Goal: Task Accomplishment & Management: Manage account settings

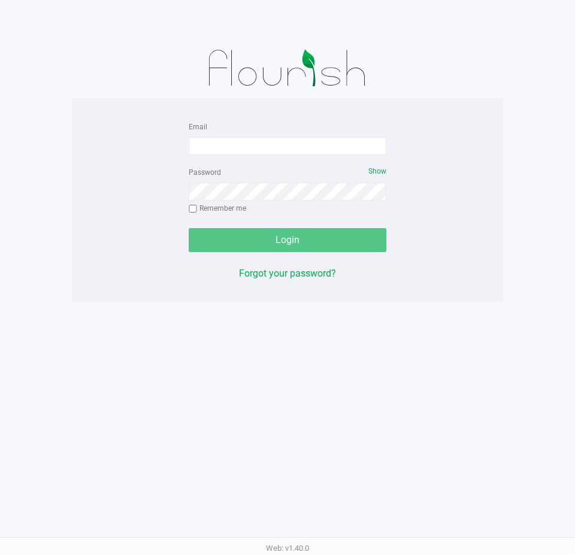
click at [269, 156] on form "Email Password Show Remember me Login" at bounding box center [288, 185] width 198 height 133
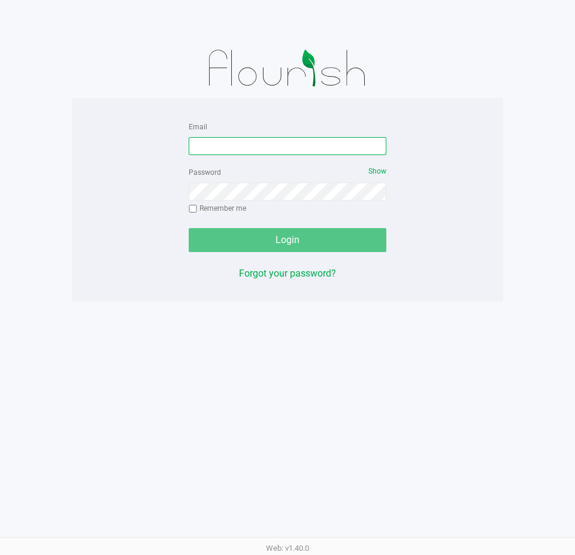
click at [271, 149] on input "Email" at bounding box center [288, 146] width 198 height 18
type input "[EMAIL_ADDRESS][DOMAIN_NAME]"
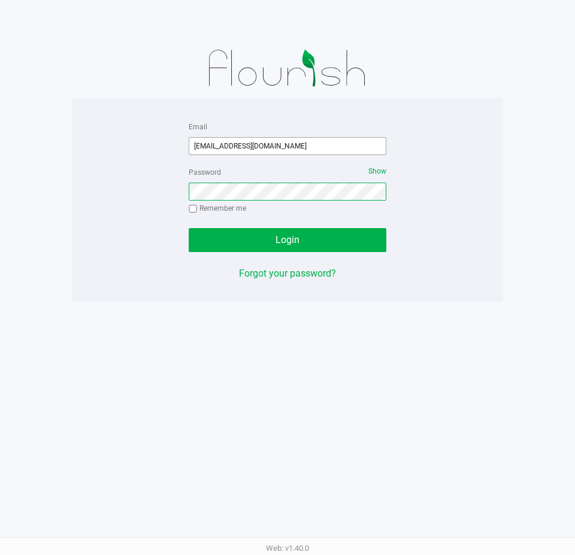
click at [189, 228] on button "Login" at bounding box center [288, 240] width 198 height 24
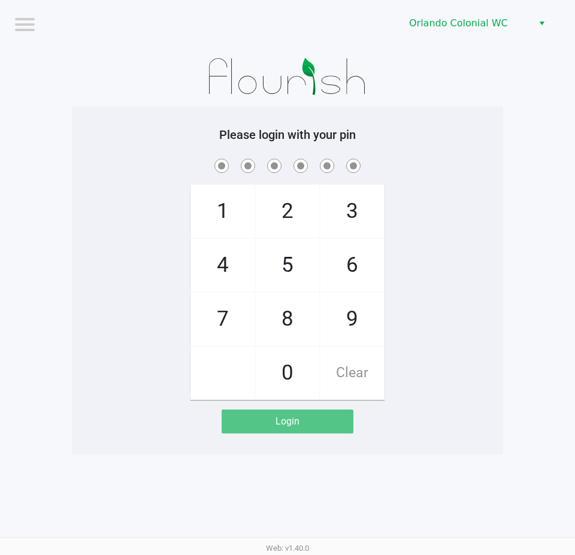
click at [427, 105] on div at bounding box center [287, 77] width 431 height 60
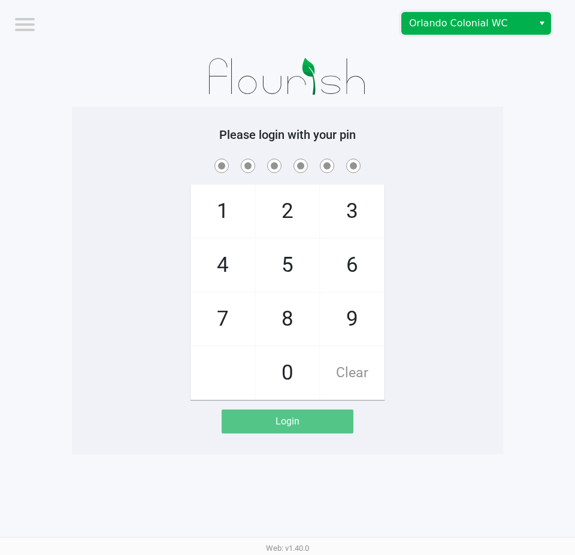
click at [495, 20] on span "Orlando Colonial WC" at bounding box center [467, 23] width 117 height 14
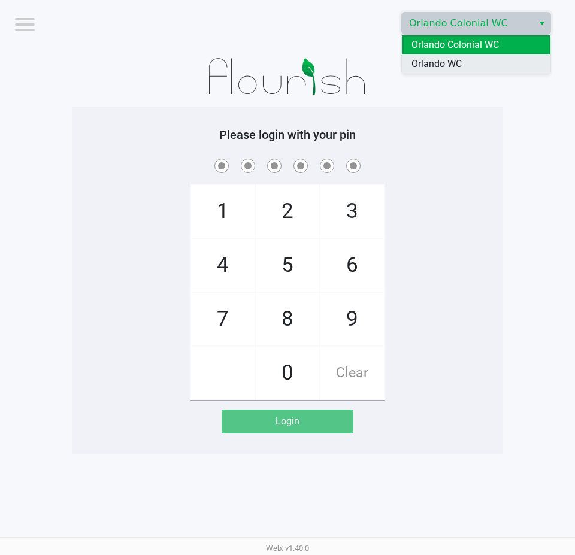
click at [471, 69] on li "Orlando WC" at bounding box center [476, 63] width 148 height 19
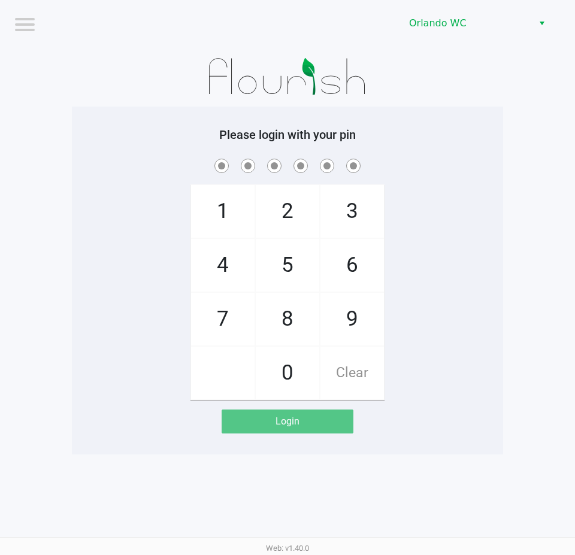
click at [471, 148] on div "Please login with your pin 1 4 7 2 5 8 0 3 6 9 Clear Login" at bounding box center [287, 281] width 431 height 306
checkbox input "true"
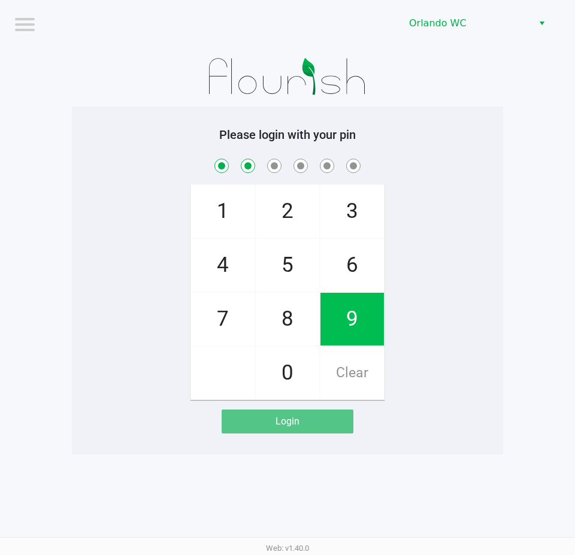
checkbox input "true"
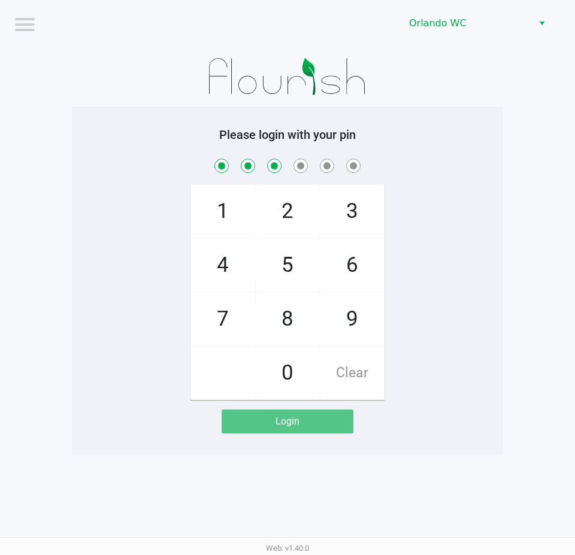
checkbox input "true"
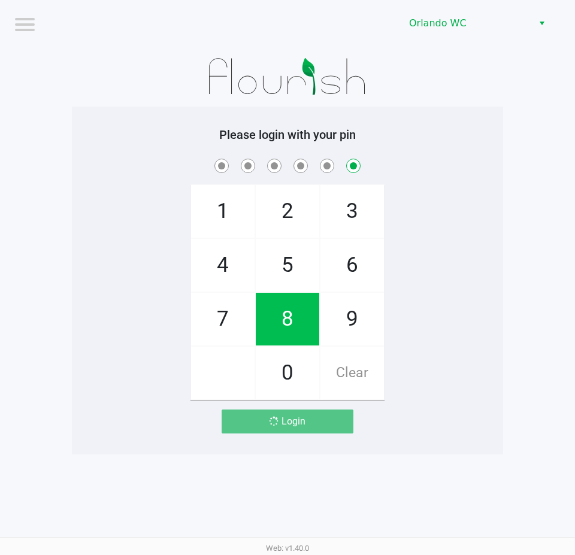
checkbox input "false"
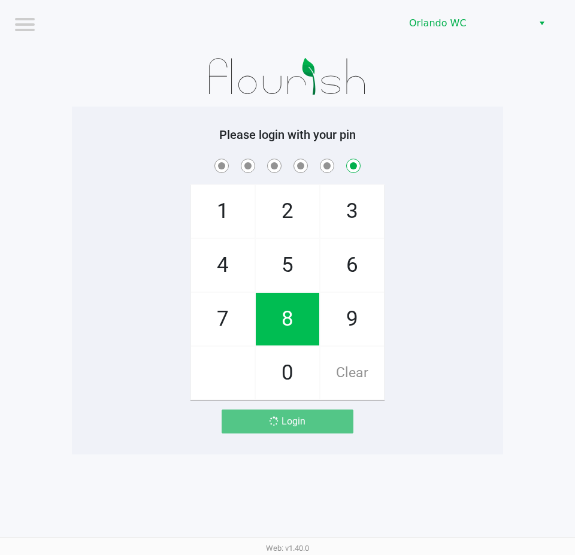
checkbox input "false"
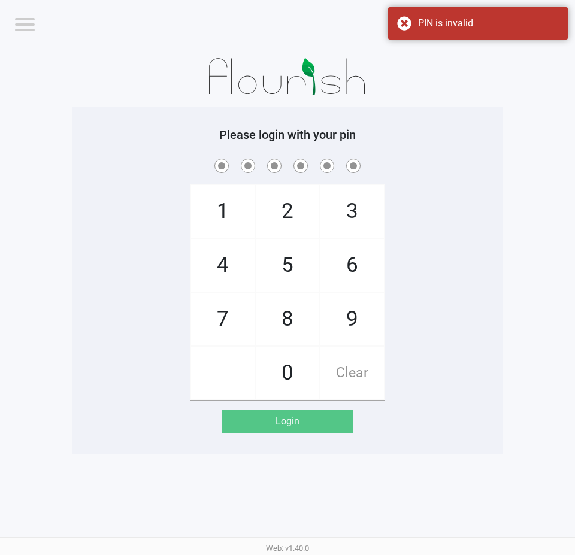
checkbox input "true"
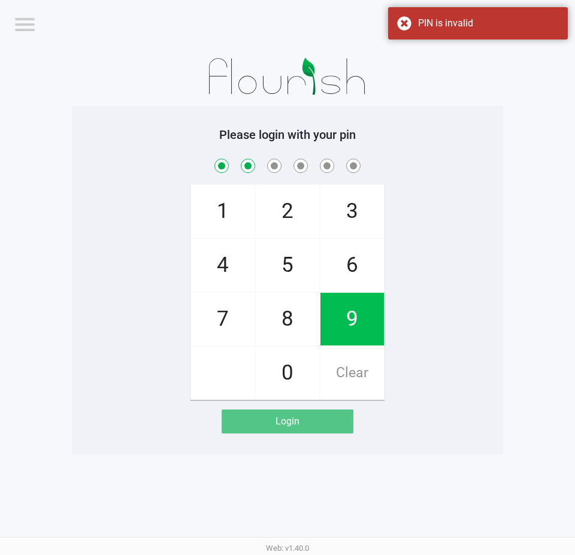
checkbox input "true"
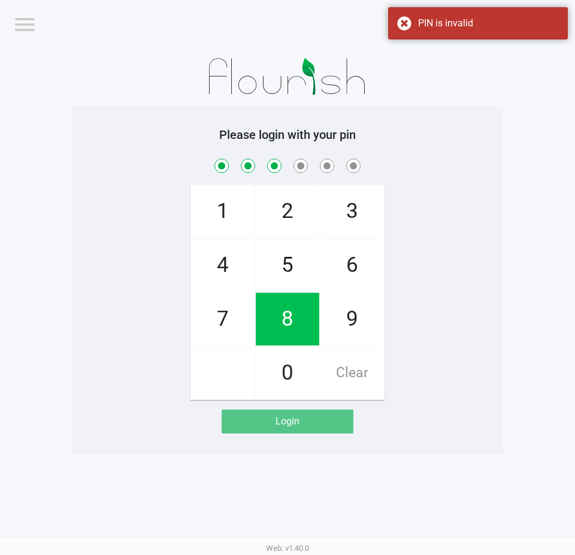
checkbox input "true"
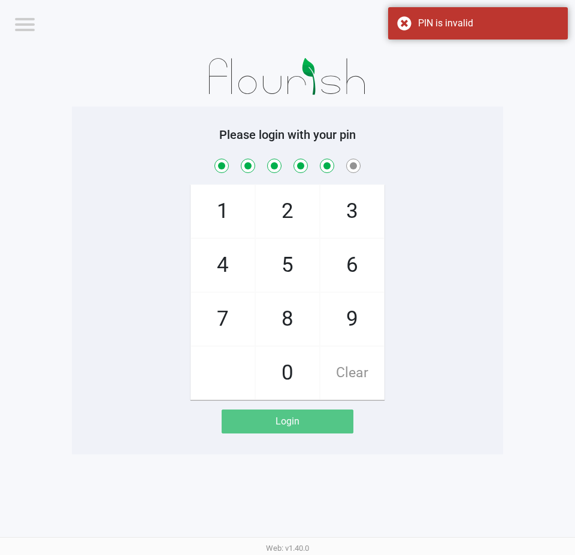
checkbox input "true"
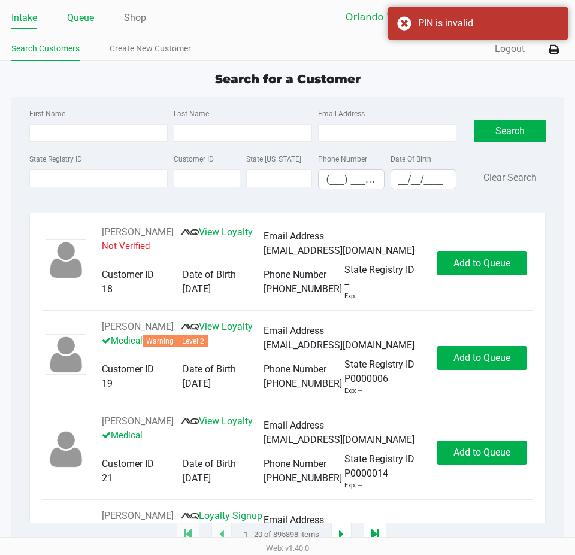
click at [88, 20] on link "Queue" at bounding box center [80, 18] width 27 height 17
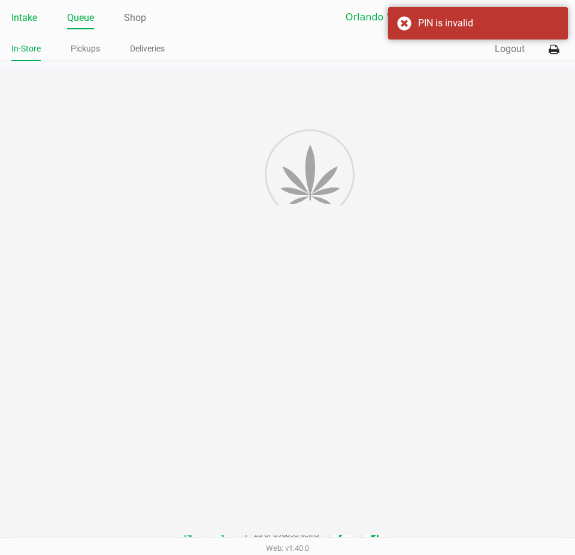
click at [34, 10] on link "Intake" at bounding box center [24, 18] width 26 height 17
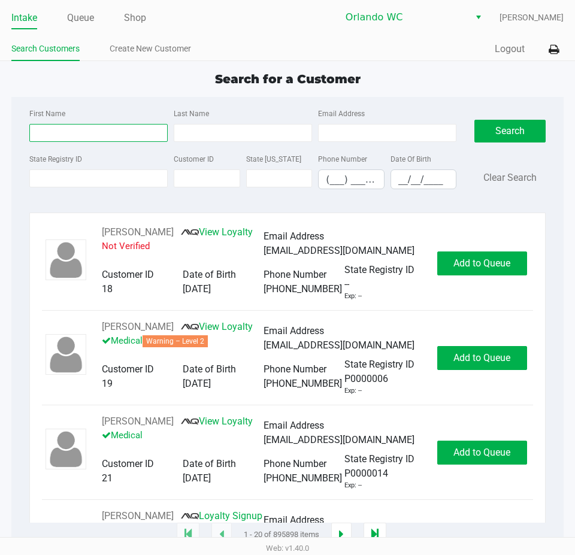
click at [96, 133] on input "First Name" at bounding box center [98, 133] width 138 height 18
type input "christine"
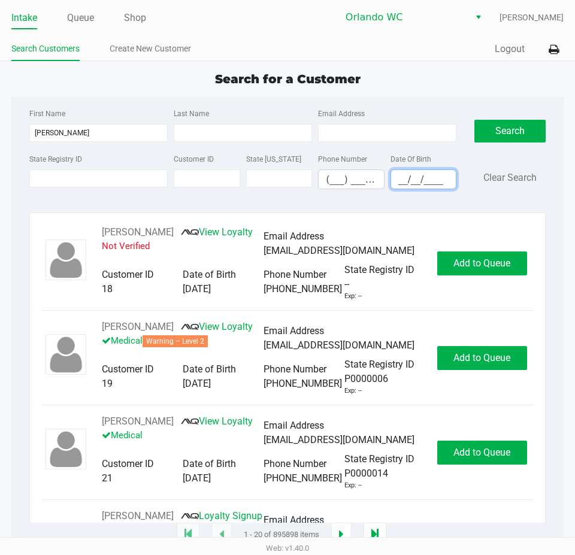
click at [424, 174] on input "__/__/____" at bounding box center [423, 179] width 65 height 19
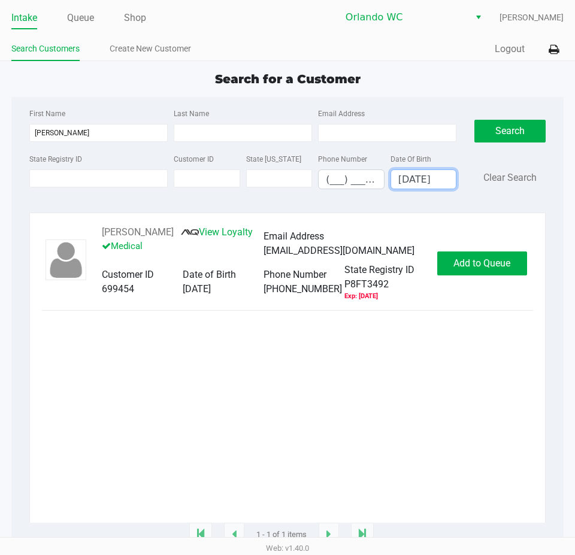
type input "08/03/1983"
click at [502, 269] on span "Add to Queue" at bounding box center [481, 262] width 57 height 11
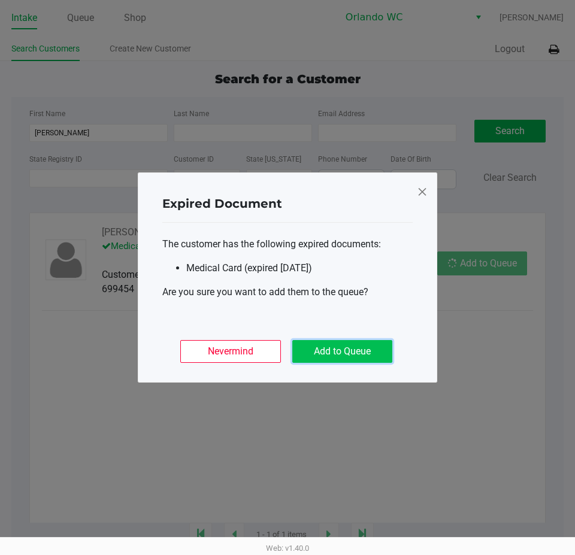
click at [372, 350] on button "Add to Queue" at bounding box center [342, 351] width 100 height 23
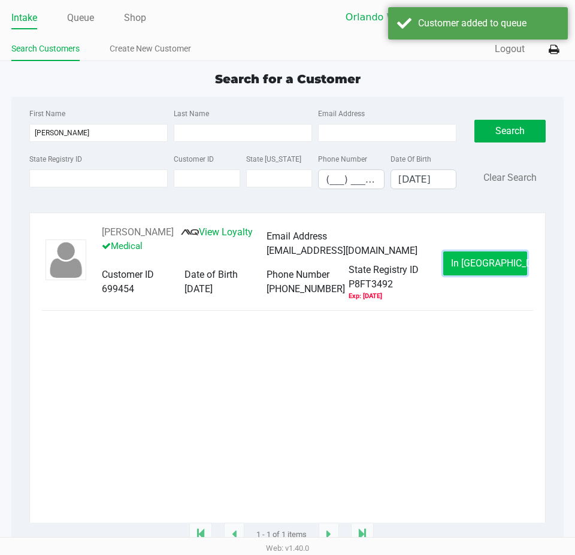
click at [484, 275] on button "In Queue" at bounding box center [485, 263] width 84 height 24
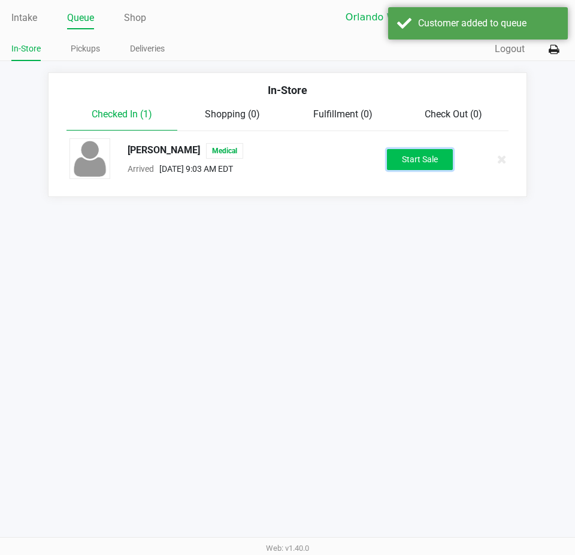
click at [421, 163] on button "Start Sale" at bounding box center [420, 159] width 66 height 21
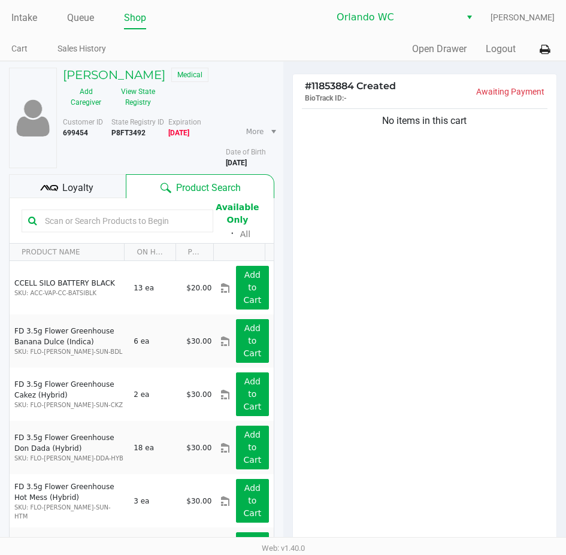
click at [90, 213] on input "text" at bounding box center [123, 221] width 166 height 18
click at [100, 183] on div "Loyalty" at bounding box center [67, 186] width 117 height 24
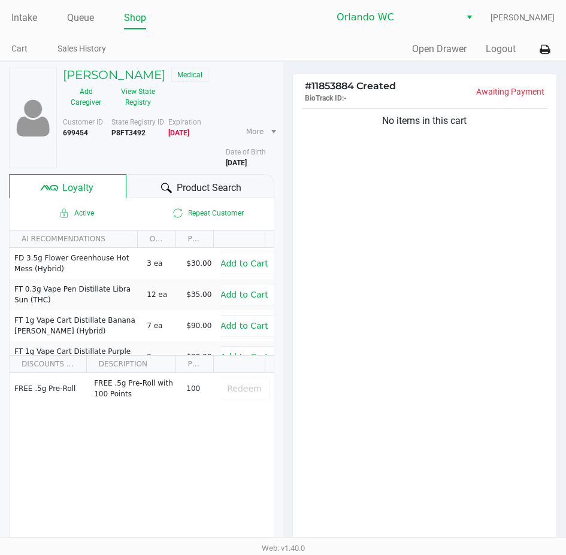
click at [157, 183] on div "Product Search" at bounding box center [200, 186] width 148 height 24
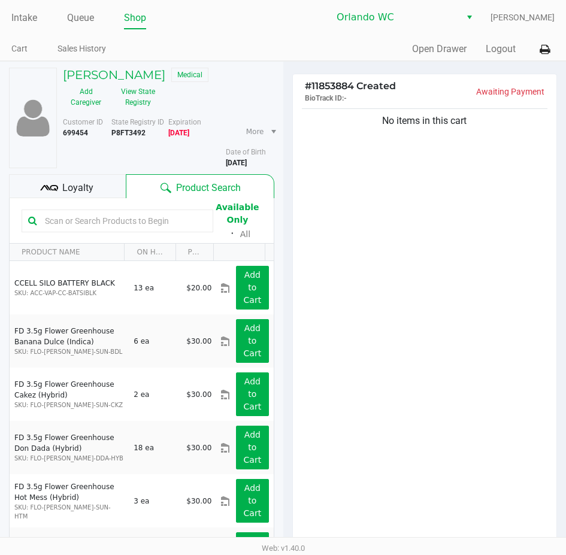
click at [130, 226] on input "text" at bounding box center [123, 221] width 166 height 18
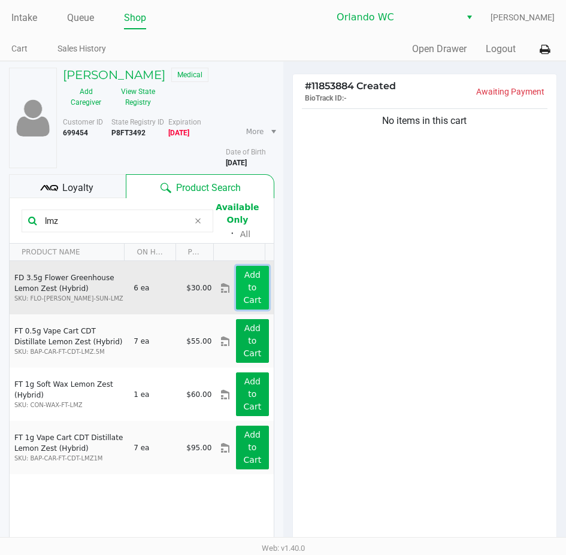
click at [244, 290] on app-button-loader "Add to Cart" at bounding box center [253, 287] width 18 height 35
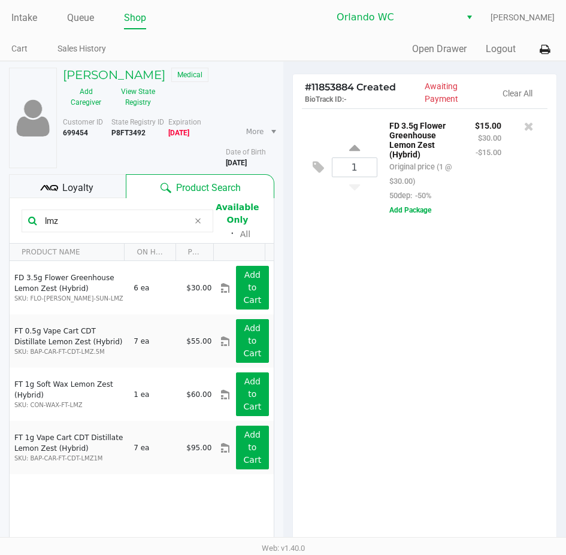
click at [102, 220] on input "lmz" at bounding box center [114, 221] width 148 height 18
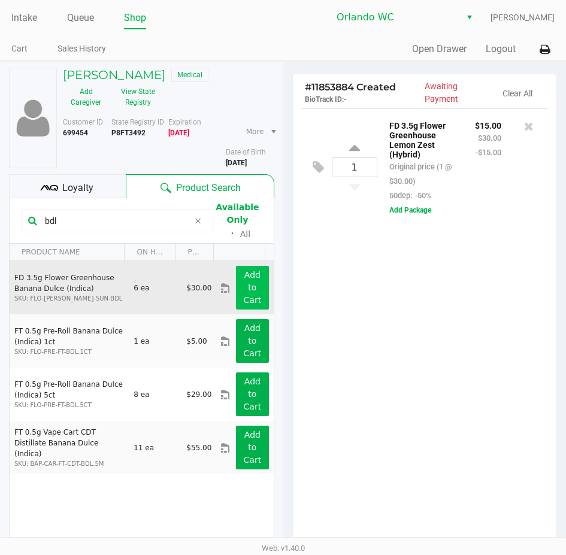
type input "bdl"
click at [248, 289] on button "Add to Cart" at bounding box center [252, 288] width 32 height 44
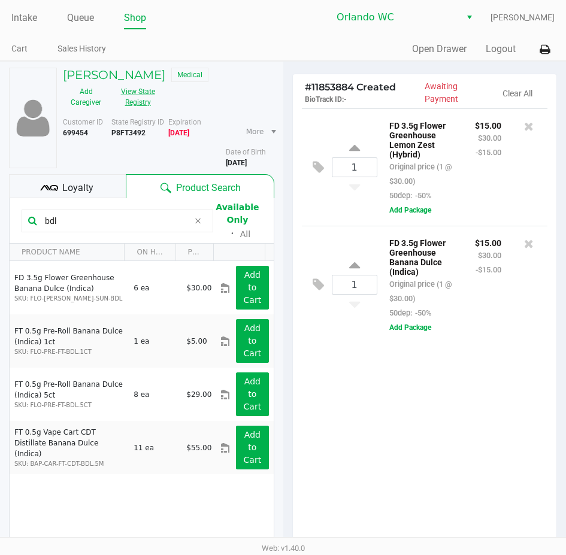
click at [124, 98] on button "View State Registry" at bounding box center [134, 97] width 50 height 30
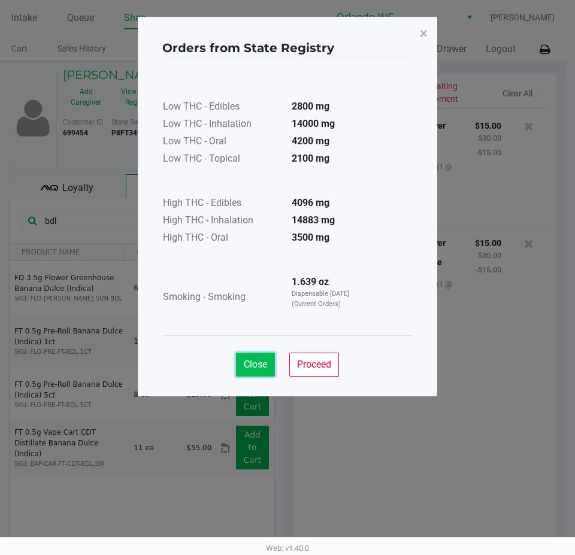
click at [267, 369] on button "Close" at bounding box center [255, 365] width 39 height 24
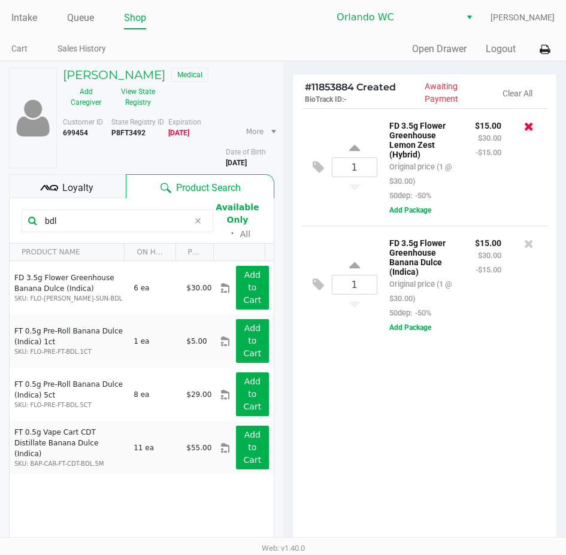
click at [529, 123] on icon at bounding box center [529, 126] width 10 height 12
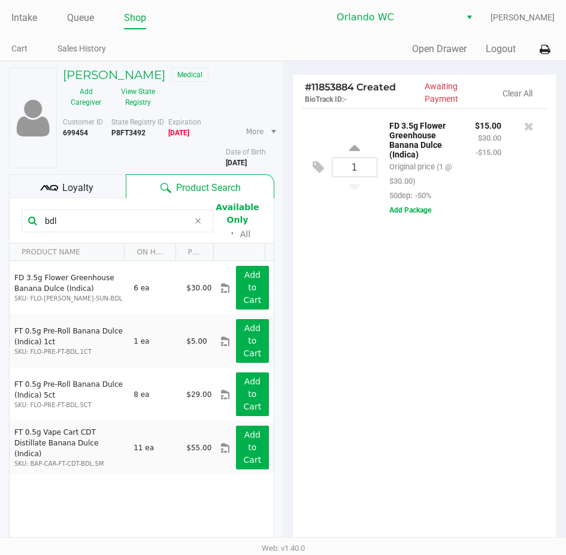
drag, startPoint x: 410, startPoint y: 316, endPoint x: 414, endPoint y: 308, distance: 9.1
click at [412, 313] on div "1 FD 3.5g Flower Greenhouse Banana Dulce (Indica) Original price (1 @ $30.00) 5…" at bounding box center [425, 327] width 264 height 439
click at [414, 280] on div "1 FD 3.5g Flower Greenhouse Banana Dulce (Indica) Original price (1 @ $30.00) 5…" at bounding box center [425, 327] width 264 height 439
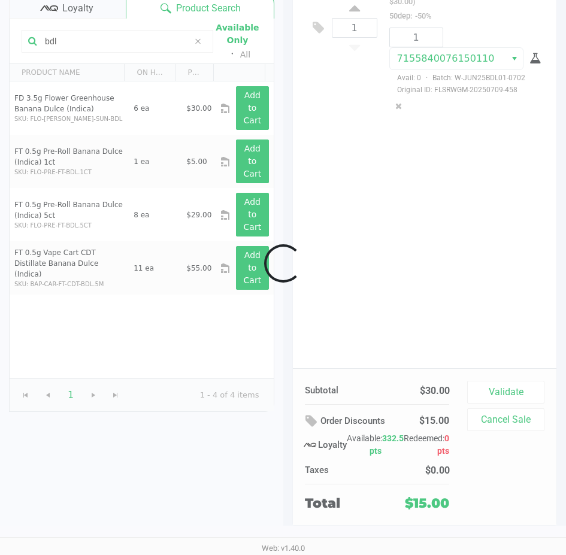
scroll to position [150, 0]
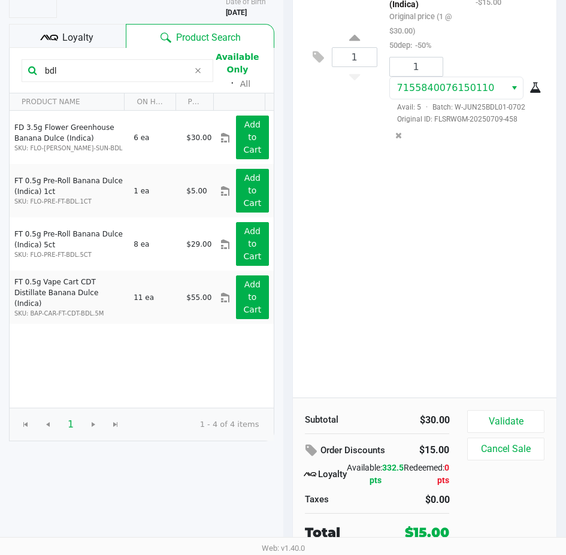
click at [503, 392] on div "1 FD 3.5g Flower Greenhouse Banana Dulce (Indica) Original price (1 @ $30.00) 5…" at bounding box center [425, 177] width 264 height 439
click at [510, 407] on div "Subtotal $30.00 Order Discounts $15.00 Loyalty Available: 332.5 pts Redeemed: 0…" at bounding box center [425, 476] width 264 height 157
click at [511, 411] on button "Validate" at bounding box center [505, 421] width 77 height 23
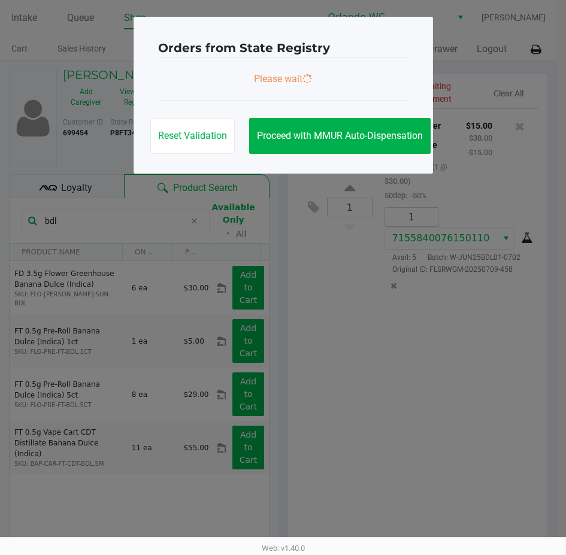
scroll to position [0, 0]
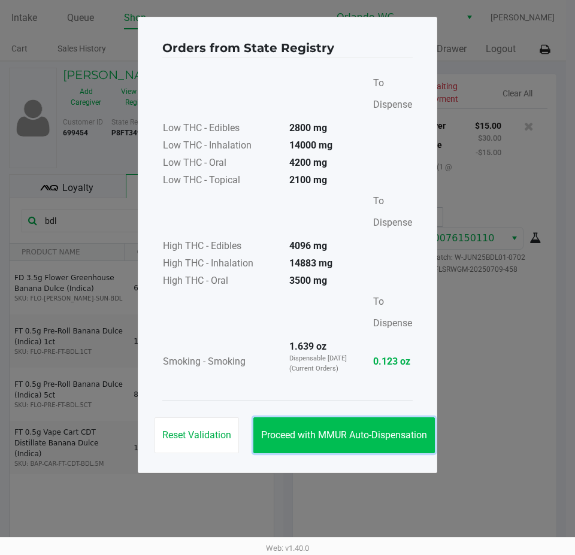
click at [337, 441] on button "Proceed with MMUR Auto-Dispensation" at bounding box center [343, 435] width 181 height 36
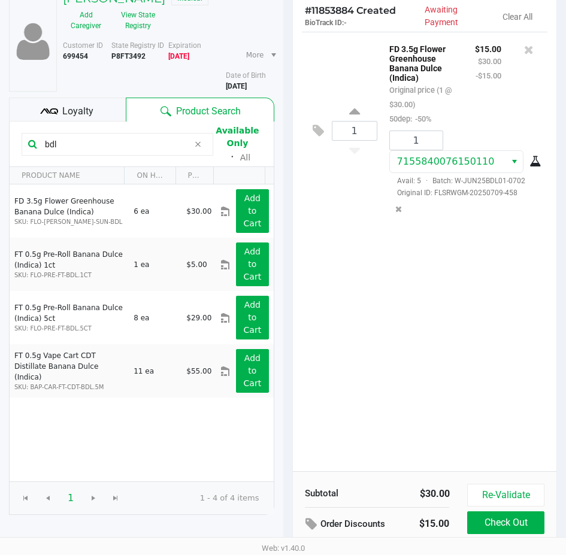
scroll to position [152, 0]
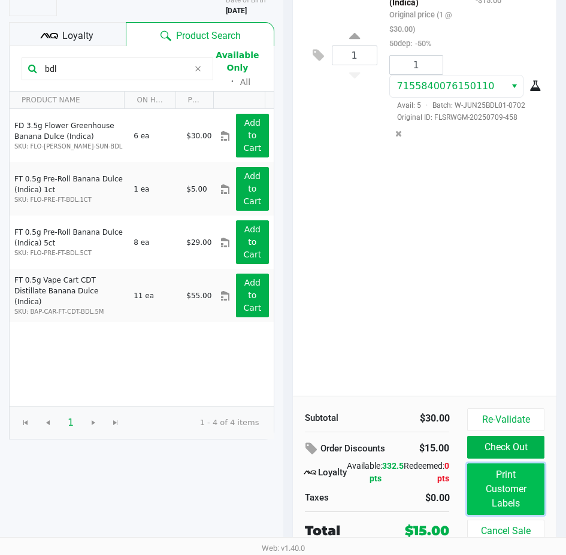
click at [515, 484] on button "Print Customer Labels" at bounding box center [505, 488] width 77 height 51
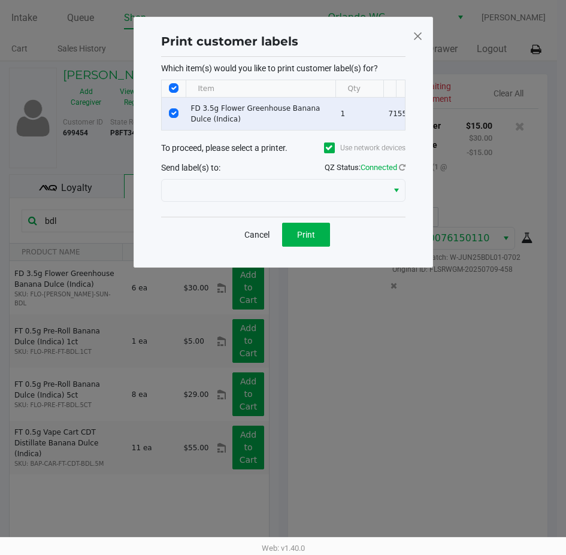
scroll to position [0, 0]
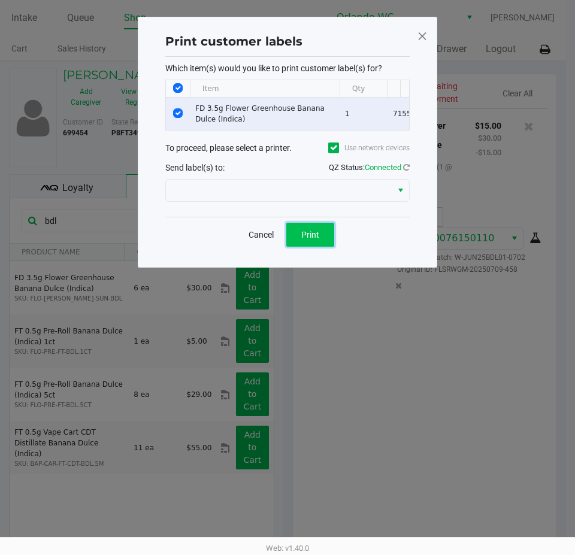
click at [298, 240] on button "Print" at bounding box center [310, 235] width 48 height 24
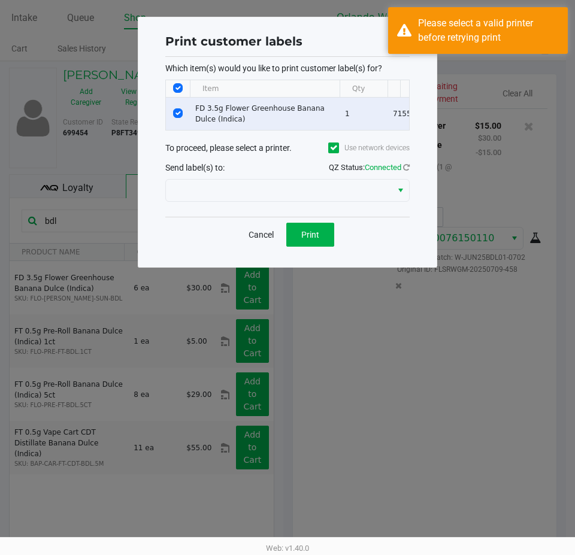
click at [298, 185] on div at bounding box center [287, 190] width 244 height 29
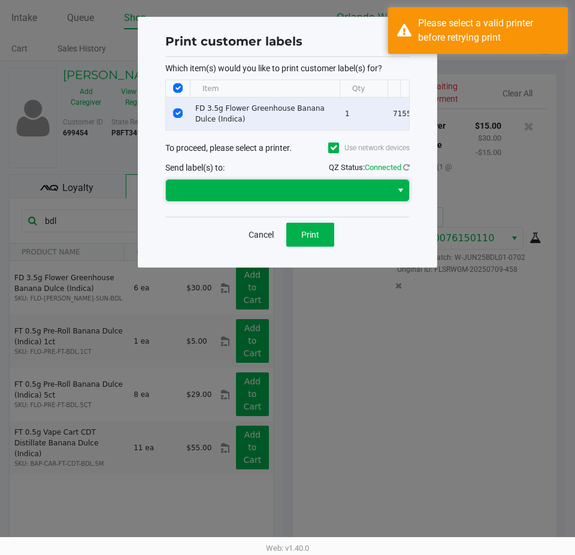
click at [265, 198] on span at bounding box center [278, 190] width 211 height 14
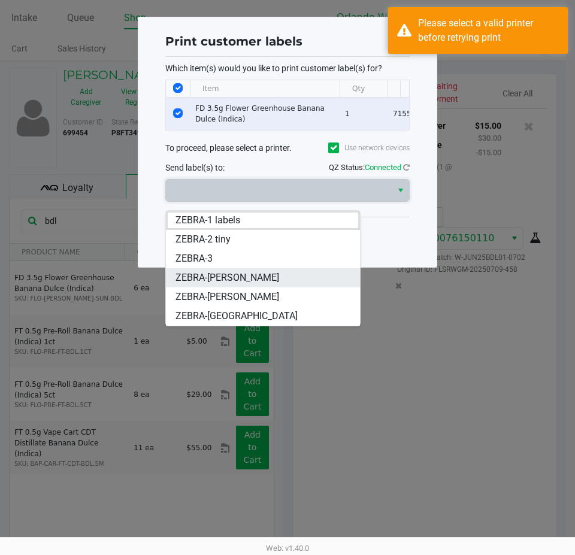
click at [236, 274] on span "ZEBRA-TYWIN-LANNISTER" at bounding box center [227, 278] width 104 height 14
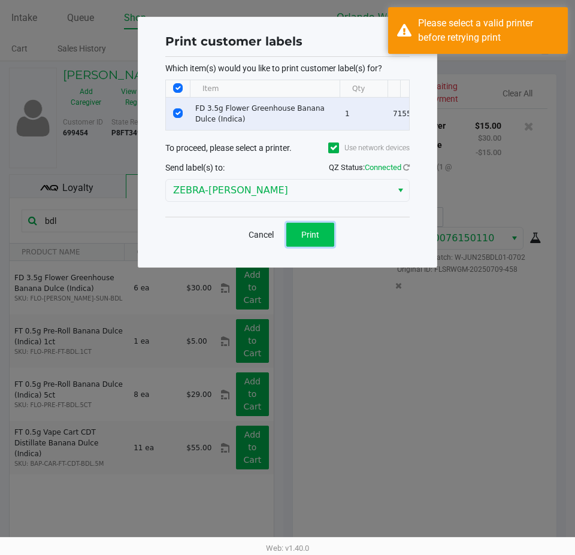
click at [316, 239] on span "Print" at bounding box center [310, 235] width 18 height 10
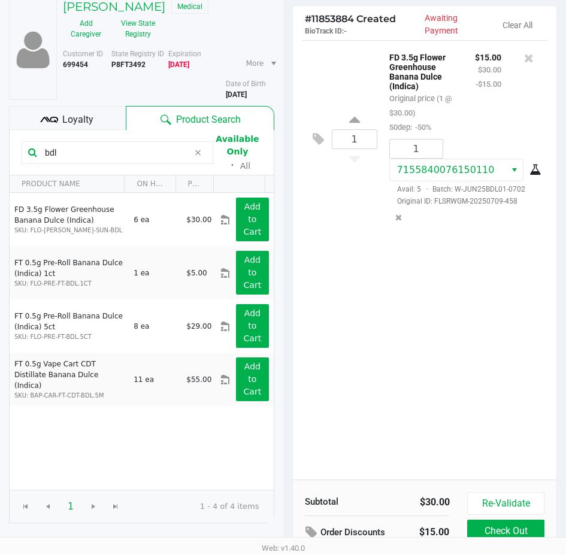
scroll to position [152, 0]
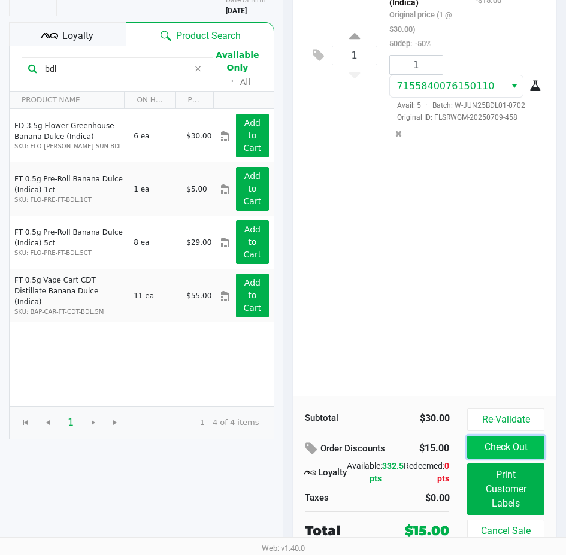
click at [501, 441] on button "Check Out" at bounding box center [505, 447] width 77 height 23
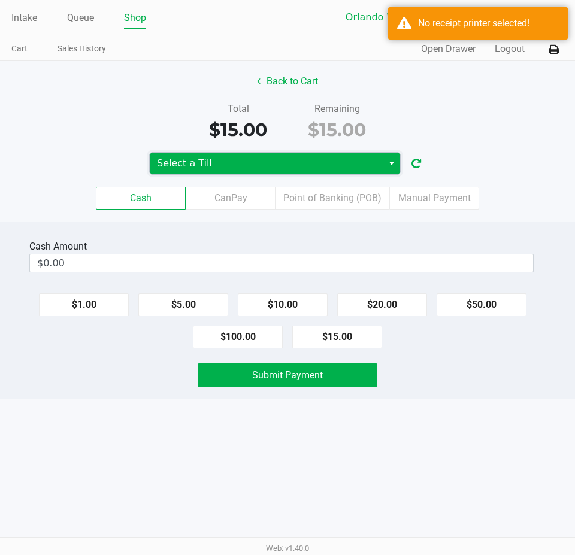
click at [252, 160] on span "Select a Till" at bounding box center [266, 163] width 219 height 14
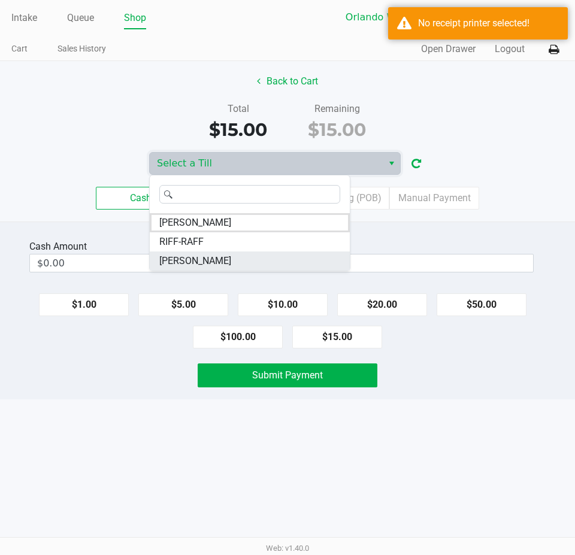
click at [215, 260] on span "[PERSON_NAME]" at bounding box center [195, 261] width 72 height 14
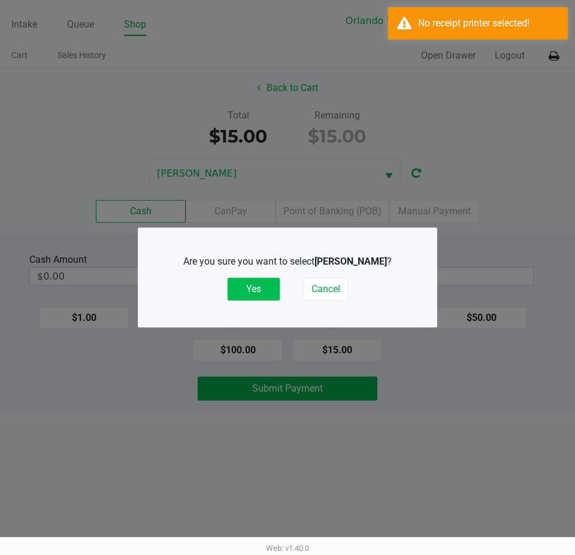
click at [250, 290] on button "Yes" at bounding box center [254, 289] width 52 height 23
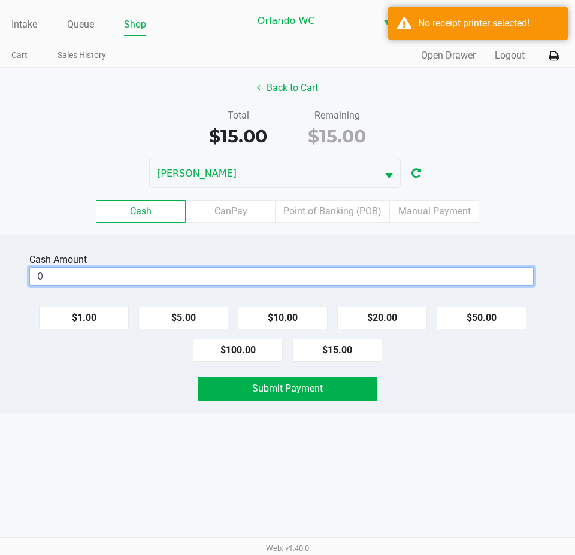
click at [151, 285] on input "0" at bounding box center [281, 276] width 503 height 17
type input "$20.00"
click at [562, 87] on div "Back to Cart" at bounding box center [287, 88] width 593 height 23
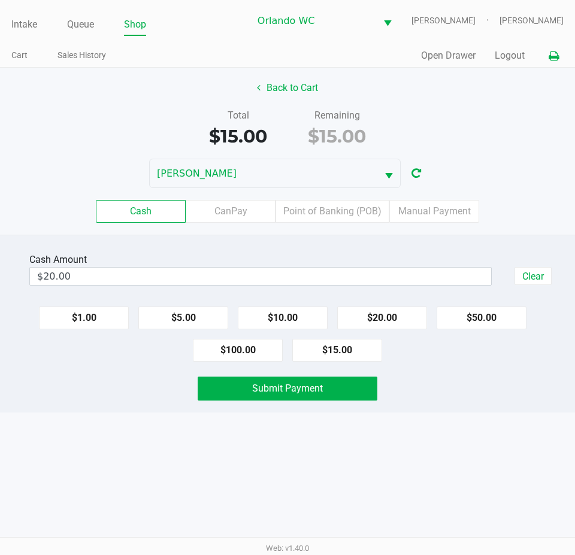
click at [555, 60] on icon at bounding box center [553, 56] width 10 height 8
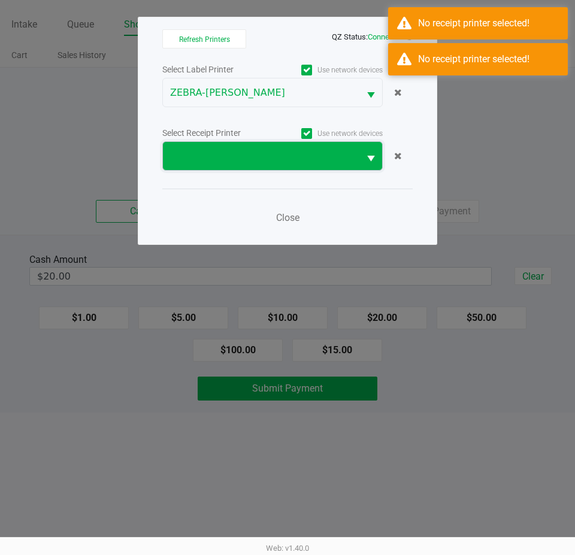
click at [311, 153] on span at bounding box center [261, 156] width 182 height 14
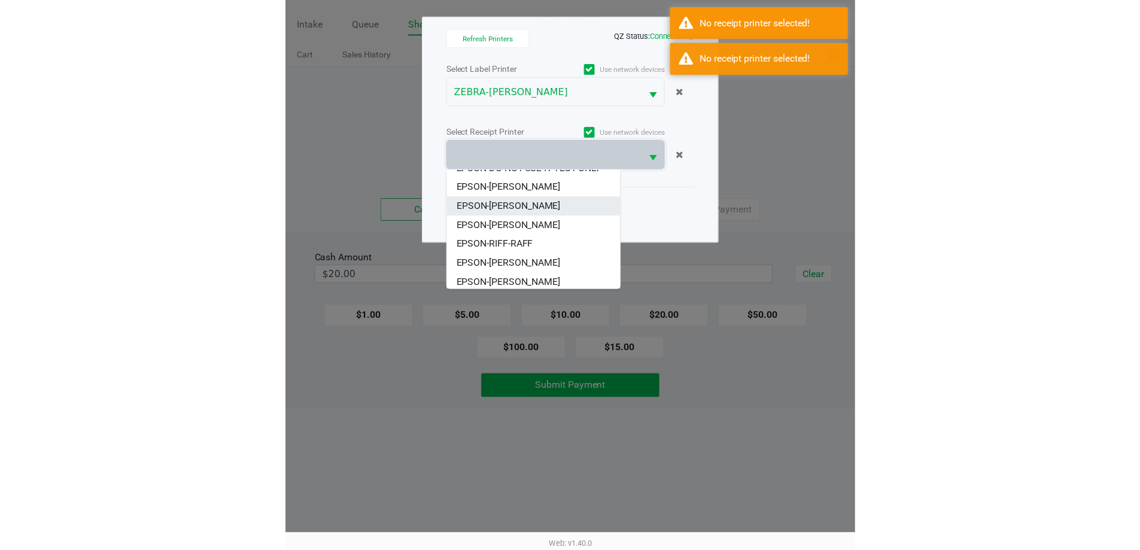
scroll to position [53, 0]
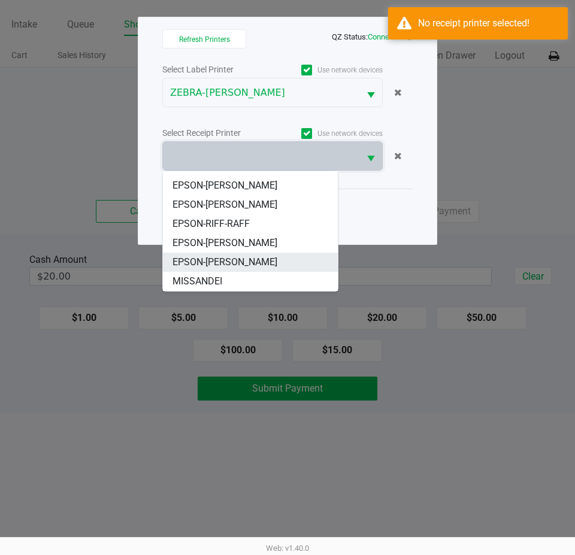
click at [245, 257] on span "EPSON-TYWIN-LANNISTER" at bounding box center [224, 262] width 105 height 14
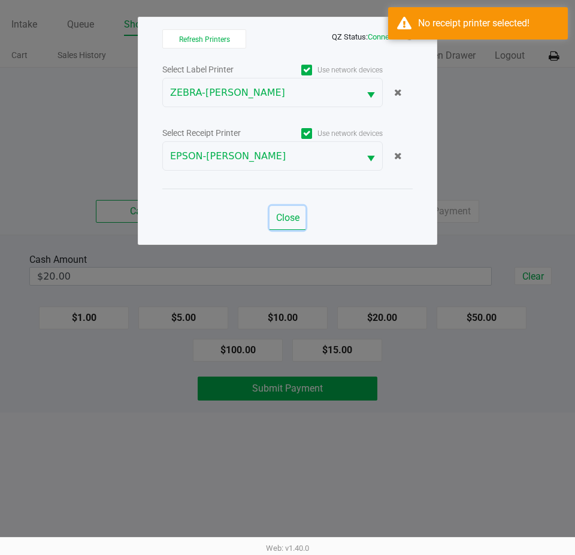
click at [294, 216] on span "Close" at bounding box center [287, 217] width 23 height 11
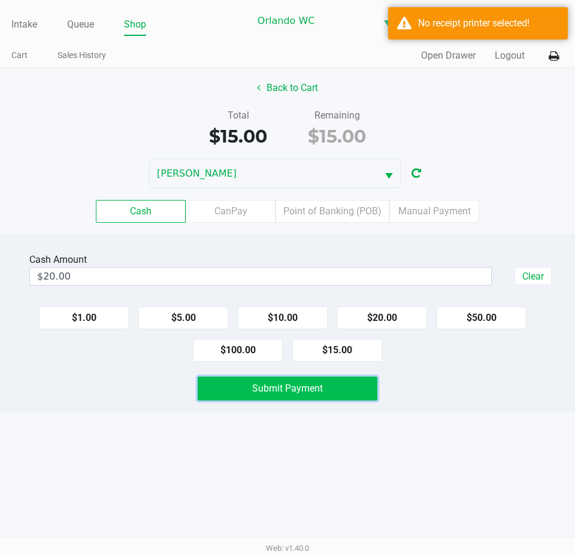
click at [317, 392] on span "Submit Payment" at bounding box center [287, 388] width 71 height 11
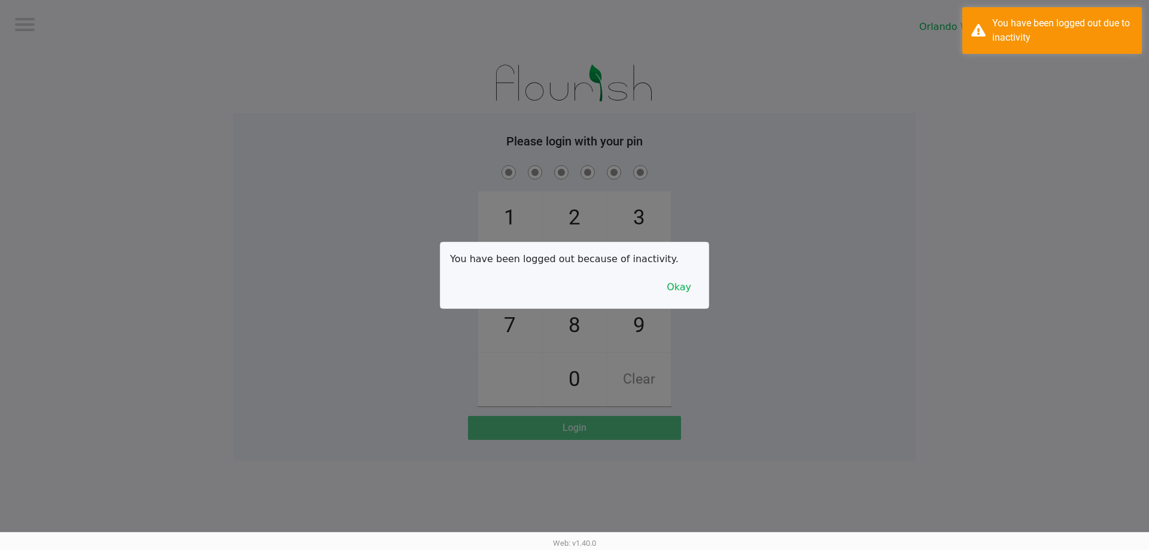
click at [62, 16] on div at bounding box center [574, 275] width 1149 height 550
click at [94, 71] on div at bounding box center [574, 275] width 1149 height 550
checkbox input "true"
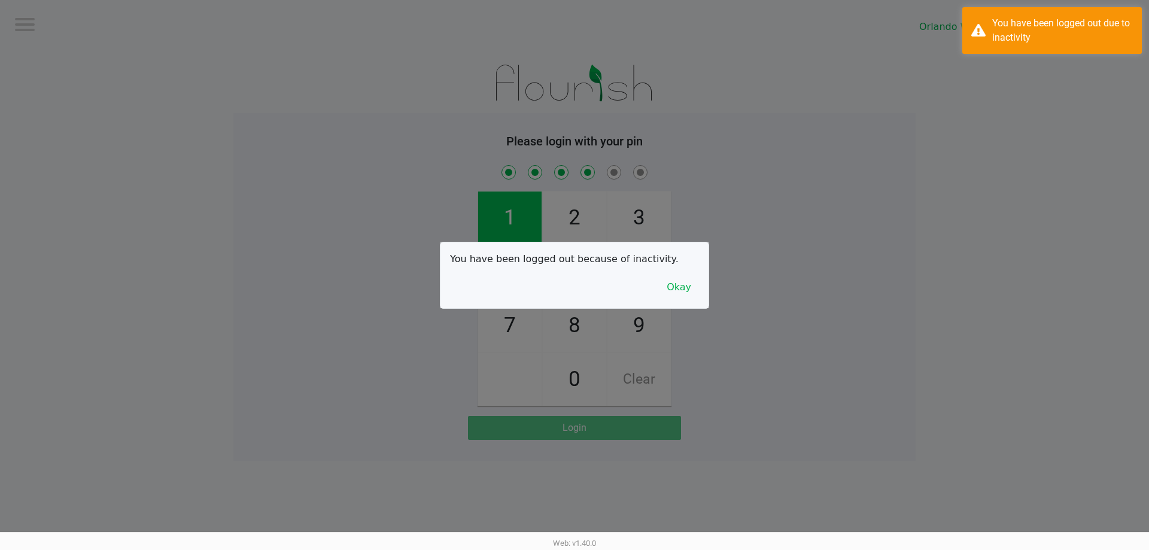
checkbox input "true"
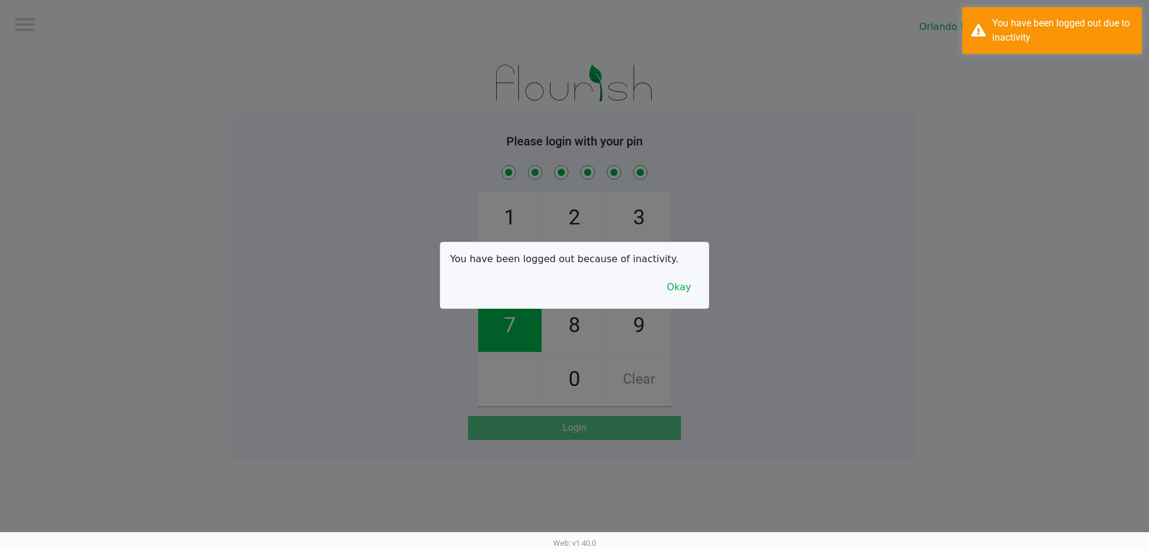
checkbox input "true"
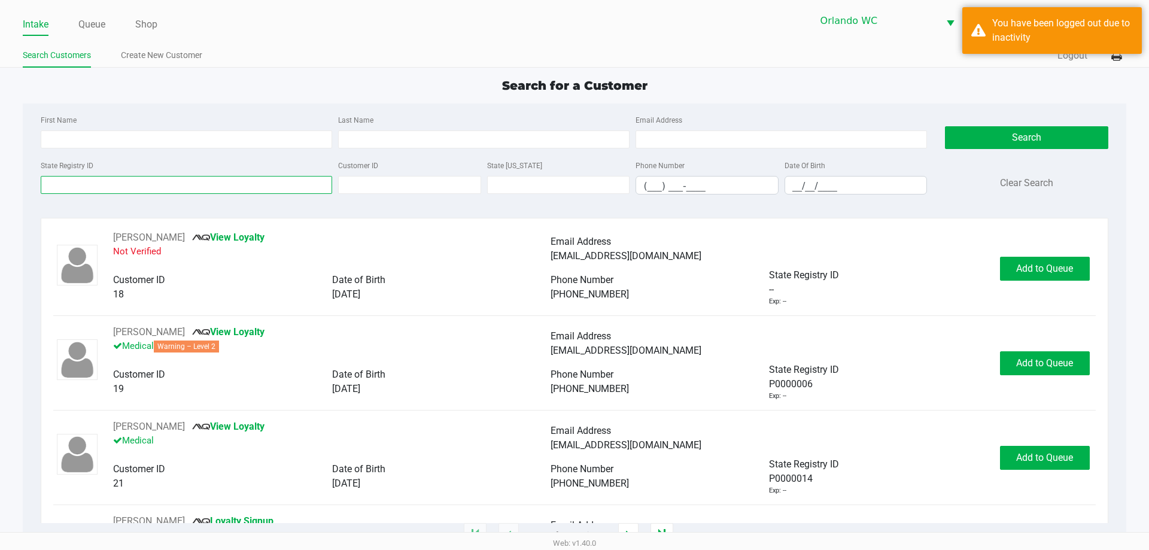
click at [193, 185] on input "State Registry ID" at bounding box center [187, 185] width 292 height 18
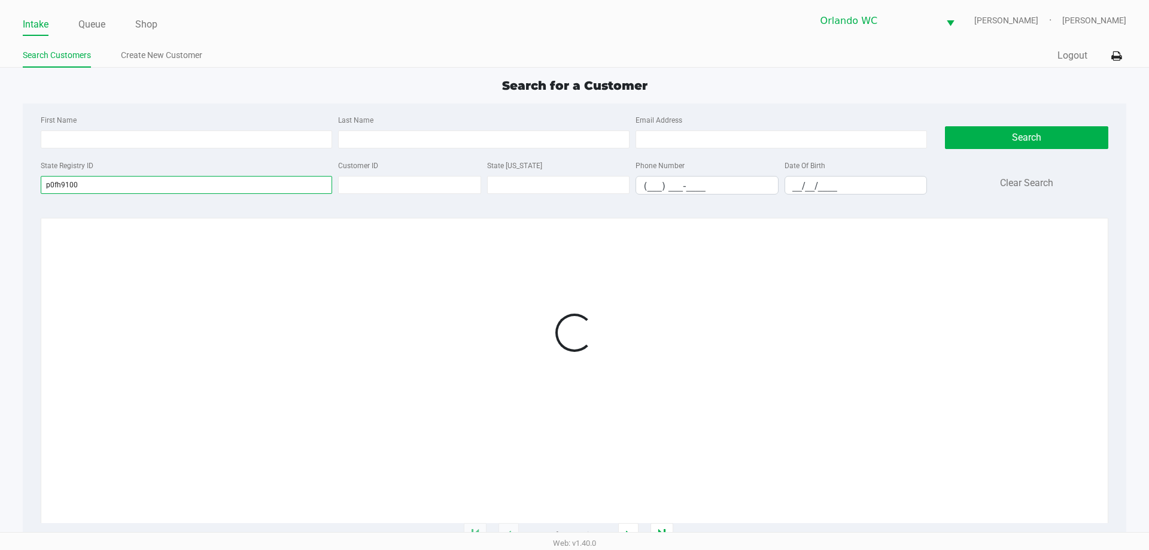
type input "p0fh9100"
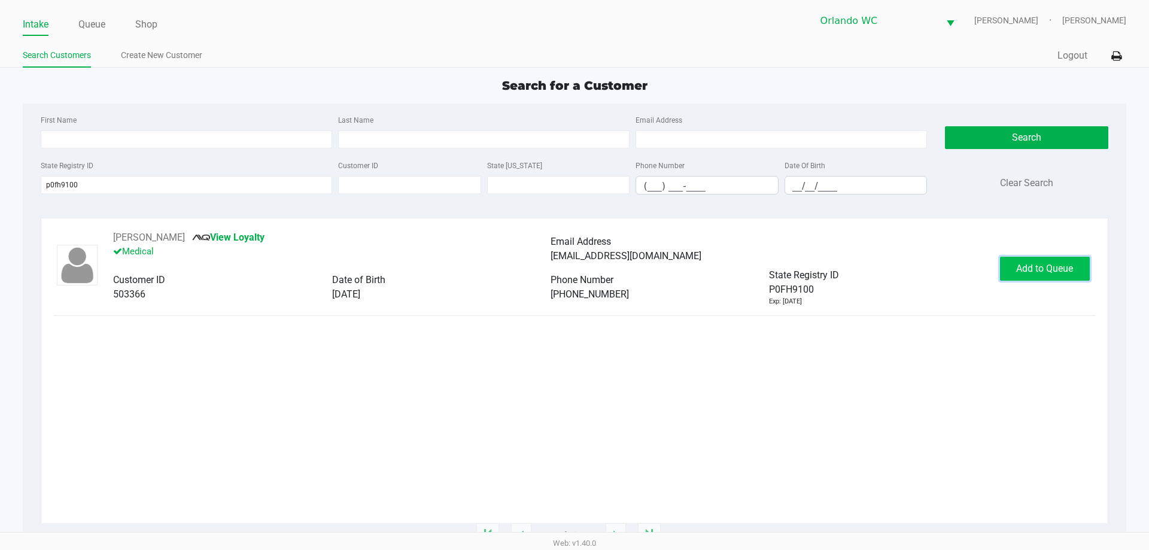
click at [574, 272] on span "Add to Queue" at bounding box center [1045, 268] width 57 height 11
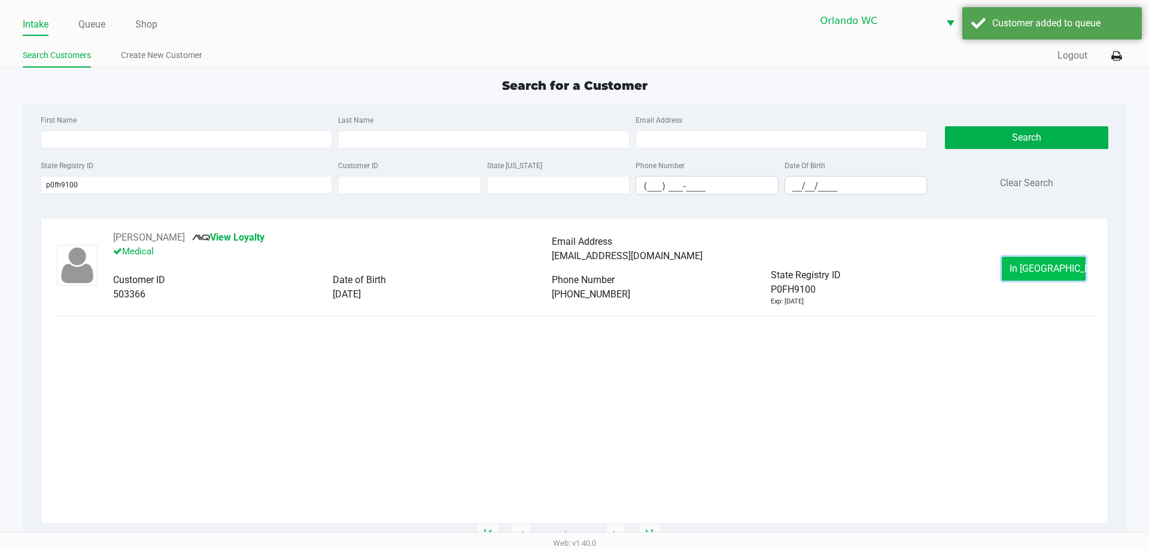
click at [574, 269] on span "In Queue" at bounding box center [1060, 268] width 101 height 11
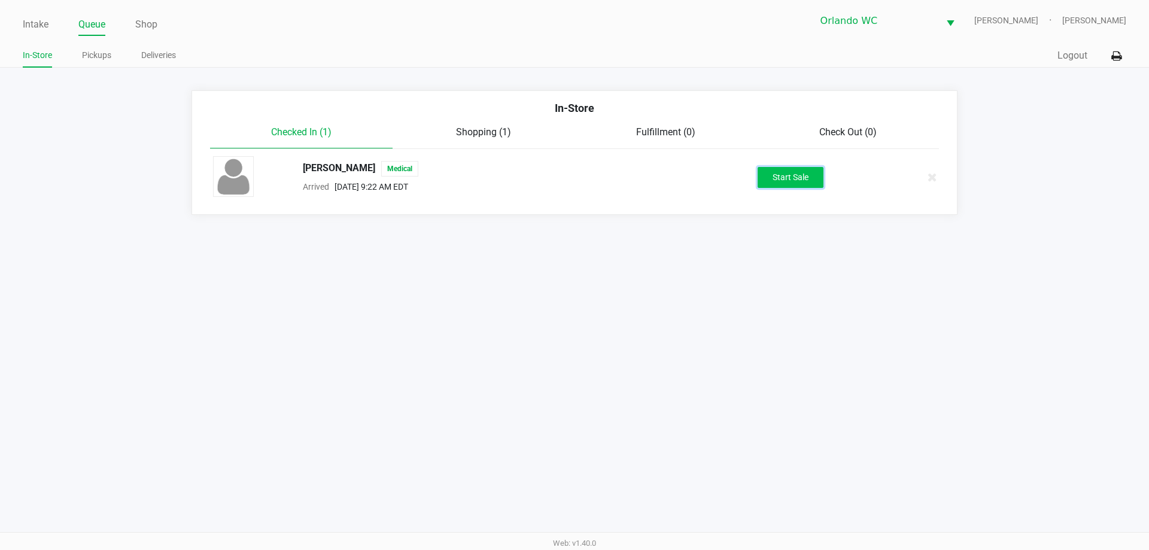
click at [574, 175] on button "Start Sale" at bounding box center [791, 177] width 66 height 21
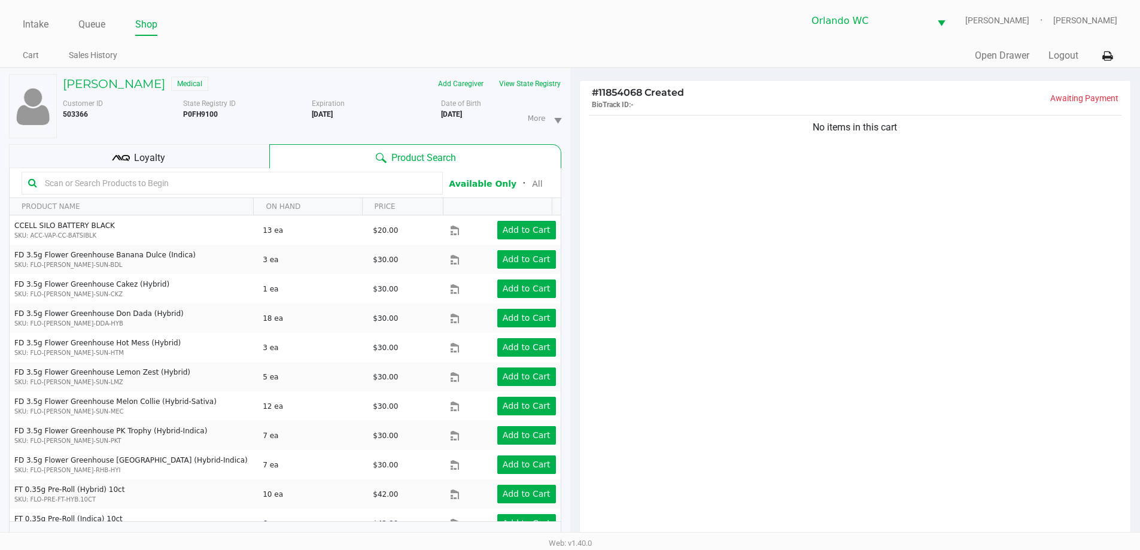
click at [537, 94] on div "Customer ID 503366 State Registry ID P0FH9100 Expiration 05/20/2026 More Date o…" at bounding box center [312, 115] width 517 height 45
click at [538, 90] on button "View State Registry" at bounding box center [527, 83] width 70 height 19
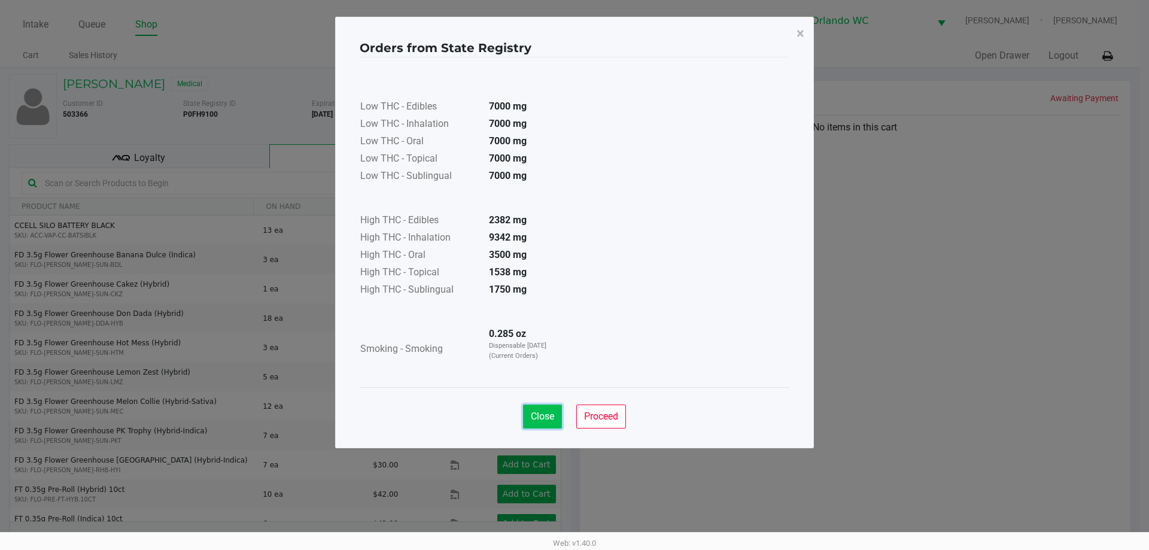
click at [535, 418] on span "Close" at bounding box center [542, 416] width 23 height 11
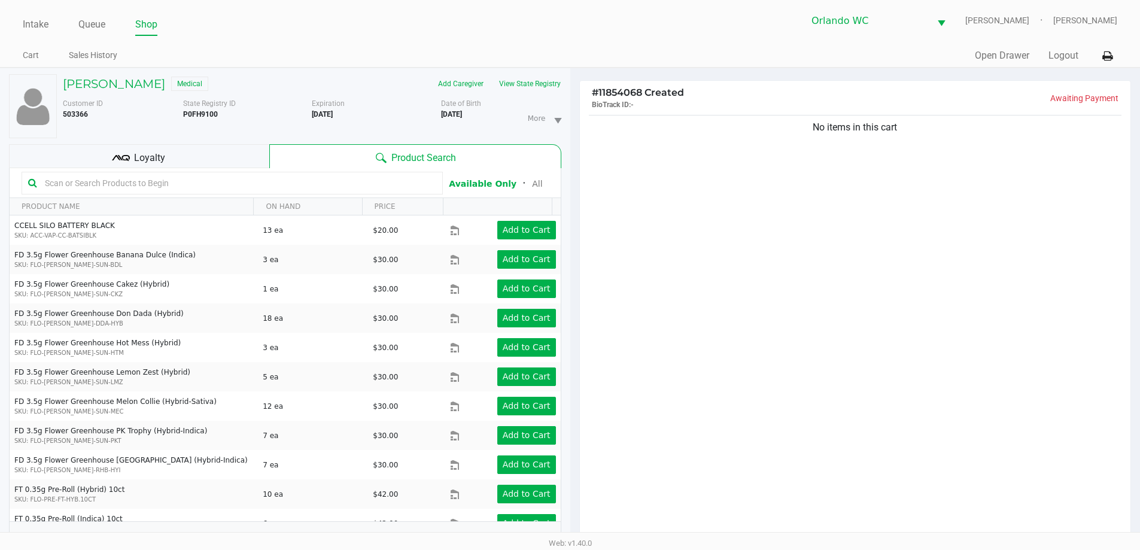
click at [335, 201] on th "ON HAND" at bounding box center [307, 206] width 108 height 17
click at [332, 188] on input "text" at bounding box center [238, 183] width 396 height 18
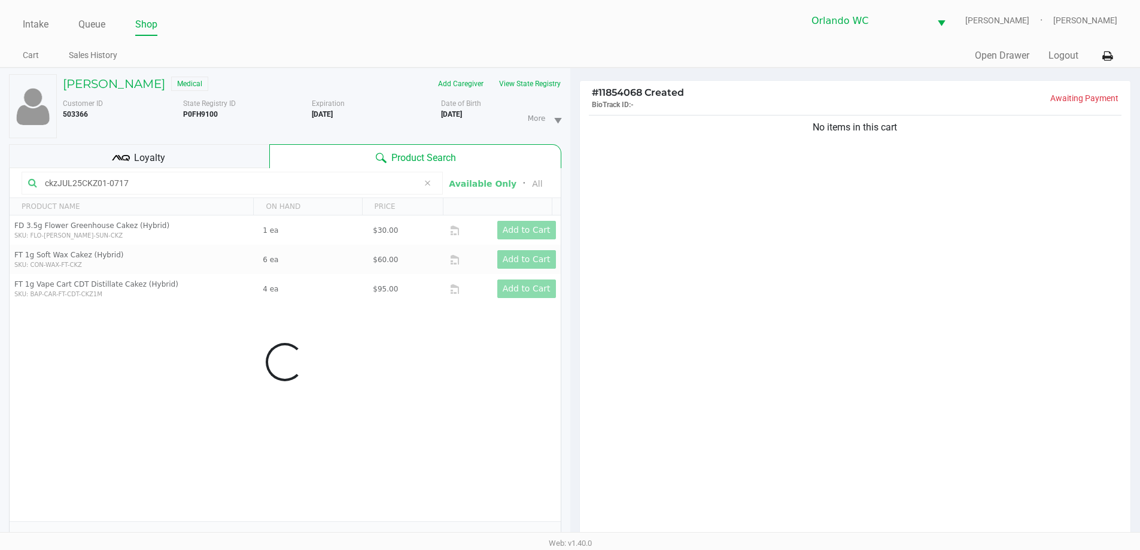
type input "ckzJUL25CKZ01-0717"
click at [574, 251] on div "No items in this cart" at bounding box center [855, 330] width 551 height 435
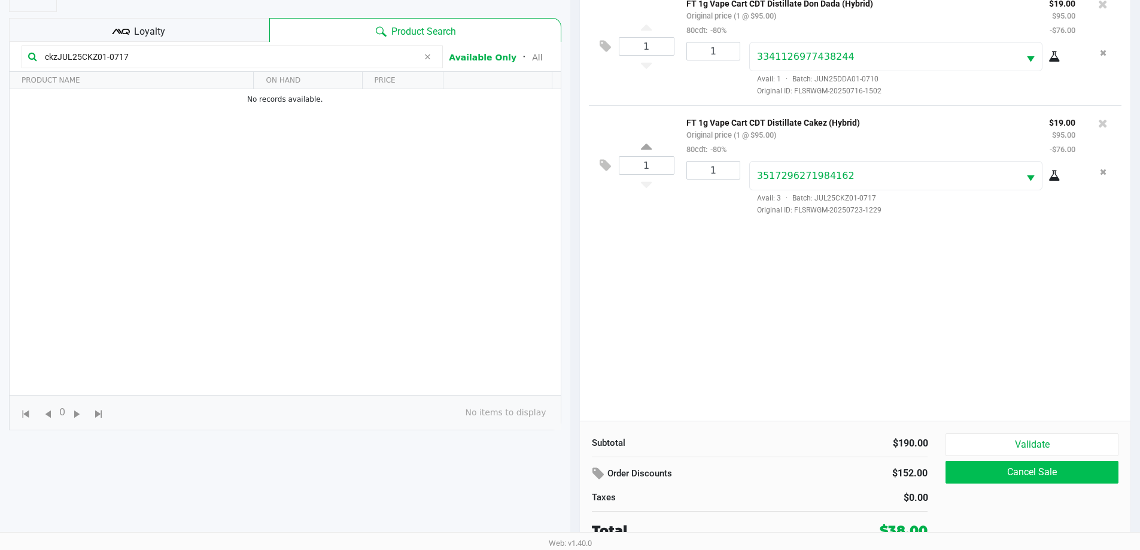
scroll to position [129, 0]
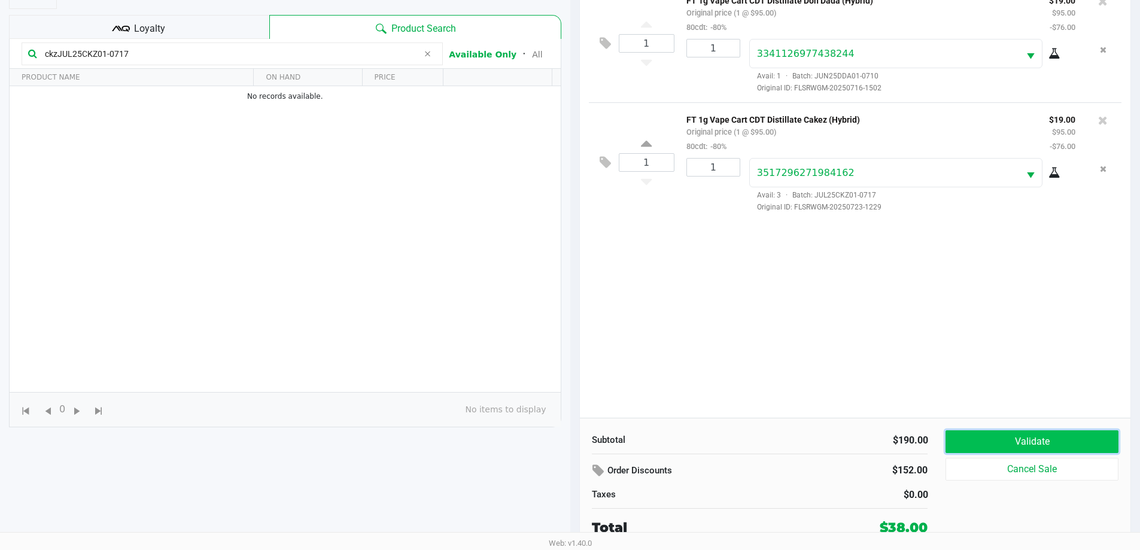
click at [574, 444] on button "Validate" at bounding box center [1032, 441] width 172 height 23
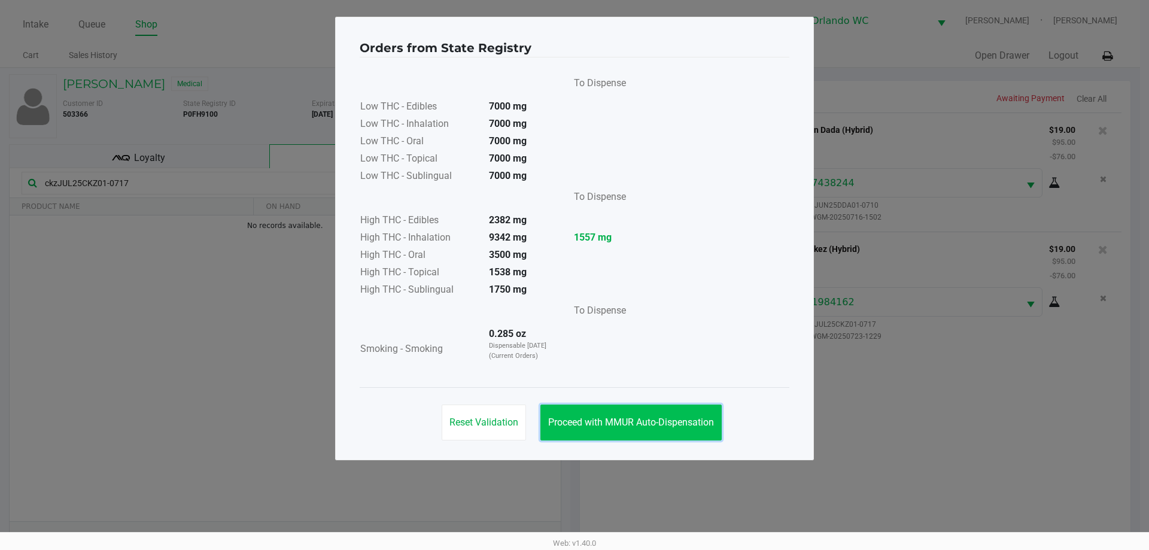
click at [574, 420] on span "Proceed with MMUR Auto-Dispensation" at bounding box center [631, 422] width 166 height 11
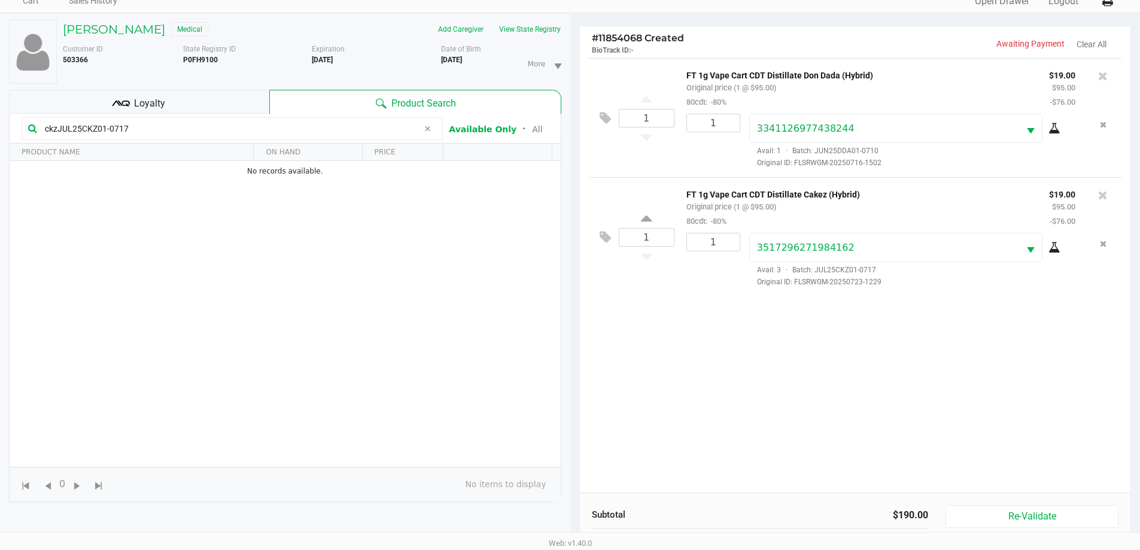
scroll to position [129, 0]
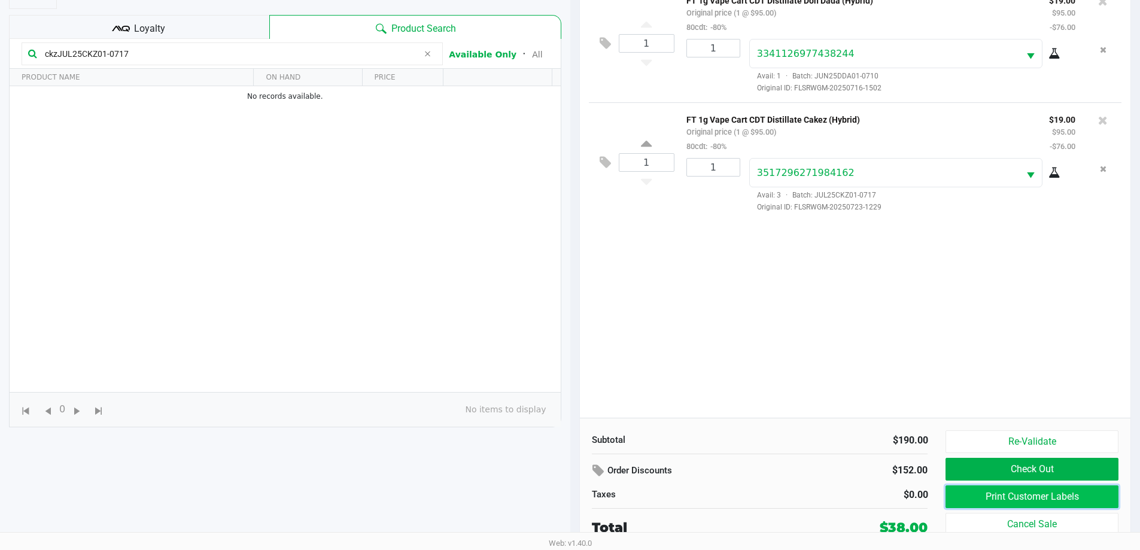
click at [574, 490] on button "Print Customer Labels" at bounding box center [1032, 497] width 172 height 23
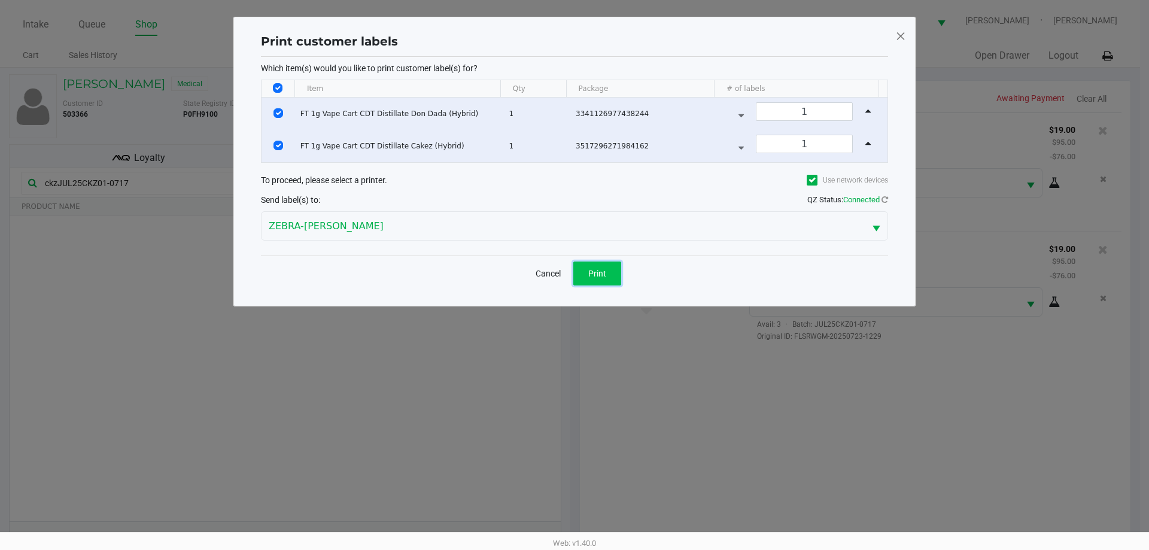
click at [574, 284] on button "Print" at bounding box center [598, 274] width 48 height 24
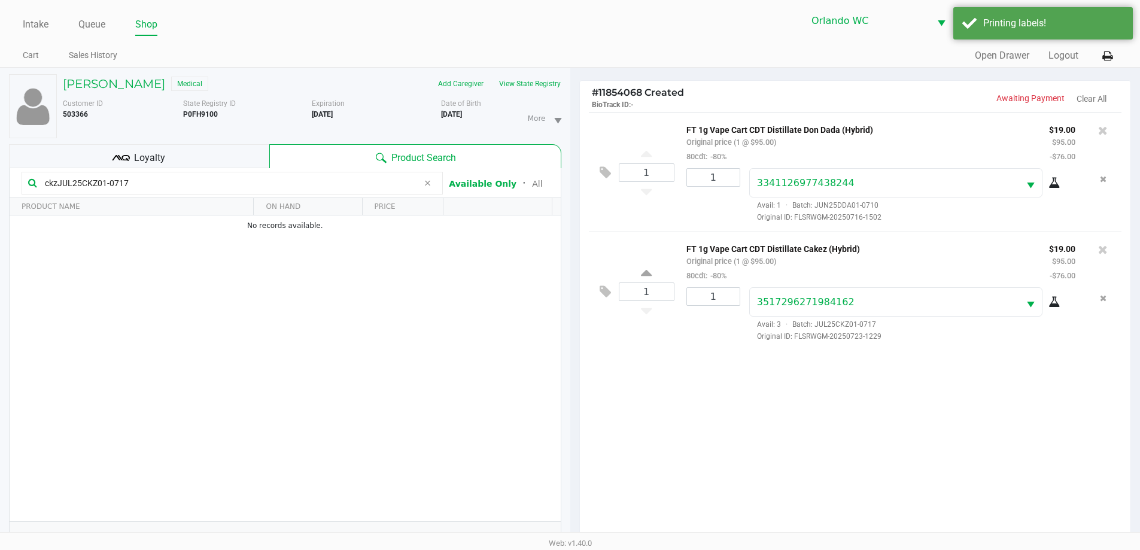
click at [220, 157] on div "Loyalty" at bounding box center [139, 156] width 260 height 24
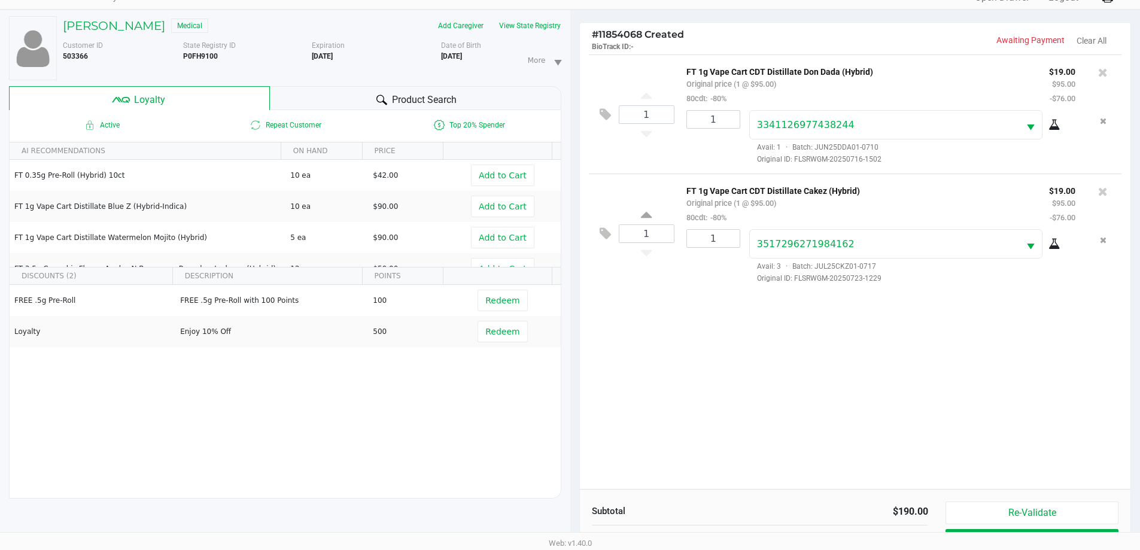
scroll to position [56, 0]
click at [533, 29] on button "View State Registry" at bounding box center [527, 27] width 70 height 19
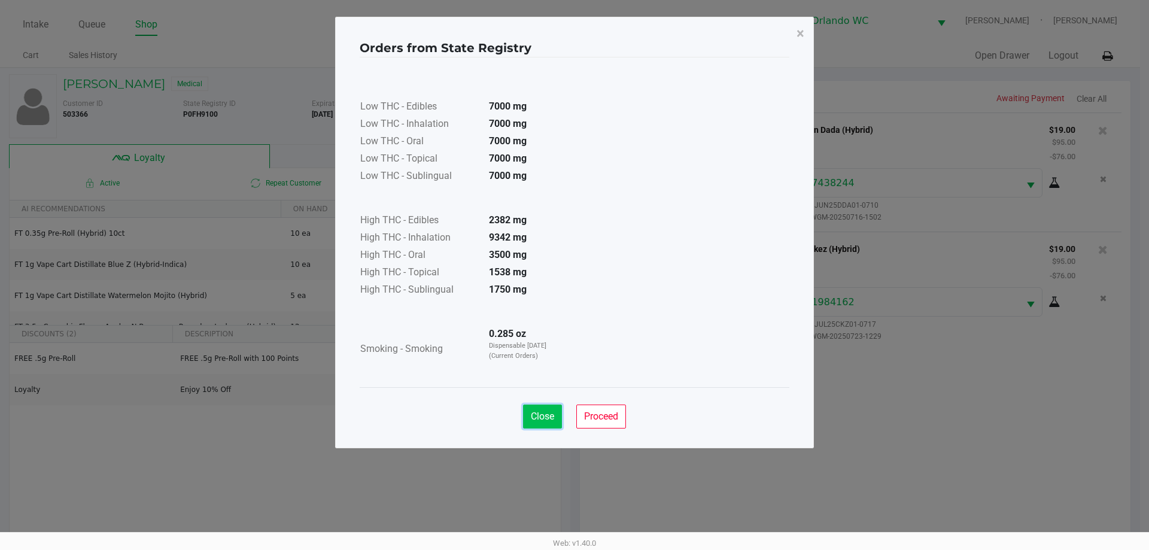
click at [523, 426] on button "Close" at bounding box center [542, 417] width 39 height 24
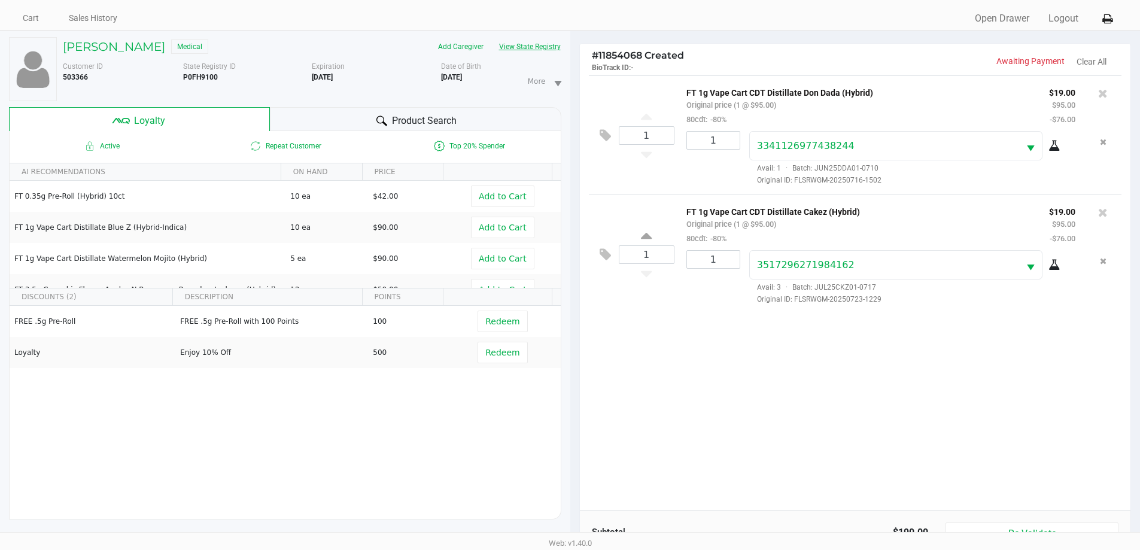
scroll to position [144, 0]
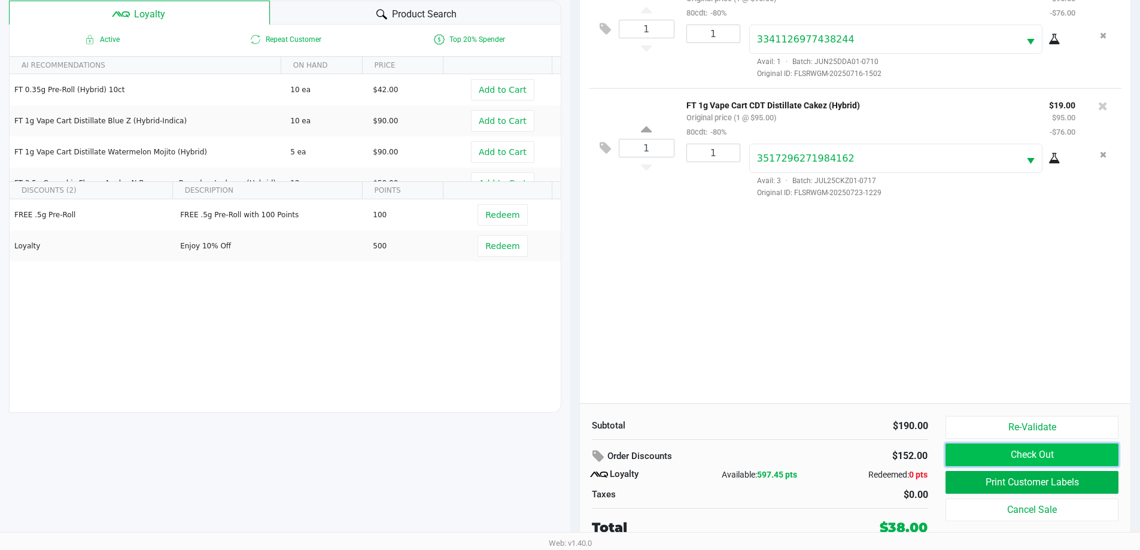
click at [574, 457] on button "Check Out" at bounding box center [1032, 455] width 172 height 23
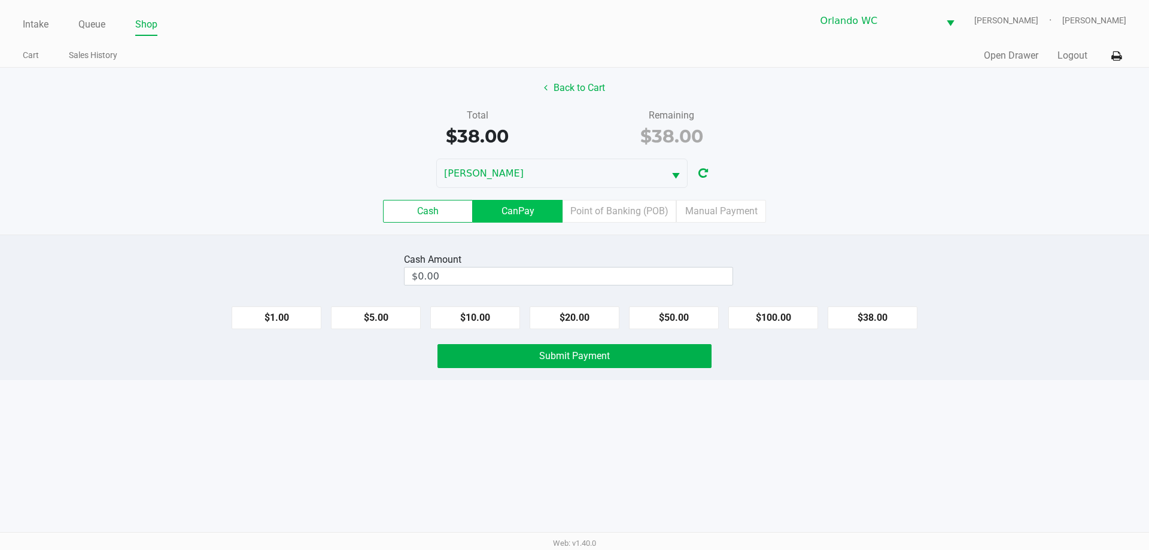
click at [547, 218] on label "CanPay" at bounding box center [518, 211] width 90 height 23
click at [0, 0] on 2 "CanPay" at bounding box center [0, 0] width 0 height 0
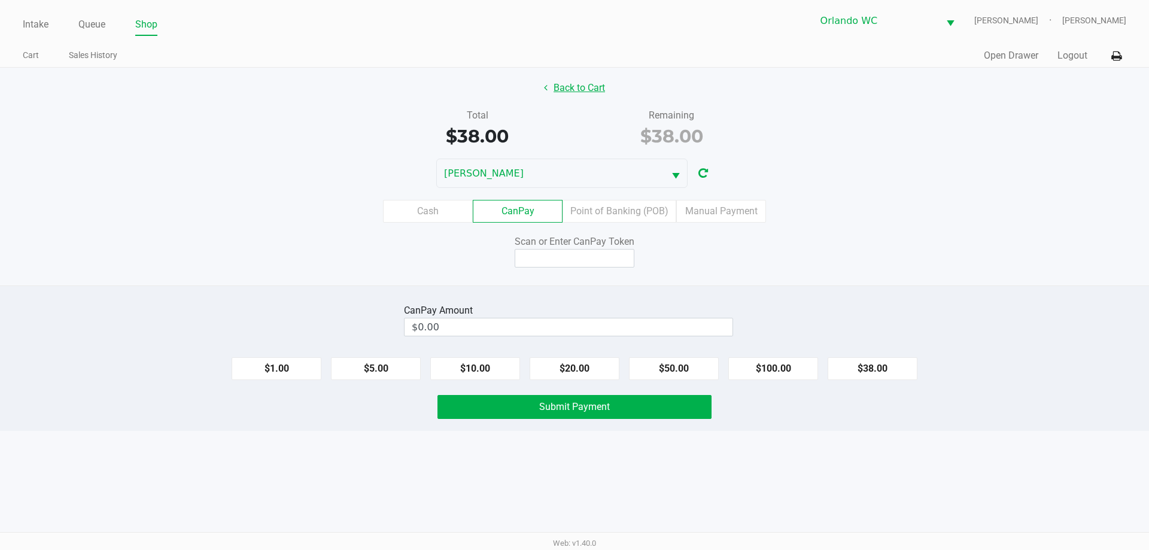
click at [574, 84] on button "Back to Cart" at bounding box center [574, 88] width 77 height 23
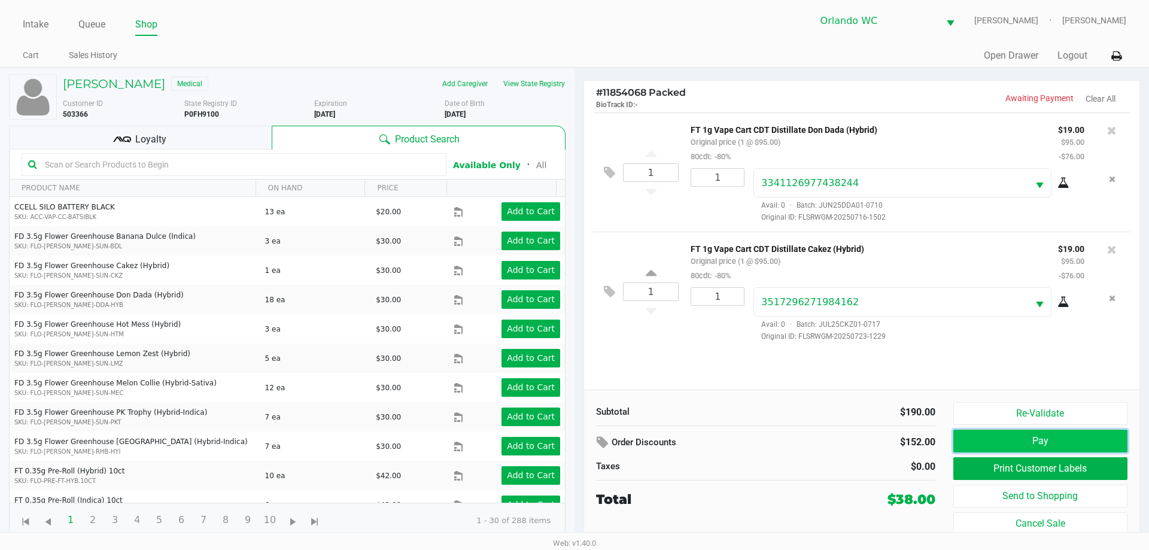
click at [574, 439] on button "Pay" at bounding box center [1041, 441] width 174 height 23
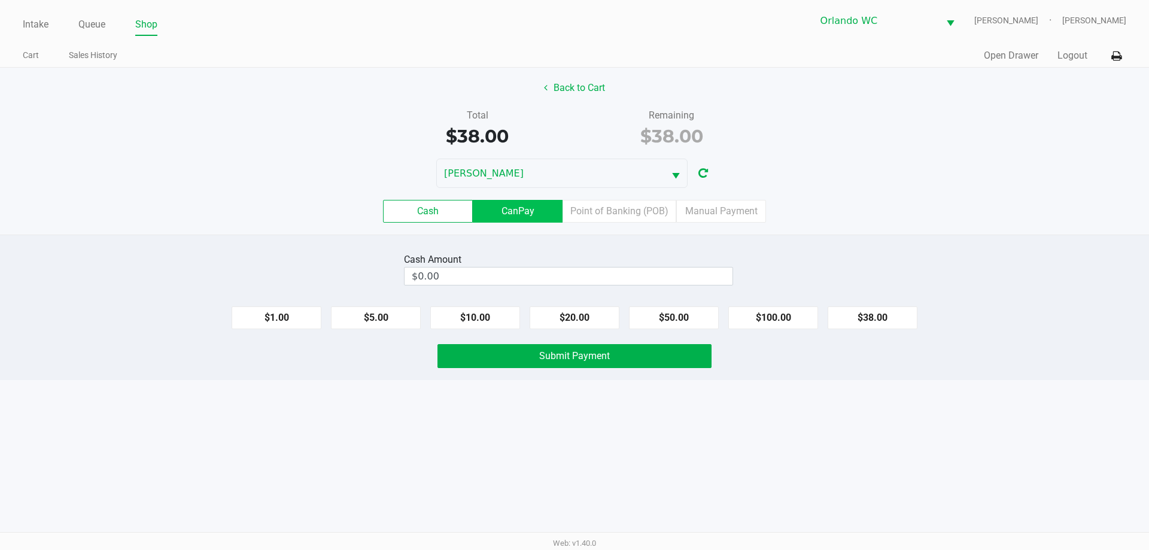
click at [527, 220] on label "CanPay" at bounding box center [518, 211] width 90 height 23
click at [0, 0] on 2 "CanPay" at bounding box center [0, 0] width 0 height 0
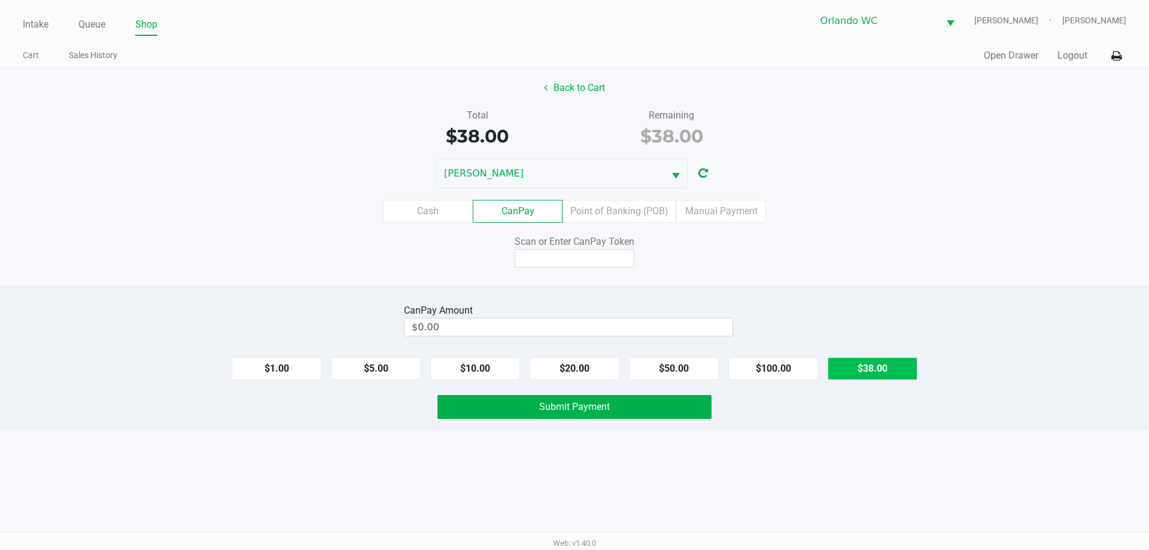
click at [574, 365] on button "$38.00" at bounding box center [873, 368] width 90 height 23
type input "$38.00"
click at [574, 266] on input at bounding box center [575, 258] width 120 height 19
type input "X9706056X"
click at [574, 275] on div "Back to Cart Total $38.00 Remaining $38.00 TYWIN-LANNISTER Cash CanPay Point of…" at bounding box center [574, 177] width 1149 height 218
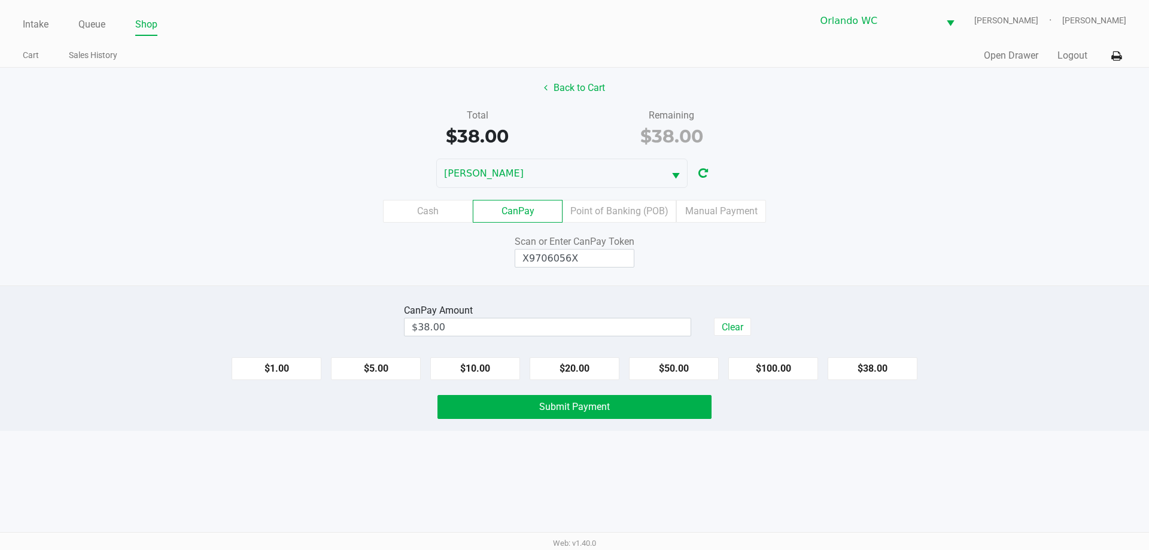
click at [574, 280] on div "Back to Cart Total $38.00 Remaining $38.00 TYWIN-LANNISTER Cash CanPay Point of…" at bounding box center [574, 177] width 1149 height 218
click at [574, 419] on div "CanPay Amount $38.00 Clear $1.00 $5.00 $10.00 $20.00 $50.00 $100.00 $38.00 Subm…" at bounding box center [574, 358] width 1149 height 145
click at [574, 413] on button "Submit Payment" at bounding box center [575, 407] width 274 height 24
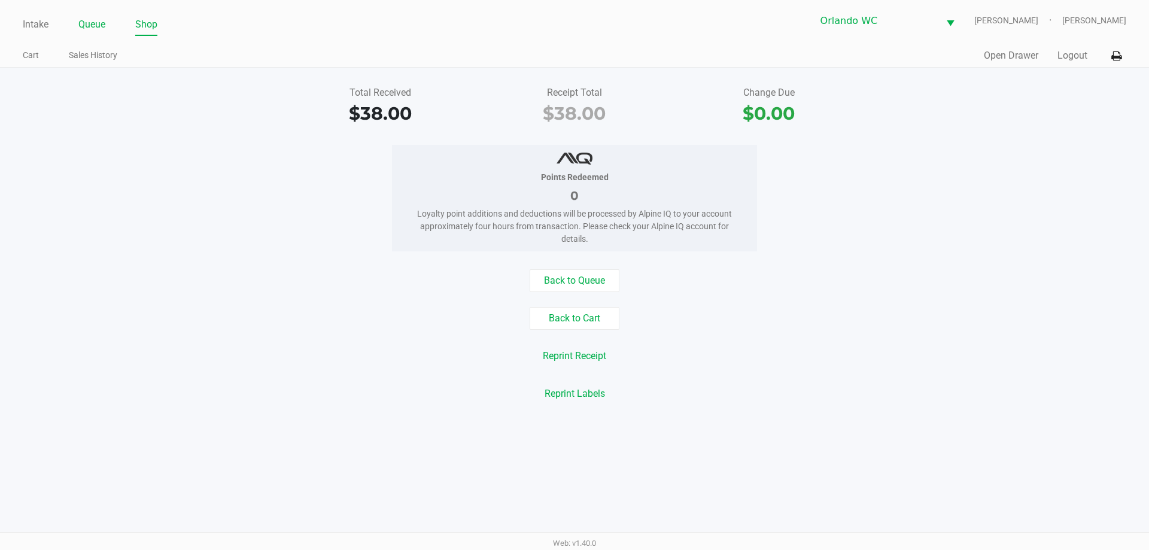
click at [88, 17] on link "Queue" at bounding box center [91, 24] width 27 height 17
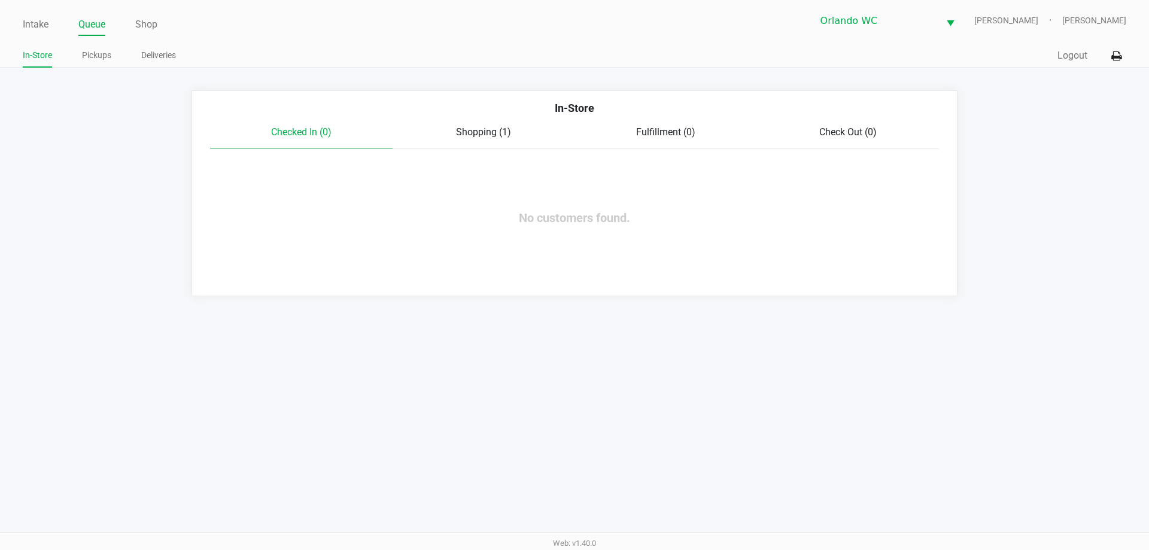
drag, startPoint x: 473, startPoint y: 112, endPoint x: 473, endPoint y: 120, distance: 8.4
click at [473, 113] on div "In-Store" at bounding box center [574, 112] width 747 height 25
click at [477, 154] on div "In-Store Checked In (0) Shopping (1) Fulfillment (0) Check Out (0) No customers…" at bounding box center [575, 193] width 766 height 206
click at [477, 132] on span "Shopping (1)" at bounding box center [483, 131] width 55 height 11
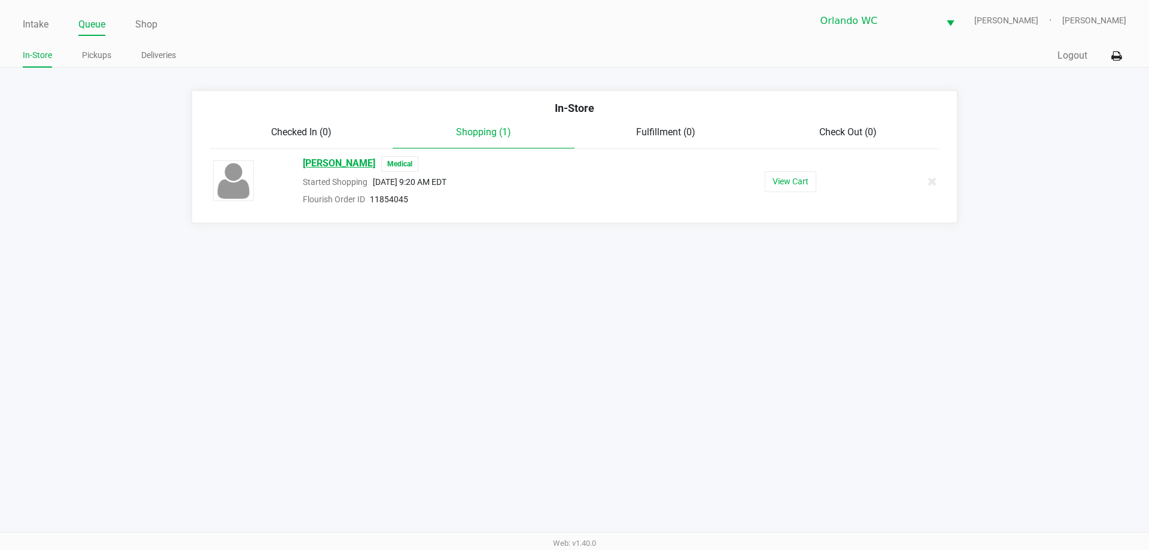
click at [330, 164] on span "RYAN DRIGGERS" at bounding box center [339, 164] width 72 height 16
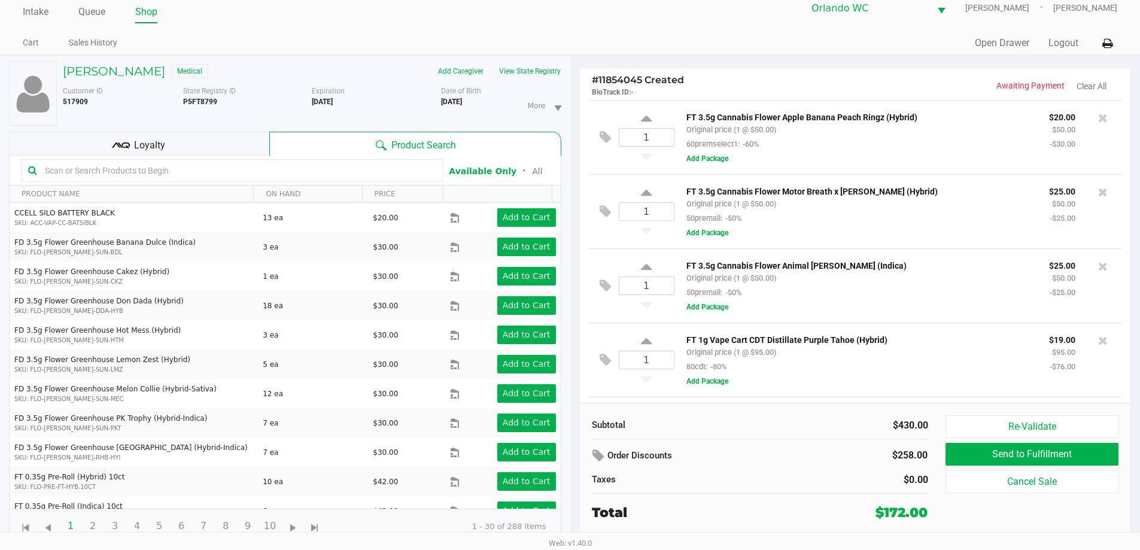
scroll to position [146, 0]
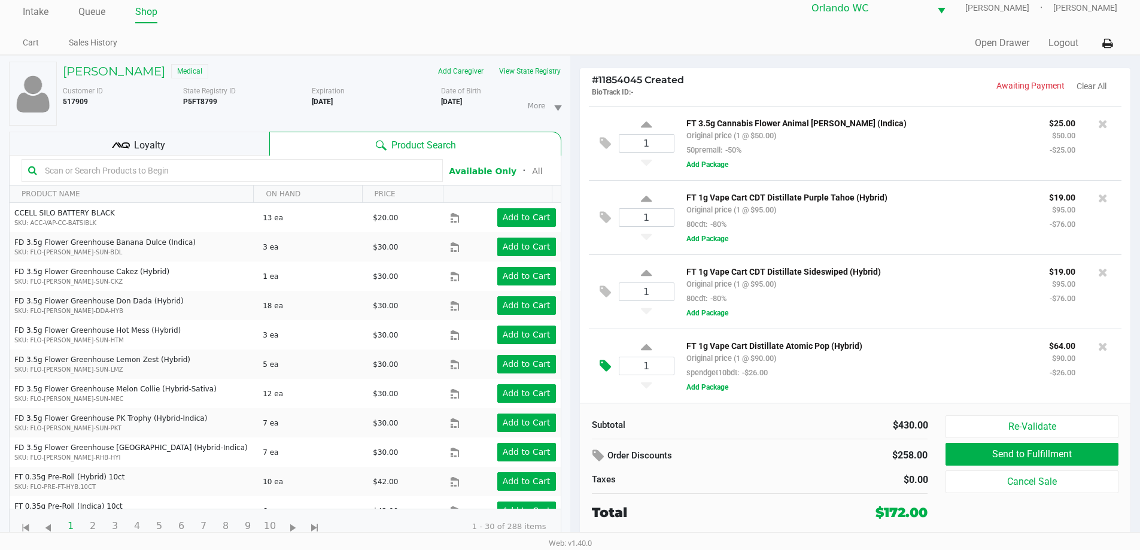
click at [574, 369] on icon at bounding box center [605, 366] width 11 height 14
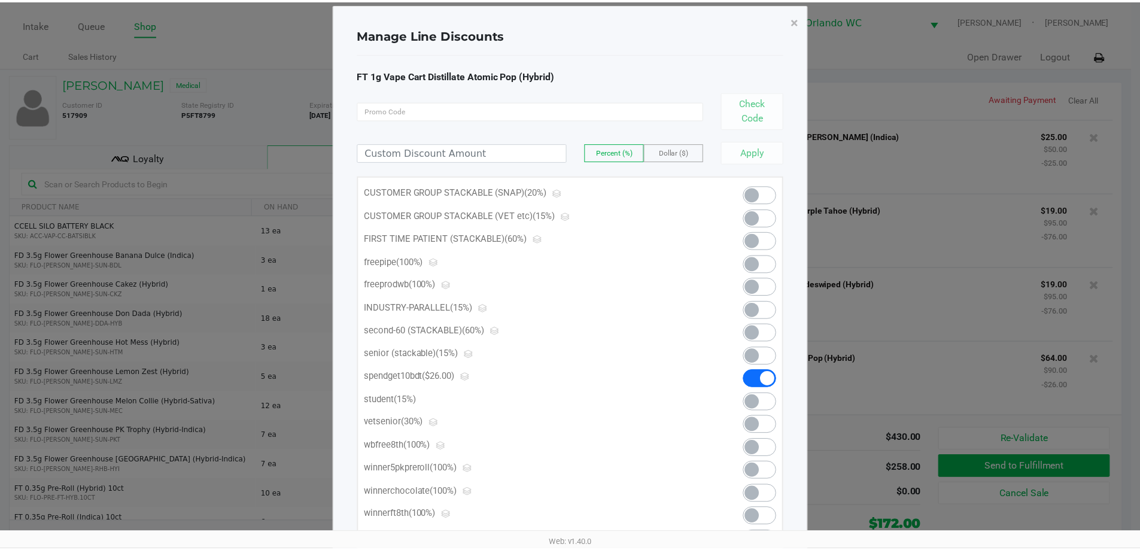
scroll to position [0, 0]
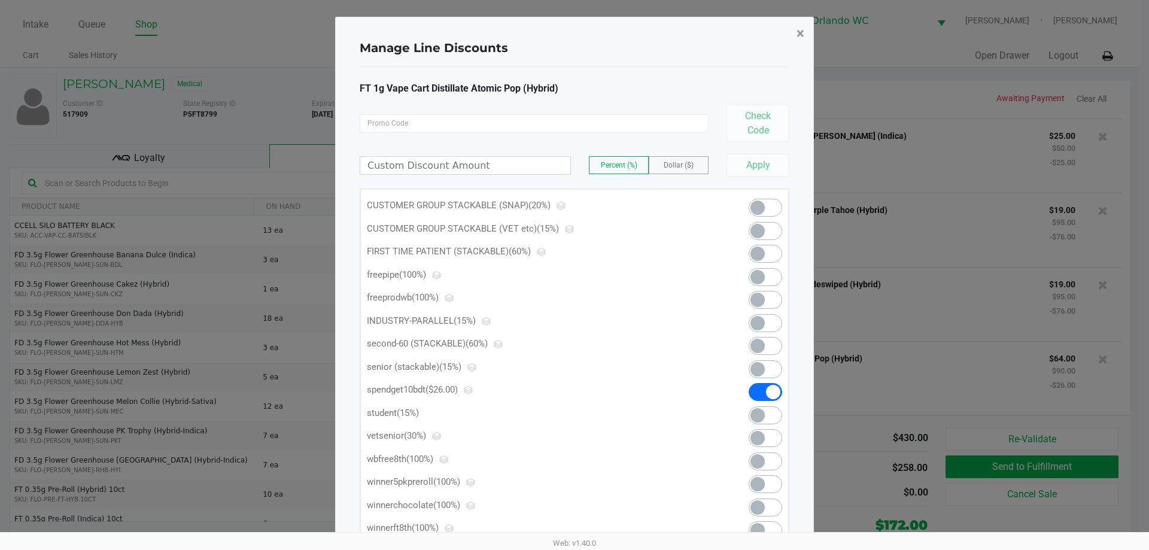
click at [574, 35] on button "×" at bounding box center [800, 34] width 27 height 34
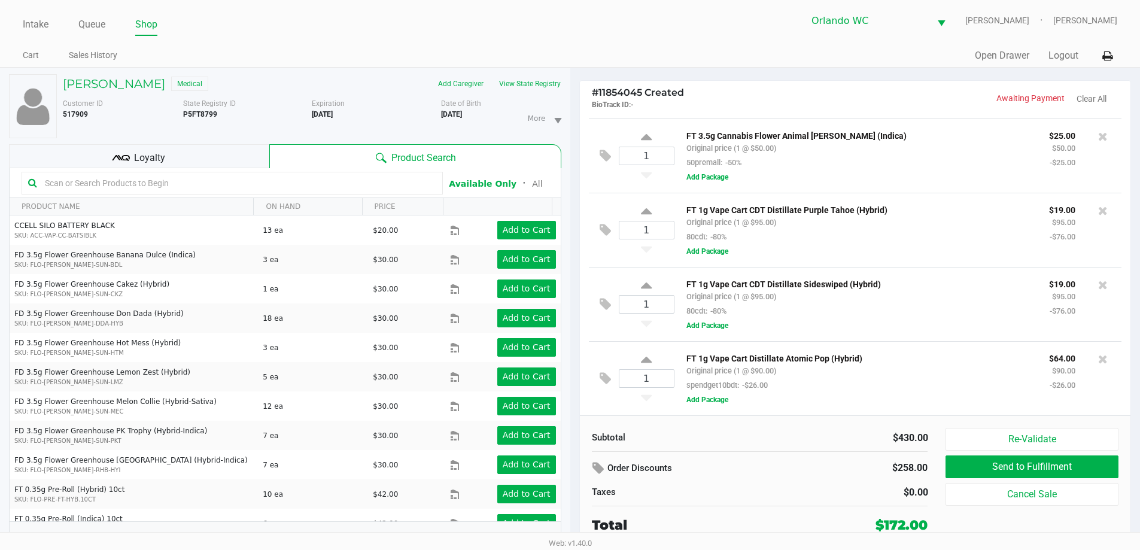
click at [129, 95] on div "Customer ID 517909 State Registry ID P5FT8799 Expiration 01/14/2026 More Date o…" at bounding box center [312, 115] width 517 height 45
click at [129, 92] on div "RYAN DRIGGERS Medical" at bounding box center [183, 83] width 258 height 19
click at [135, 83] on h5 "RYAN DRIGGERS" at bounding box center [114, 84] width 102 height 14
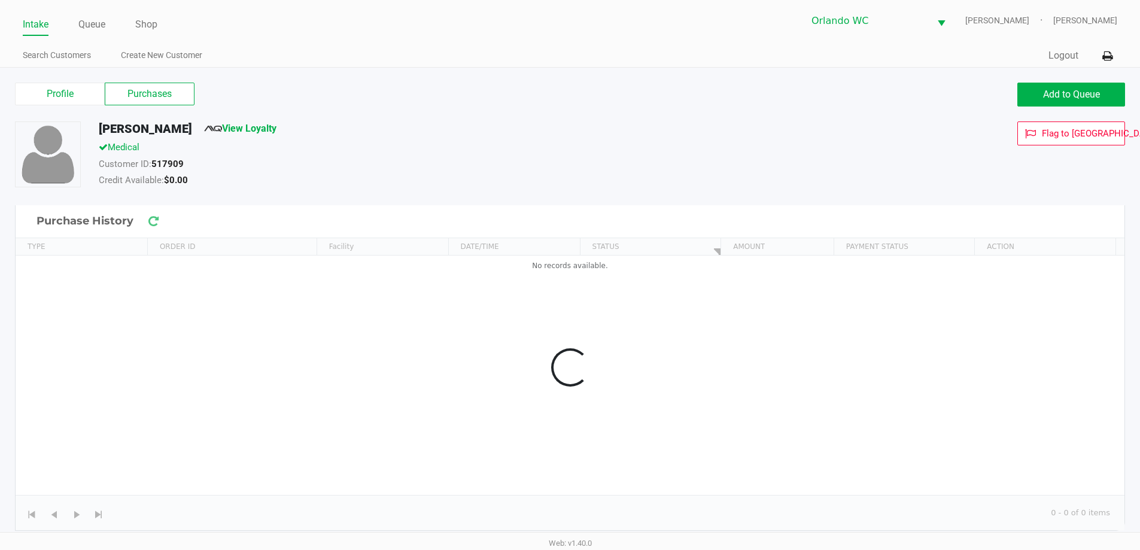
click at [159, 88] on label "Purchases" at bounding box center [150, 94] width 90 height 23
click at [0, 0] on 1 "Purchases" at bounding box center [0, 0] width 0 height 0
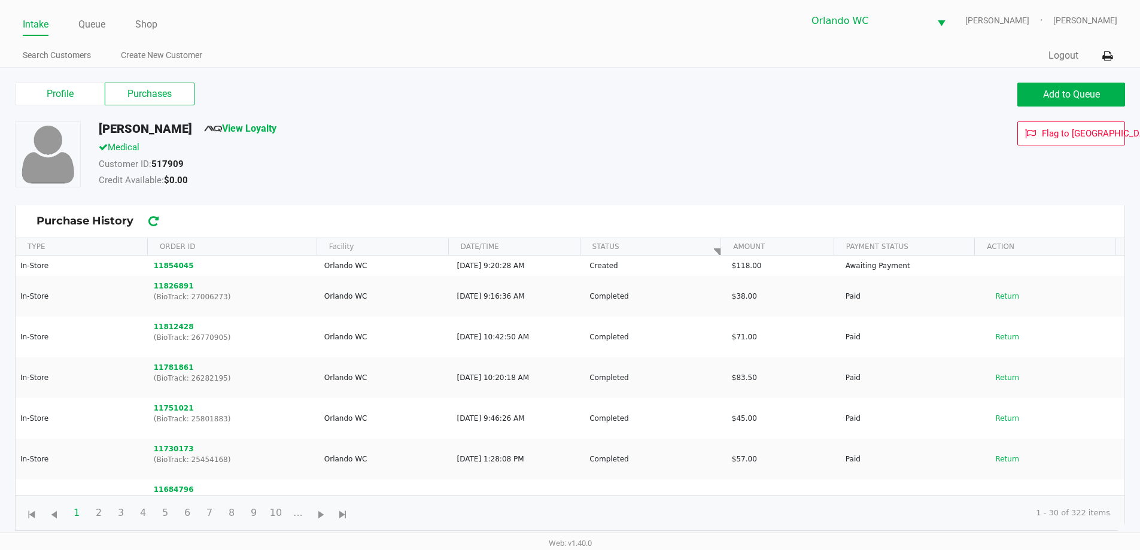
click at [43, 31] on link "Intake" at bounding box center [36, 24] width 26 height 17
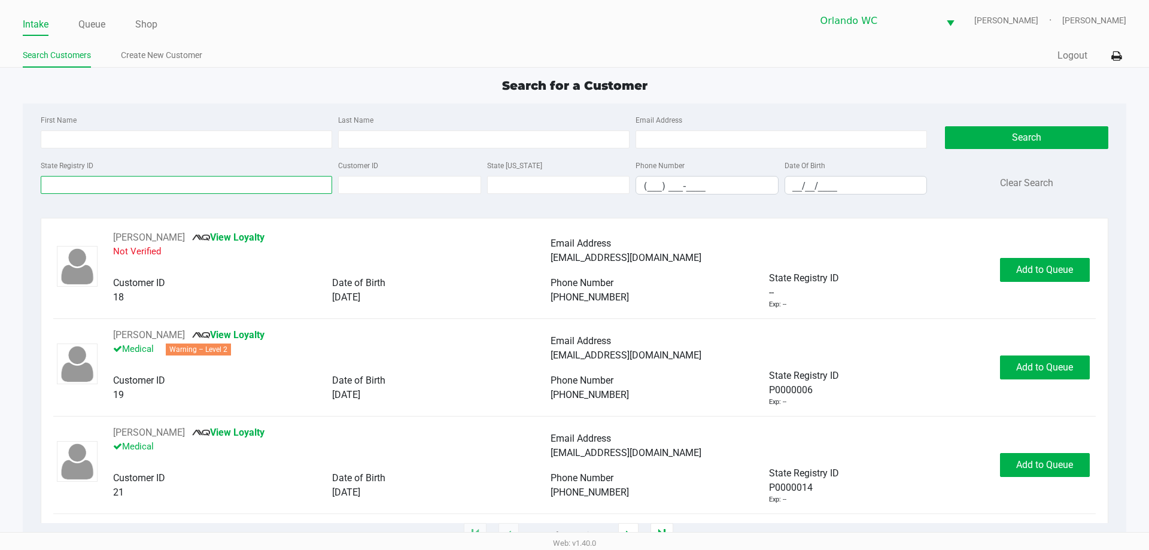
click at [119, 185] on input "State Registry ID" at bounding box center [187, 185] width 292 height 18
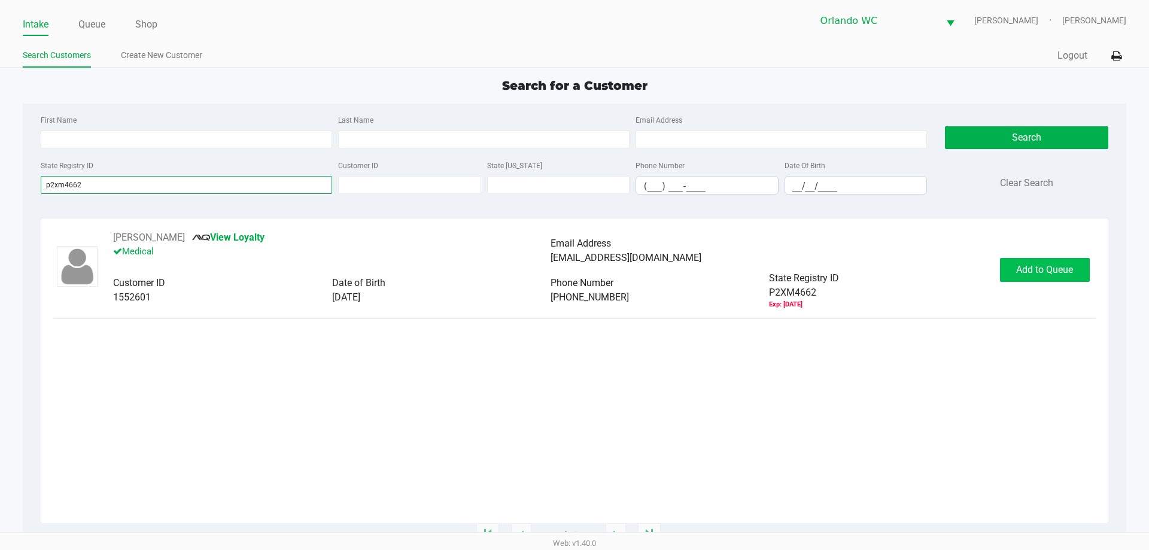
type input "p2xm4662"
click at [574, 268] on span "Add to Queue" at bounding box center [1045, 269] width 57 height 11
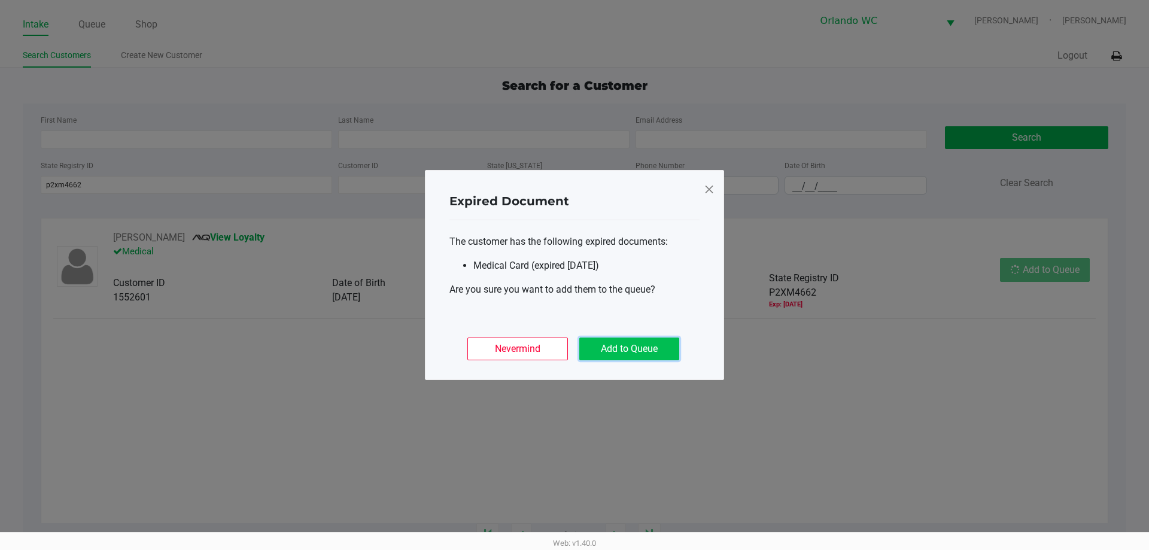
click at [574, 350] on button "Add to Queue" at bounding box center [630, 349] width 100 height 23
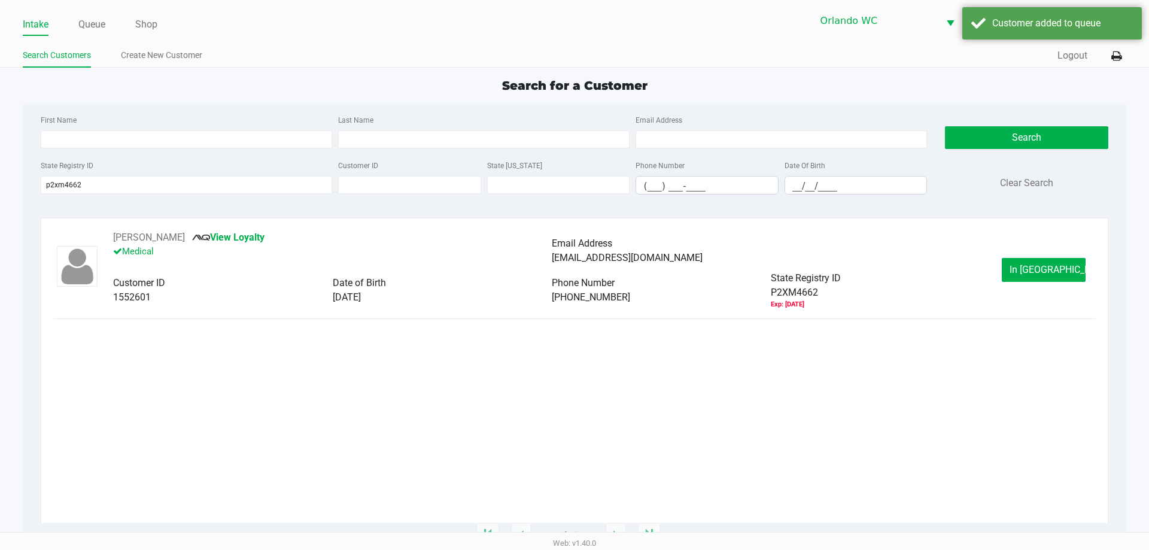
click at [574, 249] on div "DUSTIN DEEMS View Loyalty Medical Email Address dustindeems88@gmail.com Custome…" at bounding box center [574, 269] width 1042 height 79
click at [574, 260] on button "In Queue" at bounding box center [1044, 270] width 84 height 24
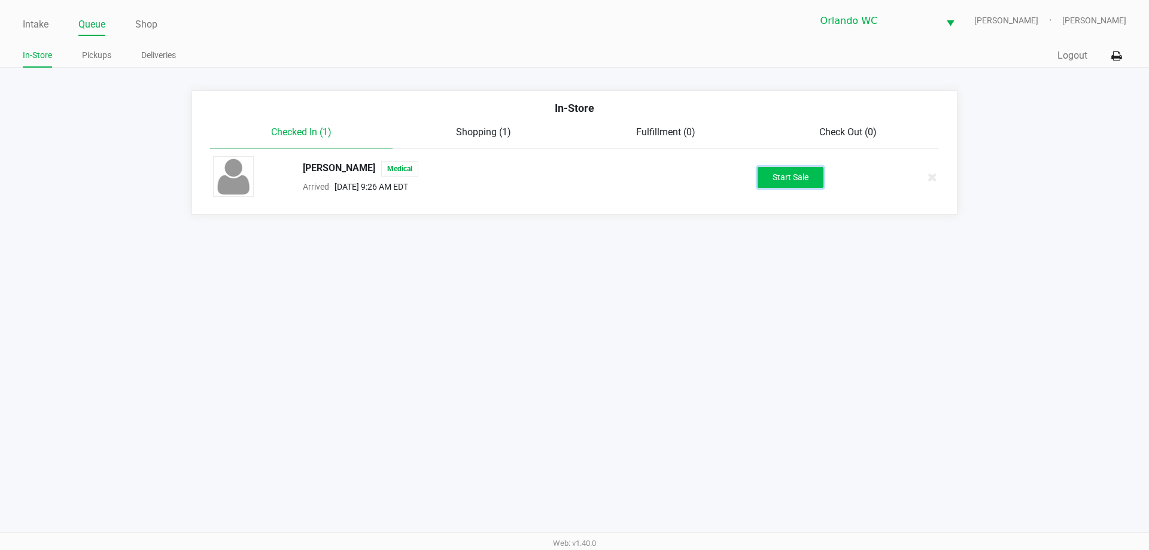
click at [574, 172] on button "Start Sale" at bounding box center [791, 177] width 66 height 21
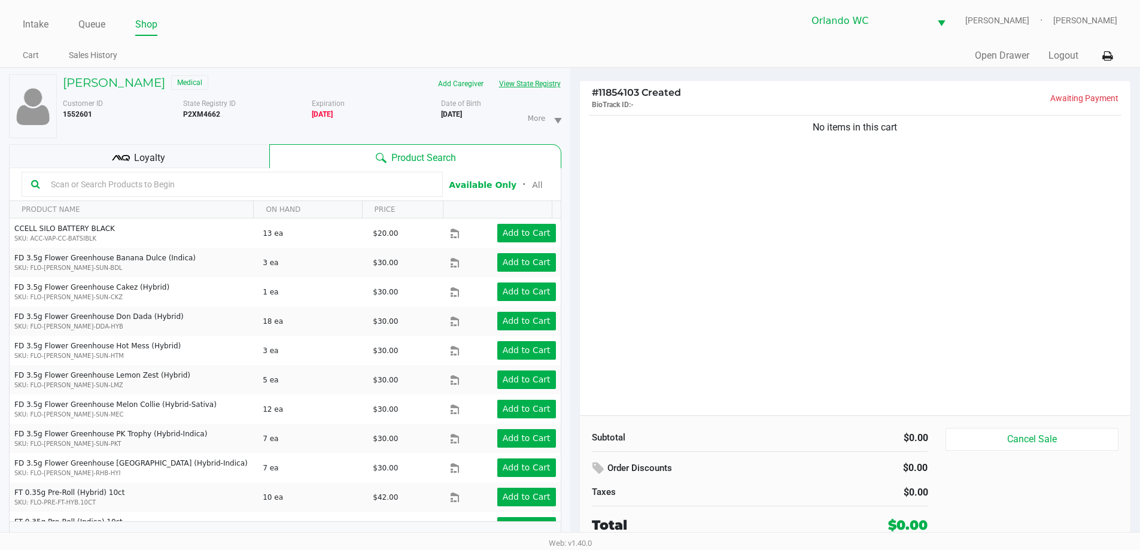
click at [538, 81] on button "View State Registry" at bounding box center [527, 83] width 70 height 19
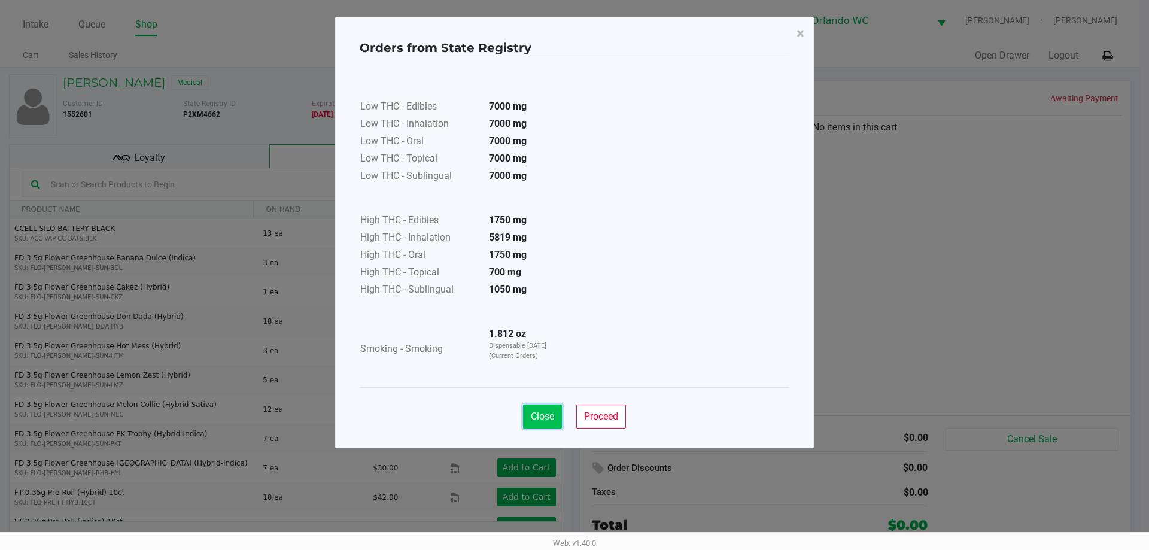
click at [545, 418] on span "Close" at bounding box center [542, 416] width 23 height 11
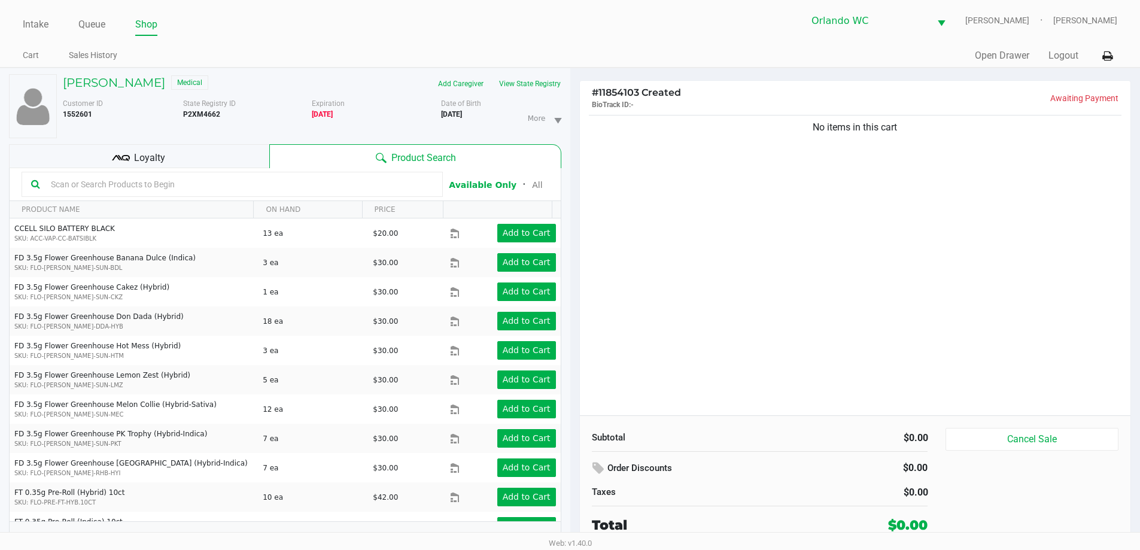
click at [250, 185] on input "text" at bounding box center [239, 184] width 387 height 18
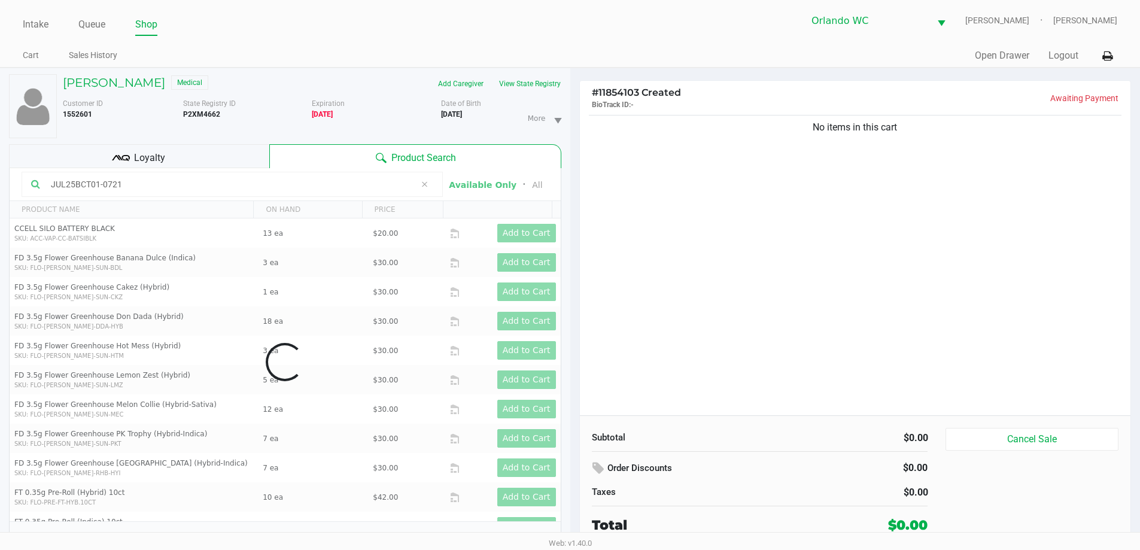
click at [574, 352] on div "No items in this cart" at bounding box center [855, 264] width 551 height 303
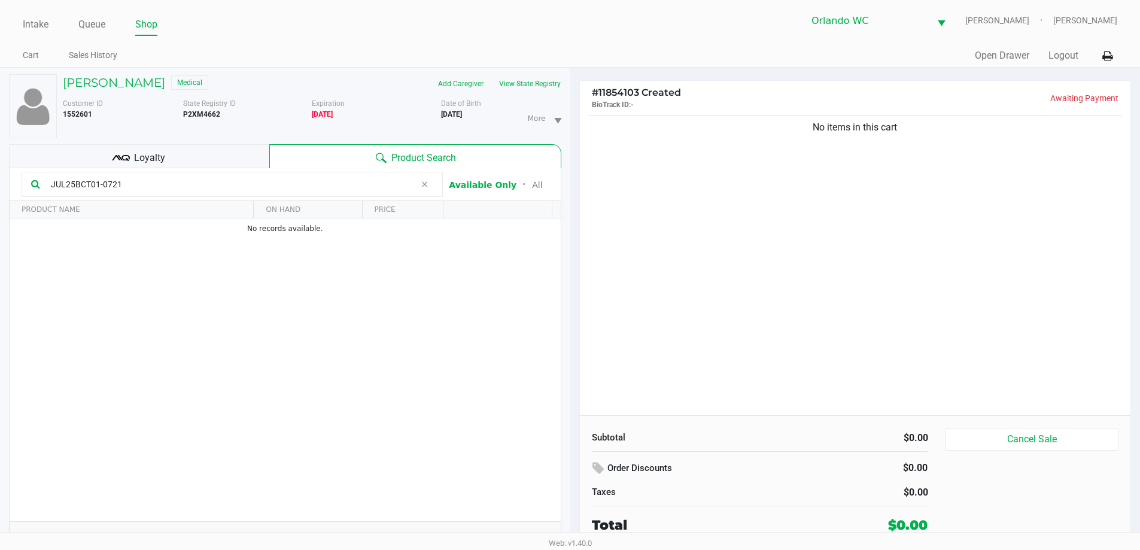
click at [574, 314] on div "No items in this cart" at bounding box center [855, 264] width 551 height 303
click at [574, 295] on div "No items in this cart" at bounding box center [855, 264] width 551 height 303
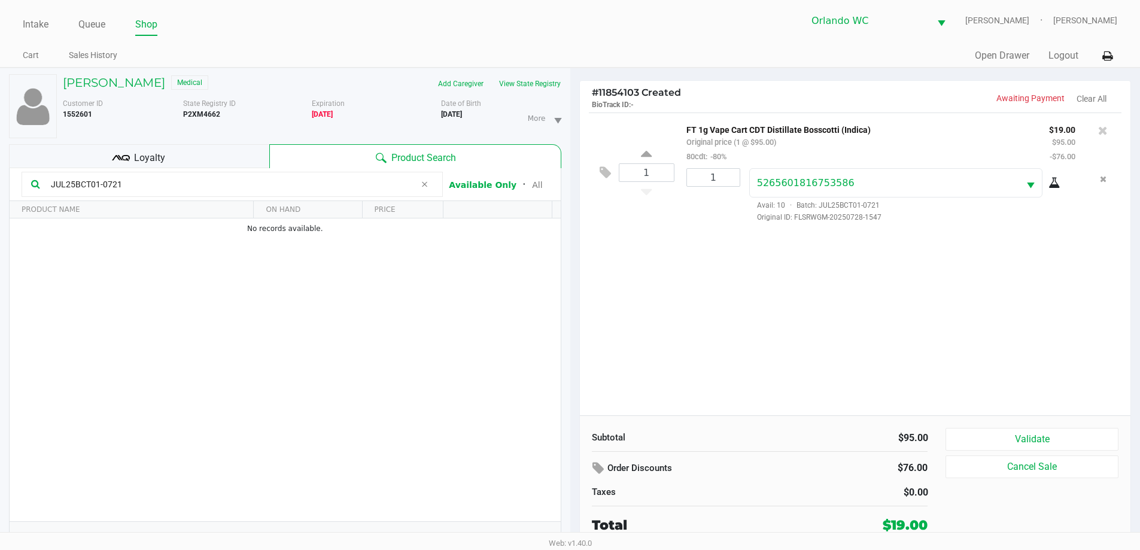
click at [574, 329] on div "1 FT 1g Vape Cart CDT Distillate Bosscotti (Indica) Original price (1 @ $95.00)…" at bounding box center [855, 264] width 551 height 303
click at [301, 184] on input "JUL25BCT01-0721" at bounding box center [230, 184] width 369 height 18
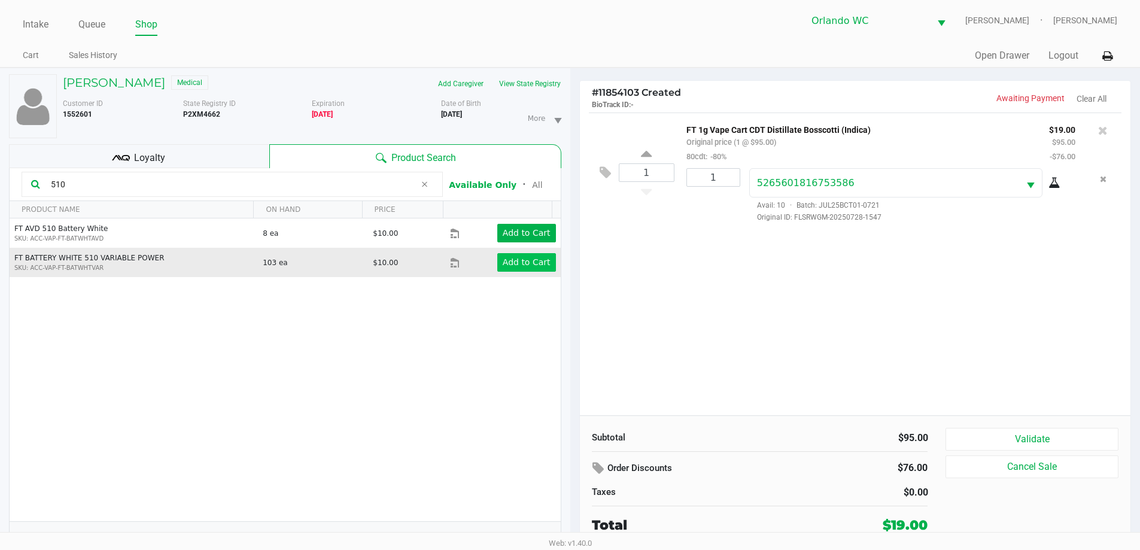
type input "510"
click at [526, 263] on app-button-loader "Add to Cart" at bounding box center [527, 262] width 48 height 10
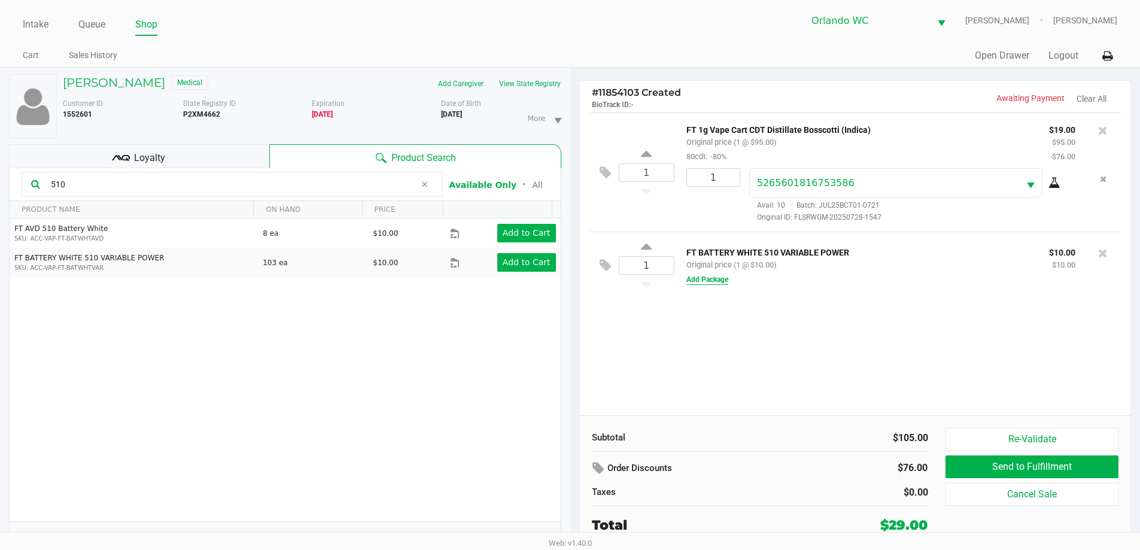
click at [574, 278] on button "Add Package" at bounding box center [708, 279] width 42 height 11
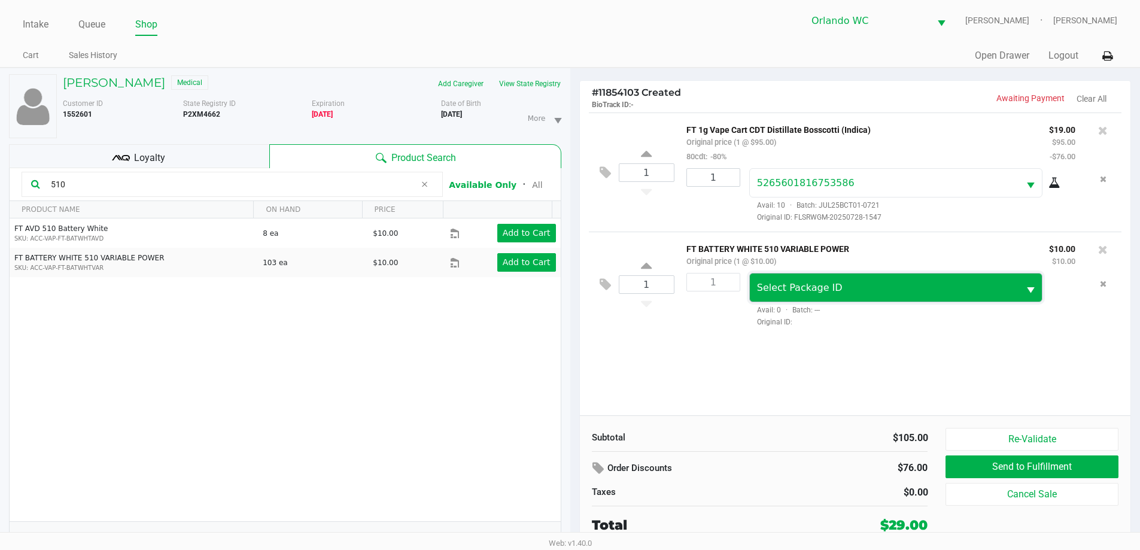
click at [574, 293] on span "Select Package ID" at bounding box center [800, 287] width 86 height 11
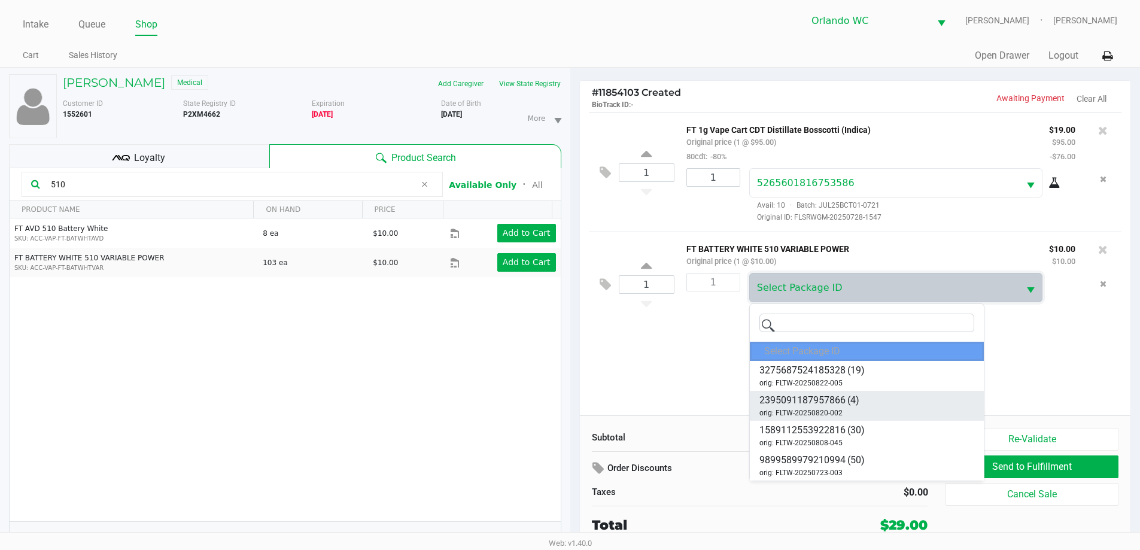
click at [574, 413] on li "2395091187957866 (4) orig: FLTW-20250820-002" at bounding box center [867, 406] width 234 height 30
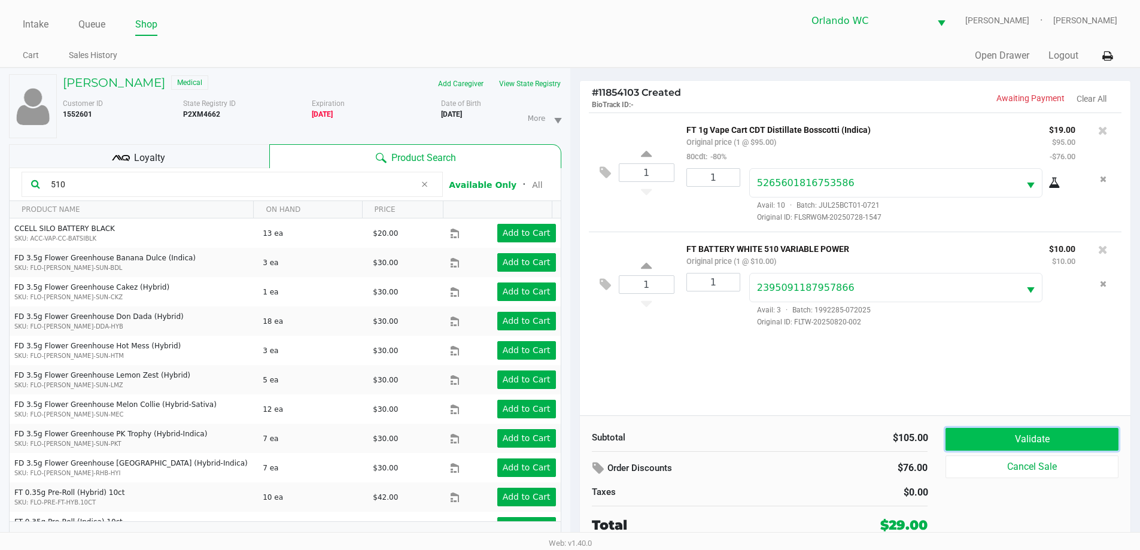
click at [574, 438] on button "Validate" at bounding box center [1032, 439] width 172 height 23
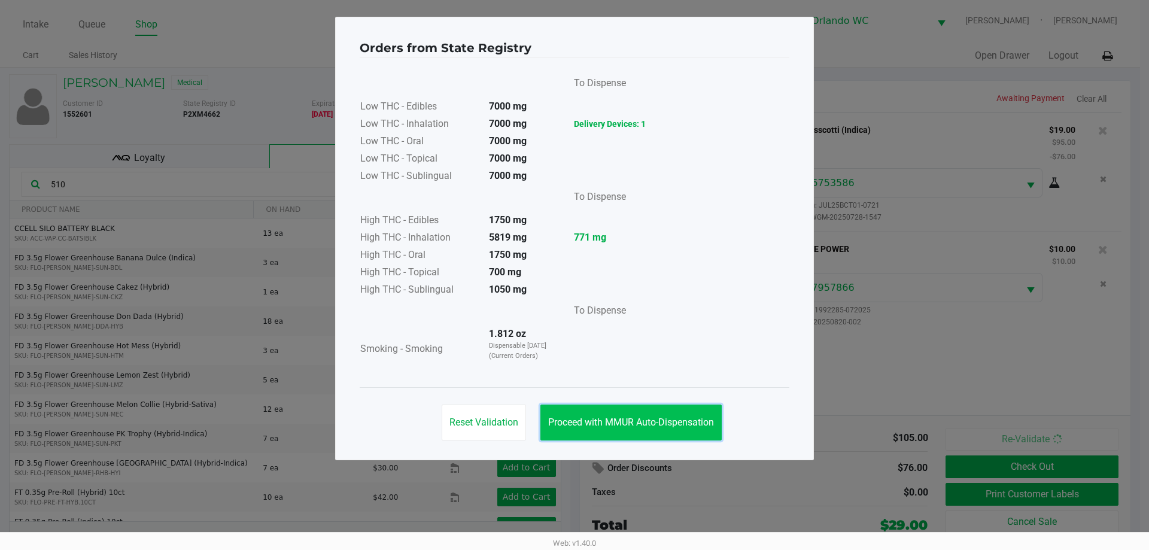
click at [574, 423] on span "Proceed with MMUR Auto-Dispensation" at bounding box center [631, 422] width 166 height 11
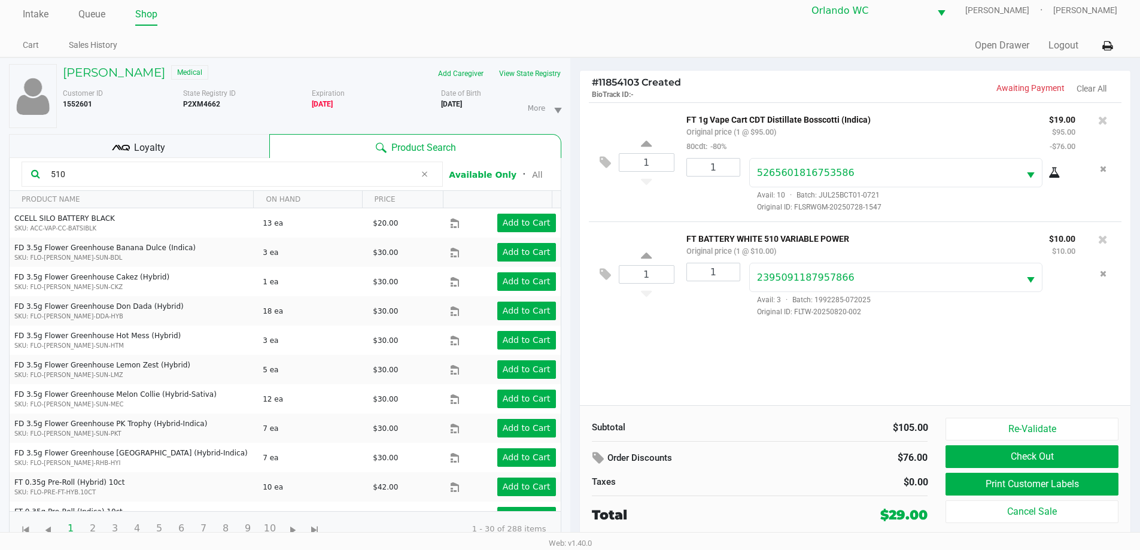
scroll to position [13, 0]
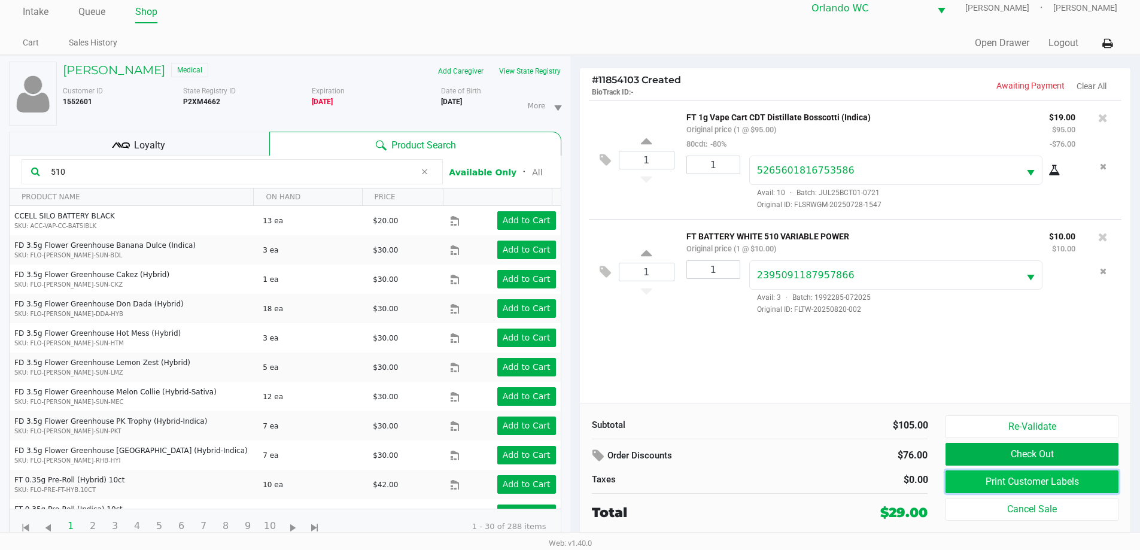
click at [574, 481] on button "Print Customer Labels" at bounding box center [1032, 482] width 172 height 23
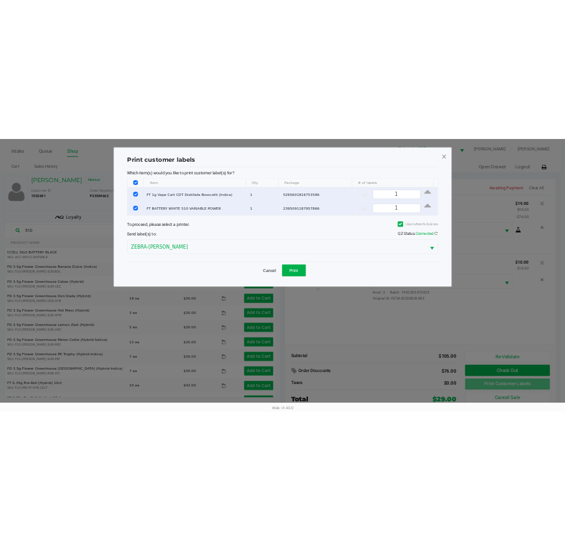
scroll to position [0, 0]
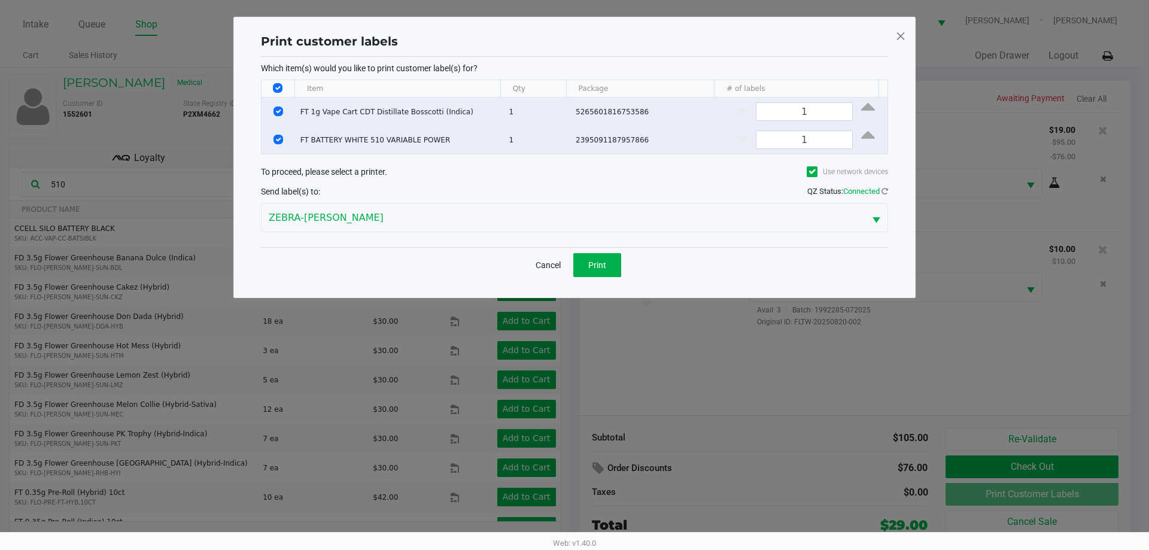
click at [574, 266] on div "Cancel Print" at bounding box center [574, 264] width 627 height 35
click at [574, 266] on button "Print" at bounding box center [598, 265] width 48 height 24
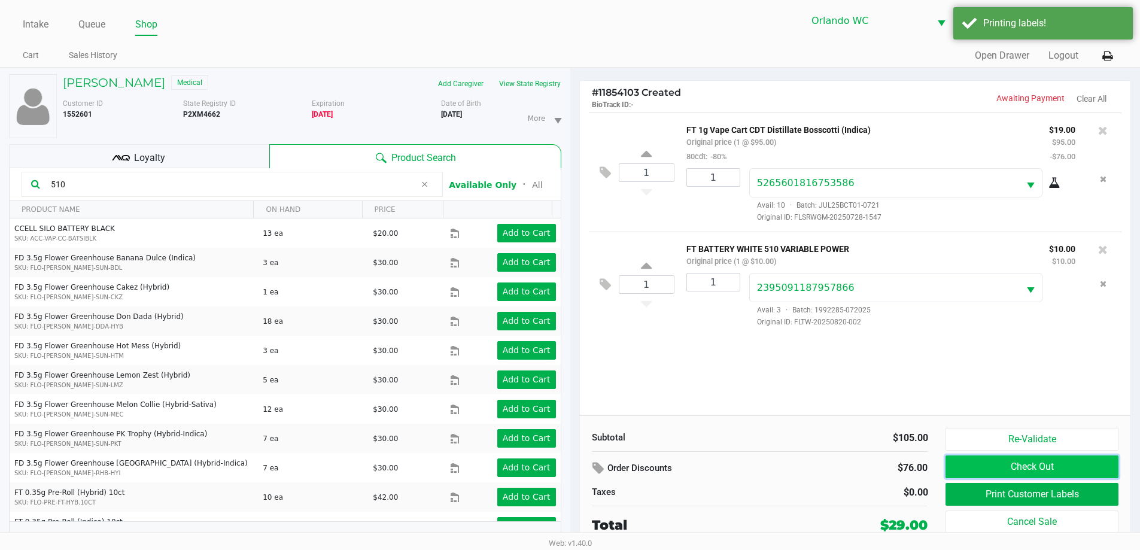
click at [574, 467] on button "Check Out" at bounding box center [1032, 467] width 172 height 23
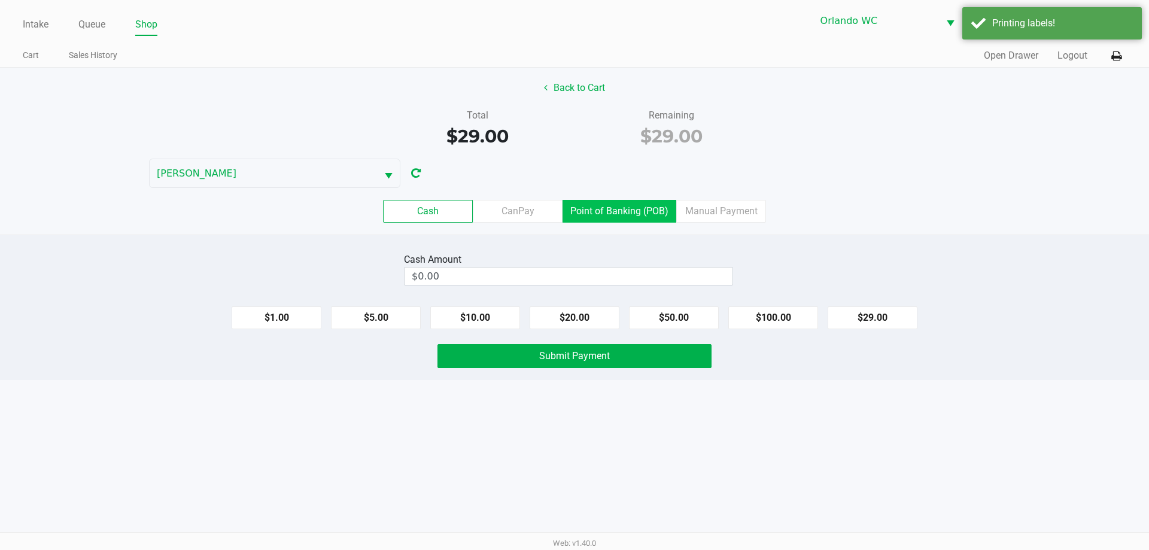
click at [574, 205] on label "Point of Banking (POB)" at bounding box center [620, 211] width 114 height 23
click at [0, 0] on 7 "Point of Banking (POB)" at bounding box center [0, 0] width 0 height 0
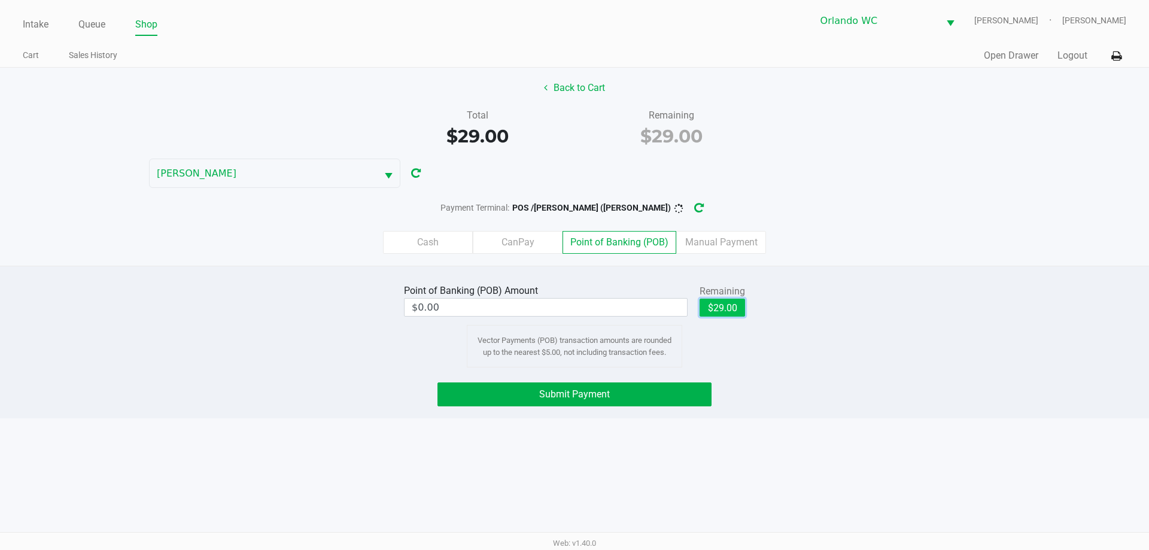
click at [574, 313] on button "$29.00" at bounding box center [723, 308] width 46 height 18
type input "$29.00"
click at [574, 390] on div "Submit Payment" at bounding box center [574, 395] width 1167 height 24
click at [569, 392] on span "Submit Payment" at bounding box center [574, 394] width 71 height 11
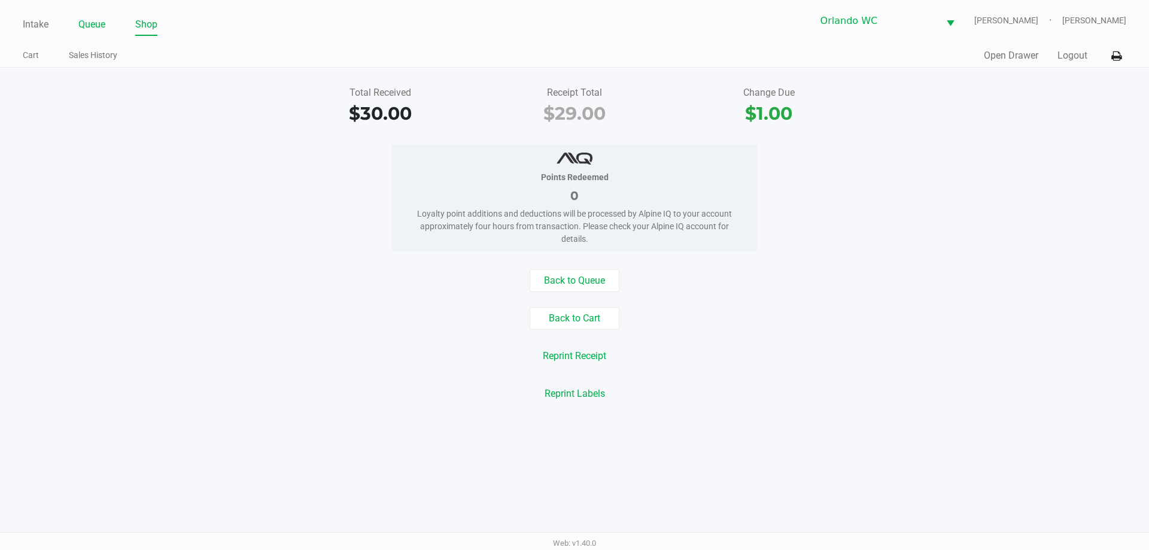
click at [90, 23] on link "Queue" at bounding box center [91, 24] width 27 height 17
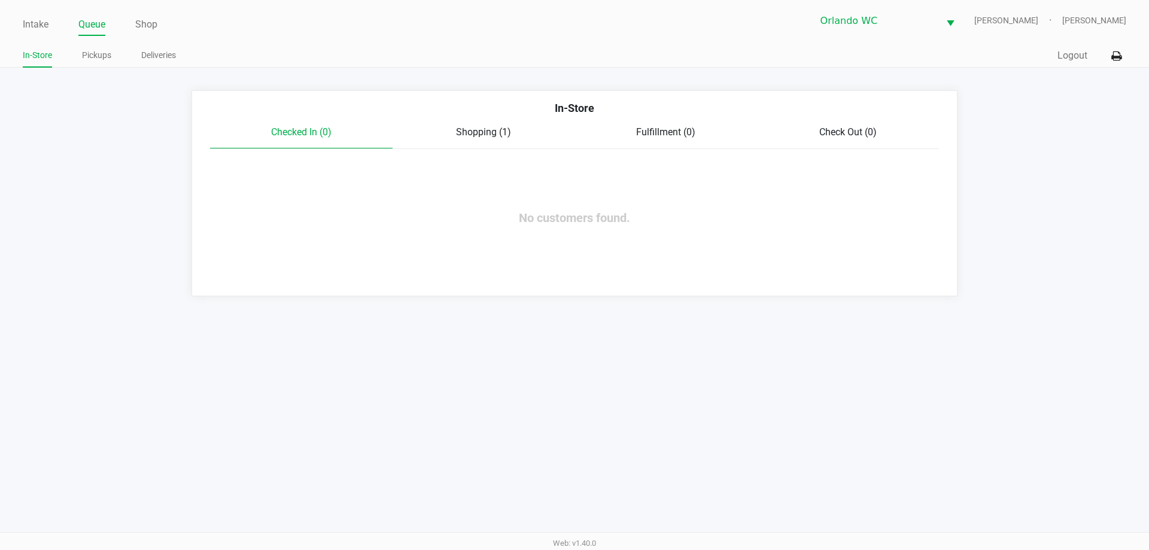
click at [417, 400] on div "Intake Queue Shop Orlando WC TYWIN-LANNISTER Malcolm Harvey In-Store Pickups De…" at bounding box center [574, 275] width 1149 height 550
click at [292, 135] on span "Checked In (0)" at bounding box center [301, 131] width 60 height 11
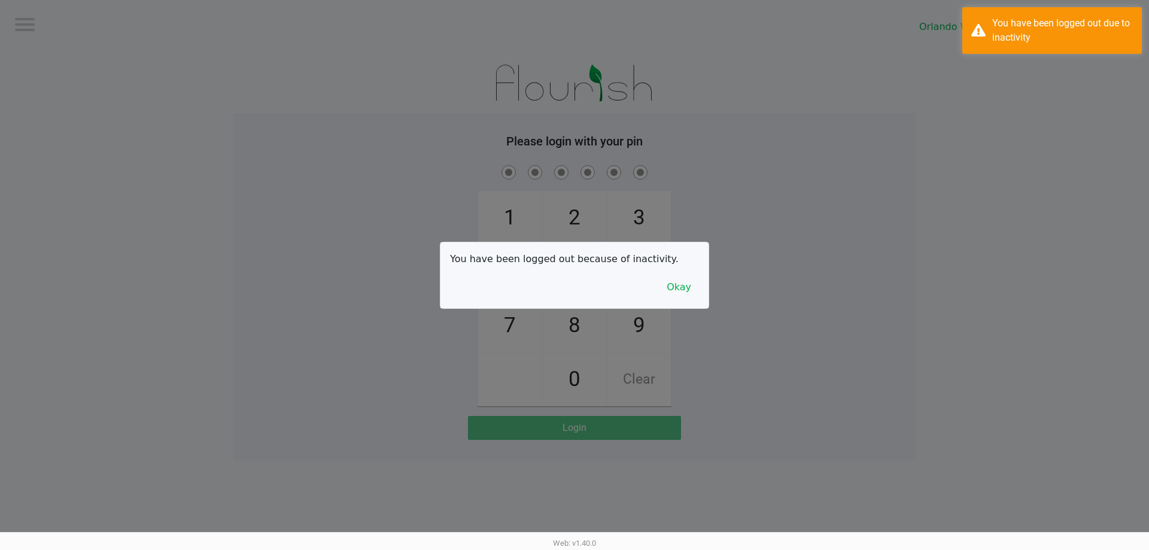
click at [99, 62] on div at bounding box center [574, 275] width 1149 height 550
checkbox input "true"
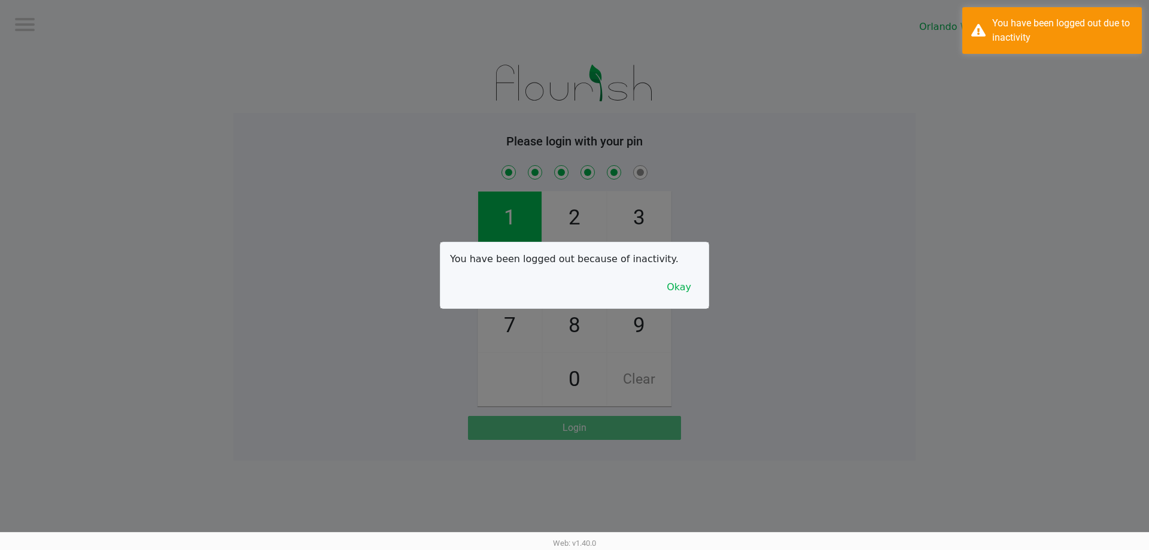
checkbox input "true"
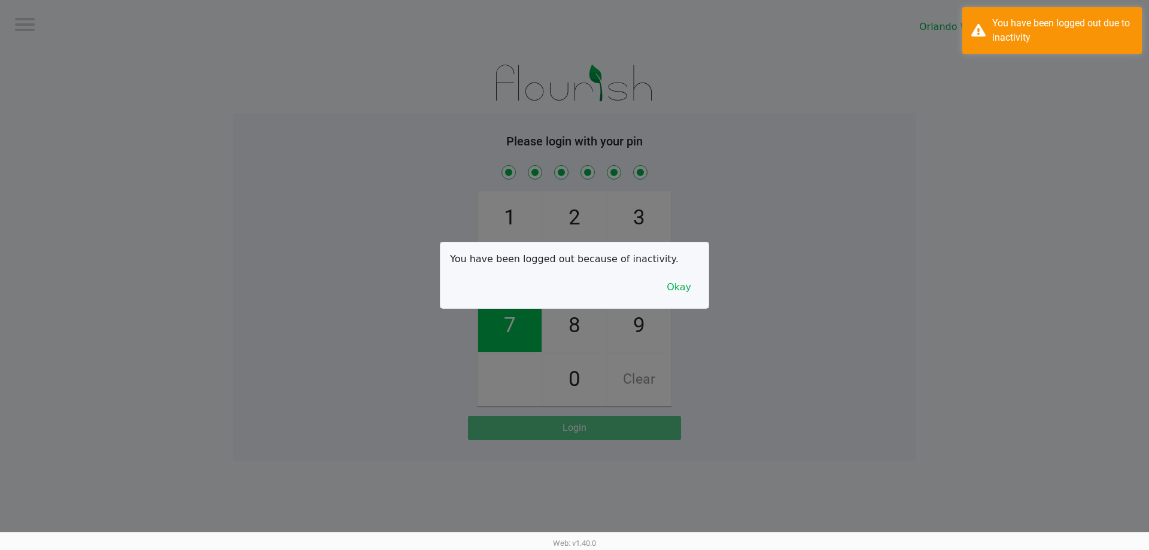
checkbox input "true"
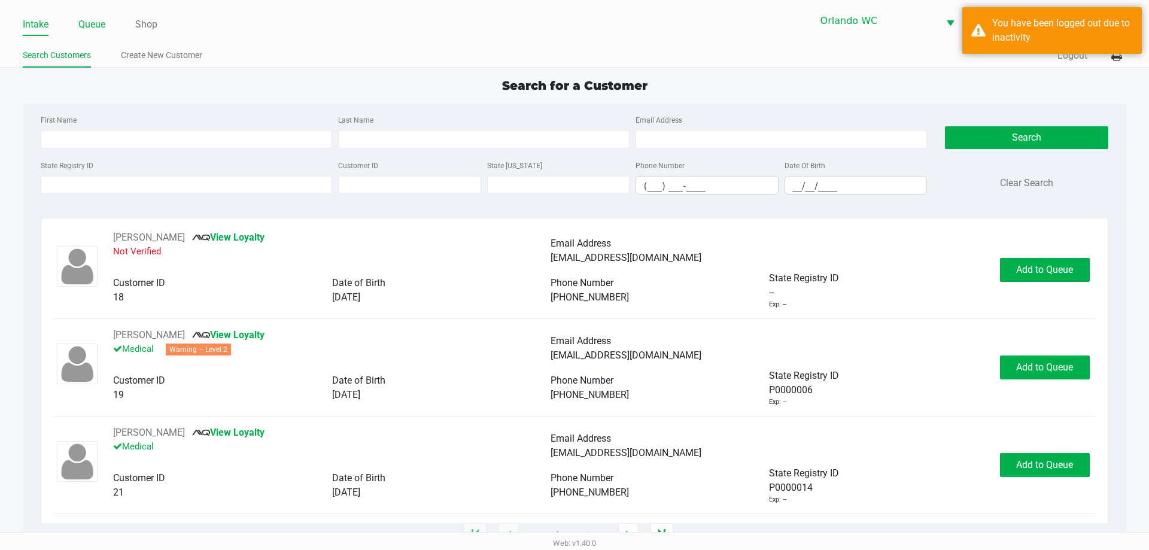
click at [97, 31] on link "Queue" at bounding box center [91, 24] width 27 height 17
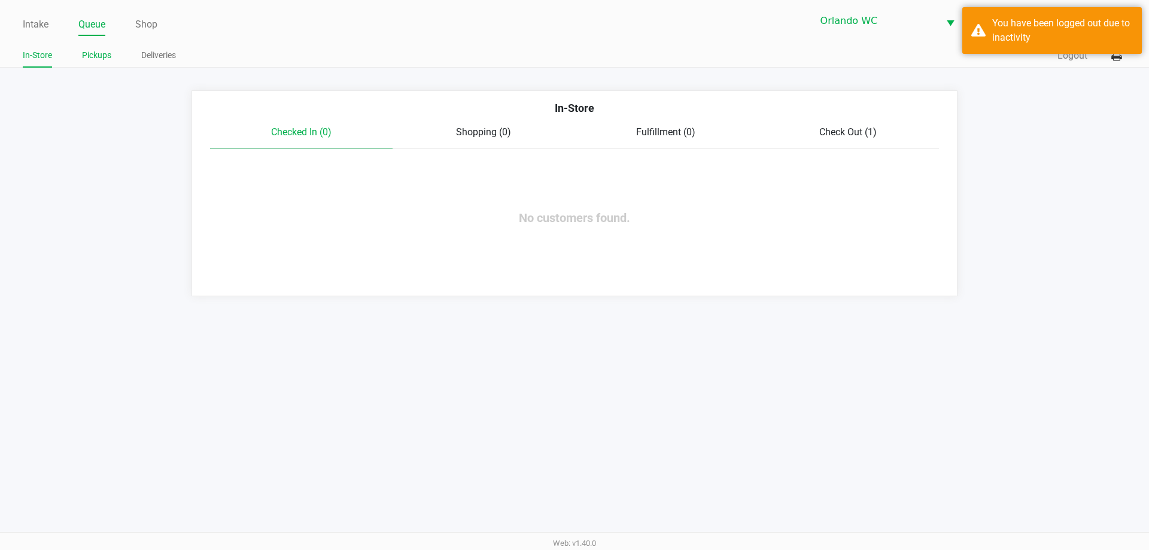
click at [101, 47] on li "Pickups" at bounding box center [96, 57] width 29 height 21
click at [101, 51] on link "Pickups" at bounding box center [96, 55] width 29 height 15
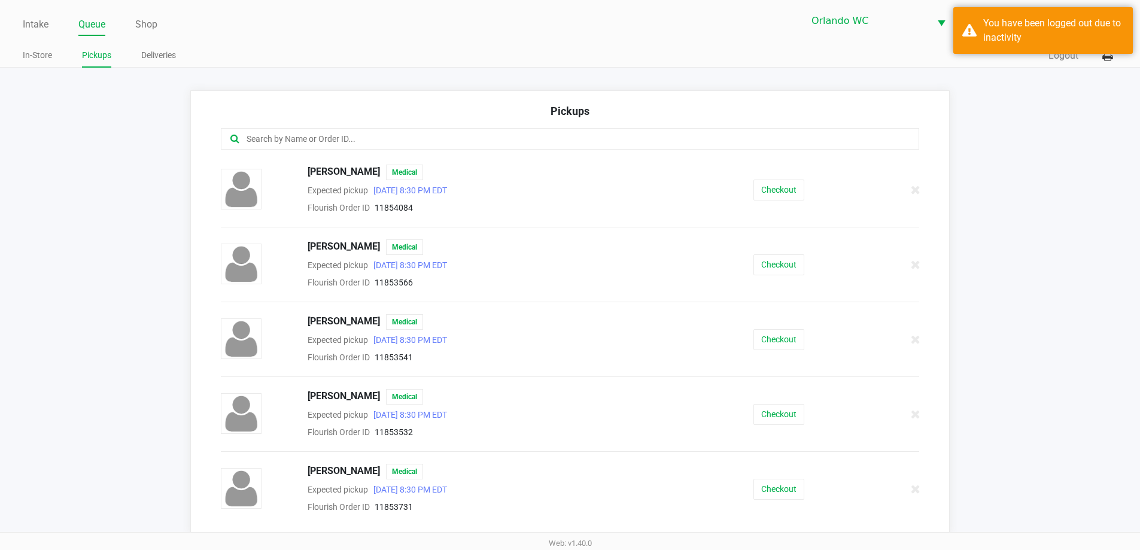
click at [358, 141] on input "text" at bounding box center [551, 139] width 612 height 14
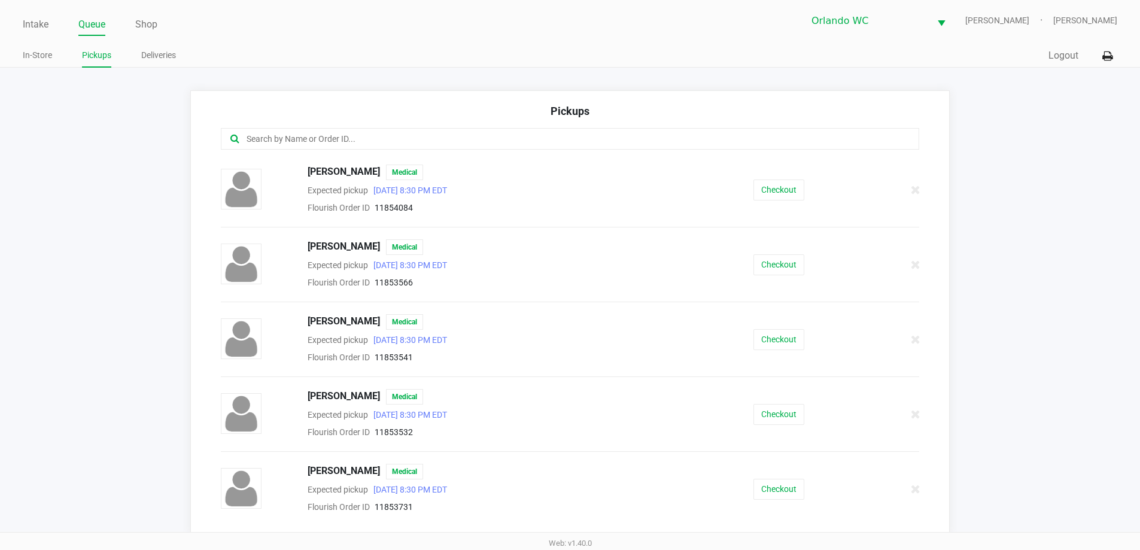
paste input "11853566"
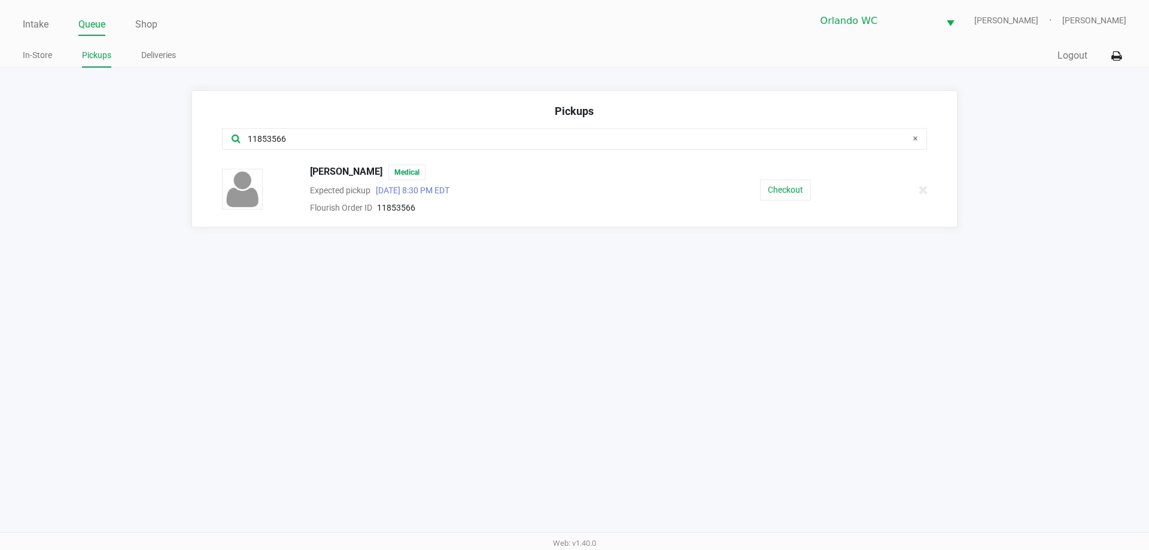
type input "11853566"
click at [574, 189] on div "Checkout" at bounding box center [785, 190] width 181 height 21
click at [574, 190] on button "Checkout" at bounding box center [785, 190] width 51 height 21
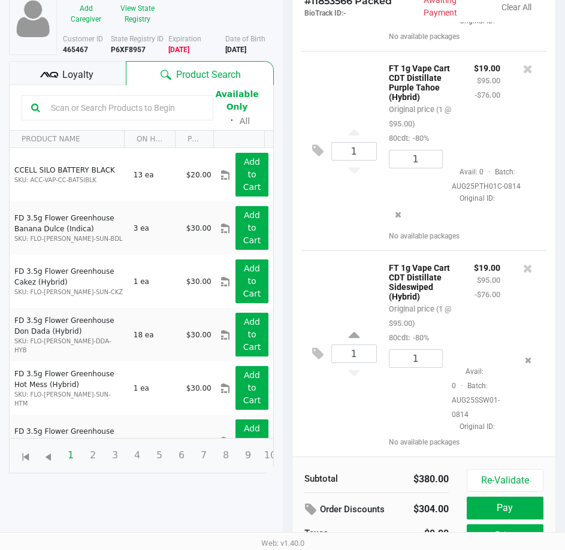
scroll to position [167, 0]
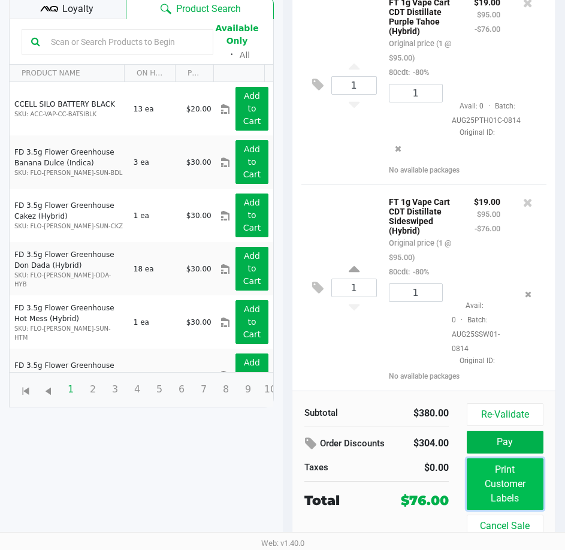
click at [509, 478] on button "Print Customer Labels" at bounding box center [504, 483] width 77 height 51
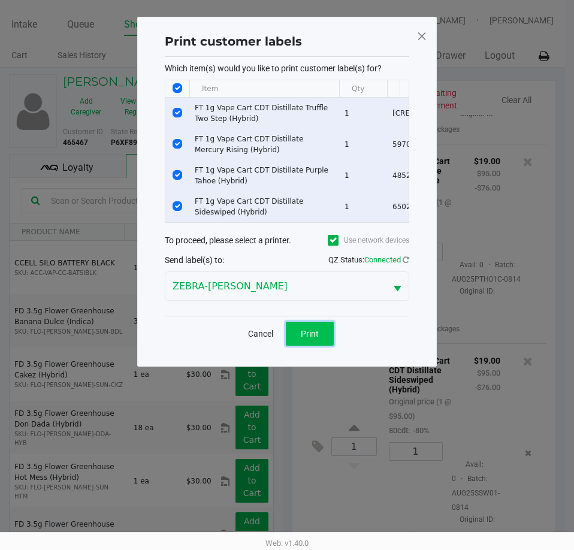
click at [317, 338] on span "Print" at bounding box center [310, 334] width 18 height 10
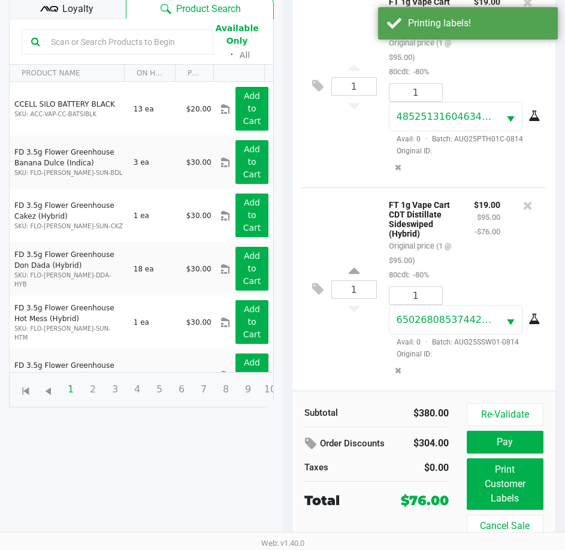
scroll to position [167, 0]
click at [498, 414] on button "Re-Validate" at bounding box center [504, 414] width 77 height 23
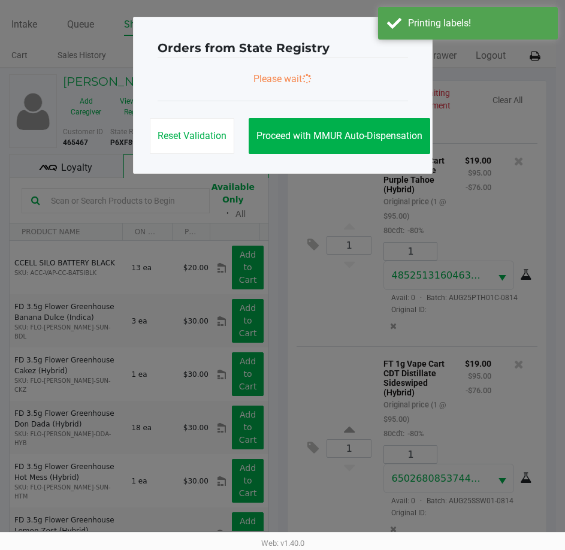
scroll to position [0, 0]
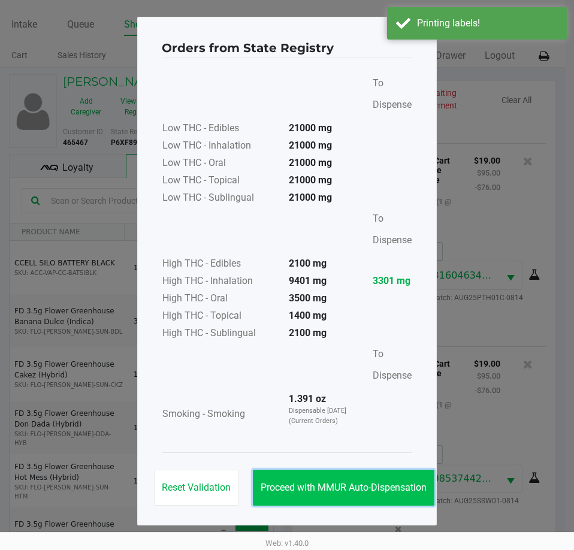
click at [336, 480] on button "Proceed with MMUR Auto-Dispensation" at bounding box center [343, 487] width 181 height 36
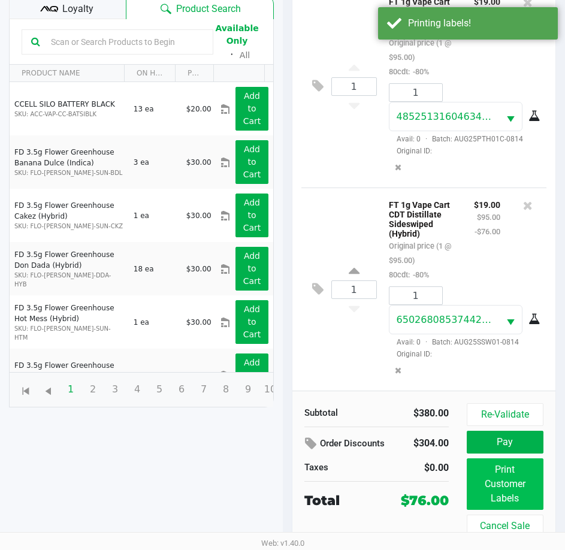
scroll to position [167, 0]
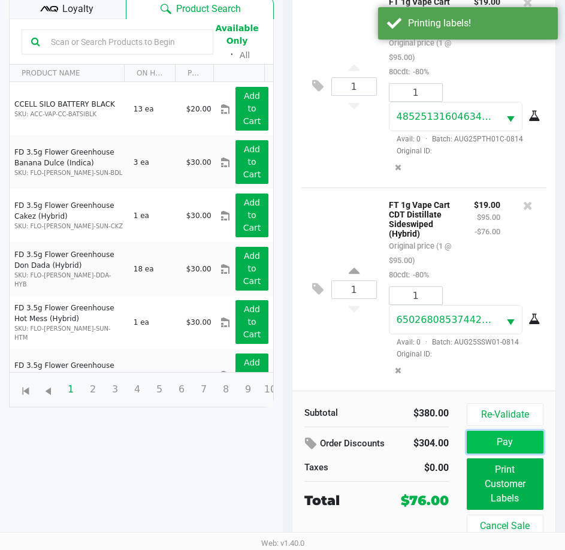
click at [509, 451] on button "Pay" at bounding box center [504, 441] width 77 height 23
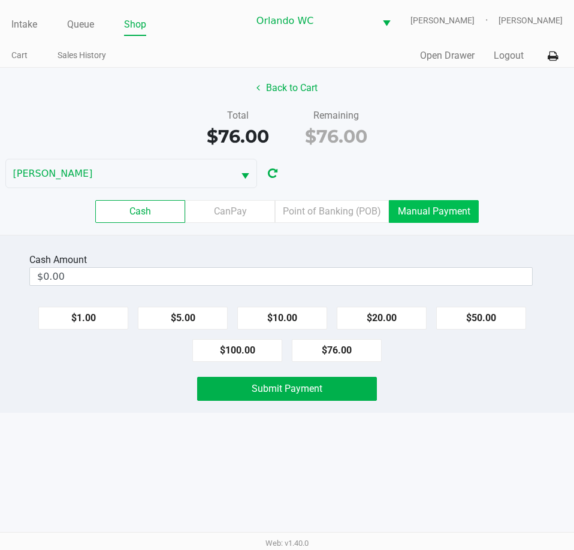
click at [416, 223] on label "Manual Payment" at bounding box center [434, 211] width 90 height 23
click at [0, 0] on 8 "Manual Payment" at bounding box center [0, 0] width 0 height 0
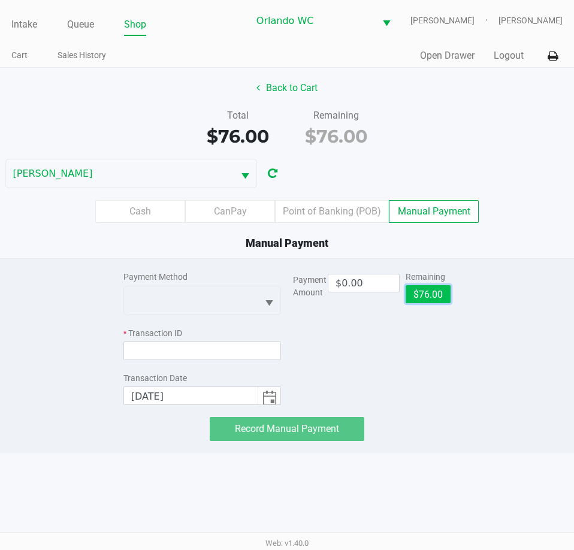
click at [426, 296] on button "$76.00" at bounding box center [427, 294] width 45 height 18
type input "$76.00"
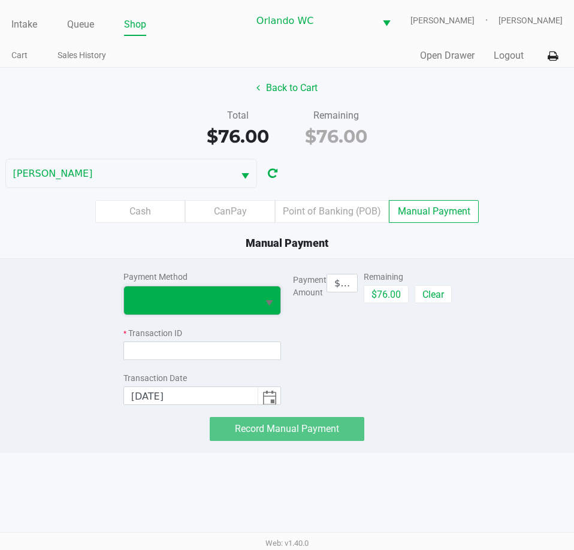
click at [193, 296] on span at bounding box center [191, 300] width 134 height 28
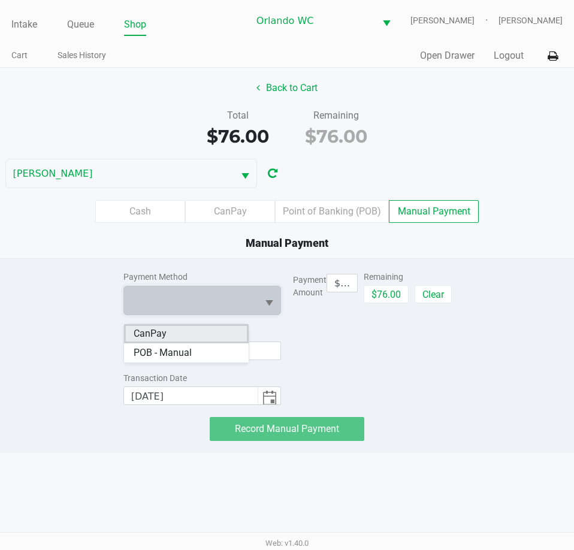
click at [173, 331] on li "CanPay" at bounding box center [186, 333] width 125 height 19
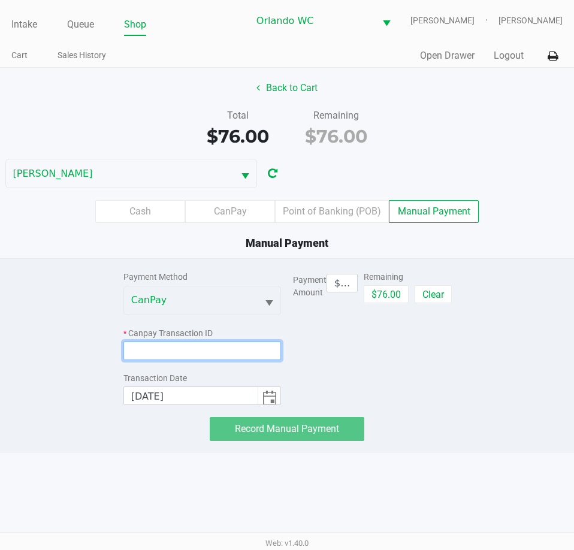
click at [187, 360] on input at bounding box center [201, 350] width 157 height 19
paste input "YA1AZIFUVUPE"
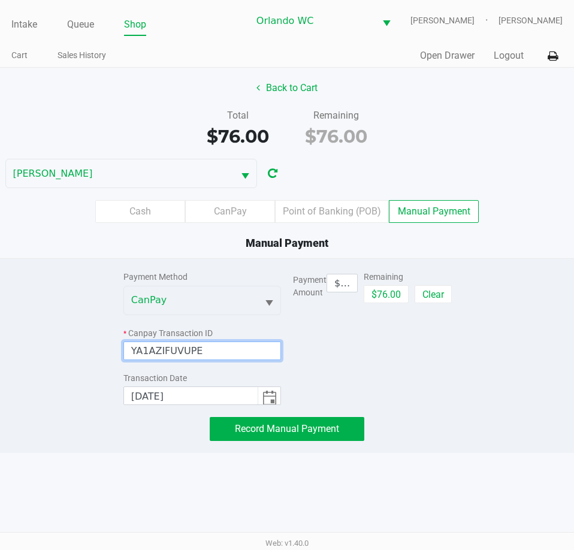
type input "YA1AZIFUVUPE"
click at [442, 364] on div "Payment Amount $76.00 Remaining $76.00 Clear" at bounding box center [371, 332] width 157 height 146
click at [123, 451] on div "Payment Method CanPay * Canpay Transaction ID YA1AZIFUVUPE Transaction Date 8/2…" at bounding box center [287, 355] width 574 height 195
click at [390, 397] on div "Payment Amount $76.00 Remaining $76.00 Clear" at bounding box center [371, 332] width 157 height 146
click at [387, 303] on button "$76.00" at bounding box center [385, 294] width 45 height 18
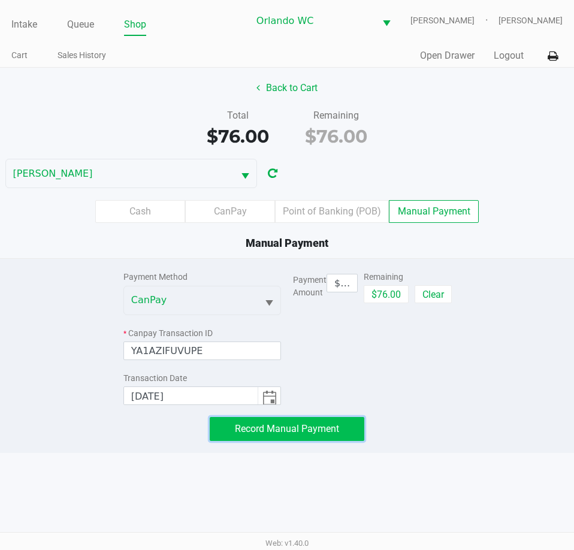
click at [341, 441] on button "Record Manual Payment" at bounding box center [287, 429] width 154 height 24
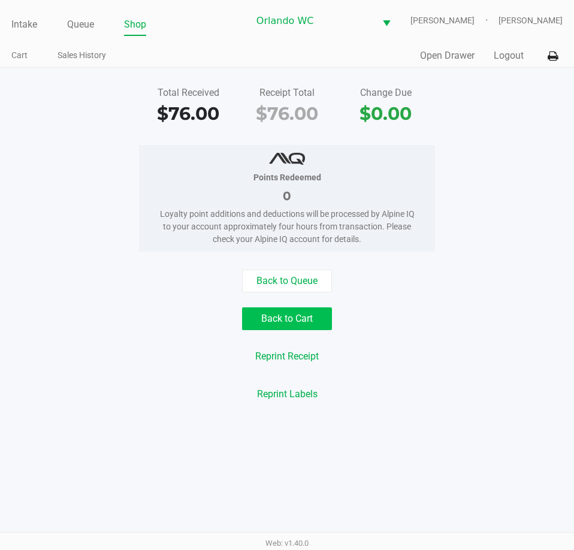
click at [280, 330] on button "Back to Cart" at bounding box center [287, 318] width 90 height 23
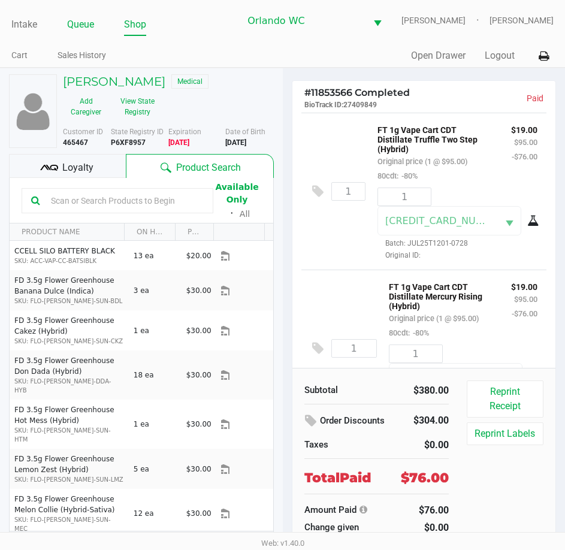
click at [86, 25] on link "Queue" at bounding box center [80, 24] width 27 height 17
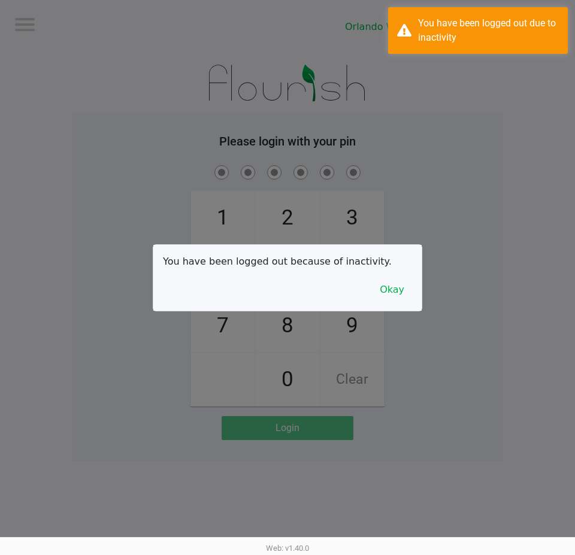
click at [116, 26] on div at bounding box center [287, 277] width 575 height 555
checkbox input "true"
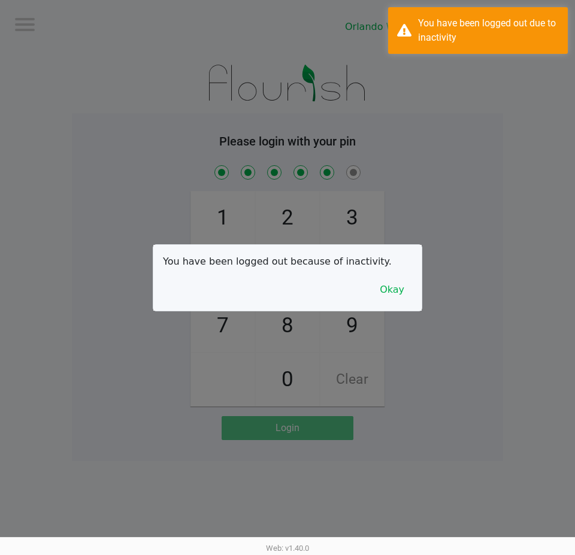
checkbox input "true"
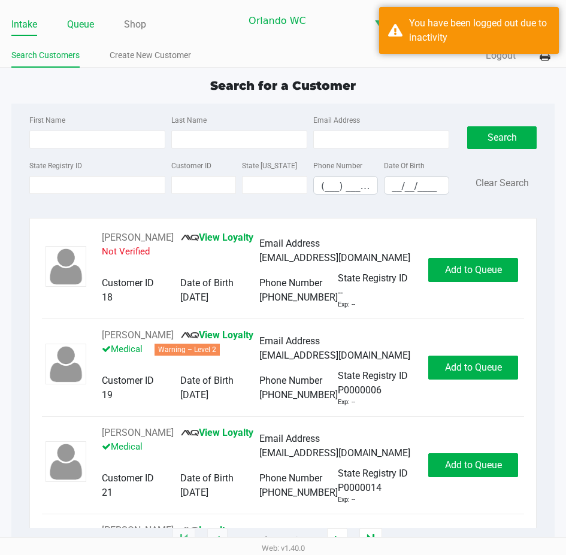
click at [84, 33] on link "Queue" at bounding box center [80, 24] width 27 height 17
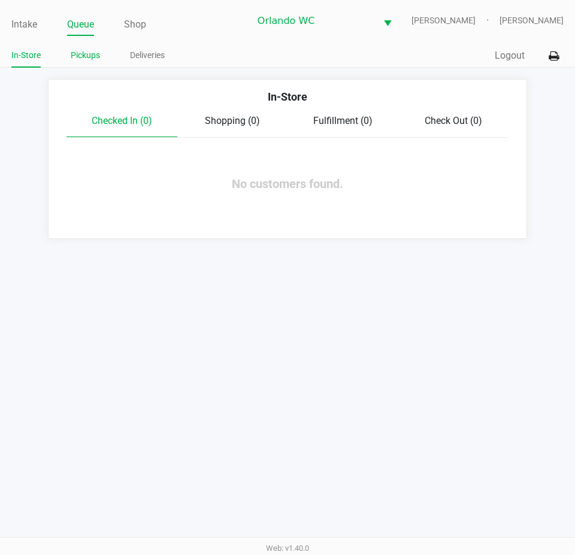
click at [95, 63] on link "Pickups" at bounding box center [85, 55] width 29 height 15
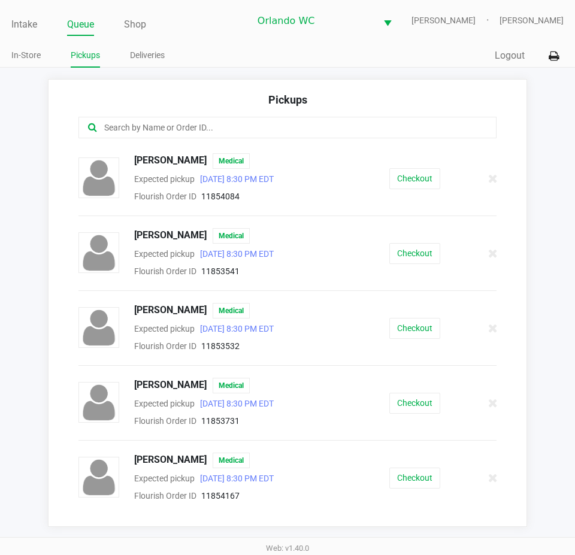
click at [196, 135] on input "text" at bounding box center [282, 128] width 359 height 14
paste input "W-JUL25ARZ03-0723"
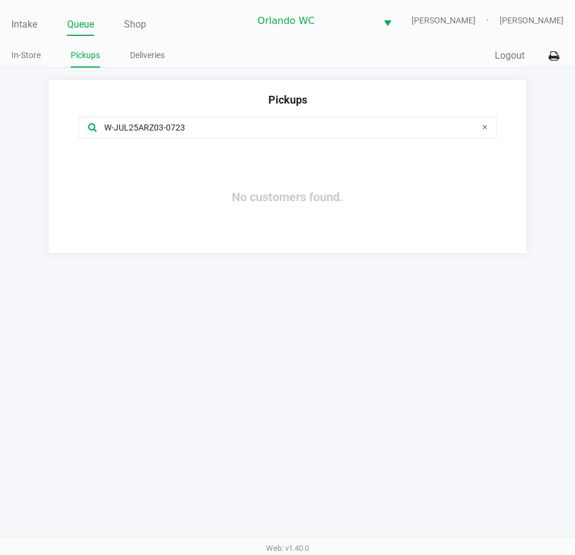
click at [123, 135] on input "W-JUL25ARZ03-0723" at bounding box center [282, 128] width 359 height 14
paste input "11854167"
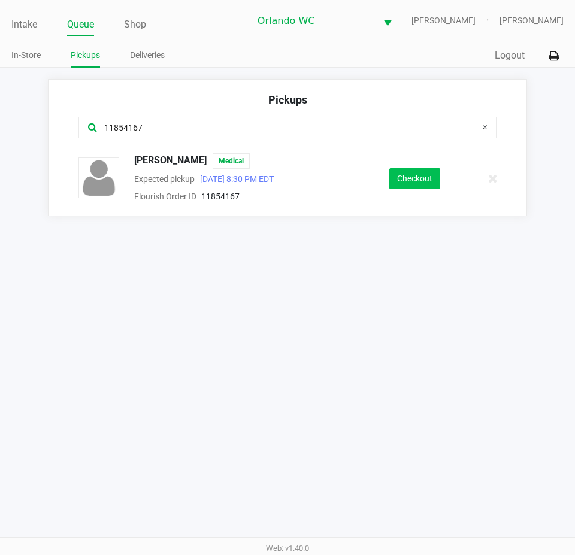
type input "11854167"
click at [433, 184] on button "Checkout" at bounding box center [414, 178] width 51 height 21
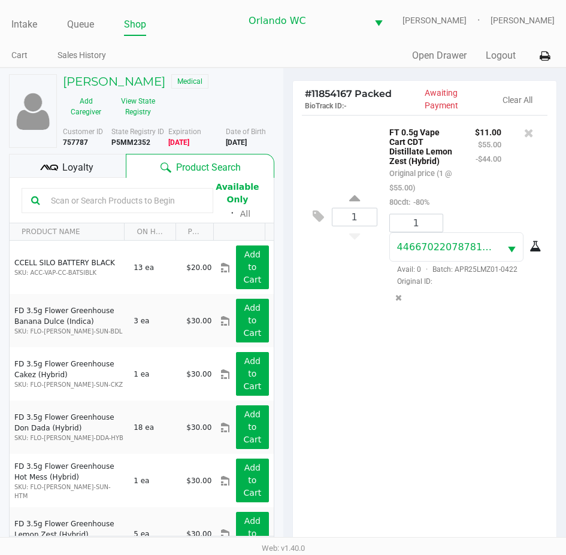
click at [457, 372] on div "1 FT 0.5g Vape Cart CDT Distillate Lemon Zest (Hybrid) Original price (1 @ $55.…" at bounding box center [425, 334] width 264 height 439
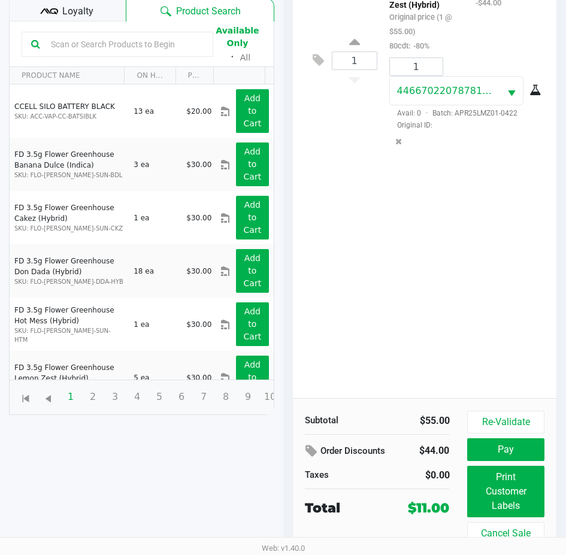
scroll to position [167, 0]
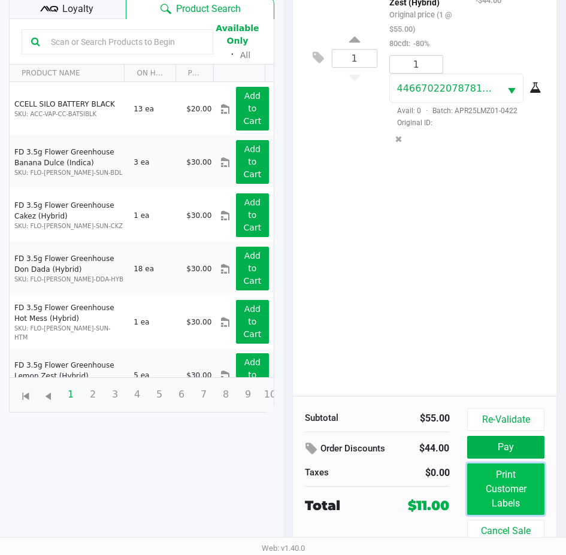
click at [524, 495] on button "Print Customer Labels" at bounding box center [505, 488] width 77 height 51
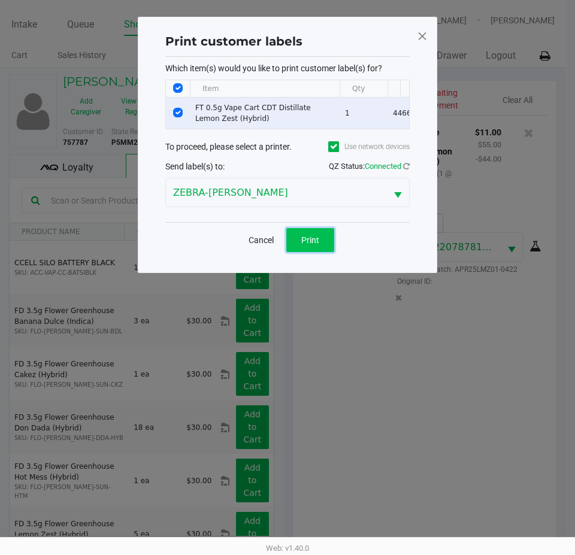
click at [318, 245] on span "Print" at bounding box center [310, 240] width 18 height 10
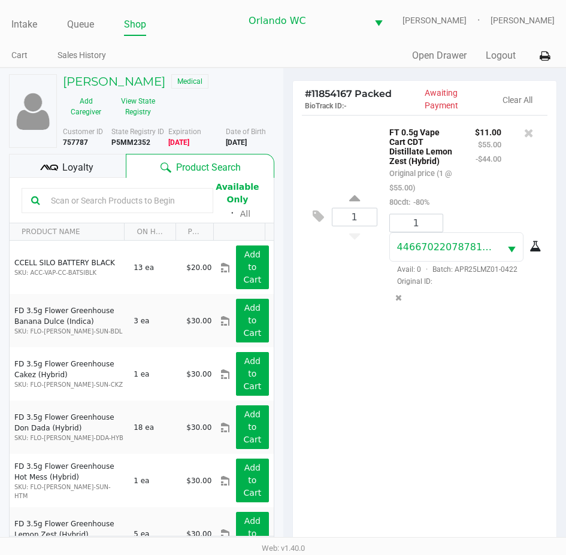
scroll to position [167, 0]
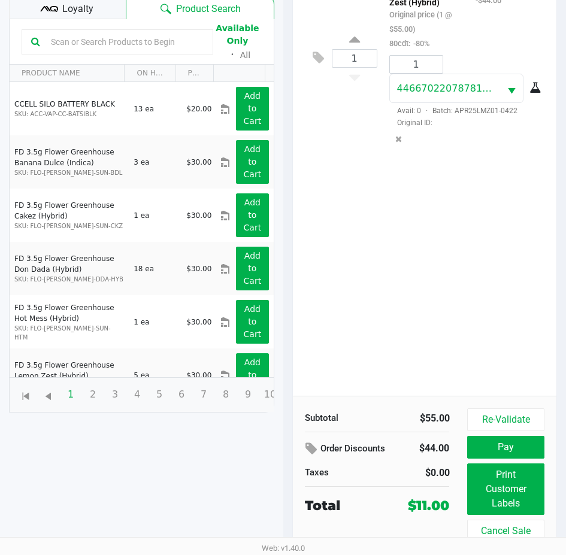
click at [376, 347] on div "1 FT 0.5g Vape Cart CDT Distillate Lemon Zest (Hybrid) Original price (1 @ $55.…" at bounding box center [425, 175] width 264 height 439
click at [478, 442] on button "Pay" at bounding box center [505, 447] width 77 height 23
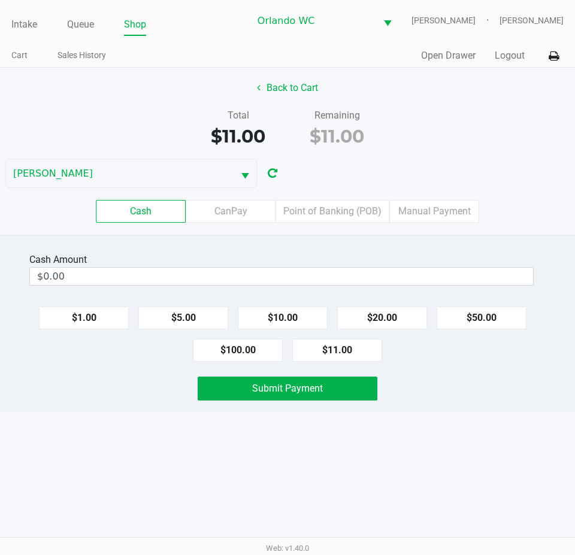
click at [359, 223] on label "Point of Banking (POB)" at bounding box center [332, 211] width 114 height 23
click at [0, 0] on 7 "Point of Banking (POB)" at bounding box center [0, 0] width 0 height 0
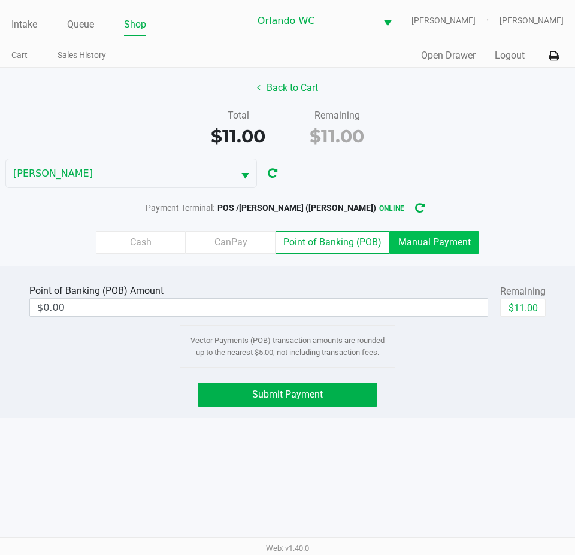
click at [418, 254] on label "Manual Payment" at bounding box center [434, 242] width 90 height 23
click at [0, 0] on 8 "Manual Payment" at bounding box center [0, 0] width 0 height 0
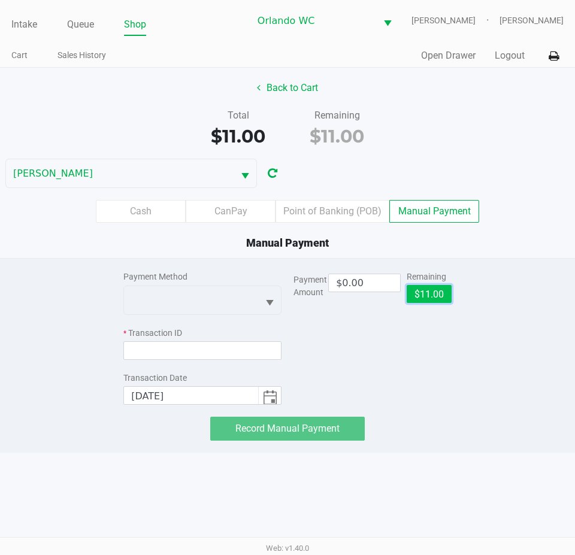
click at [442, 303] on button "$11.00" at bounding box center [429, 294] width 45 height 18
type input "$11.00"
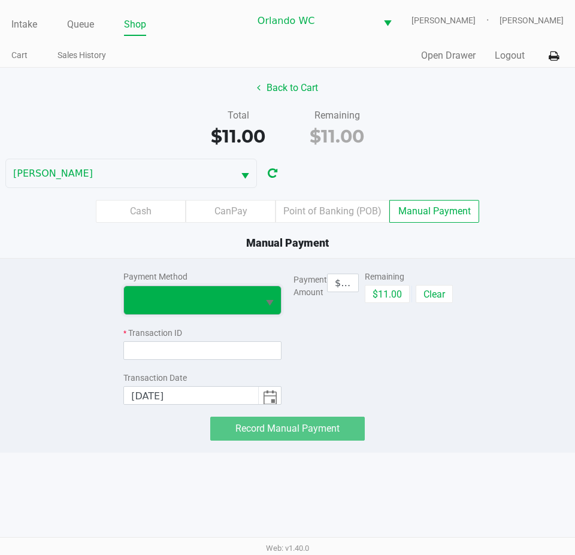
click at [256, 311] on span at bounding box center [191, 300] width 134 height 28
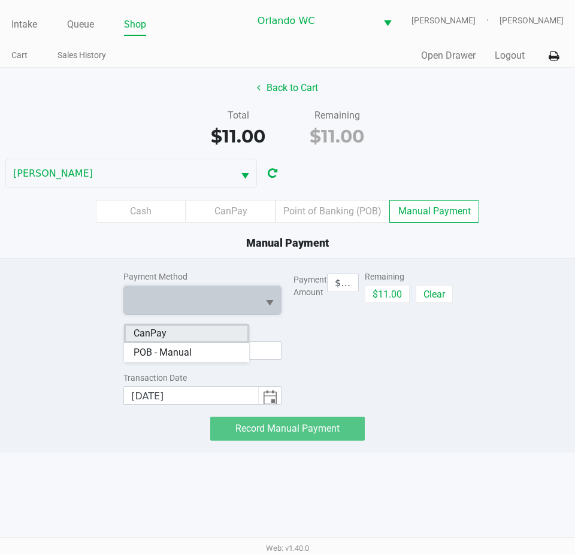
click at [159, 339] on span "CanPay" at bounding box center [150, 333] width 33 height 14
click at [163, 370] on div "Payment Method CanPay * Canpay Transaction ID Transaction Date 8/27/2025" at bounding box center [202, 332] width 158 height 146
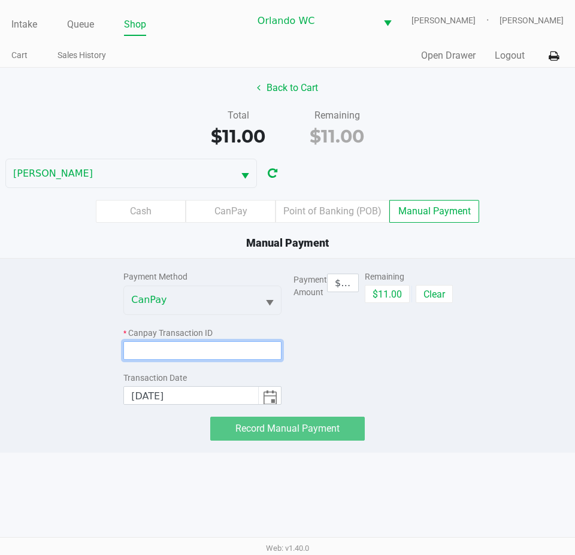
click at [169, 360] on input at bounding box center [202, 350] width 158 height 19
paste input "EVUZE8UYUDA2"
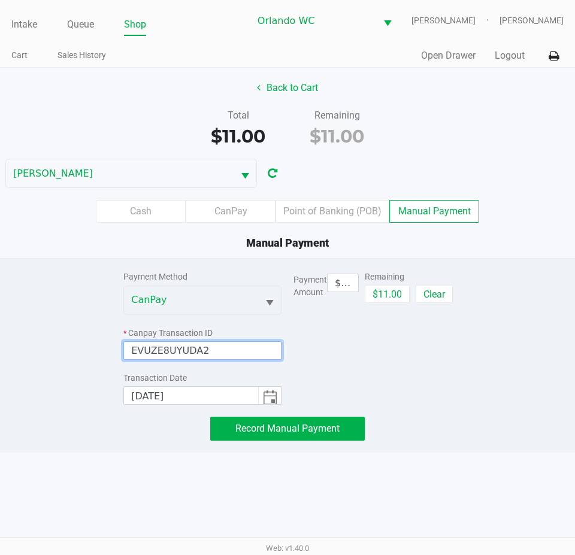
type input "EVUZE8UYUDA2"
click at [378, 375] on div "Payment Amount $11.00 Remaining $11.00 Clear" at bounding box center [372, 332] width 158 height 146
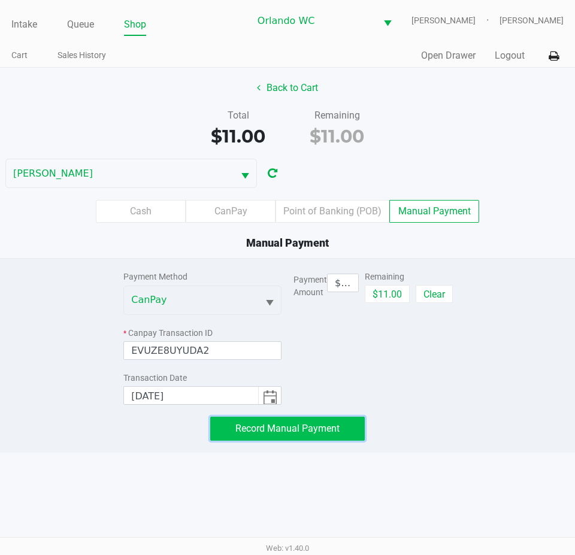
click at [316, 426] on button "Record Manual Payment" at bounding box center [287, 429] width 155 height 24
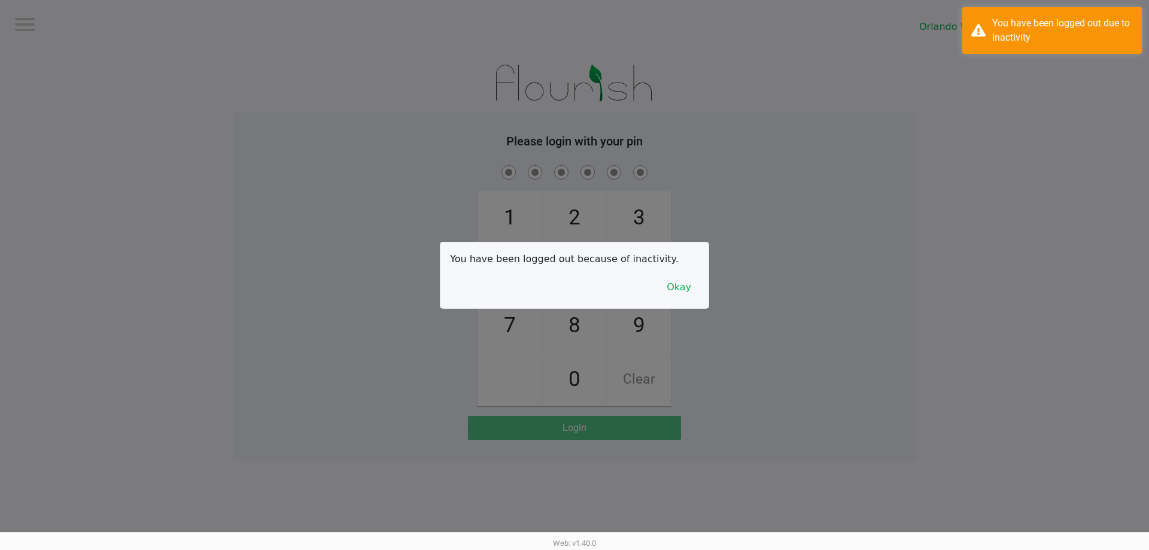
click at [61, 22] on div at bounding box center [574, 275] width 1149 height 550
click at [86, 20] on div at bounding box center [574, 275] width 1149 height 550
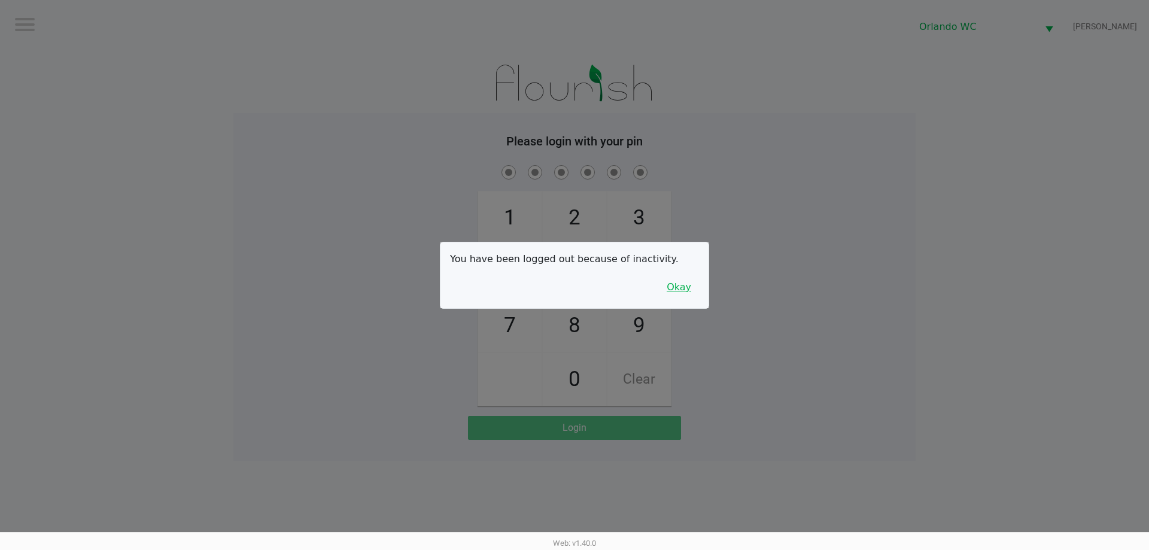
click at [574, 281] on button "Okay" at bounding box center [679, 287] width 40 height 23
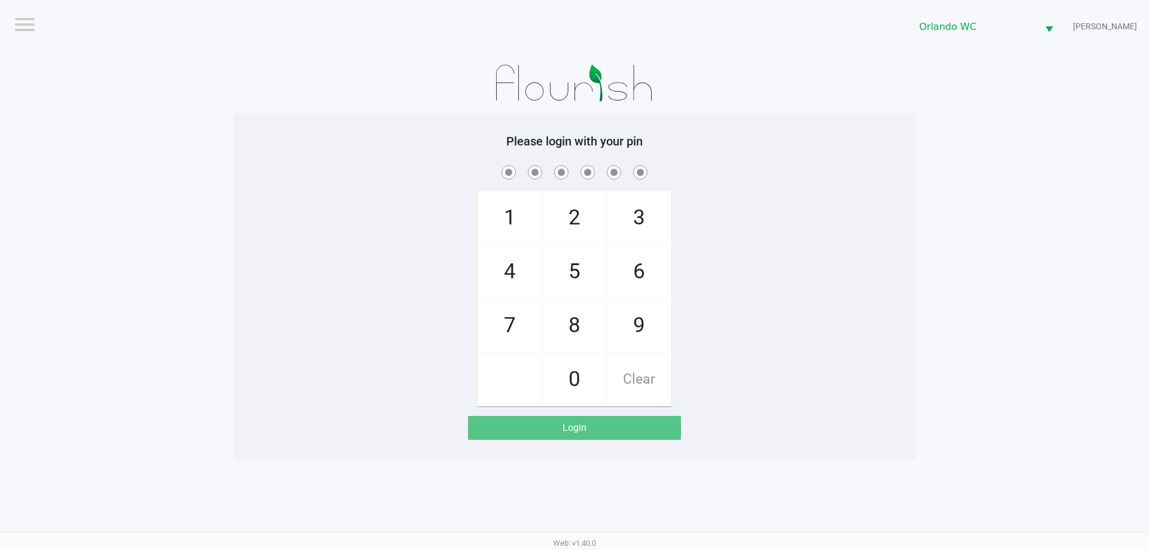
click at [574, 217] on div "1 4 7 2 5 8 0 3 6 9 Clear" at bounding box center [574, 285] width 683 height 244
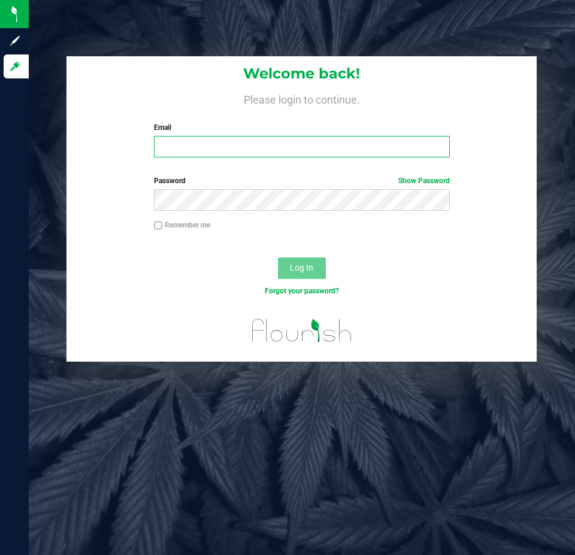
click at [313, 154] on input "Email" at bounding box center [301, 147] width 295 height 22
type input "[EMAIL_ADDRESS][DOMAIN_NAME]"
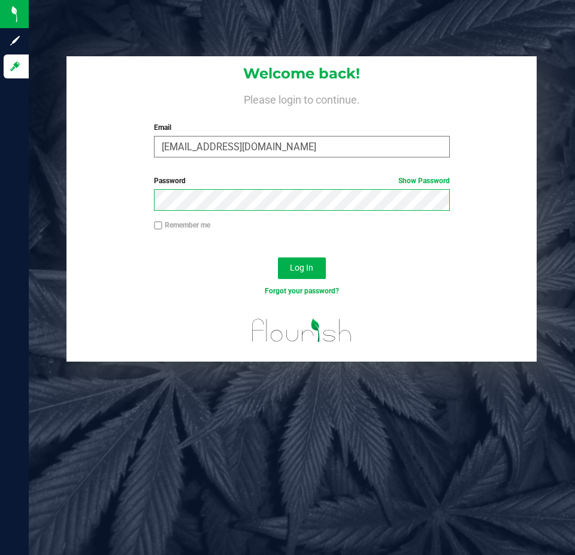
click at [278, 257] on button "Log In" at bounding box center [302, 268] width 48 height 22
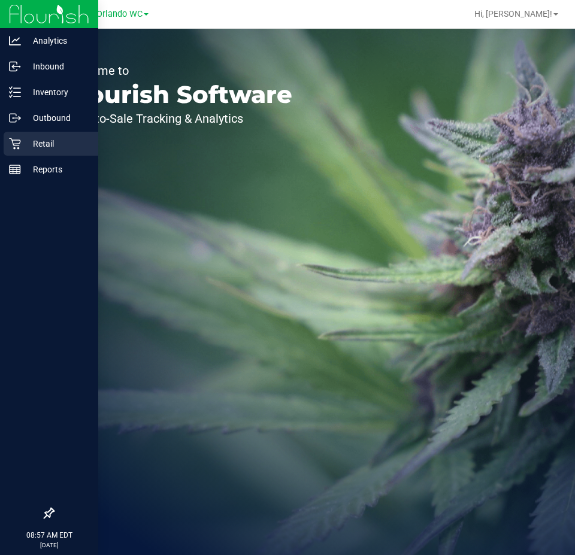
click at [28, 148] on p "Retail" at bounding box center [57, 144] width 72 height 14
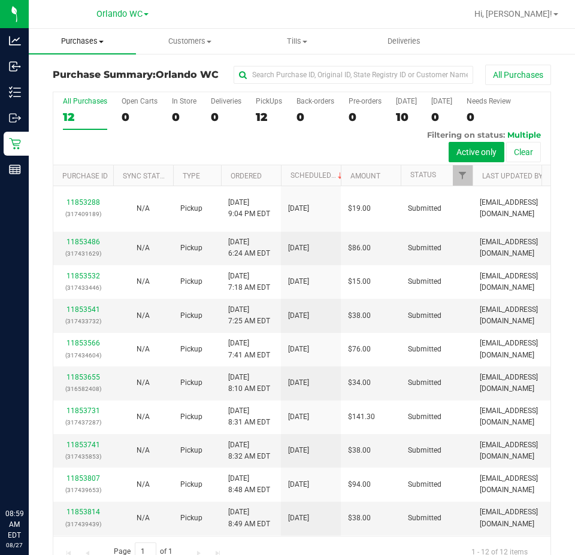
click at [83, 43] on span "Purchases" at bounding box center [82, 41] width 107 height 11
click at [53, 87] on span "Fulfillment" at bounding box center [66, 86] width 74 height 10
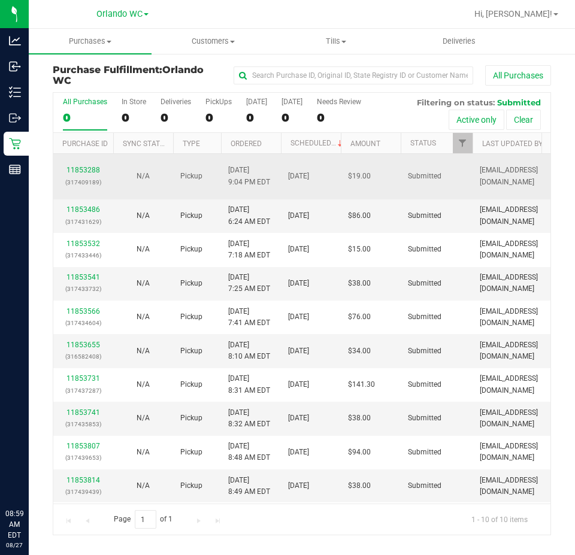
click at [87, 177] on p "(317409189)" at bounding box center [83, 182] width 46 height 11
click at [89, 166] on link "11853288" at bounding box center [83, 170] width 34 height 8
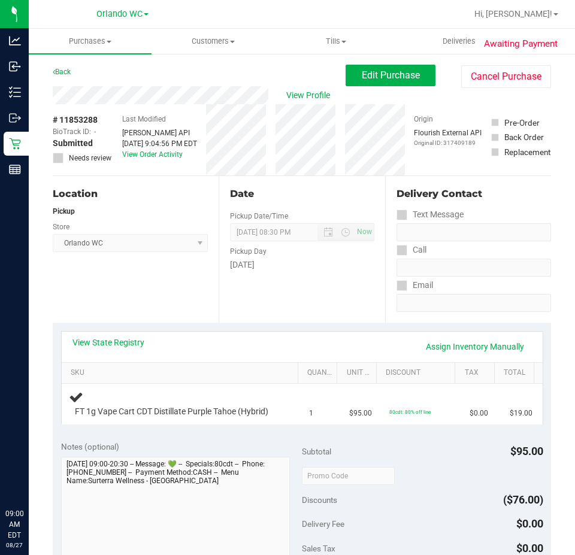
click at [140, 281] on div "Location Pickup Store Orlando WC Select Store Bonita Springs WC Boynton Beach W…" at bounding box center [136, 249] width 166 height 147
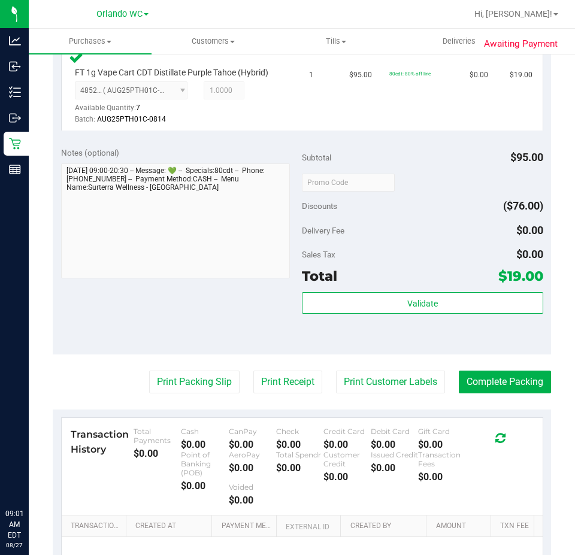
scroll to position [359, 0]
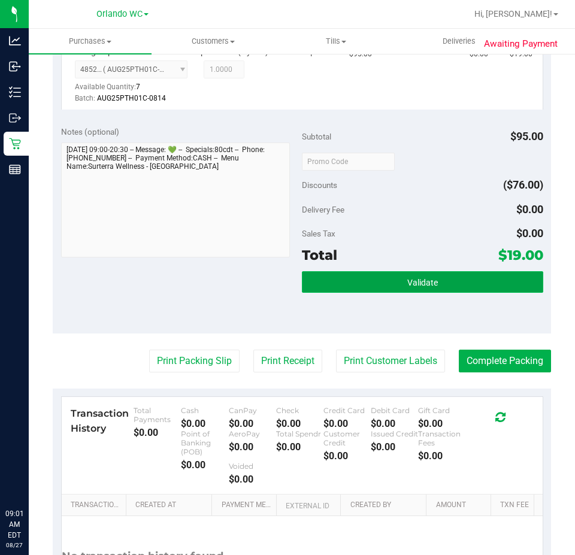
click at [384, 290] on button "Validate" at bounding box center [422, 282] width 241 height 22
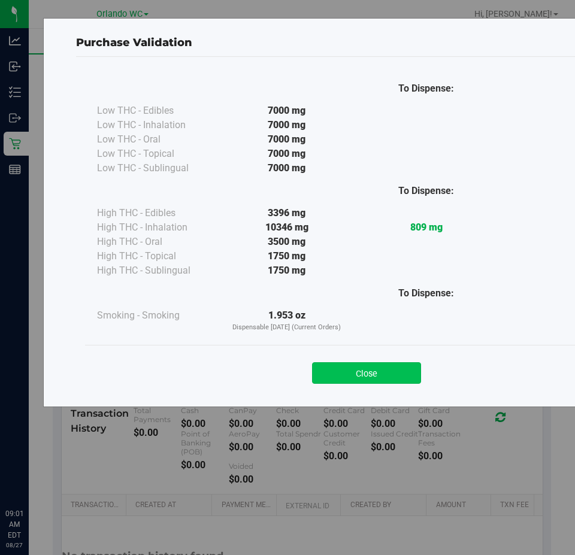
click at [366, 367] on button "Close" at bounding box center [366, 373] width 109 height 22
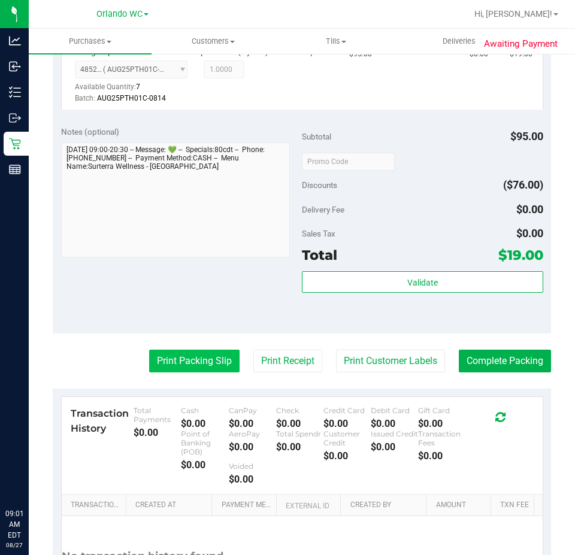
click at [201, 372] on button "Print Packing Slip" at bounding box center [194, 361] width 90 height 23
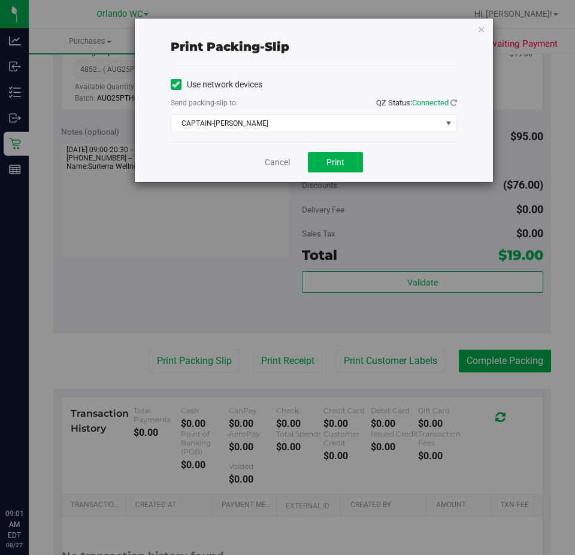
click at [307, 135] on div "Use network devices Send packing-slip to: QZ Status: Connected CAPTAIN-KANGA Ch…" at bounding box center [314, 104] width 286 height 76
click at [294, 137] on div "Use network devices Send packing-slip to: QZ Status: Connected CAPTAIN-KANGA Ch…" at bounding box center [314, 104] width 286 height 76
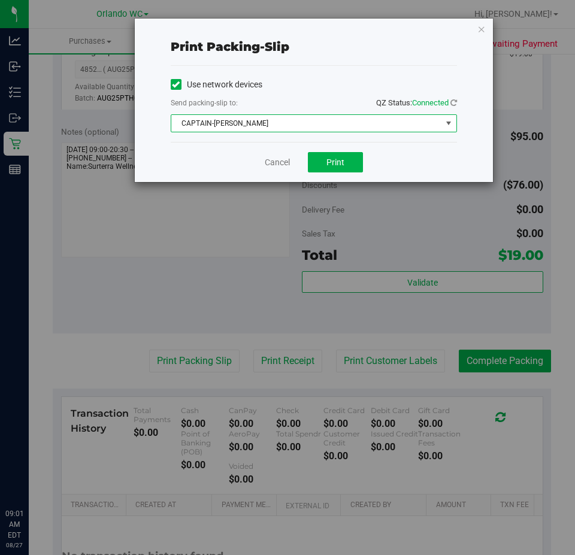
click at [293, 129] on span "CAPTAIN-KANGA" at bounding box center [306, 123] width 270 height 17
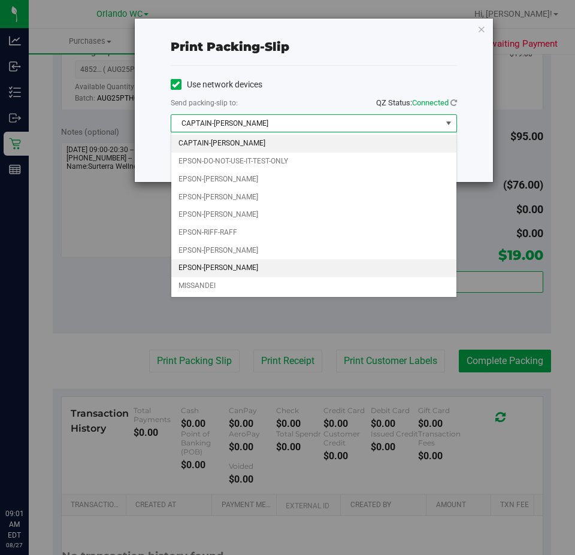
click at [244, 272] on li "EPSON-TYWIN-LANNISTER" at bounding box center [313, 268] width 285 height 18
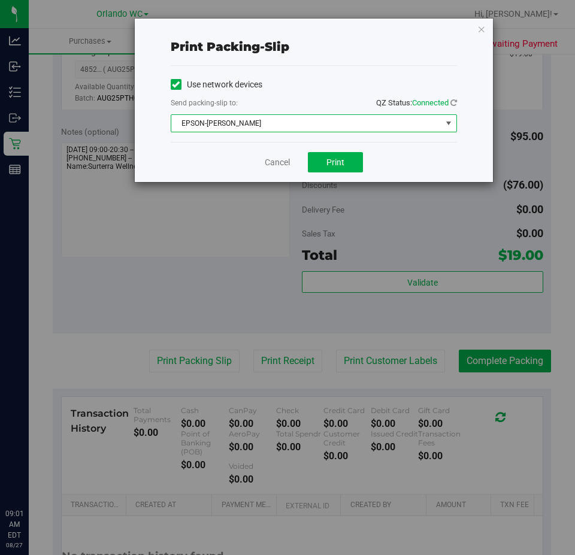
click at [320, 176] on div "Cancel Print" at bounding box center [314, 162] width 286 height 40
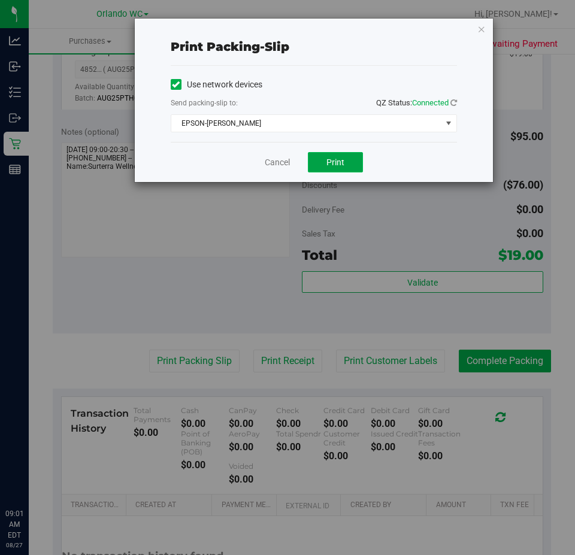
click at [320, 169] on button "Print" at bounding box center [335, 162] width 55 height 20
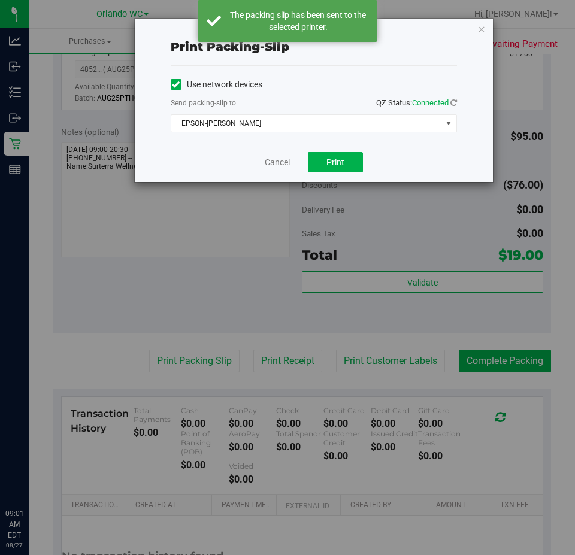
click at [272, 163] on link "Cancel" at bounding box center [277, 162] width 25 height 13
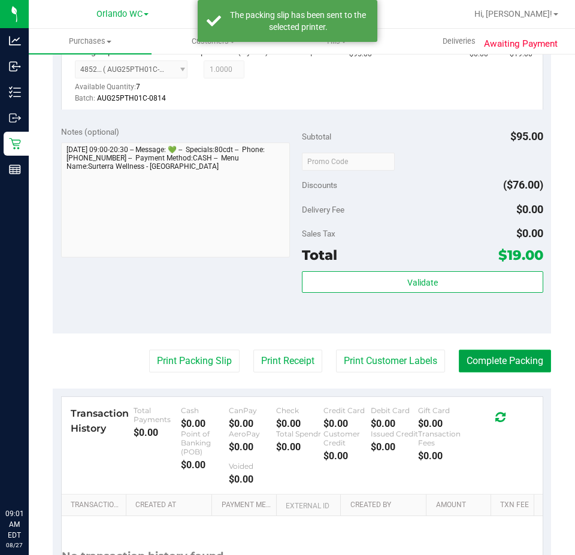
click at [506, 361] on button "Complete Packing" at bounding box center [505, 361] width 92 height 23
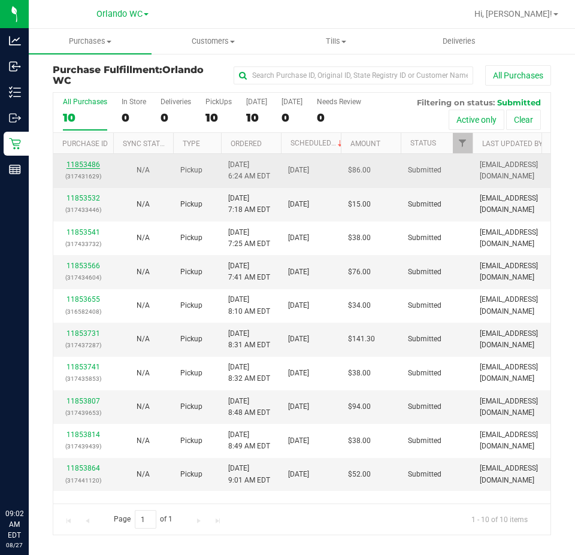
click at [89, 163] on link "11853486" at bounding box center [83, 164] width 34 height 8
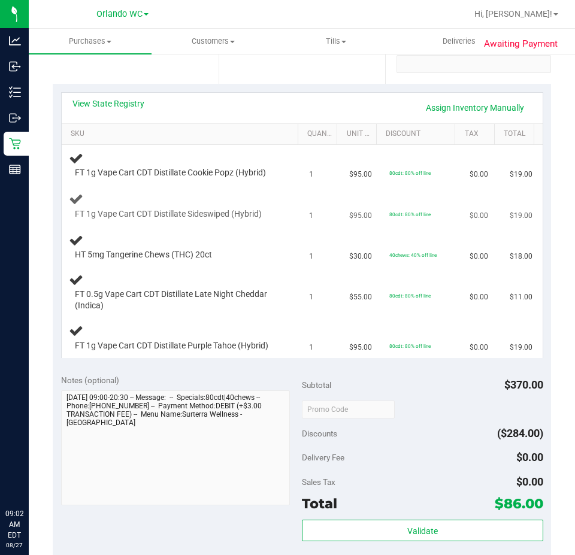
scroll to position [239, 0]
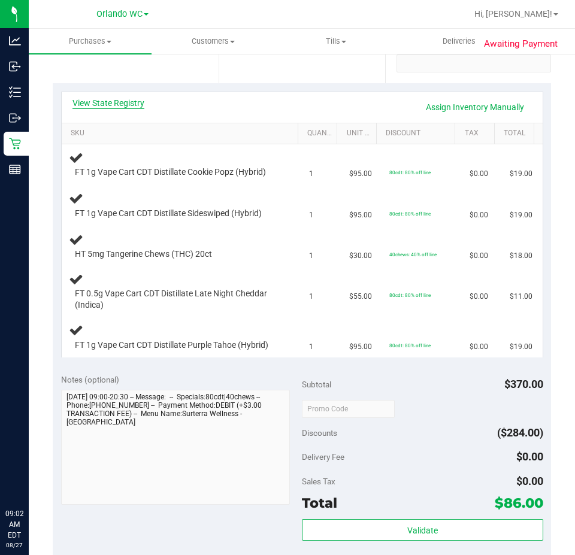
click at [123, 102] on link "View State Registry" at bounding box center [108, 103] width 72 height 12
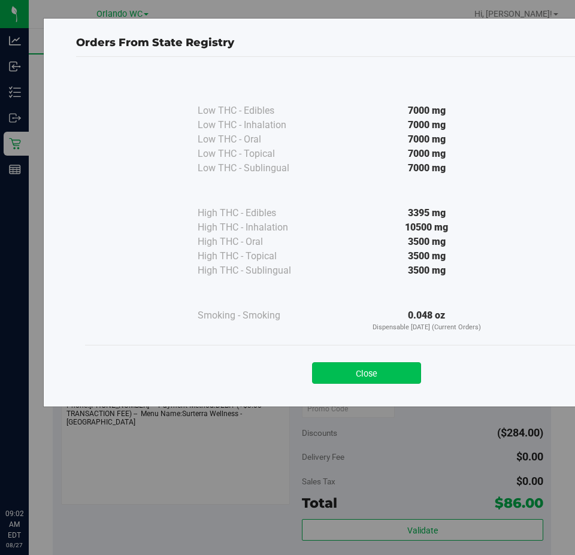
click at [391, 374] on button "Close" at bounding box center [366, 373] width 109 height 22
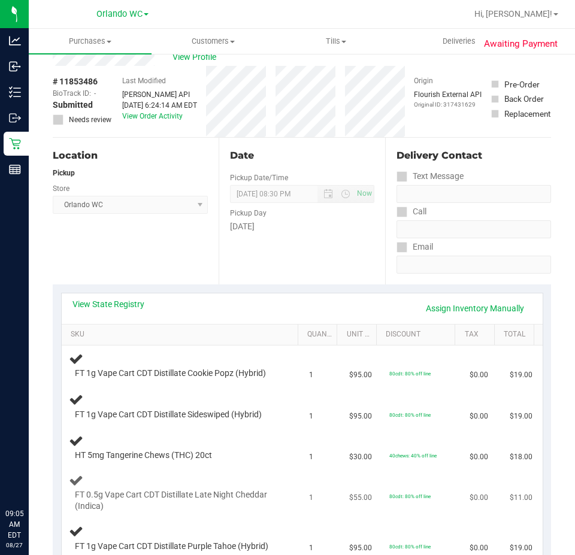
scroll to position [60, 0]
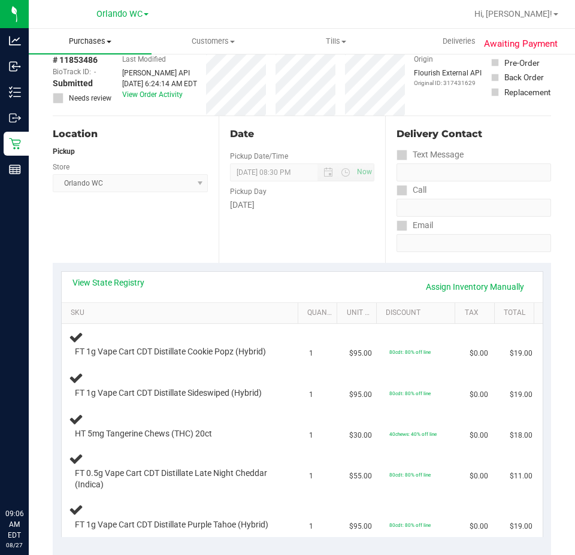
click at [87, 34] on uib-tab-heading "Purchases Summary of purchases Fulfillment All purchases" at bounding box center [90, 41] width 123 height 25
click at [80, 84] on span "Fulfillment" at bounding box center [66, 86] width 74 height 10
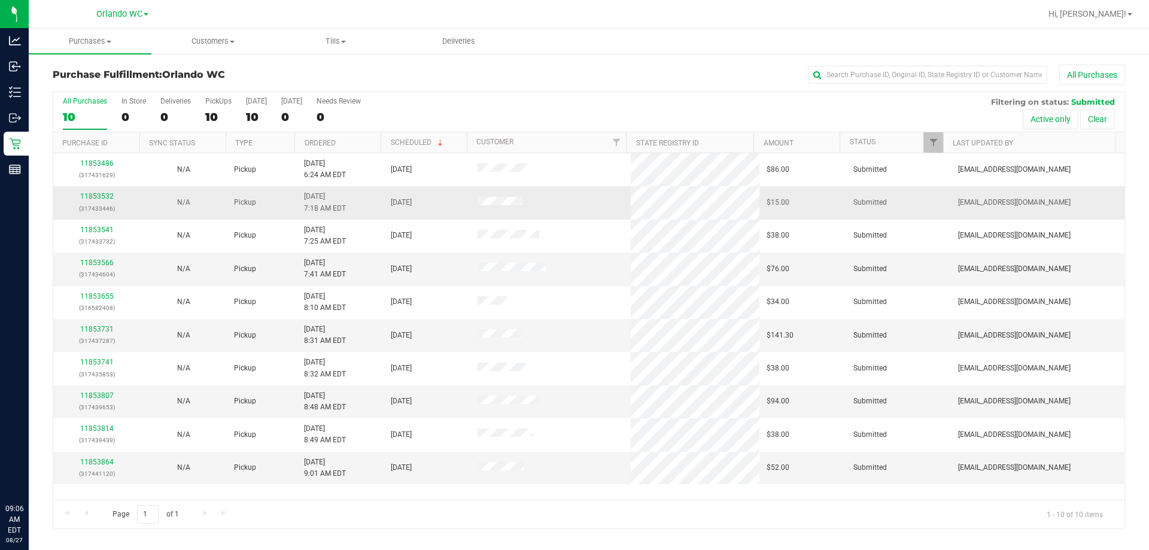
click at [384, 199] on td "[DATE]" at bounding box center [427, 202] width 87 height 33
click at [106, 193] on link "11853532" at bounding box center [97, 196] width 34 height 8
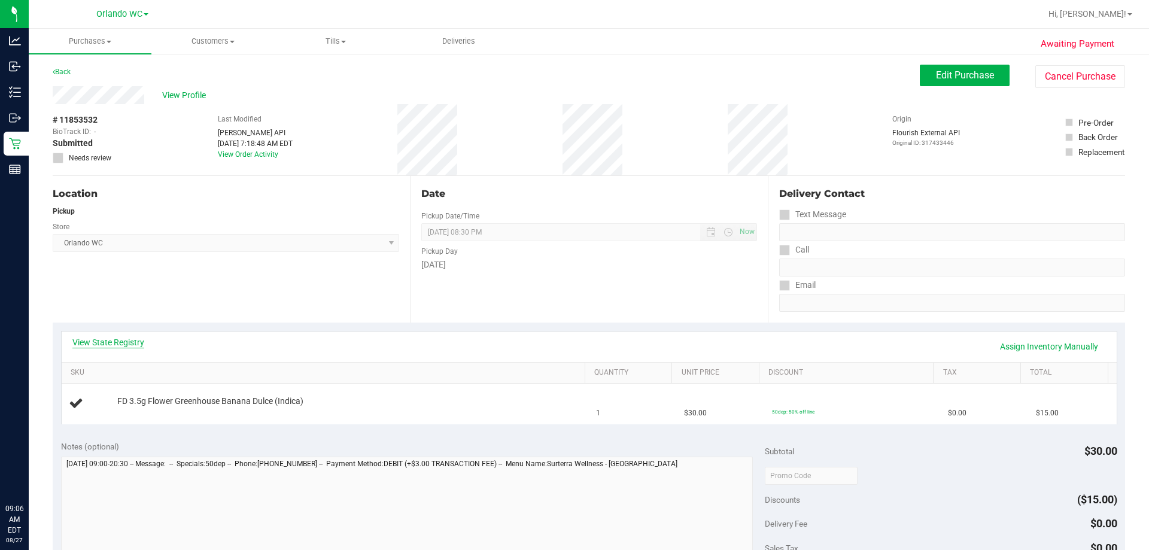
click at [122, 337] on link "View State Registry" at bounding box center [108, 342] width 72 height 12
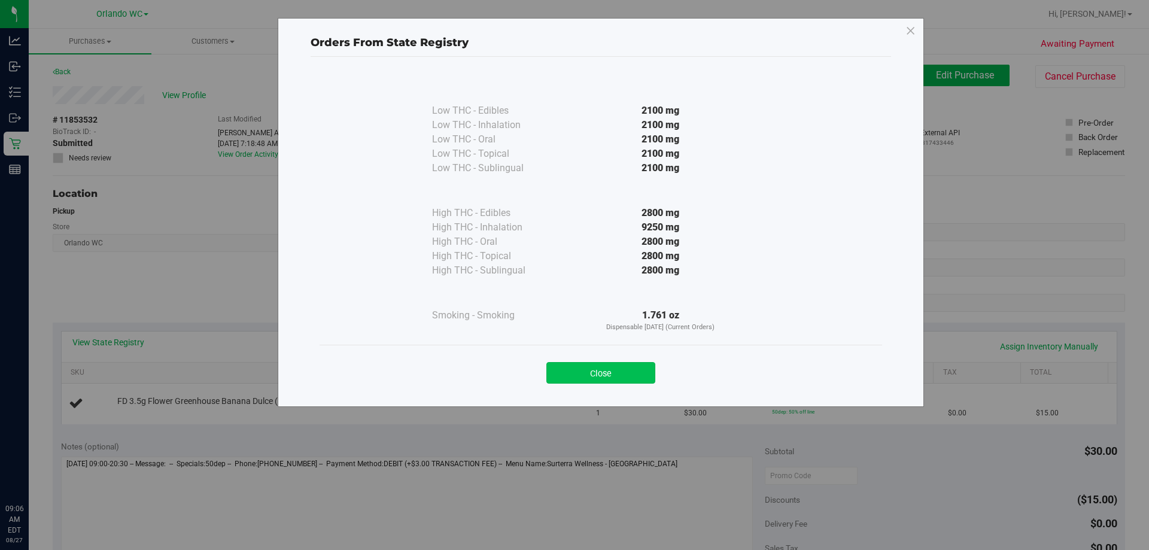
click at [571, 379] on button "Close" at bounding box center [601, 373] width 109 height 22
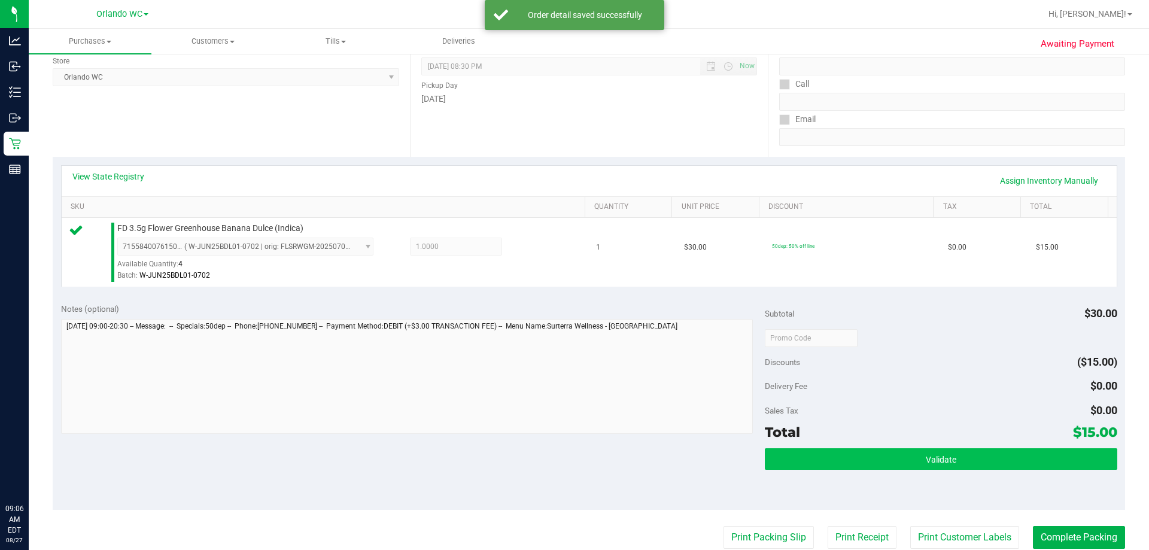
scroll to position [180, 0]
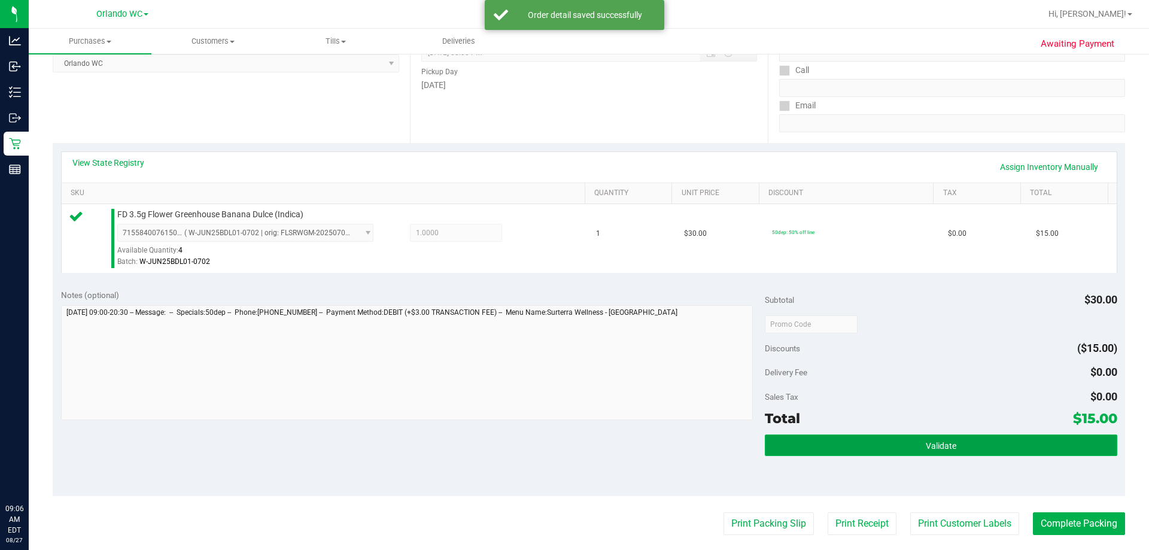
click at [574, 442] on button "Validate" at bounding box center [941, 446] width 352 height 22
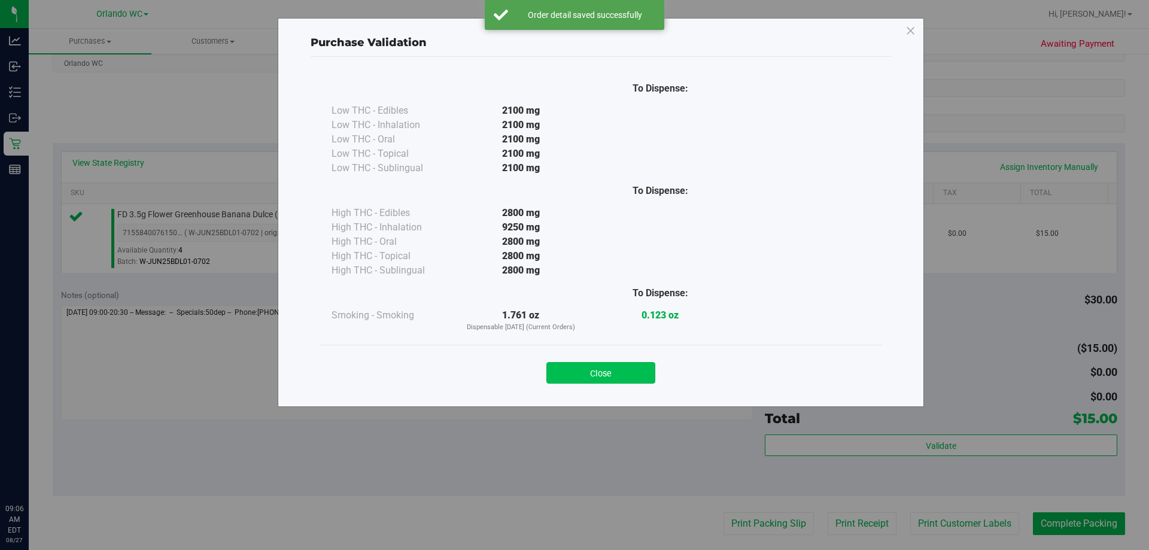
click at [574, 375] on button "Close" at bounding box center [601, 373] width 109 height 22
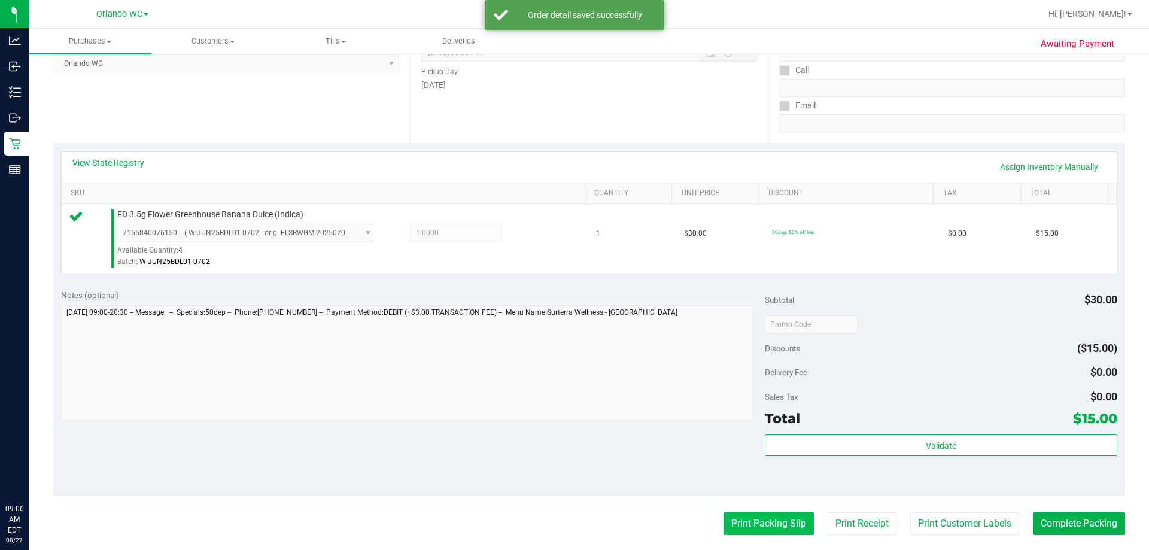
click at [574, 518] on button "Print Packing Slip" at bounding box center [769, 523] width 90 height 23
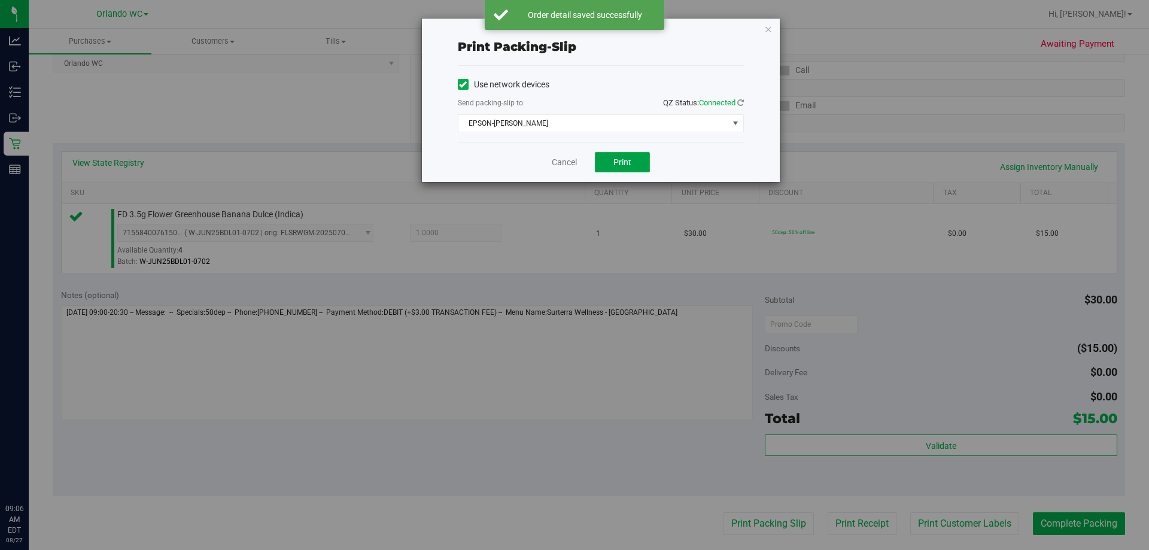
click at [574, 156] on button "Print" at bounding box center [622, 162] width 55 height 20
click at [560, 165] on link "Cancel" at bounding box center [564, 162] width 25 height 13
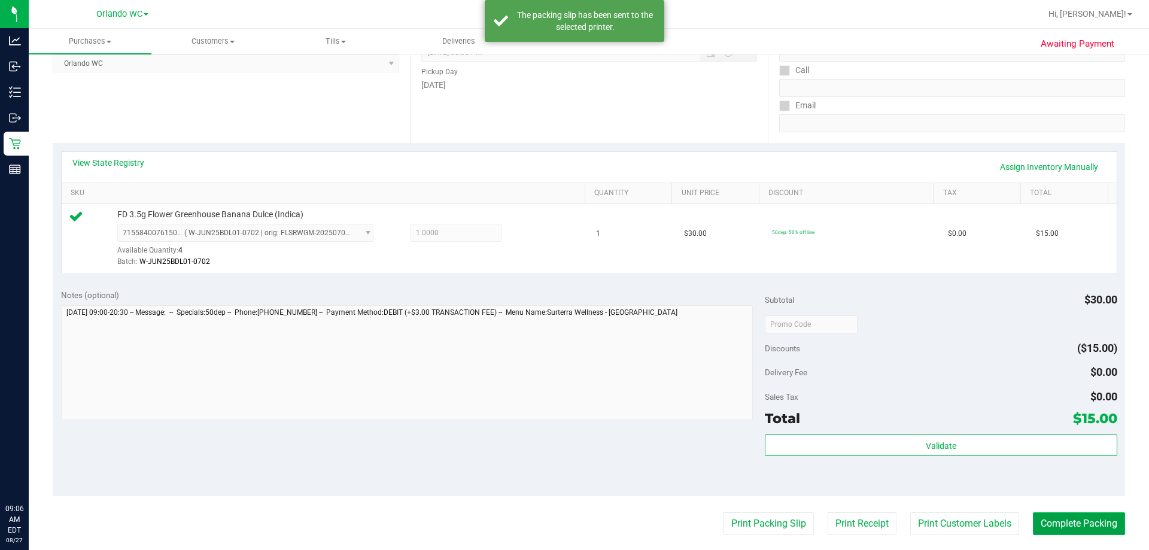
click at [574, 523] on button "Complete Packing" at bounding box center [1079, 523] width 92 height 23
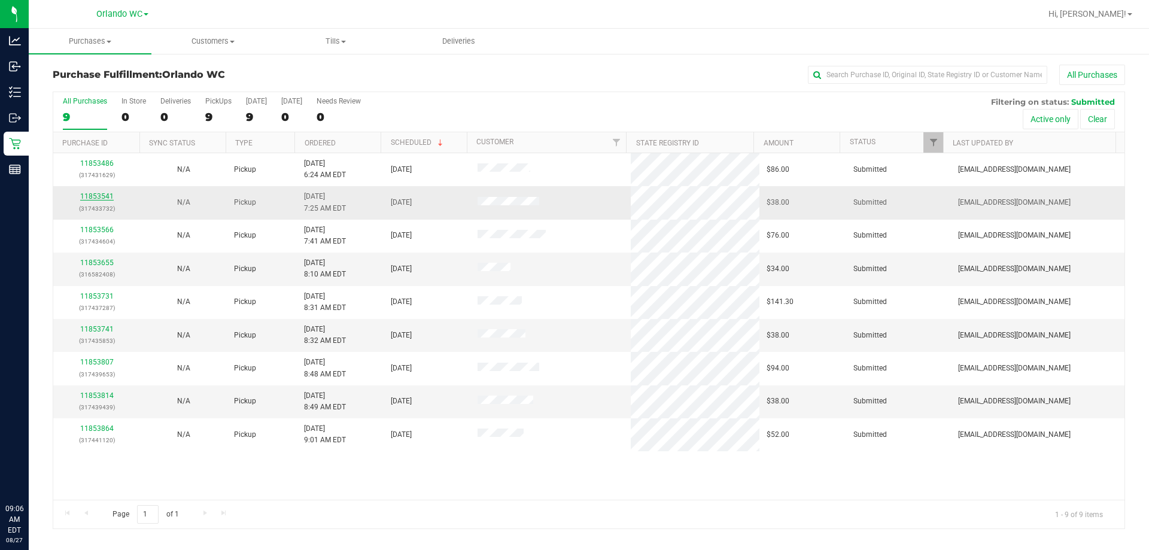
click at [98, 198] on link "11853541" at bounding box center [97, 196] width 34 height 8
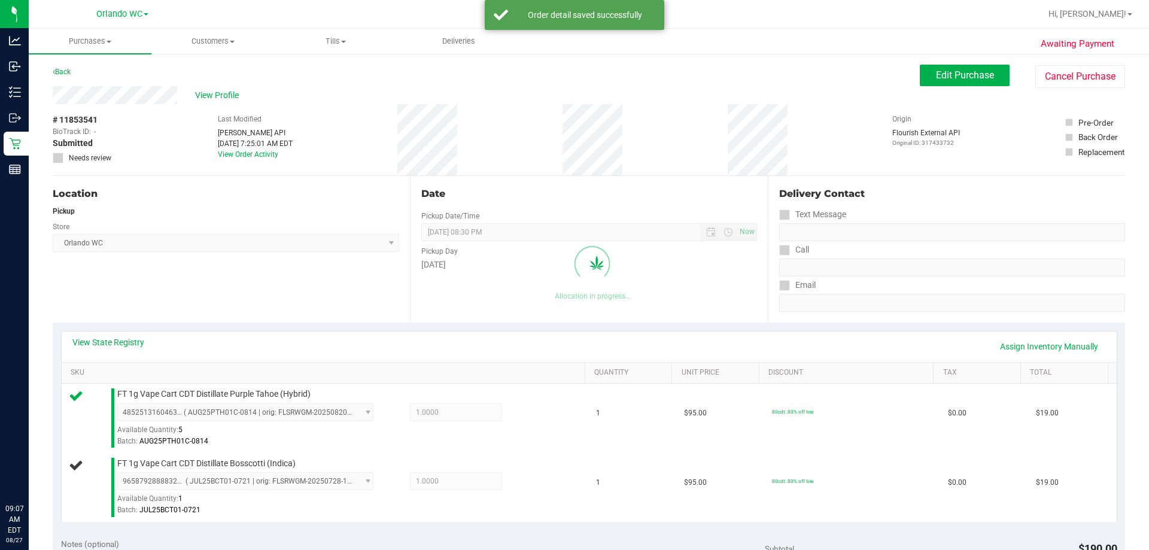
scroll to position [180, 0]
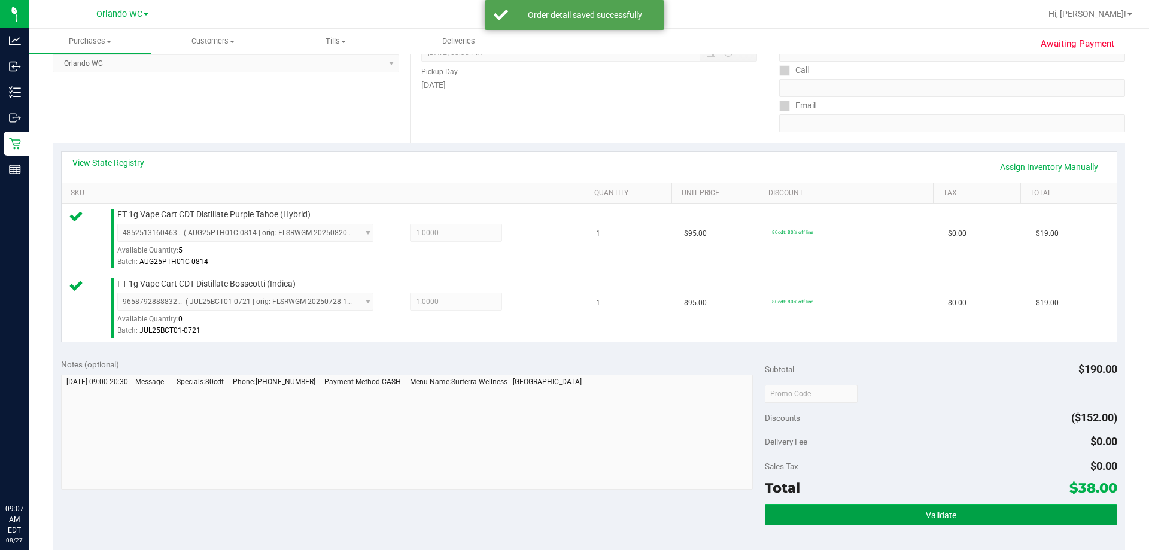
click at [574, 512] on button "Validate" at bounding box center [941, 515] width 352 height 22
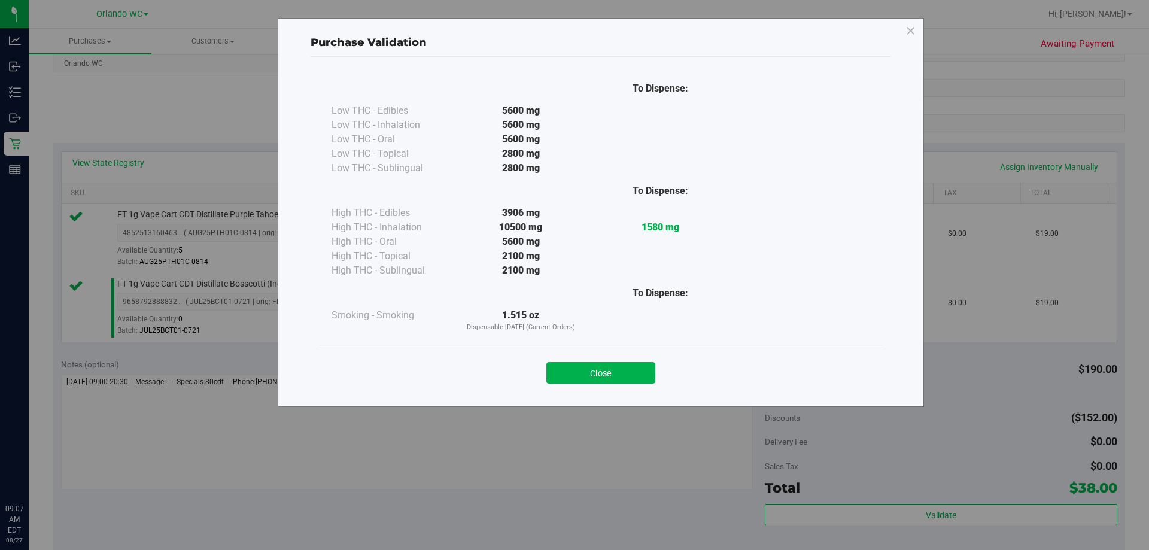
click at [574, 385] on div "Close" at bounding box center [601, 369] width 563 height 48
click at [574, 377] on button "Close" at bounding box center [601, 373] width 109 height 22
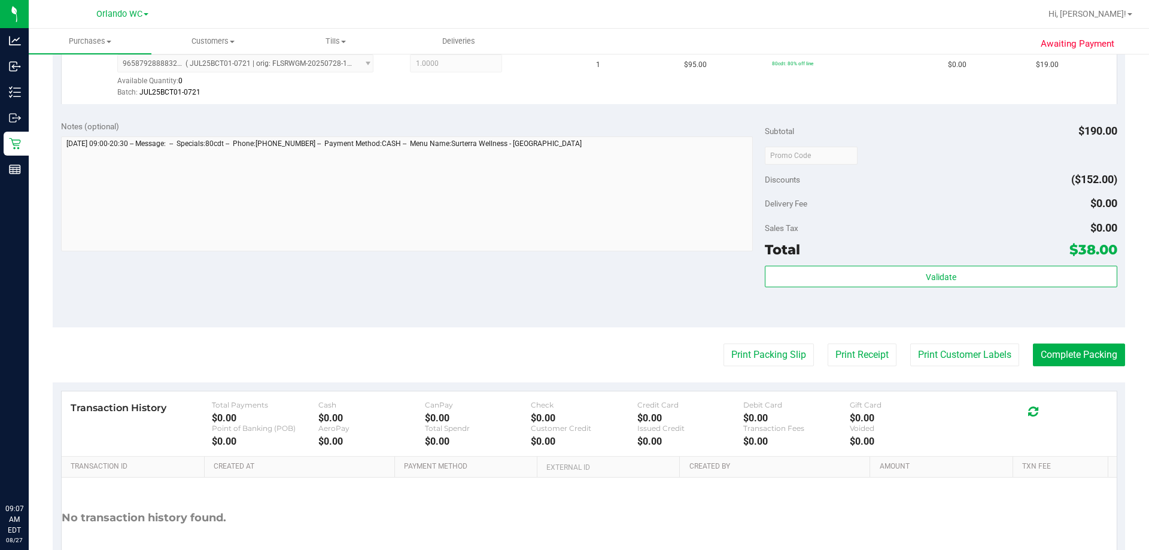
scroll to position [419, 0]
click at [574, 360] on button "Print Packing Slip" at bounding box center [769, 353] width 90 height 23
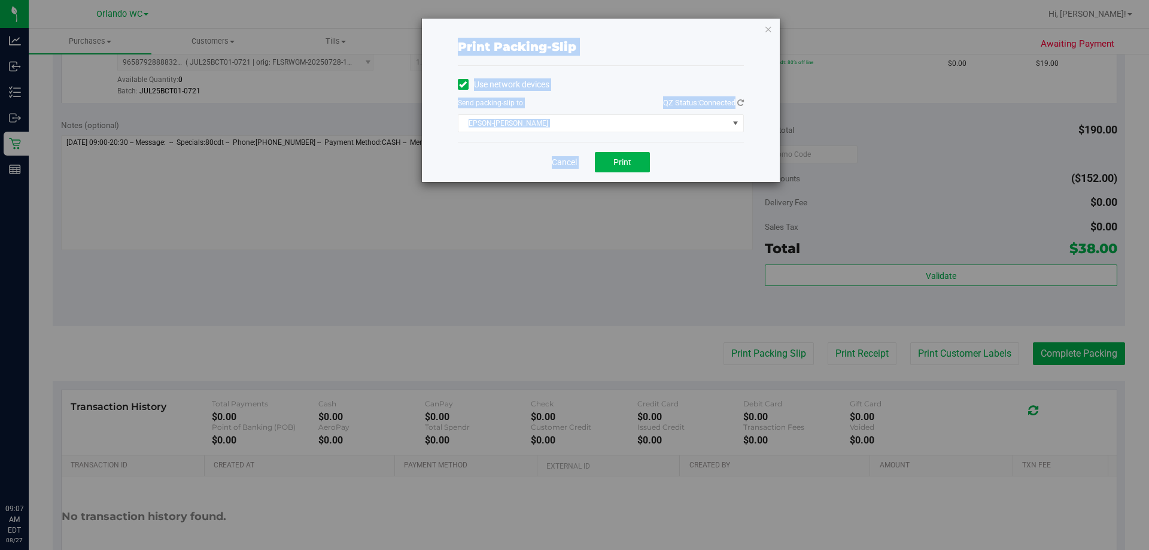
click at [574, 78] on div "Use network devices" at bounding box center [601, 84] width 286 height 18
click at [574, 165] on button "Print" at bounding box center [622, 162] width 55 height 20
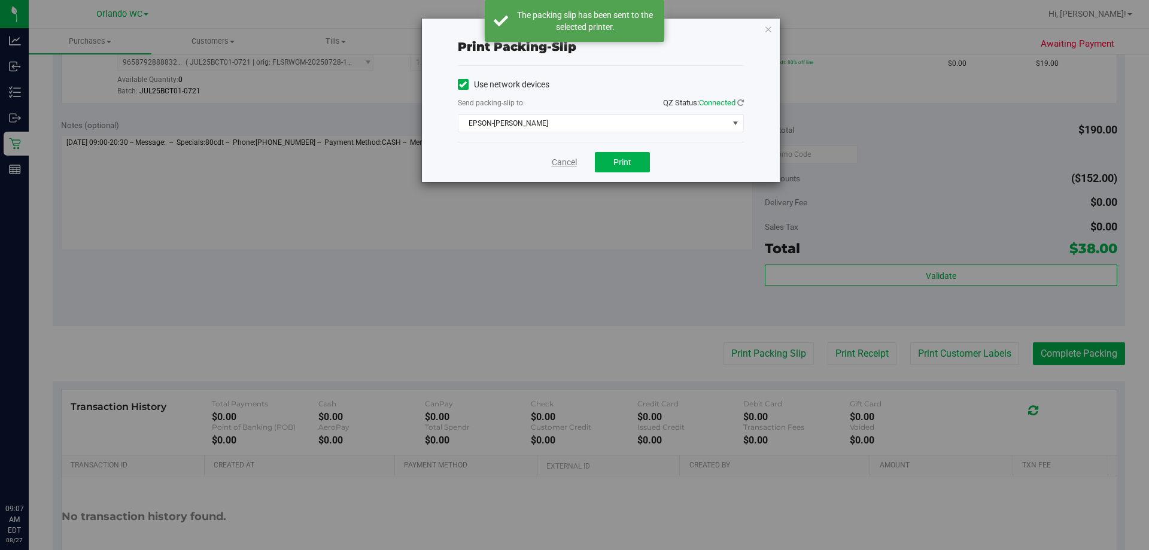
click at [573, 167] on link "Cancel" at bounding box center [564, 162] width 25 height 13
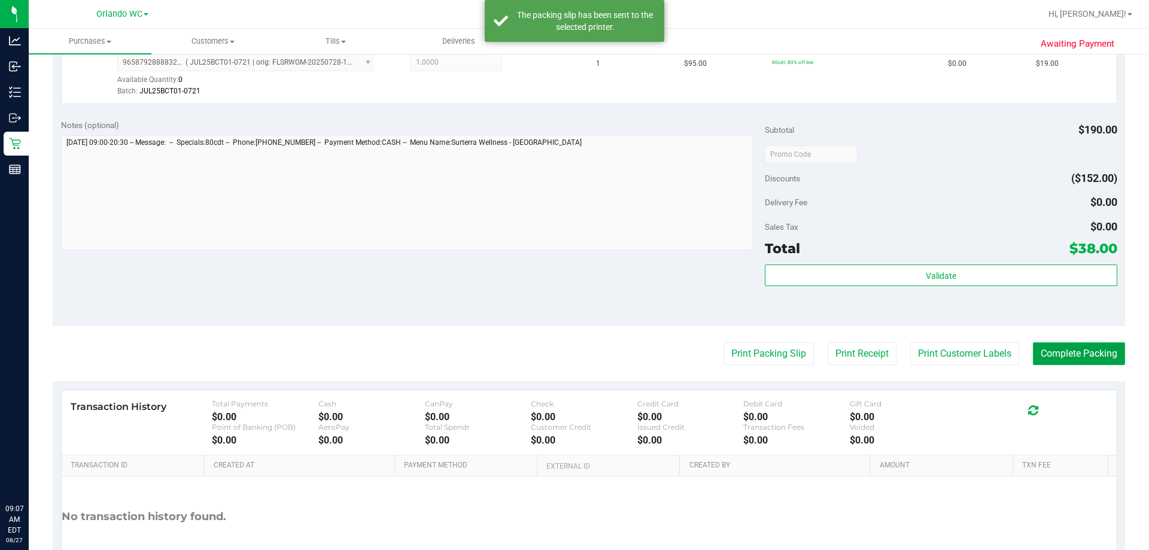
click at [574, 353] on button "Complete Packing" at bounding box center [1079, 353] width 92 height 23
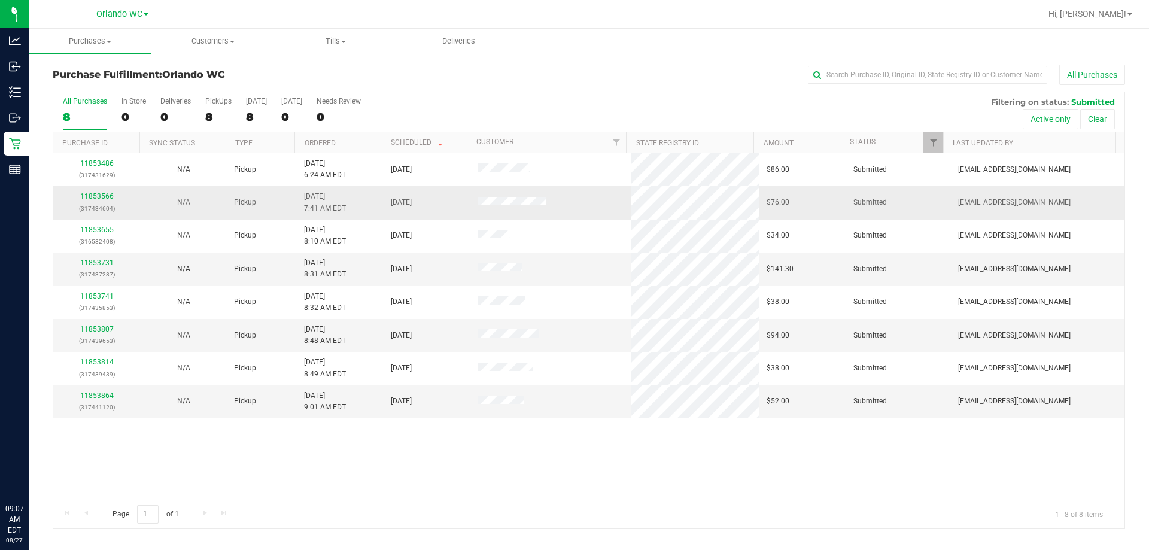
click at [101, 198] on link "11853566" at bounding box center [97, 196] width 34 height 8
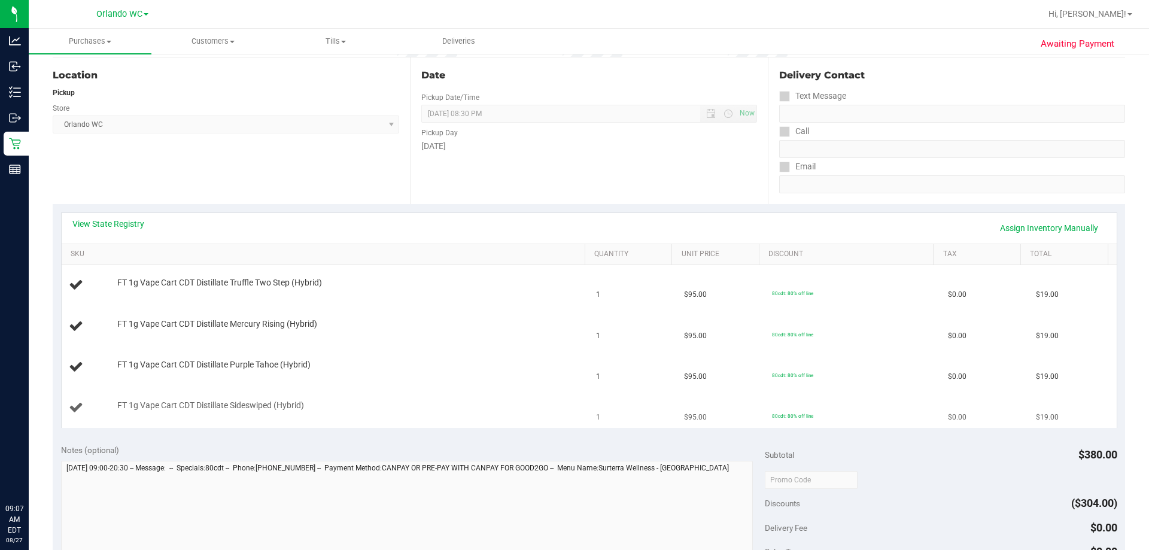
scroll to position [120, 0]
click at [113, 219] on link "View State Registry" at bounding box center [108, 223] width 72 height 12
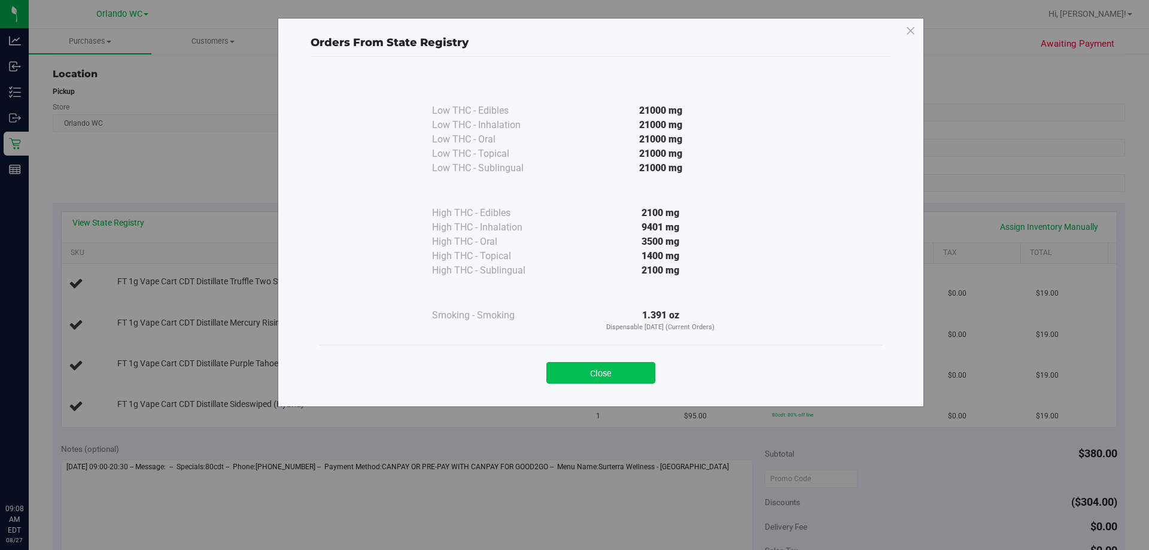
click at [574, 368] on button "Close" at bounding box center [601, 373] width 109 height 22
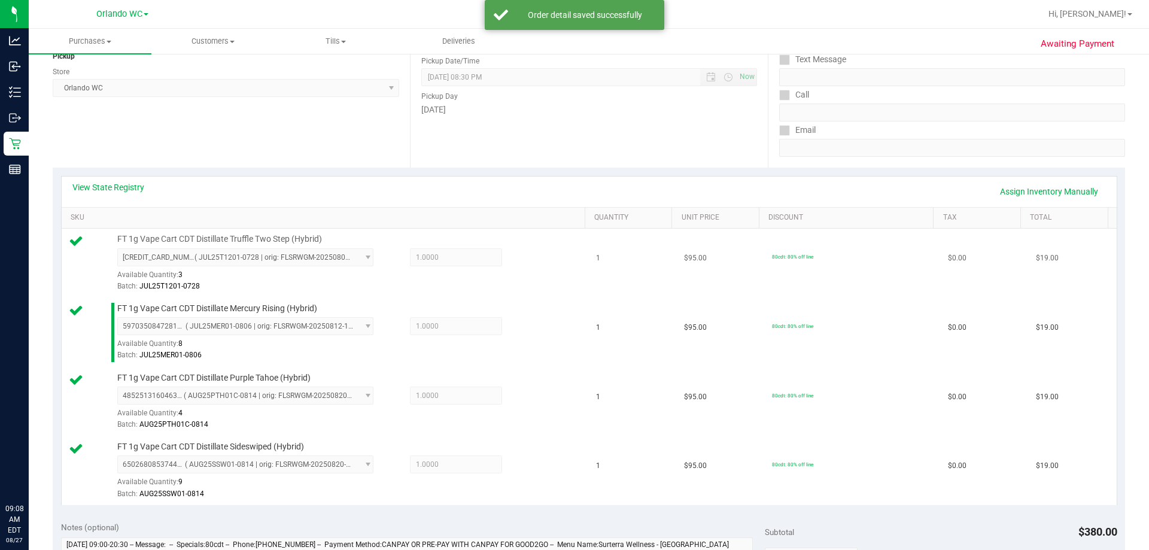
scroll to position [419, 0]
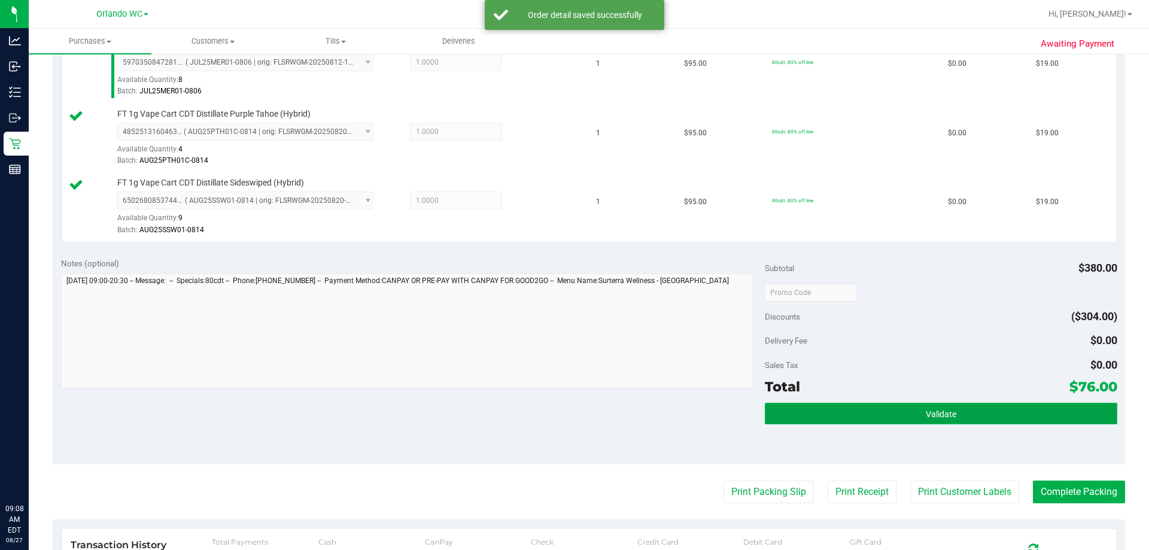
click at [574, 417] on button "Validate" at bounding box center [941, 414] width 352 height 22
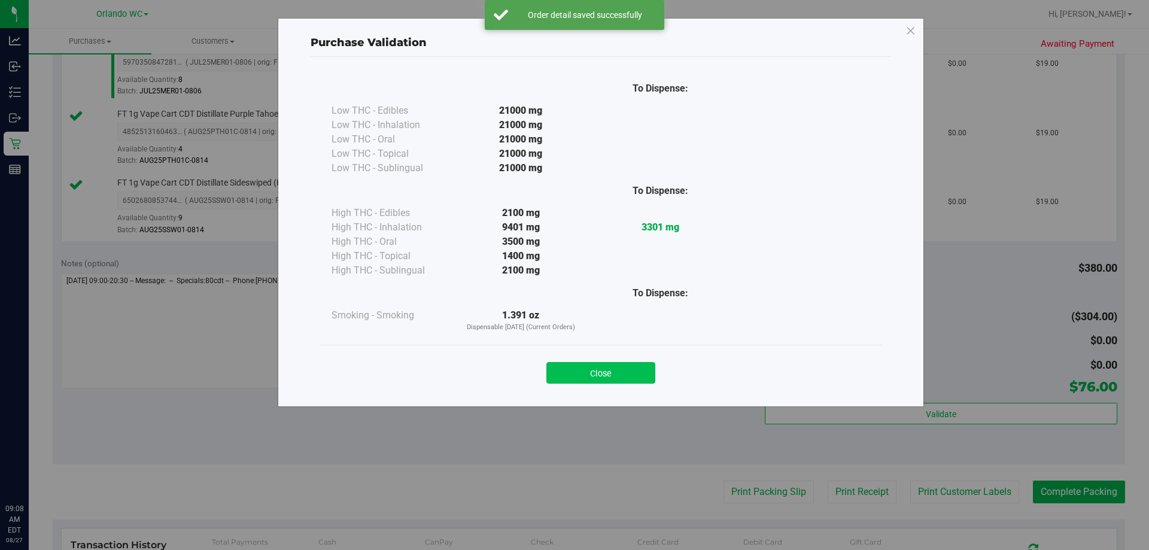
click at [574, 375] on button "Close" at bounding box center [601, 373] width 109 height 22
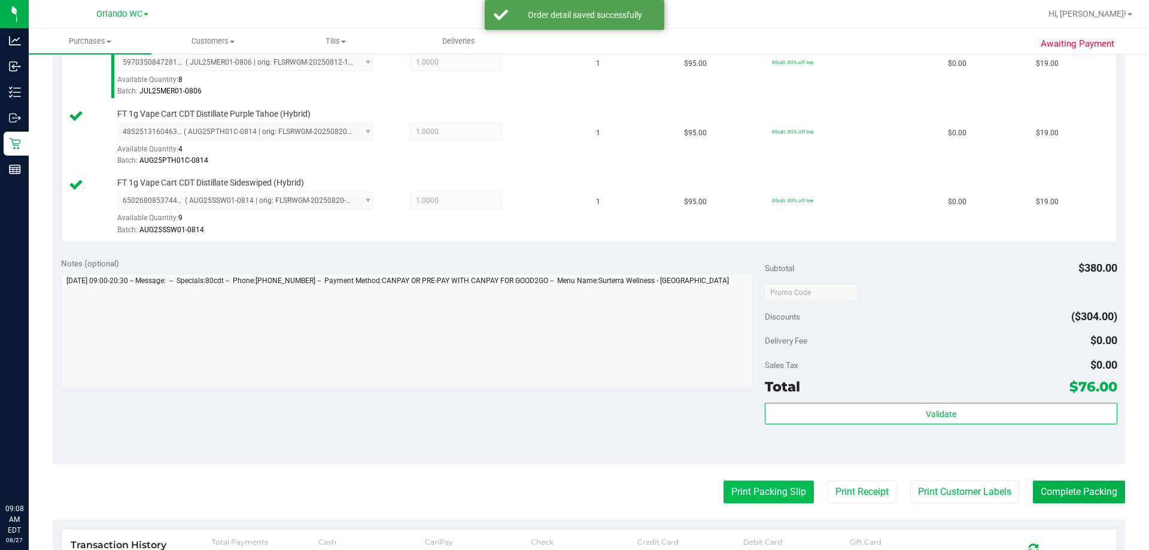
click at [574, 479] on purchase-details "Back Edit Purchase Cancel Purchase View Profile # 11853566 BioTrack ID: - Submi…" at bounding box center [589, 195] width 1073 height 1098
click at [574, 490] on button "Print Packing Slip" at bounding box center [769, 492] width 90 height 23
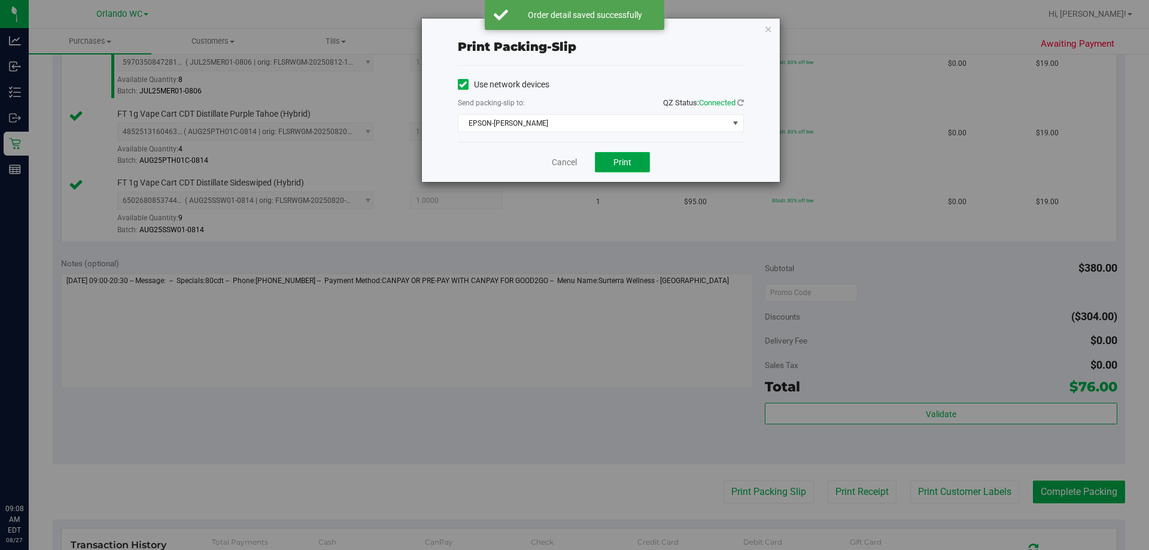
click at [574, 155] on button "Print" at bounding box center [622, 162] width 55 height 20
click at [554, 166] on link "Cancel" at bounding box center [564, 162] width 25 height 13
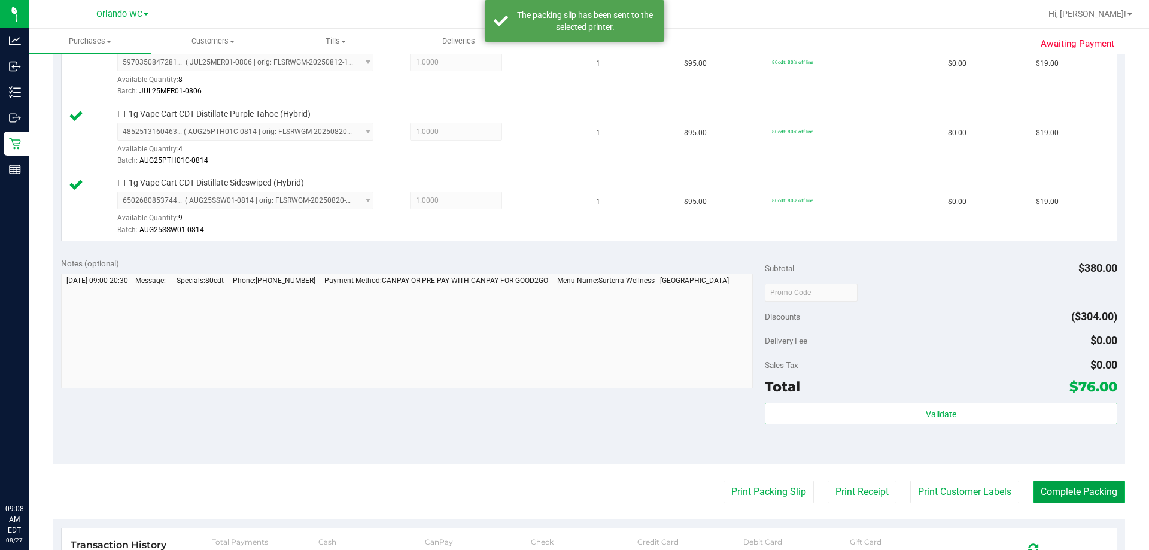
click at [574, 488] on button "Complete Packing" at bounding box center [1079, 492] width 92 height 23
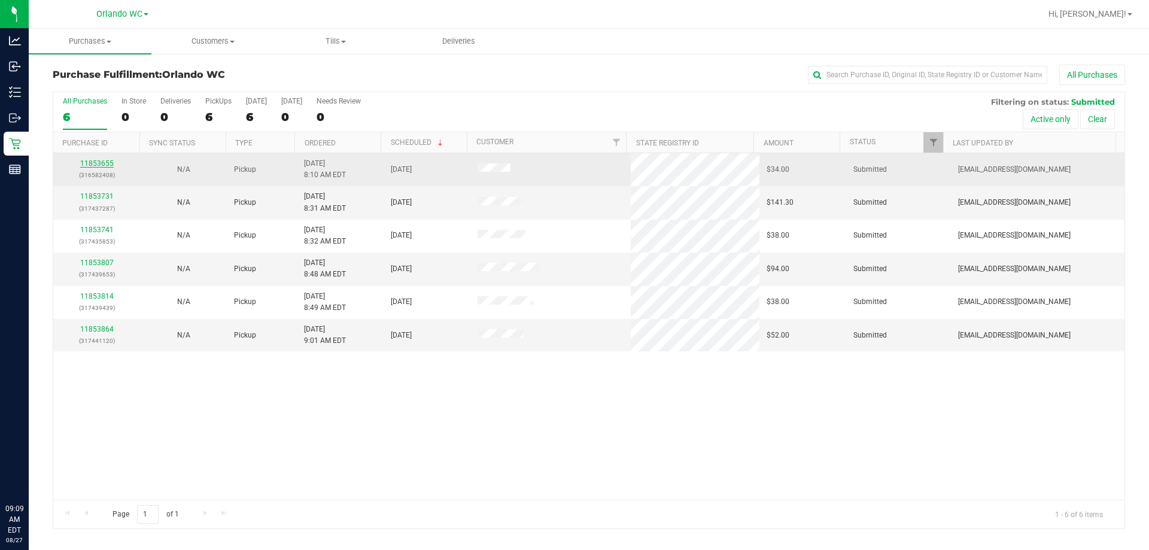
click at [101, 164] on link "11853655" at bounding box center [97, 163] width 34 height 8
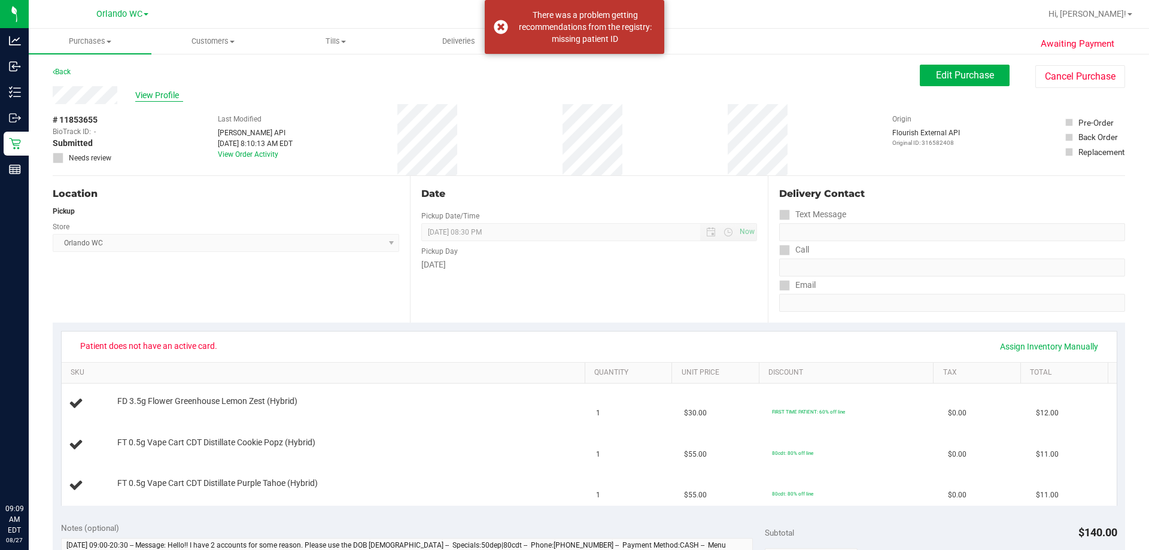
click at [171, 91] on span "View Profile" at bounding box center [159, 95] width 48 height 13
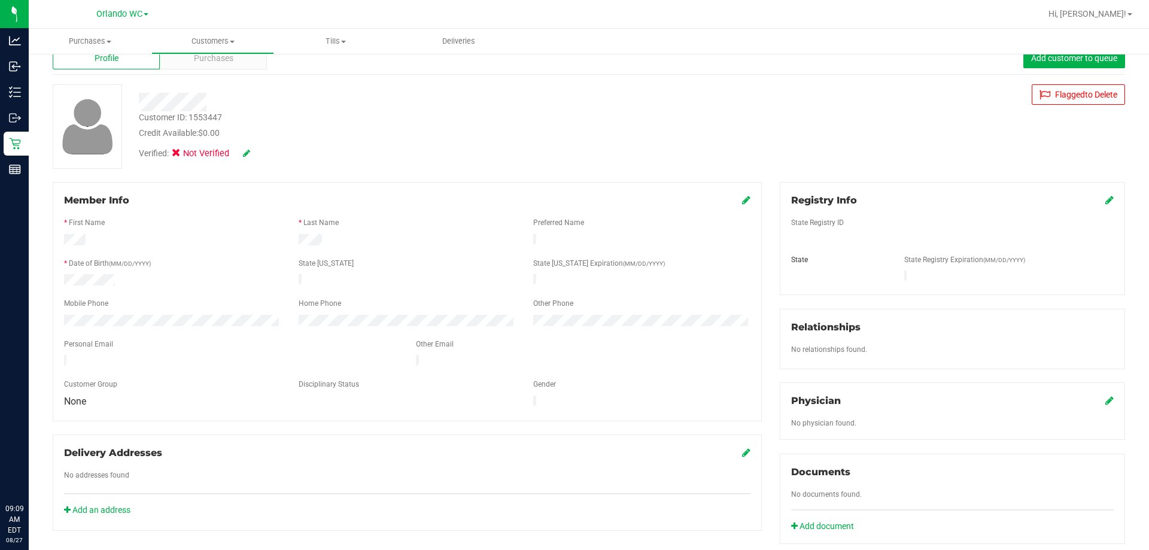
scroll to position [239, 0]
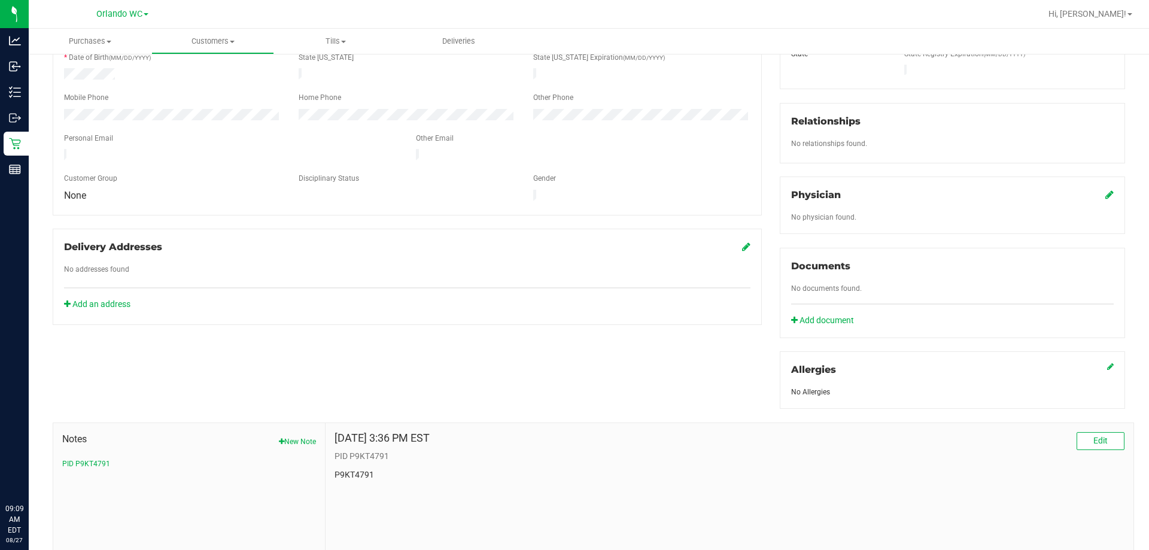
click at [347, 469] on p "P9KT4791" at bounding box center [730, 475] width 790 height 13
copy p "P9KT4791"
click at [387, 314] on div "Member Info * First Name * Last Name Preferred Name * Date of Birth (MM/DD/YYYY…" at bounding box center [589, 280] width 1091 height 608
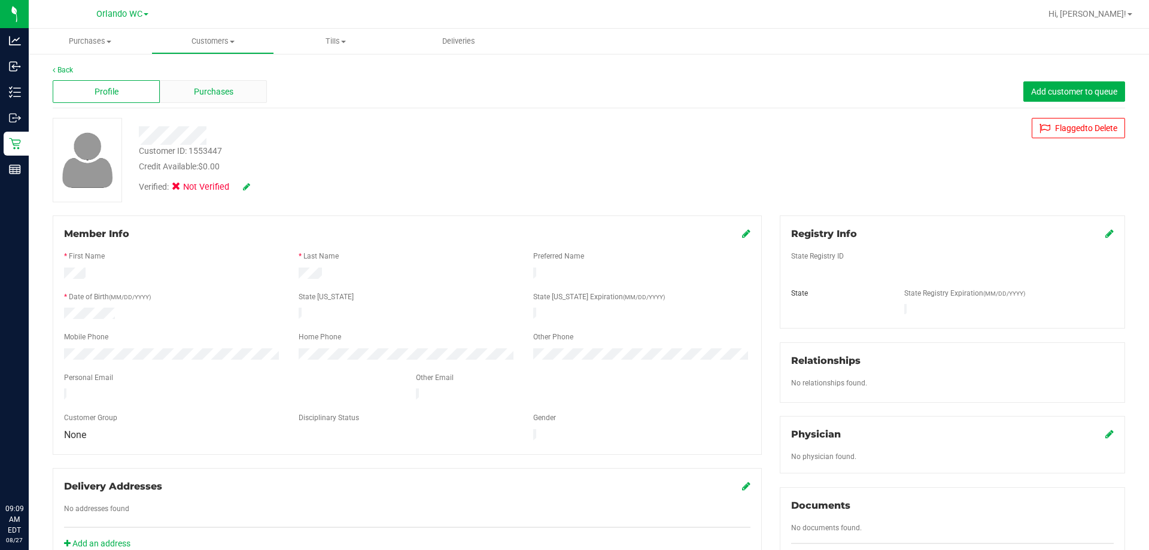
click at [199, 93] on span "Purchases" at bounding box center [214, 92] width 40 height 13
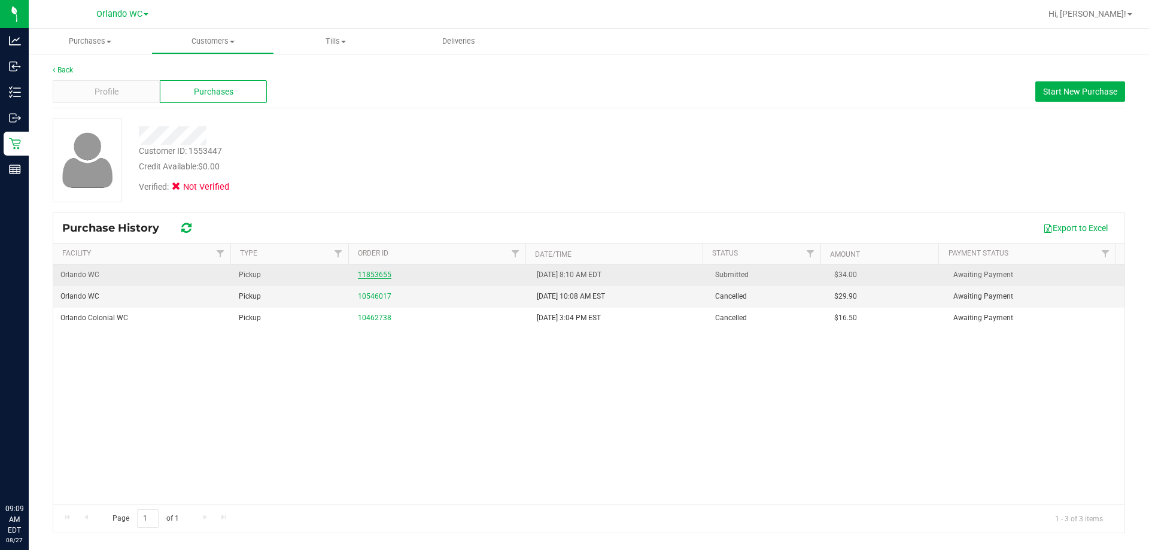
click at [379, 273] on link "11853655" at bounding box center [375, 275] width 34 height 8
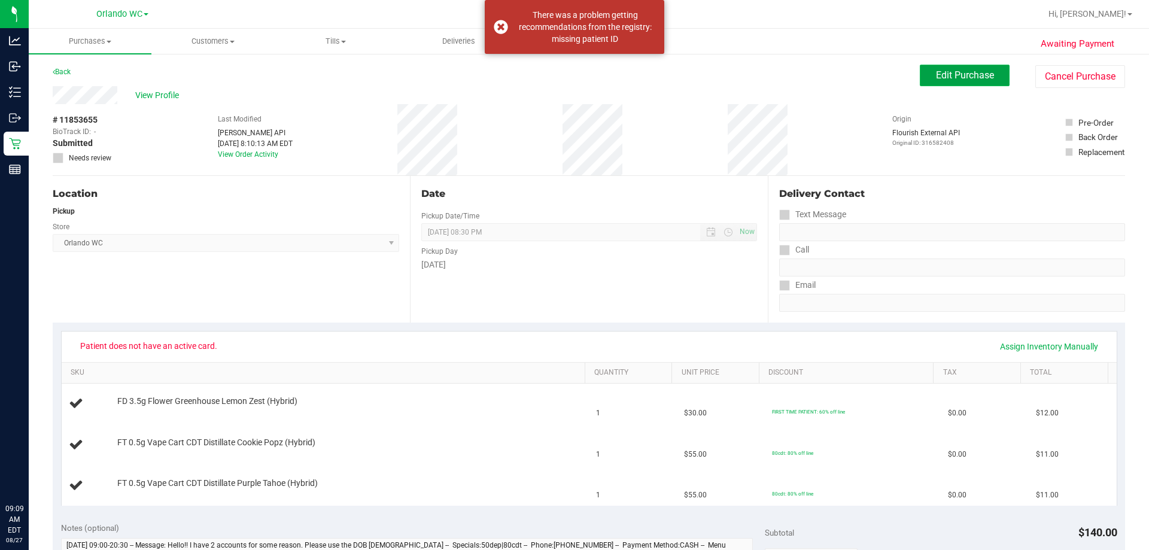
click at [574, 76] on span "Edit Purchase" at bounding box center [965, 74] width 58 height 11
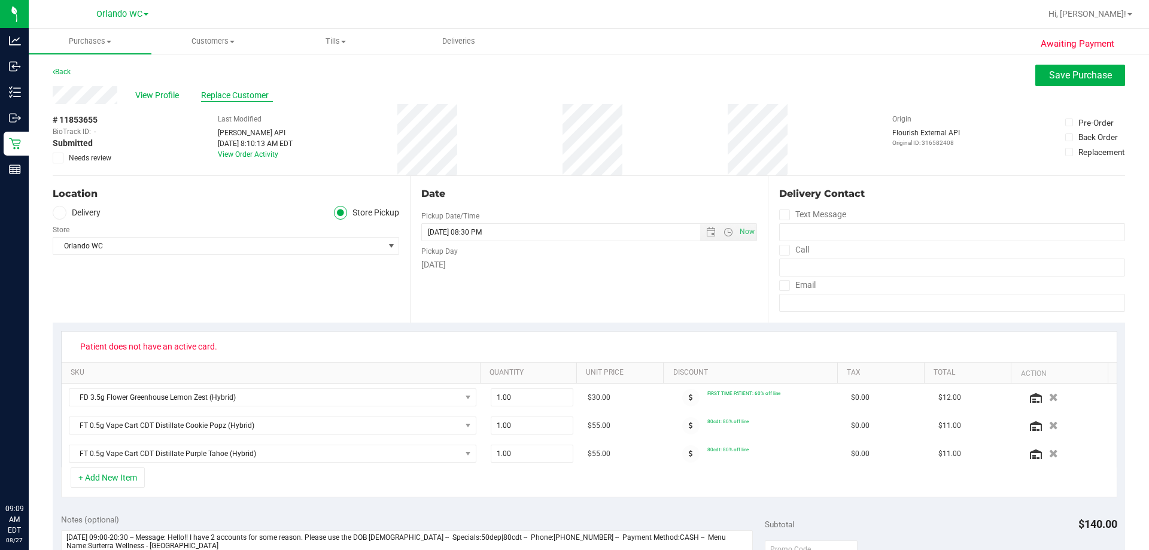
click at [241, 95] on span "Replace Customer" at bounding box center [237, 95] width 72 height 13
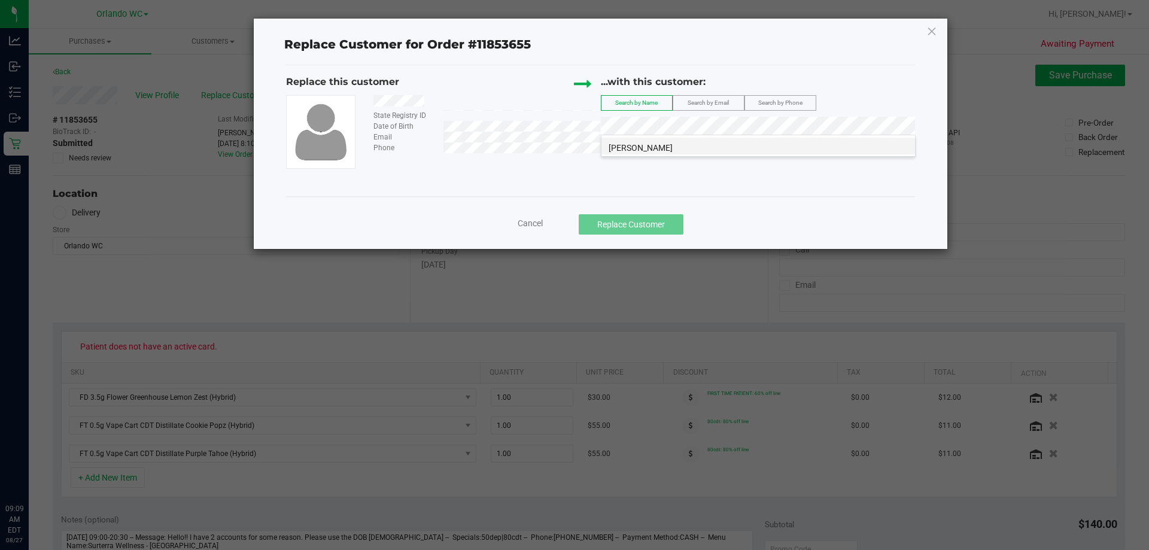
click at [574, 151] on span "John Janis" at bounding box center [641, 148] width 64 height 10
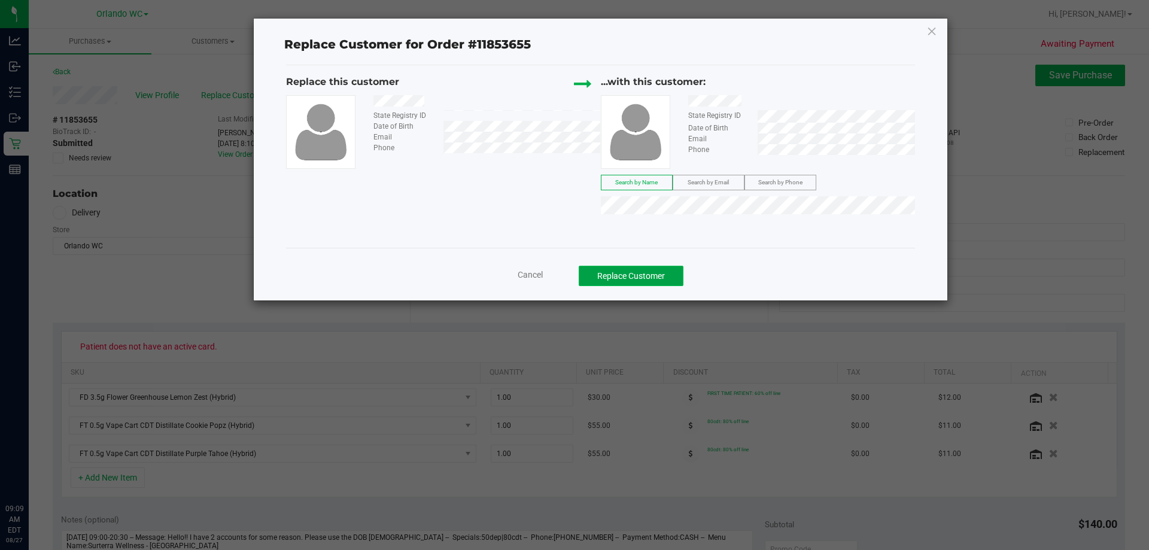
click at [574, 274] on button "Replace Customer" at bounding box center [631, 276] width 105 height 20
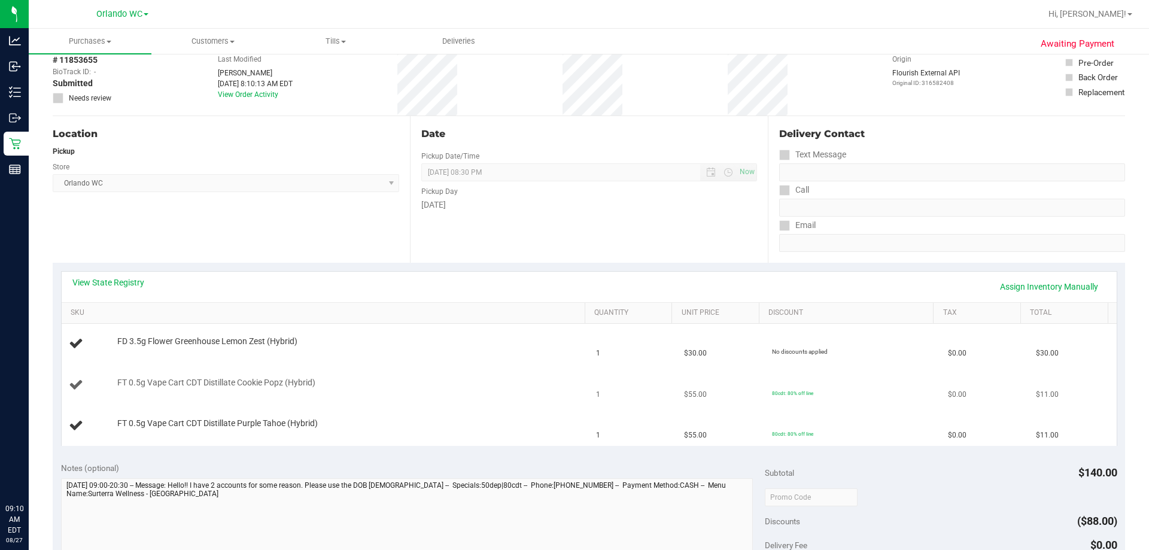
scroll to position [120, 0]
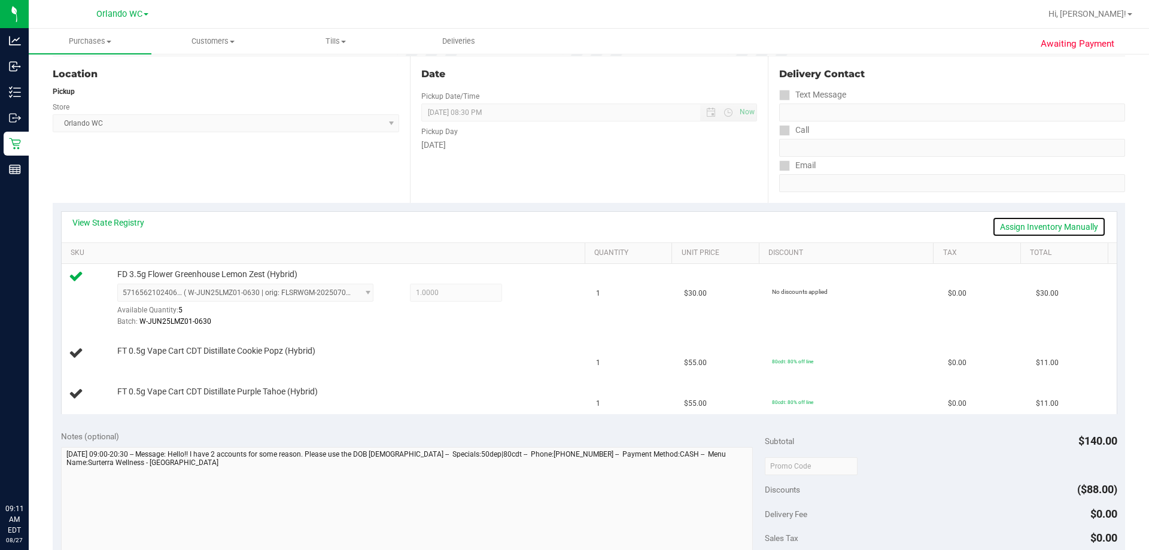
click at [574, 232] on link "Assign Inventory Manually" at bounding box center [1050, 227] width 114 height 20
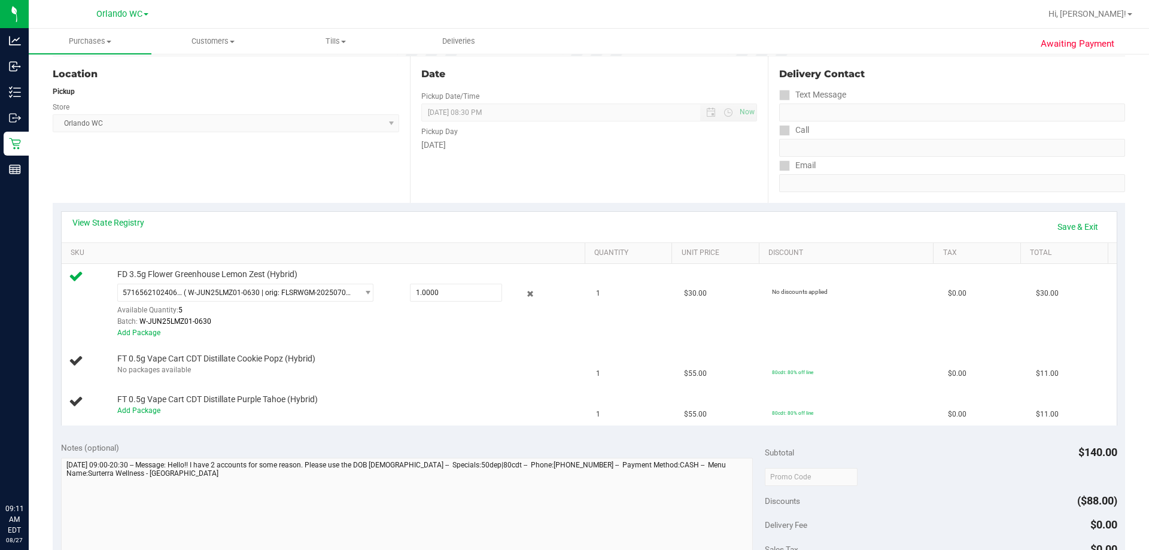
click at [344, 160] on div "Location Pickup Store Orlando WC Select Store Bonita Springs WC Boynton Beach W…" at bounding box center [231, 129] width 357 height 147
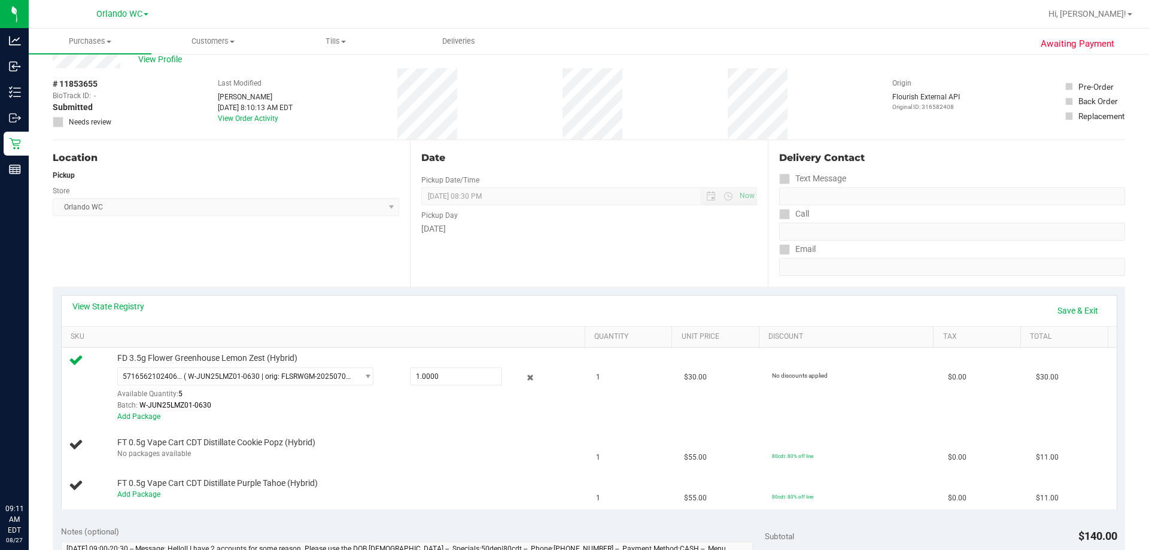
scroll to position [60, 0]
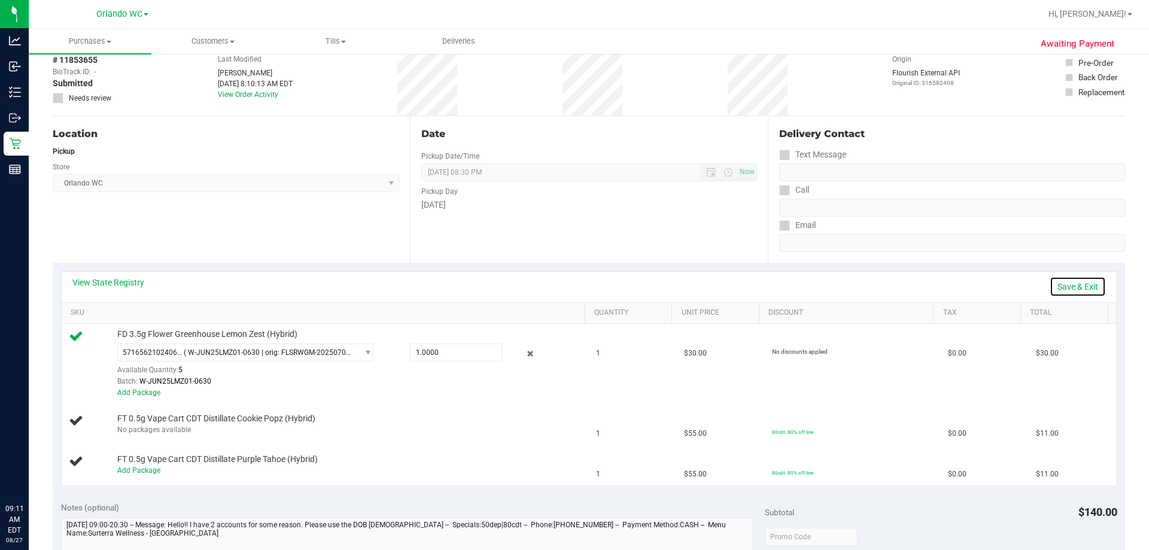
click at [574, 289] on link "Save & Exit" at bounding box center [1078, 287] width 56 height 20
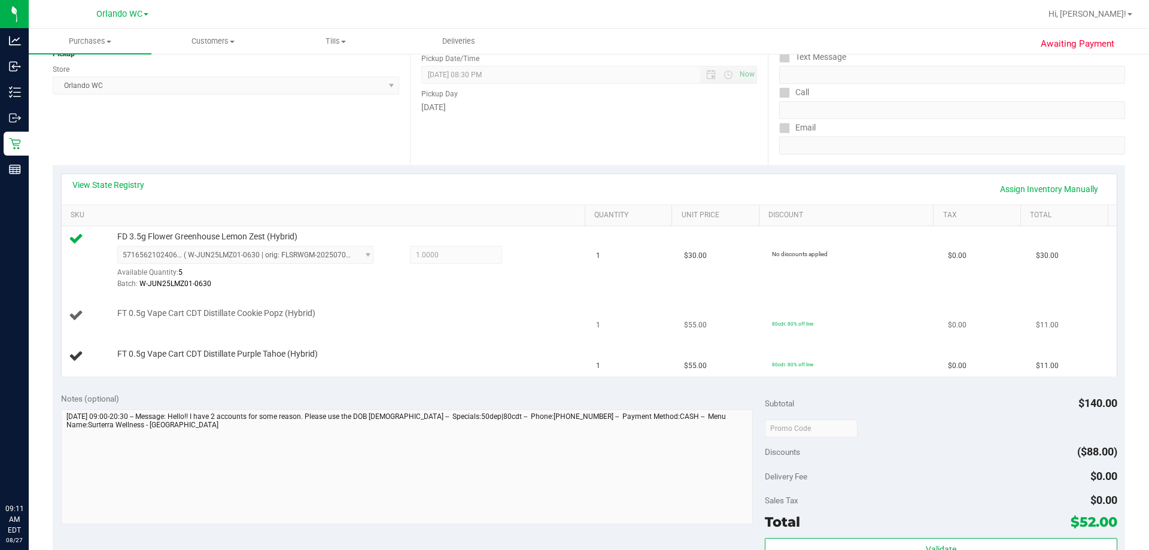
scroll to position [180, 0]
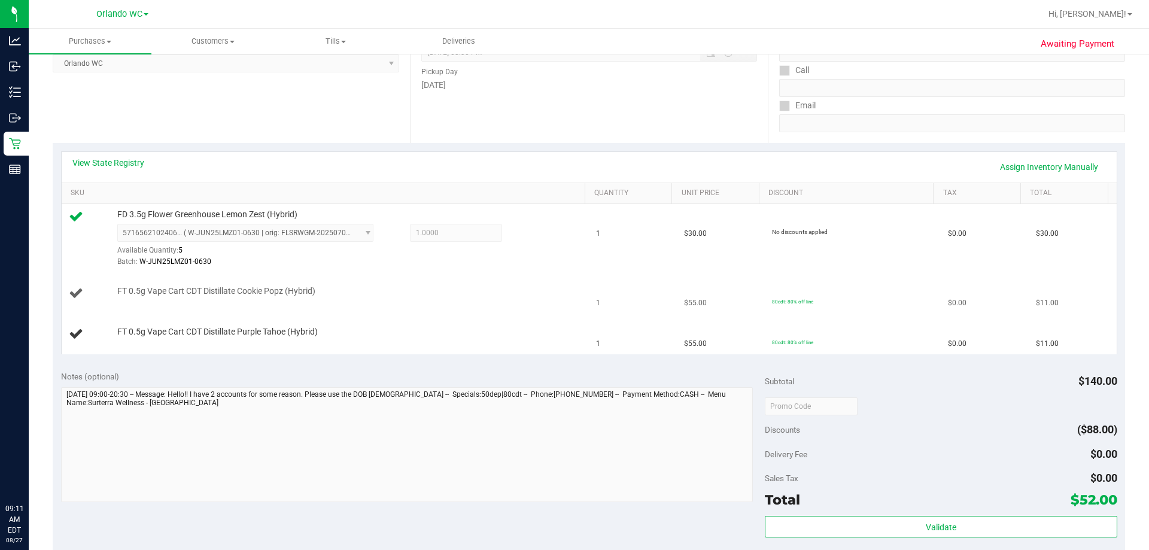
click at [260, 292] on span "FT 0.5g Vape Cart CDT Distillate Cookie Popz (Hybrid)" at bounding box center [216, 291] width 198 height 11
click at [276, 336] on span "FT 0.5g Vape Cart CDT Distillate Purple Tahoe (Hybrid)" at bounding box center [217, 331] width 201 height 11
click at [366, 324] on td "FT 0.5g Vape Cart CDT Distillate Purple Tahoe (Hybrid)" at bounding box center [326, 334] width 528 height 40
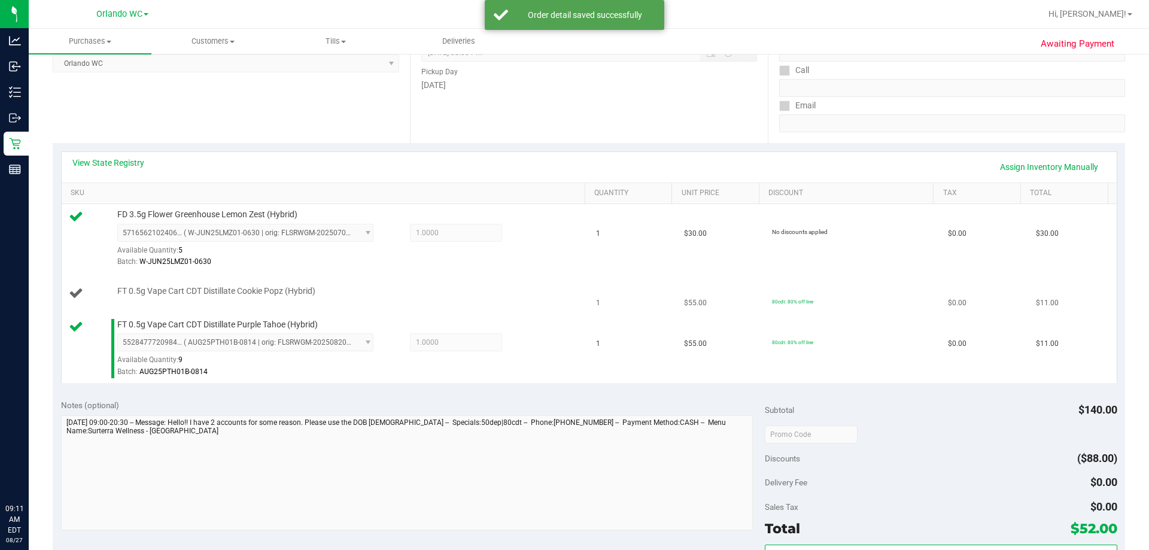
click at [239, 292] on span "FT 0.5g Vape Cart CDT Distillate Cookie Popz (Hybrid)" at bounding box center [216, 291] width 198 height 11
copy div "FT 0.5g Vape Cart CDT Distillate Cookie Popz (Hybrid)"
click at [116, 171] on div "View State Registry Assign Inventory Manually" at bounding box center [589, 167] width 1034 height 20
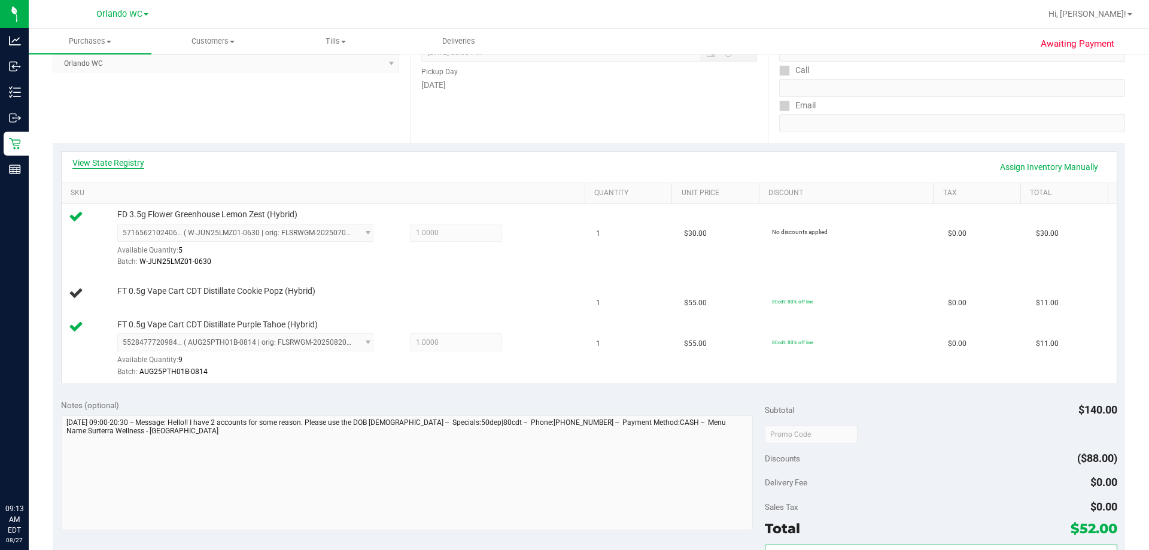
click at [120, 159] on link "View State Registry" at bounding box center [108, 163] width 72 height 12
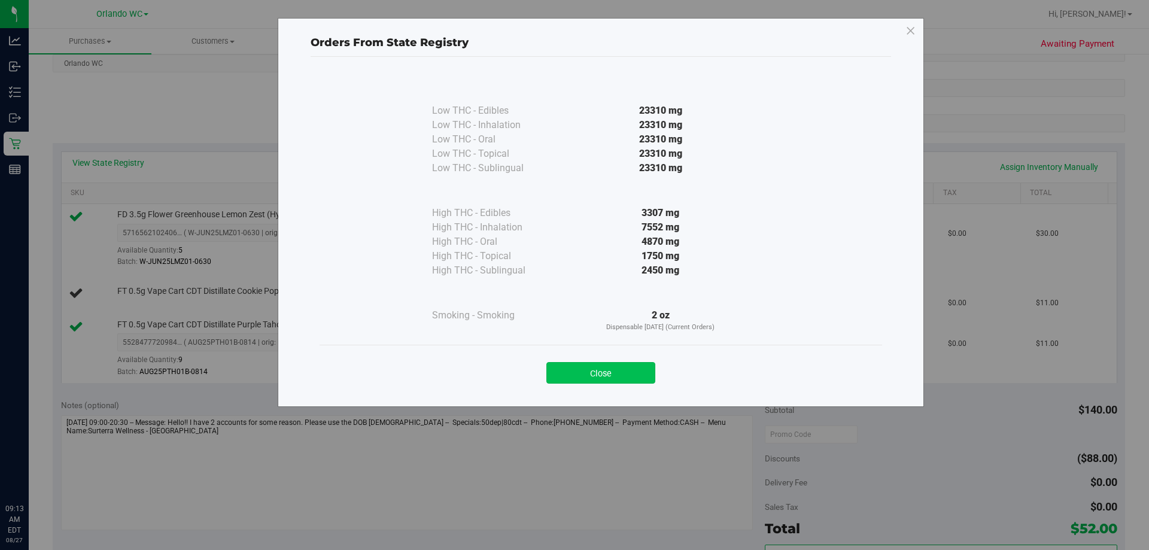
click at [574, 377] on button "Close" at bounding box center [601, 373] width 109 height 22
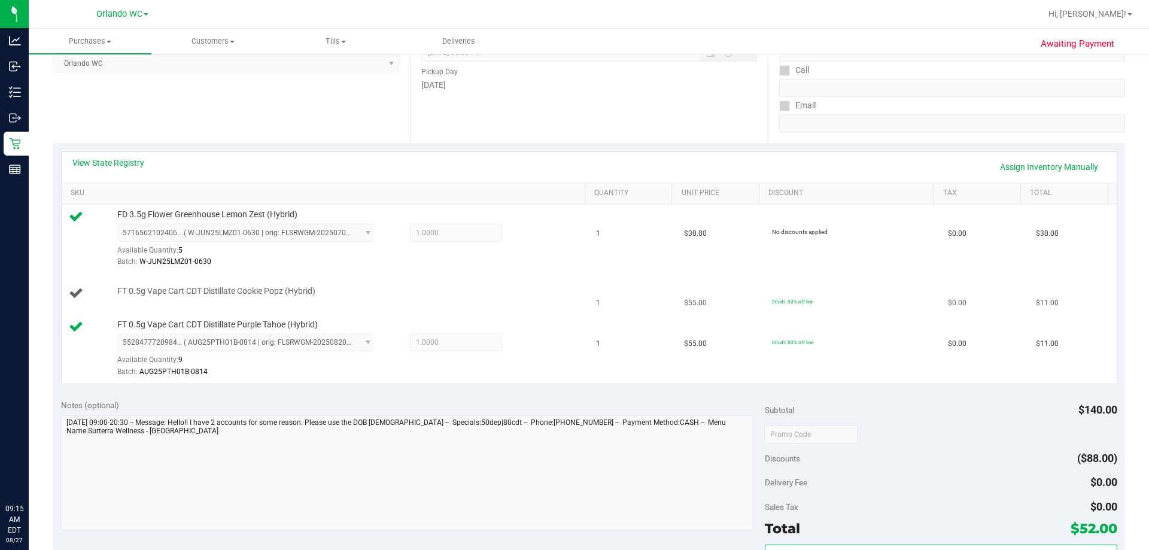
click at [465, 304] on td "FT 0.5g Vape Cart CDT Distillate Cookie Popz (Hybrid)" at bounding box center [326, 294] width 528 height 41
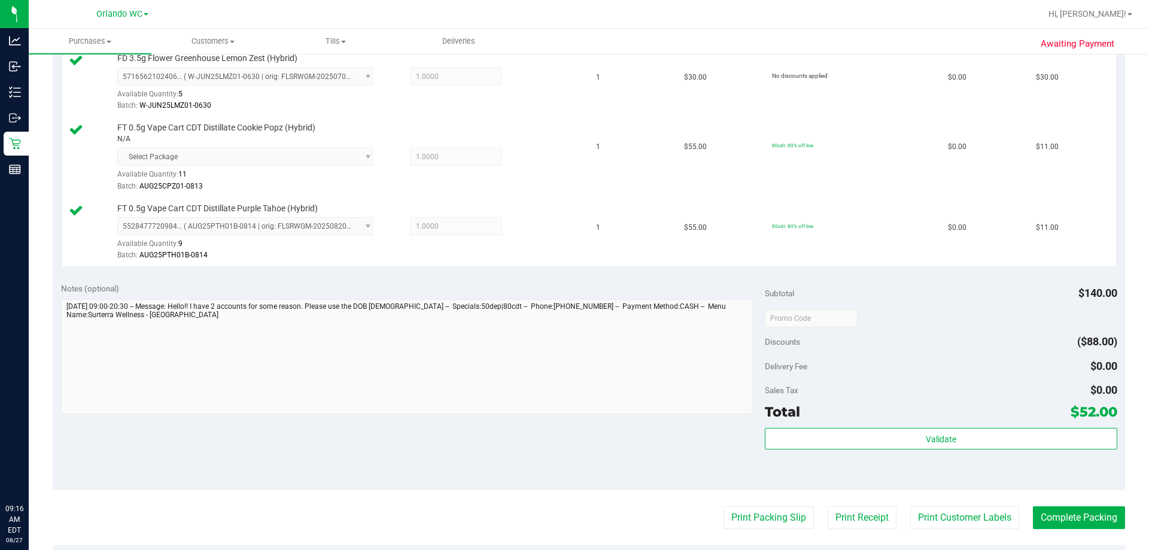
scroll to position [359, 0]
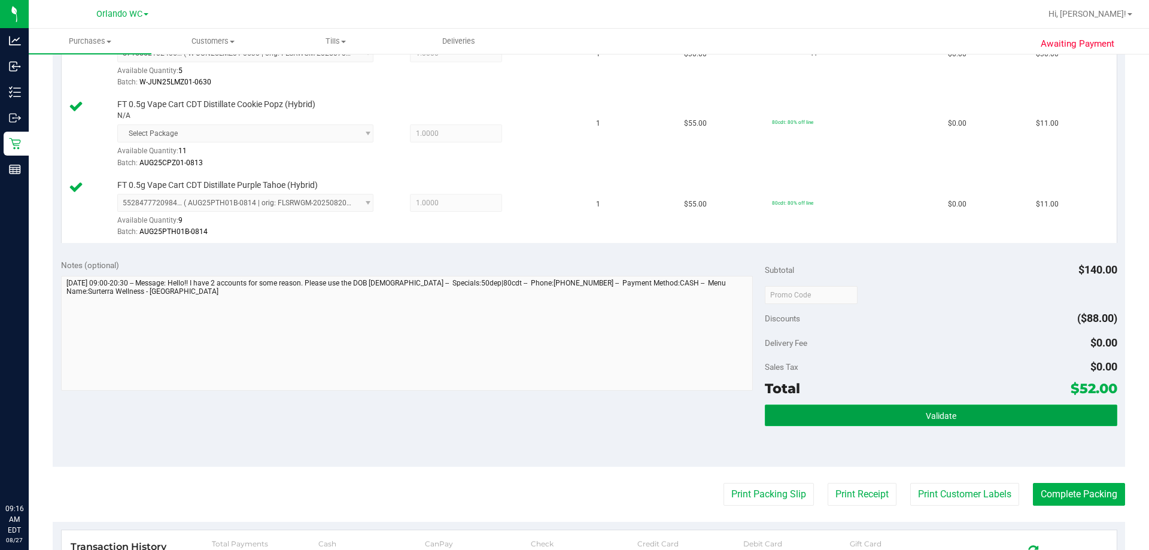
click at [574, 412] on span "Validate" at bounding box center [941, 416] width 31 height 10
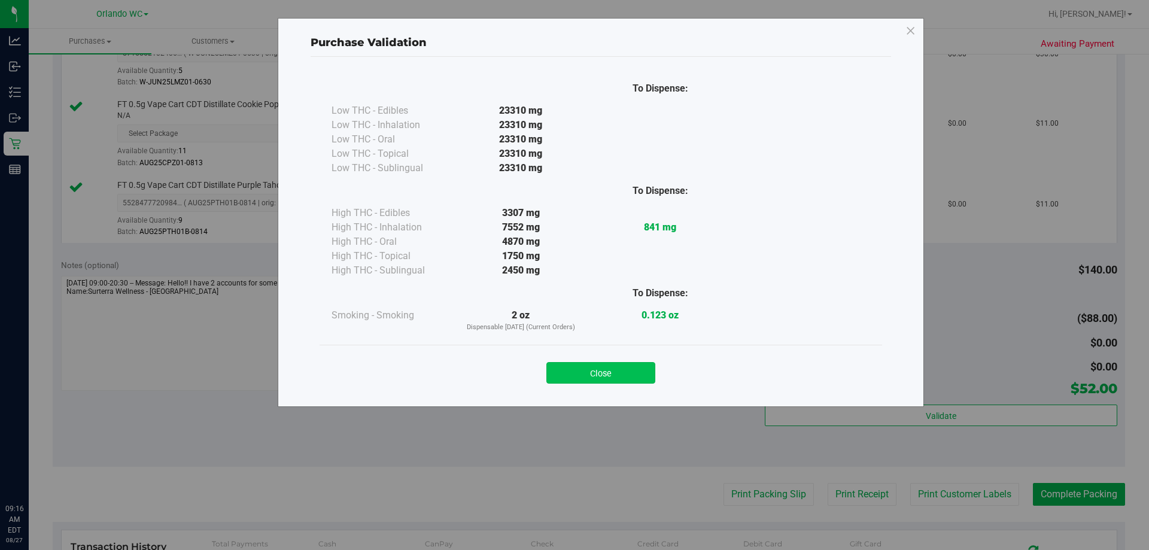
click at [574, 366] on button "Close" at bounding box center [601, 373] width 109 height 22
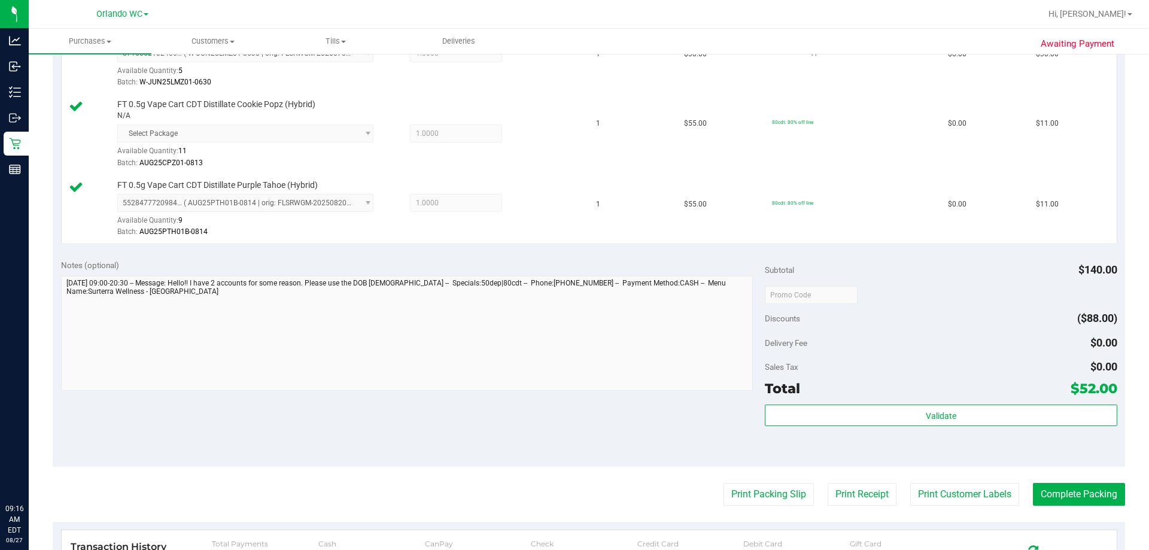
click at [574, 480] on purchase-details "Back Edit Purchase Cancel Purchase View Profile # 11853655 BioTrack ID: - Submi…" at bounding box center [589, 225] width 1073 height 1041
click at [574, 492] on button "Print Packing Slip" at bounding box center [769, 494] width 90 height 23
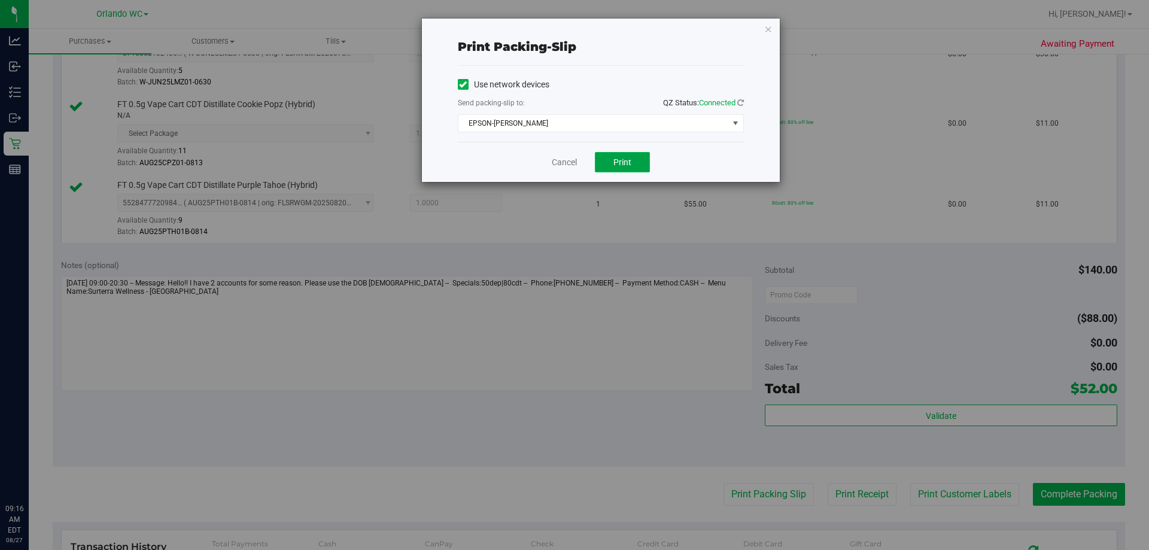
click at [574, 159] on span "Print" at bounding box center [623, 162] width 18 height 10
click at [561, 163] on link "Cancel" at bounding box center [564, 162] width 25 height 13
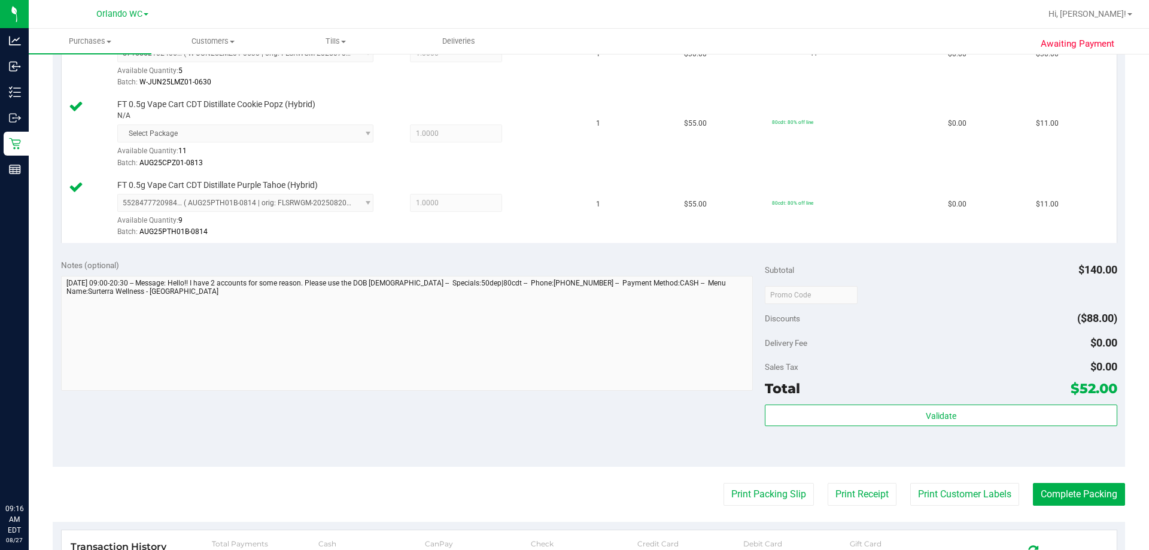
click at [574, 506] on purchase-details "Back Edit Purchase Cancel Purchase View Profile # 11853655 BioTrack ID: - Submi…" at bounding box center [589, 225] width 1073 height 1041
click at [574, 501] on button "Complete Packing" at bounding box center [1079, 494] width 92 height 23
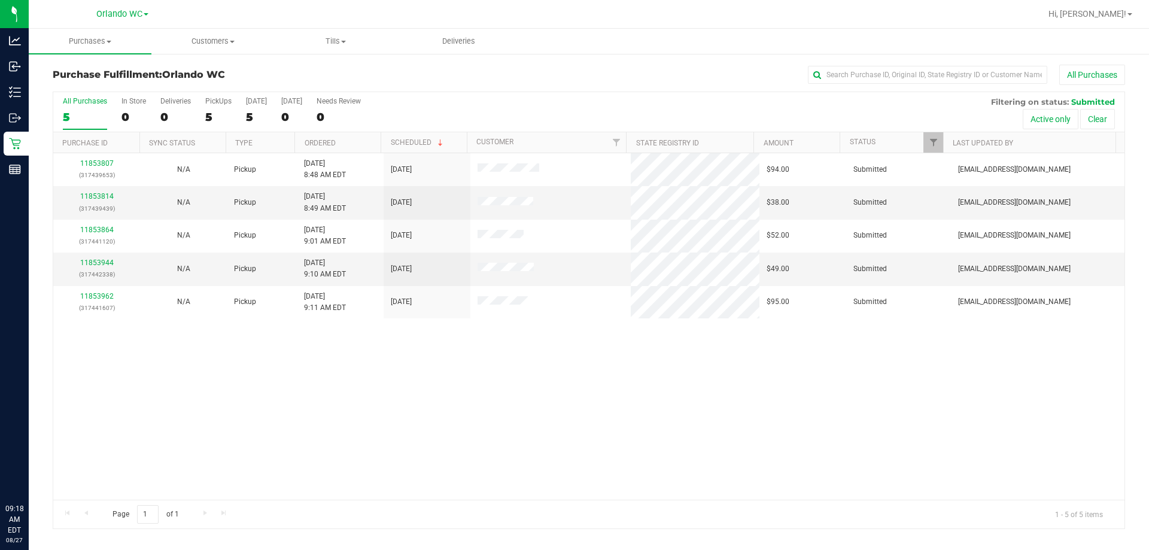
click at [337, 149] on th "Ordered" at bounding box center [338, 142] width 86 height 21
click at [396, 397] on div "11853807 (317439653) N/A Pickup 8/27/2025 8:48 AM EDT 8/27/2025 $94.00 Submitte…" at bounding box center [589, 326] width 1072 height 347
click at [435, 112] on div "All Purchases 5 In Store 0 Deliveries 0 PickUps 5 Today 5 Tomorrow 0 Needs Revi…" at bounding box center [589, 112] width 1072 height 40
click at [301, 195] on td "8/27/2025 8:49 AM EDT" at bounding box center [340, 202] width 87 height 33
click at [86, 201] on div "11853814 (317439439)" at bounding box center [96, 202] width 72 height 23
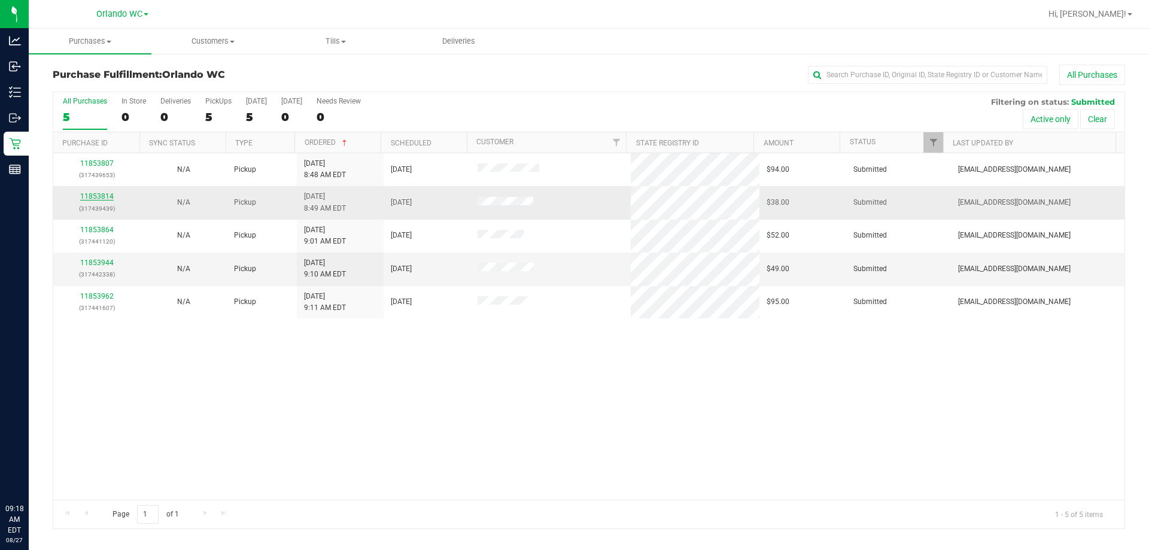
click at [92, 198] on link "11853814" at bounding box center [97, 196] width 34 height 8
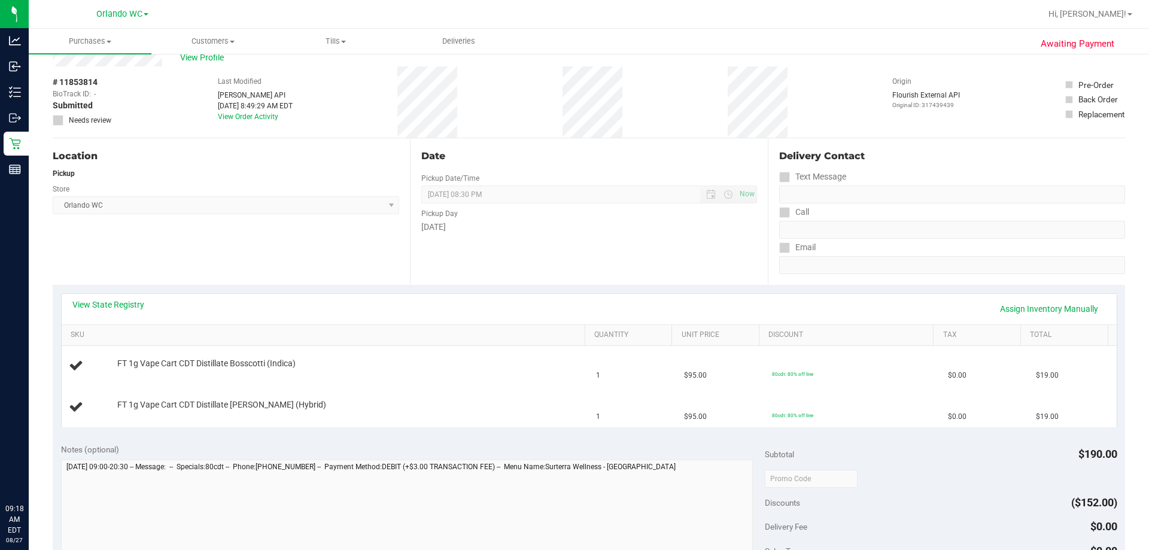
scroll to position [60, 0]
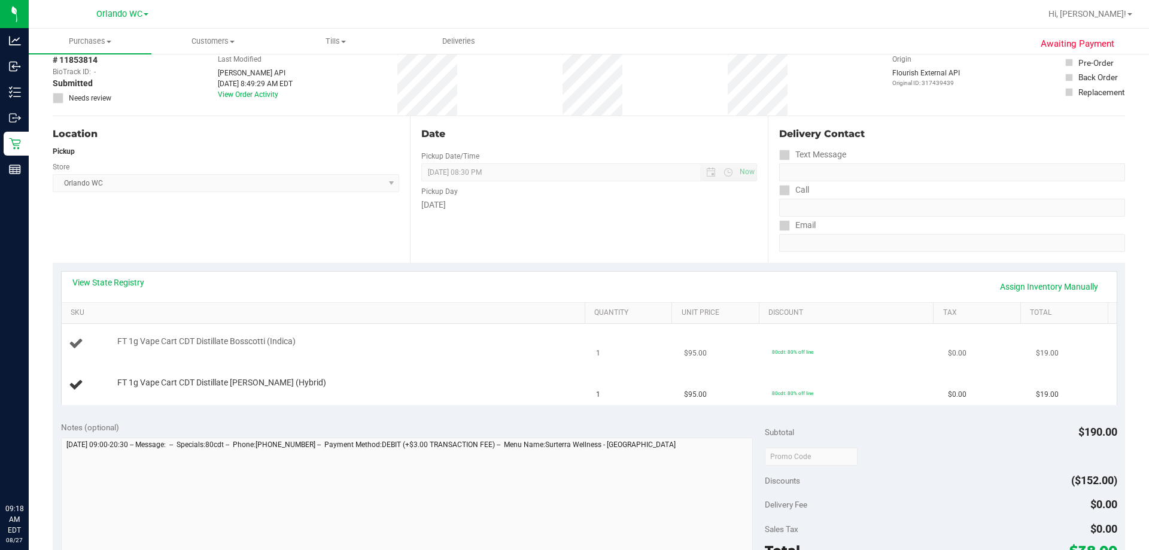
click at [230, 338] on span "FT 1g Vape Cart CDT Distillate Bosscotti (Indica)" at bounding box center [206, 341] width 178 height 11
copy div "FT 1g Vape Cart CDT Distillate Bosscotti (Indica)"
click at [308, 359] on td "FT 1g Vape Cart CDT Distillate Bosscotti (Indica)" at bounding box center [326, 344] width 528 height 41
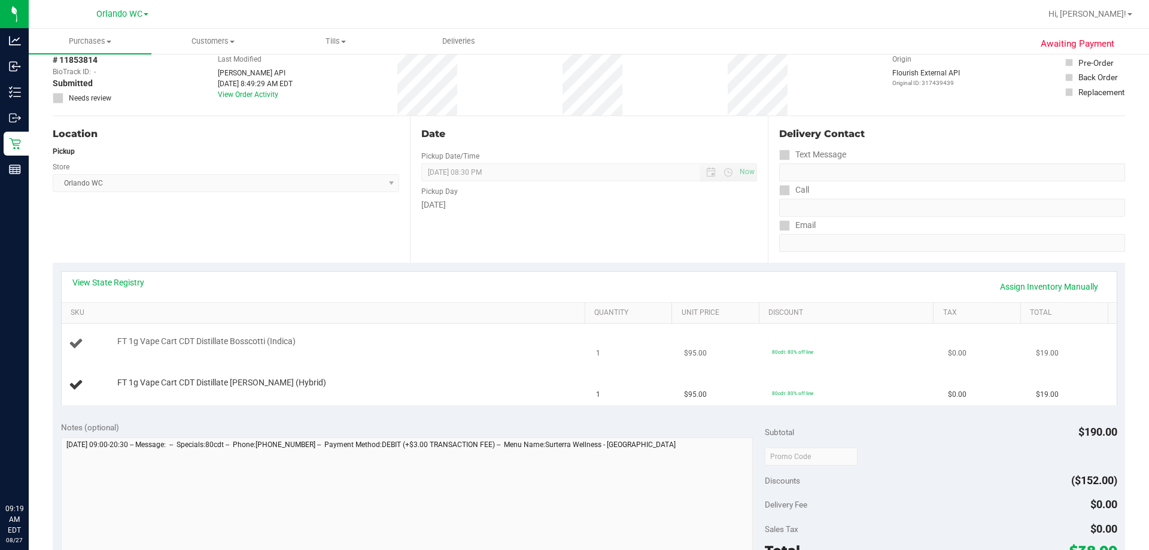
click at [308, 359] on td "FT 1g Vape Cart CDT Distillate Bosscotti (Indica)" at bounding box center [326, 344] width 528 height 41
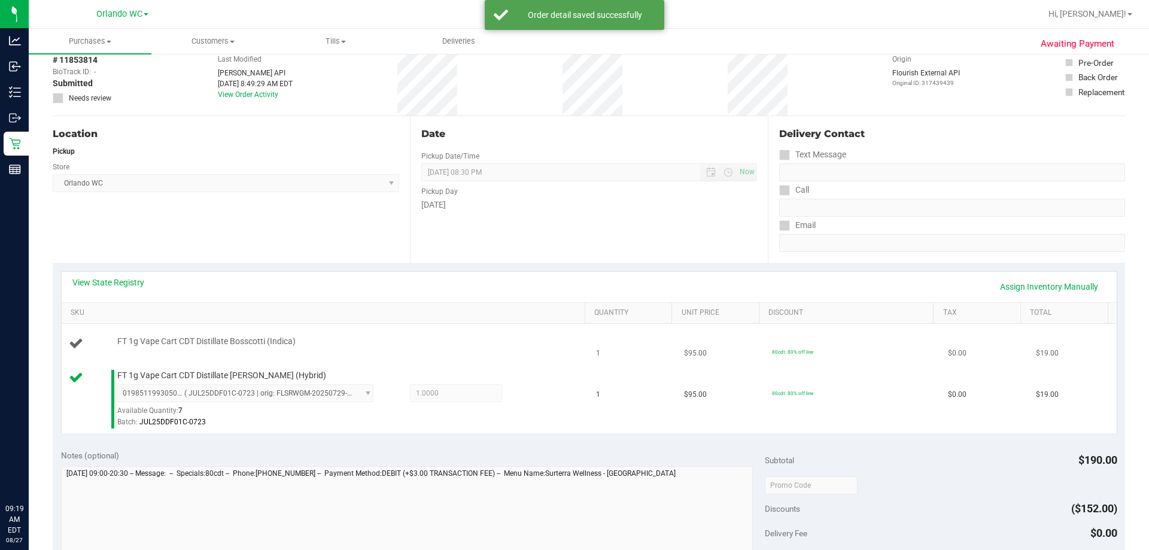
click at [265, 346] on span "FT 1g Vape Cart CDT Distillate Bosscotti (Indica)" at bounding box center [206, 341] width 178 height 11
click at [369, 227] on div "Location Pickup Store Orlando WC Select Store Bonita Springs WC Boynton Beach W…" at bounding box center [231, 189] width 357 height 147
click at [431, 274] on div "View State Registry Assign Inventory Manually" at bounding box center [589, 287] width 1055 height 31
click at [345, 262] on div "Location Pickup Store Orlando WC Select Store Bonita Springs WC Boynton Beach W…" at bounding box center [231, 189] width 357 height 147
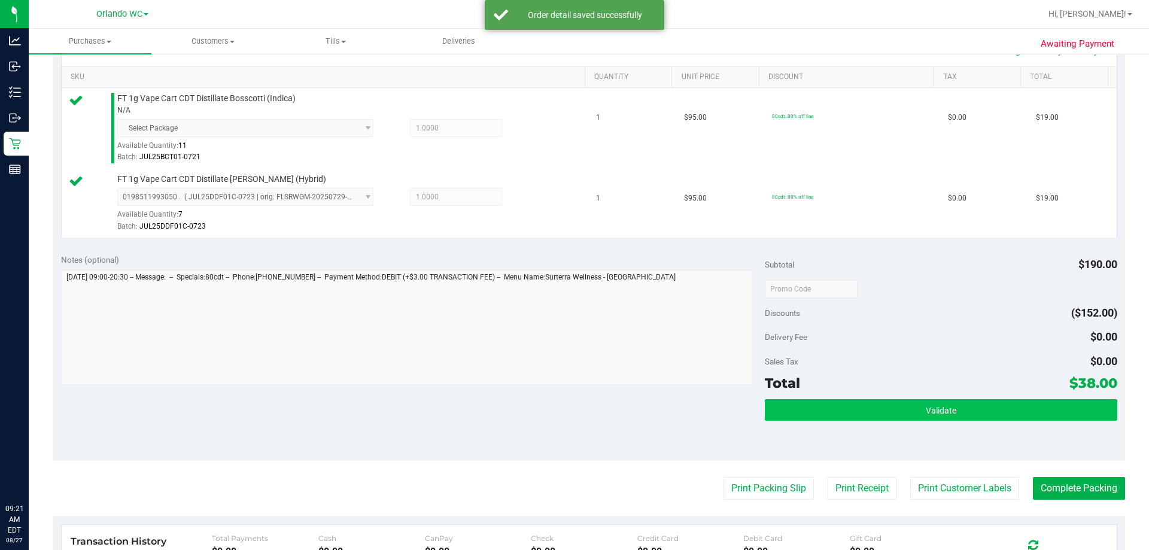
scroll to position [299, 0]
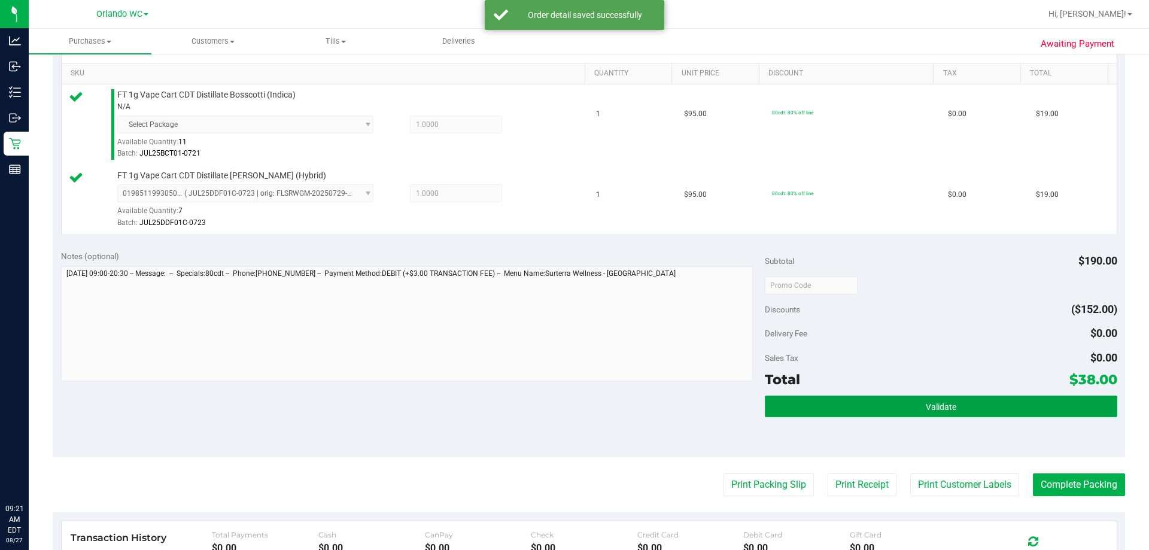
click at [574, 407] on button "Validate" at bounding box center [941, 407] width 352 height 22
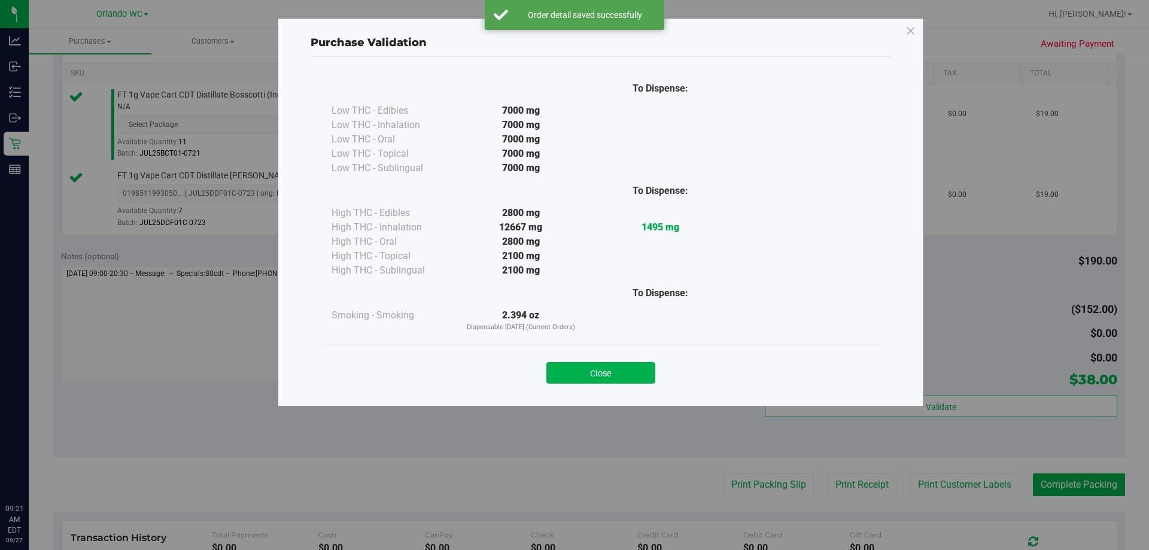
click at [574, 359] on div "Close" at bounding box center [601, 369] width 545 height 30
click at [574, 370] on button "Close" at bounding box center [601, 373] width 109 height 22
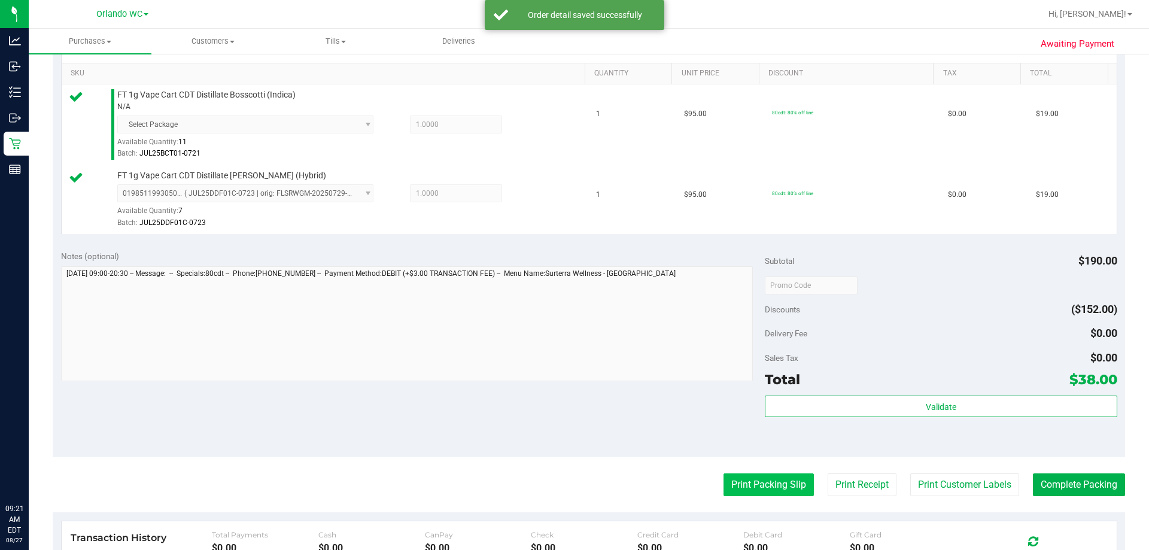
click at [574, 494] on button "Print Packing Slip" at bounding box center [769, 485] width 90 height 23
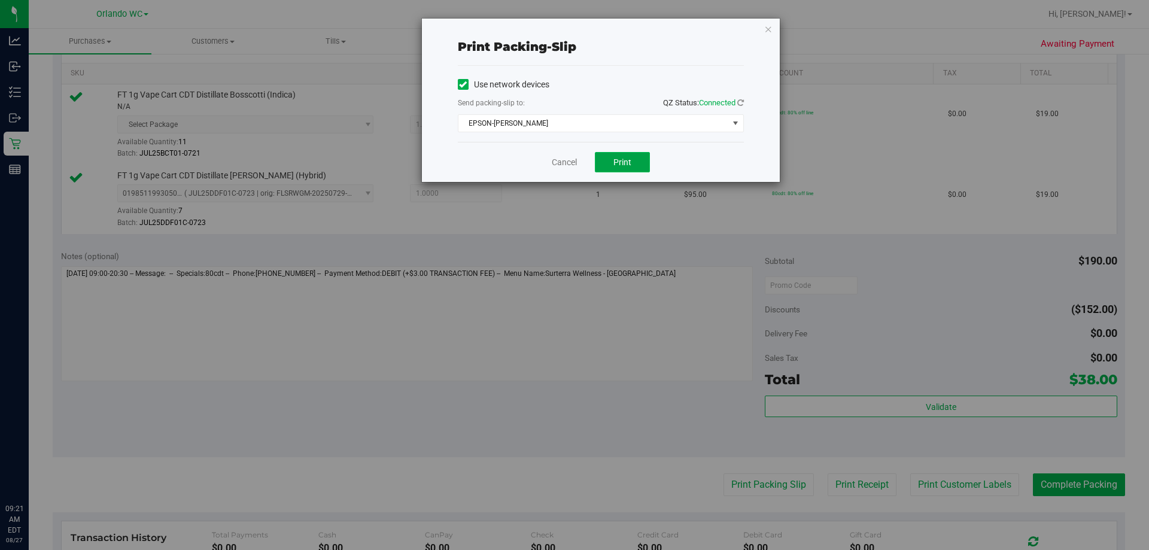
click at [574, 165] on span "Print" at bounding box center [623, 162] width 18 height 10
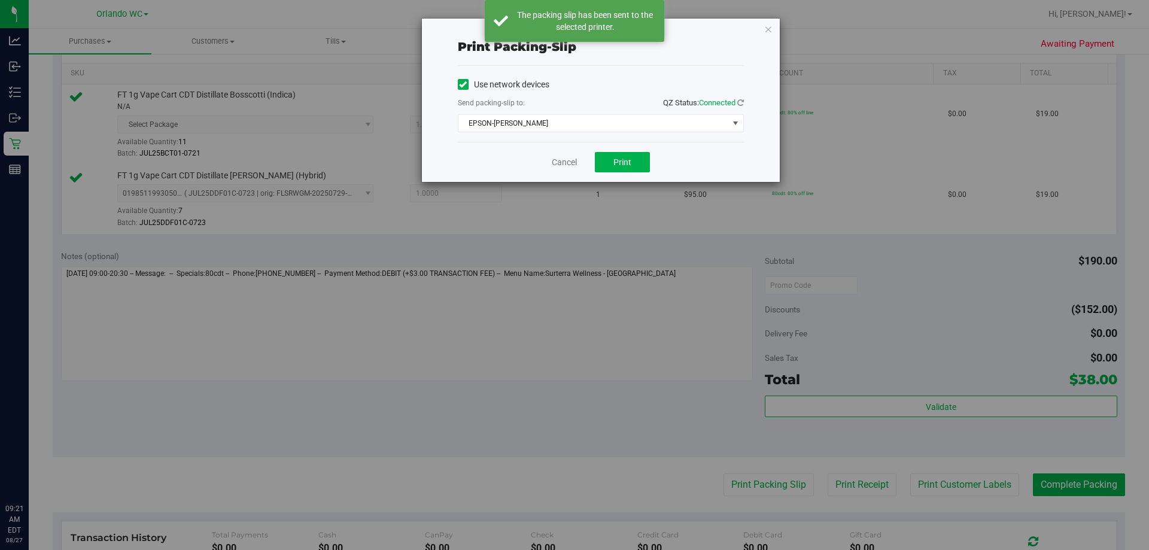
click at [559, 175] on div "Cancel Print" at bounding box center [601, 162] width 286 height 40
click at [569, 161] on link "Cancel" at bounding box center [564, 162] width 25 height 13
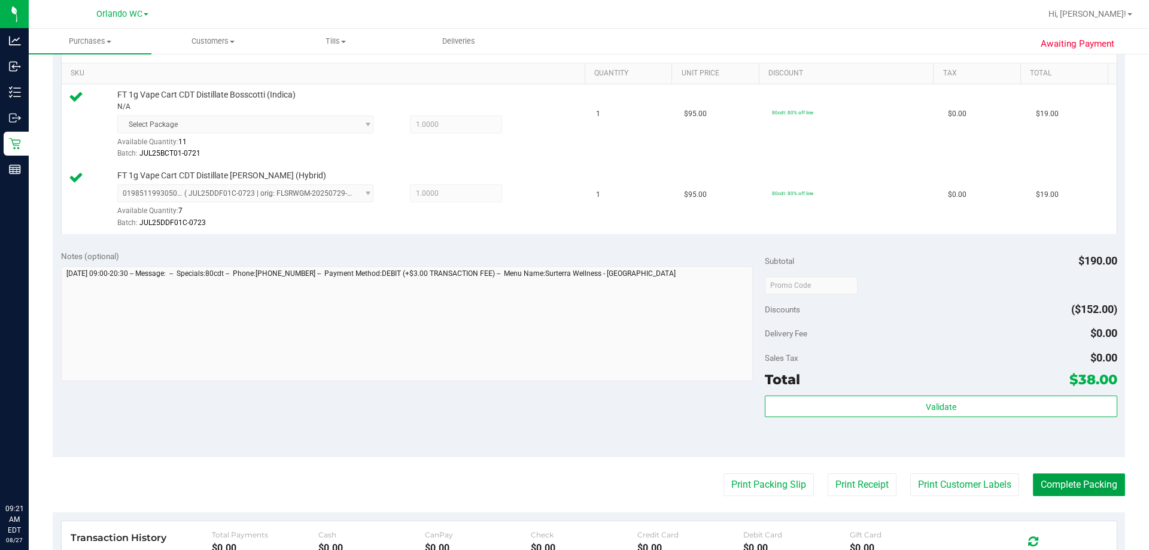
click at [574, 491] on button "Complete Packing" at bounding box center [1079, 485] width 92 height 23
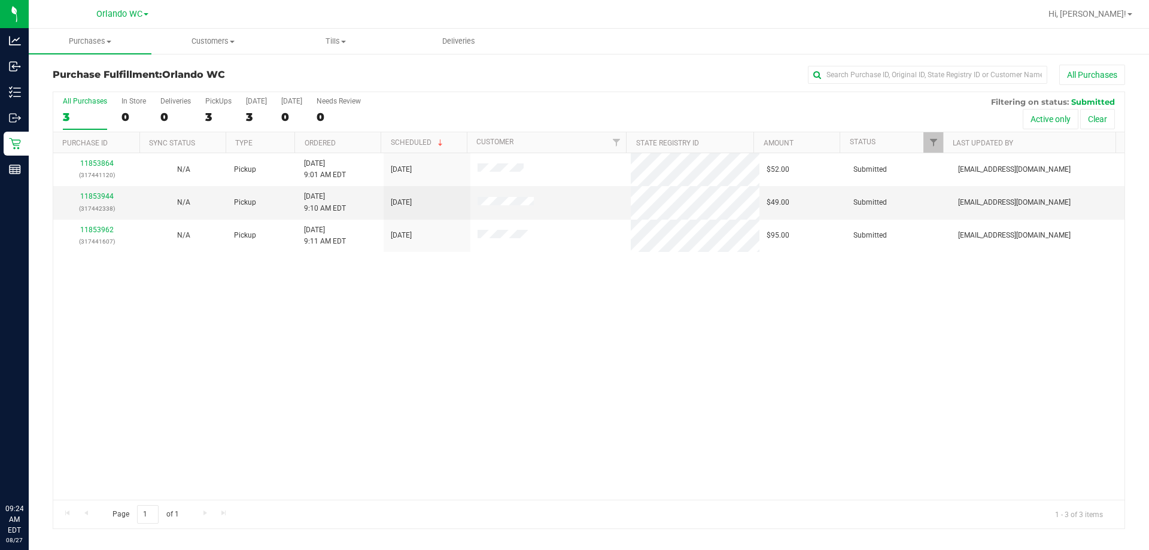
click at [535, 417] on div "11853864 (317441120) N/A Pickup 8/27/2025 9:01 AM EDT 8/27/2025 $52.00 Submitte…" at bounding box center [589, 326] width 1072 height 347
click at [336, 141] on th "Ordered" at bounding box center [338, 142] width 86 height 21
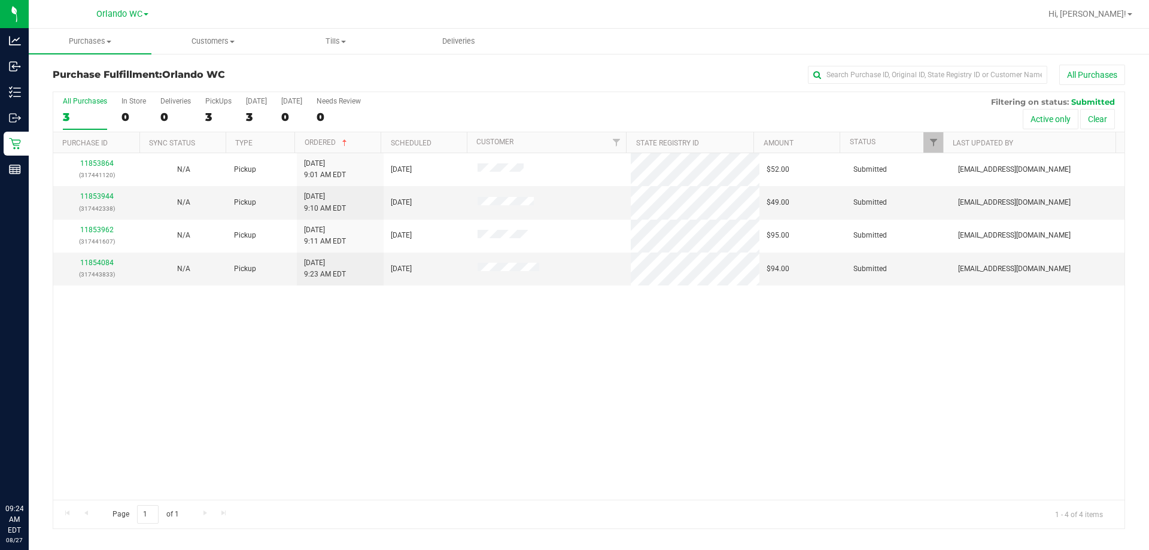
click at [303, 398] on div "11853864 (317441120) N/A Pickup 8/27/2025 9:01 AM EDT 8/27/2025 $52.00 Submitte…" at bounding box center [589, 326] width 1072 height 347
click at [265, 378] on div "11853864 (317441120) N/A Pickup 8/27/2025 9:01 AM EDT 8/27/2025 $52.00 Submitte…" at bounding box center [589, 326] width 1072 height 347
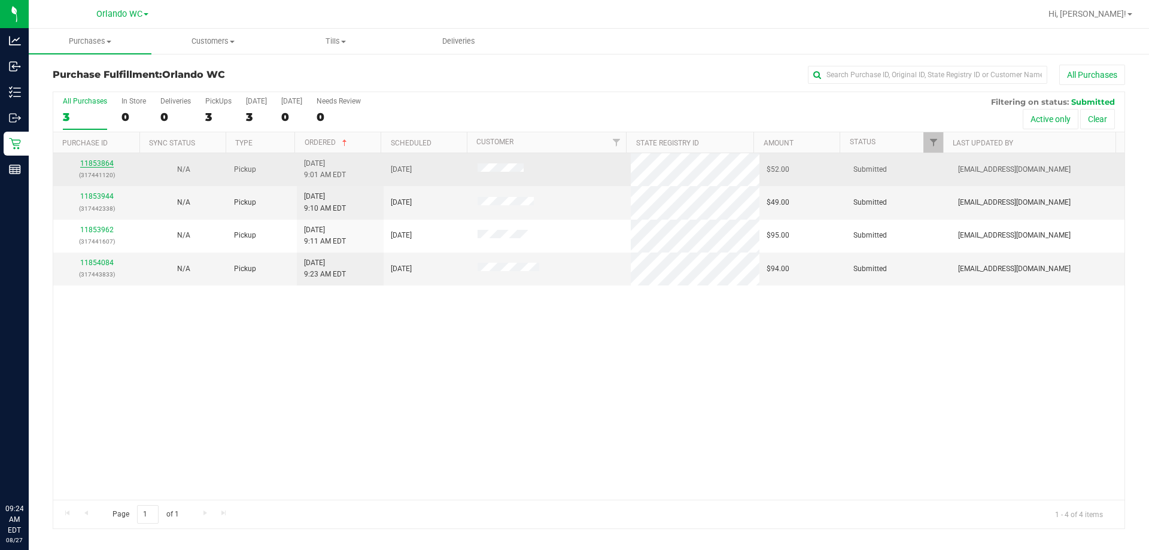
click at [103, 165] on link "11853864" at bounding box center [97, 163] width 34 height 8
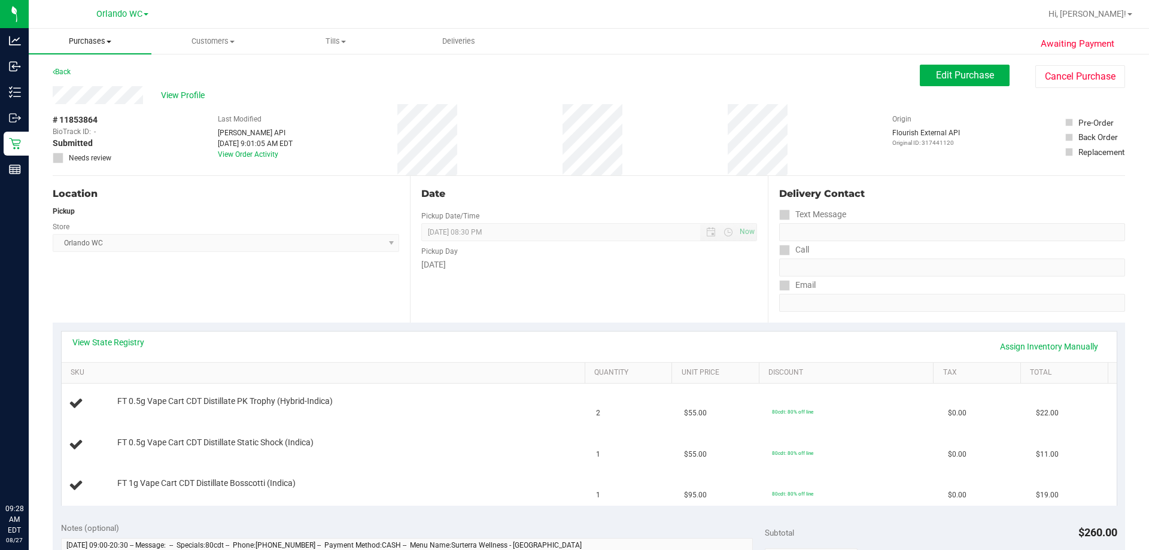
click at [99, 49] on uib-tab-heading "Purchases Summary of purchases Fulfillment All purchases" at bounding box center [90, 41] width 123 height 25
click at [73, 83] on span "Fulfillment" at bounding box center [66, 86] width 74 height 10
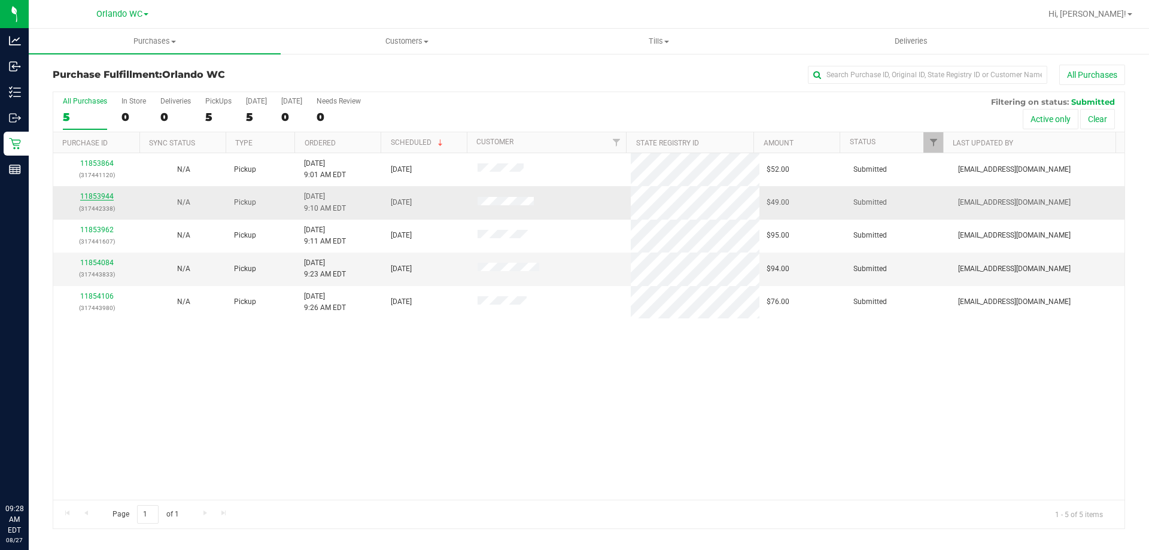
click at [100, 194] on link "11853944" at bounding box center [97, 196] width 34 height 8
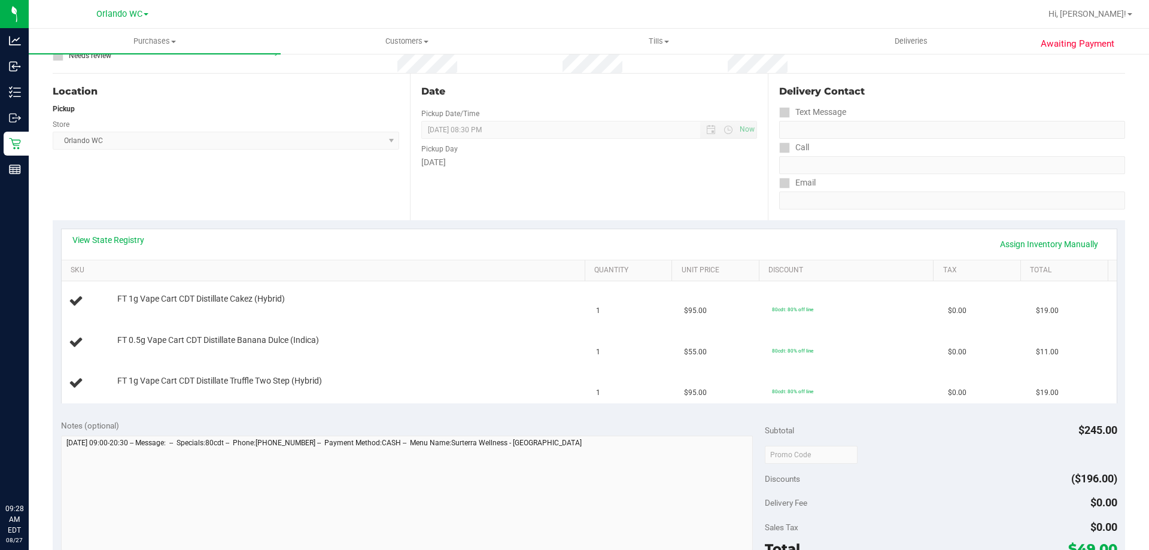
scroll to position [120, 0]
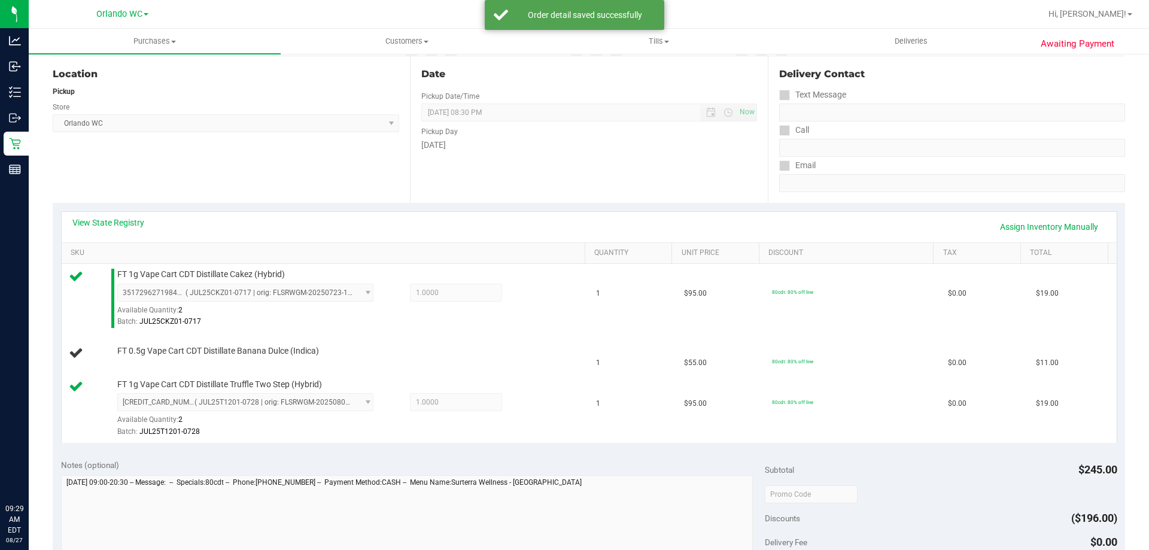
click at [205, 150] on div "Location Pickup Store Orlando WC Select Store Bonita Springs WC Boynton Beach W…" at bounding box center [231, 129] width 357 height 147
click at [480, 217] on div "View State Registry Assign Inventory Manually" at bounding box center [589, 227] width 1034 height 20
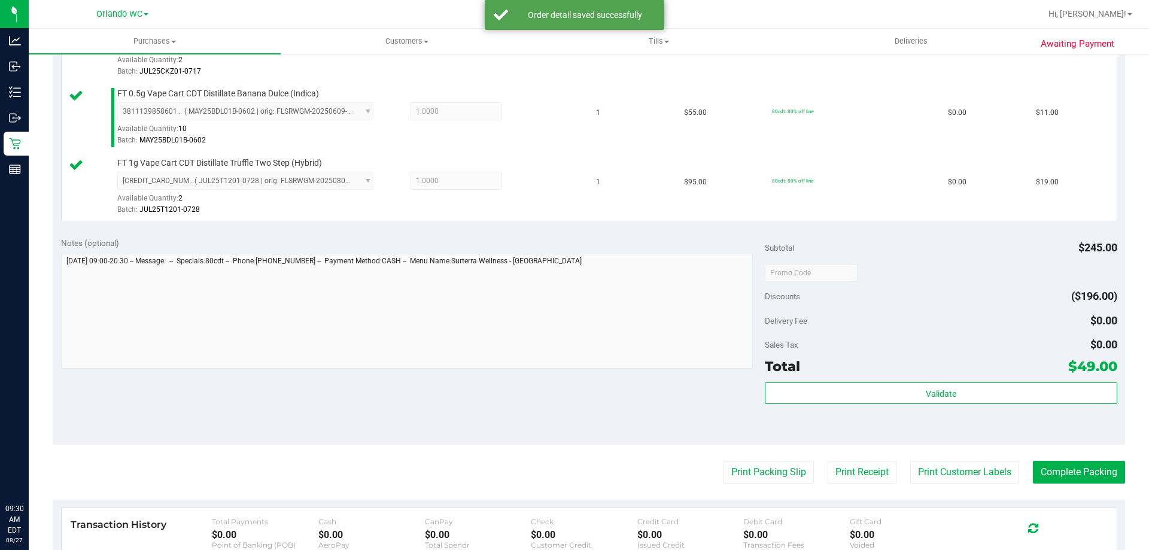
scroll to position [539, 0]
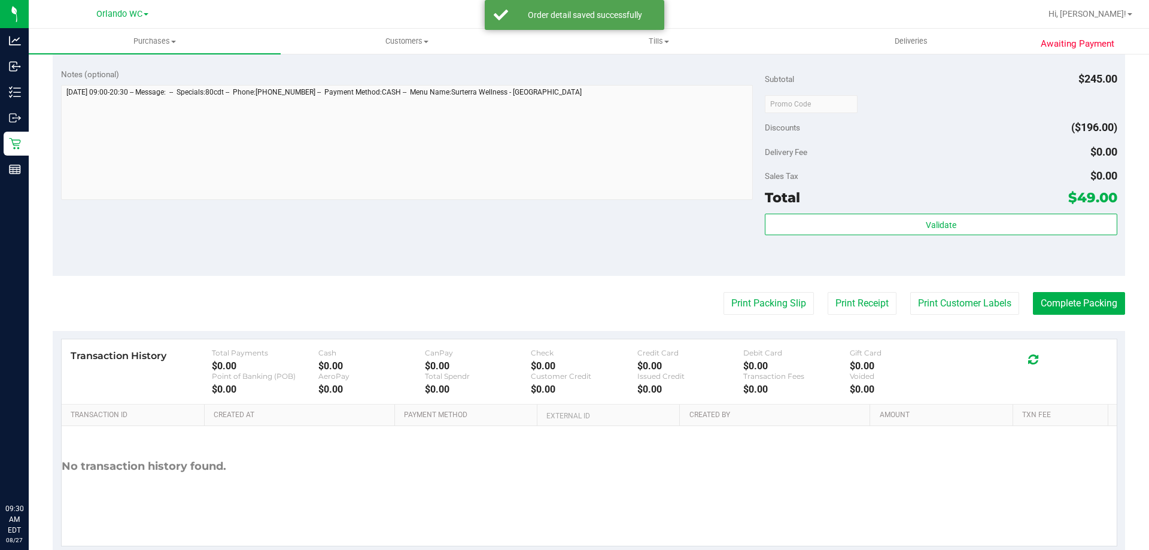
click at [574, 213] on div "Subtotal $245.00 Discounts ($196.00) Delivery Fee $0.00 Sales Tax $0.00 Total $…" at bounding box center [941, 167] width 352 height 199
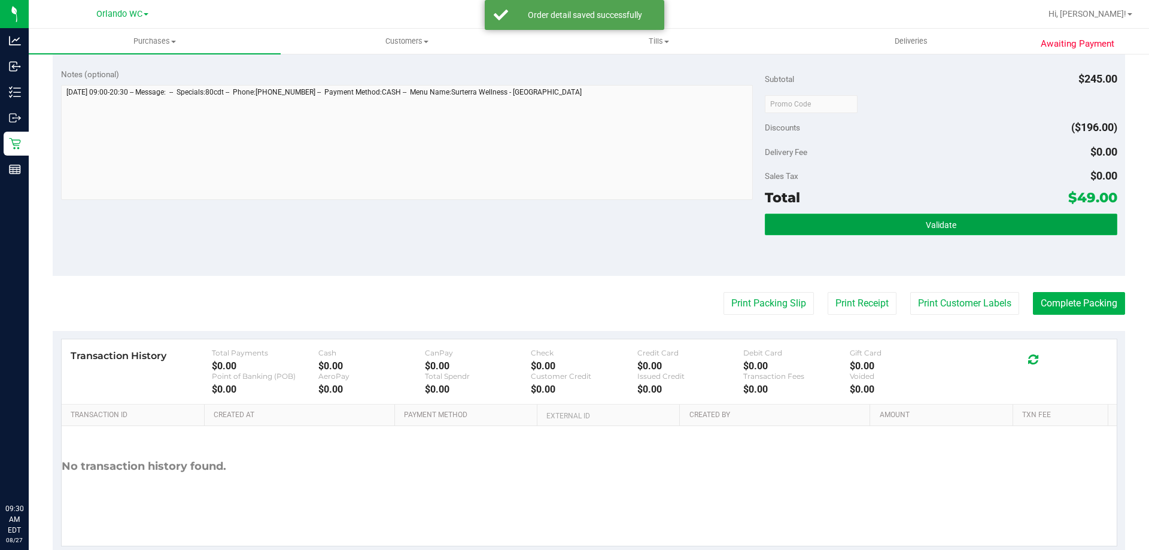
click at [574, 215] on button "Validate" at bounding box center [941, 225] width 352 height 22
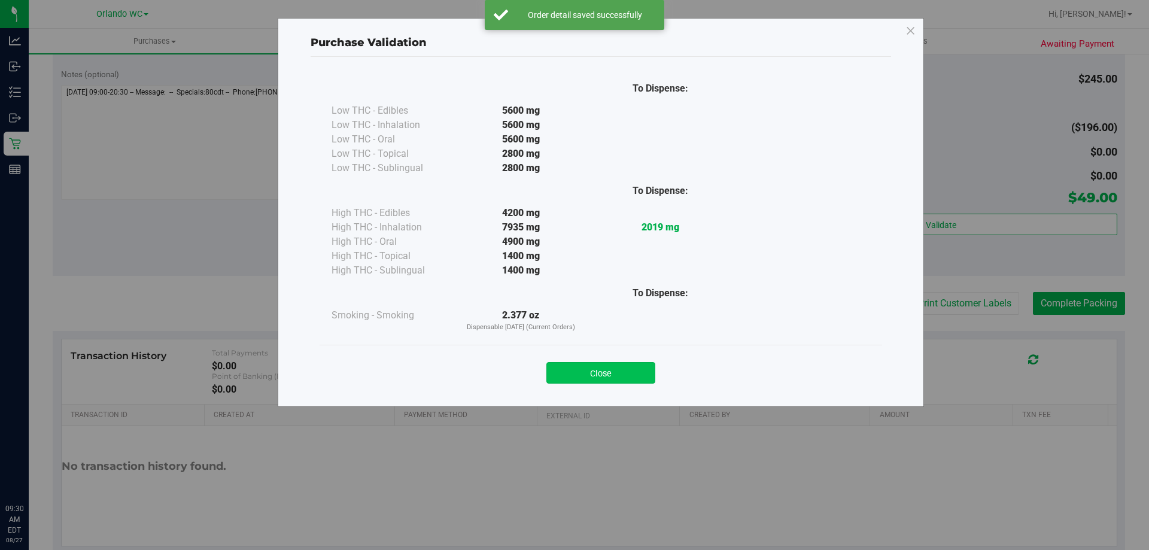
click at [574, 365] on button "Close" at bounding box center [601, 373] width 109 height 22
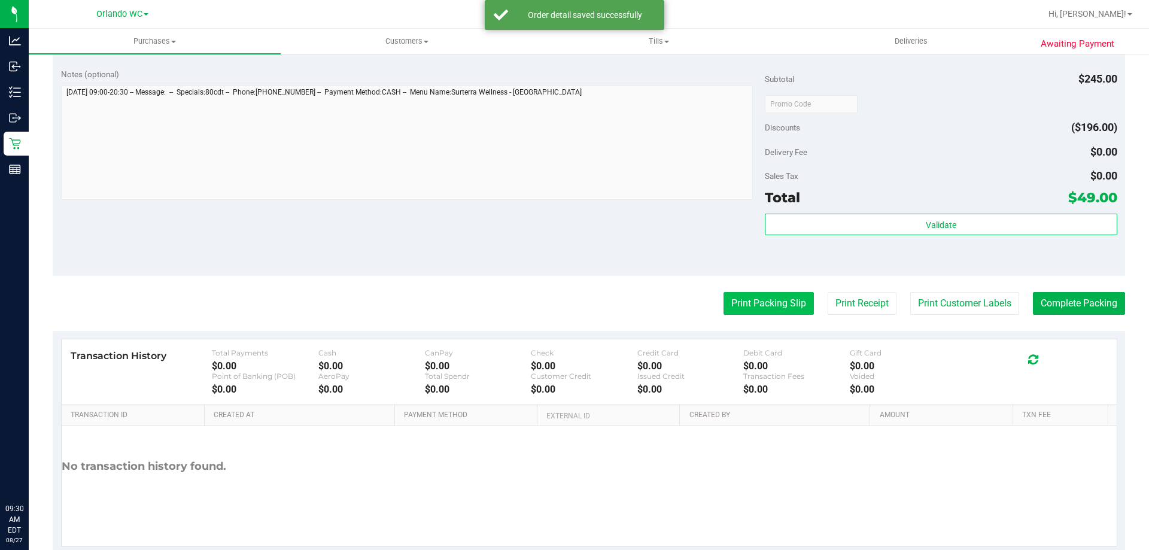
click at [574, 312] on button "Print Packing Slip" at bounding box center [769, 303] width 90 height 23
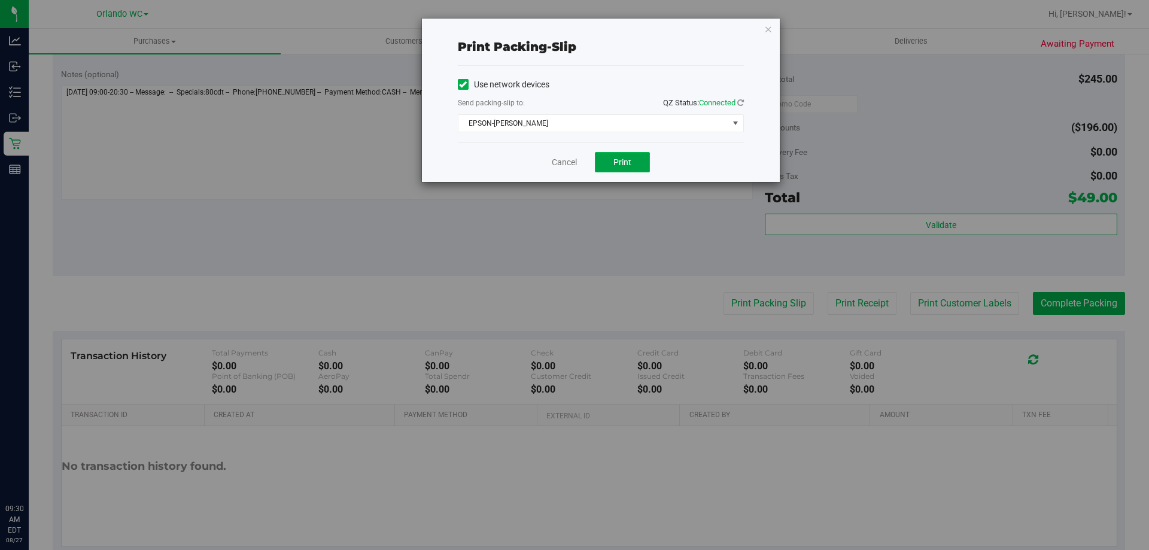
click at [574, 161] on span "Print" at bounding box center [623, 162] width 18 height 10
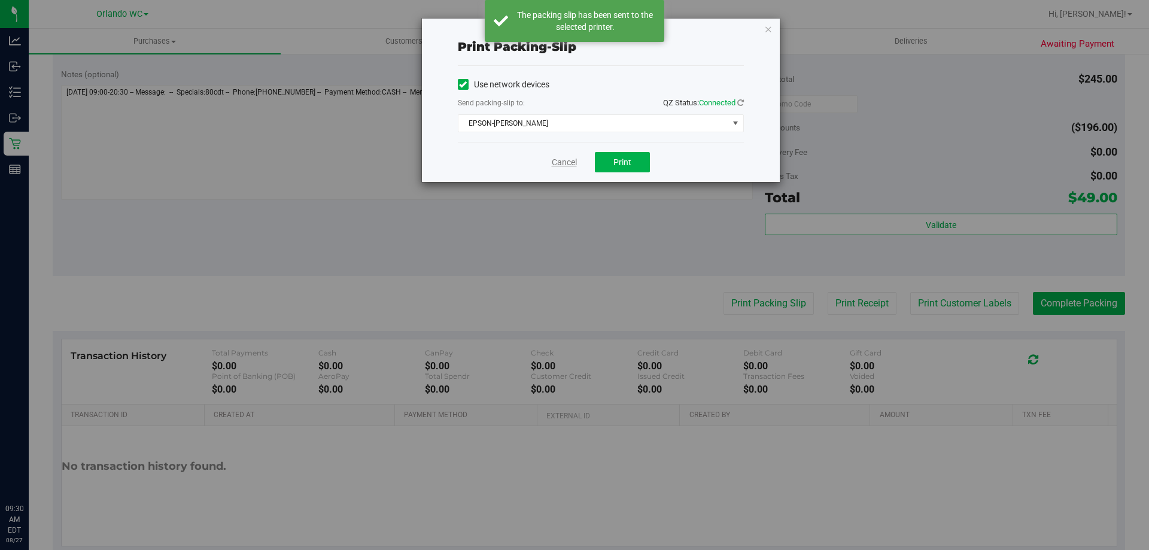
click at [554, 163] on link "Cancel" at bounding box center [564, 162] width 25 height 13
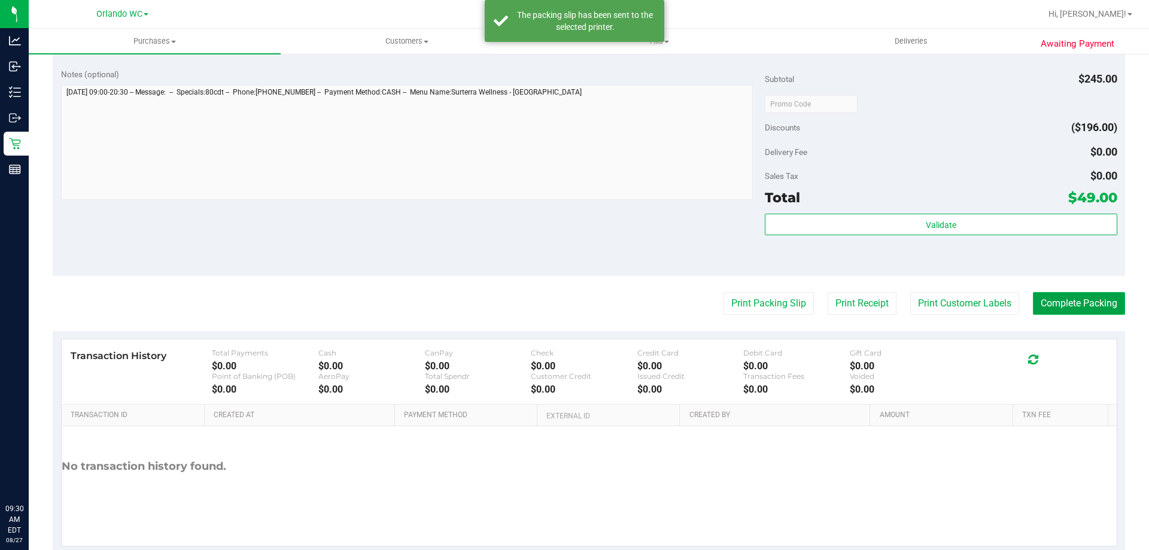
click at [574, 301] on button "Complete Packing" at bounding box center [1079, 303] width 92 height 23
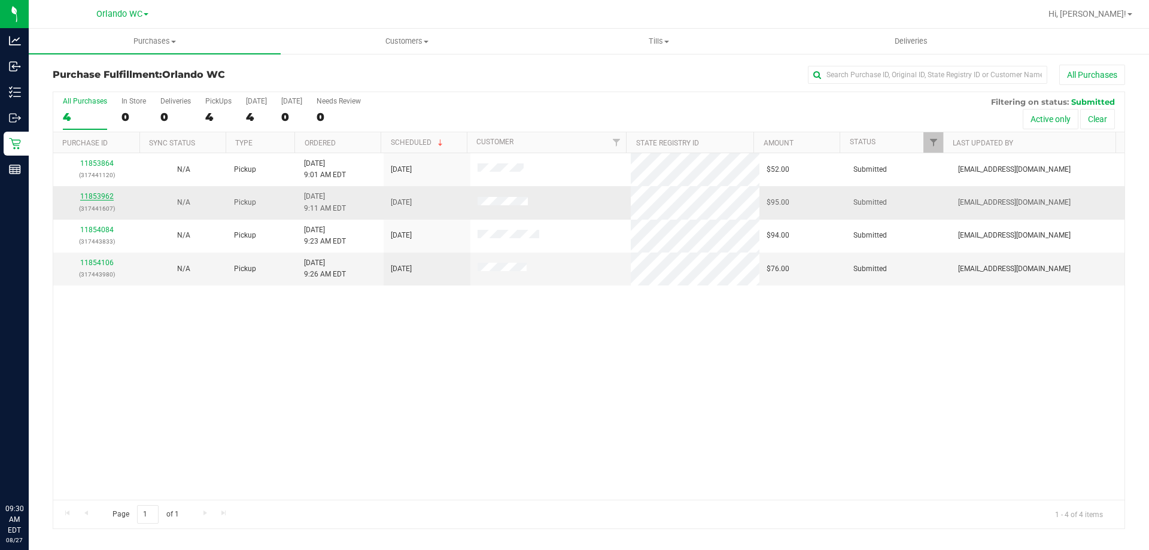
click at [98, 199] on link "11853962" at bounding box center [97, 196] width 34 height 8
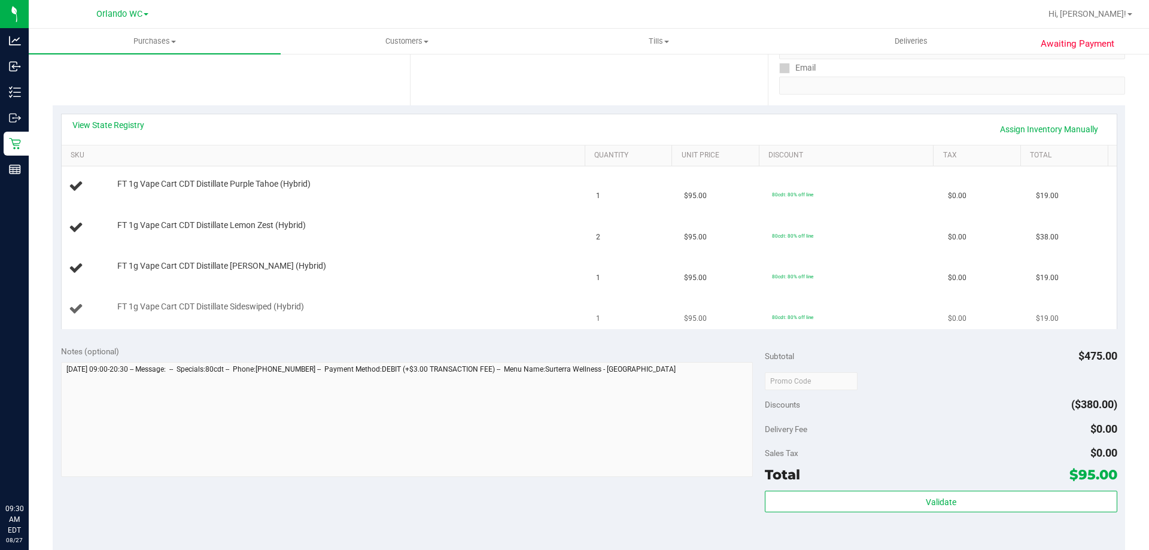
scroll to position [239, 0]
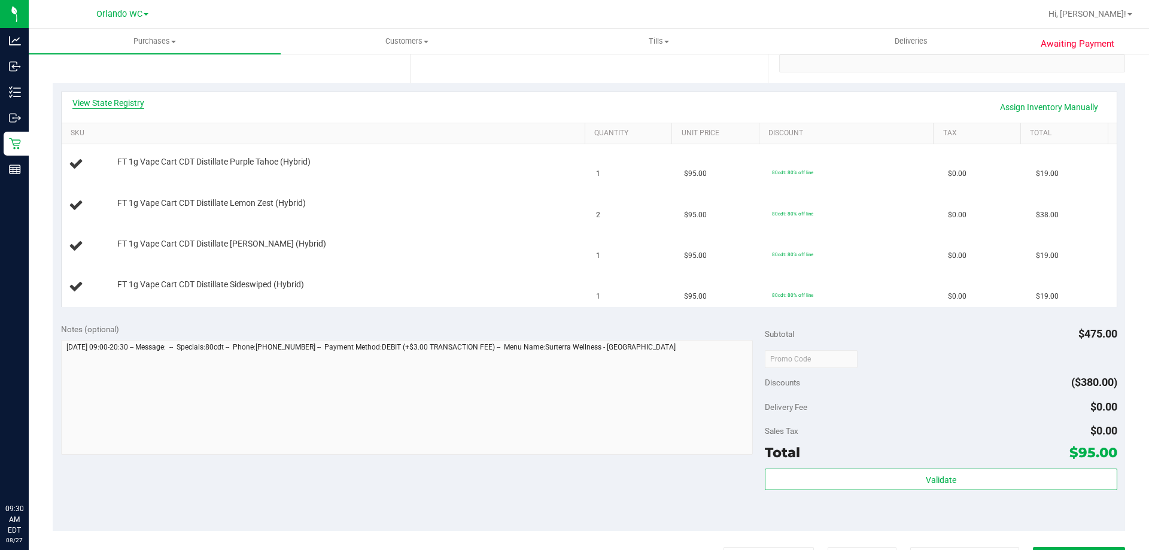
click at [133, 104] on link "View State Registry" at bounding box center [108, 103] width 72 height 12
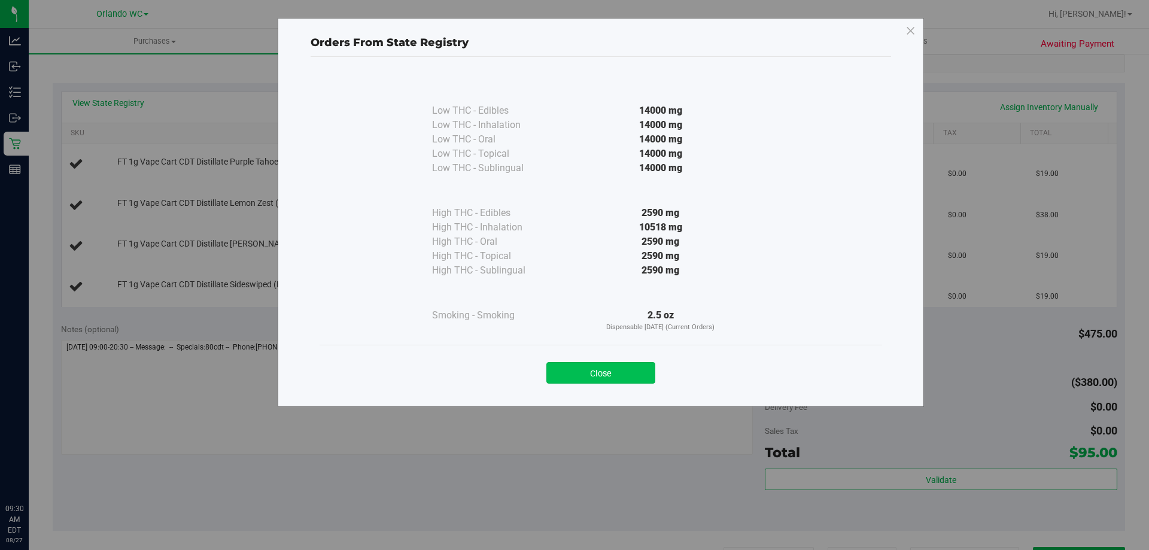
click at [574, 375] on button "Close" at bounding box center [601, 373] width 109 height 22
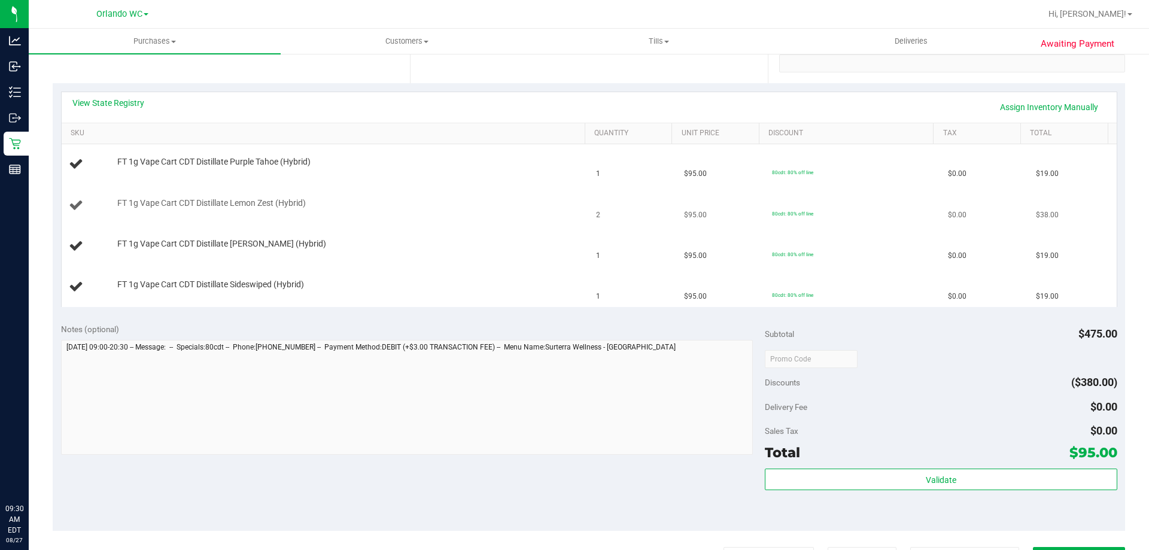
click at [558, 219] on td "FT 1g Vape Cart CDT Distillate Lemon Zest (Hybrid)" at bounding box center [326, 206] width 528 height 41
click at [138, 106] on link "View State Registry" at bounding box center [108, 103] width 72 height 12
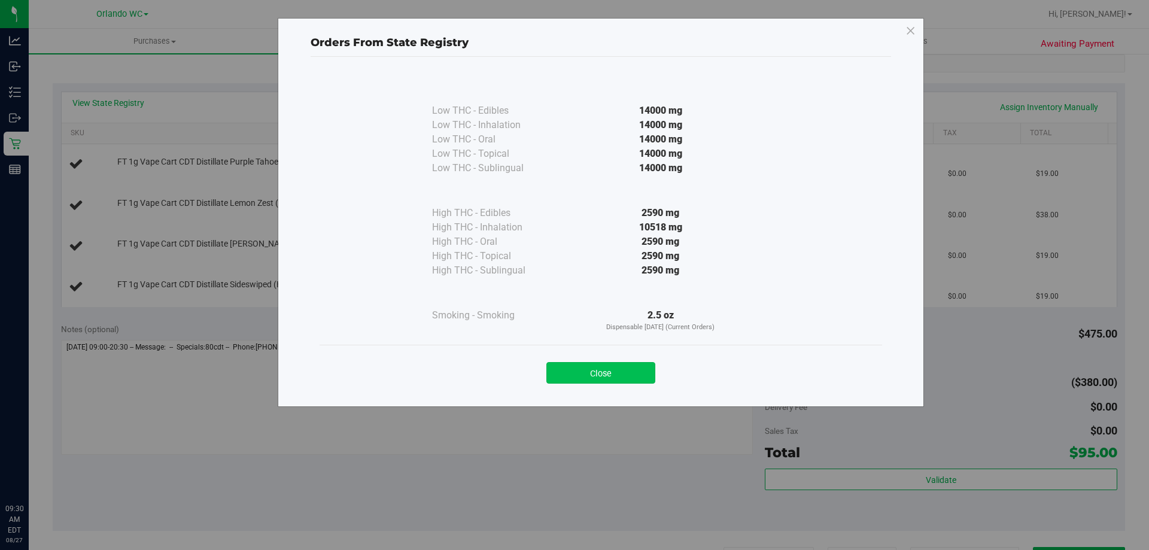
click at [571, 370] on button "Close" at bounding box center [601, 373] width 109 height 22
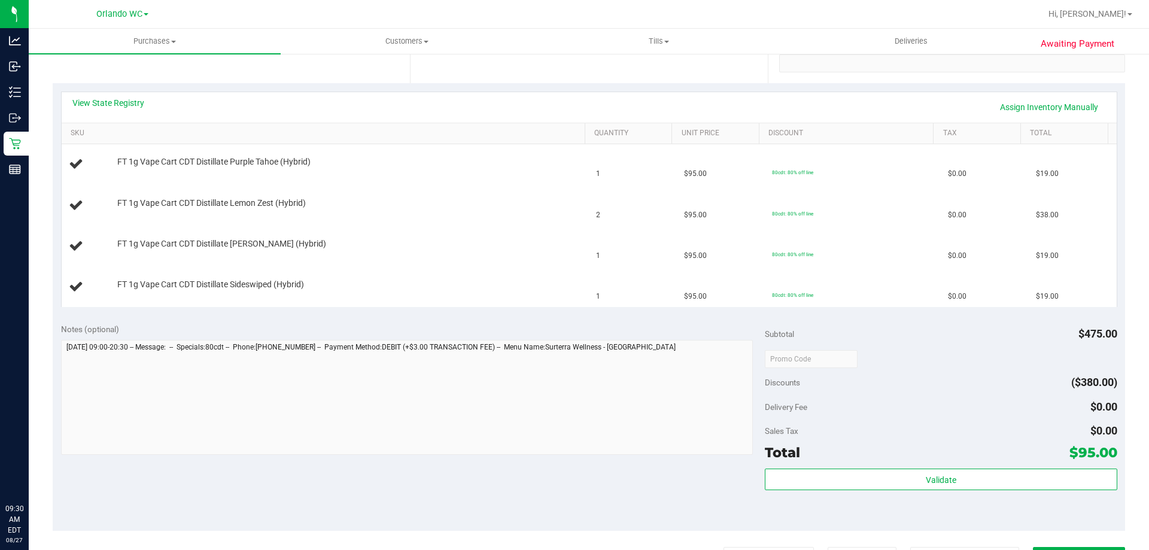
click at [364, 315] on div "View State Registry Assign Inventory Manually SKU Quantity Unit Price Discount …" at bounding box center [589, 199] width 1073 height 232
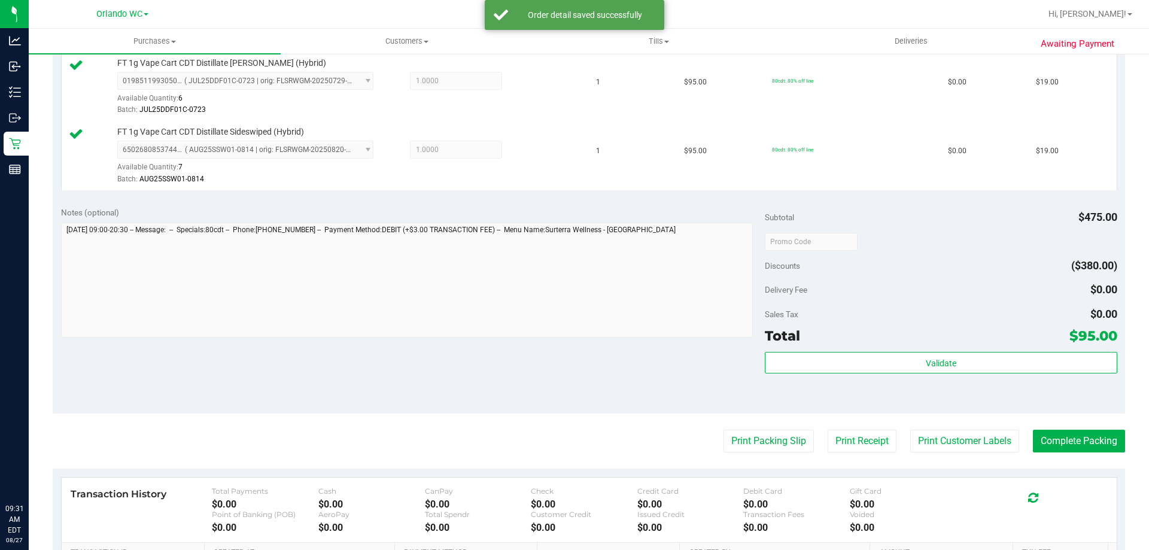
scroll to position [479, 0]
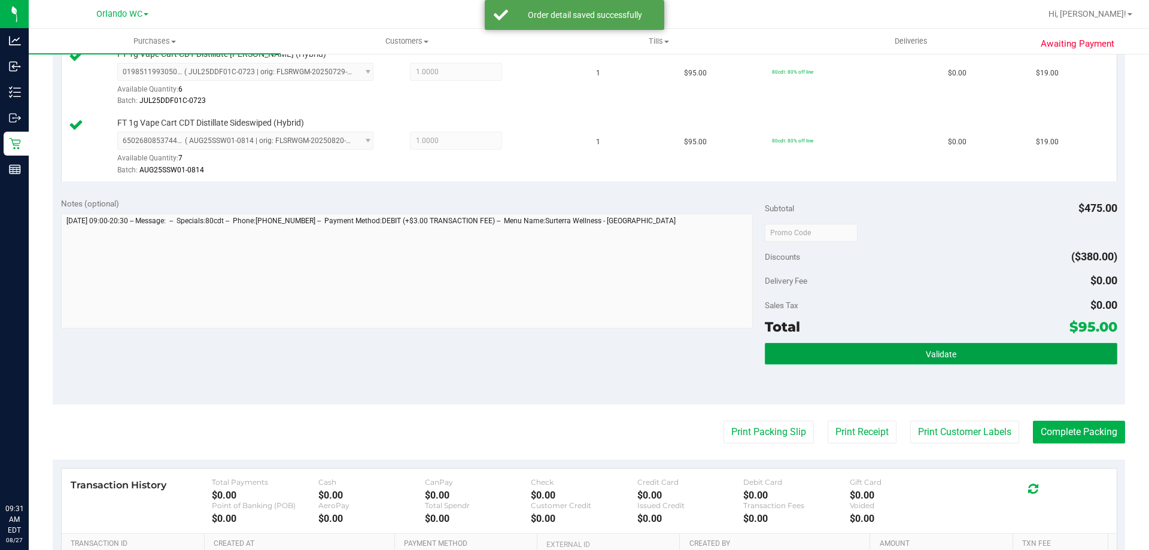
click at [574, 360] on button "Validate" at bounding box center [941, 354] width 352 height 22
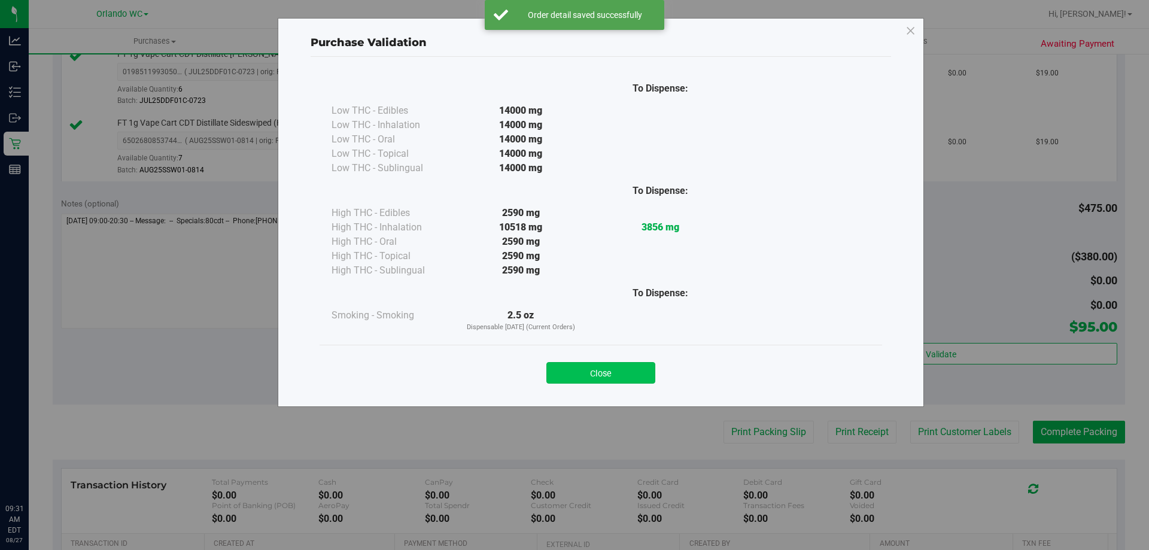
click at [574, 374] on button "Close" at bounding box center [601, 373] width 109 height 22
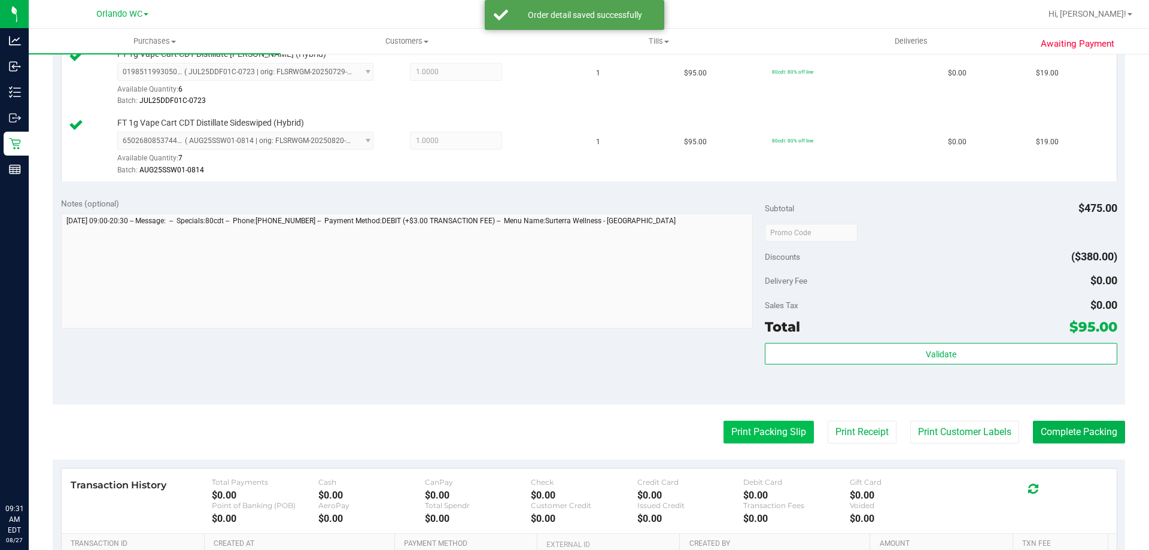
click at [574, 439] on button "Print Packing Slip" at bounding box center [769, 432] width 90 height 23
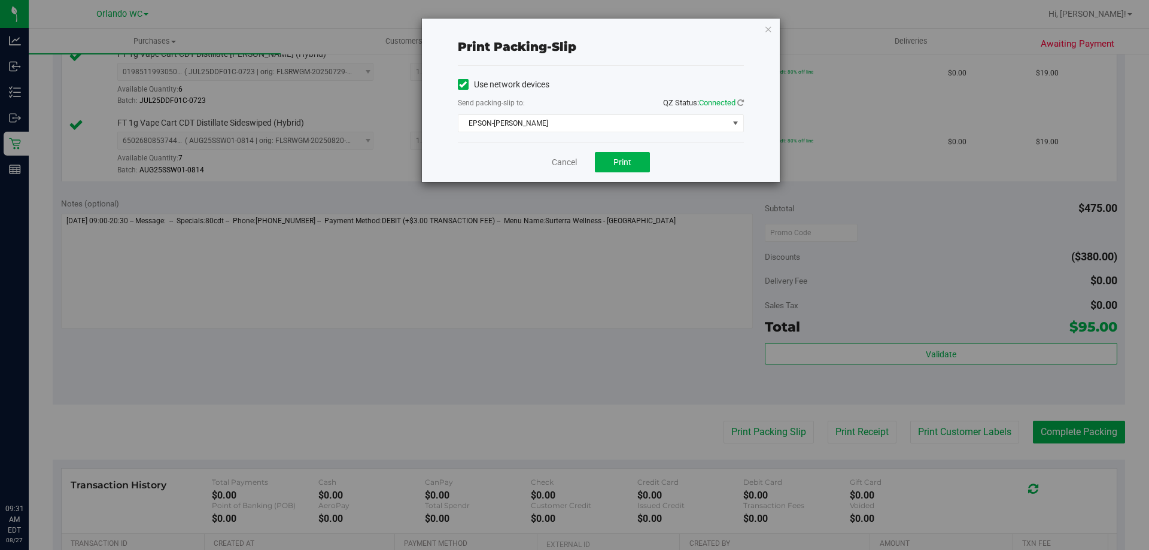
click at [574, 172] on div "Cancel Print" at bounding box center [601, 162] width 286 height 40
click at [574, 165] on span "Print" at bounding box center [623, 162] width 18 height 10
click at [567, 165] on link "Cancel" at bounding box center [564, 162] width 25 height 13
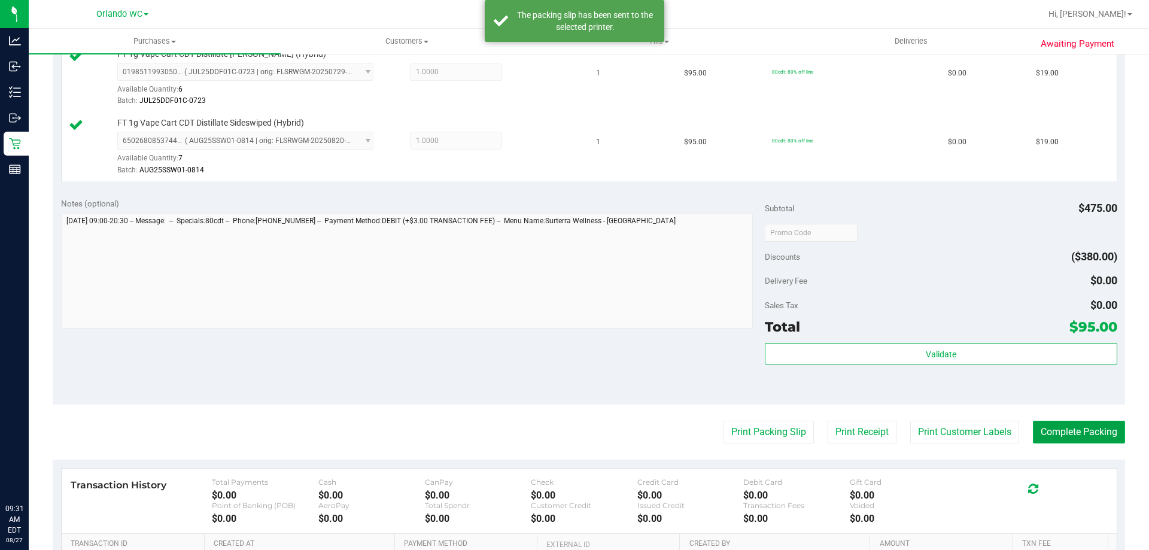
click at [574, 428] on button "Complete Packing" at bounding box center [1079, 432] width 92 height 23
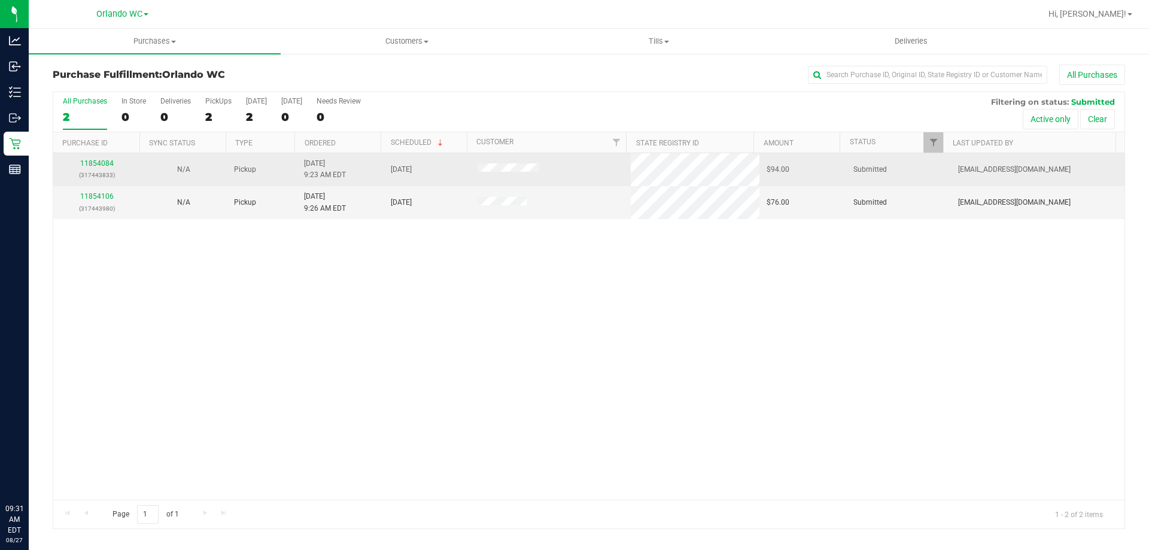
click at [108, 168] on div "11854084 (317443833)" at bounding box center [96, 169] width 72 height 23
click at [101, 165] on link "11854084" at bounding box center [97, 163] width 34 height 8
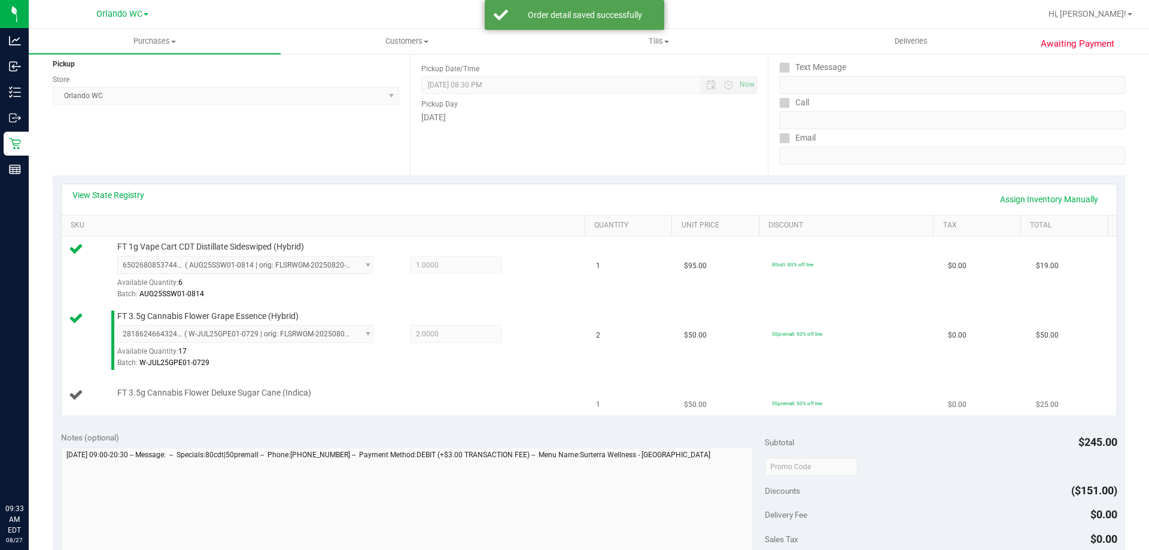
scroll to position [180, 0]
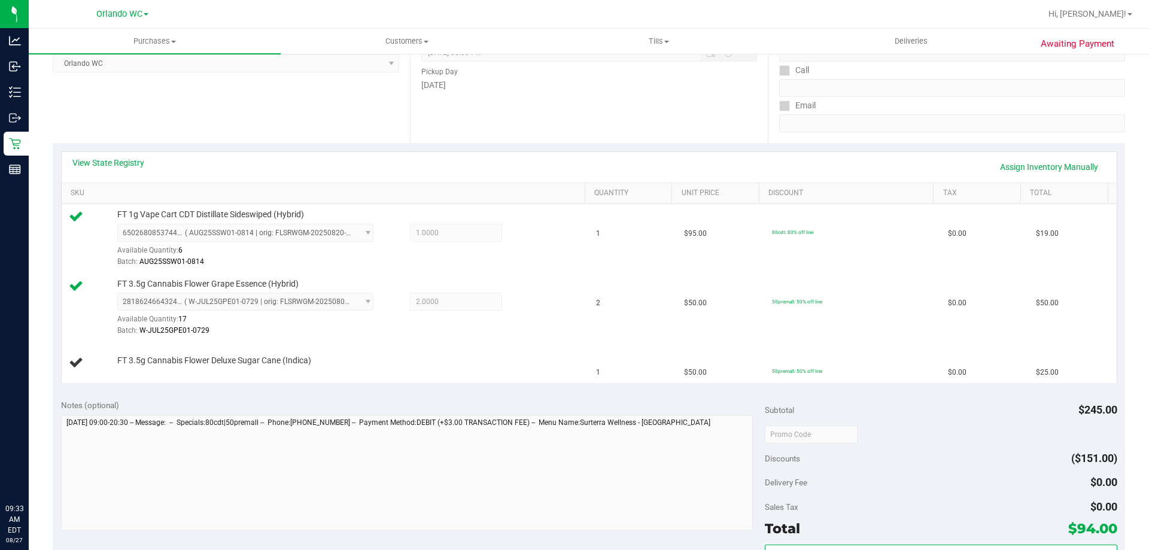
click at [327, 96] on div "Location Pickup Store [GEOGRAPHIC_DATA] WC Select Store [PERSON_NAME][GEOGRAPHI…" at bounding box center [231, 69] width 357 height 147
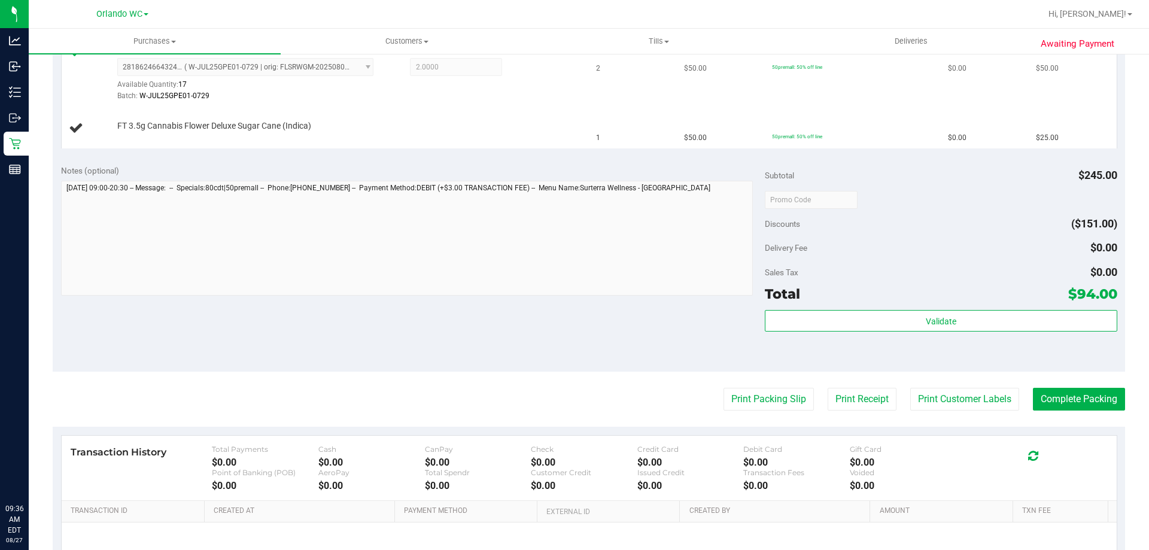
scroll to position [239, 0]
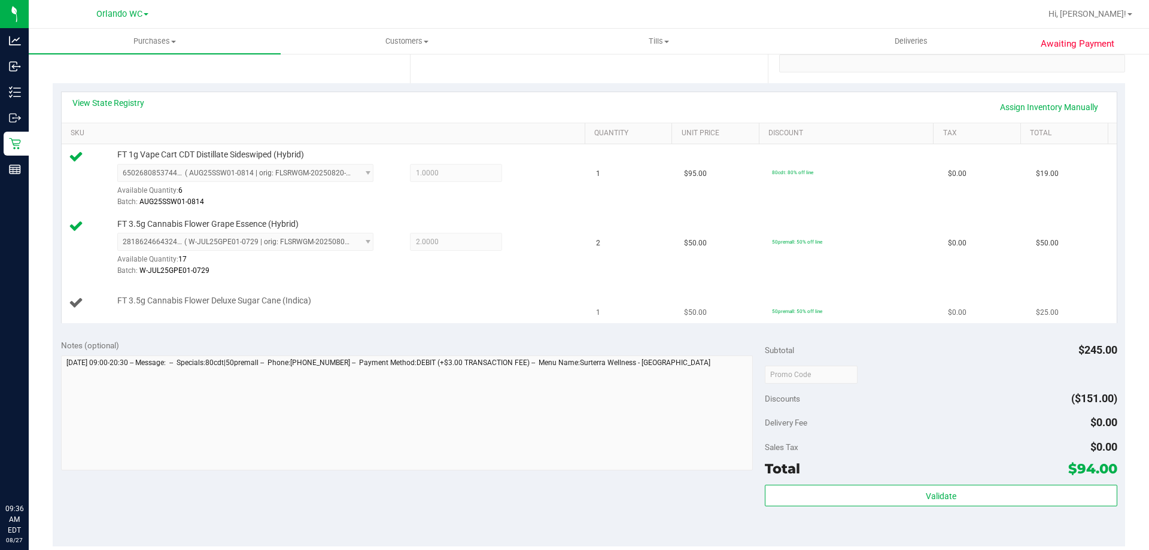
click at [236, 302] on span "FT 3.5g Cannabis Flower Deluxe Sugar Cane (Indica)" at bounding box center [214, 300] width 194 height 11
copy div "FT 3.5g Cannabis Flower Deluxe Sugar Cane (Indica)"
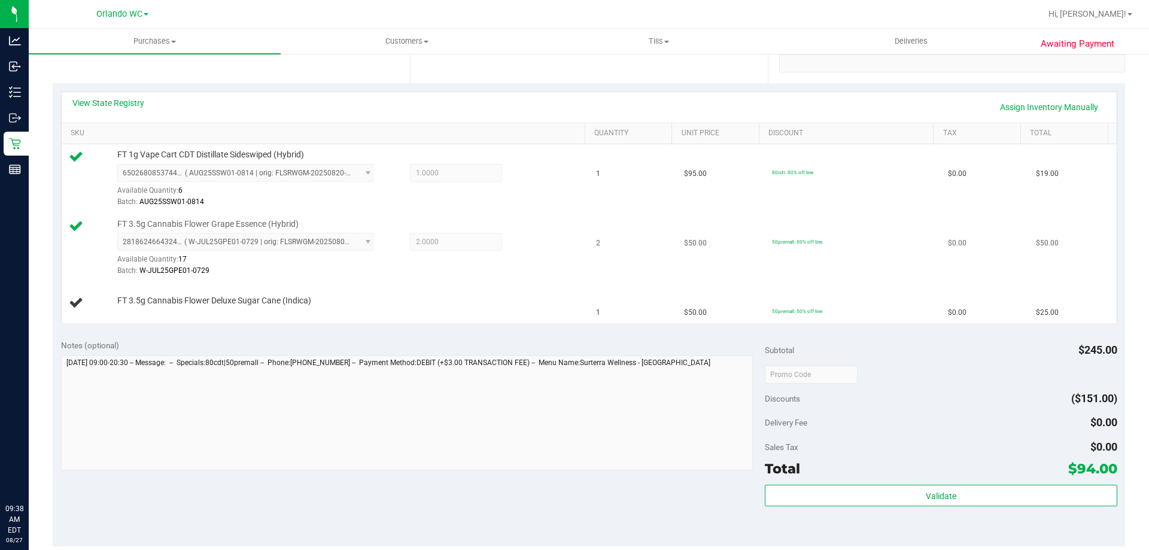
click at [482, 271] on div "Batch: W-JUL25GPE01-0729" at bounding box center [348, 270] width 462 height 11
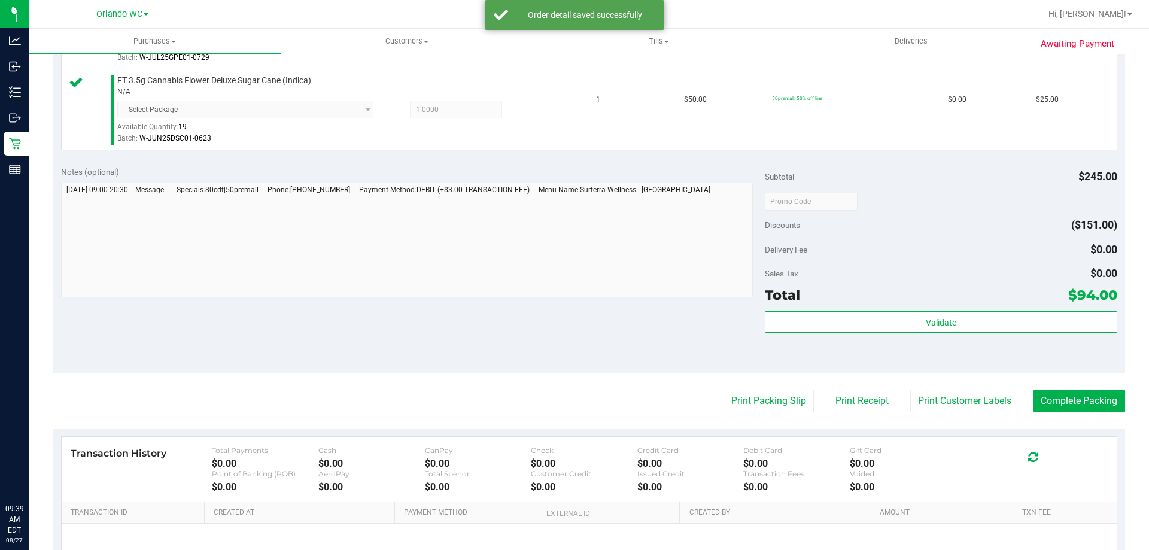
scroll to position [479, 0]
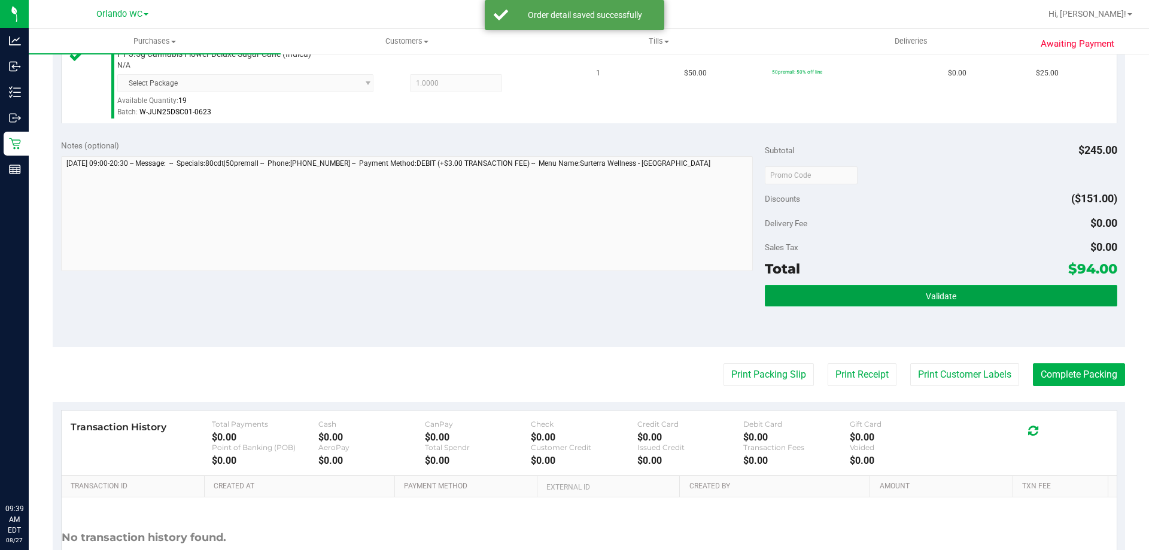
click at [574, 295] on button "Validate" at bounding box center [941, 296] width 352 height 22
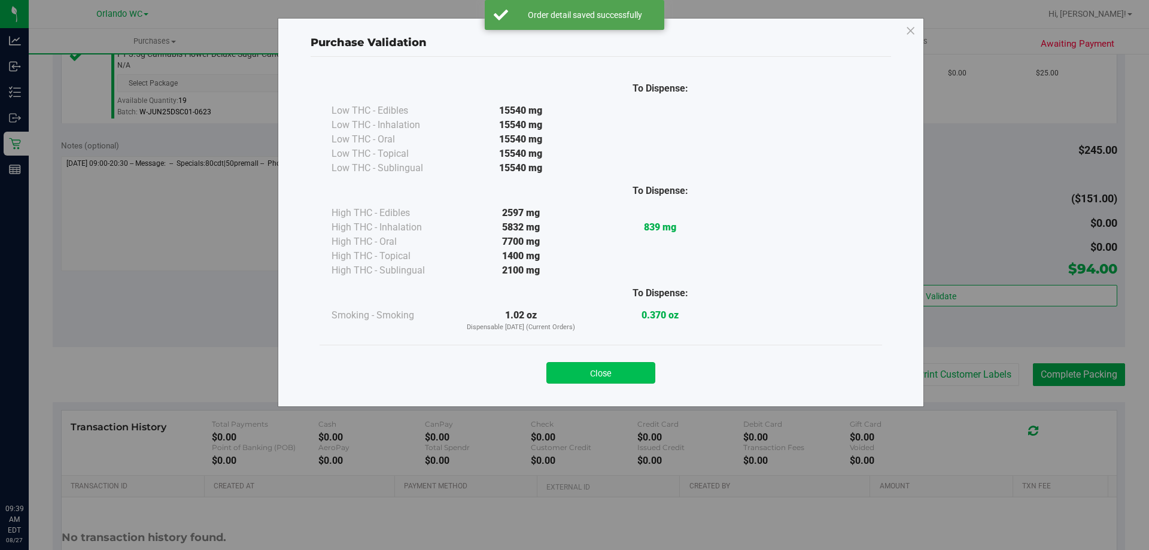
click at [574, 363] on button "Close" at bounding box center [601, 373] width 109 height 22
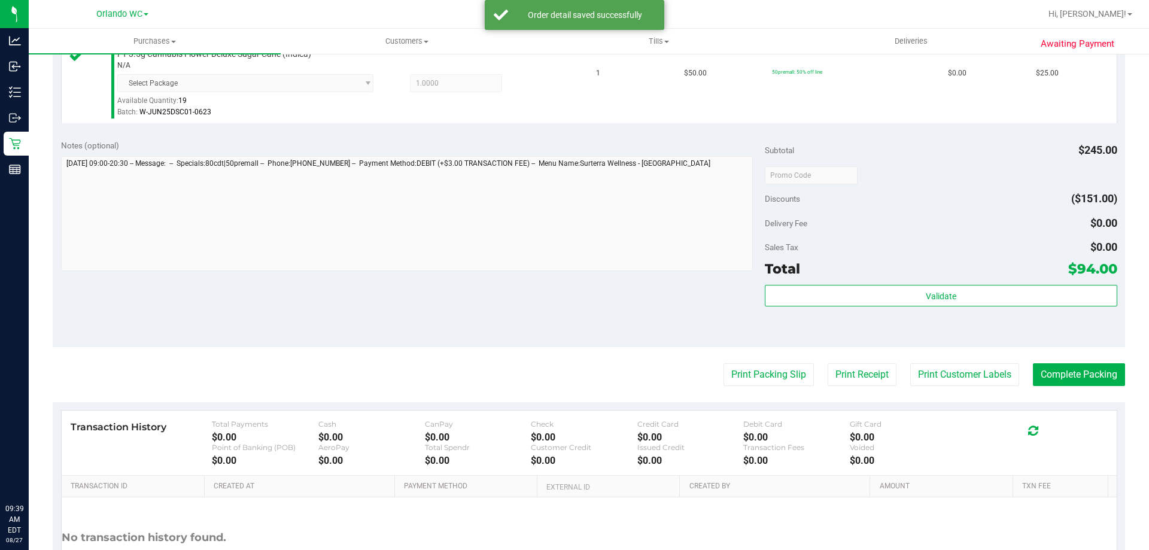
click at [574, 378] on div "Print Packing Slip Print Receipt Print Customer Labels Complete Packing" at bounding box center [589, 374] width 1073 height 23
click at [574, 383] on button "Print Packing Slip" at bounding box center [769, 374] width 90 height 23
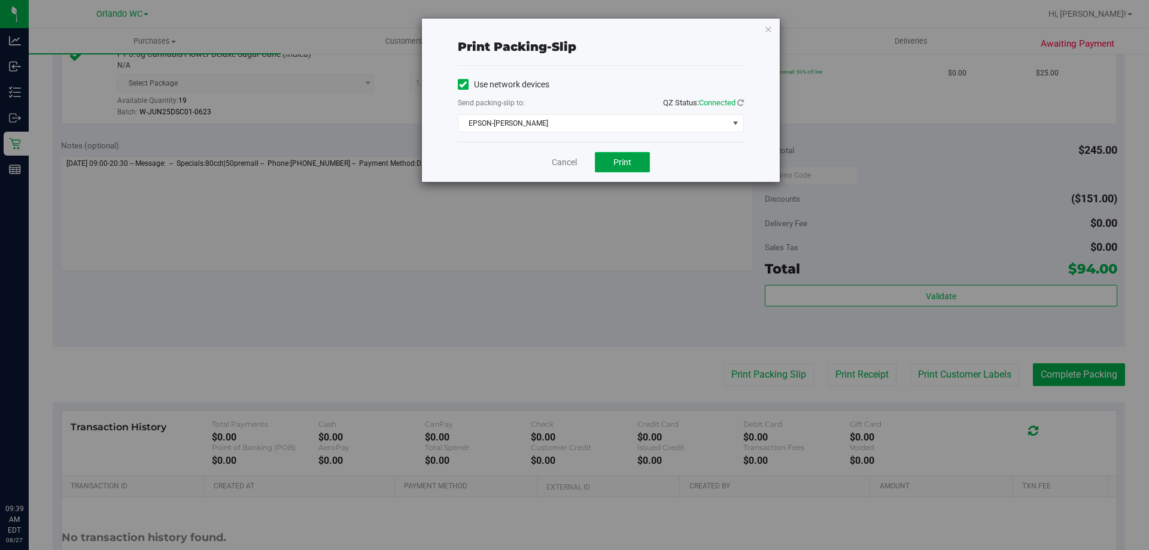
click at [574, 162] on button "Print" at bounding box center [622, 162] width 55 height 20
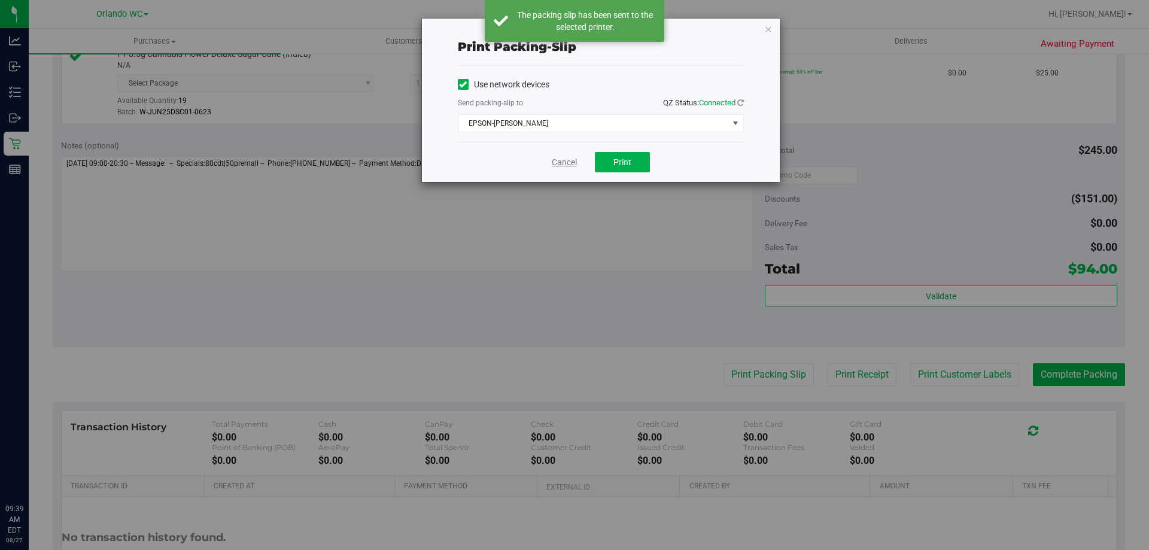
click at [567, 166] on link "Cancel" at bounding box center [564, 162] width 25 height 13
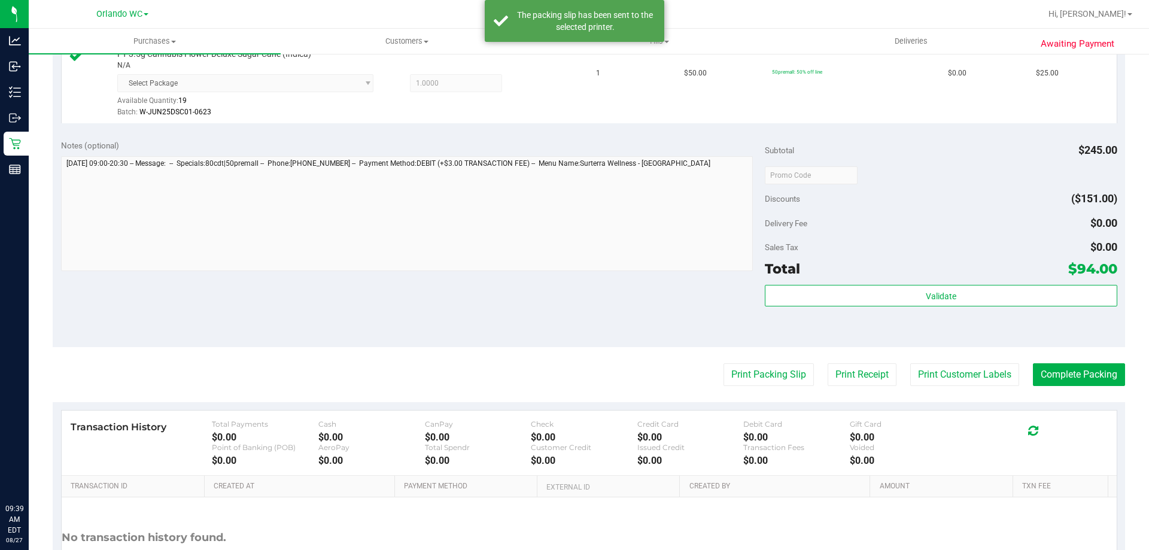
click at [574, 351] on purchase-details "Back Edit Purchase Cancel Purchase View Profile # 11854084 BioTrack ID: - Submi…" at bounding box center [589, 106] width 1073 height 1041
click at [574, 378] on button "Complete Packing" at bounding box center [1079, 374] width 92 height 23
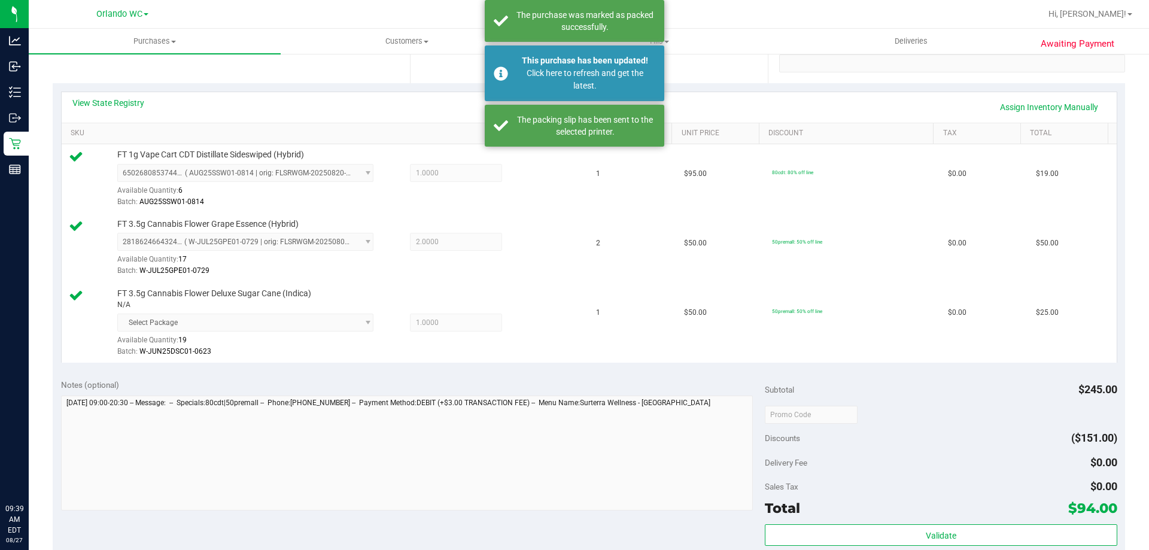
scroll to position [0, 0]
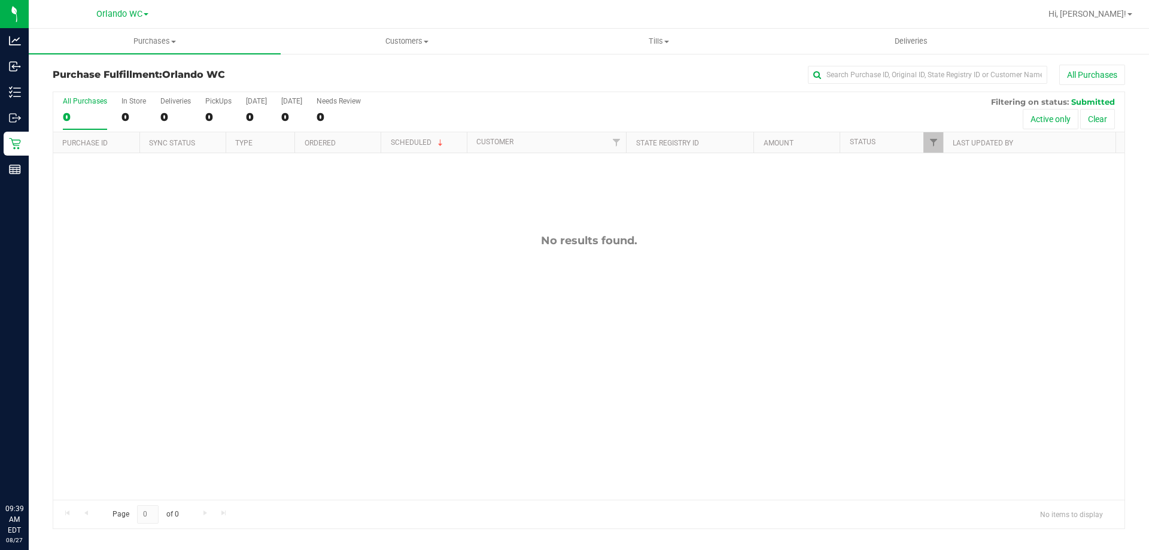
click at [574, 299] on div "No results found." at bounding box center [589, 366] width 1072 height 427
click at [98, 105] on label "All Purchases 0" at bounding box center [85, 113] width 44 height 33
click at [0, 0] on input "All Purchases 0" at bounding box center [0, 0] width 0 height 0
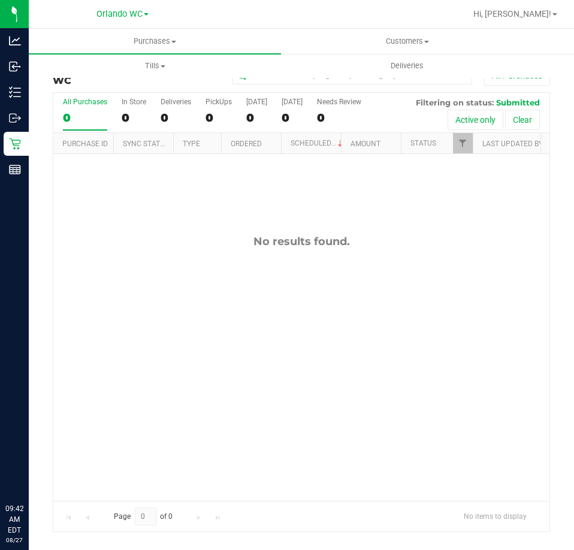
click at [70, 123] on div "0" at bounding box center [85, 118] width 44 height 14
click at [0, 0] on input "All Purchases 0" at bounding box center [0, 0] width 0 height 0
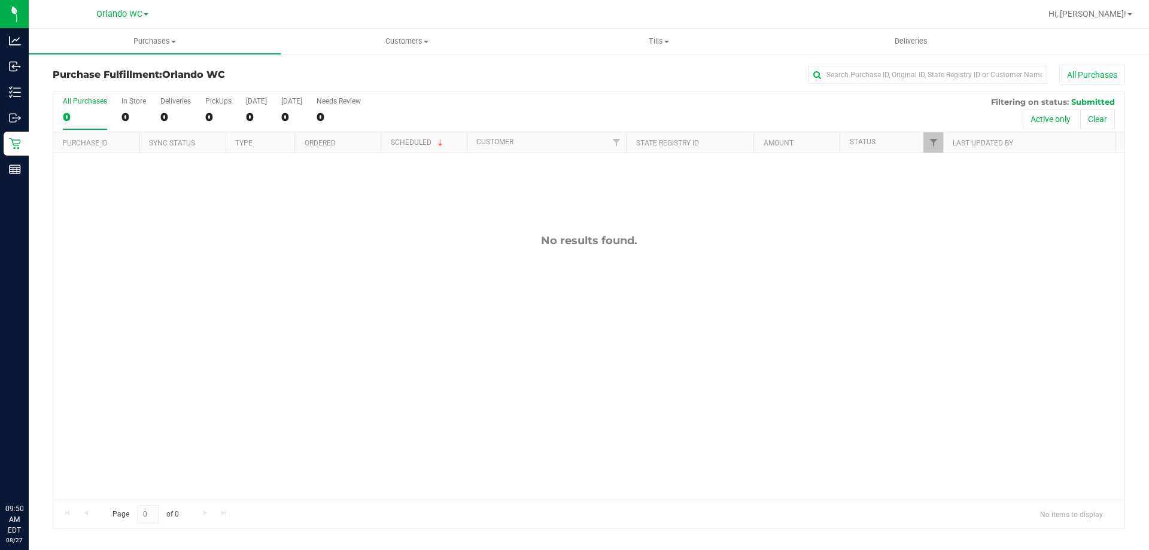
click at [90, 116] on div "0" at bounding box center [85, 117] width 44 height 14
click at [0, 0] on input "All Purchases 0" at bounding box center [0, 0] width 0 height 0
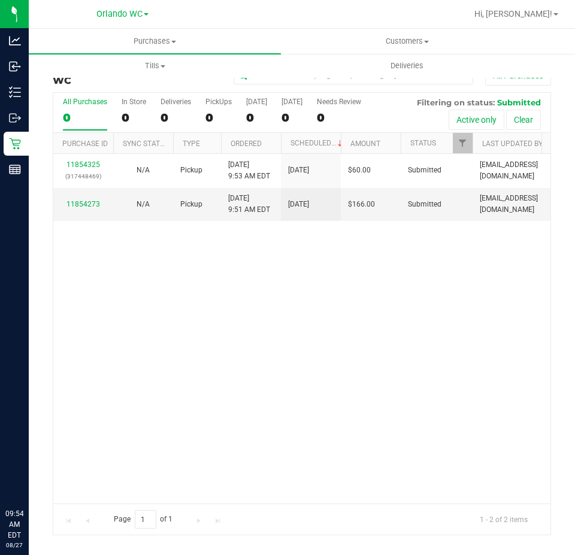
click at [87, 118] on div "0" at bounding box center [85, 118] width 44 height 14
click at [0, 0] on input "All Purchases 0" at bounding box center [0, 0] width 0 height 0
click at [286, 340] on div "11854325 (317448469) N/A Pickup 8/27/2025 9:53 AM EDT 8/27/2025 $60.00 Submitte…" at bounding box center [301, 329] width 497 height 350
click at [75, 201] on link "11854273" at bounding box center [83, 204] width 34 height 8
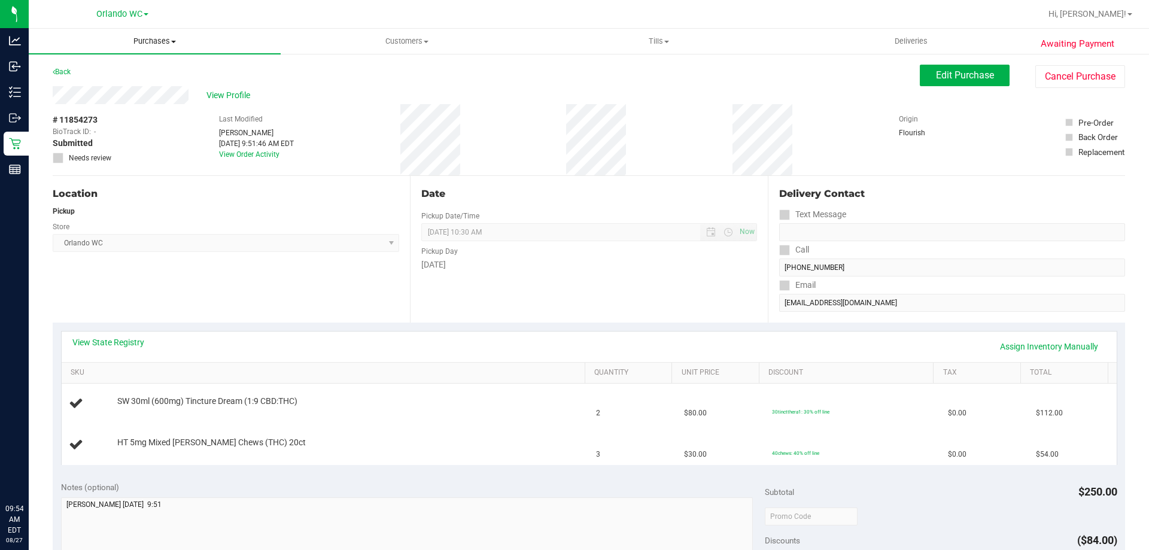
click at [149, 43] on span "Purchases" at bounding box center [155, 41] width 252 height 11
click at [122, 84] on li "Fulfillment" at bounding box center [155, 87] width 252 height 14
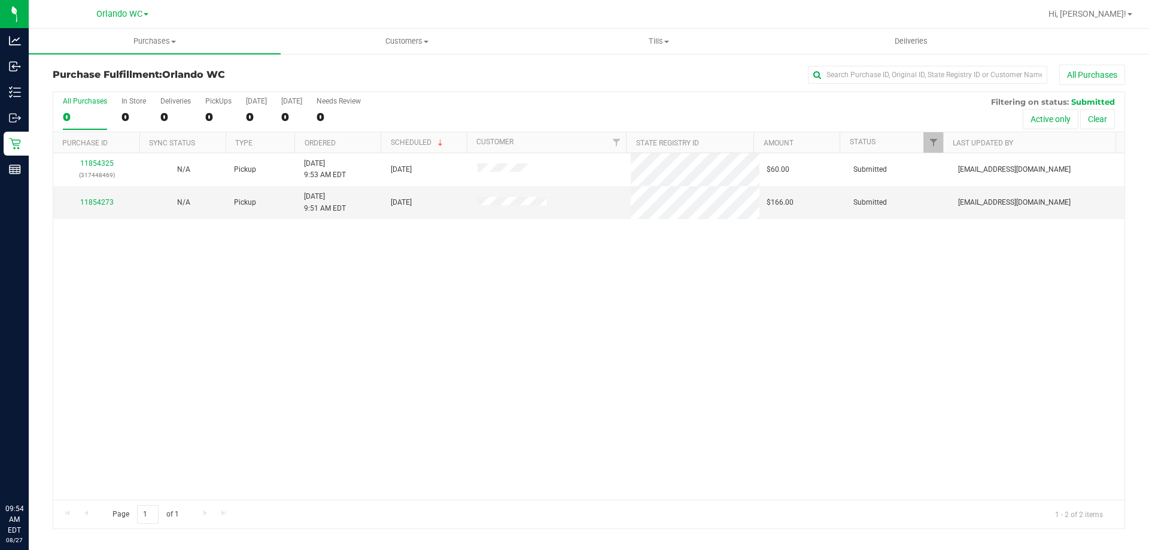
click at [201, 290] on div "11854325 (317448469) N/A Pickup 8/27/2025 9:53 AM EDT 8/27/2025 $60.00 Submitte…" at bounding box center [589, 326] width 1072 height 347
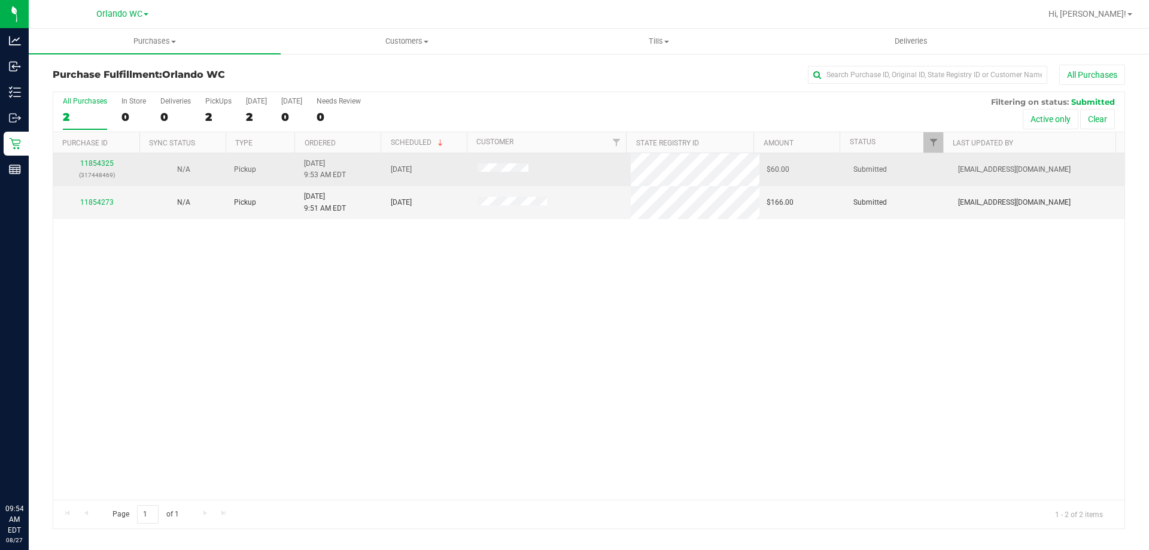
click at [99, 168] on div "11854325 (317448469)" at bounding box center [96, 169] width 72 height 23
click at [100, 164] on link "11854325" at bounding box center [97, 163] width 34 height 8
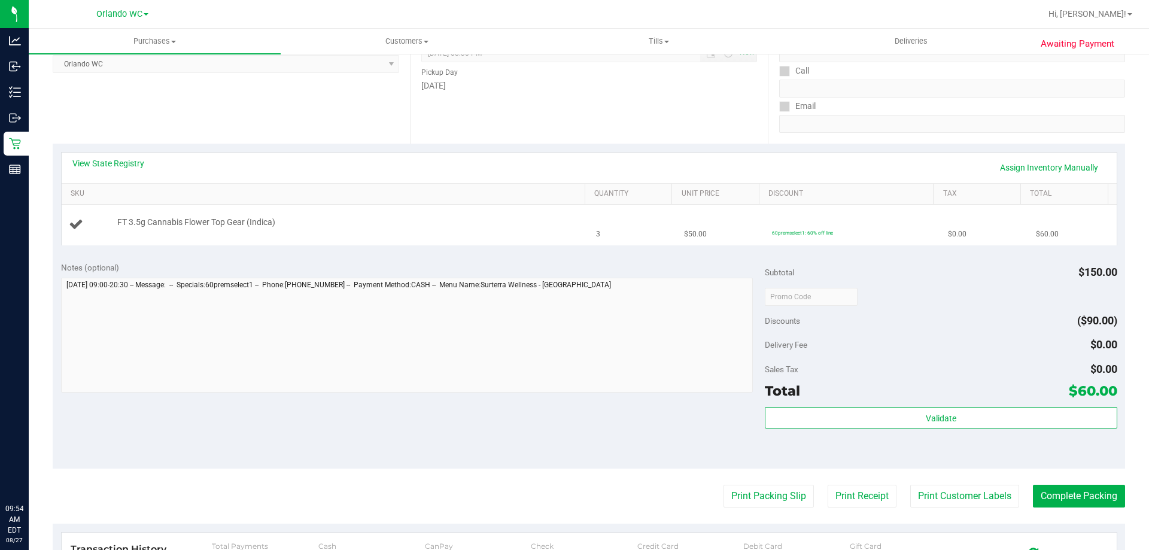
scroll to position [180, 0]
click at [117, 166] on link "View State Registry" at bounding box center [108, 163] width 72 height 12
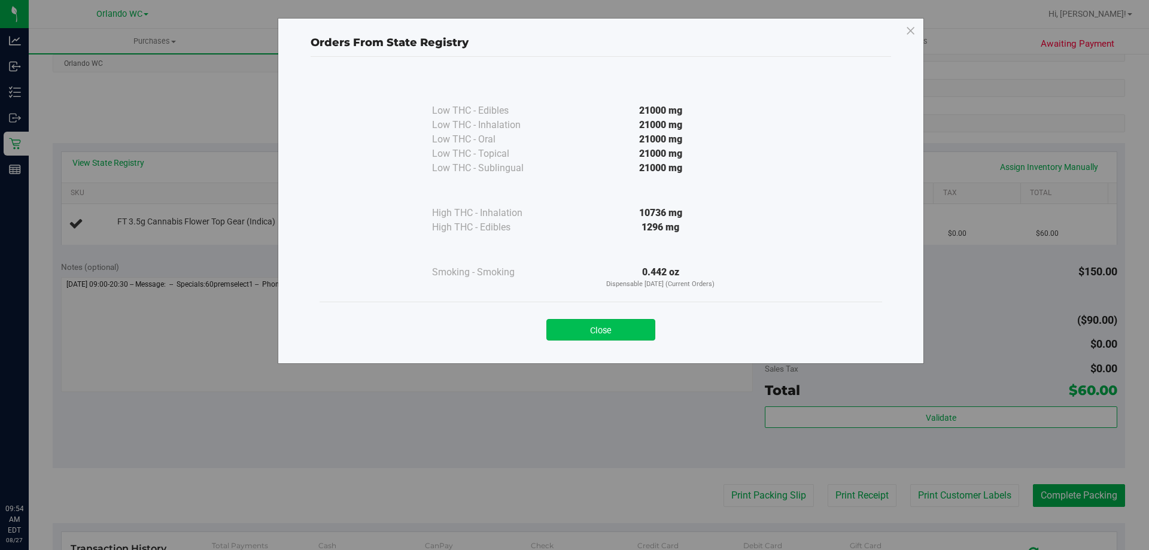
click at [574, 334] on button "Close" at bounding box center [601, 330] width 109 height 22
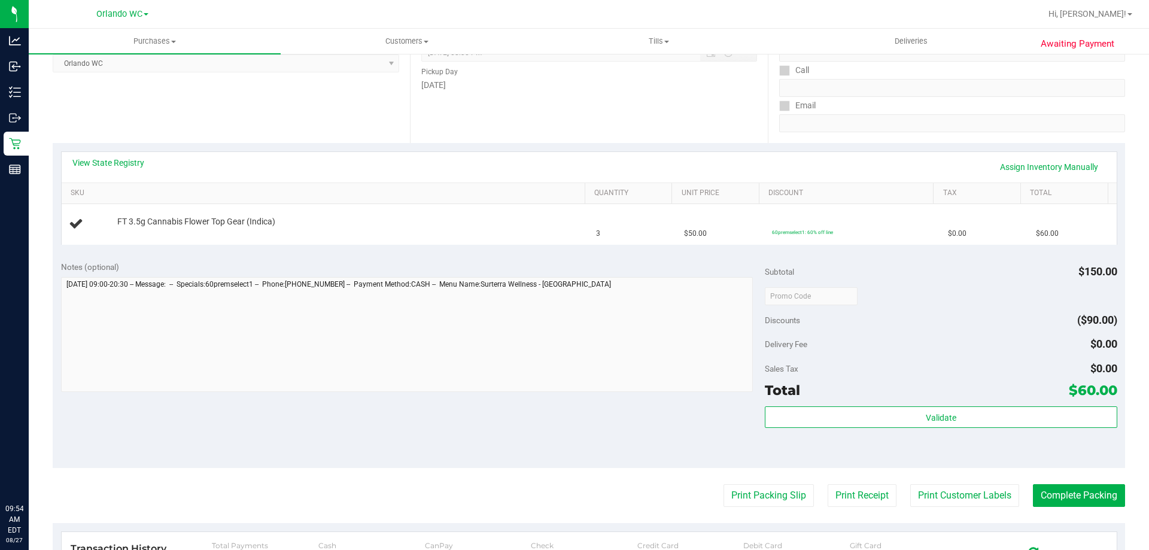
click at [542, 402] on div "Notes (optional) Subtotal $150.00 Discounts ($90.00) Delivery Fee $0.00 Sales T…" at bounding box center [589, 361] width 1073 height 216
click at [357, 263] on div "Notes (optional)" at bounding box center [413, 267] width 705 height 12
click at [358, 265] on div "Notes (optional)" at bounding box center [413, 267] width 705 height 12
click at [112, 161] on link "View State Registry" at bounding box center [108, 163] width 72 height 12
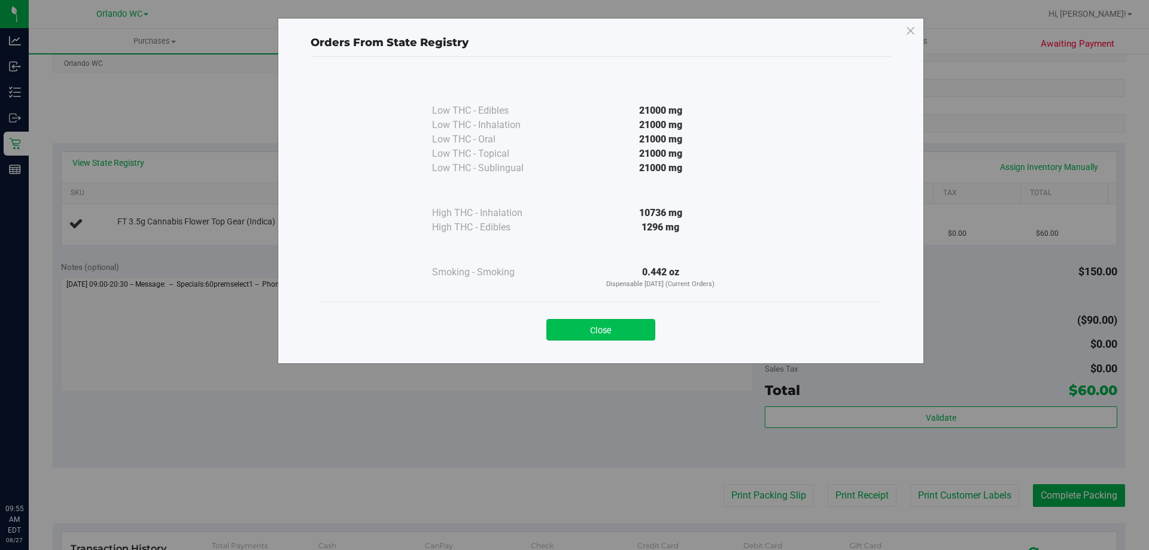
click at [574, 326] on button "Close" at bounding box center [601, 330] width 109 height 22
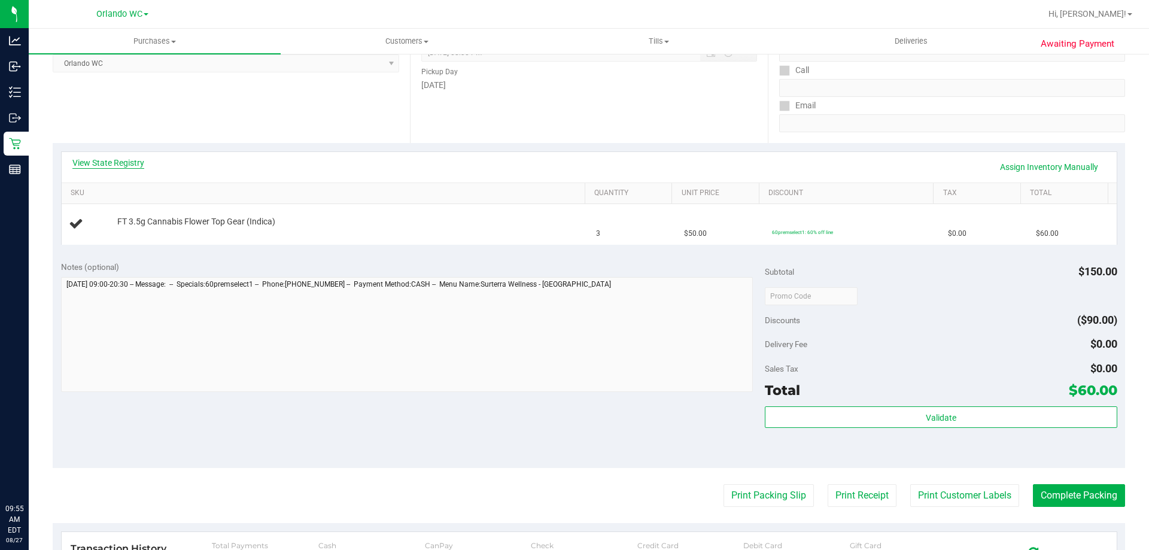
click at [113, 163] on link "View State Registry" at bounding box center [108, 163] width 72 height 12
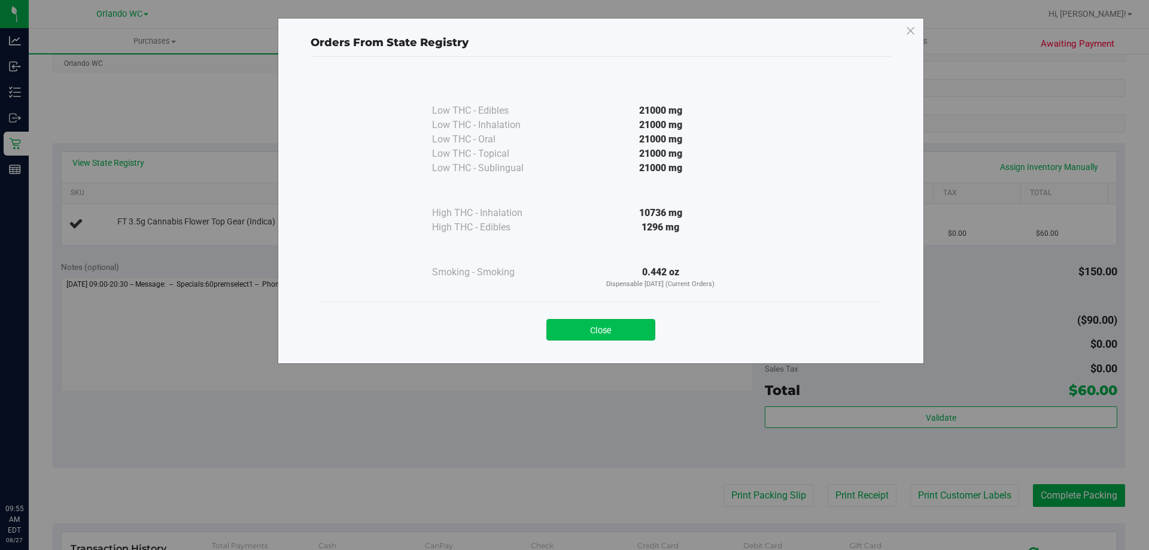
click at [574, 339] on button "Close" at bounding box center [601, 330] width 109 height 22
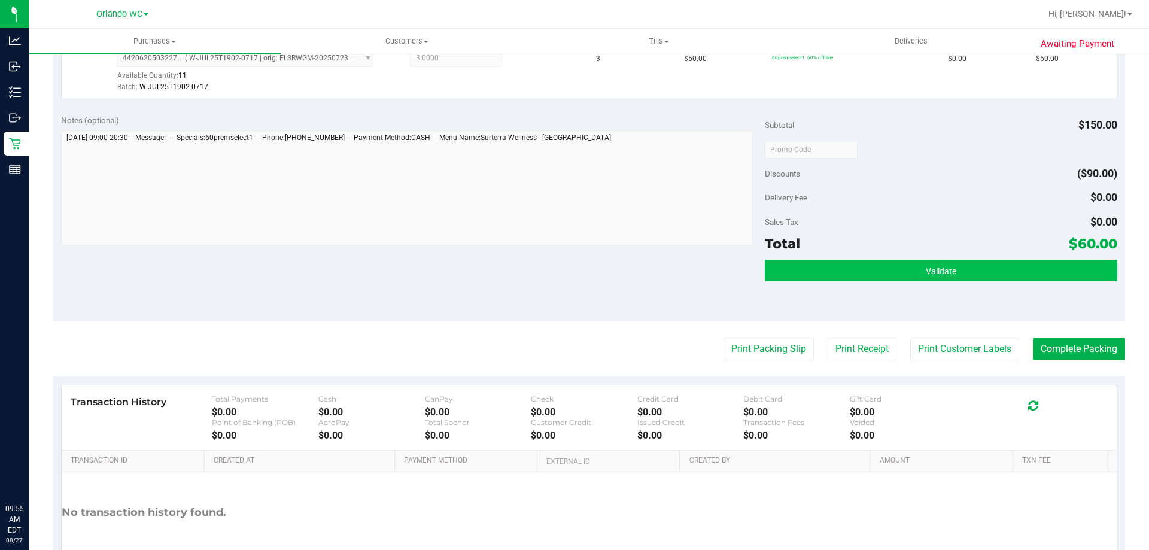
scroll to position [359, 0]
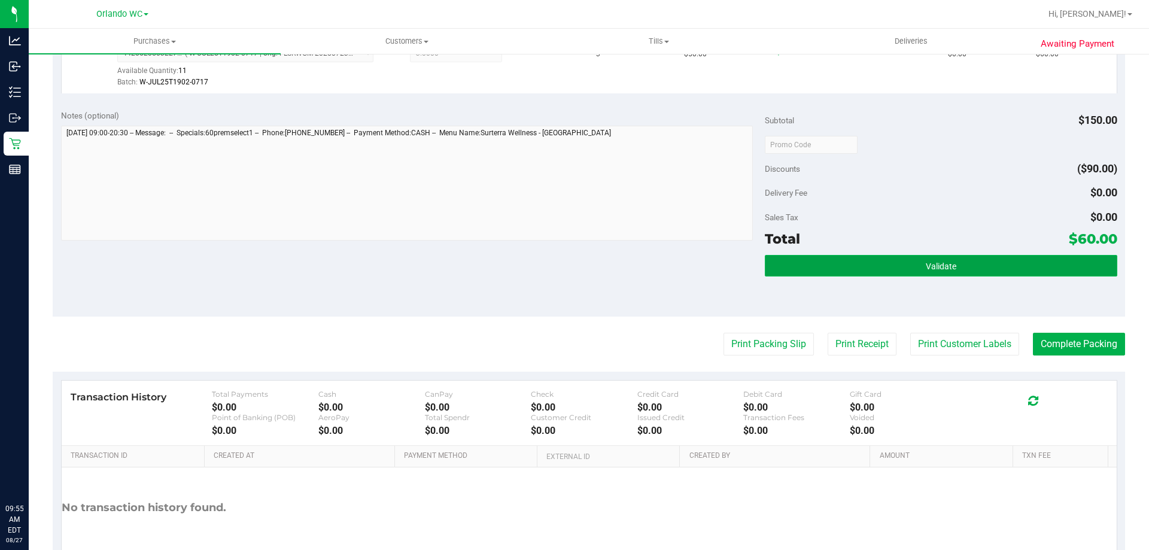
click at [574, 256] on button "Validate" at bounding box center [941, 266] width 352 height 22
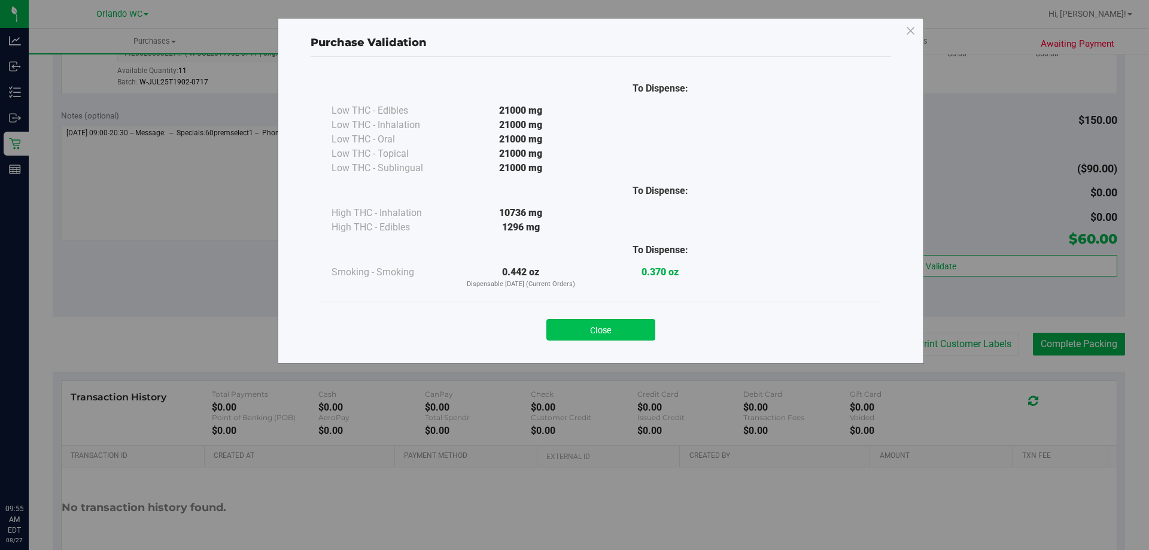
click at [574, 326] on button "Close" at bounding box center [601, 330] width 109 height 22
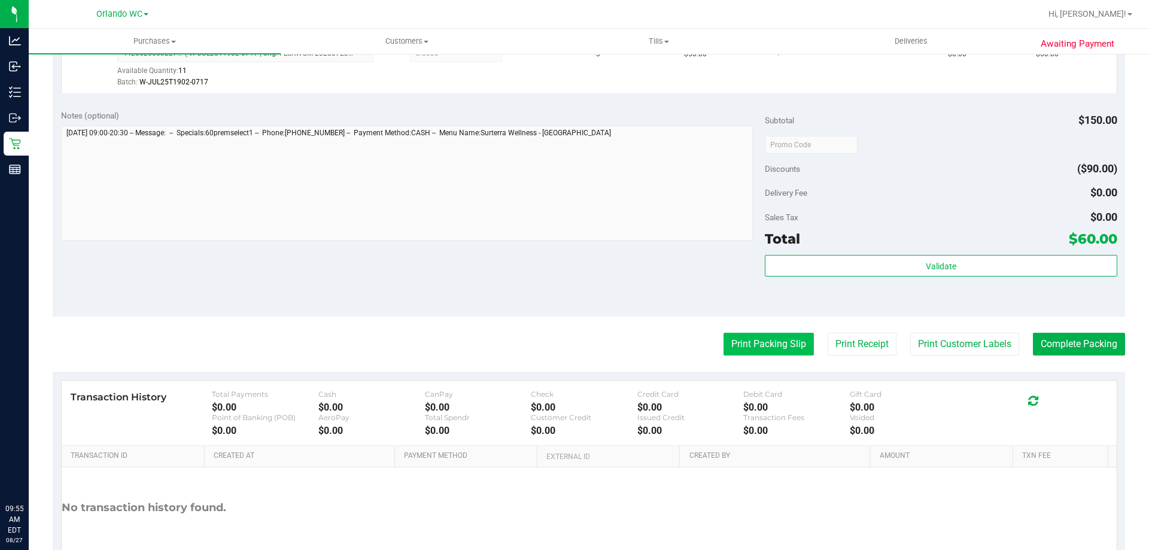
click at [574, 340] on button "Print Packing Slip" at bounding box center [769, 344] width 90 height 23
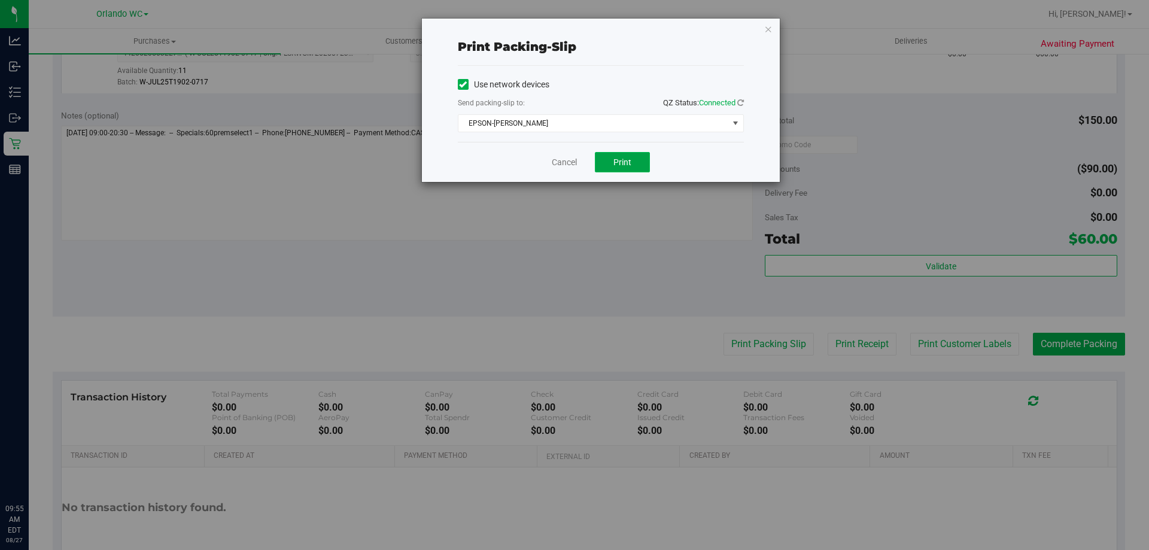
click at [574, 165] on span "Print" at bounding box center [623, 162] width 18 height 10
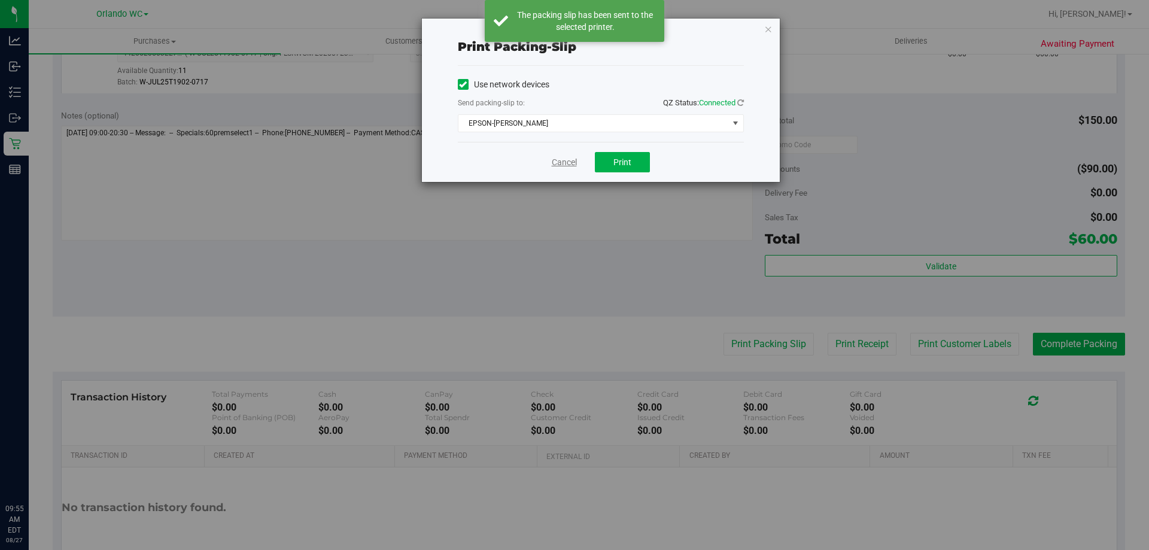
click at [554, 164] on link "Cancel" at bounding box center [564, 162] width 25 height 13
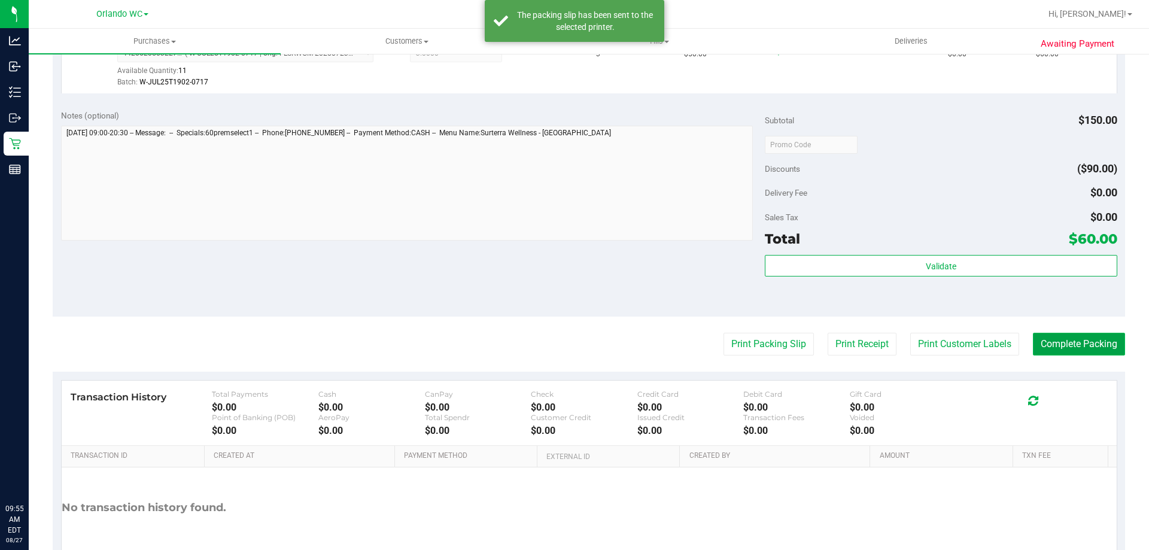
click at [574, 349] on button "Complete Packing" at bounding box center [1079, 344] width 92 height 23
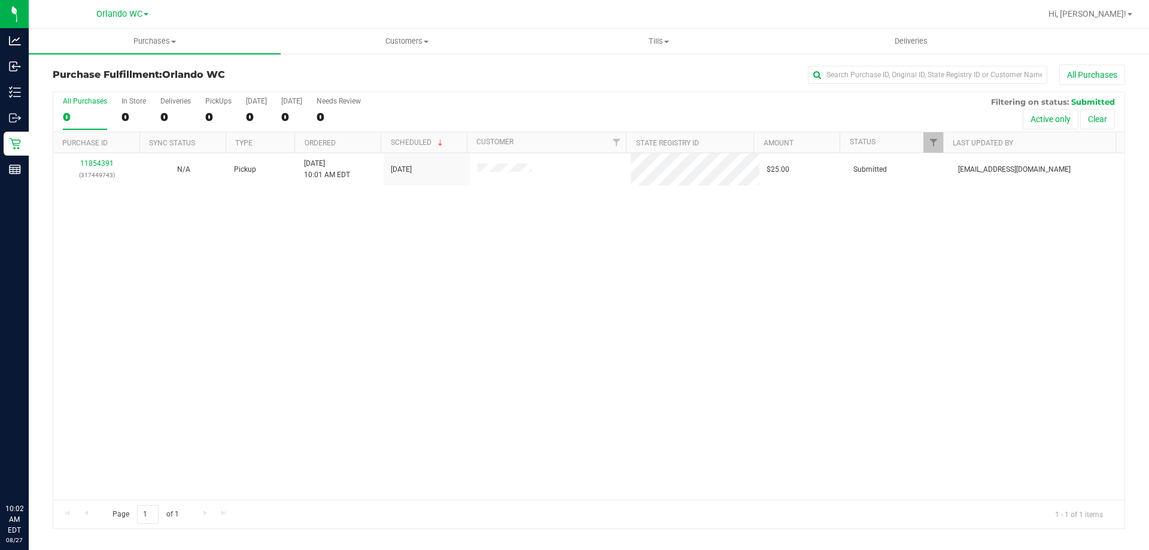
click at [152, 260] on div "11854391 (317449743) N/A Pickup 8/27/2025 10:01 AM EDT 8/27/2025 $25.00 Submitt…" at bounding box center [589, 326] width 1072 height 347
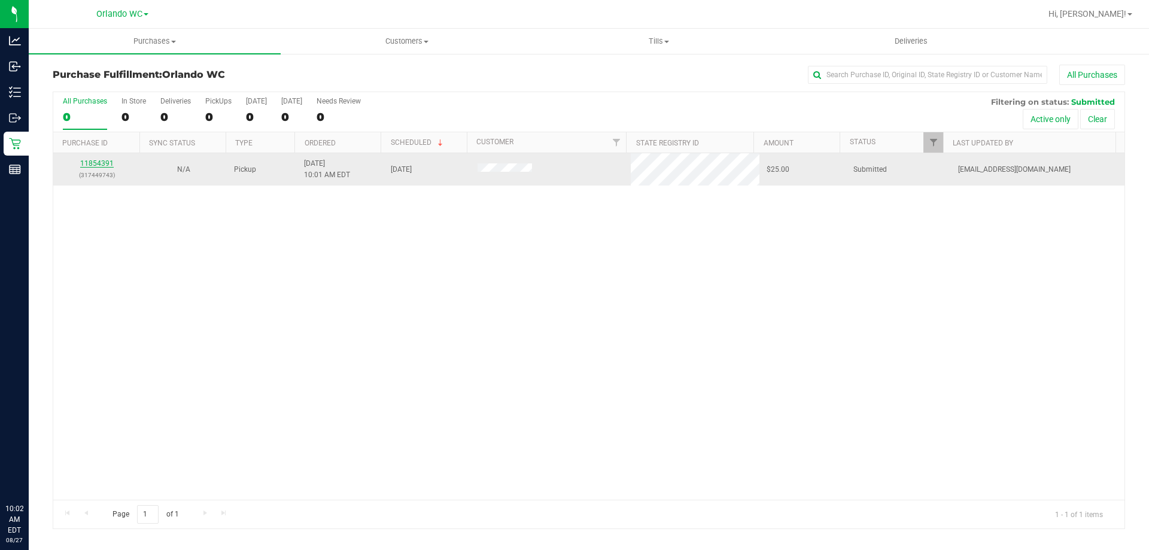
click at [104, 163] on link "11854391" at bounding box center [97, 163] width 34 height 8
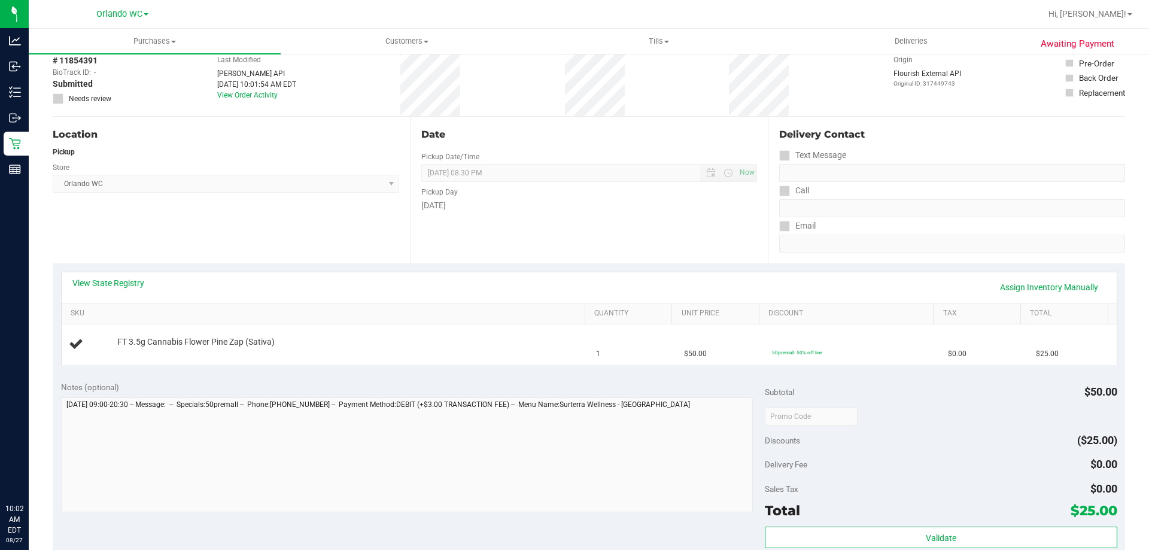
scroll to position [60, 0]
click at [116, 284] on link "View State Registry" at bounding box center [108, 283] width 72 height 12
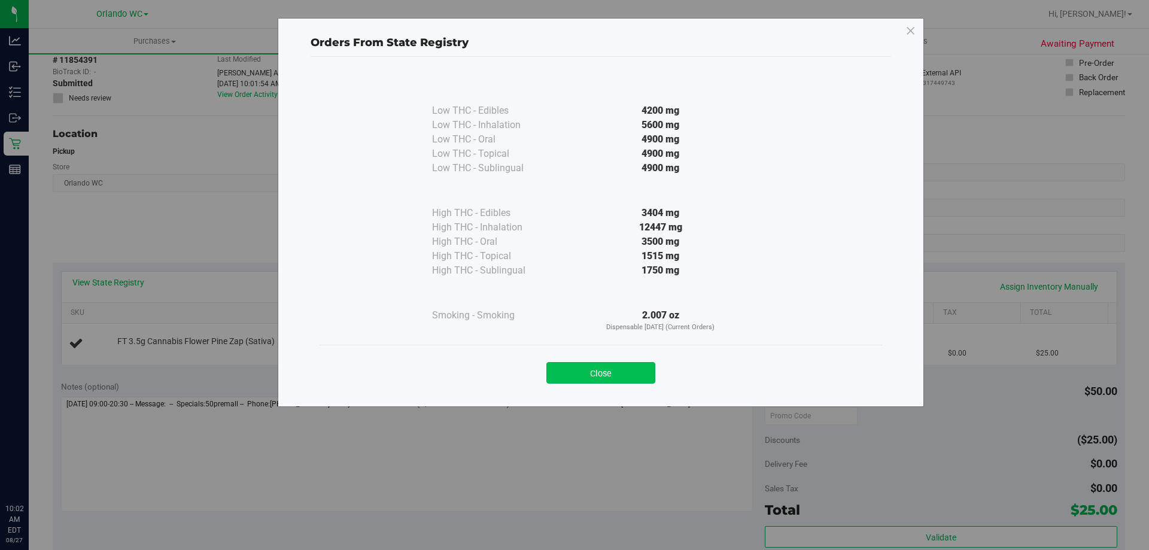
click at [574, 380] on button "Close" at bounding box center [601, 373] width 109 height 22
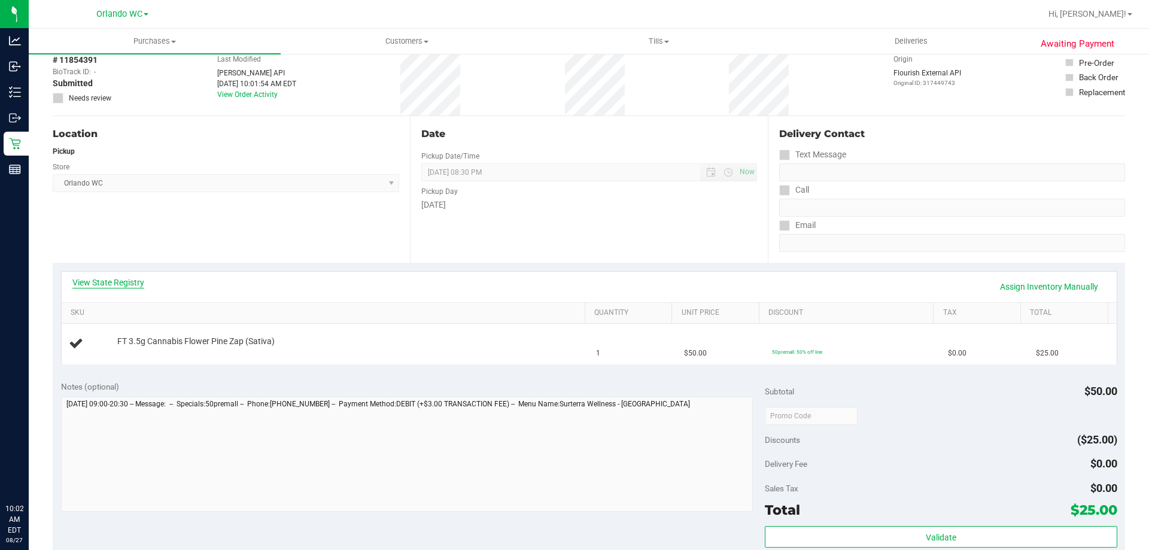
click at [124, 287] on link "View State Registry" at bounding box center [108, 283] width 72 height 12
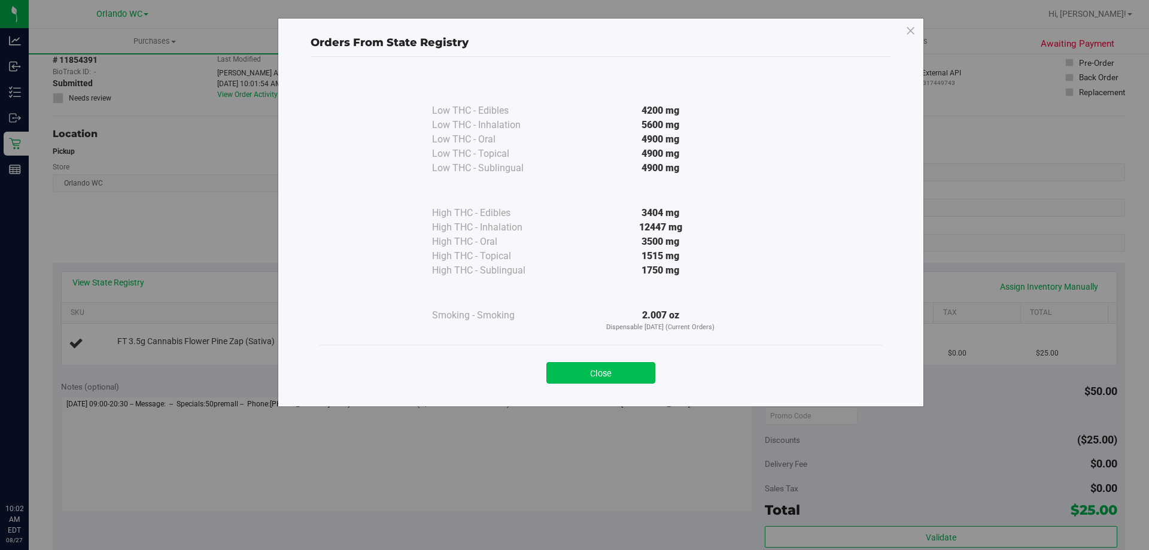
click at [574, 377] on button "Close" at bounding box center [601, 373] width 109 height 22
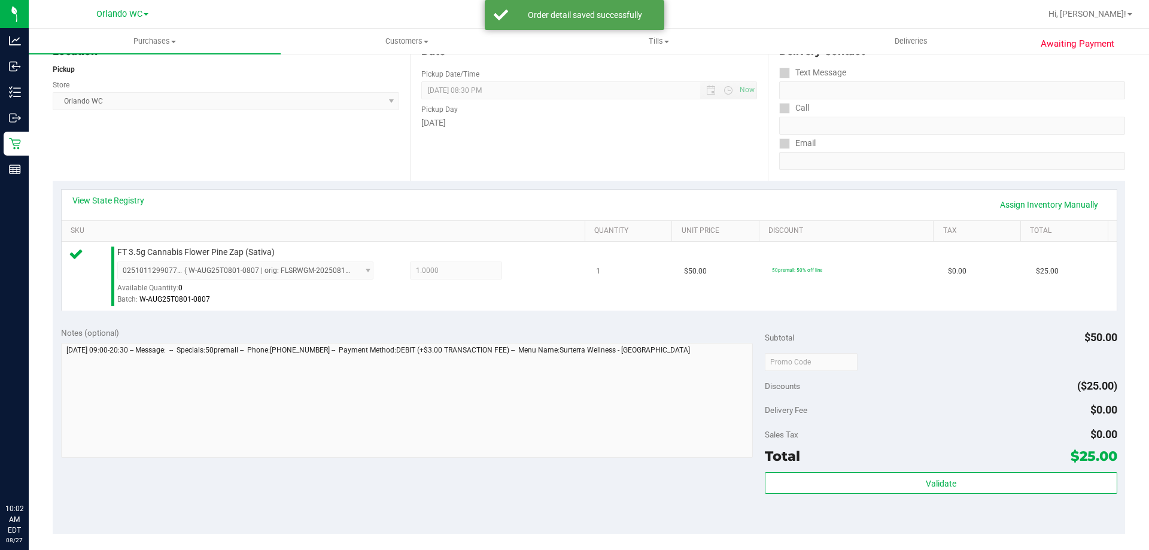
scroll to position [180, 0]
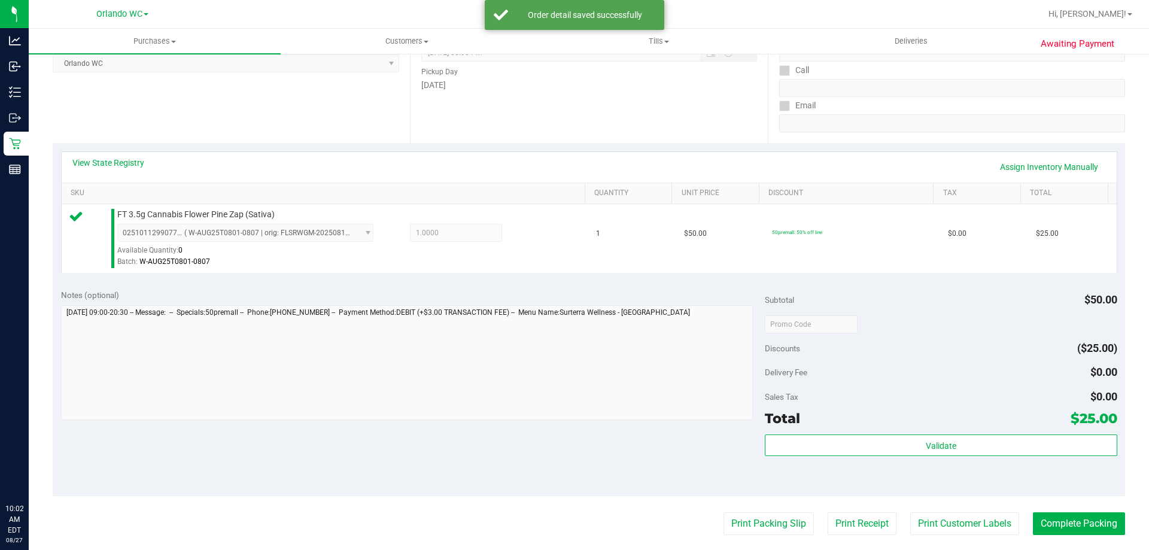
click at [574, 494] on div "Notes (optional) Subtotal $50.00 Discounts ($25.00) Delivery Fee $0.00 Sales Ta…" at bounding box center [589, 389] width 1073 height 216
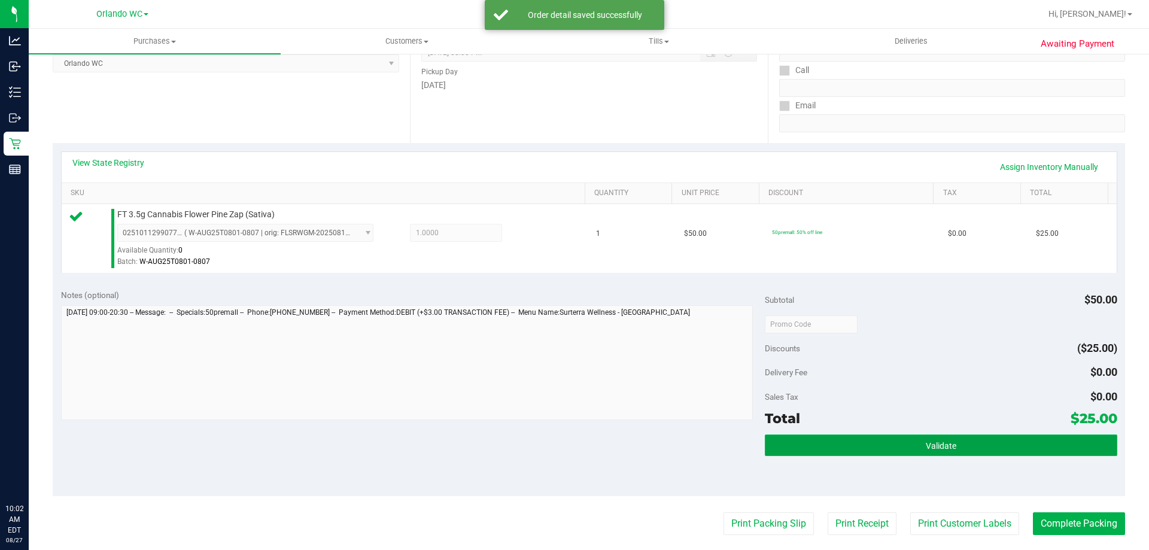
click at [574, 447] on button "Validate" at bounding box center [941, 446] width 352 height 22
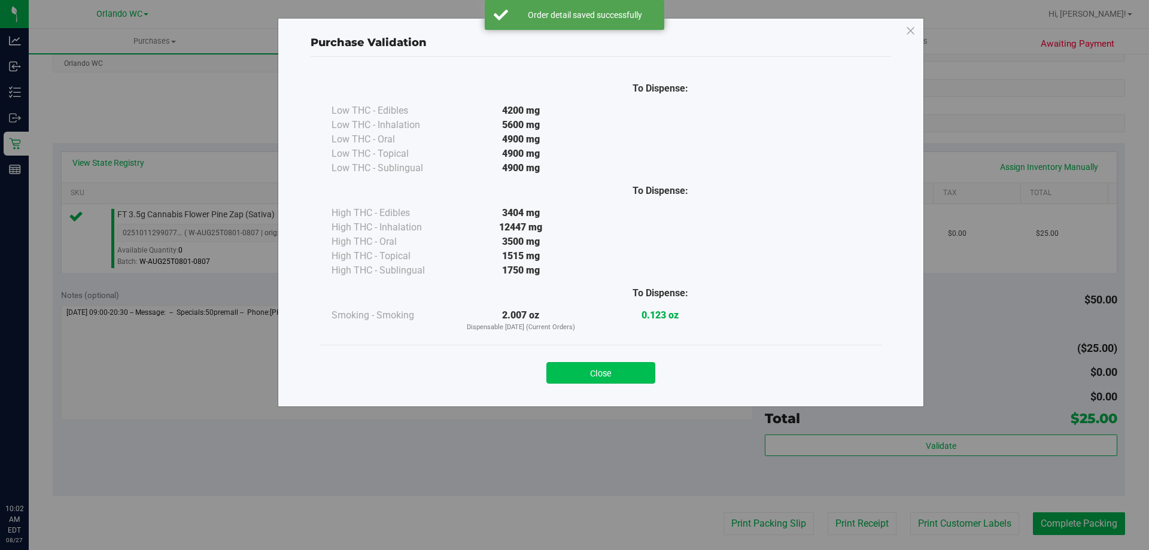
click at [574, 375] on button "Close" at bounding box center [601, 373] width 109 height 22
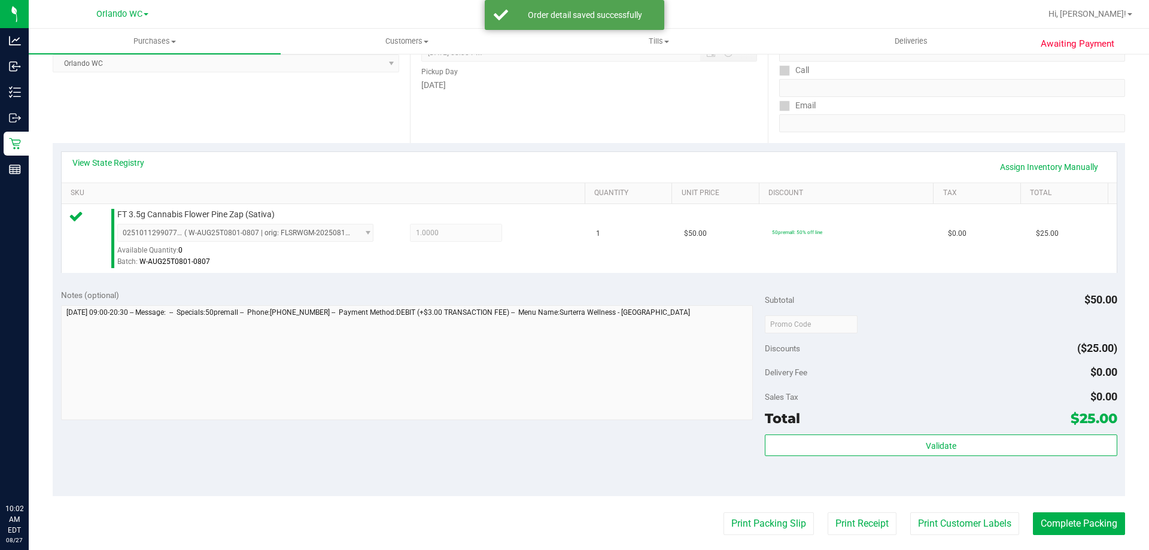
click at [574, 539] on purchase-details "Back Edit Purchase Cancel Purchase View Profile # 11854391 BioTrack ID: - Submi…" at bounding box center [589, 330] width 1073 height 890
click at [574, 518] on button "Print Packing Slip" at bounding box center [769, 523] width 90 height 23
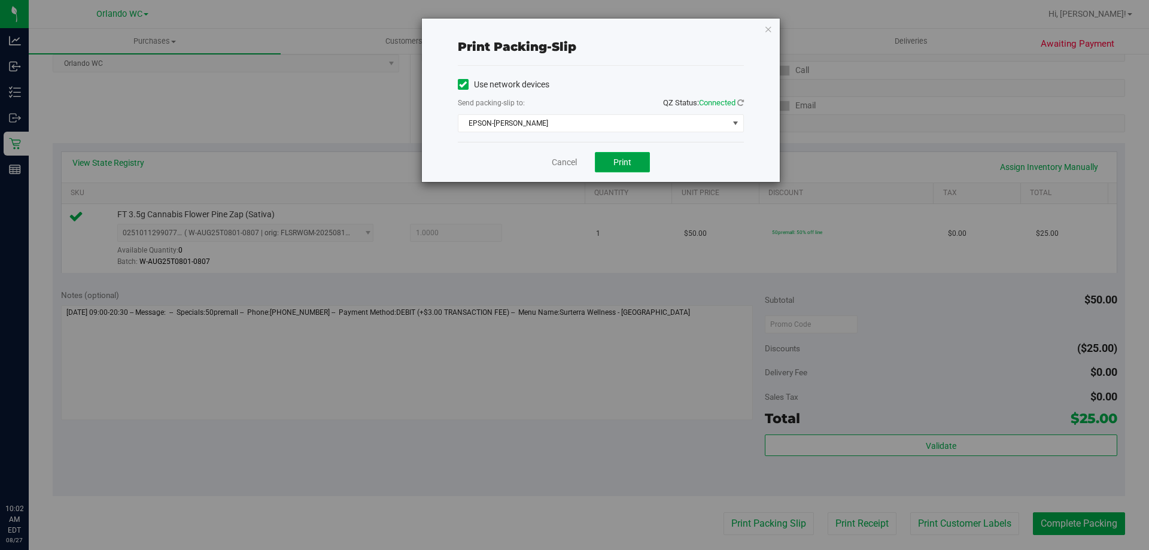
click at [574, 162] on button "Print" at bounding box center [622, 162] width 55 height 20
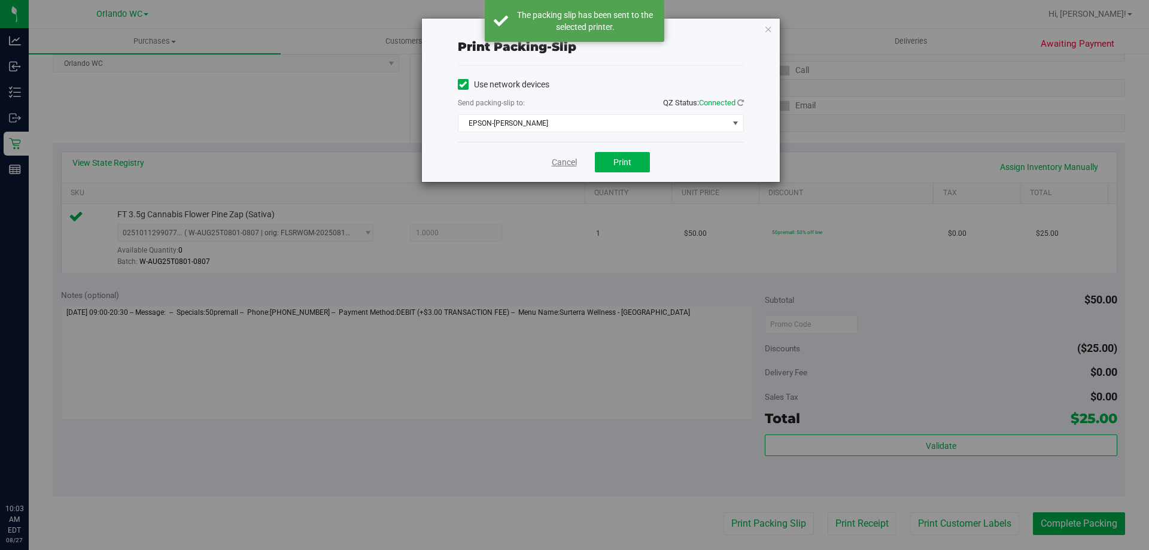
click at [564, 165] on link "Cancel" at bounding box center [564, 162] width 25 height 13
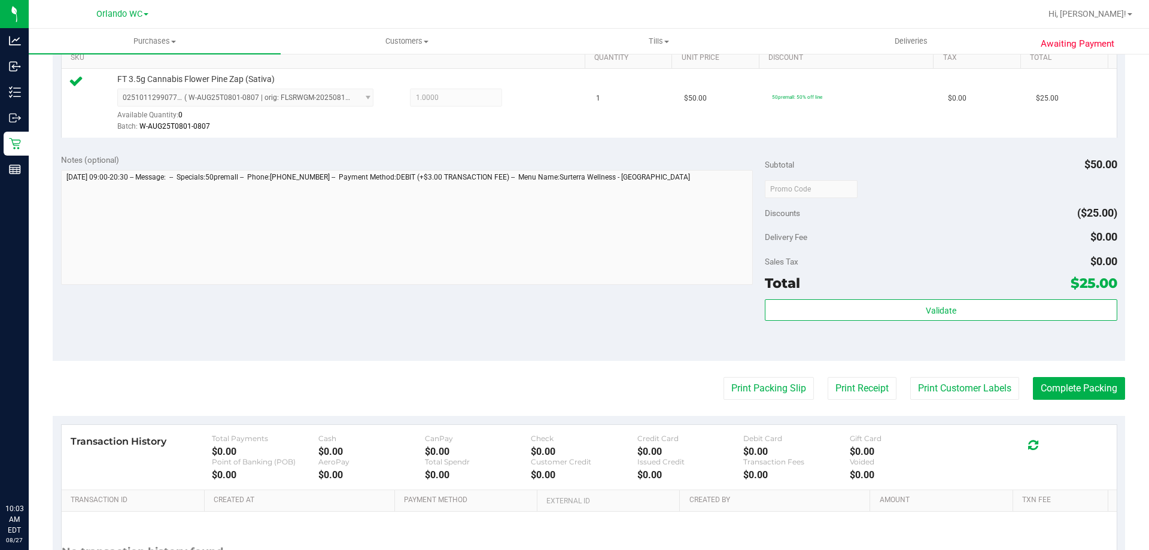
scroll to position [419, 0]
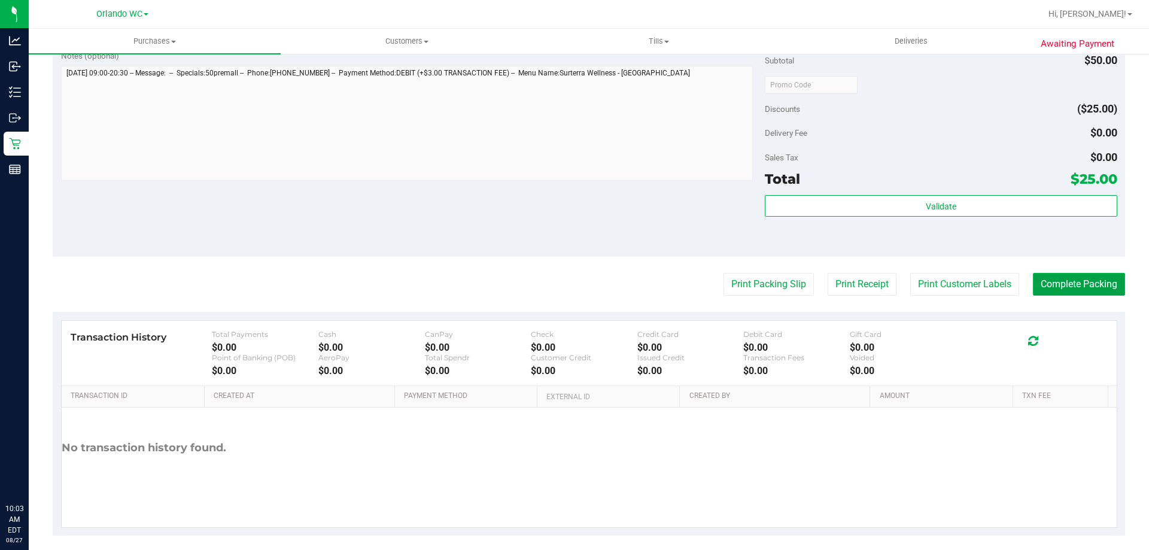
click at [574, 284] on button "Complete Packing" at bounding box center [1079, 284] width 92 height 23
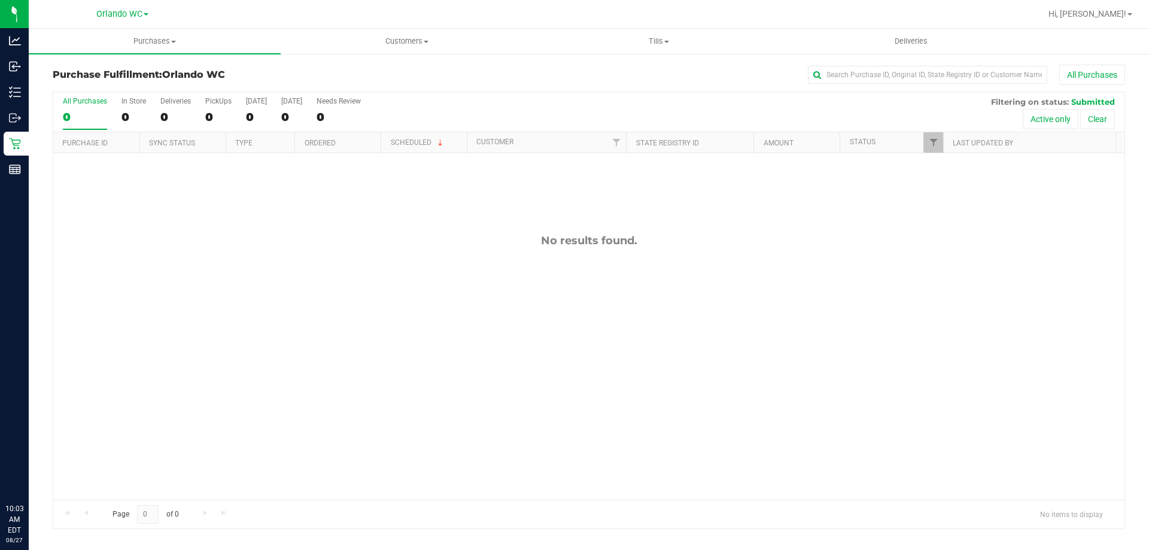
click at [76, 113] on div "0" at bounding box center [85, 117] width 44 height 14
click at [0, 0] on input "All Purchases 0" at bounding box center [0, 0] width 0 height 0
click at [255, 327] on div "No results found." at bounding box center [589, 366] width 1072 height 427
click at [79, 109] on label "All Purchases 0" at bounding box center [85, 113] width 44 height 33
click at [0, 0] on input "All Purchases 0" at bounding box center [0, 0] width 0 height 0
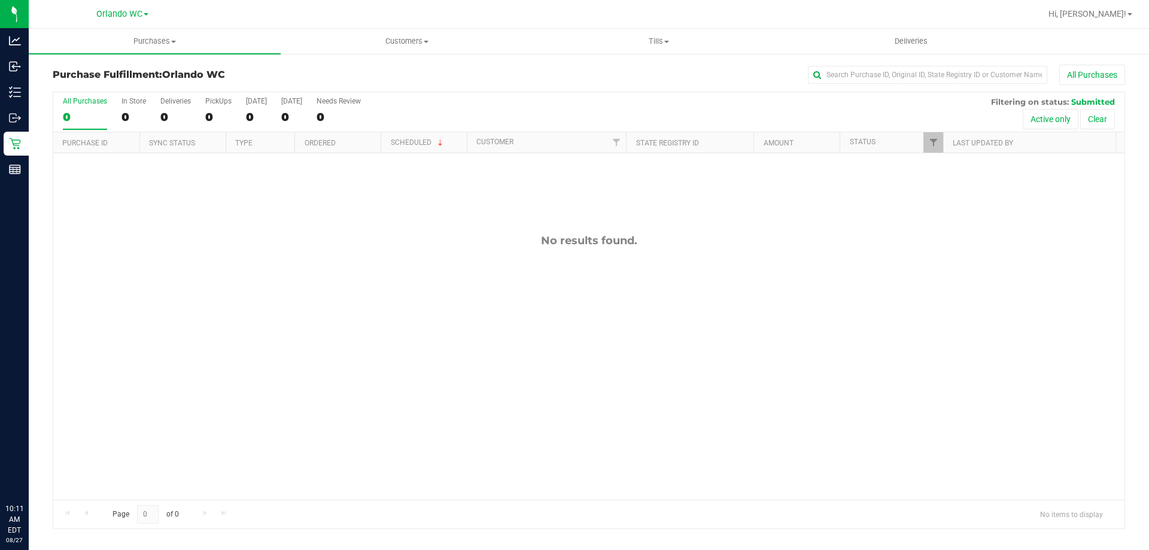
click at [74, 112] on div "0" at bounding box center [85, 117] width 44 height 14
click at [0, 0] on input "All Purchases 0" at bounding box center [0, 0] width 0 height 0
click at [372, 339] on div "11854620 (317451085) N/A Pickup 8/27/2025 10:25 AM EDT 8/27/2025 $51.30 Submitt…" at bounding box center [589, 326] width 1072 height 347
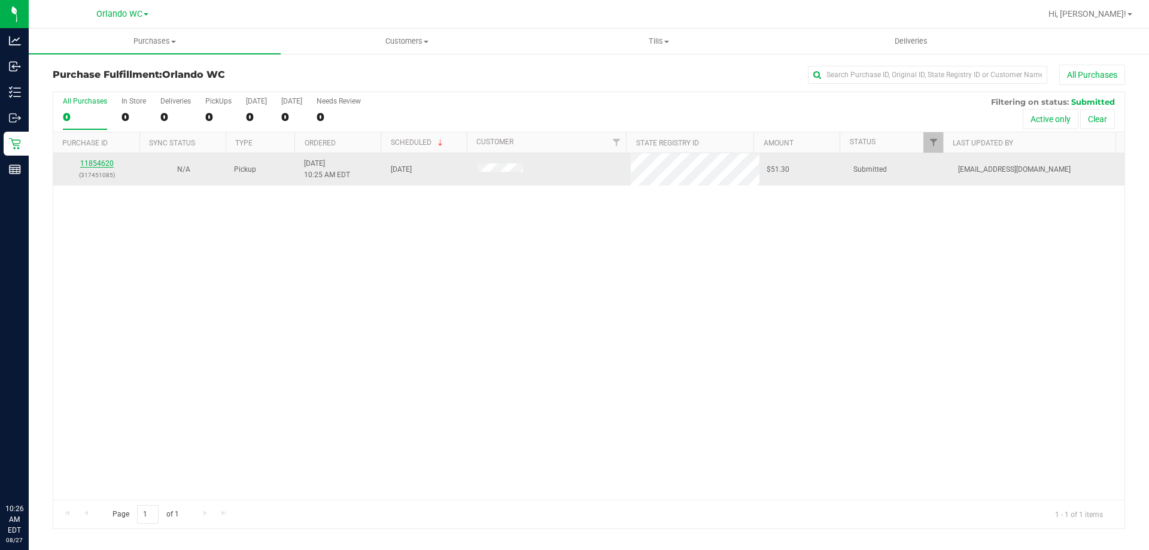
click at [88, 159] on link "11854620" at bounding box center [97, 163] width 34 height 8
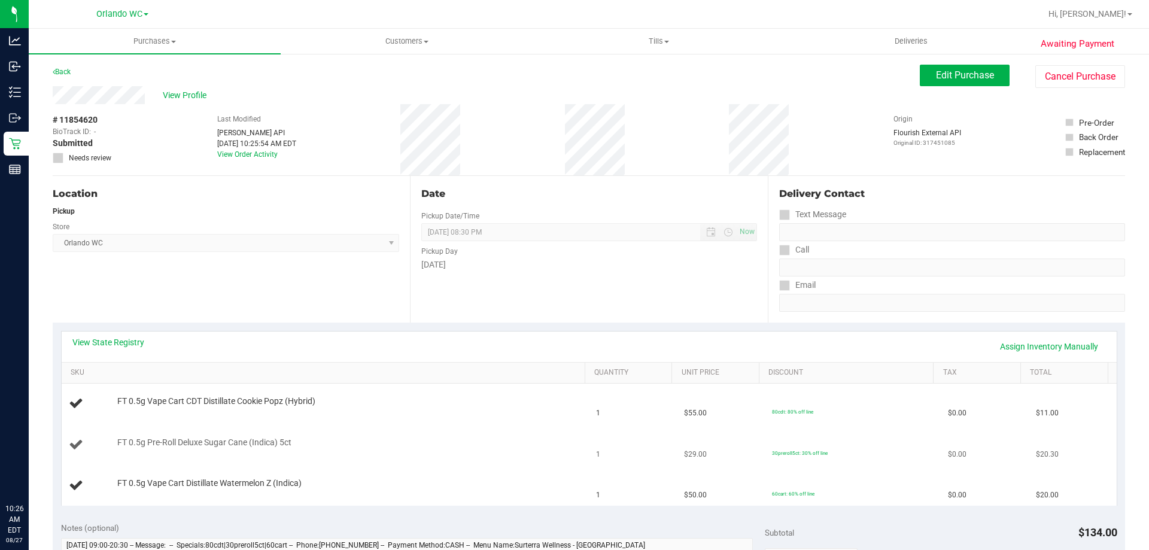
click at [244, 440] on span "FT 0.5g Pre-Roll Deluxe Sugar Cane (Indica) 5ct" at bounding box center [204, 442] width 174 height 11
copy div "FT 0.5g Pre-Roll Deluxe Sugar Cane (Indica) 5ct"
click at [187, 392] on td "FT 0.5g Vape Cart CDT Distillate Cookie Popz (Hybrid)" at bounding box center [326, 404] width 528 height 41
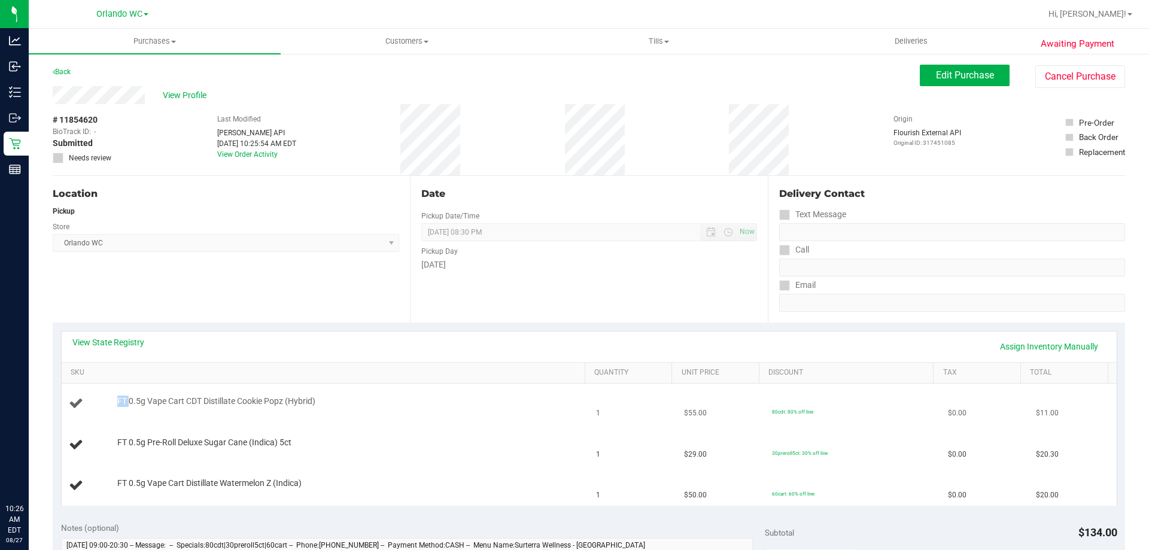
click at [187, 392] on td "FT 0.5g Vape Cart CDT Distillate Cookie Popz (Hybrid)" at bounding box center [326, 404] width 528 height 41
copy div "FT 0.5g Vape Cart CDT Distillate Cookie Popz (Hybrid)"
click at [248, 477] on td "FT 0.5g Vape Cart Distillate Watermelon Z (Indica)" at bounding box center [326, 486] width 528 height 40
click at [247, 480] on span "FT 0.5g Vape Cart Distillate Watermelon Z (Indica)" at bounding box center [209, 483] width 184 height 11
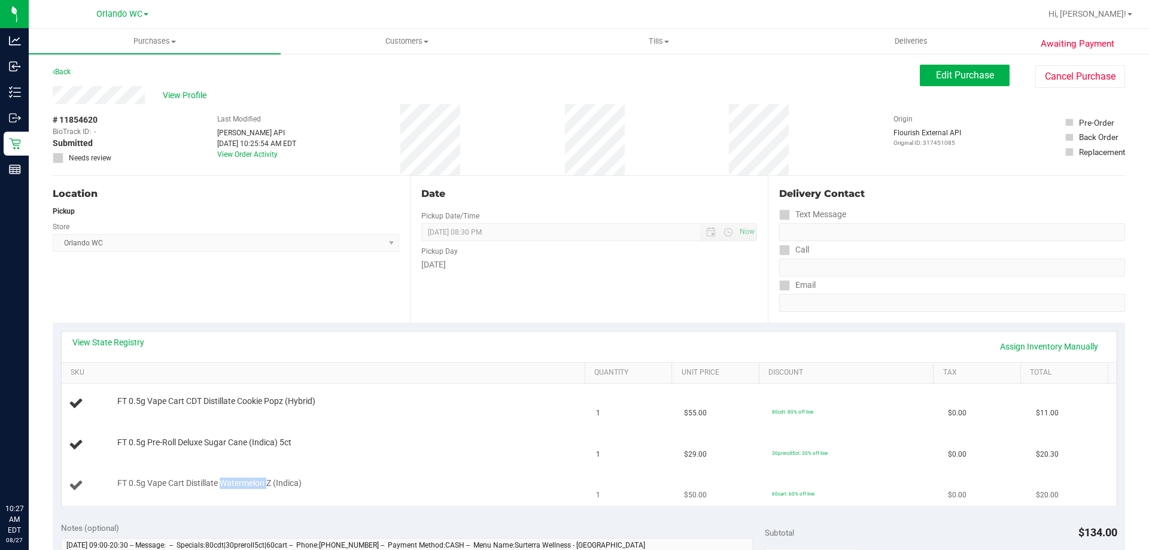
click at [247, 480] on span "FT 0.5g Vape Cart Distillate Watermelon Z (Indica)" at bounding box center [209, 483] width 184 height 11
copy div "FT 0.5g Vape Cart Distillate Watermelon Z (Indica)"
click at [312, 314] on div "Location Pickup Store Orlando WC Select Store Bonita Springs WC Boynton Beach W…" at bounding box center [231, 249] width 357 height 147
click at [142, 38] on span "Purchases" at bounding box center [155, 41] width 252 height 11
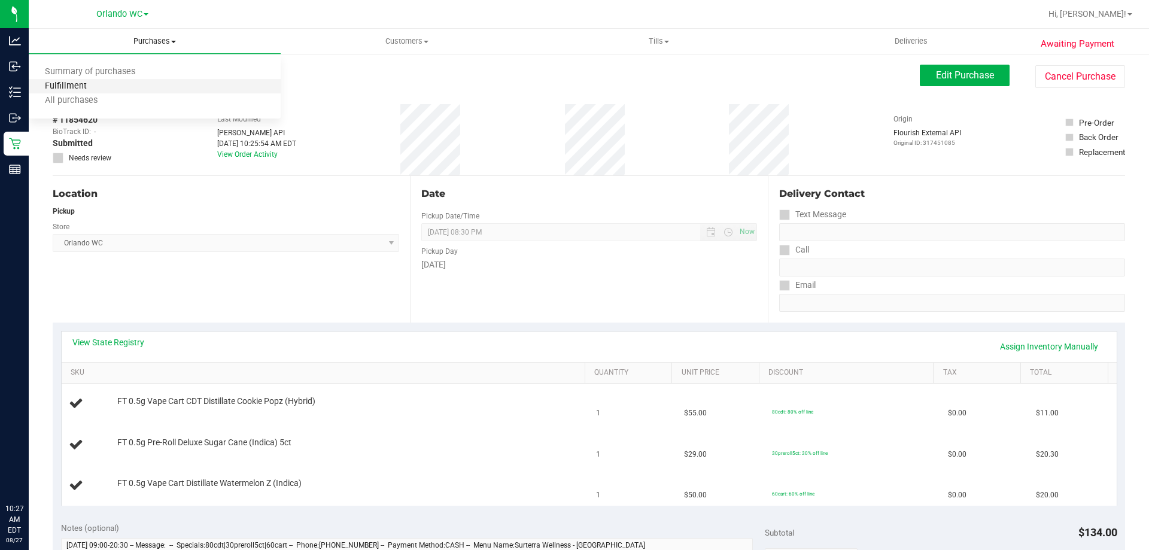
click at [99, 81] on span "Fulfillment" at bounding box center [66, 86] width 74 height 10
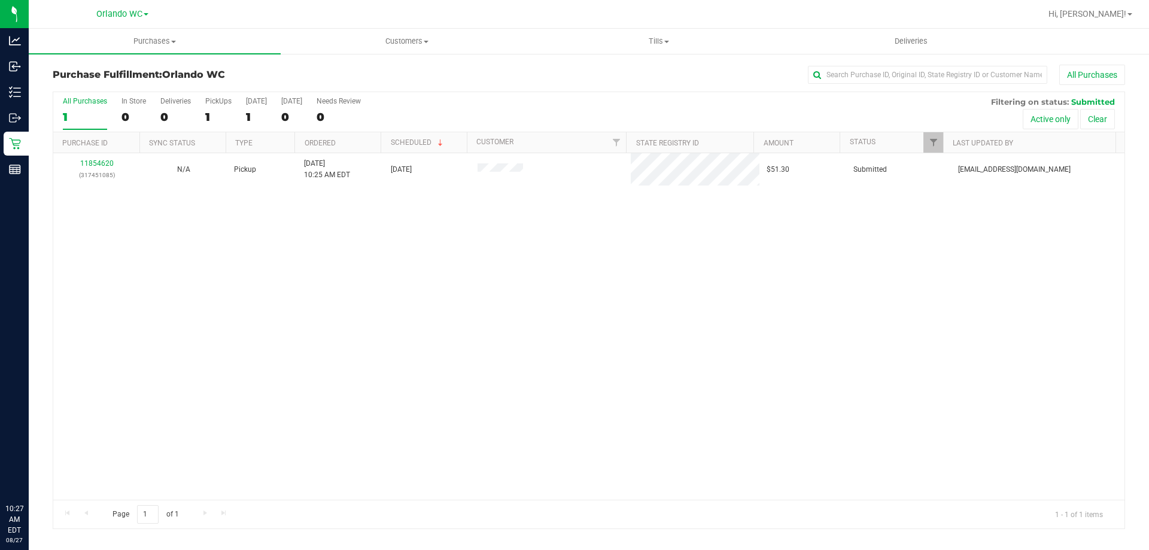
click at [74, 110] on div "1" at bounding box center [85, 117] width 44 height 14
click at [0, 0] on input "All Purchases 1" at bounding box center [0, 0] width 0 height 0
click at [303, 297] on div "11854707 (317455209) N/A Pickup 8/27/2025 10:35 AM EDT 8/27/2025 $25.00 Submitt…" at bounding box center [589, 326] width 1072 height 347
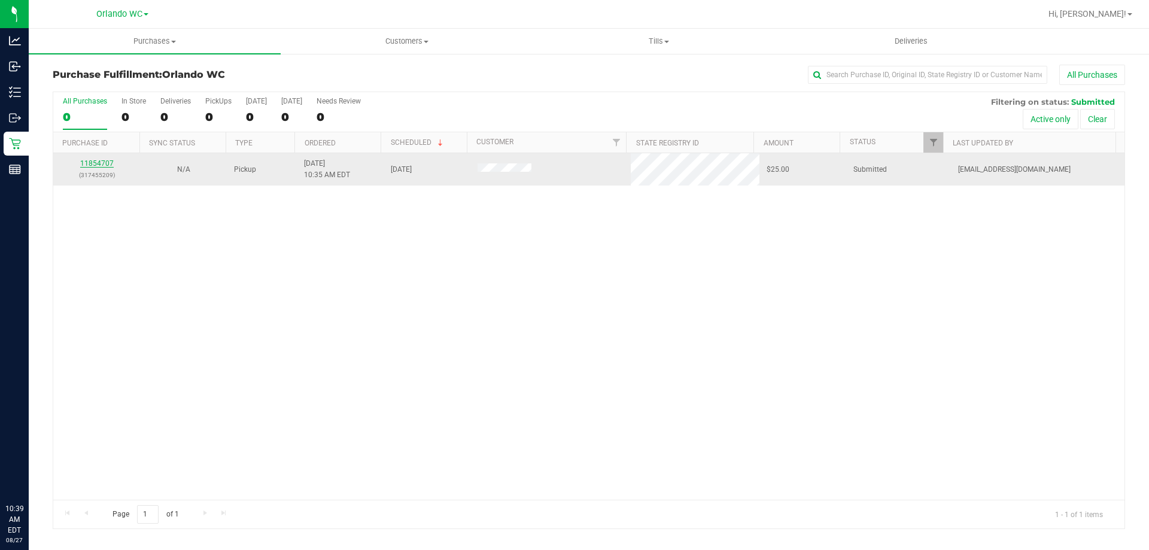
click at [99, 165] on link "11854707" at bounding box center [97, 163] width 34 height 8
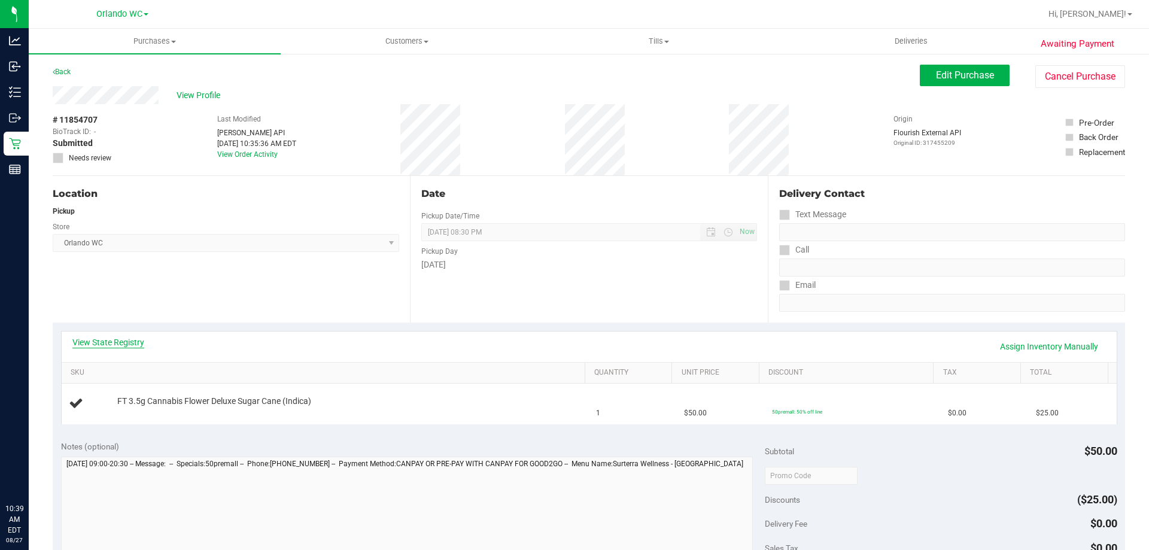
click at [124, 346] on link "View State Registry" at bounding box center [108, 342] width 72 height 12
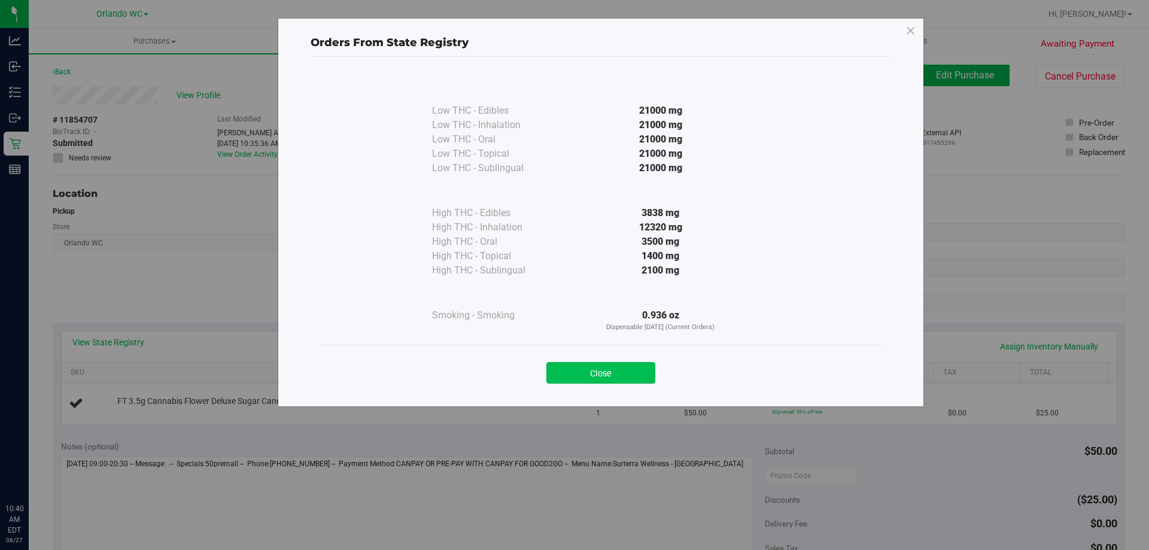
click at [574, 380] on button "Close" at bounding box center [601, 373] width 109 height 22
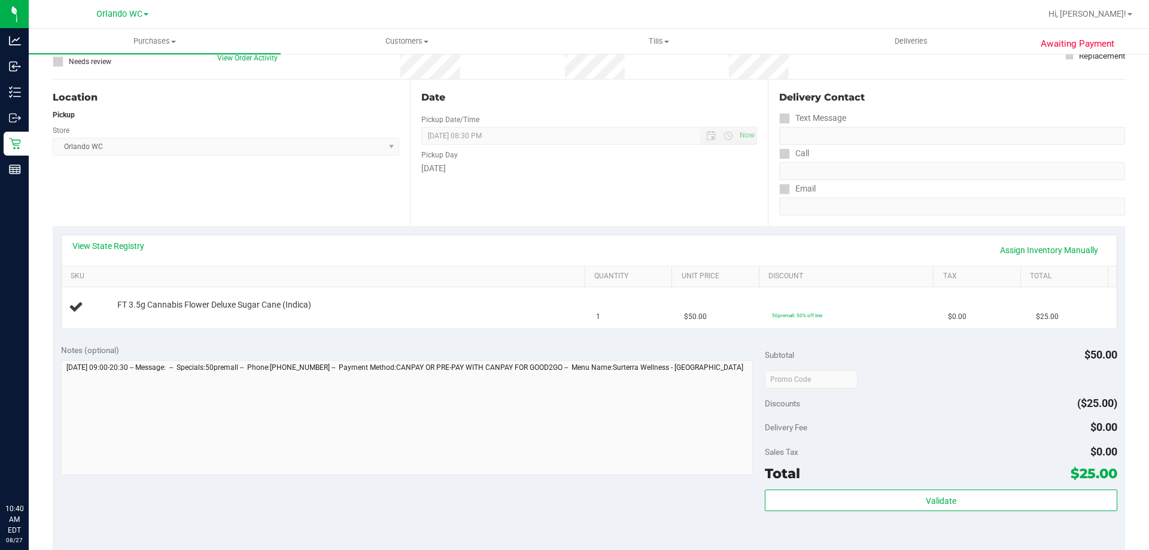
scroll to position [120, 0]
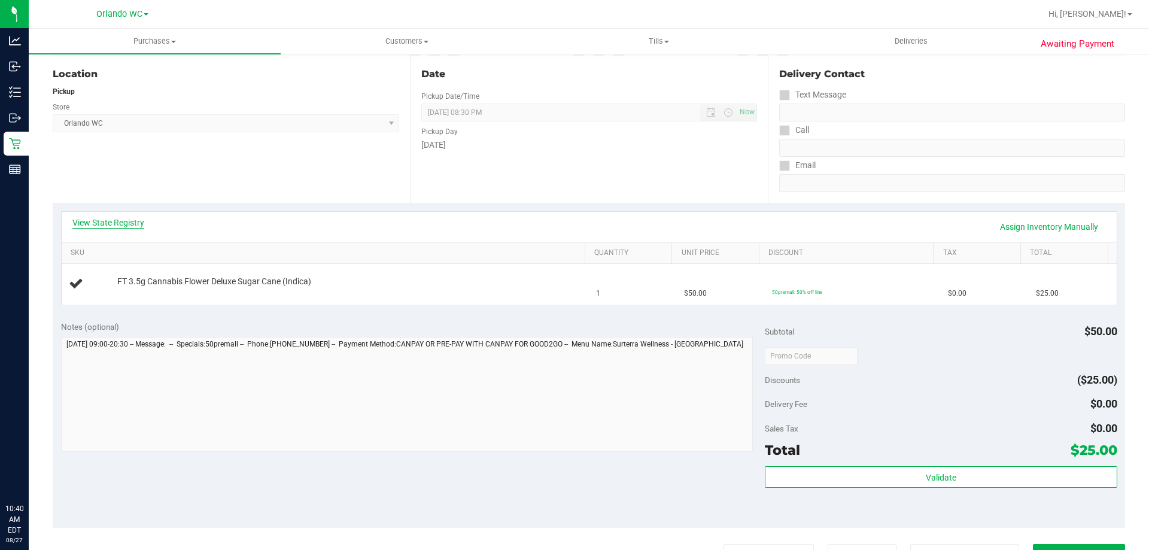
click at [123, 220] on link "View State Registry" at bounding box center [108, 223] width 72 height 12
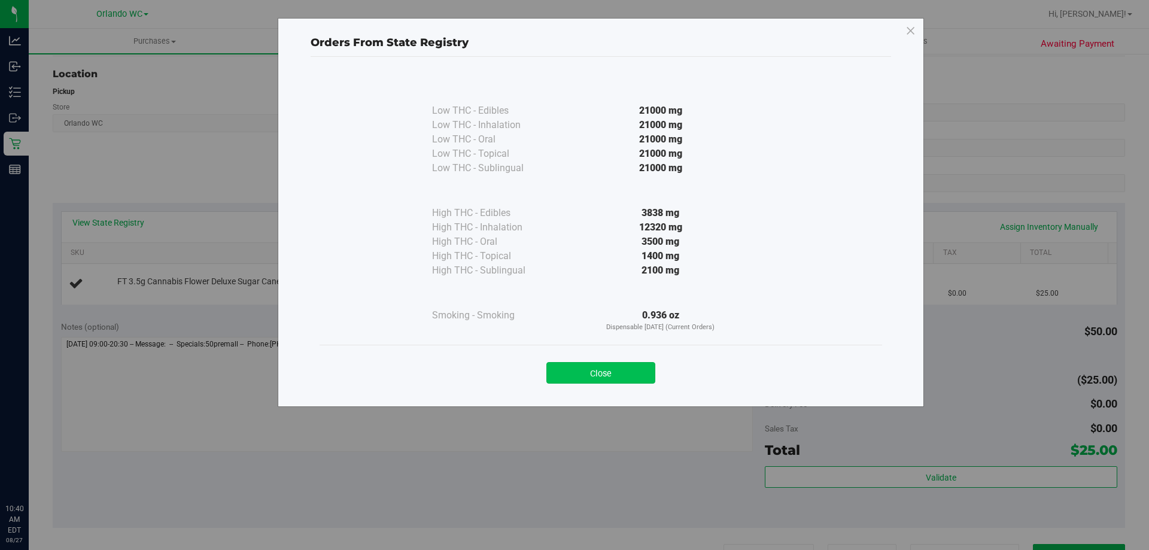
click at [574, 377] on button "Close" at bounding box center [601, 373] width 109 height 22
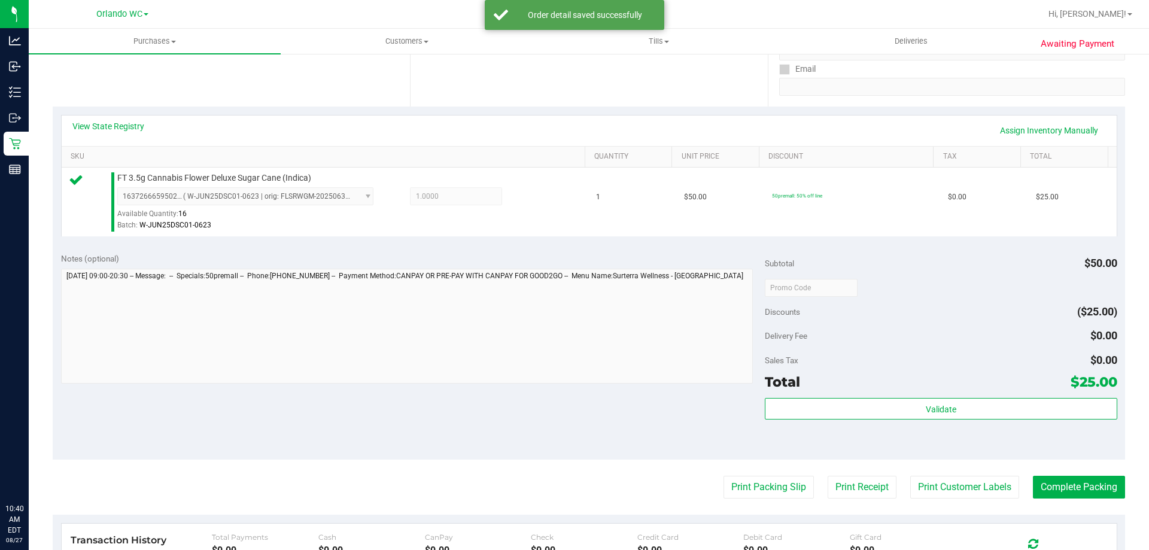
scroll to position [239, 0]
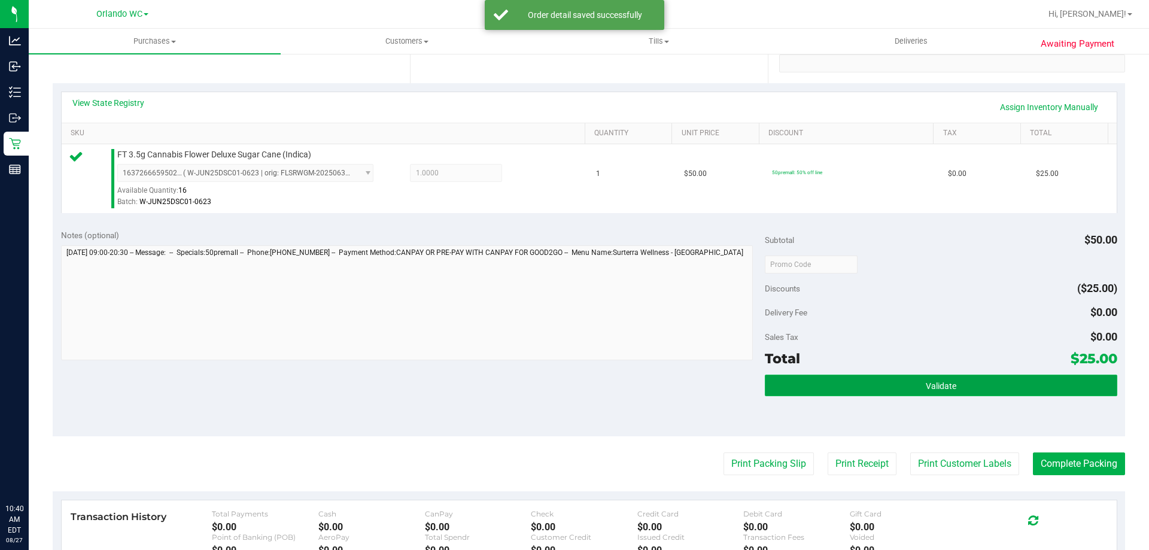
click at [574, 381] on button "Validate" at bounding box center [941, 386] width 352 height 22
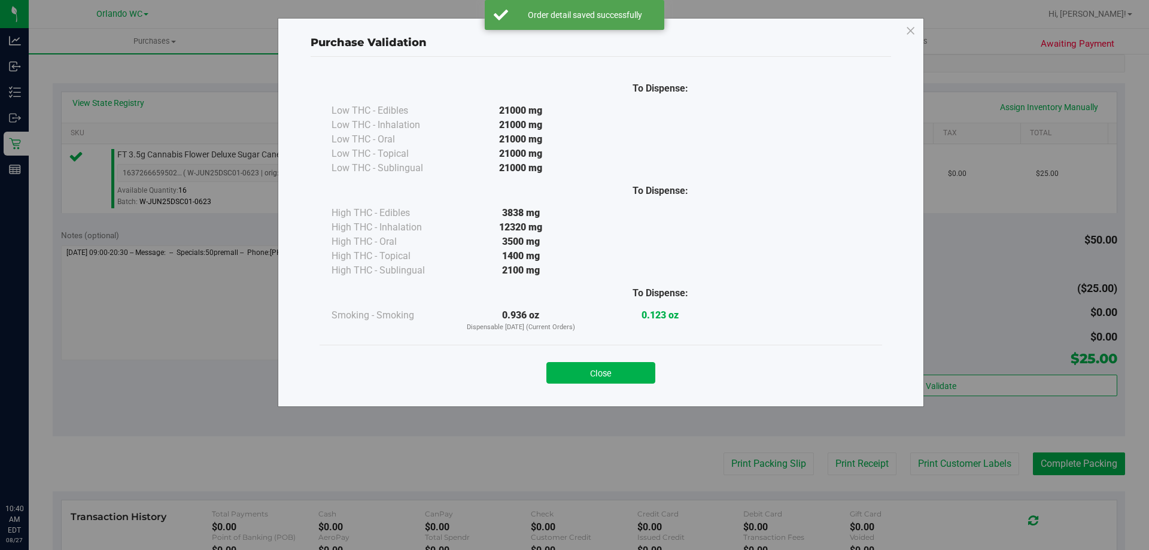
click at [574, 384] on div "Close" at bounding box center [601, 369] width 563 height 48
click at [574, 374] on button "Close" at bounding box center [601, 373] width 109 height 22
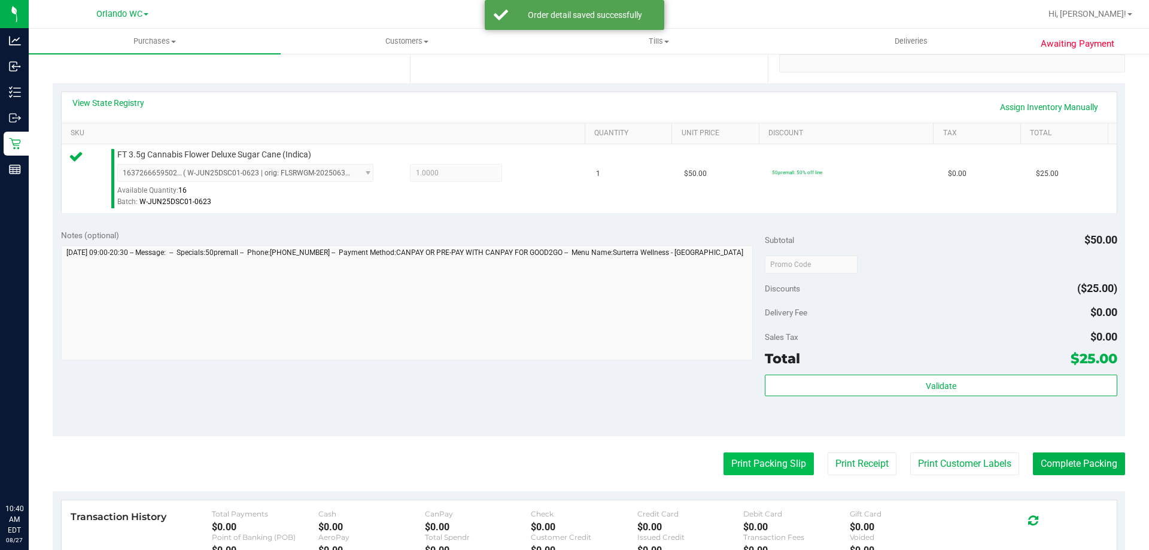
click at [574, 469] on button "Print Packing Slip" at bounding box center [769, 464] width 90 height 23
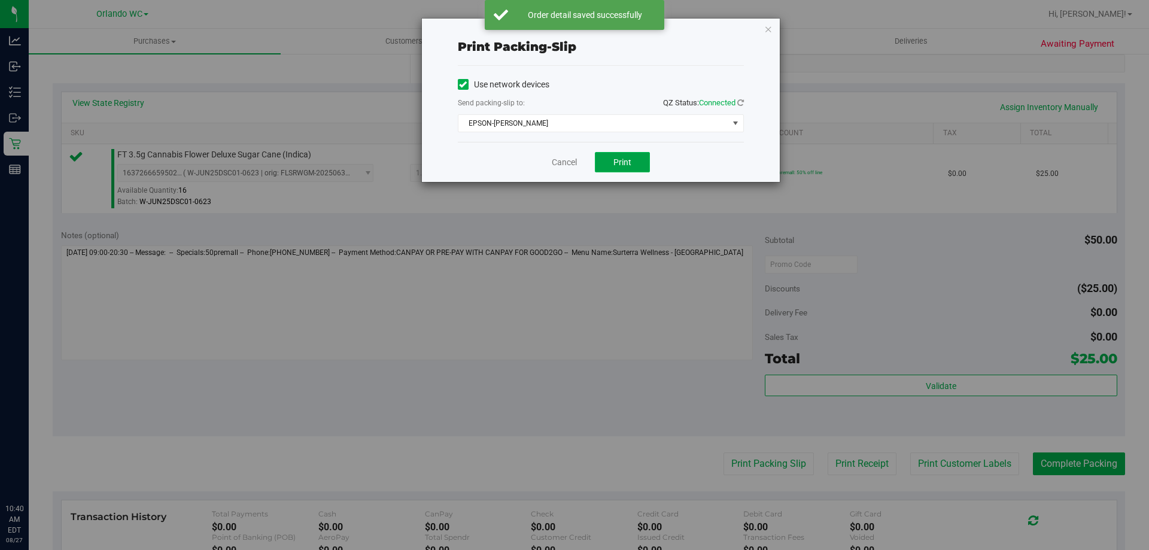
click at [574, 156] on button "Print" at bounding box center [622, 162] width 55 height 20
click at [560, 165] on link "Cancel" at bounding box center [564, 162] width 25 height 13
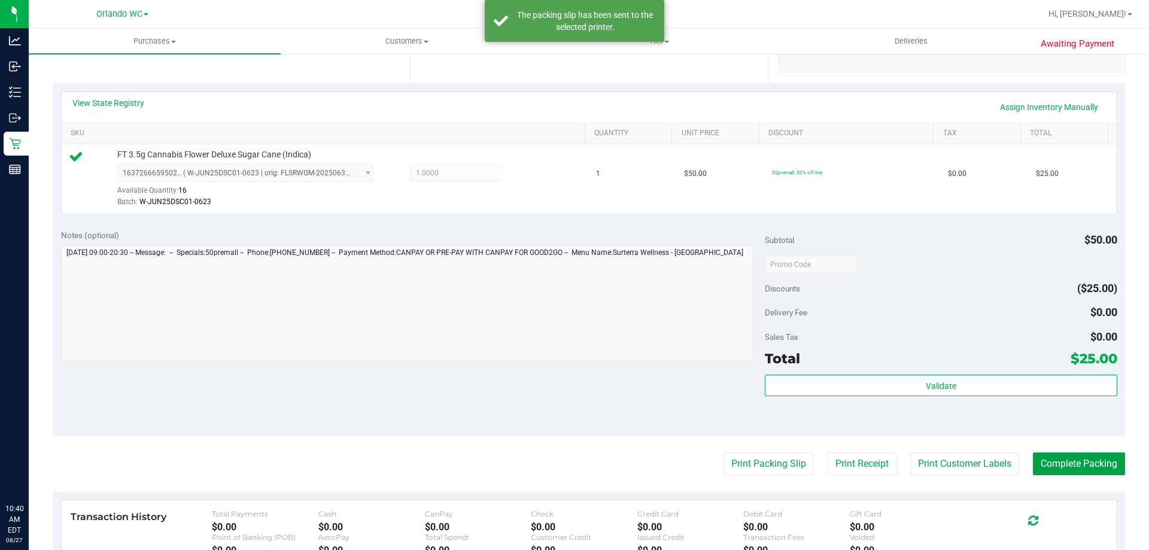
click at [574, 452] on purchase-details "Back Edit Purchase Cancel Purchase View Profile # 11854707 BioTrack ID: - Submi…" at bounding box center [589, 270] width 1073 height 890
click at [574, 451] on purchase-details "Back Edit Purchase Cancel Purchase View Profile # 11854707 BioTrack ID: - Submi…" at bounding box center [589, 270] width 1073 height 890
click at [574, 467] on button "Complete Packing" at bounding box center [1079, 464] width 92 height 23
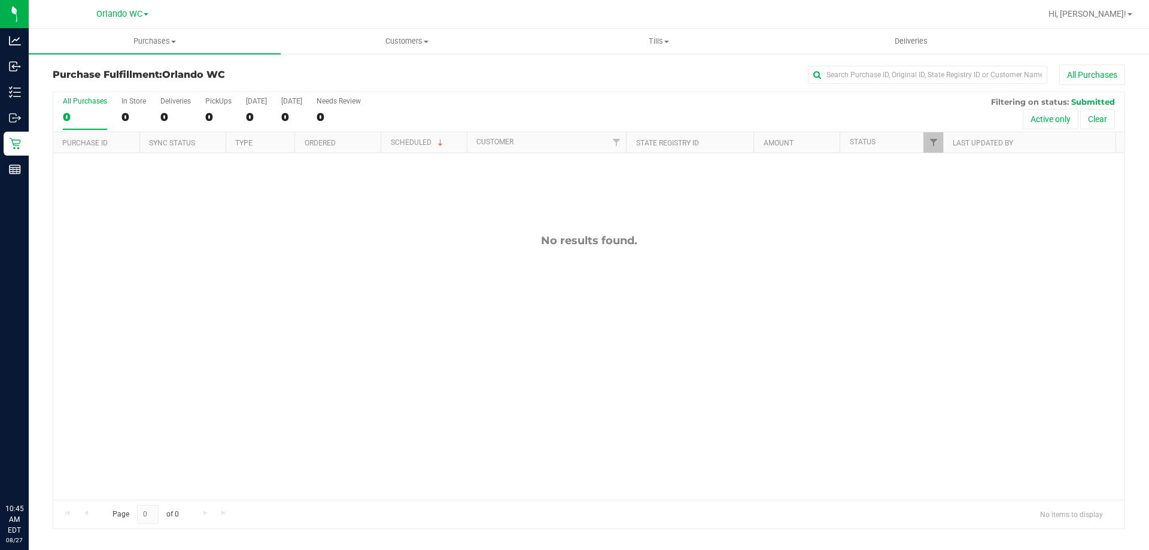
click at [432, 223] on div "No results found." at bounding box center [589, 366] width 1072 height 427
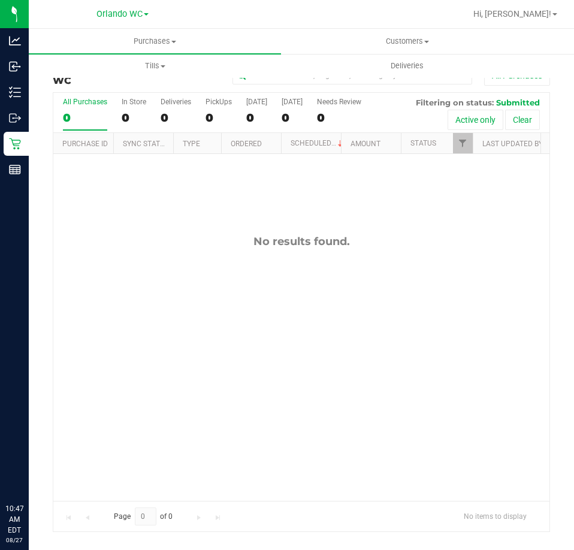
click at [88, 120] on div "0" at bounding box center [85, 118] width 44 height 14
click at [0, 0] on input "All Purchases 0" at bounding box center [0, 0] width 0 height 0
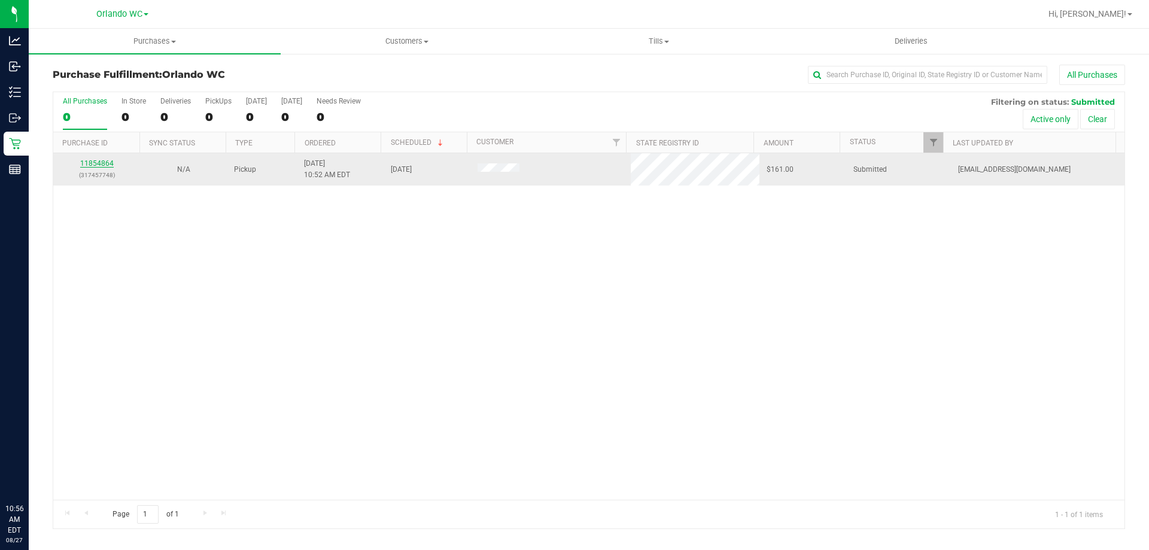
click at [99, 160] on link "11854864" at bounding box center [97, 163] width 34 height 8
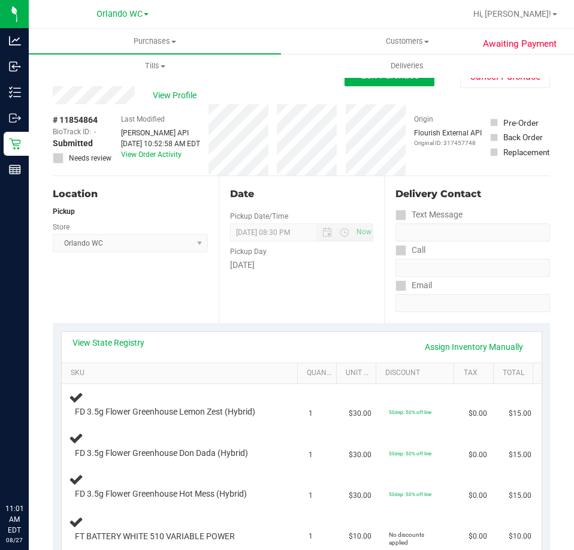
click at [201, 256] on div "Location Pickup Store Orlando WC Select Store Bonita Springs WC Boynton Beach W…" at bounding box center [136, 249] width 166 height 147
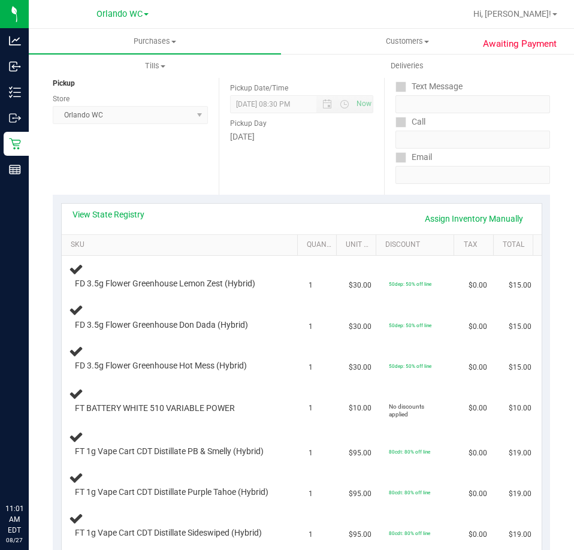
scroll to position [120, 0]
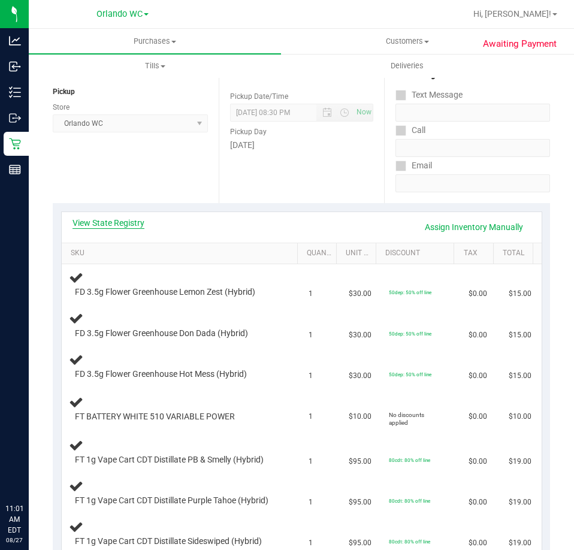
click at [118, 219] on link "View State Registry" at bounding box center [108, 223] width 72 height 12
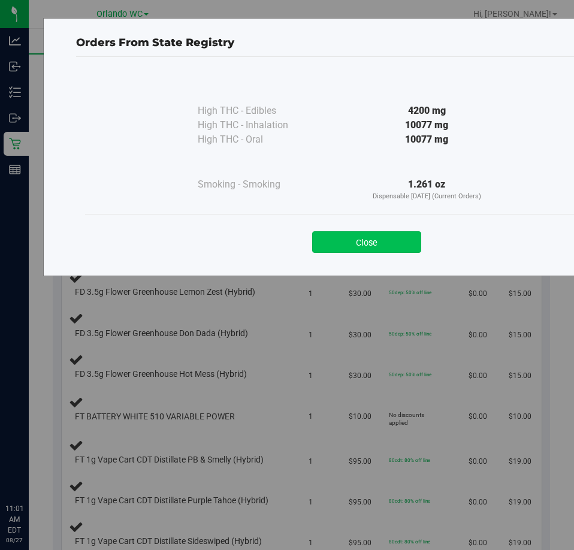
click at [369, 244] on button "Close" at bounding box center [366, 242] width 109 height 22
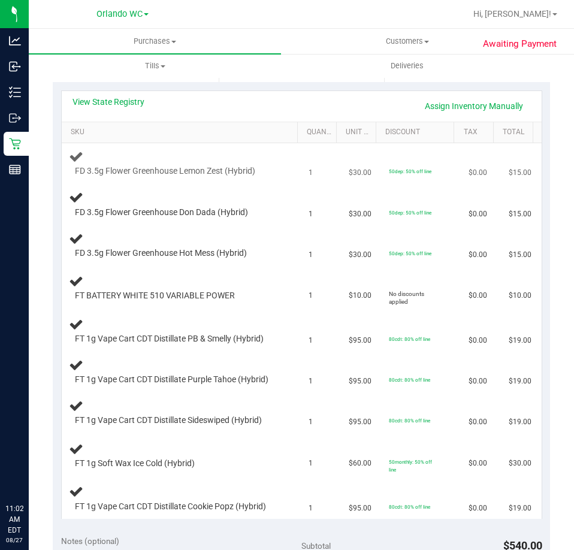
scroll to position [239, 0]
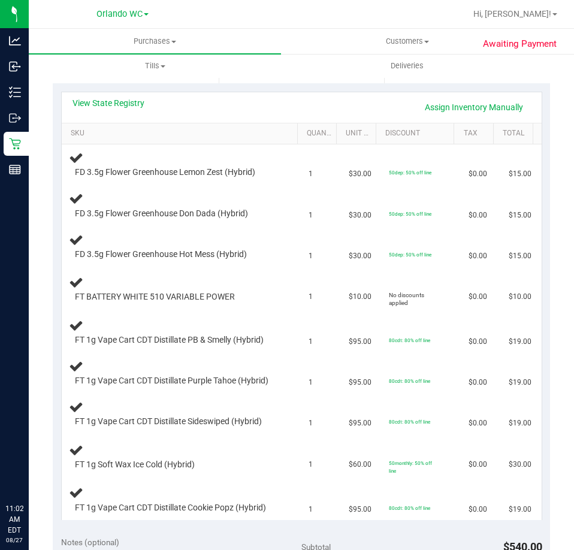
click at [110, 94] on div "View State Registry Assign Inventory Manually" at bounding box center [302, 107] width 480 height 31
click at [110, 97] on link "View State Registry" at bounding box center [108, 103] width 72 height 12
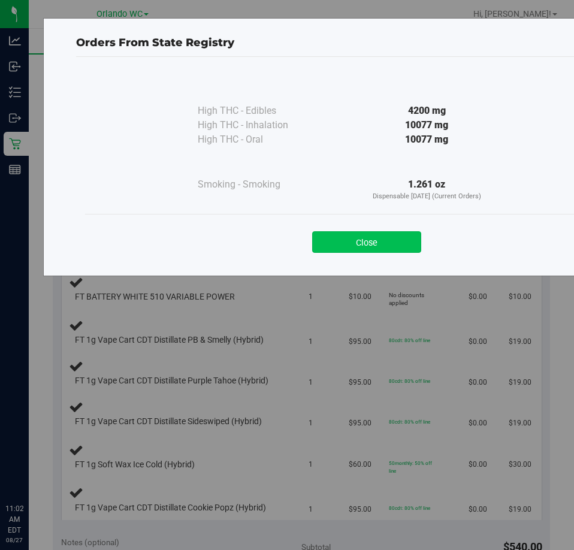
click at [347, 242] on button "Close" at bounding box center [366, 242] width 109 height 22
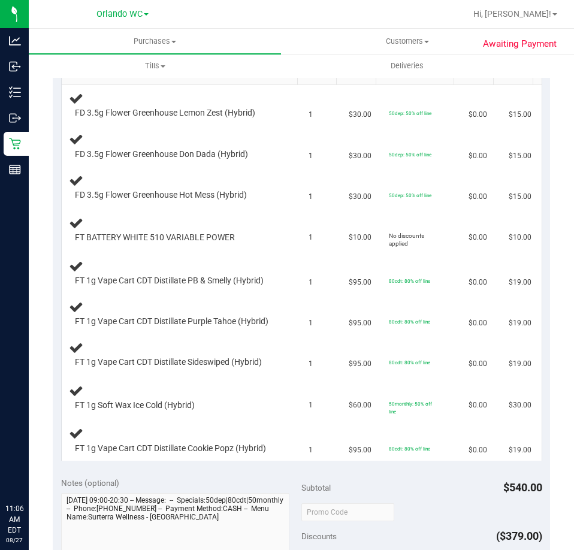
scroll to position [299, 0]
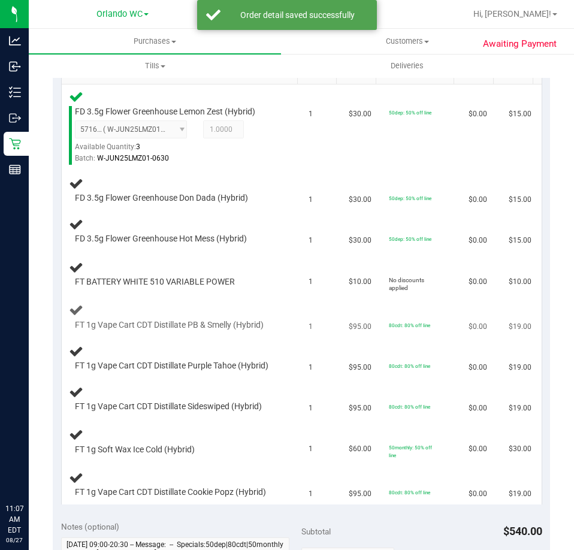
click at [289, 308] on td "FT 1g Vape Cart CDT Distillate PB & Smelly (Hybrid)" at bounding box center [182, 317] width 240 height 41
click at [356, 284] on span "$10.00" at bounding box center [359, 281] width 23 height 11
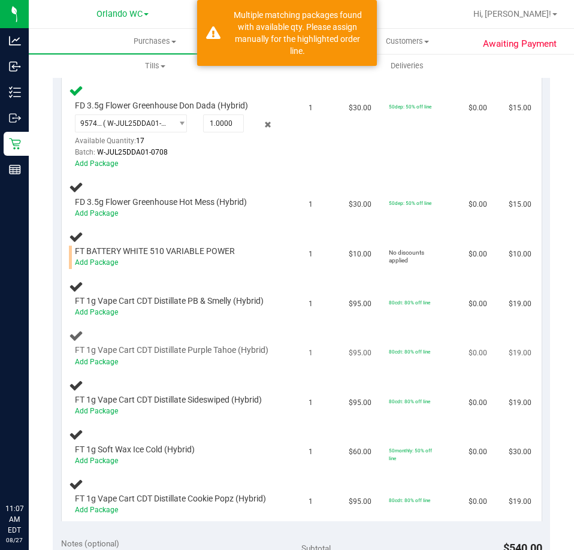
scroll to position [419, 0]
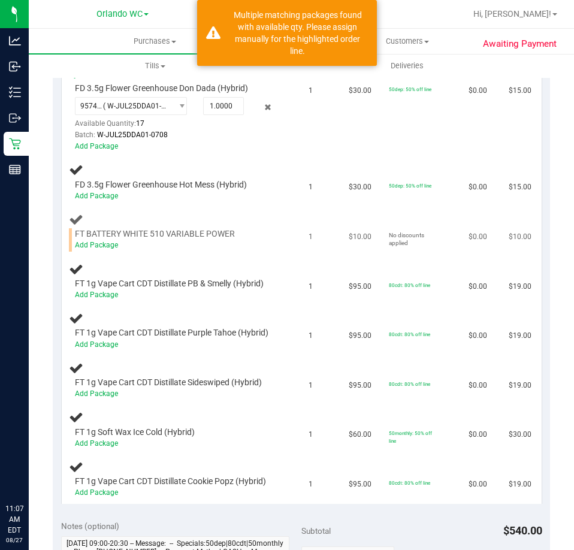
click at [99, 249] on div "Add Package" at bounding box center [176, 244] width 203 height 11
click at [98, 242] on link "Add Package" at bounding box center [96, 245] width 43 height 8
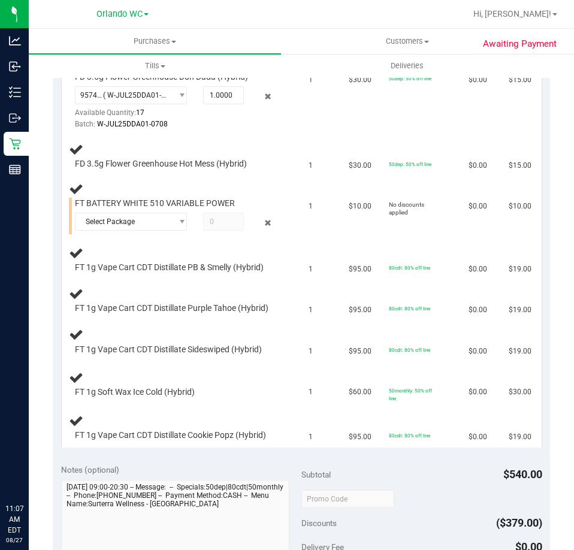
click at [139, 242] on td "FT 1g Vape Cart CDT Distillate PB & Smelly (Hybrid)" at bounding box center [182, 259] width 240 height 41
click at [138, 256] on div "FT 1g Vape Cart CDT Distillate PB & Smelly (Hybrid)" at bounding box center [182, 259] width 226 height 28
click at [139, 211] on div "FT BATTERY WHITE 510 VARIABLE POWER Select Package 1589112553922816 23950911879…" at bounding box center [173, 216] width 209 height 37
click at [129, 230] on div "Select Package 1589112553922816 2395091187957866 3275687524185328 9899589979210…" at bounding box center [176, 224] width 203 height 22
click at [131, 221] on span "Select Package" at bounding box center [123, 221] width 96 height 17
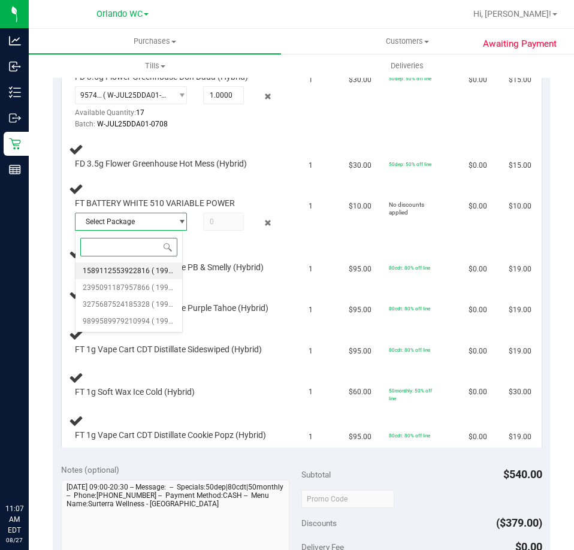
click at [125, 267] on span "1589112553922816" at bounding box center [116, 270] width 67 height 8
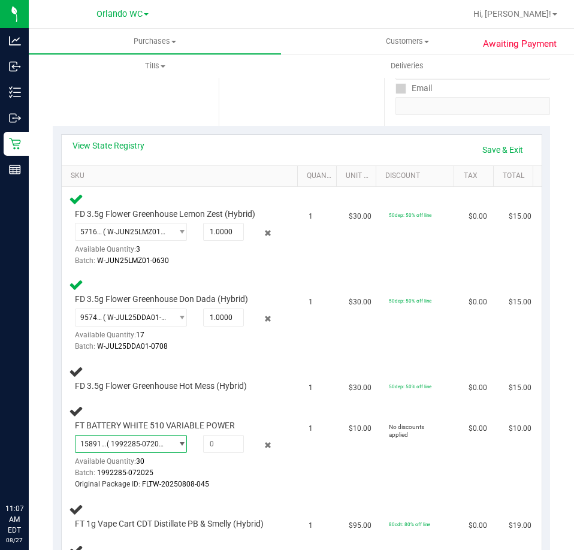
scroll to position [180, 0]
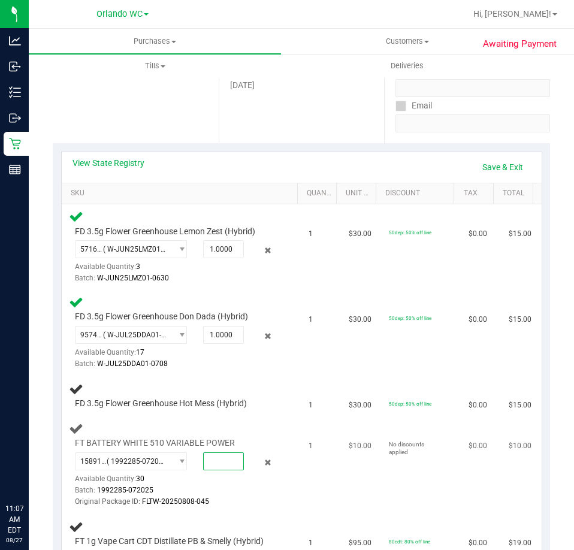
click at [219, 462] on span at bounding box center [223, 461] width 41 height 18
type input "1"
type input "1.0000"
drag, startPoint x: 214, startPoint y: 355, endPoint x: 120, endPoint y: 269, distance: 127.1
click at [212, 354] on div "9574760250359126 ( W-JUL25DDA01-0708 | orig: FLSRWGM-20250714-331 ) 95747602503…" at bounding box center [176, 348] width 203 height 44
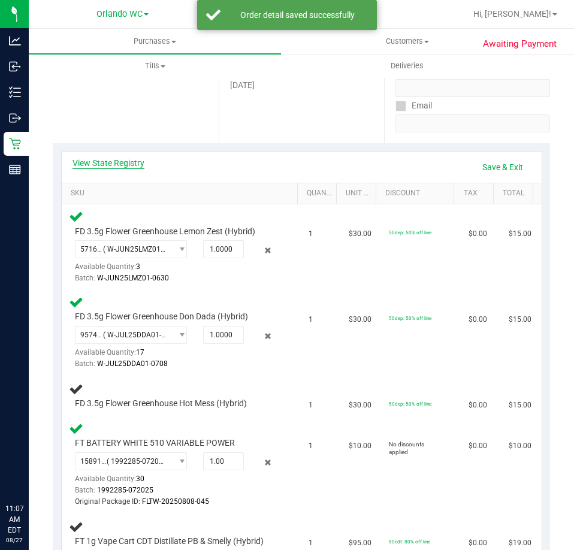
click at [123, 164] on link "View State Registry" at bounding box center [108, 163] width 72 height 12
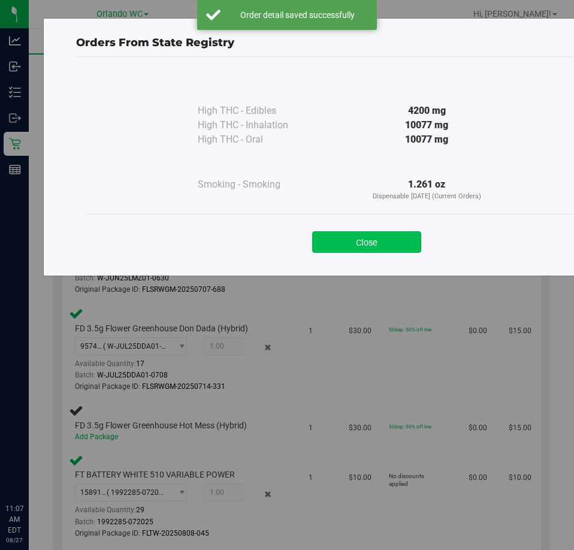
click at [376, 235] on button "Close" at bounding box center [366, 242] width 109 height 22
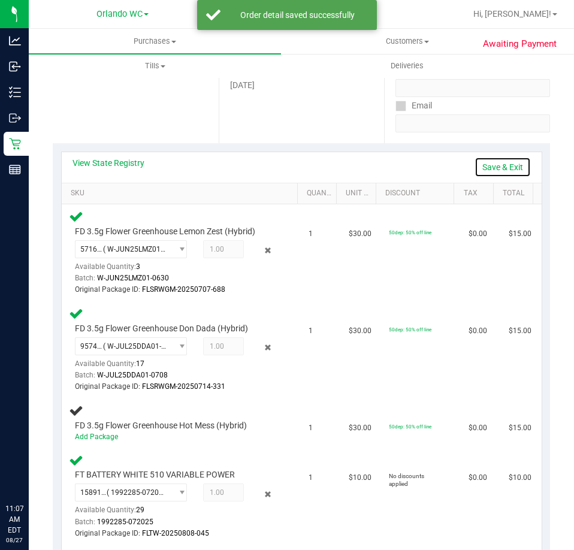
click at [516, 169] on link "Save & Exit" at bounding box center [502, 167] width 56 height 20
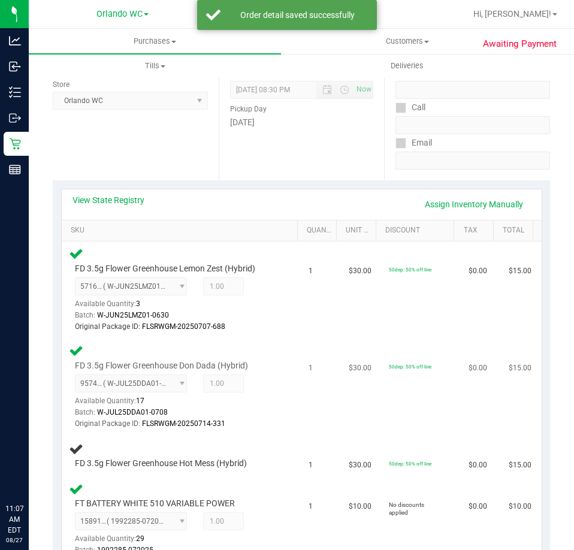
scroll to position [60, 0]
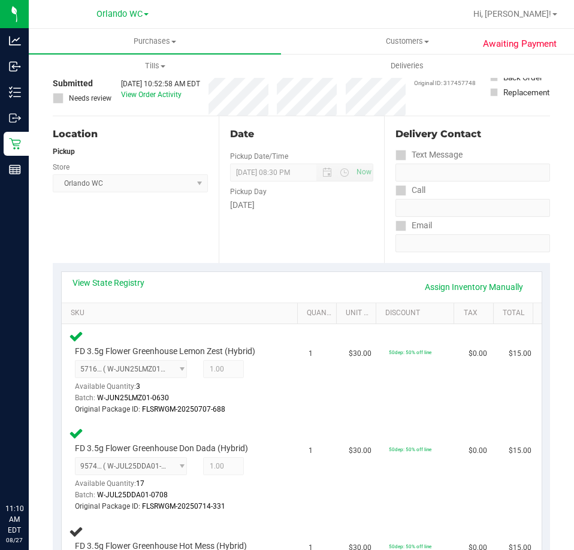
click at [250, 214] on div "Date Pickup Date/Time 08/27/2025 Now 08/27/2025 08:30 PM Now Pickup Day Wednesd…" at bounding box center [302, 189] width 166 height 147
click at [119, 239] on div "Location Pickup Store Orlando WC Select Store Bonita Springs WC Boynton Beach W…" at bounding box center [136, 189] width 166 height 147
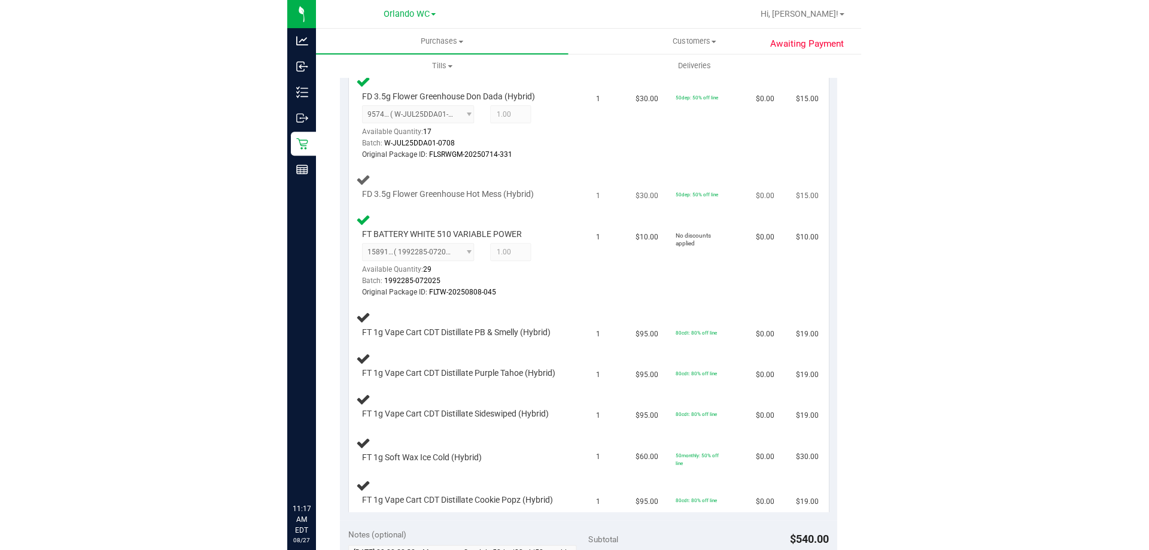
scroll to position [419, 0]
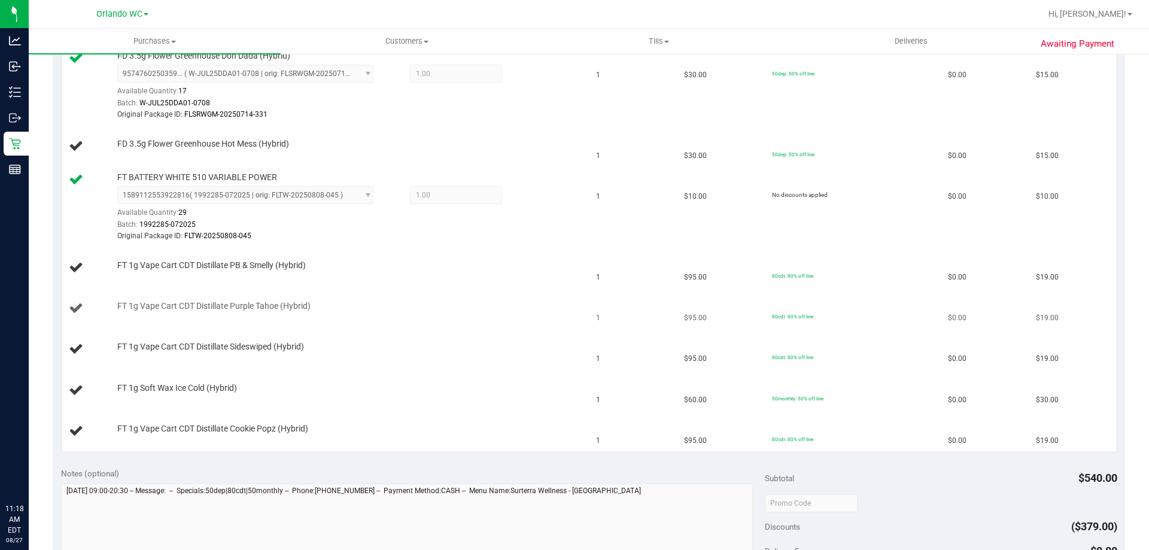
click at [574, 315] on td "$95.00" at bounding box center [721, 309] width 88 height 41
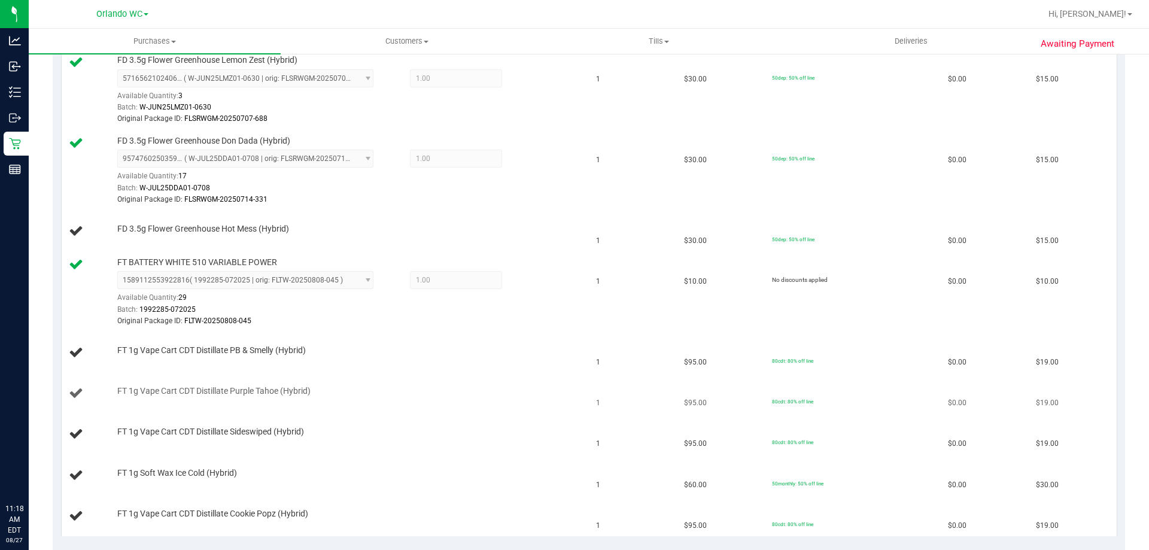
scroll to position [359, 0]
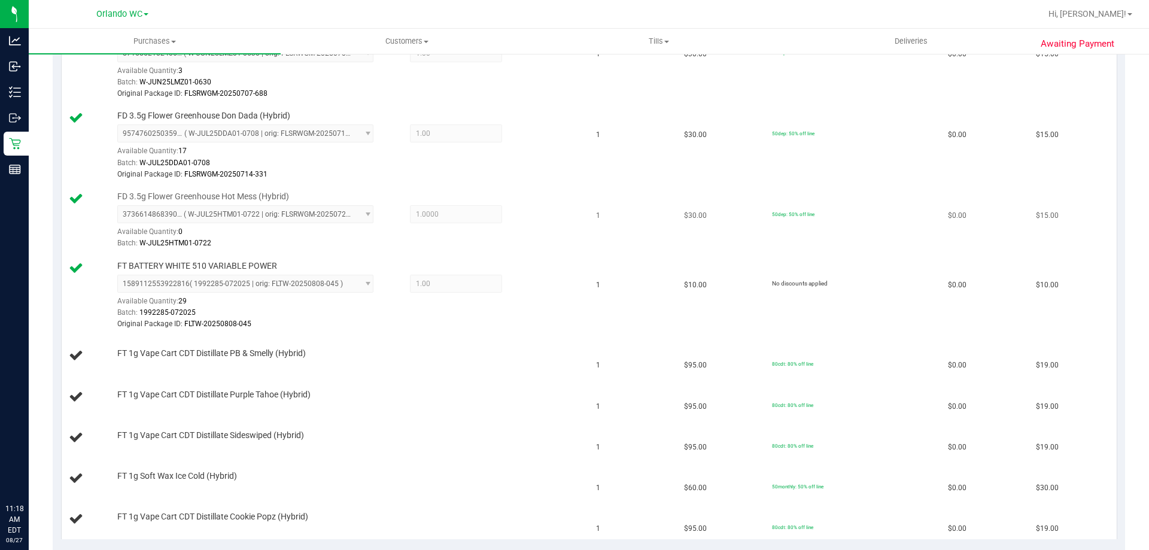
click at [220, 195] on span "FD 3.5g Flower Greenhouse Hot Mess (Hybrid)" at bounding box center [203, 196] width 172 height 11
copy div "FD 3.5g Flower Greenhouse Hot Mess (Hybrid)"
click at [509, 351] on div "FT 1g Vape Cart CDT Distillate PB & Smelly (Hybrid)" at bounding box center [345, 354] width 468 height 12
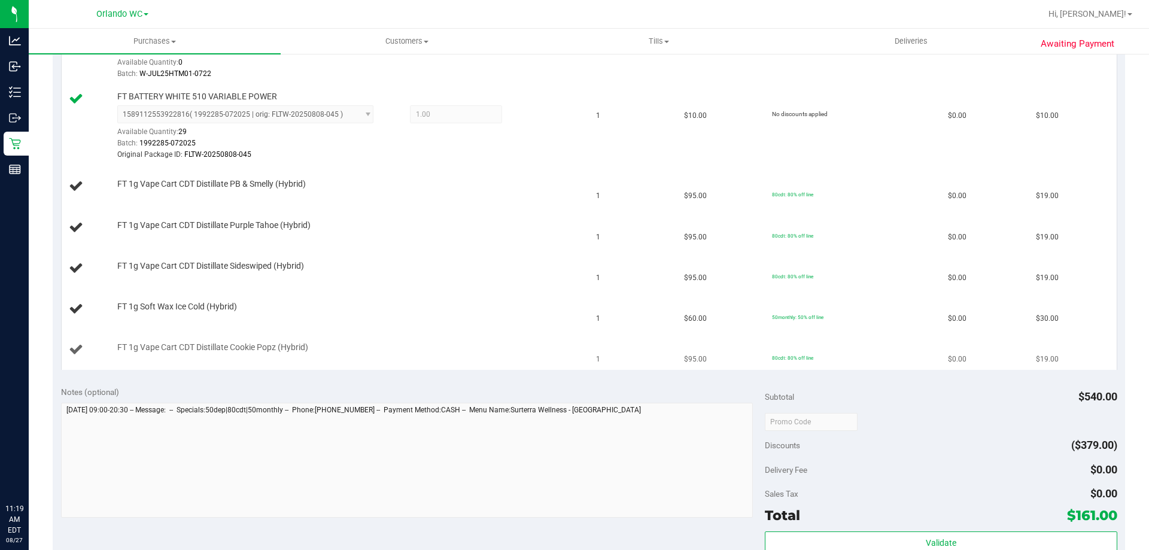
scroll to position [539, 0]
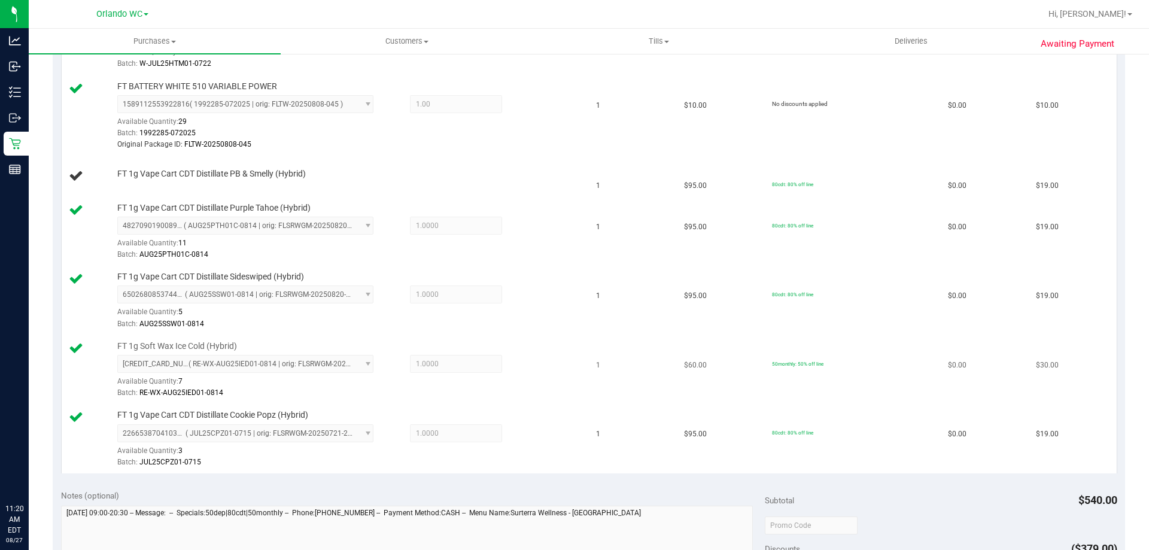
click at [398, 353] on div "FT 1g Soft Wax Ice Cold (Hybrid) 3038940118175493 ( RE-WX-AUG25IED01-0814 | ori…" at bounding box center [345, 370] width 468 height 59
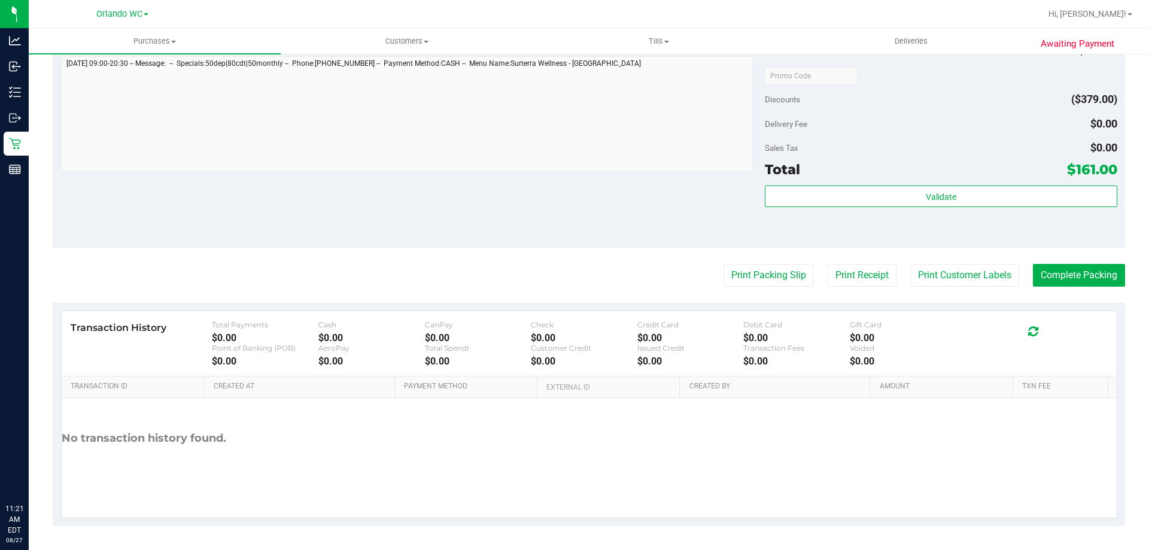
scroll to position [509, 0]
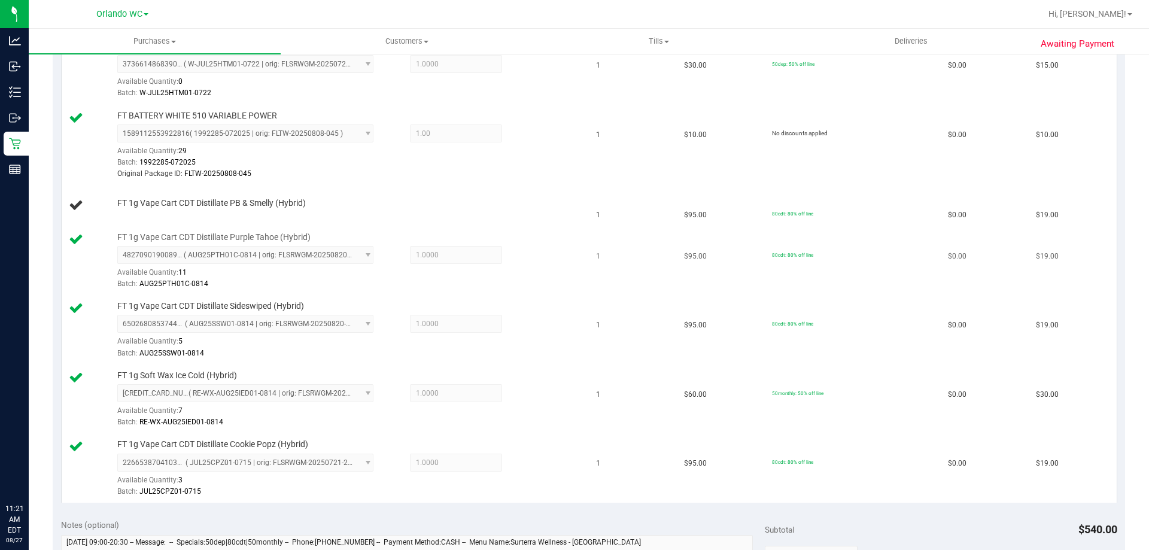
click at [529, 293] on td "FT 1g Vape Cart CDT Distillate Purple Tahoe (Hybrid) 4827090190089005 ( AUG25PT…" at bounding box center [326, 261] width 528 height 69
click at [246, 200] on span "FT 1g Vape Cart CDT Distillate PB & Smelly (Hybrid)" at bounding box center [211, 203] width 189 height 11
copy div "FT 1g Vape Cart CDT Distillate PB & Smelly (Hybrid)"
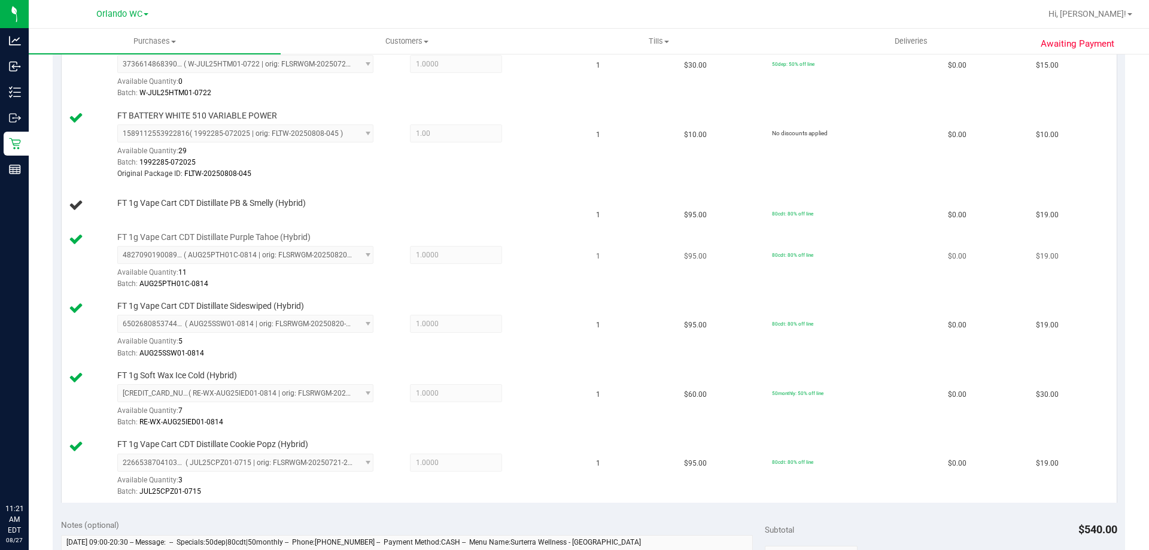
click at [492, 265] on div "4827090190089005 ( AUG25PTH01C-0814 | orig: FLSRWGM-20250820-1781 ) 48270901900…" at bounding box center [348, 268] width 462 height 44
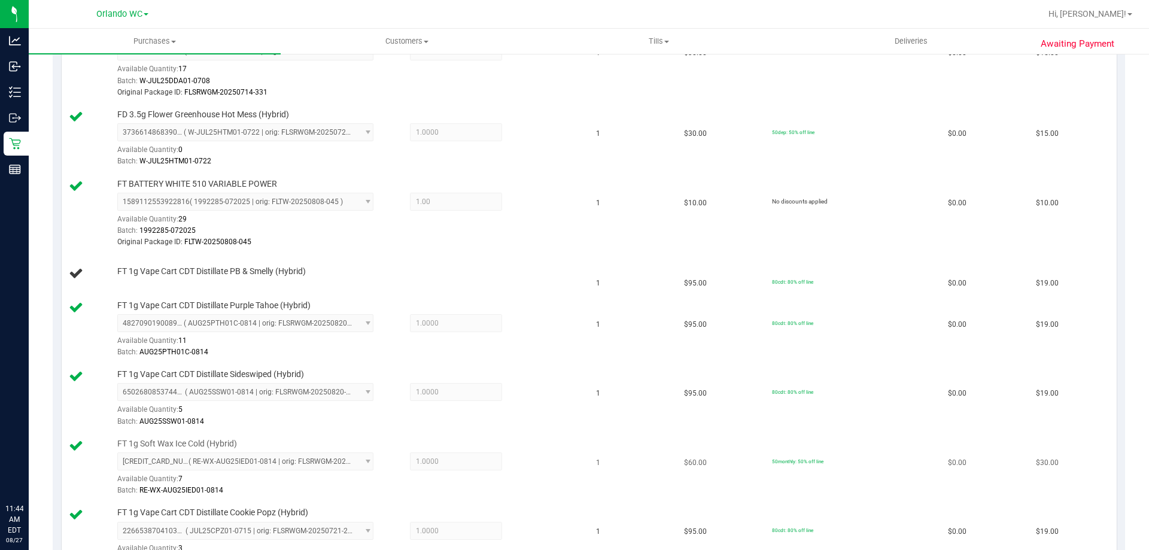
scroll to position [599, 0]
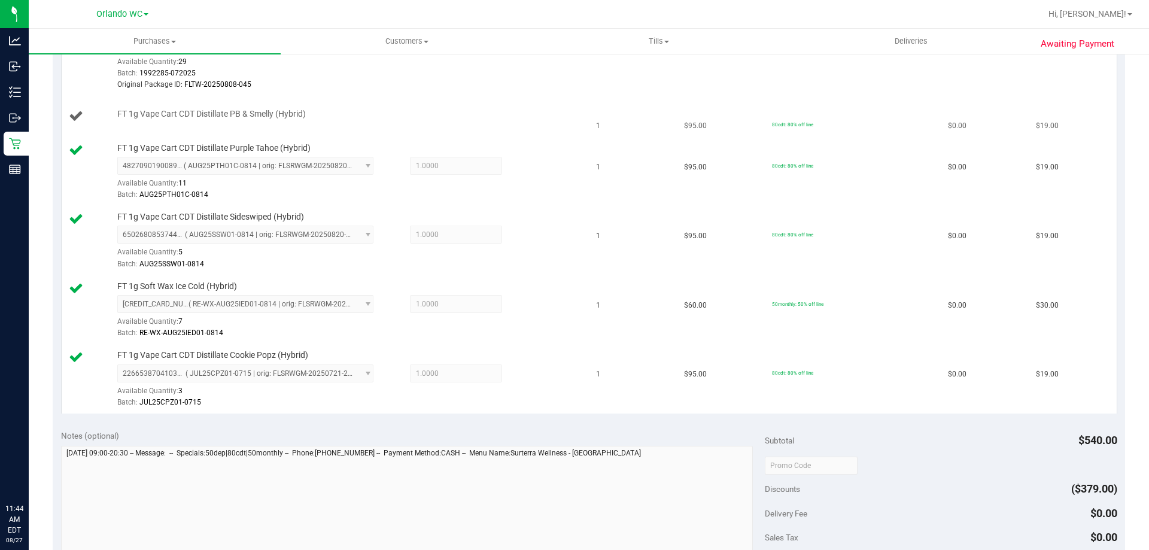
click at [244, 114] on span "FT 1g Vape Cart CDT Distillate PB & Smelly (Hybrid)" at bounding box center [211, 113] width 189 height 11
copy div "FT 1g Vape Cart CDT Distillate PB & Smelly (Hybrid)"
click at [332, 250] on div "Available Quantity: 5" at bounding box center [251, 255] width 269 height 23
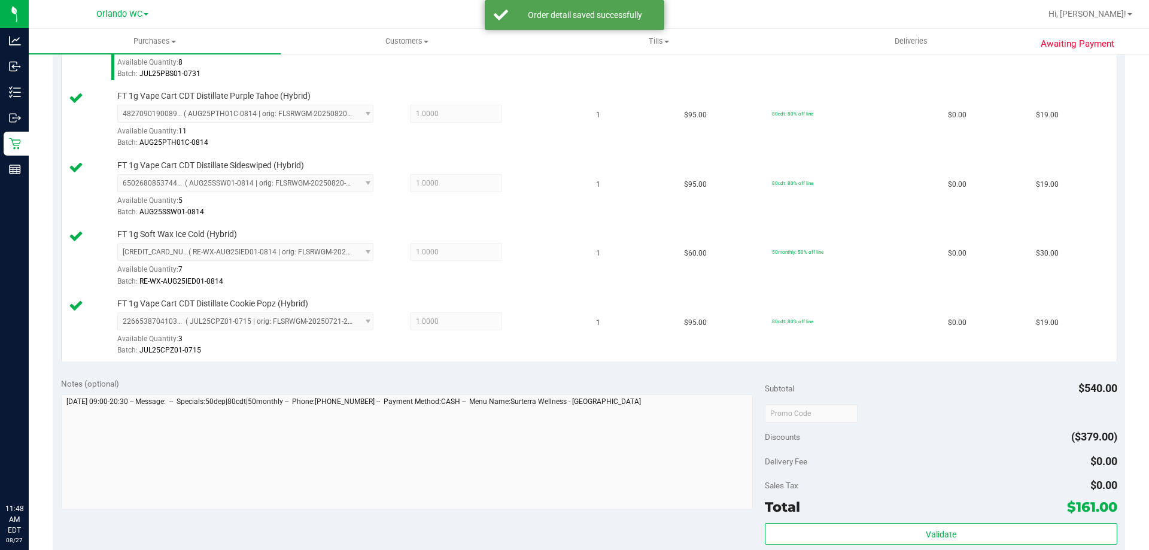
scroll to position [778, 0]
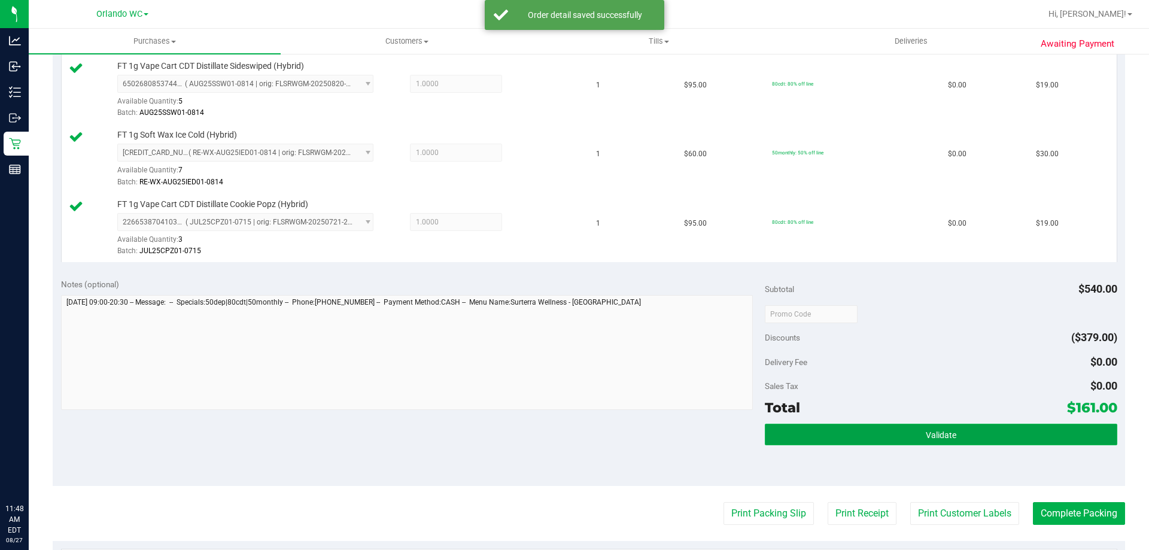
click at [574, 436] on button "Validate" at bounding box center [941, 435] width 352 height 22
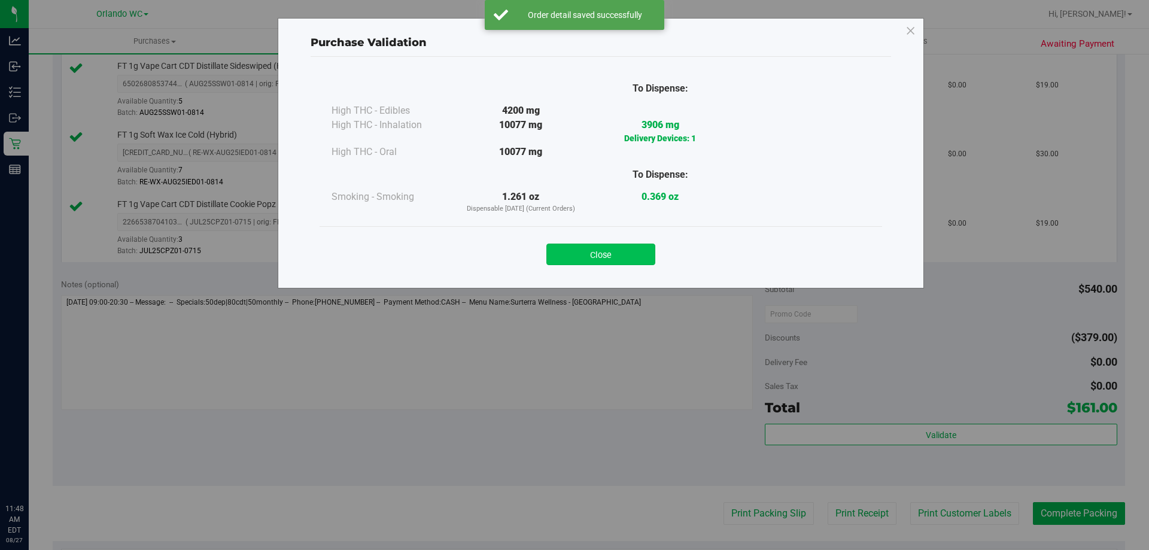
click at [574, 255] on button "Close" at bounding box center [601, 255] width 109 height 22
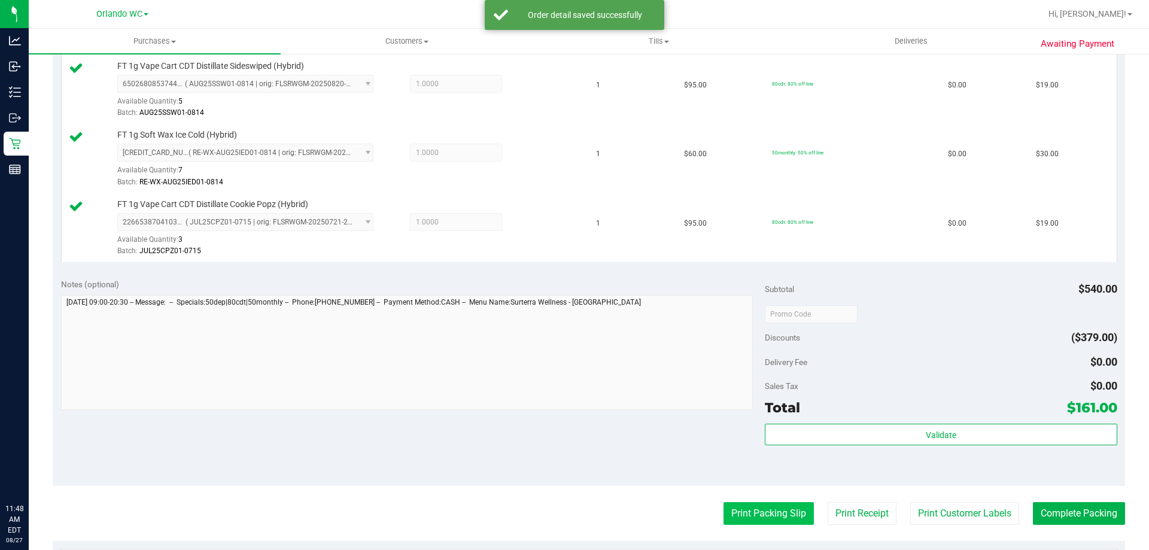
click at [574, 522] on button "Print Packing Slip" at bounding box center [769, 513] width 90 height 23
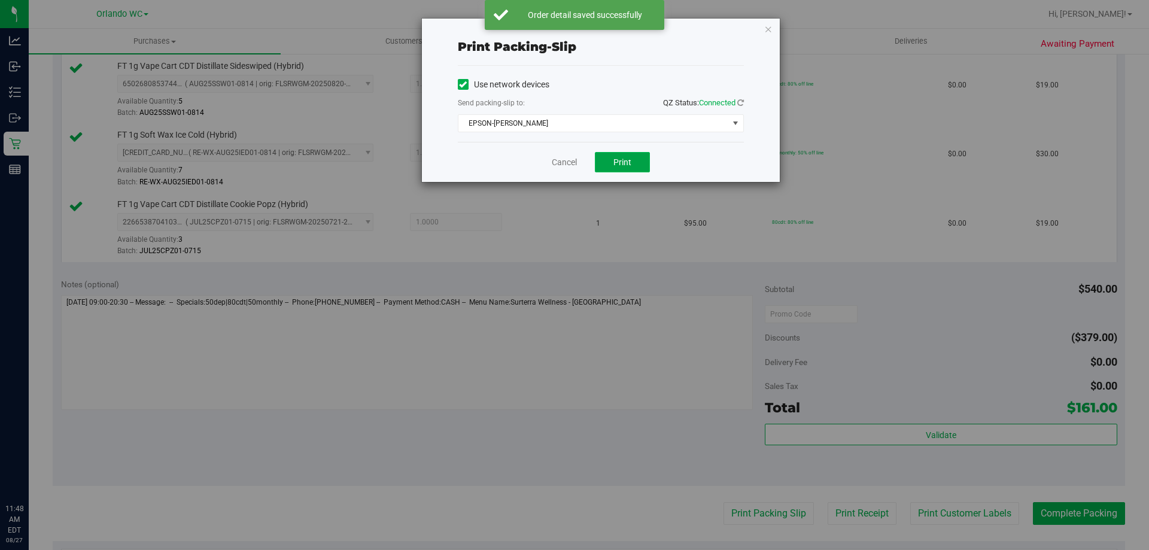
click at [574, 155] on button "Print" at bounding box center [622, 162] width 55 height 20
click at [561, 168] on link "Cancel" at bounding box center [564, 162] width 25 height 13
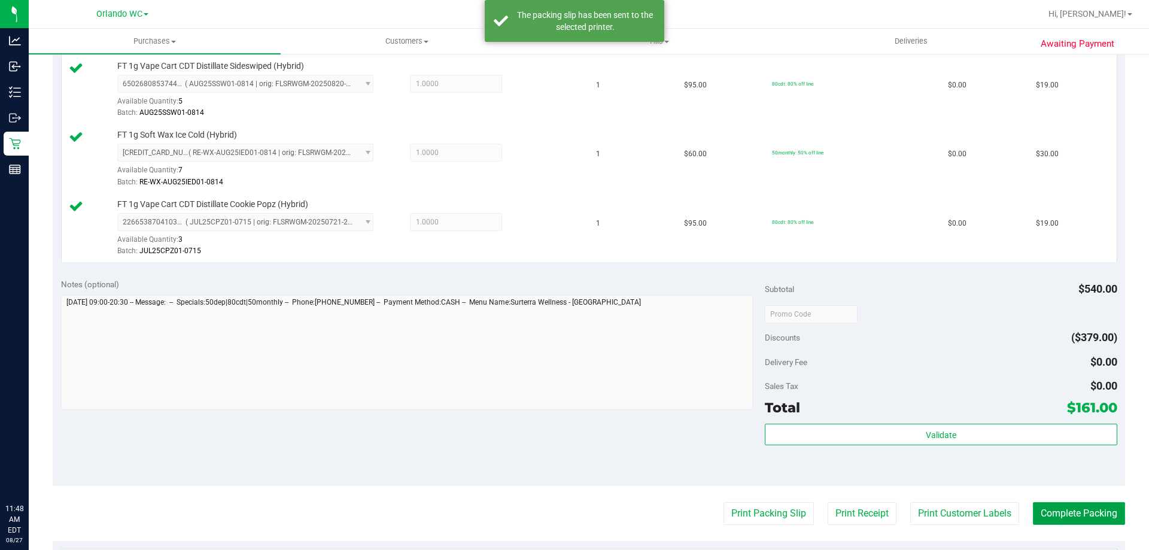
click at [574, 512] on button "Complete Packing" at bounding box center [1079, 513] width 92 height 23
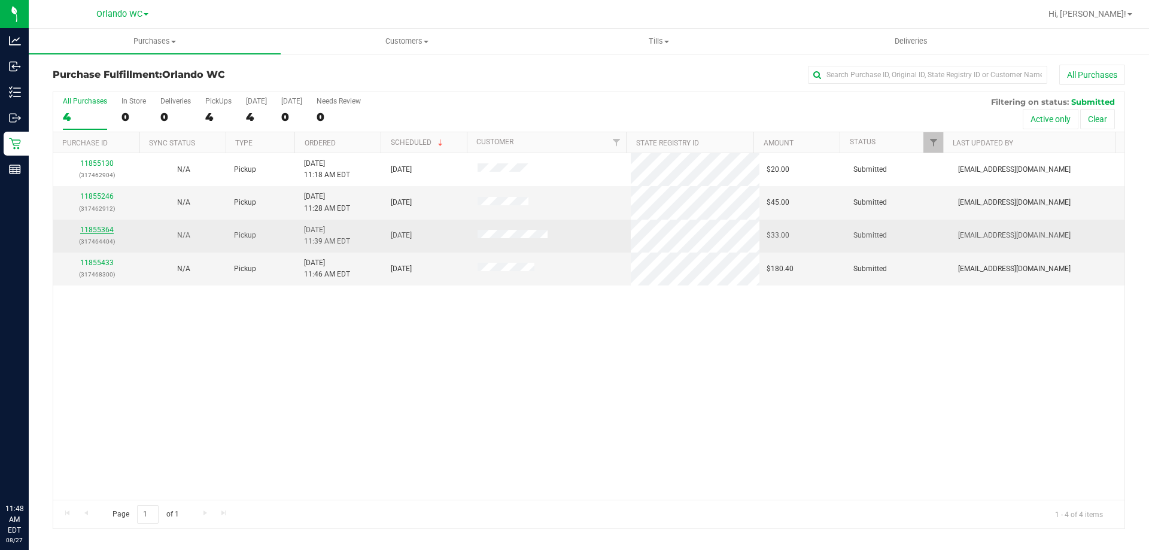
click at [101, 233] on link "11855364" at bounding box center [97, 230] width 34 height 8
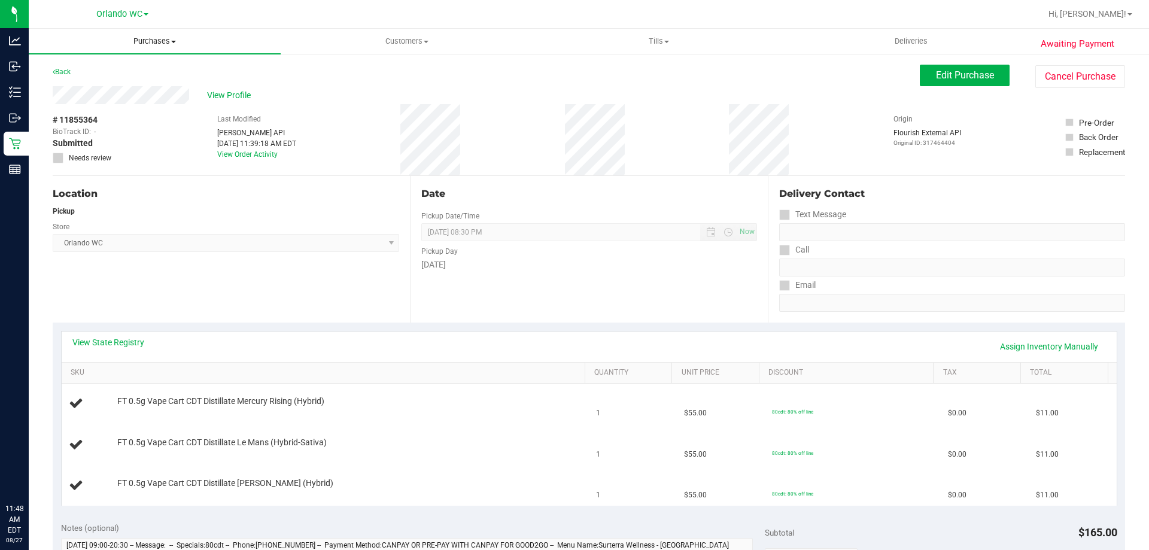
click at [159, 41] on span "Purchases" at bounding box center [155, 41] width 252 height 11
click at [110, 81] on li "Fulfillment" at bounding box center [155, 87] width 252 height 14
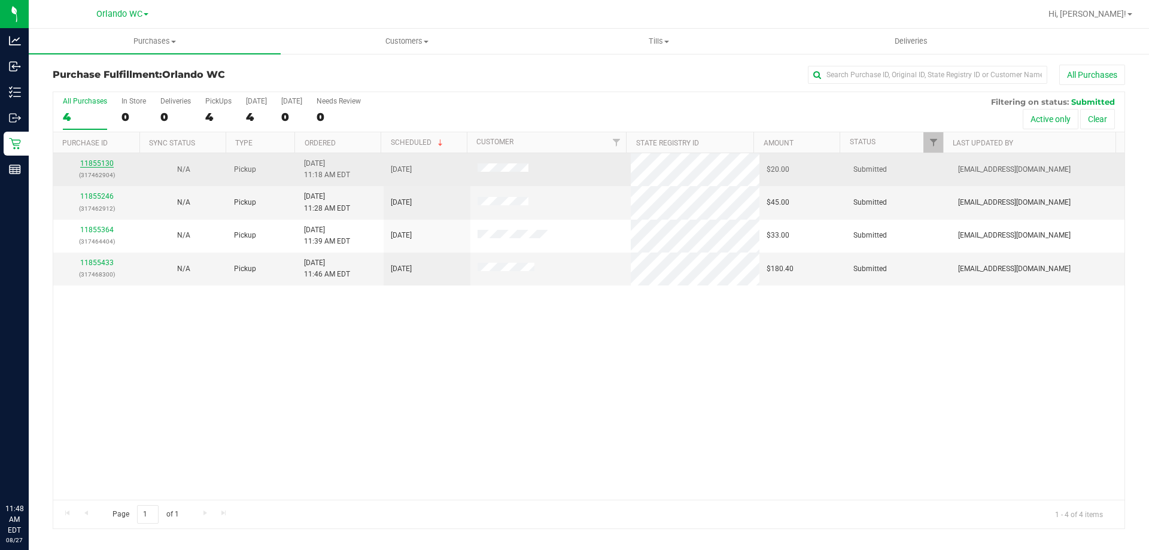
click at [102, 163] on link "11855130" at bounding box center [97, 163] width 34 height 8
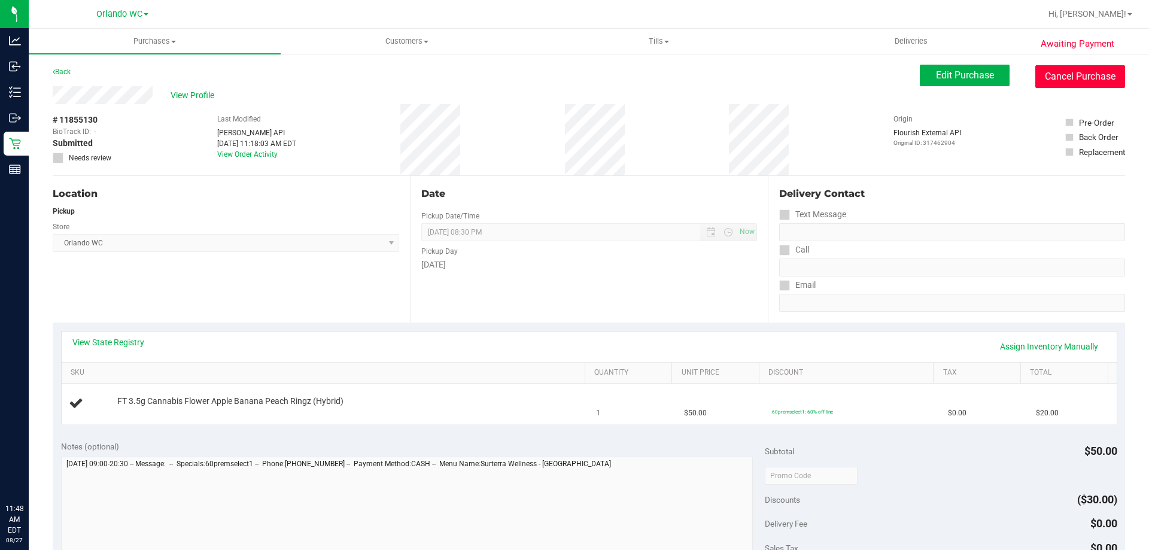
click at [574, 69] on button "Cancel Purchase" at bounding box center [1081, 76] width 90 height 23
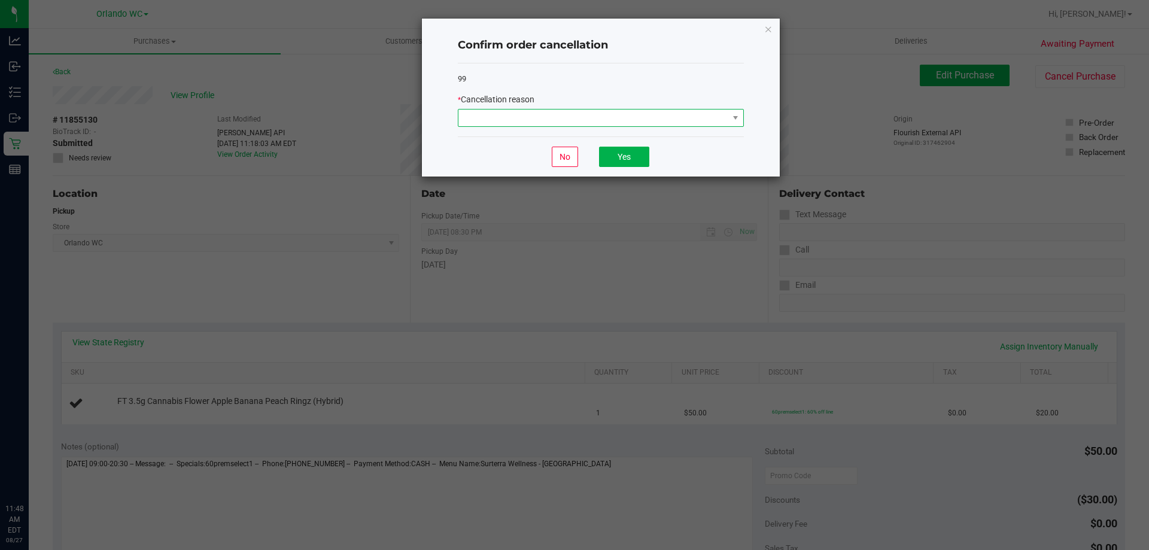
click at [541, 120] on span at bounding box center [594, 118] width 270 height 17
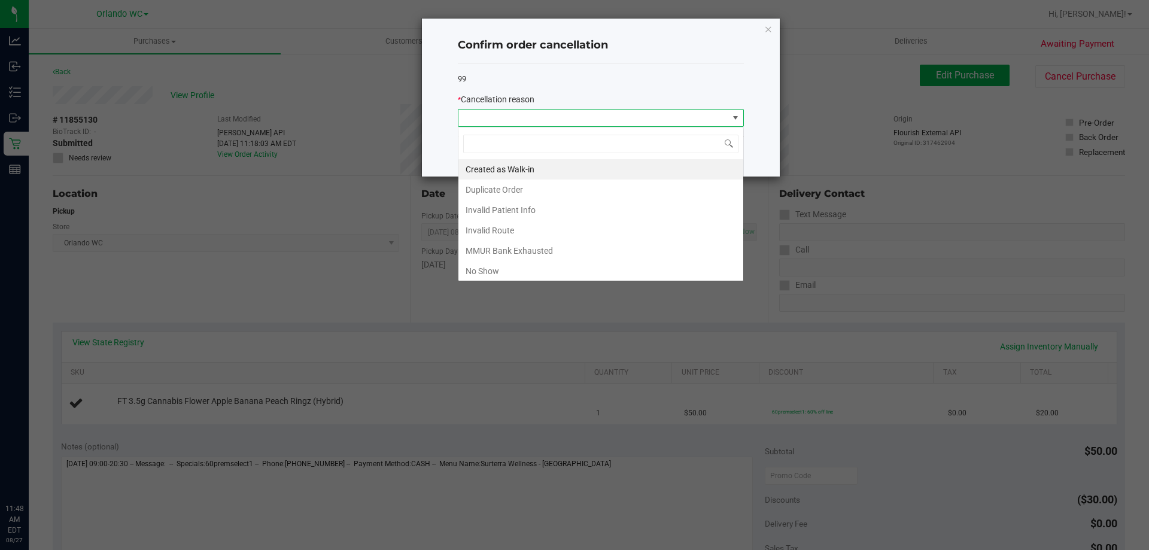
scroll to position [18, 286]
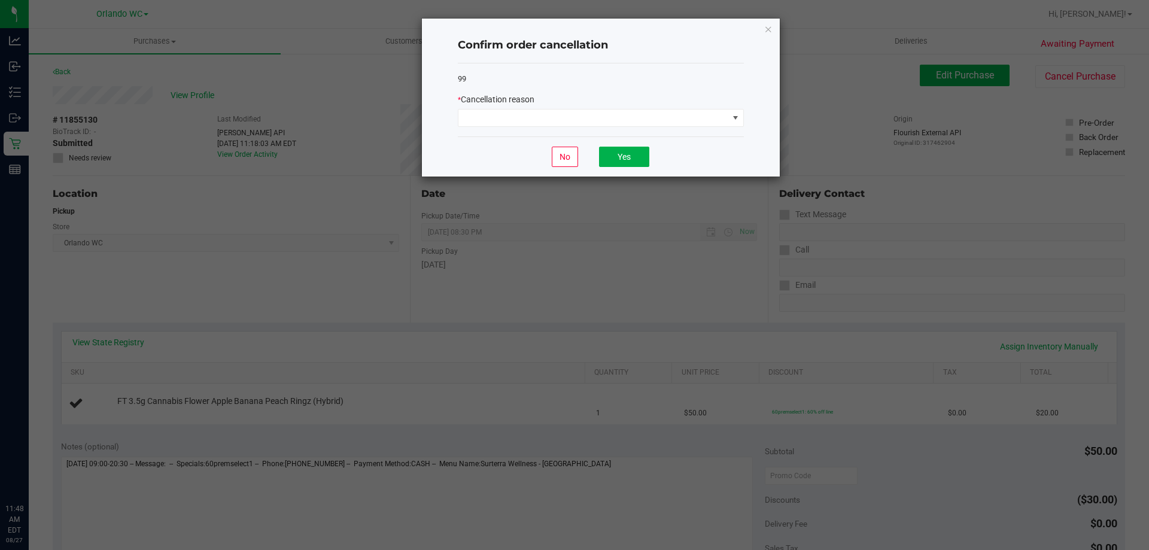
click at [491, 71] on div "99 * Cancellation reason" at bounding box center [601, 100] width 286 height 74
click at [574, 127] on span at bounding box center [601, 118] width 286 height 18
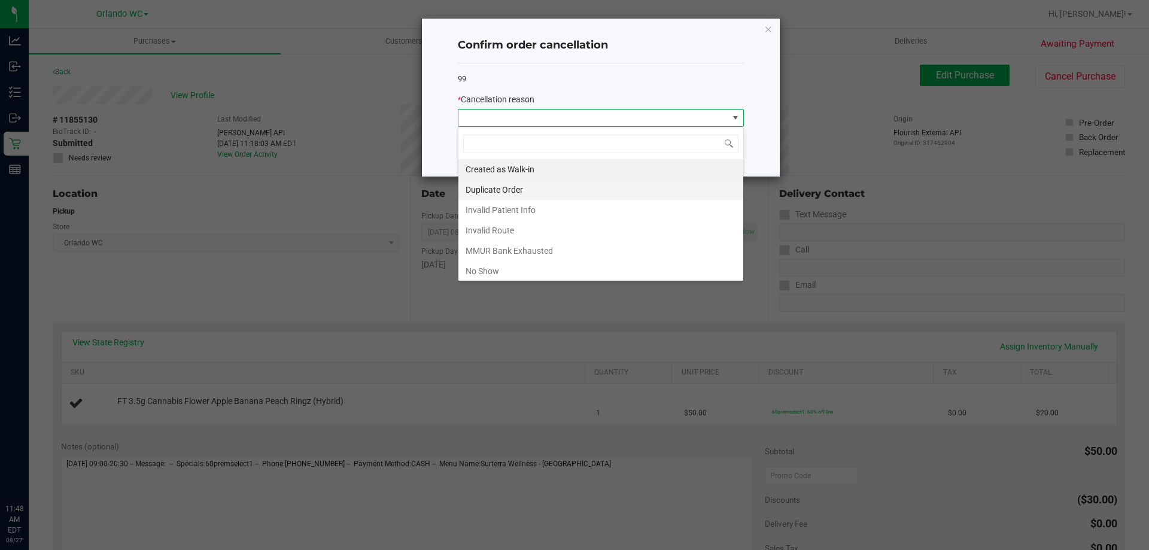
click at [515, 186] on li "Duplicate Order" at bounding box center [601, 190] width 285 height 20
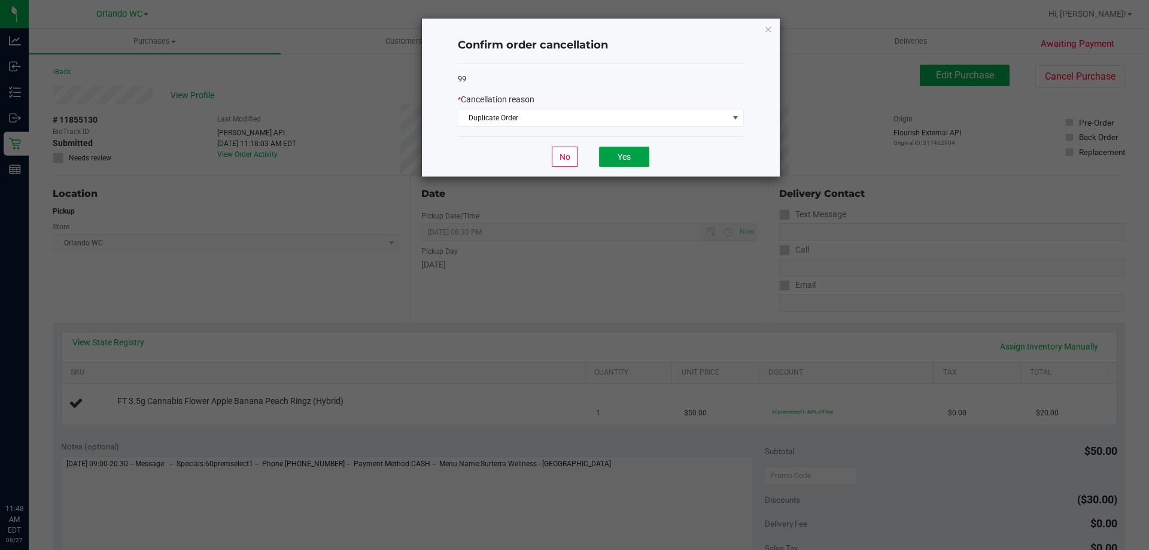
click at [574, 163] on button "Yes" at bounding box center [624, 157] width 50 height 20
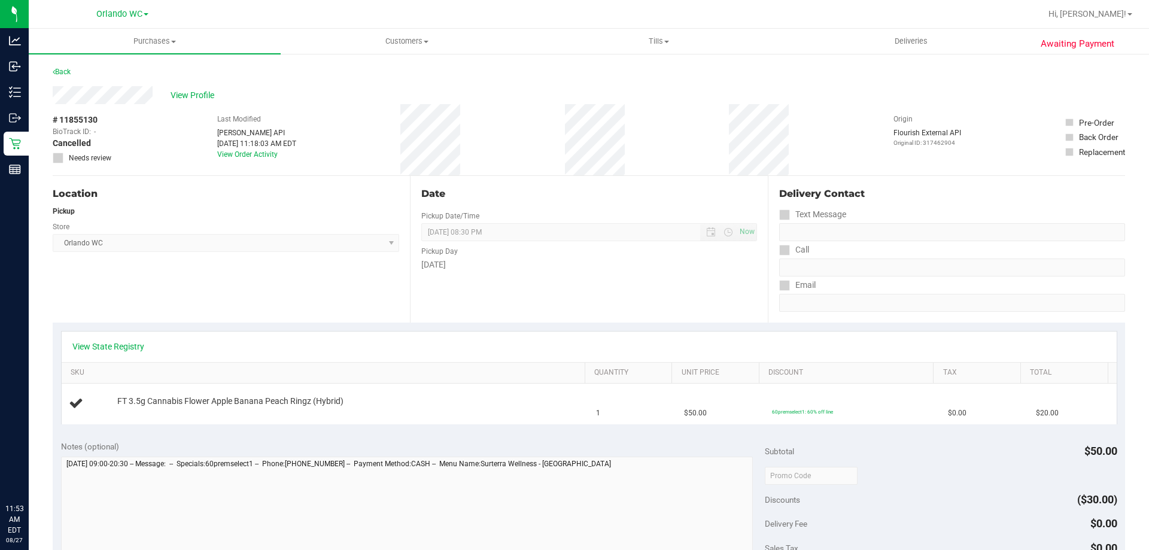
click at [292, 275] on div "Location Pickup Store Orlando WC Select Store Bonita Springs WC Boynton Beach W…" at bounding box center [231, 249] width 357 height 147
click at [274, 238] on span "Orlando WC Select Store Bonita Springs WC Boynton Beach WC Bradenton WC Brandon…" at bounding box center [226, 243] width 347 height 18
click at [153, 43] on span "Purchases" at bounding box center [155, 41] width 252 height 11
click at [96, 89] on span "Fulfillment" at bounding box center [66, 86] width 74 height 10
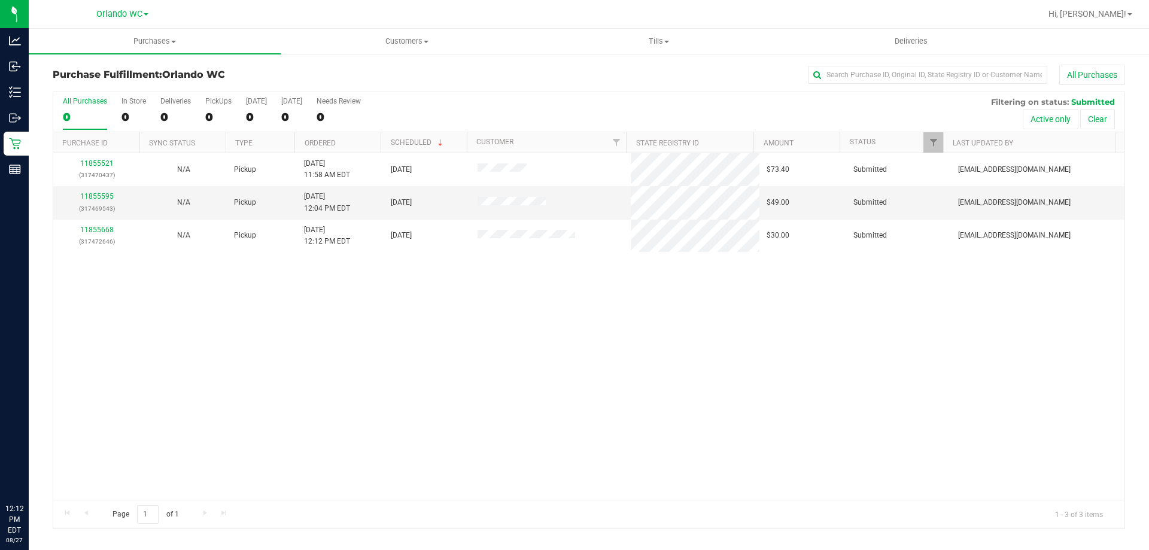
click at [417, 386] on div "11855521 (317470437) N/A Pickup 8/27/2025 11:58 AM EDT 8/27/2025 $73.40 Submitt…" at bounding box center [589, 326] width 1072 height 347
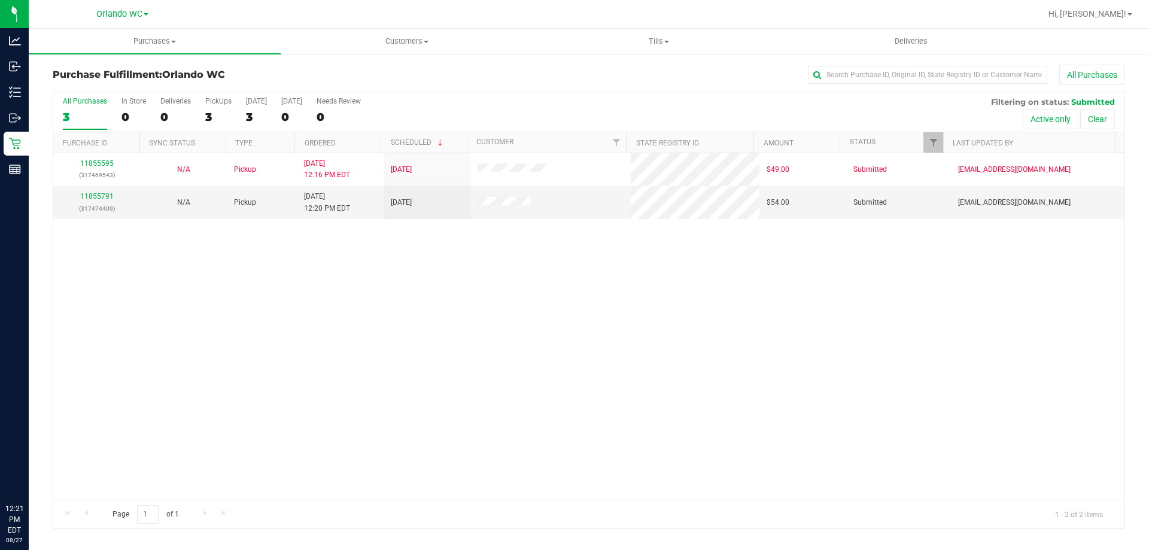
click at [436, 415] on div "11855595 (317469543) N/A Pickup 8/27/2025 12:16 PM EDT 8/27/2025 $49.00 Submitt…" at bounding box center [589, 326] width 1072 height 347
click at [96, 204] on p "(317474409)" at bounding box center [96, 208] width 72 height 11
click at [92, 190] on td "11855791 (317474409)" at bounding box center [96, 202] width 87 height 32
click at [574, 389] on div "11855595 (317469543) N/A Pickup 8/27/2025 12:16 PM EDT 8/27/2025 $49.00 Submitt…" at bounding box center [589, 326] width 1072 height 347
click at [88, 199] on link "11855791" at bounding box center [97, 196] width 34 height 8
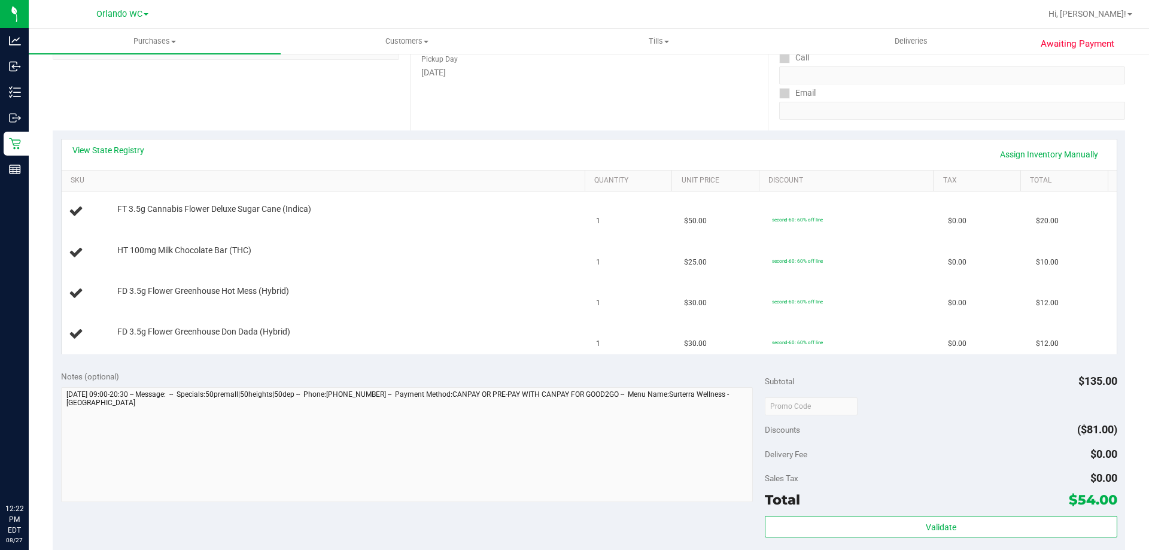
scroll to position [239, 0]
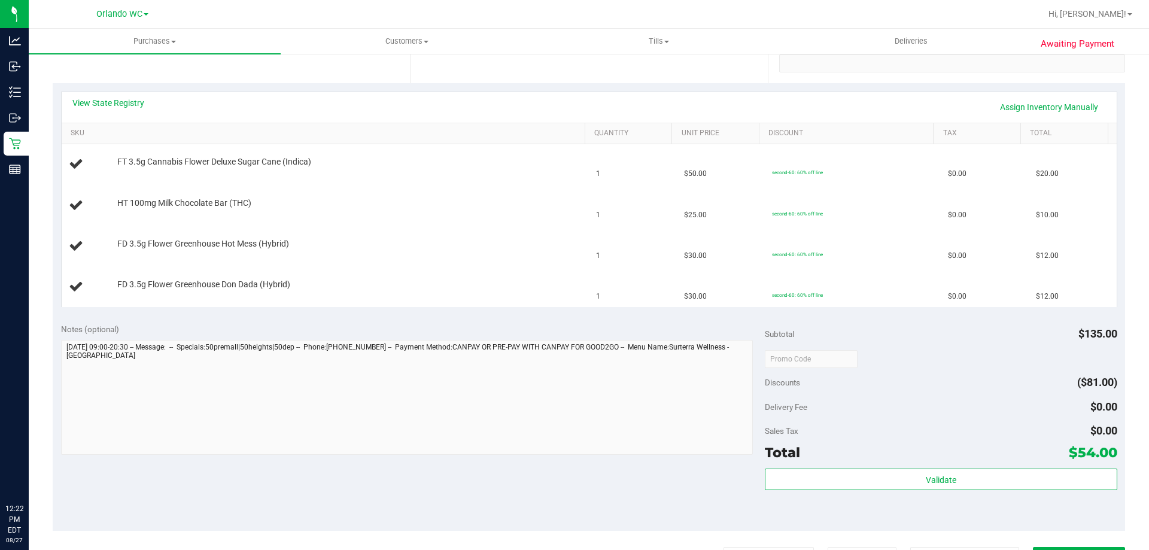
click at [574, 467] on div "Notes (optional) Subtotal $135.00 Discounts ($81.00) Delivery Fee $0.00 Sales T…" at bounding box center [589, 424] width 1073 height 216
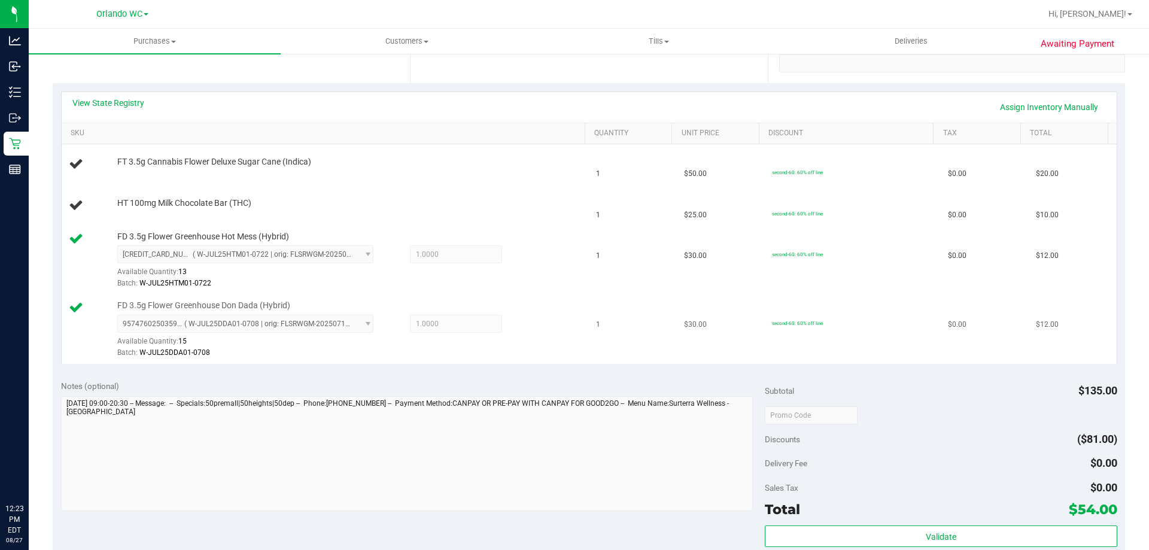
click at [511, 332] on div "9574760250359126 ( W-JUL25DDA01-0708 | orig: FLSRWGM-20250714-331 ) 95747602503…" at bounding box center [348, 337] width 462 height 44
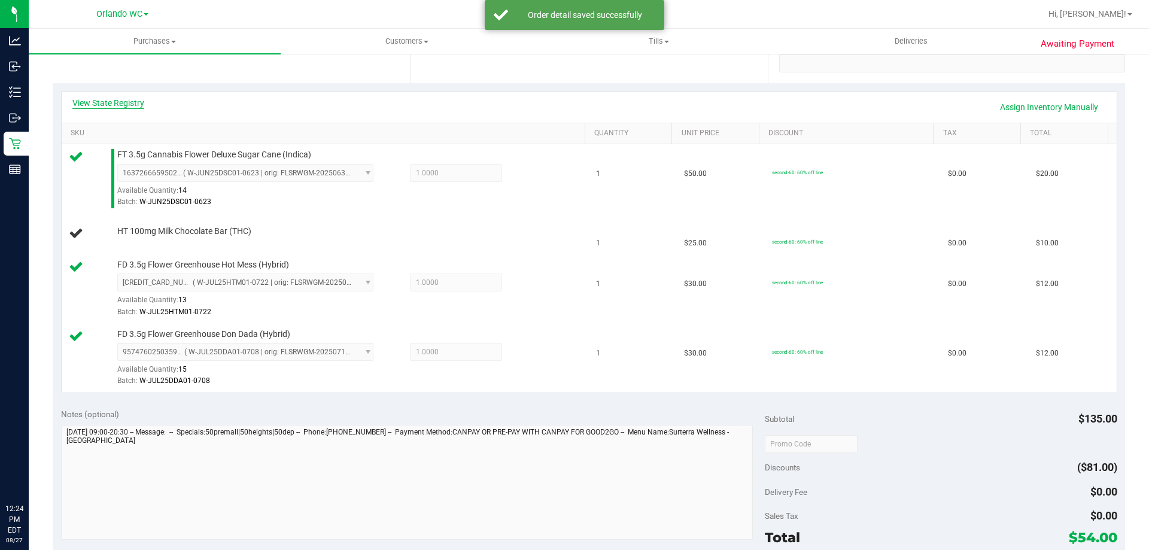
click at [101, 107] on link "View State Registry" at bounding box center [108, 103] width 72 height 12
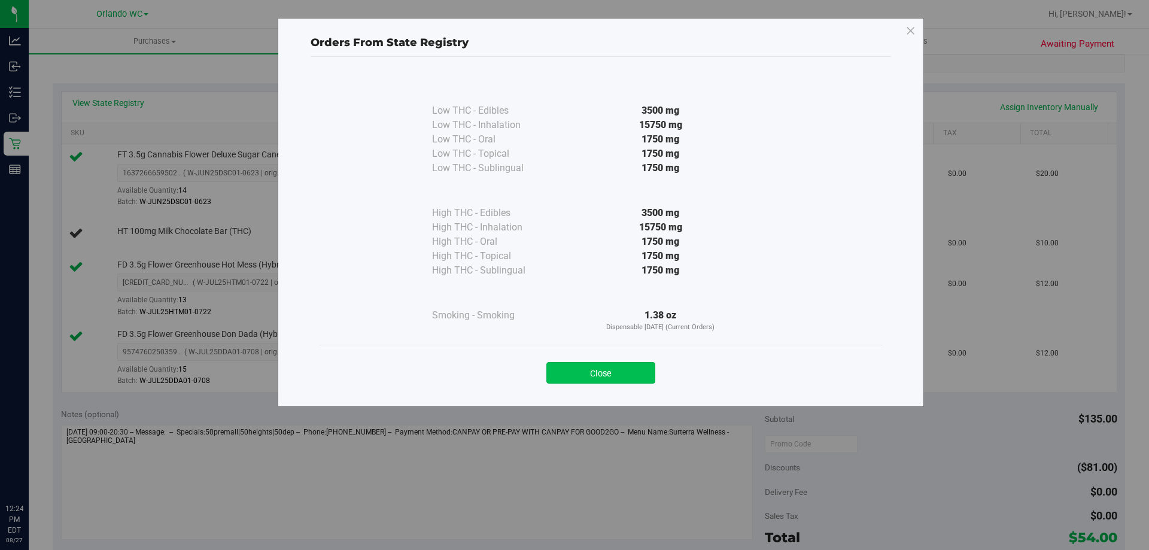
click at [574, 379] on button "Close" at bounding box center [601, 373] width 109 height 22
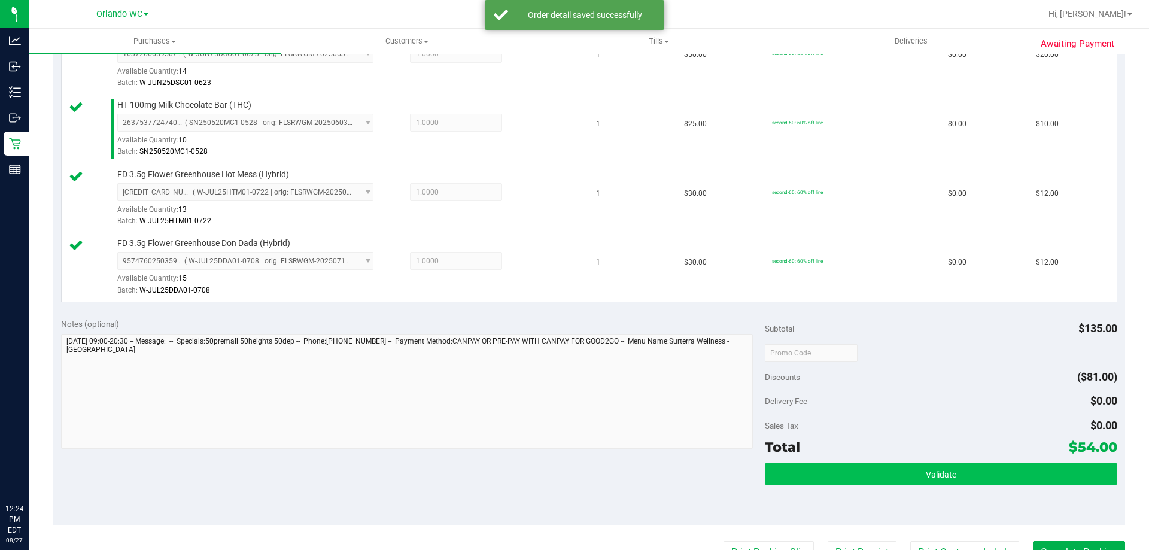
scroll to position [359, 0]
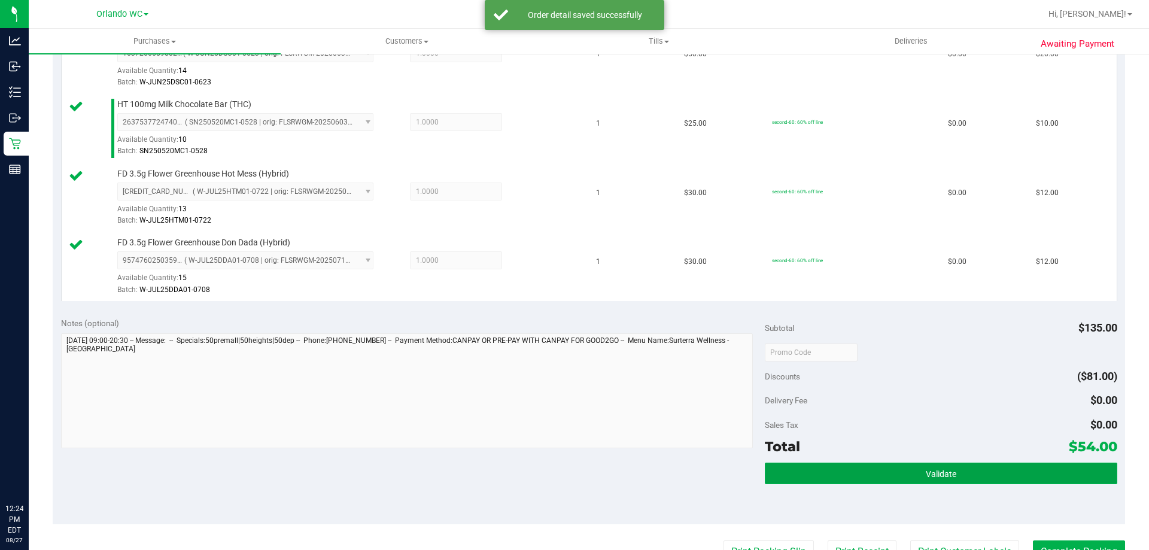
click at [574, 468] on button "Validate" at bounding box center [941, 474] width 352 height 22
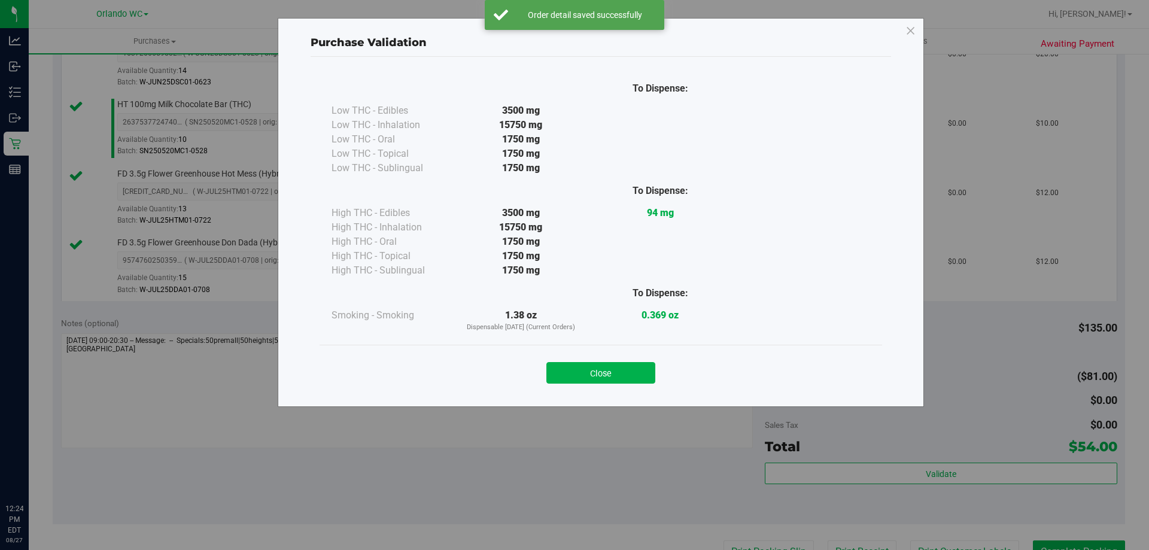
click at [574, 348] on div "Close" at bounding box center [601, 369] width 563 height 48
click at [574, 368] on button "Close" at bounding box center [601, 373] width 109 height 22
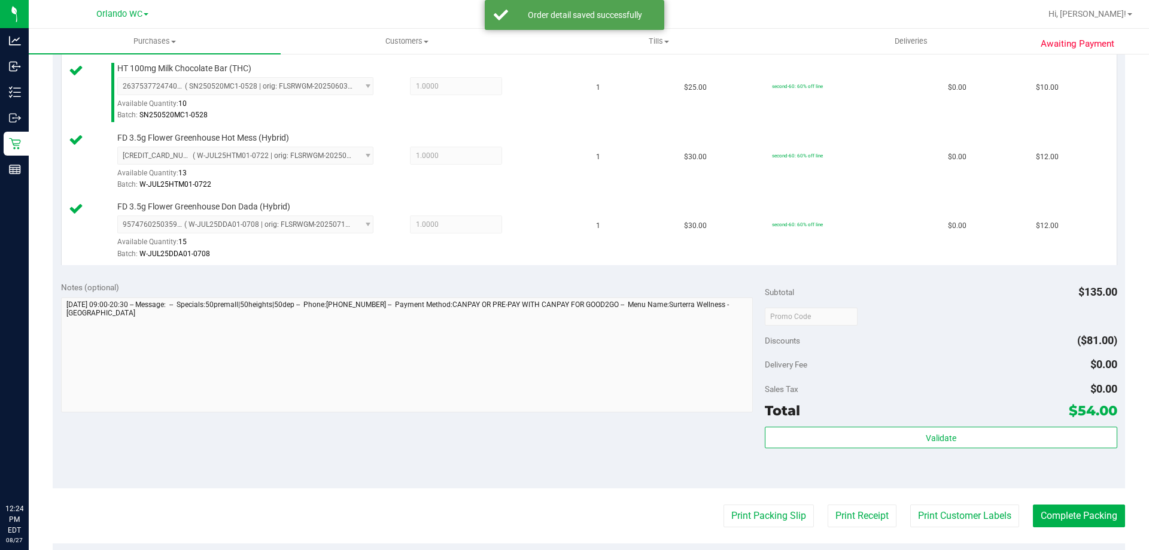
scroll to position [419, 0]
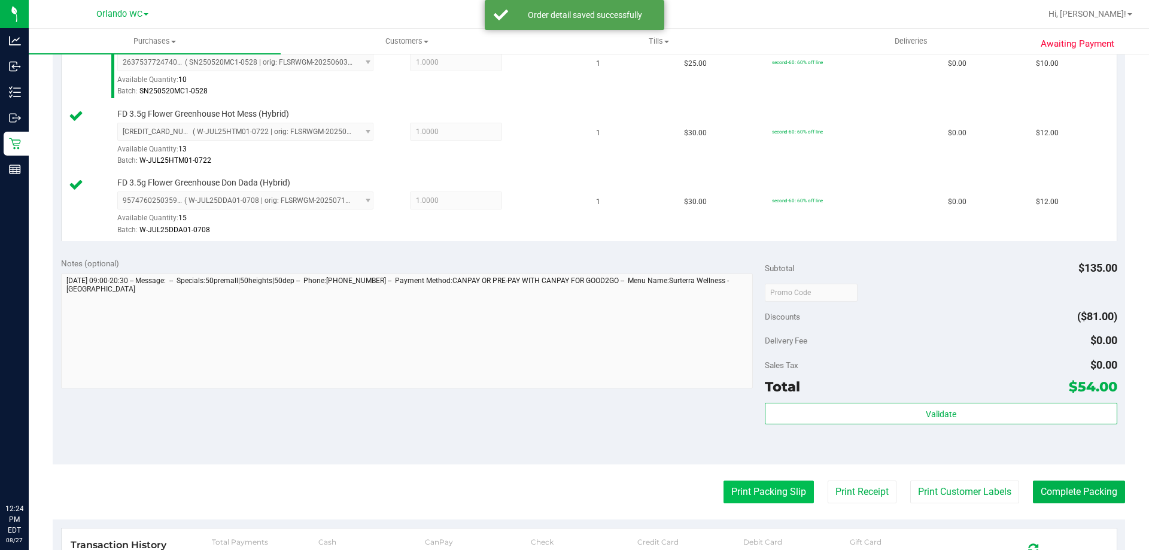
click at [574, 489] on button "Print Packing Slip" at bounding box center [769, 492] width 90 height 23
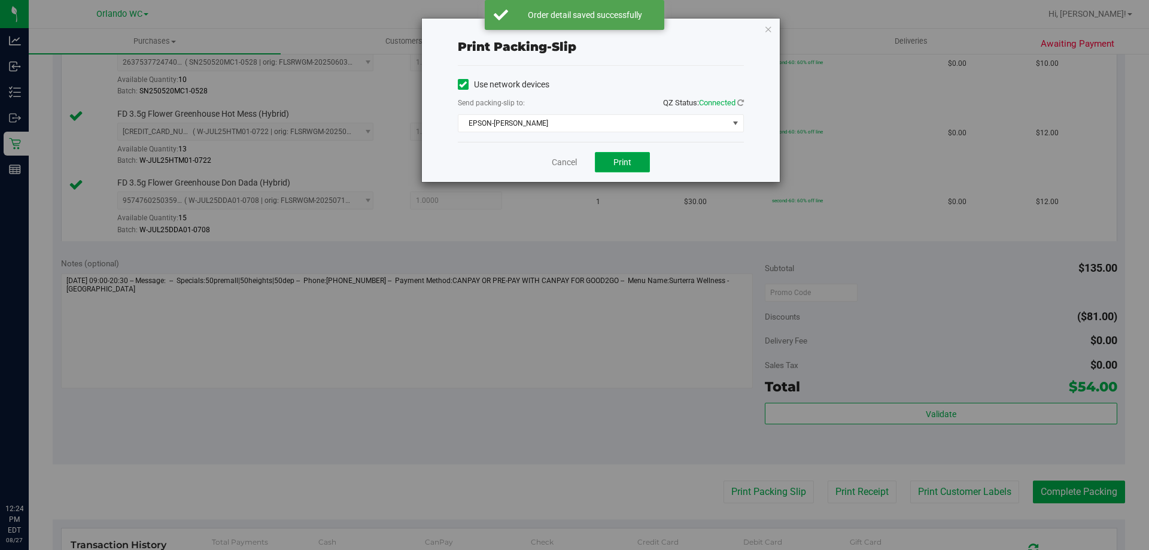
click at [574, 162] on span "Print" at bounding box center [623, 162] width 18 height 10
click at [494, 153] on div "Cancel Print" at bounding box center [601, 162] width 286 height 40
click at [563, 164] on link "Cancel" at bounding box center [564, 162] width 25 height 13
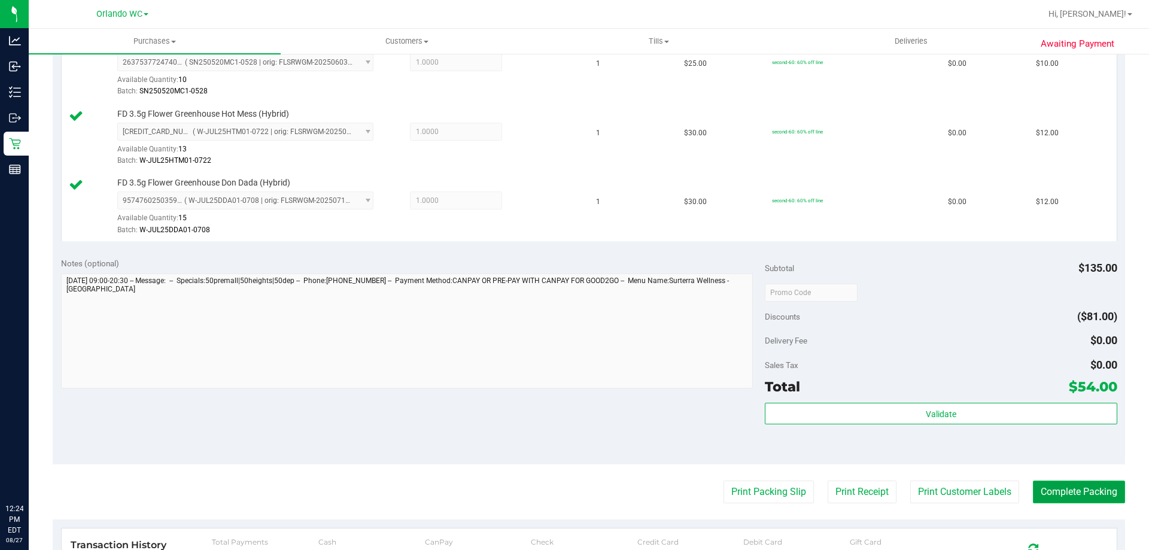
click at [574, 483] on button "Complete Packing" at bounding box center [1079, 492] width 92 height 23
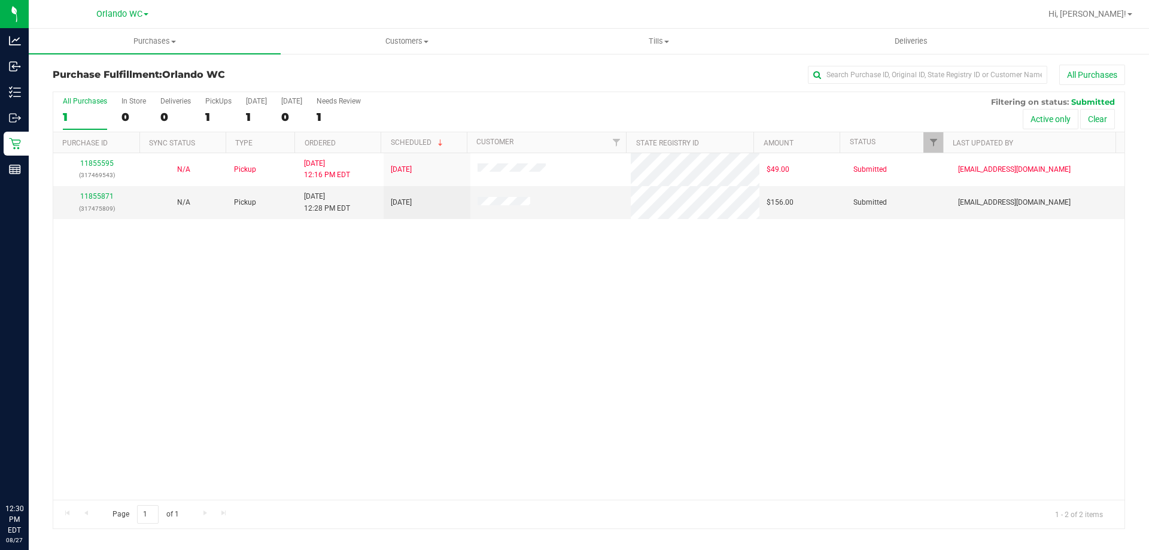
click at [447, 373] on div "11855595 (317469543) N/A Pickup 8/27/2025 12:16 PM EDT 8/27/2025 $49.00 Submitt…" at bounding box center [589, 326] width 1072 height 347
click at [71, 119] on div "1" at bounding box center [85, 117] width 44 height 14
click at [0, 0] on input "All Purchases 1" at bounding box center [0, 0] width 0 height 0
click at [574, 376] on div "11855595 (317469543) N/A Pickup 8/27/2025 12:16 PM EDT 8/27/2025 $49.00 Submitt…" at bounding box center [589, 326] width 1072 height 347
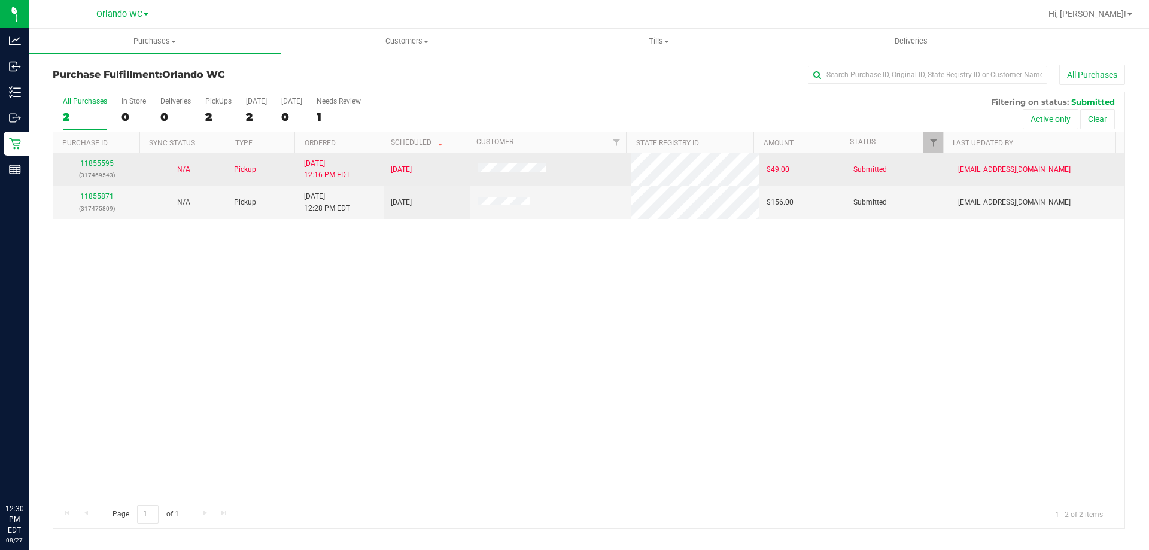
click at [102, 168] on div "11855595 (317469543)" at bounding box center [96, 169] width 72 height 23
click at [104, 163] on link "11855595" at bounding box center [97, 163] width 34 height 8
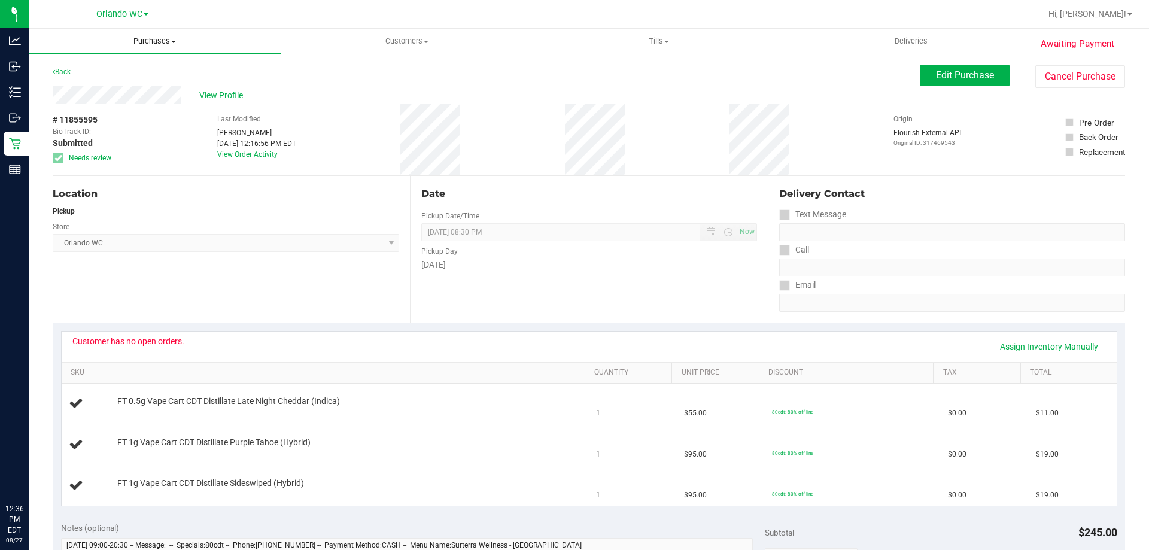
click at [132, 37] on span "Purchases" at bounding box center [155, 41] width 252 height 11
click at [89, 84] on span "Fulfillment" at bounding box center [66, 86] width 74 height 10
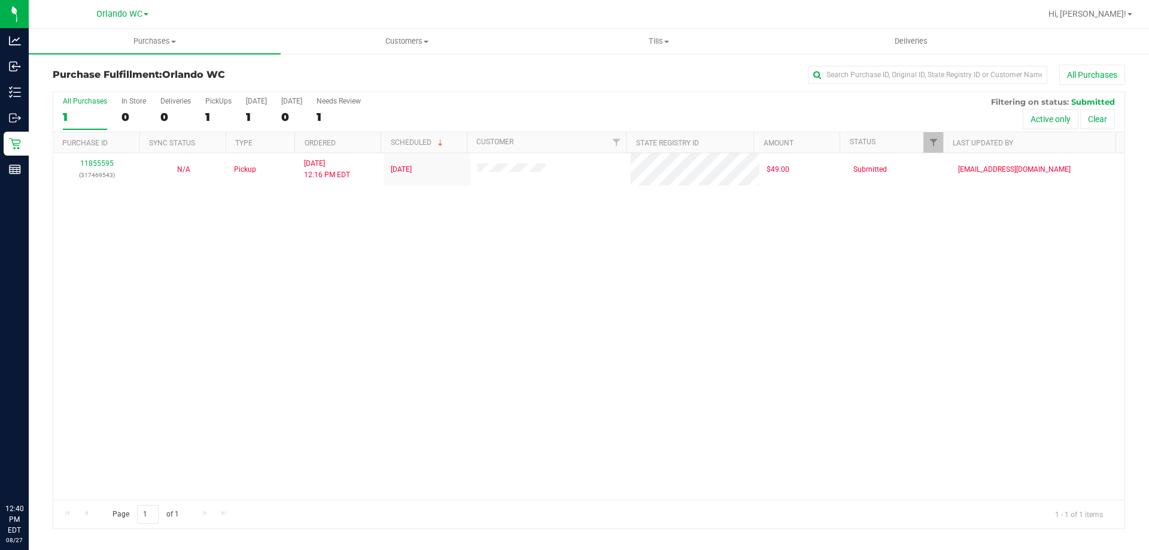
click at [316, 343] on div "11855595 (317469543) N/A Pickup 8/27/2025 12:16 PM EDT 8/27/2025 $49.00 Submitt…" at bounding box center [589, 326] width 1072 height 347
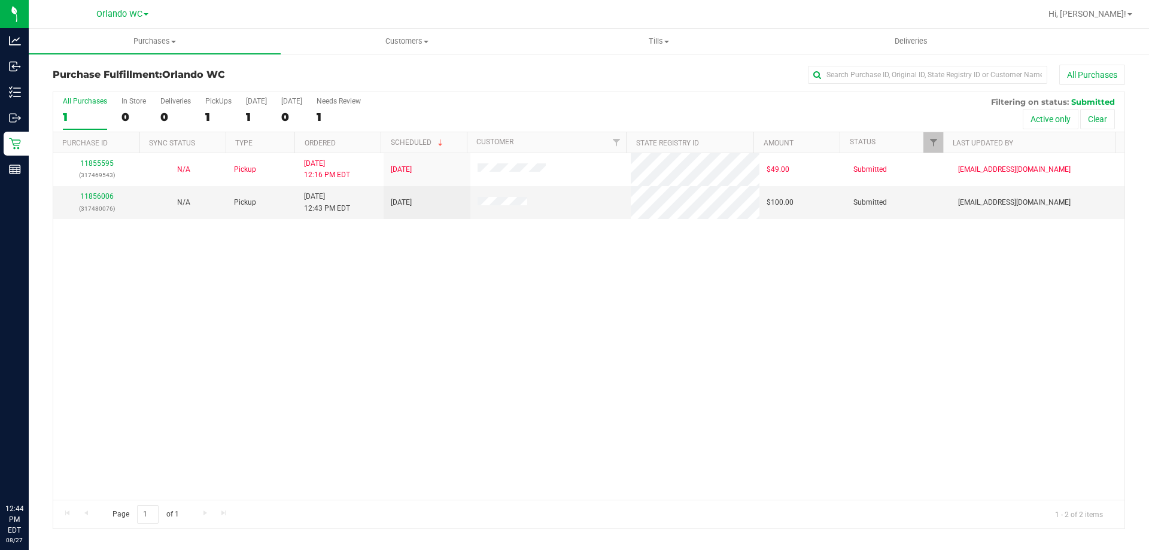
click at [574, 299] on div "11855595 (317469543) N/A Pickup 8/27/2025 12:16 PM EDT 8/27/2025 $49.00 Submitt…" at bounding box center [589, 326] width 1072 height 347
click at [92, 195] on link "11856006" at bounding box center [97, 196] width 34 height 8
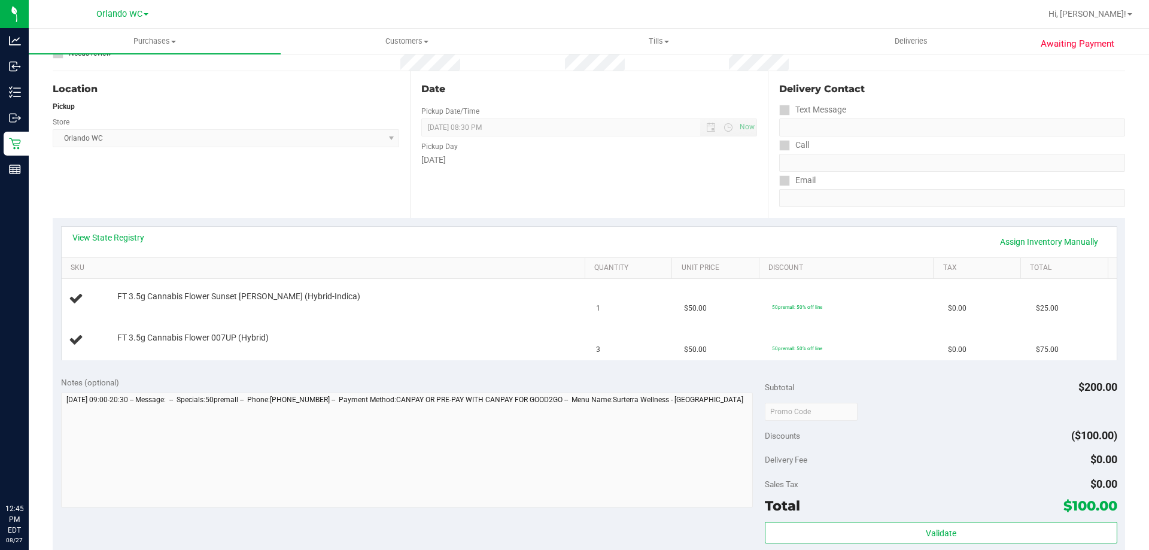
scroll to position [120, 0]
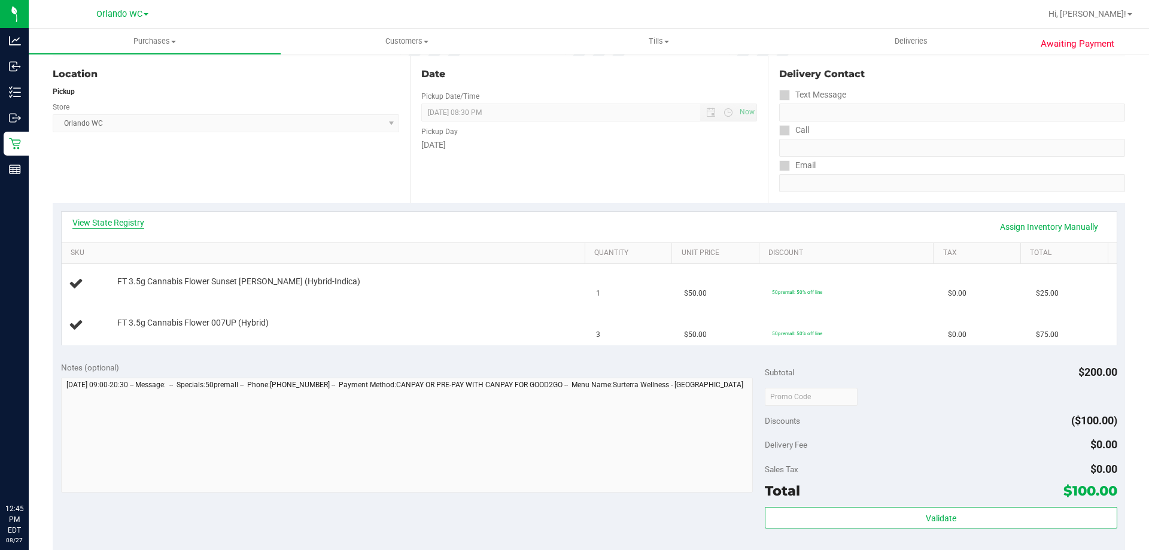
click at [122, 218] on link "View State Registry" at bounding box center [108, 223] width 72 height 12
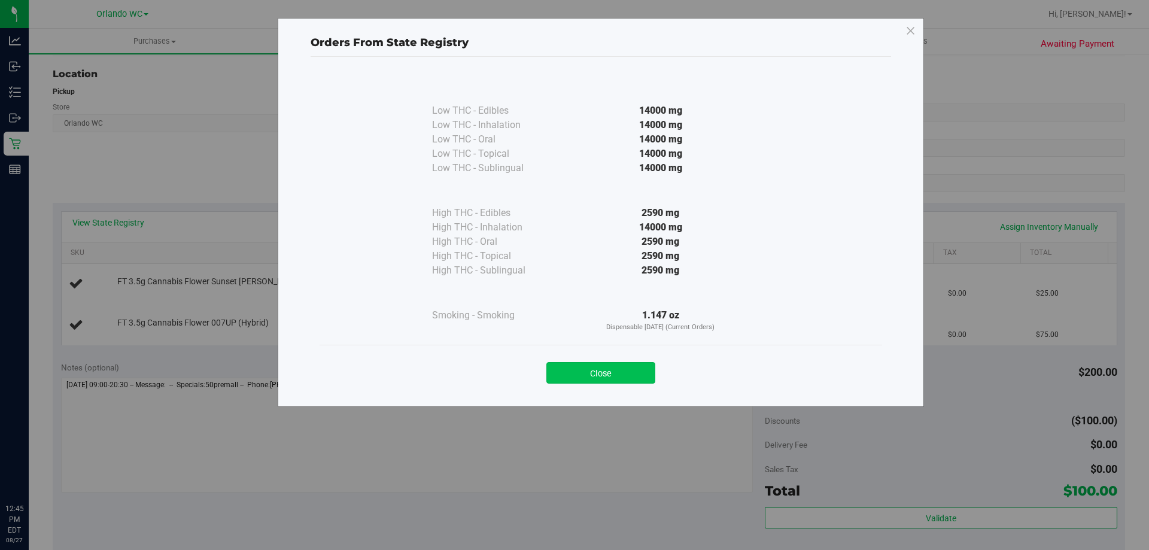
click at [574, 377] on button "Close" at bounding box center [601, 373] width 109 height 22
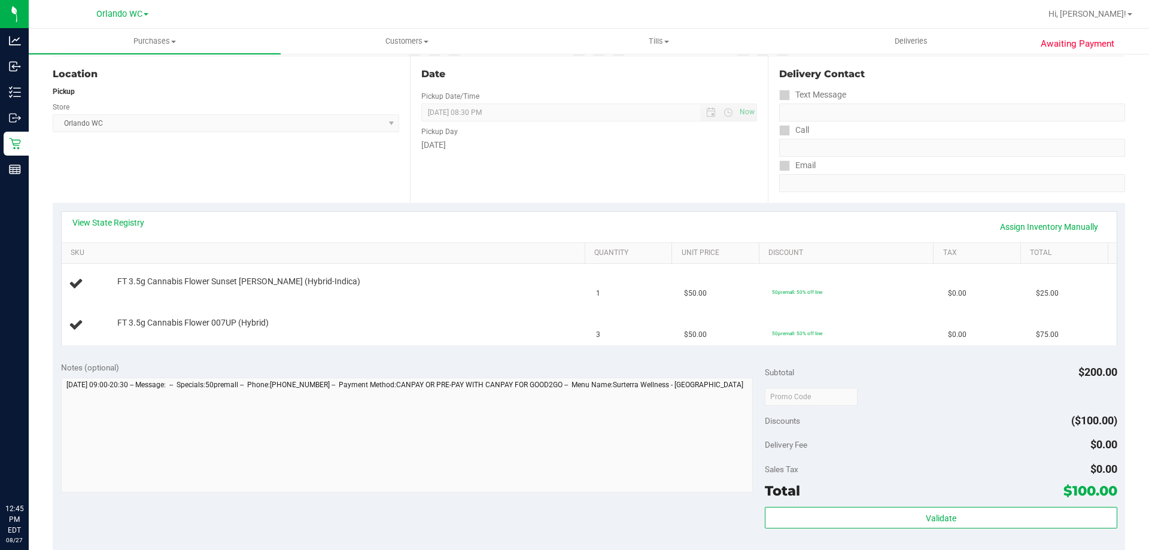
click at [113, 198] on div "Location Pickup Store [GEOGRAPHIC_DATA] WC Select Store [PERSON_NAME][GEOGRAPHI…" at bounding box center [231, 129] width 357 height 147
click at [121, 219] on link "View State Registry" at bounding box center [108, 223] width 72 height 12
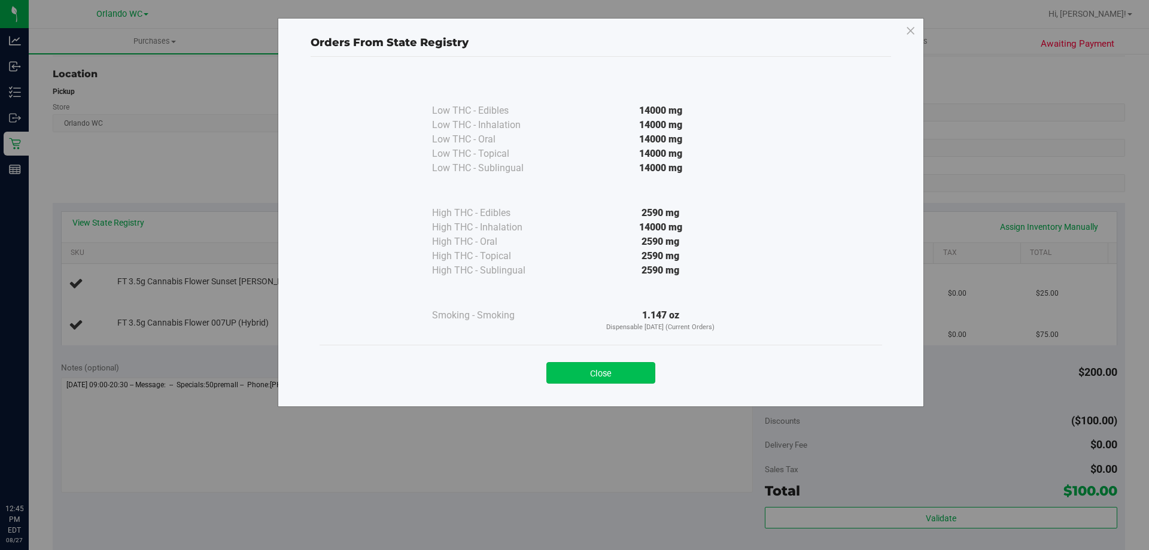
click at [574, 380] on button "Close" at bounding box center [601, 373] width 109 height 22
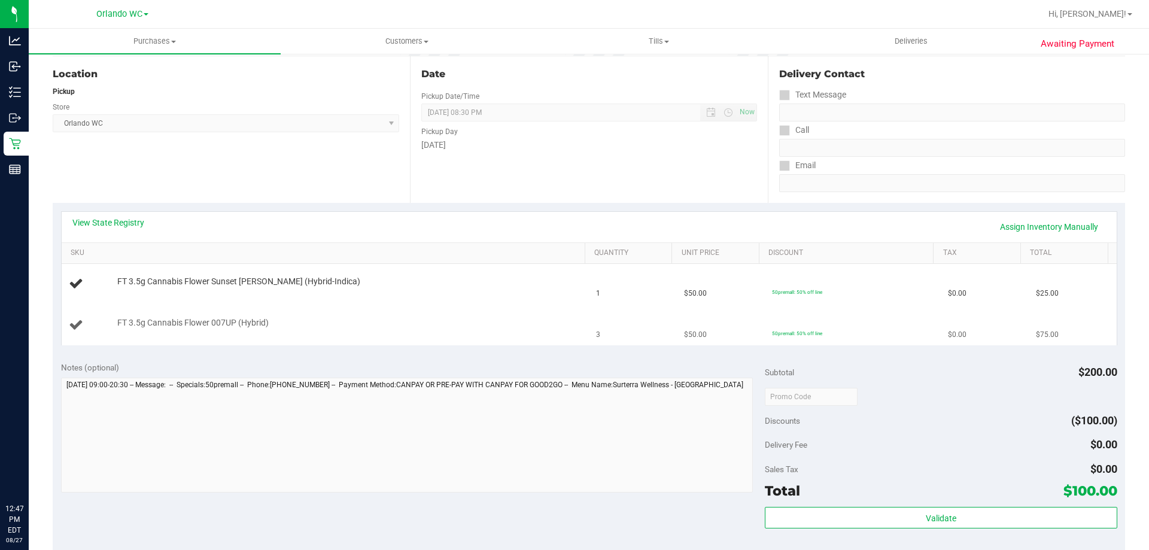
scroll to position [0, 0]
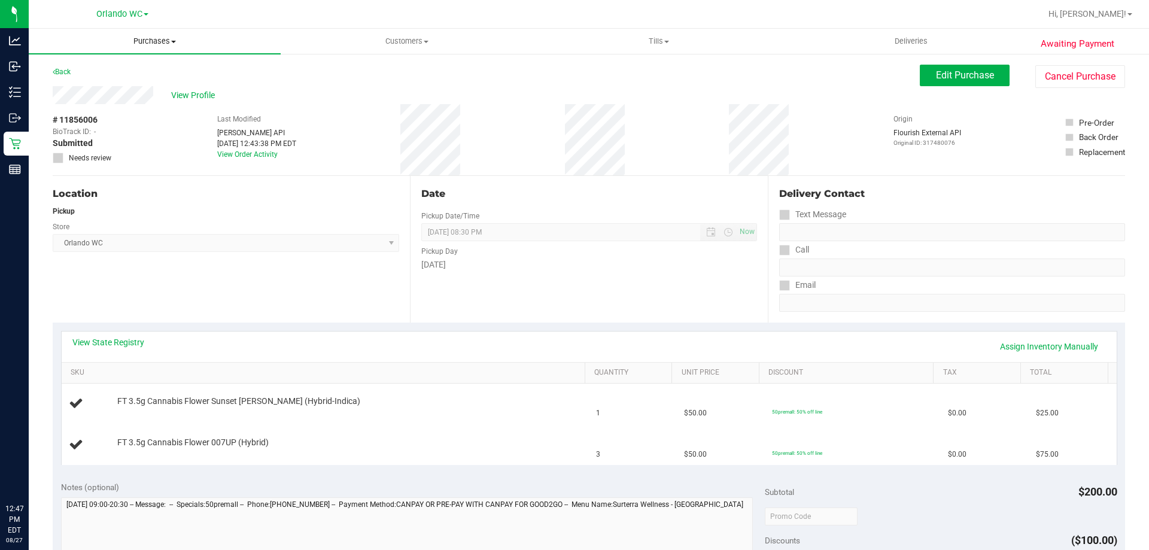
click at [160, 40] on span "Purchases" at bounding box center [155, 41] width 252 height 11
click at [107, 88] on li "Fulfillment" at bounding box center [155, 87] width 252 height 14
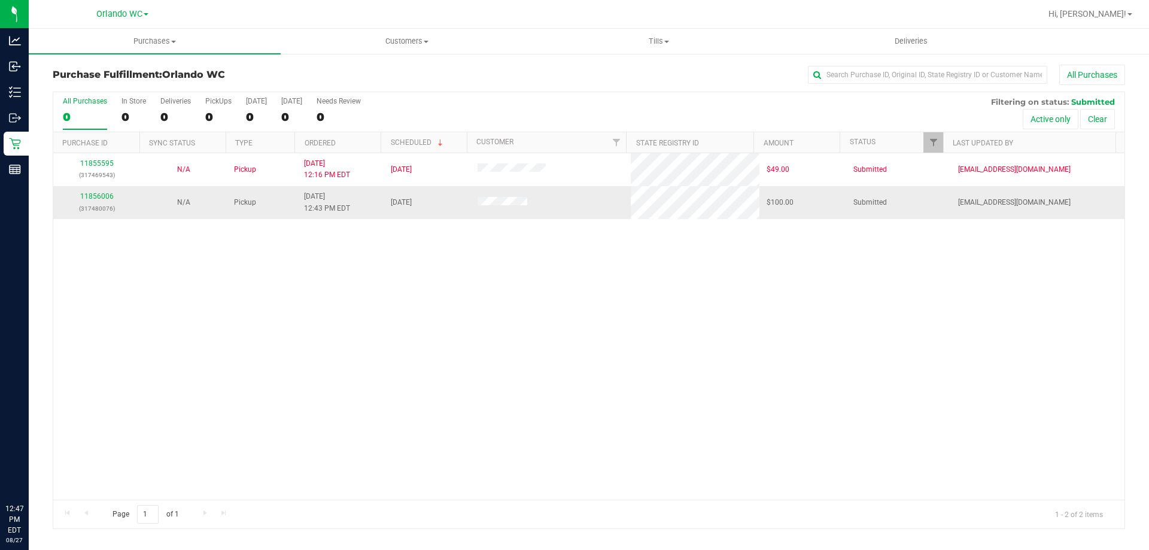
drag, startPoint x: 551, startPoint y: 327, endPoint x: 386, endPoint y: 204, distance: 205.7
click at [553, 327] on div "11855595 (317469543) N/A Pickup 8/27/2025 12:16 PM EDT 8/27/2025 $49.00 Submitt…" at bounding box center [589, 326] width 1072 height 347
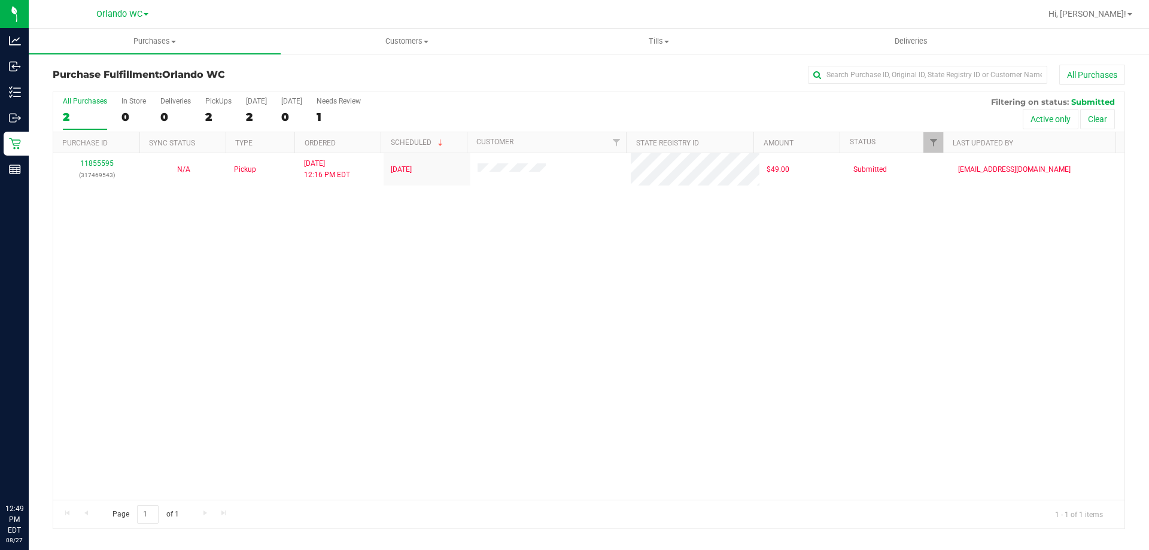
click at [221, 299] on div "11855595 (317469543) N/A Pickup 8/27/2025 12:16 PM EDT 8/27/2025 $49.00 Submitt…" at bounding box center [589, 326] width 1072 height 347
click at [90, 120] on div "2" at bounding box center [85, 117] width 44 height 14
click at [0, 0] on input "All Purchases 2" at bounding box center [0, 0] width 0 height 0
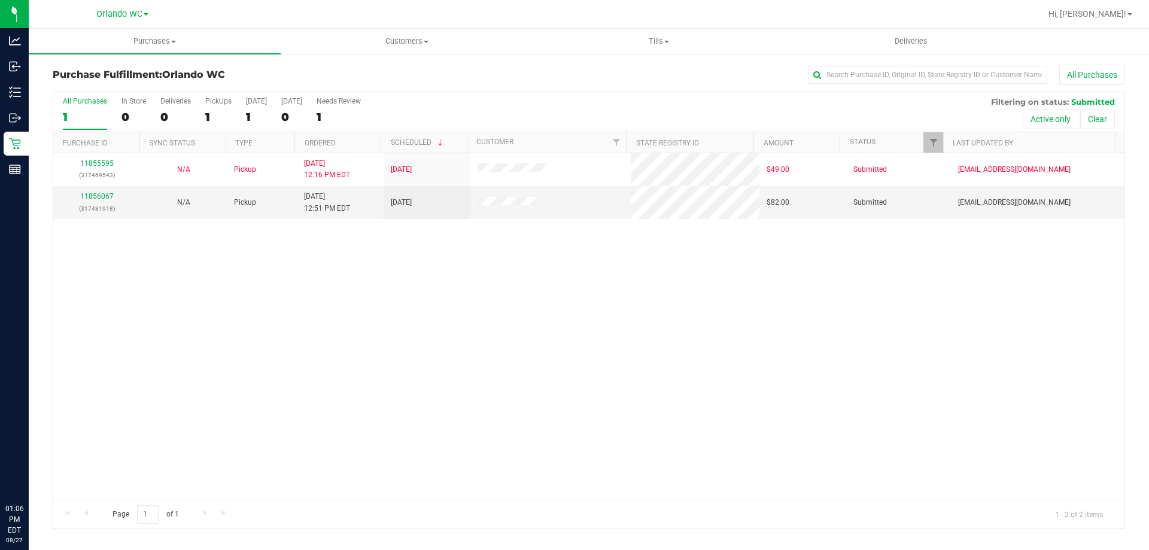
drag, startPoint x: 435, startPoint y: 431, endPoint x: 446, endPoint y: 418, distance: 16.6
click at [436, 431] on div "11855595 (317469543) N/A Pickup 8/27/2025 12:16 PM EDT 8/27/2025 $49.00 Submitt…" at bounding box center [589, 326] width 1072 height 347
click at [86, 114] on div "1" at bounding box center [85, 117] width 44 height 14
click at [0, 0] on input "All Purchases 1" at bounding box center [0, 0] width 0 height 0
click at [319, 369] on div "11855595 (317469543) N/A Pickup 8/27/2025 12:16 PM EDT 8/27/2025 $49.00 Submitt…" at bounding box center [589, 326] width 1072 height 347
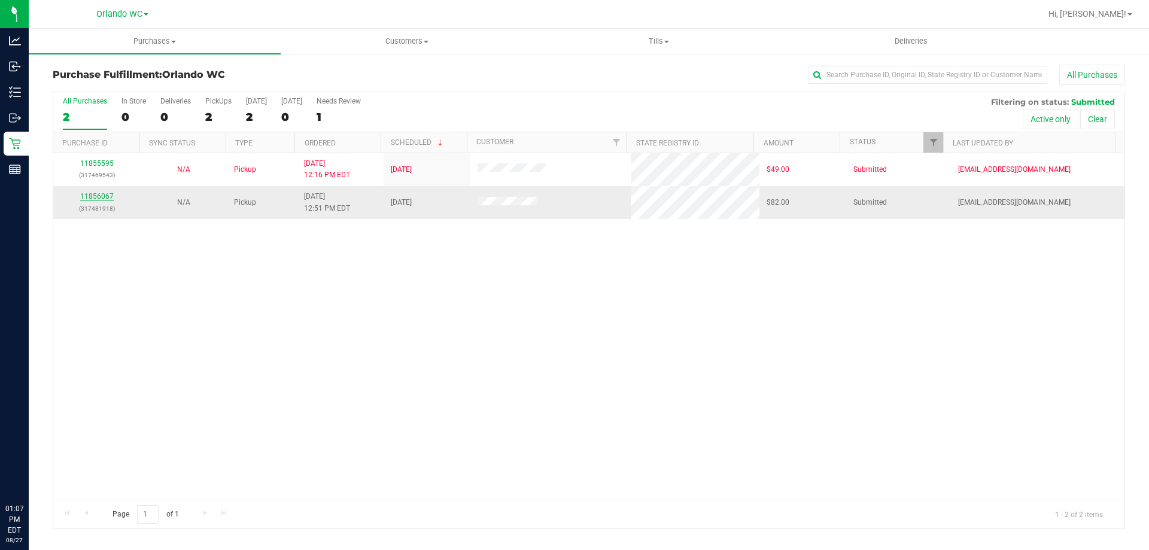
click at [87, 196] on link "11856067" at bounding box center [97, 196] width 34 height 8
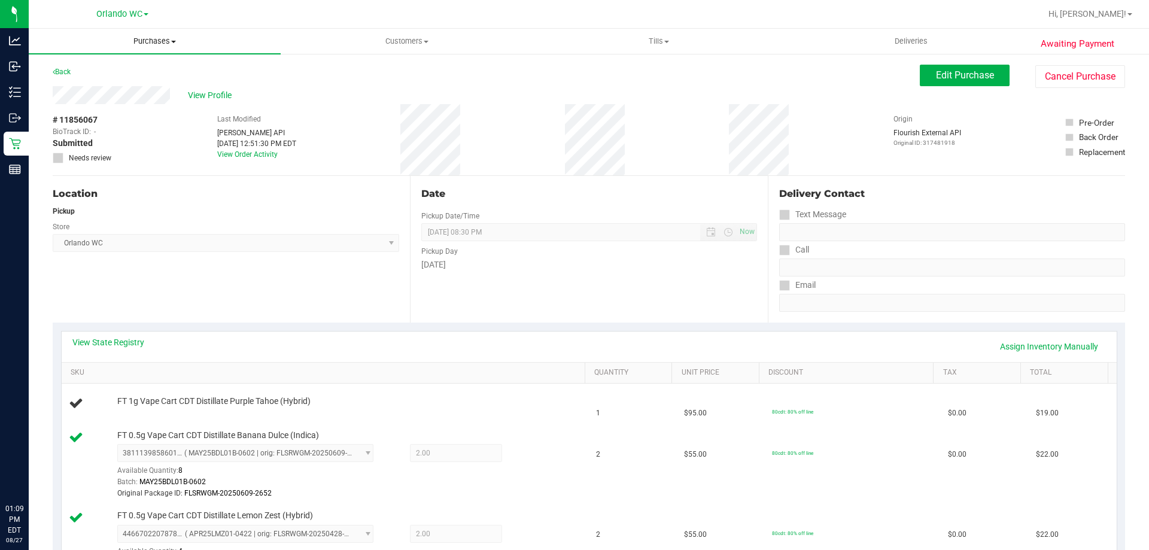
click at [140, 34] on uib-tab-heading "Purchases Summary of purchases Fulfillment All purchases" at bounding box center [155, 41] width 252 height 25
click at [110, 94] on li "All purchases" at bounding box center [155, 101] width 252 height 14
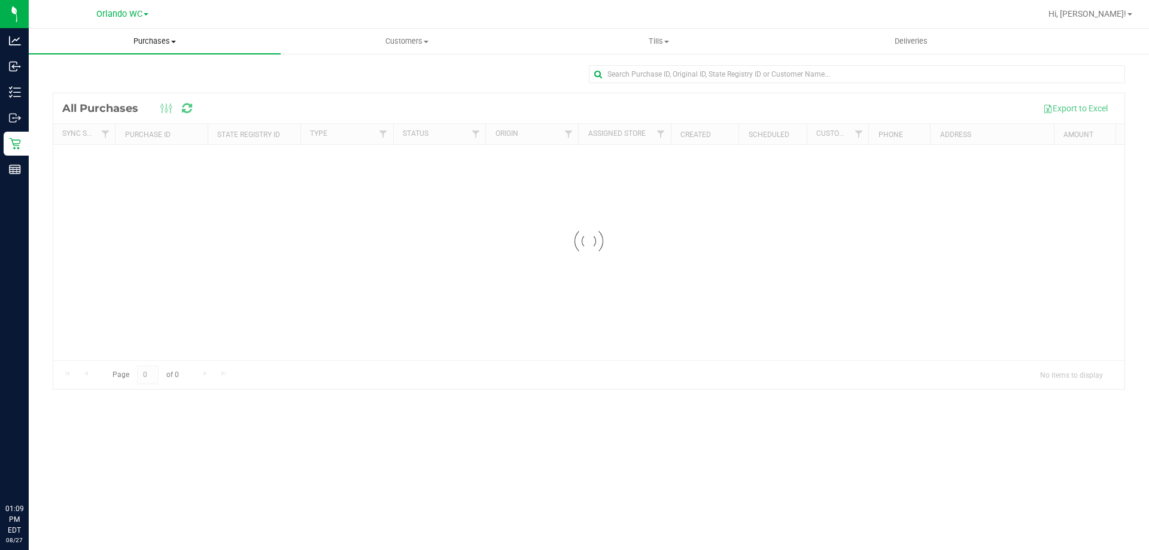
click at [163, 41] on span "Purchases" at bounding box center [155, 41] width 252 height 11
click at [98, 84] on span "Fulfillment" at bounding box center [66, 86] width 74 height 10
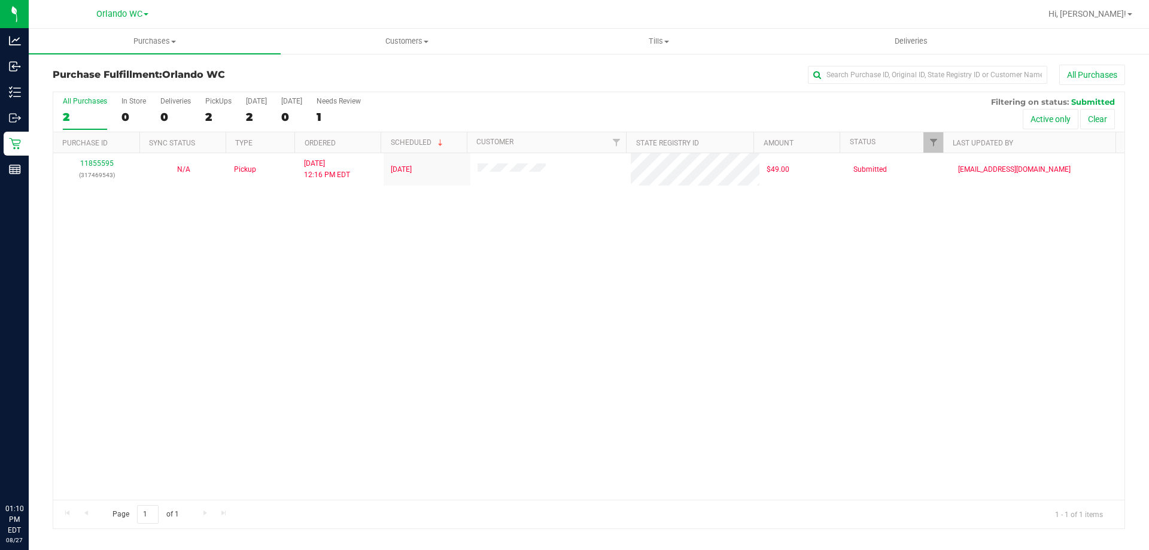
click at [66, 111] on div "2" at bounding box center [85, 117] width 44 height 14
click at [0, 0] on input "All Purchases 2" at bounding box center [0, 0] width 0 height 0
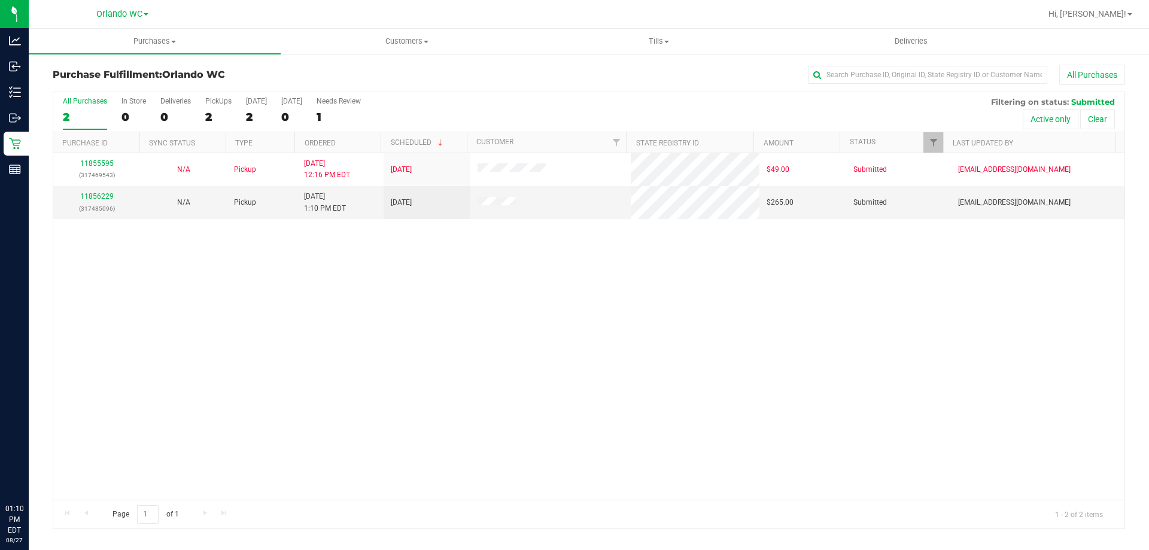
click at [291, 347] on div "11855595 (317469543) N/A Pickup 8/27/2025 12:16 PM EDT 8/27/2025 $49.00 Submitt…" at bounding box center [589, 326] width 1072 height 347
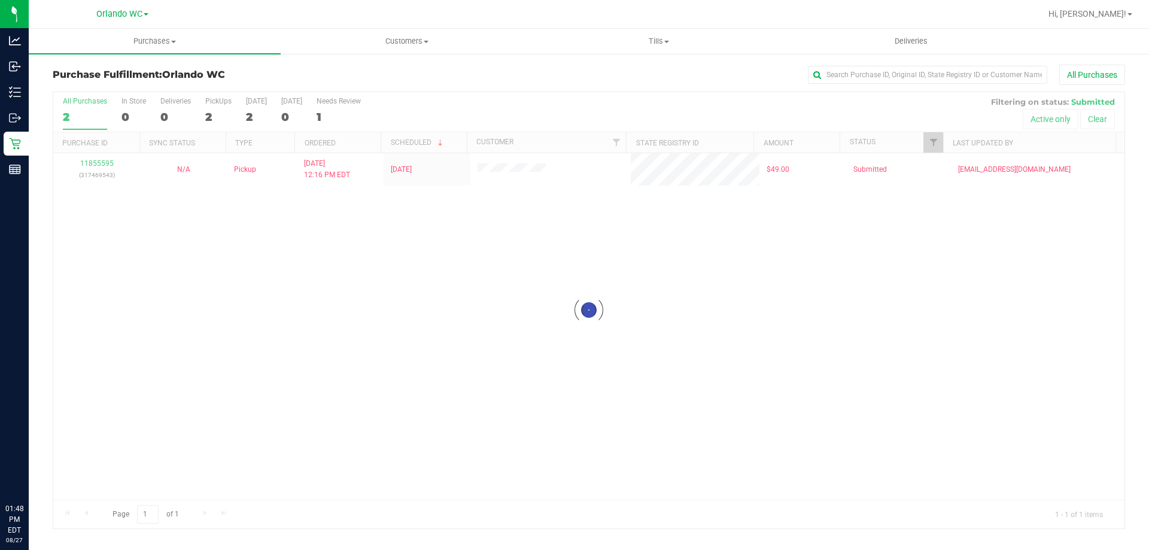
click at [78, 108] on div at bounding box center [589, 310] width 1072 height 436
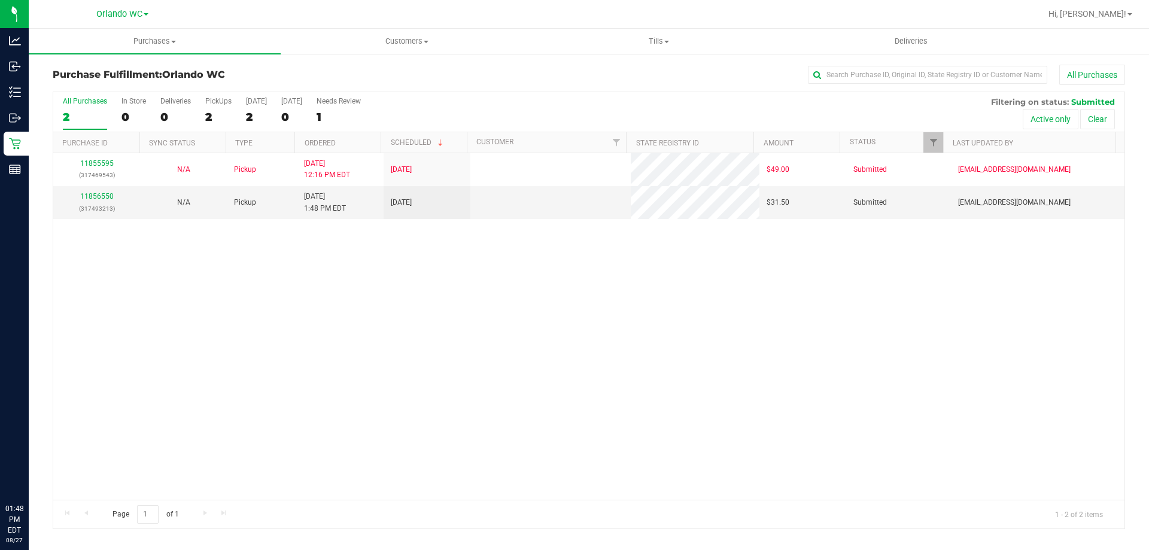
click at [78, 108] on label "All Purchases 2" at bounding box center [85, 113] width 44 height 33
click at [0, 0] on input "All Purchases 2" at bounding box center [0, 0] width 0 height 0
click at [335, 392] on div "11855595 (317469543) N/A Pickup 8/27/2025 12:16 PM EDT 8/27/2025 $49.00 Submitt…" at bounding box center [589, 326] width 1072 height 347
click at [92, 193] on link "11856550" at bounding box center [97, 196] width 34 height 8
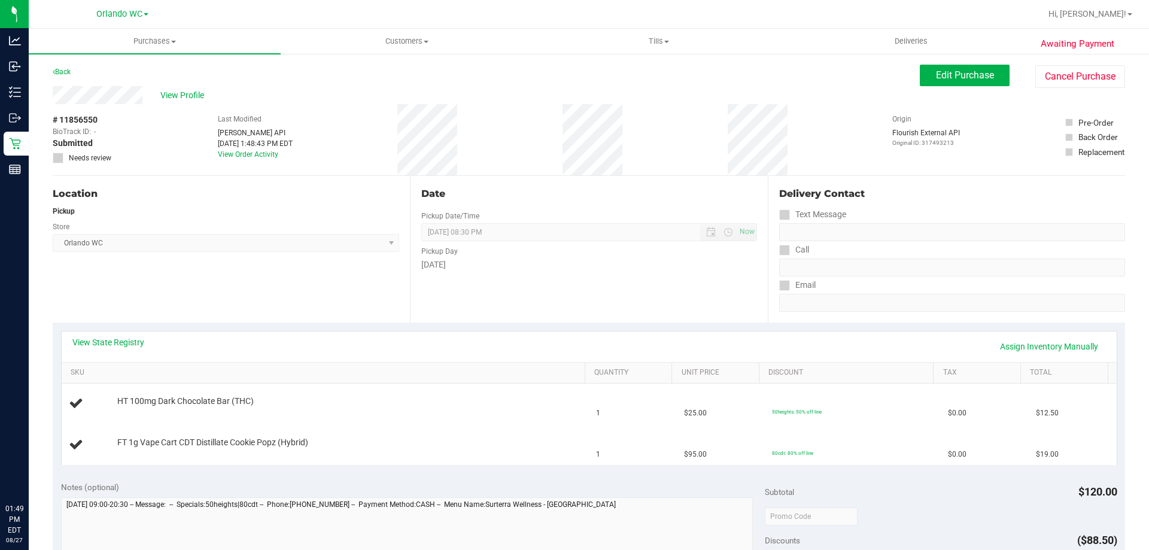
click at [310, 266] on div "Location Pickup Store [GEOGRAPHIC_DATA] WC Select Store [PERSON_NAME][GEOGRAPHI…" at bounding box center [231, 249] width 357 height 147
click at [147, 40] on span "Purchases" at bounding box center [155, 41] width 252 height 11
click at [98, 89] on span "Fulfillment" at bounding box center [66, 86] width 74 height 10
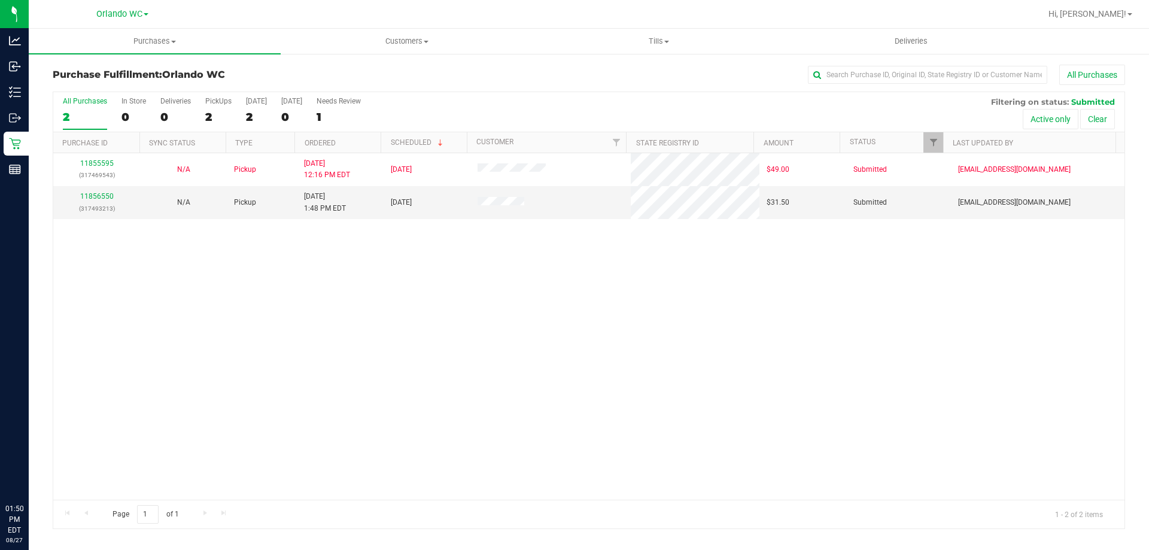
click at [97, 105] on div "All Purchases" at bounding box center [85, 101] width 44 height 8
click at [0, 0] on input "All Purchases 2" at bounding box center [0, 0] width 0 height 0
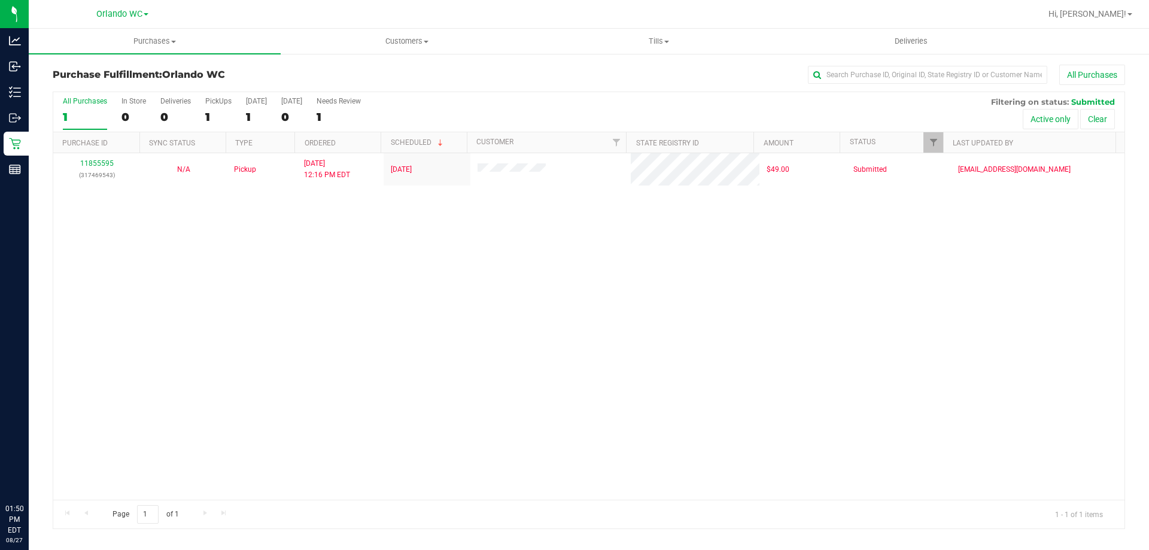
click at [84, 103] on div "All Purchases" at bounding box center [85, 101] width 44 height 8
click at [0, 0] on input "All Purchases 1" at bounding box center [0, 0] width 0 height 0
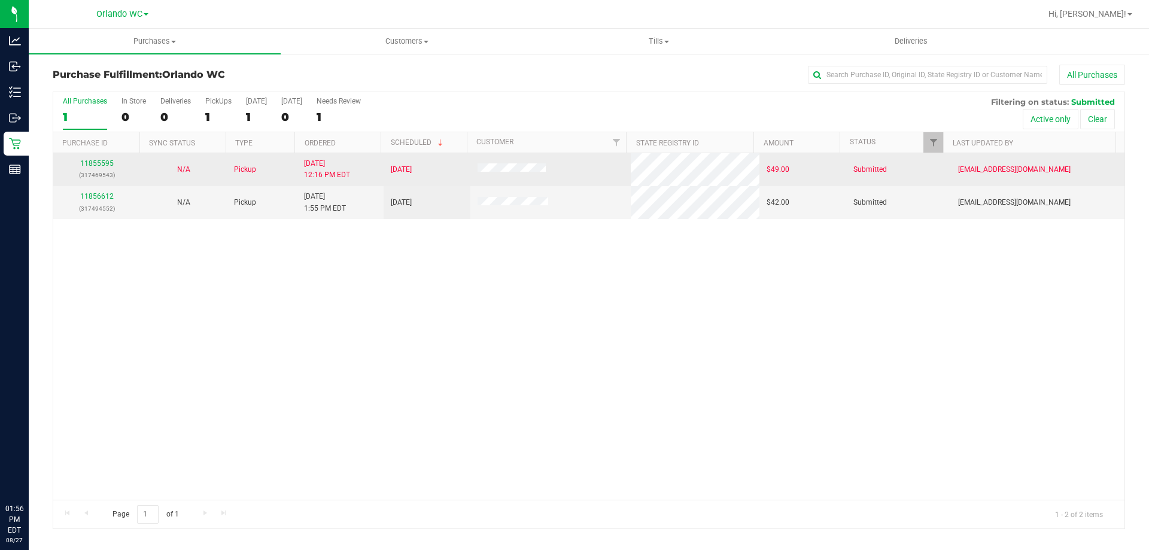
click at [111, 183] on td "11855595 (317469543)" at bounding box center [96, 169] width 87 height 33
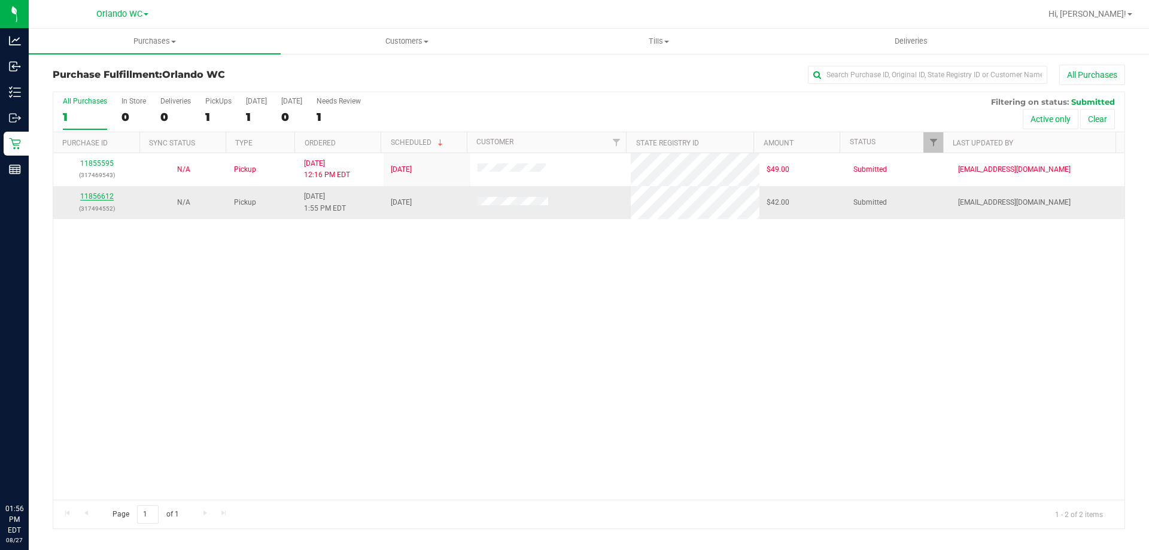
click at [101, 199] on link "11856612" at bounding box center [97, 196] width 34 height 8
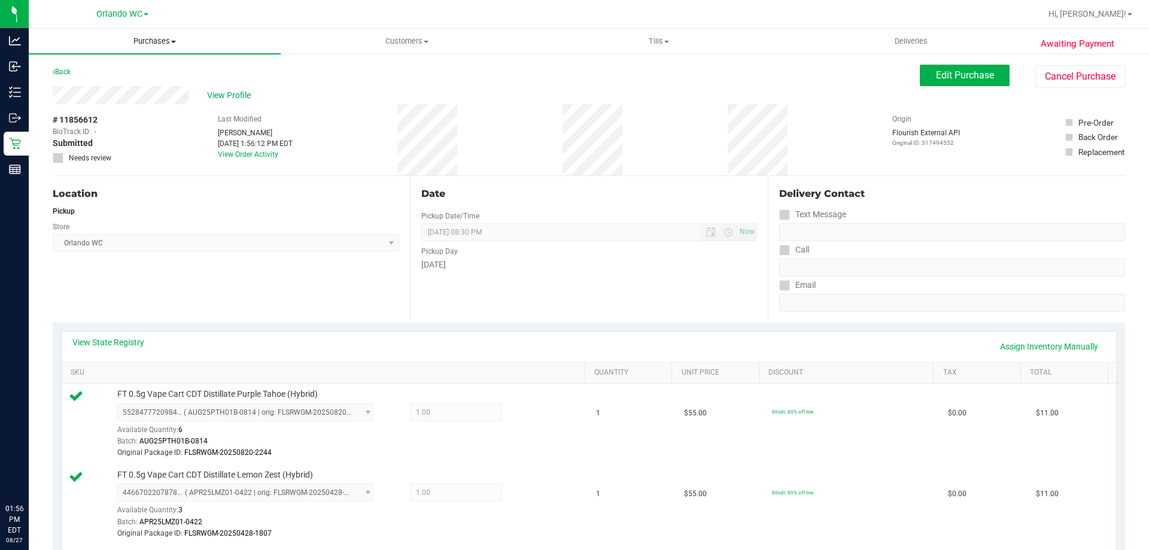
click at [151, 41] on span "Purchases" at bounding box center [155, 41] width 252 height 11
click at [66, 90] on span "Fulfillment" at bounding box center [66, 86] width 74 height 10
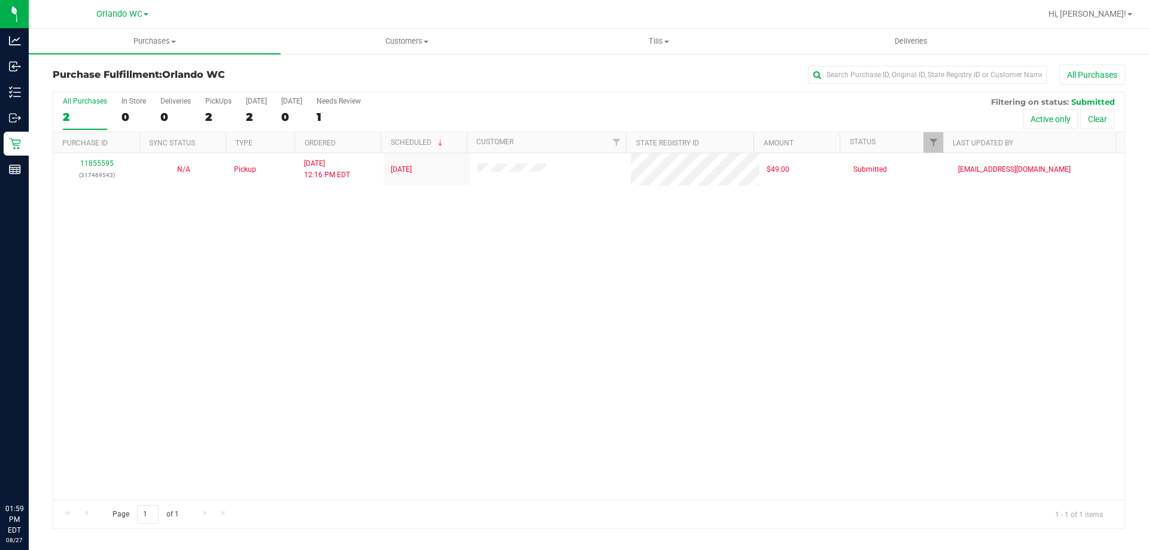
click at [83, 101] on div "All Purchases" at bounding box center [85, 101] width 44 height 8
click at [0, 0] on input "All Purchases 2" at bounding box center [0, 0] width 0 height 0
click at [56, 121] on div "All Purchases 1 In Store 0 Deliveries 0 PickUps 1 Today 1 Tomorrow 0 Needs Revi…" at bounding box center [589, 112] width 1072 height 40
click at [71, 119] on div "1" at bounding box center [85, 117] width 44 height 14
click at [0, 0] on input "All Purchases 1" at bounding box center [0, 0] width 0 height 0
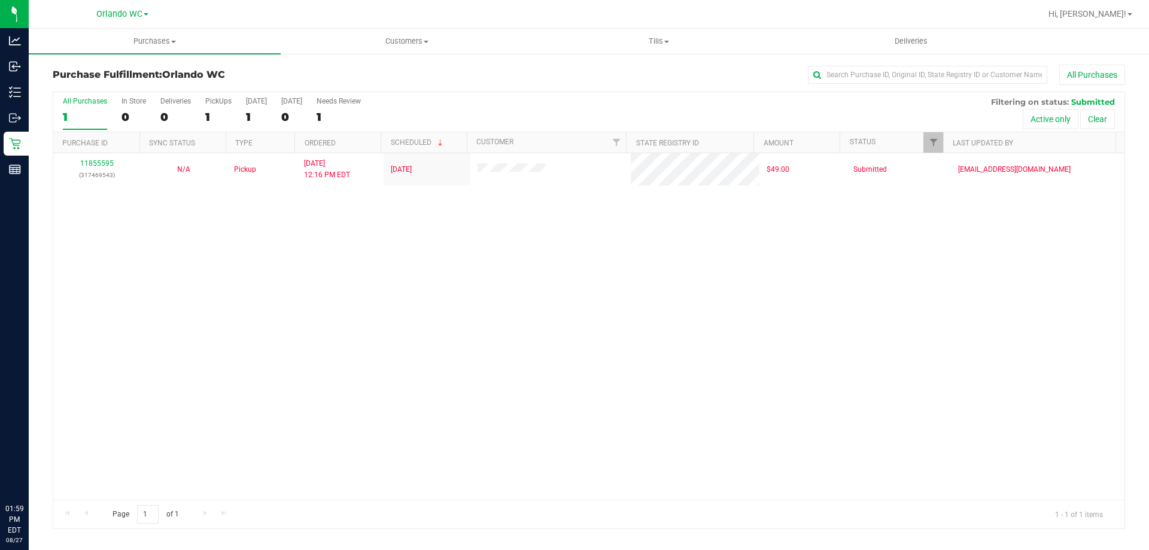
click at [223, 335] on div "11855595 (317469543) N/A Pickup 8/27/2025 12:16 PM EDT 8/27/2025 $49.00 Submitt…" at bounding box center [589, 326] width 1072 height 347
click at [99, 101] on div "All Purchases" at bounding box center [85, 101] width 44 height 8
click at [0, 0] on input "All Purchases 1" at bounding box center [0, 0] width 0 height 0
click at [311, 495] on div "11855595 (317469543) N/A Pickup 8/27/2025 12:16 PM EDT 8/27/2025 $49.00 Submitt…" at bounding box center [589, 326] width 1072 height 347
click at [79, 107] on label "All Purchases 1" at bounding box center [85, 113] width 44 height 33
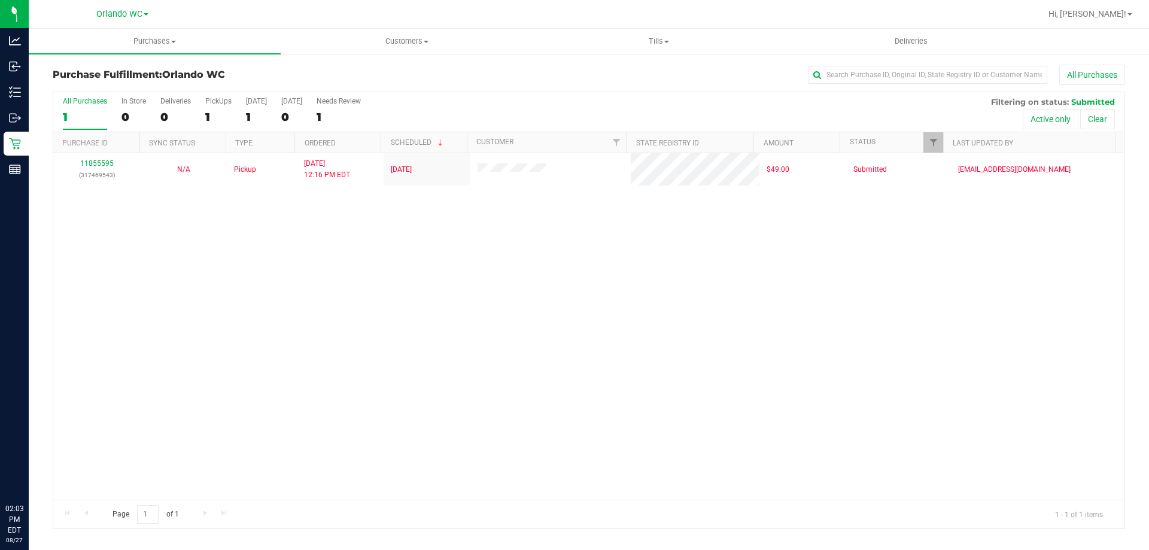
click at [0, 0] on input "All Purchases 1" at bounding box center [0, 0] width 0 height 0
click at [75, 111] on div at bounding box center [589, 310] width 1072 height 436
click at [98, 111] on div "1" at bounding box center [85, 117] width 44 height 14
click at [0, 0] on input "All Purchases 1" at bounding box center [0, 0] width 0 height 0
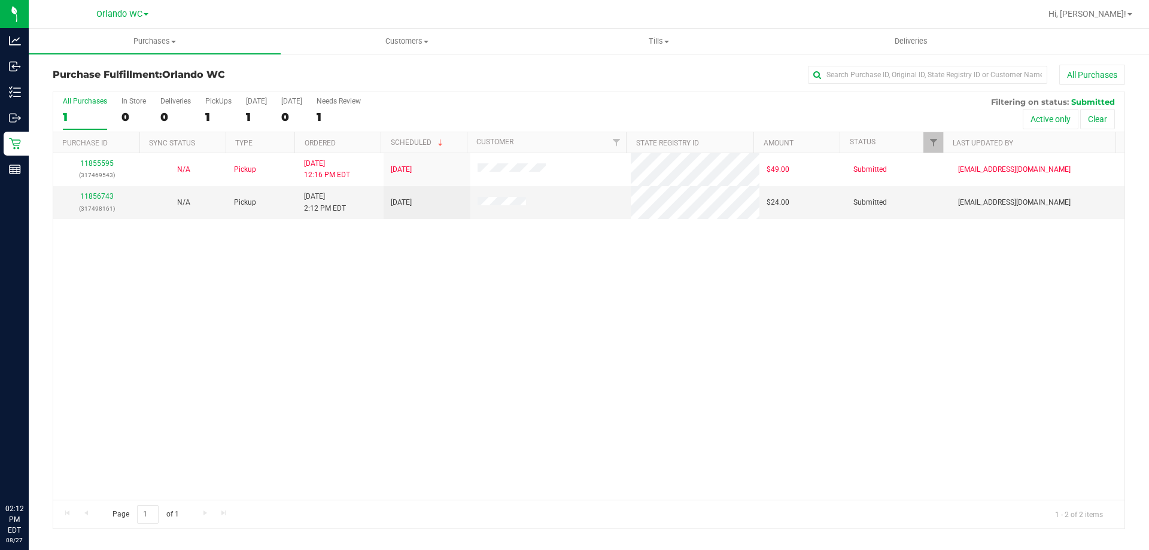
click at [387, 327] on div "11855595 (317469543) N/A Pickup 8/27/2025 12:16 PM EDT 8/27/2025 $49.00 Submitt…" at bounding box center [589, 326] width 1072 height 347
click at [105, 196] on link "11856743" at bounding box center [97, 196] width 34 height 8
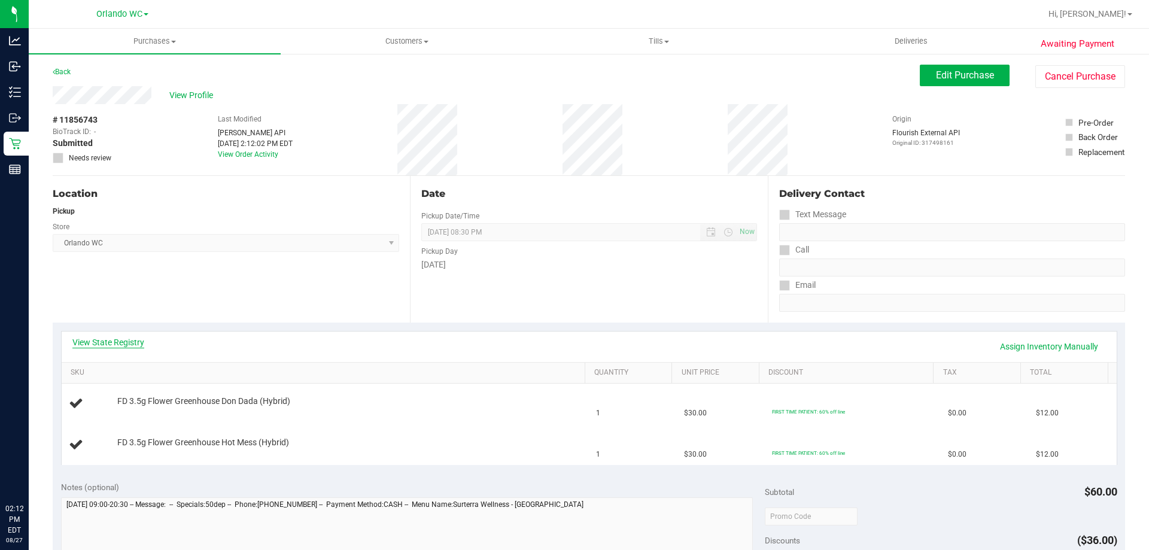
click at [116, 344] on link "View State Registry" at bounding box center [108, 342] width 72 height 12
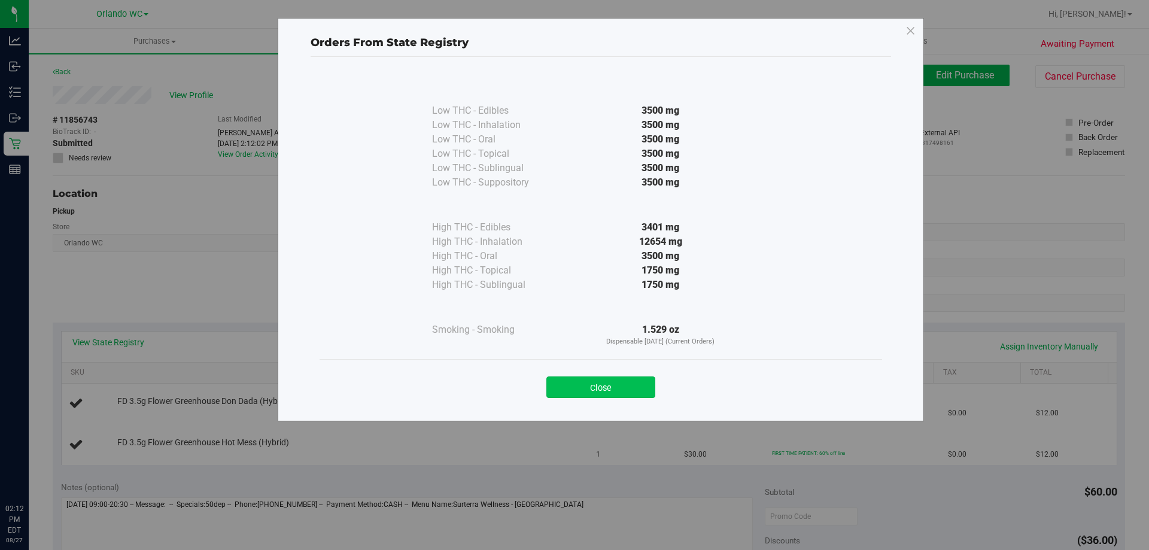
click at [574, 389] on button "Close" at bounding box center [601, 388] width 109 height 22
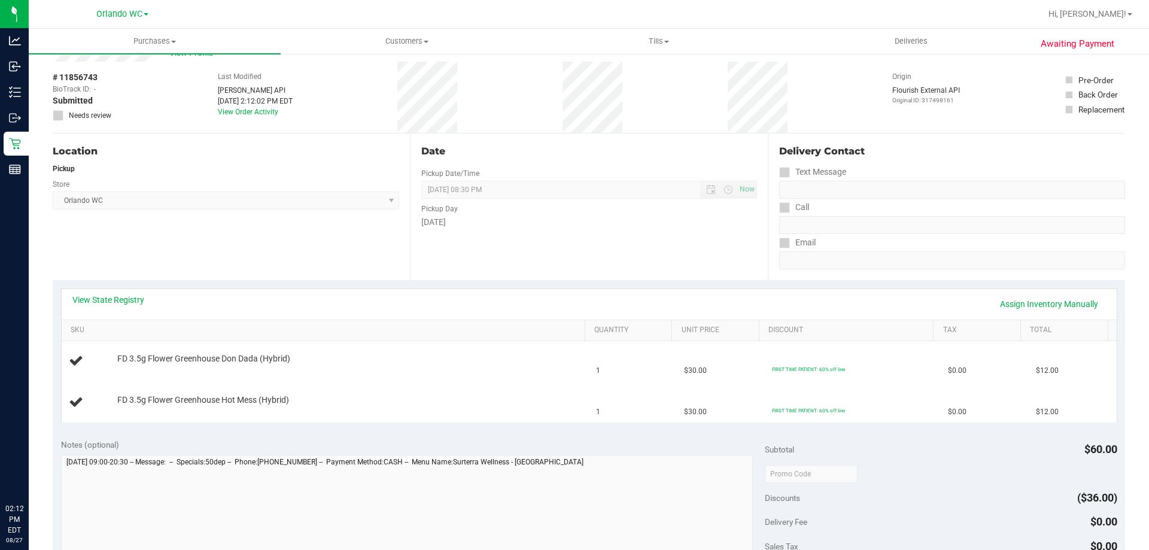
scroll to position [60, 0]
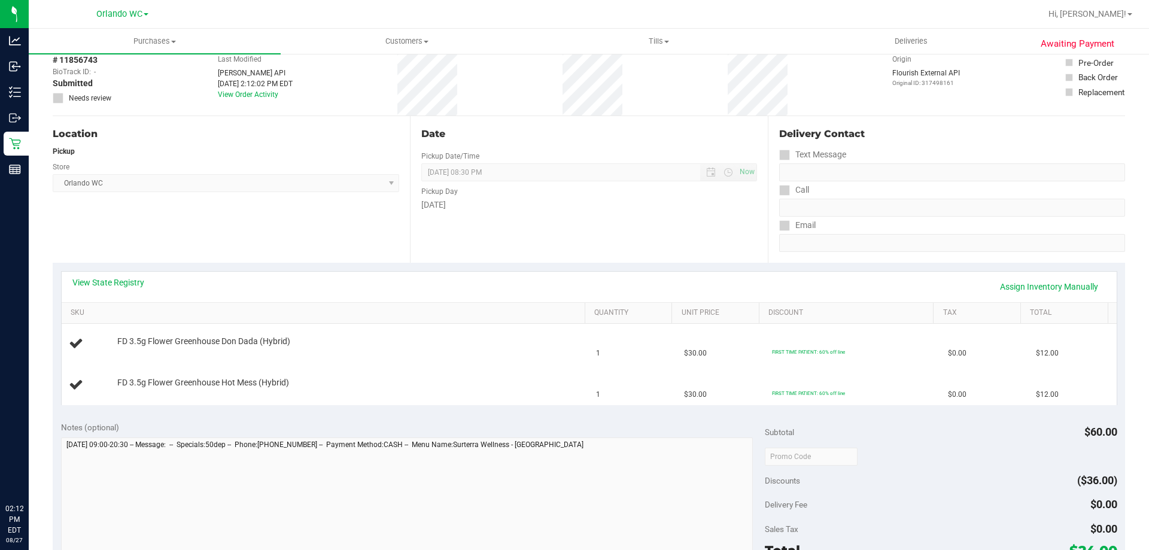
click at [305, 411] on div "View State Registry Assign Inventory Manually SKU Quantity Unit Price Discount …" at bounding box center [589, 338] width 1073 height 150
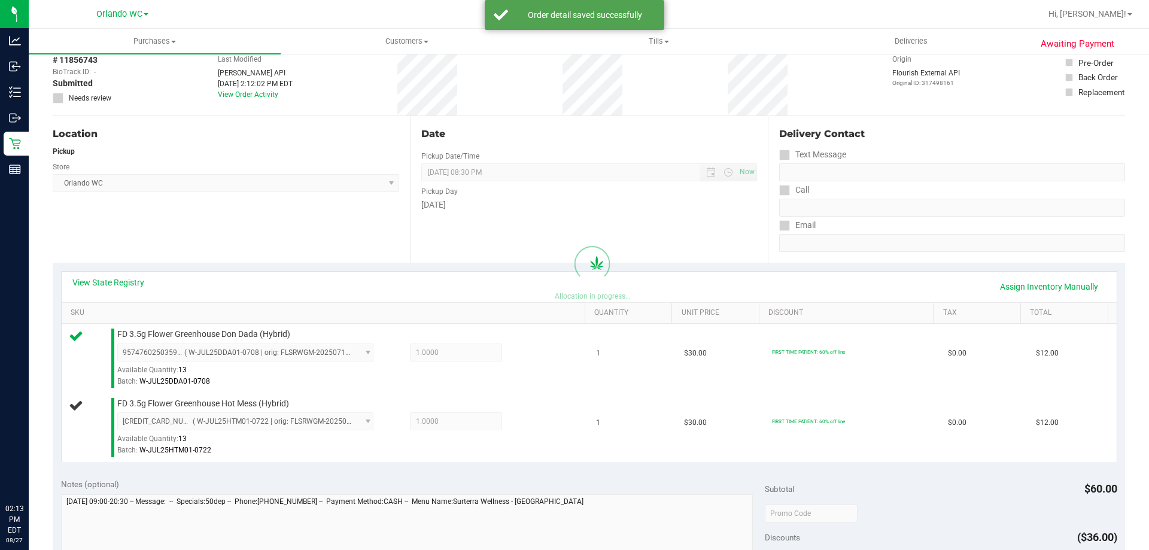
scroll to position [239, 0]
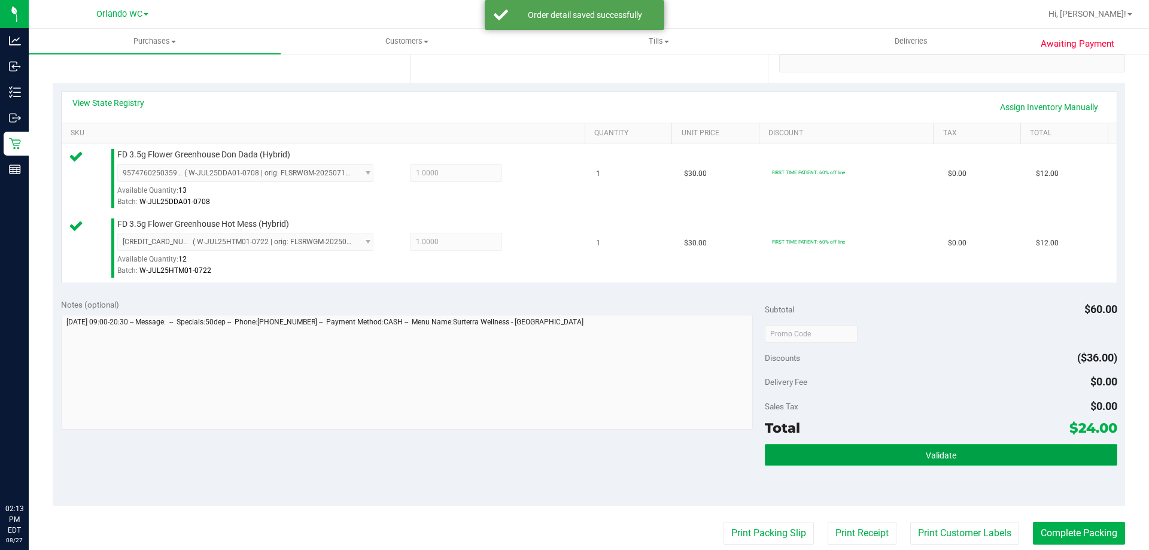
click at [574, 463] on button "Validate" at bounding box center [941, 455] width 352 height 22
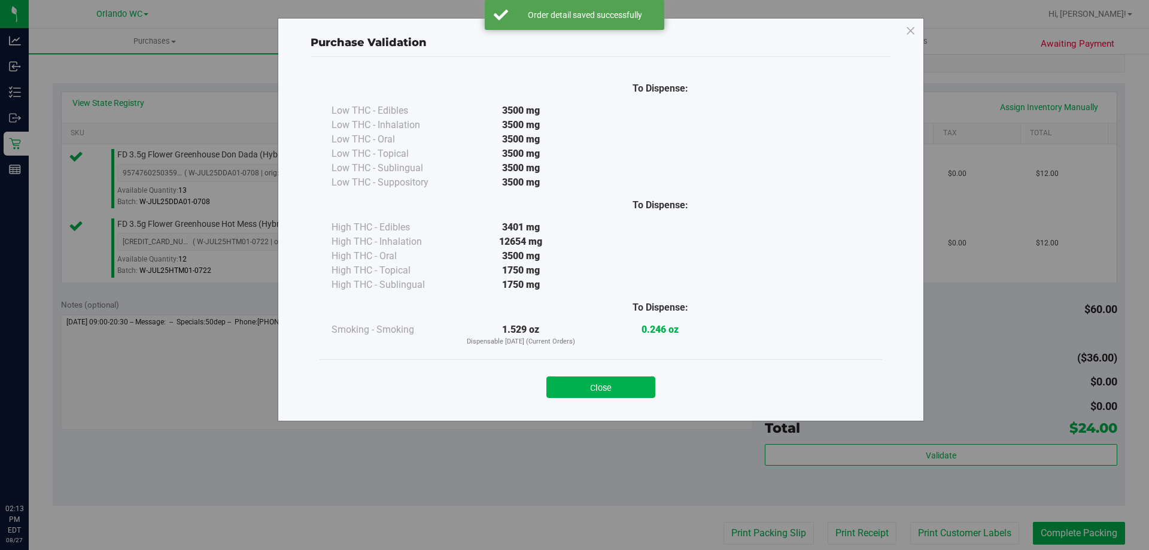
click at [574, 375] on div "Close" at bounding box center [601, 384] width 545 height 30
click at [574, 393] on button "Close" at bounding box center [601, 388] width 109 height 22
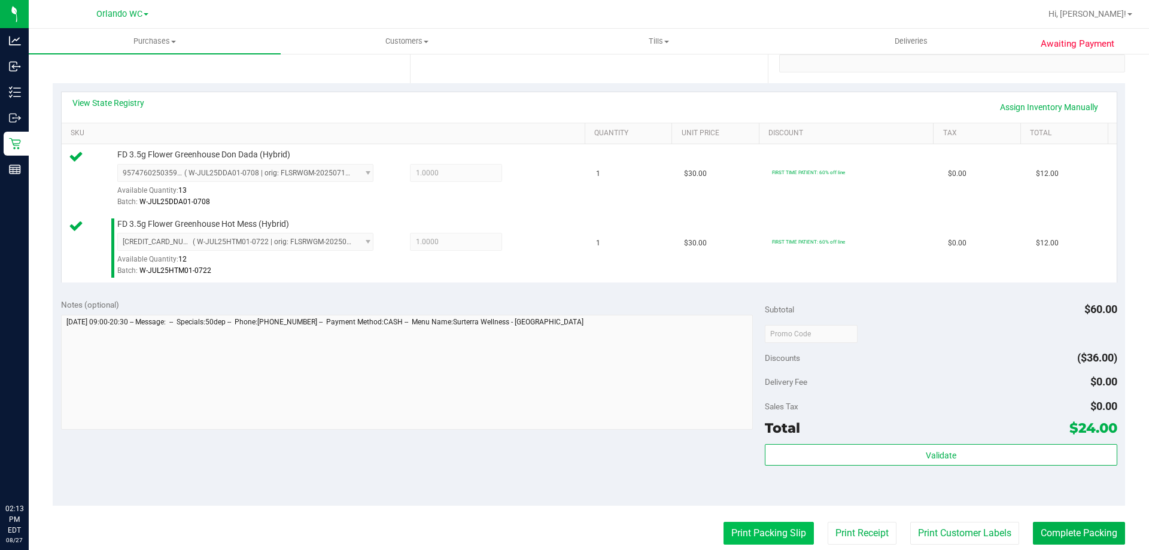
click at [574, 537] on button "Print Packing Slip" at bounding box center [769, 533] width 90 height 23
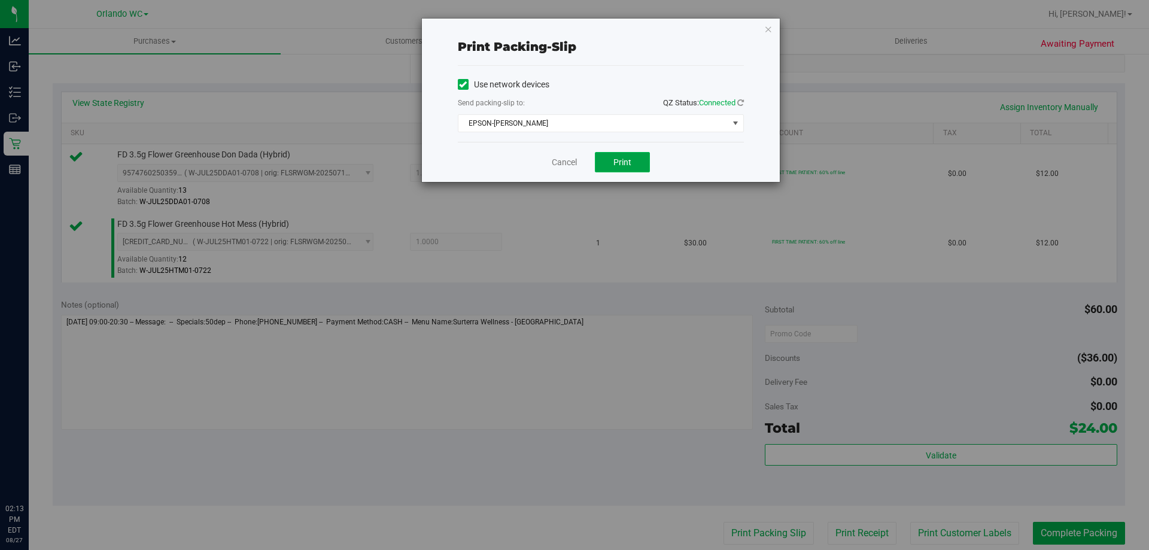
click at [574, 169] on button "Print" at bounding box center [622, 162] width 55 height 20
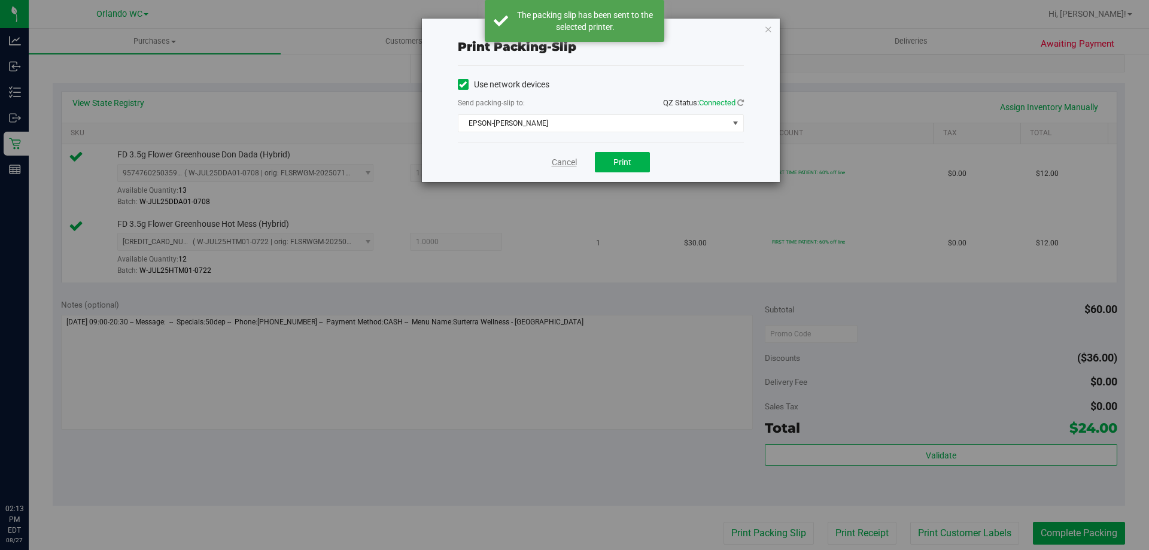
click at [560, 167] on link "Cancel" at bounding box center [564, 162] width 25 height 13
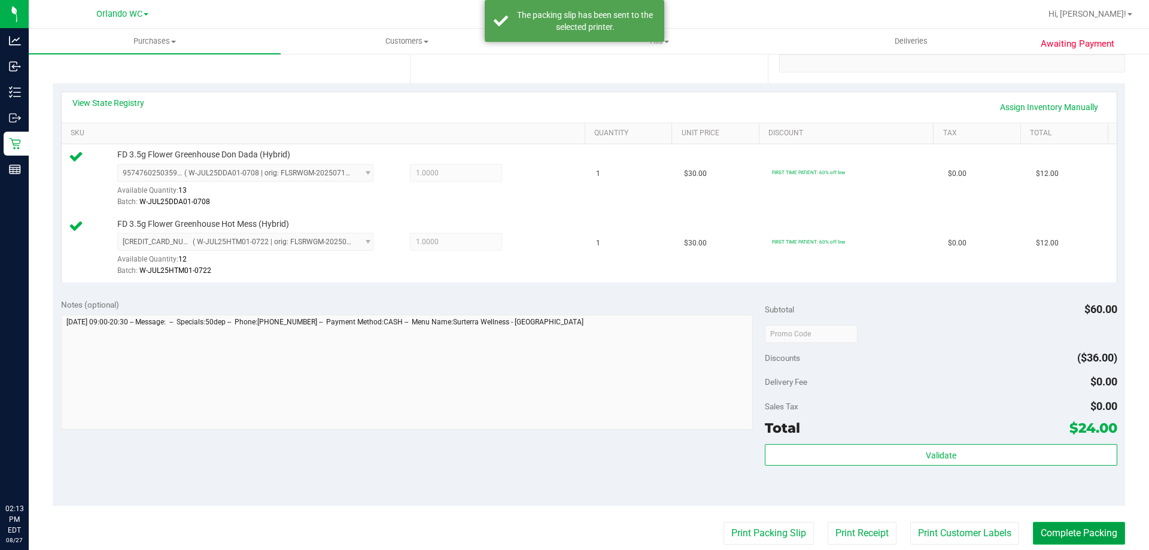
click at [574, 537] on button "Complete Packing" at bounding box center [1079, 533] width 92 height 23
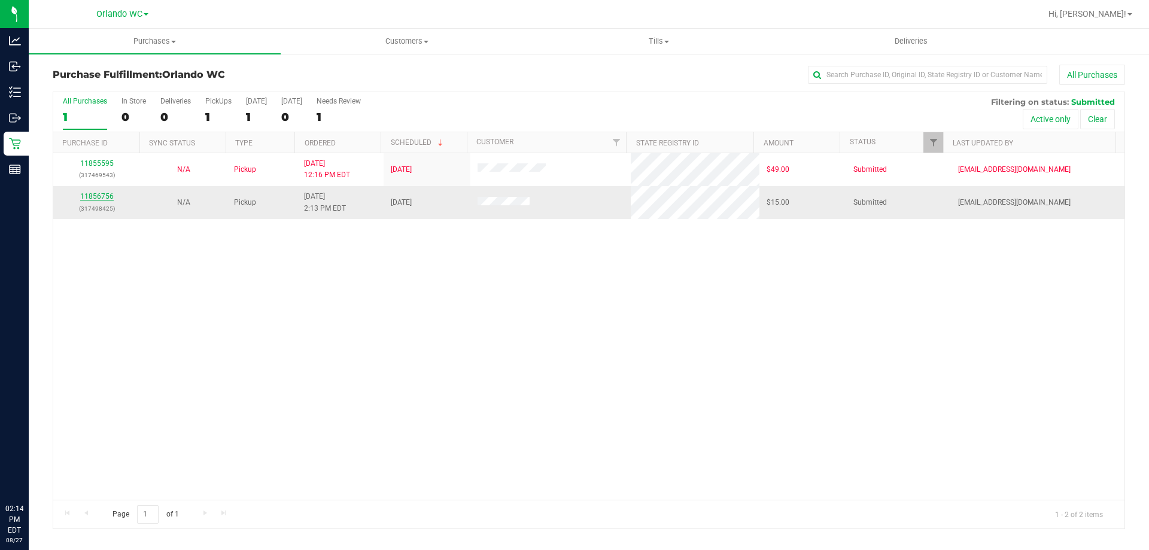
click at [94, 198] on link "11856756" at bounding box center [97, 196] width 34 height 8
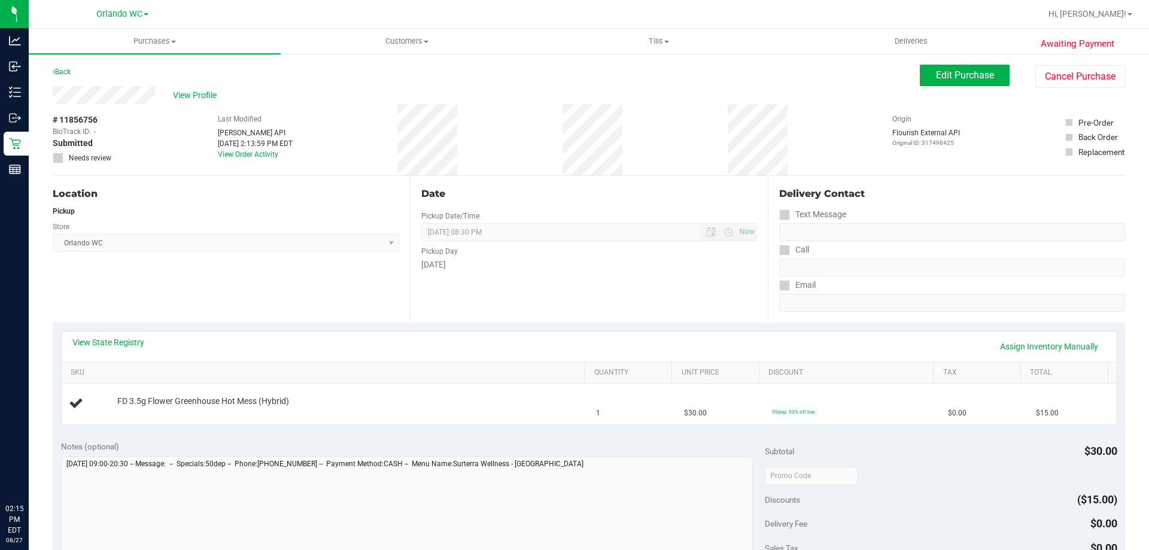
click at [530, 276] on div "Date Pickup Date/Time 08/27/2025 Now 08/27/2025 08:30 PM Now Pickup Day Wednesd…" at bounding box center [588, 249] width 357 height 147
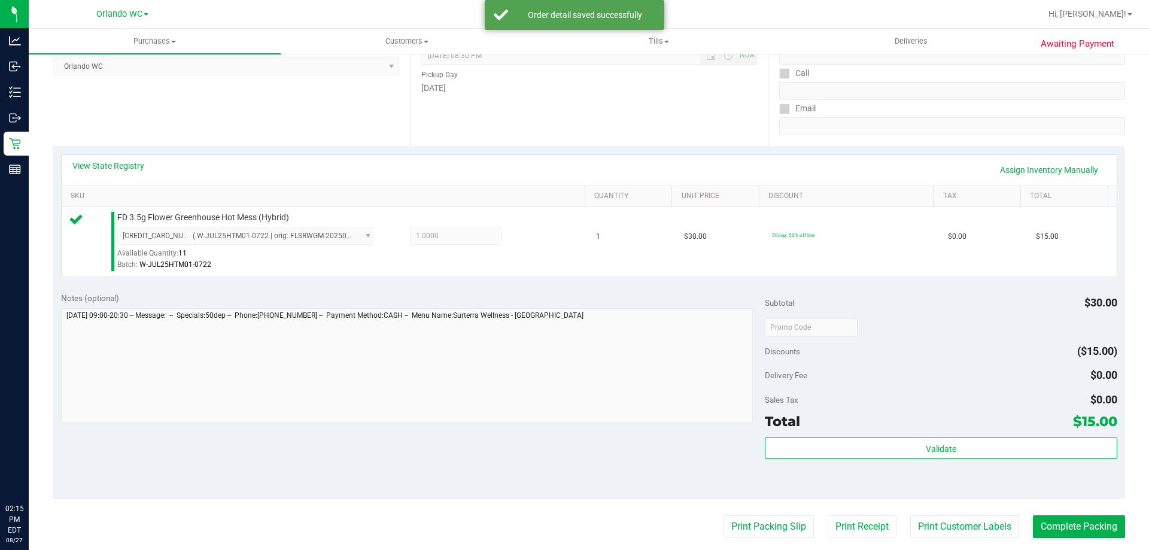
scroll to position [180, 0]
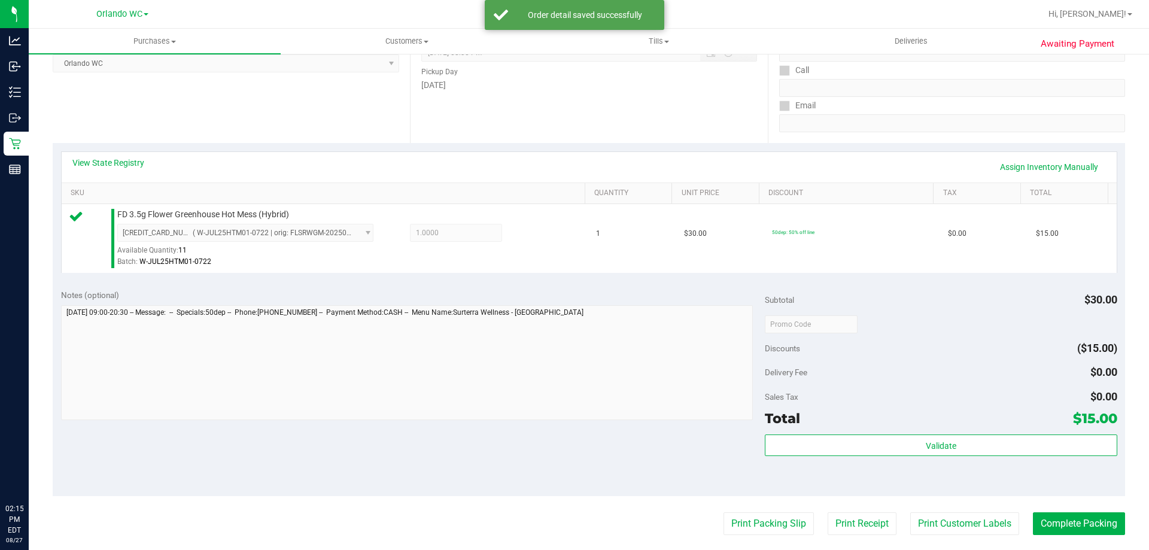
click at [574, 466] on div "Validate" at bounding box center [941, 462] width 352 height 54
click at [574, 429] on div "Total $15.00" at bounding box center [941, 419] width 352 height 22
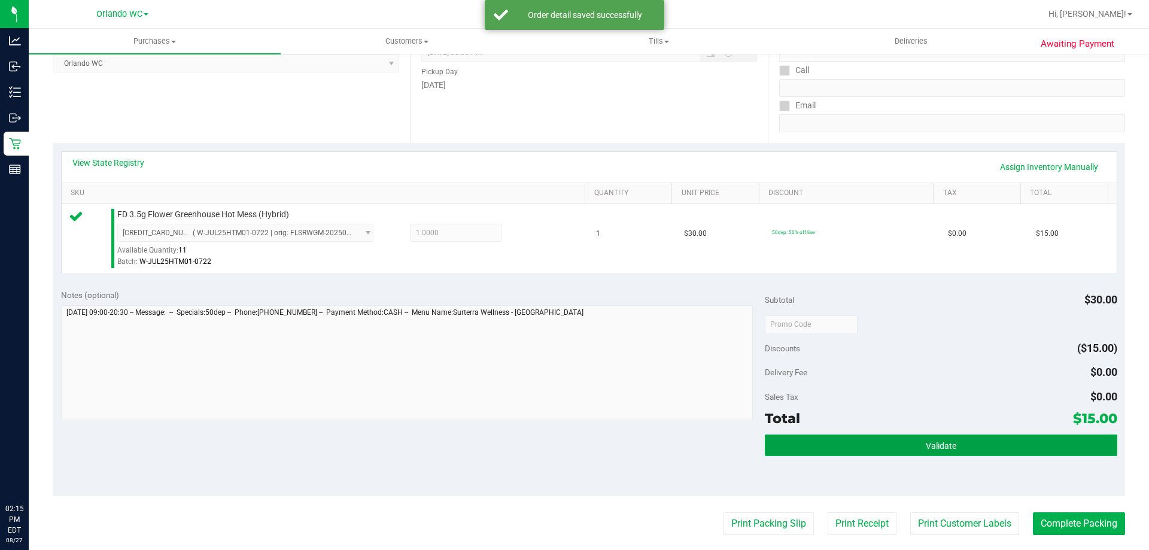
click at [574, 436] on button "Validate" at bounding box center [941, 446] width 352 height 22
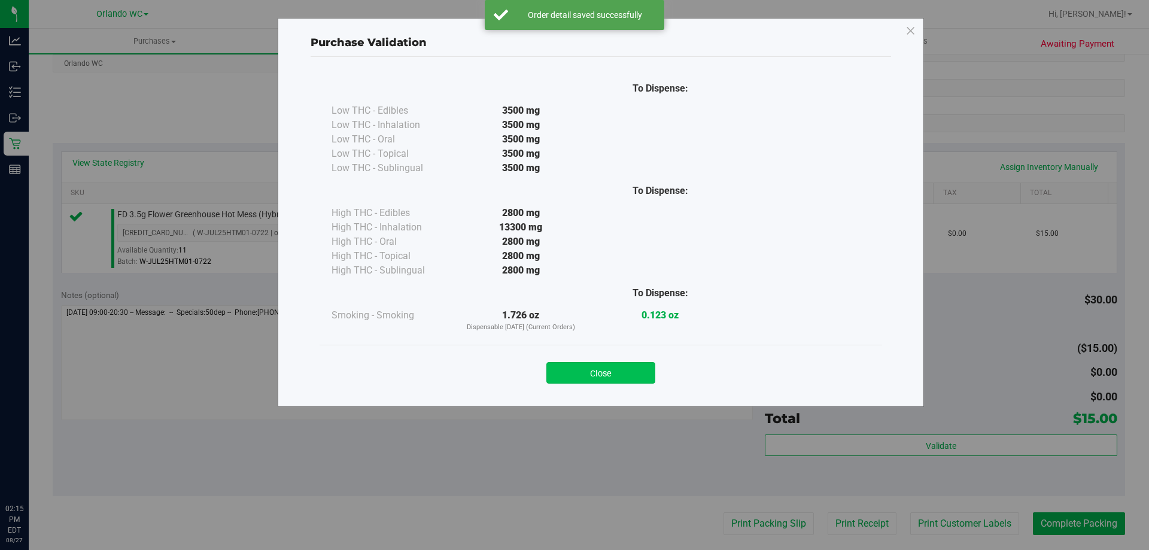
click at [574, 363] on button "Close" at bounding box center [601, 373] width 109 height 22
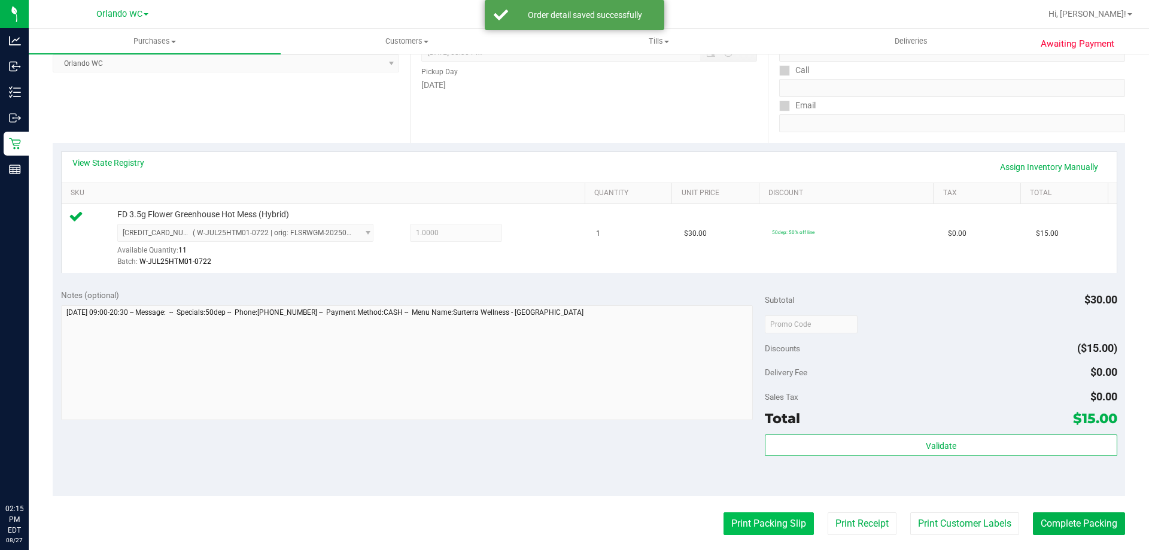
click at [574, 528] on button "Print Packing Slip" at bounding box center [769, 523] width 90 height 23
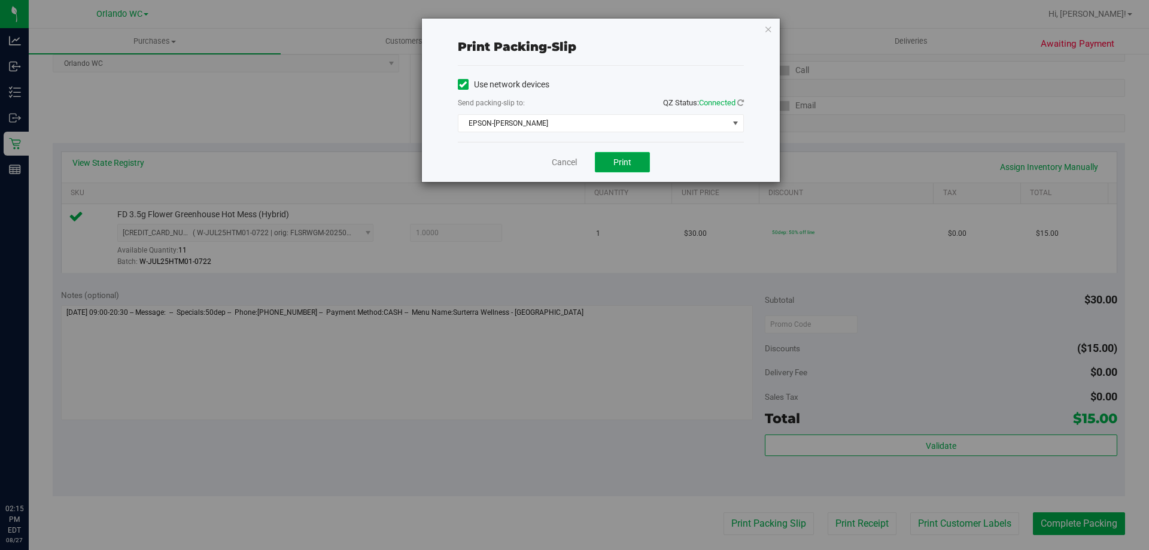
click at [574, 153] on button "Print" at bounding box center [622, 162] width 55 height 20
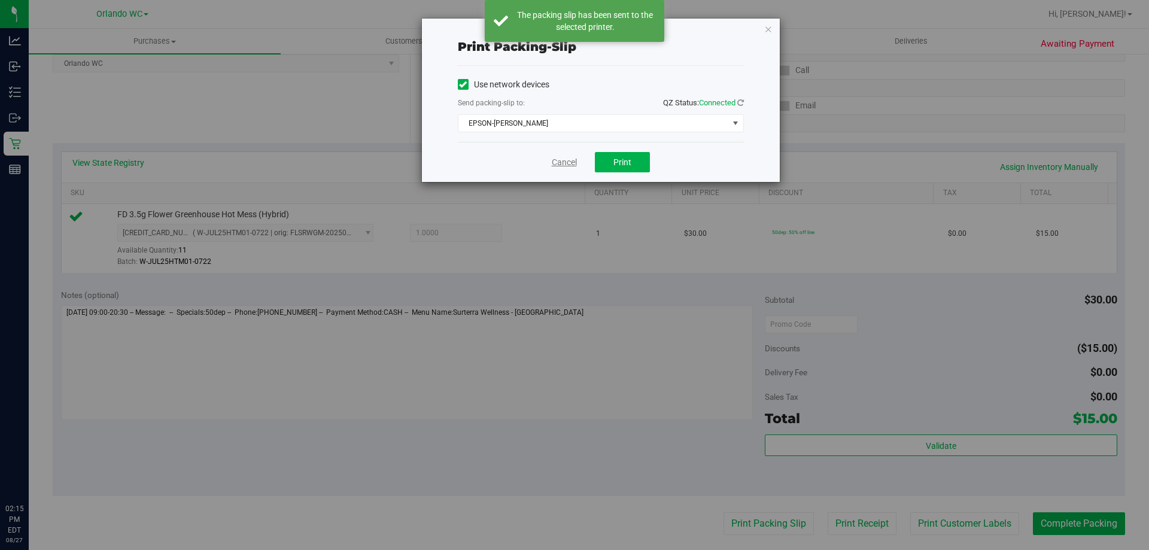
click at [557, 160] on link "Cancel" at bounding box center [564, 162] width 25 height 13
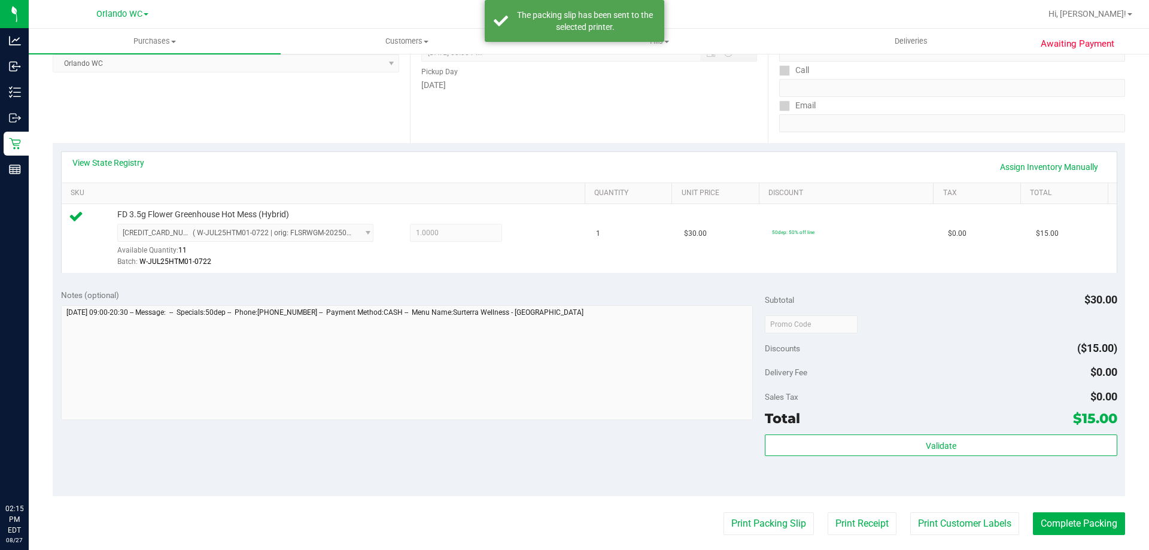
click at [574, 509] on purchase-details "Back Edit Purchase Cancel Purchase View Profile # 11856756 BioTrack ID: - Submi…" at bounding box center [589, 330] width 1073 height 890
click at [574, 517] on button "Complete Packing" at bounding box center [1079, 523] width 92 height 23
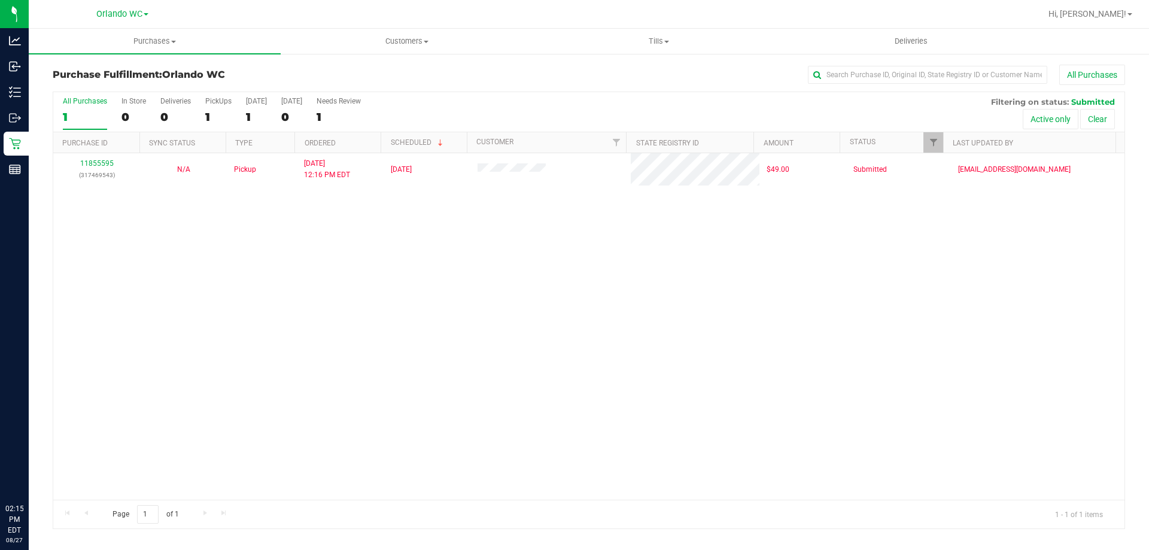
click at [399, 391] on div "11855595 (317469543) N/A Pickup 8/27/2025 12:16 PM EDT 8/27/2025 $49.00 Submitt…" at bounding box center [589, 326] width 1072 height 347
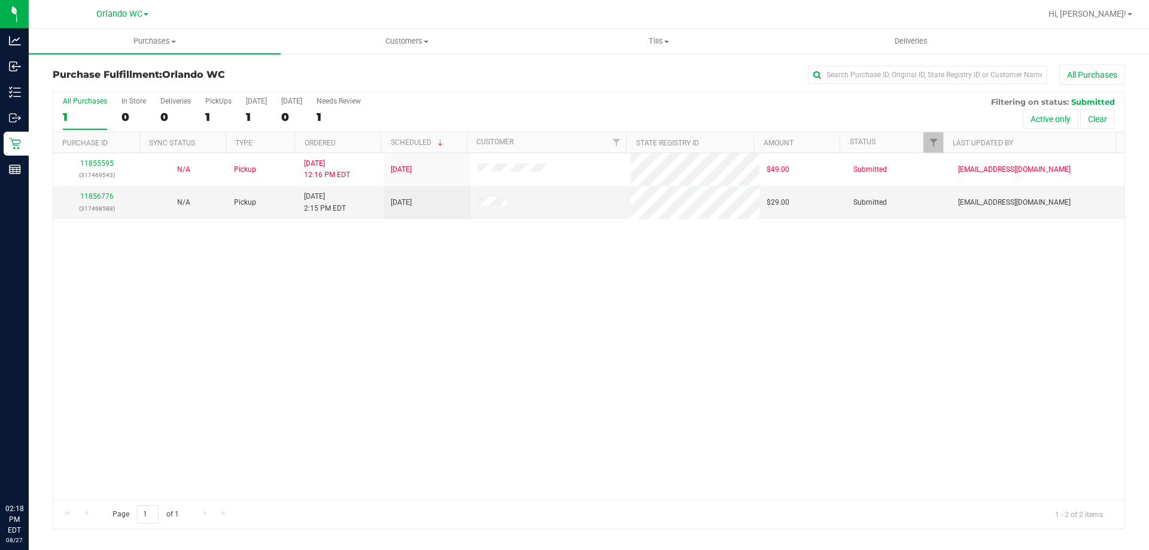
click at [81, 122] on div "1" at bounding box center [85, 117] width 44 height 14
click at [0, 0] on input "All Purchases 1" at bounding box center [0, 0] width 0 height 0
click at [96, 198] on link "11856776" at bounding box center [97, 196] width 34 height 8
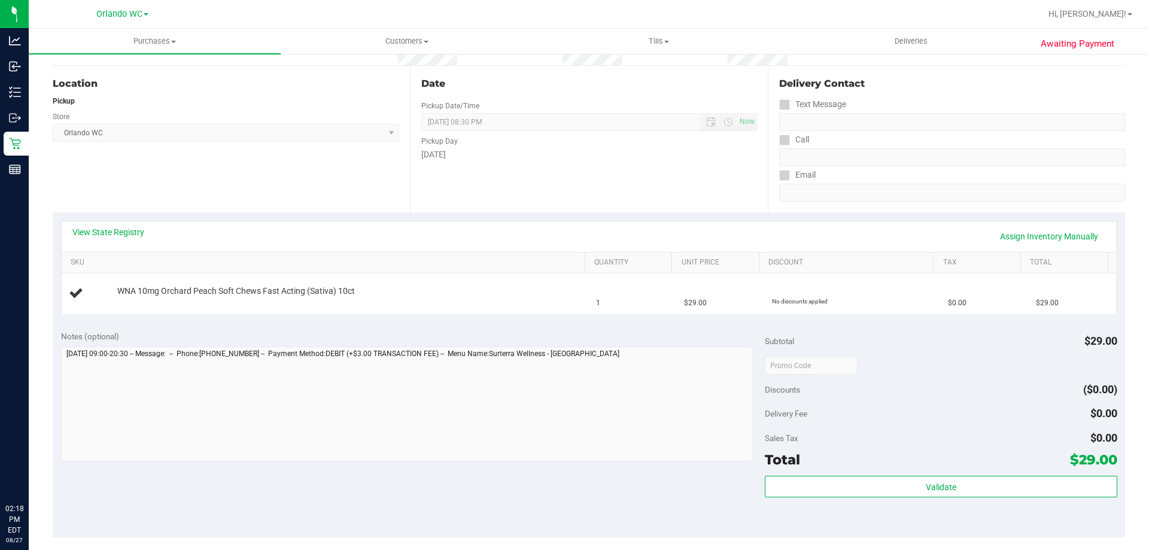
scroll to position [120, 0]
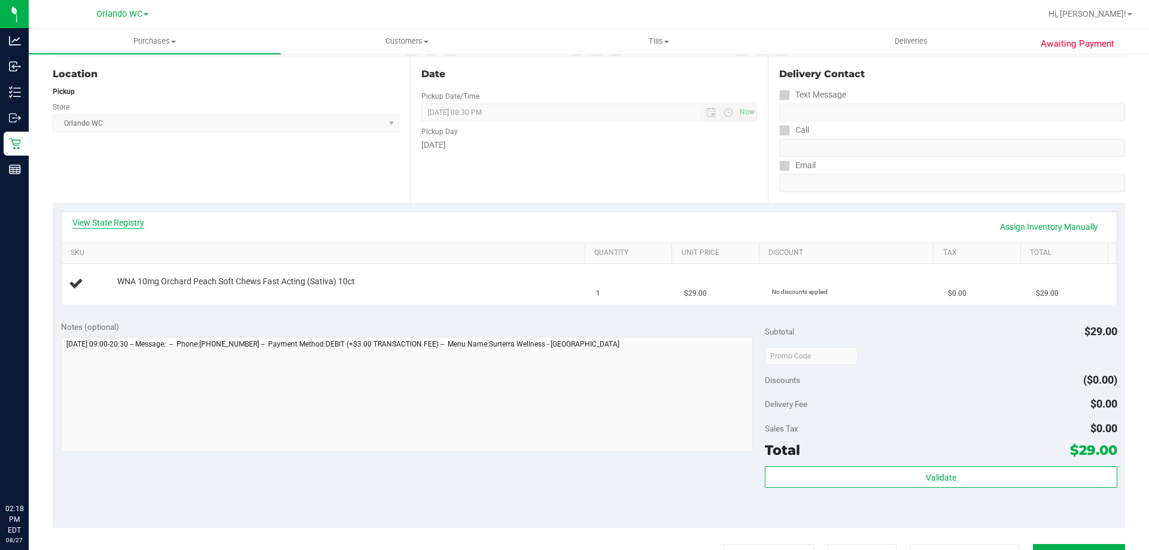
click at [112, 217] on link "View State Registry" at bounding box center [108, 223] width 72 height 12
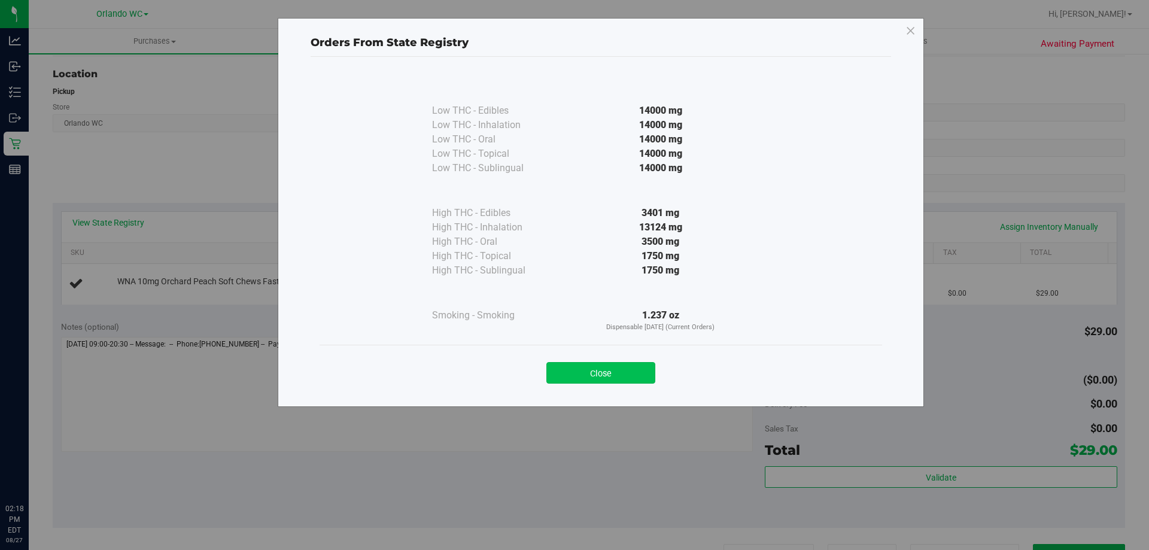
click at [574, 372] on button "Close" at bounding box center [601, 373] width 109 height 22
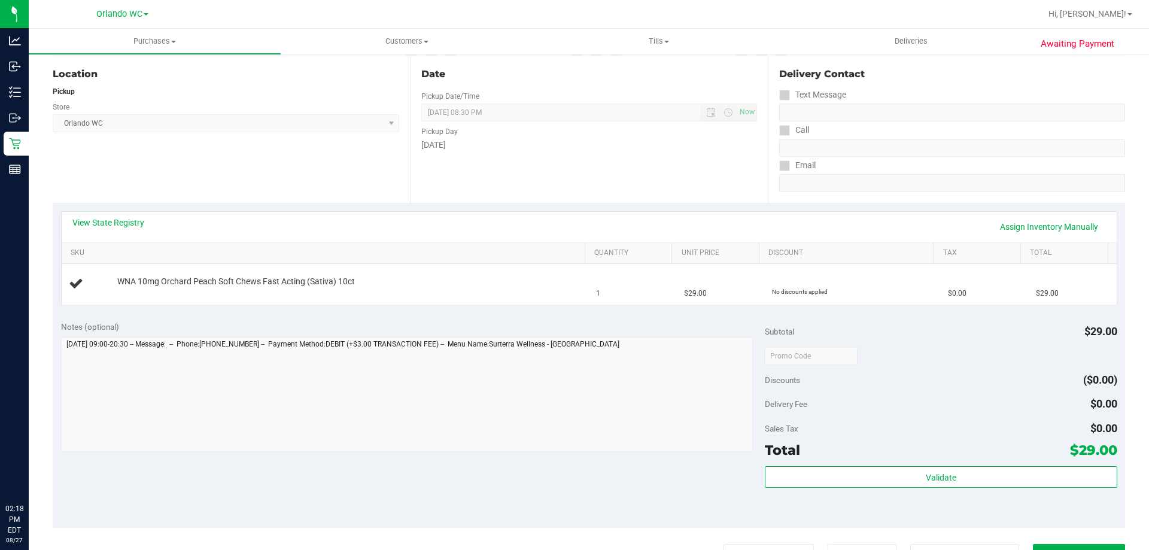
scroll to position [180, 0]
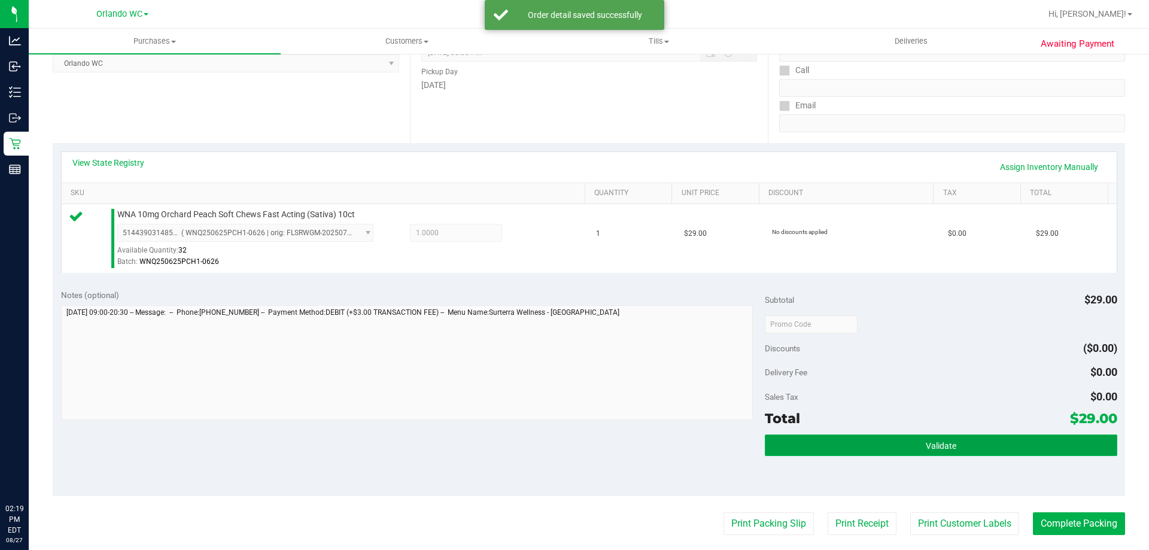
click at [574, 441] on button "Validate" at bounding box center [941, 446] width 352 height 22
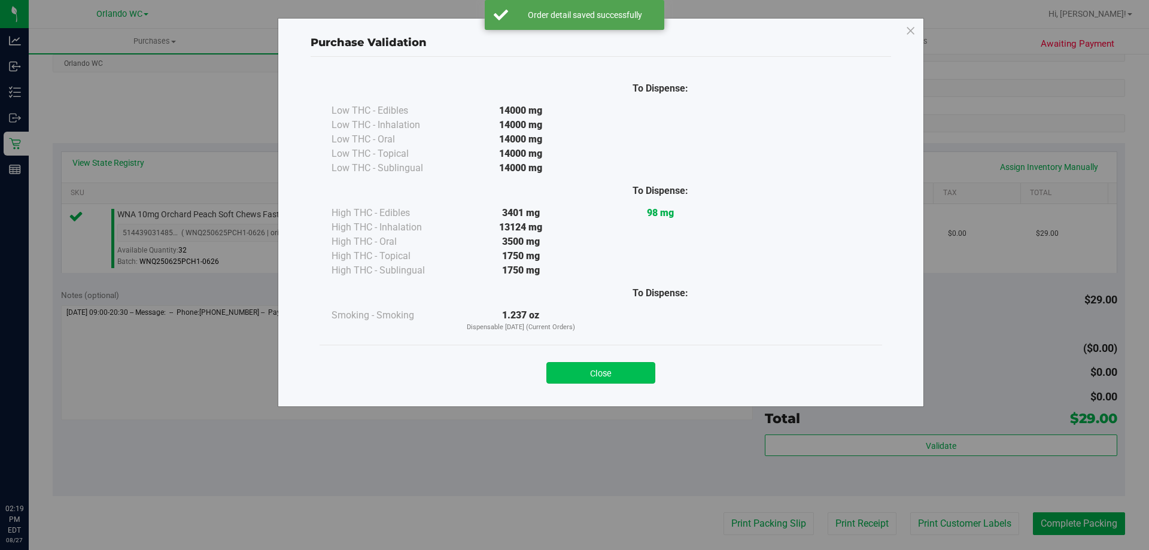
click at [574, 377] on button "Close" at bounding box center [601, 373] width 109 height 22
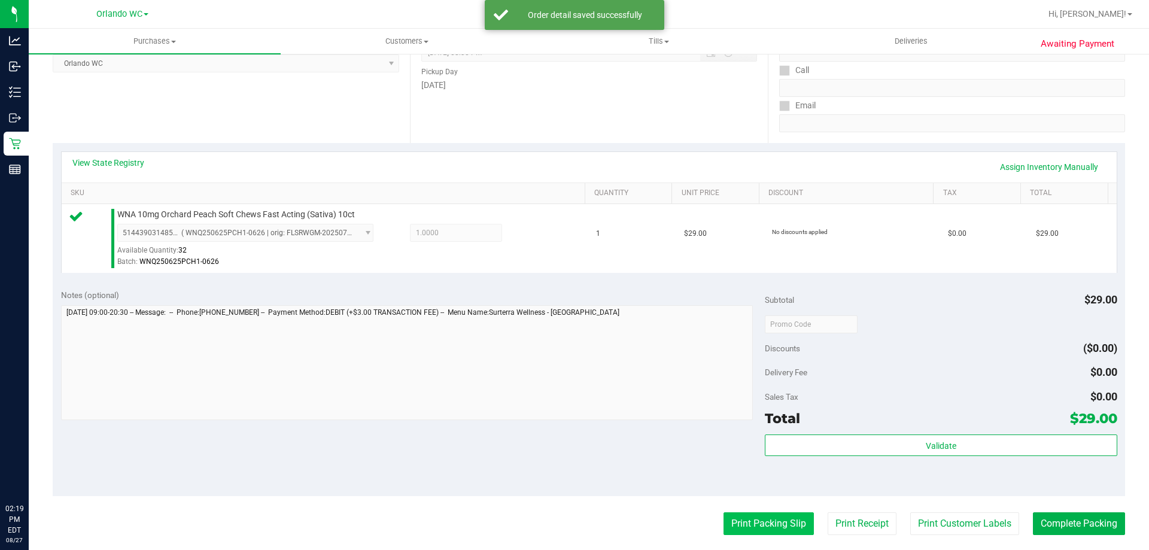
click at [574, 523] on button "Print Packing Slip" at bounding box center [769, 523] width 90 height 23
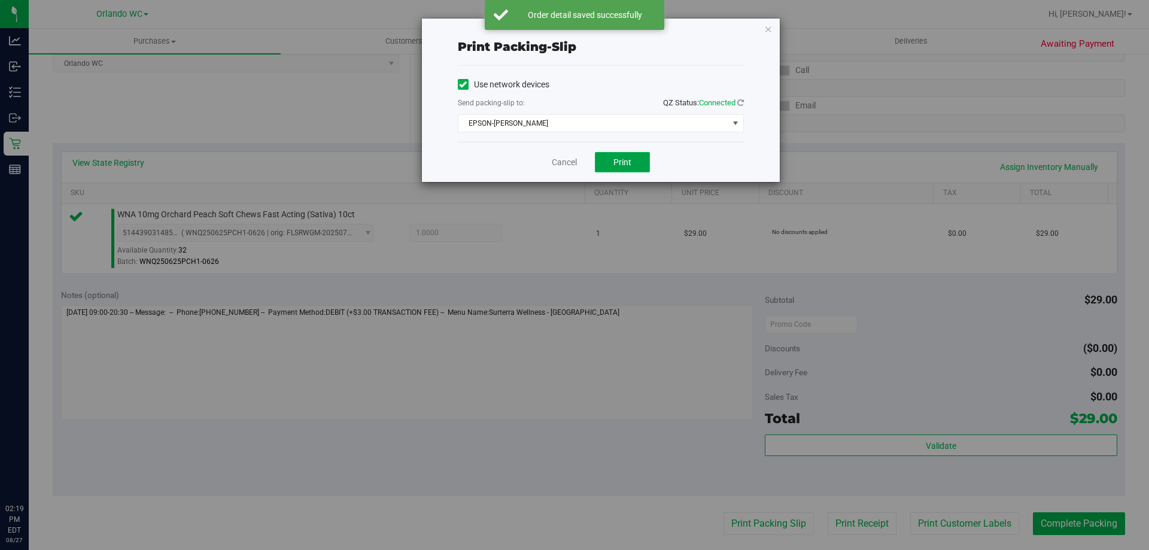
click at [574, 162] on button "Print" at bounding box center [622, 162] width 55 height 20
click at [558, 162] on link "Cancel" at bounding box center [564, 162] width 25 height 13
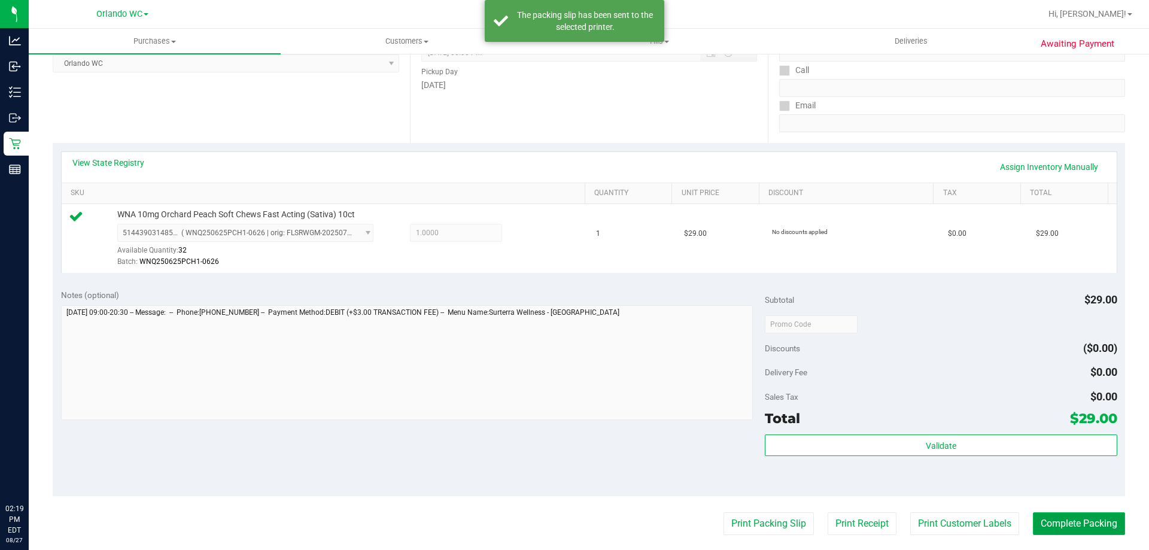
click at [574, 528] on button "Complete Packing" at bounding box center [1079, 523] width 92 height 23
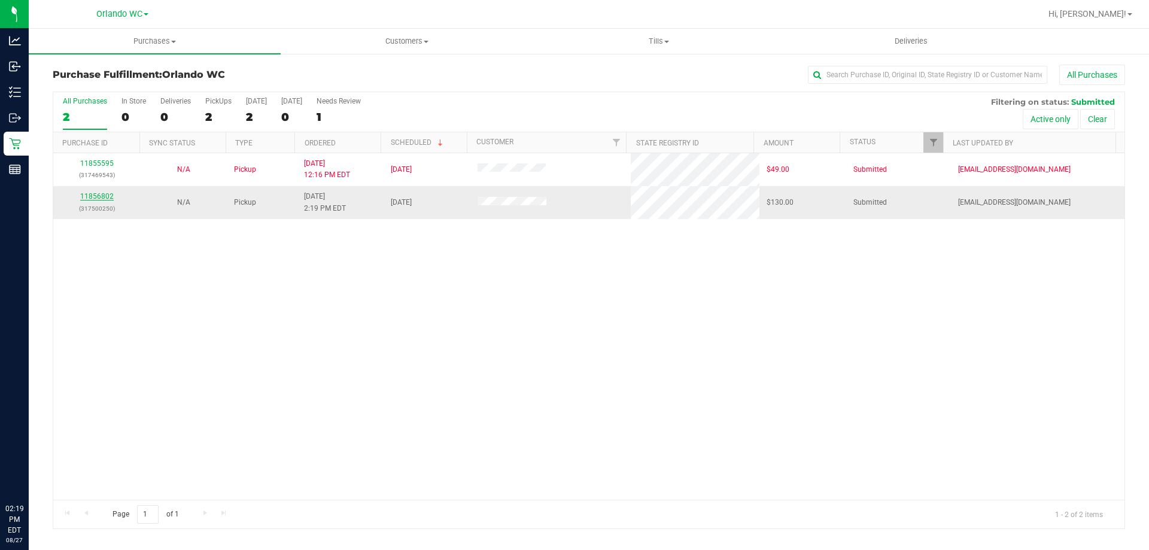
click at [100, 198] on link "11856802" at bounding box center [97, 196] width 34 height 8
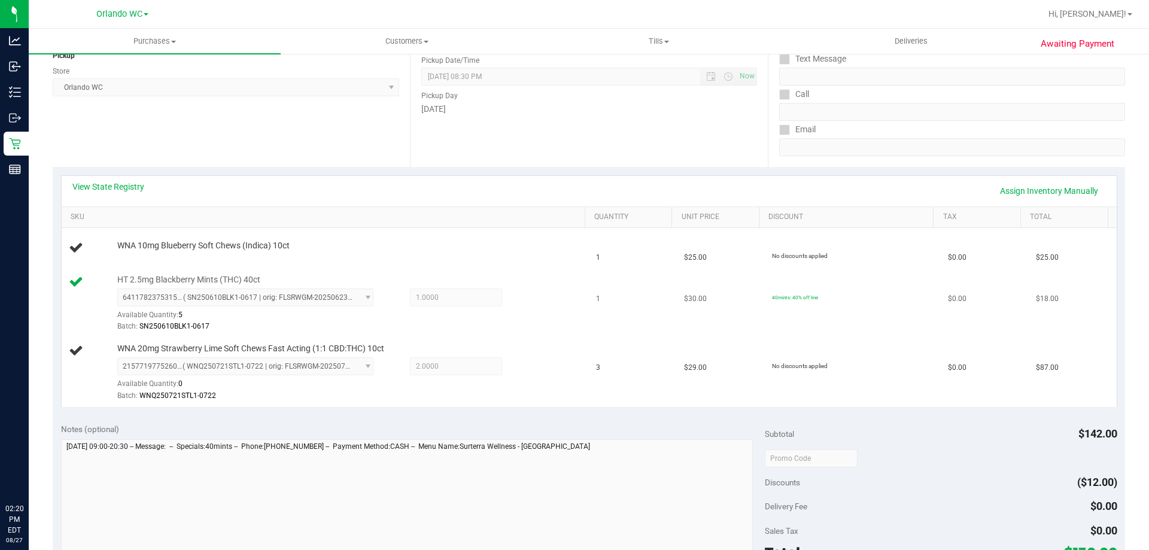
scroll to position [180, 0]
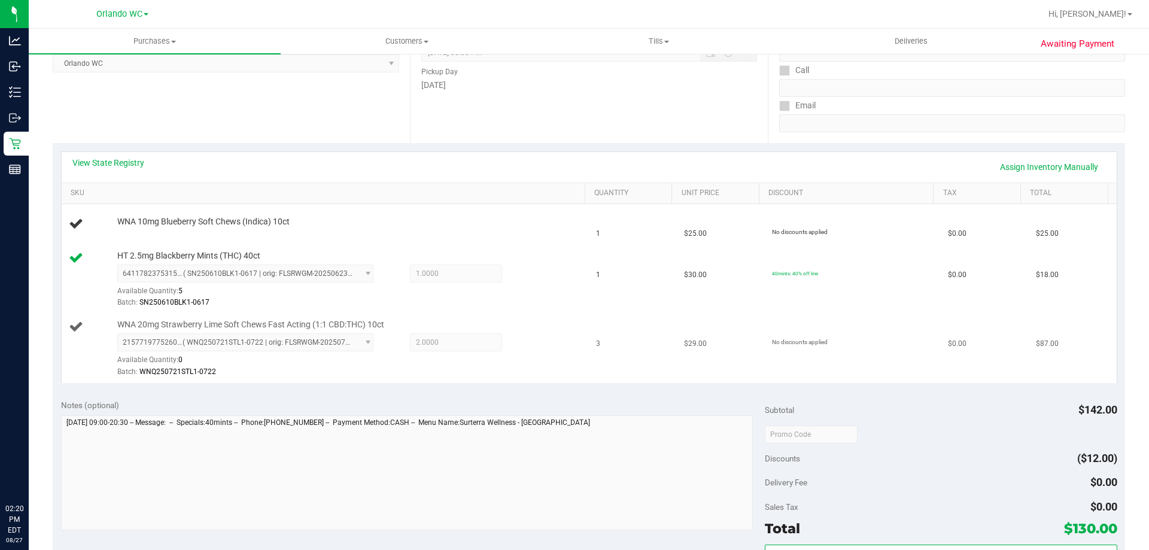
click at [345, 326] on span "WNA 20mg Strawberry Lime Soft Chews Fast Acting (1:1 CBD:THC) 10ct" at bounding box center [250, 324] width 267 height 11
click at [172, 228] on div at bounding box center [348, 228] width 462 height 1
click at [175, 217] on span "WNA 10mg Blueberry Soft Chews (Indica) 10ct" at bounding box center [203, 221] width 172 height 11
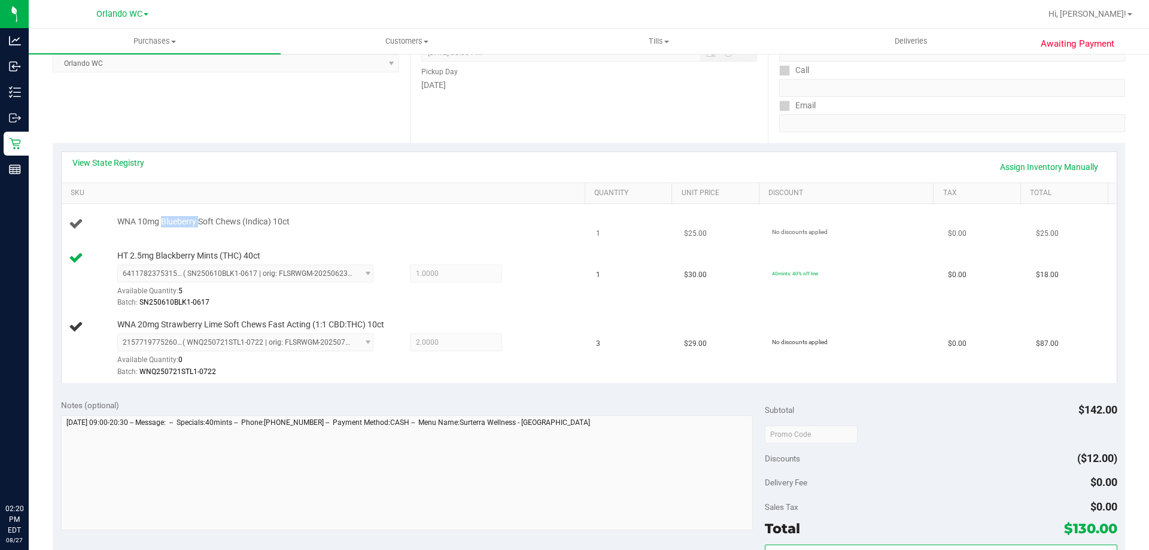
click at [175, 217] on span "WNA 10mg Blueberry Soft Chews (Indica) 10ct" at bounding box center [203, 221] width 172 height 11
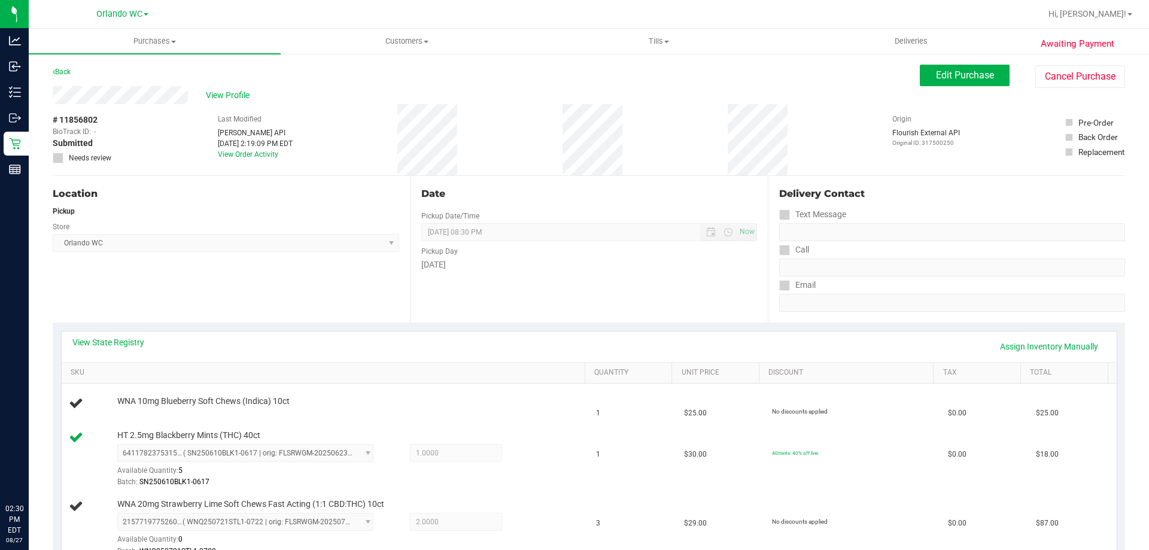
click at [521, 319] on div "Date Pickup Date/Time 08/27/2025 Now 08/27/2025 08:30 PM Now Pickup Day Wednesd…" at bounding box center [588, 249] width 357 height 147
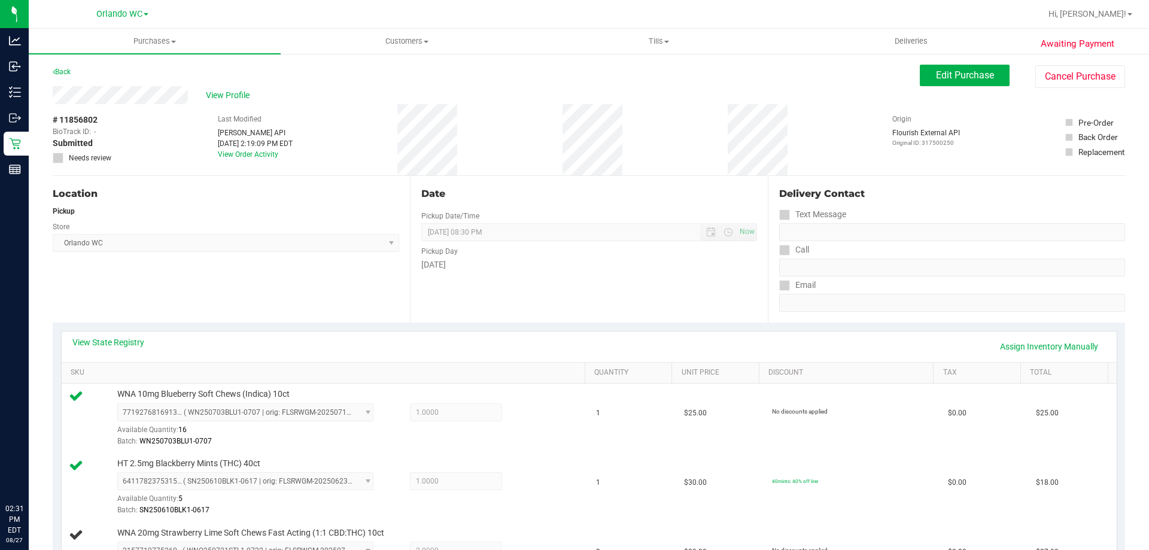
click at [398, 247] on div "Location Pickup Store Orlando WC Select Store Bonita Springs WC Boynton Beach W…" at bounding box center [231, 249] width 357 height 147
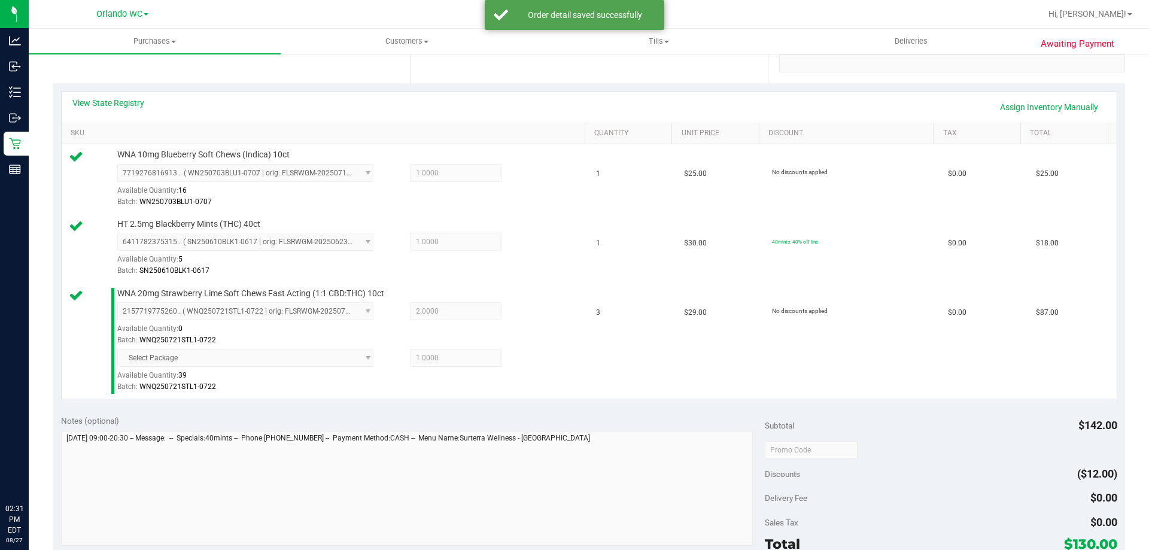
scroll to position [299, 0]
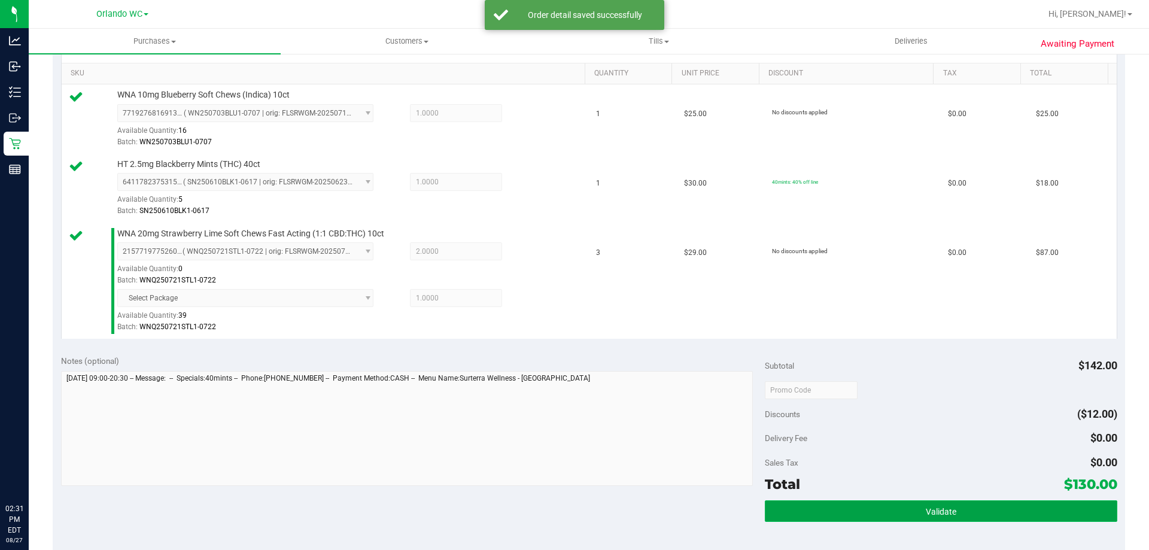
click at [574, 503] on button "Validate" at bounding box center [941, 512] width 352 height 22
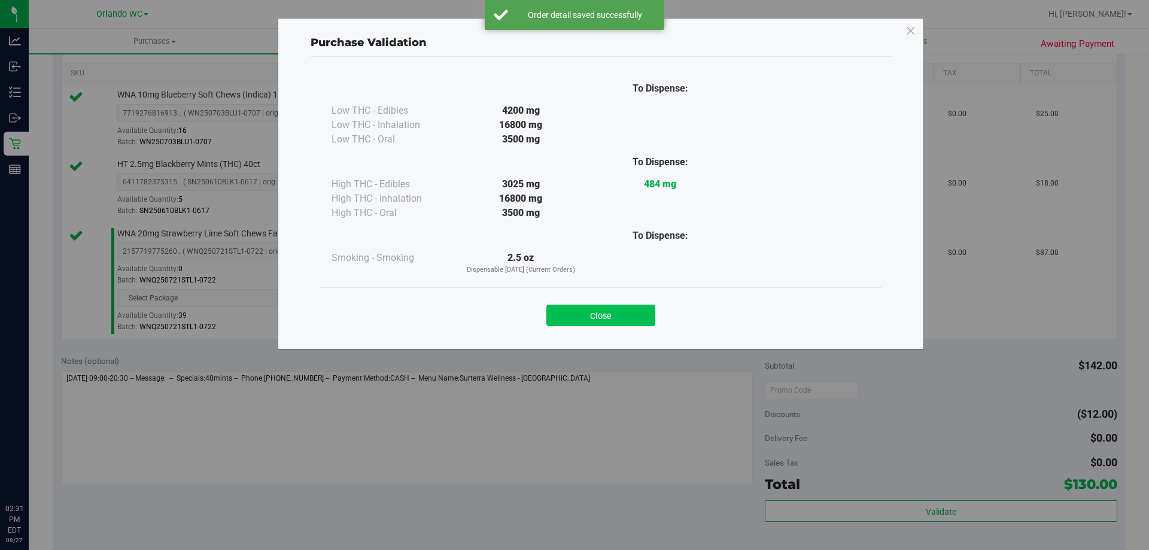
click at [574, 317] on button "Close" at bounding box center [601, 316] width 109 height 22
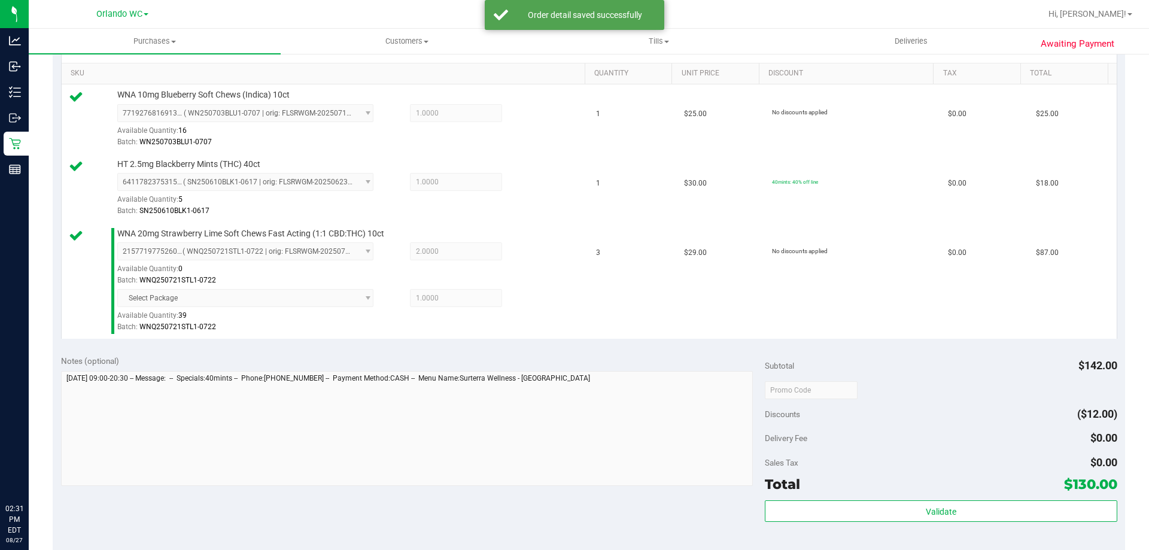
scroll to position [539, 0]
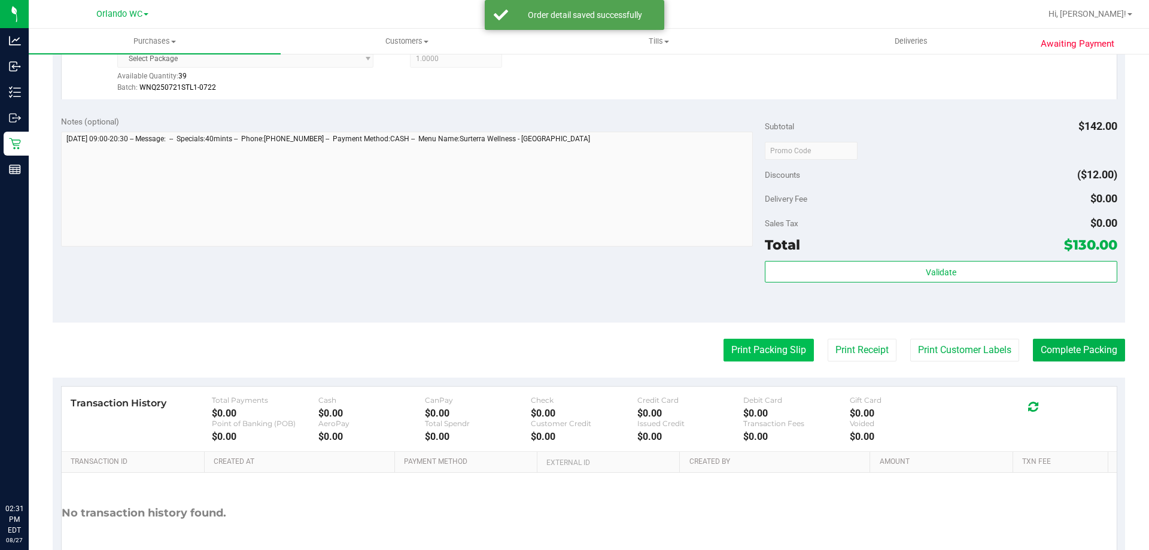
click at [574, 345] on button "Print Packing Slip" at bounding box center [769, 350] width 90 height 23
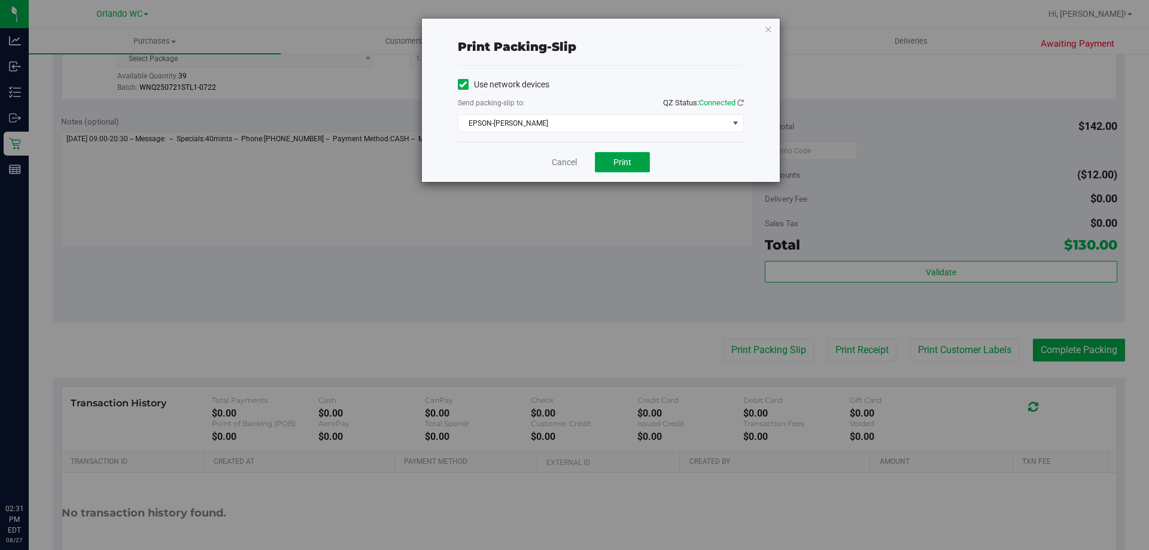
click at [574, 153] on button "Print" at bounding box center [622, 162] width 55 height 20
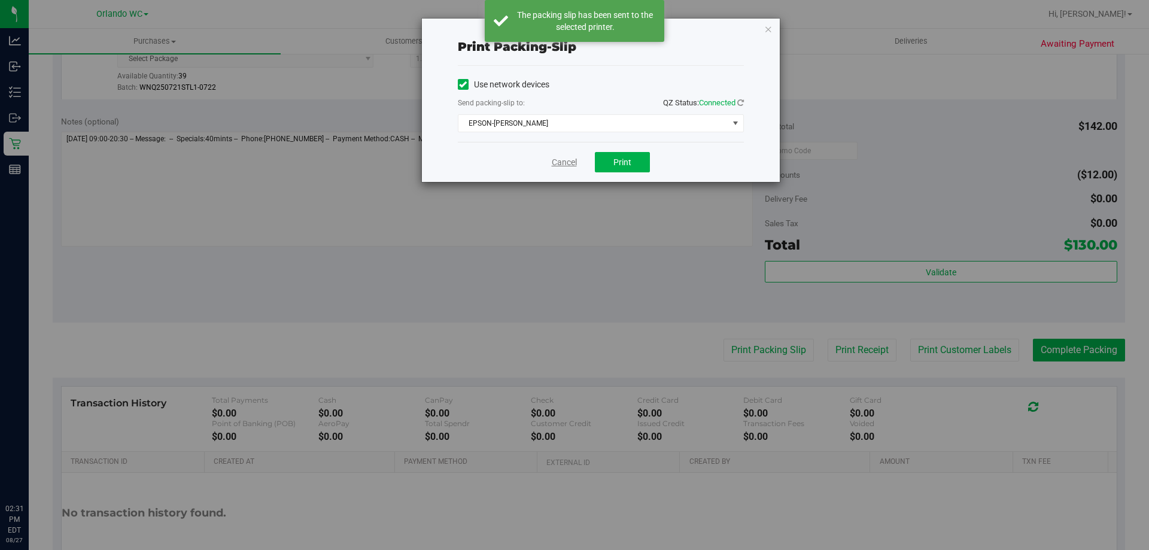
click at [566, 165] on link "Cancel" at bounding box center [564, 162] width 25 height 13
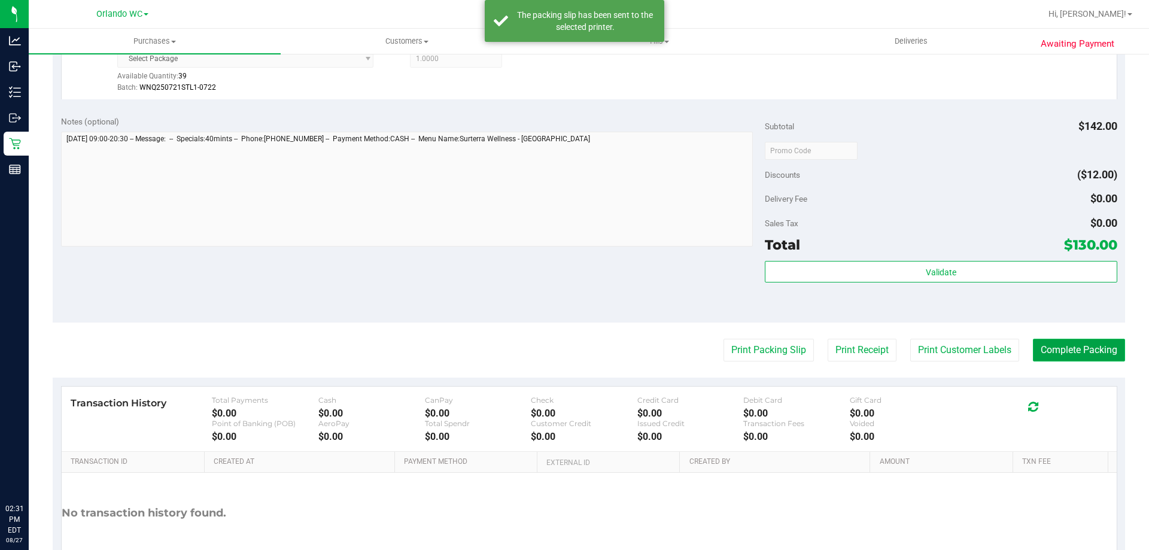
click at [574, 345] on button "Complete Packing" at bounding box center [1079, 350] width 92 height 23
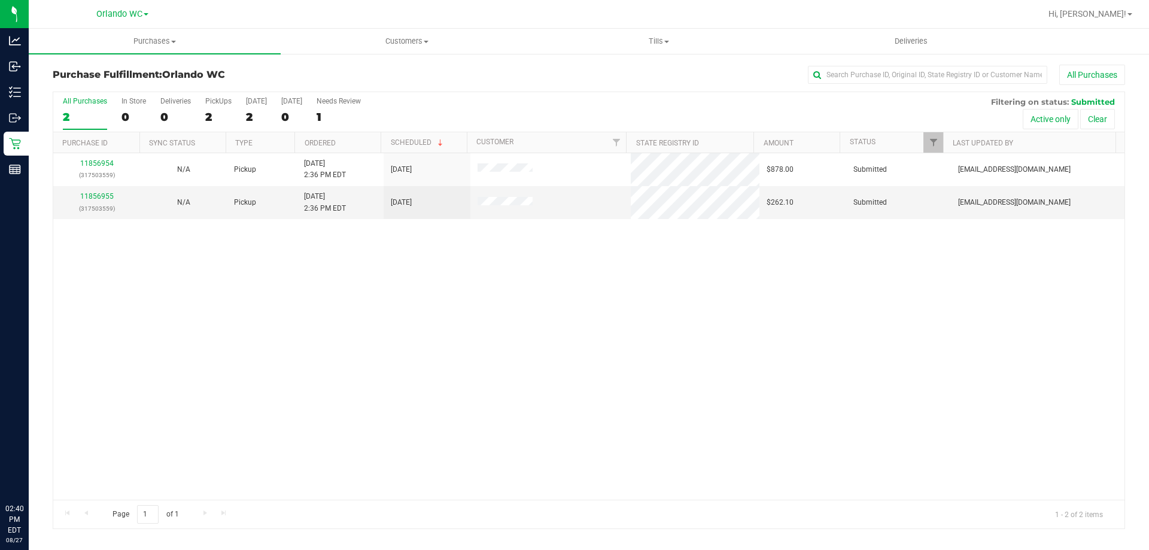
click at [402, 401] on div "11856954 (317503559) N/A Pickup 8/27/2025 2:36 PM EDT 8/27/2025 $878.00 Submitt…" at bounding box center [589, 326] width 1072 height 347
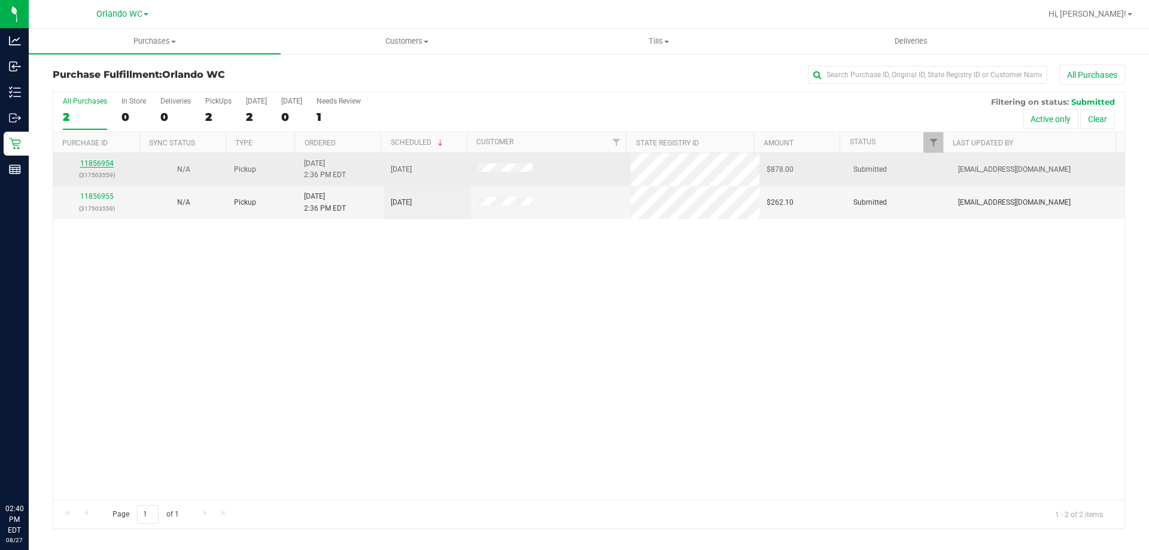
click at [104, 162] on link "11856954" at bounding box center [97, 163] width 34 height 8
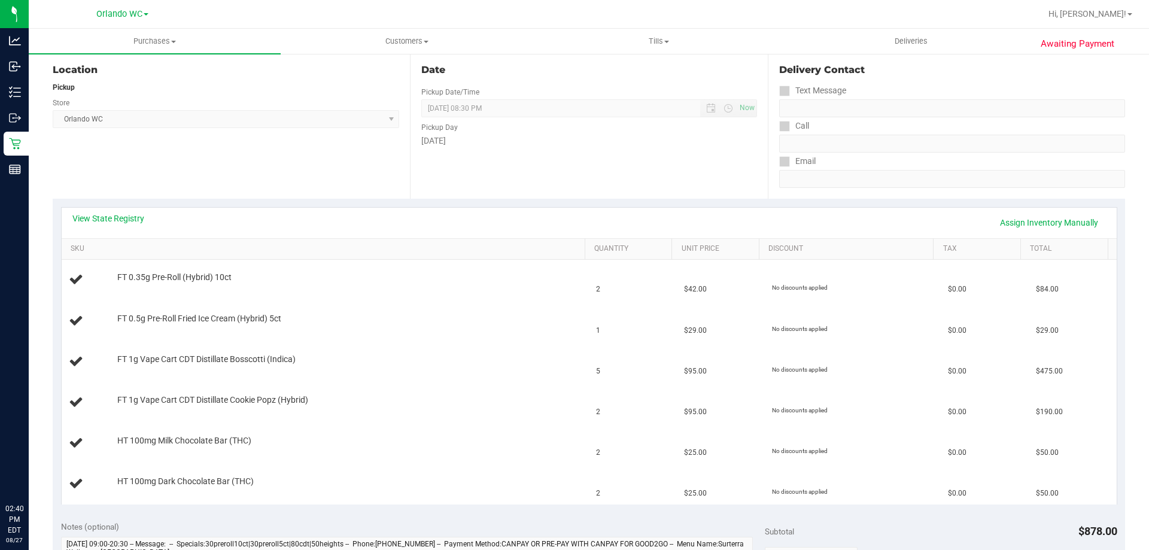
scroll to position [60, 0]
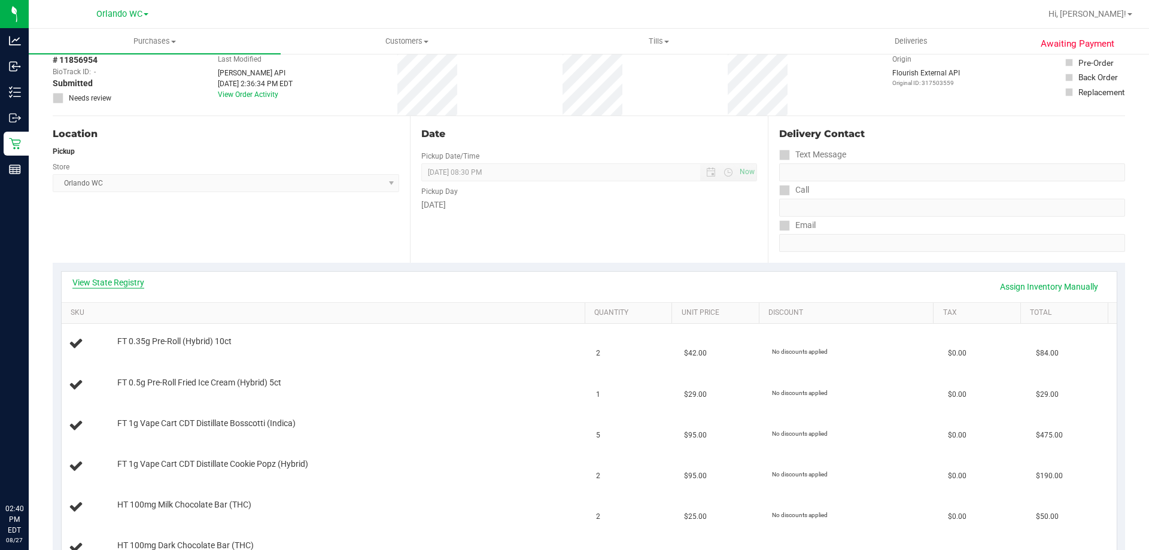
click at [114, 284] on link "View State Registry" at bounding box center [108, 283] width 72 height 12
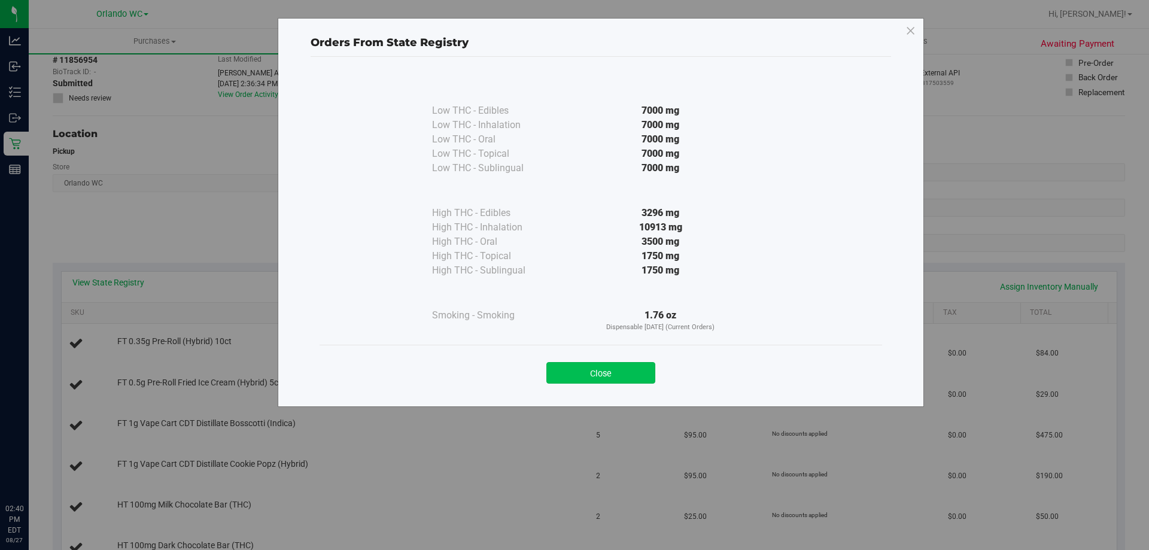
click at [574, 382] on button "Close" at bounding box center [601, 373] width 109 height 22
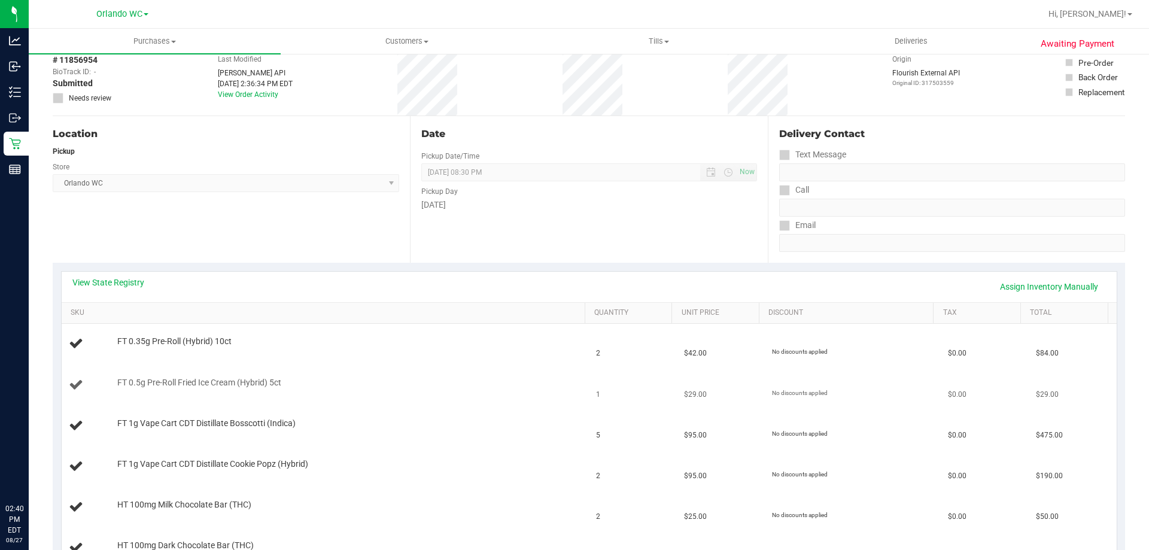
scroll to position [0, 0]
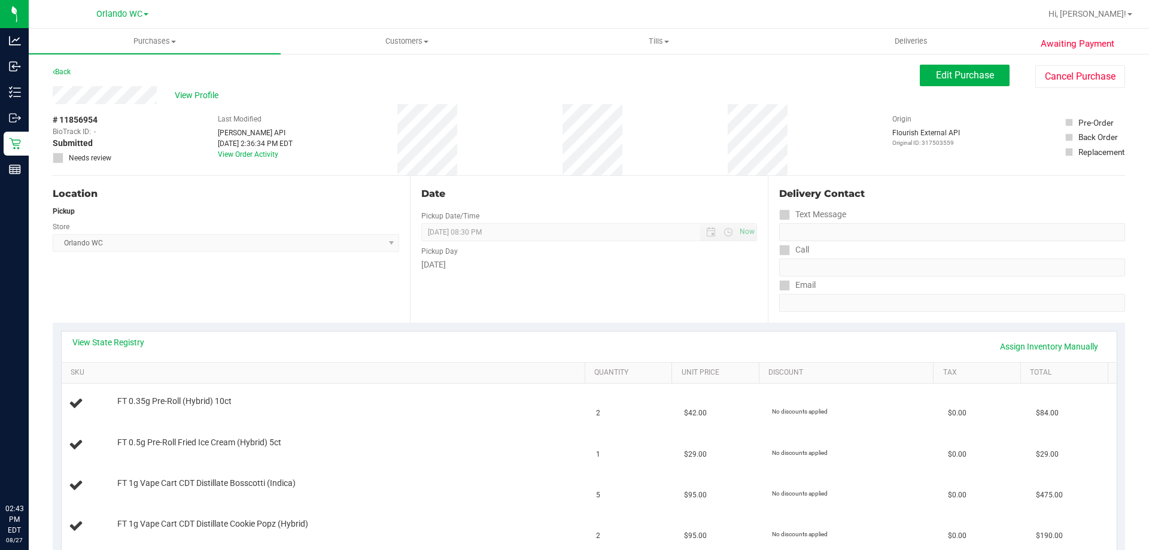
click at [237, 236] on span "Orlando WC Select Store Bonita Springs WC Boynton Beach WC Bradenton WC Brandon…" at bounding box center [226, 243] width 347 height 18
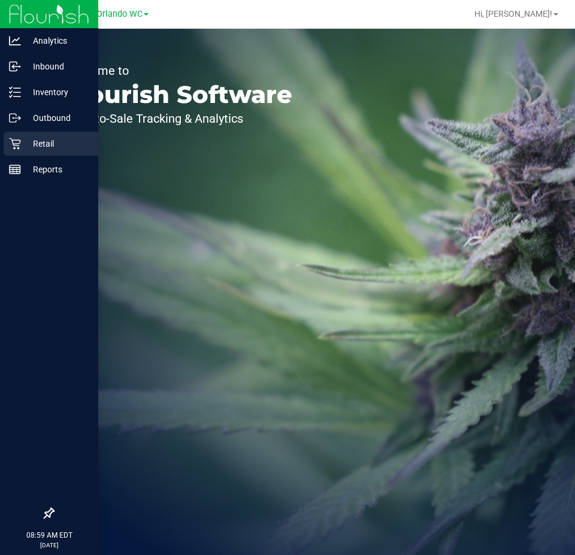
click at [28, 148] on p "Retail" at bounding box center [57, 144] width 72 height 14
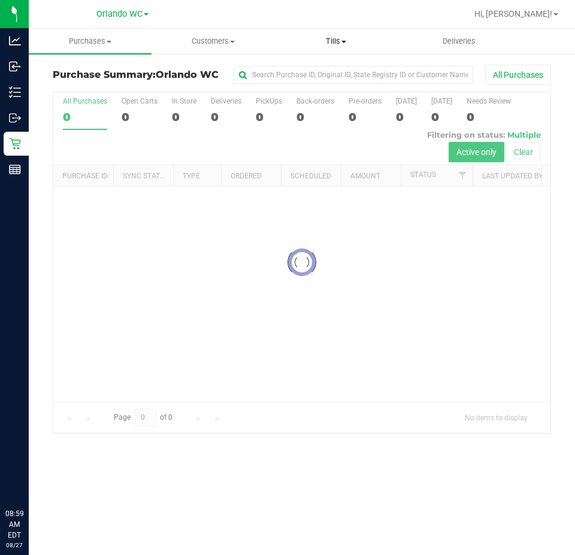
click at [334, 44] on span "Tills" at bounding box center [336, 41] width 122 height 11
click at [305, 72] on span "Manage tills" at bounding box center [314, 72] width 81 height 10
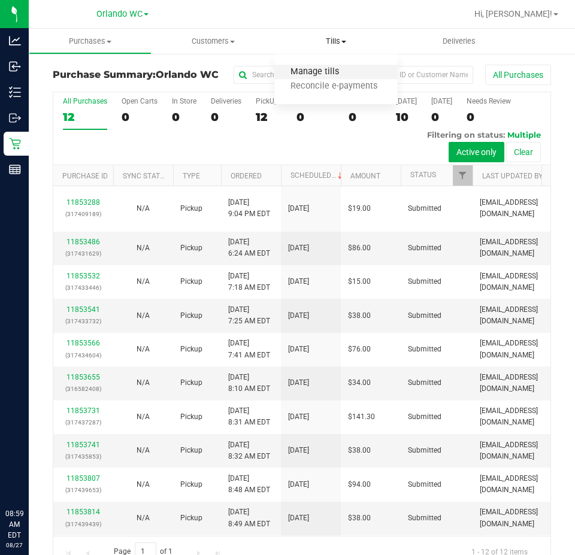
click at [304, 73] on span "Manage tills" at bounding box center [314, 72] width 81 height 10
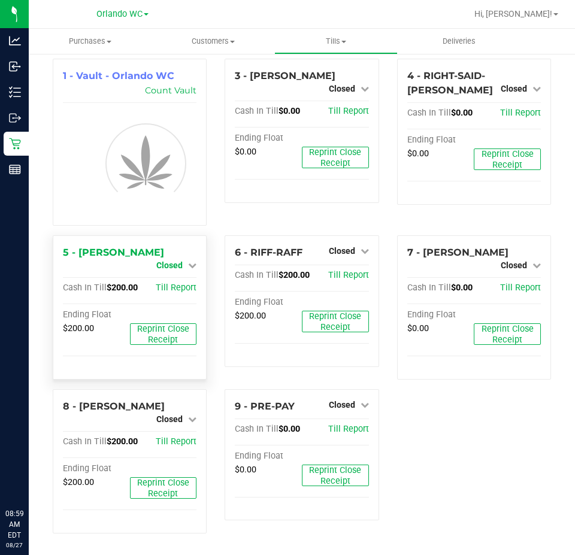
click at [169, 266] on div "1 - Vault - Orlando WC Count Vault 3 - [PERSON_NAME]-DERULO Closed Open Till Ca…" at bounding box center [302, 301] width 516 height 484
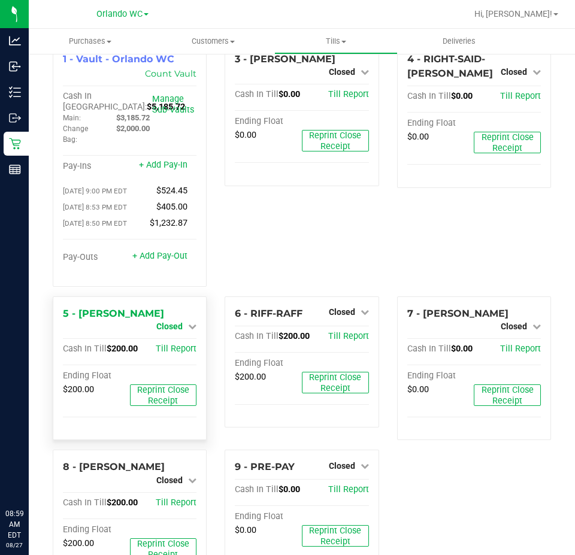
click at [165, 329] on span "Closed" at bounding box center [169, 326] width 26 height 10
click at [166, 339] on link "Open Till" at bounding box center [169, 337] width 32 height 10
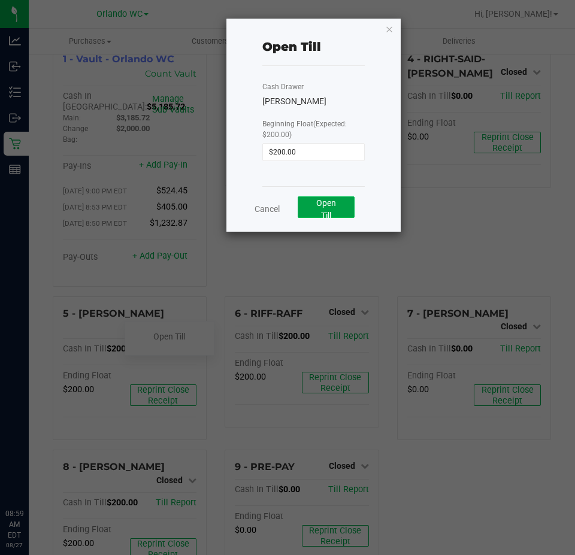
click at [318, 202] on span "Open Till" at bounding box center [326, 209] width 20 height 22
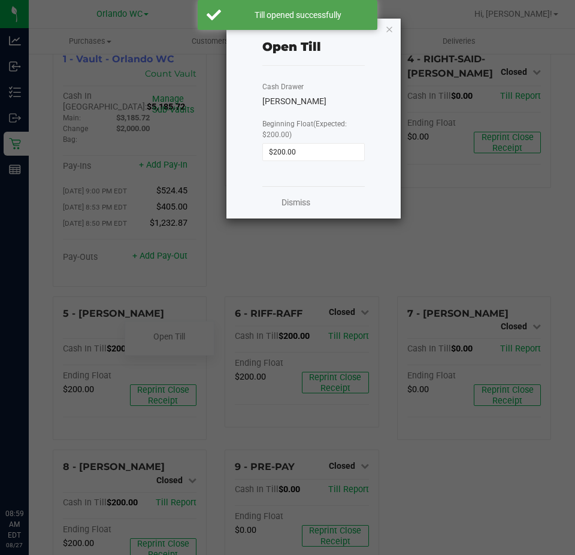
click at [311, 201] on div "Dismiss" at bounding box center [313, 202] width 102 height 32
click at [305, 204] on link "Dismiss" at bounding box center [295, 202] width 29 height 13
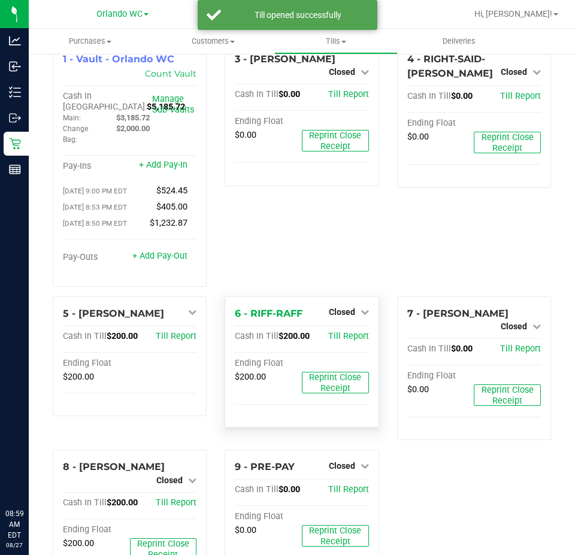
click at [339, 310] on div "Closed" at bounding box center [349, 312] width 40 height 14
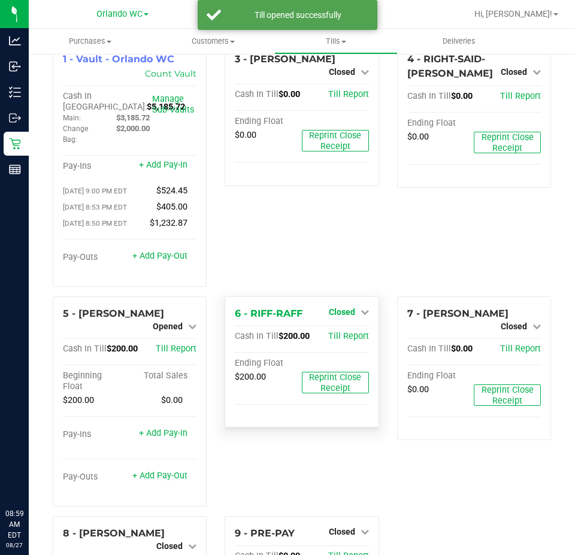
click at [338, 317] on span "Closed" at bounding box center [342, 312] width 26 height 10
click at [334, 341] on link "Open Till" at bounding box center [342, 337] width 32 height 10
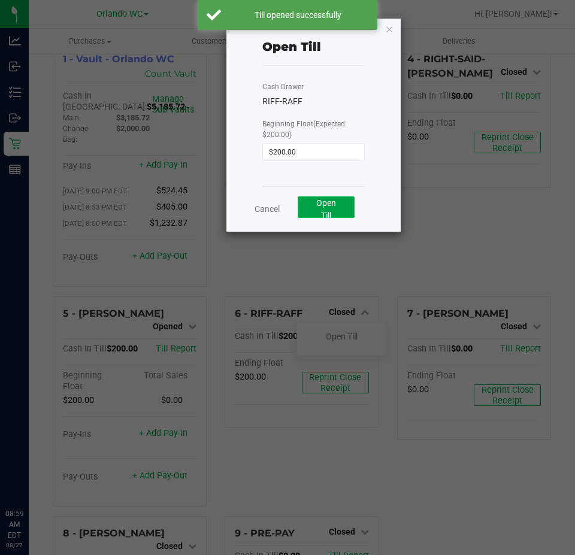
click at [326, 214] on span "Open Till" at bounding box center [326, 209] width 20 height 22
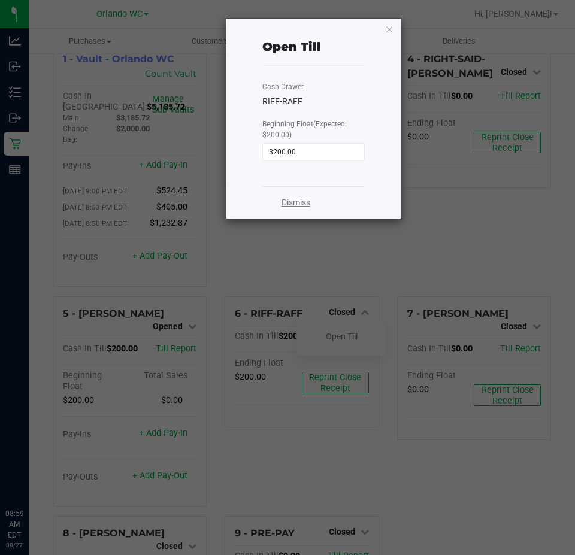
click at [281, 201] on link "Dismiss" at bounding box center [295, 202] width 29 height 13
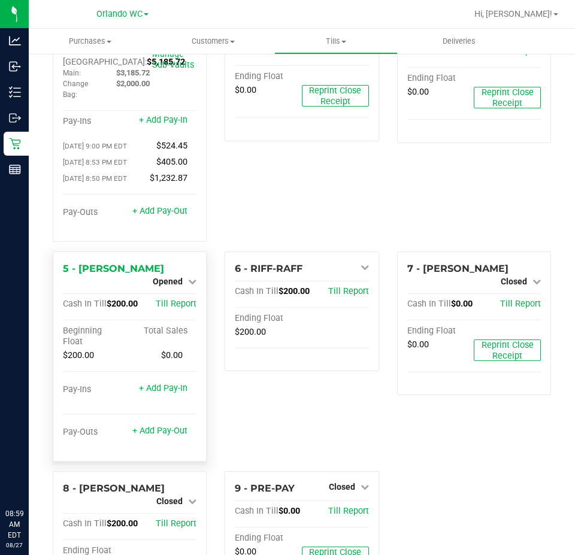
scroll to position [153, 0]
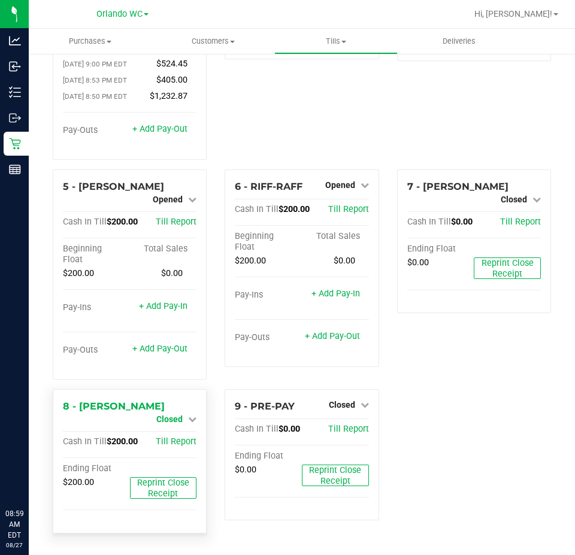
click at [165, 418] on span "Closed" at bounding box center [169, 419] width 26 height 10
click at [183, 426] on div "Open Till" at bounding box center [169, 429] width 89 height 15
click at [181, 430] on link "Open Till" at bounding box center [169, 429] width 32 height 10
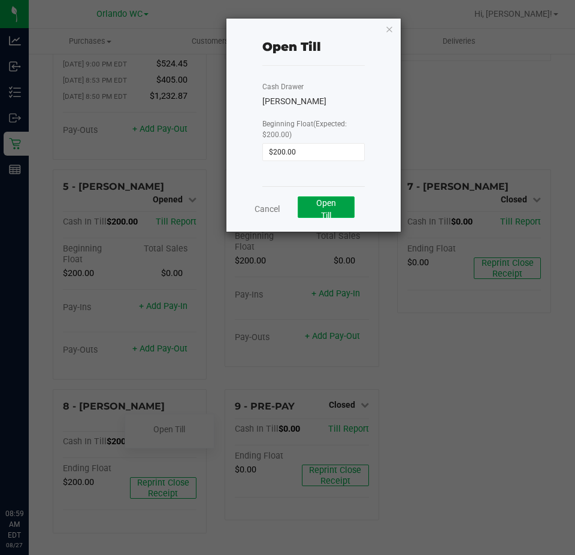
click at [333, 205] on span "Open Till" at bounding box center [326, 209] width 20 height 22
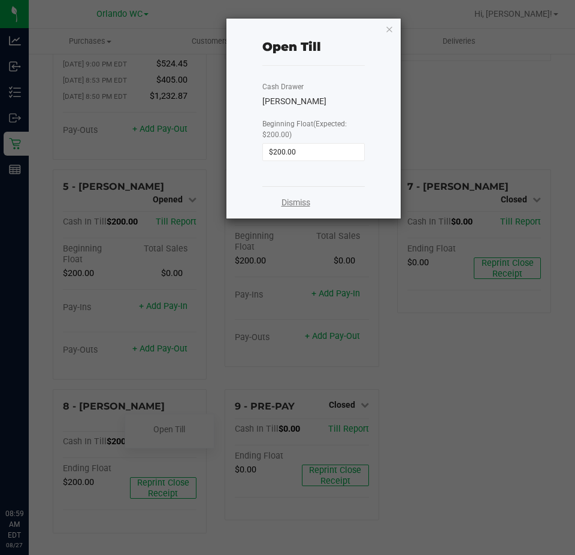
click at [298, 204] on link "Dismiss" at bounding box center [295, 202] width 29 height 13
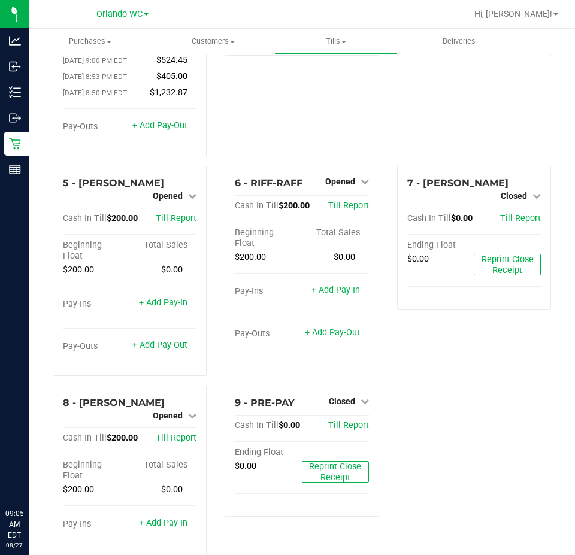
click at [354, 89] on div "3 - [PERSON_NAME]-DERULO Closed Open Till Cash In Till $0.00 Till Report Ending…" at bounding box center [302, 38] width 172 height 254
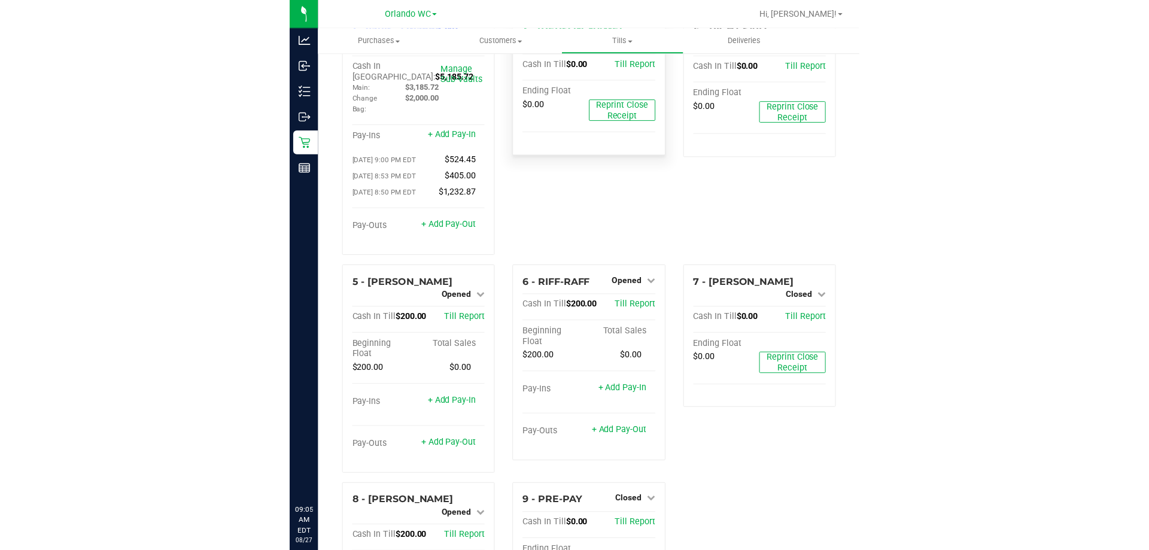
scroll to position [0, 0]
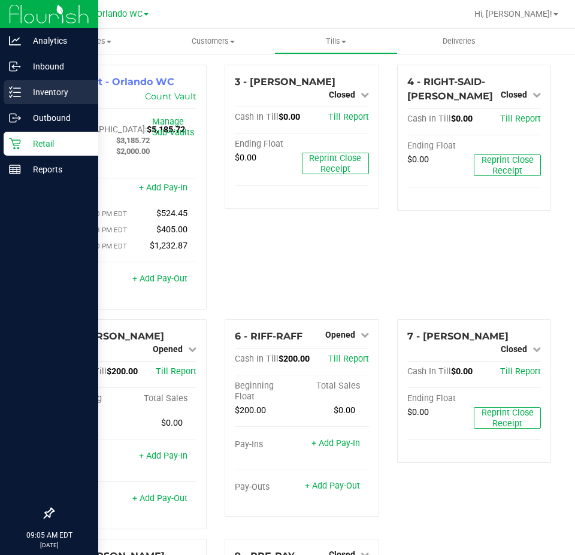
click at [22, 91] on p "Inventory" at bounding box center [57, 92] width 72 height 14
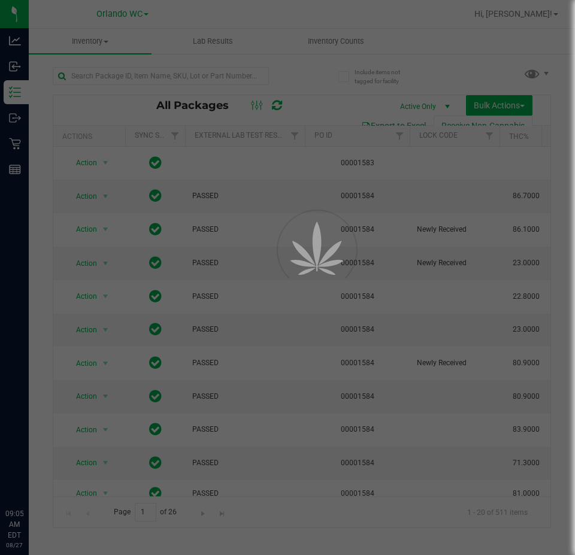
type input "[DATE]"
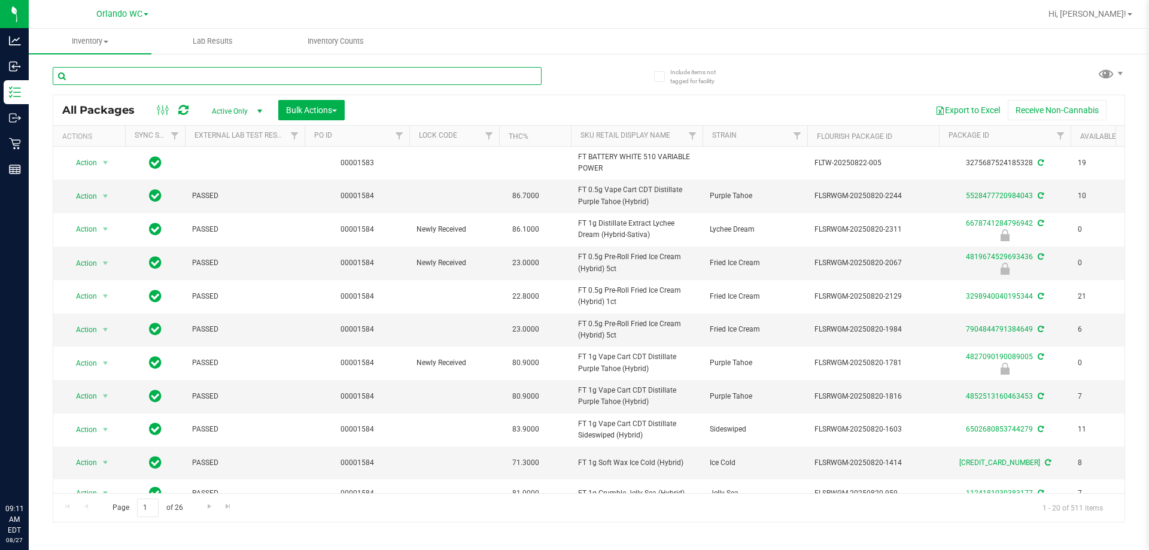
click at [143, 72] on input "text" at bounding box center [297, 76] width 489 height 18
paste input "FT 0.5g Vape Cart CDT Distillate Cookie Popz (Hybrid)"
type input "FT 0.5g Vape Cart CDT Distillate Cookie Popz (Hybrid)"
click at [569, 87] on div "FT 0.5g Vape Cart CDT Distillate Cookie Popz (Hybrid)" at bounding box center [321, 75] width 536 height 38
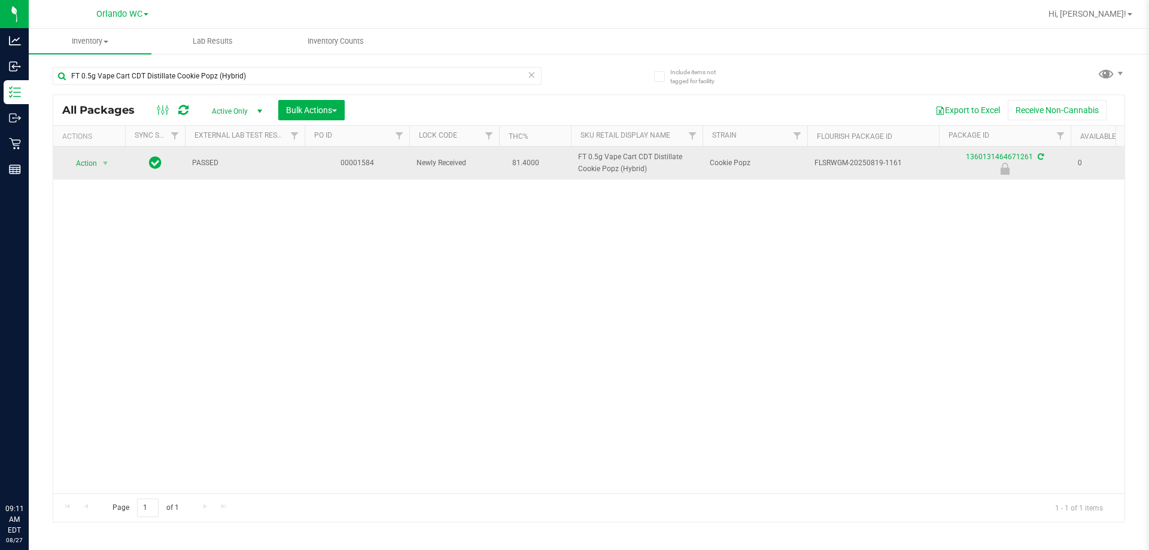
drag, startPoint x: 572, startPoint y: 159, endPoint x: 652, endPoint y: 167, distance: 80.7
click at [574, 167] on td "FT 0.5g Vape Cart CDT Distillate Cookie Popz (Hybrid)" at bounding box center [637, 163] width 132 height 33
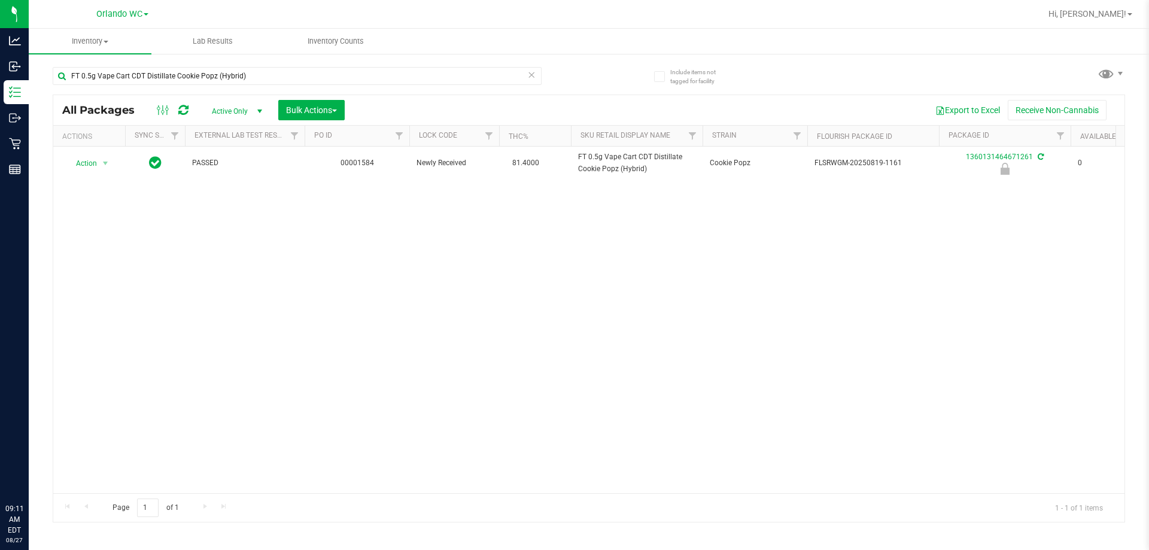
copy span "FT 0.5g Vape Cart CDT Distillate Cookie Popz (Hybrid)"
click at [208, 305] on div "Action Action Edit attributes Global inventory Locate package Package audit log…" at bounding box center [589, 320] width 1072 height 347
click at [167, 83] on input "FT 0.5g Vape Cart CDT Distillate Cookie Popz (Hybrid)" at bounding box center [297, 76] width 489 height 18
click at [339, 316] on div "Action Action Edit attributes Global inventory Locate package Package audit log…" at bounding box center [589, 320] width 1072 height 347
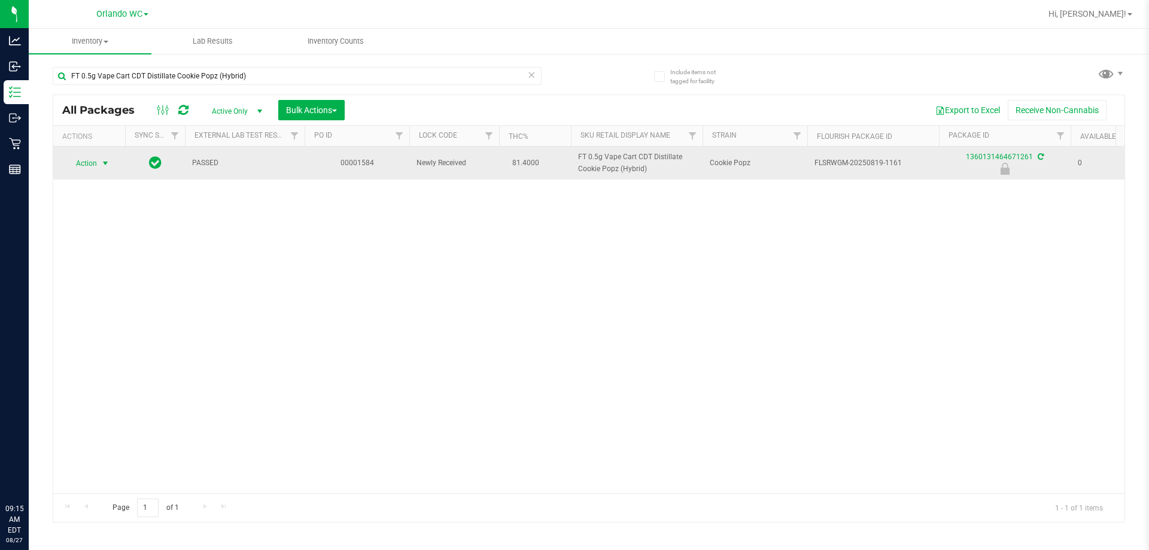
click at [98, 160] on span "select" at bounding box center [105, 163] width 15 height 17
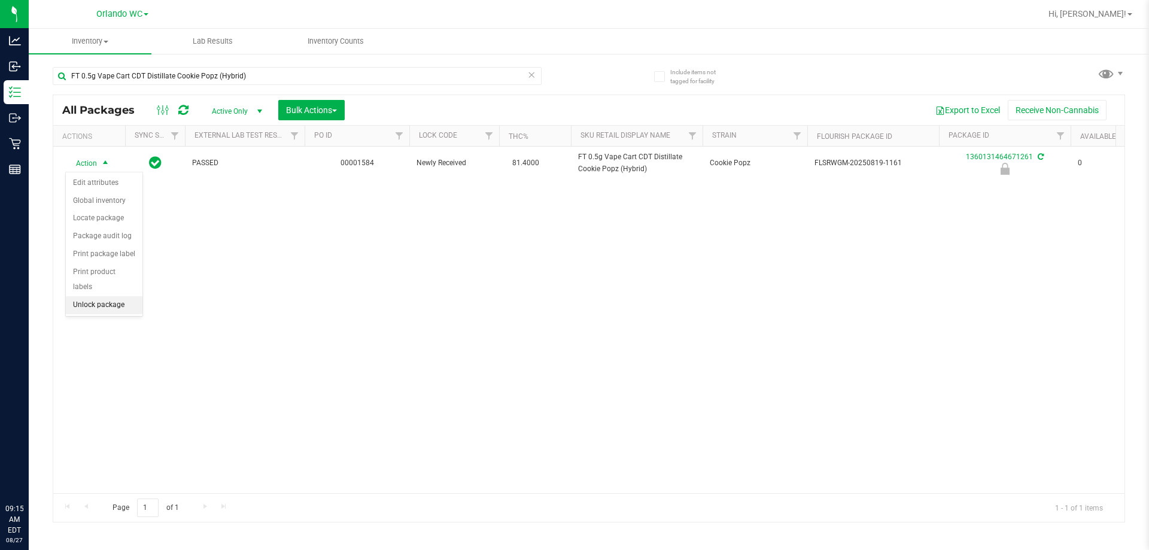
click at [103, 296] on li "Unlock package" at bounding box center [104, 305] width 77 height 18
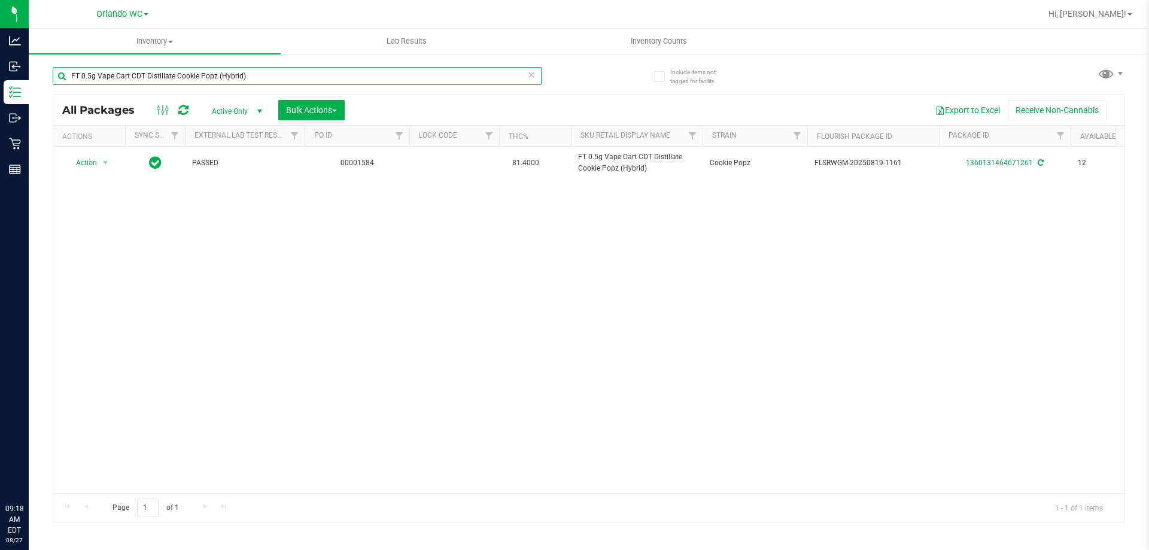
click at [157, 77] on input "FT 0.5g Vape Cart CDT Distillate Cookie Popz (Hybrid)" at bounding box center [297, 76] width 489 height 18
click at [158, 77] on input "FT 0.5g Vape Cart CDT Distillate Cookie Popz (Hybrid)" at bounding box center [297, 76] width 489 height 18
paste input "1g Vape Cart CDT Distillate Bosscotti (Indica"
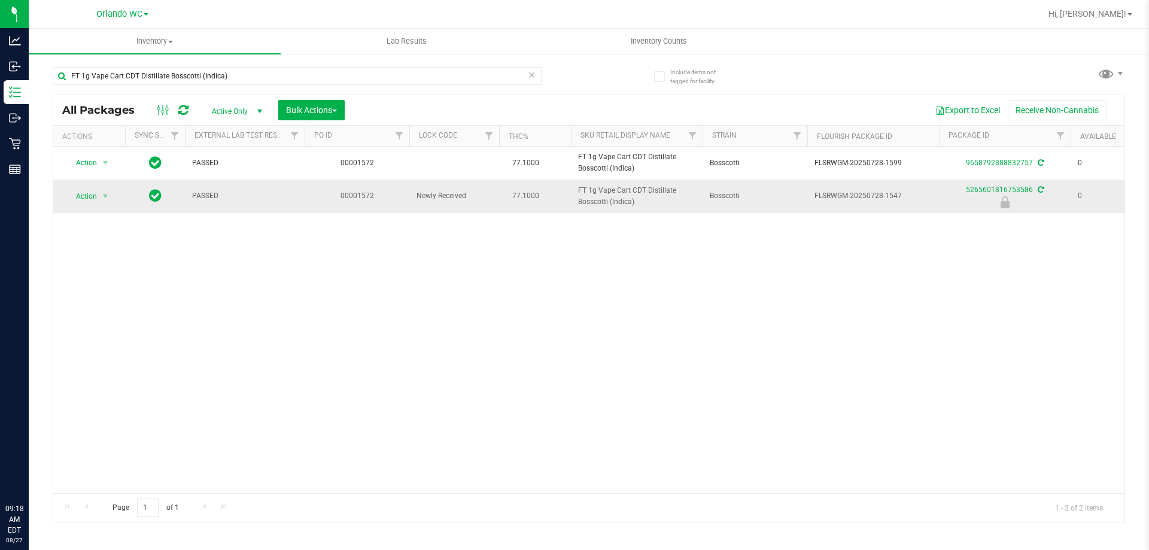
drag, startPoint x: 580, startPoint y: 188, endPoint x: 649, endPoint y: 206, distance: 71.7
click at [574, 206] on span "FT 1g Vape Cart CDT Distillate Bosscotti (Indica)" at bounding box center [636, 196] width 117 height 23
copy span "FT 1g Vape Cart CDT Distillate Bosscotti (Indica)"
drag, startPoint x: 260, startPoint y: 366, endPoint x: 239, endPoint y: 286, distance: 82.8
click at [260, 366] on div "Action Action Adjust qty Create package Edit attributes Global inventory Locate…" at bounding box center [589, 320] width 1072 height 347
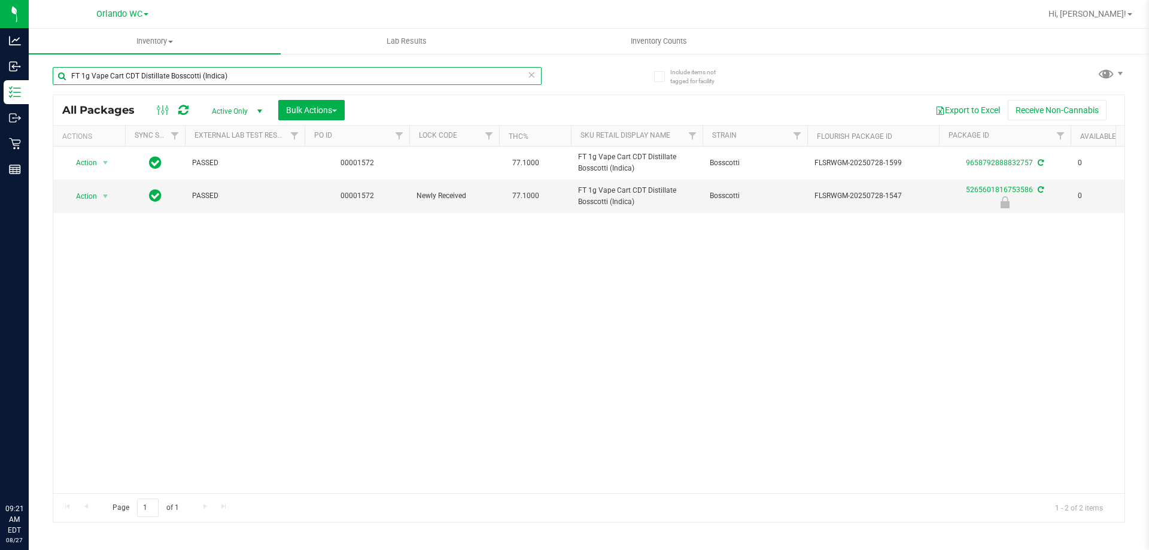
click at [183, 79] on input "FT 1g Vape Cart CDT Distillate Bosscotti (Indica)" at bounding box center [297, 76] width 489 height 18
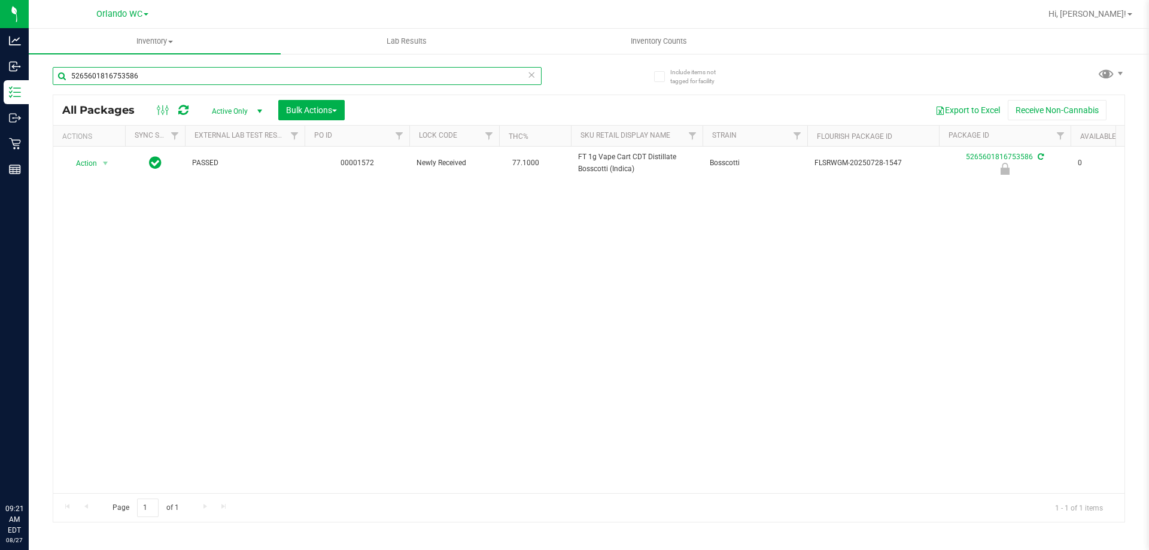
type input "5265601816753586"
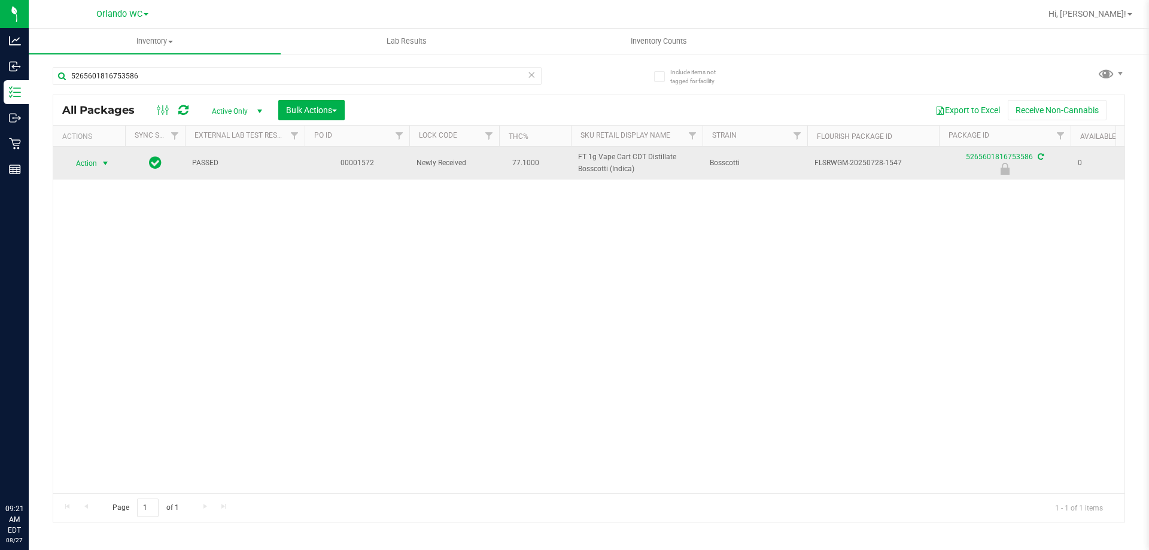
click at [105, 169] on span "select" at bounding box center [105, 163] width 15 height 17
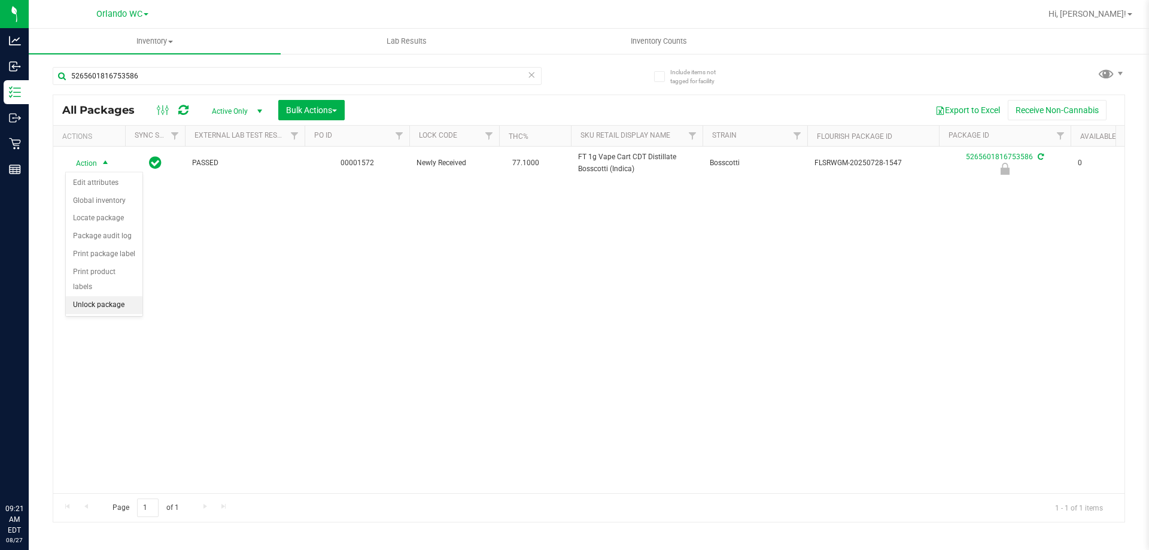
click at [113, 296] on li "Unlock package" at bounding box center [104, 305] width 77 height 18
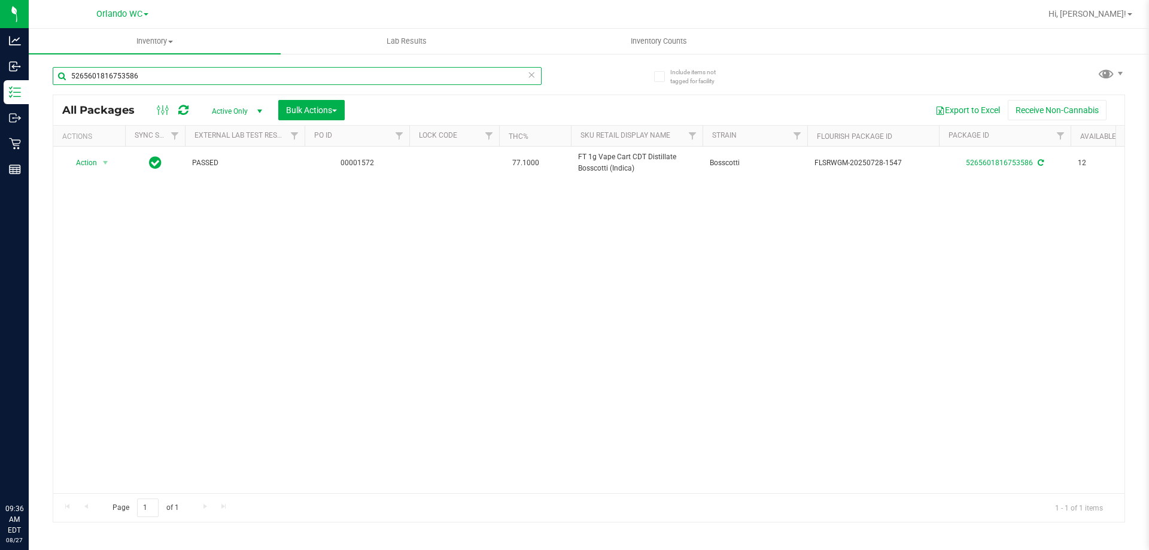
click at [149, 73] on input "5265601816753586" at bounding box center [297, 76] width 489 height 18
paste input "FT 3.5g Cannabis Flower Deluxe Sugar Cane (Indica)"
type input "FT 3.5g Cannabis Flower Deluxe Sugar Cane (Indica)"
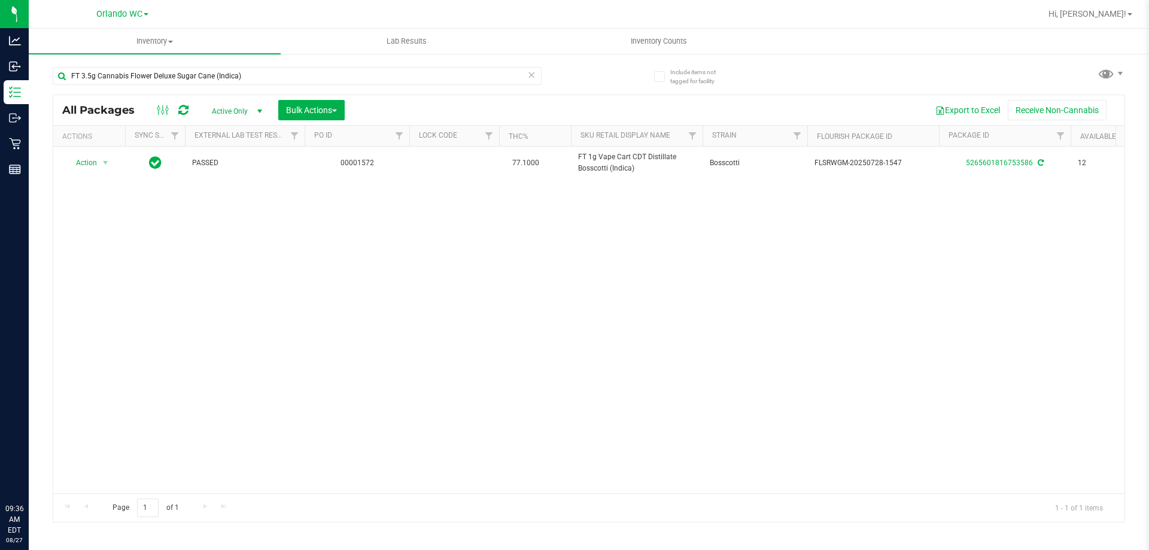
click at [572, 69] on div "FT 3.5g Cannabis Flower Deluxe Sugar Cane (Indica)" at bounding box center [321, 75] width 536 height 38
click at [574, 323] on div at bounding box center [589, 308] width 1072 height 427
click at [574, 386] on div "Action Action Edit attributes Global inventory Locate package Package audit log…" at bounding box center [589, 320] width 1072 height 347
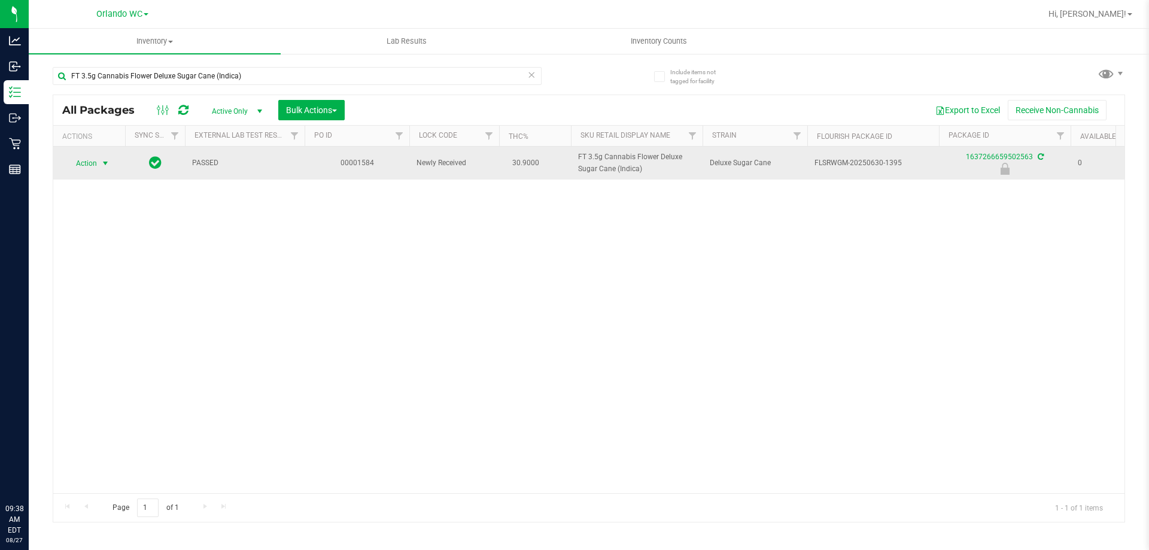
click at [114, 155] on div "Action Action Edit attributes Global inventory Locate package Package audit log…" at bounding box center [88, 163] width 57 height 17
click at [101, 159] on span "select" at bounding box center [106, 164] width 10 height 10
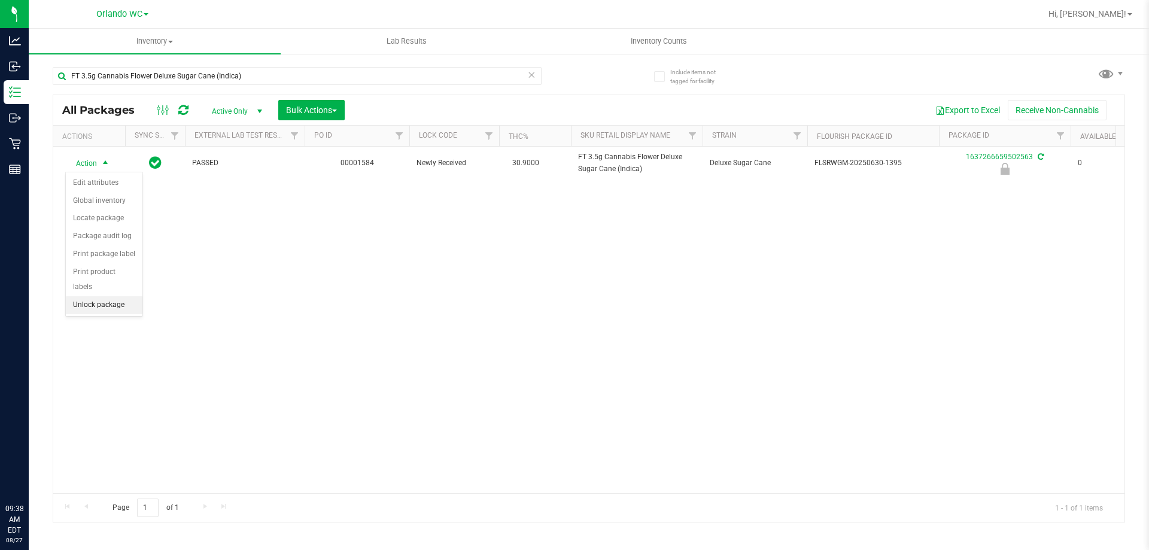
click at [103, 296] on li "Unlock package" at bounding box center [104, 305] width 77 height 18
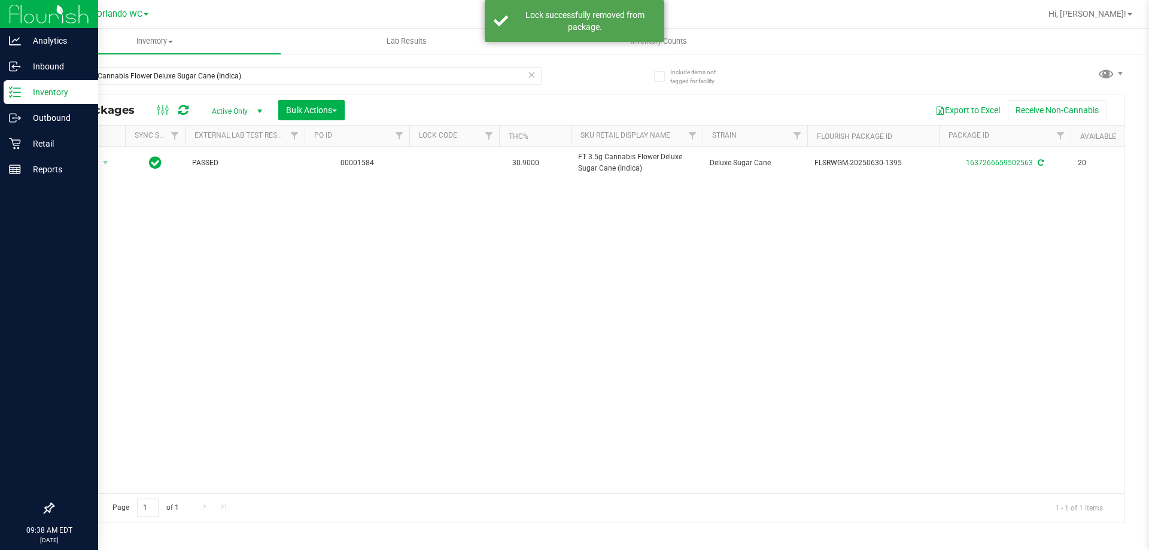
click at [17, 92] on line at bounding box center [17, 92] width 7 height 0
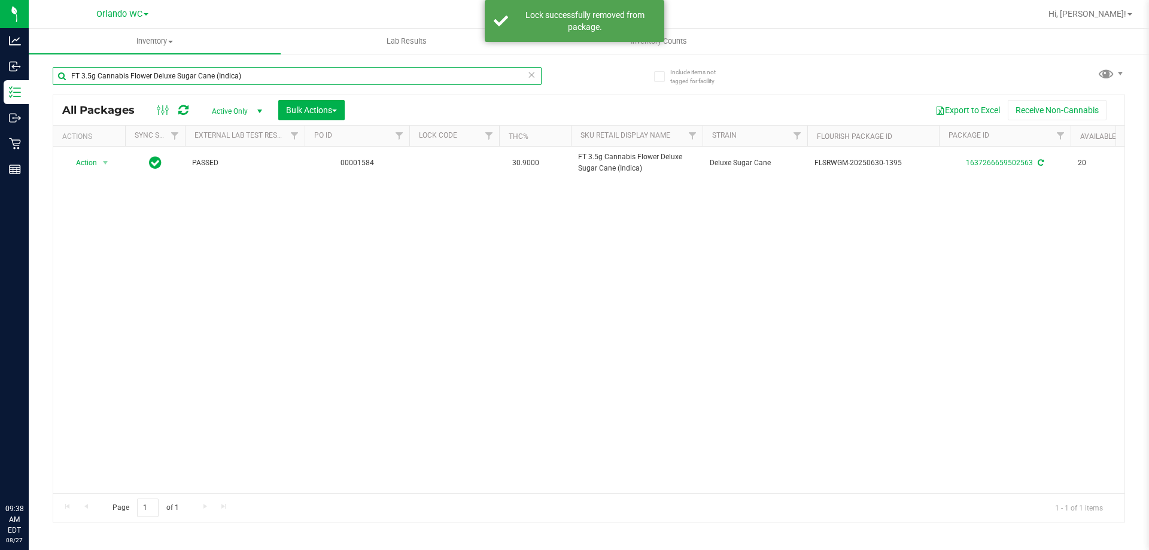
click at [164, 83] on input "FT 3.5g Cannabis Flower Deluxe Sugar Cane (Indica)" at bounding box center [297, 76] width 489 height 18
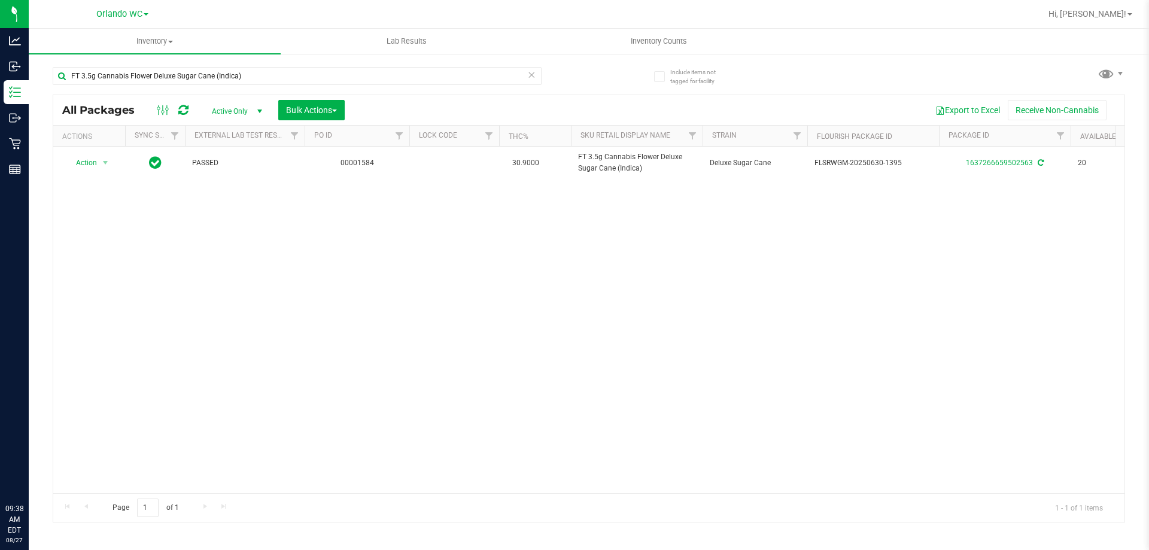
click at [535, 74] on icon at bounding box center [531, 74] width 8 height 14
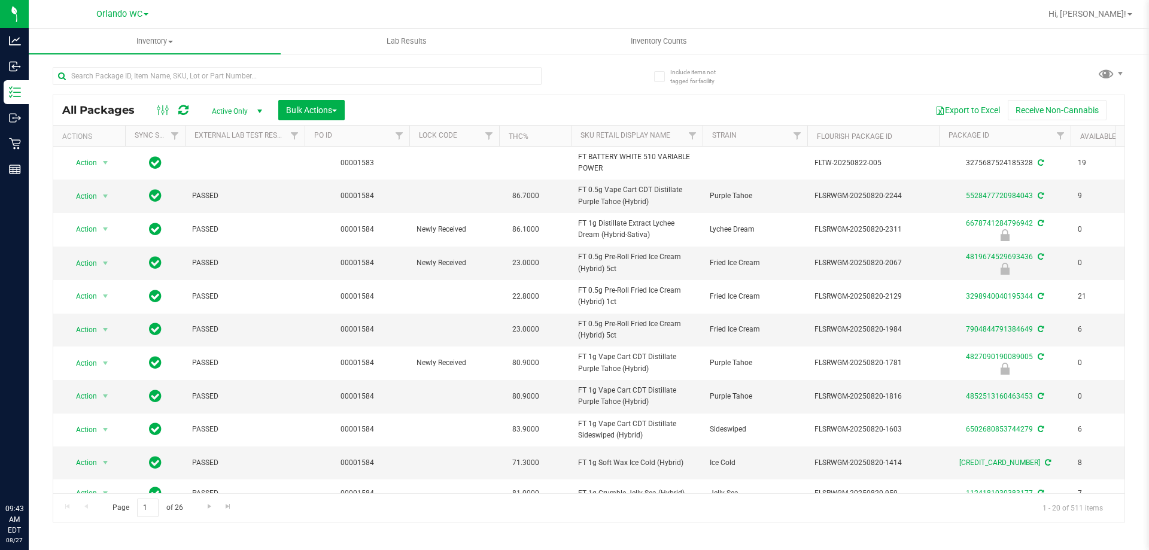
click at [574, 141] on th "Sku Retail Display Name" at bounding box center [637, 136] width 132 height 21
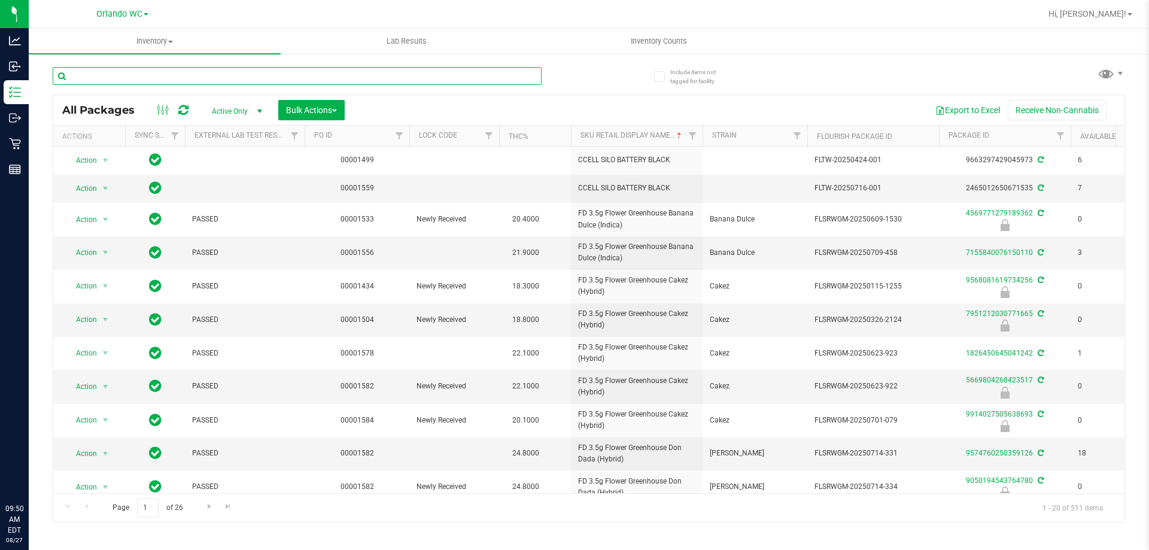
click at [245, 69] on input "text" at bounding box center [297, 76] width 489 height 18
paste input "W-JUL25ARZ03-0723"
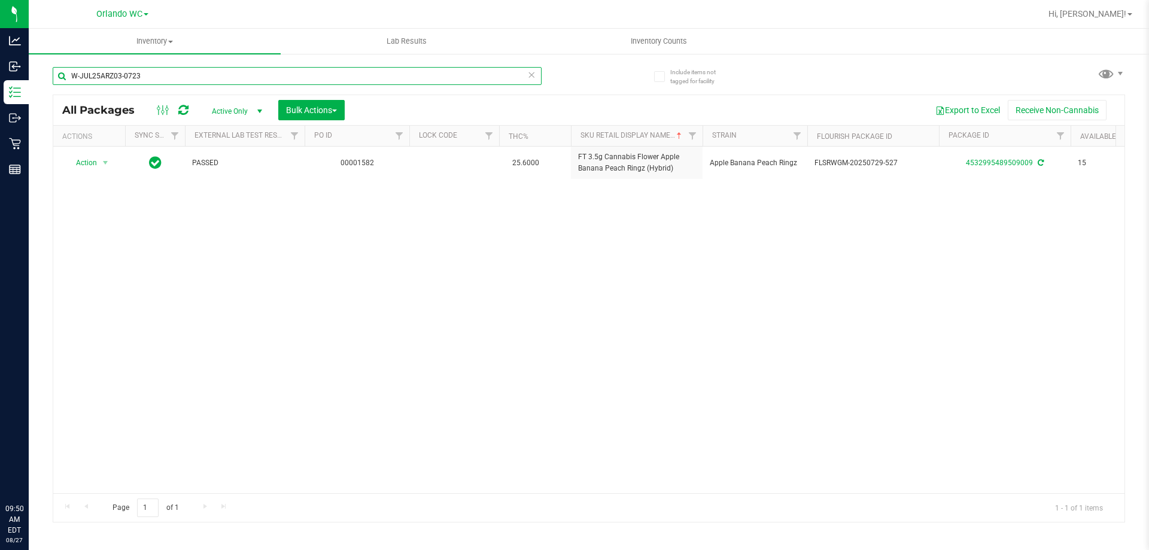
type input "W-JUL25ARZ03-0723"
click at [81, 77] on input "W-JUL25ARZ03-0723" at bounding box center [297, 76] width 489 height 18
click at [574, 80] on div "Inventory All packages All inventory Waste log Create inventory Lab Results Inv…" at bounding box center [589, 289] width 1121 height 521
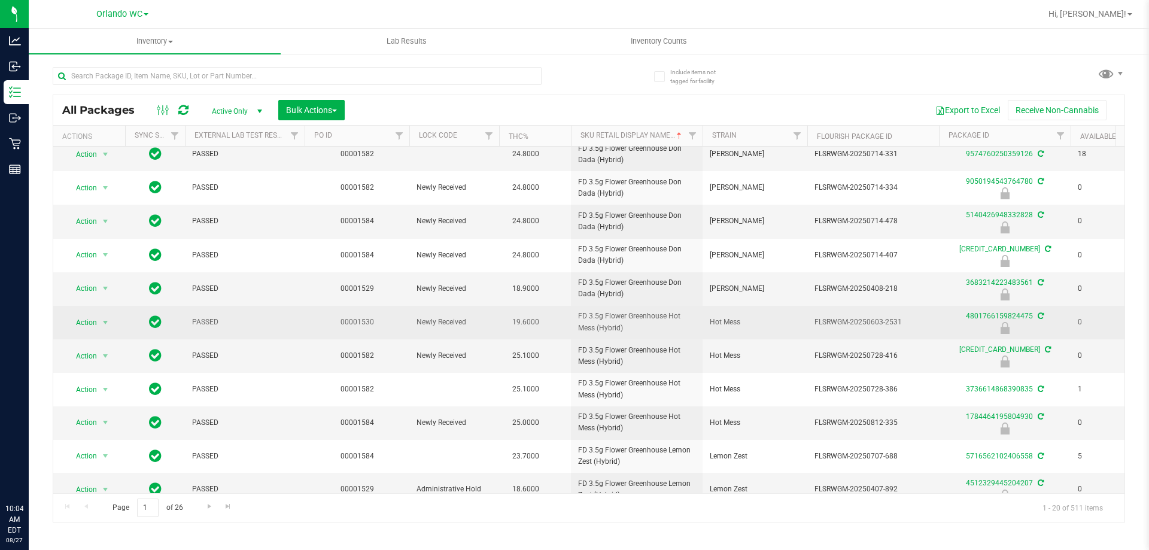
scroll to position [321, 0]
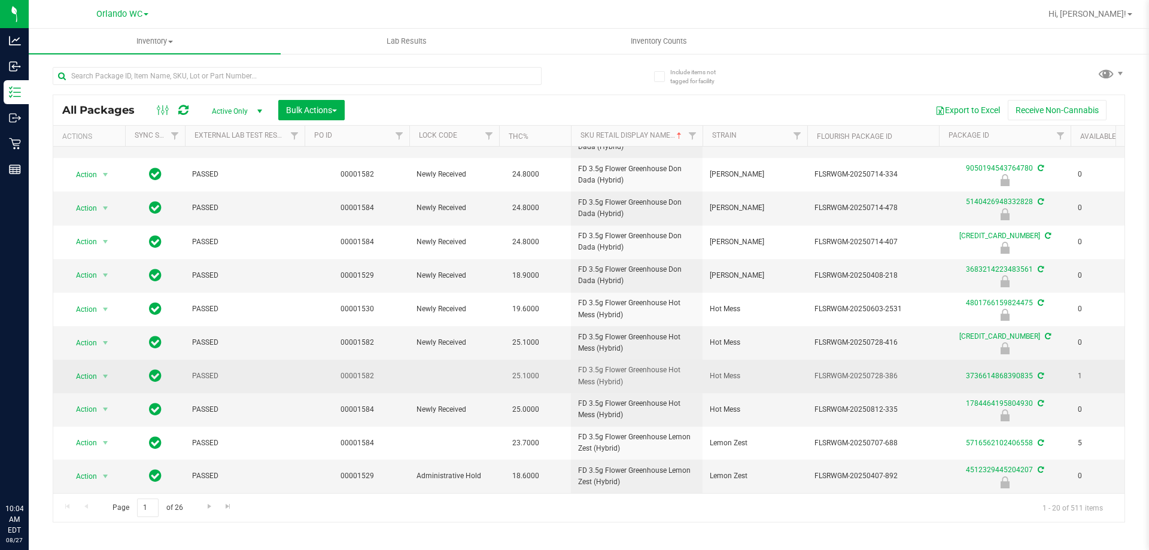
click at [574, 370] on span "FD 3.5g Flower Greenhouse Hot Mess (Hybrid)" at bounding box center [636, 376] width 117 height 23
click at [574, 374] on span "FD 3.5g Flower Greenhouse Hot Mess (Hybrid)" at bounding box center [636, 376] width 117 height 23
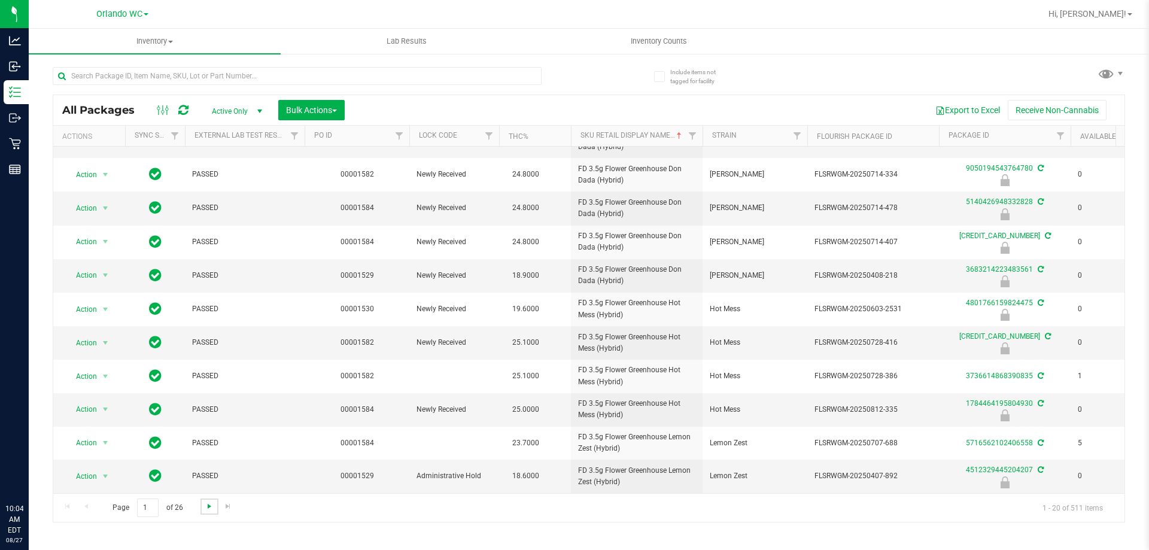
click at [207, 505] on span "Go to the next page" at bounding box center [210, 507] width 10 height 10
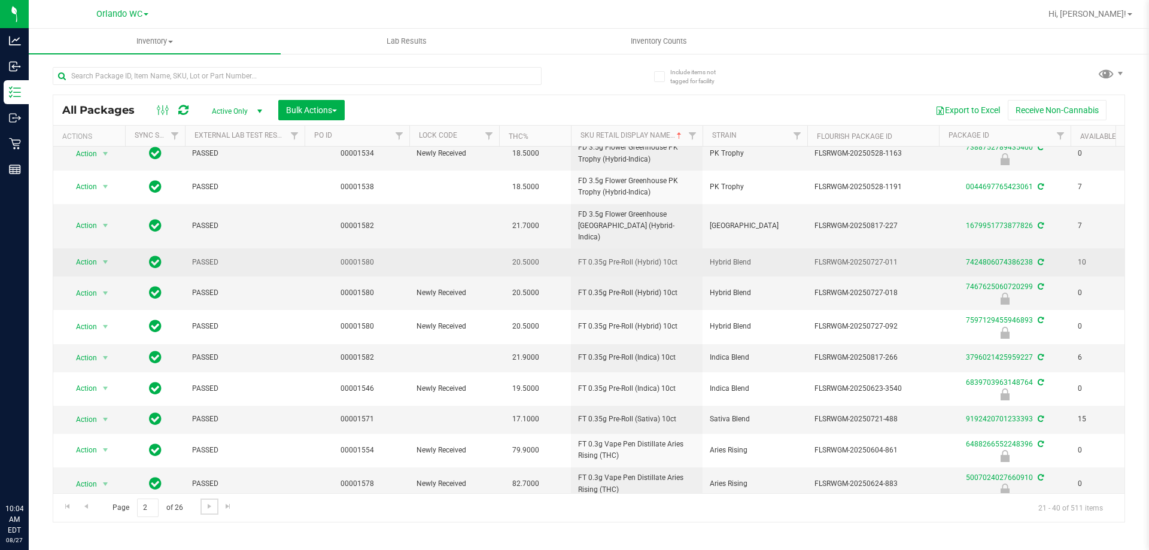
scroll to position [317, 0]
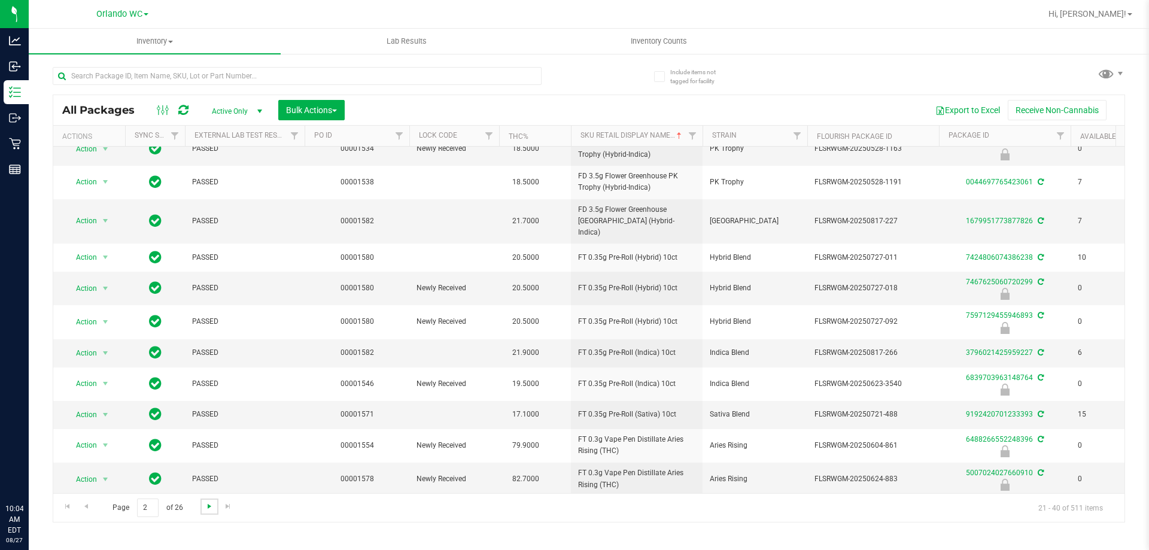
click at [209, 511] on span "Go to the next page" at bounding box center [210, 507] width 10 height 10
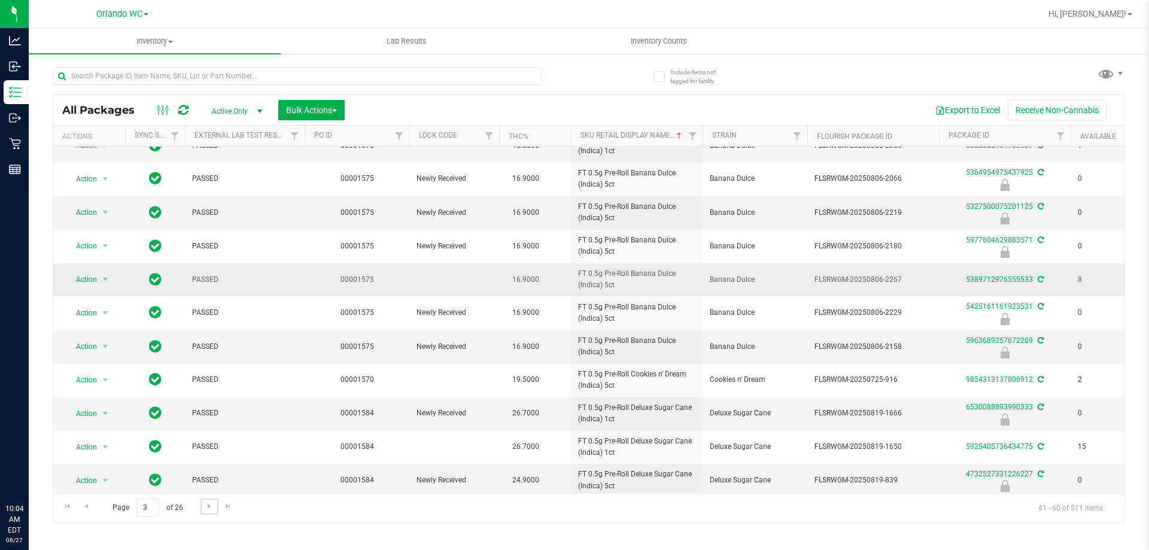
scroll to position [330, 0]
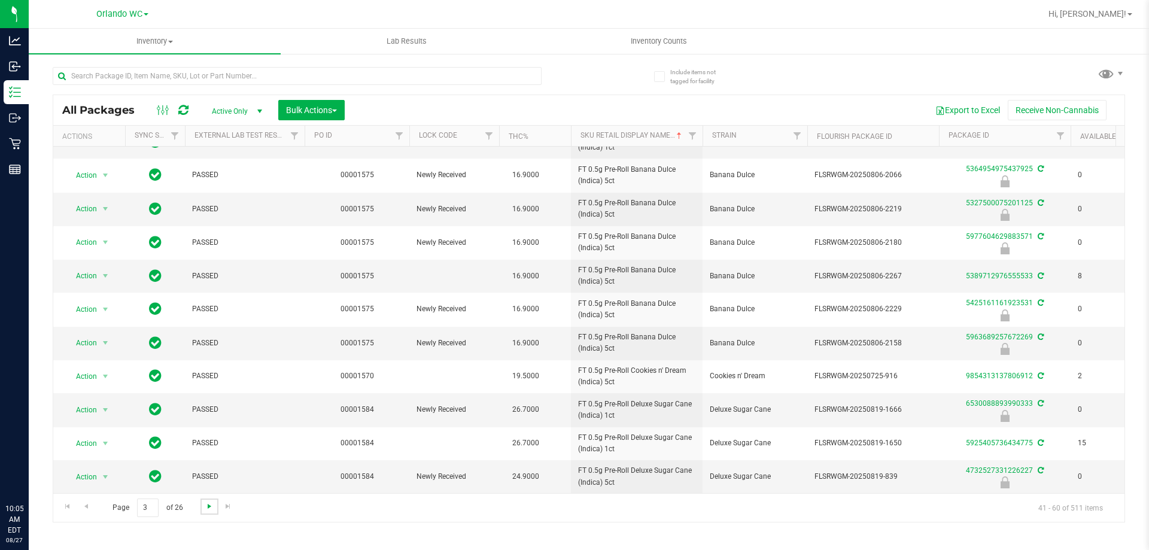
click at [207, 503] on span "Go to the next page" at bounding box center [210, 507] width 10 height 10
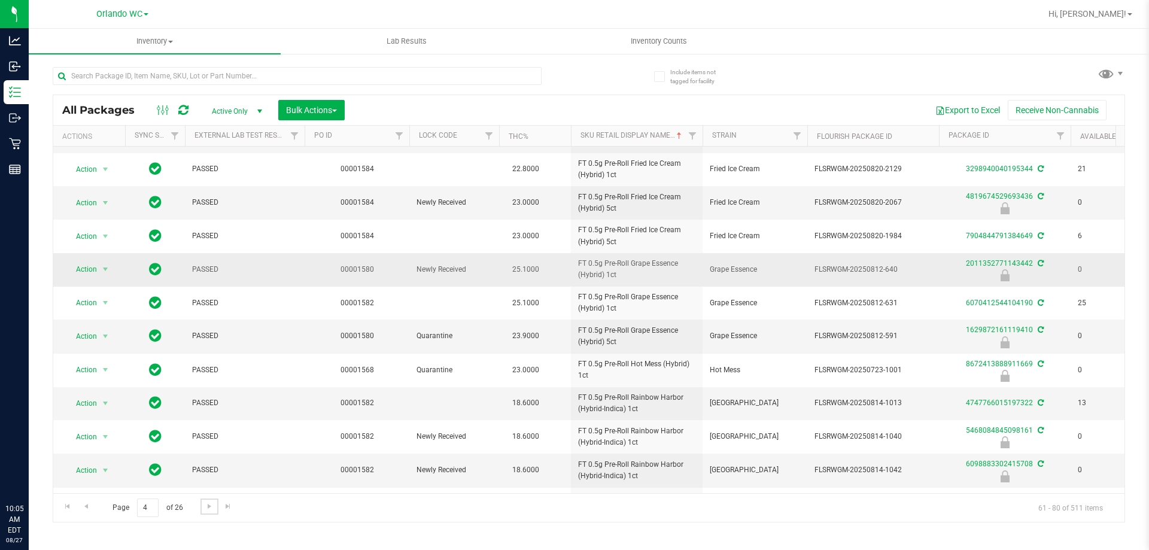
scroll to position [120, 0]
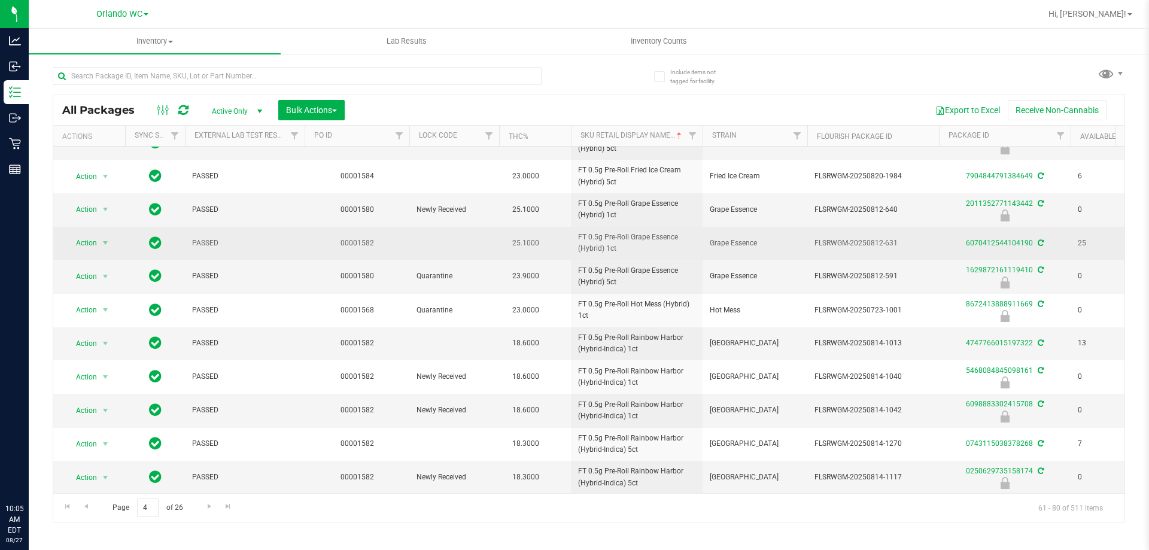
drag, startPoint x: 815, startPoint y: 242, endPoint x: 905, endPoint y: 242, distance: 89.2
click at [574, 242] on span "FLSRWGM-20250812-631" at bounding box center [873, 243] width 117 height 11
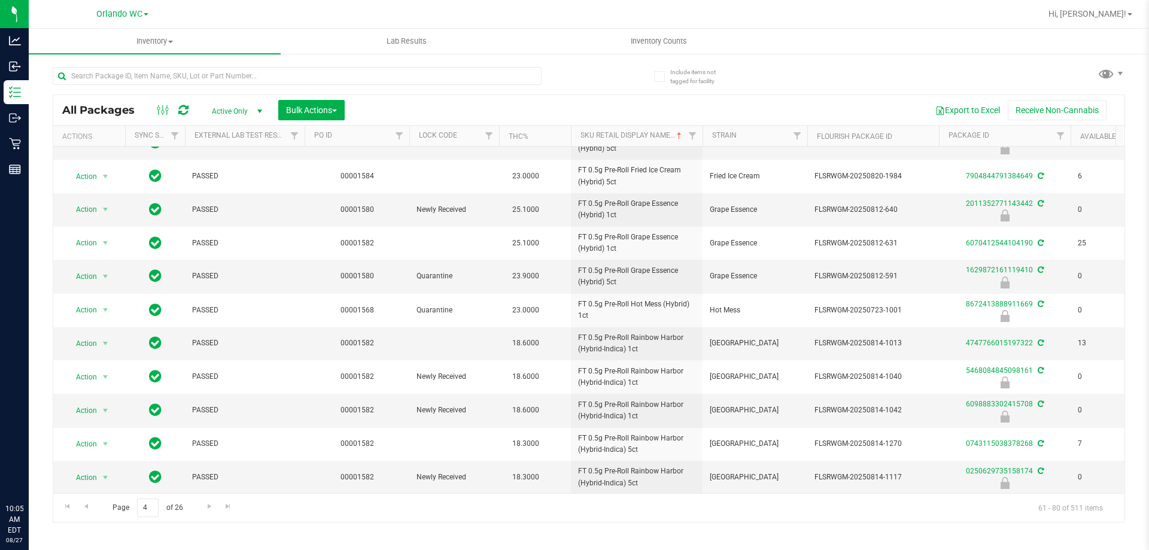
copy span "FLSRWGM-20250812-631"
click at [355, 530] on div "Inventory All packages All inventory Waste log Create inventory Lab Results Inv…" at bounding box center [589, 289] width 1121 height 521
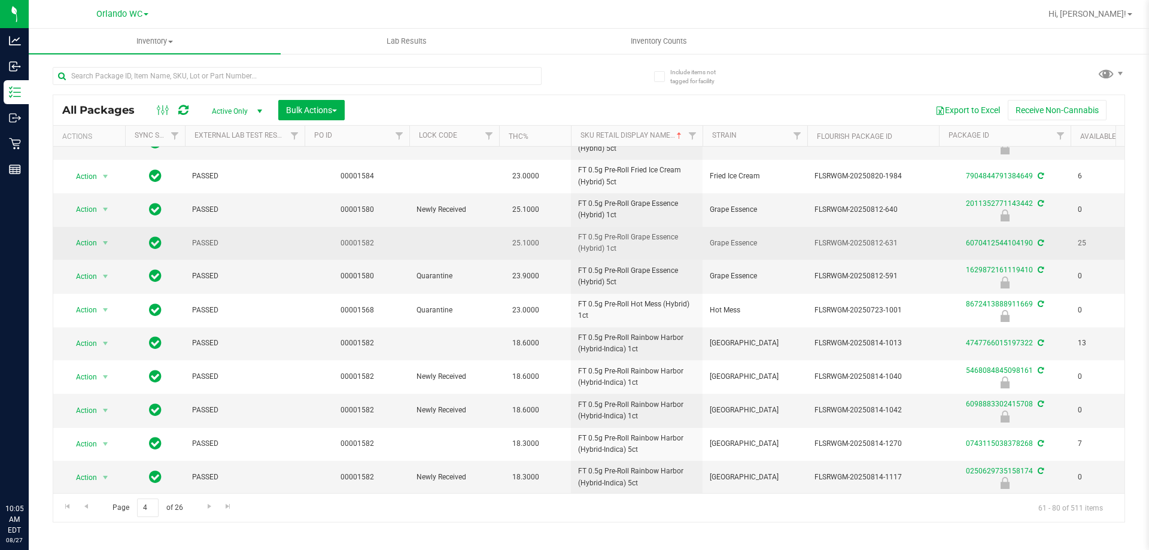
drag, startPoint x: 578, startPoint y: 235, endPoint x: 627, endPoint y: 246, distance: 51.0
click at [574, 246] on td "FT 0.5g Pre-Roll Grape Essence (Hybrid) 1ct" at bounding box center [637, 243] width 132 height 33
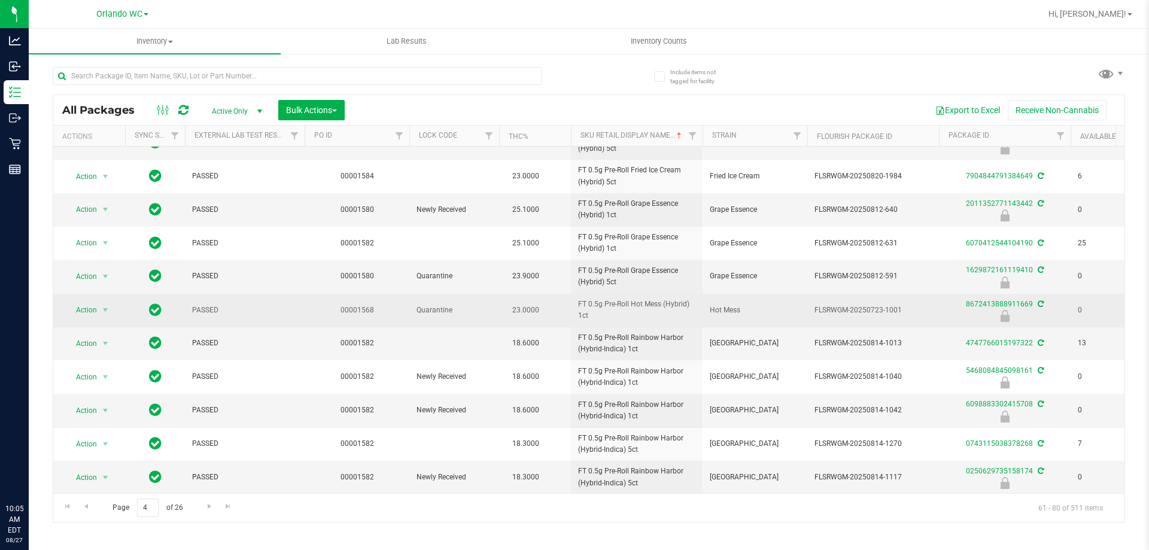
copy span "FT 0.5g Pre-Roll Grape Essence (Hybrid) 1ct"
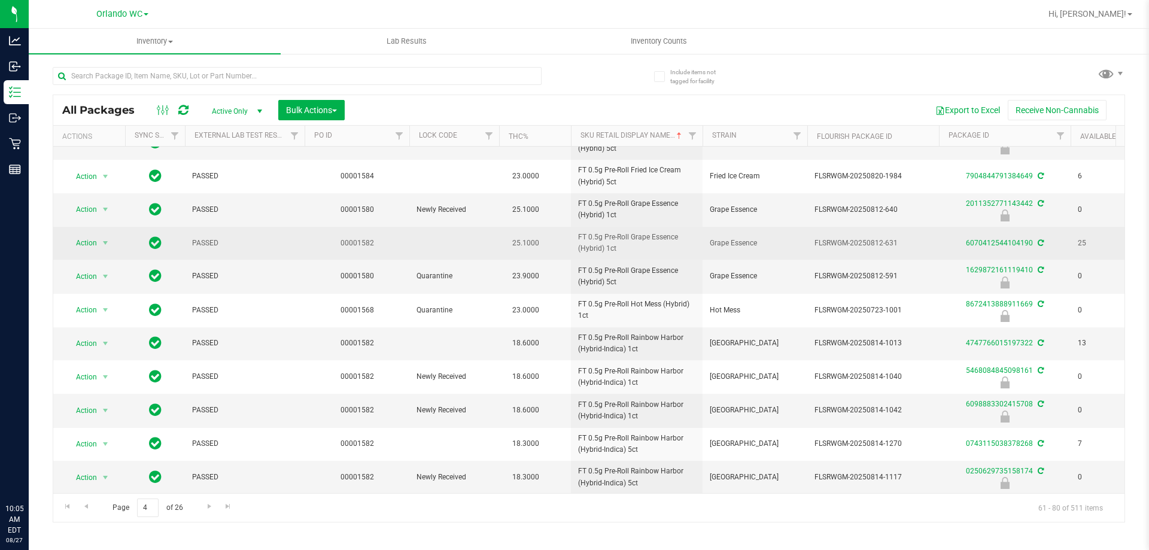
click at [574, 247] on span "FT 0.5g Pre-Roll Grape Essence (Hybrid) 1ct" at bounding box center [636, 243] width 117 height 23
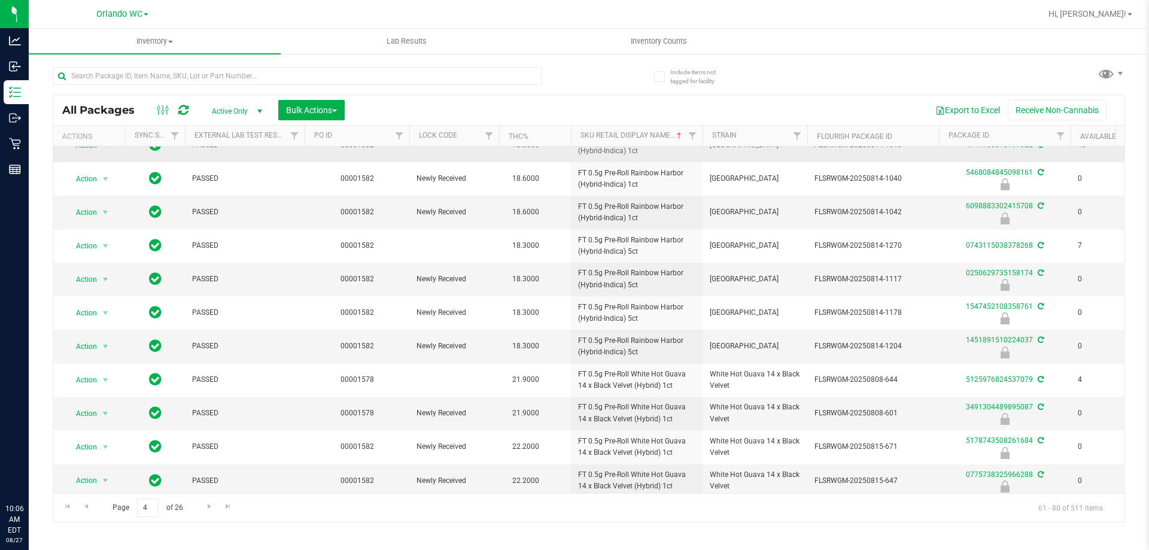
scroll to position [331, 0]
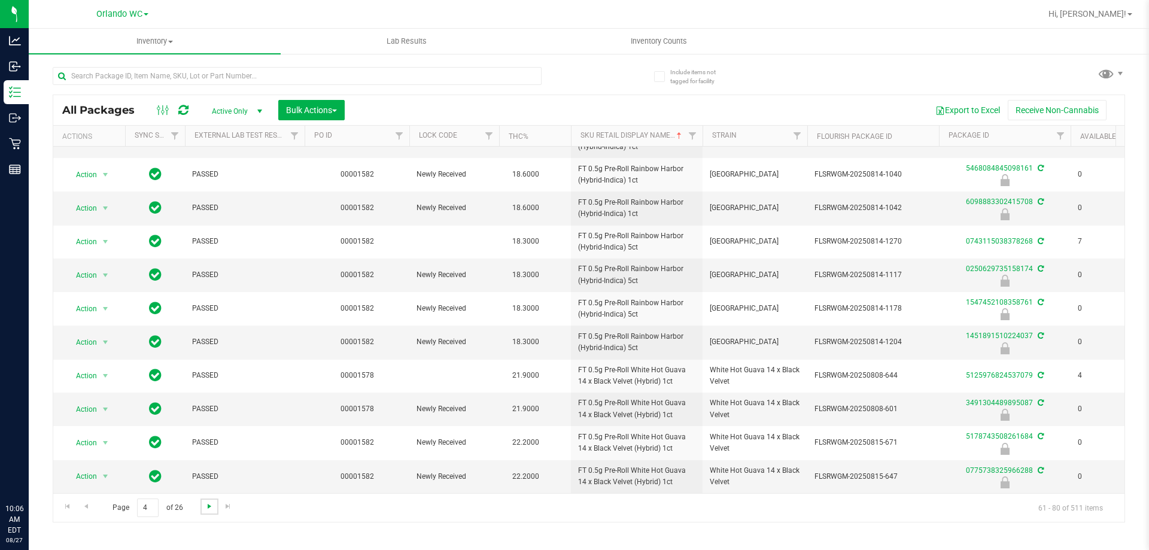
click at [207, 508] on span "Go to the next page" at bounding box center [210, 507] width 10 height 10
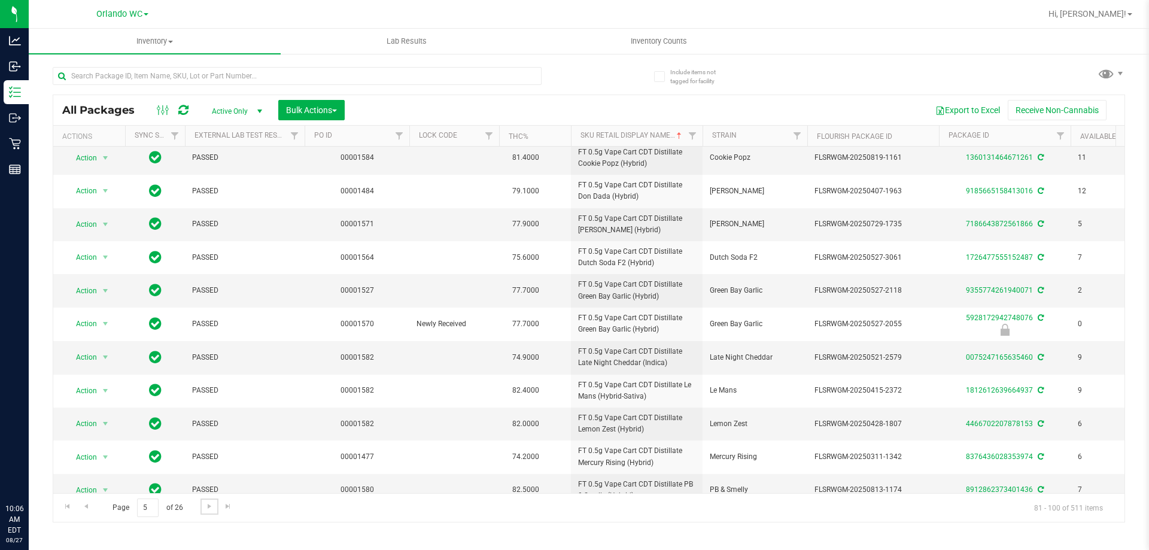
scroll to position [327, 0]
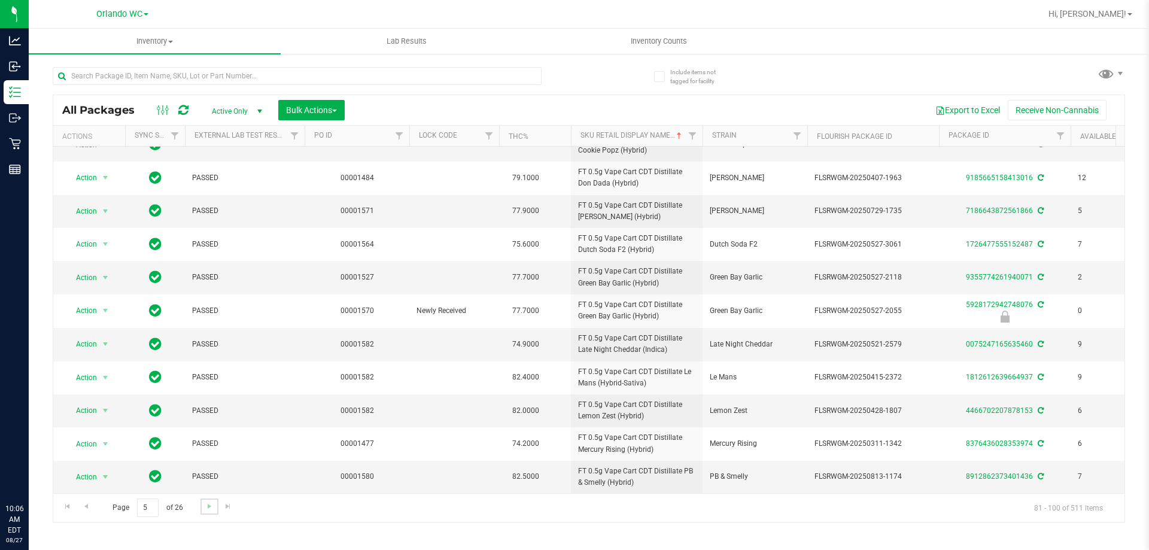
click at [201, 505] on link "Go to the next page" at bounding box center [209, 507] width 17 height 16
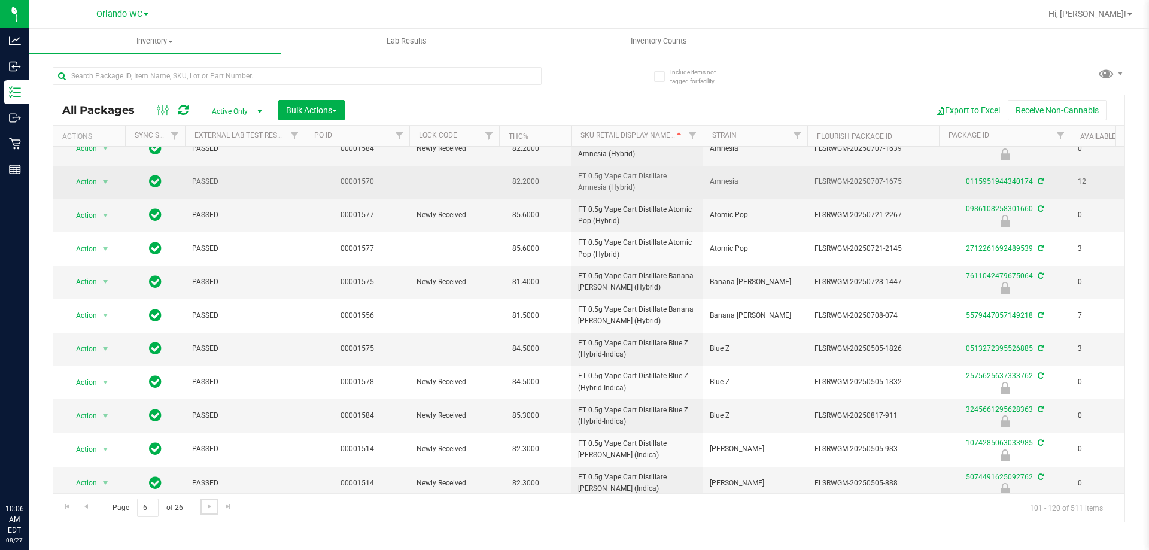
scroll to position [353, 0]
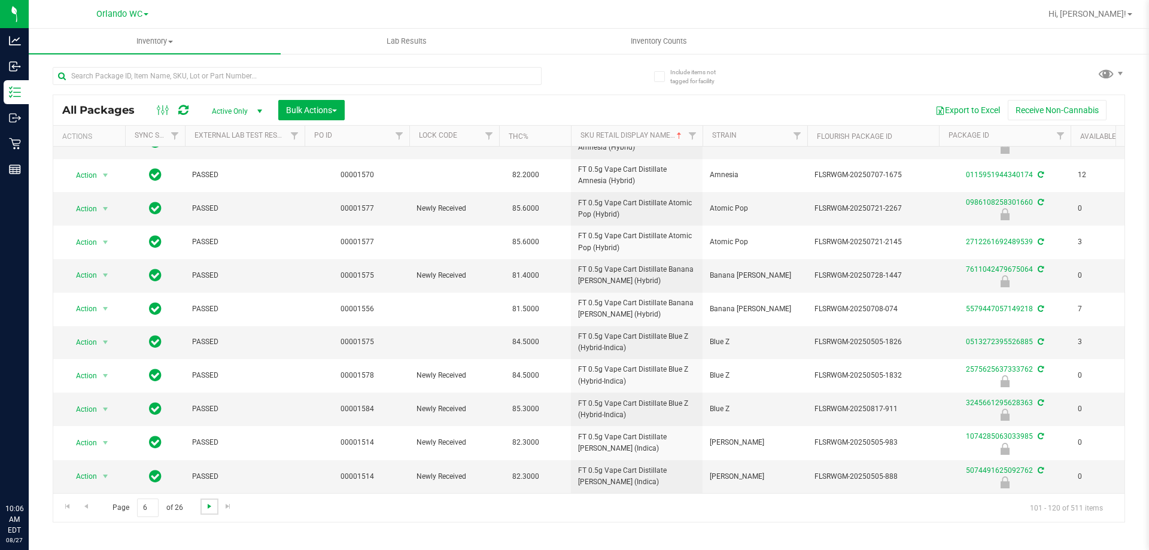
click at [213, 506] on span "Go to the next page" at bounding box center [210, 507] width 10 height 10
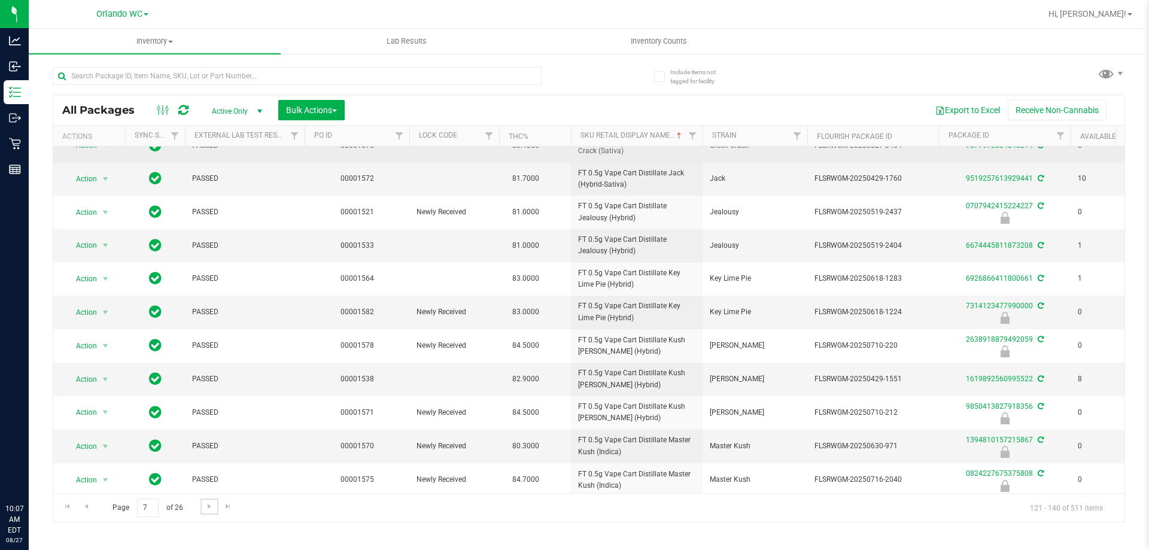
scroll to position [330, 0]
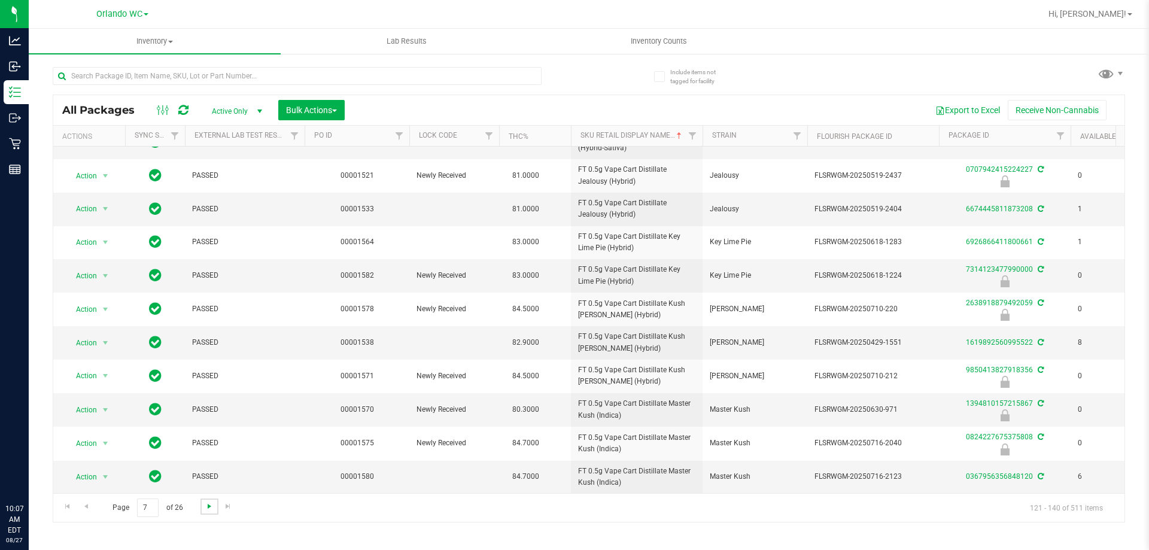
click at [205, 506] on span "Go to the next page" at bounding box center [210, 507] width 10 height 10
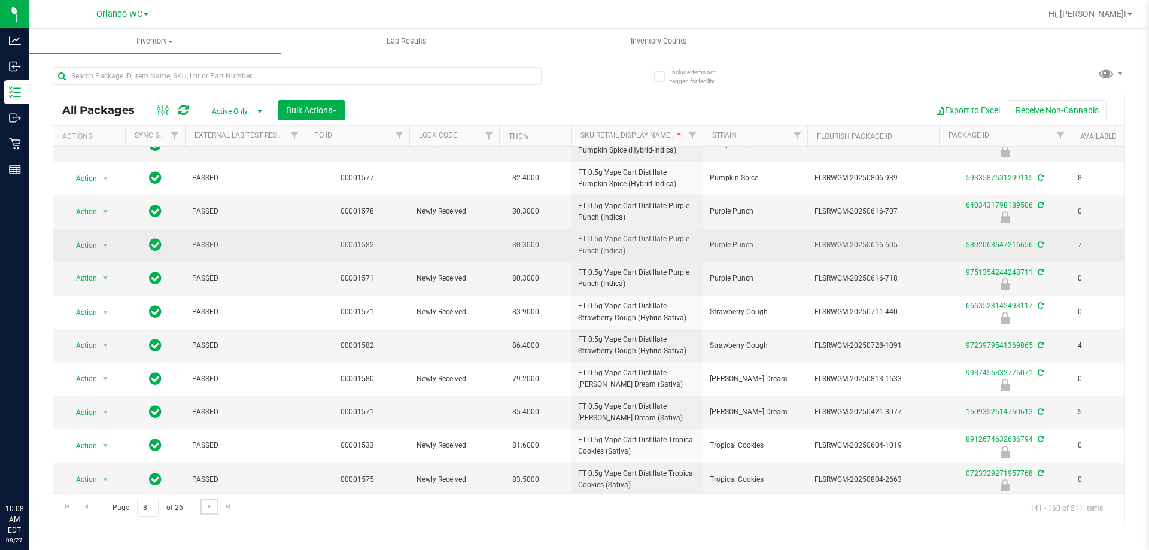
scroll to position [331, 0]
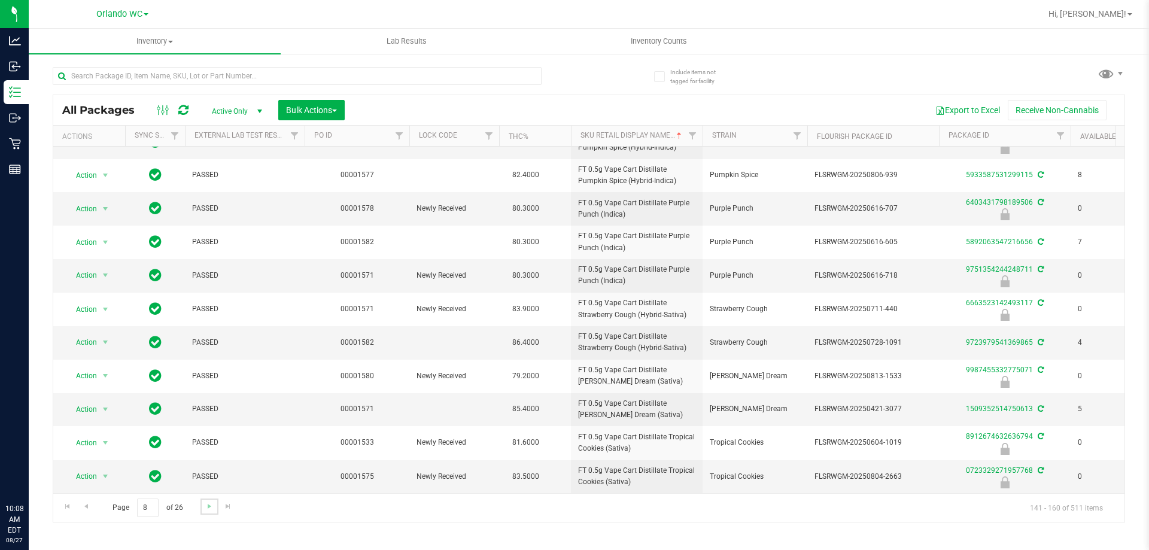
click at [202, 510] on link "Go to the next page" at bounding box center [209, 507] width 17 height 16
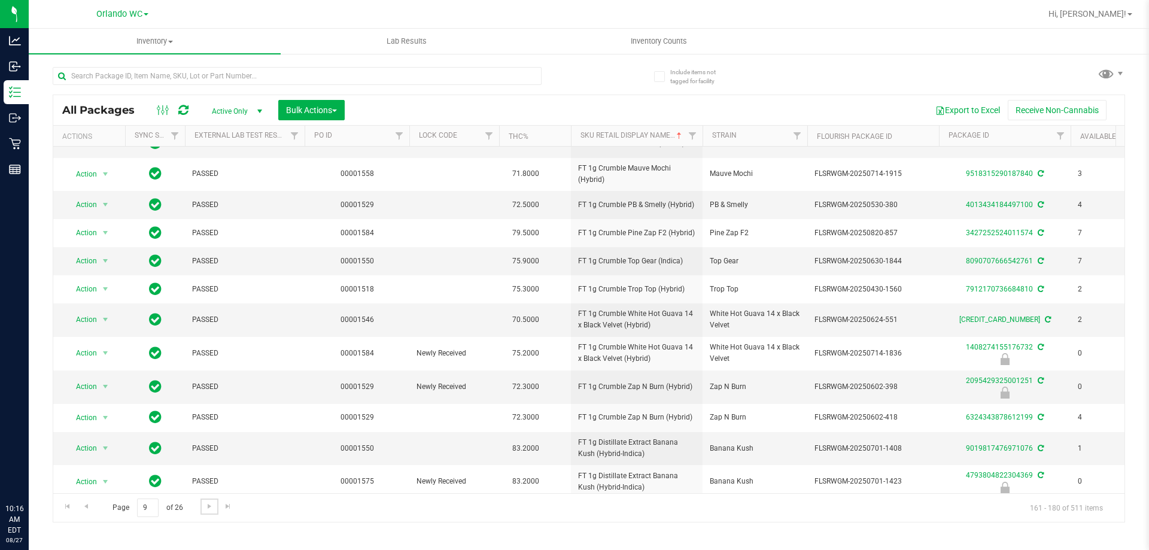
scroll to position [282, 0]
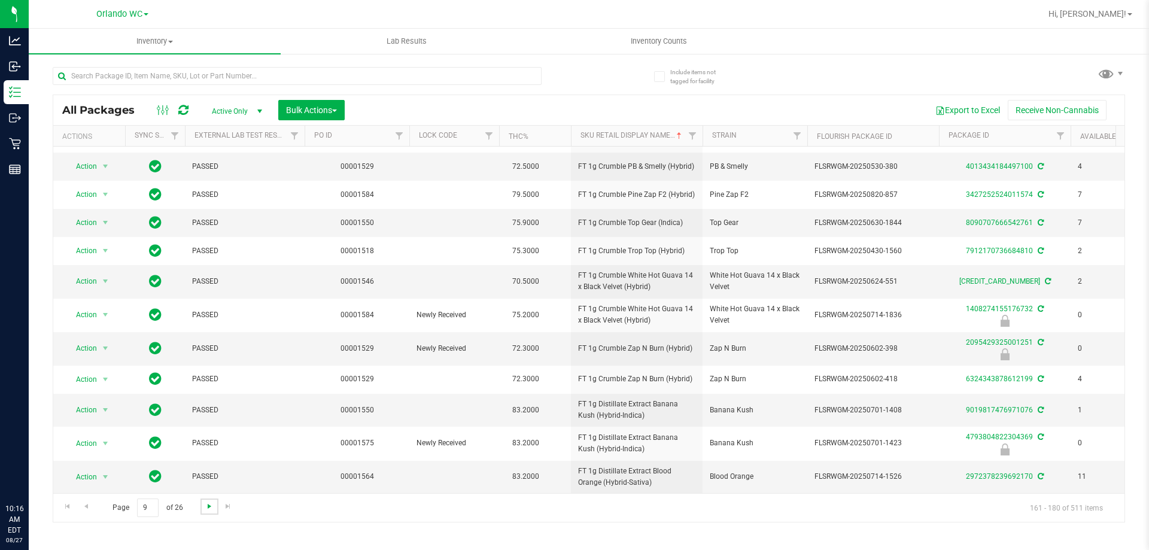
click at [206, 509] on span "Go to the next page" at bounding box center [210, 507] width 10 height 10
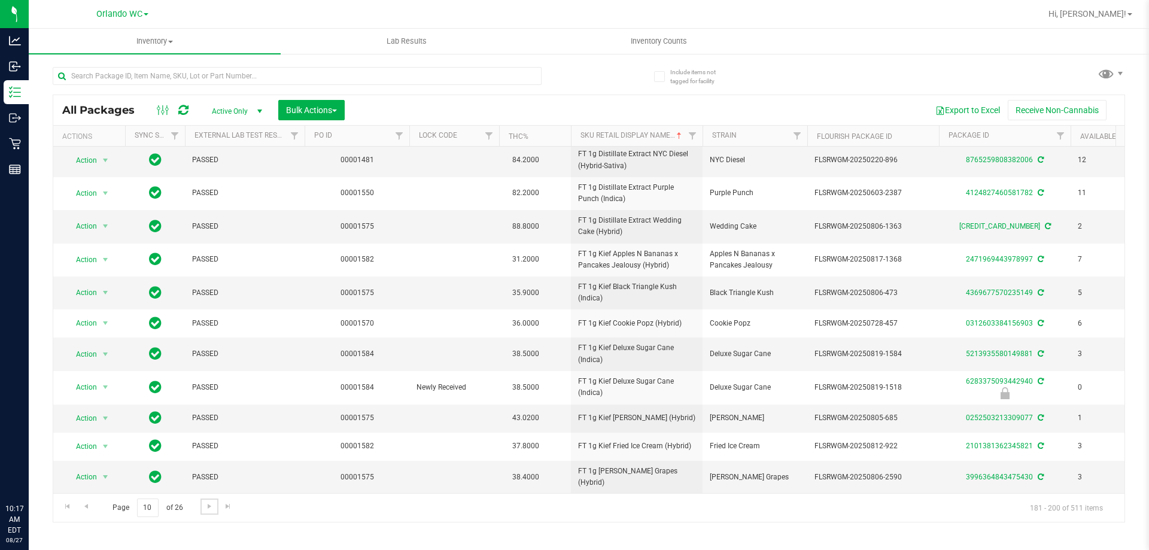
scroll to position [302, 0]
click at [210, 509] on span "Go to the next page" at bounding box center [210, 507] width 10 height 10
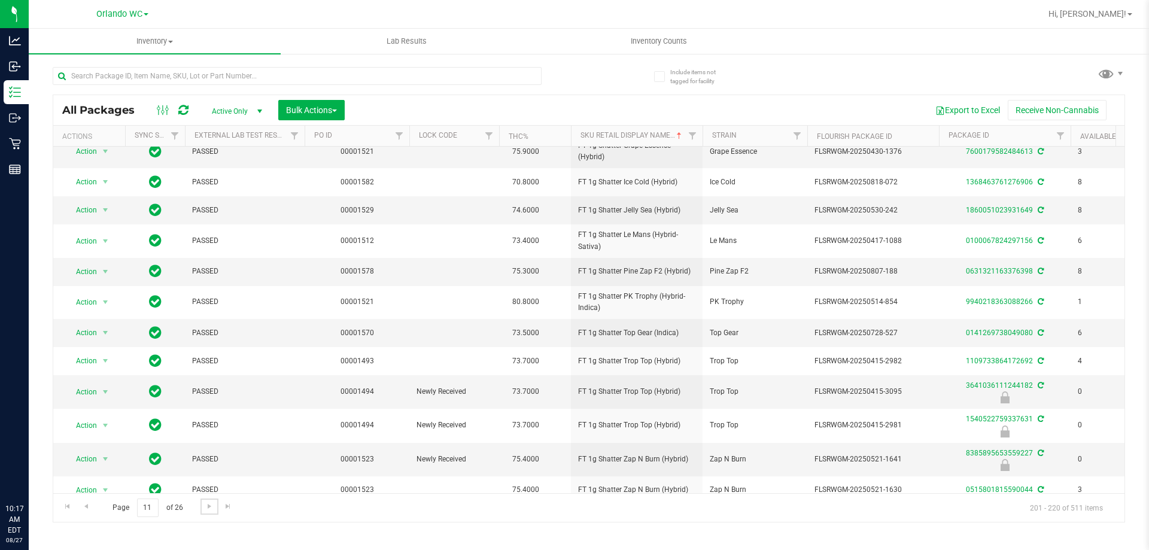
scroll to position [287, 0]
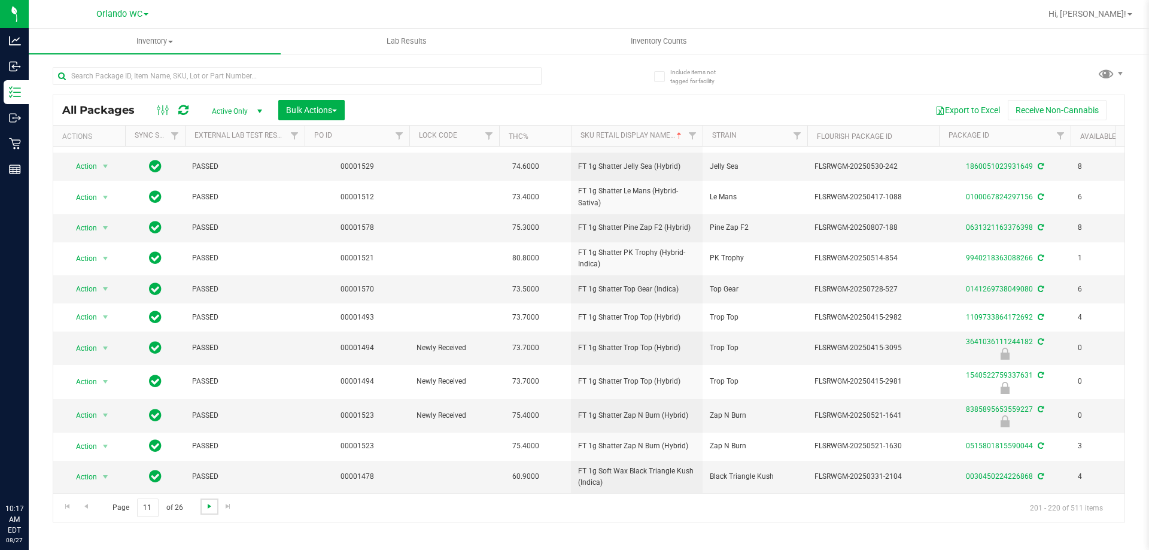
click at [205, 505] on span "Go to the next page" at bounding box center [210, 507] width 10 height 10
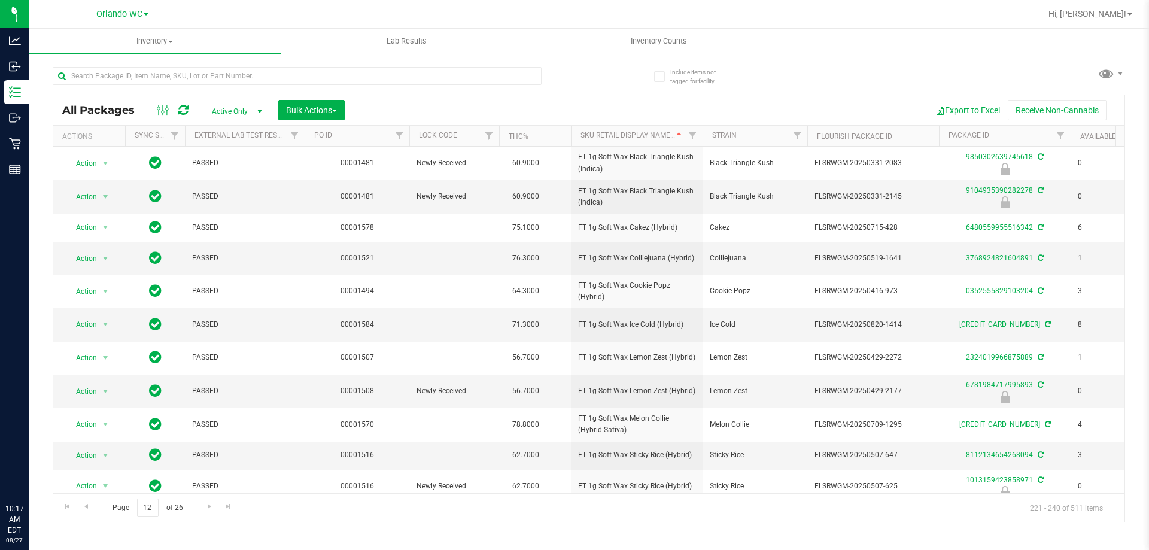
click at [95, 507] on div "Page 12 of 26 221 - 240 of 511 items" at bounding box center [589, 507] width 1072 height 29
click at [93, 507] on link "Go to the previous page" at bounding box center [85, 507] width 17 height 16
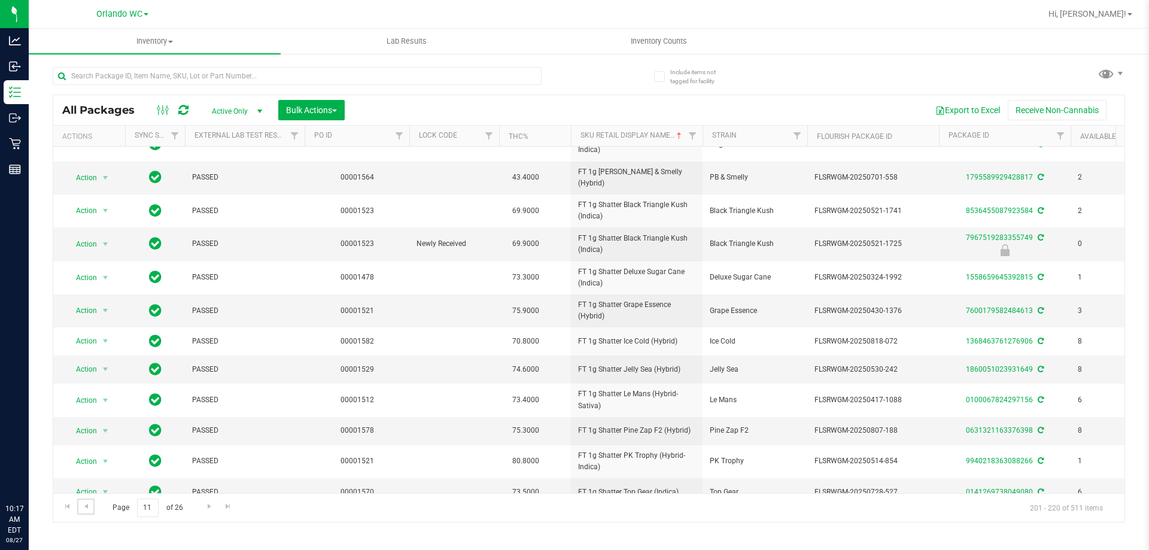
scroll to position [287, 0]
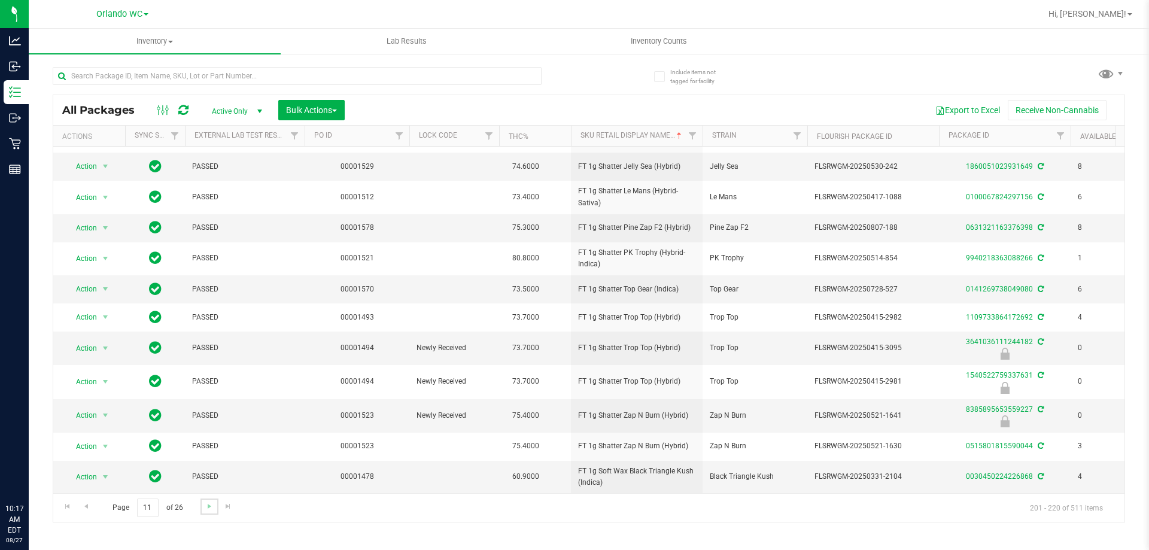
click at [202, 511] on link "Go to the next page" at bounding box center [209, 507] width 17 height 16
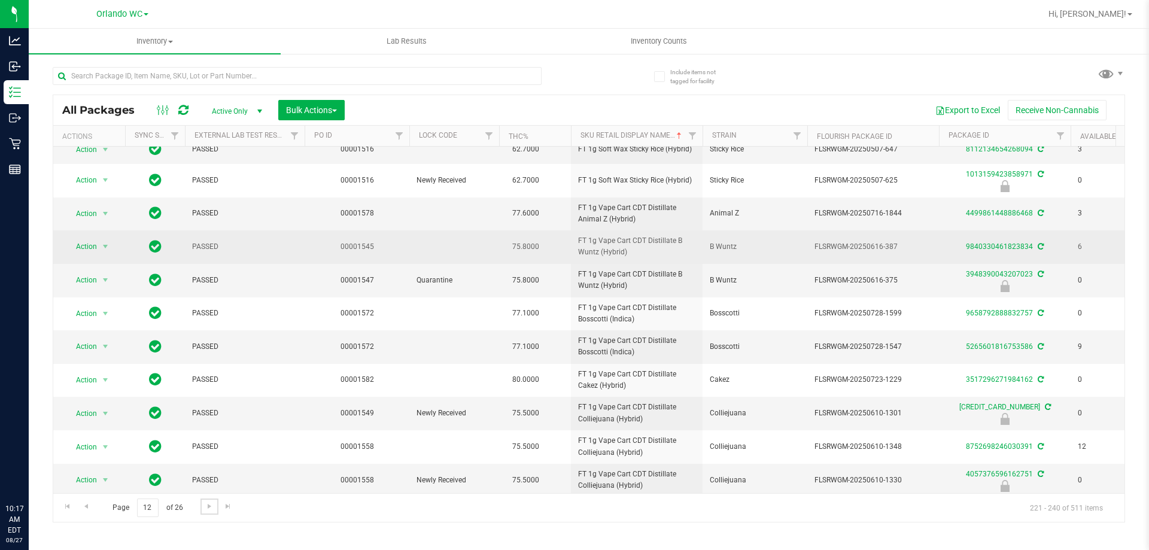
scroll to position [308, 0]
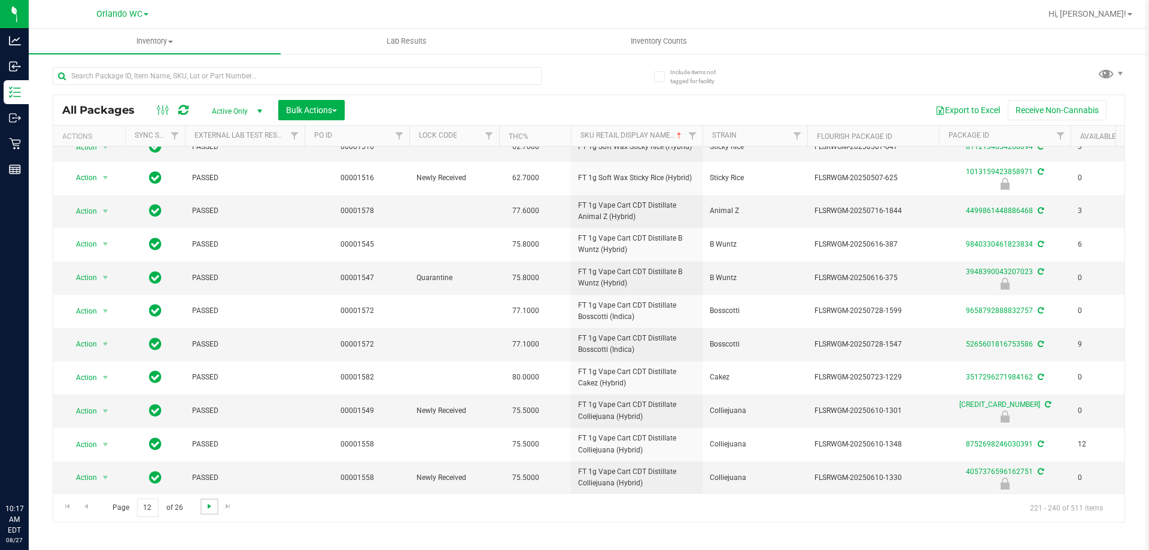
click at [209, 506] on span "Go to the next page" at bounding box center [210, 507] width 10 height 10
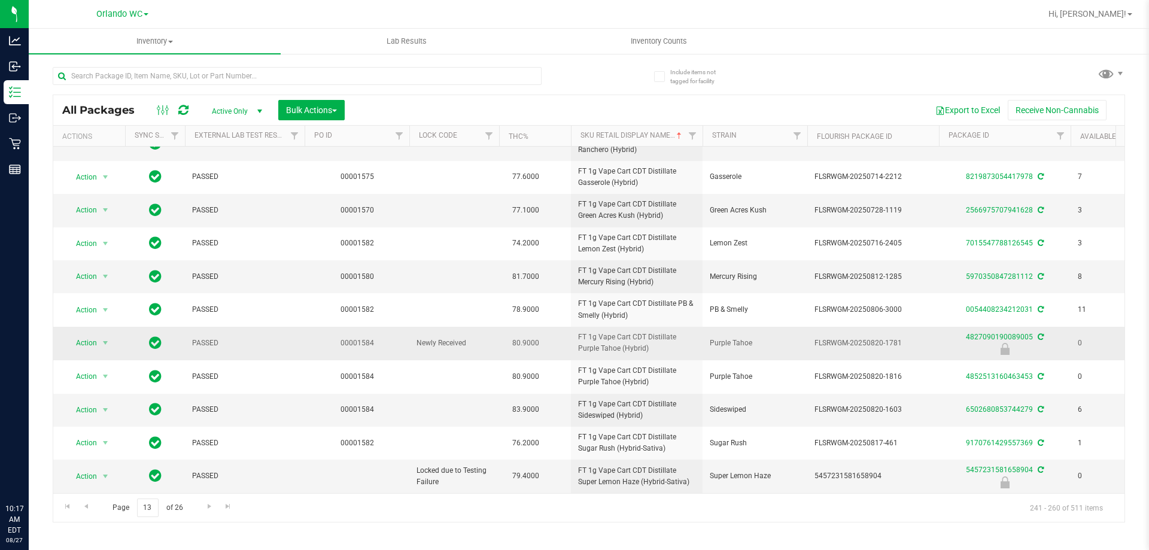
drag, startPoint x: 578, startPoint y: 324, endPoint x: 651, endPoint y: 340, distance: 74.8
click at [574, 340] on span "FT 1g Vape Cart CDT Distillate Purple Tahoe (Hybrid)" at bounding box center [636, 343] width 117 height 23
copy span "FT 1g Vape Cart CDT Distillate Purple Tahoe (Hybrid)"
click at [396, 327] on td "00001584" at bounding box center [357, 344] width 105 height 34
click at [205, 507] on span "Go to the next page" at bounding box center [210, 507] width 10 height 10
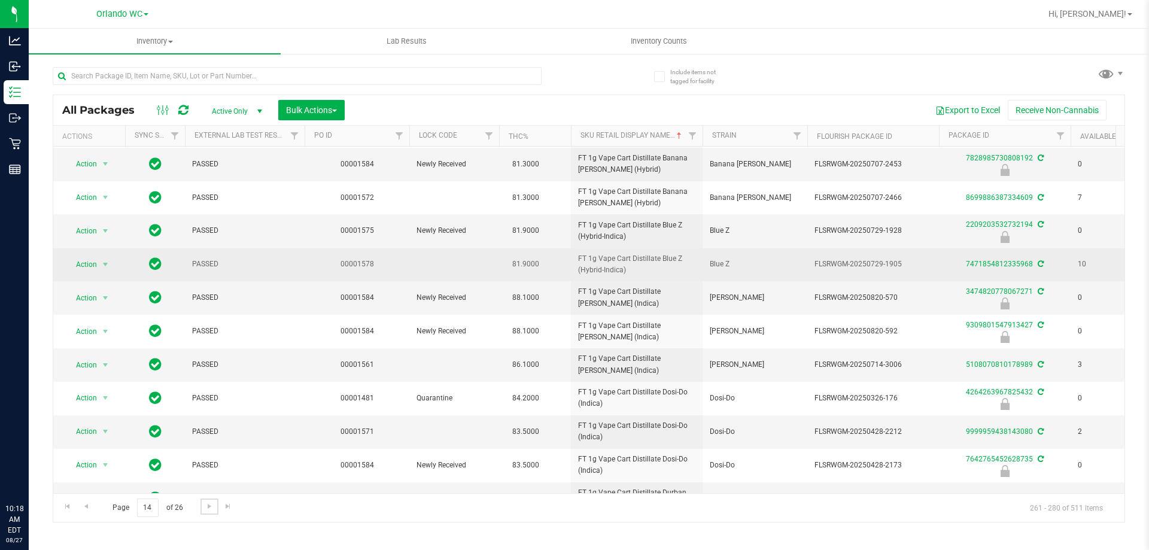
scroll to position [330, 0]
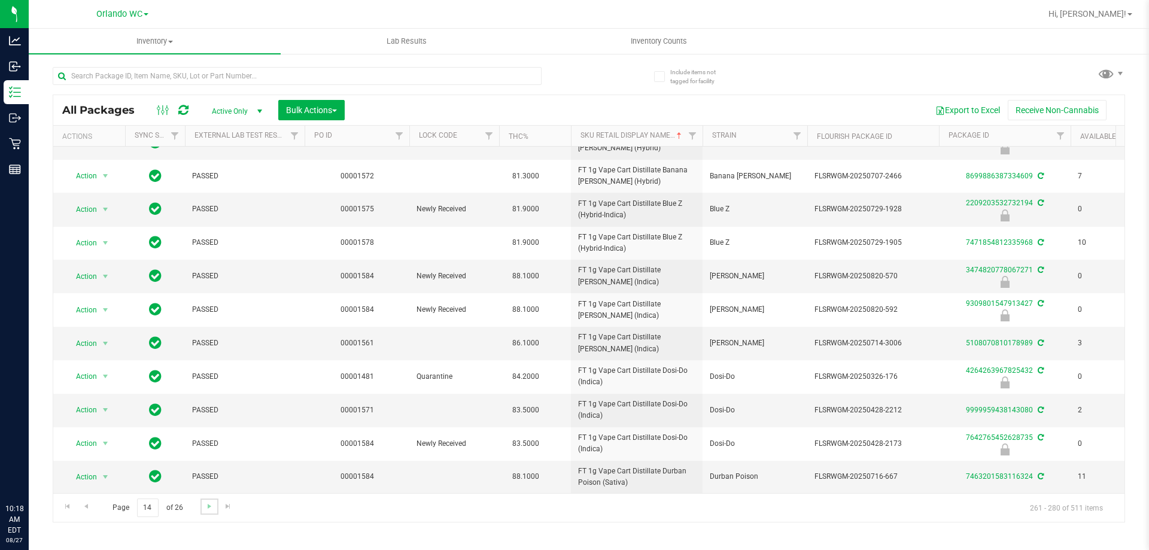
click at [202, 503] on link "Go to the next page" at bounding box center [209, 507] width 17 height 16
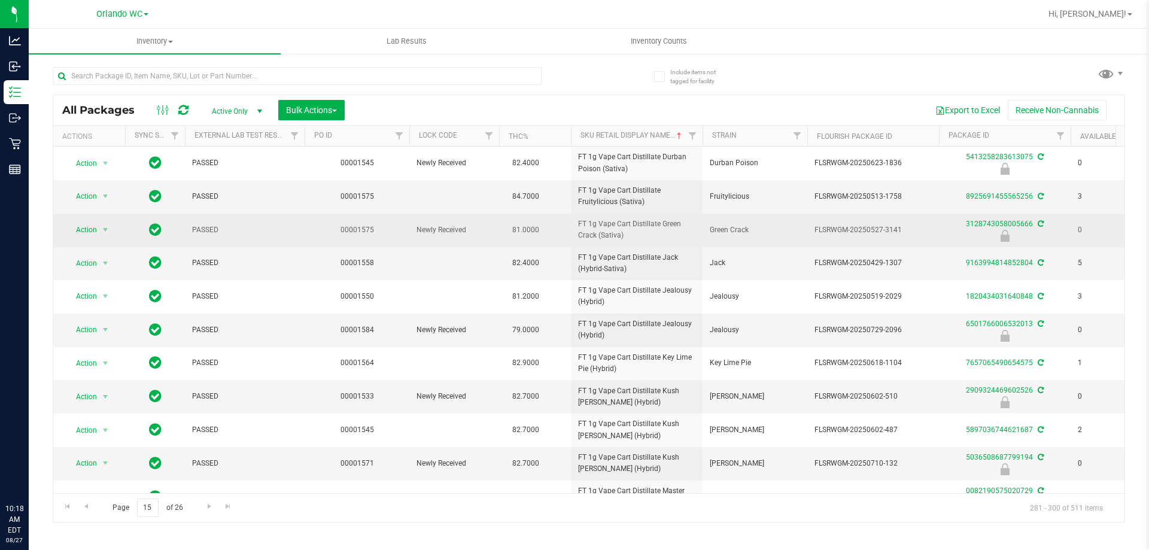
drag, startPoint x: 576, startPoint y: 222, endPoint x: 639, endPoint y: 238, distance: 65.3
click at [574, 238] on td "FT 1g Vape Cart Distillate Green Crack (Sativa)" at bounding box center [637, 231] width 132 height 34
copy span "FT 1g Vape Cart Distillate Green Crack (Sativa)"
click at [574, 214] on td "FT 1g Vape Cart Distillate Green Crack (Sativa)" at bounding box center [637, 231] width 132 height 34
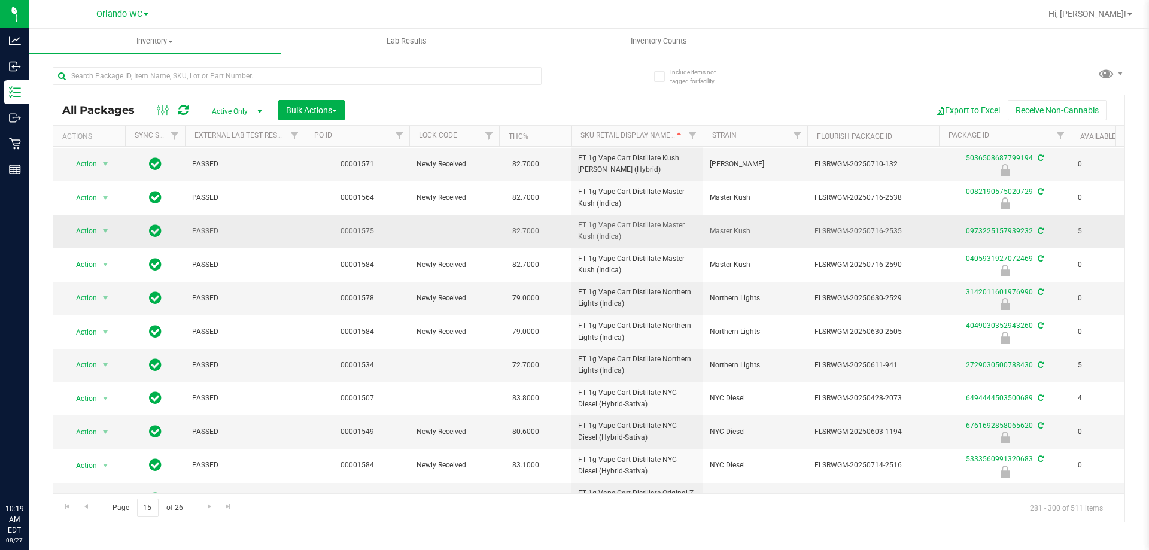
scroll to position [330, 0]
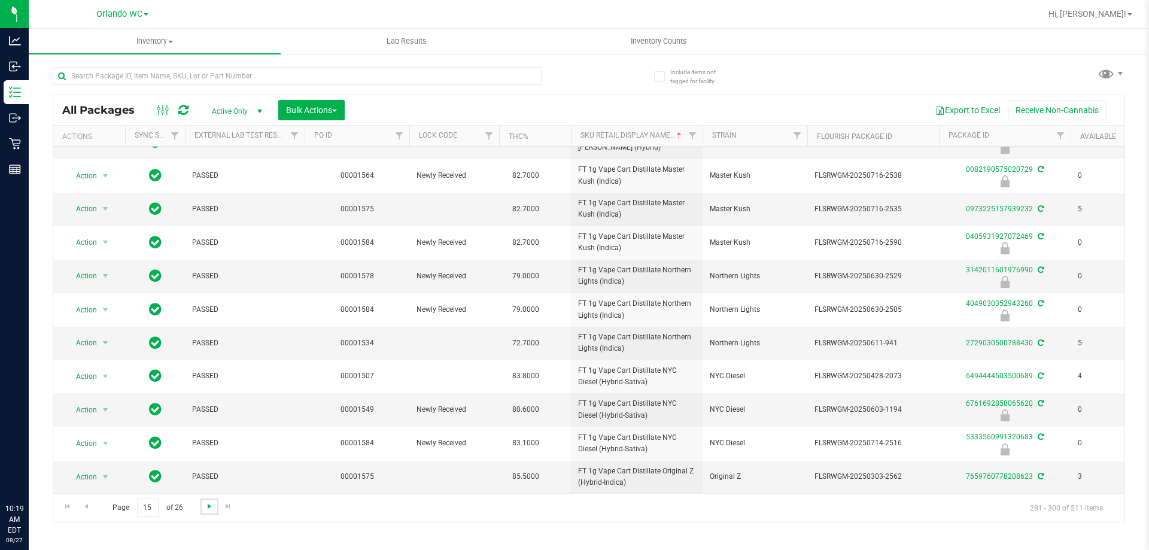
click at [213, 505] on span "Go to the next page" at bounding box center [210, 507] width 10 height 10
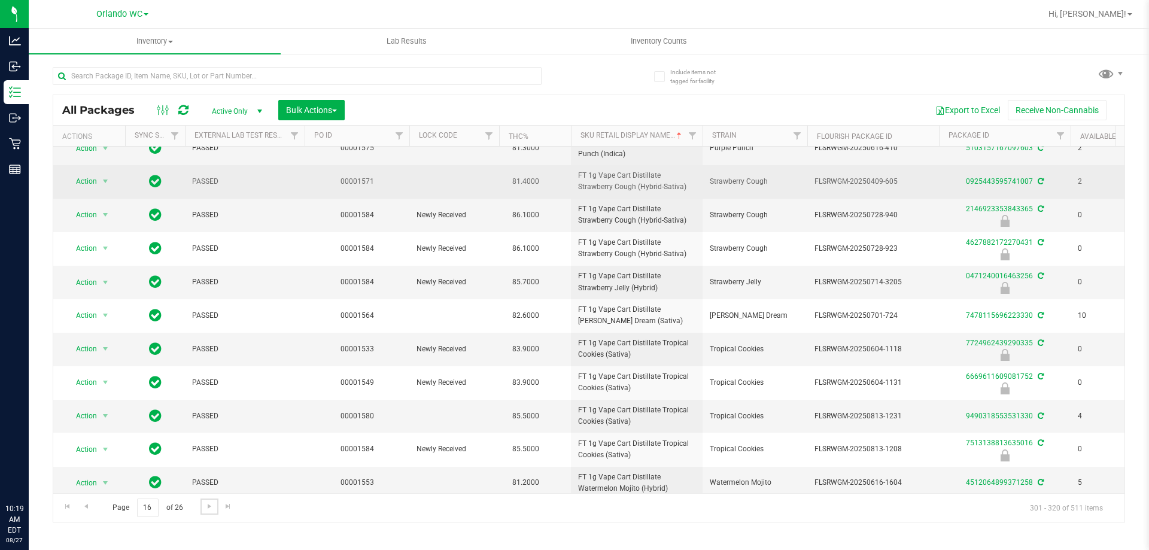
scroll to position [299, 0]
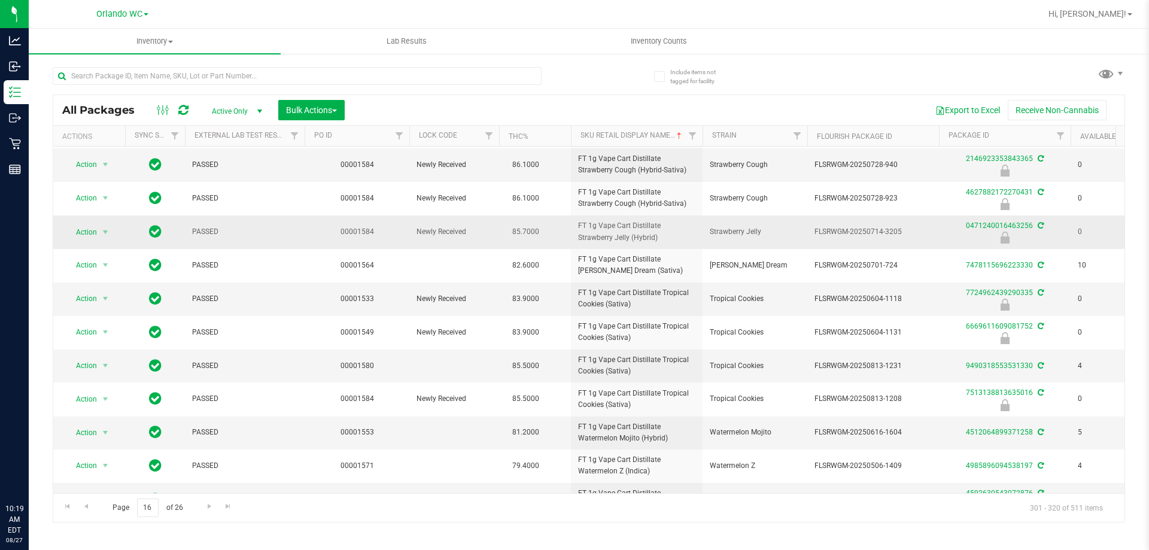
drag, startPoint x: 572, startPoint y: 225, endPoint x: 632, endPoint y: 241, distance: 61.4
click at [574, 241] on td "FT 1g Vape Cart Distillate Strawberry Jelly (Hybrid)" at bounding box center [637, 233] width 132 height 34
copy span "FT 1g Vape Cart Distillate Strawberry Jelly (Hybrid)"
click at [320, 515] on div "Page 16 of 26 301 - 320 of 511 items" at bounding box center [589, 507] width 1072 height 29
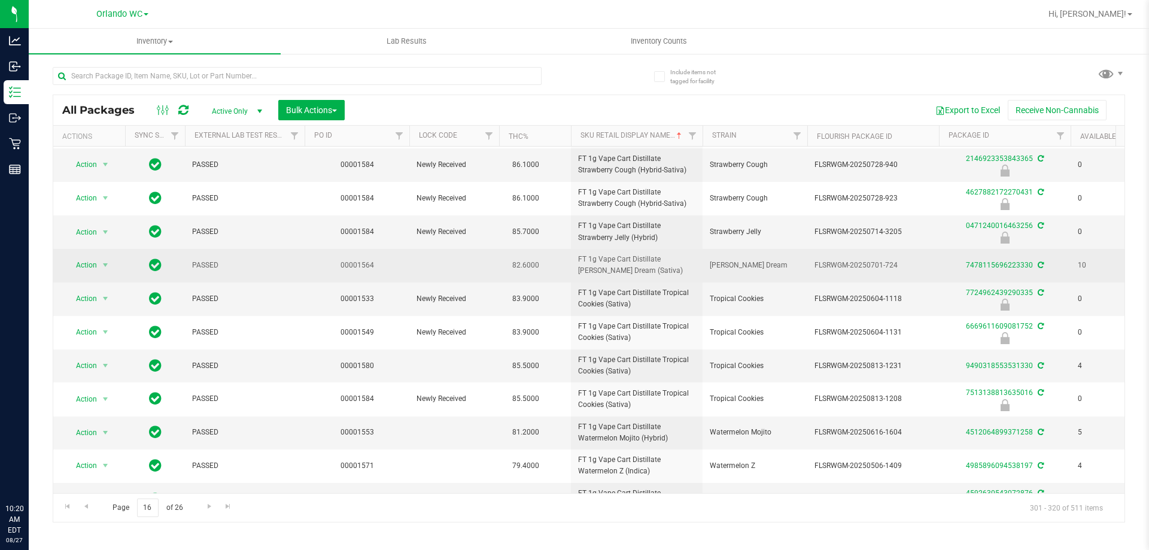
scroll to position [331, 0]
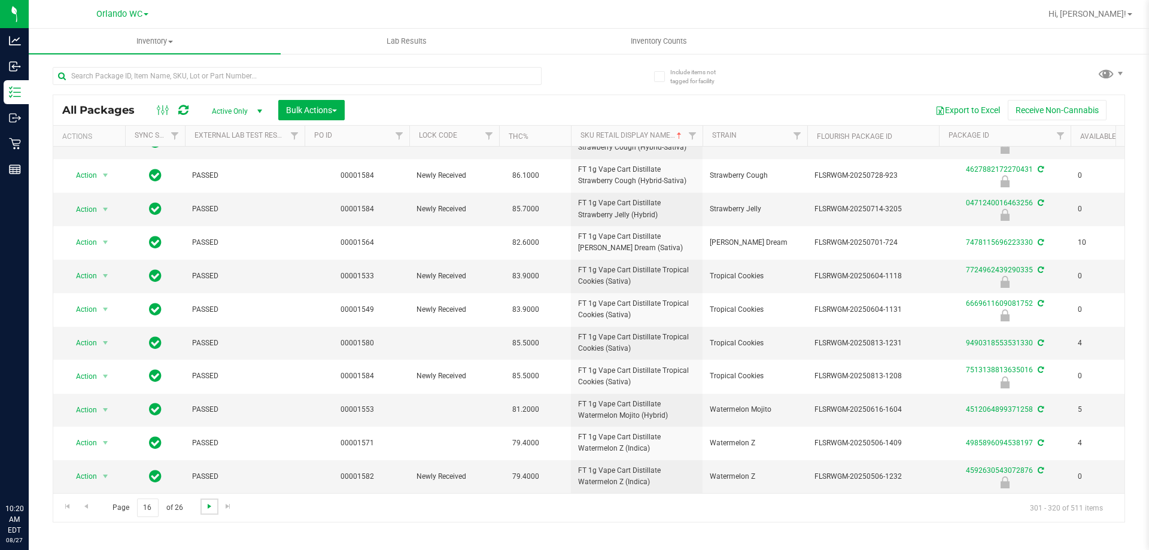
click at [213, 504] on span "Go to the next page" at bounding box center [210, 507] width 10 height 10
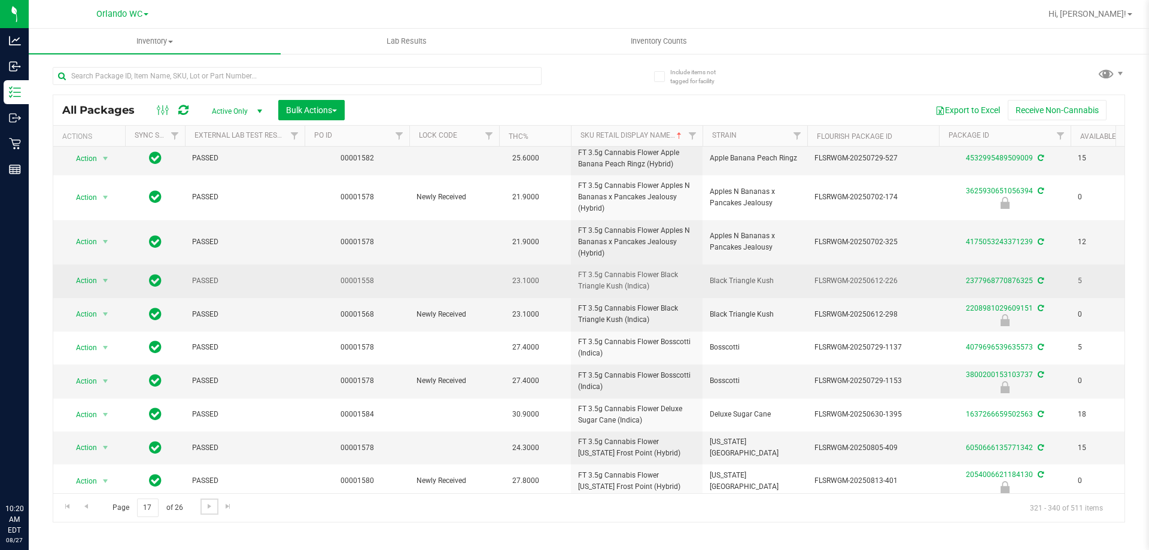
scroll to position [341, 0]
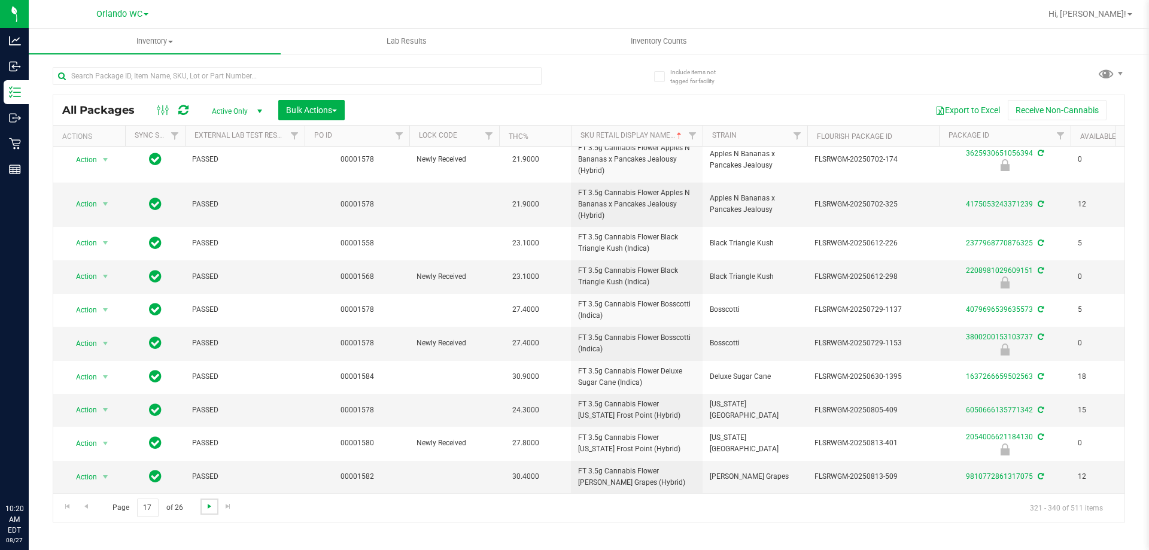
click at [205, 508] on span "Go to the next page" at bounding box center [210, 507] width 10 height 10
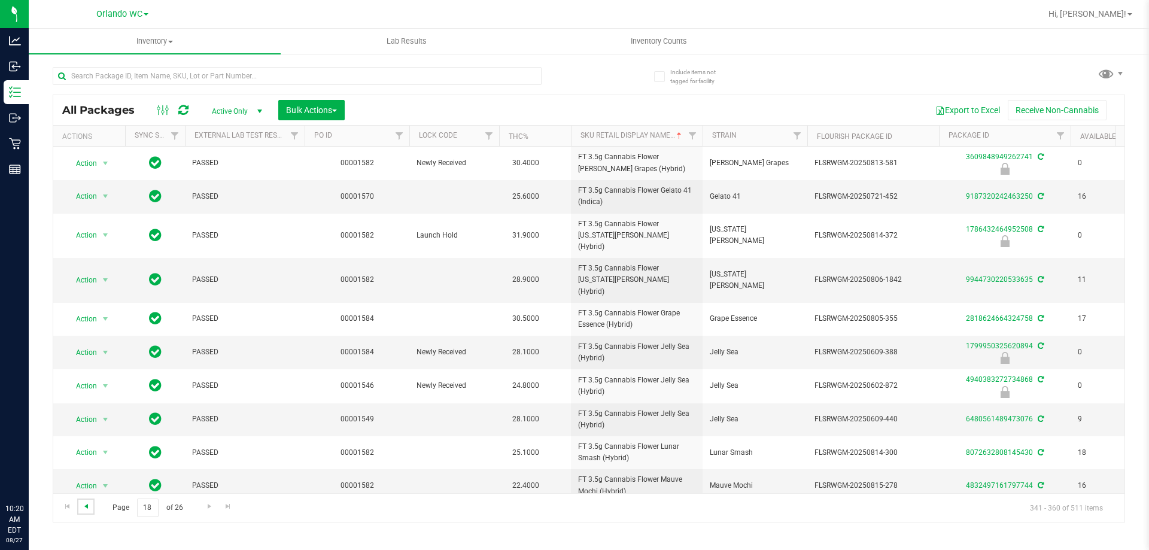
click at [89, 508] on span "Go to the previous page" at bounding box center [86, 507] width 10 height 10
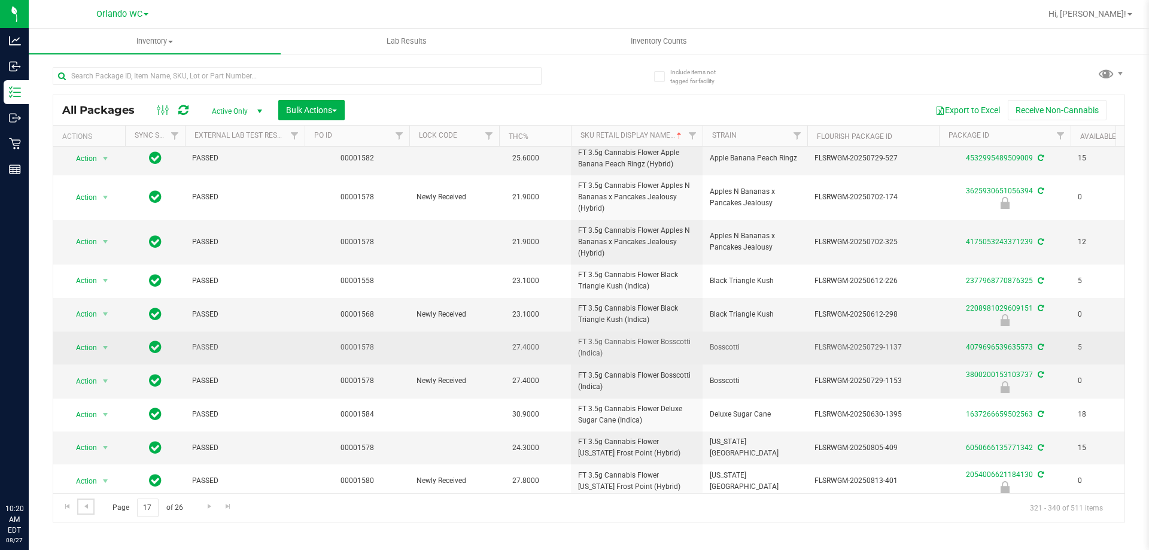
scroll to position [341, 0]
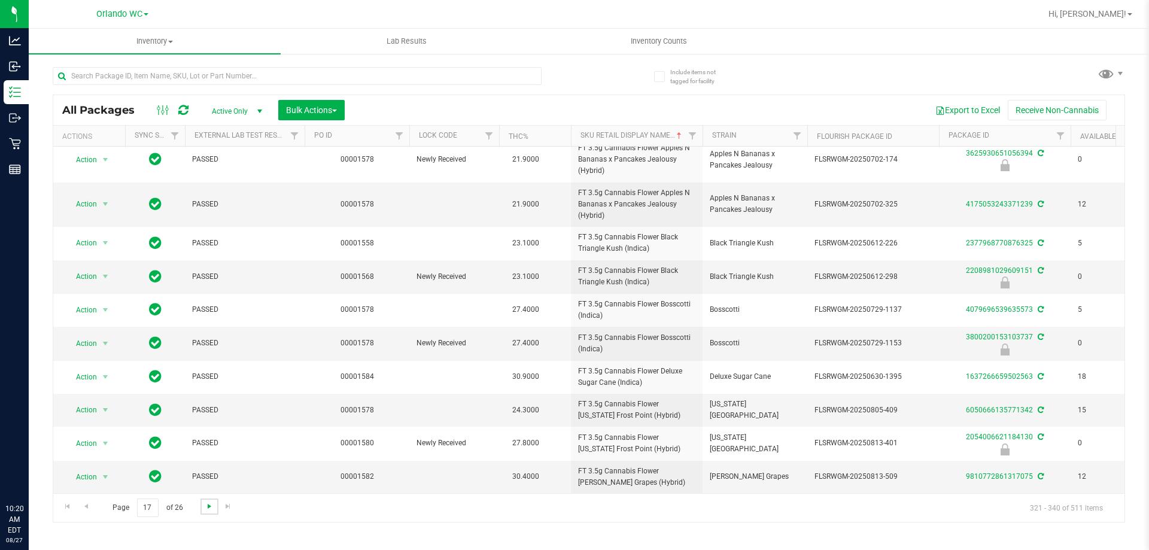
click at [205, 502] on span "Go to the next page" at bounding box center [210, 507] width 10 height 10
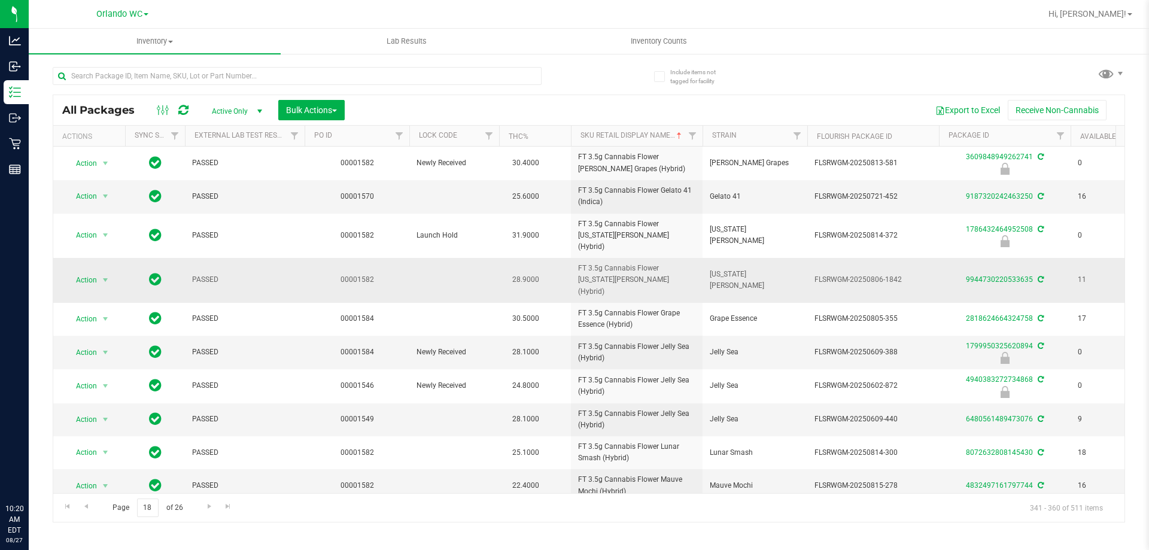
click at [574, 270] on span "FT 3.5g Cannabis Flower Georgia Runtz (Hybrid)" at bounding box center [636, 280] width 117 height 35
click at [552, 258] on td "28.9000" at bounding box center [535, 280] width 72 height 45
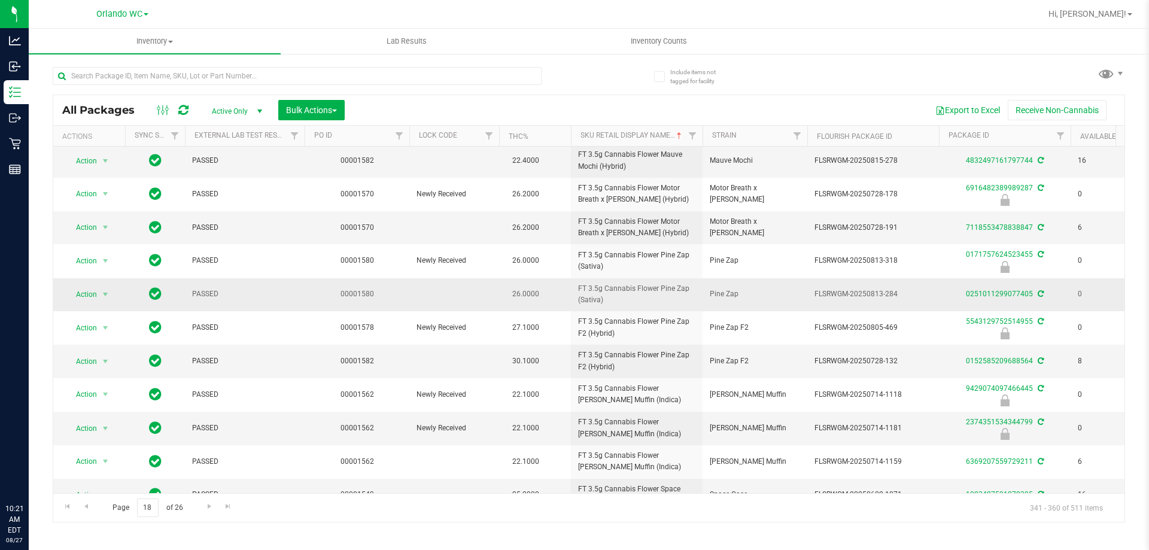
scroll to position [329, 0]
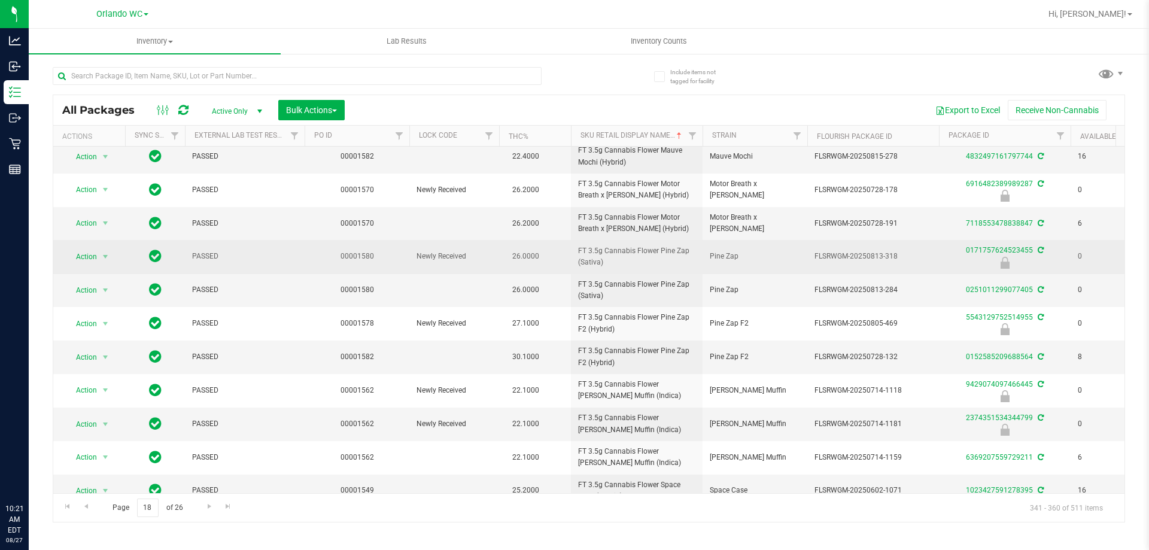
drag, startPoint x: 577, startPoint y: 228, endPoint x: 609, endPoint y: 244, distance: 35.6
click at [574, 244] on td "FT 3.5g Cannabis Flower Pine Zap (Sativa)" at bounding box center [637, 257] width 132 height 34
copy span "FT 3.5g Cannabis Flower Pine Zap (Sativa)"
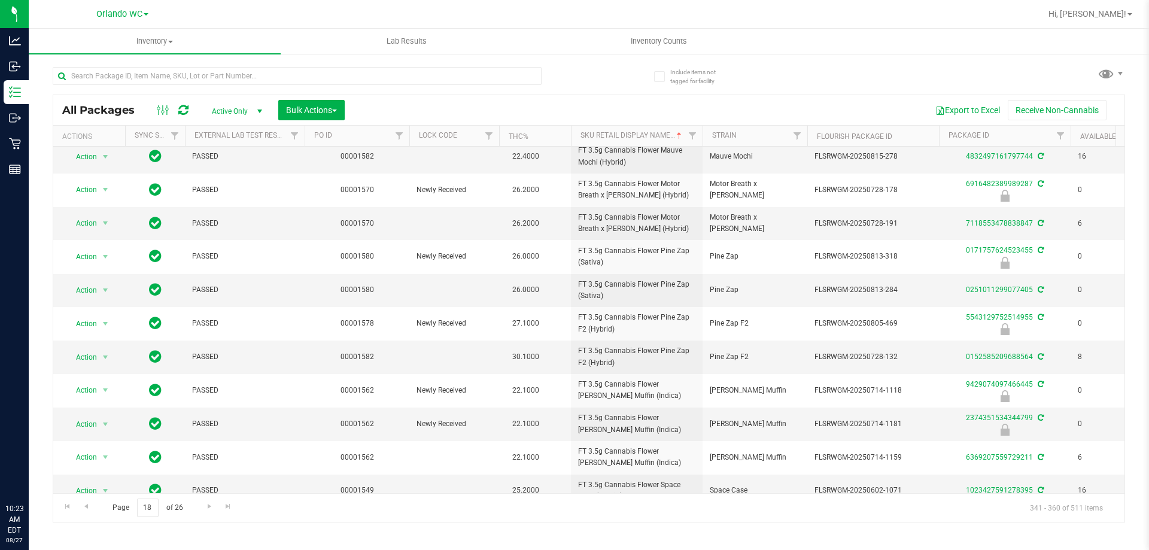
click at [365, 506] on div "Page 18 of 26 341 - 360 of 511 items" at bounding box center [589, 507] width 1072 height 29
click at [574, 279] on span "FT 3.5g Cannabis Flower Pine Zap (Sativa)" at bounding box center [636, 290] width 117 height 23
click at [207, 509] on span "Go to the next page" at bounding box center [210, 507] width 10 height 10
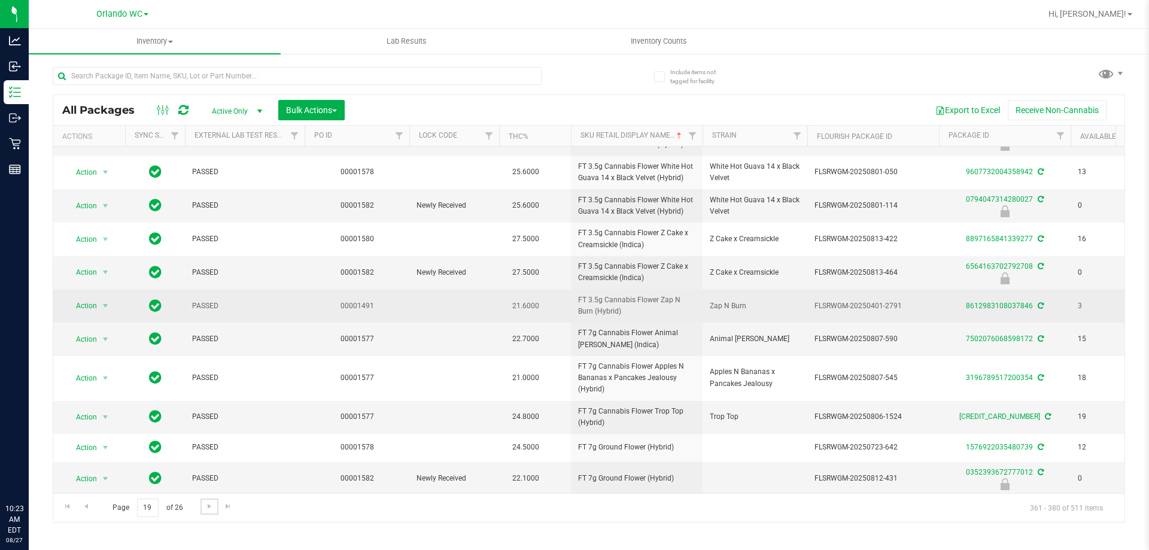
scroll to position [336, 0]
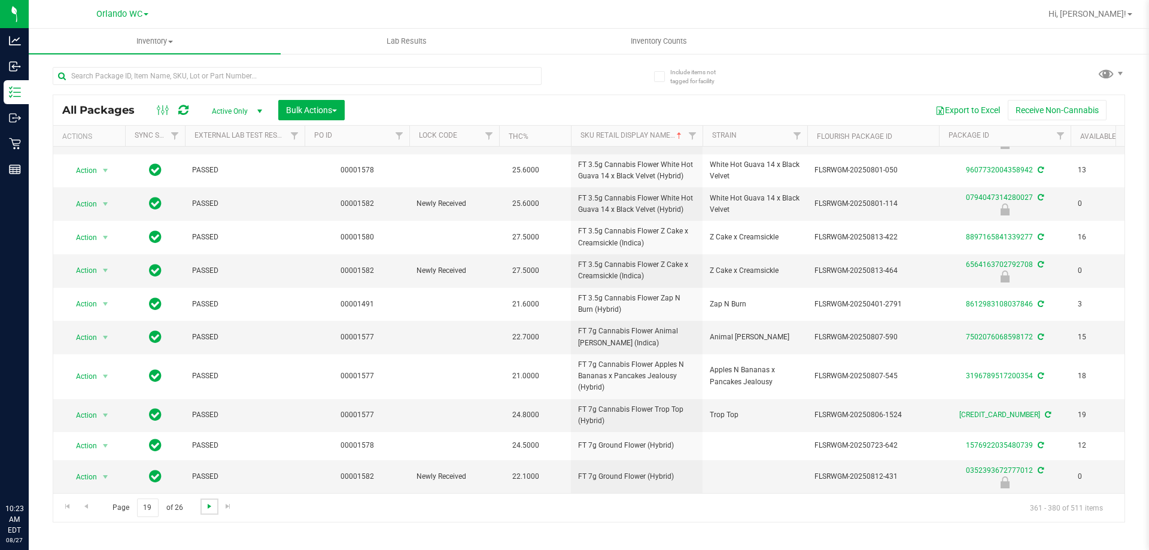
click at [210, 506] on span "Go to the next page" at bounding box center [210, 507] width 10 height 10
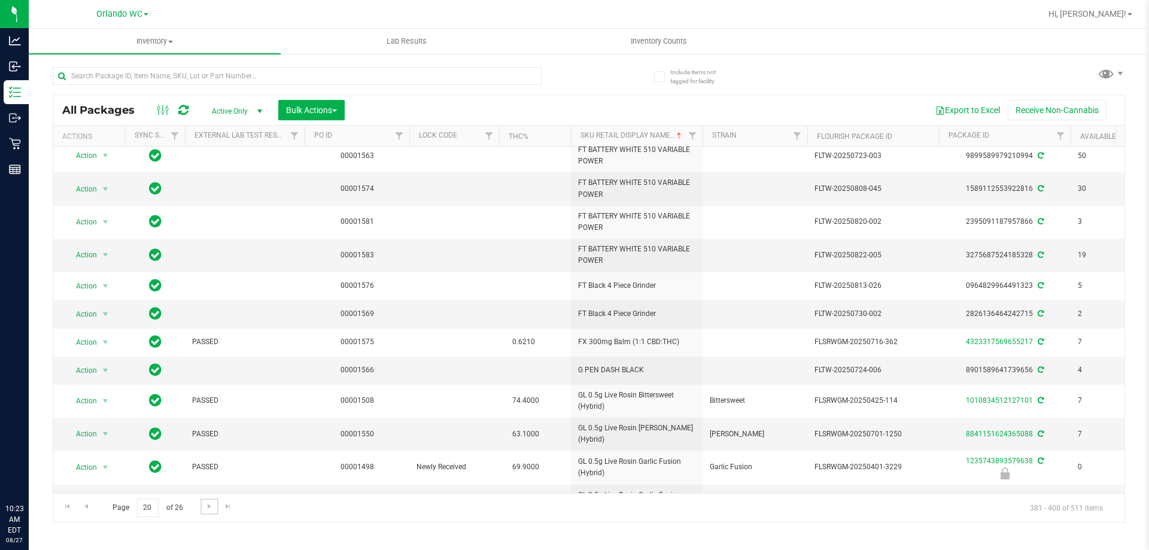
scroll to position [287, 0]
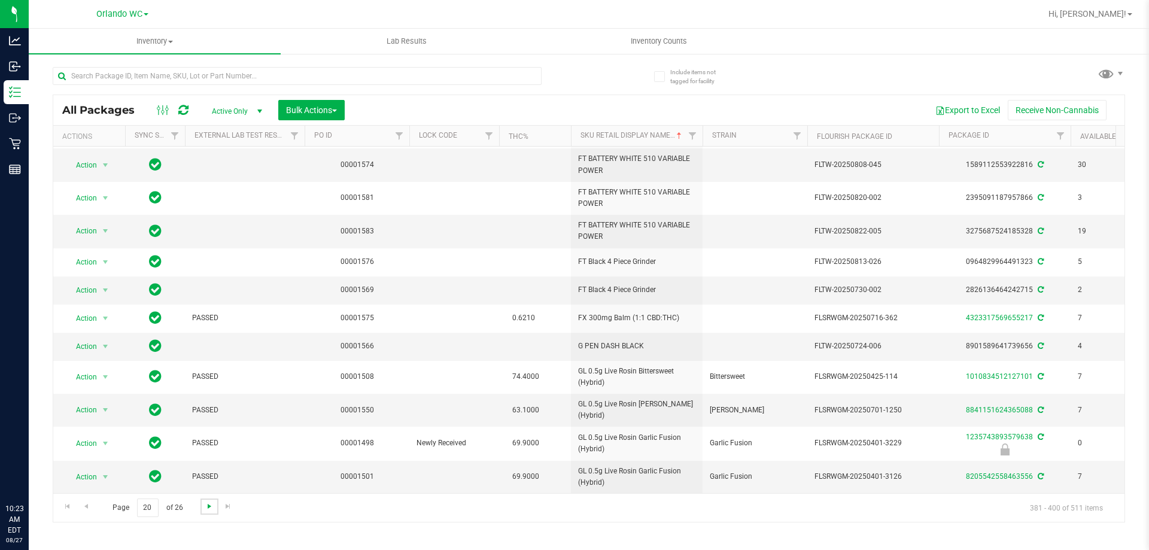
click at [206, 508] on span "Go to the next page" at bounding box center [210, 507] width 10 height 10
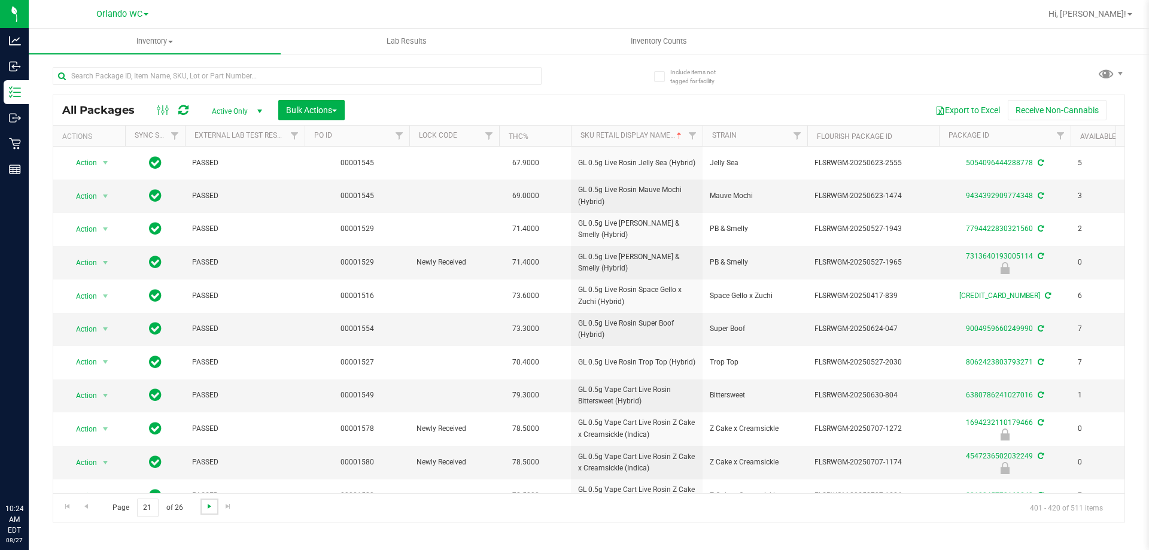
click at [206, 508] on span "Go to the next page" at bounding box center [210, 507] width 10 height 10
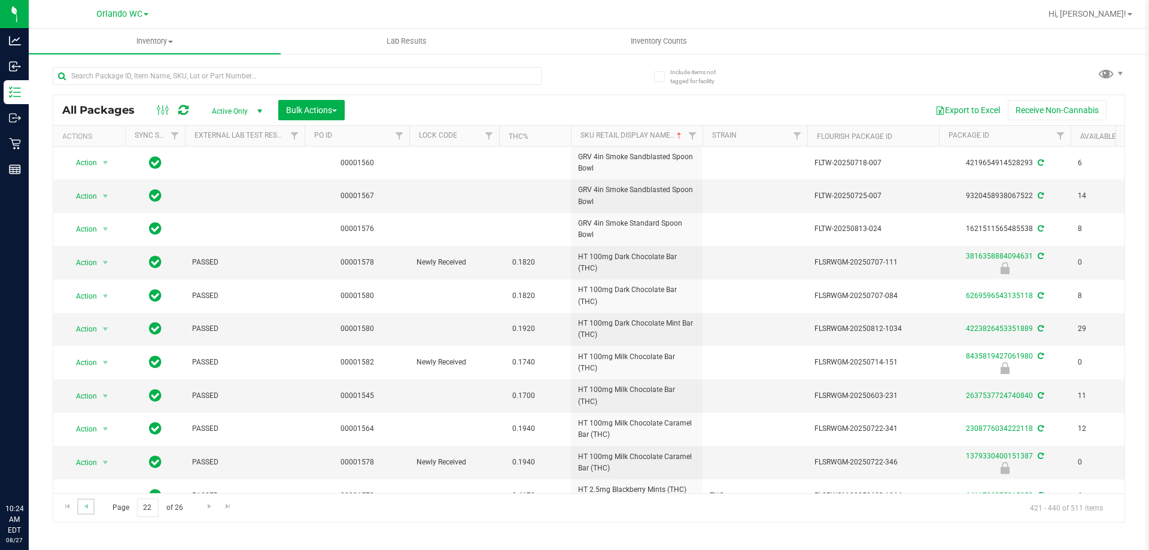
click at [90, 511] on link "Go to the previous page" at bounding box center [85, 507] width 17 height 16
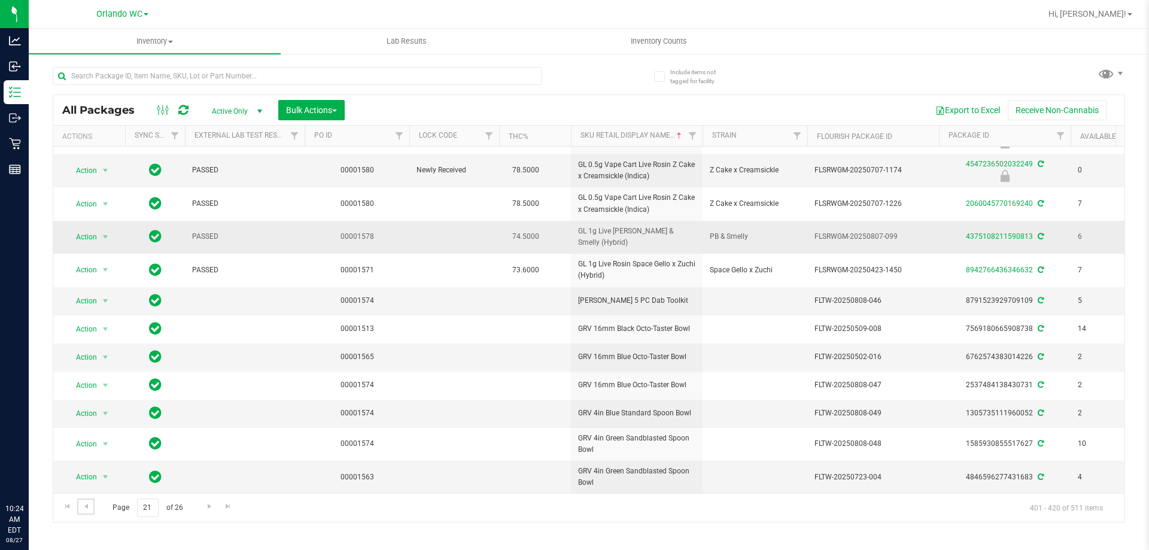
scroll to position [301, 0]
click at [485, 402] on td at bounding box center [455, 414] width 90 height 28
click at [206, 504] on span "Go to the next page" at bounding box center [210, 507] width 10 height 10
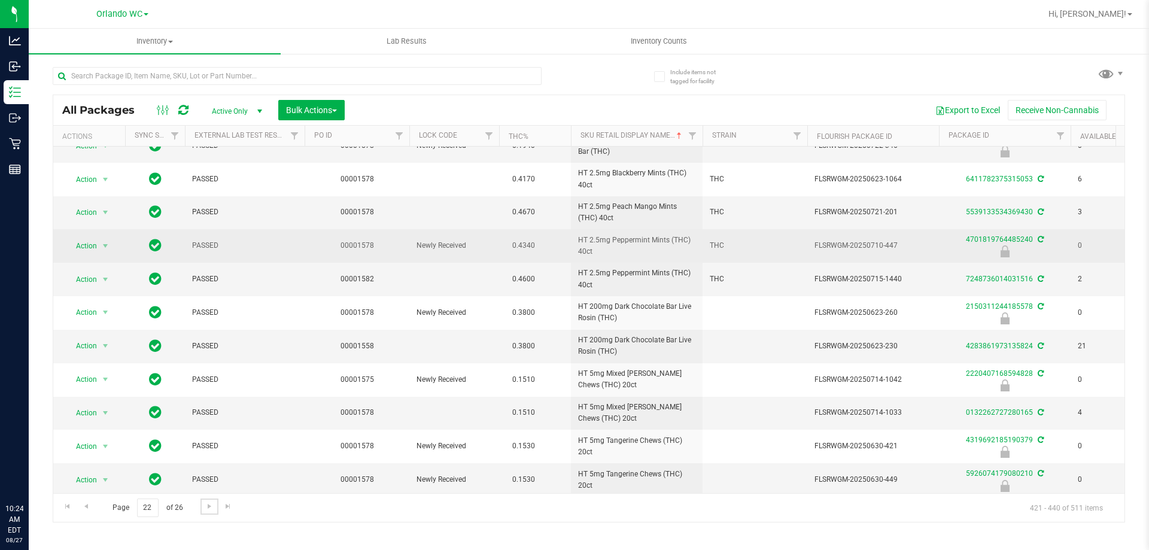
scroll to position [324, 0]
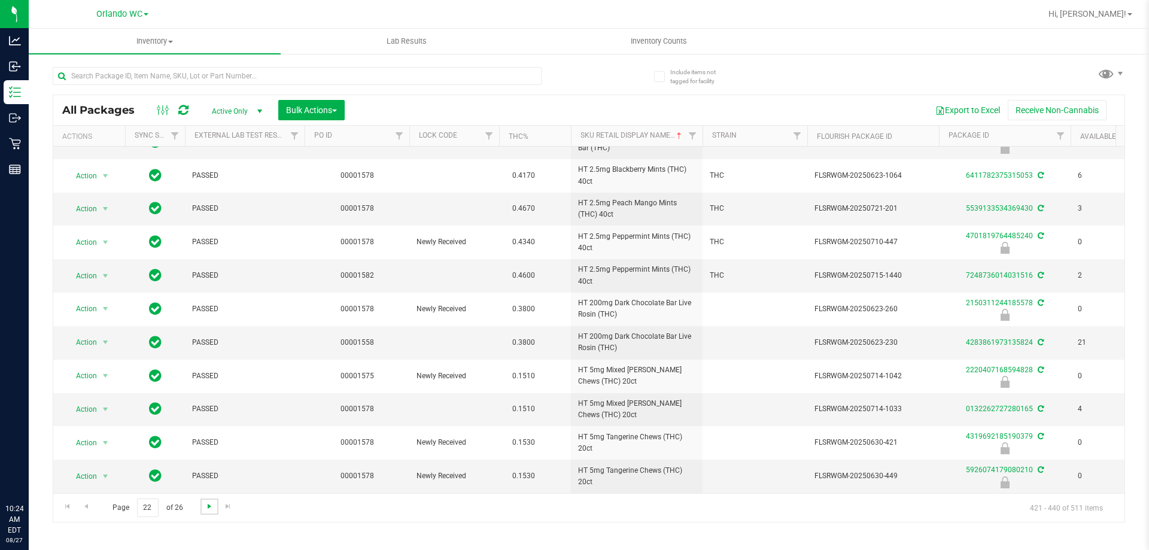
click at [210, 507] on span "Go to the next page" at bounding box center [210, 507] width 10 height 10
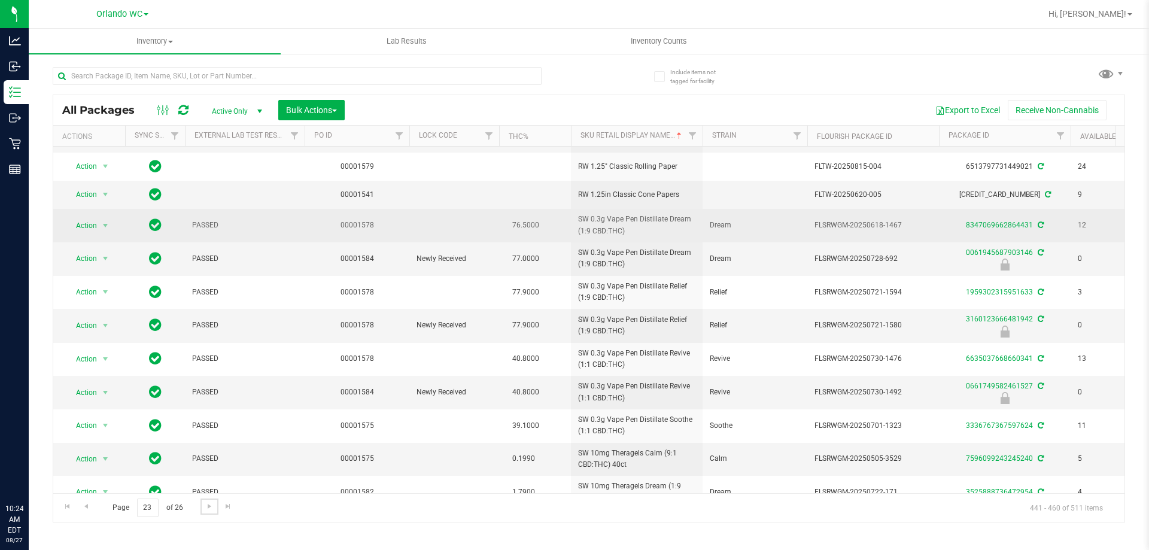
scroll to position [297, 0]
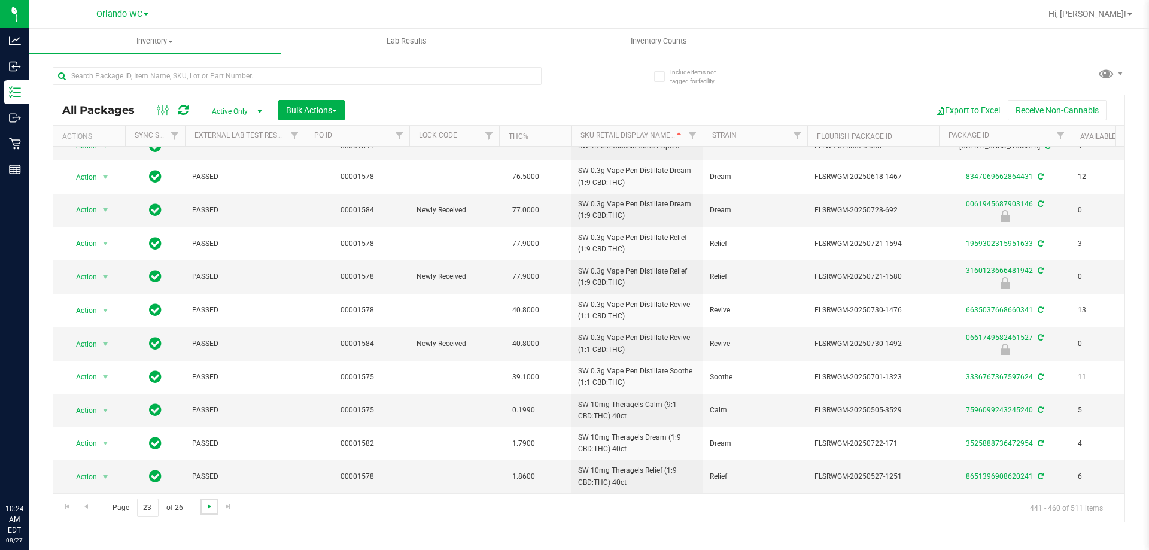
click at [211, 502] on span "Go to the next page" at bounding box center [210, 507] width 10 height 10
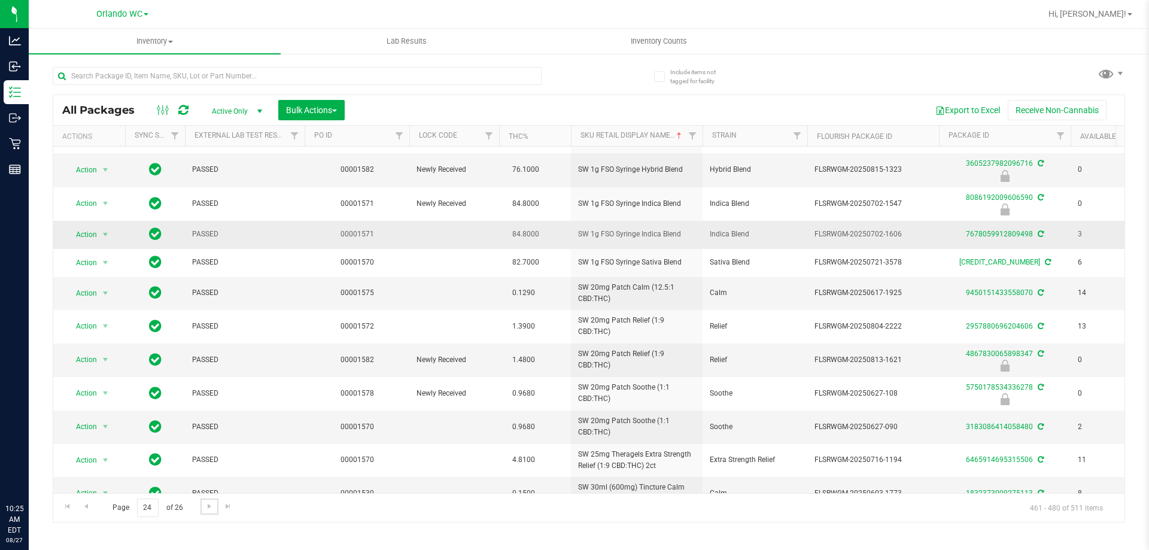
scroll to position [313, 0]
click at [207, 508] on span "Go to the next page" at bounding box center [210, 507] width 10 height 10
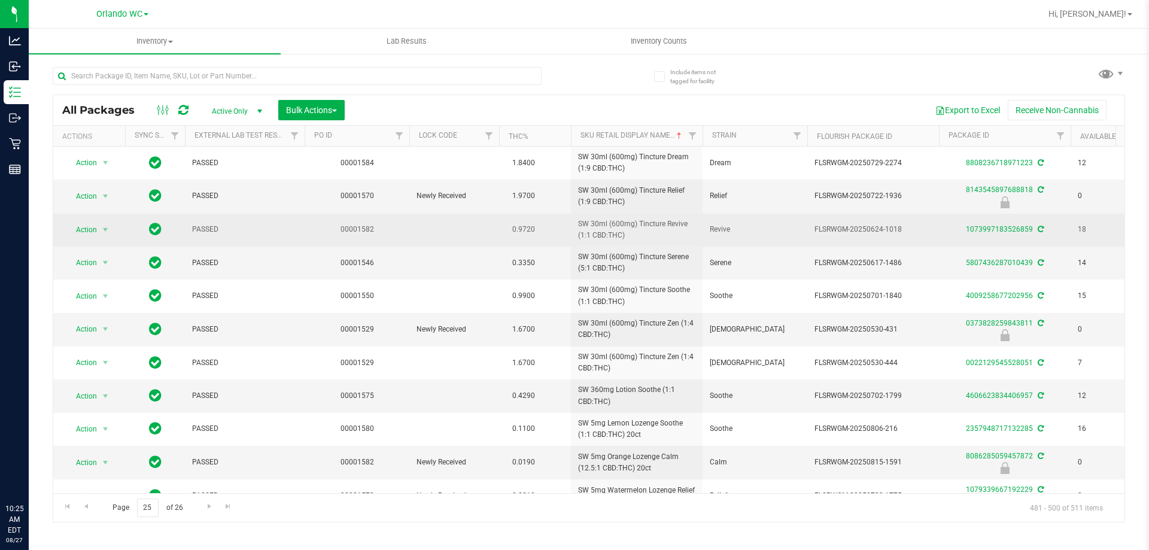
drag, startPoint x: 568, startPoint y: 189, endPoint x: 592, endPoint y: 226, distance: 43.7
click at [574, 201] on tr "Action Action Edit attributes Global inventory Locate package Package audit log…" at bounding box center [930, 197] width 1754 height 34
copy tr "SW 30ml (600mg) Tincture Relief (1:9 CBD:THC)"
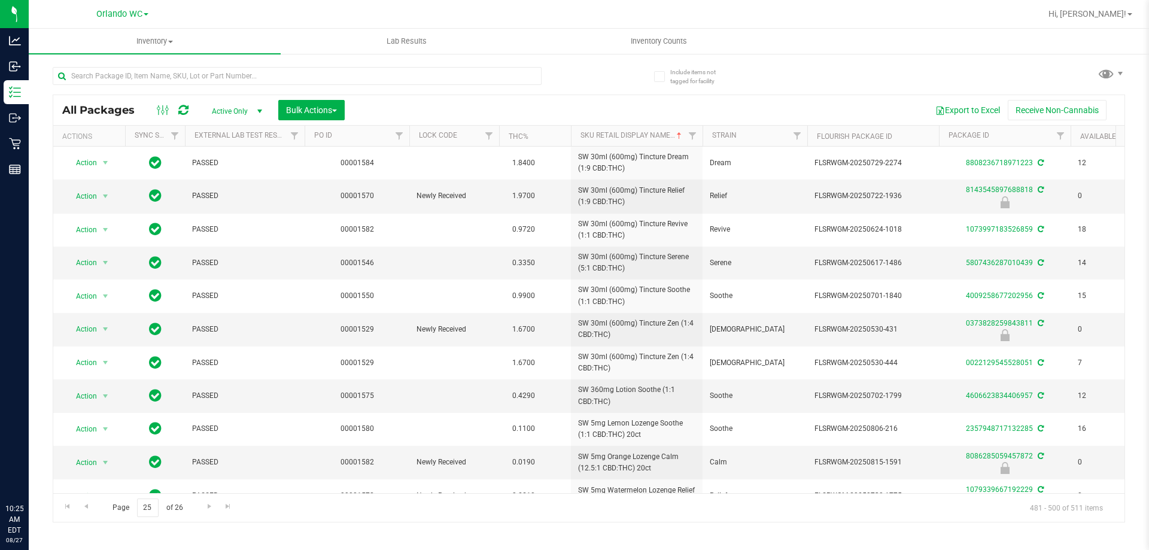
click at [284, 522] on div "All Packages Active Only Active Only Lab Samples Locked All External Internal B…" at bounding box center [589, 309] width 1073 height 428
click at [90, 506] on span "Go to the previous page" at bounding box center [86, 507] width 10 height 10
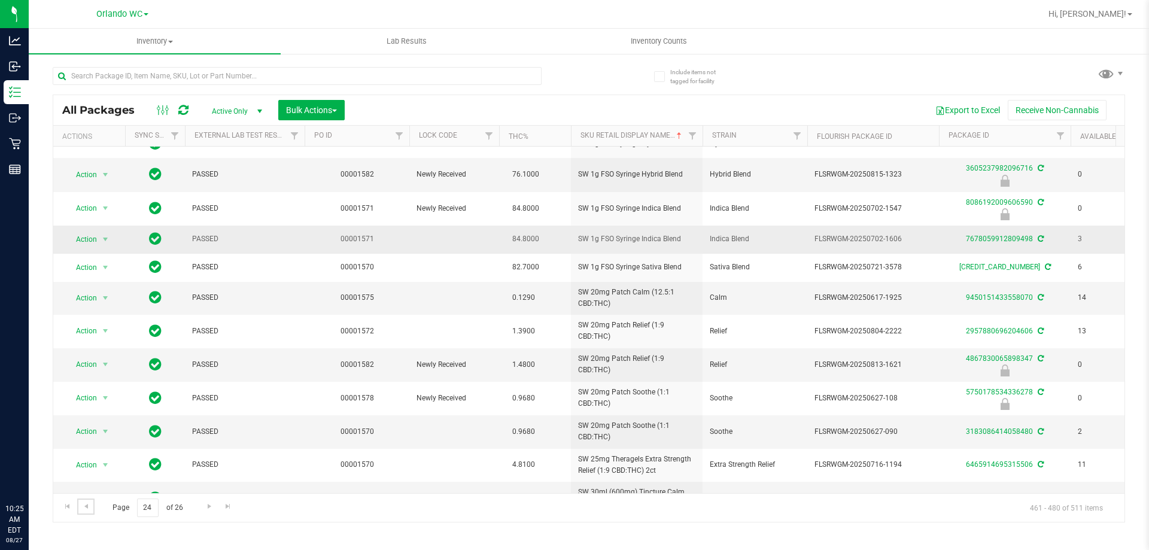
scroll to position [313, 0]
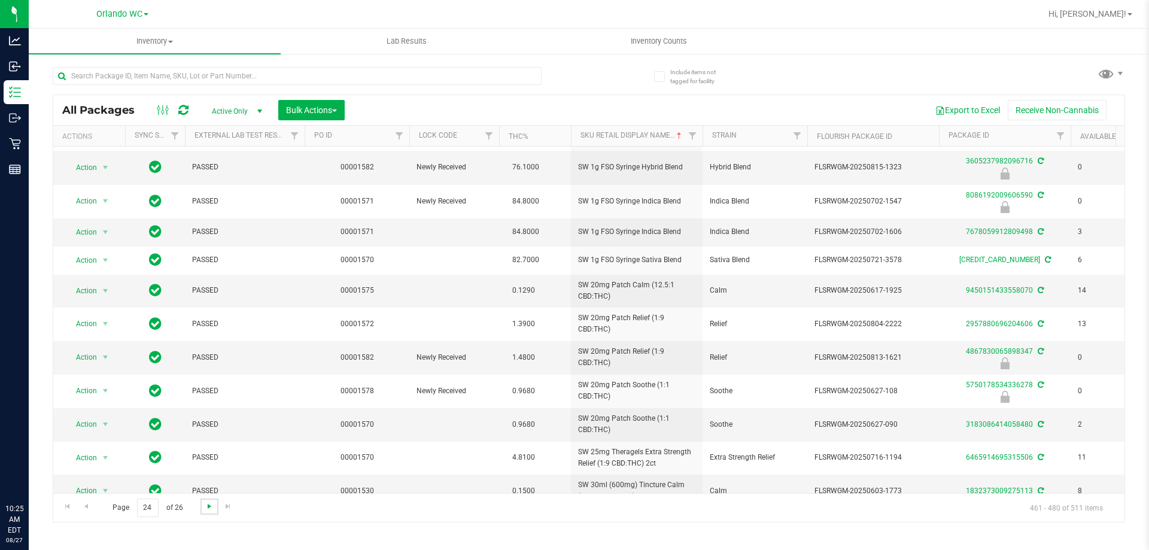
click at [206, 508] on span "Go to the next page" at bounding box center [210, 507] width 10 height 10
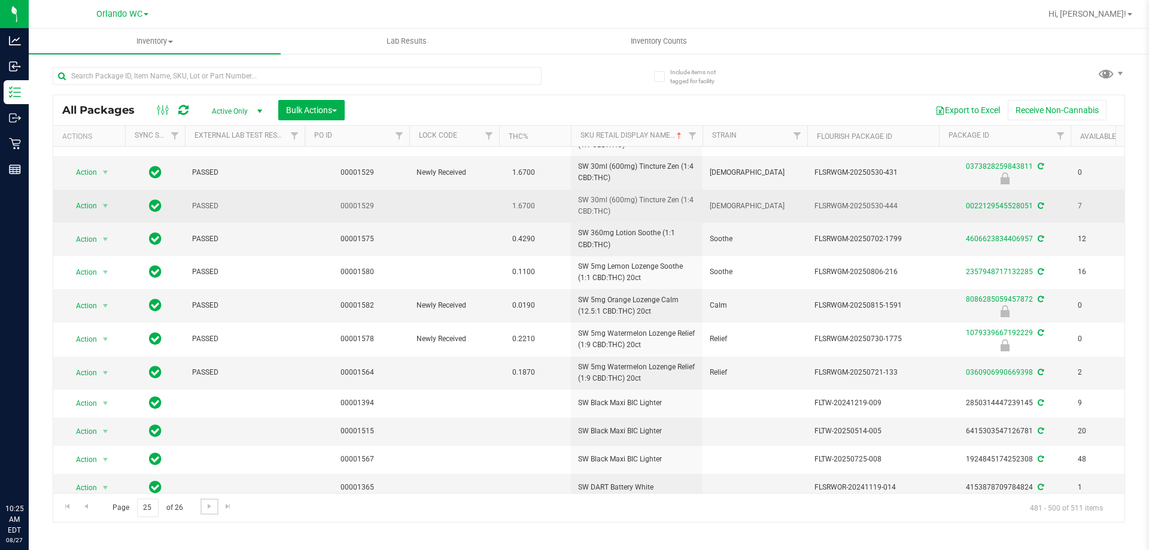
scroll to position [180, 0]
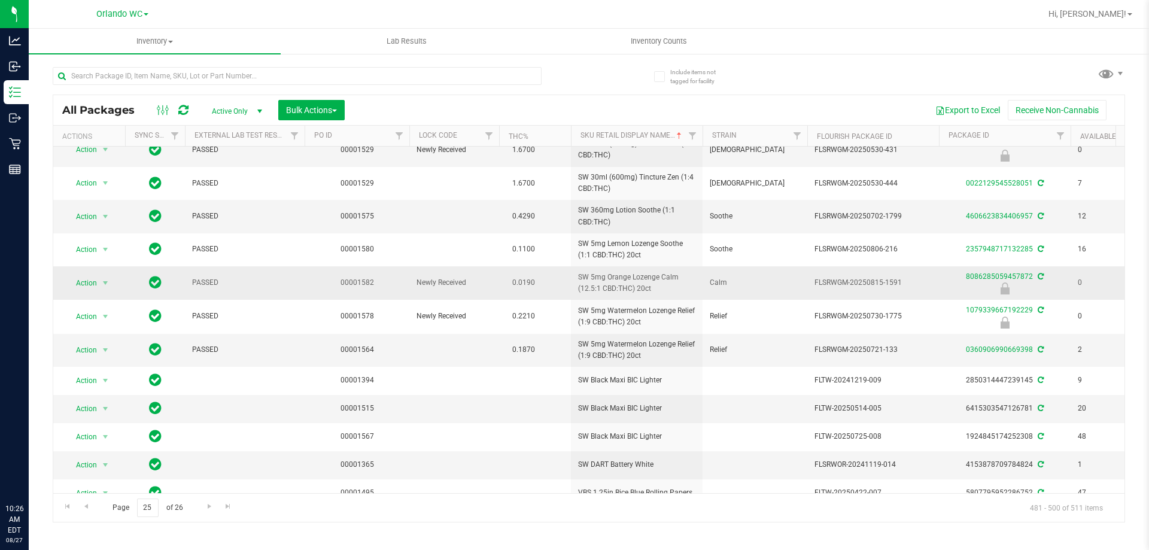
drag, startPoint x: 577, startPoint y: 273, endPoint x: 651, endPoint y: 289, distance: 76.4
click at [574, 289] on td "SW 5mg Orange Lozenge Calm (12.5:1 CBD:THC) 20ct" at bounding box center [637, 283] width 132 height 34
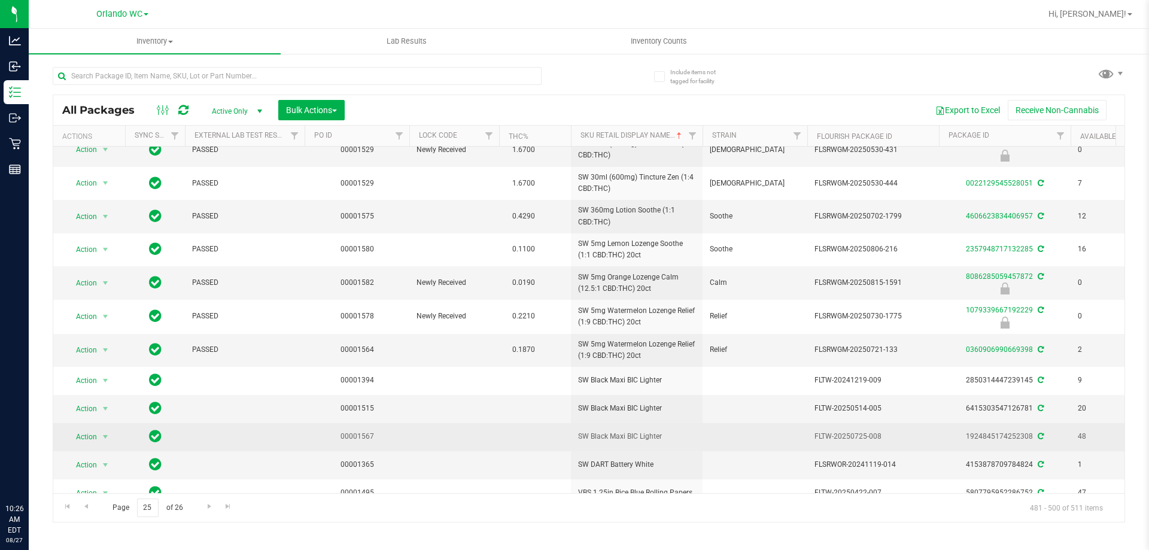
copy span "SW 5mg Orange Lozenge Calm (12.5:1 CBD:THC) 20ct"
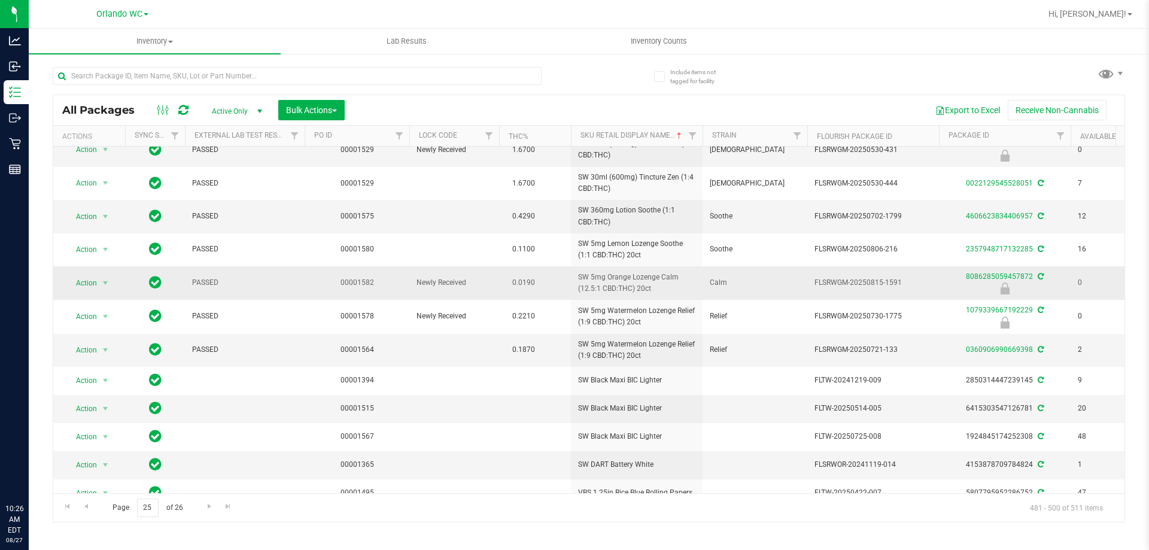
drag, startPoint x: 814, startPoint y: 282, endPoint x: 905, endPoint y: 281, distance: 91.0
click at [574, 281] on td "FLSRWGM-20250815-1591" at bounding box center [874, 283] width 132 height 34
click at [278, 499] on div "Page 25 of 26 481 - 500 of 511 items" at bounding box center [589, 507] width 1072 height 29
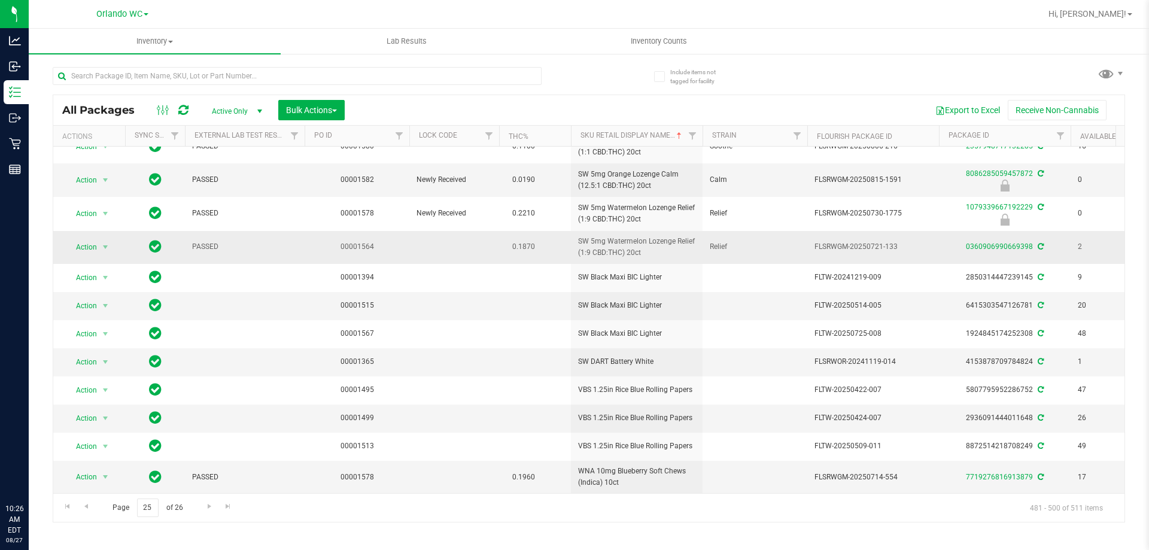
scroll to position [292, 0]
click at [201, 509] on link "Go to the next page" at bounding box center [209, 507] width 17 height 16
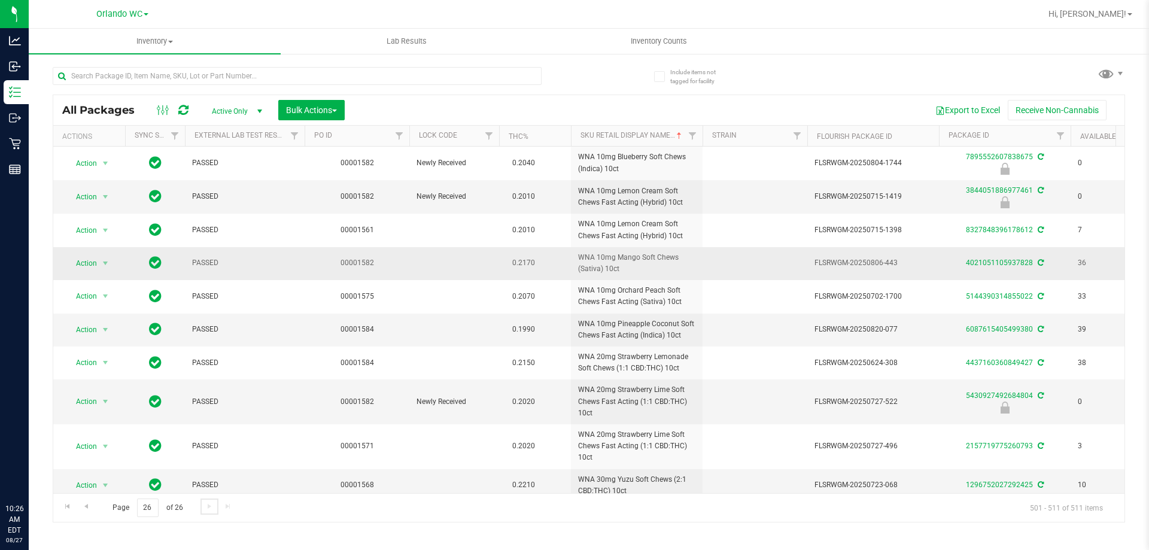
scroll to position [51, 0]
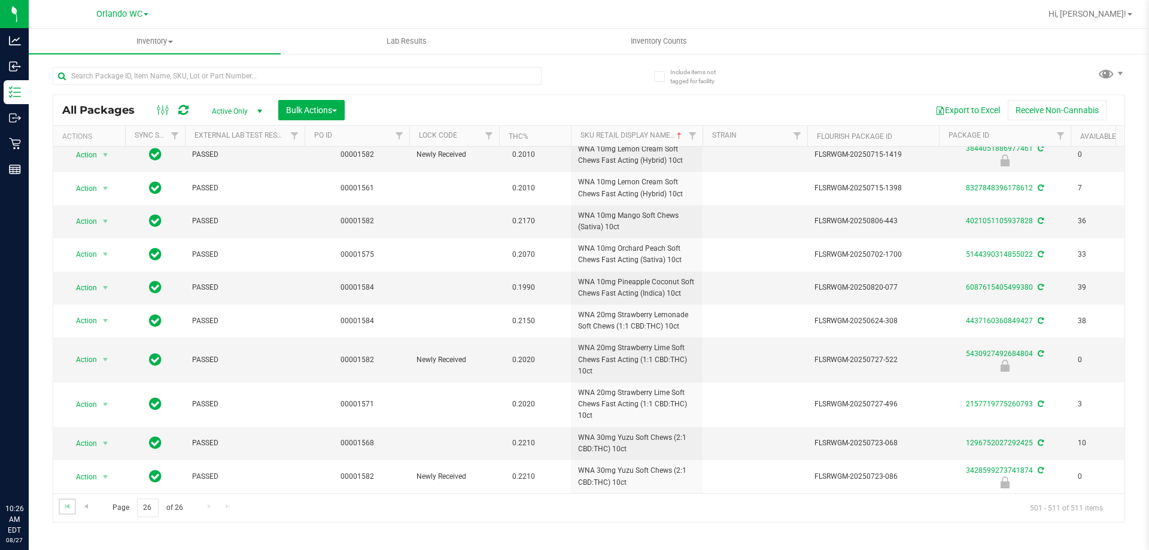
click at [69, 513] on link "Go to the first page" at bounding box center [67, 507] width 17 height 16
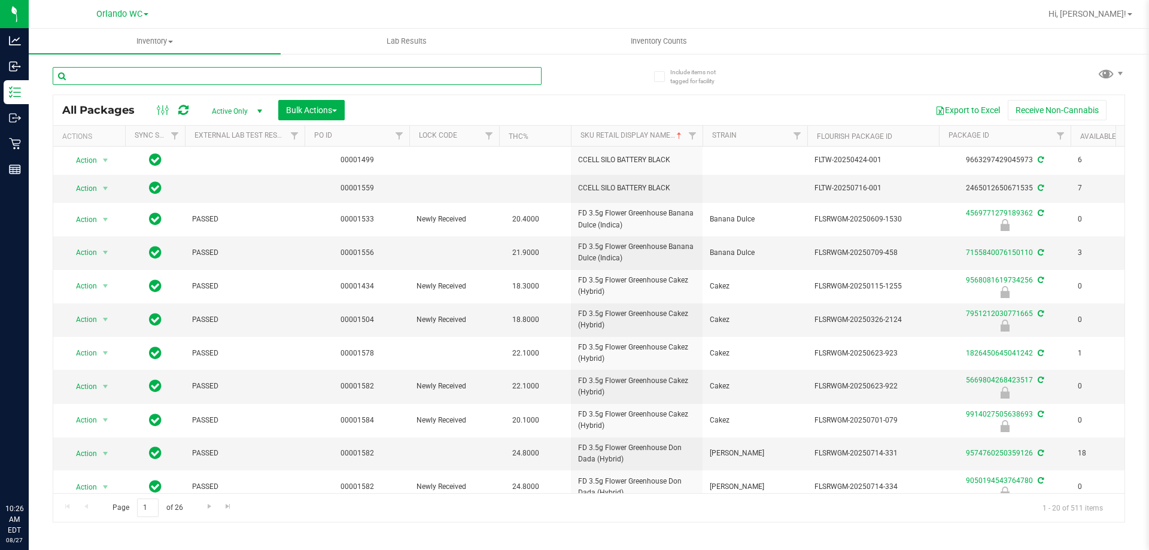
click at [172, 67] on input "text" at bounding box center [297, 76] width 489 height 18
paste input "FT 0.5g Pre-Roll Deluxe Sugar Cane (Indica) 5ct"
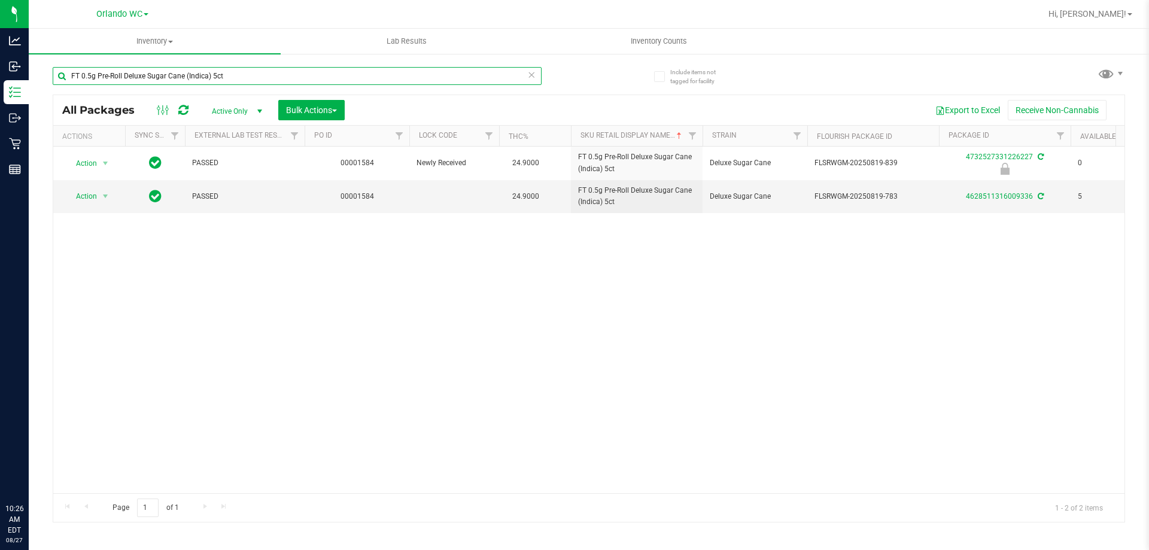
click at [330, 73] on input "FT 0.5g Pre-Roll Deluxe Sugar Cane (Indica) 5ct" at bounding box center [297, 76] width 489 height 18
paste input "Vape Cart CDT Distillate Cookie Popz (Hybrid)"
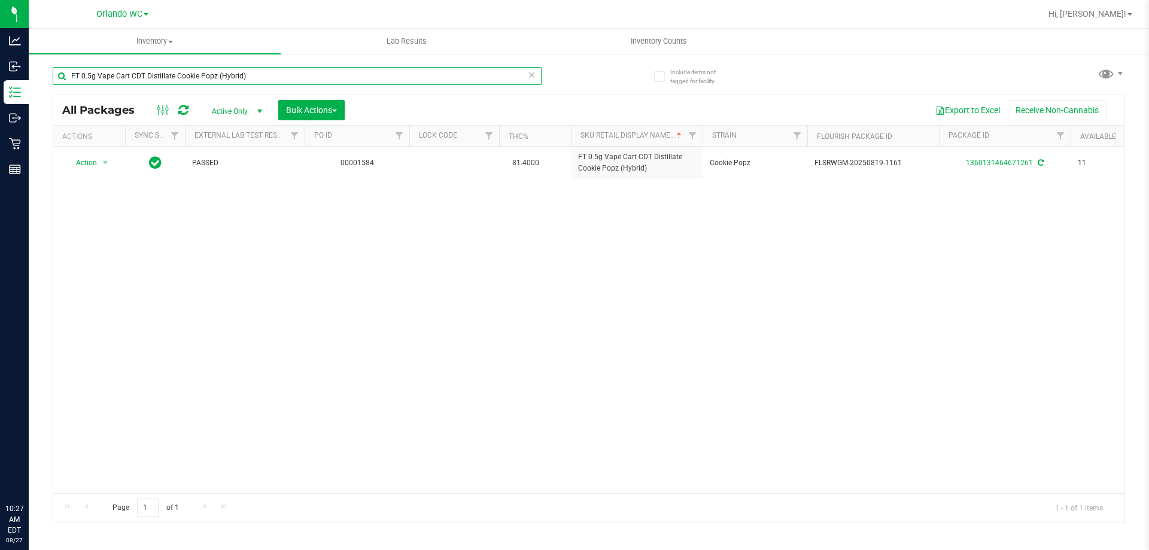
click at [169, 77] on input "FT 0.5g Vape Cart CDT Distillate Cookie Popz (Hybrid)" at bounding box center [297, 76] width 489 height 18
paste input "Distillate Watermelon Z (Indica"
click at [559, 89] on div "FT 0.5g Vape Cart Distillate Watermelon Z (Indica)" at bounding box center [321, 75] width 536 height 38
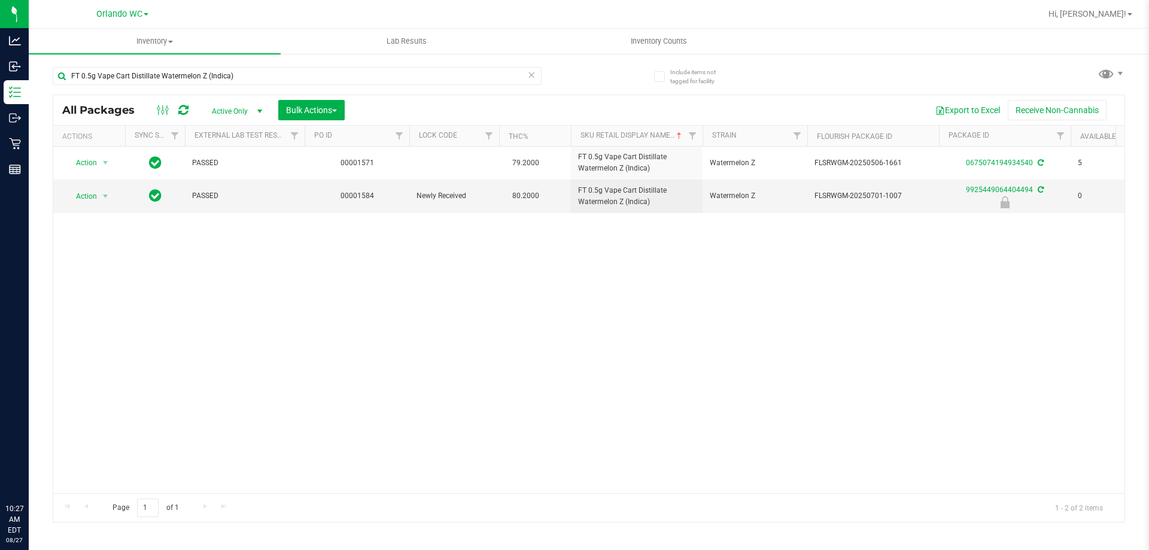
click at [574, 359] on div "Action Action Adjust qty Create package Edit attributes Global inventory Locate…" at bounding box center [589, 320] width 1072 height 347
click at [201, 73] on input "FT 0.5g Vape Cart Distillate Watermelon Z (Indica)" at bounding box center [297, 76] width 489 height 18
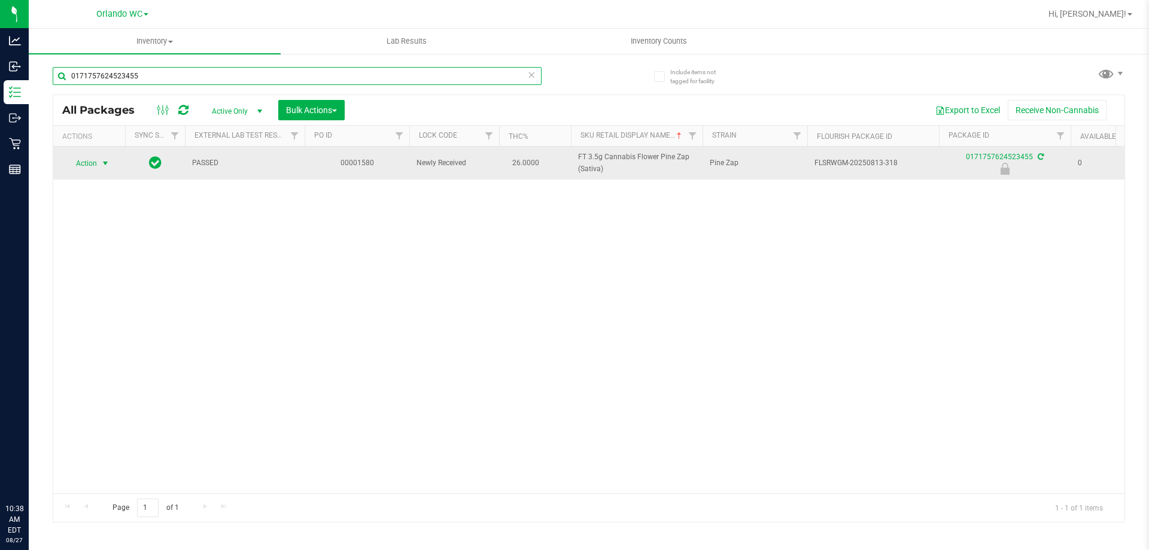
type input "0171757624523455"
click at [99, 167] on span "select" at bounding box center [105, 163] width 15 height 17
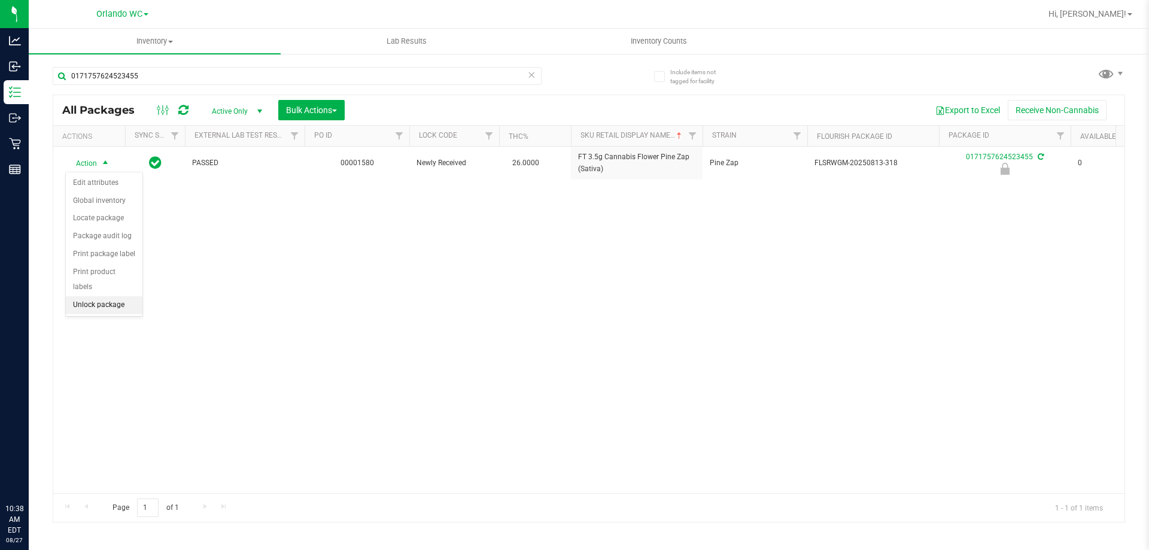
click at [98, 296] on li "Unlock package" at bounding box center [104, 305] width 77 height 18
click at [295, 336] on div "Action Action Adjust qty Create package Edit attributes Global inventory Locate…" at bounding box center [589, 320] width 1072 height 347
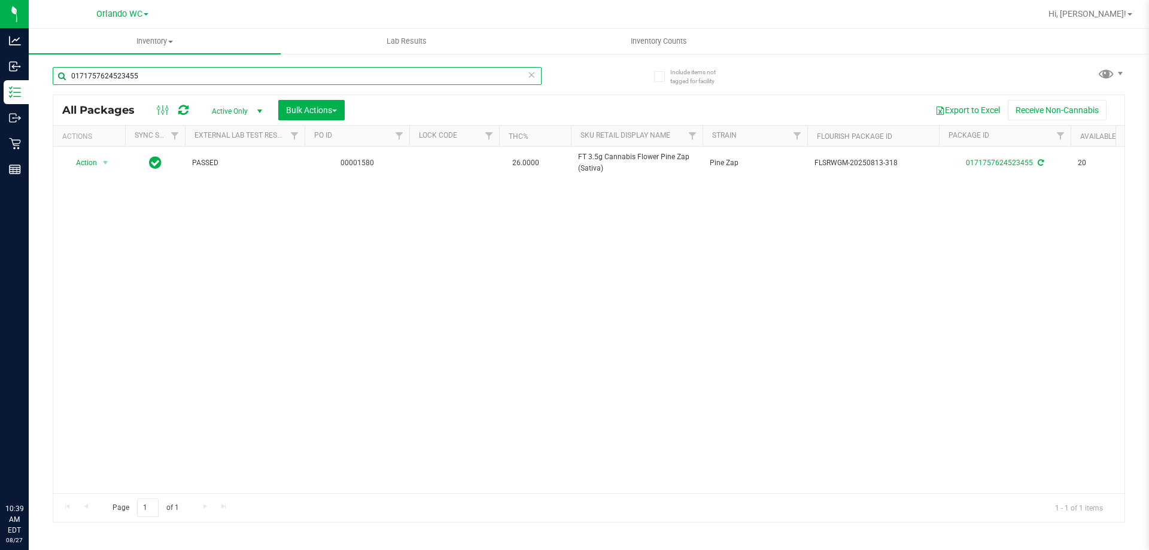
click at [166, 84] on input "0171757624523455" at bounding box center [297, 76] width 489 height 18
click at [166, 80] on input "0171757624523455" at bounding box center [297, 76] width 489 height 18
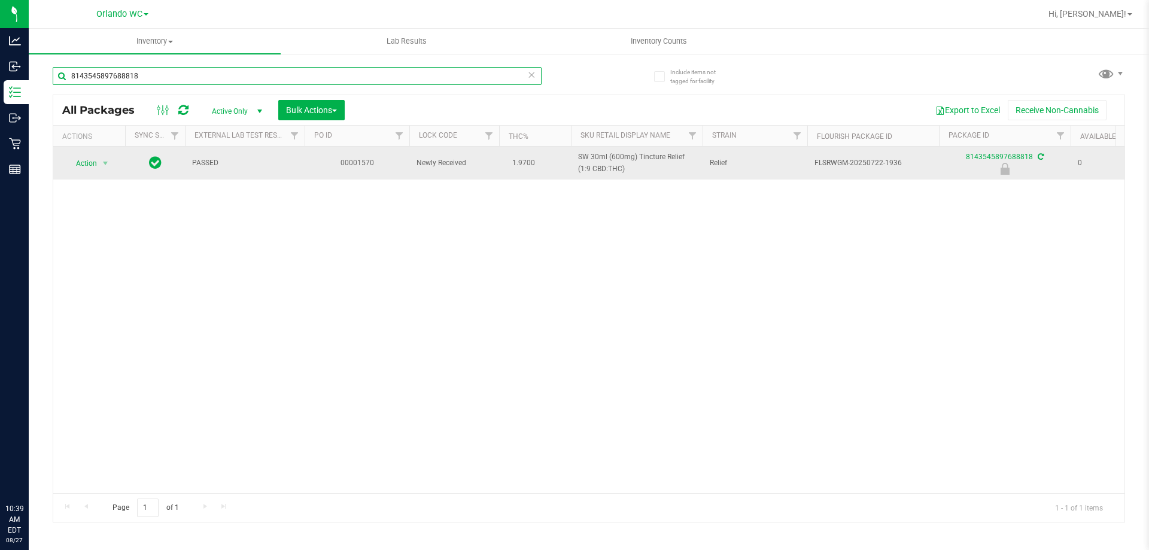
type input "8143545897688818"
click at [100, 169] on span "select" at bounding box center [105, 163] width 15 height 17
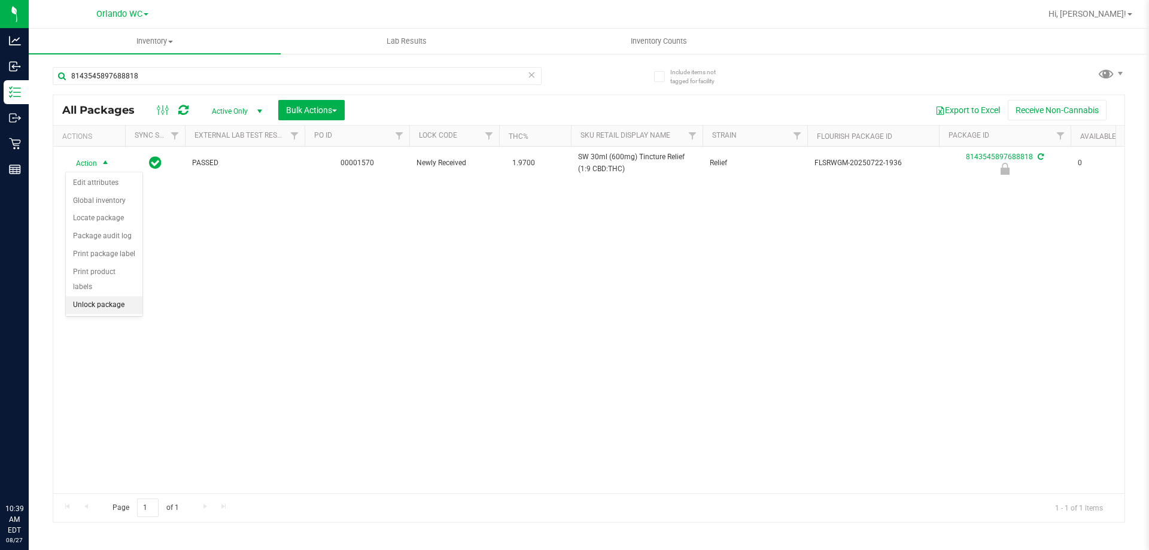
click at [93, 296] on li "Unlock package" at bounding box center [104, 305] width 77 height 18
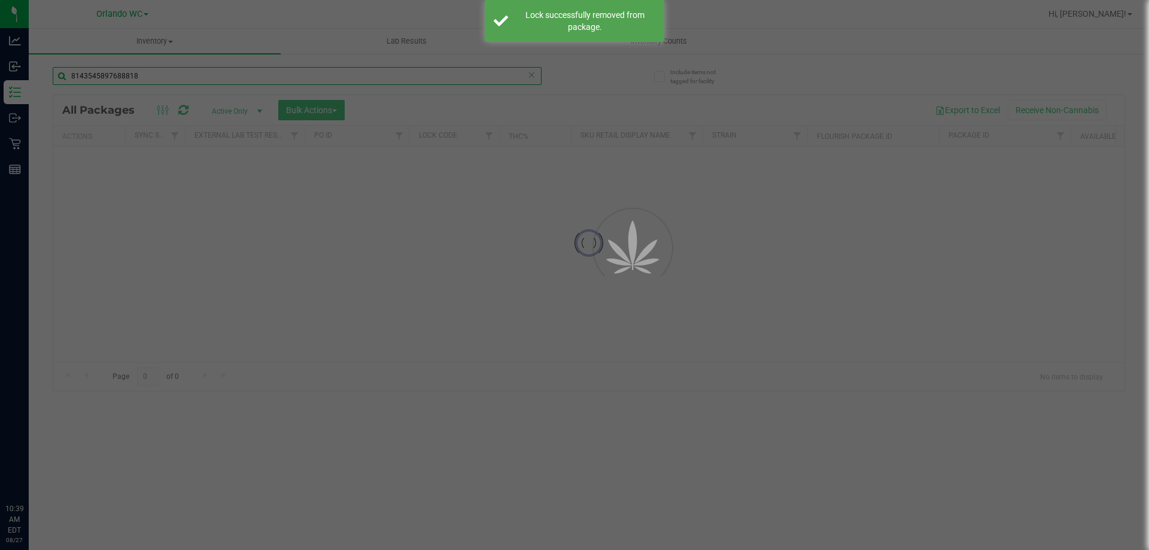
click at [113, 80] on input "8143545897688818" at bounding box center [297, 76] width 489 height 18
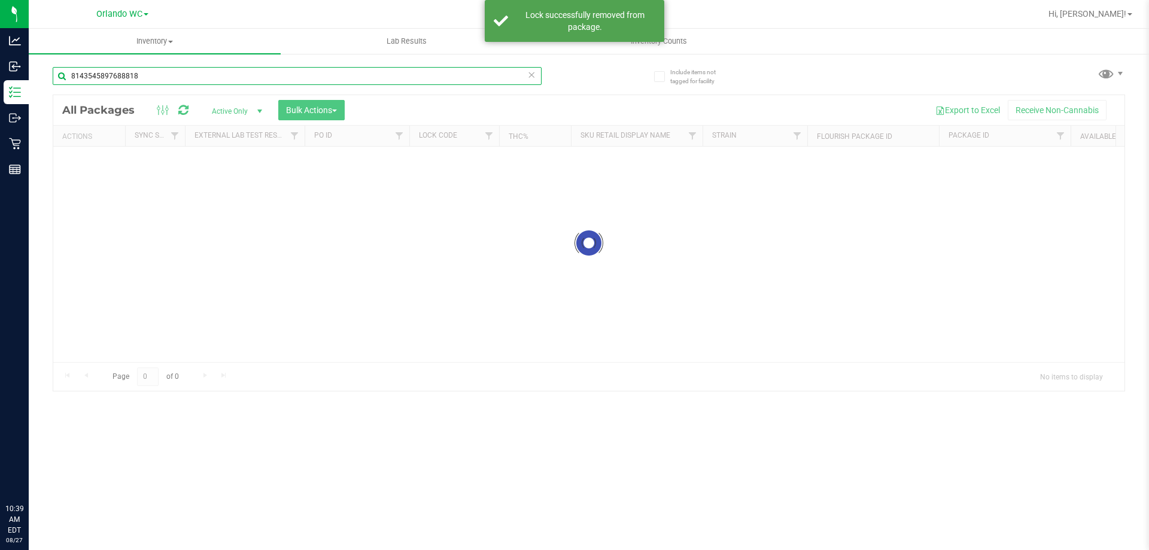
click at [113, 80] on input "8143545897688818" at bounding box center [297, 76] width 489 height 18
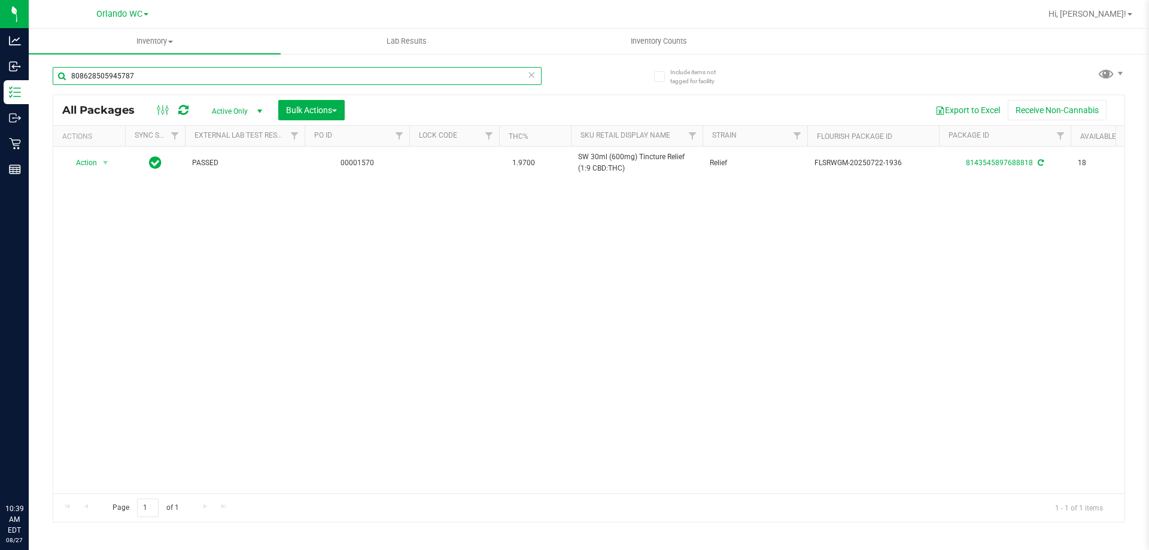
type input "8086285059457872"
type input "2026-02-15"
type input "8086285059457872"
click at [104, 160] on div at bounding box center [88, 162] width 57 height 11
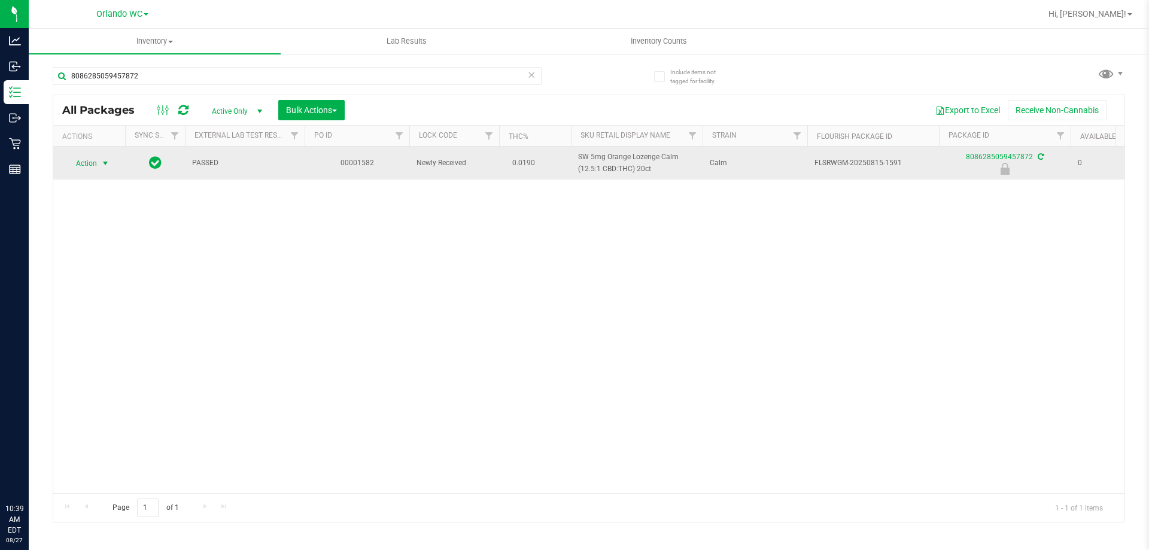
click at [98, 166] on span "select" at bounding box center [105, 163] width 15 height 17
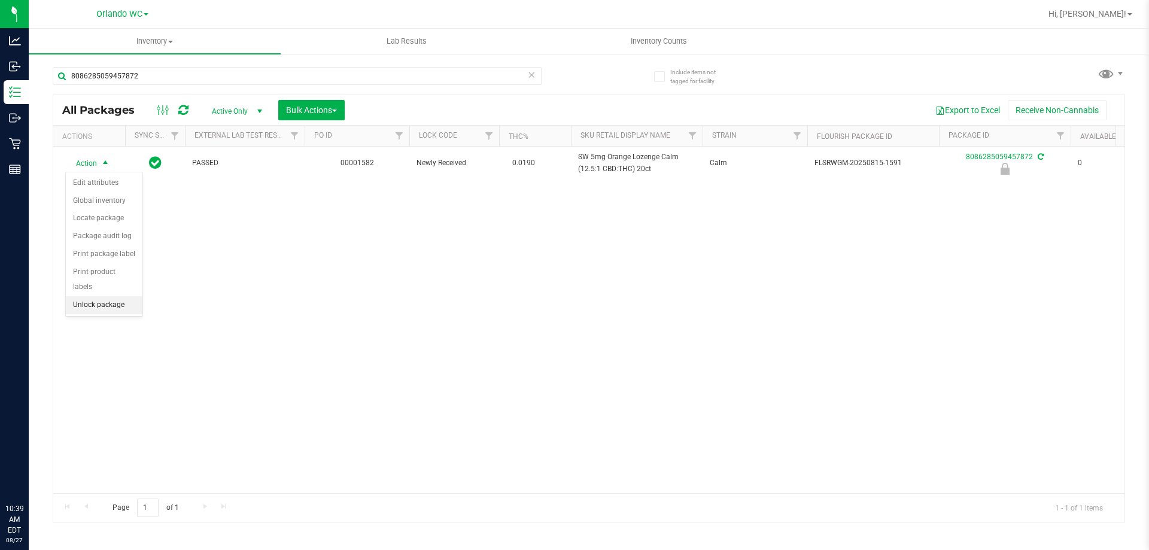
click at [107, 296] on li "Unlock package" at bounding box center [104, 305] width 77 height 18
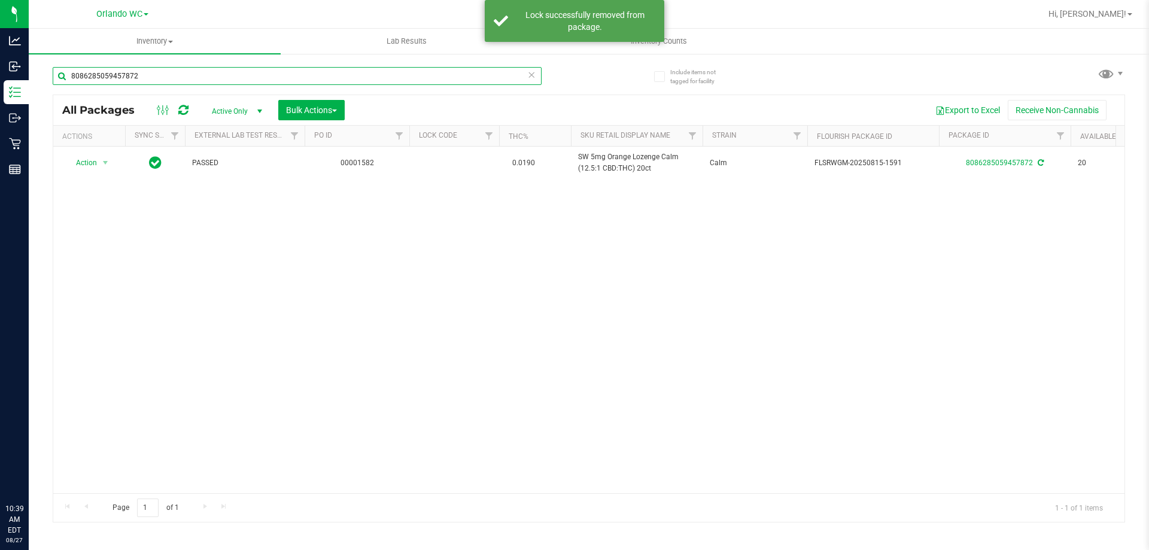
click at [111, 81] on input "8086285059457872" at bounding box center [297, 76] width 489 height 18
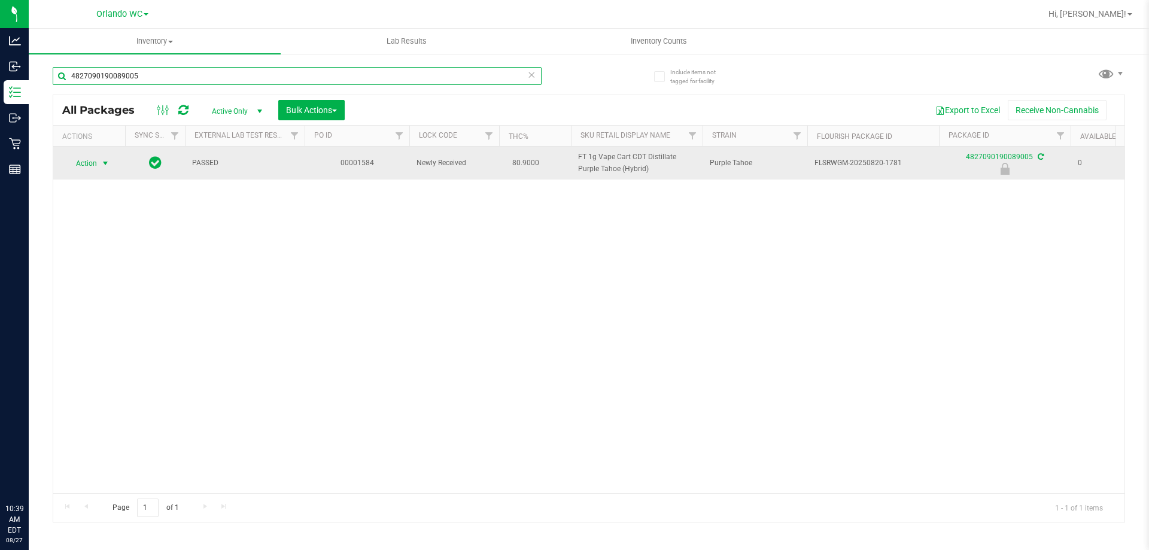
type input "4827090190089005"
click at [94, 162] on span "Action" at bounding box center [81, 163] width 32 height 17
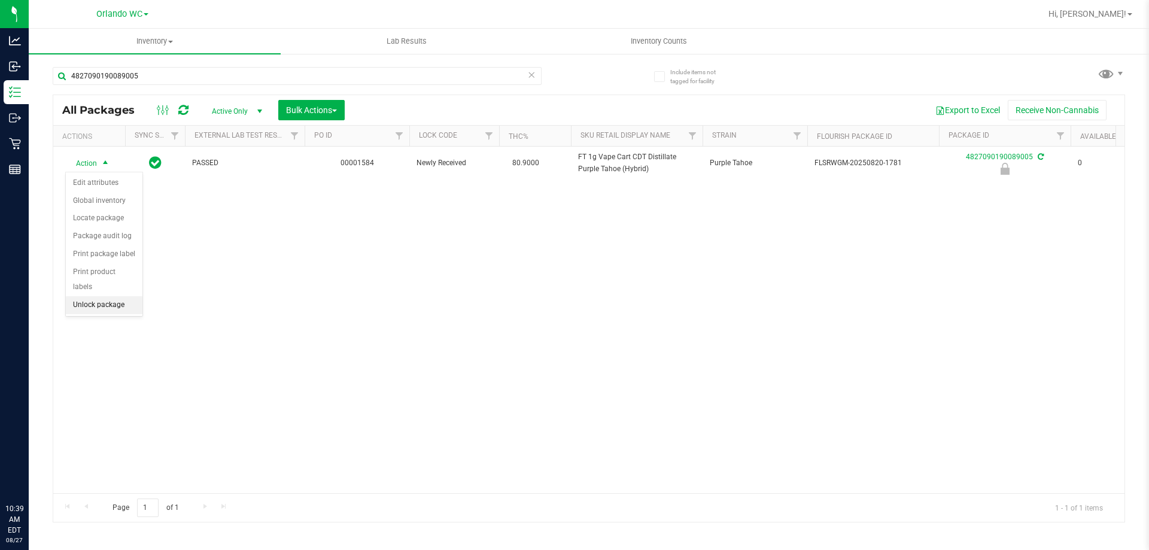
click at [114, 296] on li "Unlock package" at bounding box center [104, 305] width 77 height 18
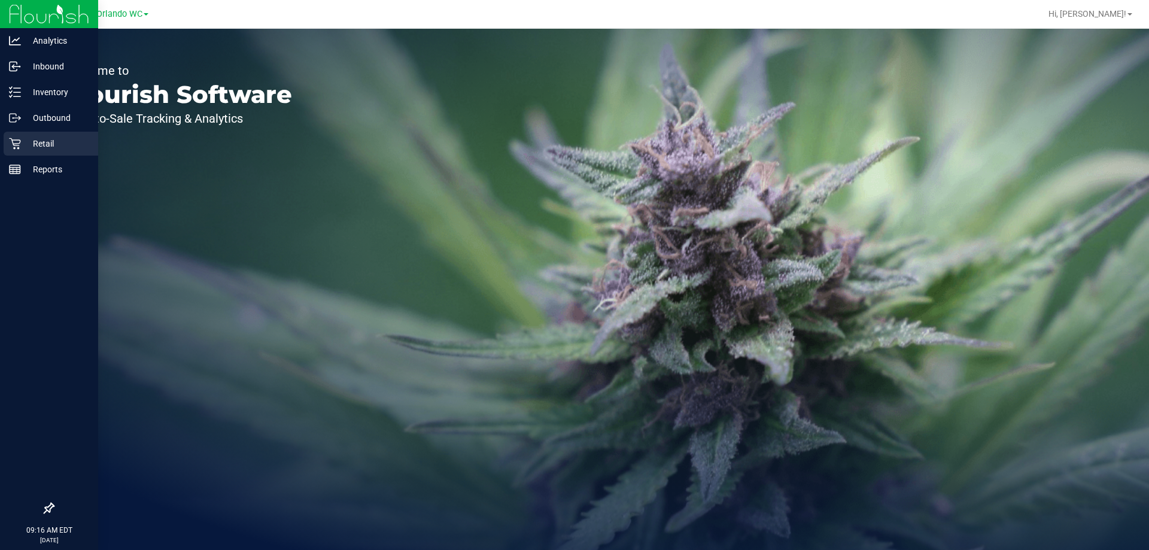
click at [32, 146] on p "Retail" at bounding box center [57, 144] width 72 height 14
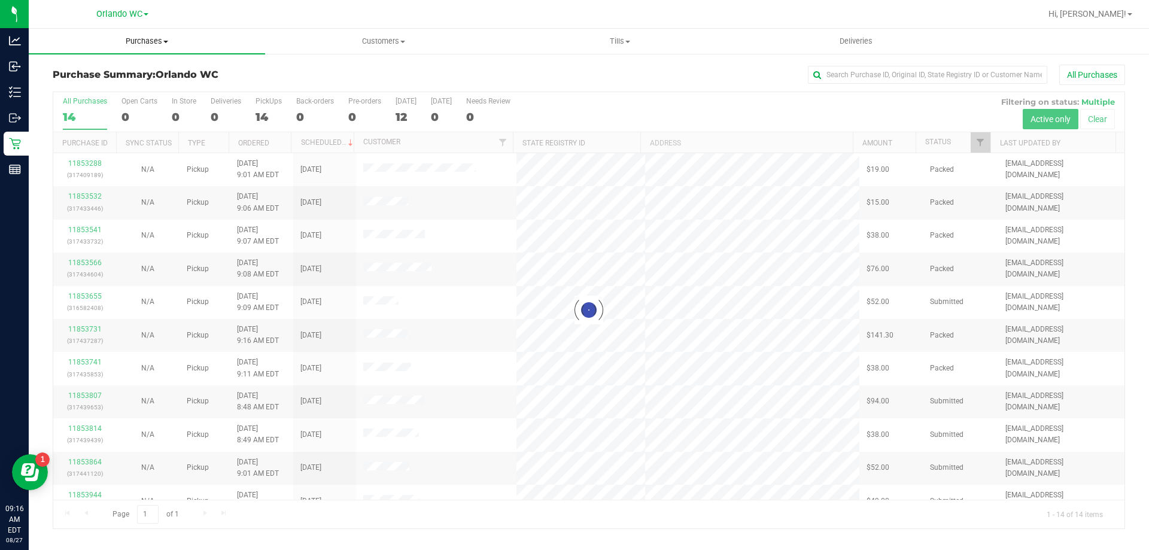
click at [141, 41] on span "Purchases" at bounding box center [147, 41] width 236 height 11
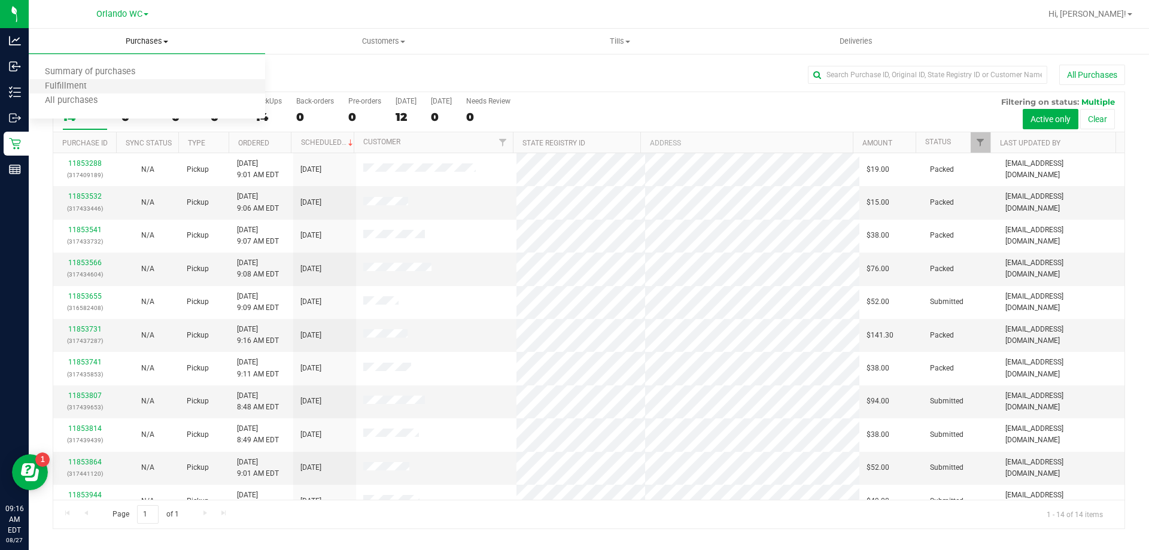
click at [116, 87] on li "Fulfillment" at bounding box center [147, 87] width 236 height 14
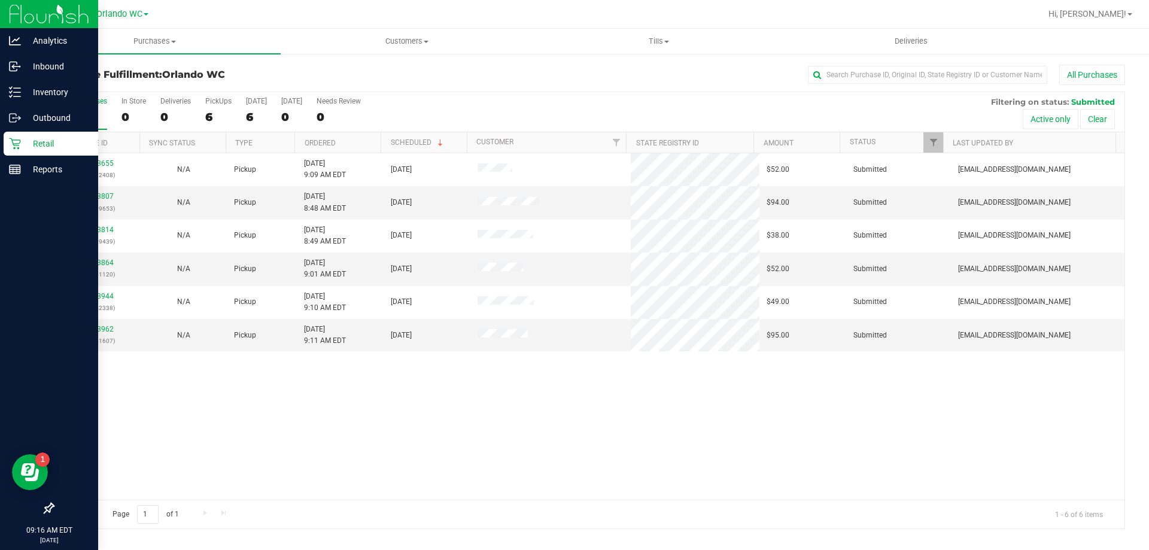
click at [23, 144] on p "Retail" at bounding box center [57, 144] width 72 height 14
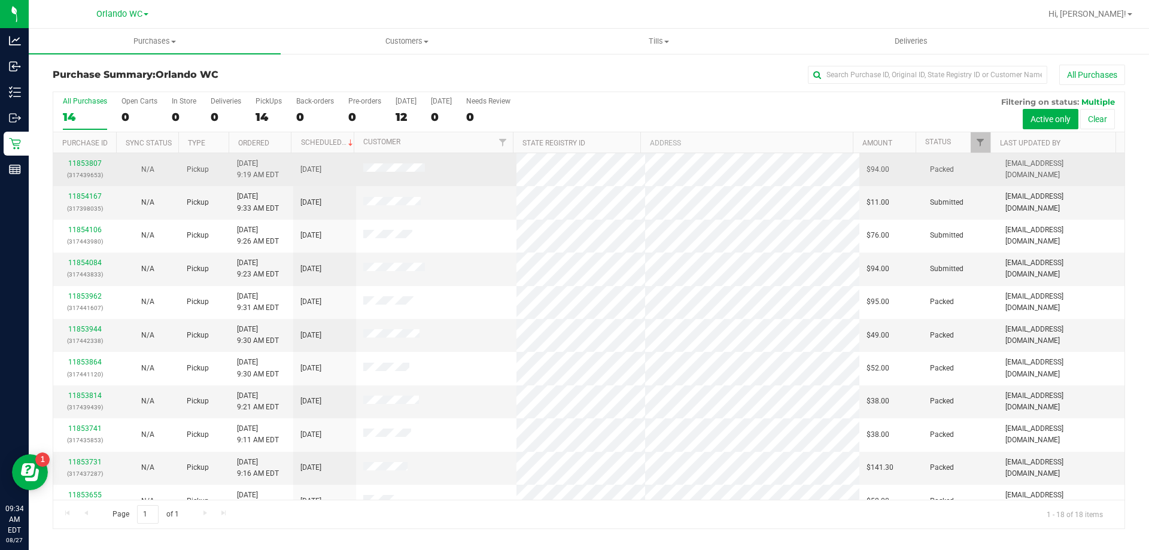
click at [263, 154] on td "8/27/2025 9:19 AM EDT" at bounding box center [261, 169] width 63 height 33
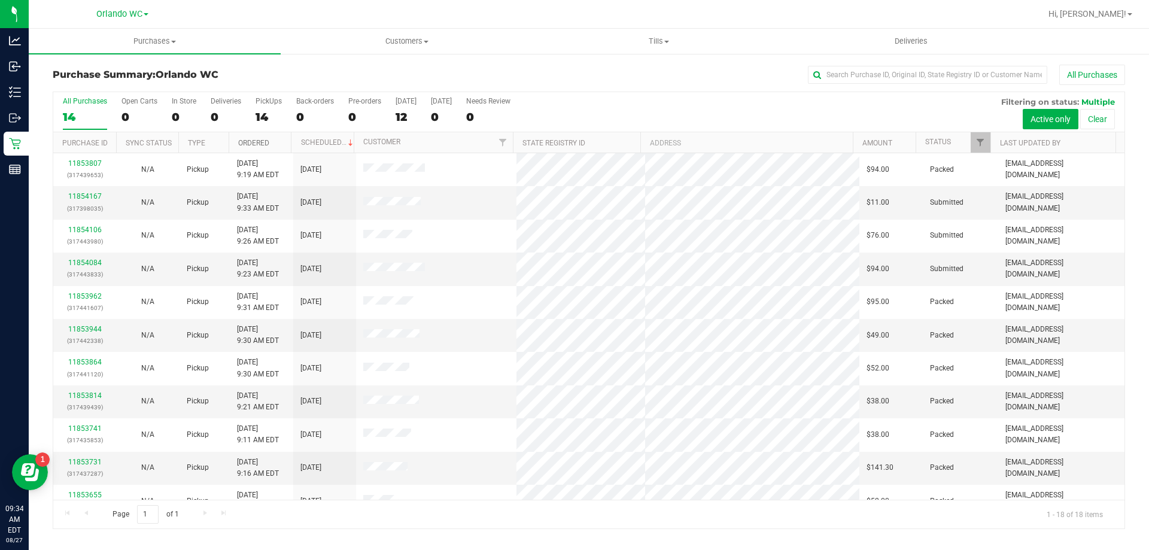
click at [263, 145] on link "Ordered" at bounding box center [253, 143] width 31 height 8
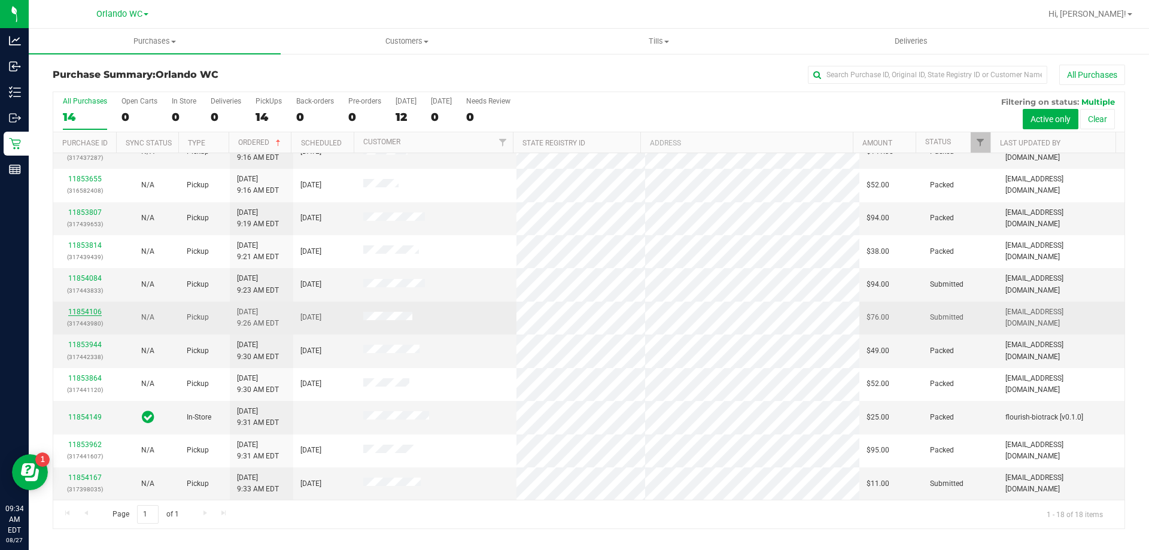
click at [92, 308] on link "11854106" at bounding box center [85, 312] width 34 height 8
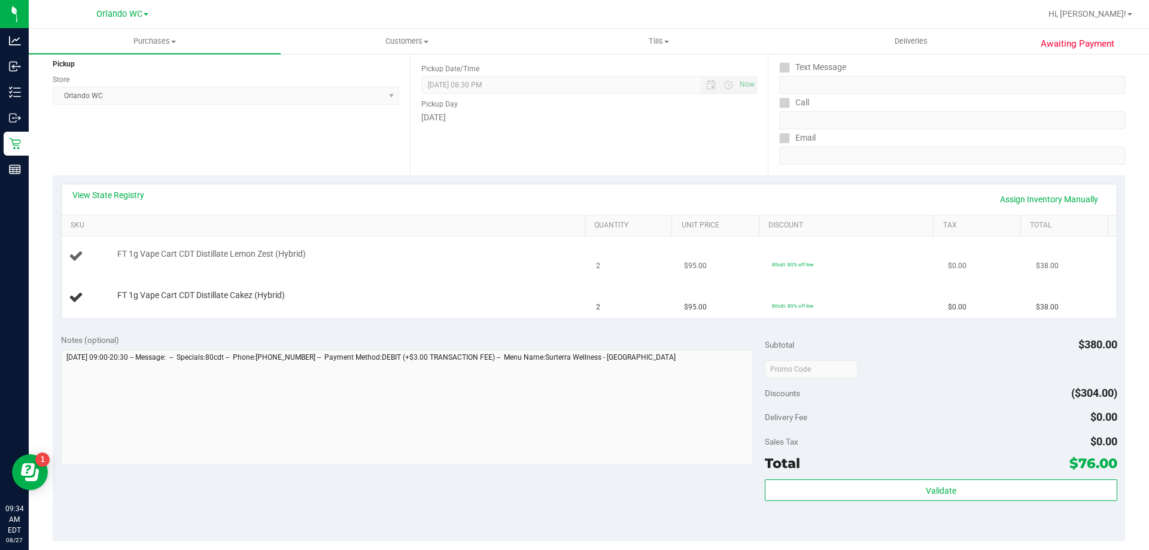
scroll to position [180, 0]
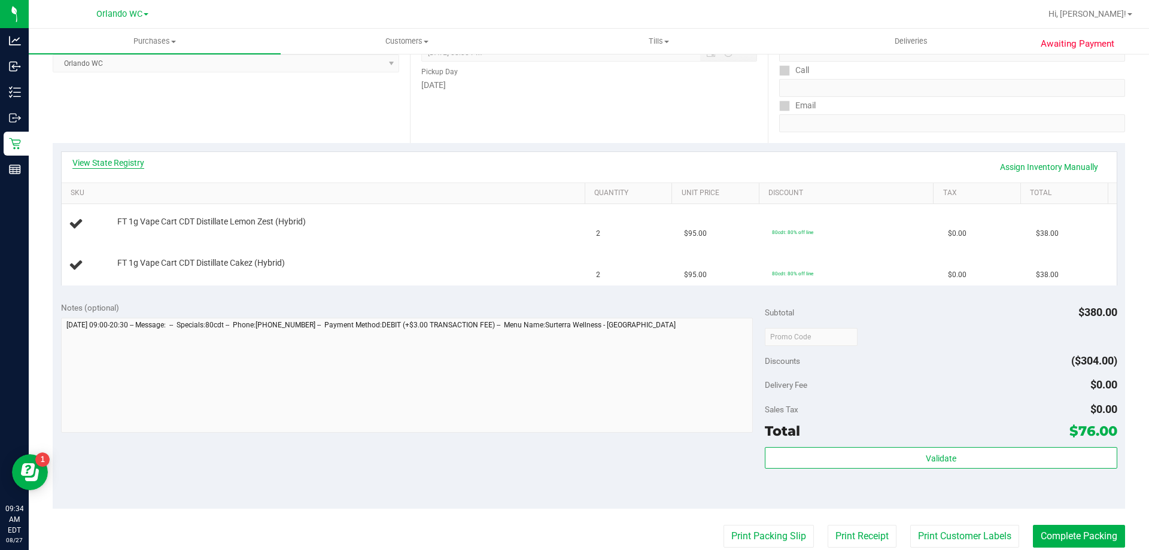
click at [133, 168] on link "View State Registry" at bounding box center [108, 163] width 72 height 12
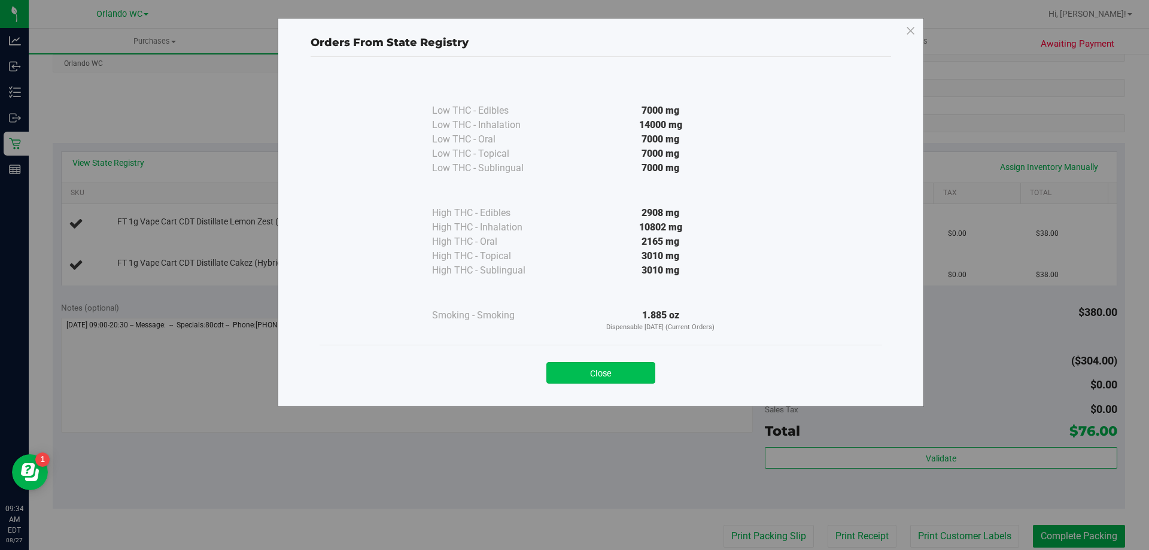
click at [623, 368] on button "Close" at bounding box center [601, 373] width 109 height 22
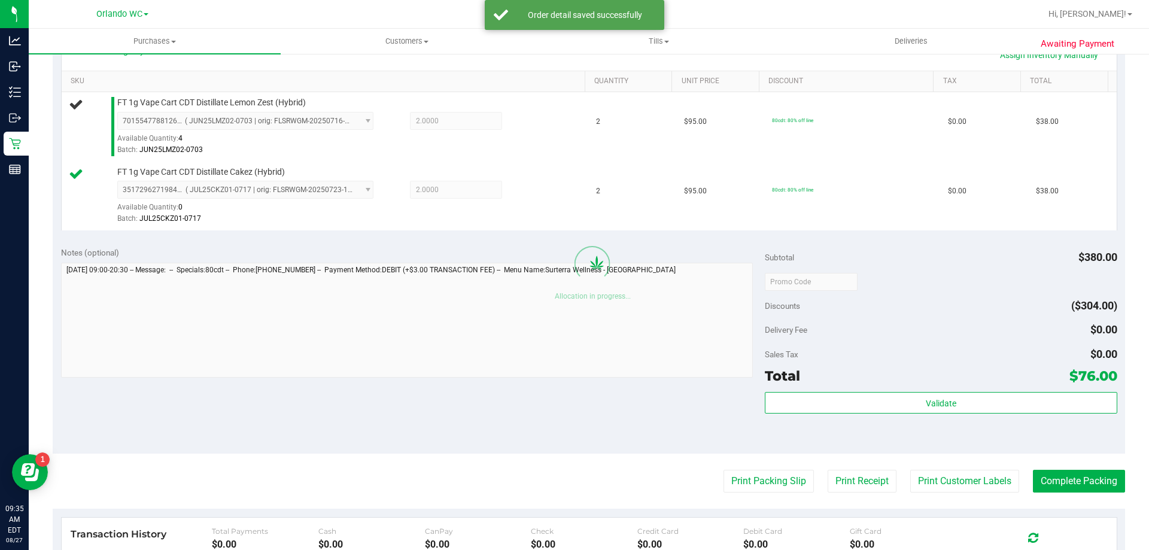
scroll to position [299, 0]
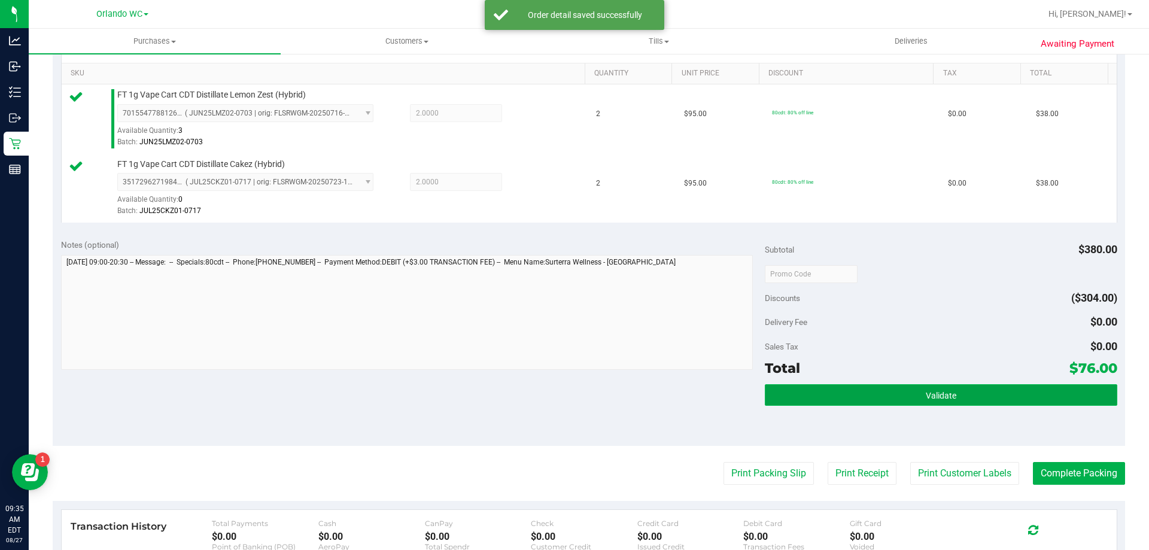
click at [950, 405] on button "Validate" at bounding box center [941, 395] width 352 height 22
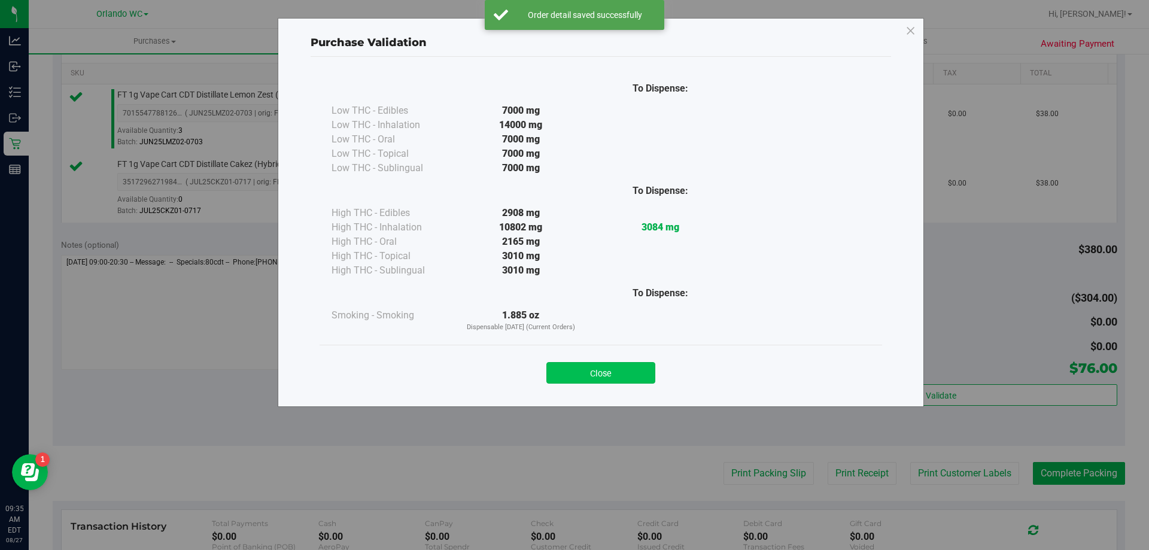
click at [598, 372] on button "Close" at bounding box center [601, 373] width 109 height 22
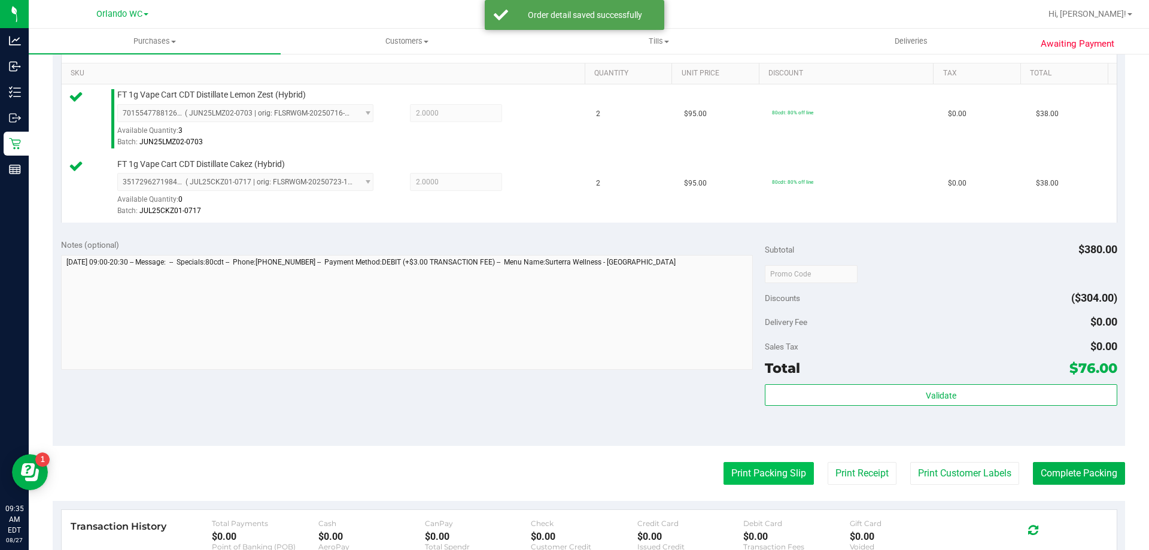
click at [764, 475] on button "Print Packing Slip" at bounding box center [769, 473] width 90 height 23
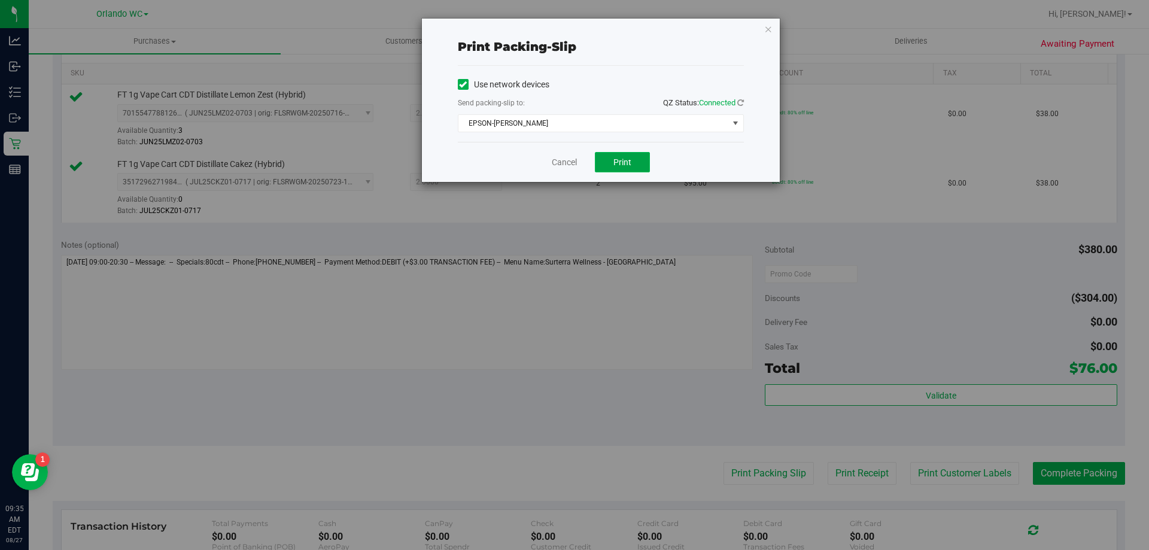
click at [635, 166] on button "Print" at bounding box center [622, 162] width 55 height 20
click at [560, 162] on link "Cancel" at bounding box center [564, 162] width 25 height 13
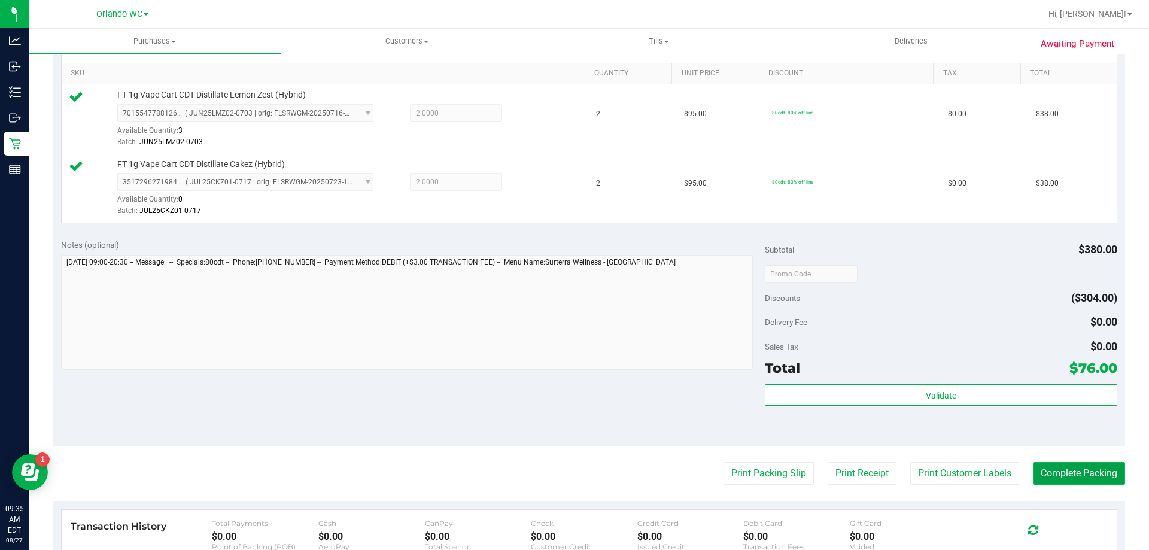
click at [1071, 475] on button "Complete Packing" at bounding box center [1079, 473] width 92 height 23
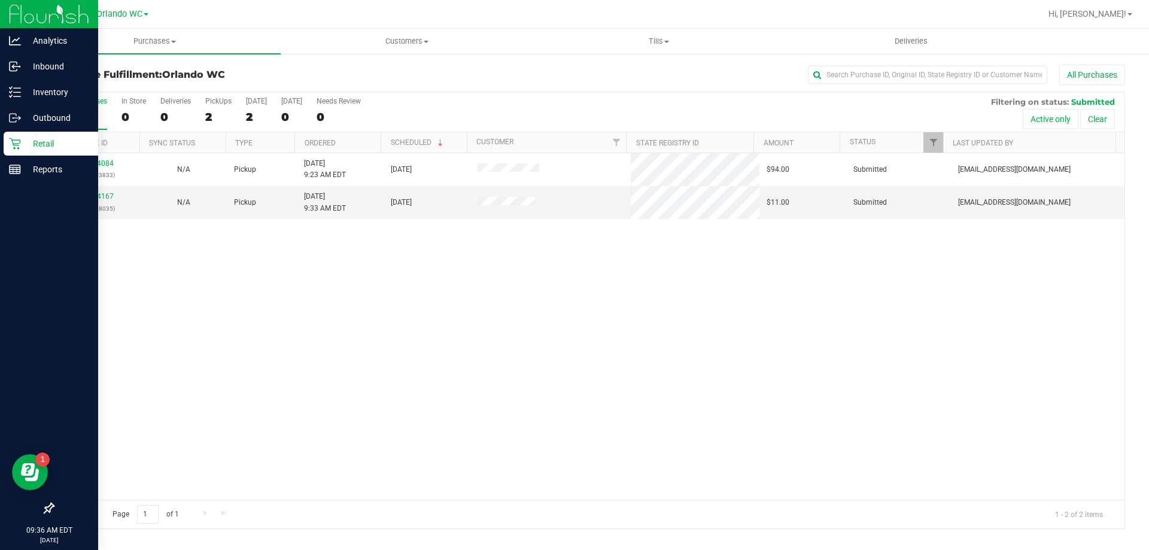
click at [35, 143] on p "Retail" at bounding box center [57, 144] width 72 height 14
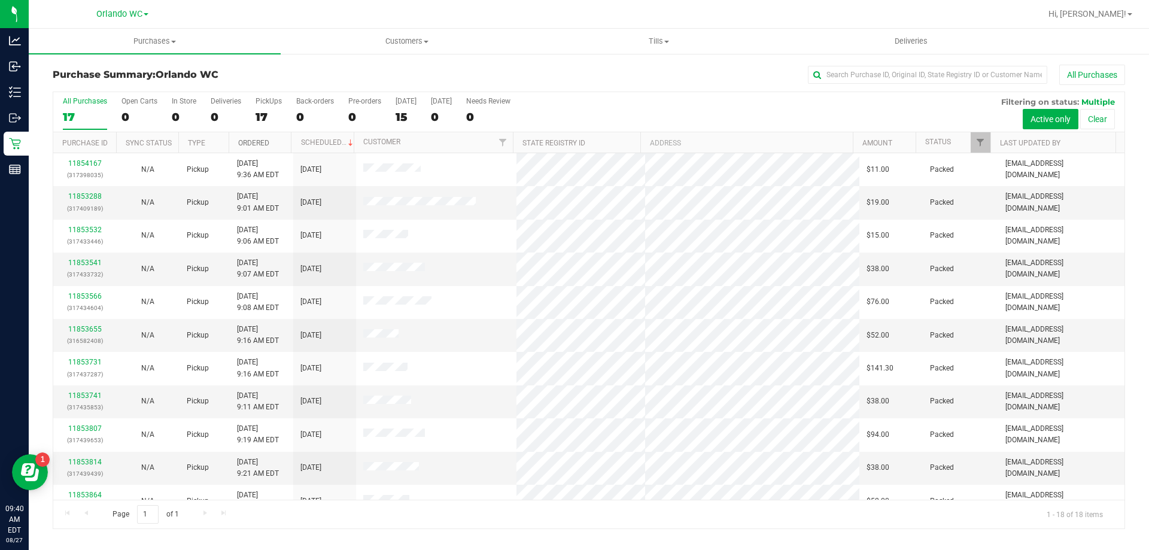
click at [244, 141] on link "Ordered" at bounding box center [253, 143] width 31 height 8
click at [398, 34] on uib-tab-heading "Customers All customers Add a new customer All physicians" at bounding box center [406, 41] width 251 height 24
click at [367, 67] on li "All customers" at bounding box center [407, 72] width 252 height 14
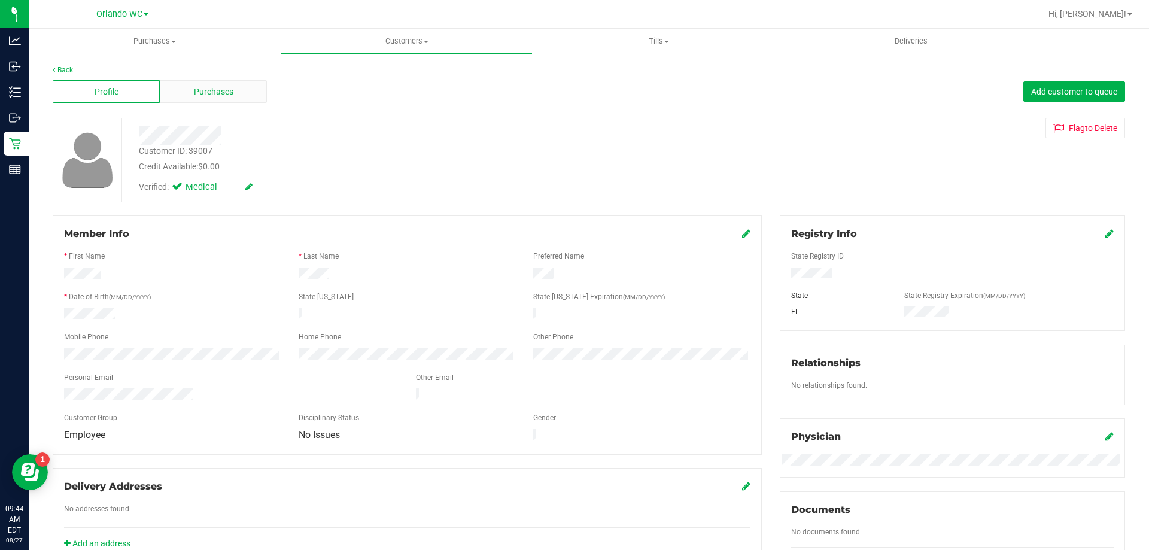
click at [219, 93] on span "Purchases" at bounding box center [214, 92] width 40 height 13
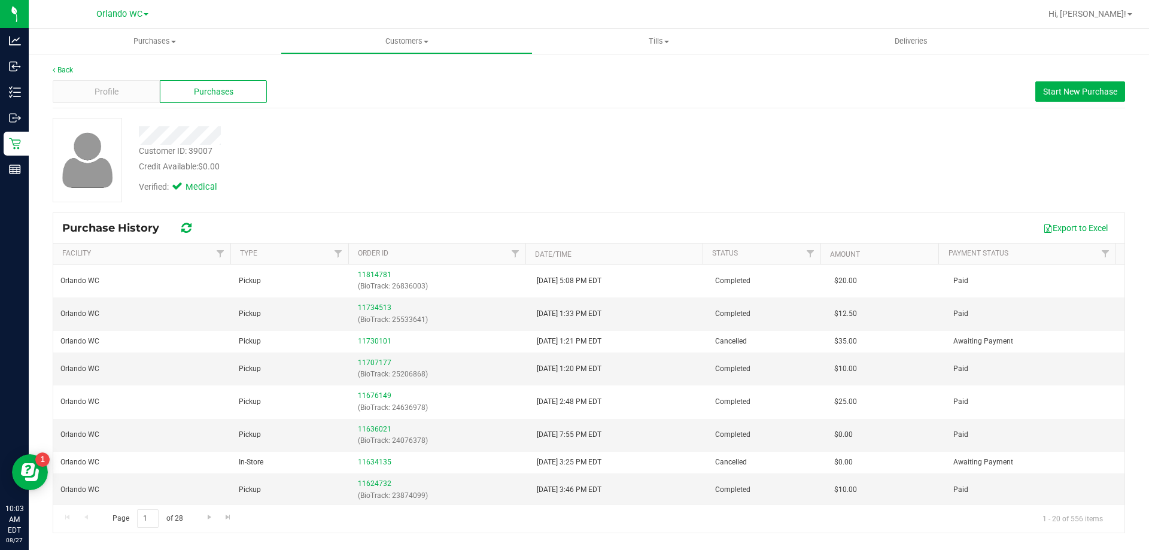
click at [427, 168] on div "Credit Available: $0.00" at bounding box center [402, 166] width 527 height 13
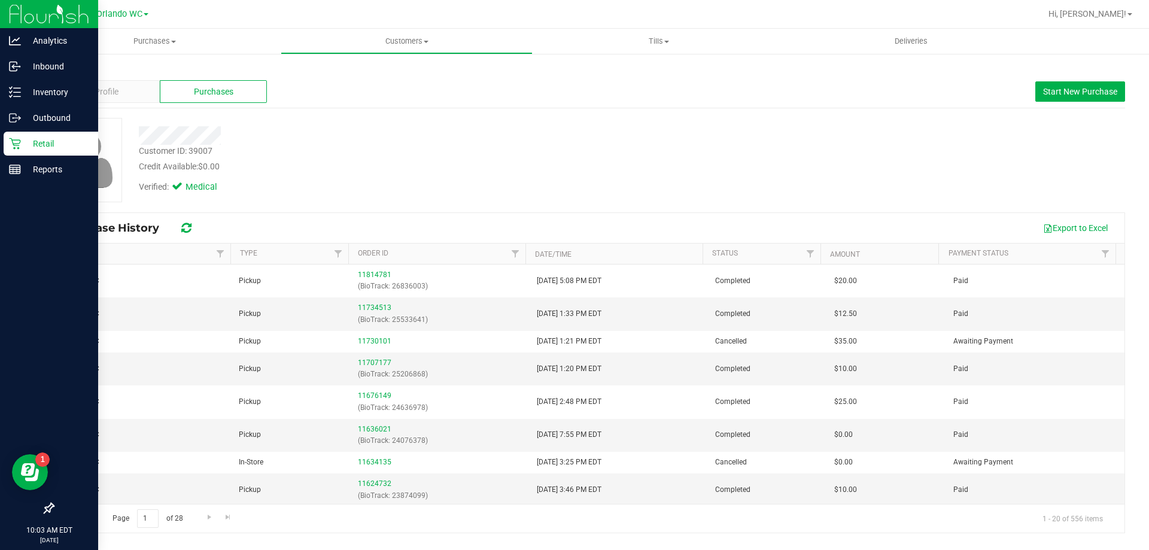
click at [31, 150] on p "Retail" at bounding box center [57, 144] width 72 height 14
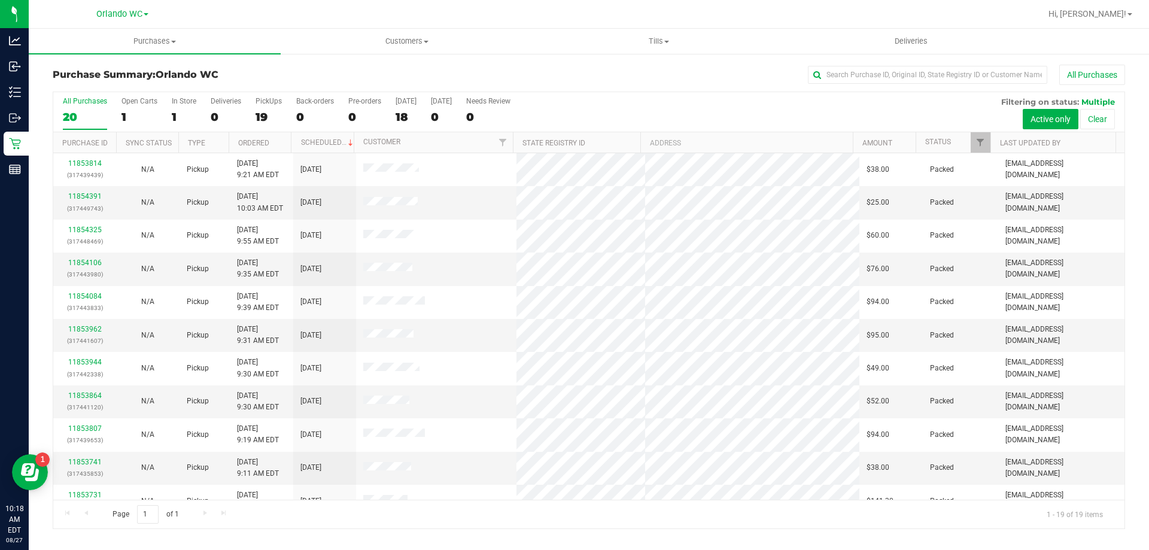
click at [80, 102] on div "All Purchases" at bounding box center [85, 101] width 44 height 8
click at [0, 0] on input "All Purchases 20" at bounding box center [0, 0] width 0 height 0
click at [82, 123] on div "19" at bounding box center [85, 117] width 44 height 14
click at [0, 0] on input "All Purchases 19" at bounding box center [0, 0] width 0 height 0
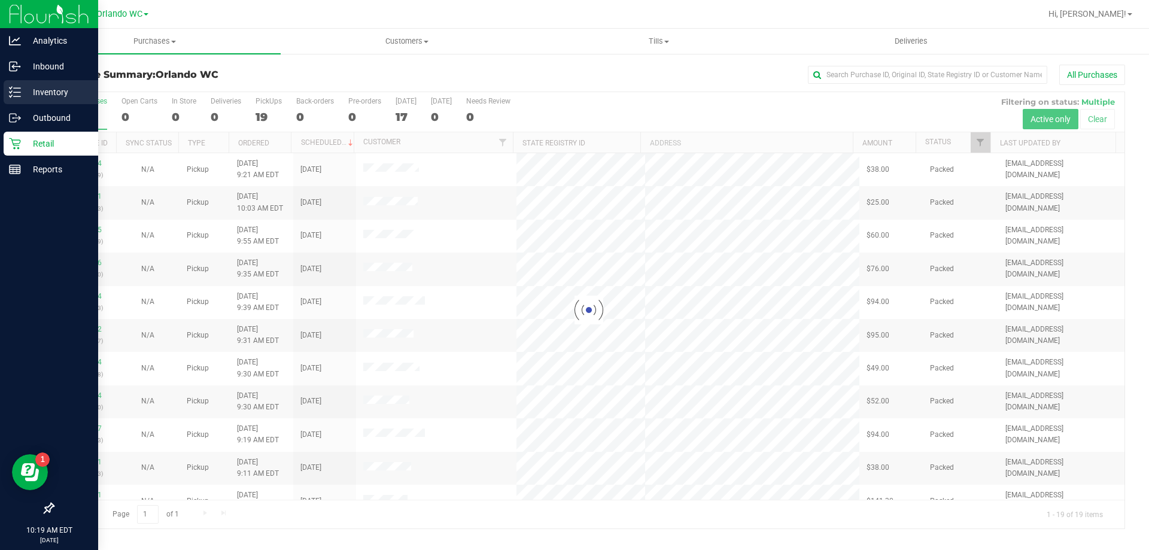
click at [17, 86] on div "Inventory" at bounding box center [51, 92] width 95 height 24
click at [24, 88] on p "Inventory" at bounding box center [57, 92] width 72 height 14
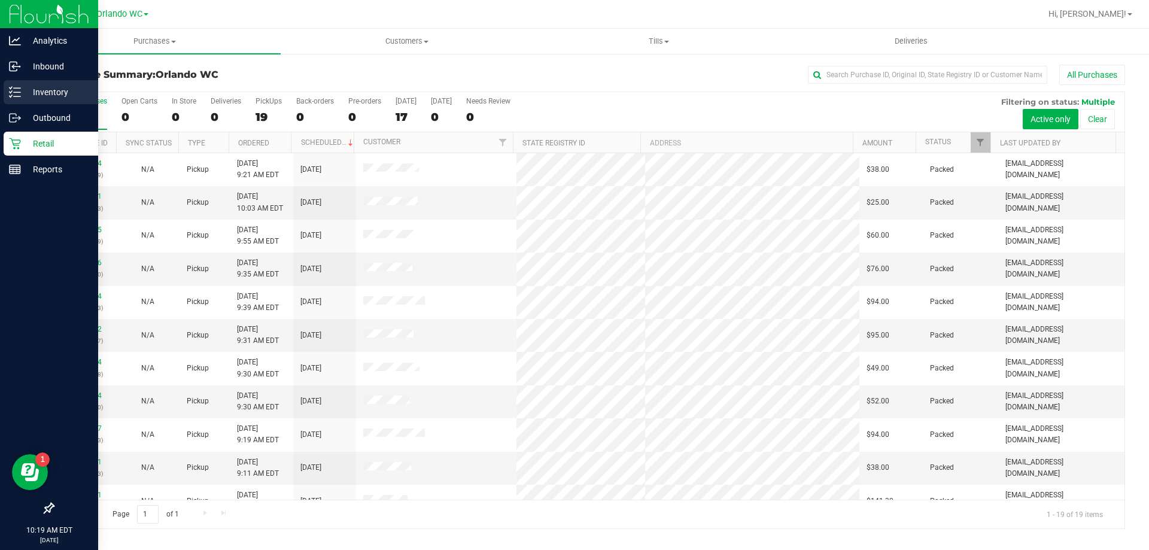
click at [25, 95] on p "Inventory" at bounding box center [57, 92] width 72 height 14
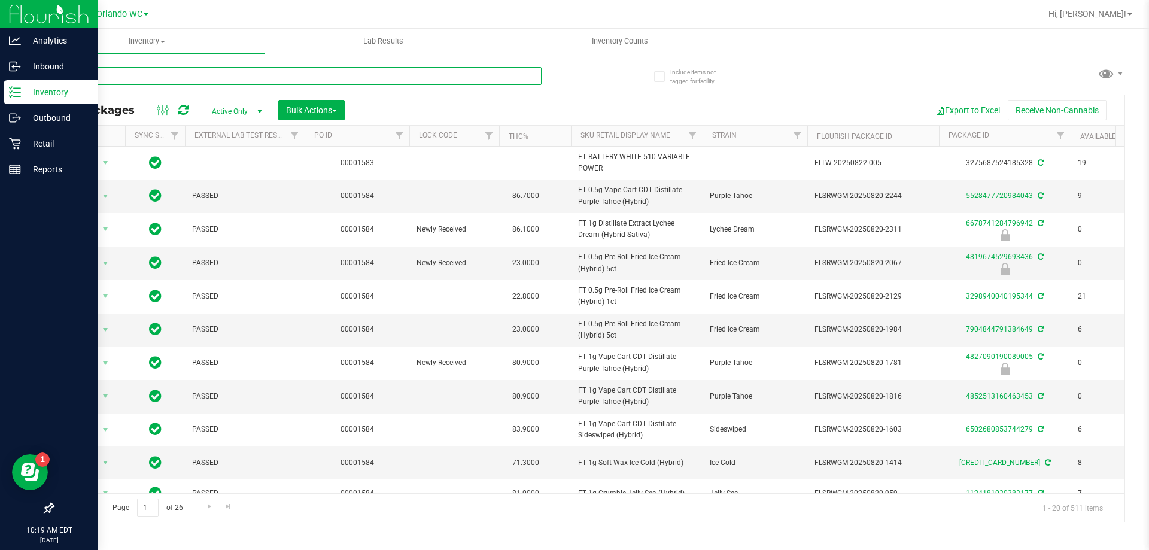
click at [172, 78] on input "text" at bounding box center [297, 76] width 489 height 18
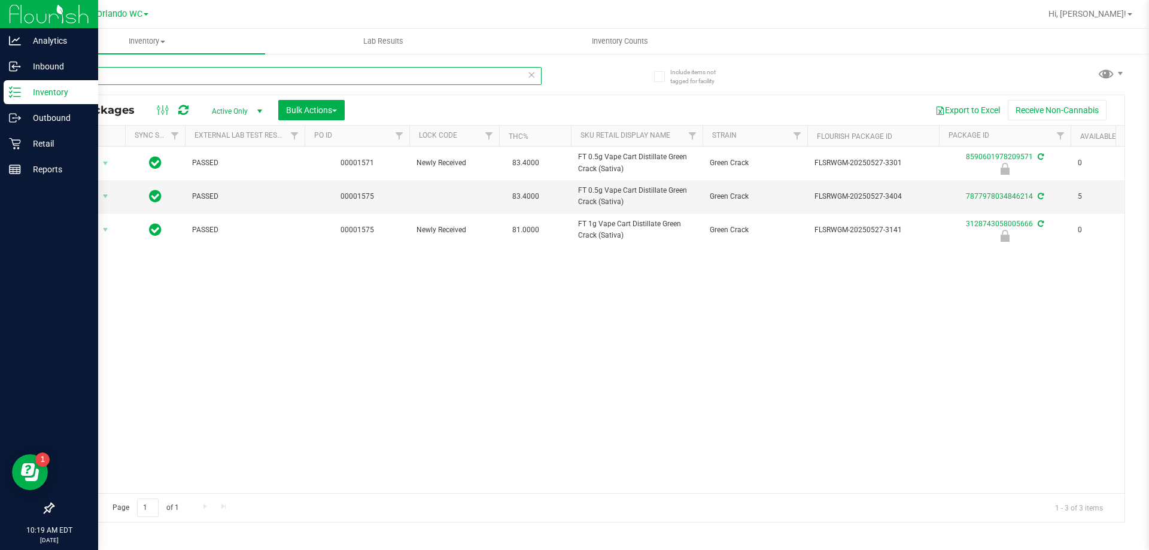
type input "gck"
click at [551, 309] on div "Action Action Edit attributes Global inventory Locate package Package audit log…" at bounding box center [589, 320] width 1072 height 347
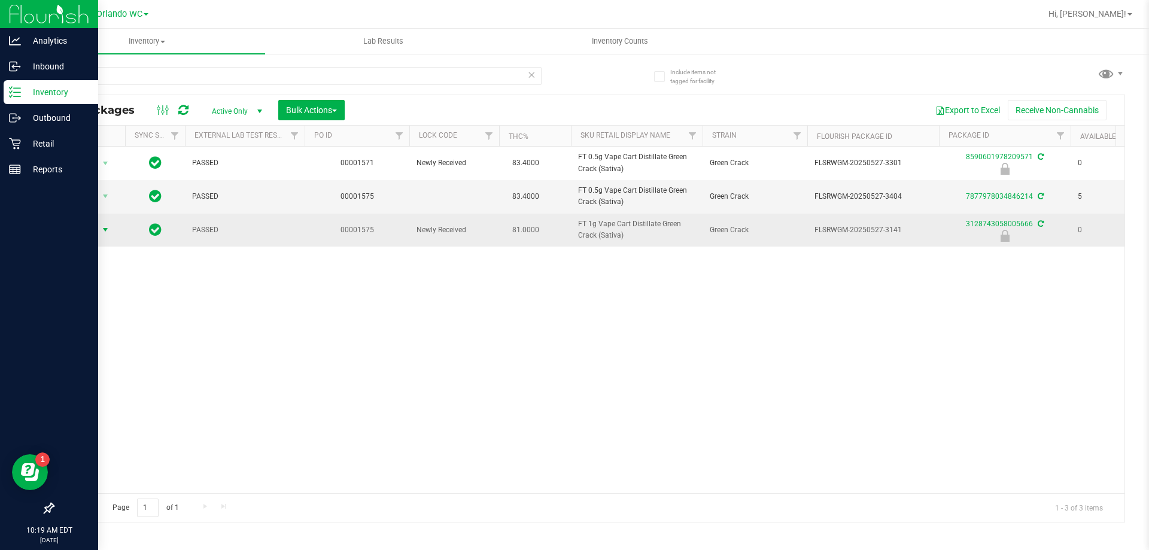
click at [99, 231] on span "select" at bounding box center [105, 230] width 15 height 17
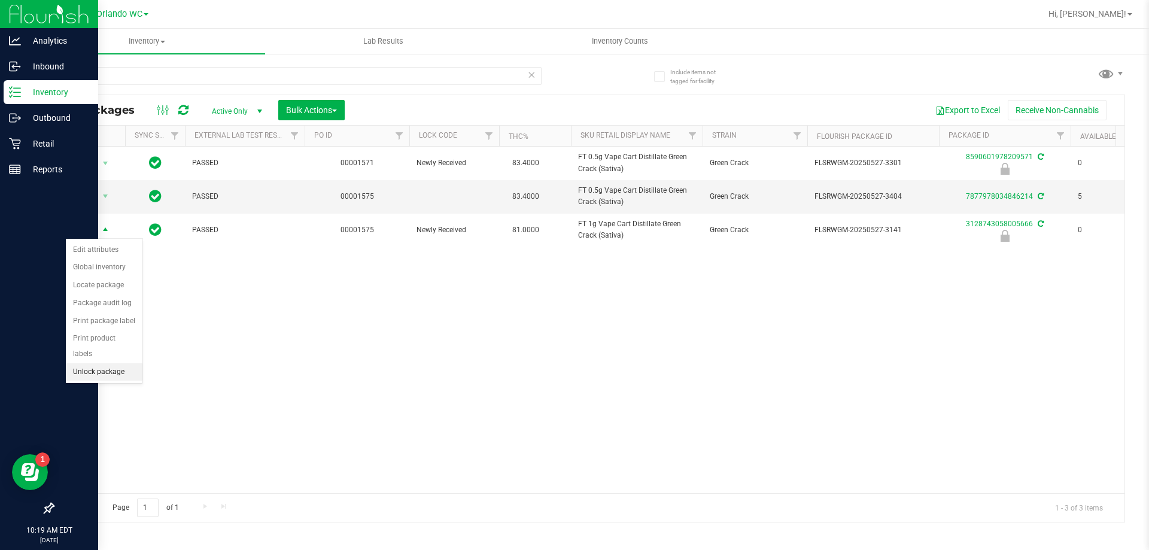
click at [100, 363] on li "Unlock package" at bounding box center [104, 372] width 77 height 18
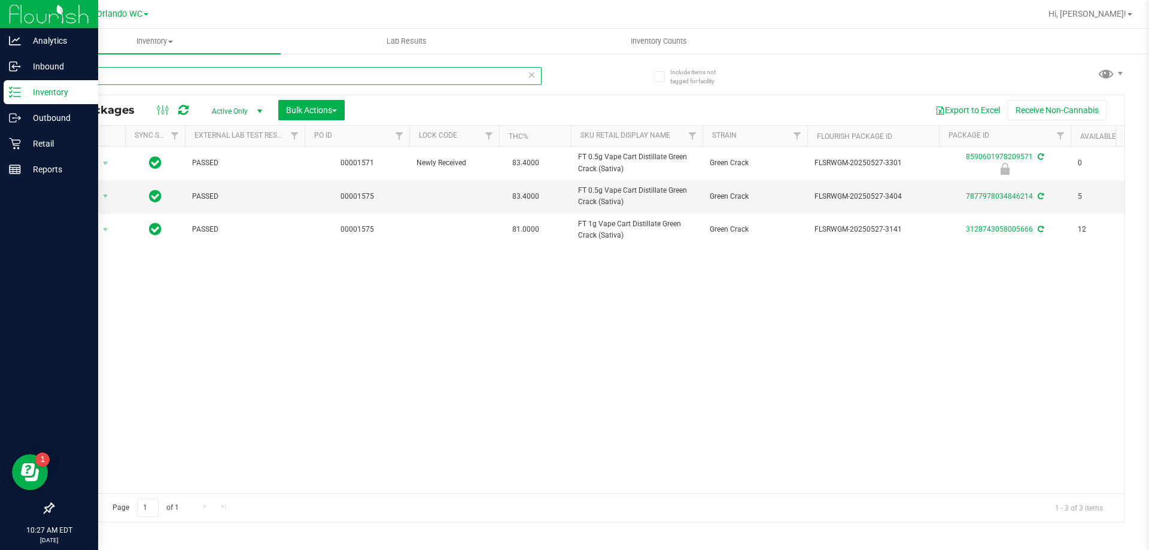
click at [536, 78] on input "gck" at bounding box center [297, 76] width 489 height 18
click at [38, 155] on div "Retail" at bounding box center [51, 144] width 95 height 24
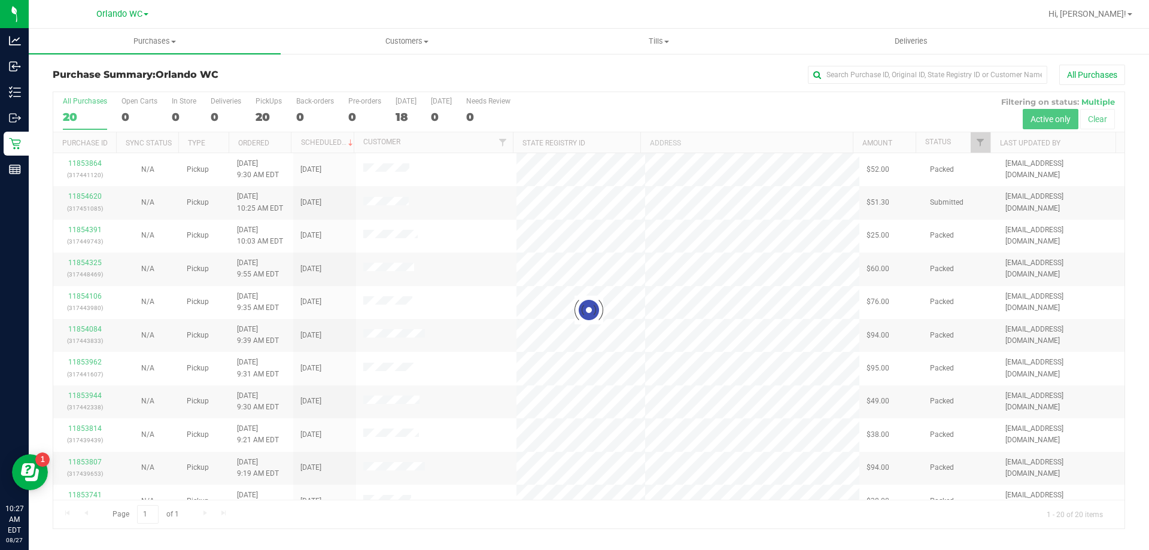
click at [259, 142] on div at bounding box center [589, 310] width 1072 height 436
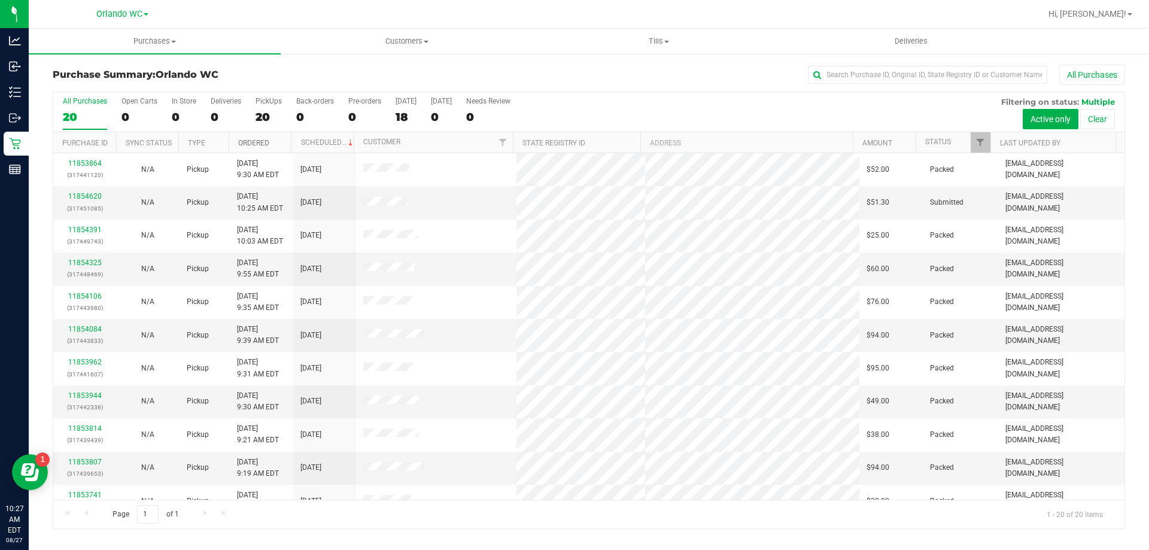
click at [259, 142] on link "Ordered" at bounding box center [253, 143] width 31 height 8
click at [495, 200] on td at bounding box center [436, 202] width 161 height 33
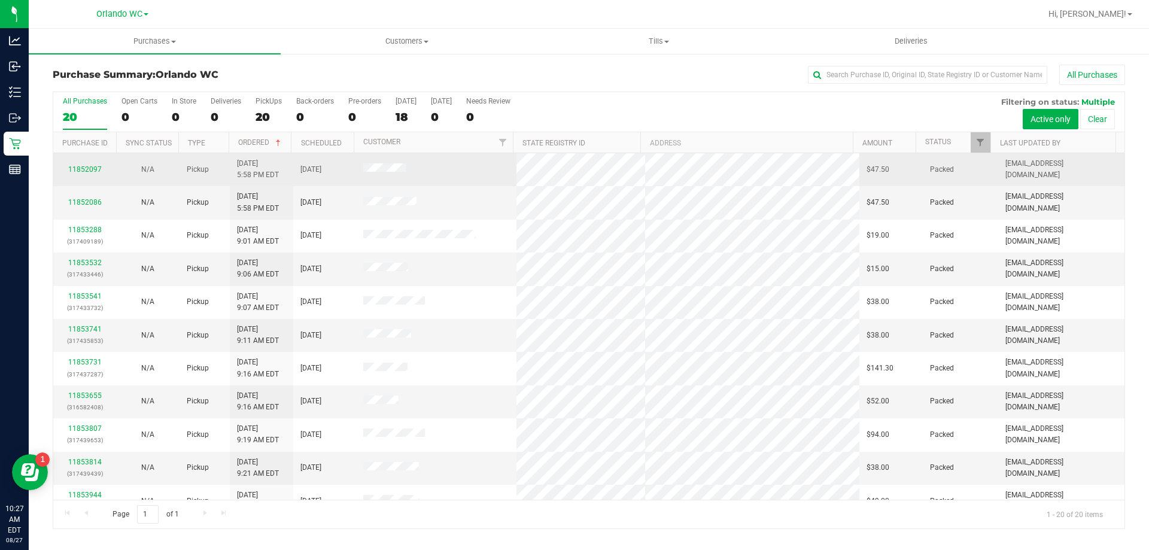
click at [459, 171] on td at bounding box center [436, 169] width 161 height 33
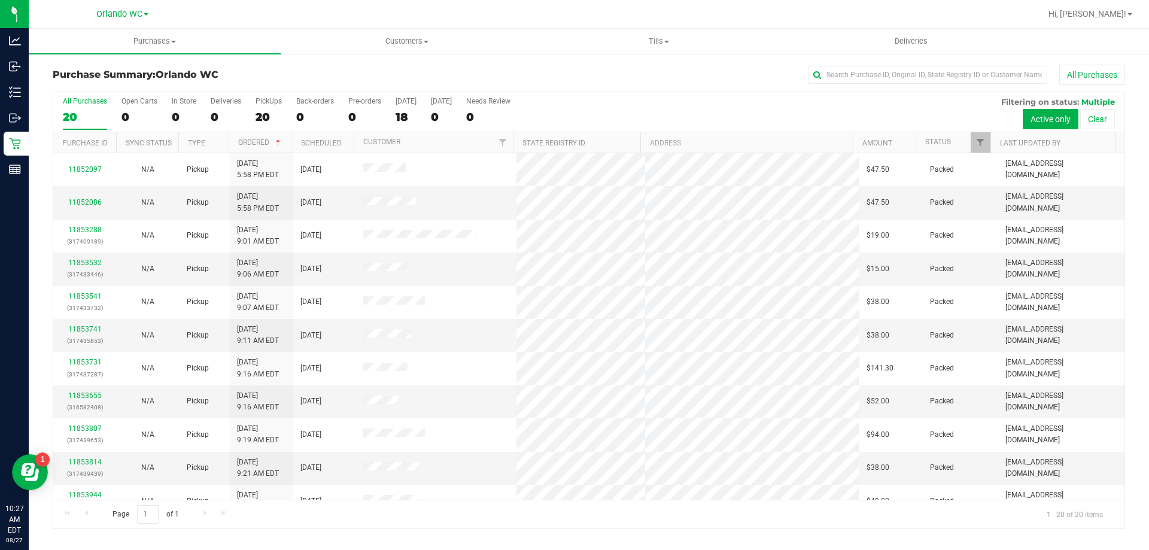
click at [77, 110] on div "20" at bounding box center [85, 117] width 44 height 14
click at [0, 0] on input "All Purchases 20" at bounding box center [0, 0] width 0 height 0
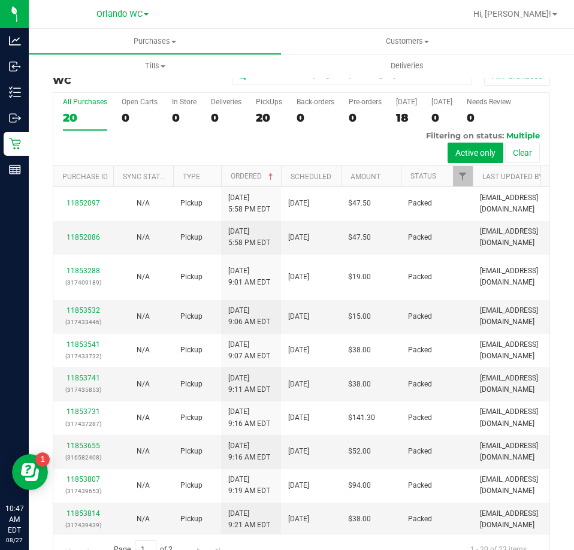
click at [83, 121] on div "20" at bounding box center [85, 118] width 44 height 14
click at [0, 0] on input "All Purchases 20" at bounding box center [0, 0] width 0 height 0
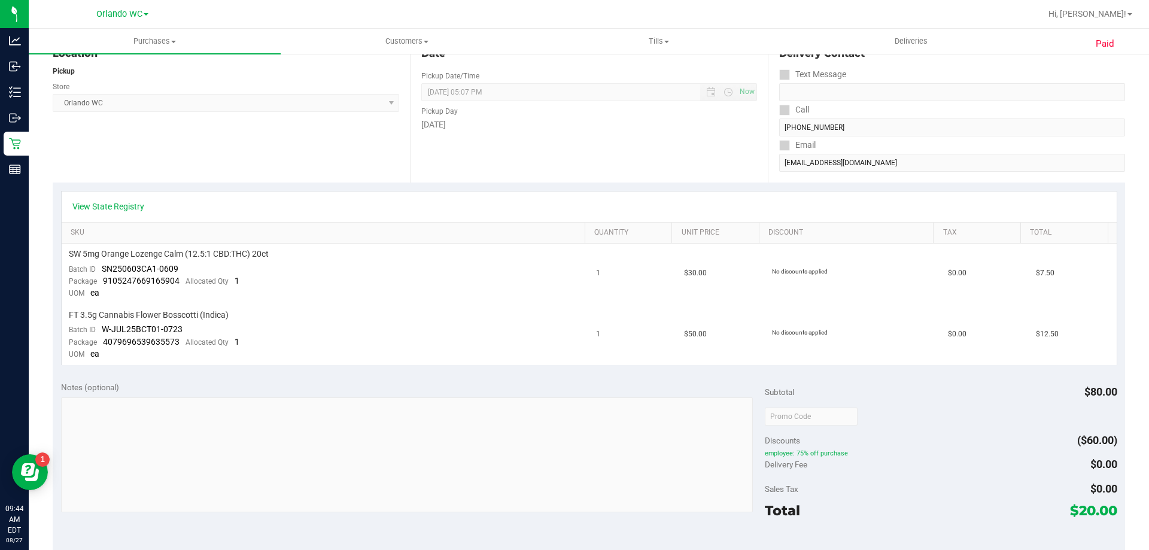
scroll to position [180, 0]
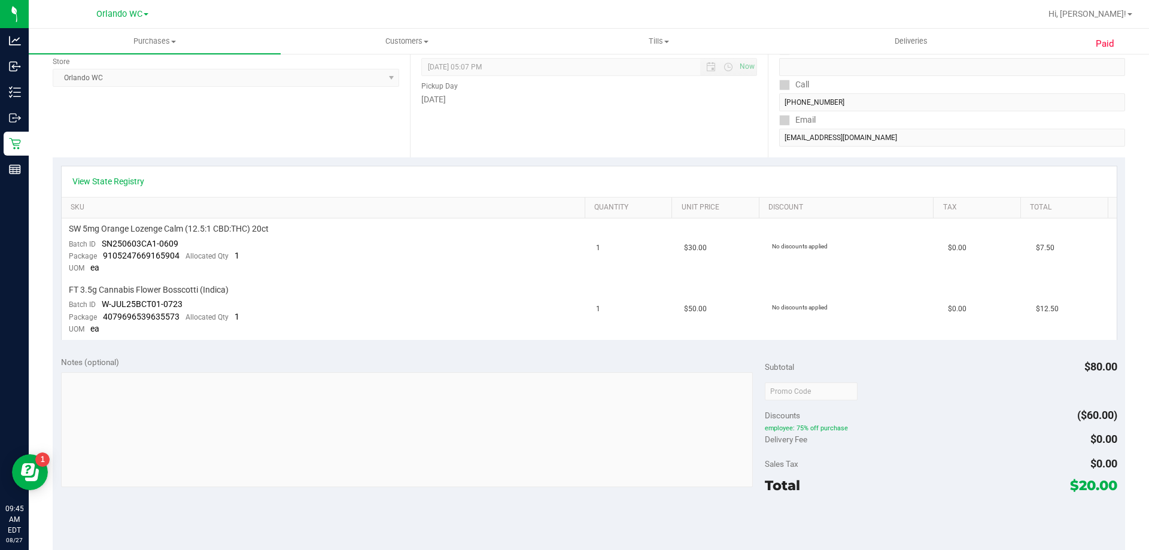
click at [1058, 408] on div "Discounts ($60.00)" at bounding box center [941, 416] width 352 height 22
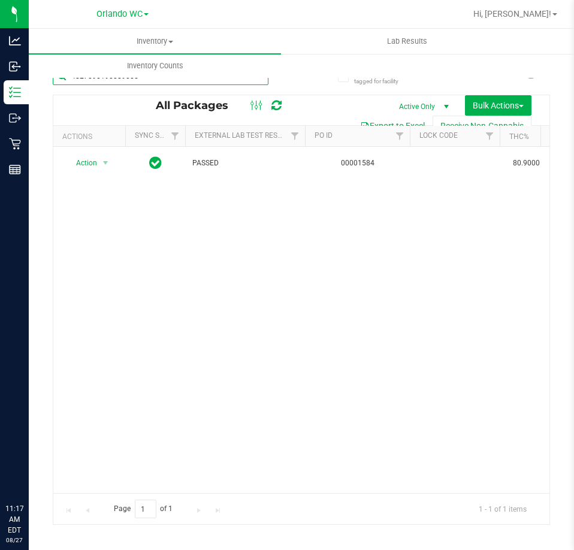
click at [144, 83] on input "4827090190089005" at bounding box center [161, 76] width 216 height 18
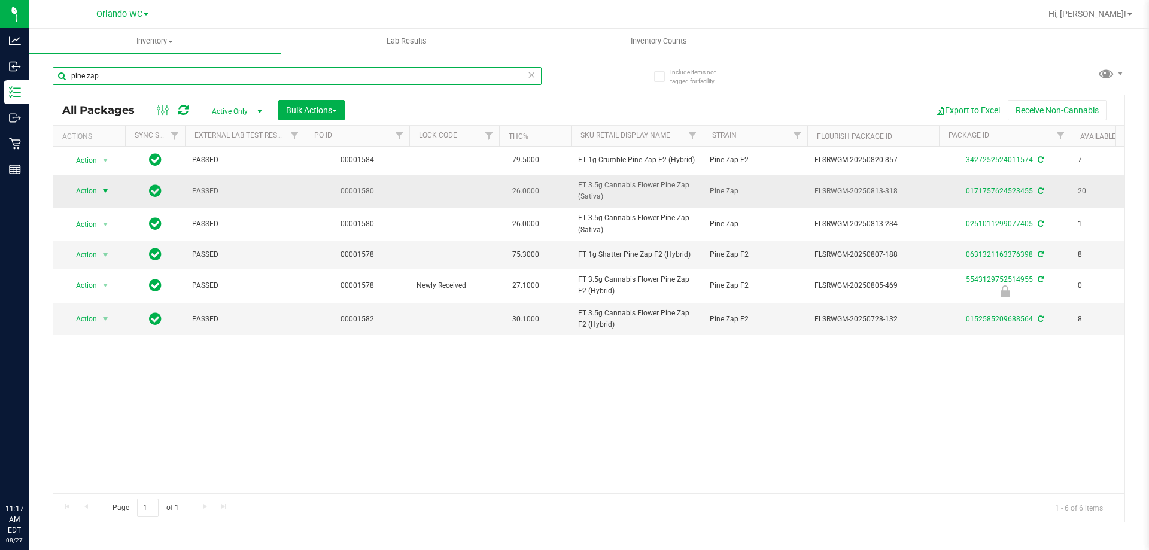
type input "pine zap"
click at [97, 194] on span "Action" at bounding box center [81, 191] width 32 height 17
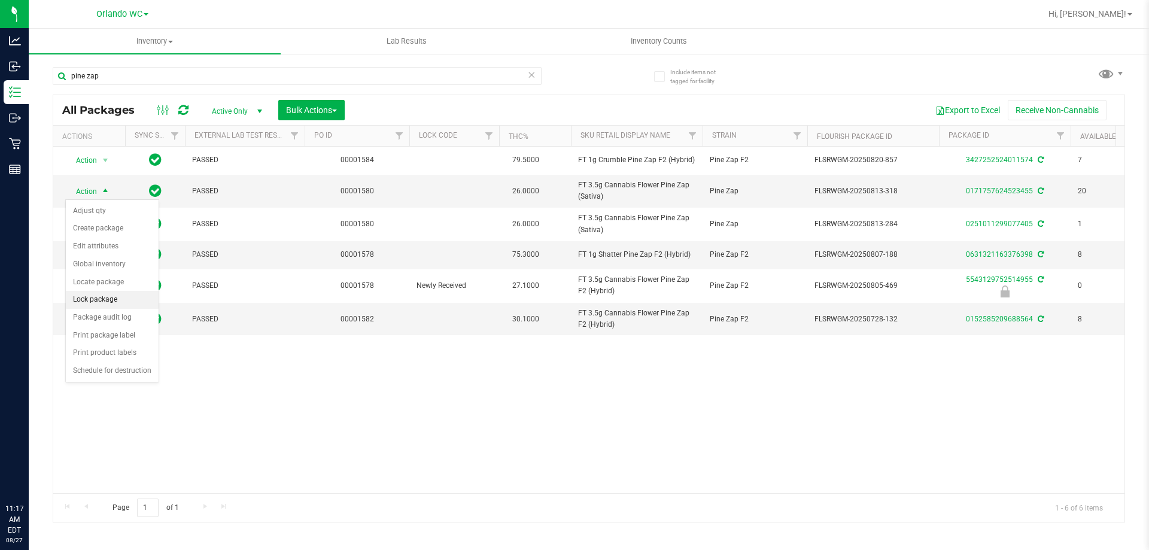
click at [122, 300] on li "Lock package" at bounding box center [112, 300] width 93 height 18
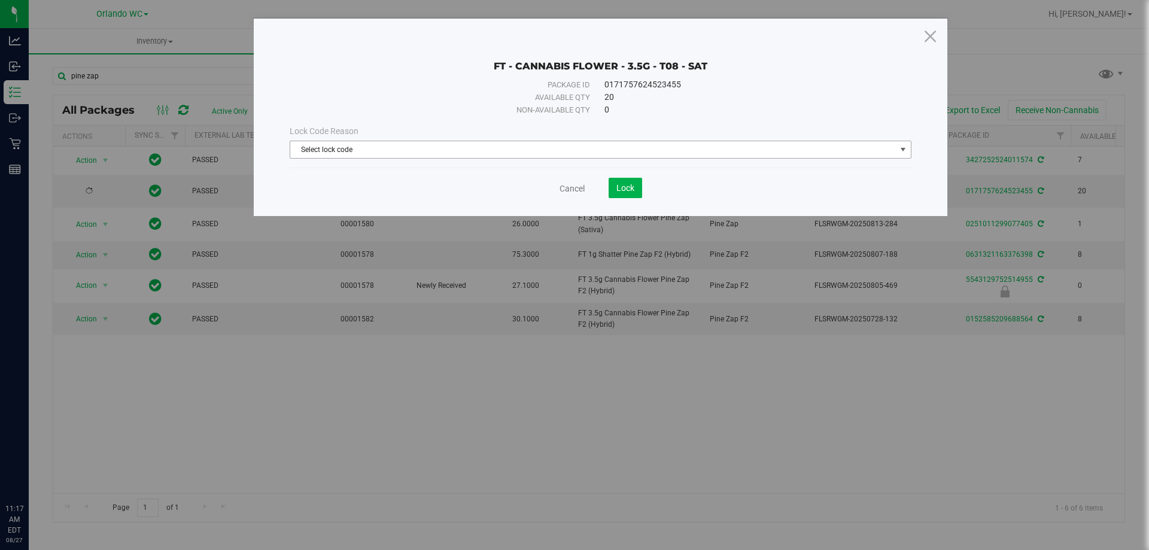
click at [401, 142] on span "Select lock code" at bounding box center [593, 149] width 606 height 17
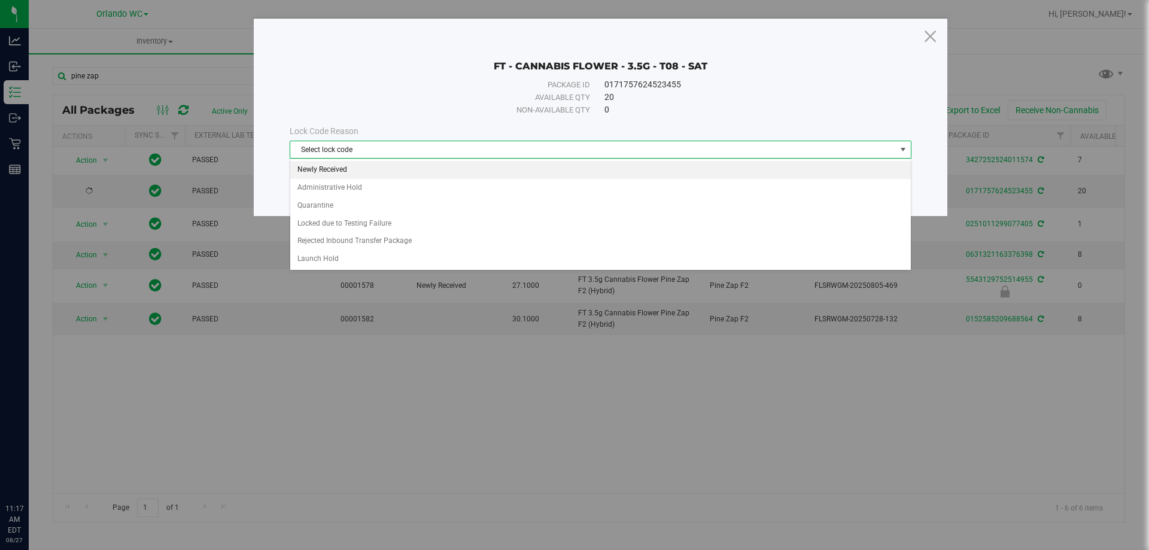
click at [369, 178] on li "Newly Received" at bounding box center [600, 170] width 621 height 18
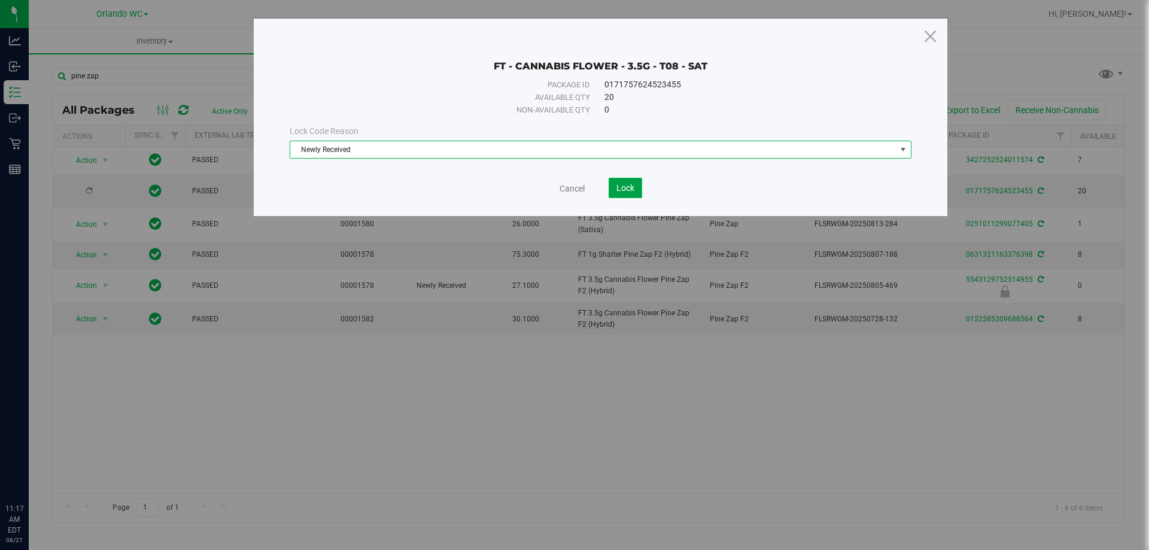
click at [573, 192] on span "Lock" at bounding box center [626, 188] width 18 height 10
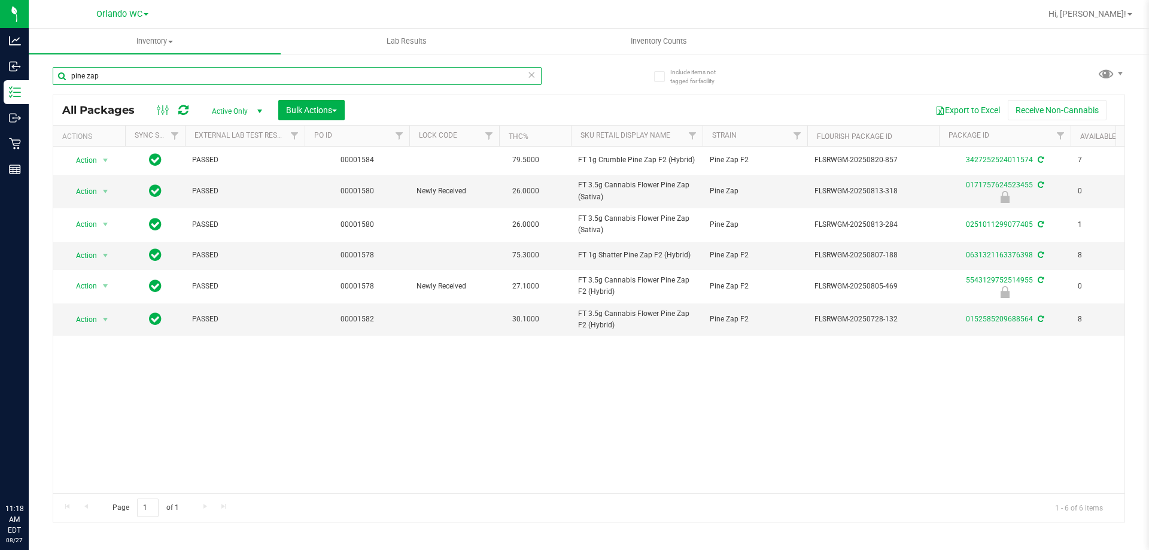
click at [96, 76] on input "pine zap" at bounding box center [297, 76] width 489 height 18
paste input "FD 3.5g Flower Greenhouse Hot Mess (Hybrid)"
click at [573, 84] on div "FD 3.5g Flower Greenhouse Hot Mess (Hybrid)" at bounding box center [321, 75] width 536 height 38
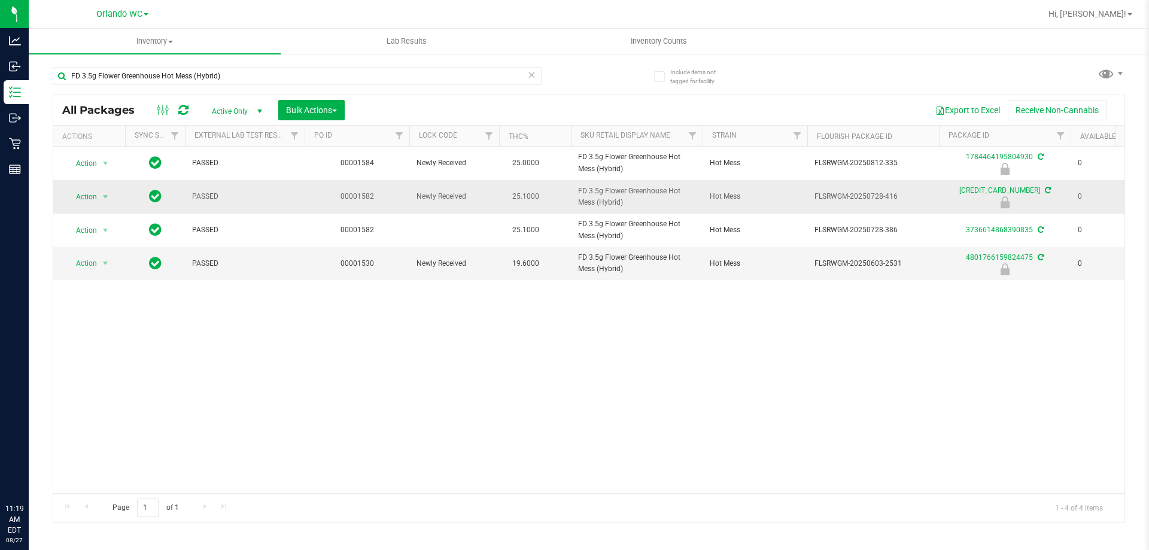
drag, startPoint x: 580, startPoint y: 190, endPoint x: 633, endPoint y: 205, distance: 55.2
click at [573, 205] on span "FD 3.5g Flower Greenhouse Hot Mess (Hybrid)" at bounding box center [636, 197] width 117 height 23
copy span "FD 3.5g Flower Greenhouse Hot Mess (Hybrid)"
drag, startPoint x: 633, startPoint y: 484, endPoint x: 674, endPoint y: 487, distance: 40.9
click at [573, 487] on div "Action Action Edit attributes Global inventory Locate package Package audit log…" at bounding box center [589, 320] width 1072 height 347
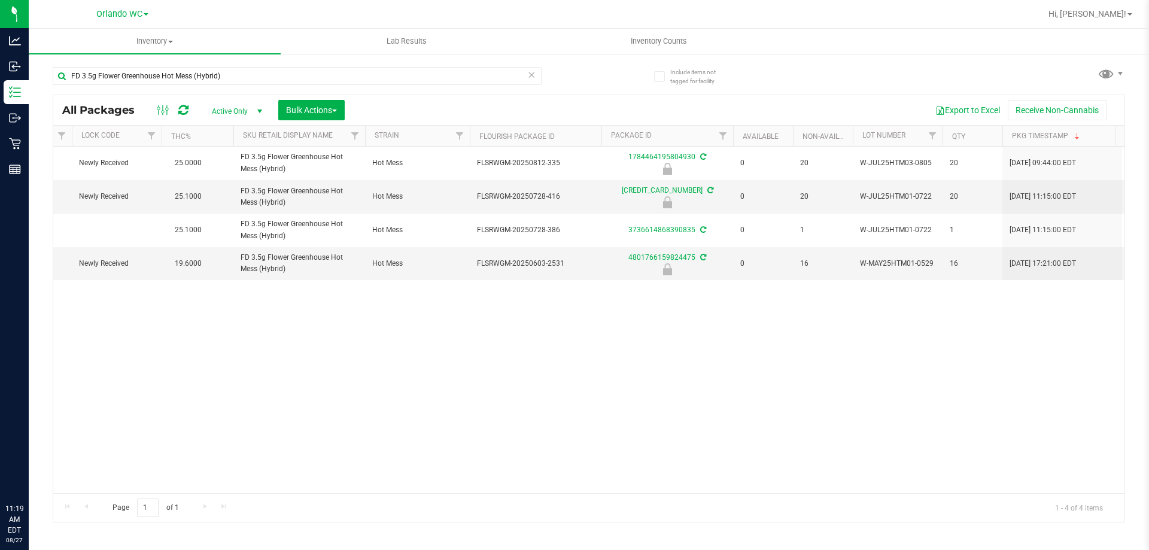
scroll to position [0, 339]
click at [573, 193] on td "20" at bounding box center [821, 197] width 60 height 34
drag, startPoint x: 471, startPoint y: 193, endPoint x: 558, endPoint y: 196, distance: 87.5
click at [558, 196] on tr "Action Action Edit attributes Global inventory Locate package Package audit log…" at bounding box center [591, 197] width 1754 height 34
copy tr "FLSRWGM-20250728-416"
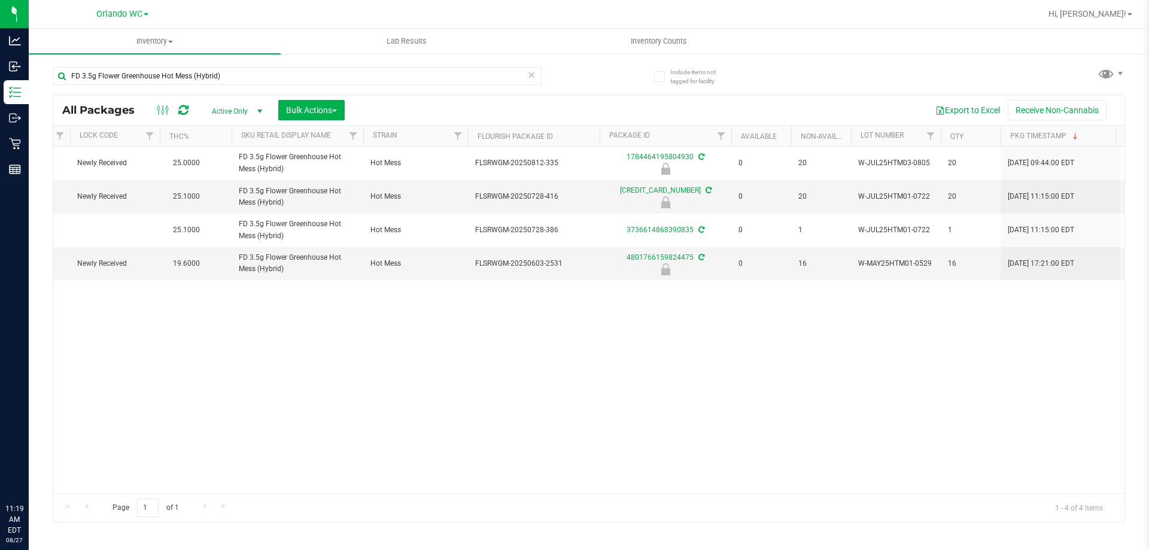
click at [573, 376] on div "Action Action Edit attributes Global inventory Locate package Package audit log…" at bounding box center [589, 320] width 1072 height 347
click at [140, 67] on input "FD 3.5g Flower Greenhouse Hot Mess (Hybrid)" at bounding box center [297, 76] width 489 height 18
paste input "T 1g Vape Cart CDT Distillate PB & Smelly"
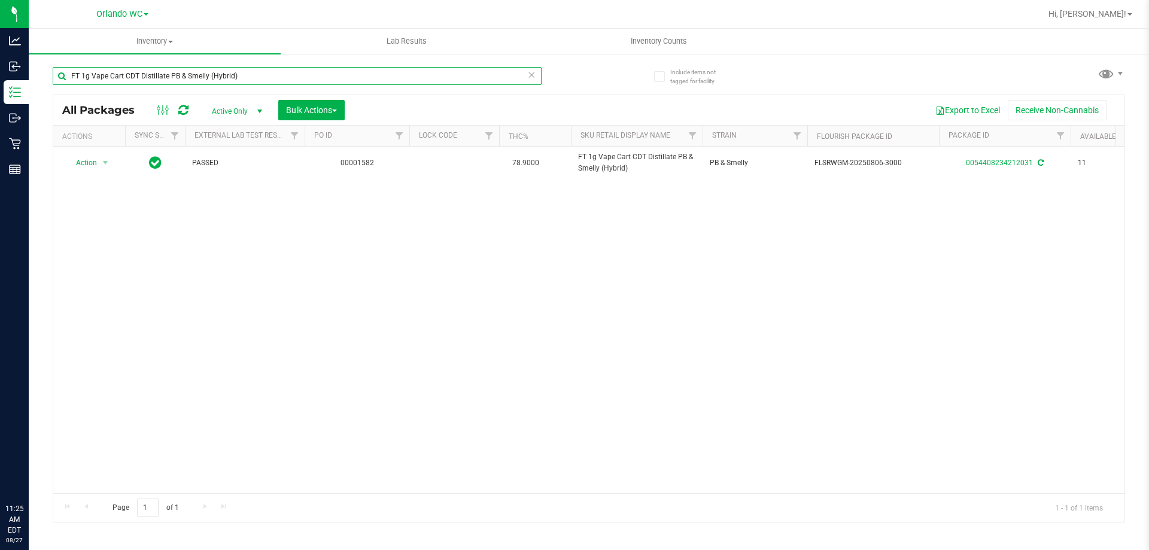
click at [144, 73] on input "FT 1g Vape Cart CDT Distillate PB & Smelly (Hybrid)" at bounding box center [297, 76] width 489 height 18
click at [145, 75] on input "FT 1g Vape Cart CDT Distillate PB & Smelly (Hybrid)" at bounding box center [297, 76] width 489 height 18
click at [156, 74] on input "FT 1g Vape Cart CDT Distillate PB & Smelly (Hybrid)" at bounding box center [297, 76] width 489 height 18
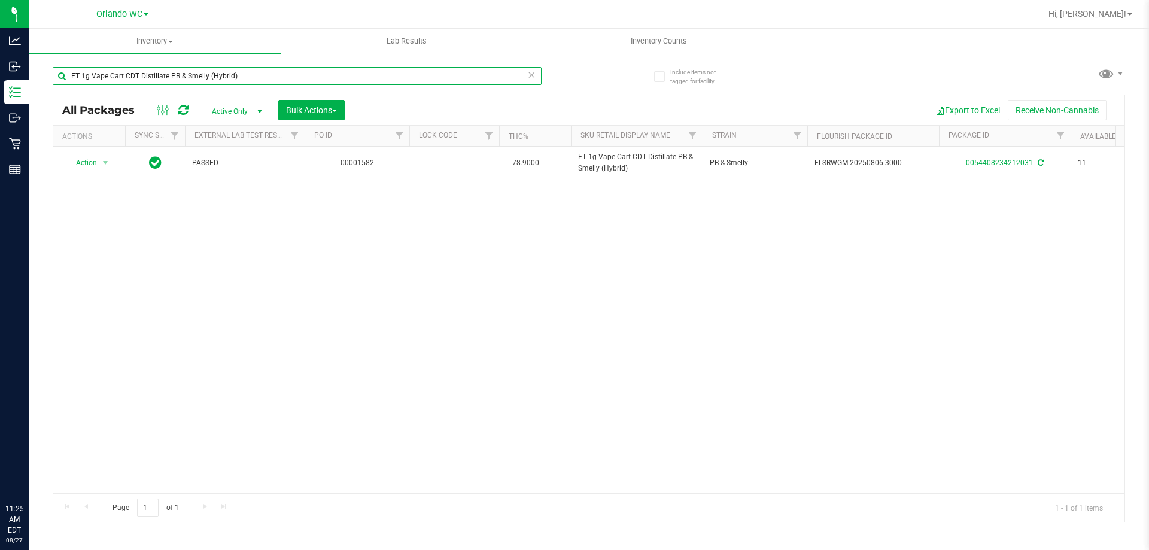
click at [156, 74] on input "FT 1g Vape Cart CDT Distillate PB & Smelly (Hybrid)" at bounding box center [297, 76] width 489 height 18
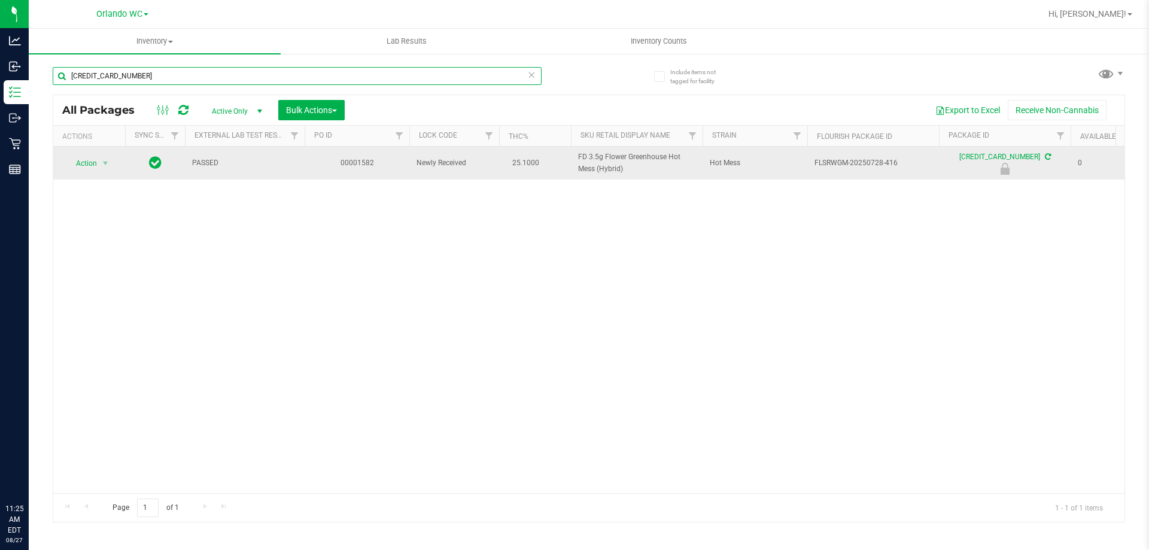
type input "6884807534927112"
click at [94, 171] on span "Action" at bounding box center [81, 163] width 32 height 17
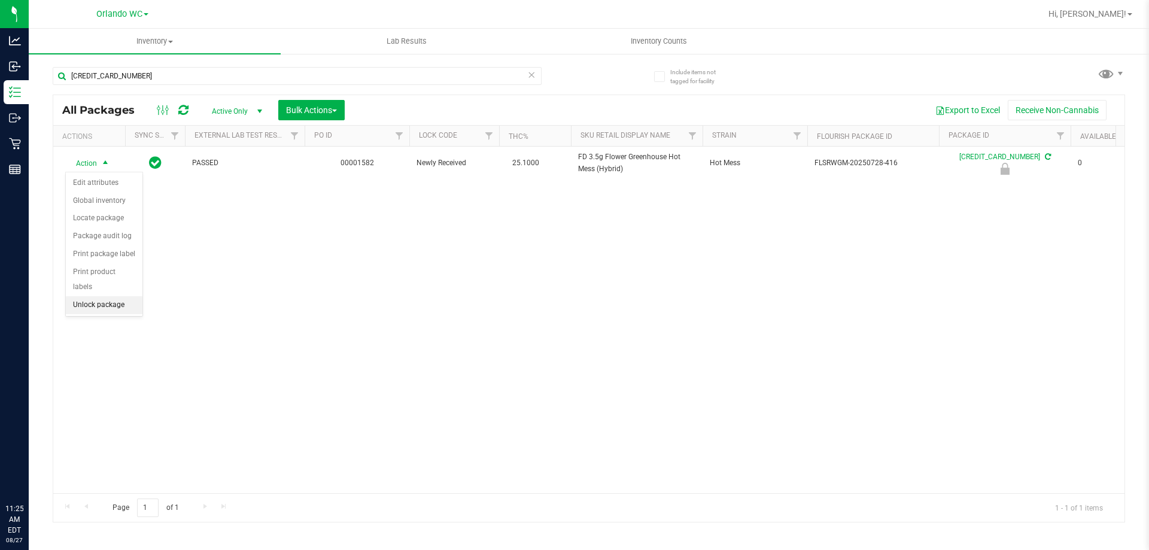
click at [89, 296] on li "Unlock package" at bounding box center [104, 305] width 77 height 18
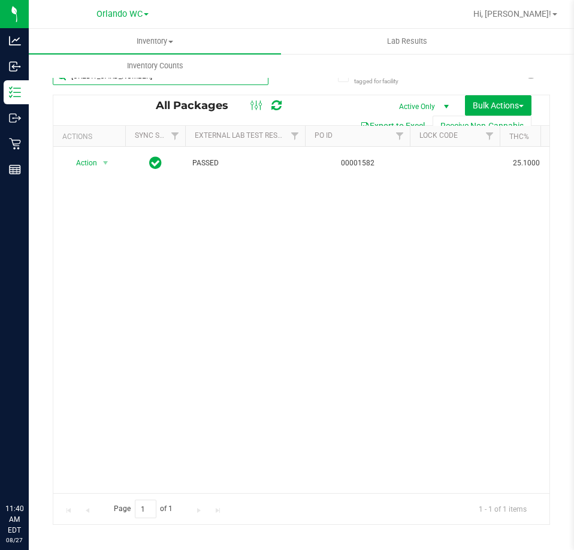
click at [128, 84] on input "6884807534927112" at bounding box center [161, 76] width 216 height 18
paste input "FT 1g Vape Cart CDT Distillate Sugar Rush (Hybrid-Sativa)"
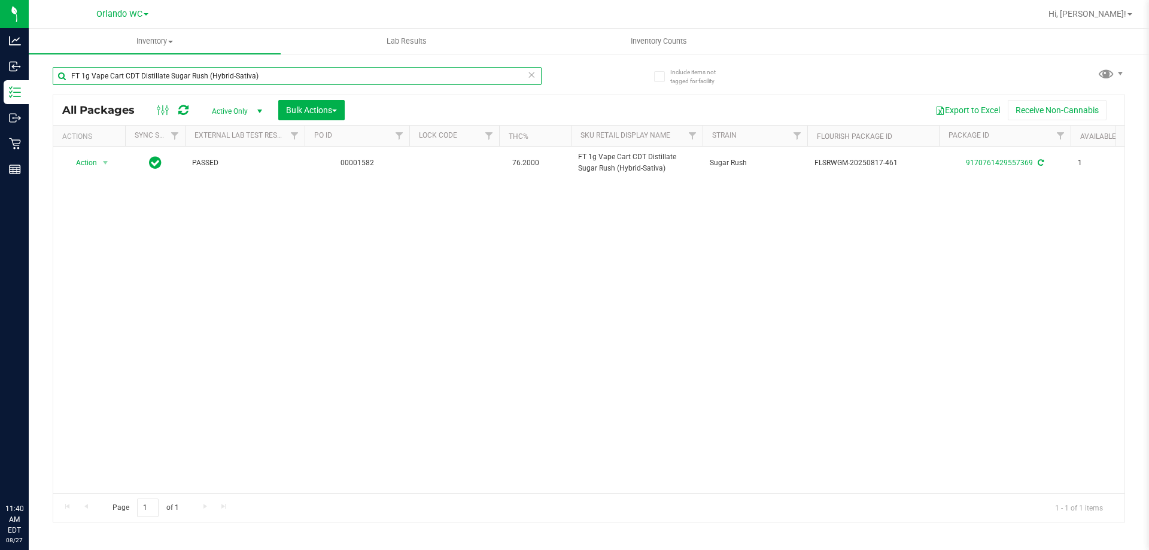
type input "FT 1g Vape Cart CDT Distillate Sugar Rush (Hybrid-Sativa)"
drag, startPoint x: 787, startPoint y: 309, endPoint x: 747, endPoint y: 274, distance: 53.5
click at [573, 309] on div "Action Action Adjust qty Create package Edit attributes Global inventory Locate…" at bounding box center [589, 320] width 1072 height 347
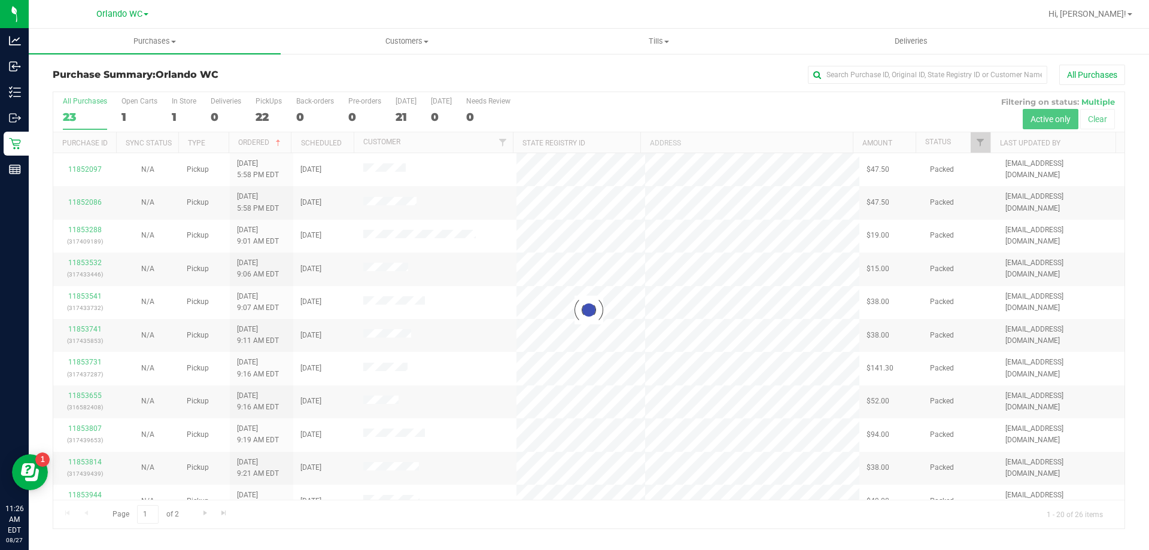
click at [87, 113] on div at bounding box center [589, 310] width 1072 height 436
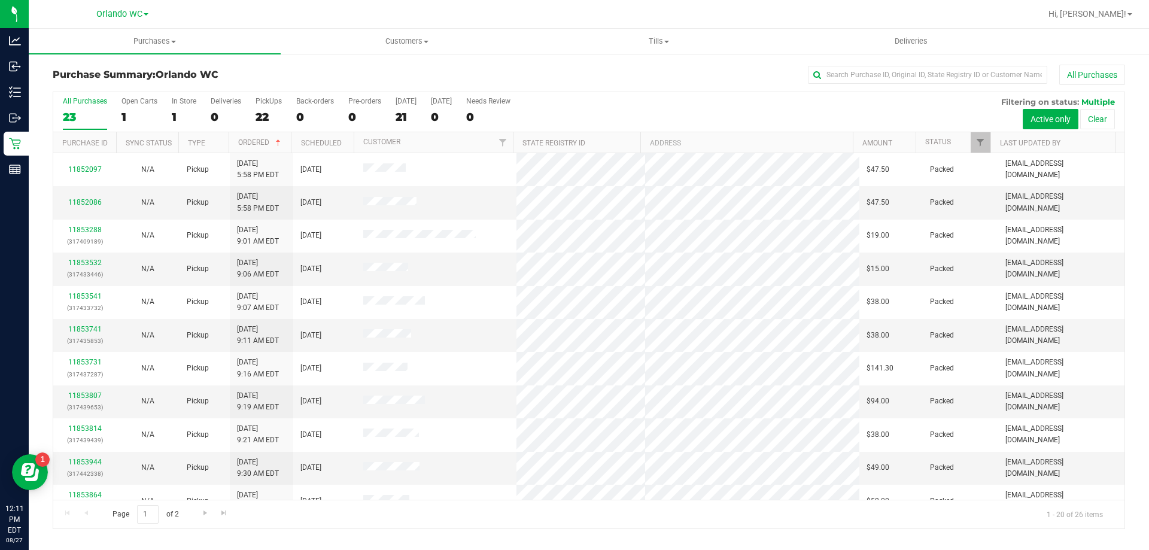
click at [597, 78] on div "All Purchases" at bounding box center [767, 75] width 715 height 20
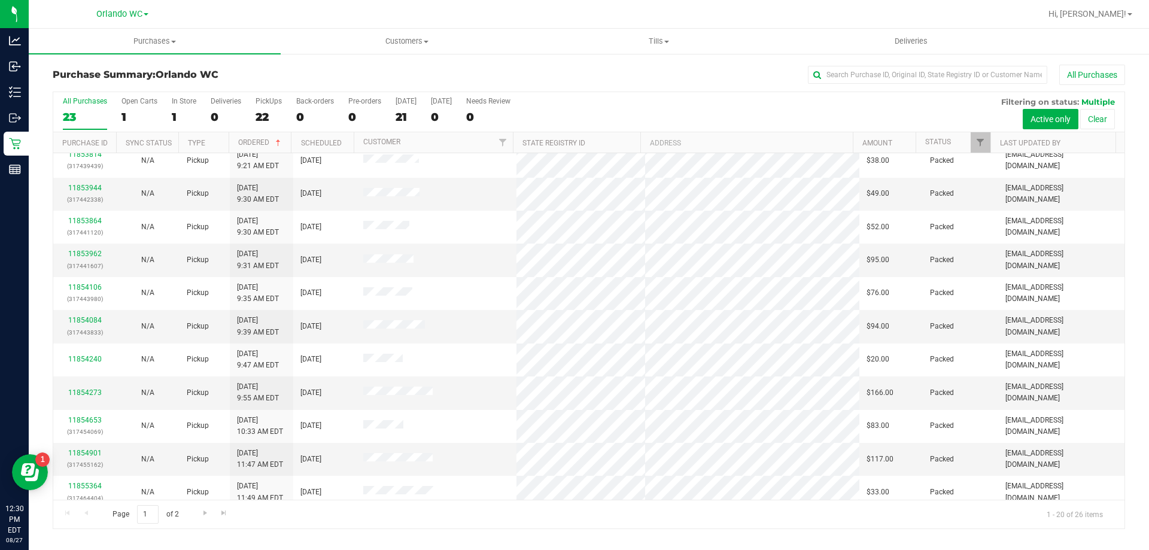
scroll to position [316, 0]
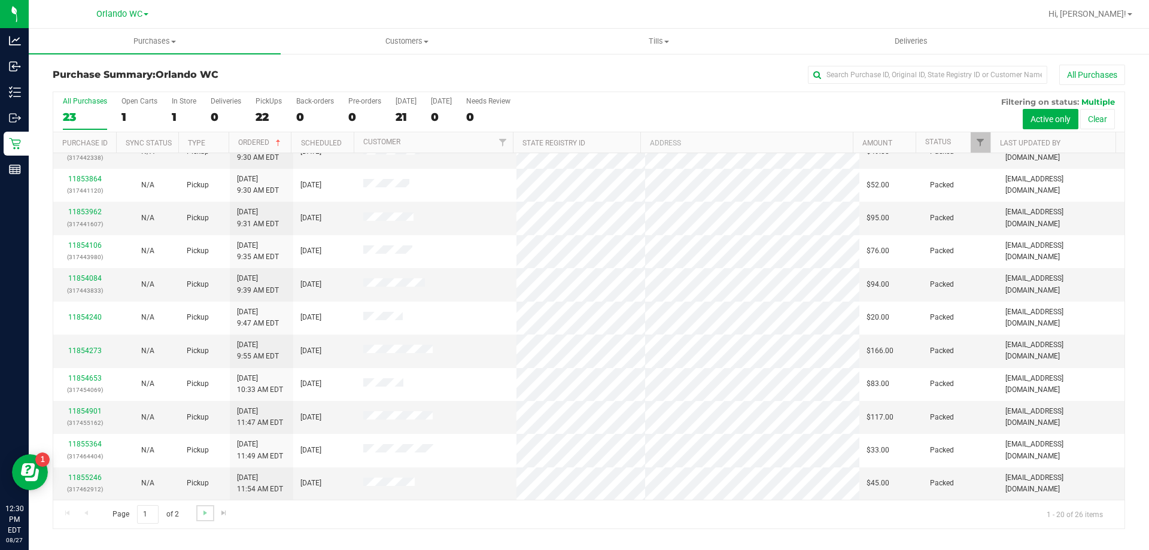
click at [210, 520] on link "Go to the next page" at bounding box center [204, 513] width 17 height 16
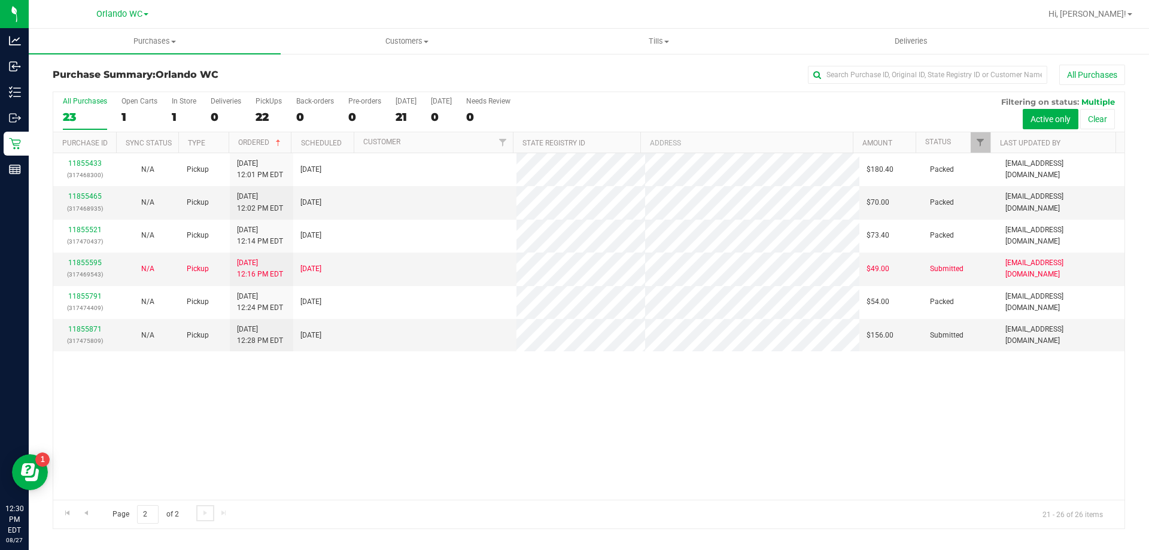
scroll to position [0, 0]
click at [781, 514] on div "Page 2 of 2 21 - 26 of 26 items" at bounding box center [589, 514] width 1072 height 29
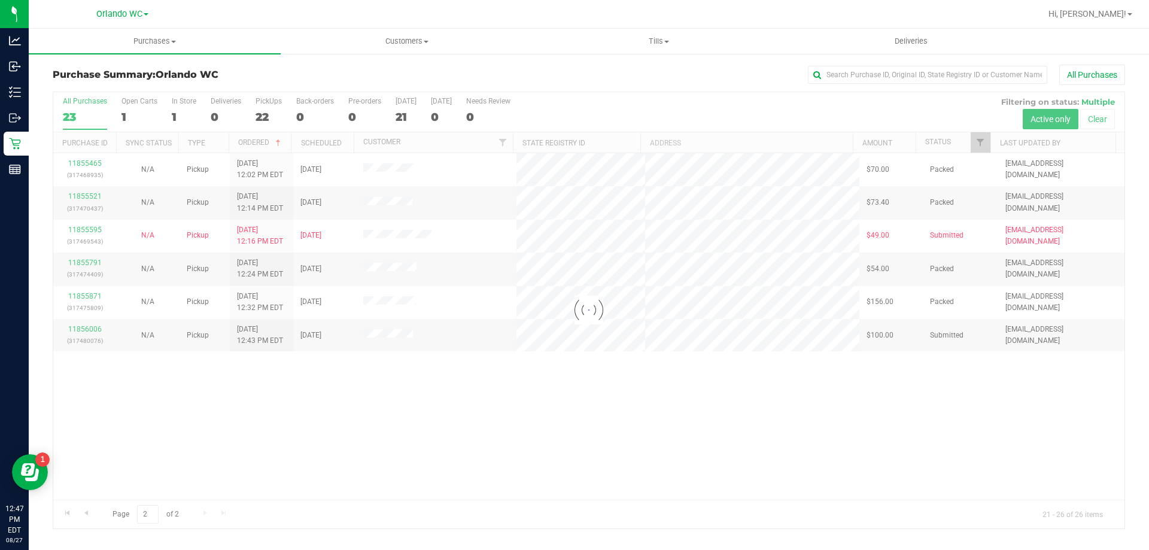
click at [462, 415] on div at bounding box center [589, 310] width 1072 height 436
click at [93, 108] on div at bounding box center [589, 310] width 1072 height 436
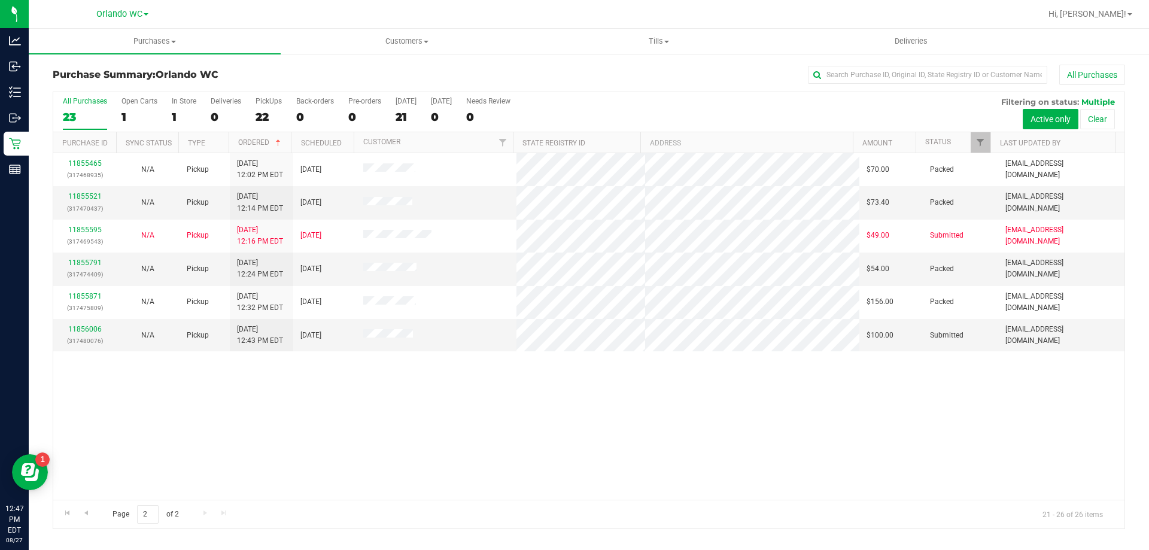
click at [86, 113] on div "23" at bounding box center [85, 117] width 44 height 14
click at [0, 0] on input "All Purchases 23" at bounding box center [0, 0] width 0 height 0
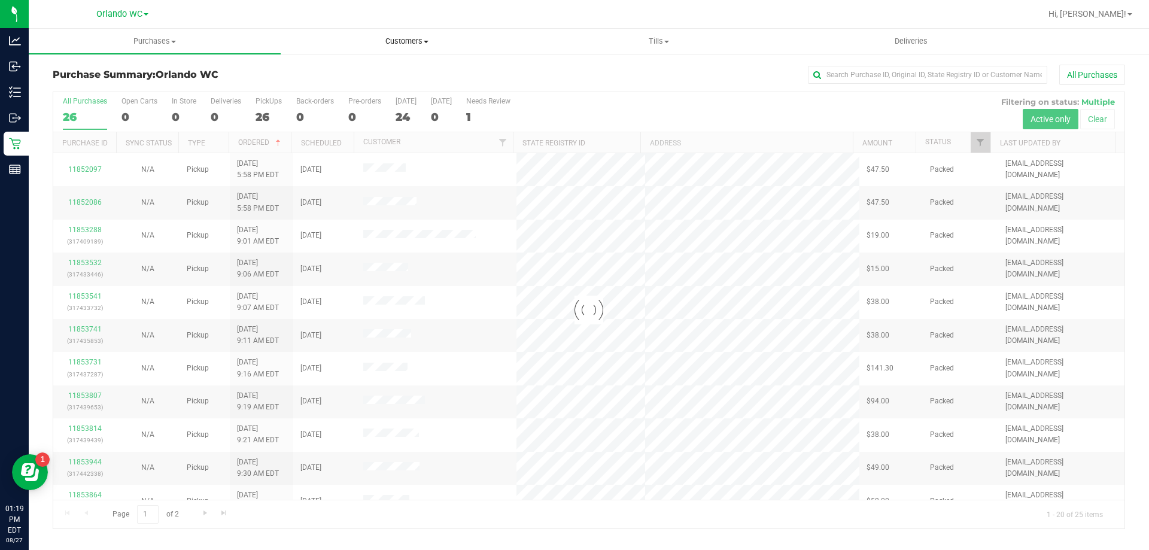
click at [451, 40] on span "Customers" at bounding box center [406, 41] width 251 height 11
click at [401, 71] on li "All customers" at bounding box center [407, 72] width 252 height 14
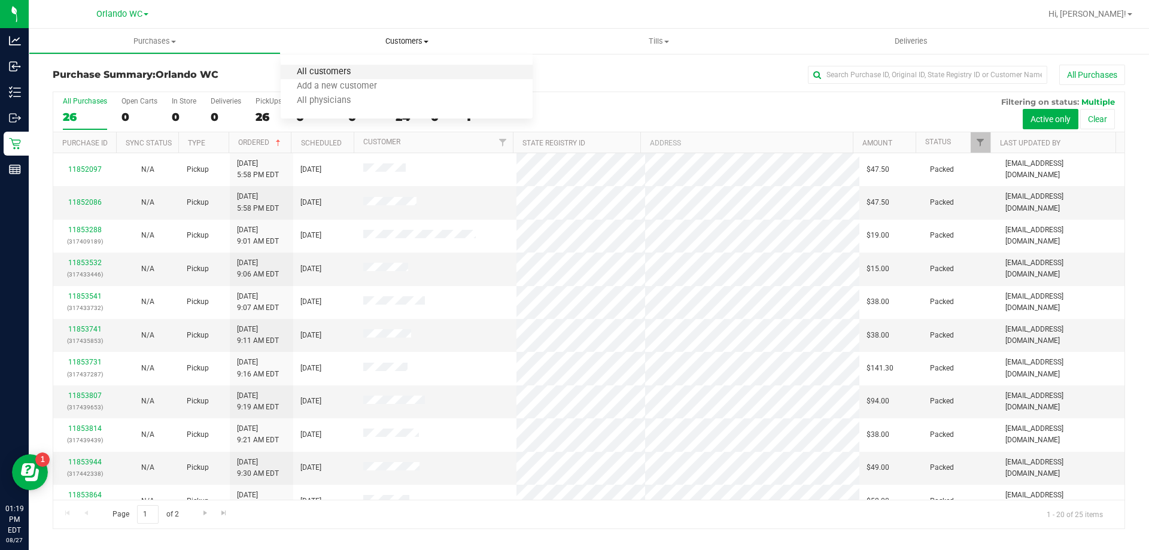
click at [328, 72] on span "All customers" at bounding box center [324, 72] width 86 height 10
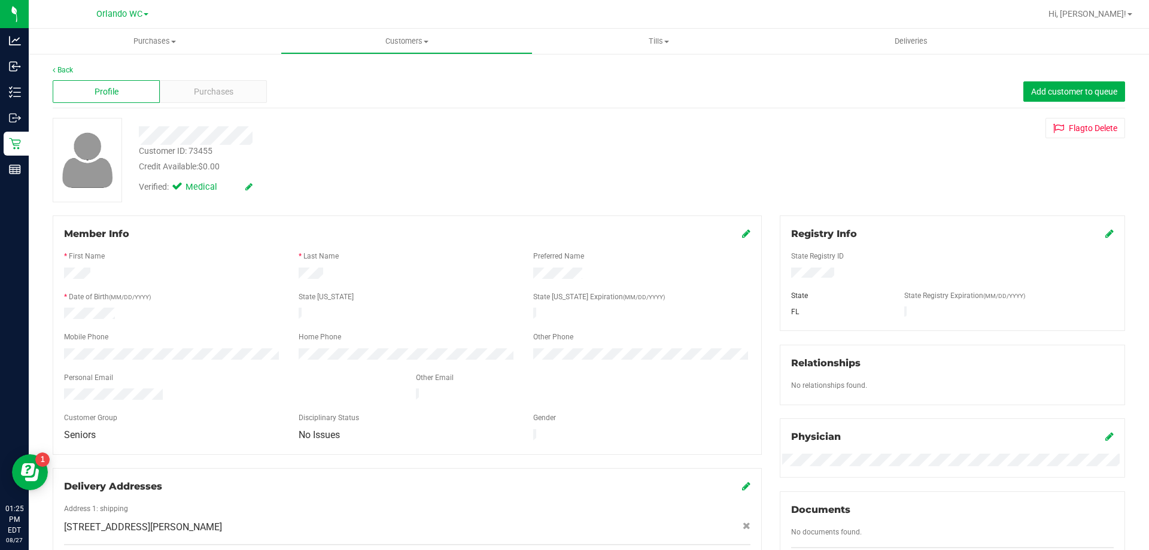
click at [200, 147] on div "Customer ID: 73455" at bounding box center [176, 151] width 74 height 13
copy div "73455"
click at [596, 150] on div "Customer ID: 73455 Credit Available: $0.00" at bounding box center [402, 159] width 545 height 28
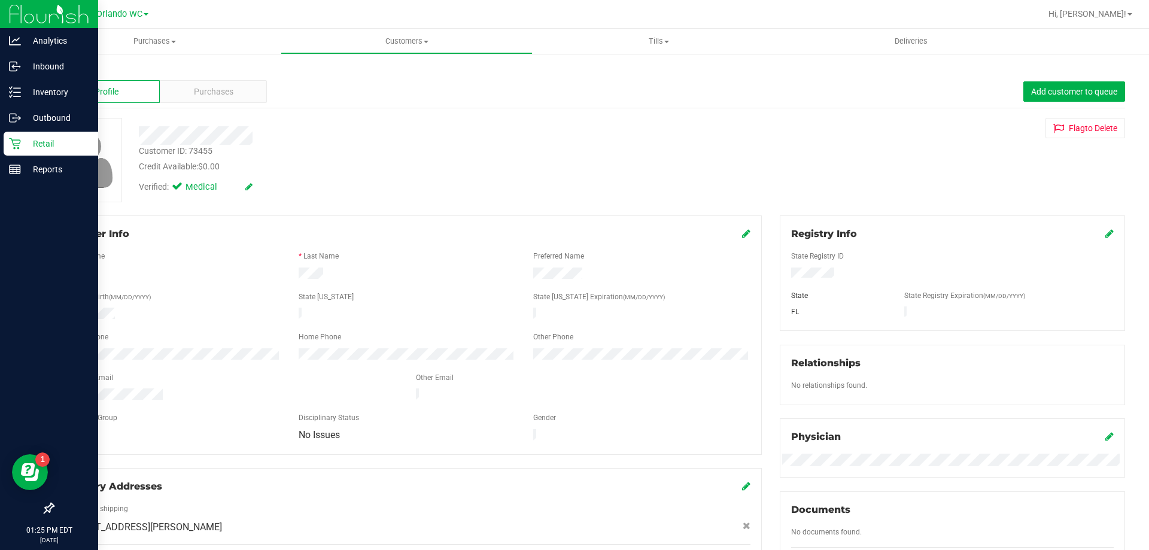
click at [7, 138] on div "Retail" at bounding box center [51, 144] width 95 height 24
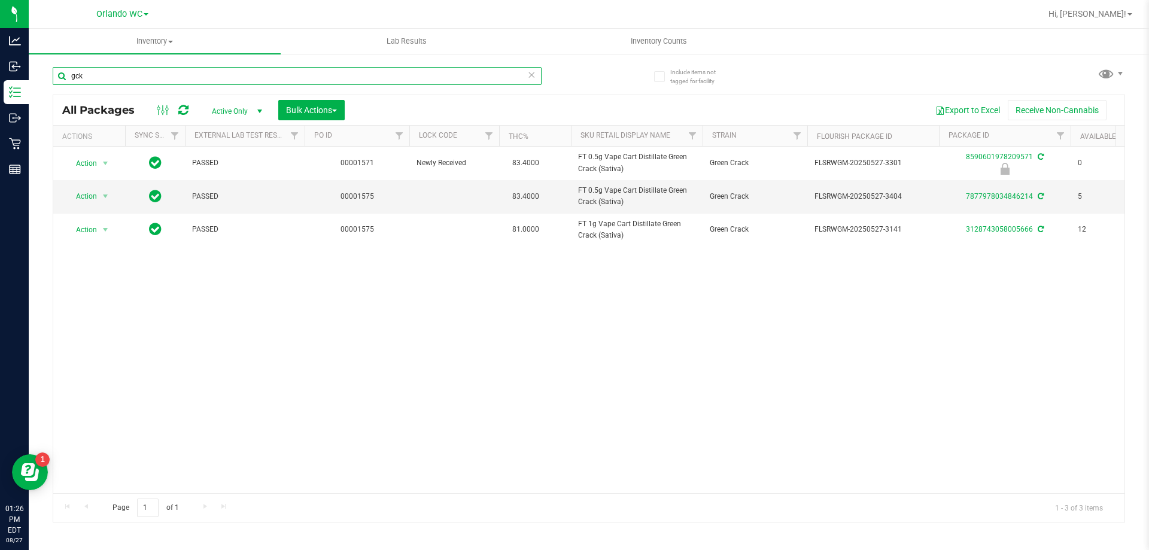
click at [126, 76] on input "gck" at bounding box center [297, 76] width 489 height 18
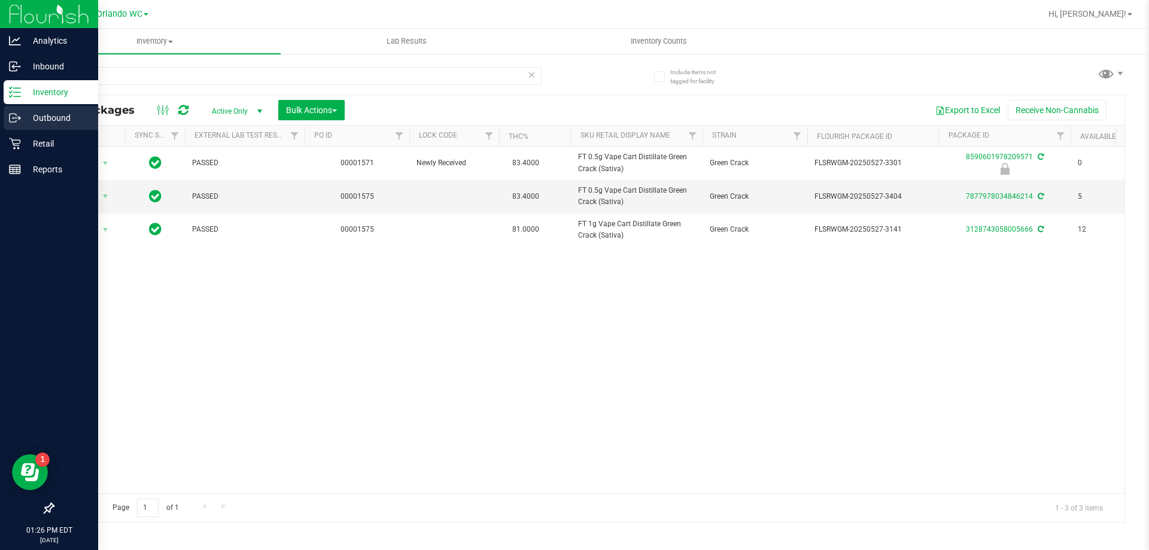
click at [10, 131] on link "Outbound" at bounding box center [49, 119] width 98 height 26
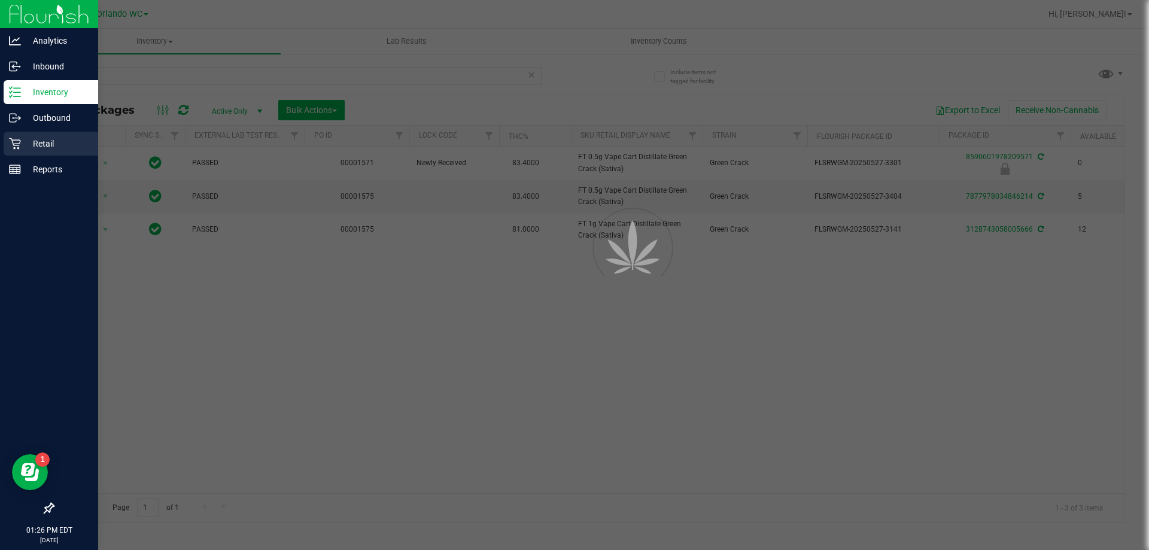
click at [10, 142] on icon at bounding box center [15, 144] width 12 height 12
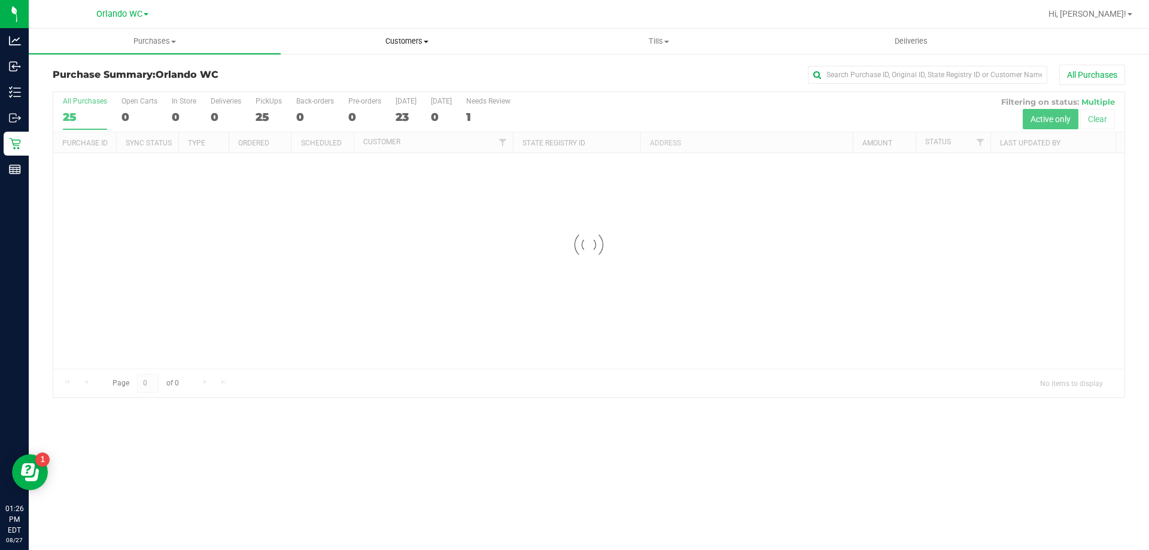
click at [372, 40] on span "Customers" at bounding box center [406, 41] width 251 height 11
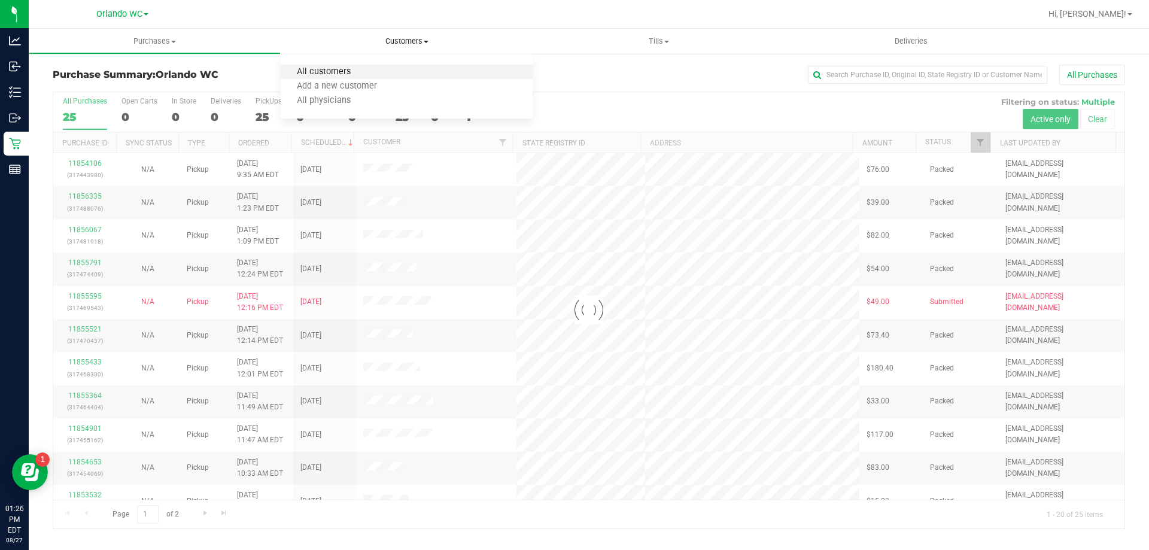
click at [303, 74] on span "All customers" at bounding box center [324, 72] width 86 height 10
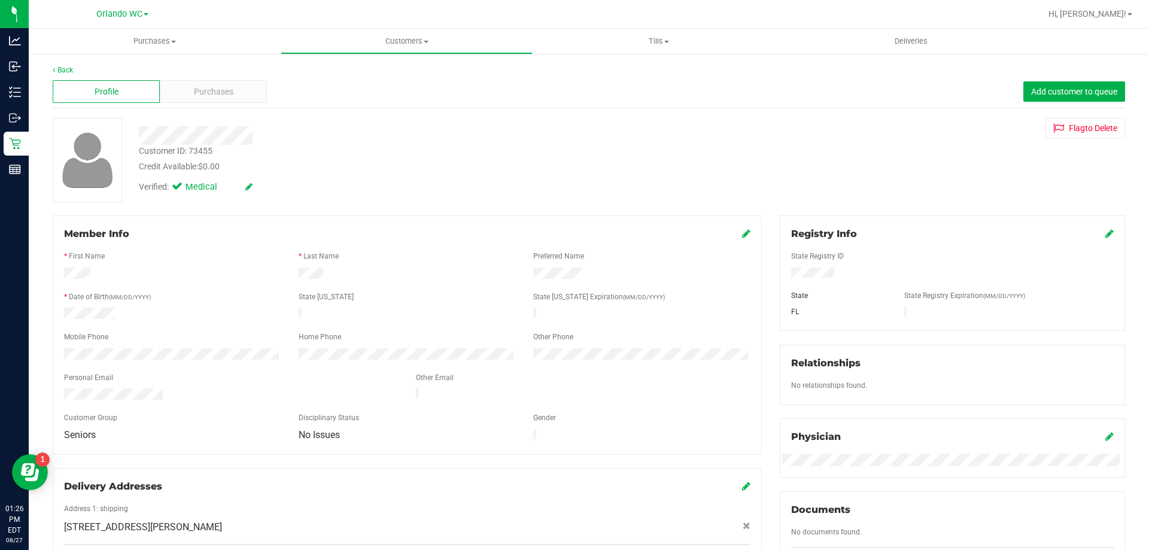
click at [742, 235] on icon at bounding box center [746, 234] width 8 height 10
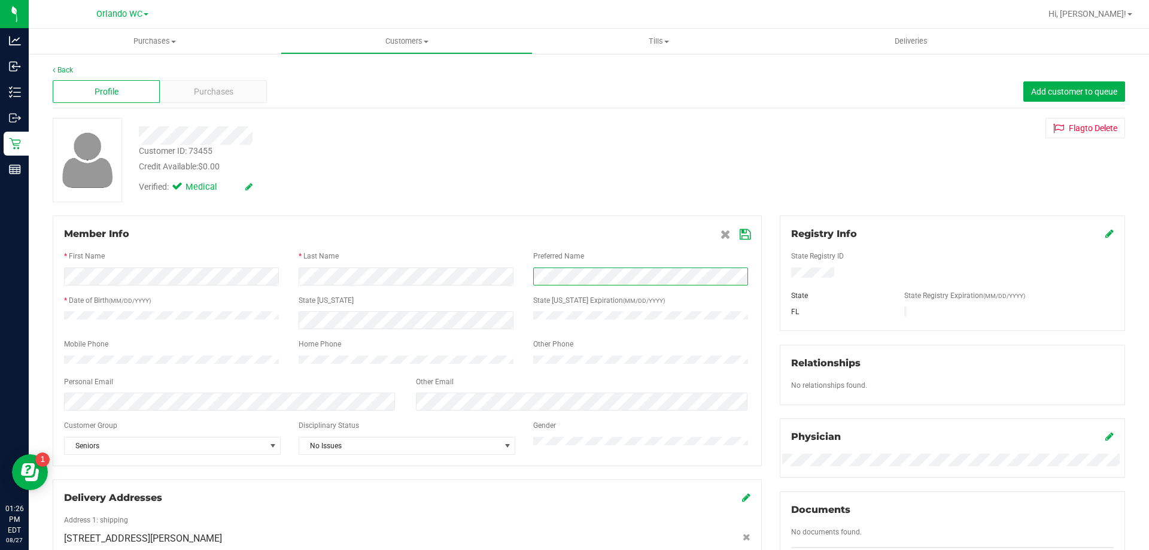
click at [436, 253] on form "Member Info * First Name * Last Name Preferred Name * Date of Birth (MM/DD/YYYY…" at bounding box center [407, 341] width 687 height 228
click at [745, 234] on div "Member Info * First Name * Last Name Preferred Name * Date of Birth (MM/DD/YYYY…" at bounding box center [407, 341] width 709 height 251
click at [744, 234] on icon at bounding box center [745, 235] width 11 height 10
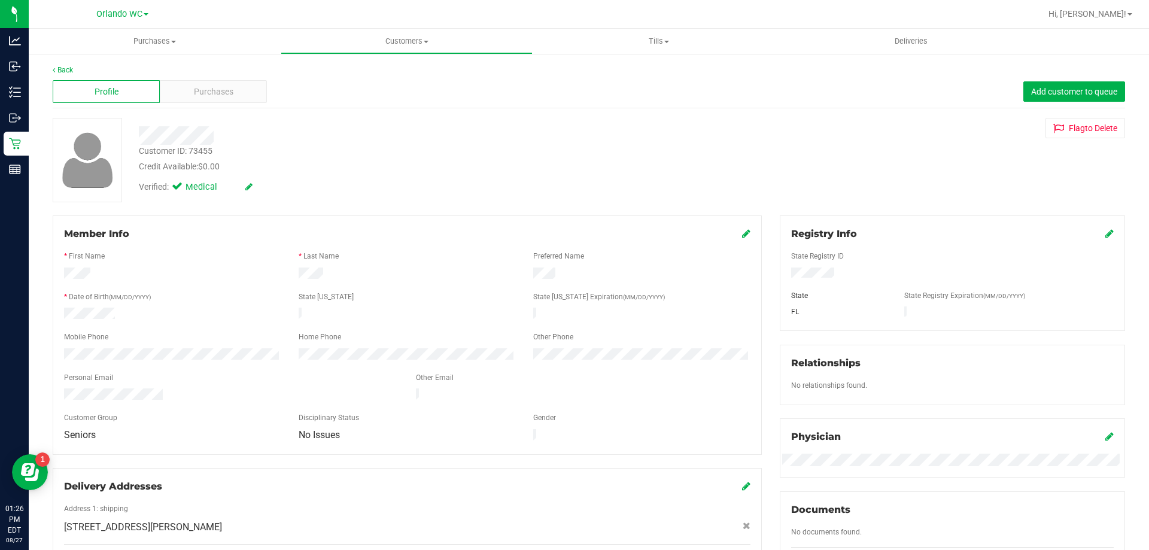
click at [742, 237] on icon at bounding box center [746, 234] width 8 height 10
click at [395, 454] on span "No Issues" at bounding box center [399, 446] width 201 height 17
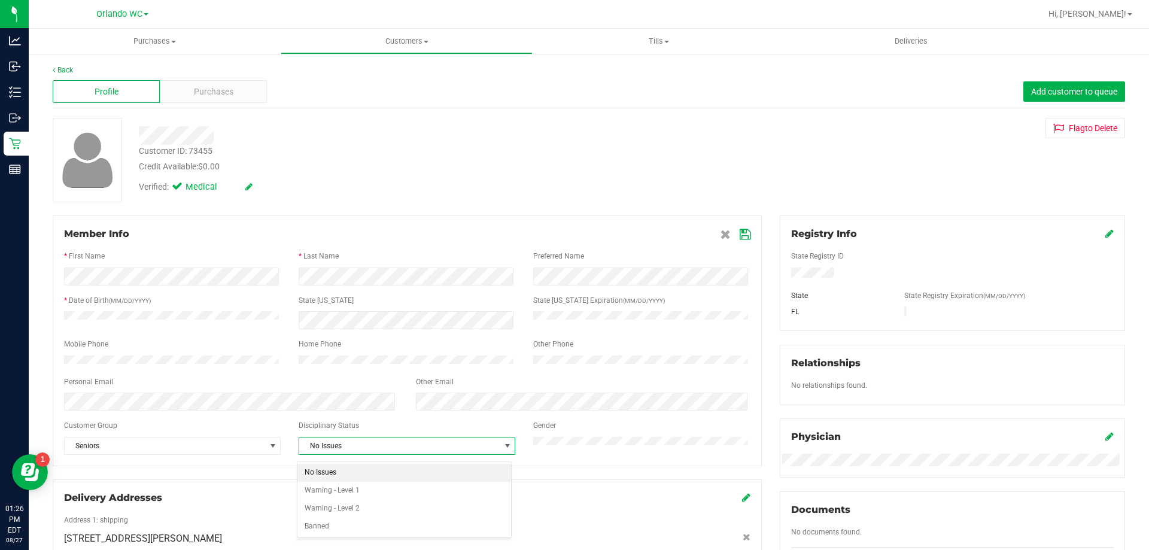
click at [665, 226] on div "Member Info * First Name * Last Name Preferred Name * Date of Birth (MM/DD/YYYY…" at bounding box center [407, 341] width 709 height 251
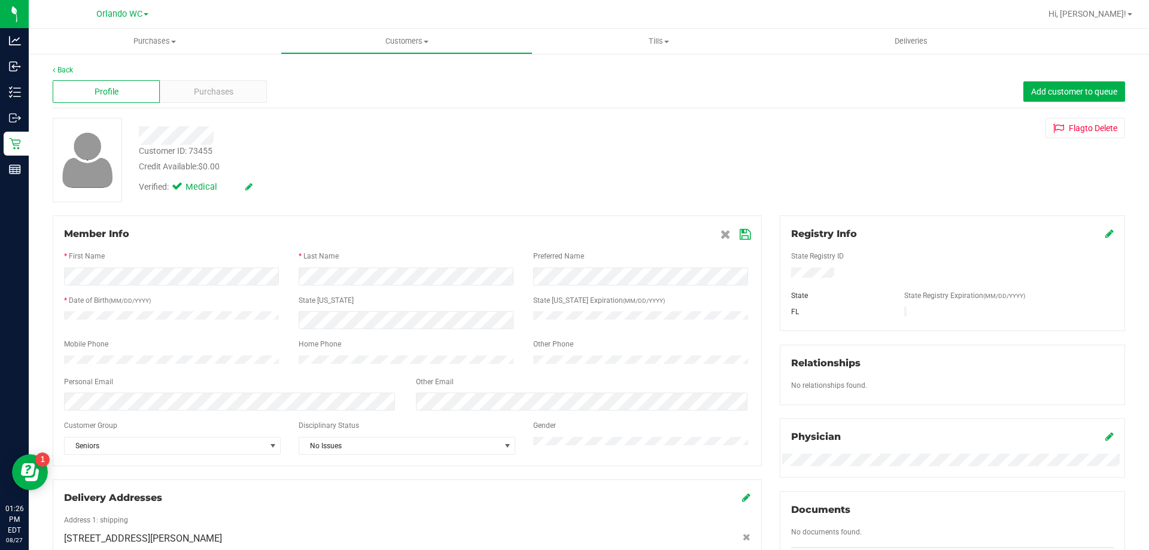
click at [740, 236] on icon at bounding box center [745, 235] width 11 height 10
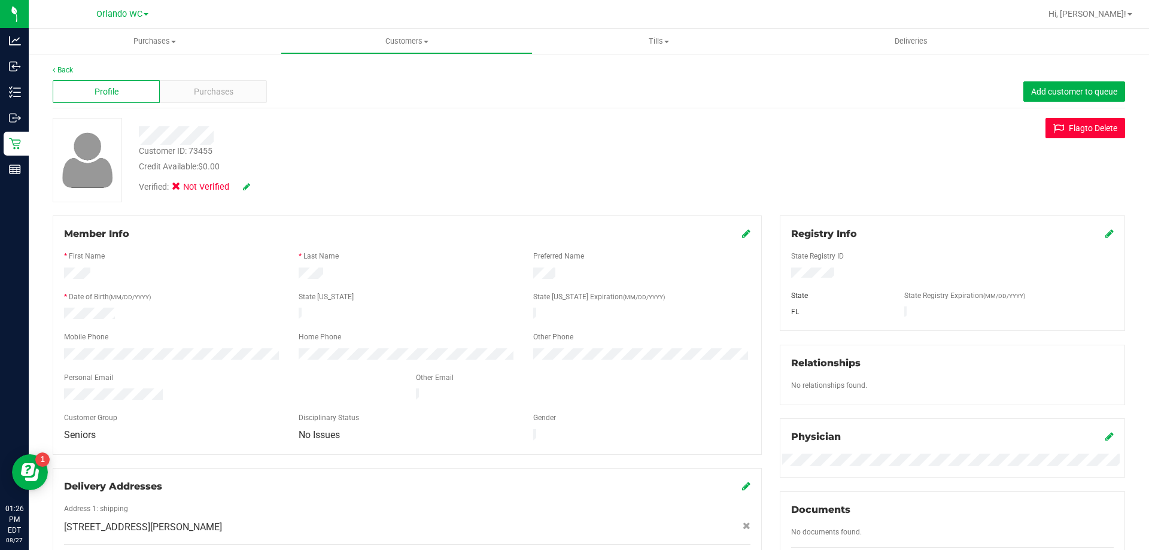
click at [1055, 131] on icon at bounding box center [1062, 128] width 16 height 11
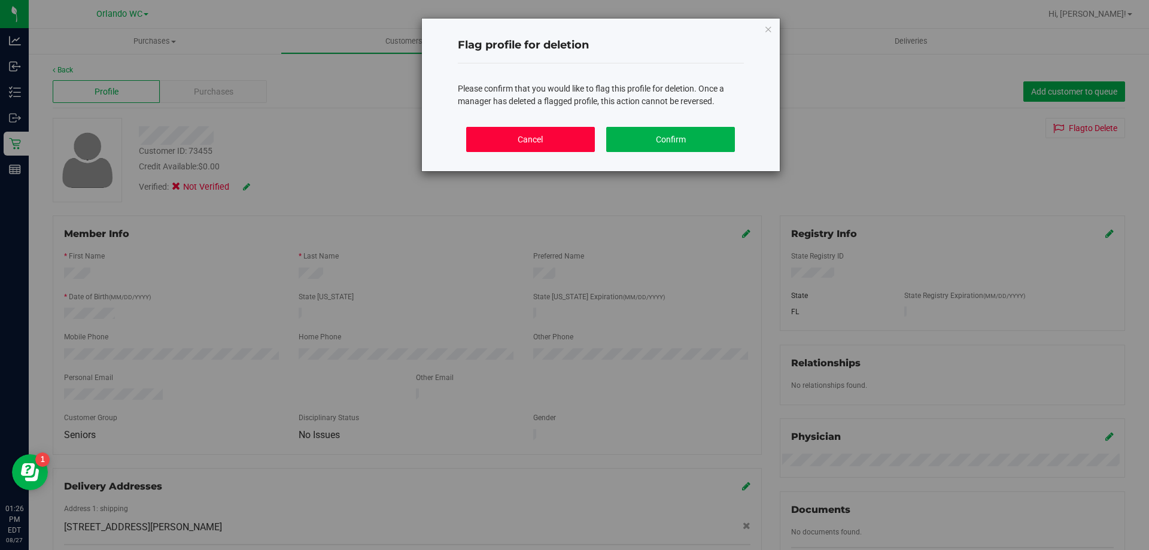
click at [572, 131] on button "Cancel" at bounding box center [530, 139] width 129 height 25
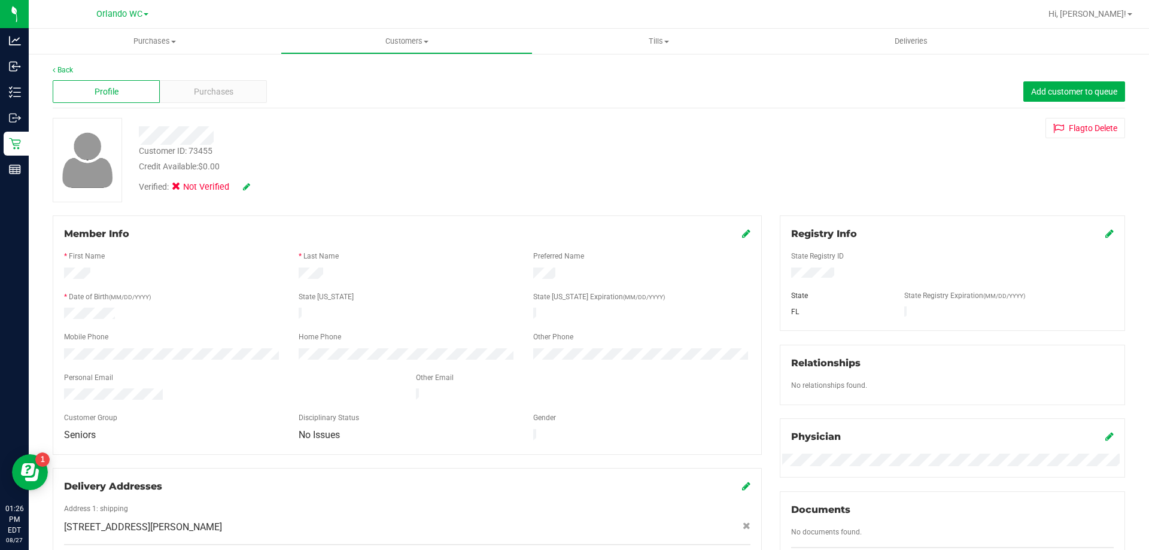
click at [144, 96] on div "Profile" at bounding box center [106, 91] width 107 height 23
click at [164, 93] on div "Purchases" at bounding box center [213, 91] width 107 height 23
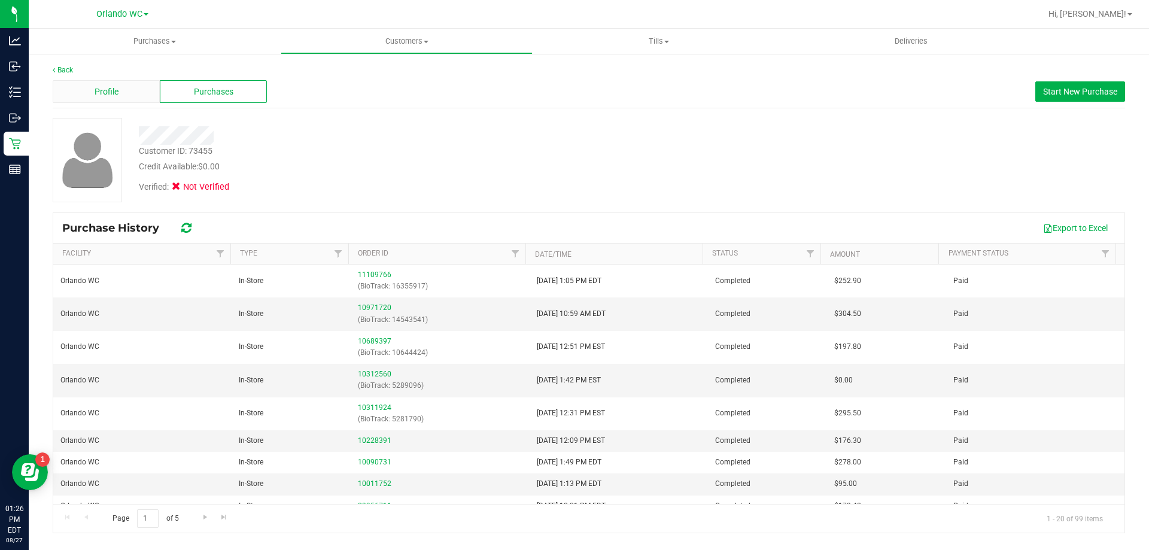
click at [113, 80] on div "Profile" at bounding box center [106, 91] width 107 height 23
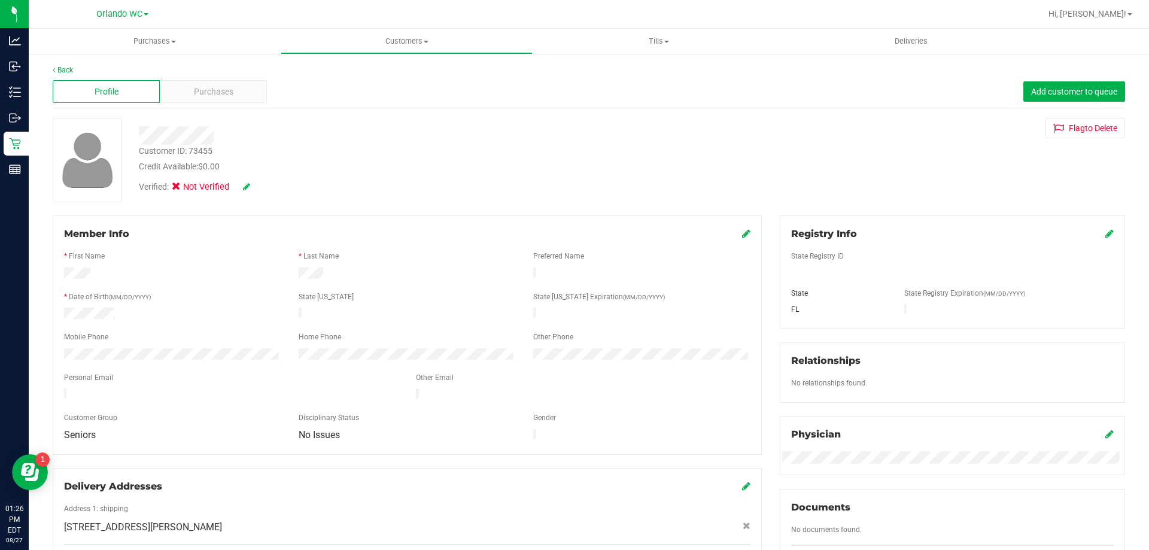
click at [748, 235] on div "Member Info * First Name * Last Name Preferred Name * Date of Birth (MM/DD/YYYY…" at bounding box center [407, 335] width 709 height 239
click at [742, 233] on icon at bounding box center [746, 234] width 8 height 10
click at [251, 180] on div "Verified: Not Verified" at bounding box center [402, 186] width 545 height 26
click at [248, 183] on icon at bounding box center [246, 187] width 7 height 8
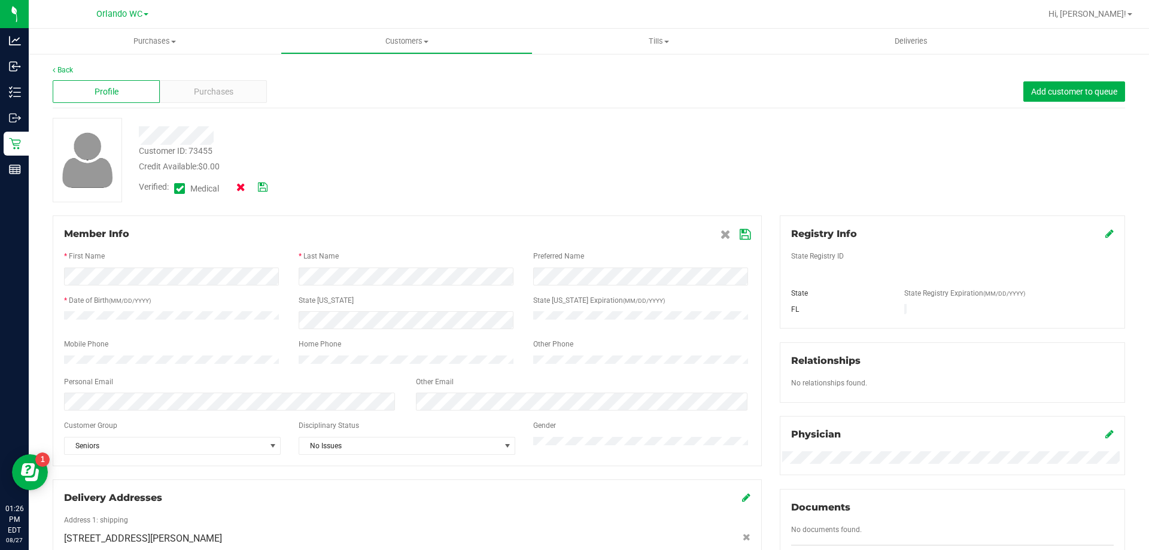
click at [239, 186] on icon at bounding box center [240, 187] width 9 height 8
click at [722, 238] on icon at bounding box center [726, 235] width 10 height 10
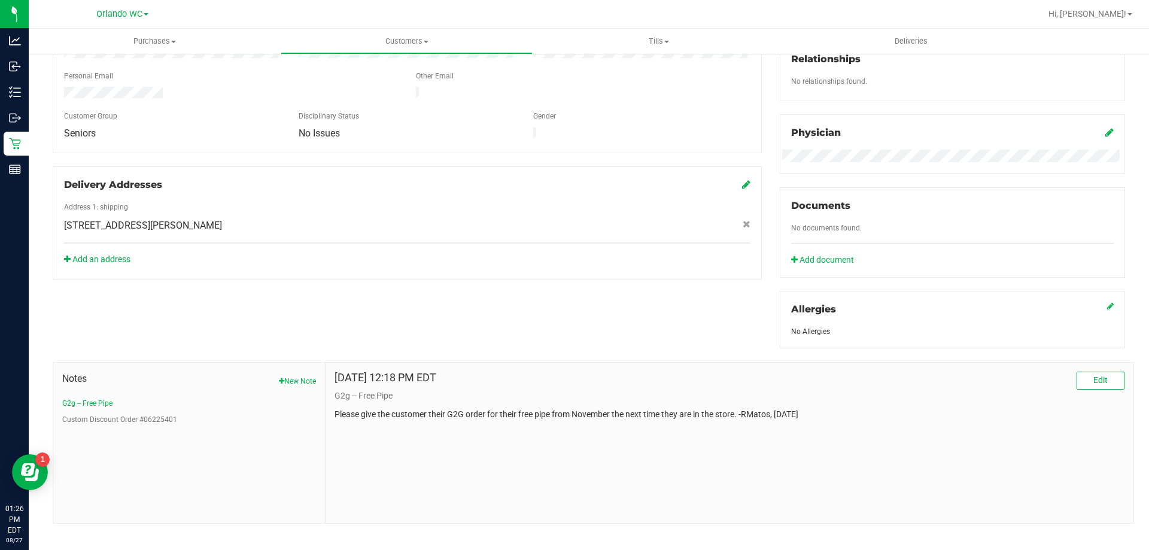
scroll to position [304, 0]
click at [306, 374] on button "New Note" at bounding box center [297, 379] width 37 height 11
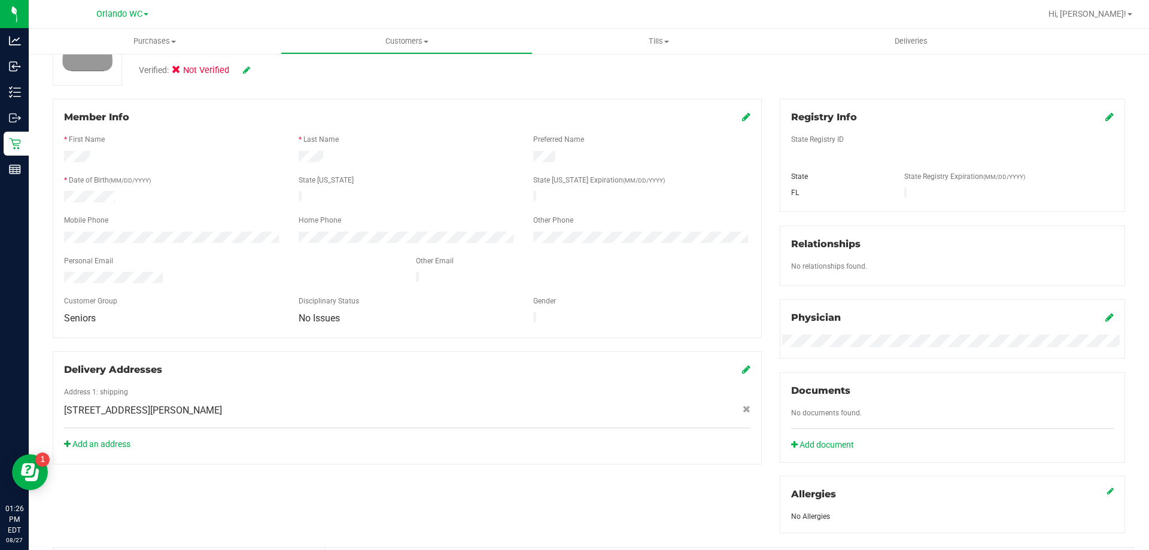
scroll to position [0, 0]
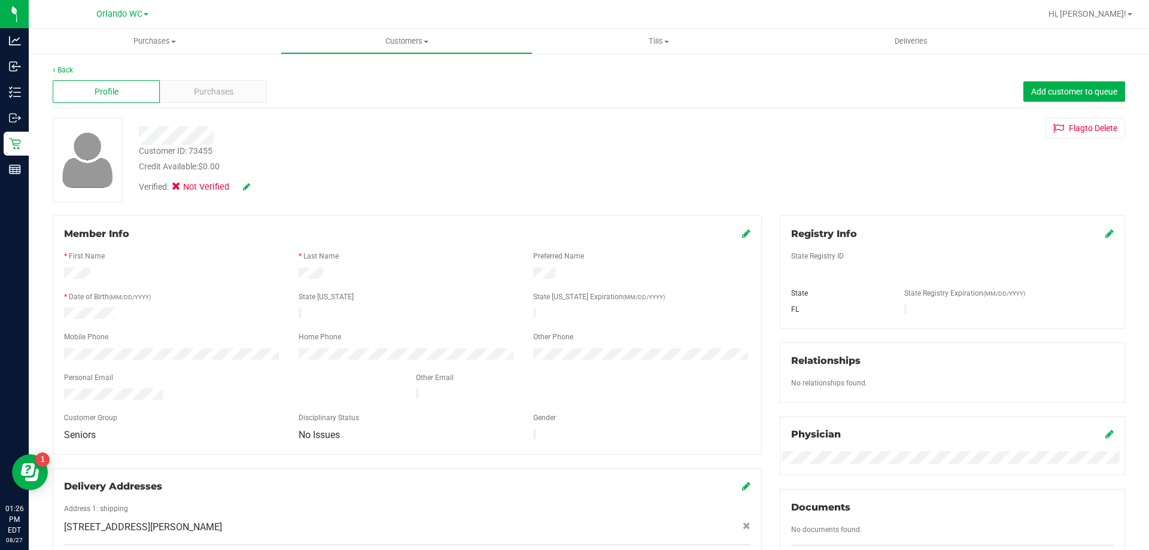
click at [742, 229] on icon at bounding box center [746, 234] width 8 height 10
click at [740, 235] on icon at bounding box center [745, 235] width 11 height 10
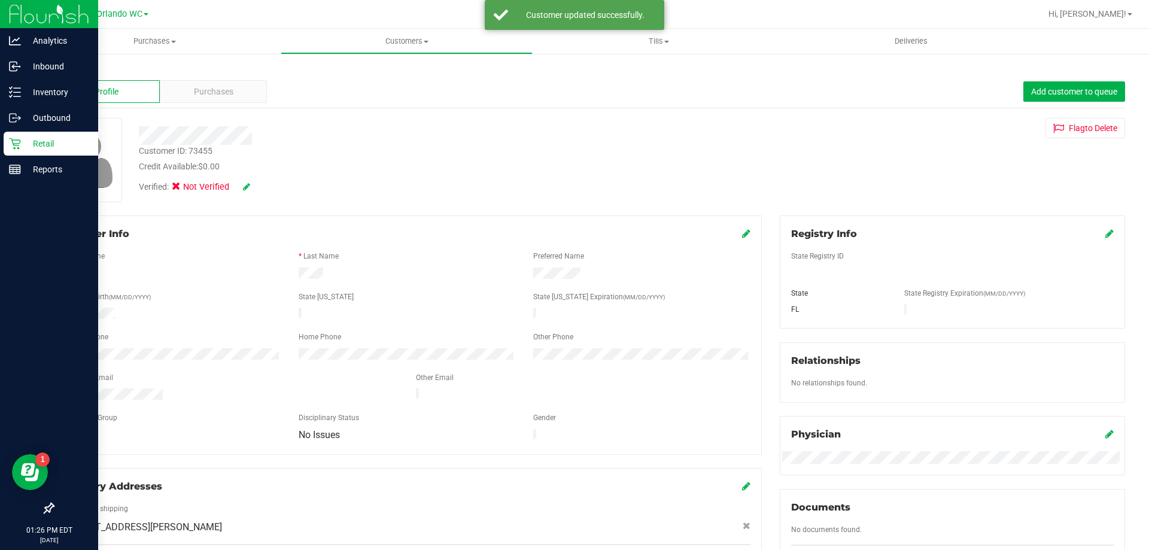
click at [4, 148] on div "Retail" at bounding box center [51, 144] width 95 height 24
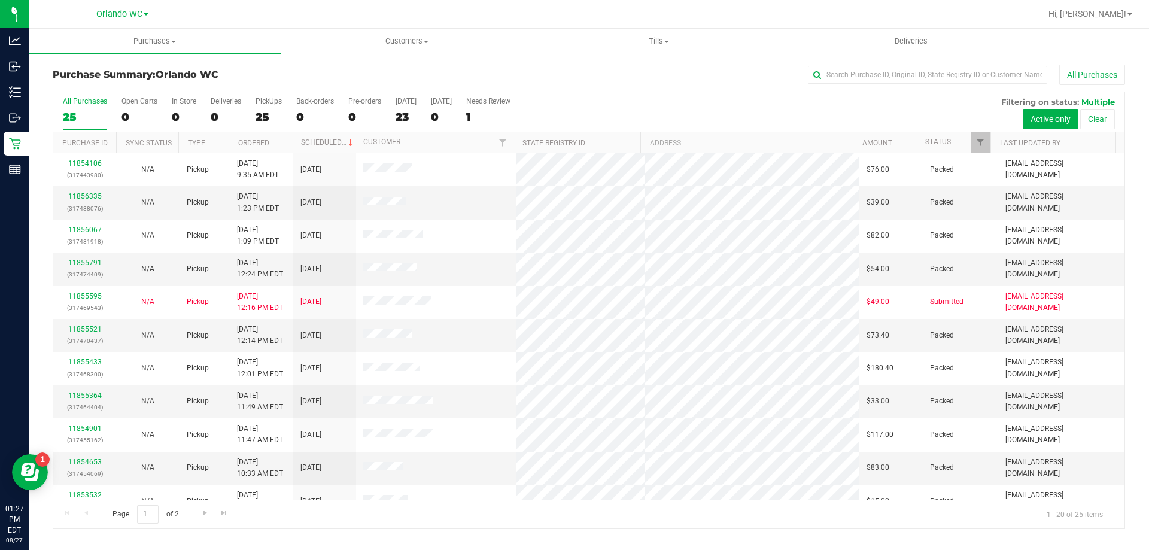
click at [630, 101] on div "All Purchases 25 Open Carts 0 In Store 0 Deliveries 0 PickUps 25 Back-orders 0 …" at bounding box center [589, 97] width 1072 height 10
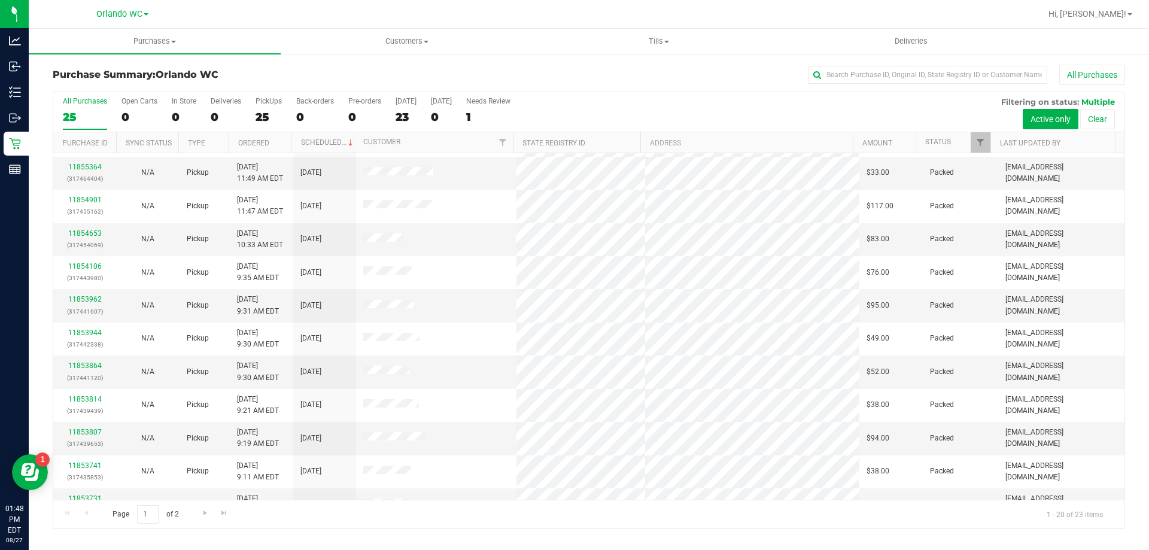
scroll to position [316, 0]
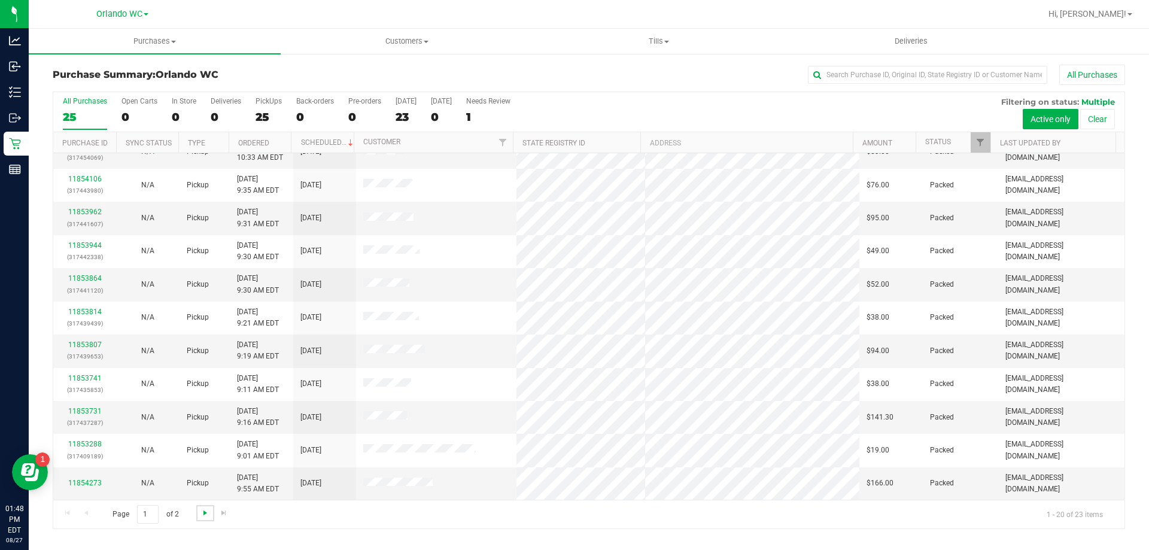
click at [204, 515] on span "Go to the next page" at bounding box center [206, 513] width 10 height 10
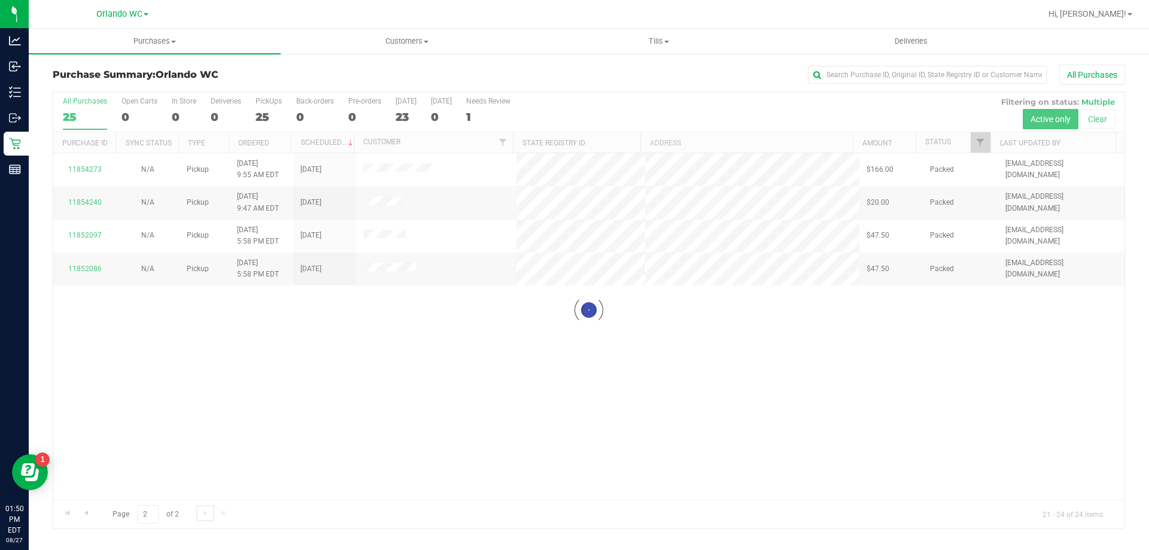
scroll to position [0, 0]
click at [81, 115] on div at bounding box center [589, 310] width 1072 height 436
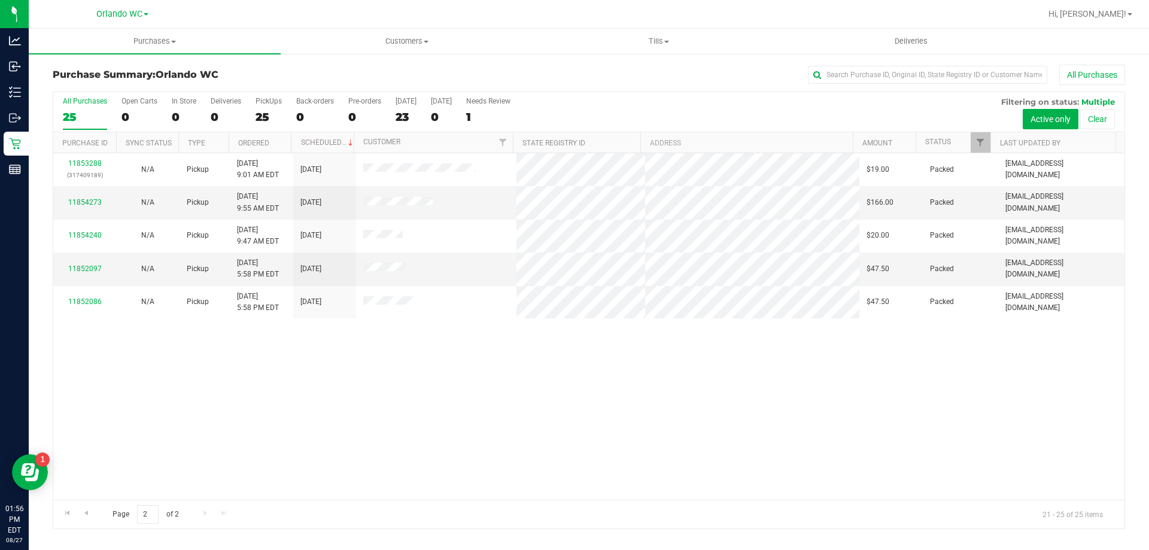
click at [81, 115] on div "25" at bounding box center [85, 117] width 44 height 14
click at [0, 0] on input "All Purchases 25" at bounding box center [0, 0] width 0 height 0
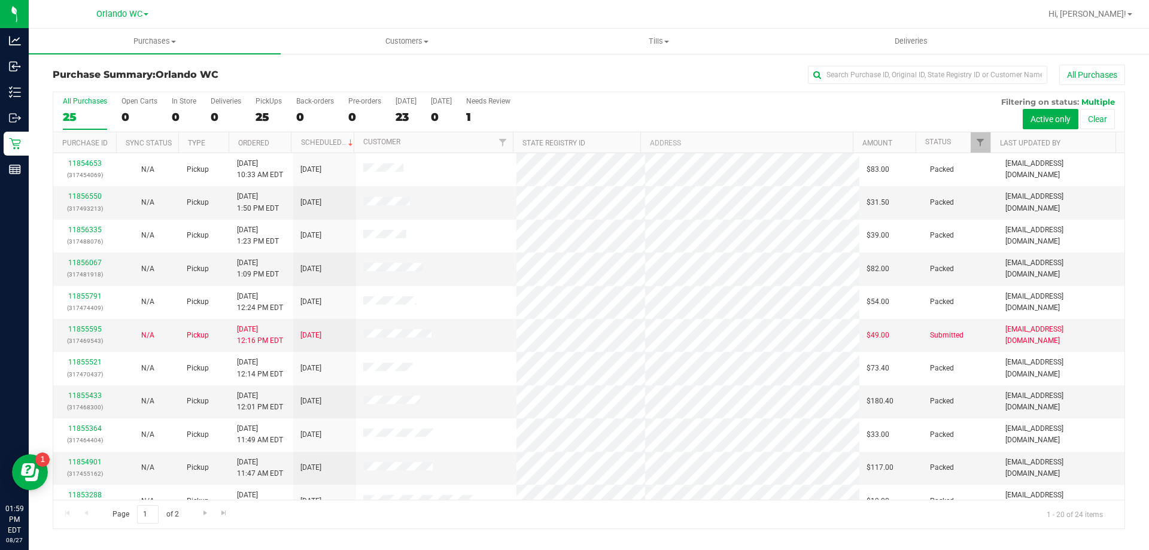
click at [71, 118] on div "25" at bounding box center [85, 117] width 44 height 14
click at [0, 0] on input "All Purchases 25" at bounding box center [0, 0] width 0 height 0
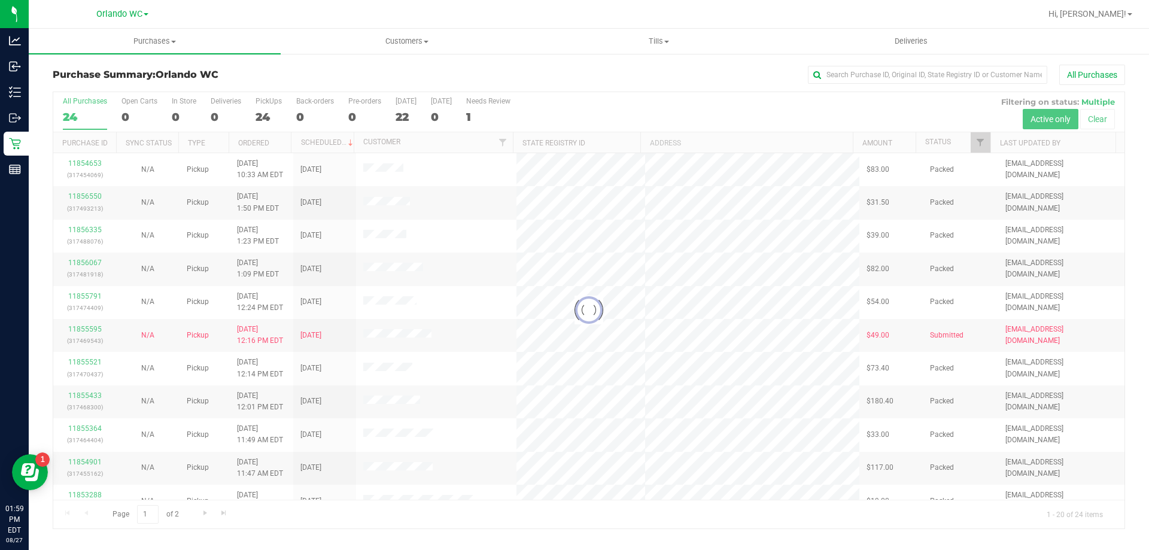
click at [253, 139] on div at bounding box center [589, 310] width 1072 height 436
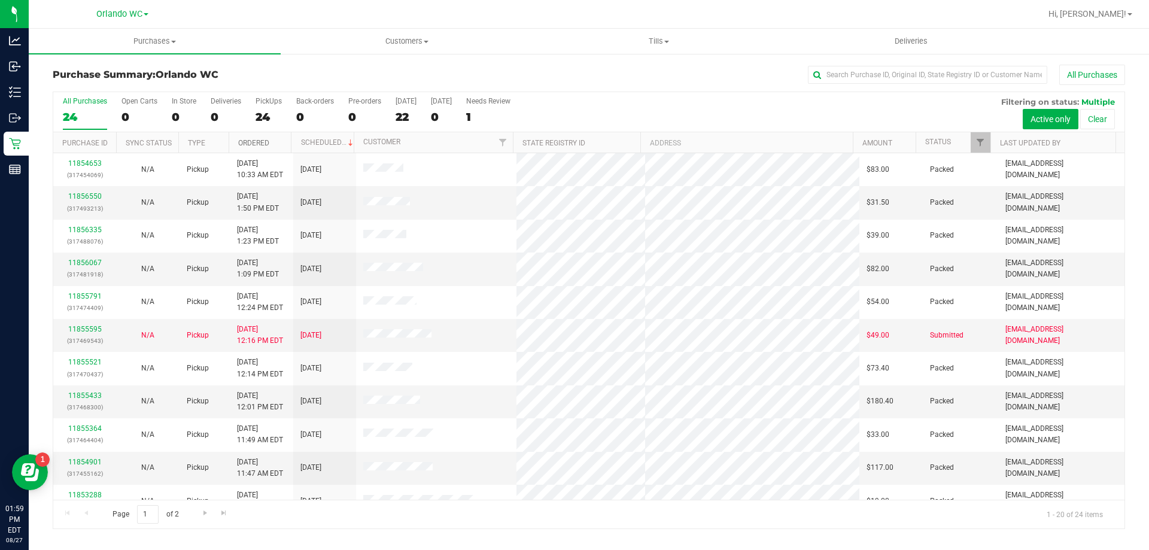
click at [253, 139] on link "Ordered" at bounding box center [253, 143] width 31 height 8
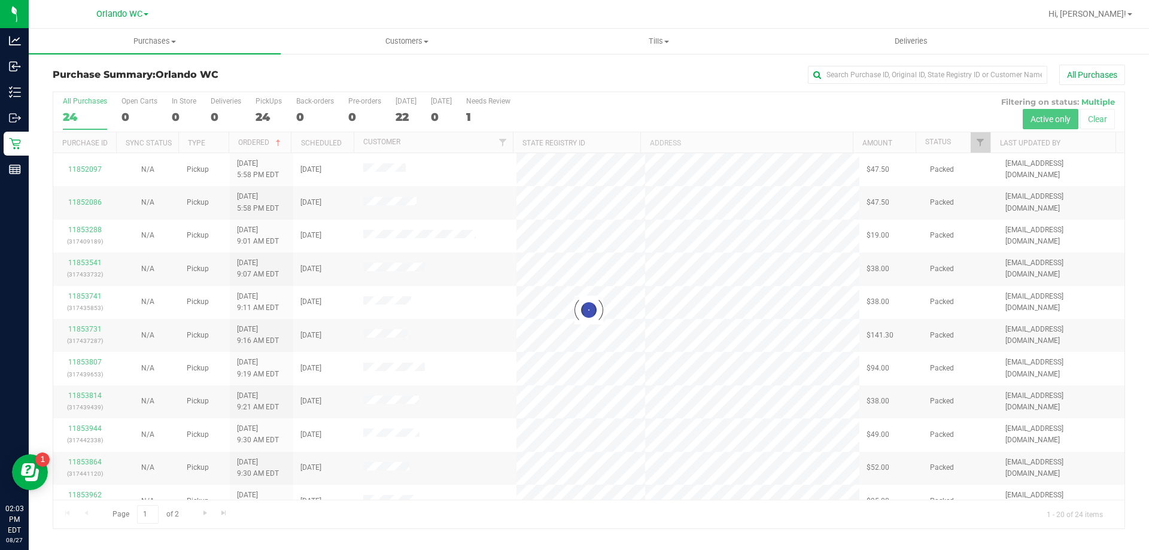
click at [87, 125] on div at bounding box center [589, 310] width 1072 height 436
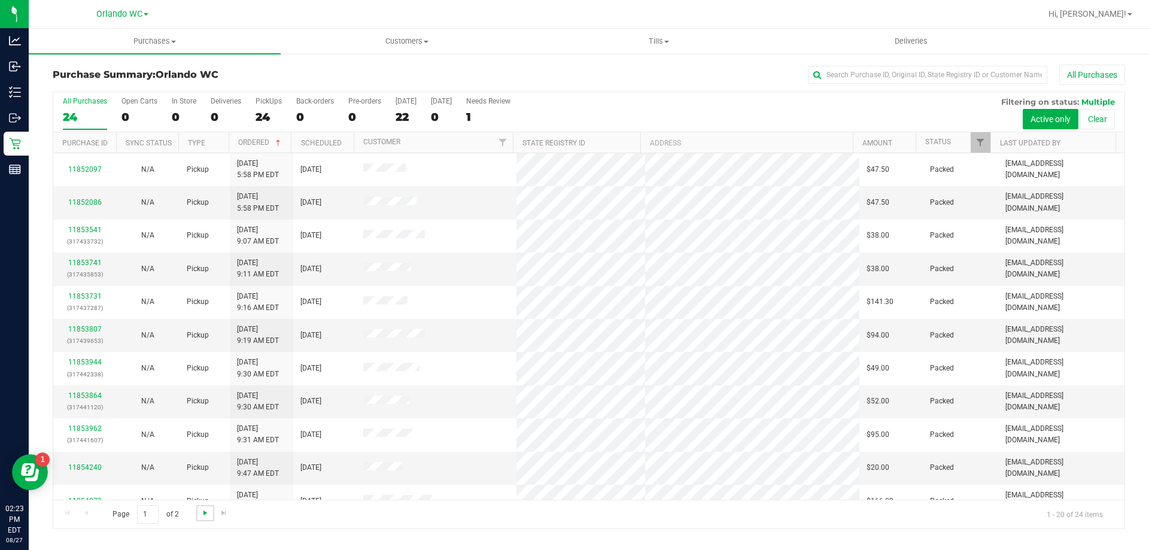
click at [200, 516] on div "All Purchases 24 Open Carts 0 In Store 0 Deliveries 0 PickUps 24 Back-orders 0 …" at bounding box center [589, 311] width 1073 height 438
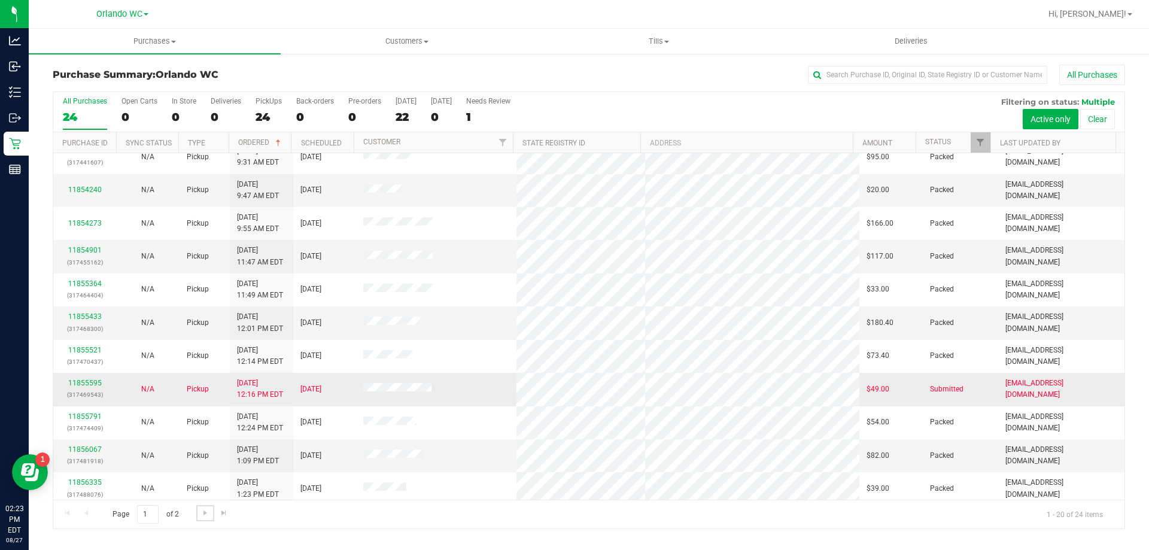
scroll to position [316, 0]
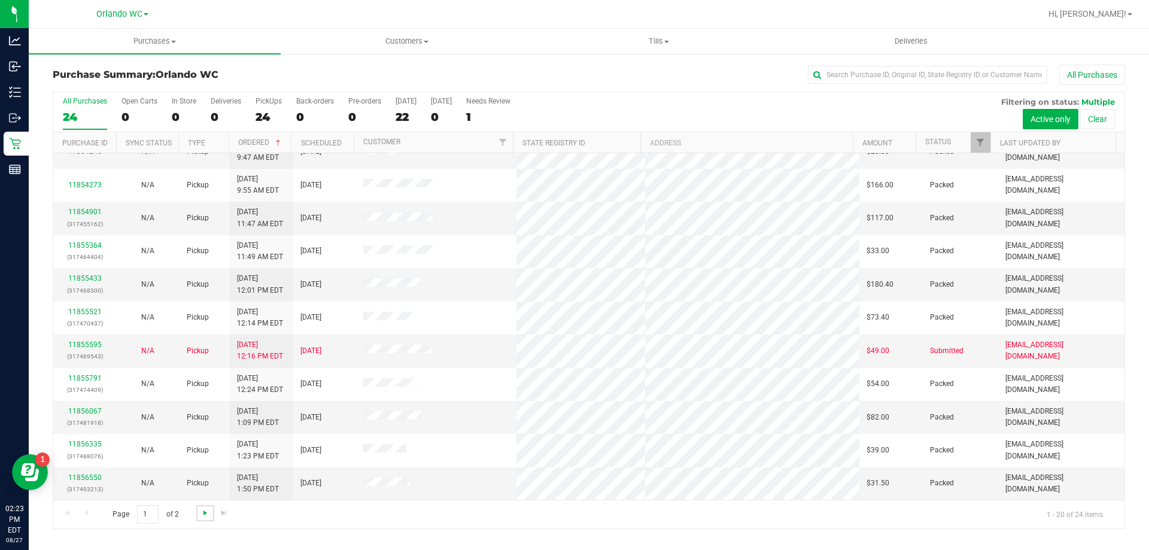
click at [204, 513] on span "Go to the next page" at bounding box center [206, 513] width 10 height 10
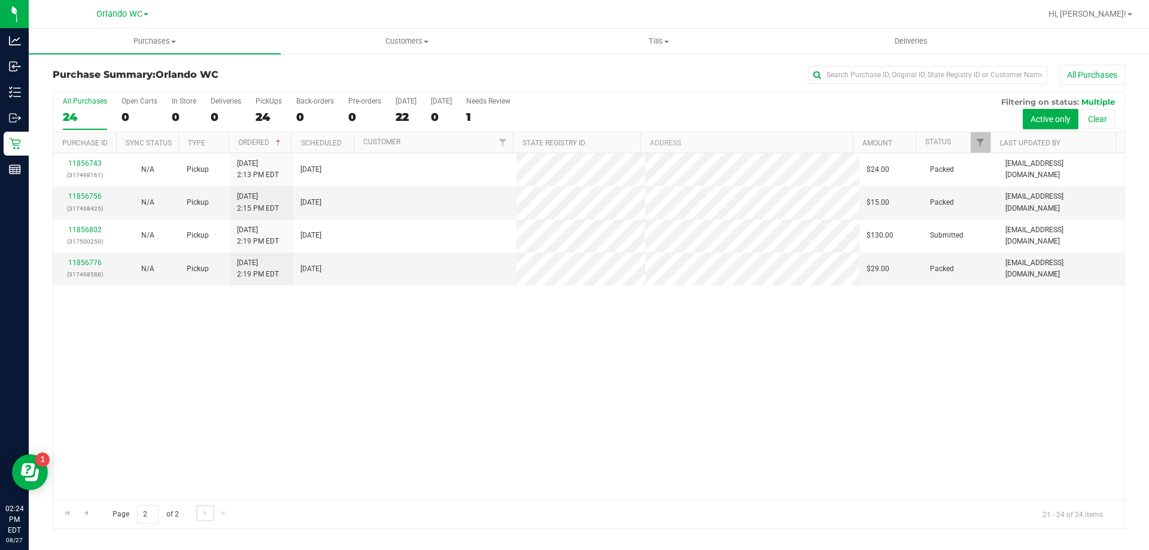
scroll to position [0, 0]
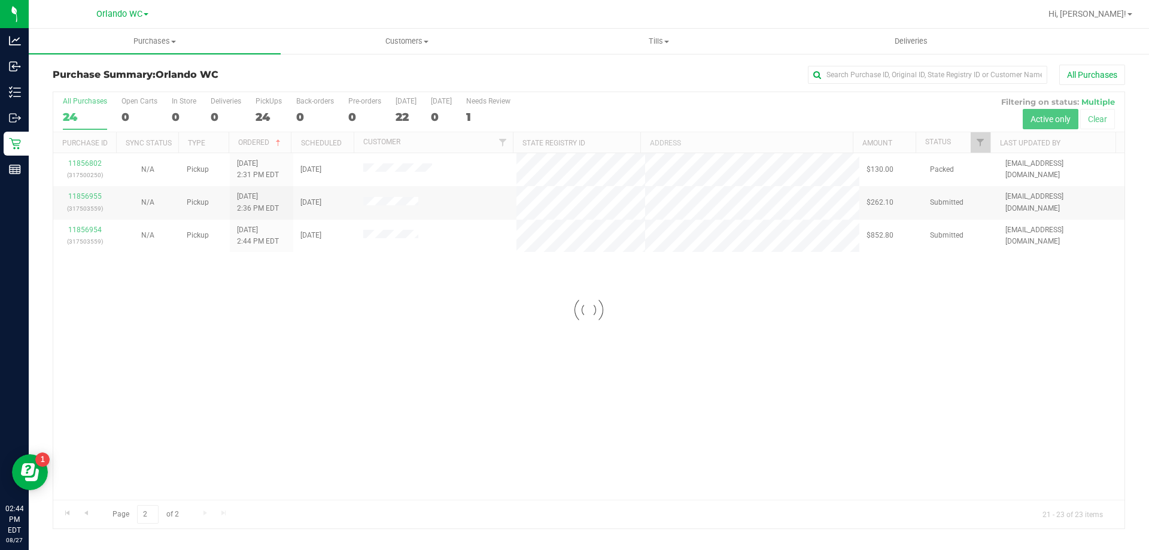
click at [380, 439] on div at bounding box center [589, 310] width 1072 height 436
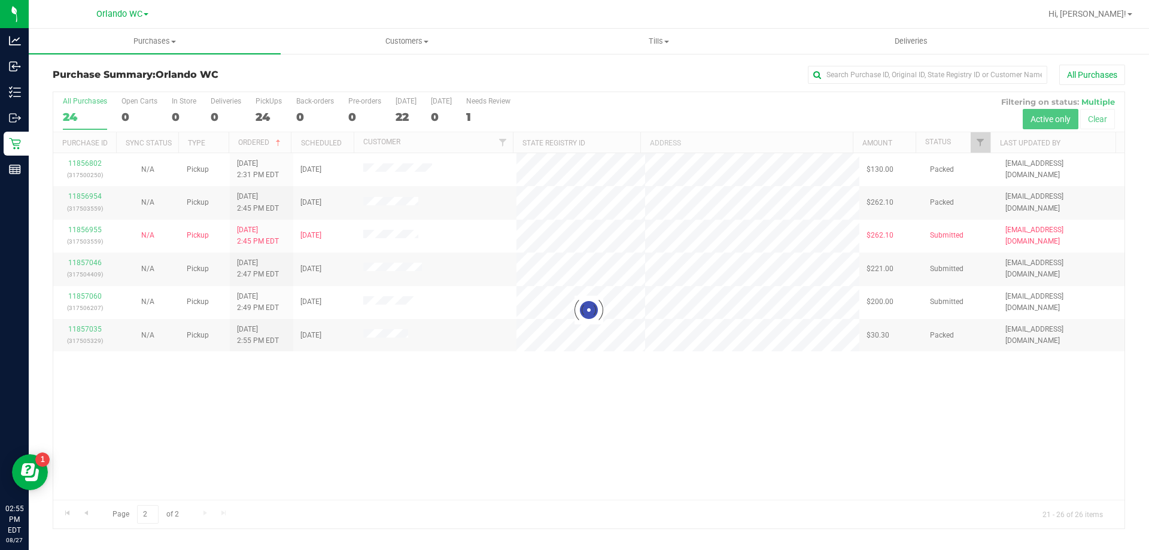
click at [77, 117] on div at bounding box center [589, 310] width 1072 height 436
click at [80, 118] on div at bounding box center [589, 310] width 1072 height 436
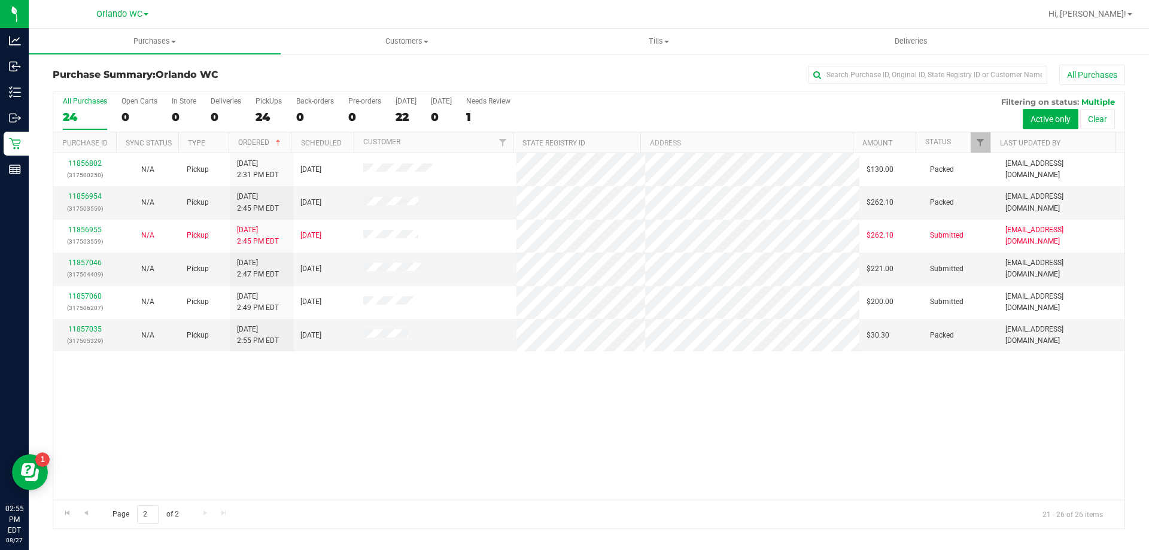
click at [80, 118] on div "24" at bounding box center [85, 117] width 44 height 14
click at [0, 0] on input "All Purchases 24" at bounding box center [0, 0] width 0 height 0
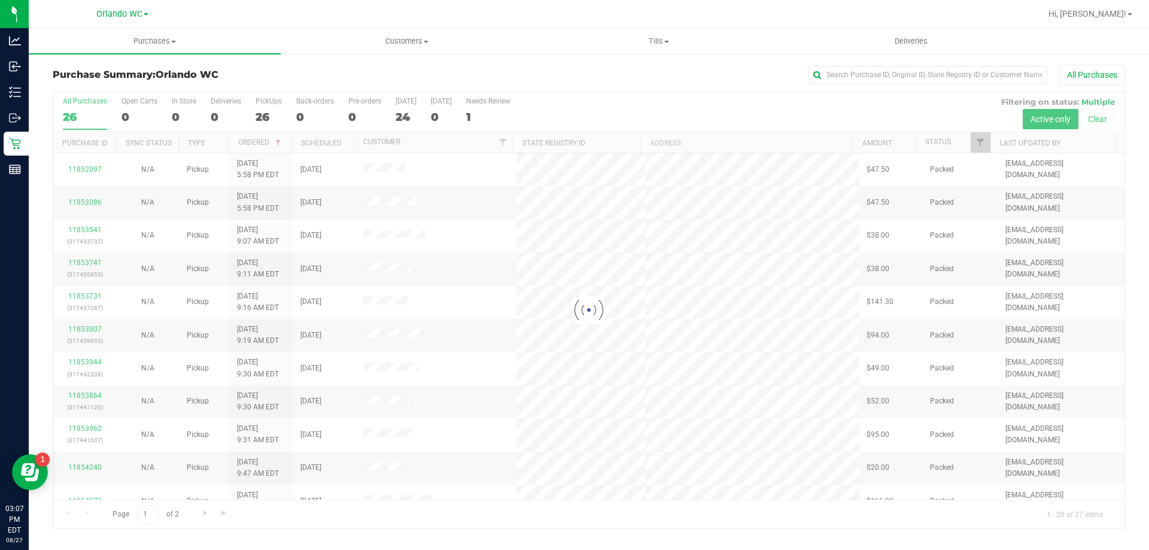
click at [81, 112] on div at bounding box center [589, 310] width 1072 height 436
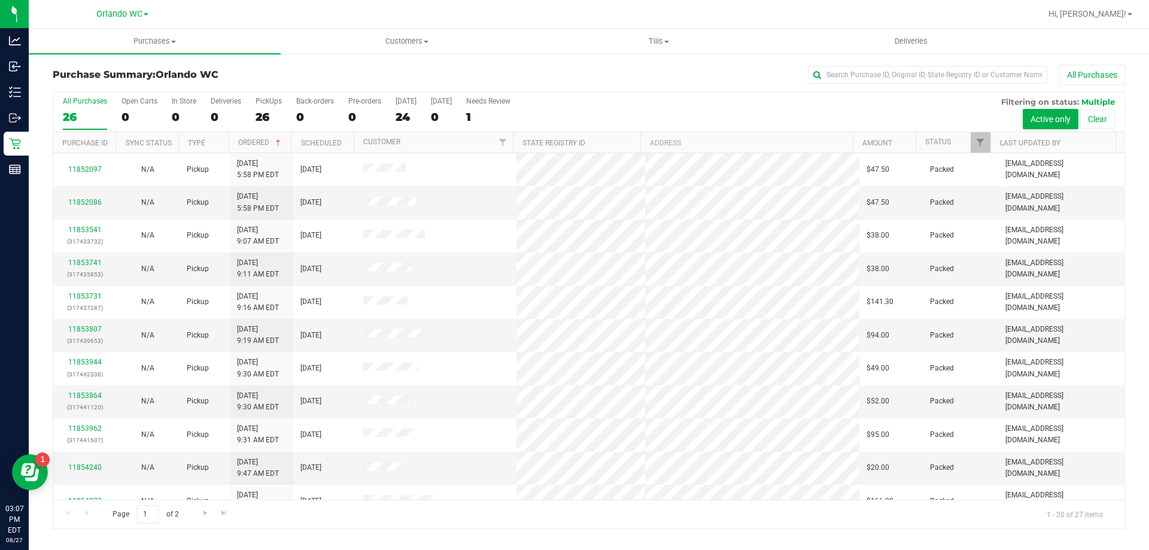
click at [80, 111] on div "26" at bounding box center [85, 117] width 44 height 14
click at [0, 0] on input "All Purchases 26" at bounding box center [0, 0] width 0 height 0
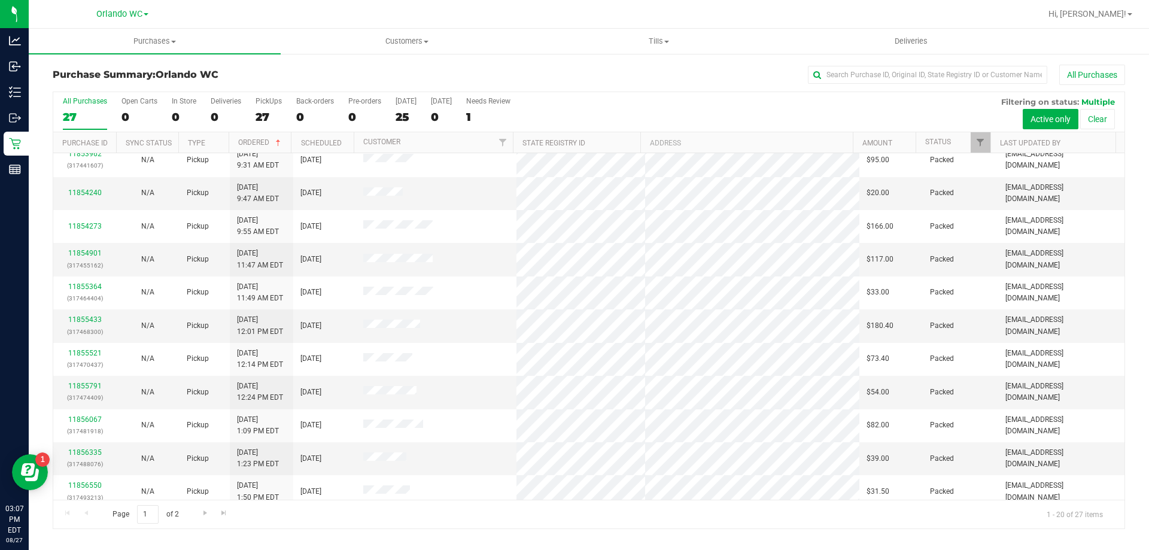
scroll to position [316, 0]
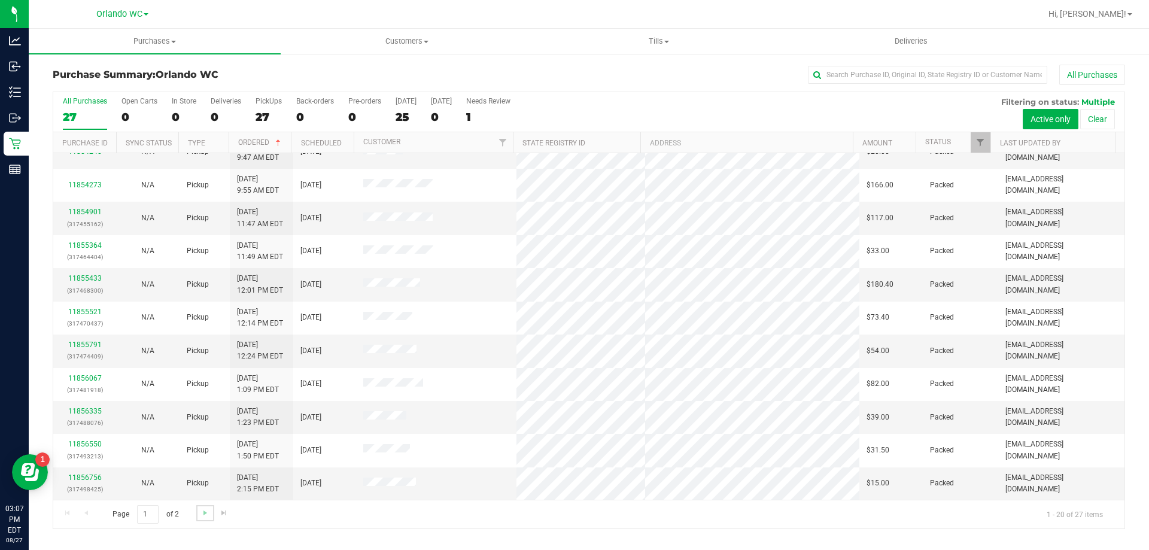
click at [198, 515] on link "Go to the next page" at bounding box center [204, 513] width 17 height 16
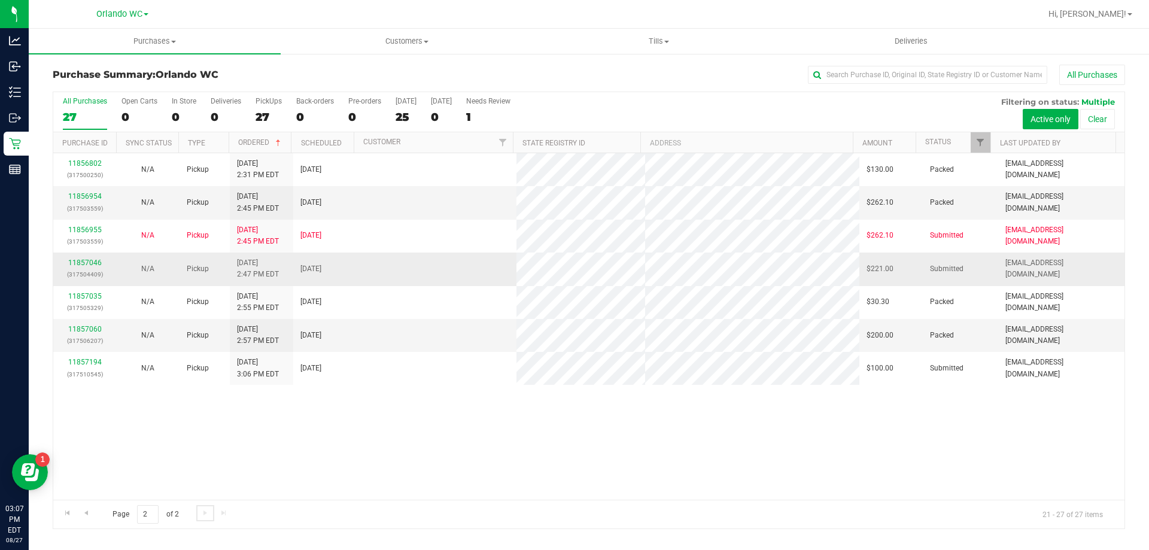
scroll to position [0, 0]
click at [439, 490] on div "11856802 (317500250) N/A Pickup 8/27/2025 2:31 PM EDT 8/27/2025 $130.00 Packed …" at bounding box center [589, 326] width 1072 height 347
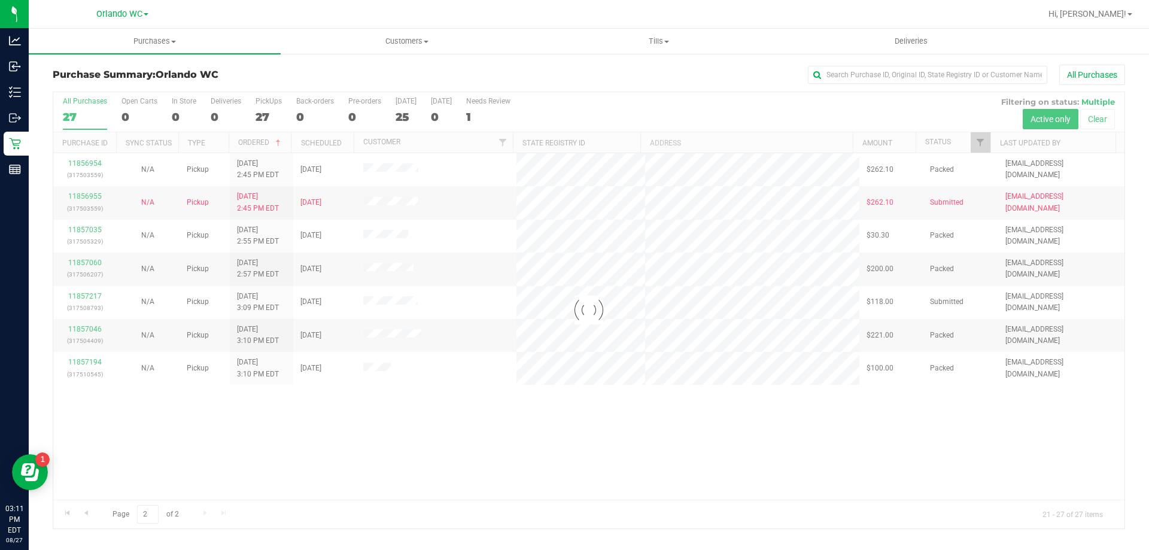
click at [270, 153] on div at bounding box center [589, 310] width 1072 height 436
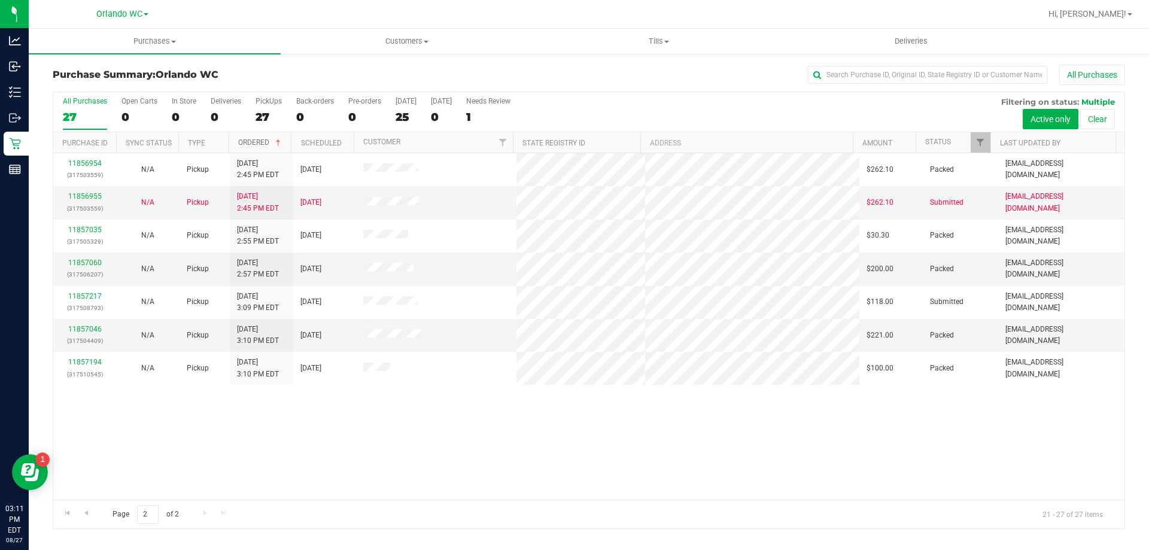
click at [263, 145] on link "Ordered" at bounding box center [260, 142] width 45 height 8
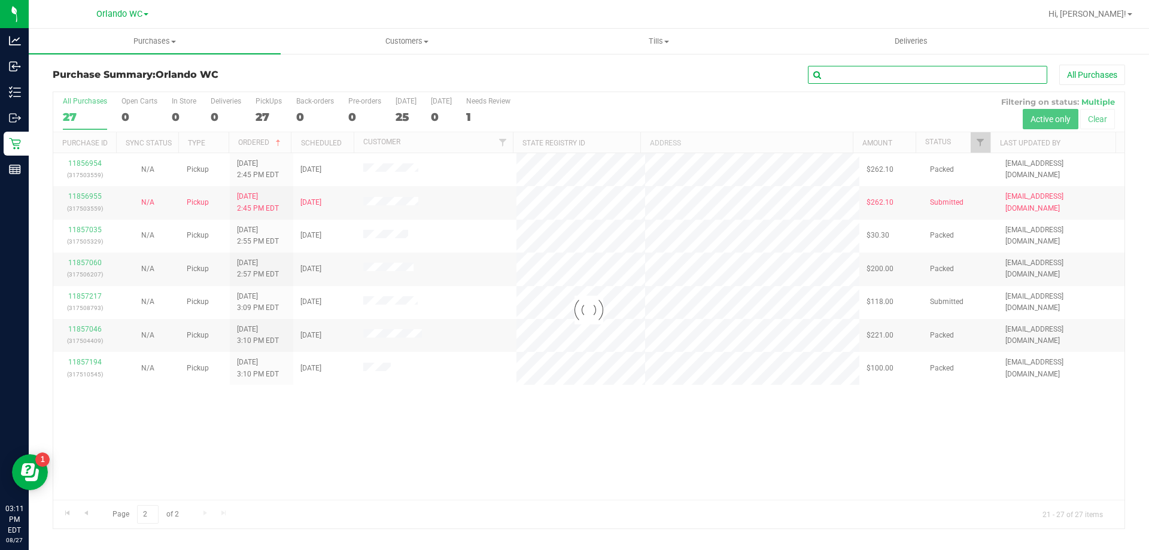
click at [894, 81] on input "text" at bounding box center [927, 75] width 239 height 18
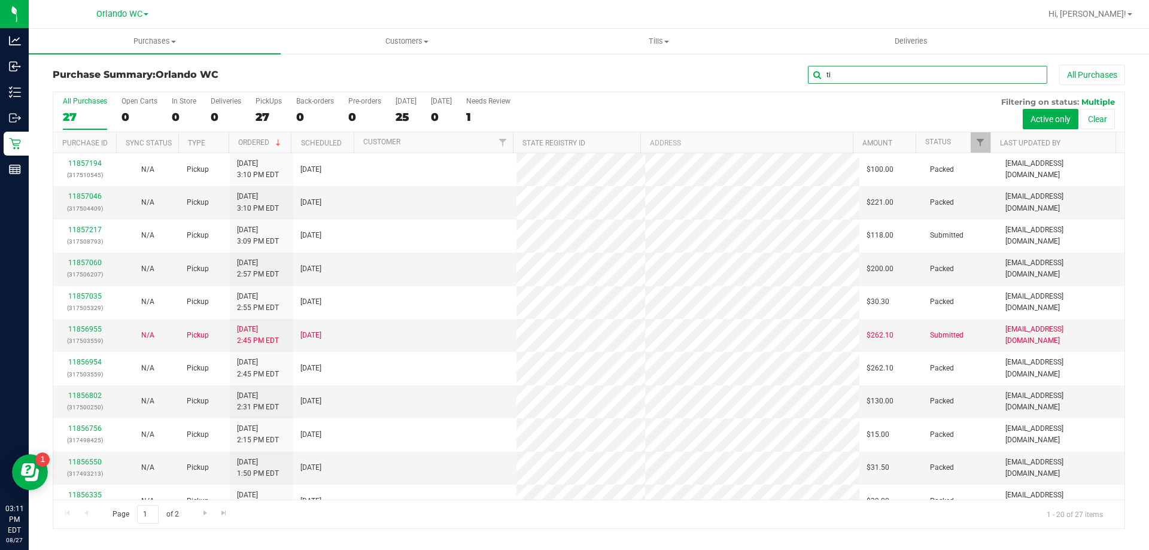
type input "t"
type input "see notes tiffan"
click at [1109, 111] on button "Clear" at bounding box center [1098, 119] width 35 height 20
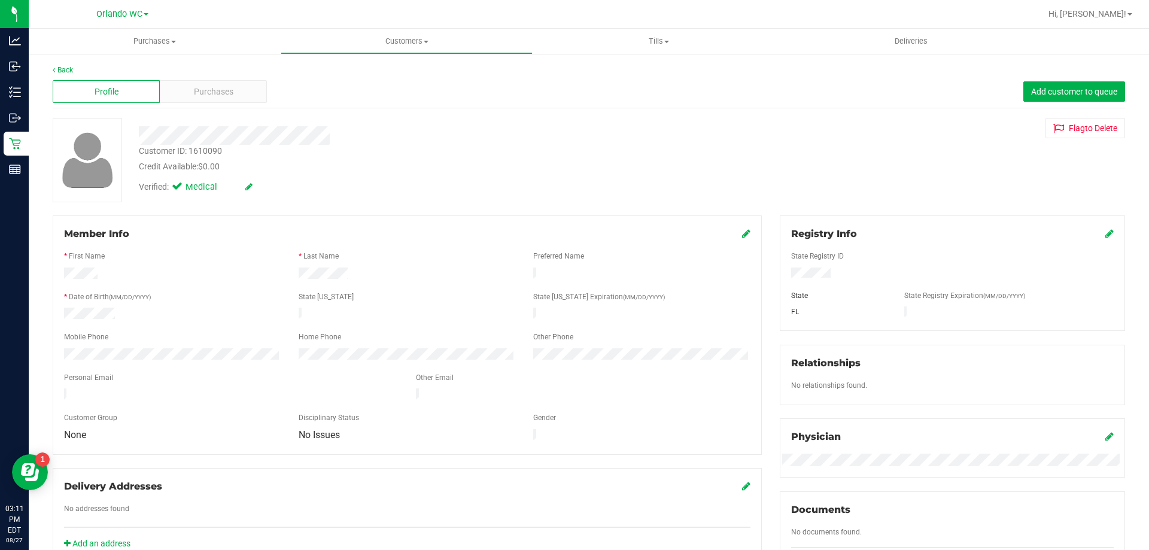
click at [600, 208] on div "Back Profile Purchases Add customer to queue Customer ID: 1610090 Credit Availa…" at bounding box center [589, 446] width 1073 height 763
click at [228, 89] on span "Purchases" at bounding box center [214, 92] width 40 height 13
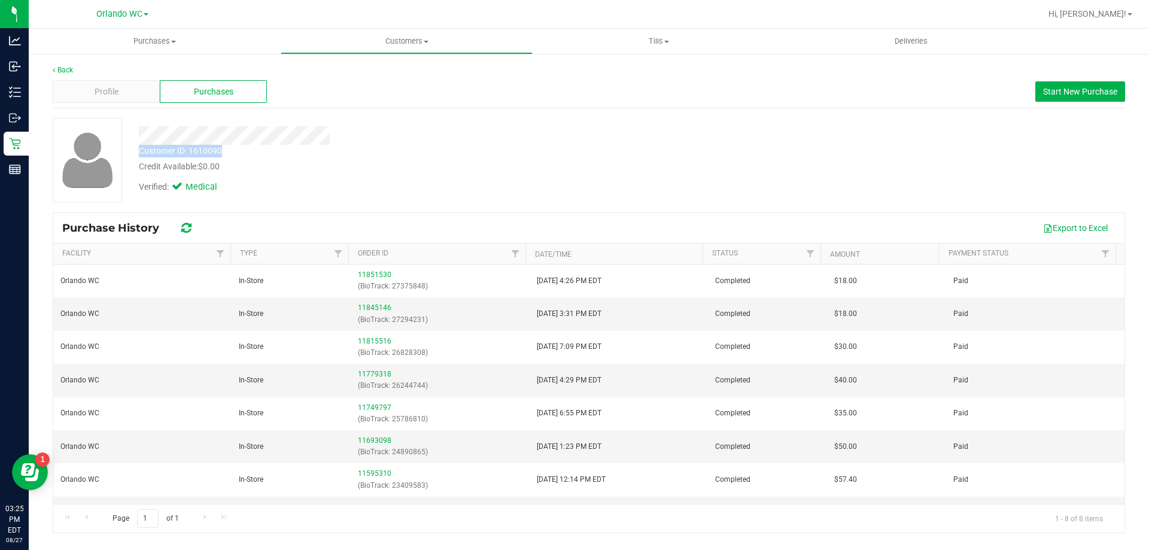
drag, startPoint x: 137, startPoint y: 148, endPoint x: 226, endPoint y: 150, distance: 88.6
click at [226, 150] on div "Customer ID: 1610090 Credit Available: $0.00" at bounding box center [402, 159] width 545 height 28
copy div "Customer ID: 1610090"
click at [705, 166] on div "Customer ID: 1610090 Credit Available: $0.00 Verified: Medical" at bounding box center [589, 160] width 1091 height 84
click at [408, 163] on div "Credit Available: $0.00" at bounding box center [402, 166] width 527 height 13
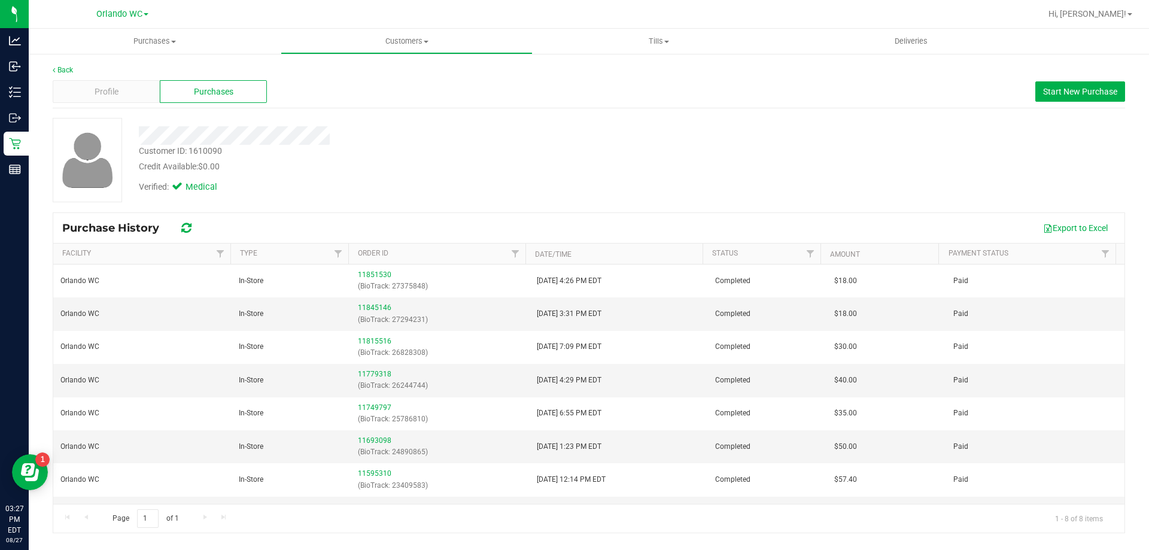
click at [536, 171] on div "Credit Available: $0.00" at bounding box center [402, 166] width 527 height 13
click at [376, 138] on div at bounding box center [402, 135] width 545 height 19
click at [348, 141] on div at bounding box center [402, 135] width 545 height 19
click at [659, 199] on div "Customer ID: 1610090 Credit Available: $0.00 Verified: Medical" at bounding box center [589, 160] width 1091 height 84
click at [1076, 87] on span "Start New Purchase" at bounding box center [1081, 92] width 74 height 10
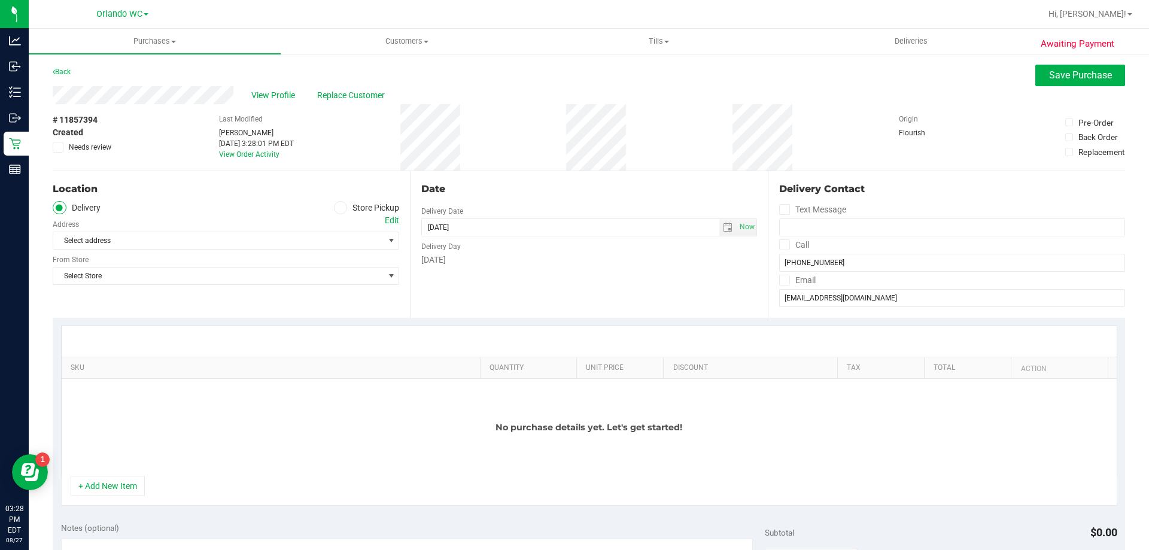
click at [178, 168] on div "# 11857394 Created Needs review Last Modified Malcolm Harvey Aug 27, 2025 3:28:…" at bounding box center [589, 137] width 1073 height 66
click at [351, 209] on label "Store Pickup" at bounding box center [367, 208] width 66 height 14
click at [0, 0] on input "Store Pickup" at bounding box center [0, 0] width 0 height 0
click at [326, 244] on span "Select Store" at bounding box center [218, 240] width 330 height 17
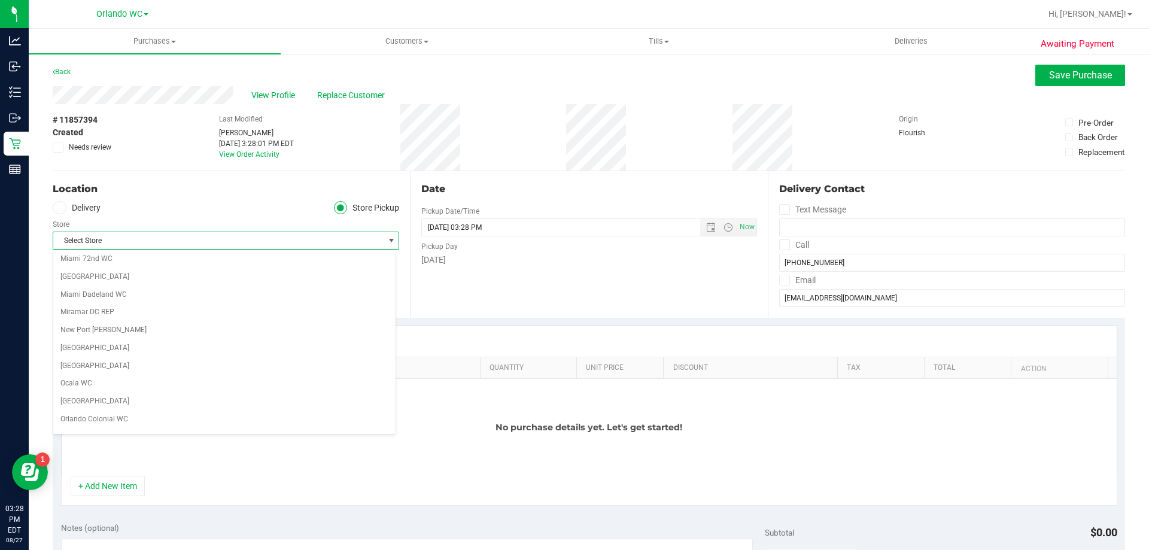
scroll to position [479, 0]
click at [114, 384] on li "Orlando WC" at bounding box center [224, 387] width 342 height 18
click at [304, 300] on div "Location Delivery Store Pickup Store Orlando WC Select Store Bonita Springs WC …" at bounding box center [231, 244] width 357 height 147
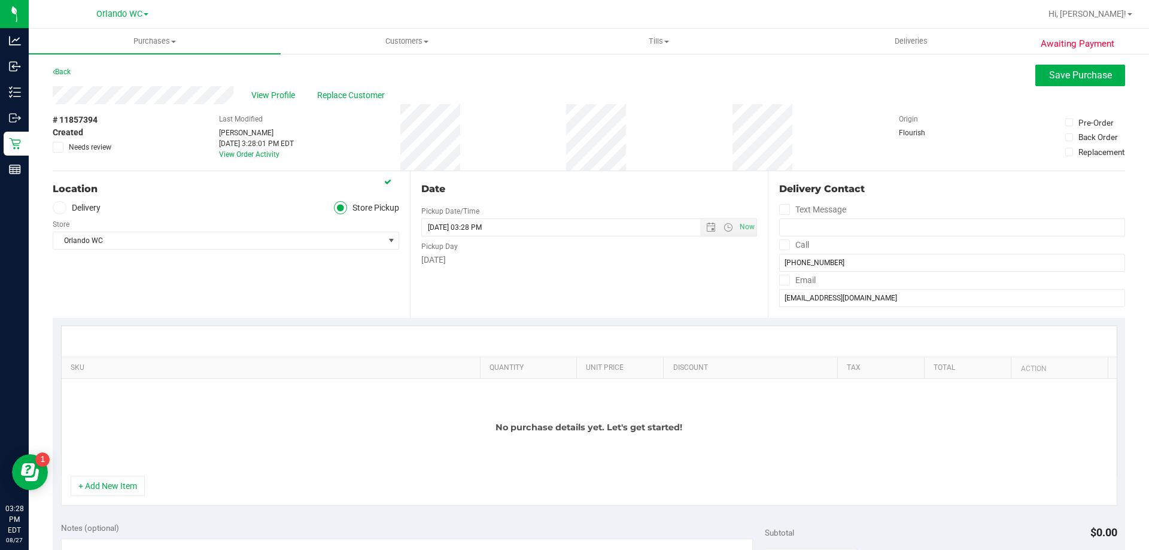
click at [97, 504] on div "+ Add New Item" at bounding box center [589, 491] width 1057 height 30
click at [120, 490] on button "+ Add New Item" at bounding box center [108, 486] width 74 height 20
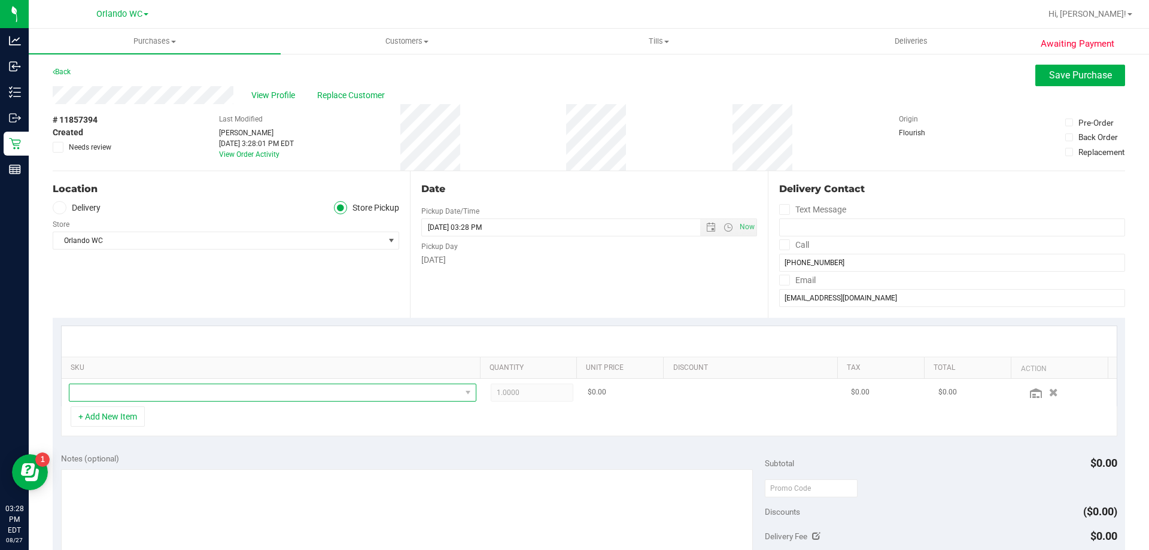
click at [192, 396] on span "NO DATA FOUND" at bounding box center [265, 392] width 392 height 17
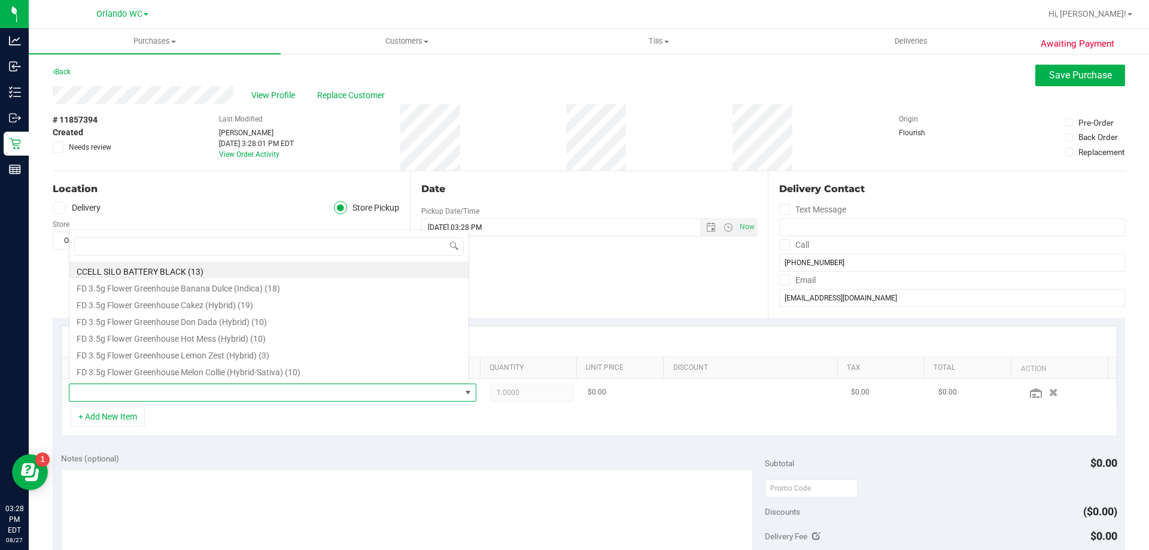
scroll to position [18, 397]
type input "dsc"
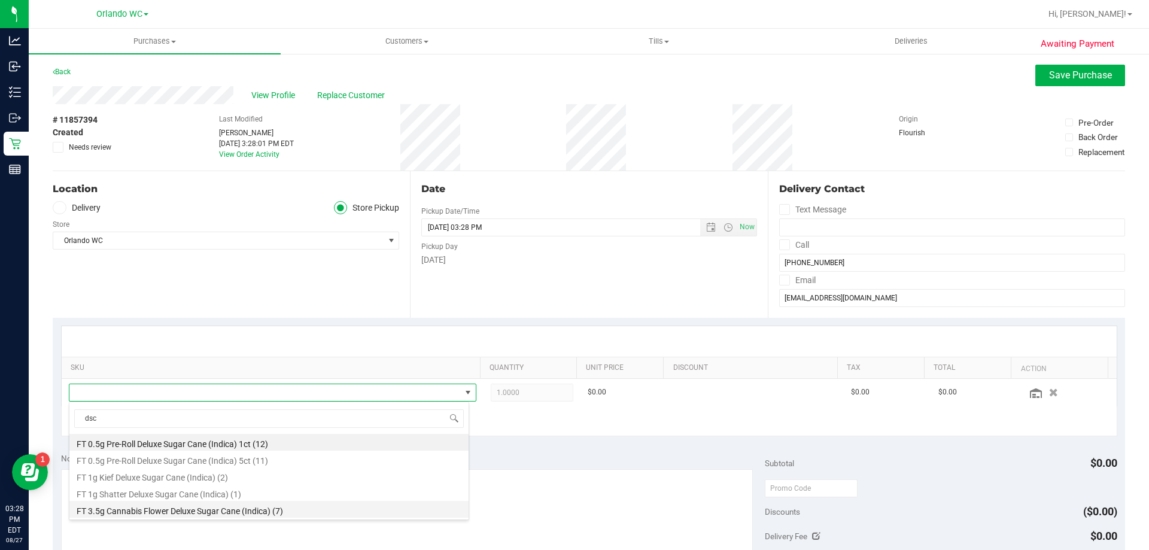
click at [193, 511] on li "FT 3.5g Cannabis Flower Deluxe Sugar Cane (Indica) (7)" at bounding box center [268, 509] width 399 height 17
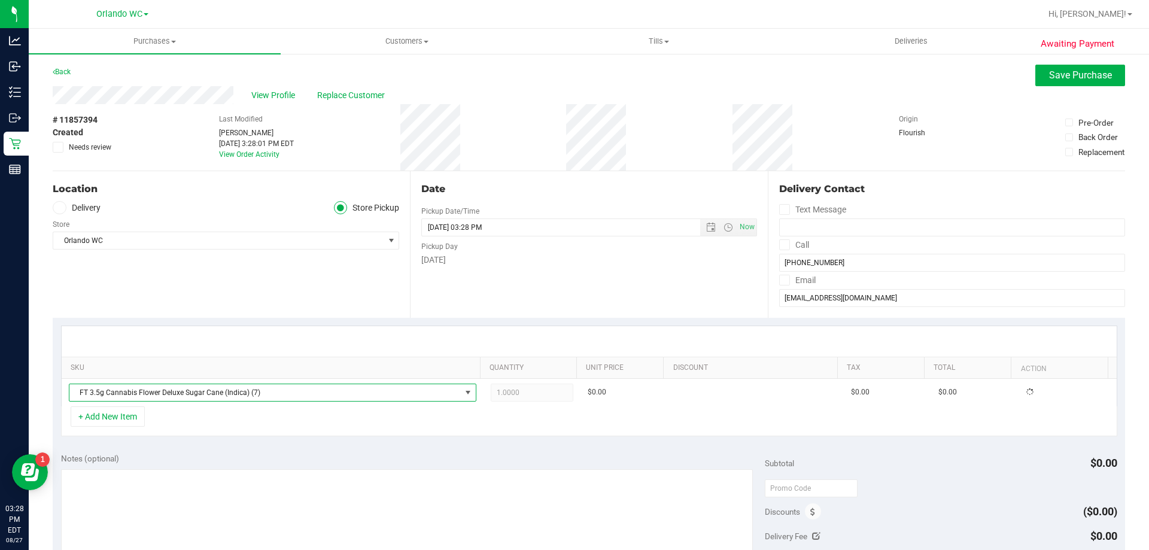
click at [429, 460] on div "Notes (optional)" at bounding box center [413, 459] width 705 height 12
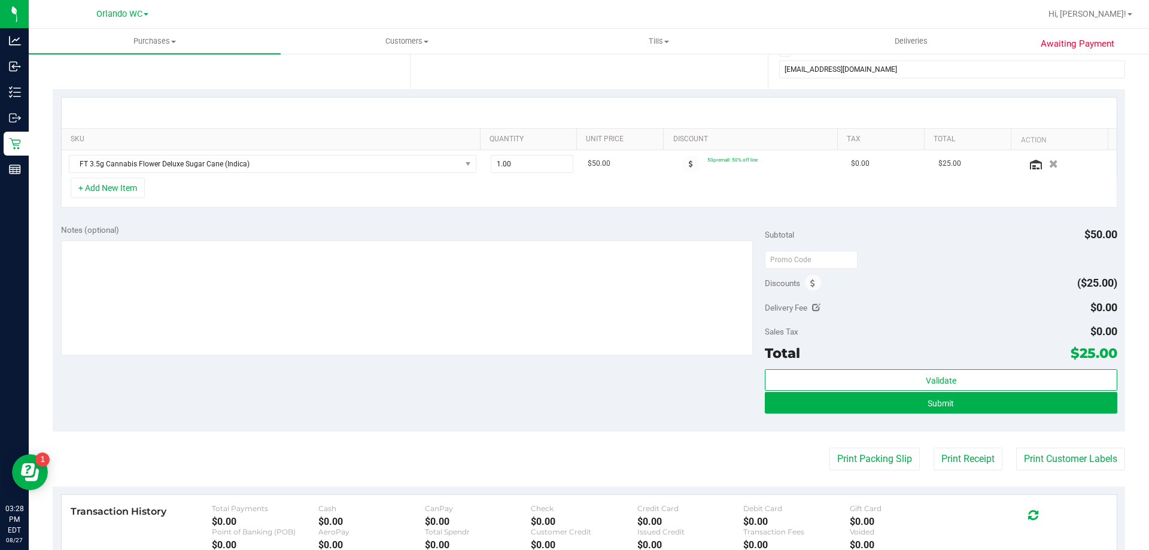
scroll to position [239, 0]
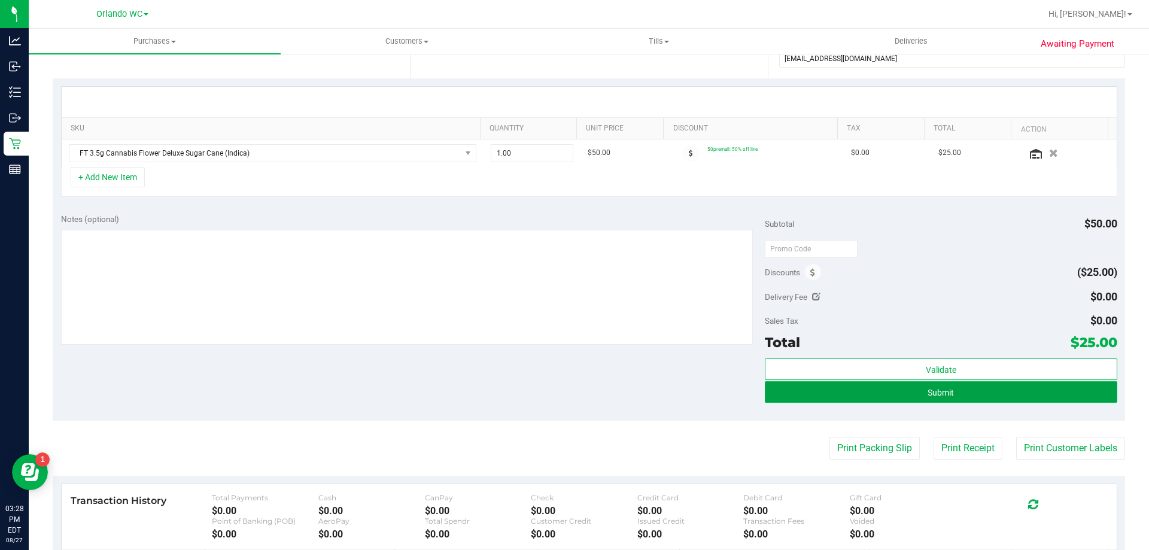
click at [908, 395] on button "Submit" at bounding box center [941, 392] width 352 height 22
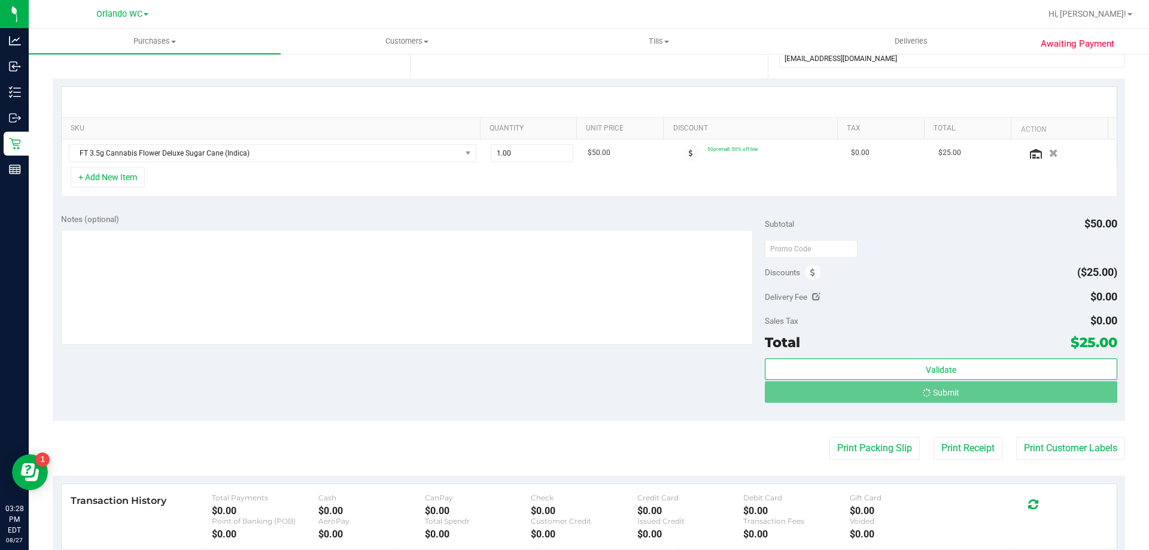
scroll to position [0, 0]
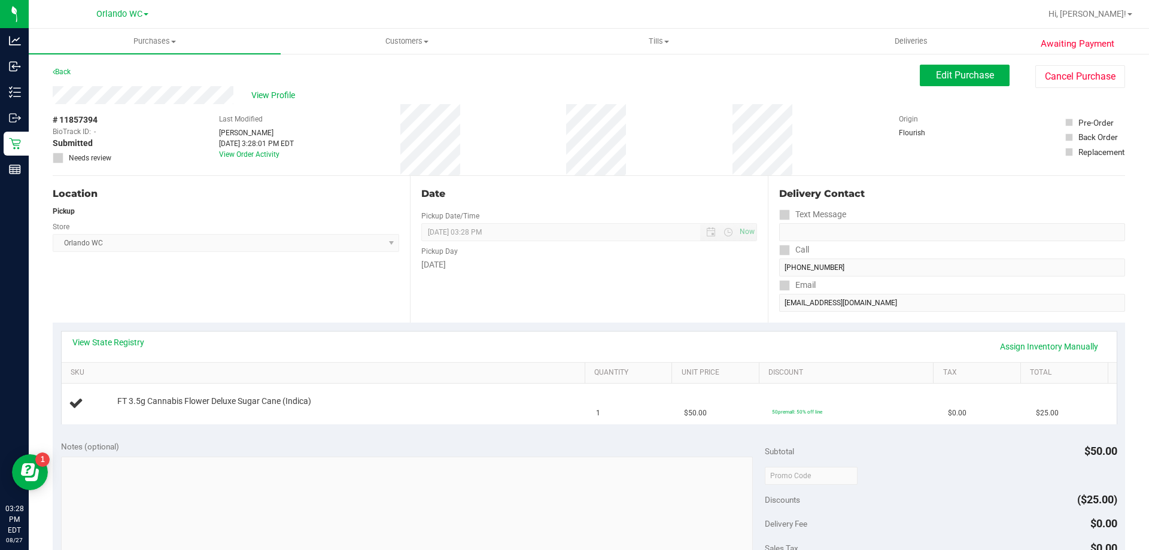
click at [248, 292] on div "Location Pickup Store Orlando WC Select Store Bonita Springs WC Boynton Beach W…" at bounding box center [231, 249] width 357 height 147
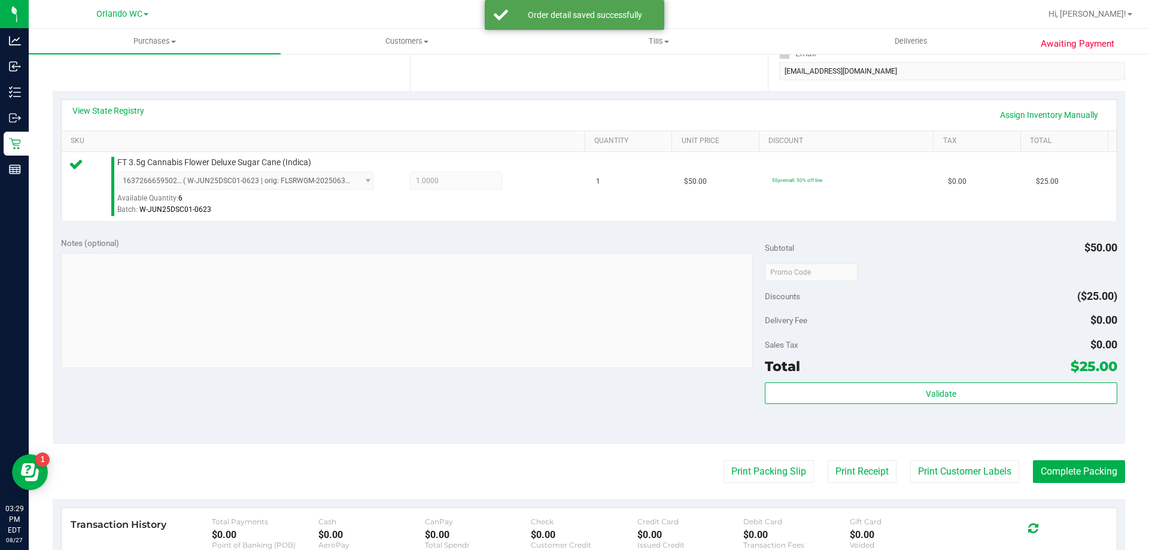
scroll to position [239, 0]
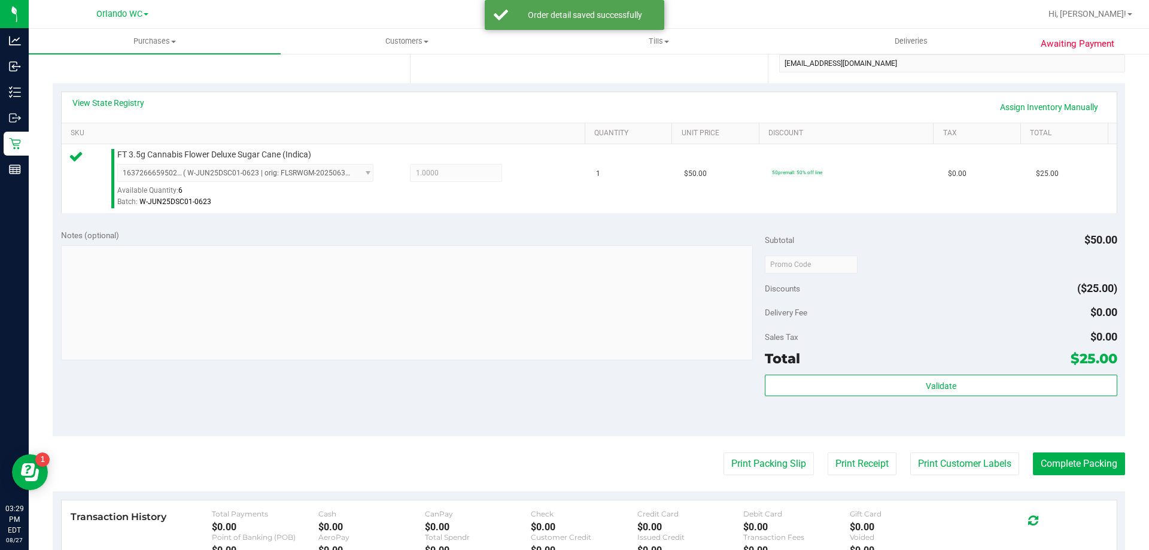
click at [999, 399] on div "Validate" at bounding box center [941, 402] width 352 height 54
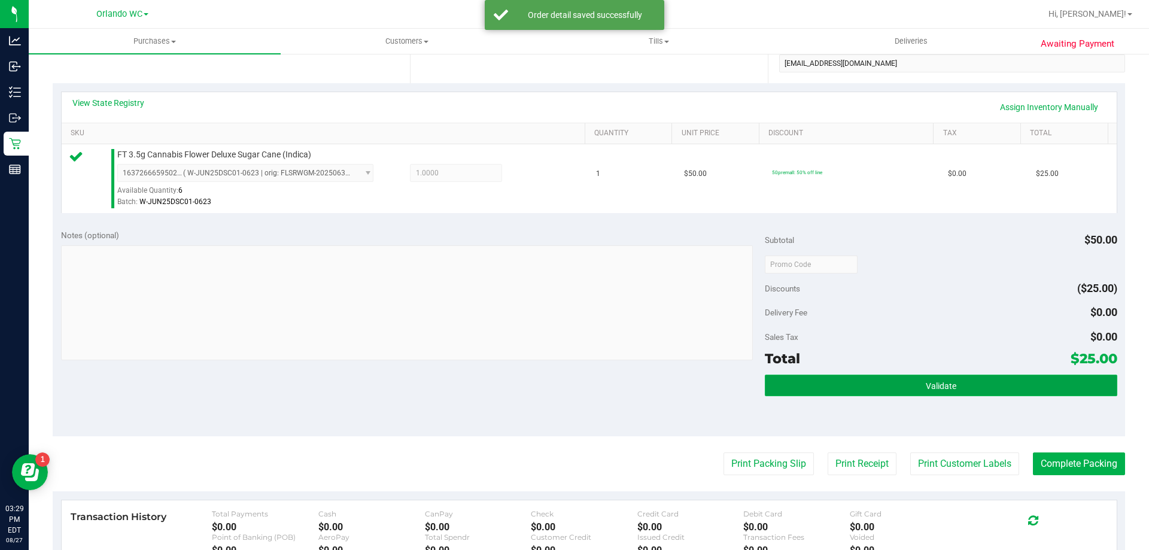
click at [995, 378] on button "Validate" at bounding box center [941, 386] width 352 height 22
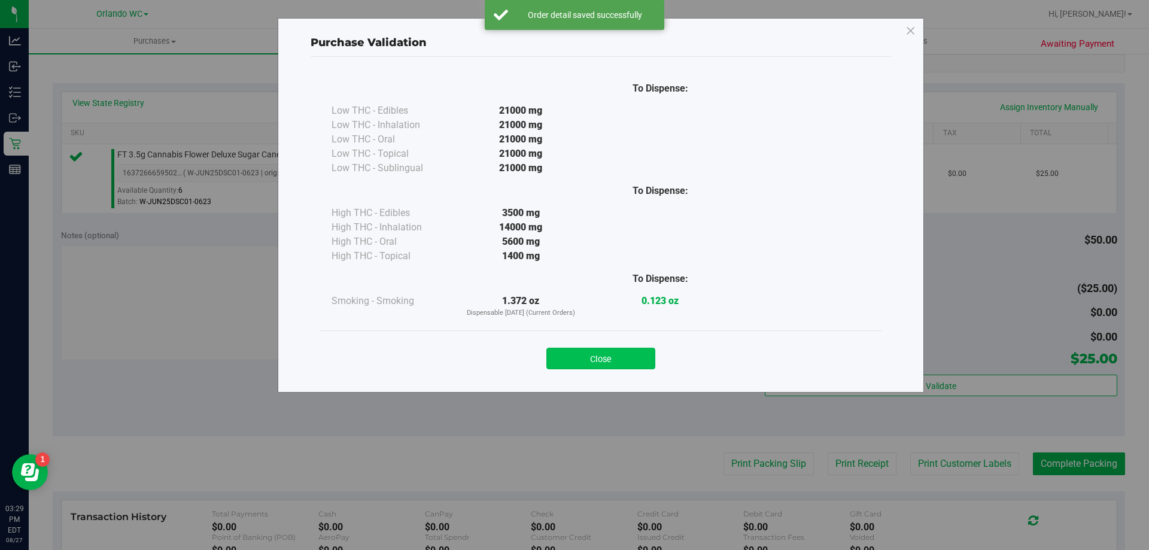
click at [571, 361] on button "Close" at bounding box center [601, 359] width 109 height 22
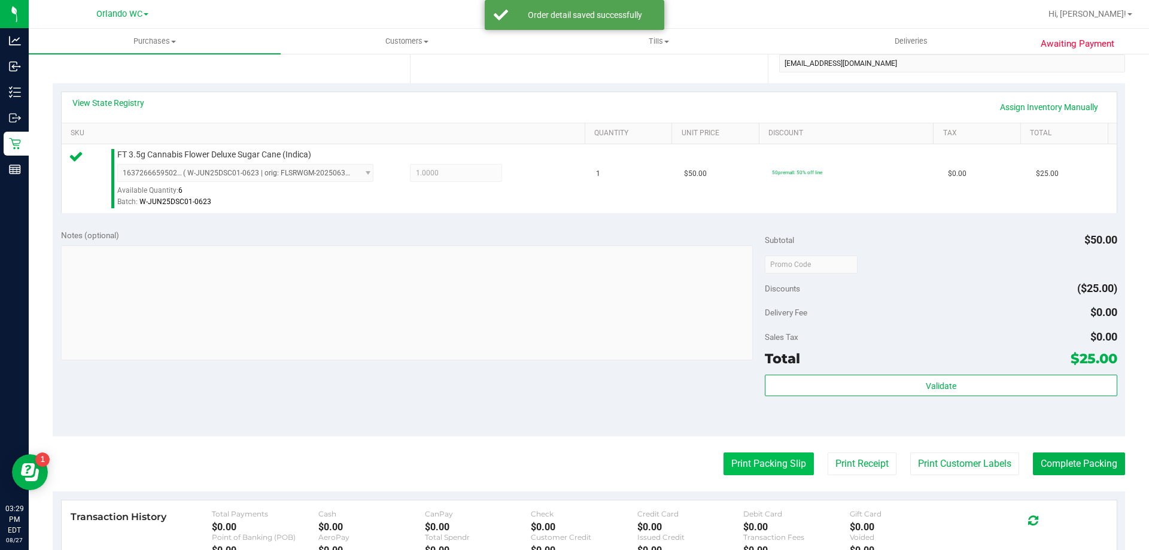
click at [754, 475] on button "Print Packing Slip" at bounding box center [769, 464] width 90 height 23
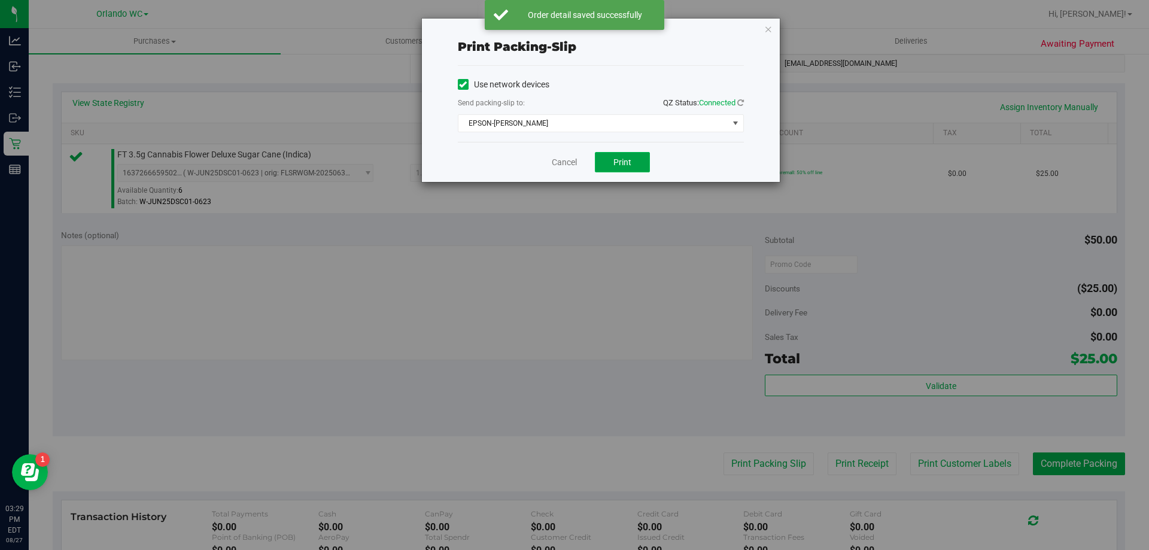
click at [621, 165] on span "Print" at bounding box center [623, 162] width 18 height 10
click at [562, 166] on link "Cancel" at bounding box center [564, 162] width 25 height 13
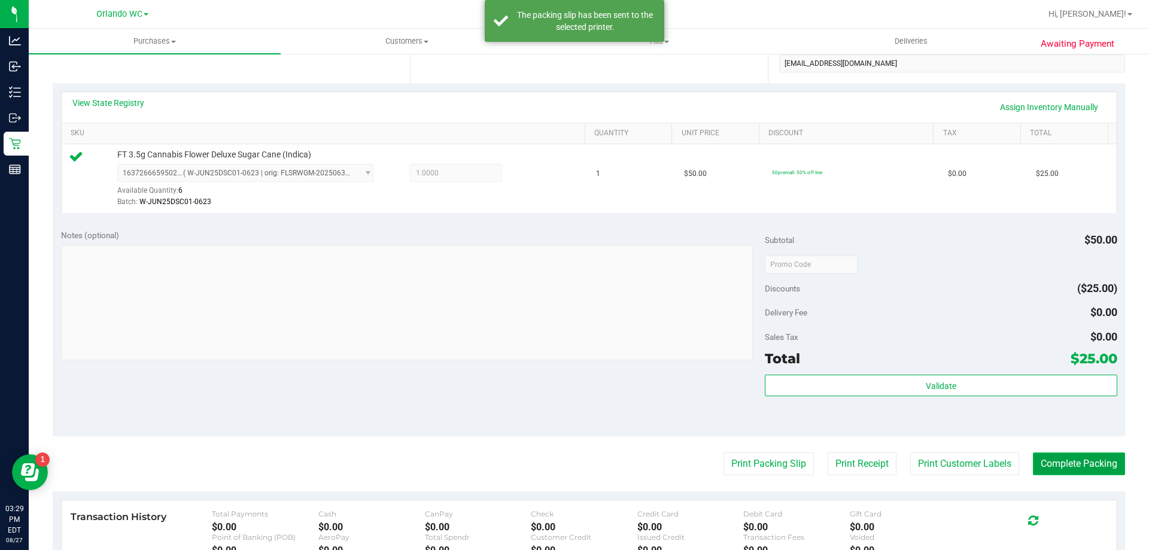
click at [1096, 471] on button "Complete Packing" at bounding box center [1079, 464] width 92 height 23
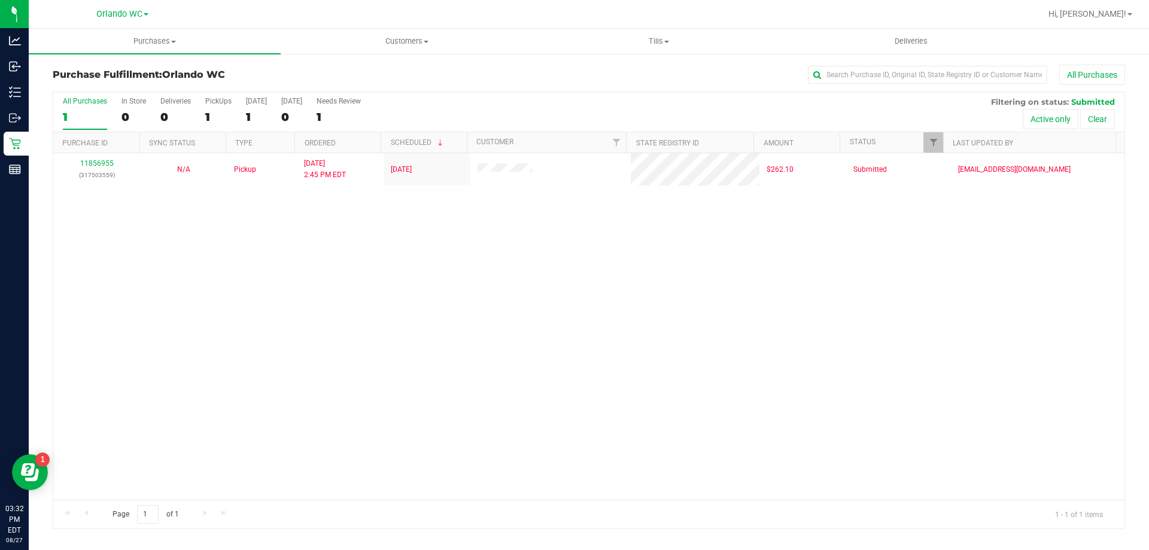
drag, startPoint x: 967, startPoint y: 396, endPoint x: 480, endPoint y: 380, distance: 487.6
click at [966, 395] on div "11856955 (317503559) N/A Pickup 8/27/2025 2:45 PM EDT 8/27/2025 $262.10 Submitt…" at bounding box center [589, 326] width 1072 height 347
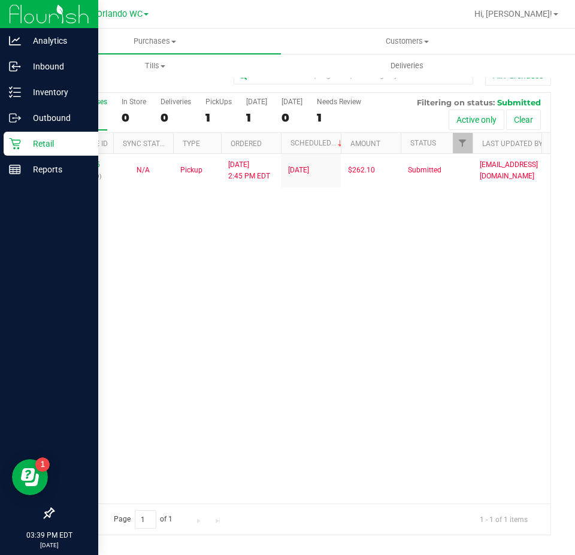
click at [25, 145] on p "Retail" at bounding box center [57, 144] width 72 height 14
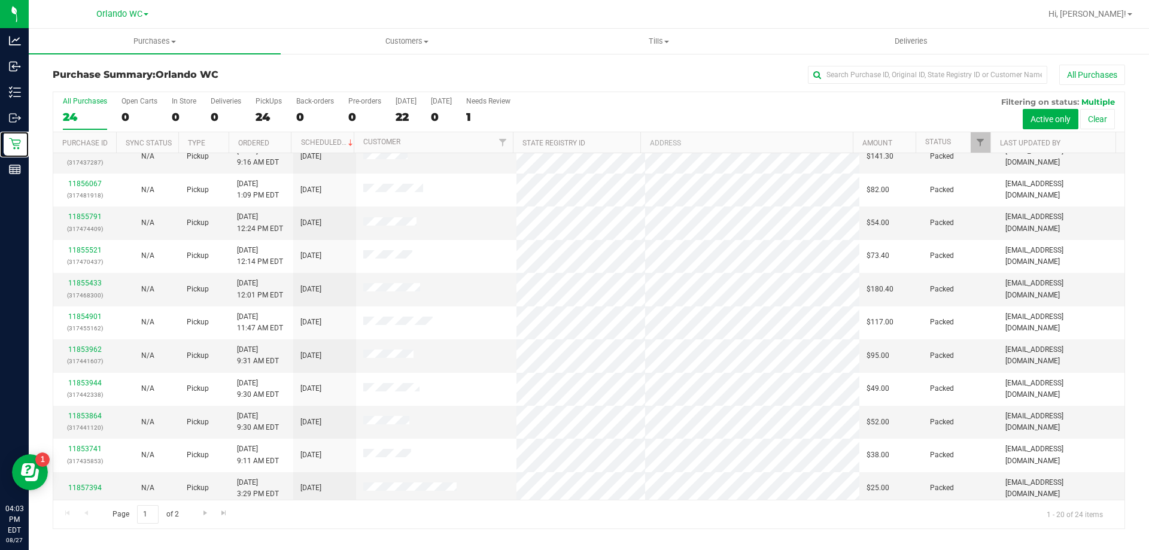
scroll to position [316, 0]
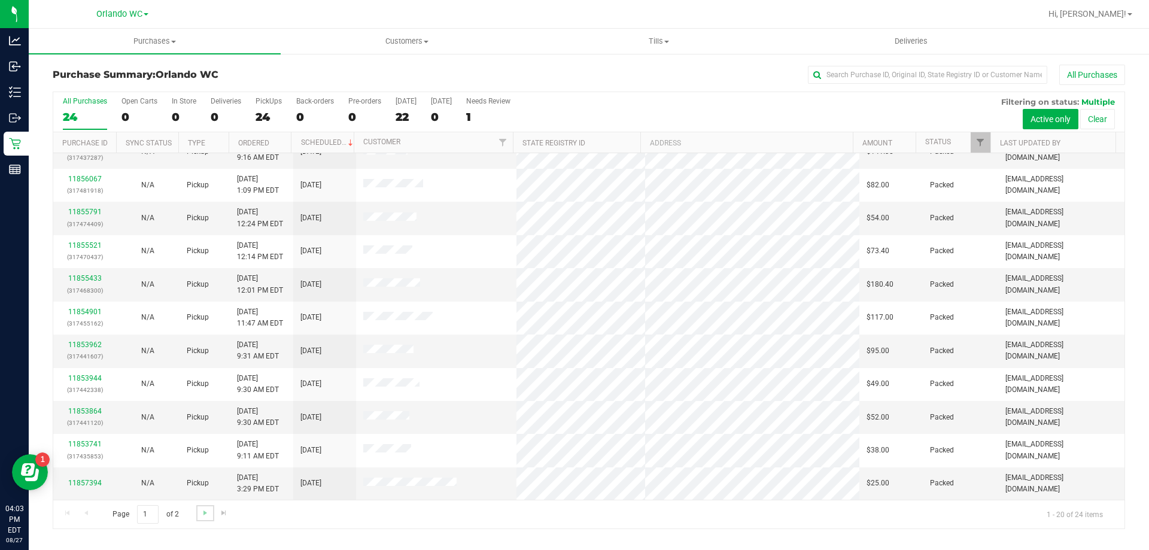
click at [200, 520] on link "Go to the next page" at bounding box center [204, 513] width 17 height 16
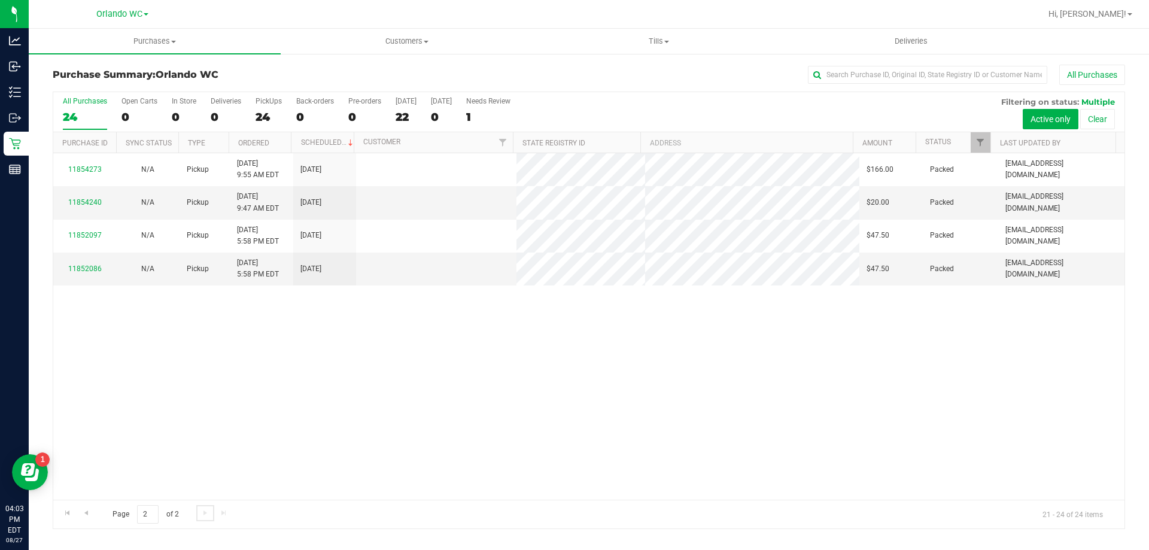
scroll to position [0, 0]
click at [356, 389] on div "11854273 N/A Pickup 8/27/2025 9:55 AM EDT 8/27/2025 $166.00 Packed sconcepcion@…" at bounding box center [589, 326] width 1072 height 347
click at [68, 518] on link "Go to the first page" at bounding box center [67, 513] width 17 height 16
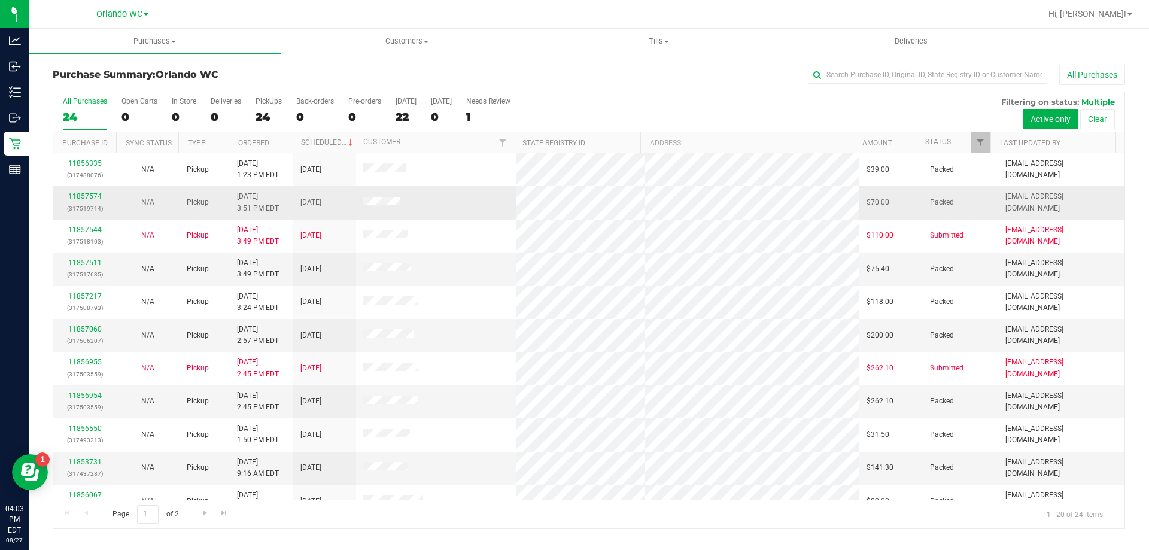
click at [344, 192] on td "8/27/2025" at bounding box center [324, 202] width 63 height 33
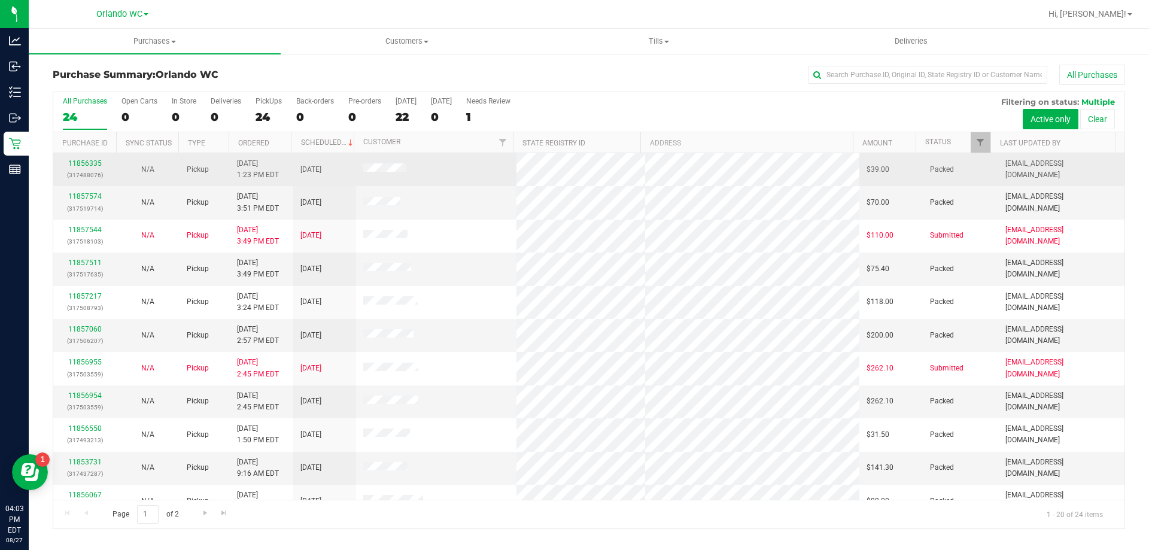
click at [353, 170] on td "8/27/2025" at bounding box center [324, 169] width 63 height 33
click at [310, 170] on span "8/27/2025" at bounding box center [311, 169] width 21 height 11
click at [344, 171] on td "8/27/2025" at bounding box center [324, 169] width 63 height 33
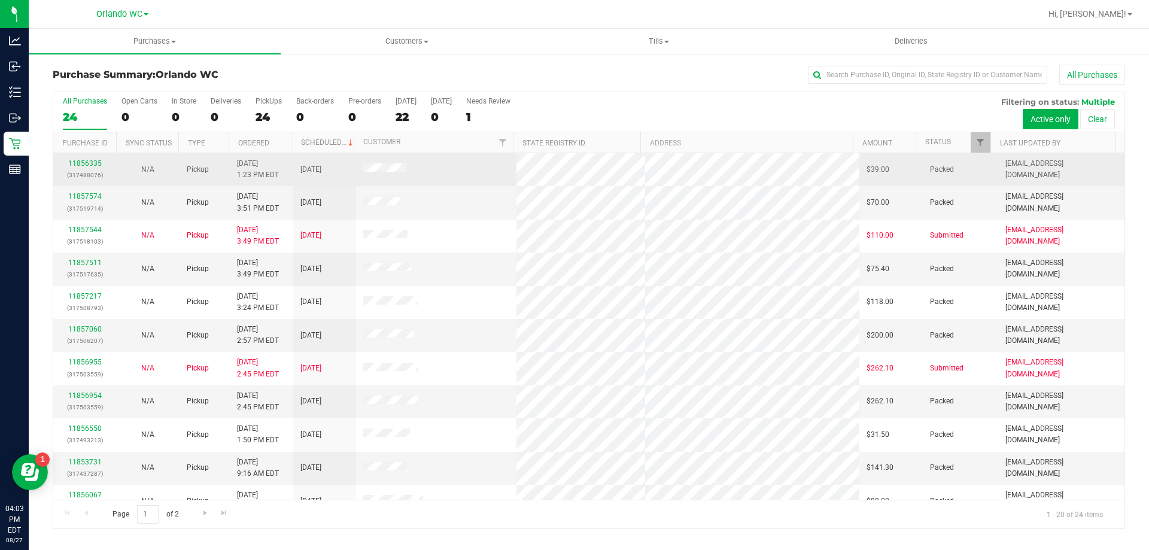
click at [298, 172] on td "8/27/2025" at bounding box center [324, 169] width 63 height 33
click at [226, 163] on td "Pickup" at bounding box center [205, 169] width 50 height 33
click at [239, 172] on span "8/27/2025 1:23 PM EDT" at bounding box center [258, 169] width 42 height 23
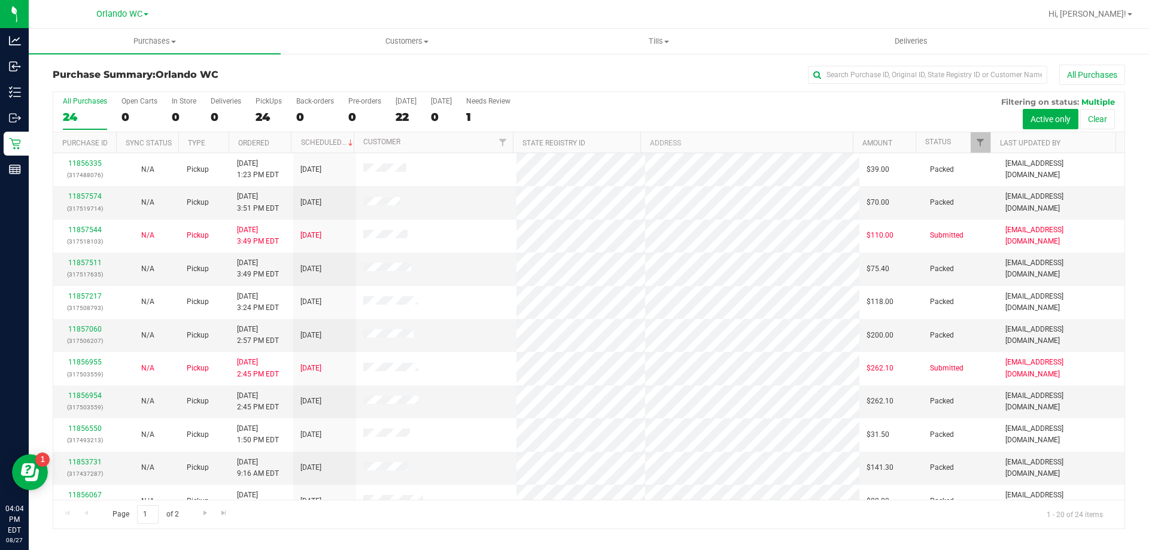
click at [534, 65] on div "All Purchases" at bounding box center [767, 75] width 715 height 20
click at [932, 71] on input "text" at bounding box center [927, 75] width 239 height 18
paste input "11855246"
type input "11855246"
click at [678, 76] on div "11855246 All Purchases" at bounding box center [767, 75] width 715 height 20
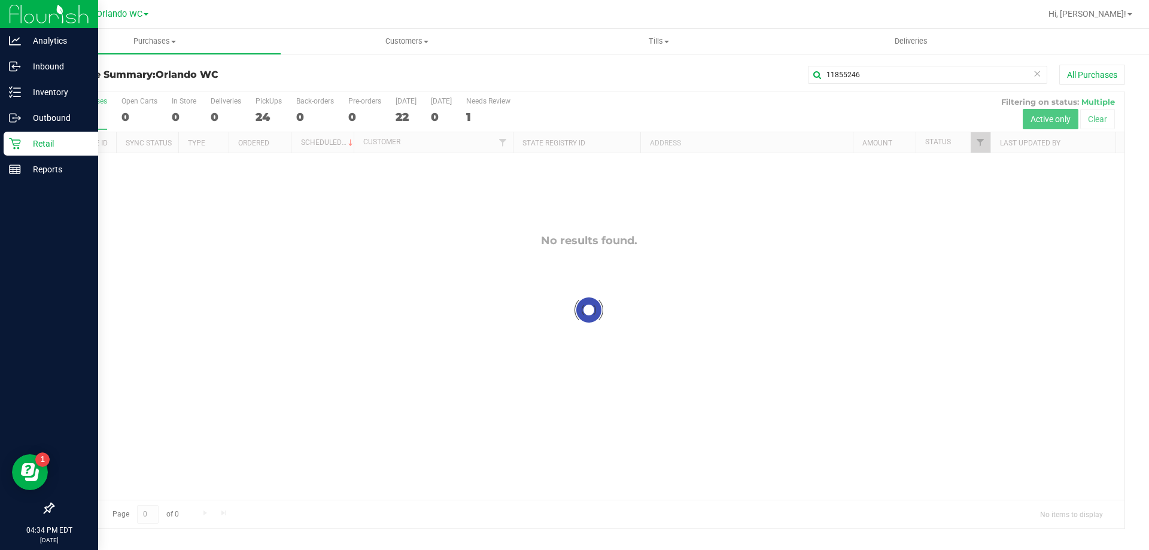
click at [26, 137] on p "Retail" at bounding box center [57, 144] width 72 height 14
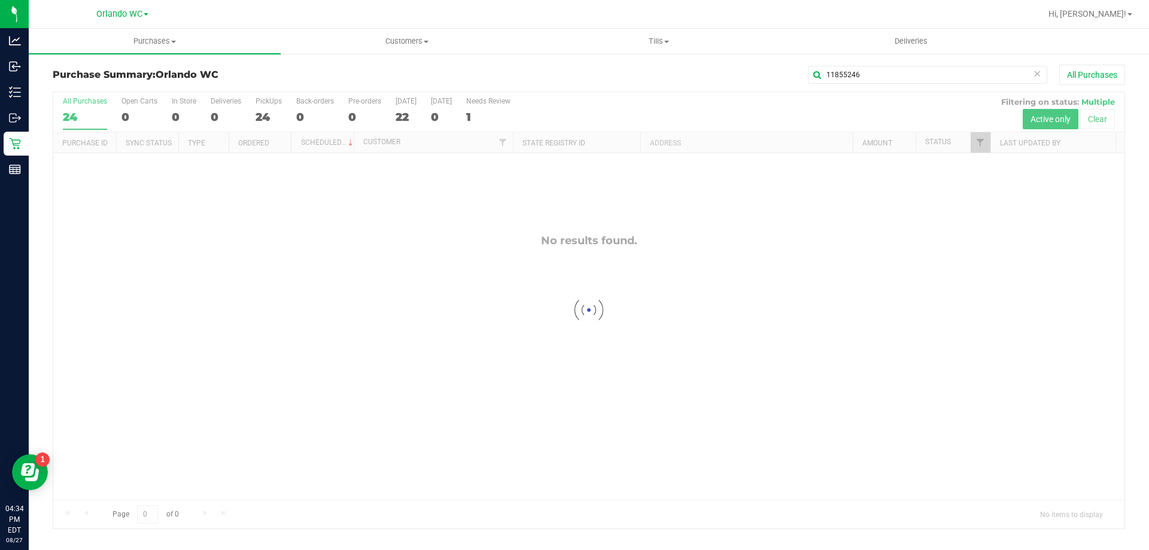
click at [1035, 76] on icon at bounding box center [1037, 73] width 8 height 14
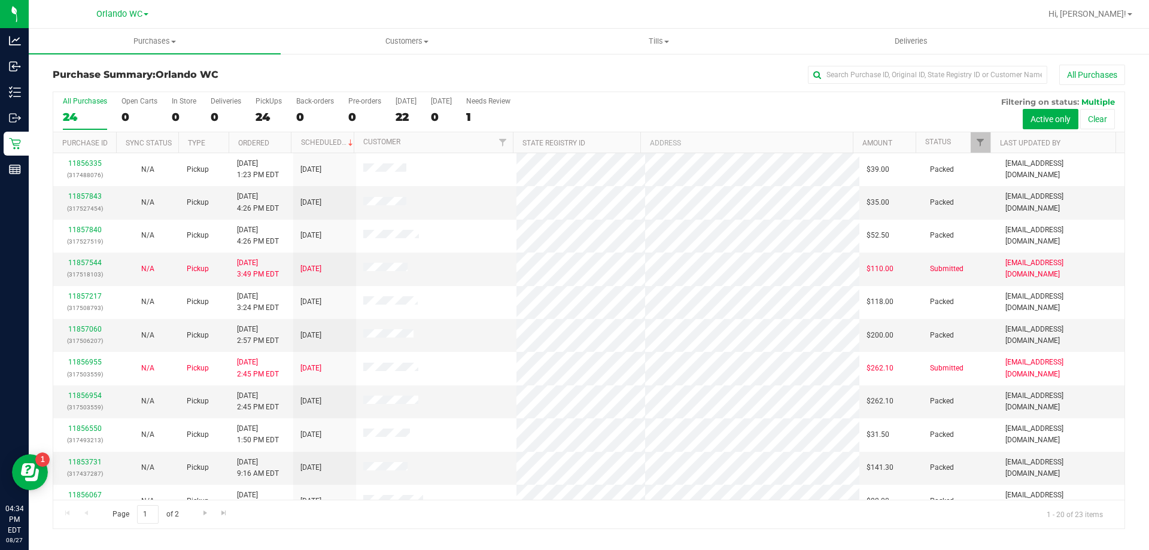
click at [451, 75] on div "All Purchases" at bounding box center [767, 75] width 715 height 20
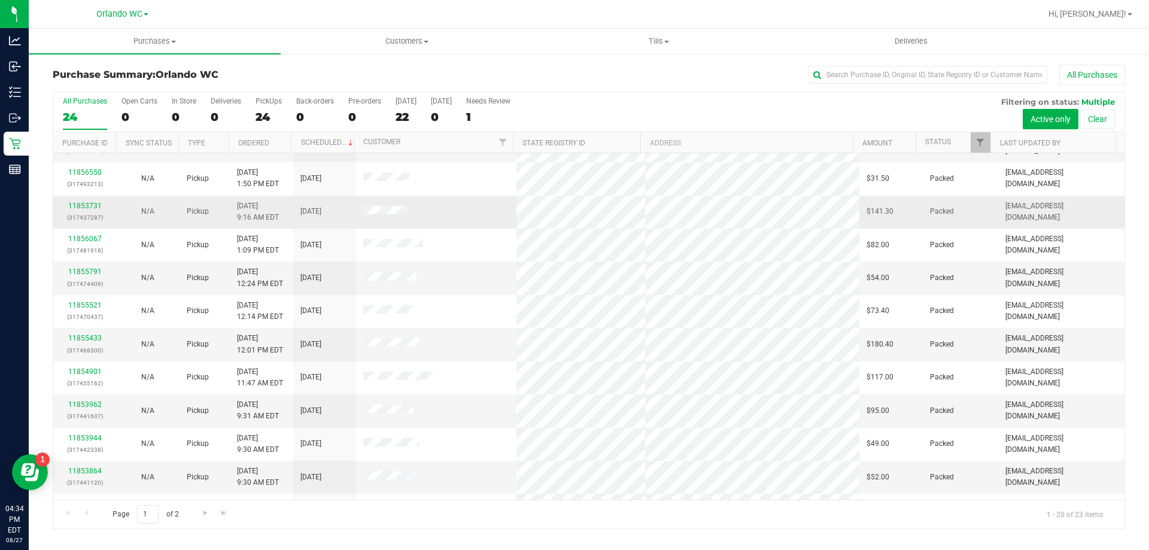
scroll to position [316, 0]
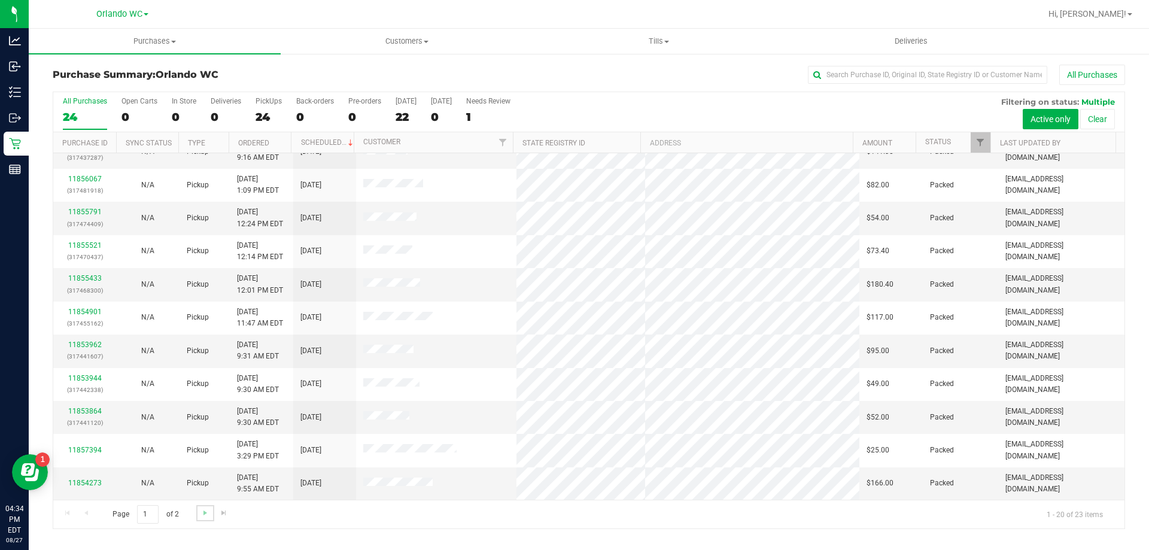
click at [198, 507] on link "Go to the next page" at bounding box center [204, 513] width 17 height 16
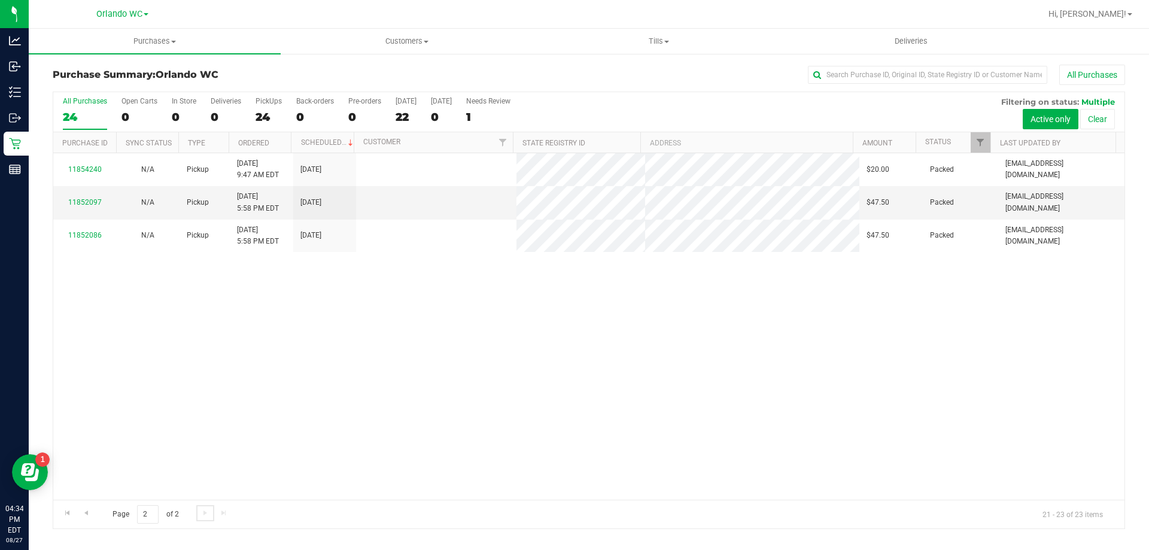
scroll to position [0, 0]
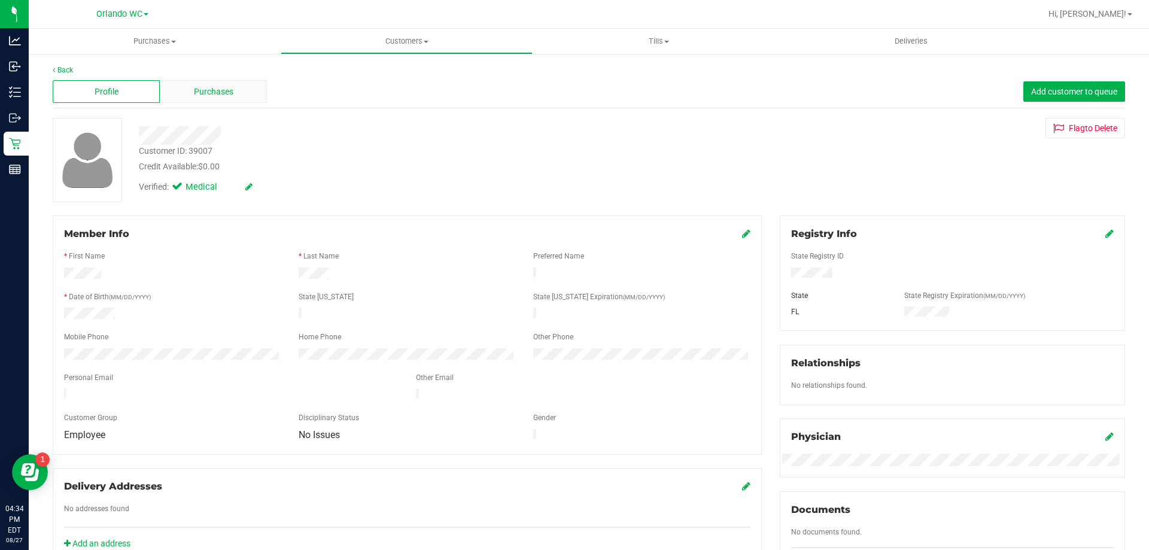
click at [205, 98] on span "Purchases" at bounding box center [214, 92] width 40 height 13
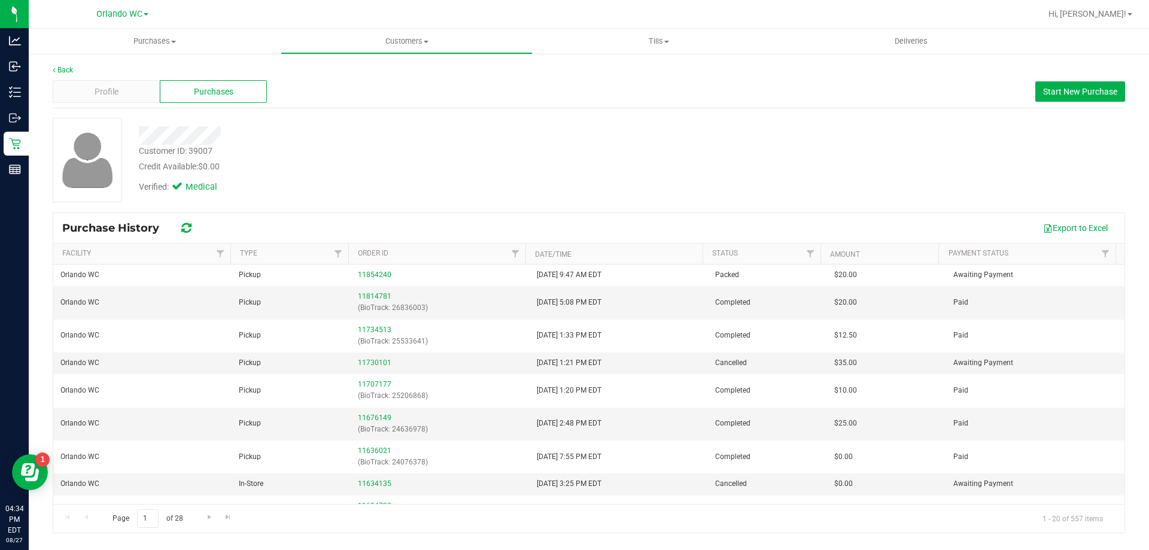
click at [655, 144] on div at bounding box center [402, 135] width 545 height 19
click at [342, 188] on div "Verified: Medical" at bounding box center [402, 186] width 545 height 26
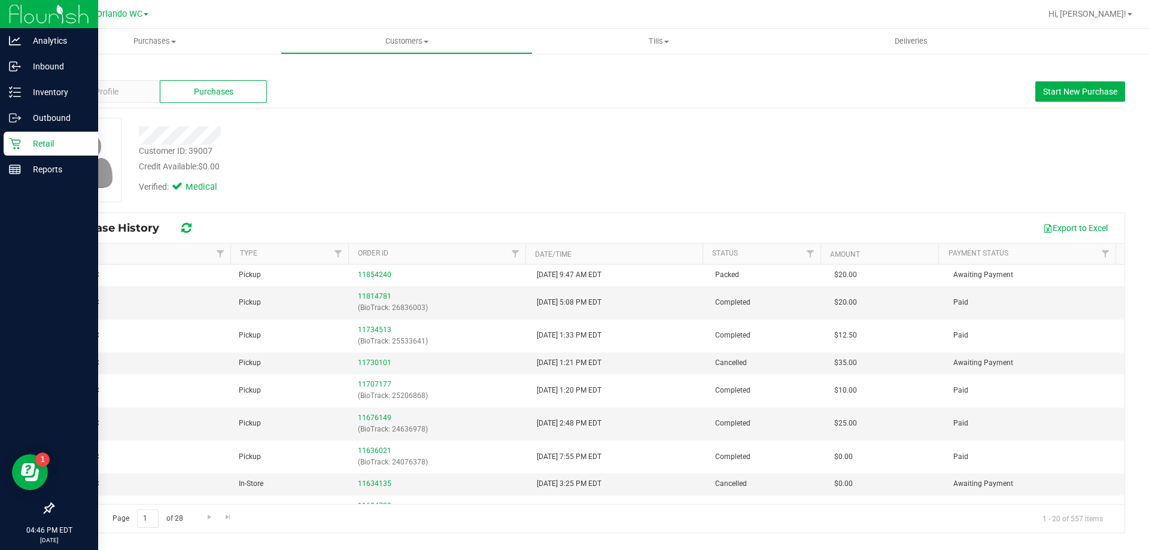
click at [54, 143] on p "Retail" at bounding box center [57, 144] width 72 height 14
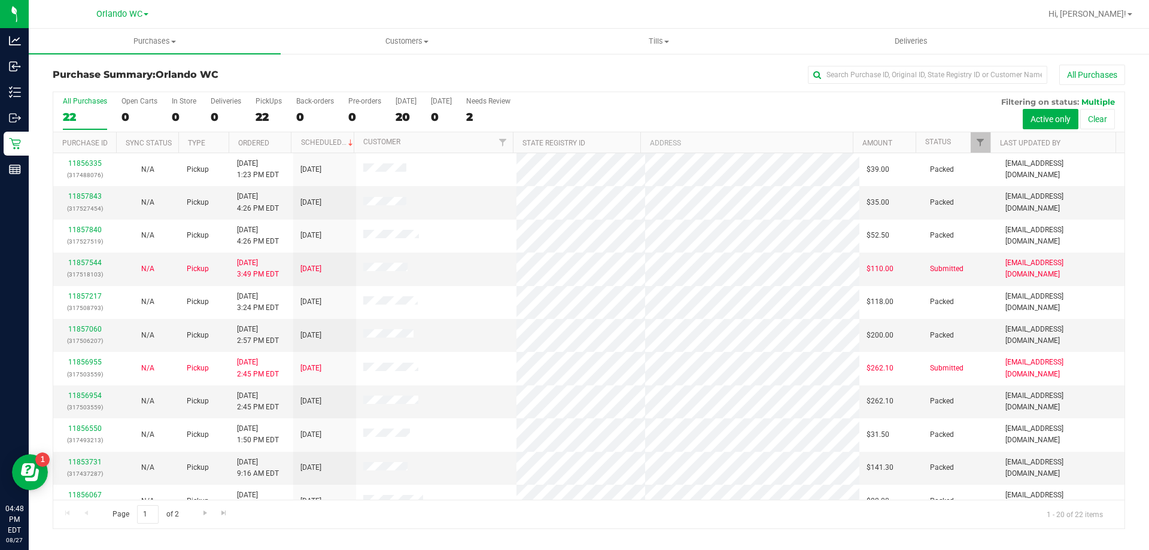
click at [98, 107] on label "All Purchases 22" at bounding box center [85, 113] width 44 height 33
click at [0, 0] on input "All Purchases 22" at bounding box center [0, 0] width 0 height 0
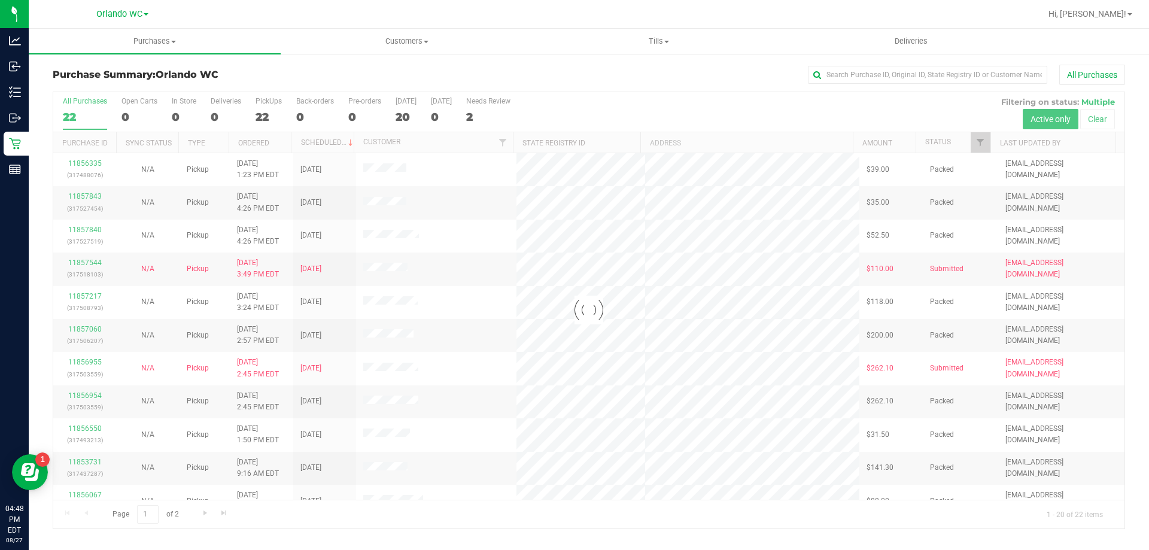
click at [260, 139] on div at bounding box center [589, 310] width 1072 height 436
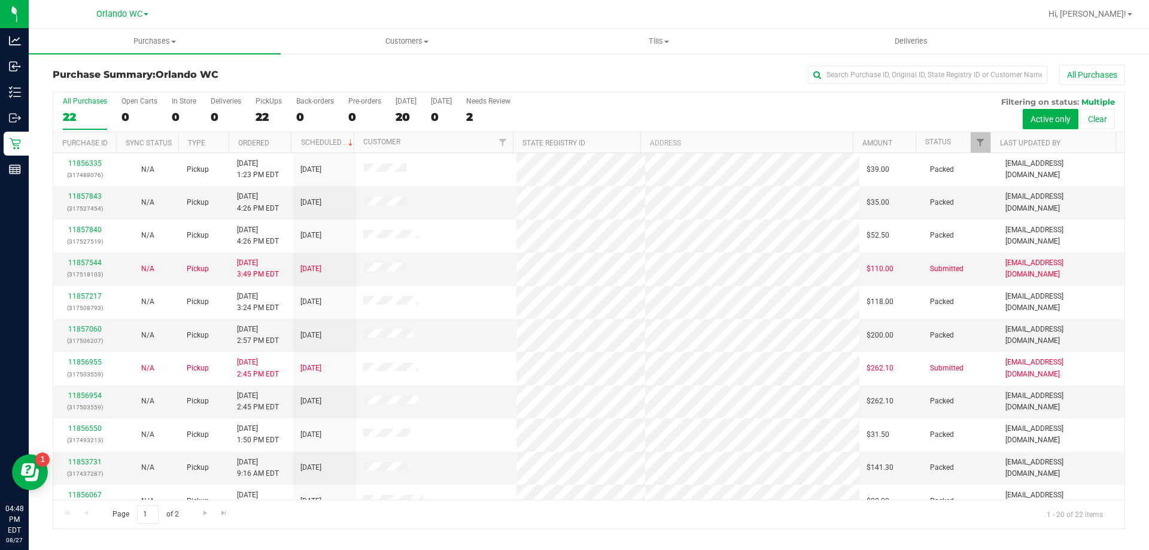
click at [258, 151] on th "Ordered" at bounding box center [260, 142] width 63 height 21
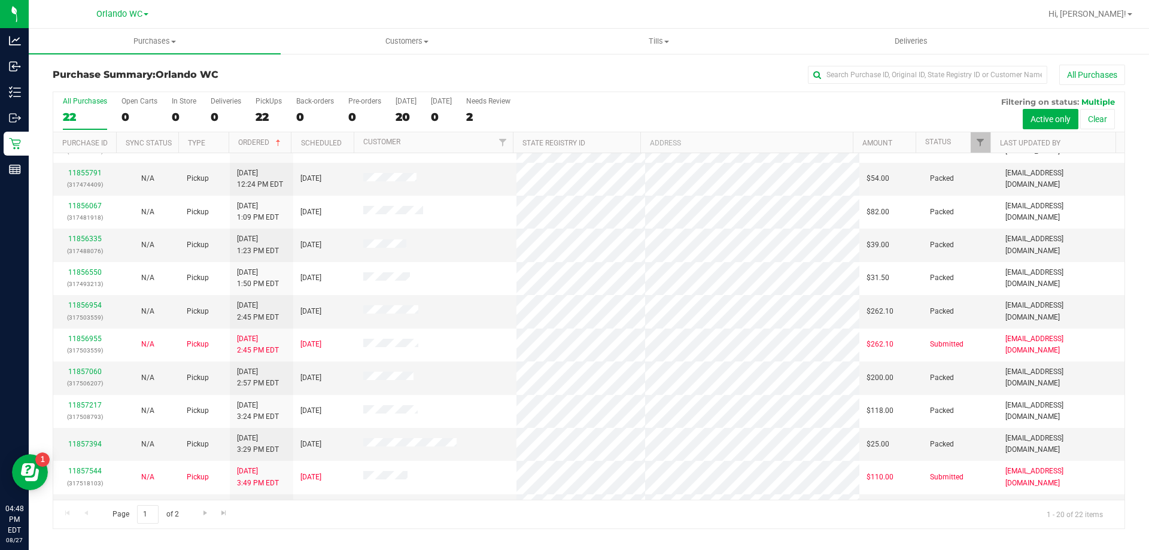
scroll to position [316, 0]
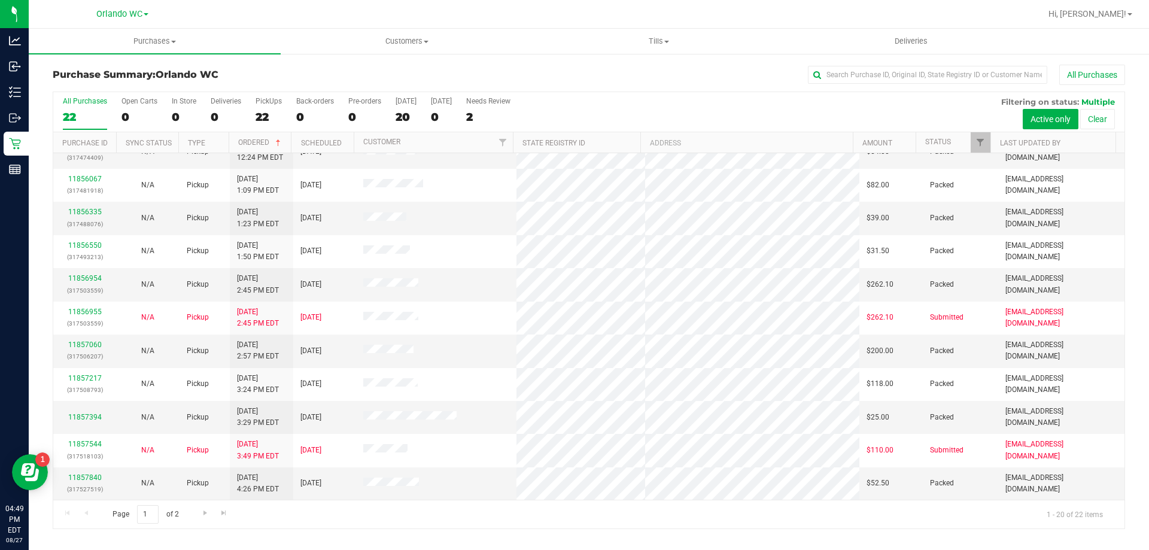
click at [203, 523] on div "Page 1 of 2 1 - 20 of 22 items" at bounding box center [589, 514] width 1072 height 29
click at [205, 514] on span "Go to the next page" at bounding box center [206, 513] width 10 height 10
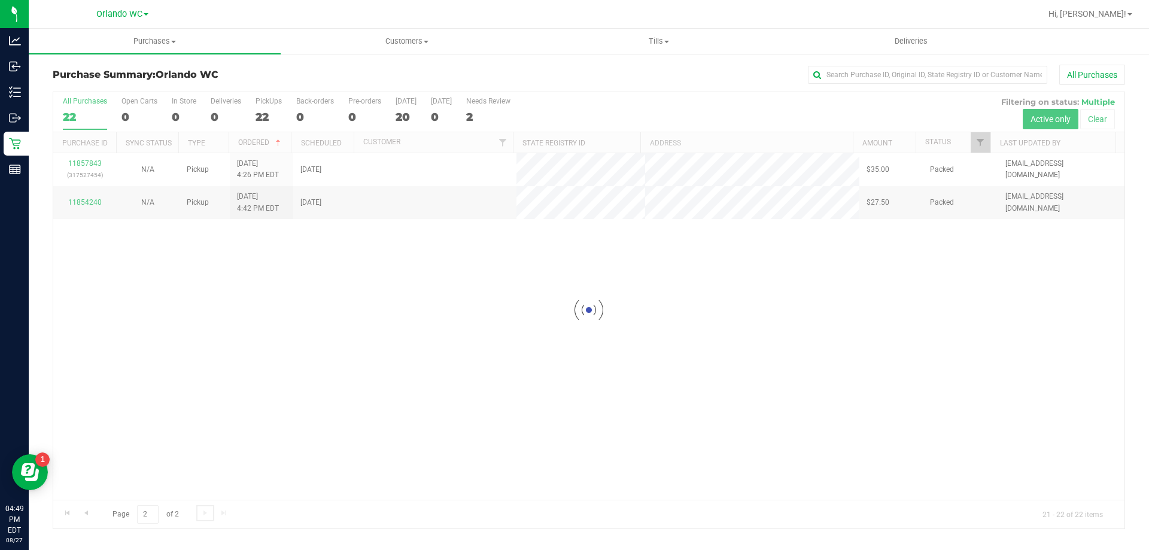
scroll to position [0, 0]
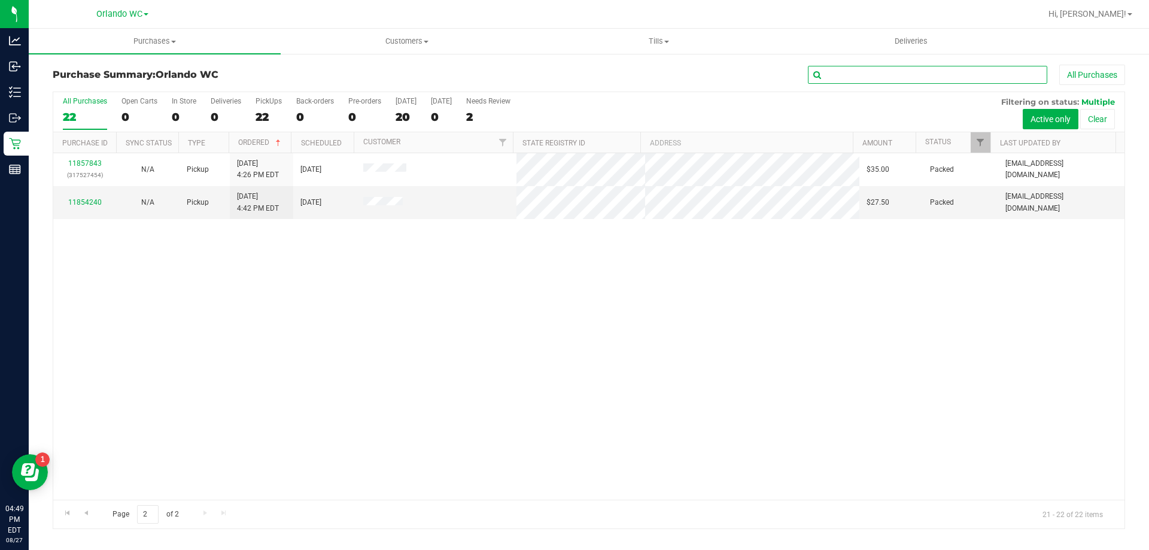
click at [865, 78] on input "text" at bounding box center [927, 75] width 239 height 18
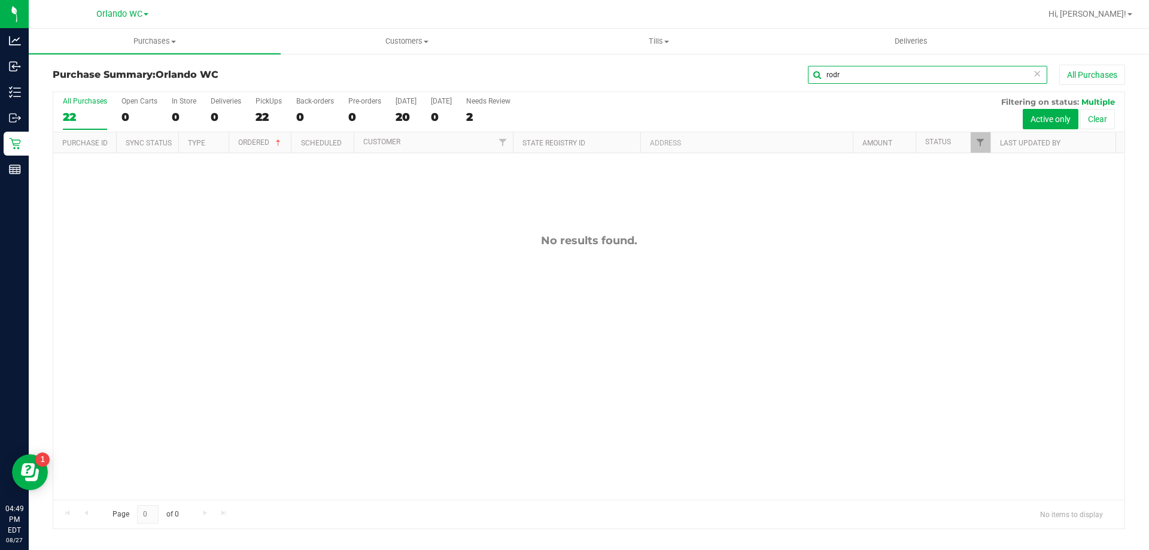
type input "rodr"
click at [538, 372] on div "No results found." at bounding box center [589, 366] width 1072 height 427
drag, startPoint x: 345, startPoint y: 419, endPoint x: 100, endPoint y: 26, distance: 463.6
click at [345, 418] on div "No results found." at bounding box center [589, 366] width 1072 height 427
click at [274, 330] on div "No results found." at bounding box center [589, 366] width 1072 height 427
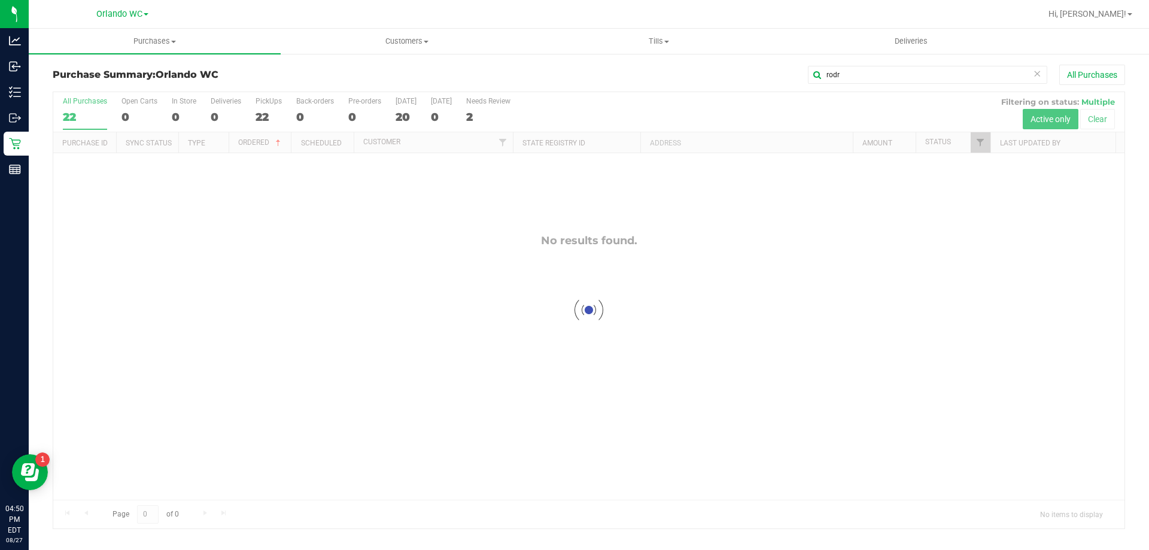
click at [90, 118] on div at bounding box center [589, 310] width 1072 height 436
click at [859, 72] on input "rodr" at bounding box center [927, 75] width 239 height 18
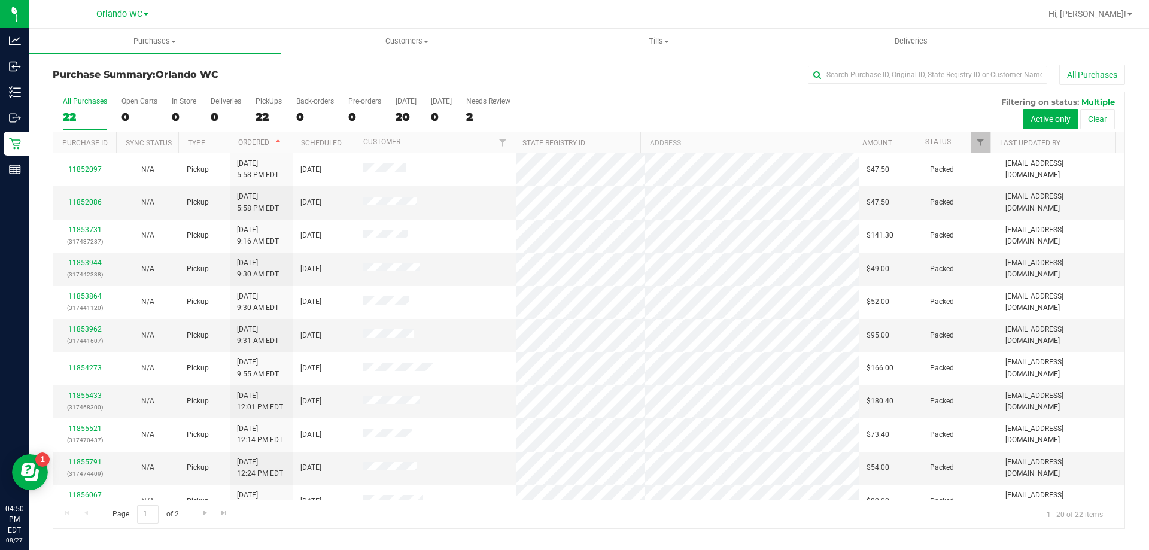
click at [86, 114] on div "22" at bounding box center [85, 117] width 44 height 14
click at [0, 0] on input "All Purchases 22" at bounding box center [0, 0] width 0 height 0
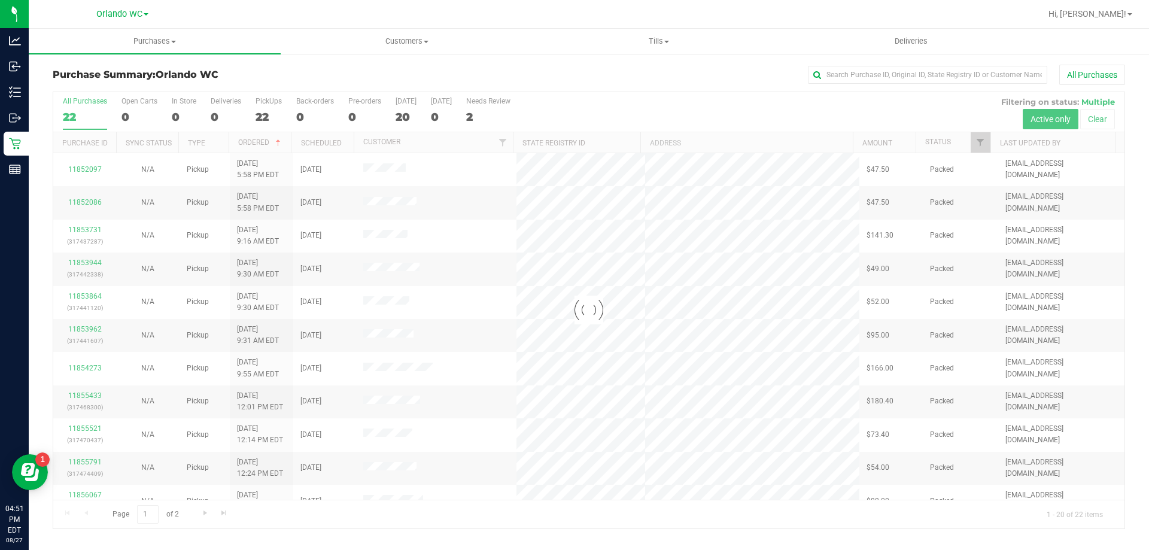
click at [73, 112] on div at bounding box center [589, 310] width 1072 height 436
click at [214, 72] on span "Orlando WC" at bounding box center [187, 74] width 63 height 11
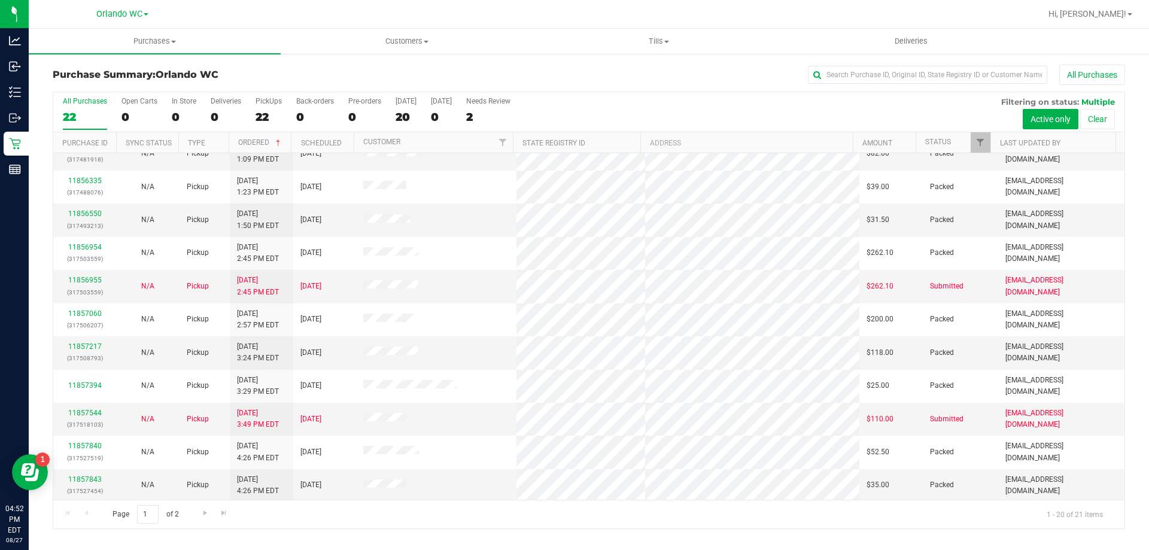
scroll to position [316, 0]
click at [207, 509] on span "Go to the next page" at bounding box center [206, 513] width 10 height 10
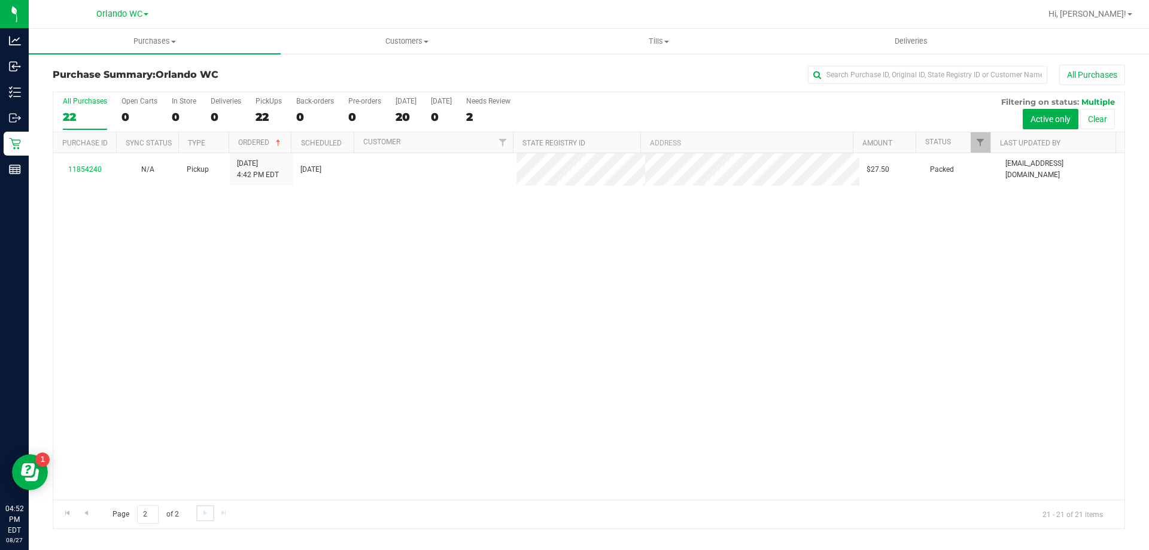
scroll to position [0, 0]
click at [80, 125] on label "All Purchases 22" at bounding box center [85, 113] width 44 height 33
click at [0, 0] on input "All Purchases 22" at bounding box center [0, 0] width 0 height 0
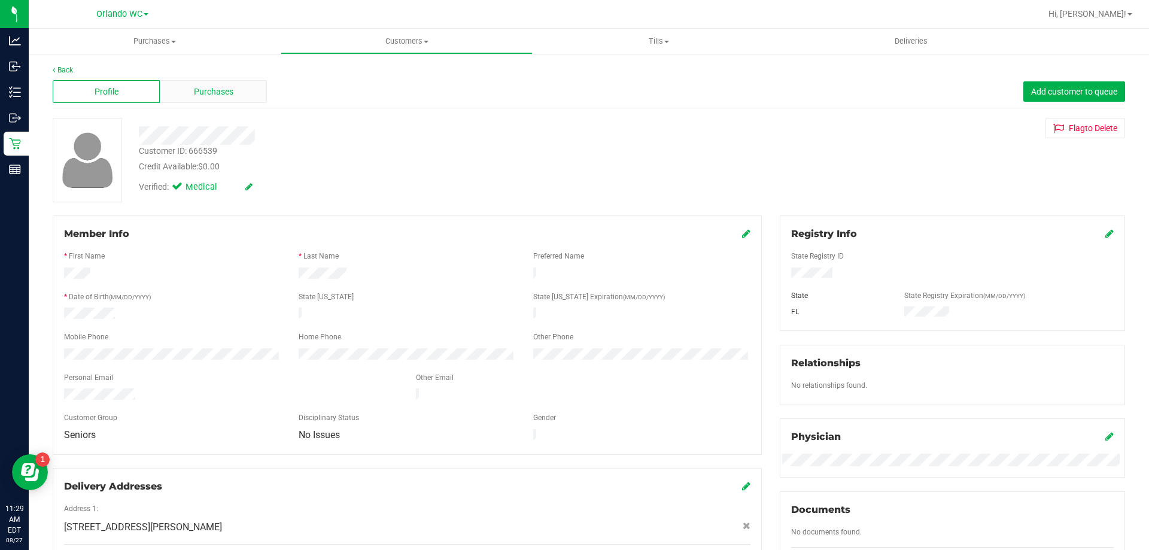
click at [197, 101] on div "Purchases" at bounding box center [213, 91] width 107 height 23
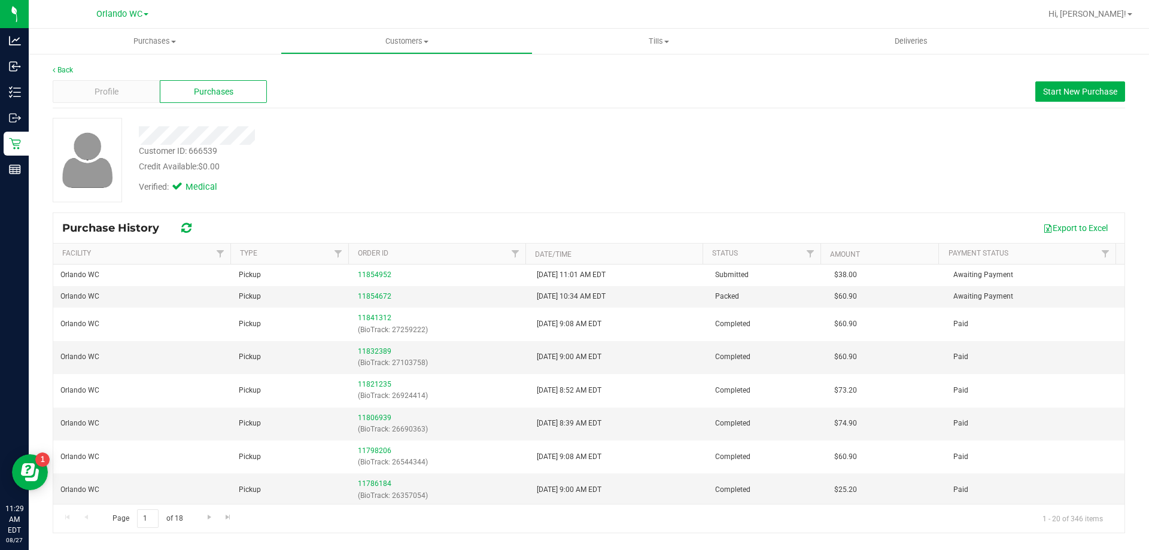
click at [509, 144] on div at bounding box center [402, 135] width 545 height 19
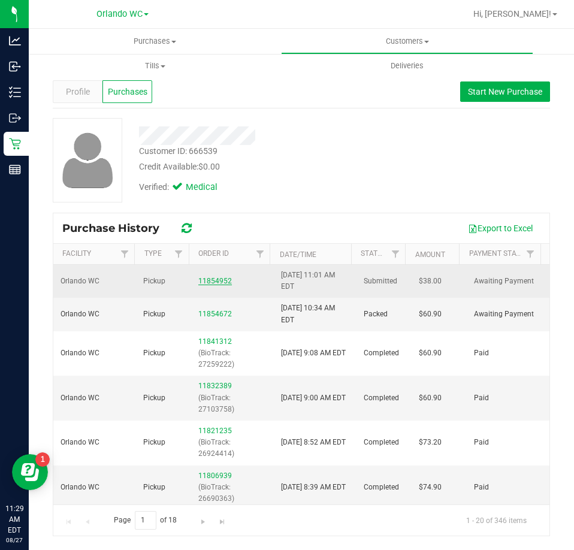
click at [202, 283] on link "11854952" at bounding box center [215, 281] width 34 height 8
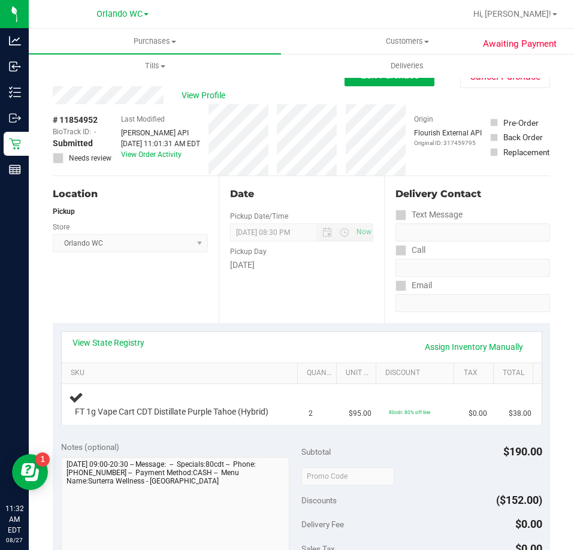
click at [483, 95] on div "View Profile # 11854952 BioTrack ID: - Submitted Needs review Last Modified [PE…" at bounding box center [301, 131] width 497 height 90
click at [481, 87] on button "Cancel Purchase" at bounding box center [505, 76] width 90 height 23
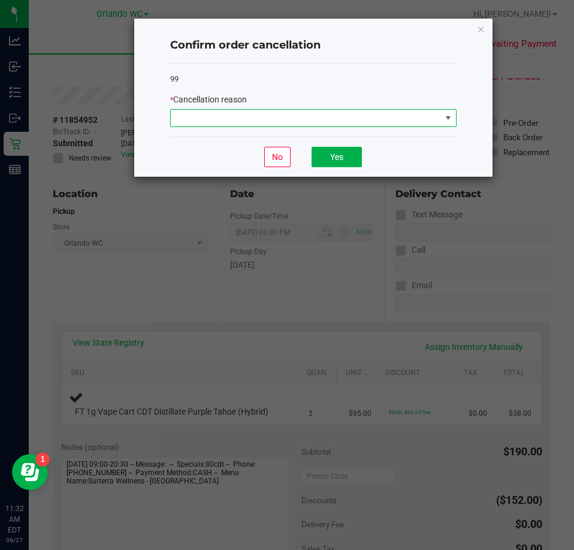
click at [257, 118] on span at bounding box center [306, 118] width 270 height 17
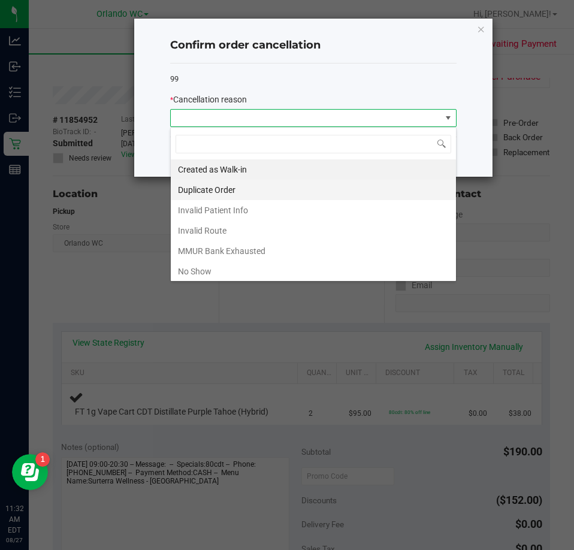
click at [256, 184] on li "Duplicate Order" at bounding box center [313, 190] width 285 height 20
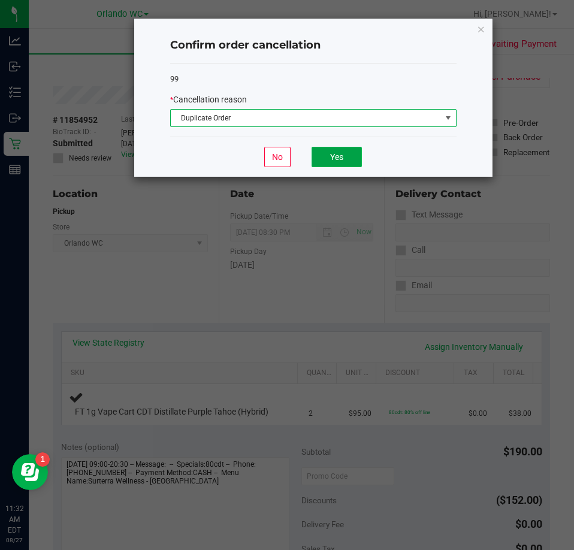
click at [355, 159] on button "Yes" at bounding box center [336, 157] width 50 height 20
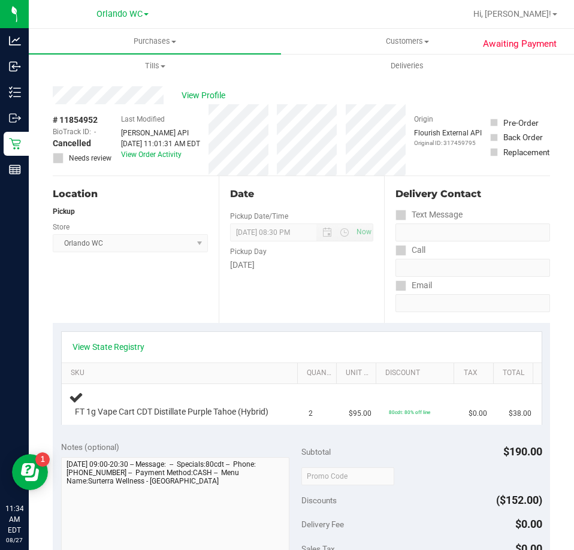
click at [246, 266] on div "[DATE]" at bounding box center [302, 265] width 144 height 13
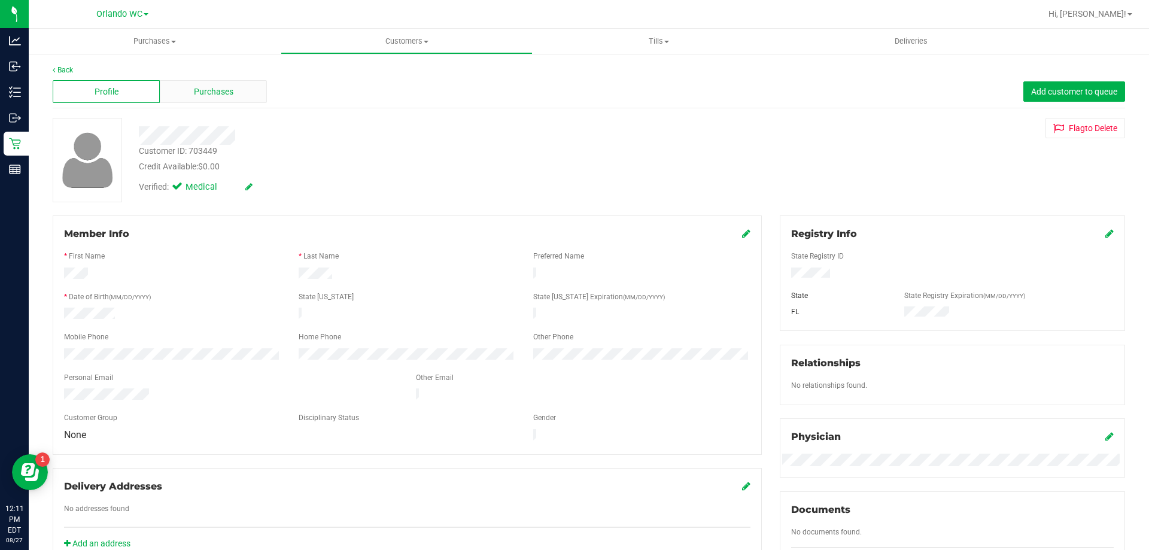
click at [202, 93] on span "Purchases" at bounding box center [214, 92] width 40 height 13
click at [217, 91] on span "Purchases" at bounding box center [214, 92] width 40 height 13
click at [219, 97] on span "Purchases" at bounding box center [214, 92] width 40 height 13
click at [209, 95] on span "Purchases" at bounding box center [214, 92] width 40 height 13
click at [223, 94] on span "Purchases" at bounding box center [214, 92] width 40 height 13
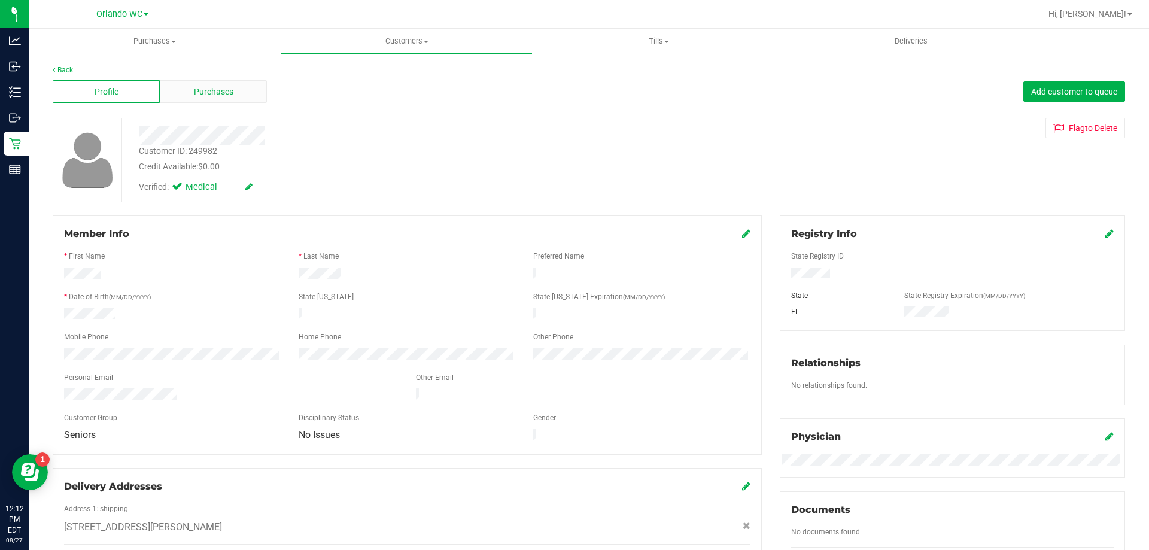
click at [201, 96] on span "Purchases" at bounding box center [214, 92] width 40 height 13
click at [195, 93] on span "Purchases" at bounding box center [214, 92] width 40 height 13
click at [202, 91] on span "Purchases" at bounding box center [214, 92] width 40 height 13
click at [244, 106] on div "Profile Purchases Add customer to queue" at bounding box center [589, 91] width 1073 height 33
click at [243, 90] on div "Purchases" at bounding box center [213, 91] width 107 height 23
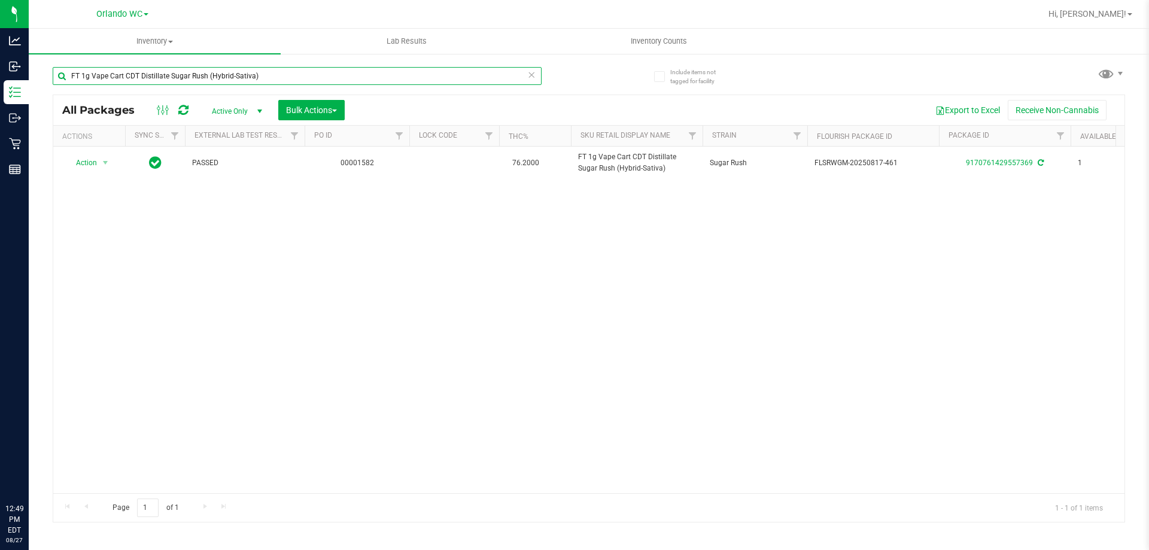
click at [136, 81] on input "FT 1g Vape Cart CDT Distillate Sugar Rush (Hybrid-Sativa)" at bounding box center [297, 76] width 489 height 18
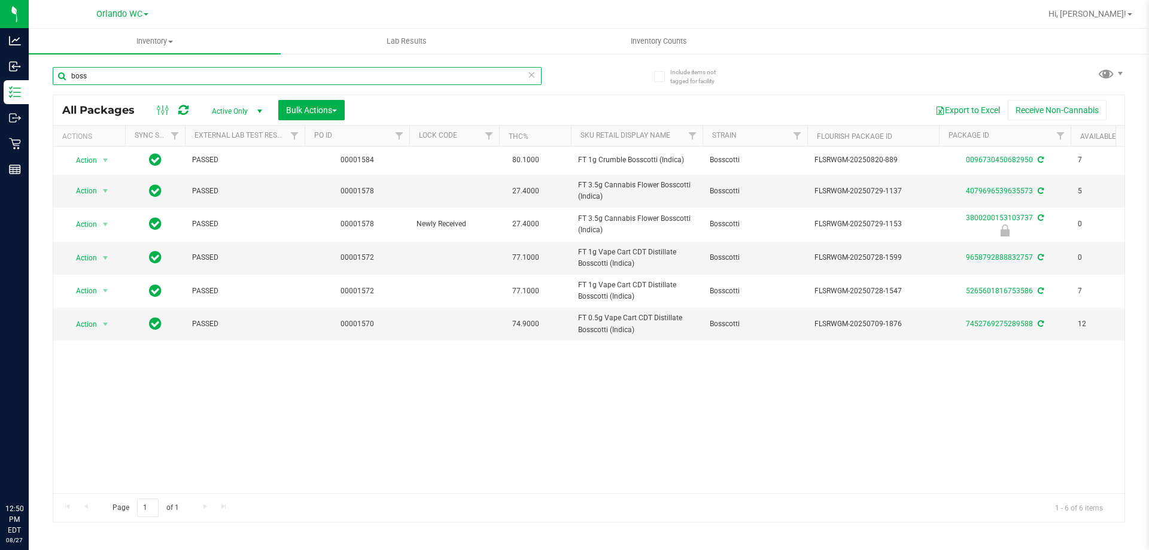
type input "boss"
click at [129, 80] on input "boss" at bounding box center [297, 76] width 489 height 18
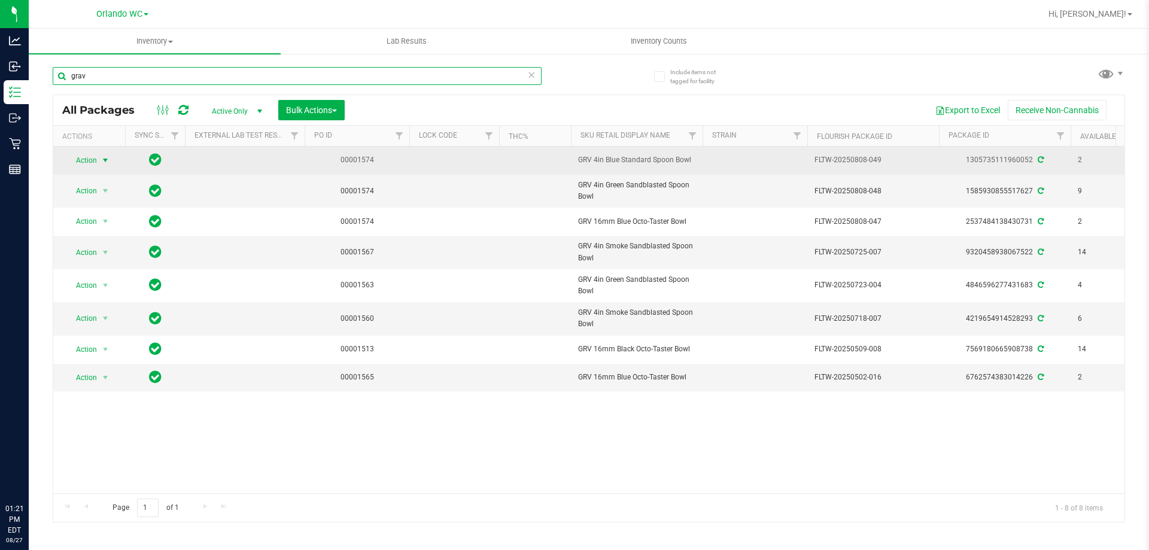
type input "grav"
click at [81, 154] on span "Action" at bounding box center [81, 160] width 32 height 17
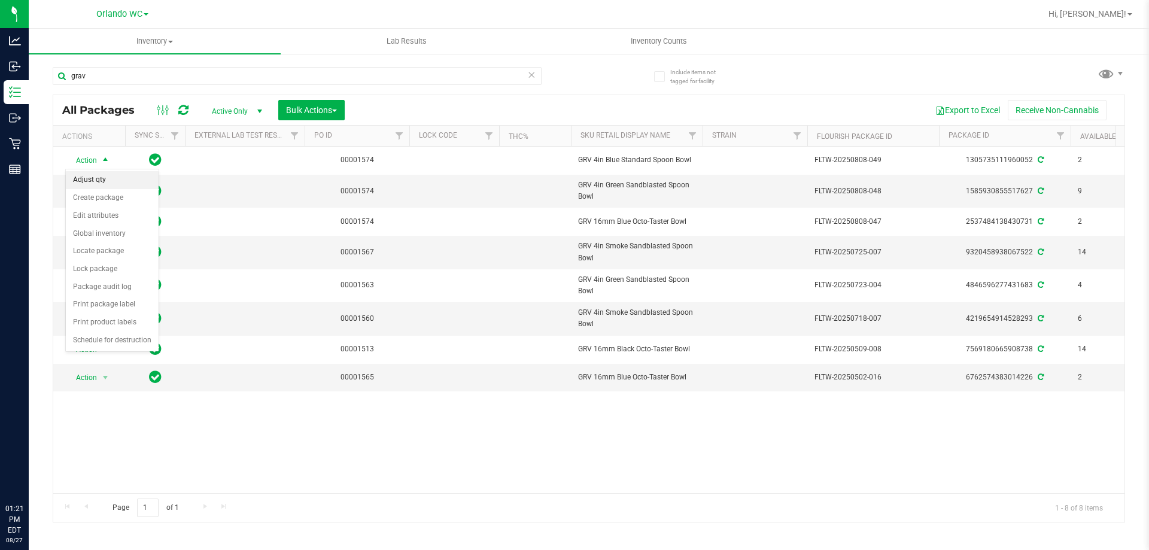
click at [109, 178] on li "Adjust qty" at bounding box center [112, 180] width 93 height 18
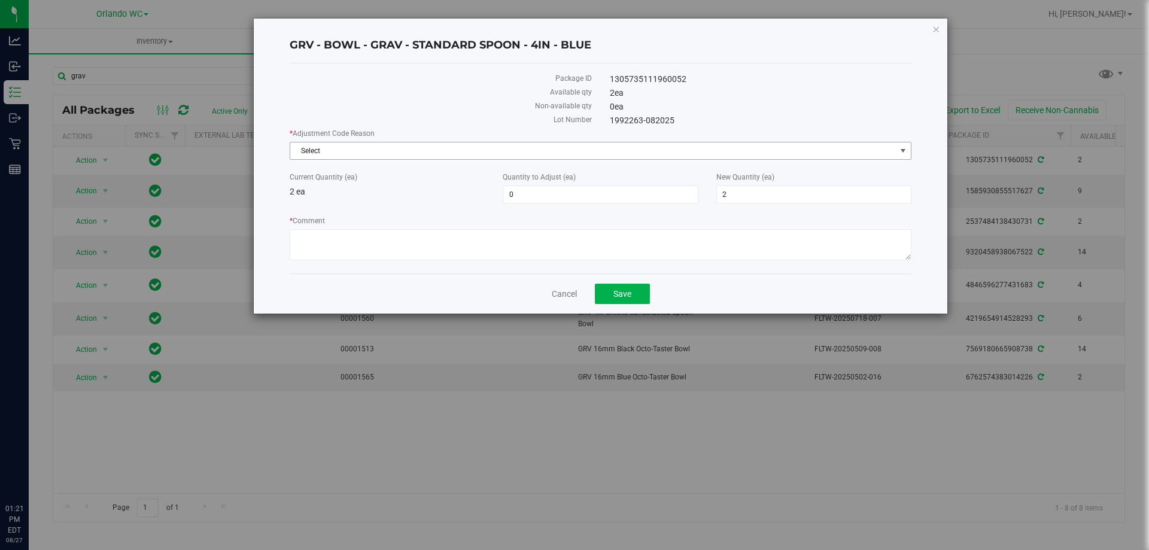
click at [566, 142] on span "Select" at bounding box center [601, 151] width 622 height 18
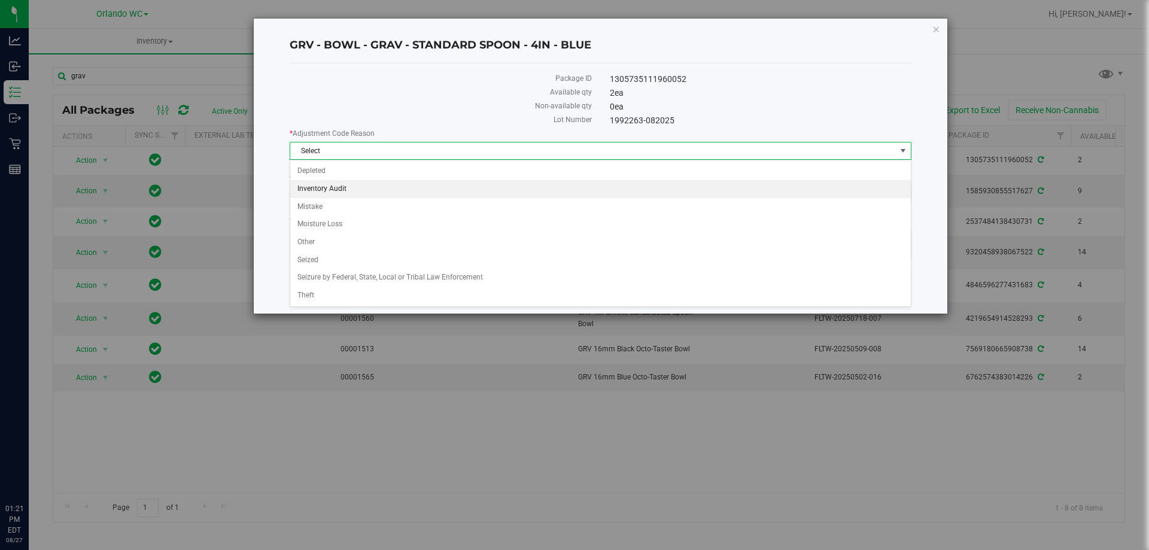
click at [335, 186] on li "Inventory Audit" at bounding box center [600, 189] width 621 height 18
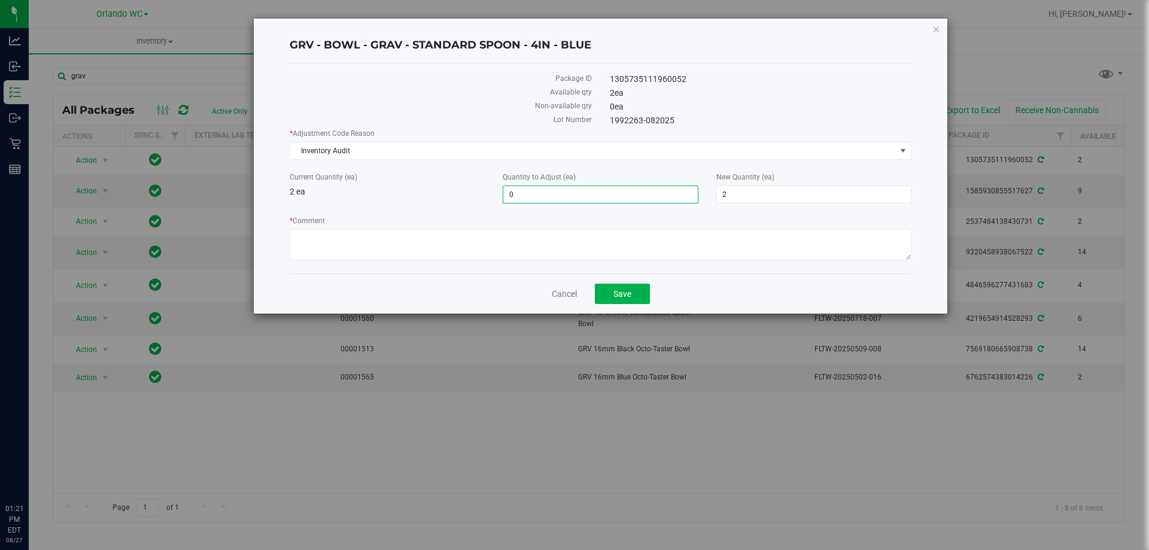
click at [521, 195] on span "0 0" at bounding box center [600, 195] width 195 height 18
type input "01"
type input "1"
type input "3"
click at [535, 245] on textarea "* Comment" at bounding box center [601, 244] width 622 height 31
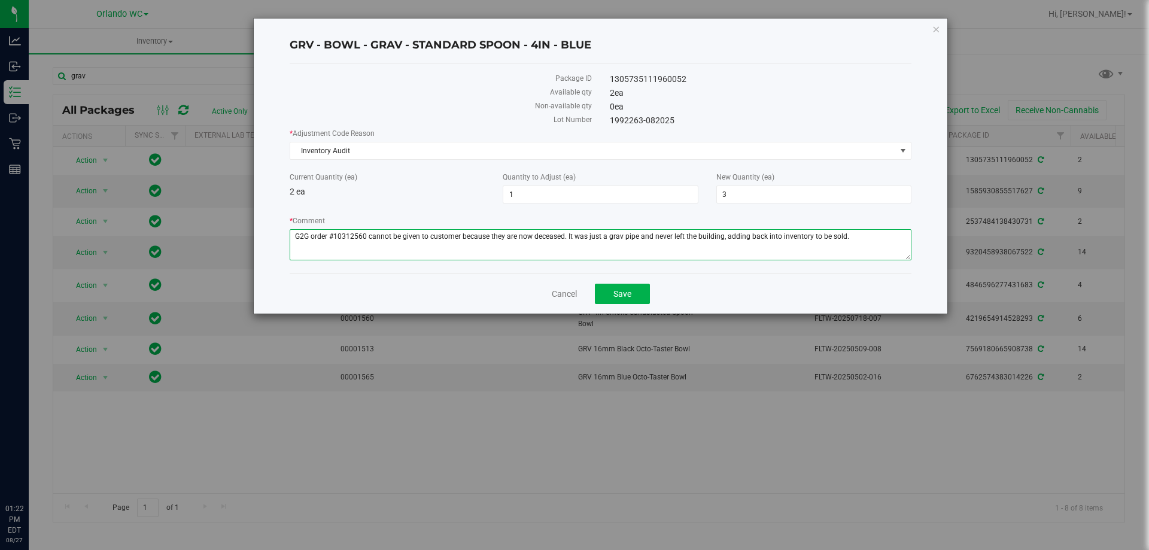
type textarea "G2G order #10312560 cannot be given to customer because they are now deceased. …"
click at [709, 172] on div "New Quantity (ea) 3 3" at bounding box center [814, 188] width 213 height 32
click at [630, 298] on span "Save" at bounding box center [623, 294] width 18 height 10
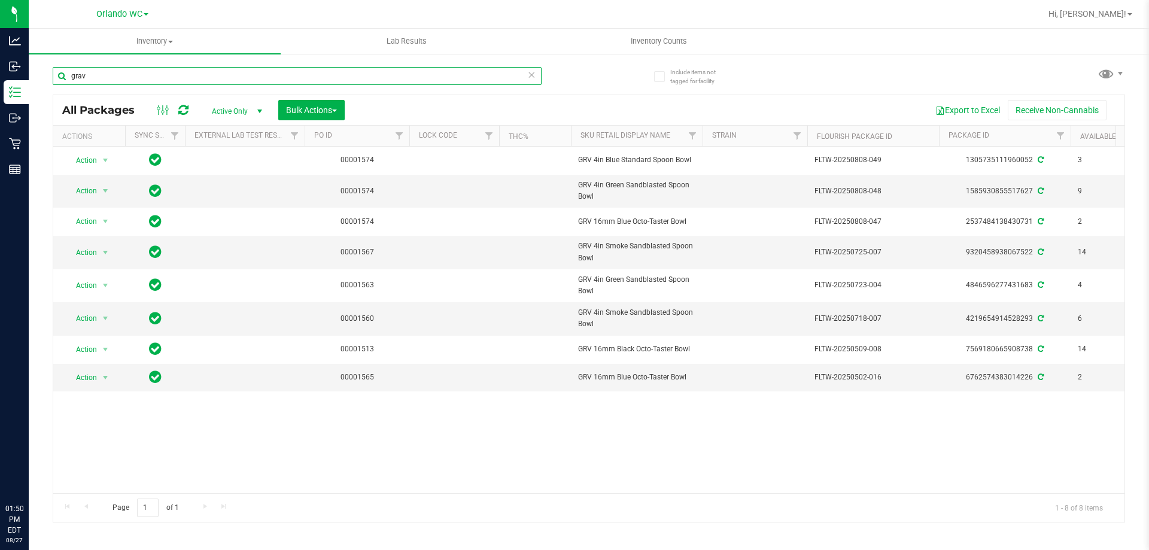
click at [160, 80] on input "grav" at bounding box center [297, 76] width 489 height 18
paste input "W-JUL25ARZ01-0721"
type input "W-JUL25ARZ01-0721"
click at [599, 80] on div "W-JUL25ARZ01-0721 All Packages Active Only Active Only Lab Samples Locked All E…" at bounding box center [589, 289] width 1073 height 467
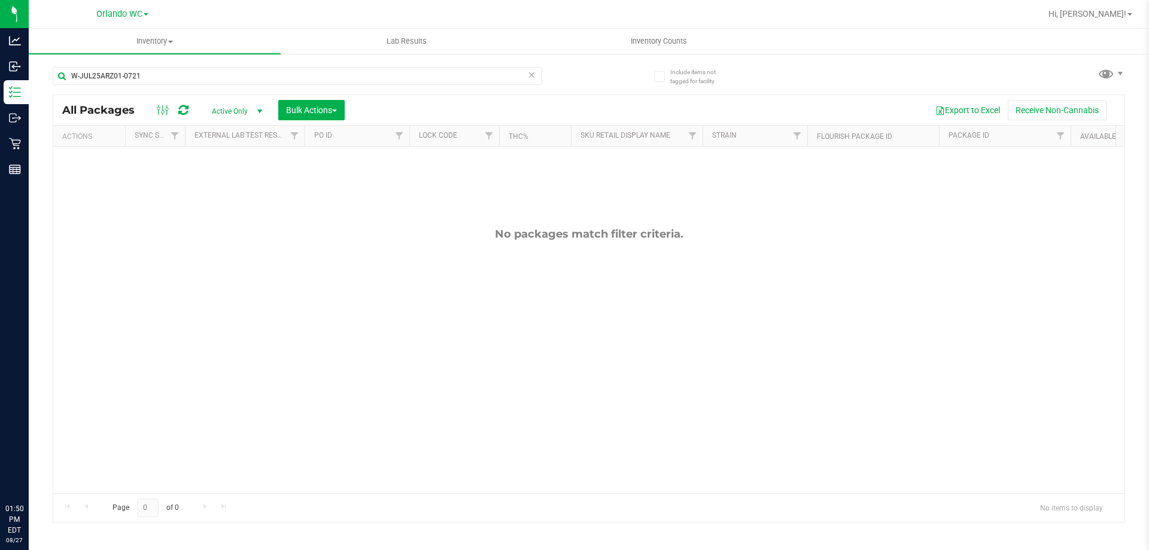
click at [242, 108] on span "Active Only" at bounding box center [235, 111] width 66 height 17
click at [219, 185] on li "All" at bounding box center [234, 184] width 65 height 18
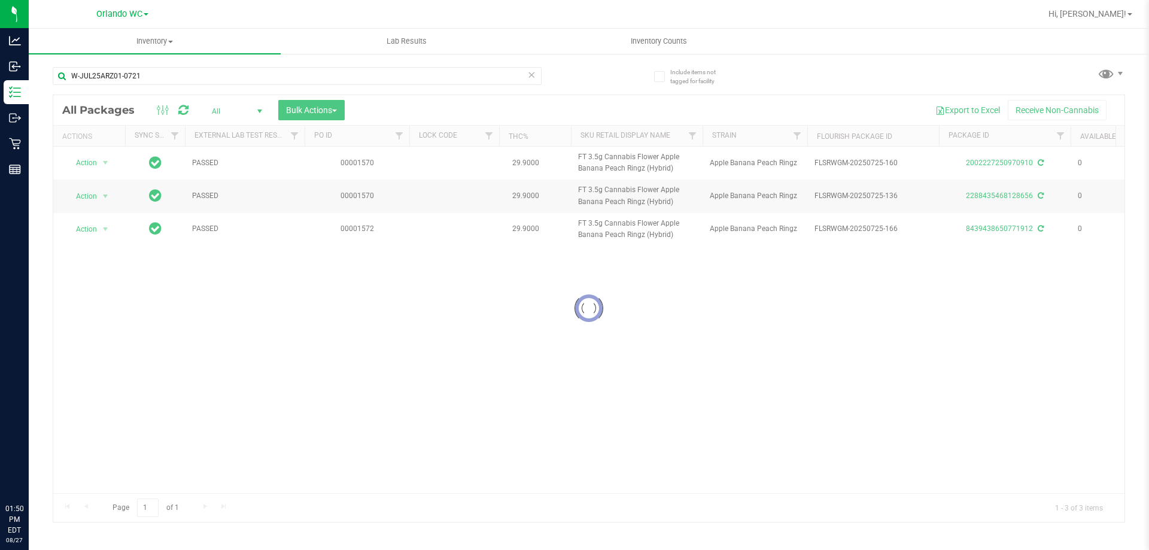
click at [217, 114] on div at bounding box center [589, 308] width 1072 height 427
click at [243, 113] on div at bounding box center [589, 308] width 1072 height 427
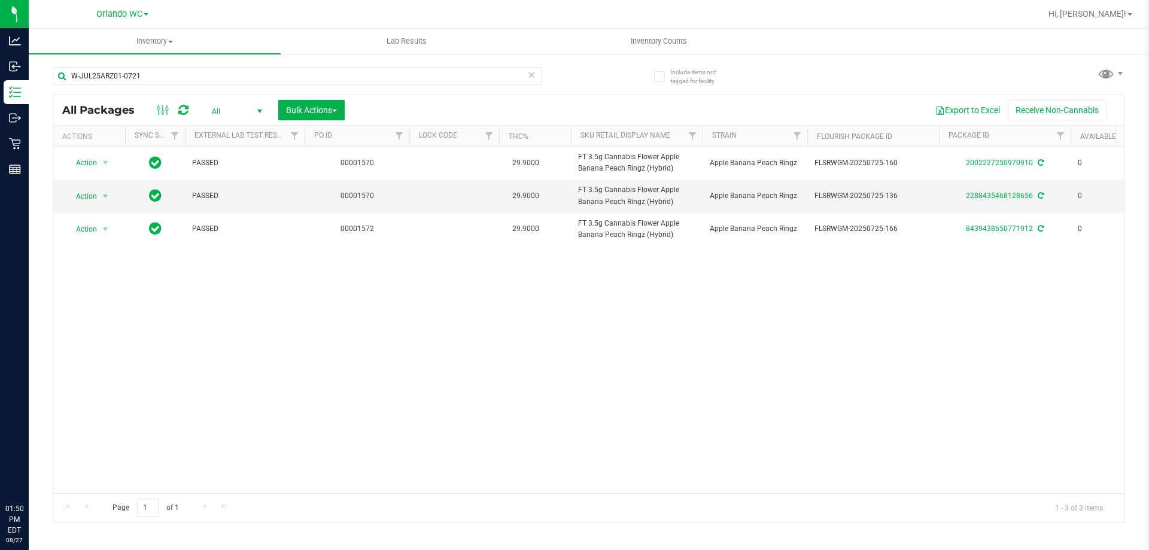
click at [259, 110] on span "select" at bounding box center [260, 112] width 10 height 10
click at [228, 138] on li "Active Only" at bounding box center [234, 131] width 65 height 18
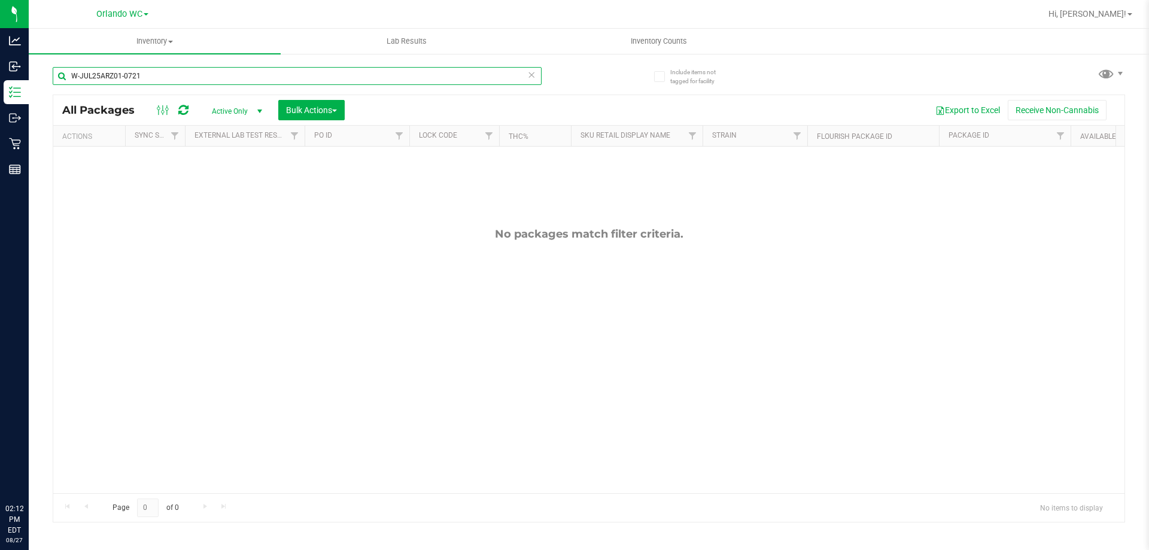
click at [199, 77] on input "W-JUL25ARZ01-0721" at bounding box center [297, 76] width 489 height 18
click at [571, 77] on div "bdl" at bounding box center [321, 75] width 536 height 38
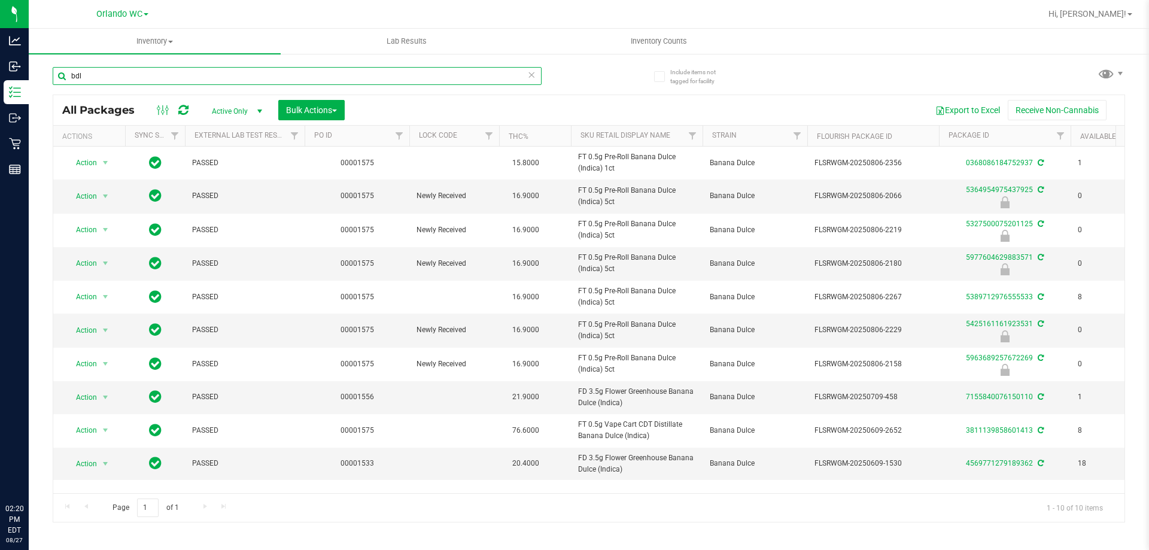
click at [154, 75] on input "bdl" at bounding box center [297, 76] width 489 height 18
paste input "WNA 20mg Strawberry Lime Soft Chews Fast Acting (1:1 CBD:THC) 10ct"
type input "WNA 20mg Strawberry Lime Soft Chews Fast Acting (1:1 CBD:THC) 10ct"
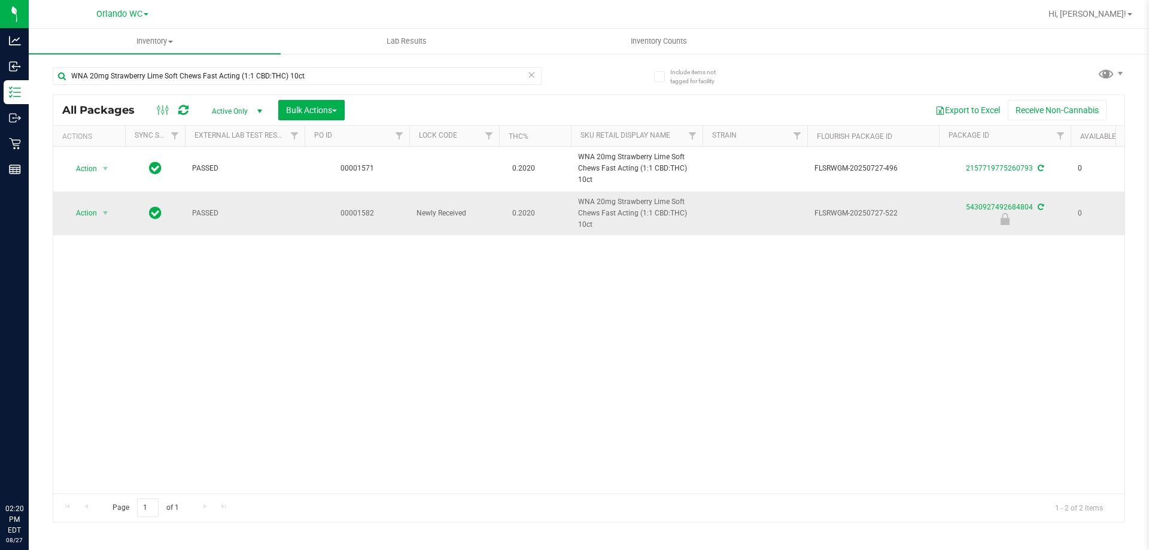
drag, startPoint x: 574, startPoint y: 196, endPoint x: 614, endPoint y: 227, distance: 49.9
click at [614, 227] on td "WNA 20mg Strawberry Lime Soft Chews Fast Acting (1:1 CBD:THC) 10ct" at bounding box center [637, 214] width 132 height 44
copy span "WNA 20mg Strawberry Lime Soft Chews Fast Acting (1:1 CBD:THC) 10ct"
click at [538, 345] on div "Action Action Adjust qty Create package Edit attributes Global inventory Locate…" at bounding box center [589, 320] width 1072 height 347
click at [90, 211] on span "Action" at bounding box center [81, 213] width 32 height 17
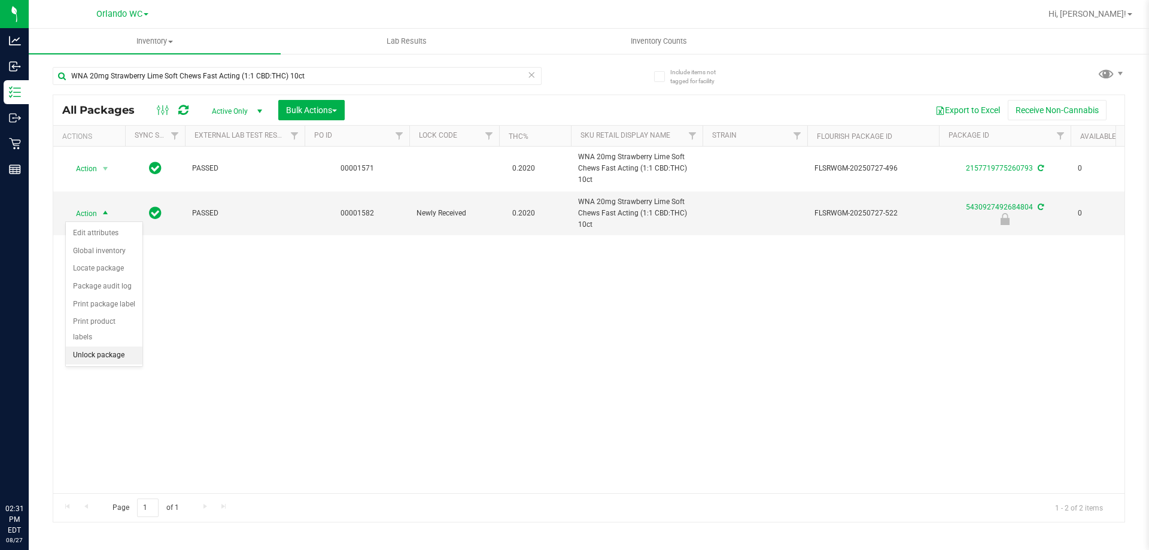
click at [108, 347] on li "Unlock package" at bounding box center [104, 356] width 77 height 18
click at [226, 89] on div "WNA 20mg Strawberry Lime Soft Chews Fast Acting (1:1 CBD:THC) 10ct" at bounding box center [297, 81] width 489 height 28
click at [226, 87] on div "WNA 20mg Strawberry Lime Soft Chews Fast Acting (1:1 CBD:THC) 10ct" at bounding box center [297, 81] width 489 height 28
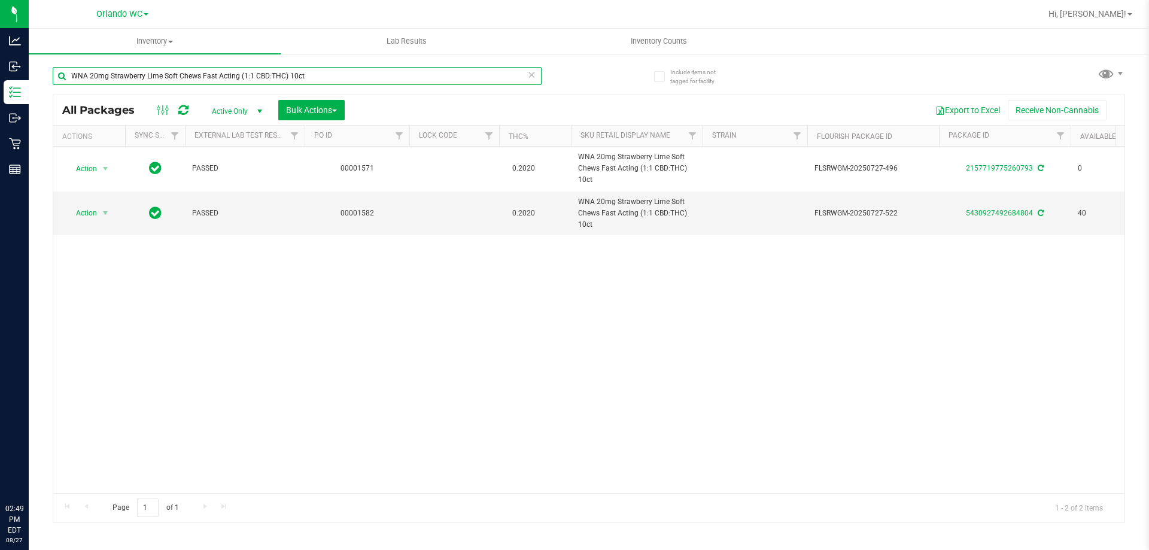
click at [227, 83] on input "WNA 20mg Strawberry Lime Soft Chews Fast Acting (1:1 CBD:THC) 10ct" at bounding box center [297, 76] width 489 height 18
click at [575, 76] on div "ckz" at bounding box center [321, 75] width 536 height 38
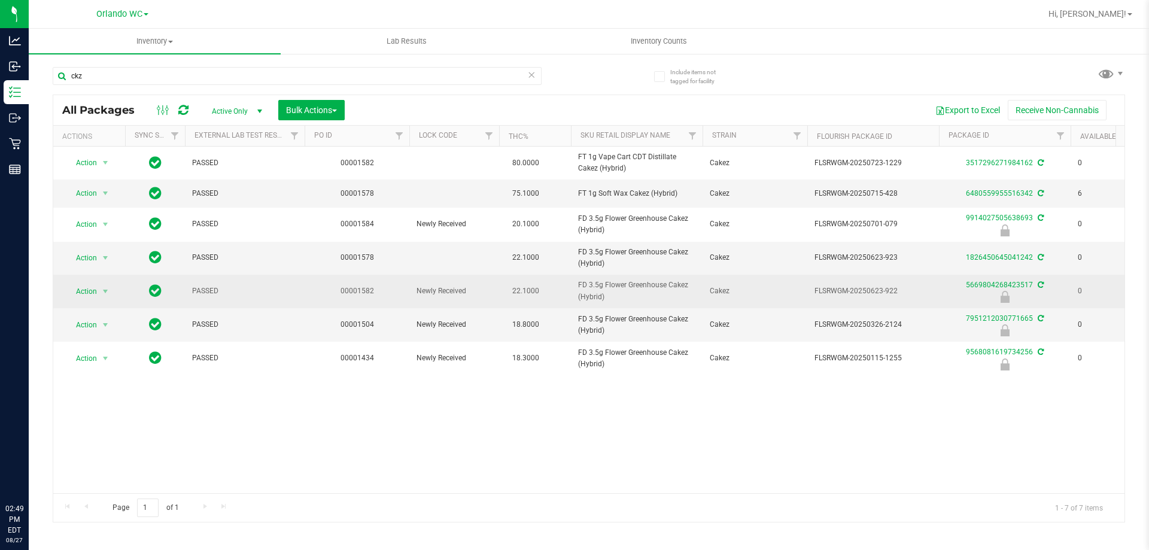
drag, startPoint x: 578, startPoint y: 280, endPoint x: 613, endPoint y: 303, distance: 41.5
click at [613, 303] on td "FD 3.5g Flower Greenhouse Cakez (Hybrid)" at bounding box center [637, 292] width 132 height 34
drag, startPoint x: 573, startPoint y: 282, endPoint x: 617, endPoint y: 298, distance: 46.4
click at [617, 298] on td "FD 3.5g Flower Greenhouse Cakez (Hybrid)" at bounding box center [637, 292] width 132 height 34
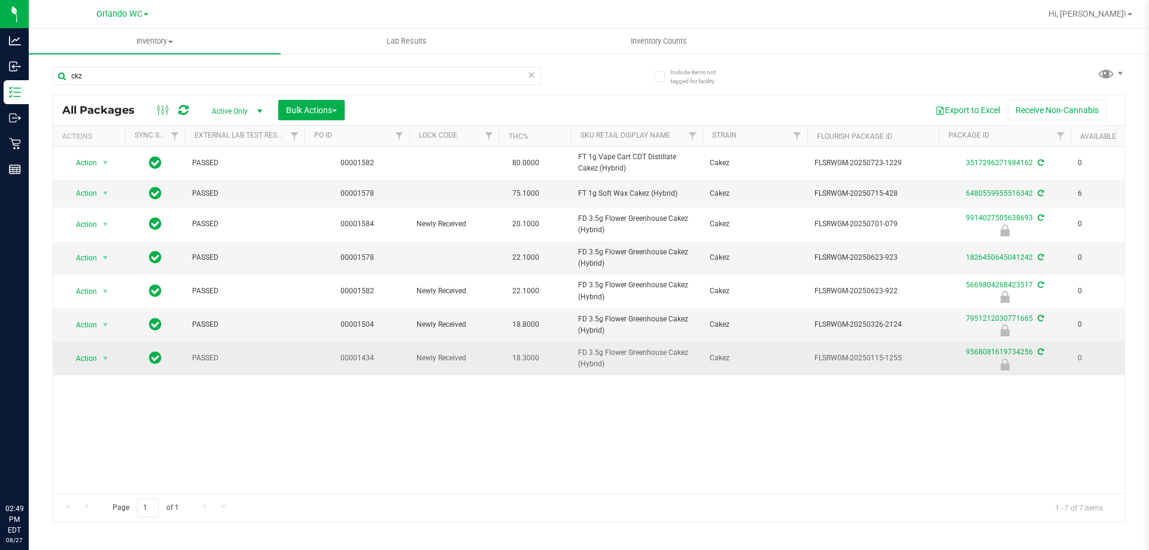
copy span "FD 3.5g Flower Greenhouse Cakez (Hybrid)"
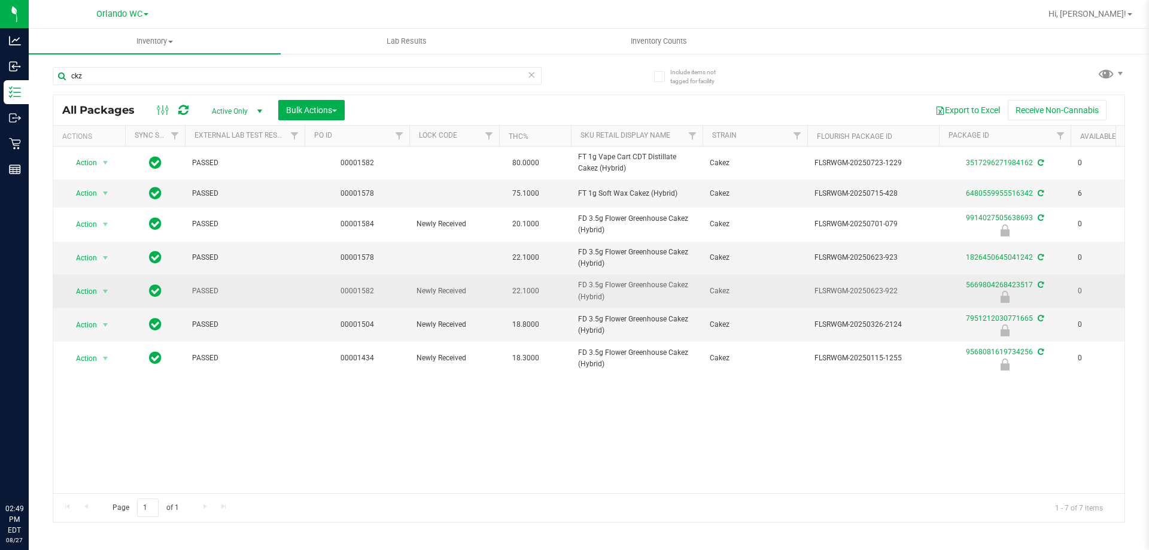
drag, startPoint x: 812, startPoint y: 287, endPoint x: 897, endPoint y: 289, distance: 84.4
click at [897, 289] on td "FLSRWGM-20250623-922" at bounding box center [874, 292] width 132 height 34
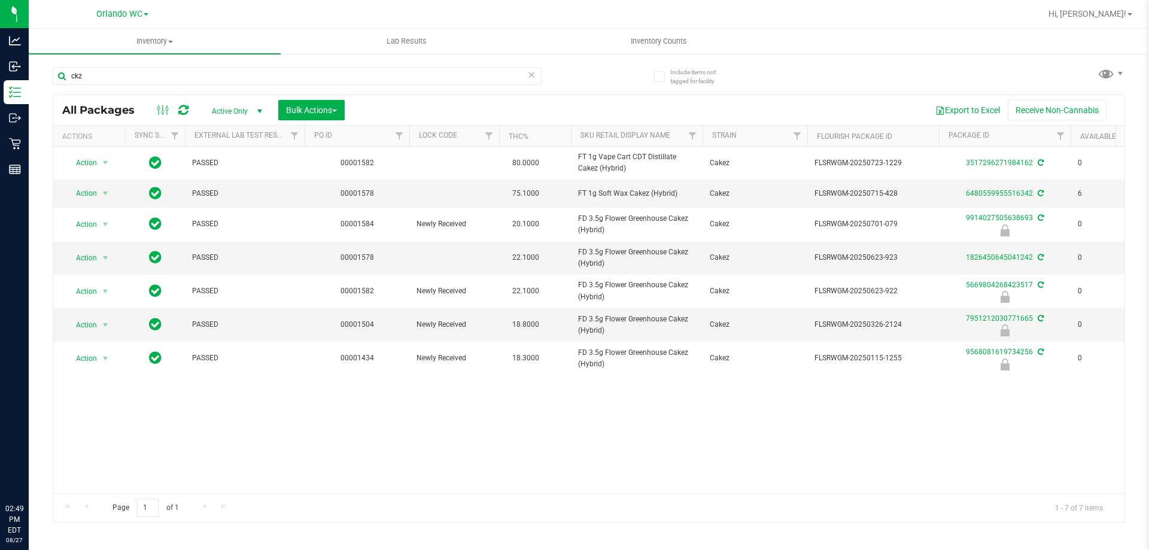
copy span "FLSRWGM-20250623-922"
click at [677, 421] on div "Action Action Adjust qty Create package Edit attributes Global inventory Locate…" at bounding box center [589, 320] width 1072 height 347
click at [154, 67] on input "ckz" at bounding box center [297, 76] width 489 height 18
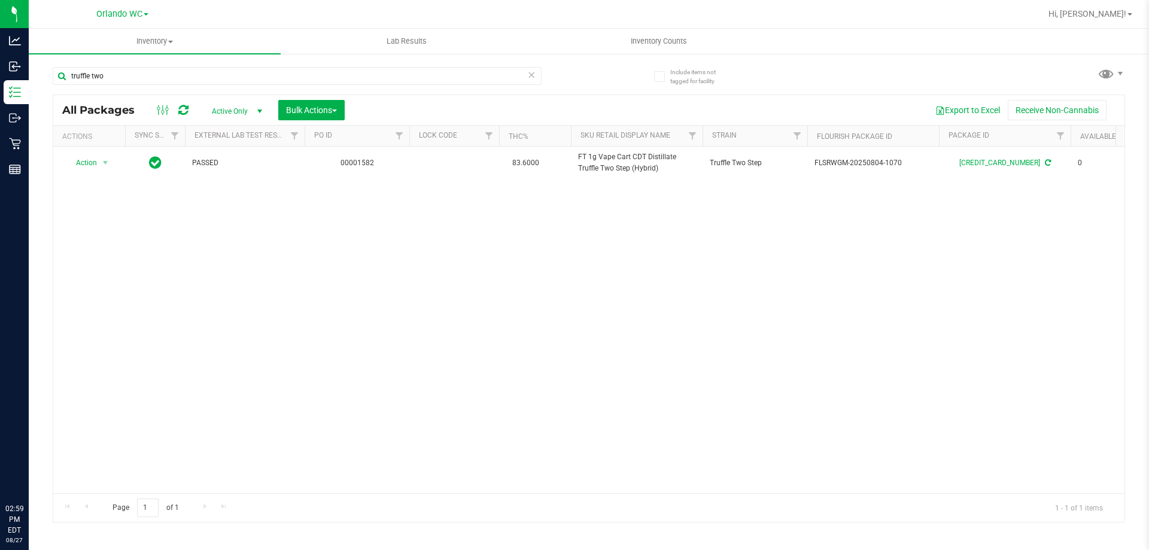
click at [293, 256] on div "Action Action Adjust qty Create package Edit attributes Global inventory Locate…" at bounding box center [589, 320] width 1072 height 347
click at [176, 68] on input "truffle two" at bounding box center [297, 76] width 489 height 18
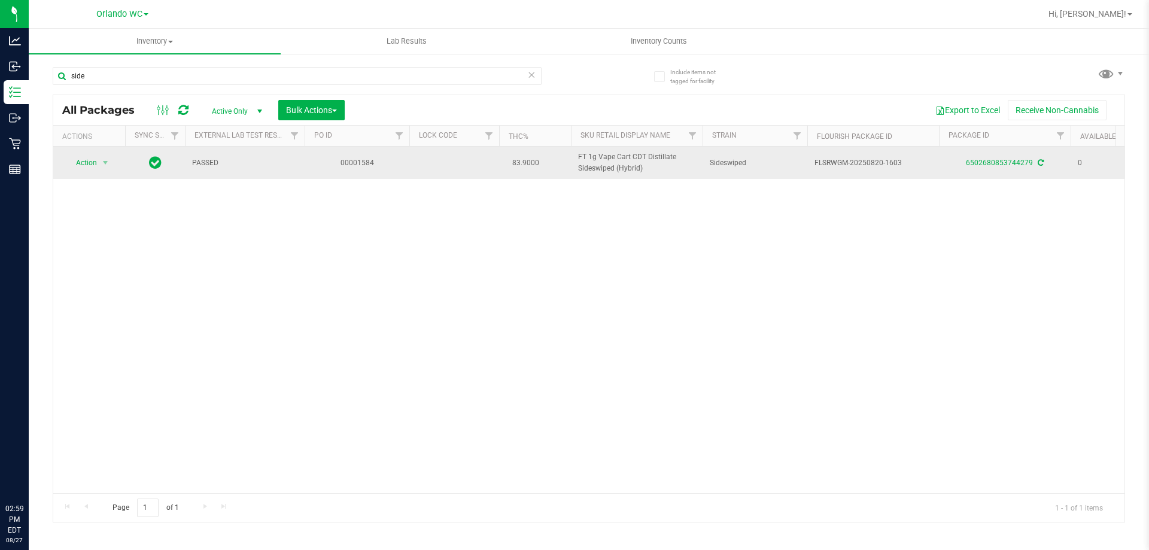
click at [611, 165] on span "FT 1g Vape Cart CDT Distillate Sideswiped (Hybrid)" at bounding box center [636, 162] width 117 height 23
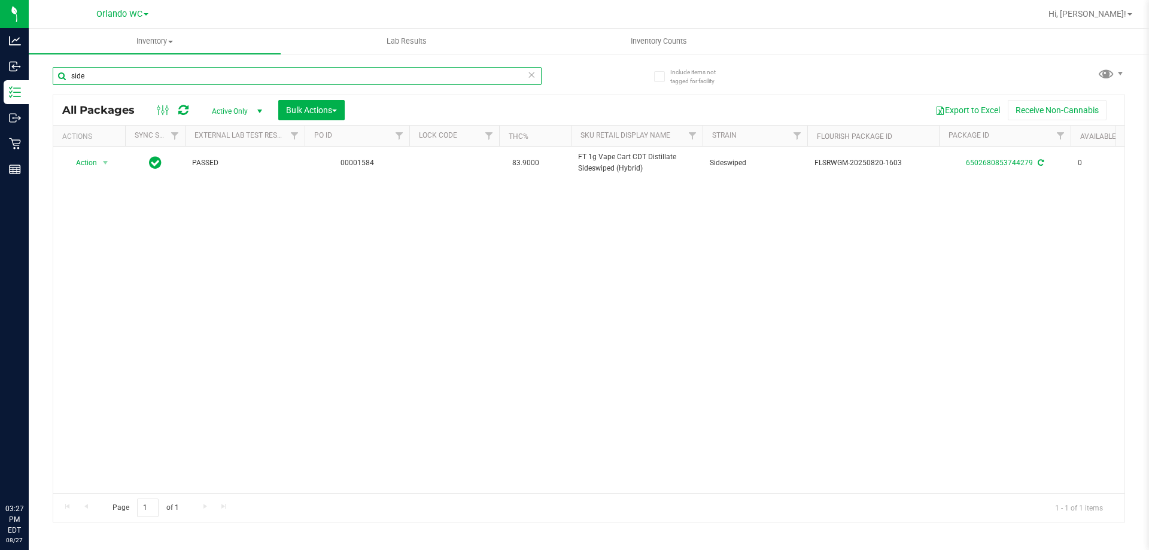
click at [127, 72] on input "side" at bounding box center [297, 76] width 489 height 18
click at [558, 88] on div "dsc" at bounding box center [321, 75] width 536 height 38
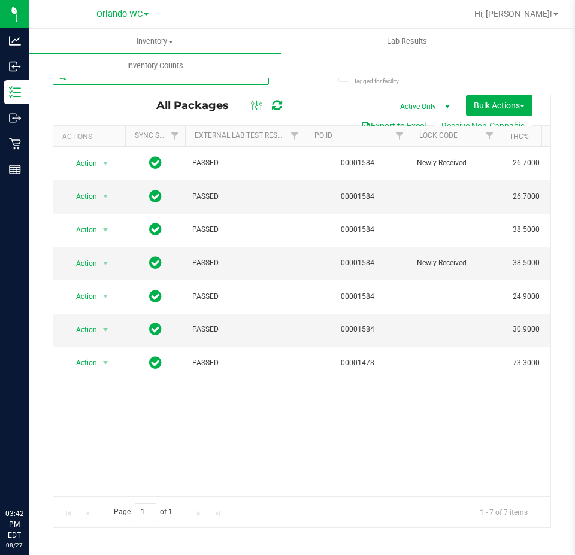
click at [127, 79] on input "dsc" at bounding box center [161, 76] width 216 height 18
paste input "FT 1g Shatter PK Trophy (Hybrid-Indica)"
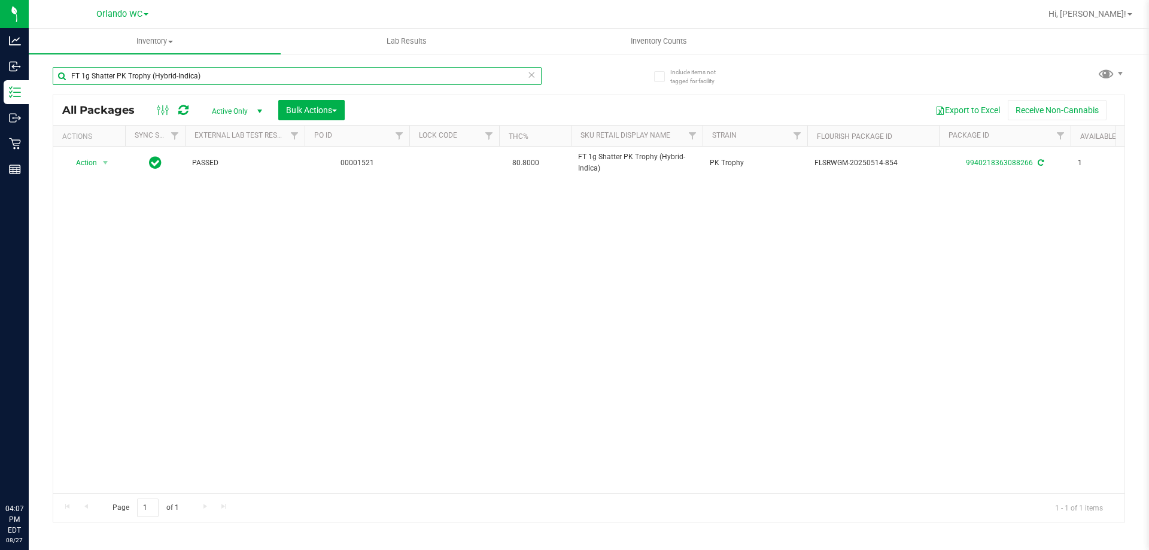
click at [145, 76] on input "FT 1g Shatter PK Trophy (Hybrid-Indica)" at bounding box center [297, 76] width 489 height 18
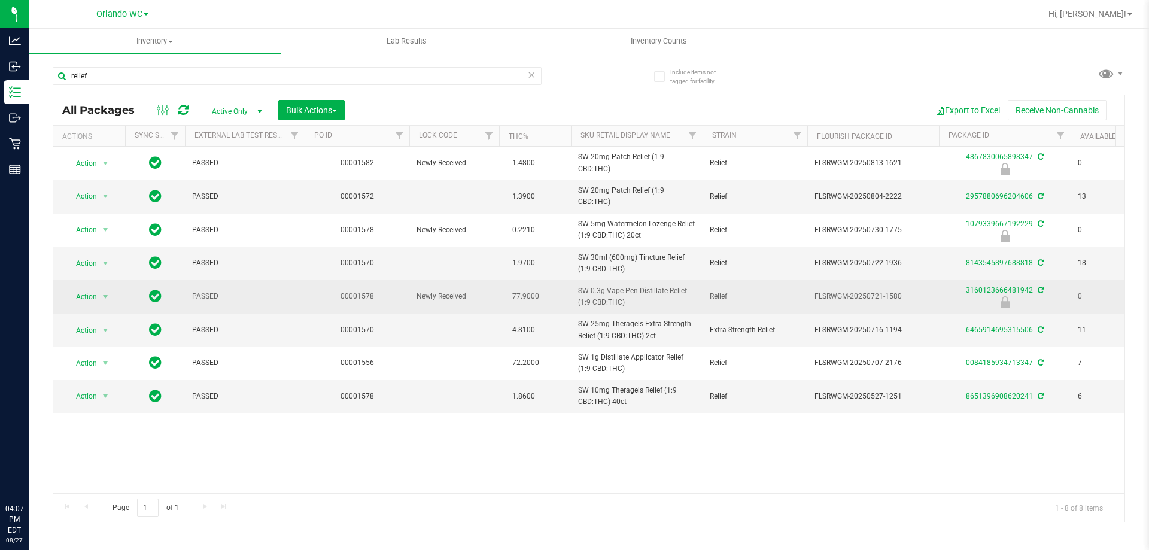
click at [608, 299] on span "SW 0.3g Vape Pen Distillate Relief (1:9 CBD:THC)" at bounding box center [636, 297] width 117 height 23
copy tr "SW 0.3g Vape Pen Distillate Relief (1:9 CBD:THC)"
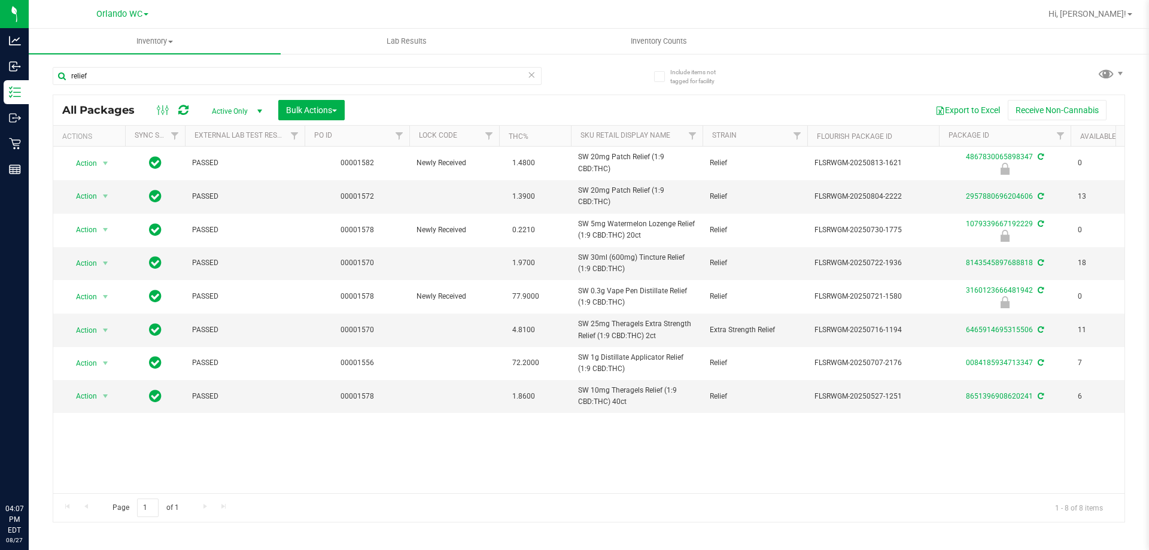
click at [599, 450] on div "Action Action Edit attributes Global inventory Locate package Package audit log…" at bounding box center [589, 320] width 1072 height 347
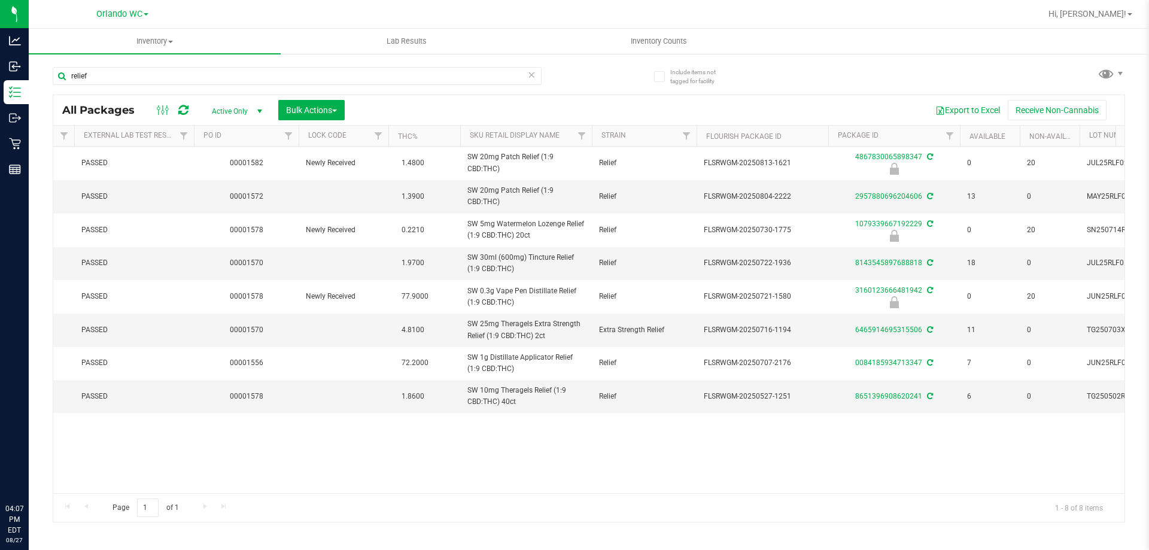
scroll to position [0, 65]
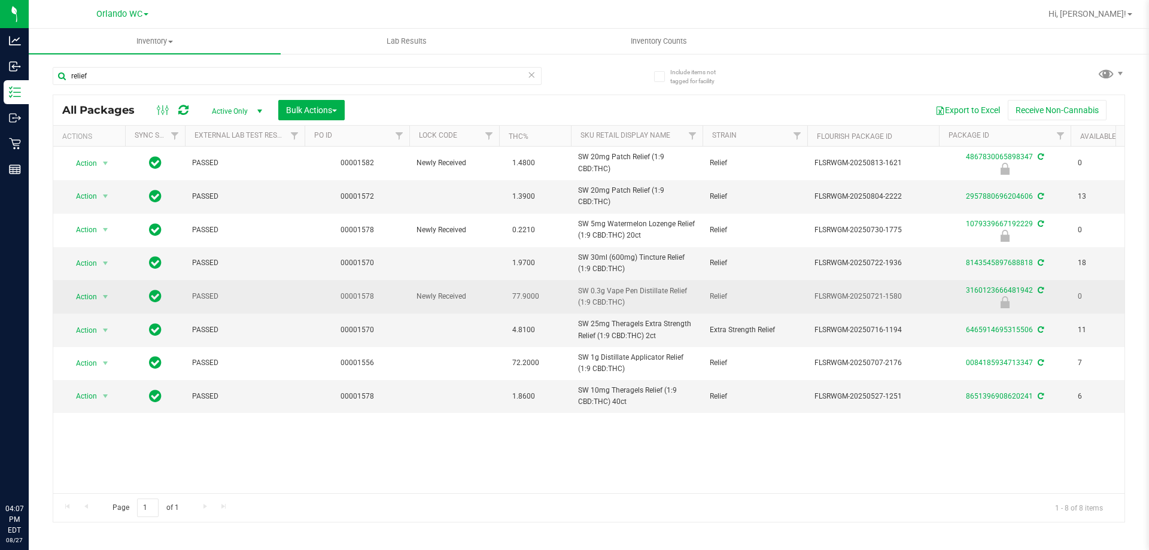
click at [606, 298] on span "SW 0.3g Vape Pen Distillate Relief (1:9 CBD:THC)" at bounding box center [636, 297] width 117 height 23
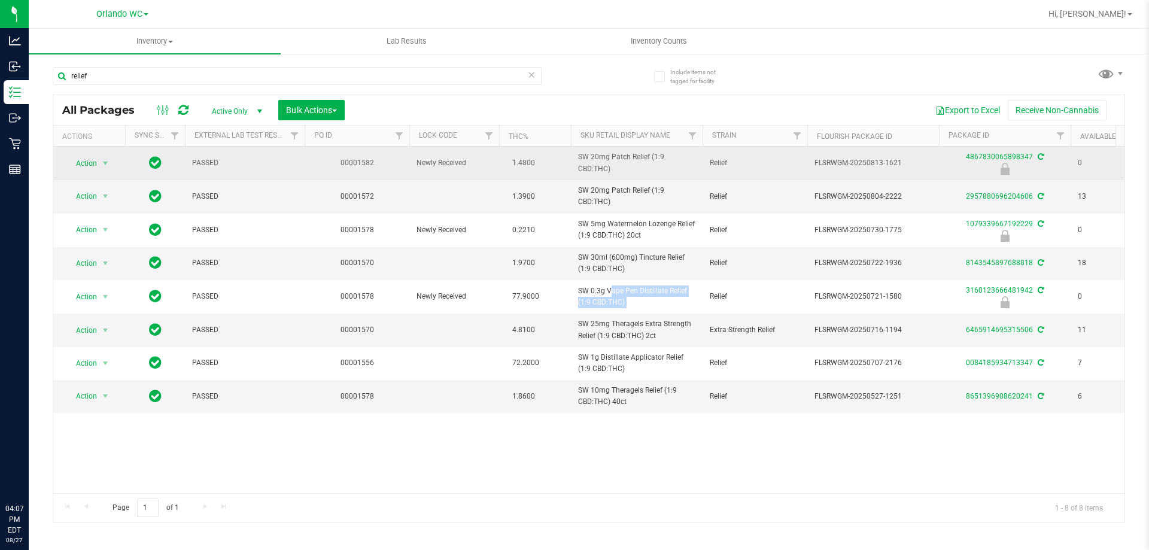
copy tr "SW 0.3g Vape Pen Distillate Relief (1:9 CBD:THC)"
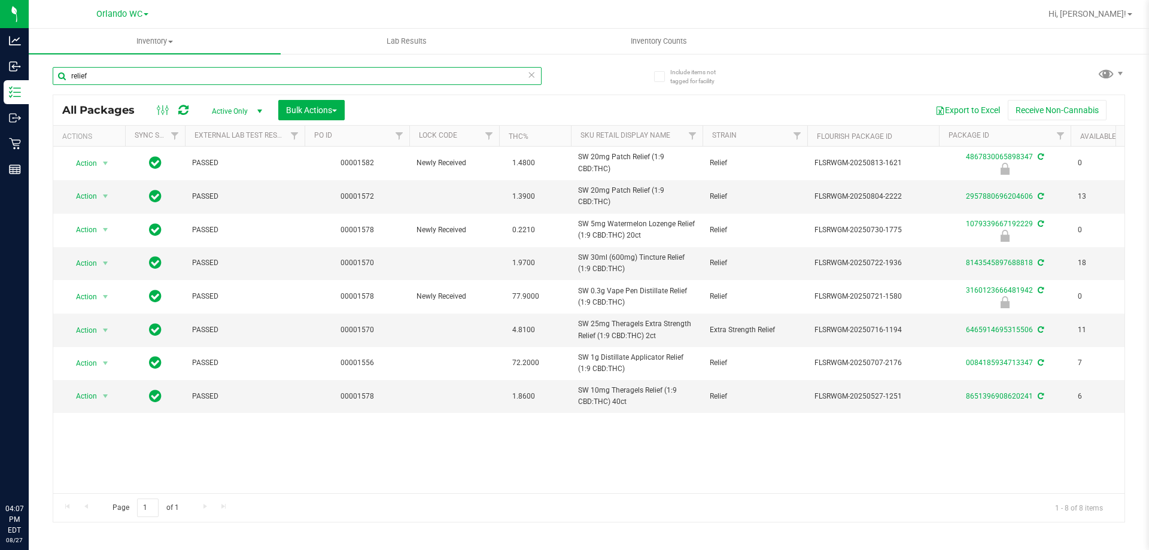
click at [287, 69] on input "relief" at bounding box center [297, 76] width 489 height 18
paste input "SW 0.3g Vape Pen Distillate Relief (1:9 CBD:THC)"
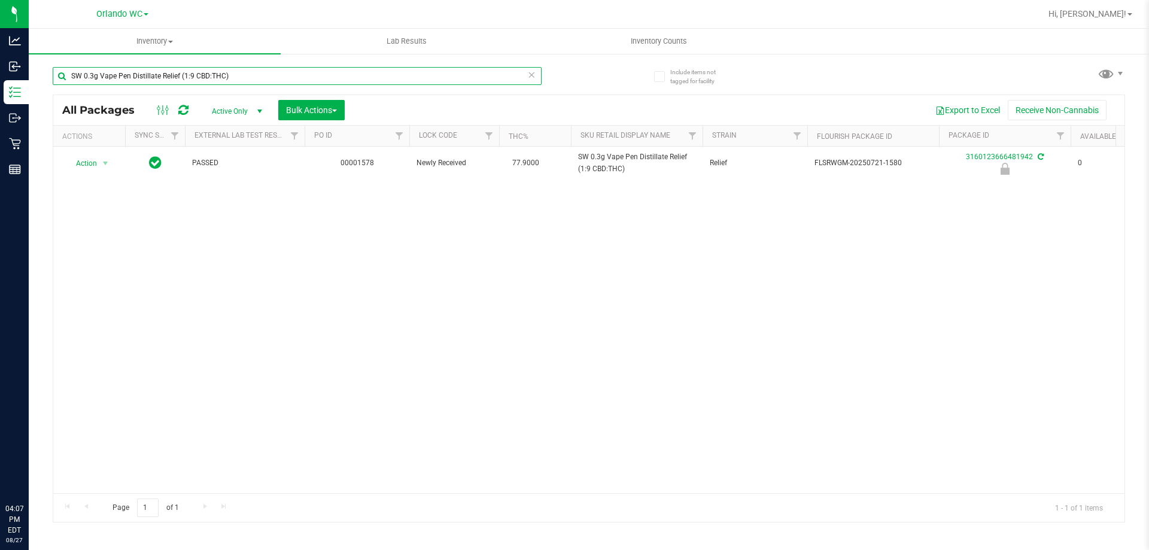
type input "SW 0.3g Vape Pen Distillate Relief (1:9 CBD:THC)"
click at [587, 154] on span "SW 0.3g Vape Pen Distillate Relief (1:9 CBD:THC)" at bounding box center [636, 162] width 117 height 23
copy tr "SW 0.3g Vape Pen Distillate Relief (1:9 CBD:THC)"
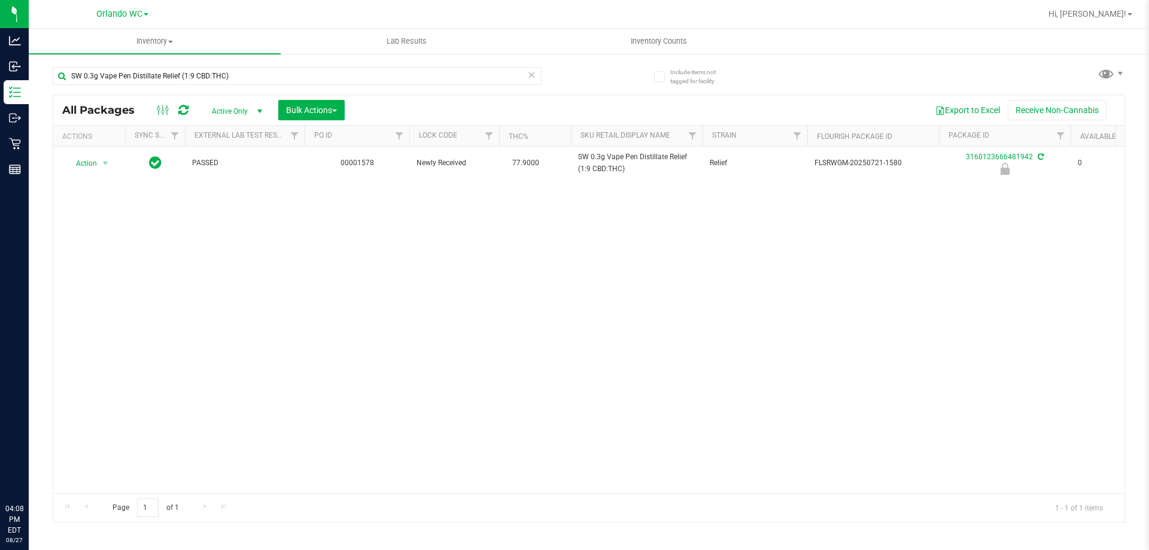
click at [946, 363] on div "Action Action Edit attributes Global inventory Locate package Package audit log…" at bounding box center [589, 320] width 1072 height 347
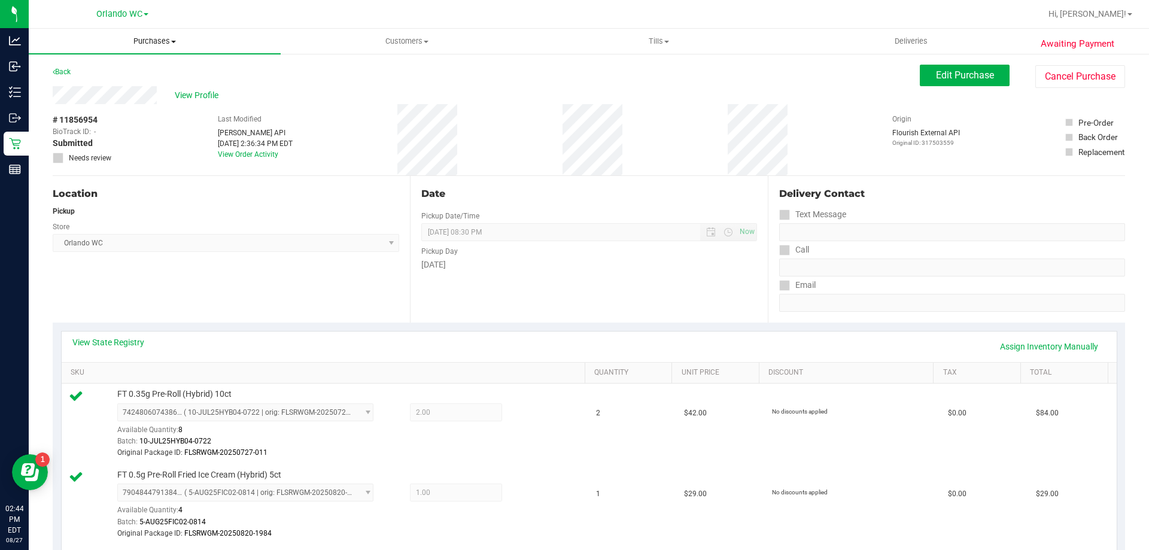
click at [147, 38] on span "Purchases" at bounding box center [155, 41] width 252 height 11
click at [104, 87] on li "Fulfillment" at bounding box center [155, 87] width 252 height 14
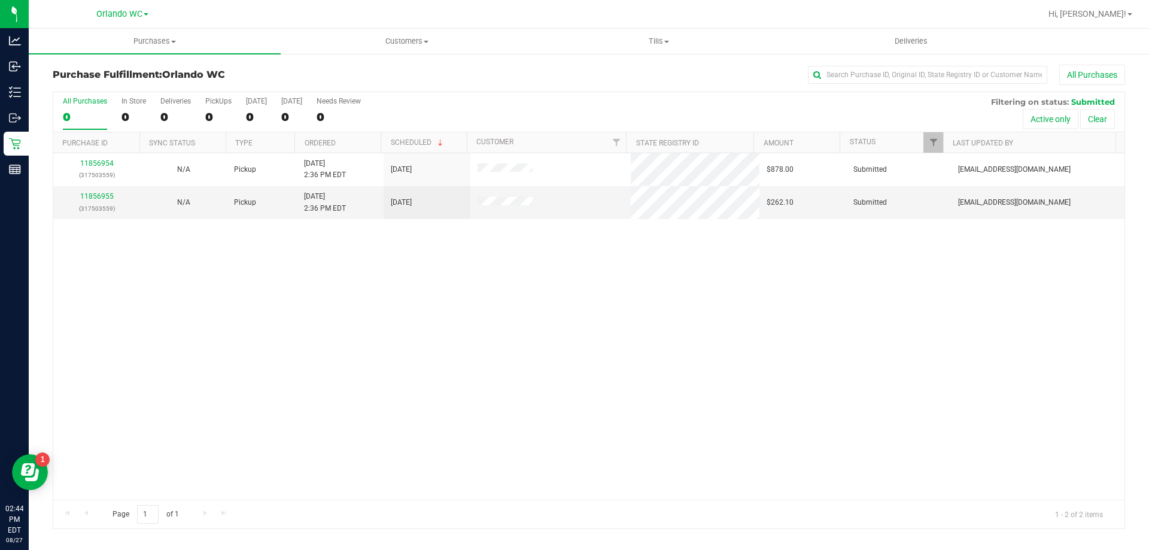
click at [337, 362] on div "11856954 (317503559) N/A Pickup [DATE] 2:36 PM EDT 8/27/2025 $878.00 Submitted …" at bounding box center [589, 326] width 1072 height 347
click at [93, 186] on td "11856955 (317503559)" at bounding box center [96, 202] width 87 height 32
click at [101, 201] on div "11856955 (317503559)" at bounding box center [96, 202] width 72 height 23
click at [102, 196] on link "11856955" at bounding box center [97, 196] width 34 height 8
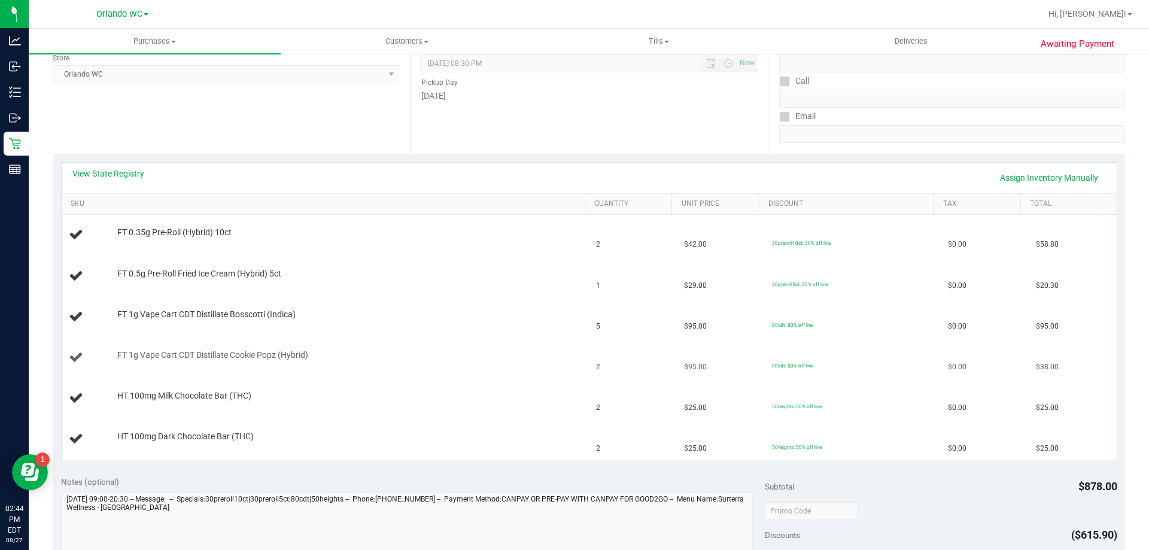
scroll to position [180, 0]
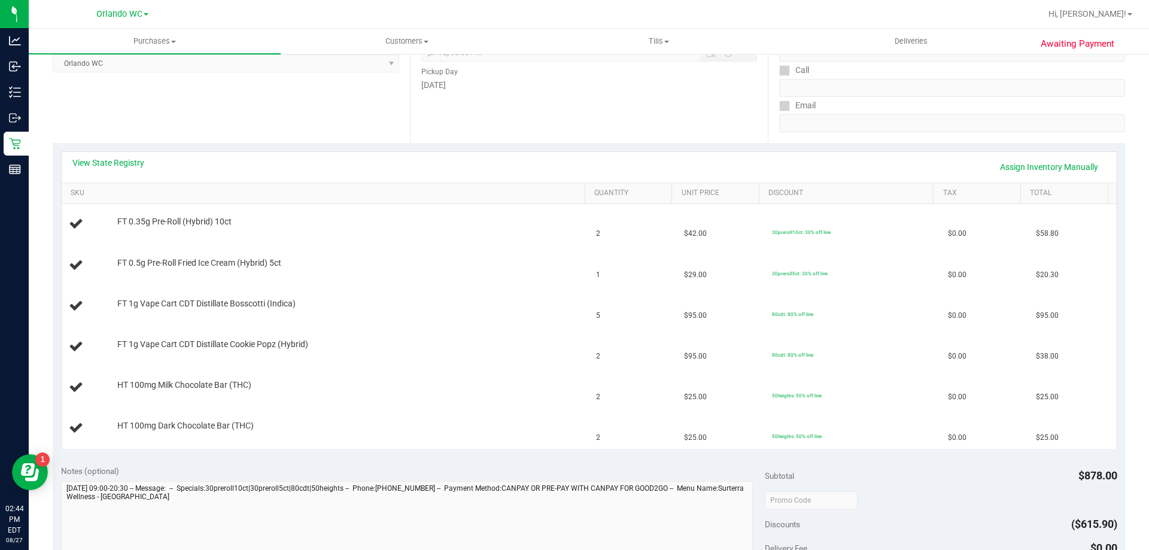
click at [126, 174] on div "View State Registry Assign Inventory Manually" at bounding box center [589, 167] width 1034 height 20
click at [126, 169] on div "View State Registry Assign Inventory Manually" at bounding box center [589, 167] width 1034 height 20
click at [129, 165] on link "View State Registry" at bounding box center [108, 163] width 72 height 12
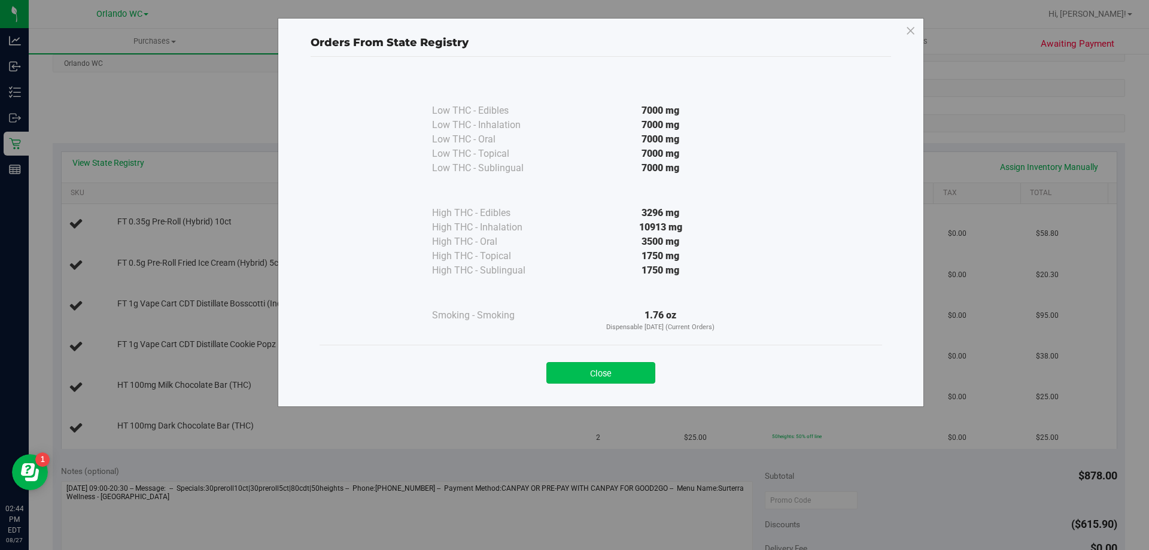
click at [612, 379] on button "Close" at bounding box center [601, 373] width 109 height 22
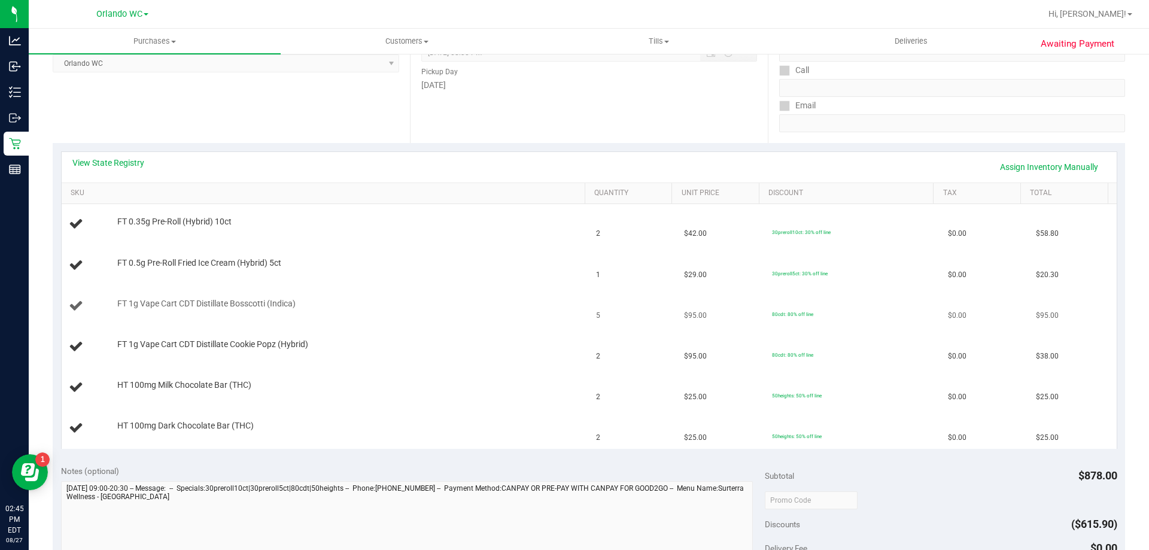
scroll to position [0, 0]
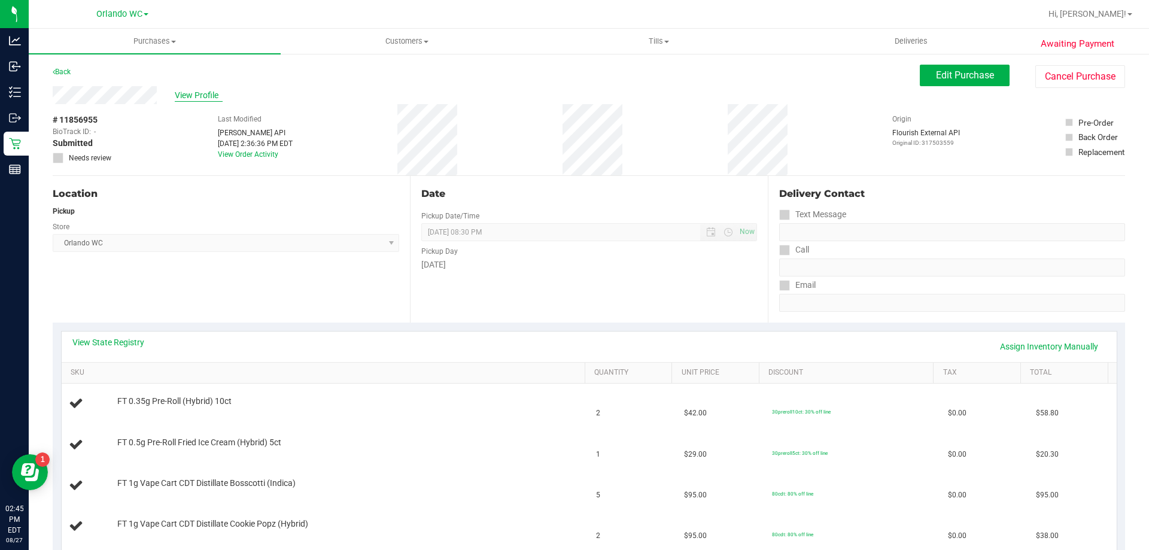
click at [200, 96] on span "View Profile" at bounding box center [199, 95] width 48 height 13
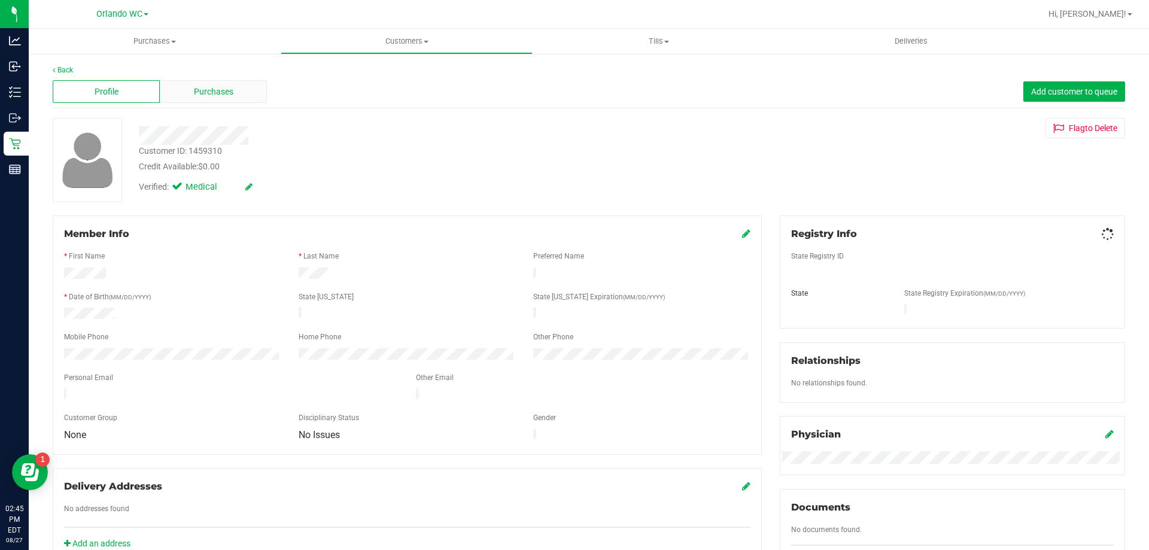
click at [206, 96] on span "Purchases" at bounding box center [214, 92] width 40 height 13
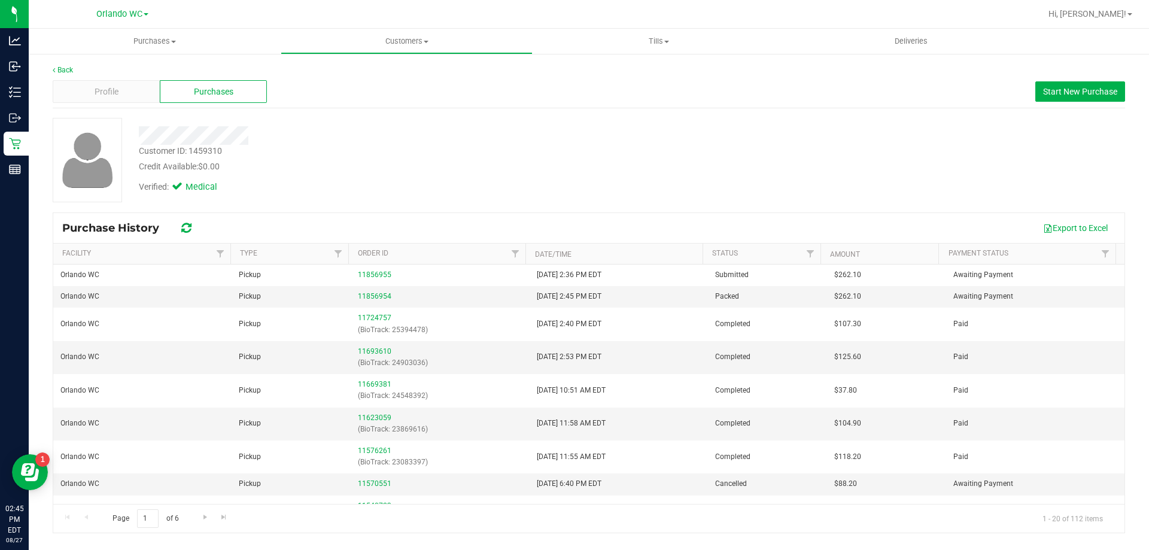
click at [644, 171] on div "Credit Available: $0.00" at bounding box center [402, 166] width 527 height 13
click at [286, 195] on div "Verified: Medical" at bounding box center [221, 190] width 182 height 19
click at [135, 35] on uib-tab-heading "Purchases Summary of purchases Fulfillment All purchases" at bounding box center [155, 41] width 252 height 25
click at [62, 84] on span "Fulfillment" at bounding box center [66, 86] width 74 height 10
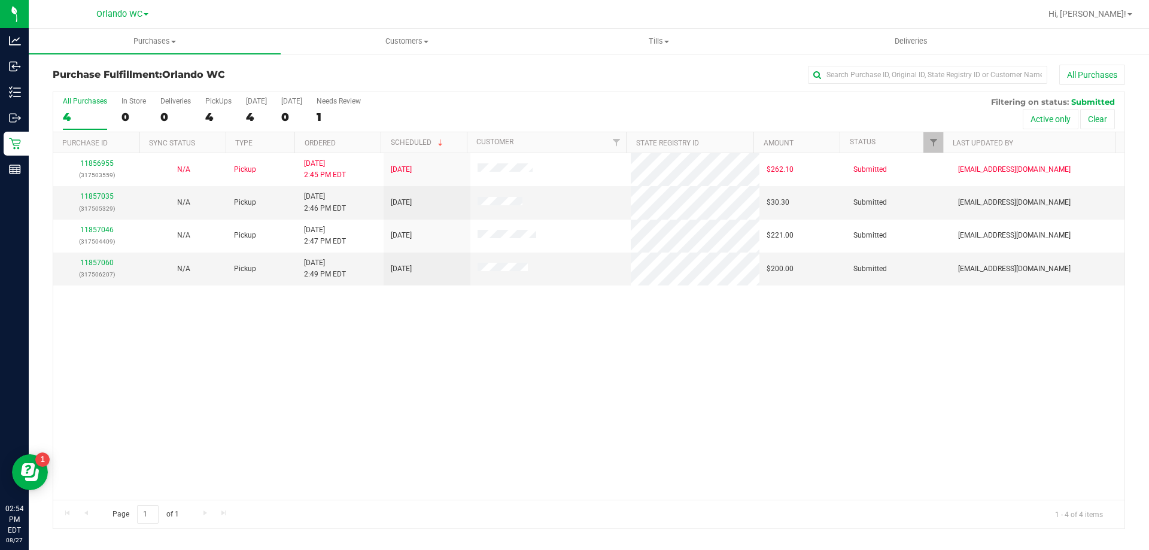
click at [342, 147] on th "Ordered" at bounding box center [338, 142] width 86 height 21
click at [104, 198] on link "11857035" at bounding box center [97, 196] width 34 height 8
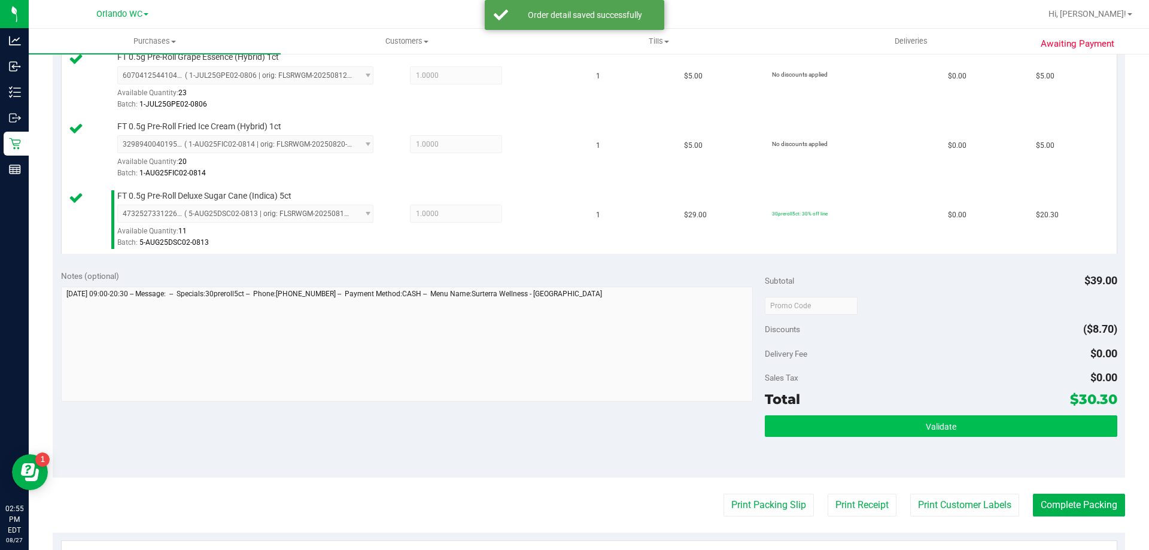
scroll to position [359, 0]
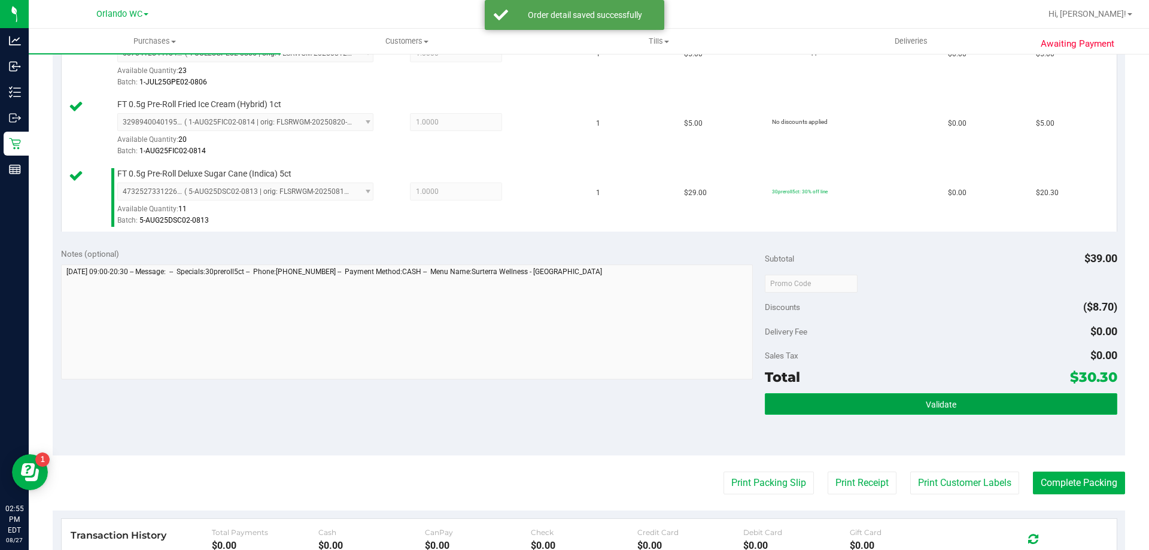
click at [937, 407] on span "Validate" at bounding box center [941, 405] width 31 height 10
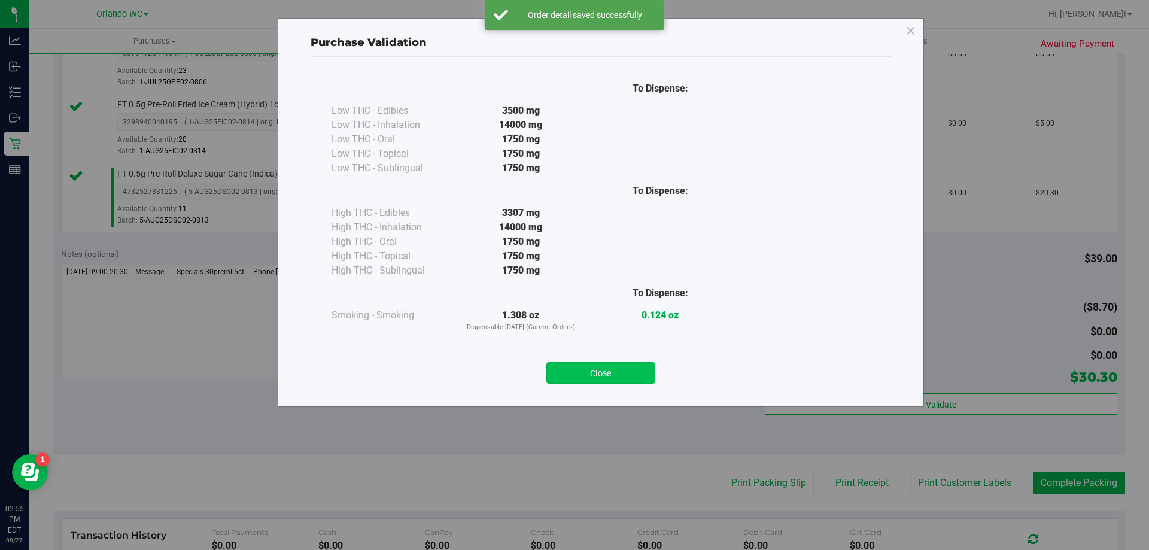
click at [632, 369] on button "Close" at bounding box center [601, 373] width 109 height 22
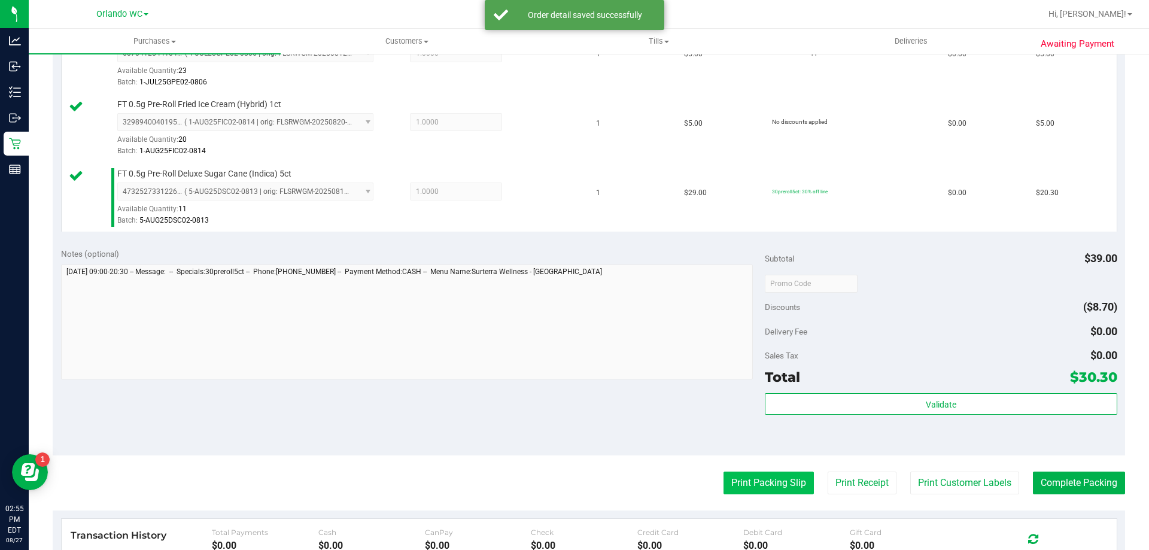
click at [725, 486] on button "Print Packing Slip" at bounding box center [769, 483] width 90 height 23
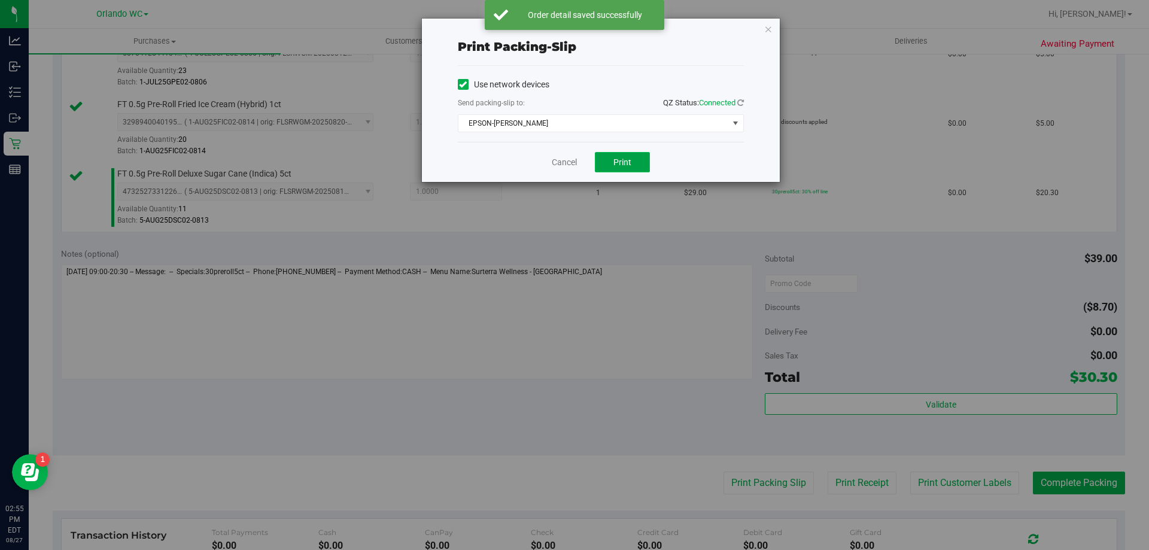
click at [627, 166] on span "Print" at bounding box center [623, 162] width 18 height 10
click at [560, 157] on link "Cancel" at bounding box center [564, 162] width 25 height 13
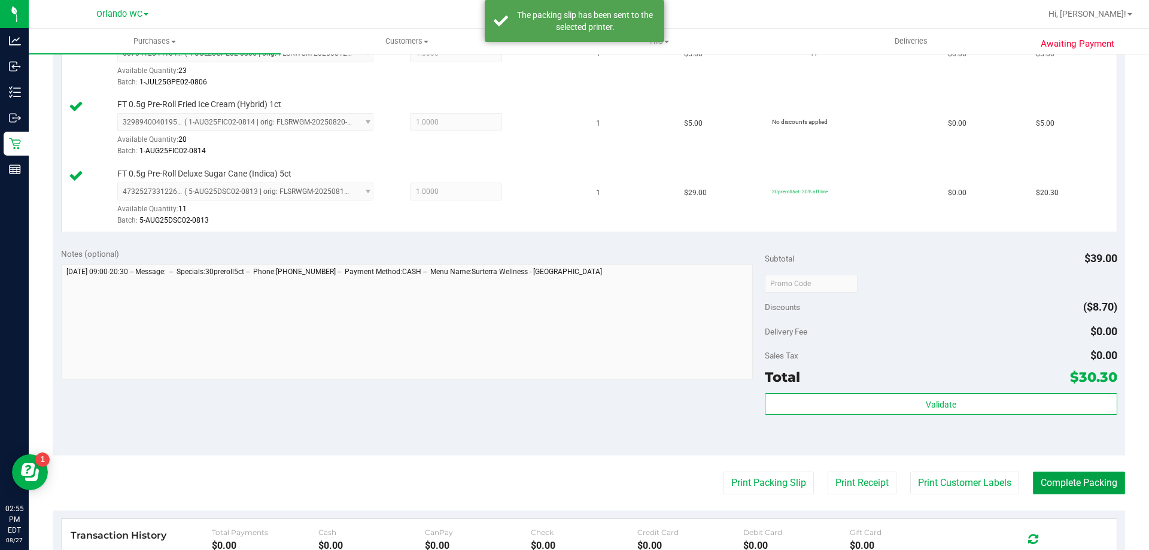
click at [1062, 487] on button "Complete Packing" at bounding box center [1079, 483] width 92 height 23
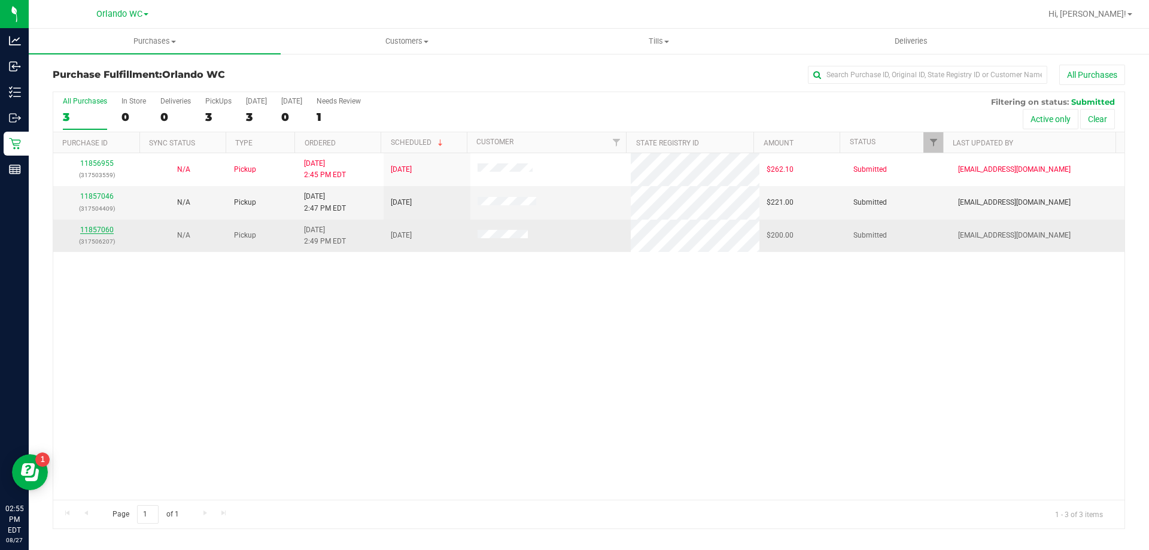
click at [99, 227] on link "11857060" at bounding box center [97, 230] width 34 height 8
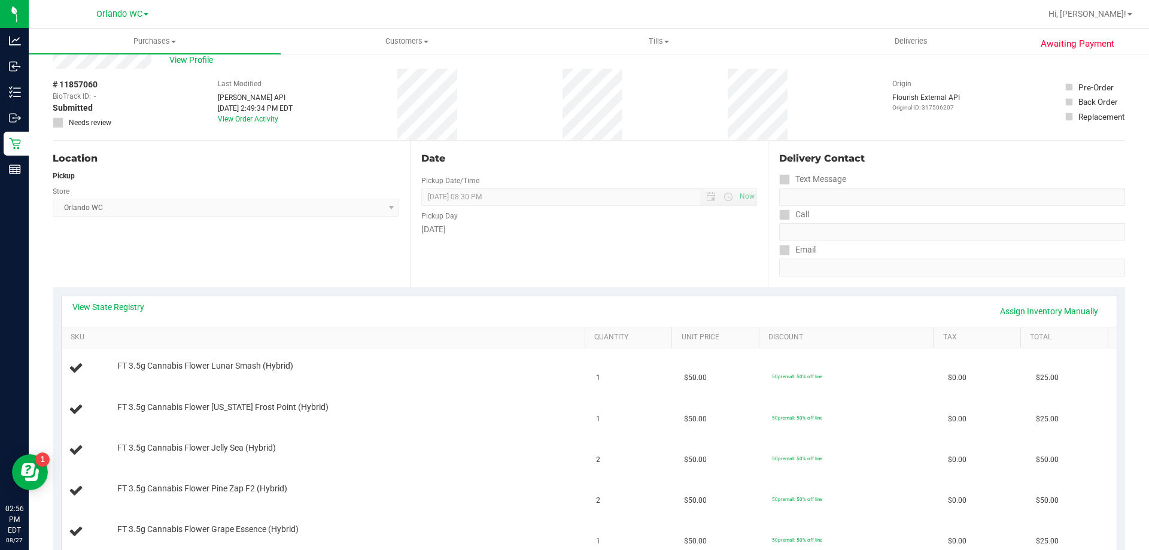
scroll to position [180, 0]
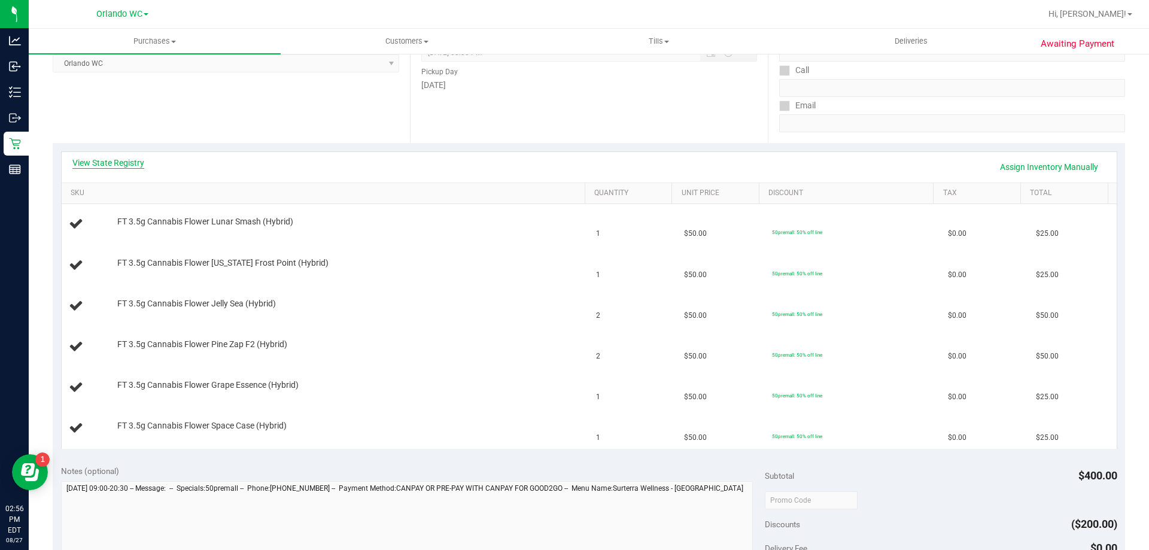
click at [138, 164] on link "View State Registry" at bounding box center [108, 163] width 72 height 12
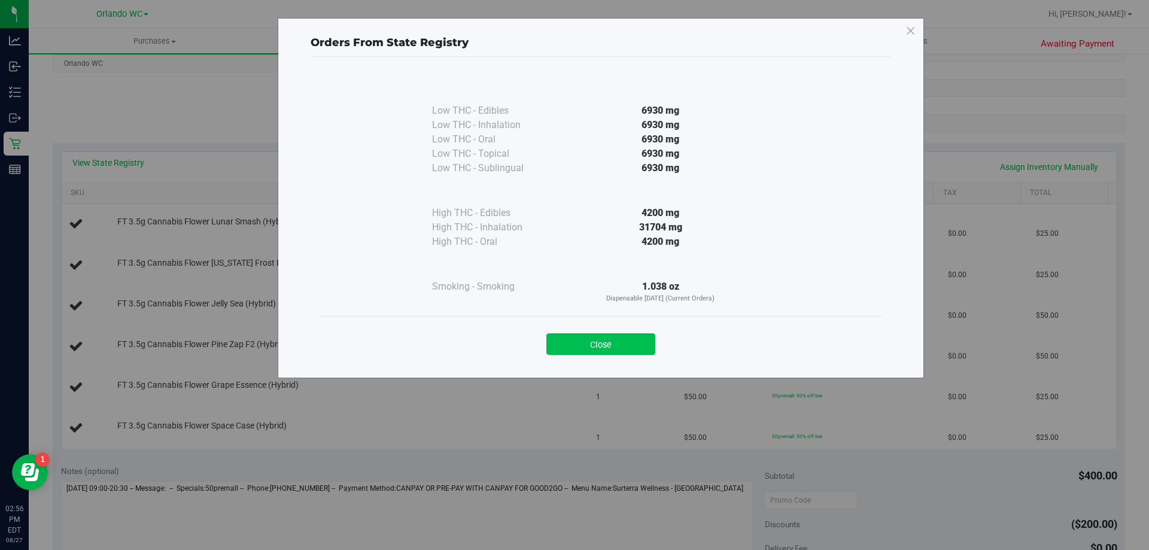
click at [581, 341] on button "Close" at bounding box center [601, 344] width 109 height 22
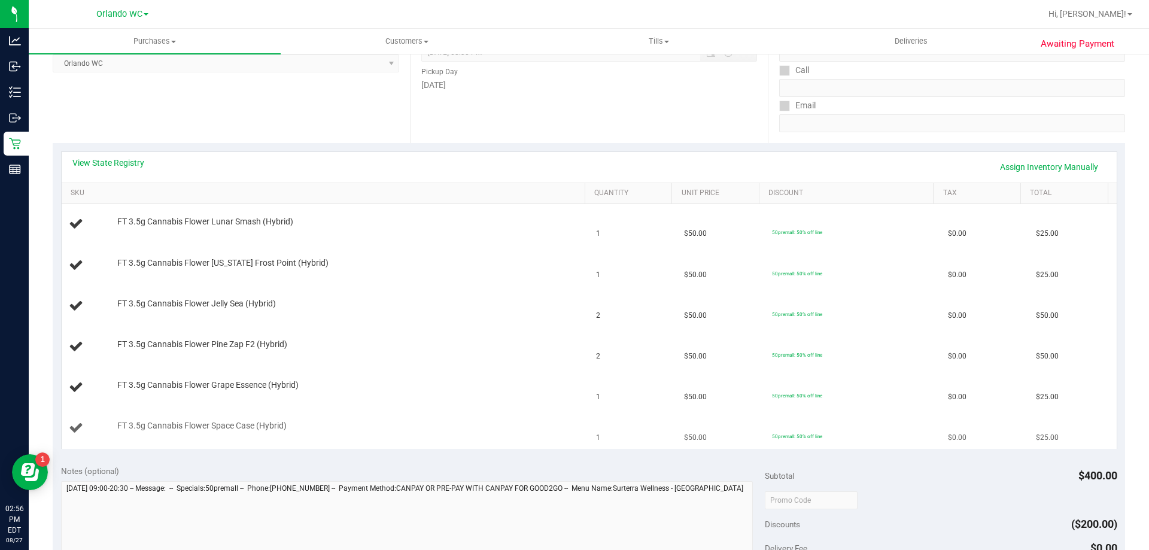
click at [492, 436] on td "FT 3.5g Cannabis Flower Space Case (Hybrid)" at bounding box center [326, 428] width 528 height 40
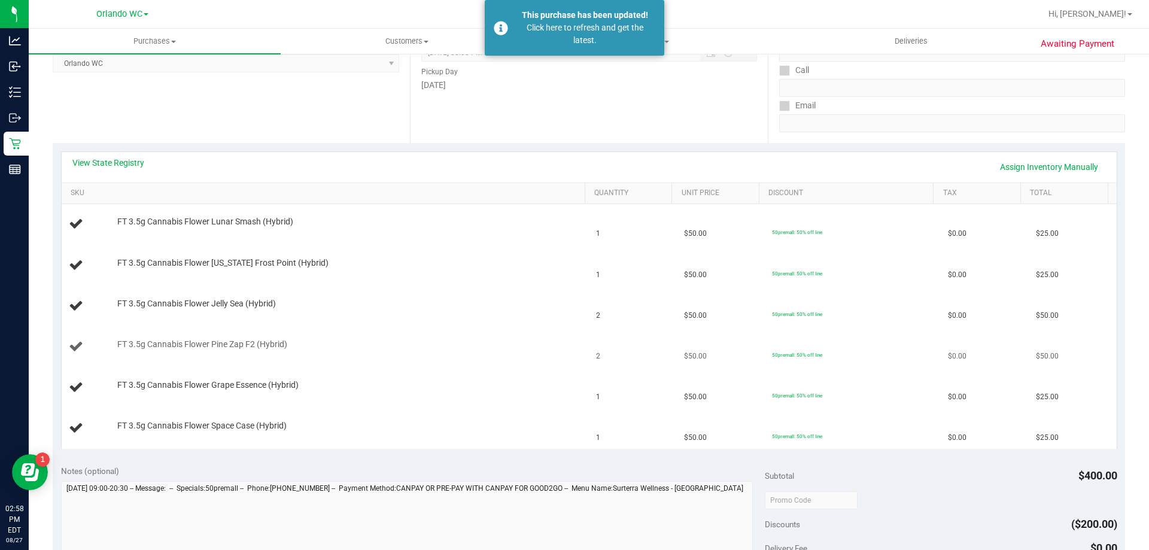
click at [471, 335] on td "FT 3.5g Cannabis Flower Pine Zap F2 (Hybrid)" at bounding box center [326, 347] width 528 height 41
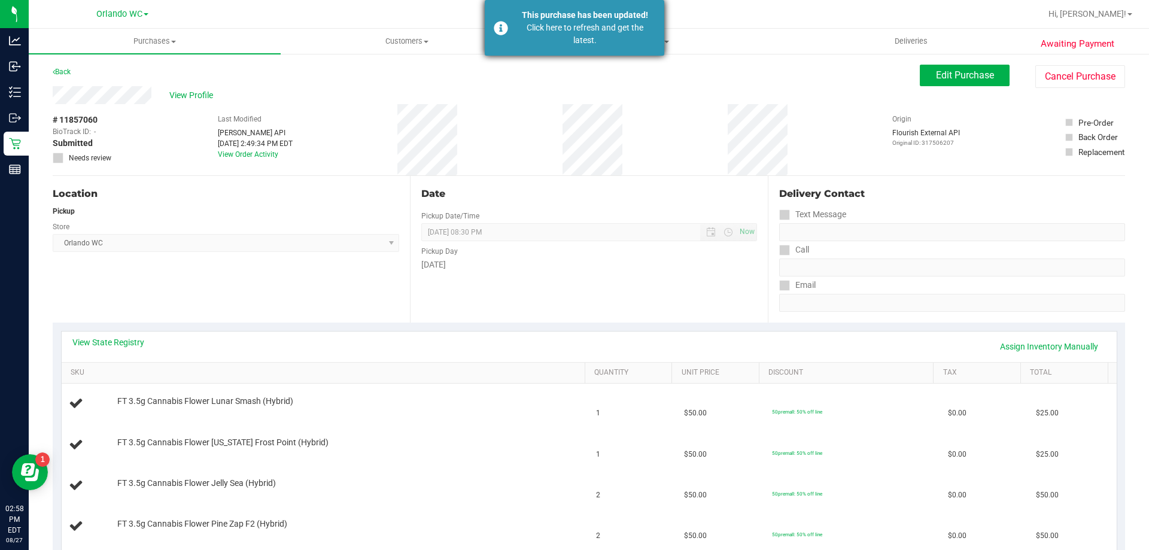
click at [605, 14] on div "This purchase has been updated!" at bounding box center [585, 15] width 141 height 13
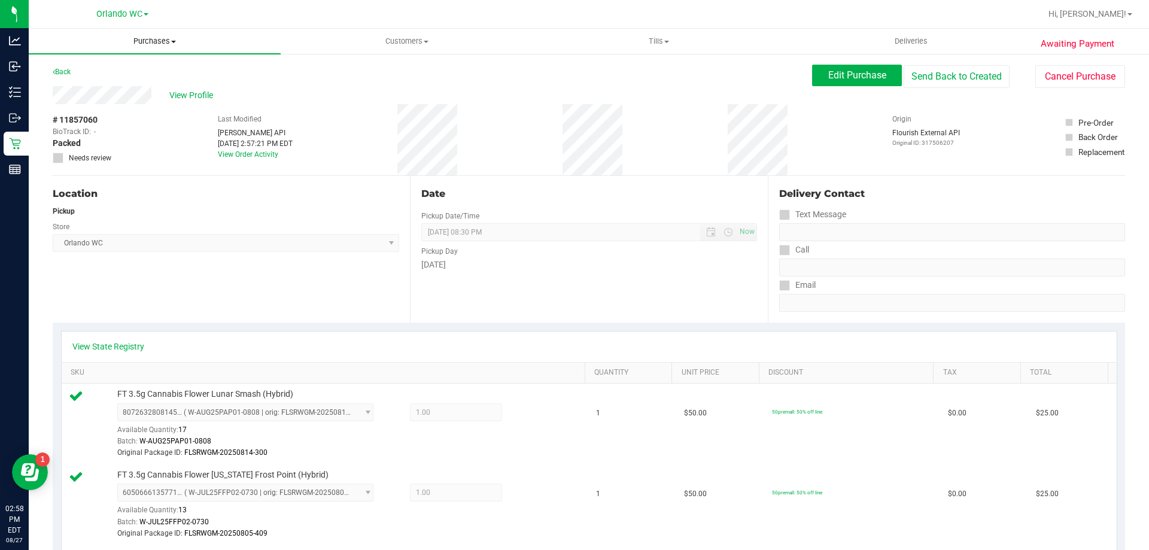
click at [150, 41] on span "Purchases" at bounding box center [155, 41] width 252 height 11
click at [130, 87] on li "Fulfillment" at bounding box center [155, 87] width 252 height 14
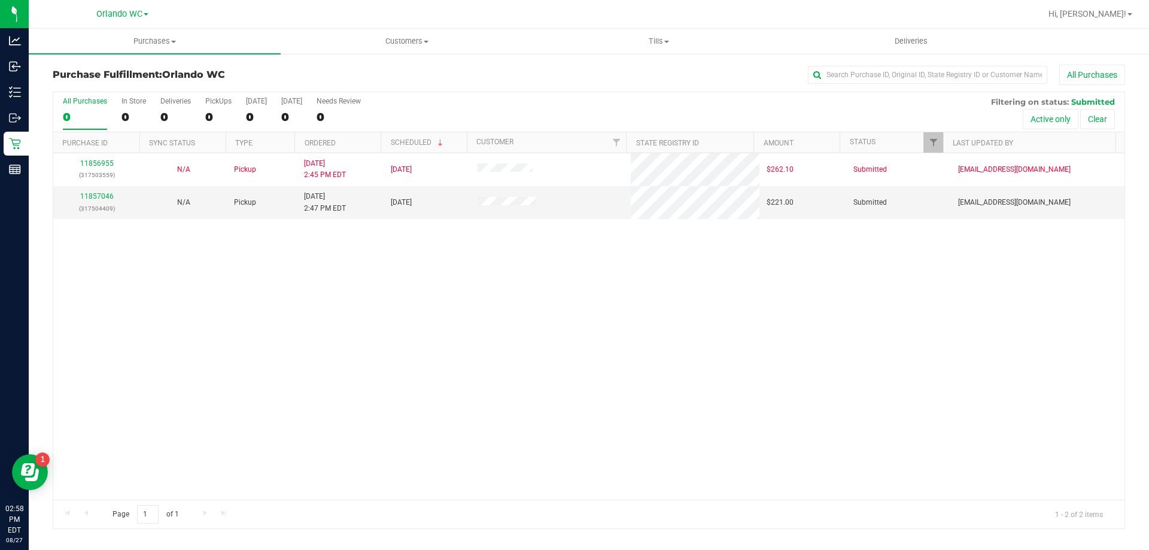
click at [439, 357] on div "11856955 (317503559) N/A Pickup [DATE] 2:45 PM EDT 8/27/2025 $262.10 Submitted …" at bounding box center [589, 326] width 1072 height 347
click at [102, 196] on link "11857046" at bounding box center [97, 196] width 34 height 8
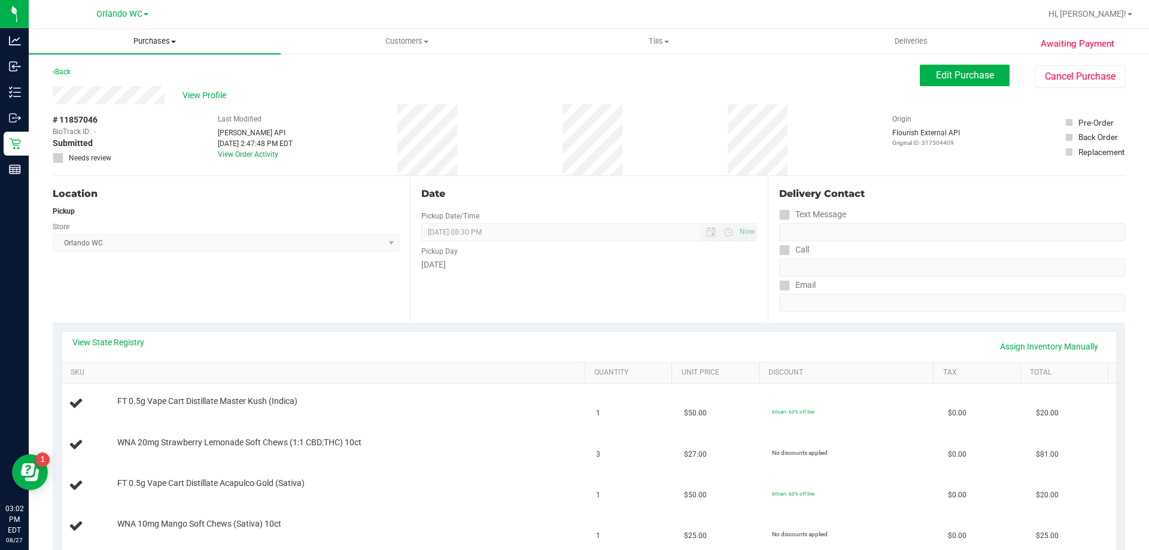
click at [174, 46] on span "Purchases" at bounding box center [155, 41] width 252 height 11
click at [90, 86] on span "Fulfillment" at bounding box center [66, 86] width 74 height 10
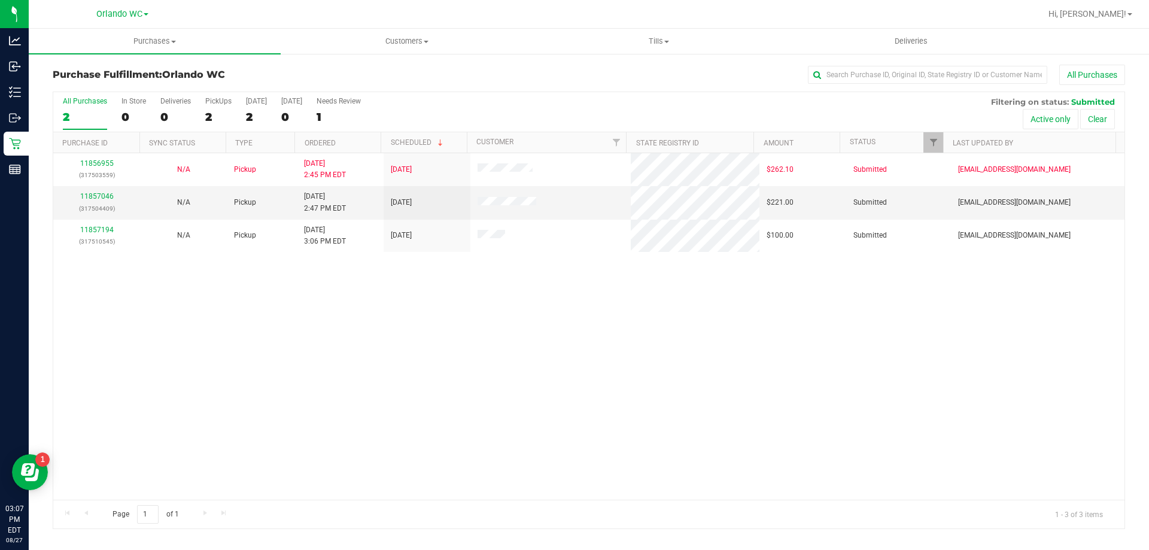
click at [305, 357] on div "11856955 (317503559) N/A Pickup [DATE] 2:45 PM EDT 8/27/2025 $262.10 Submitted …" at bounding box center [589, 326] width 1072 height 347
click at [94, 203] on p "(317504409)" at bounding box center [96, 208] width 72 height 11
click at [107, 196] on link "11857046" at bounding box center [97, 196] width 34 height 8
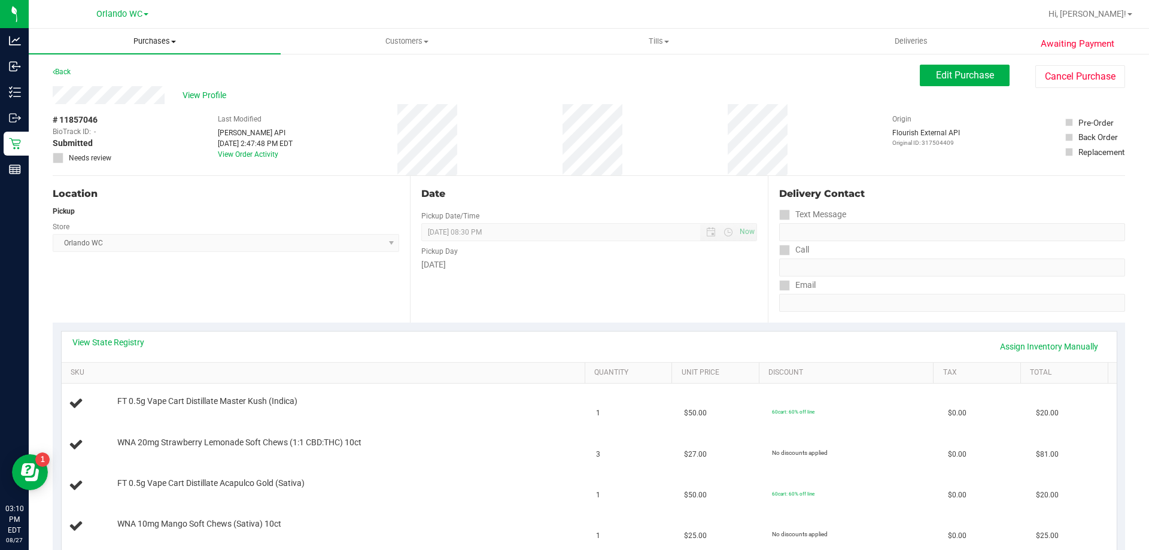
click at [161, 38] on span "Purchases" at bounding box center [155, 41] width 252 height 11
click at [112, 84] on li "Fulfillment" at bounding box center [155, 87] width 252 height 14
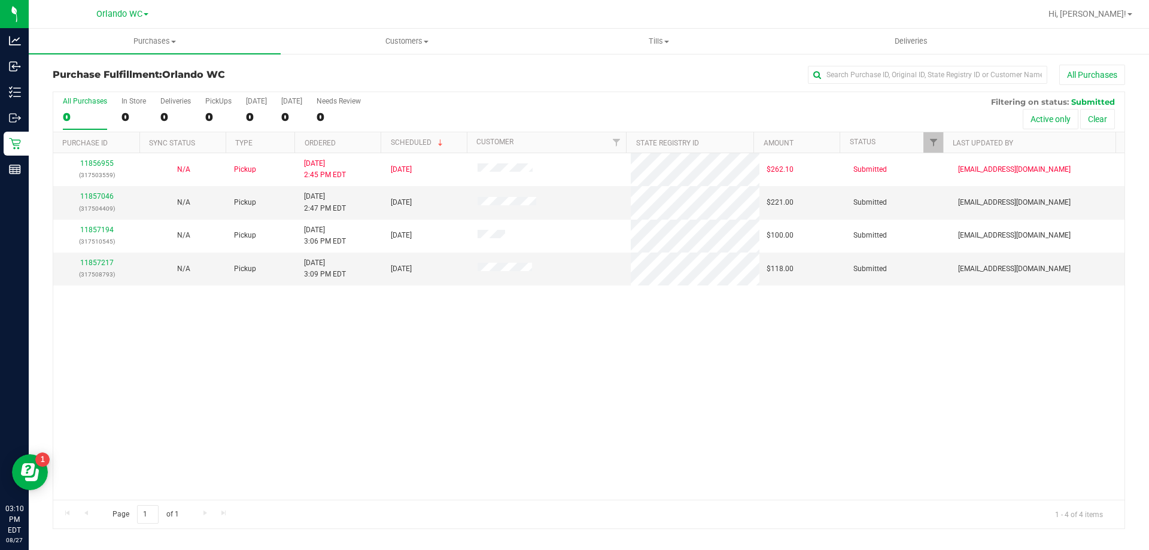
click at [490, 366] on div "11856955 (317503559) N/A Pickup [DATE] 2:45 PM EDT 8/27/2025 $262.10 Submitted …" at bounding box center [589, 326] width 1072 height 347
click at [336, 148] on th "Ordered" at bounding box center [338, 142] width 86 height 21
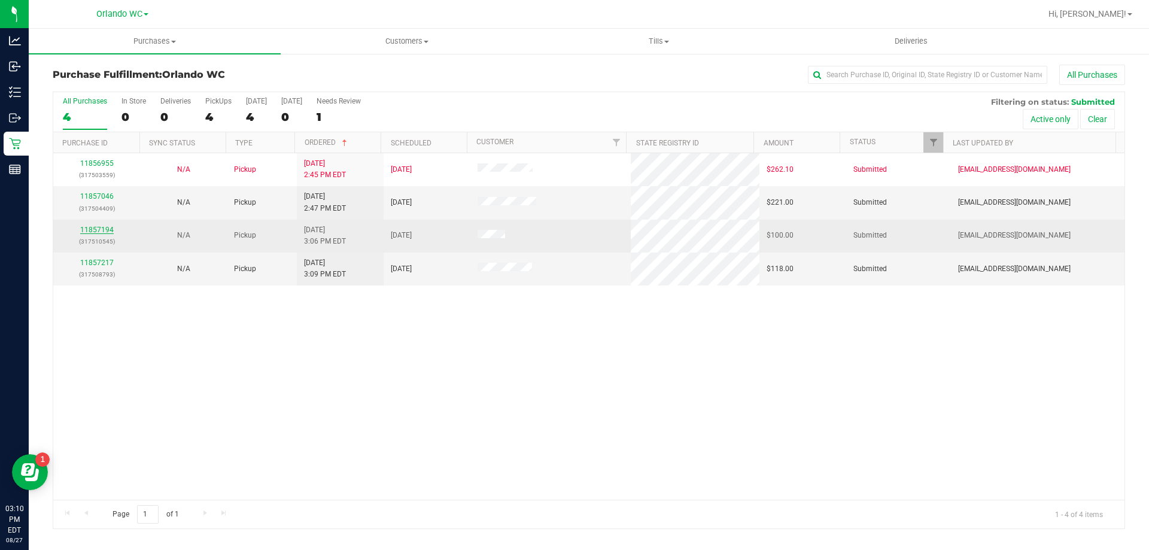
click at [96, 230] on link "11857194" at bounding box center [97, 230] width 34 height 8
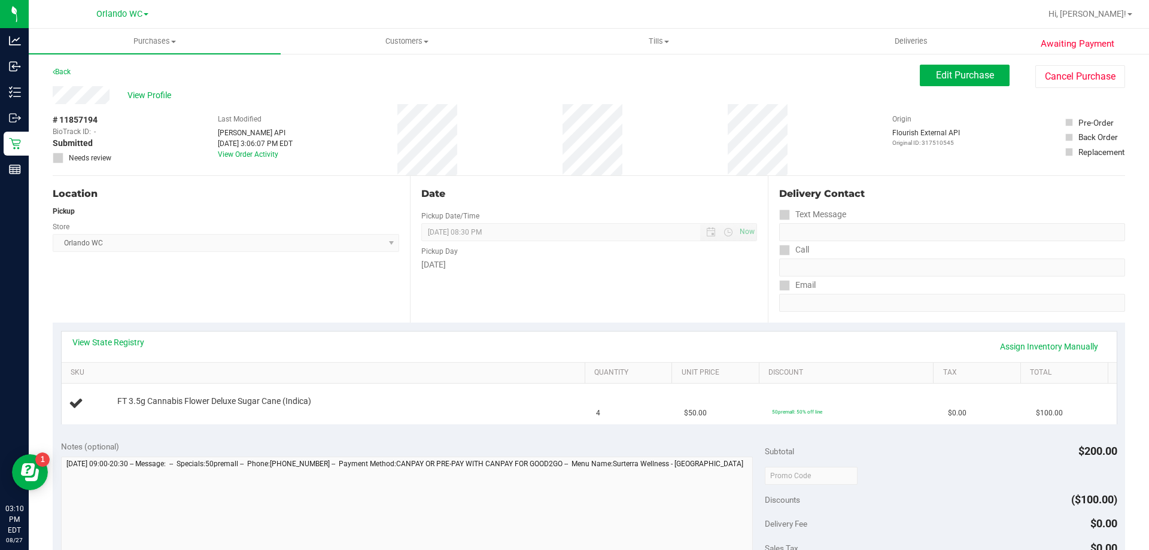
scroll to position [60, 0]
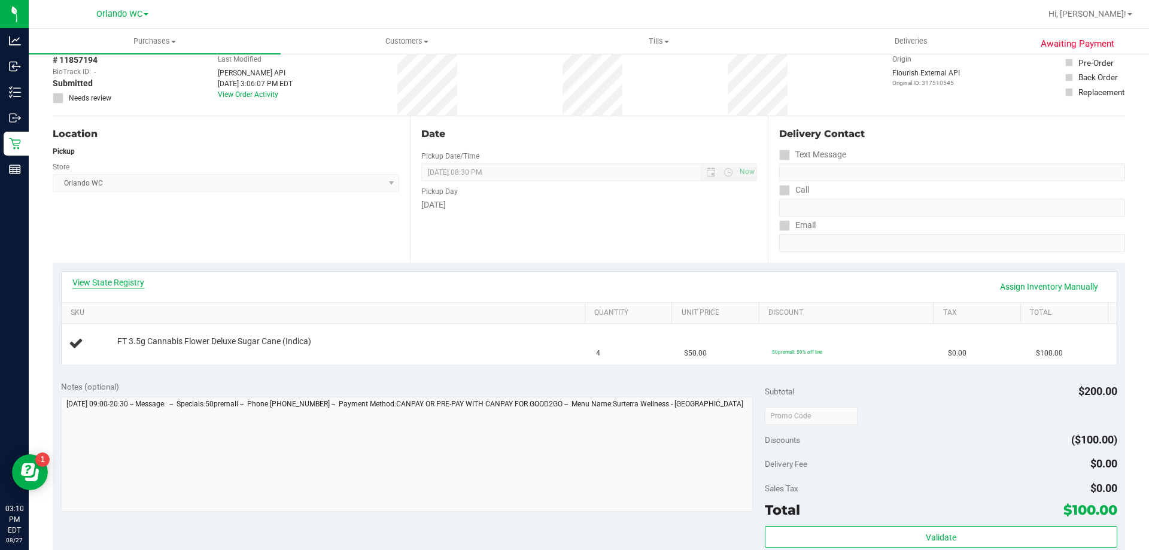
click at [125, 277] on link "View State Registry" at bounding box center [108, 283] width 72 height 12
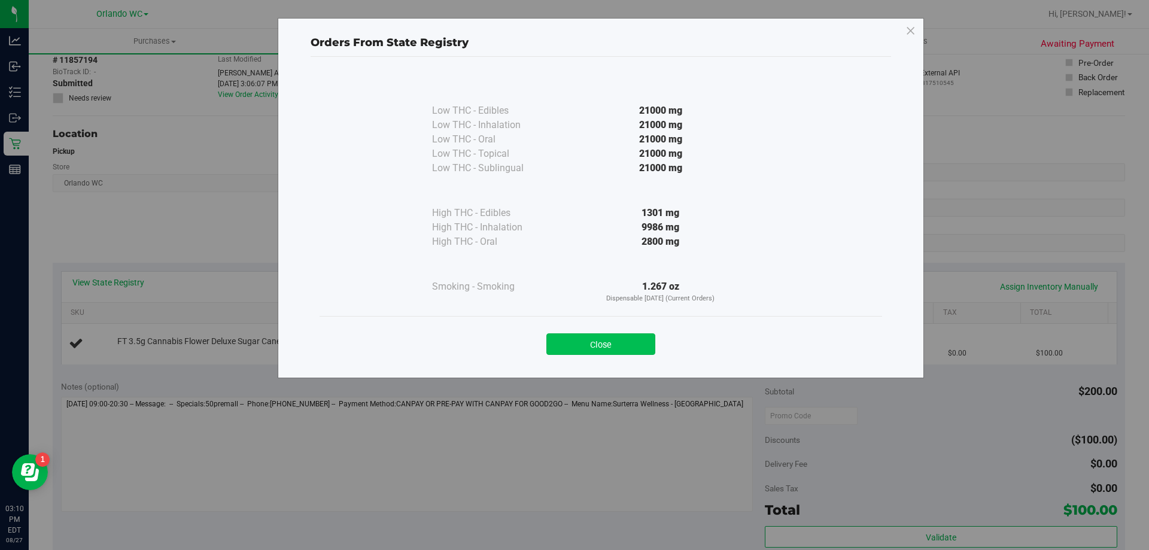
click at [597, 342] on button "Close" at bounding box center [601, 344] width 109 height 22
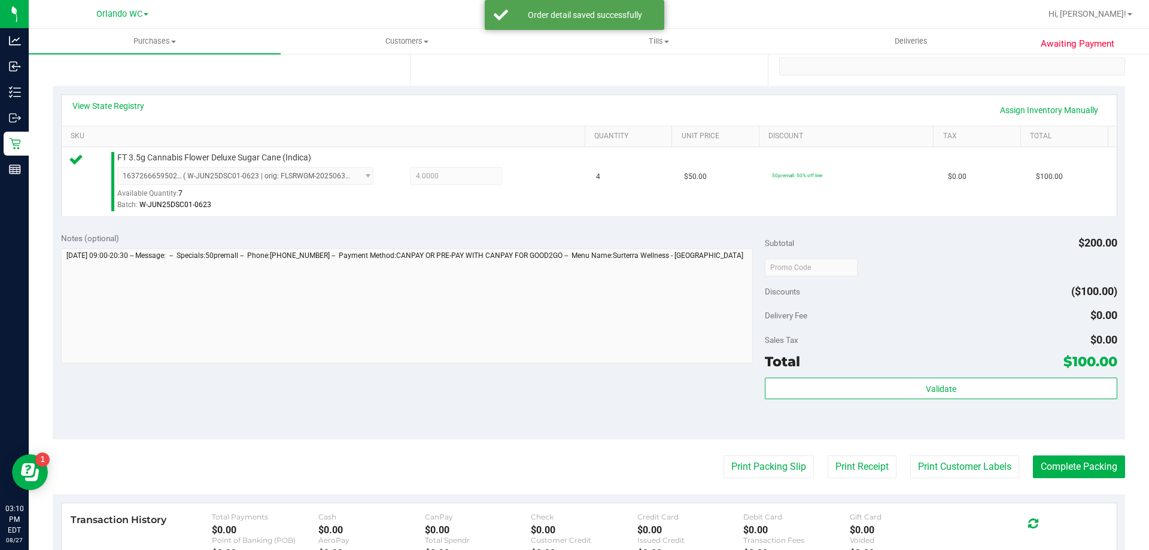
scroll to position [239, 0]
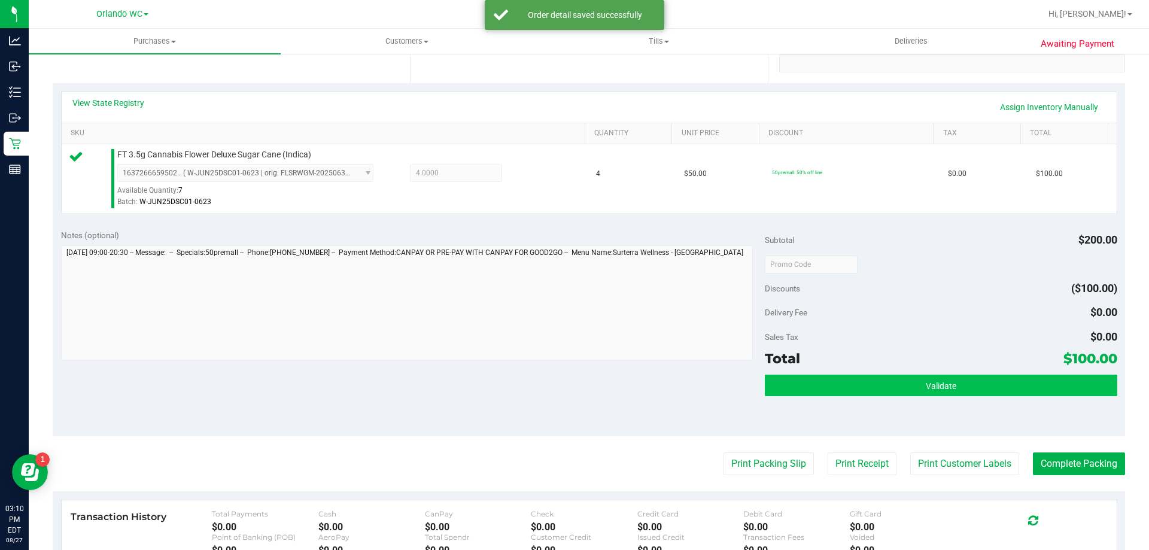
drag, startPoint x: 888, startPoint y: 370, endPoint x: 887, endPoint y: 395, distance: 25.2
click at [887, 374] on div "Subtotal $200.00 Discounts ($100.00) Delivery Fee $0.00 Sales Tax $0.00 Total $…" at bounding box center [941, 328] width 352 height 199
click at [887, 396] on button "Validate" at bounding box center [941, 386] width 352 height 22
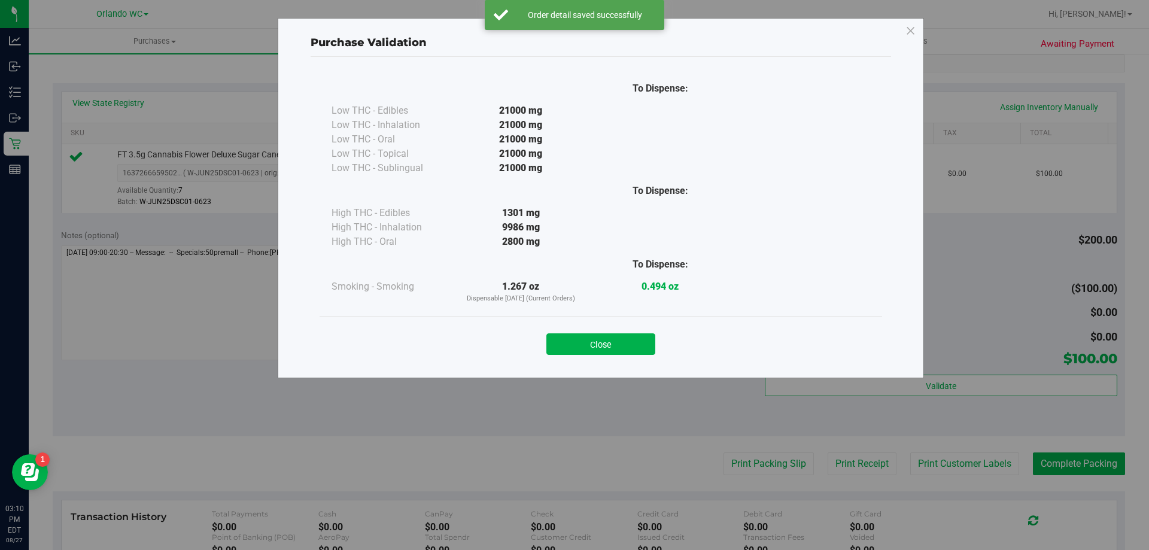
click at [589, 322] on div "Close" at bounding box center [601, 340] width 563 height 48
click at [597, 358] on div "Close" at bounding box center [601, 340] width 563 height 48
click at [609, 332] on div "Close" at bounding box center [601, 341] width 545 height 30
click at [622, 338] on button "Close" at bounding box center [601, 344] width 109 height 22
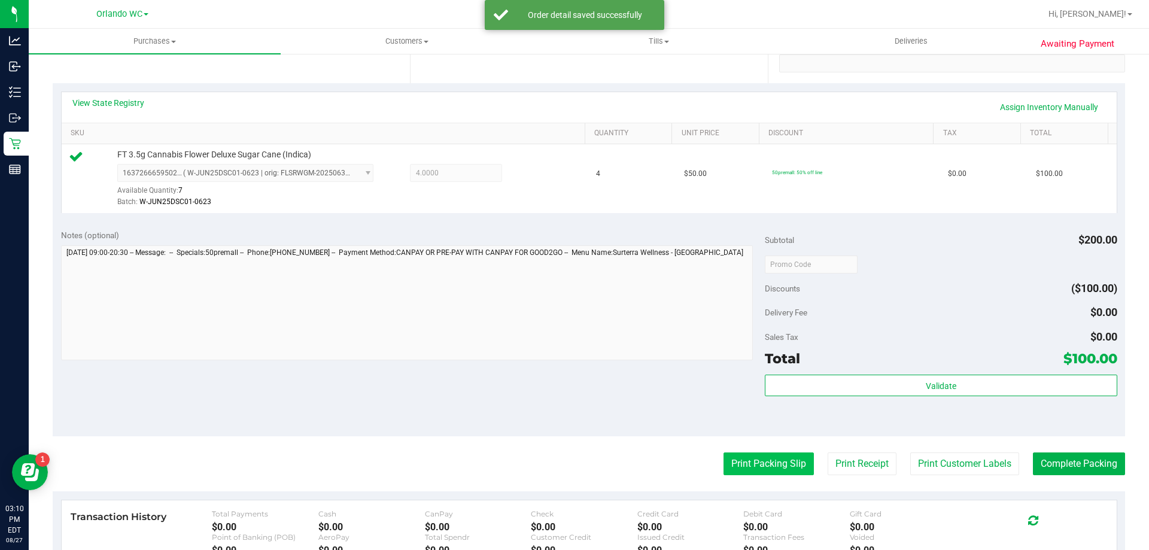
click at [731, 455] on button "Print Packing Slip" at bounding box center [769, 464] width 90 height 23
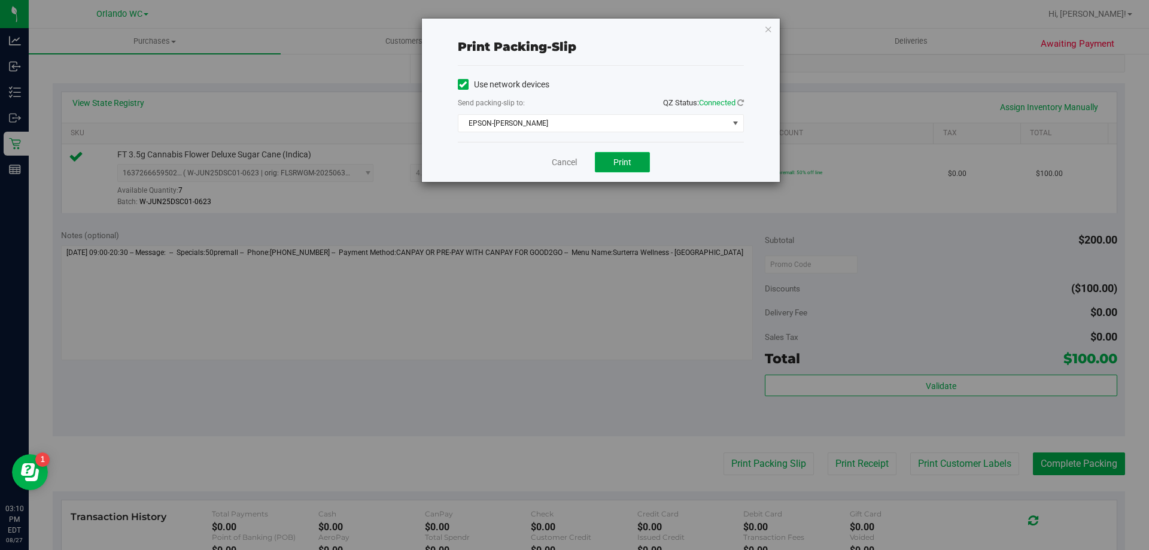
click at [630, 162] on span "Print" at bounding box center [623, 162] width 18 height 10
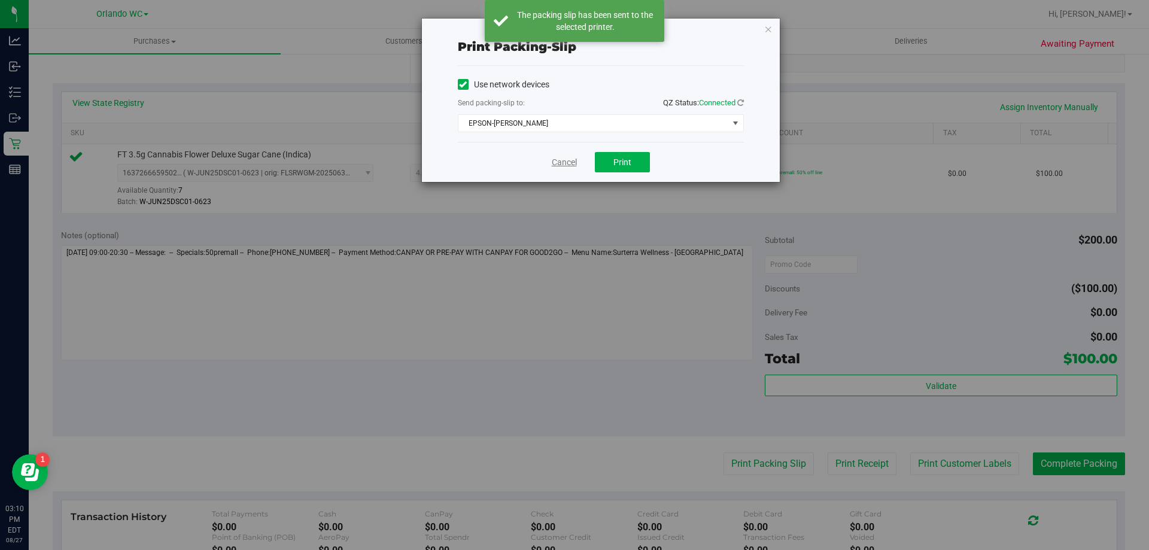
click at [563, 165] on link "Cancel" at bounding box center [564, 162] width 25 height 13
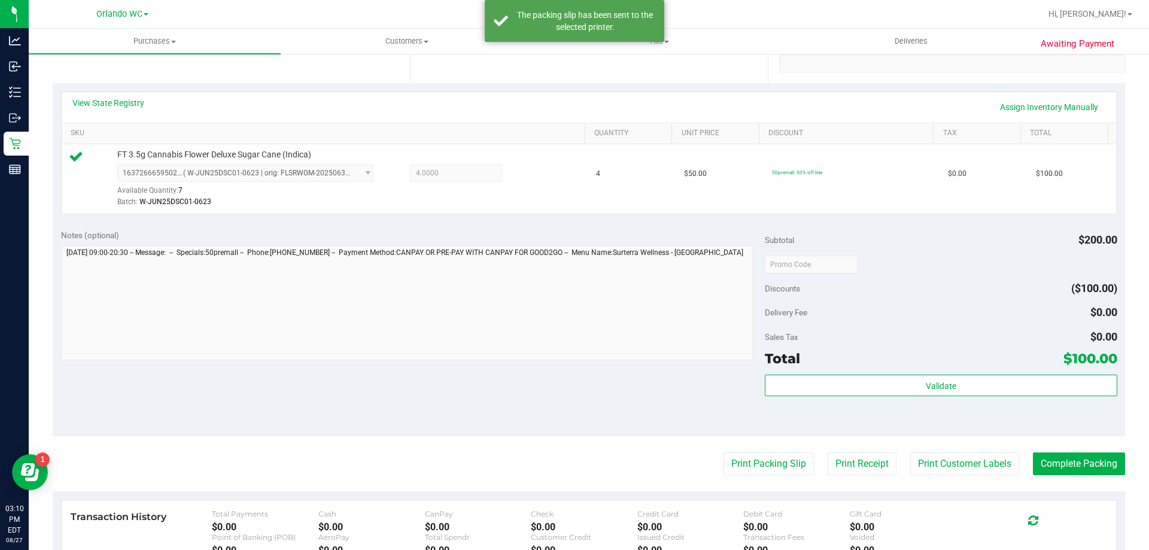
click at [1085, 479] on purchase-details "Back Edit Purchase Cancel Purchase View Profile # 11857194 BioTrack ID: - Submi…" at bounding box center [589, 270] width 1073 height 890
click at [1075, 462] on button "Complete Packing" at bounding box center [1079, 464] width 92 height 23
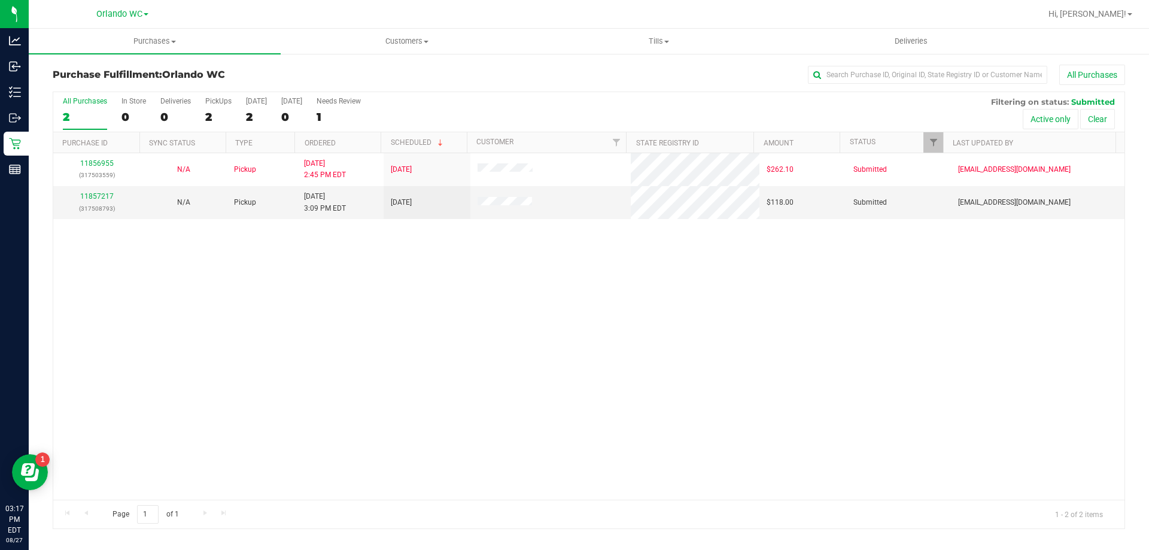
click at [313, 448] on div "11856955 (317503559) N/A Pickup [DATE] 2:45 PM EDT 8/27/2025 $262.10 Submitted …" at bounding box center [589, 326] width 1072 height 347
click at [92, 105] on div "All Purchases" at bounding box center [85, 101] width 44 height 8
click at [0, 0] on input "All Purchases 2" at bounding box center [0, 0] width 0 height 0
click at [101, 198] on link "11857217" at bounding box center [97, 196] width 34 height 8
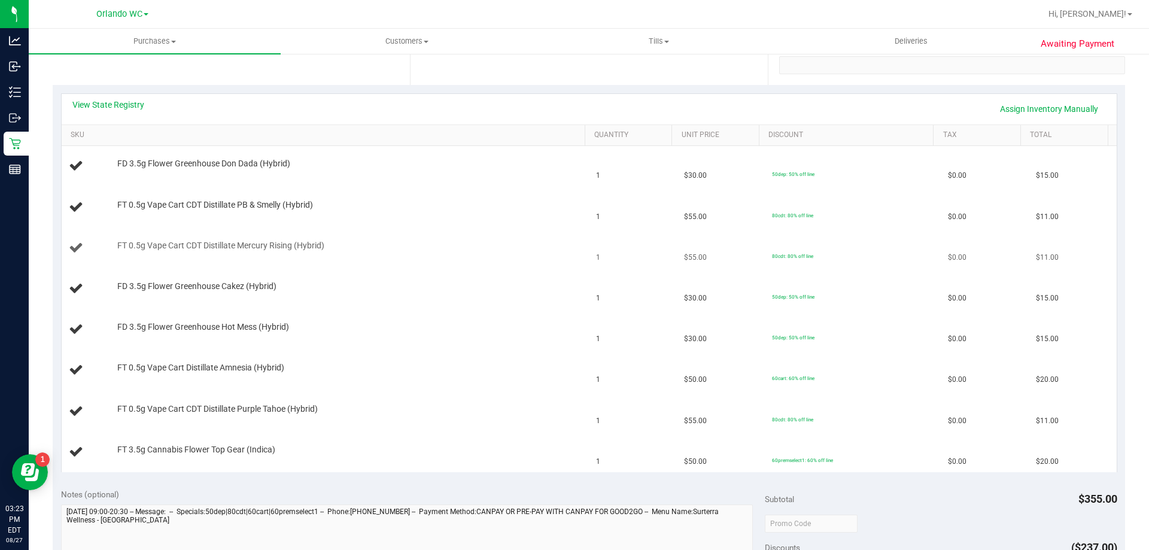
scroll to position [239, 0]
click at [112, 102] on link "View State Registry" at bounding box center [108, 103] width 72 height 12
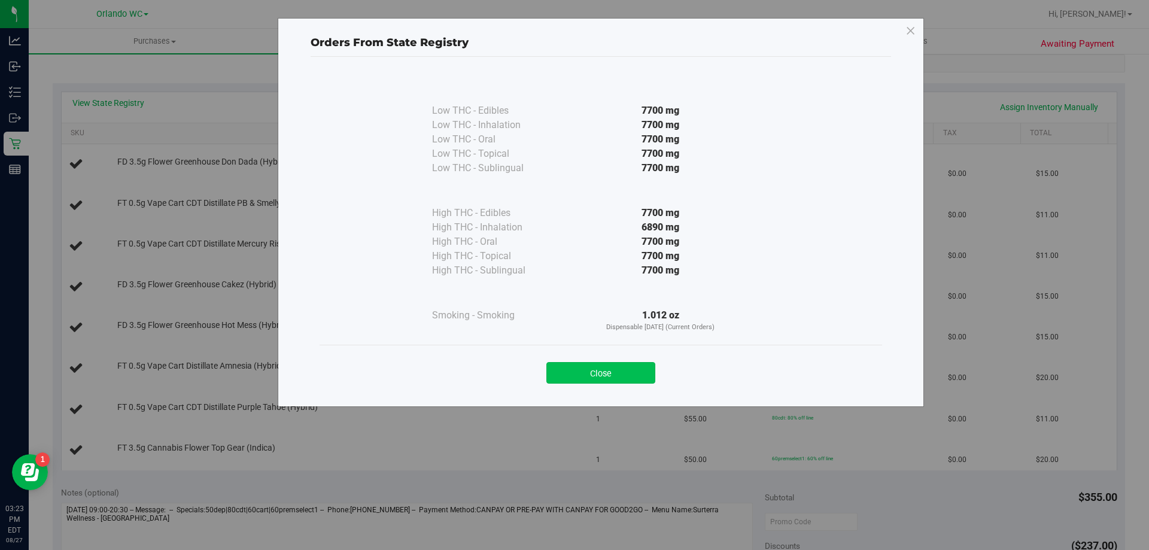
click at [604, 372] on button "Close" at bounding box center [601, 373] width 109 height 22
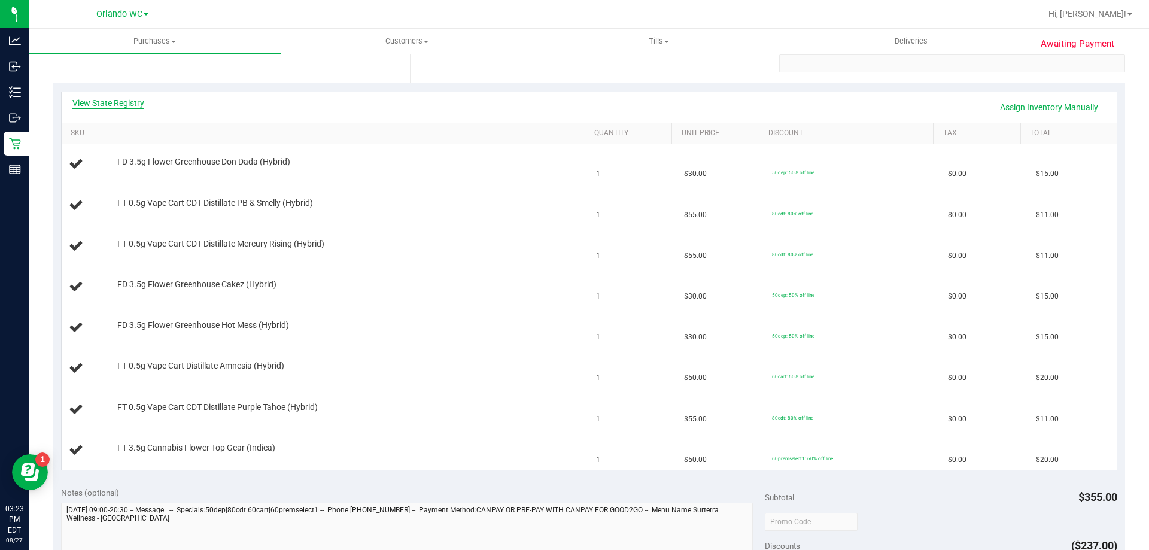
click at [116, 104] on link "View State Registry" at bounding box center [108, 103] width 72 height 12
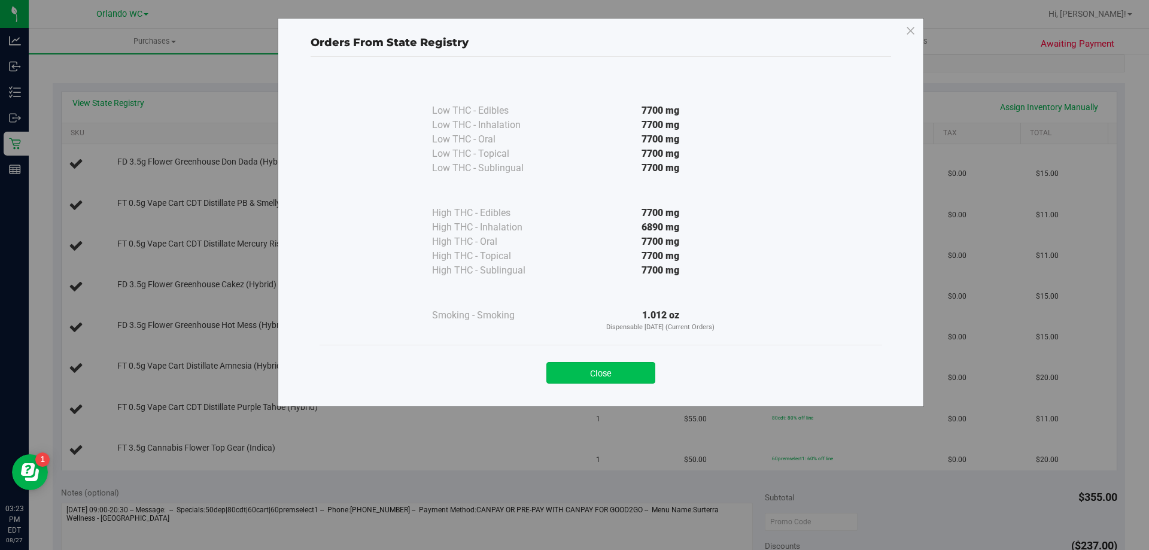
click at [591, 374] on button "Close" at bounding box center [601, 373] width 109 height 22
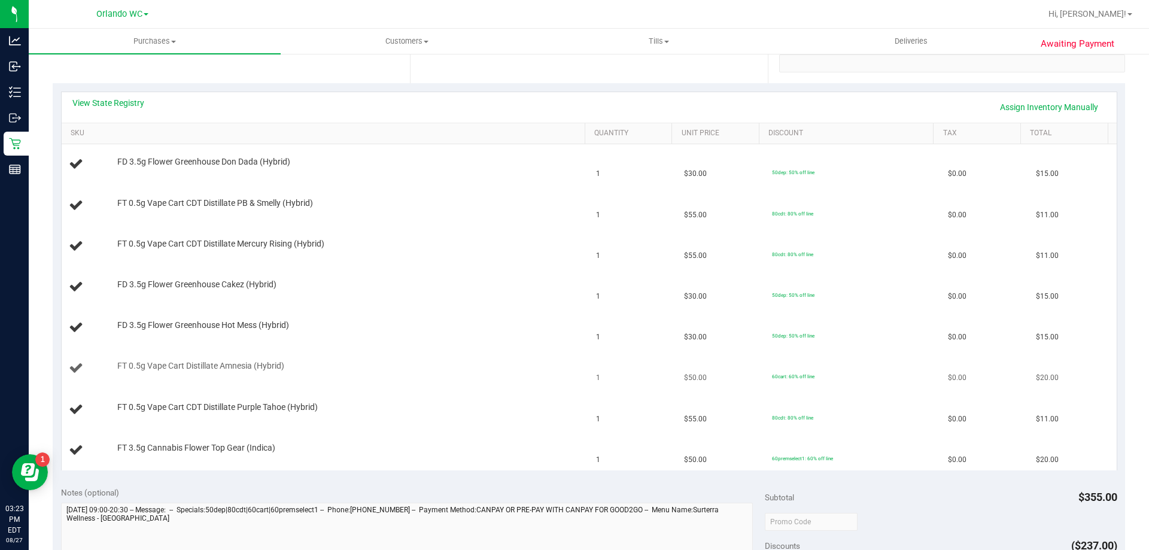
click at [477, 374] on div "FT 0.5g Vape Cart Distillate Amnesia (Hybrid)" at bounding box center [326, 368] width 514 height 16
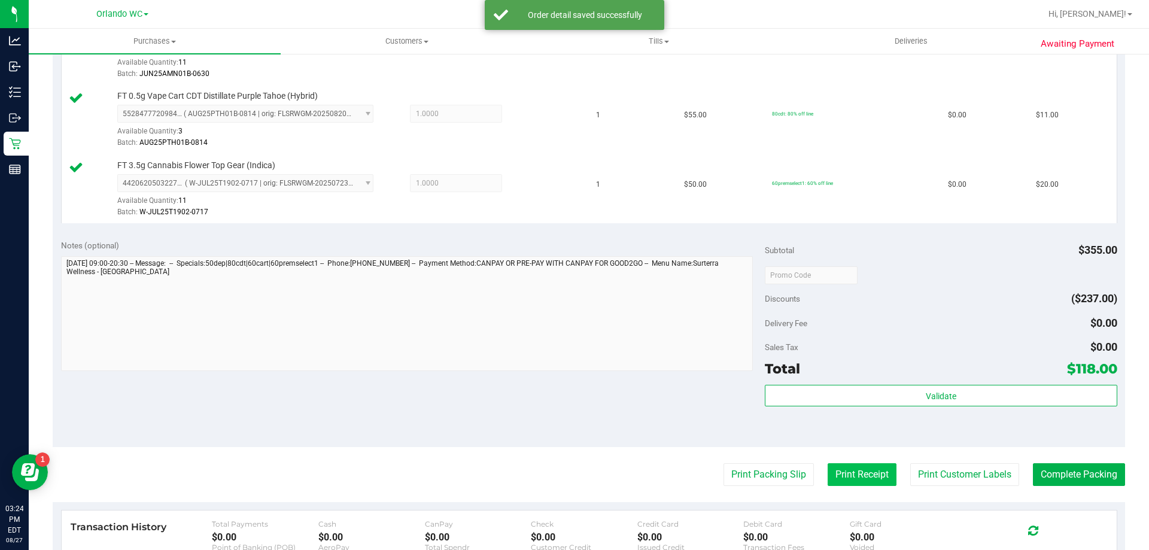
scroll to position [718, 0]
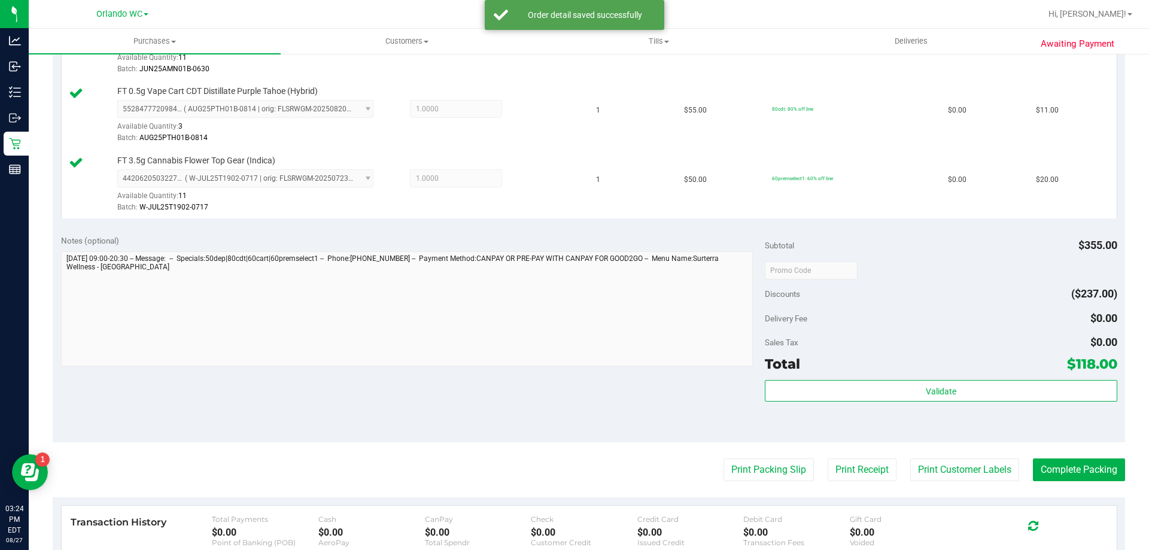
click at [881, 409] on div "Validate" at bounding box center [941, 407] width 352 height 54
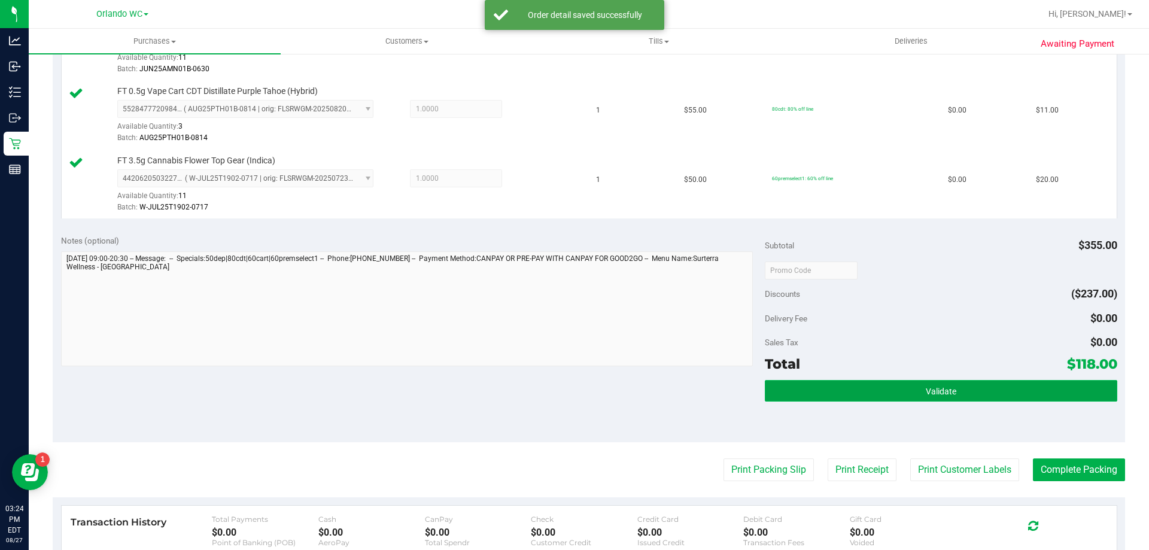
click at [881, 396] on button "Validate" at bounding box center [941, 391] width 352 height 22
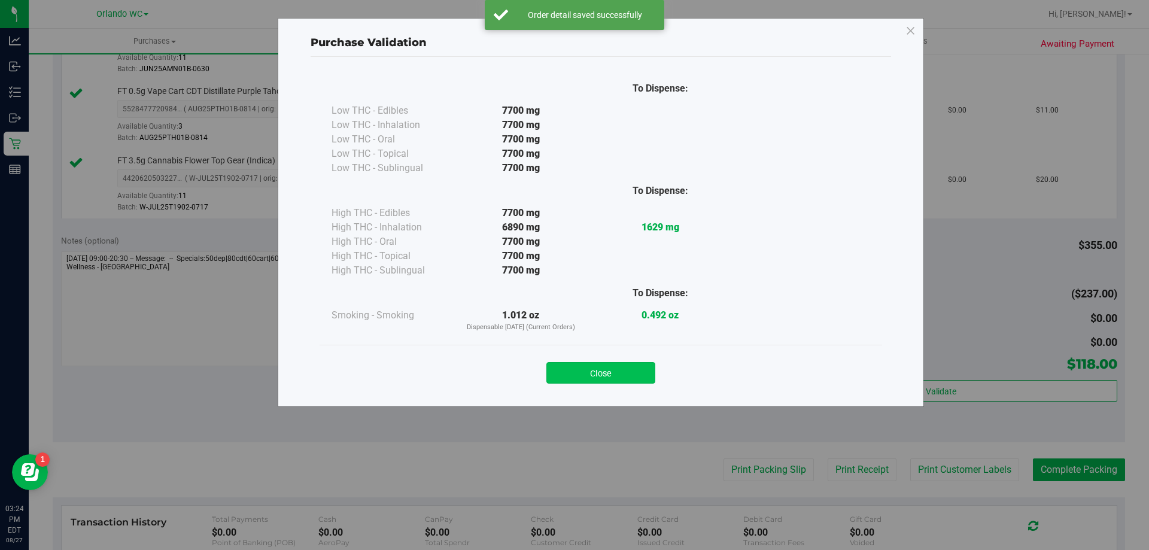
click at [645, 379] on button "Close" at bounding box center [601, 373] width 109 height 22
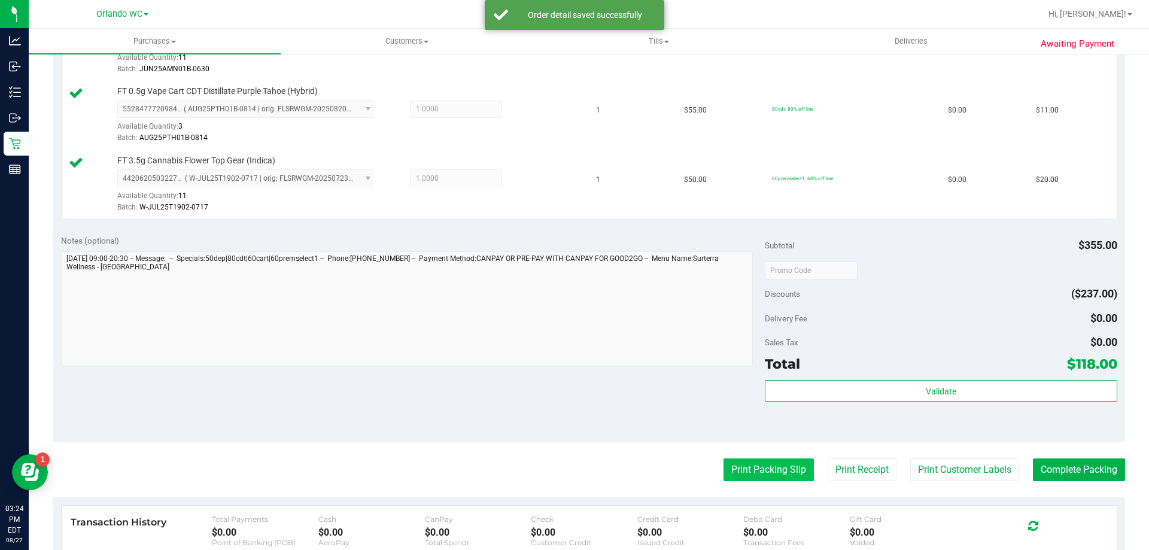
click at [765, 472] on button "Print Packing Slip" at bounding box center [769, 470] width 90 height 23
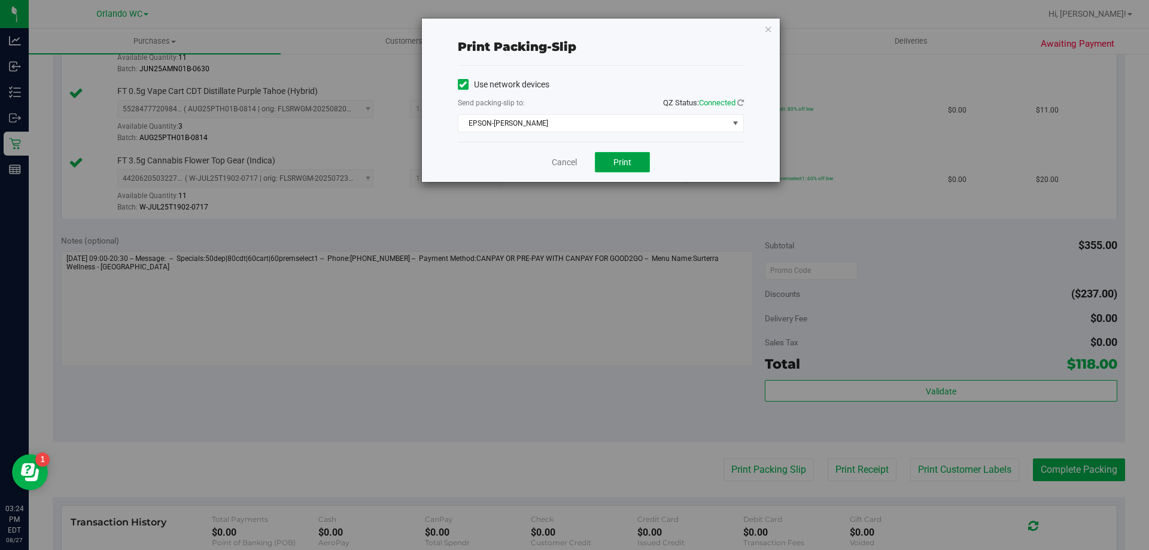
click at [647, 157] on button "Print" at bounding box center [622, 162] width 55 height 20
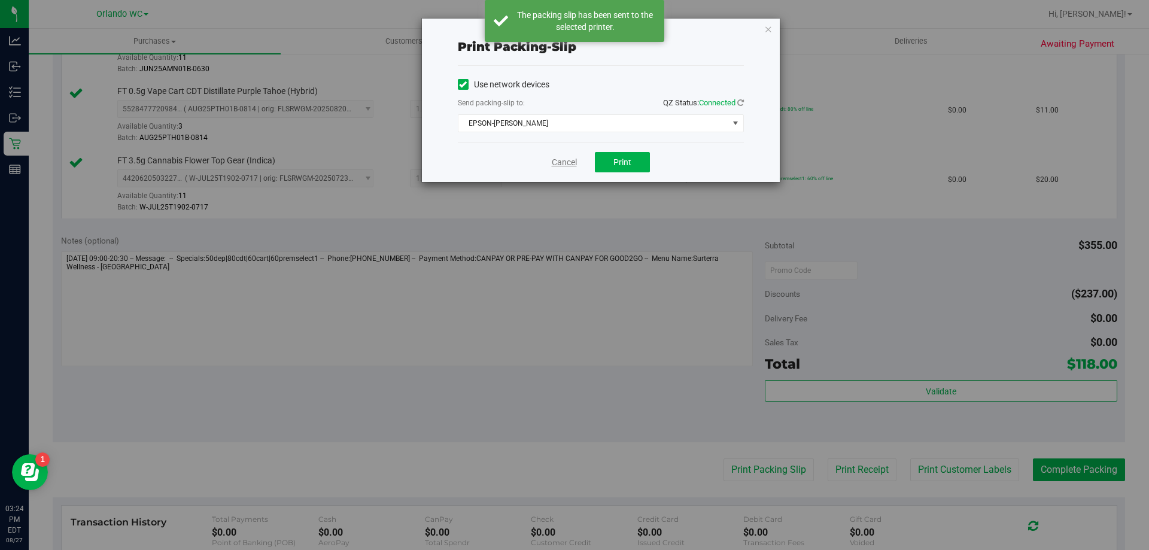
click at [563, 165] on link "Cancel" at bounding box center [564, 162] width 25 height 13
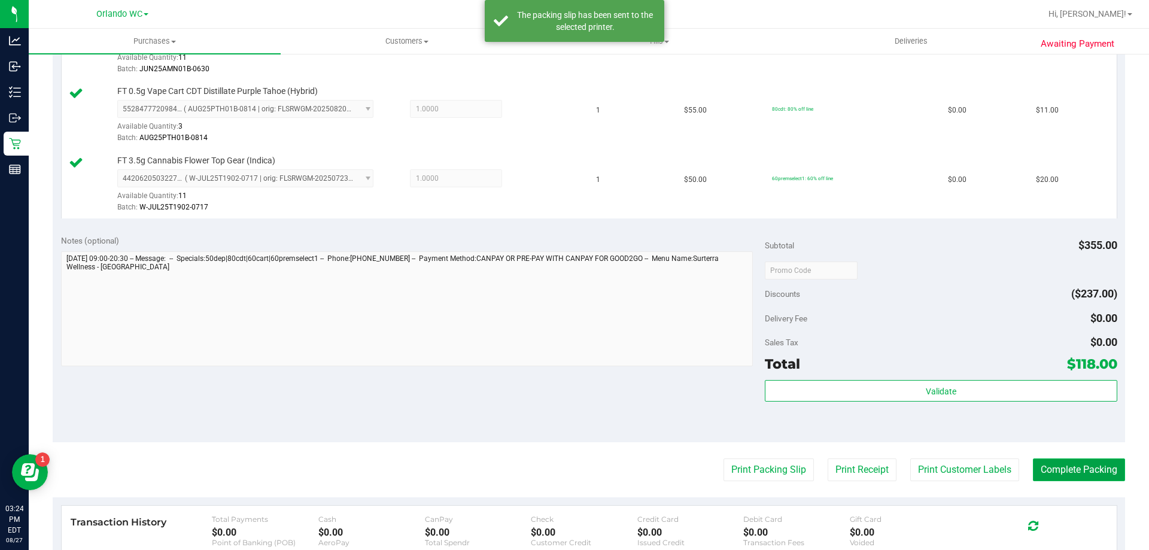
click at [1095, 473] on button "Complete Packing" at bounding box center [1079, 470] width 92 height 23
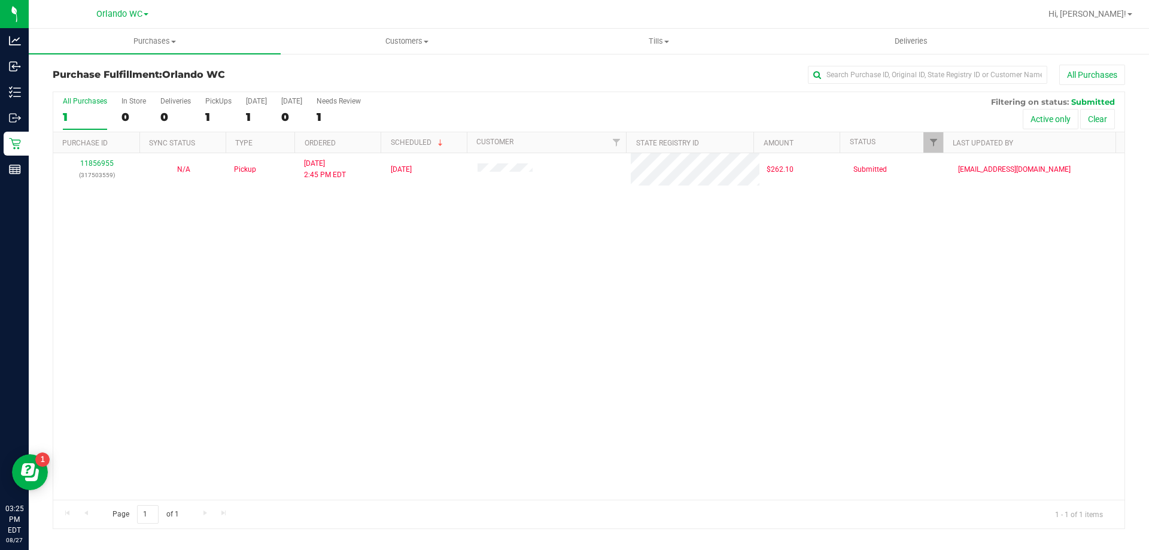
click at [96, 109] on label "All Purchases 1" at bounding box center [85, 113] width 44 height 33
click at [0, 0] on input "All Purchases 1" at bounding box center [0, 0] width 0 height 0
click at [363, 330] on div "11856955 (317503559) N/A Pickup 8/27/2025 2:45 PM EDT 8/27/2025 $262.10 Submitt…" at bounding box center [589, 326] width 1072 height 347
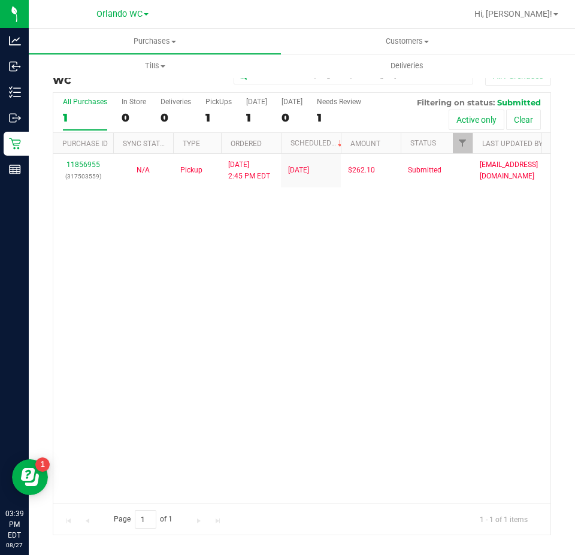
click at [85, 108] on label "All Purchases 1" at bounding box center [85, 114] width 44 height 33
click at [0, 0] on input "All Purchases 1" at bounding box center [0, 0] width 0 height 0
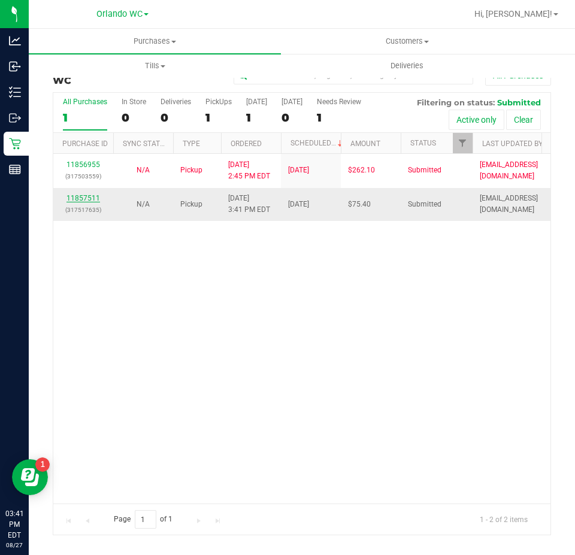
click at [96, 198] on link "11857511" at bounding box center [83, 198] width 34 height 8
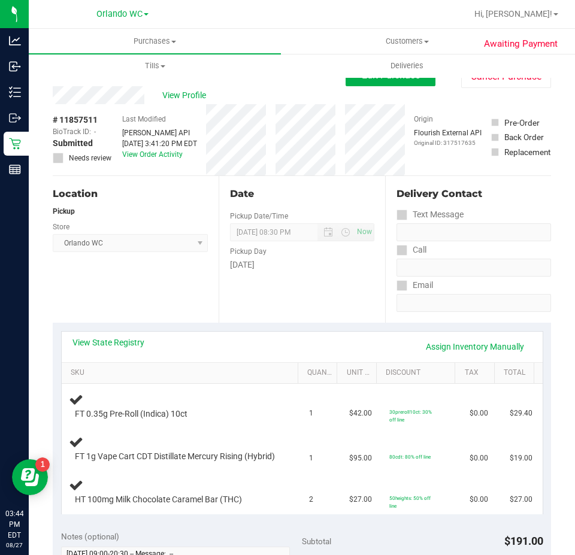
click at [140, 207] on div "Pickup" at bounding box center [130, 211] width 155 height 11
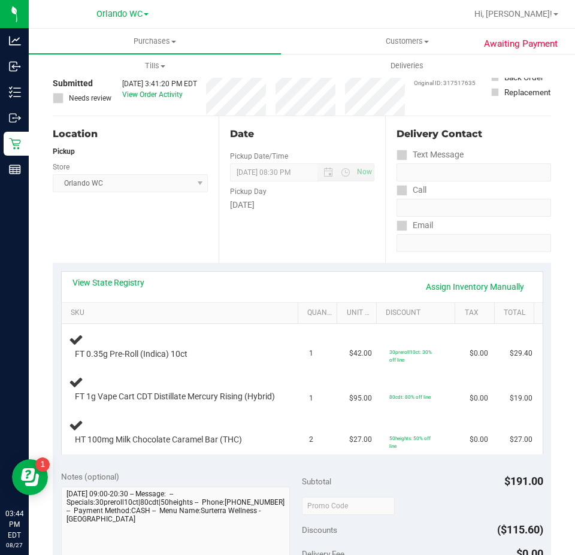
click at [198, 229] on div "Location Pickup Store Orlando WC Select Store Bonita Springs WC Boynton Beach W…" at bounding box center [136, 189] width 166 height 147
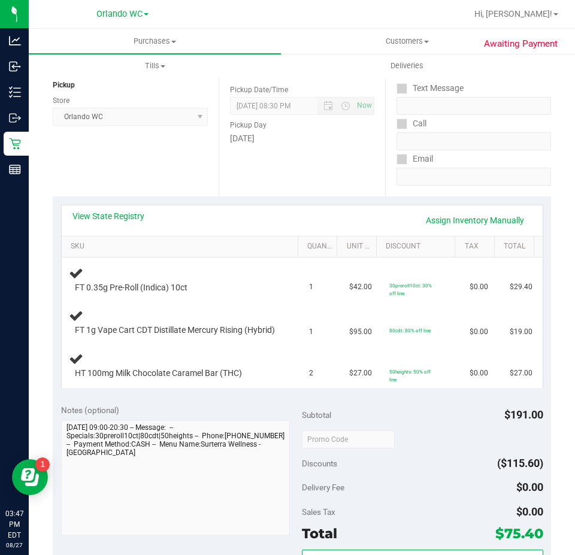
scroll to position [180, 0]
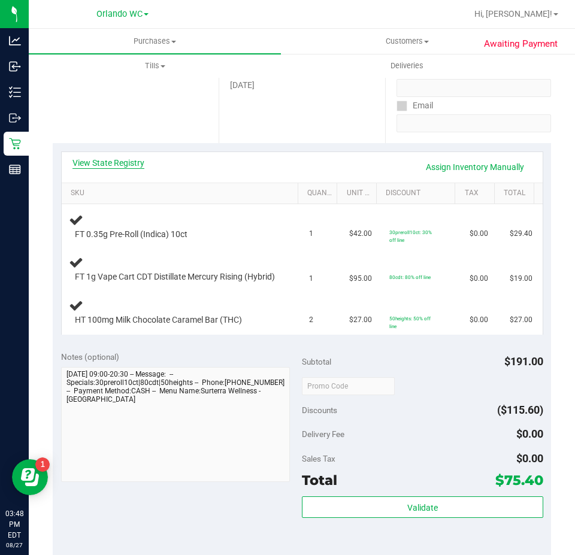
click at [119, 160] on link "View State Registry" at bounding box center [108, 163] width 72 height 12
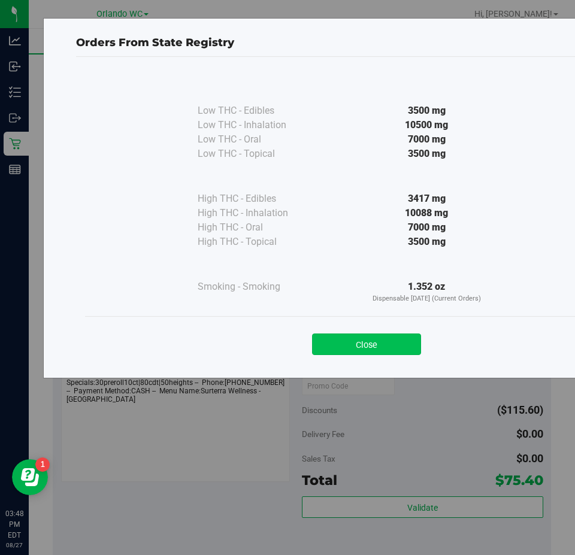
click at [369, 334] on button "Close" at bounding box center [366, 344] width 109 height 22
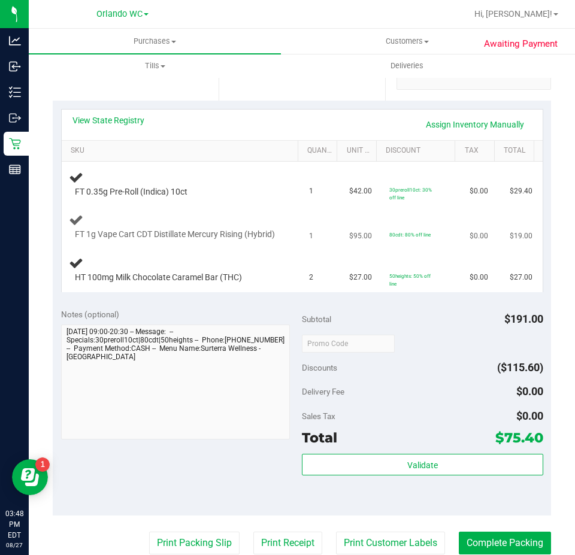
scroll to position [239, 0]
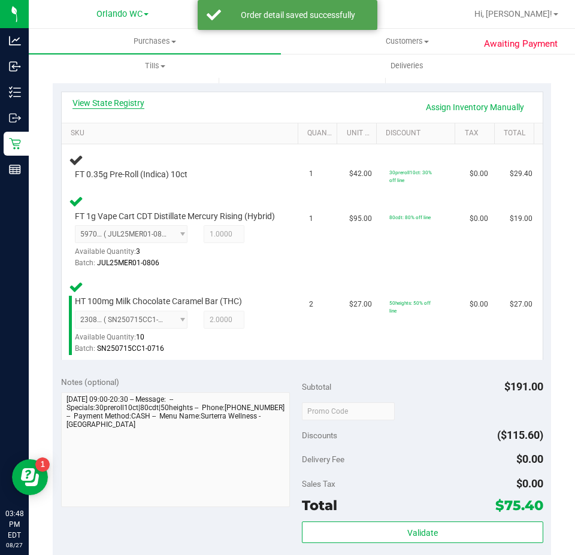
click at [126, 104] on link "View State Registry" at bounding box center [108, 103] width 72 height 12
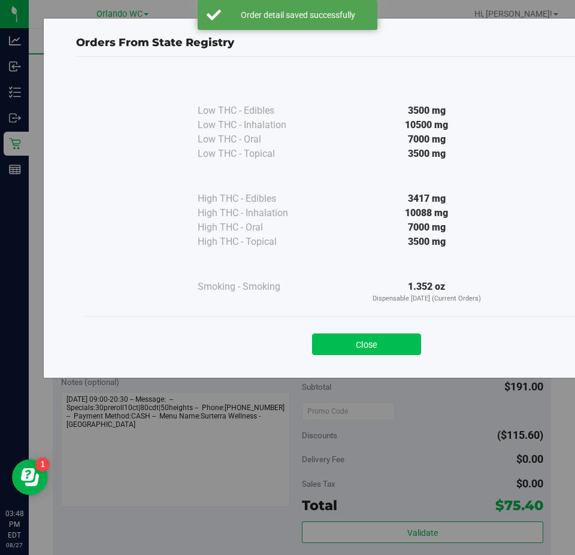
click at [357, 352] on button "Close" at bounding box center [366, 344] width 109 height 22
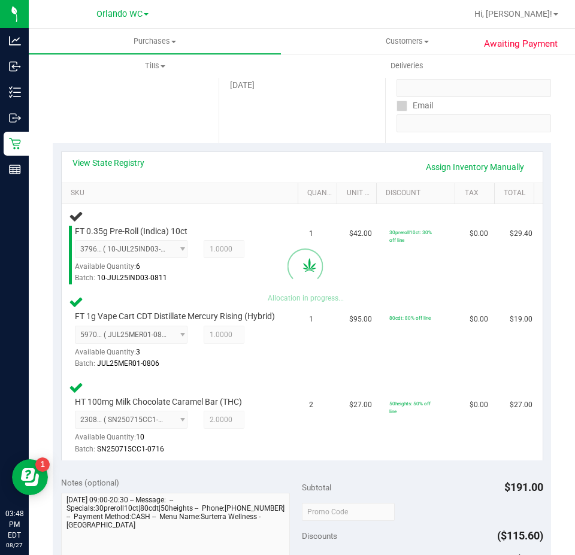
scroll to position [299, 0]
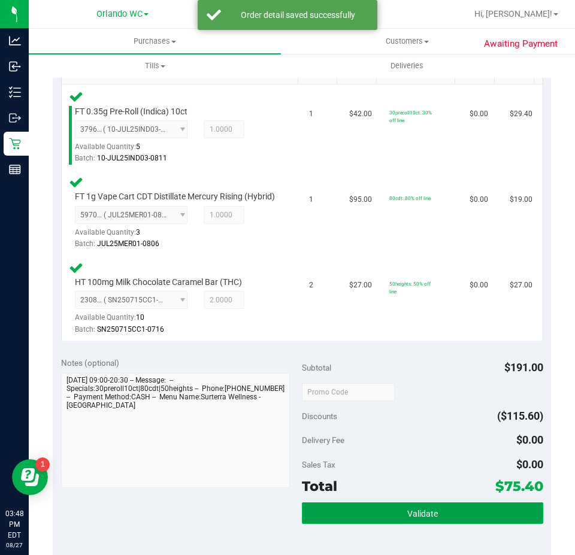
click at [406, 518] on button "Validate" at bounding box center [422, 513] width 241 height 22
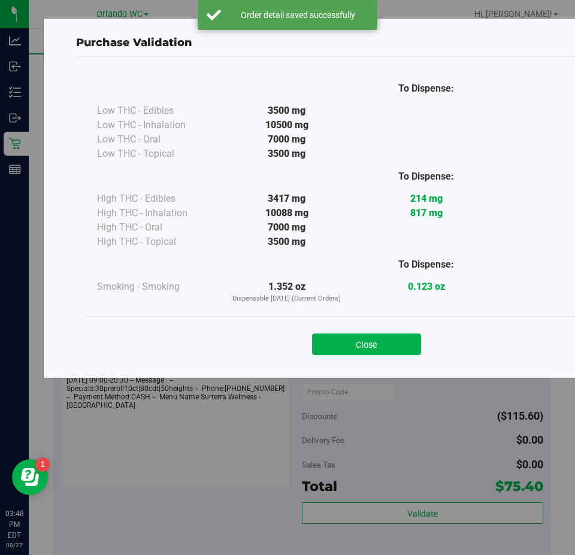
click at [344, 322] on div "Close" at bounding box center [366, 340] width 563 height 48
click at [351, 339] on button "Close" at bounding box center [366, 344] width 109 height 22
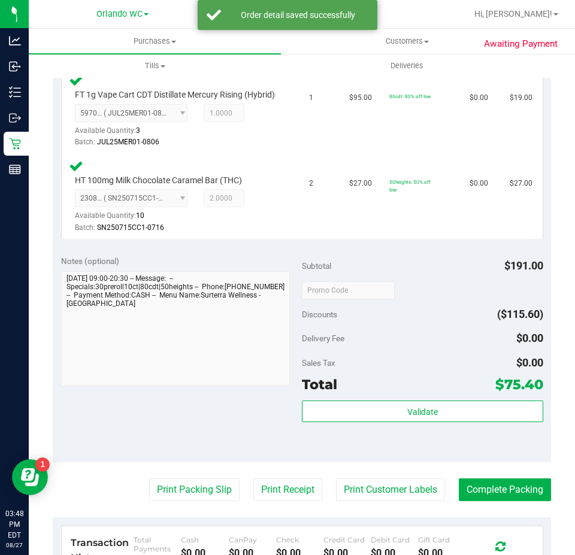
scroll to position [419, 0]
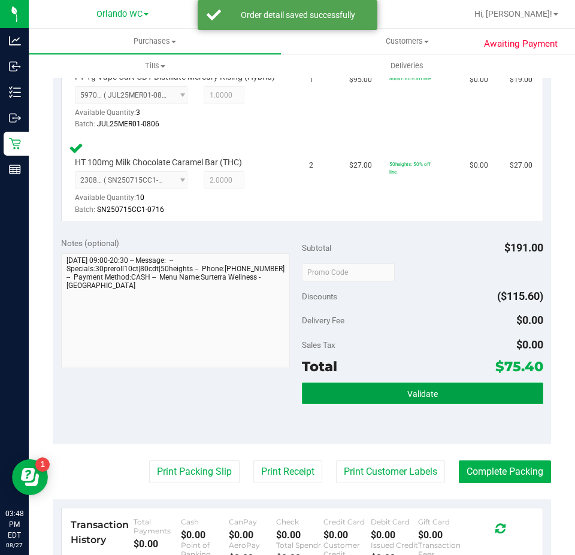
click at [393, 402] on button "Validate" at bounding box center [422, 394] width 241 height 22
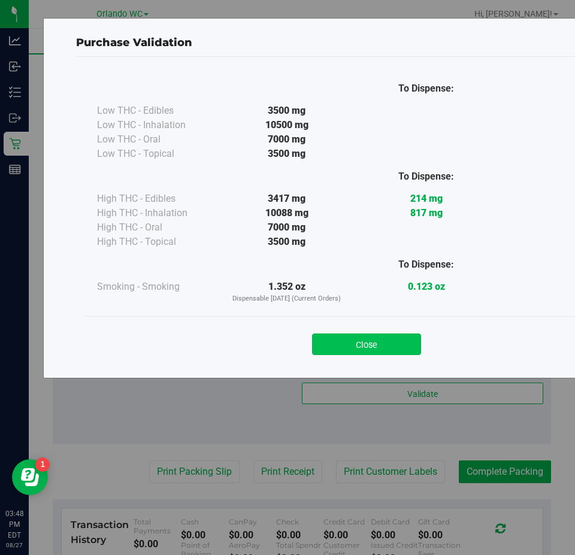
click at [369, 344] on button "Close" at bounding box center [366, 344] width 109 height 22
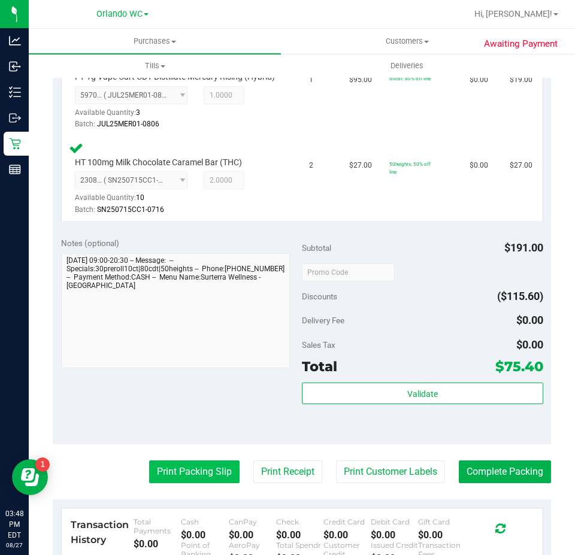
click at [199, 479] on button "Print Packing Slip" at bounding box center [194, 471] width 90 height 23
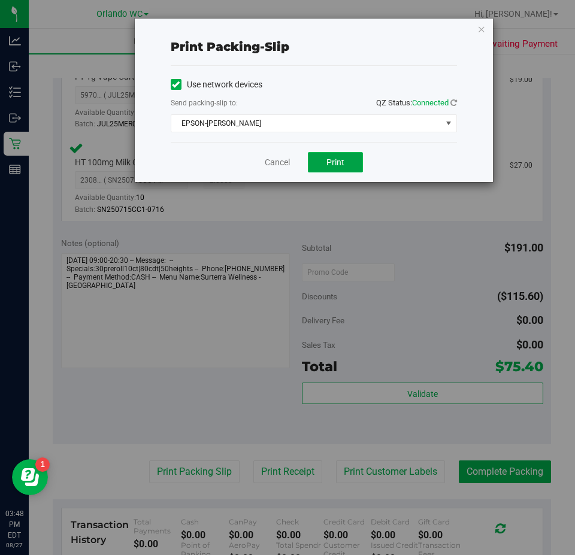
click at [328, 159] on span "Print" at bounding box center [335, 162] width 18 height 10
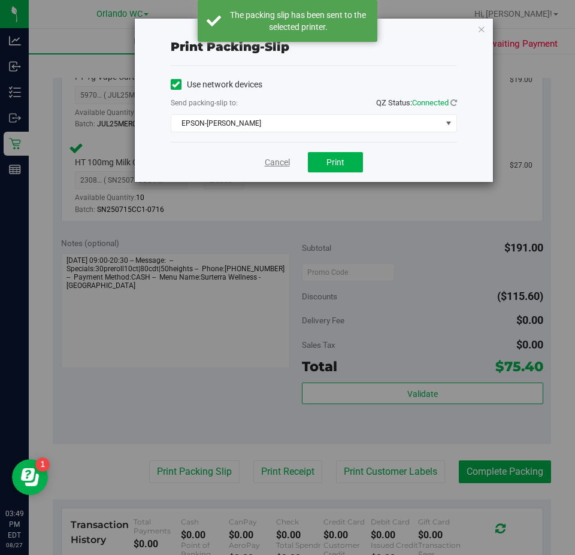
click at [275, 158] on link "Cancel" at bounding box center [277, 162] width 25 height 13
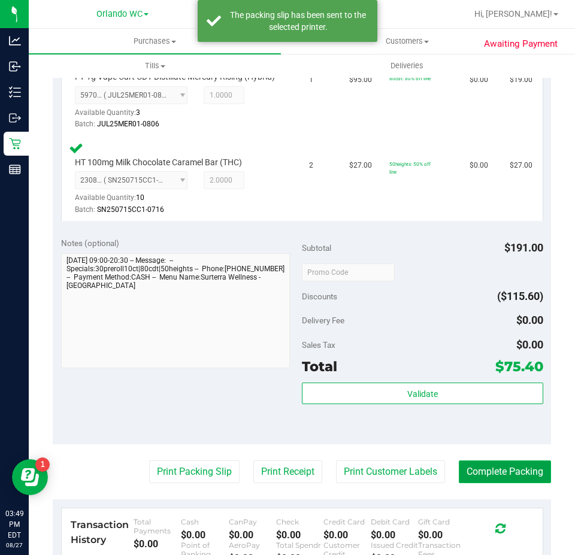
click at [512, 478] on button "Complete Packing" at bounding box center [505, 471] width 92 height 23
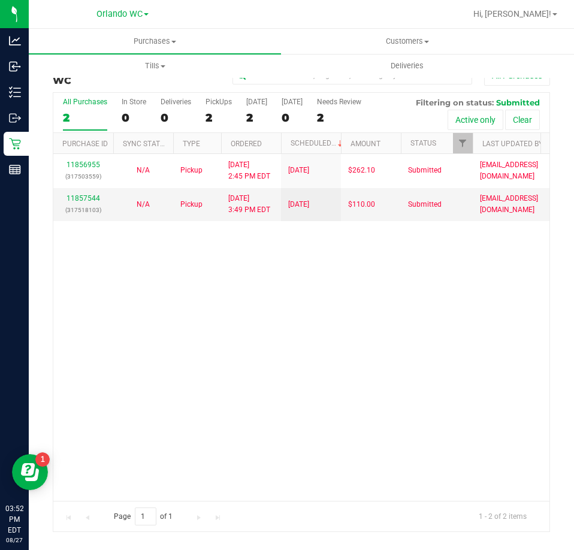
click at [93, 122] on div "2" at bounding box center [85, 118] width 44 height 14
click at [0, 0] on input "All Purchases 2" at bounding box center [0, 0] width 0 height 0
click at [87, 113] on div "2" at bounding box center [85, 118] width 44 height 14
click at [0, 0] on input "All Purchases 2" at bounding box center [0, 0] width 0 height 0
click at [412, 353] on div "11856955 (317503559) N/A Pickup 8/27/2025 2:45 PM EDT 8/27/2025 $262.10 Submitt…" at bounding box center [301, 327] width 496 height 346
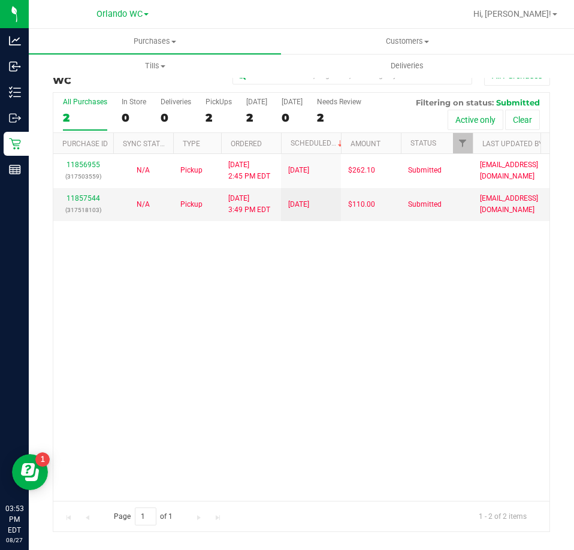
click at [210, 329] on div "11856955 (317503559) N/A Pickup 8/27/2025 2:45 PM EDT 8/27/2025 $262.10 Submitt…" at bounding box center [301, 327] width 496 height 346
click at [78, 118] on div "2" at bounding box center [85, 118] width 44 height 14
click at [0, 0] on input "All Purchases 2" at bounding box center [0, 0] width 0 height 0
click at [336, 381] on div "11856955 (317503559) N/A Pickup 8/27/2025 2:45 PM EDT 8/27/2025 $262.10 Submitt…" at bounding box center [301, 327] width 496 height 346
click at [90, 125] on div "2" at bounding box center [85, 118] width 44 height 14
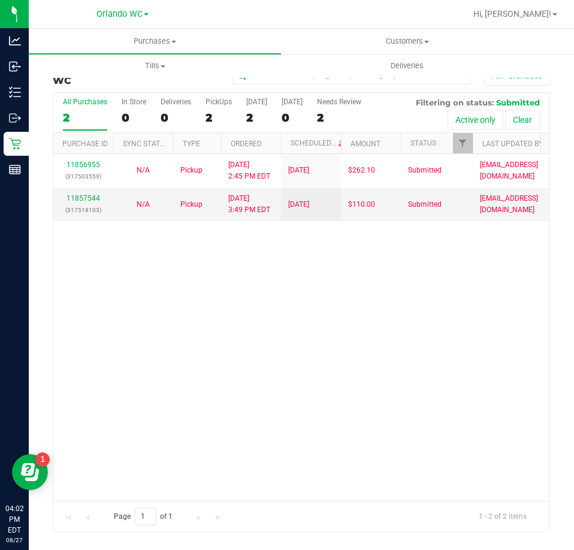
click at [0, 0] on input "All Purchases 2" at bounding box center [0, 0] width 0 height 0
click at [86, 115] on div "2" at bounding box center [85, 118] width 44 height 14
click at [0, 0] on input "All Purchases 2" at bounding box center [0, 0] width 0 height 0
click at [138, 339] on div "11856955 (317503559) N/A Pickup 8/27/2025 2:45 PM EDT 8/27/2025 $262.10 Submitt…" at bounding box center [301, 327] width 496 height 346
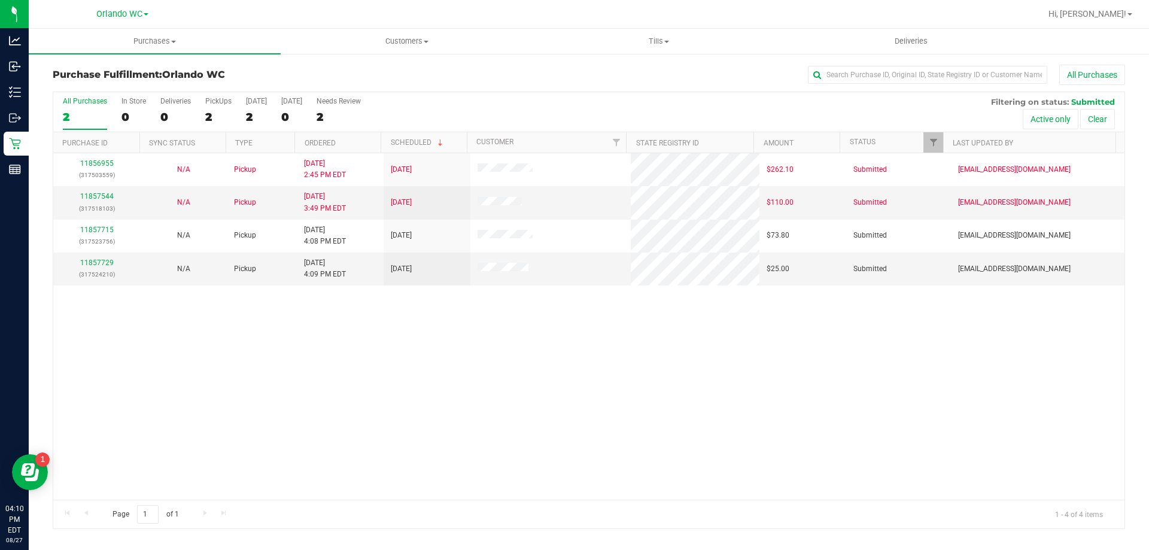
click at [380, 389] on div "11856955 (317503559) N/A Pickup 8/27/2025 2:45 PM EDT 8/27/2025 $262.10 Submitt…" at bounding box center [589, 326] width 1072 height 347
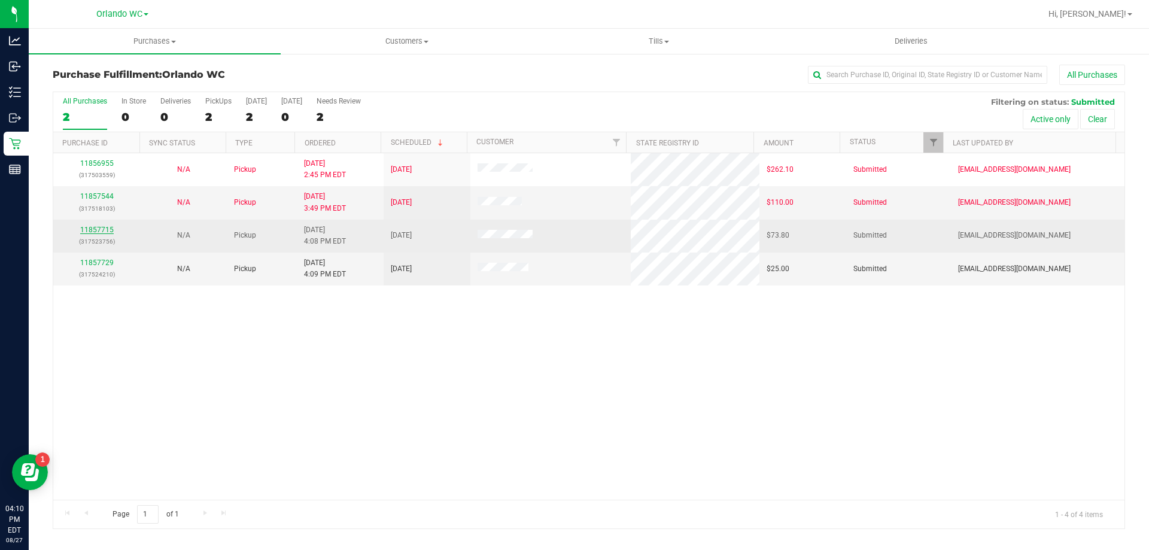
click at [85, 229] on link "11857715" at bounding box center [97, 230] width 34 height 8
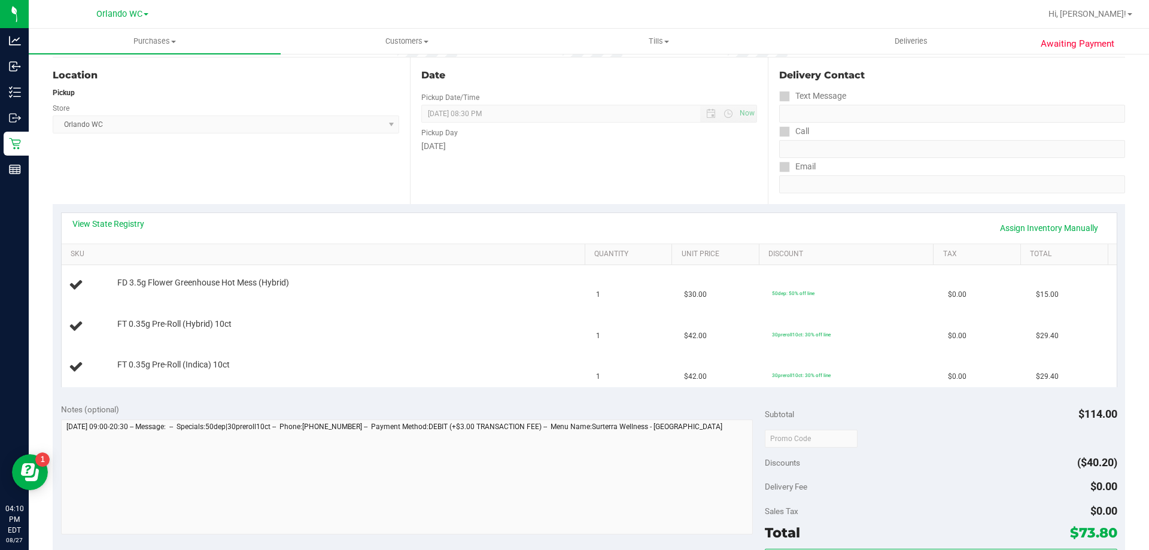
scroll to position [120, 0]
click at [112, 217] on link "View State Registry" at bounding box center [108, 223] width 72 height 12
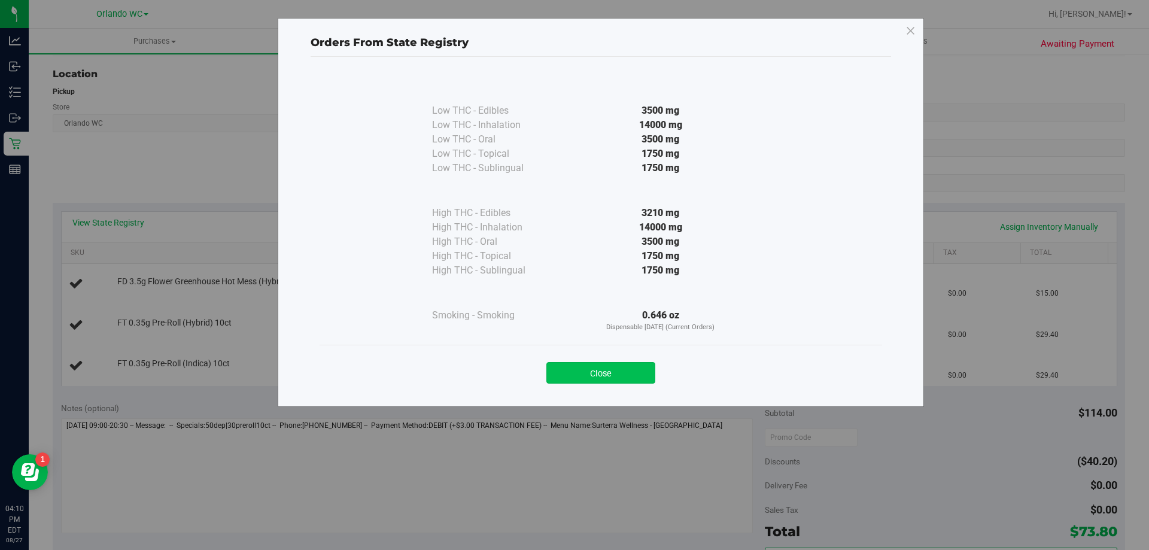
click at [583, 382] on button "Close" at bounding box center [601, 373] width 109 height 22
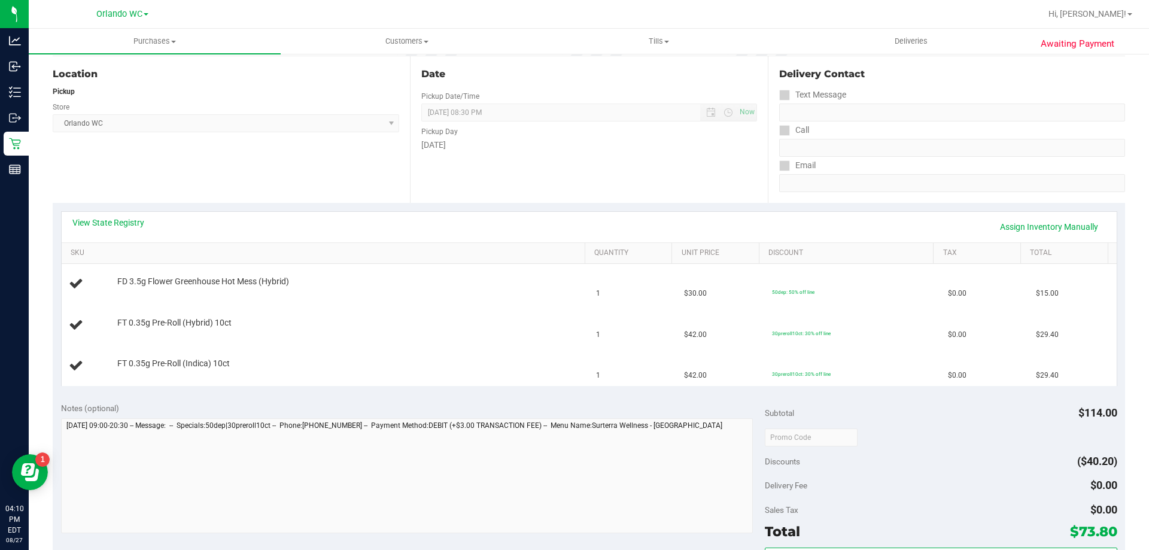
click at [423, 410] on div "Notes (optional)" at bounding box center [413, 408] width 705 height 12
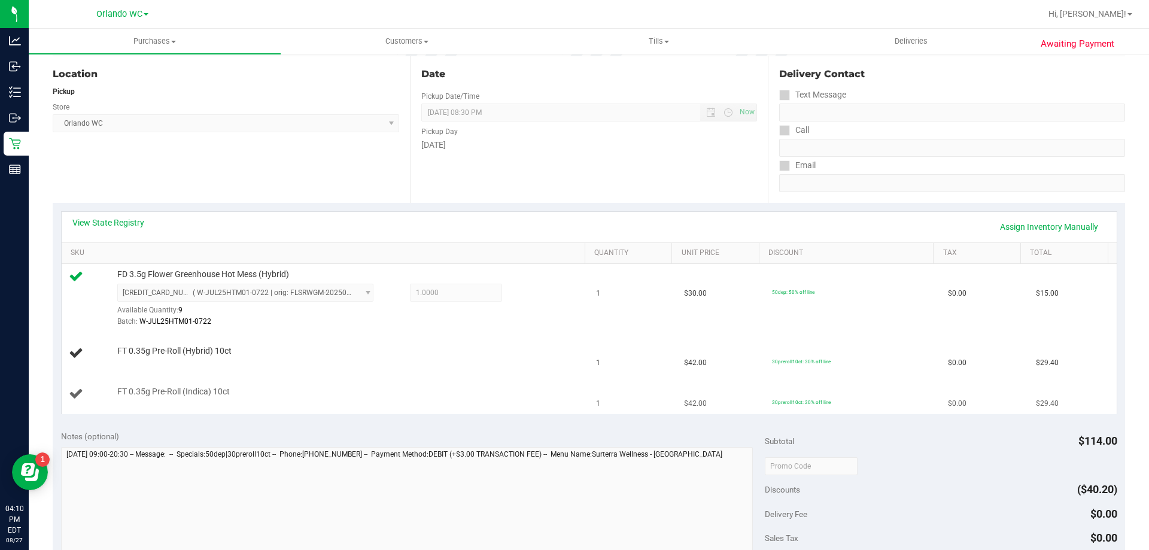
click at [445, 380] on td "FT 0.35g Pre-Roll (Indica) 10ct" at bounding box center [326, 394] width 528 height 40
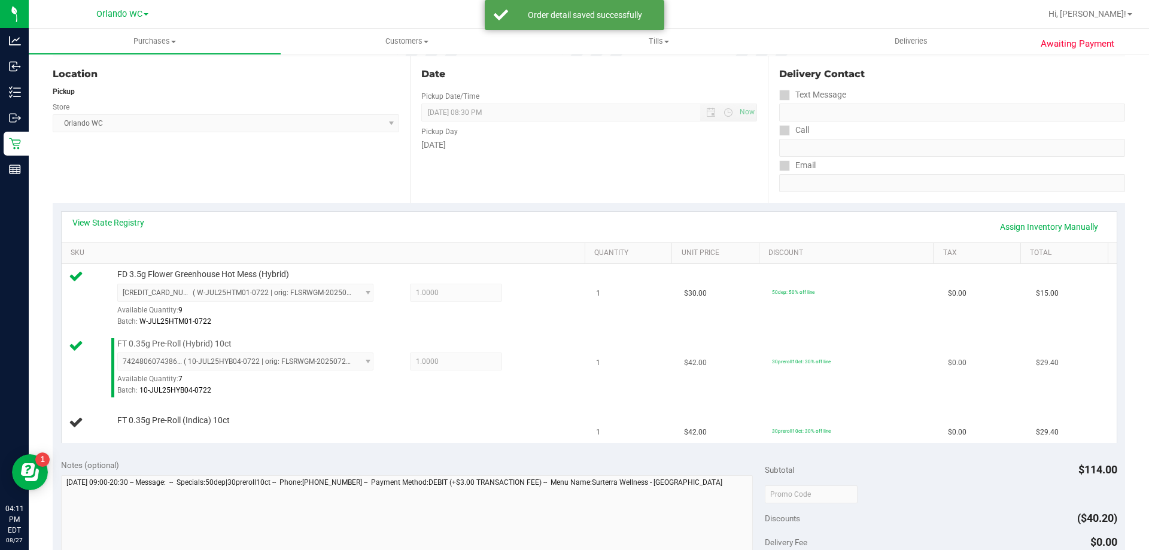
click at [478, 335] on td "FT 0.35g Pre-Roll (Hybrid) 10ct 7424806074386238 ( 10-JUL25HYB04-0722 | orig: F…" at bounding box center [326, 367] width 528 height 69
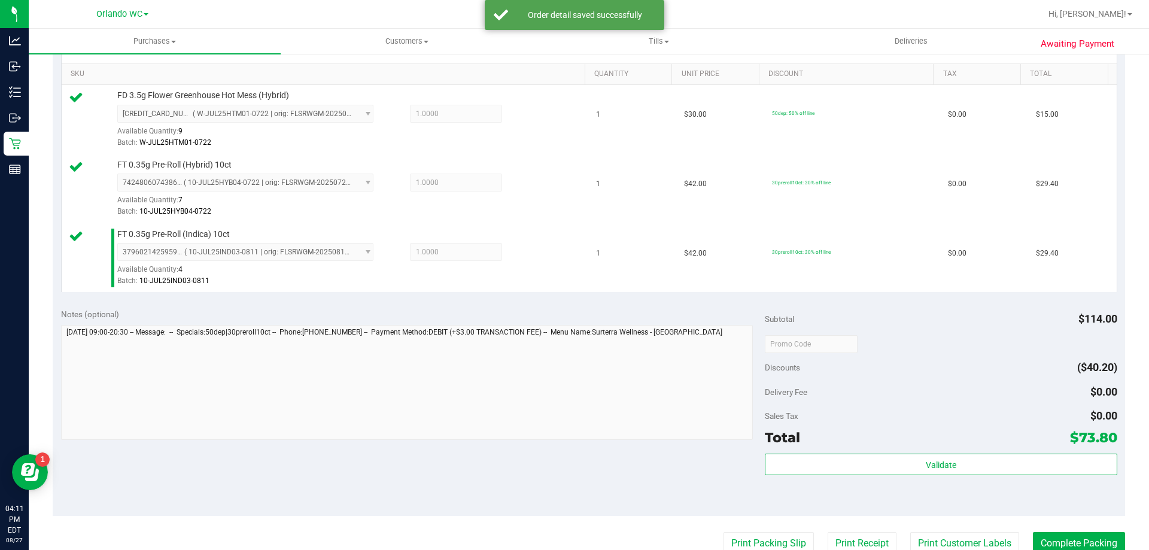
scroll to position [299, 0]
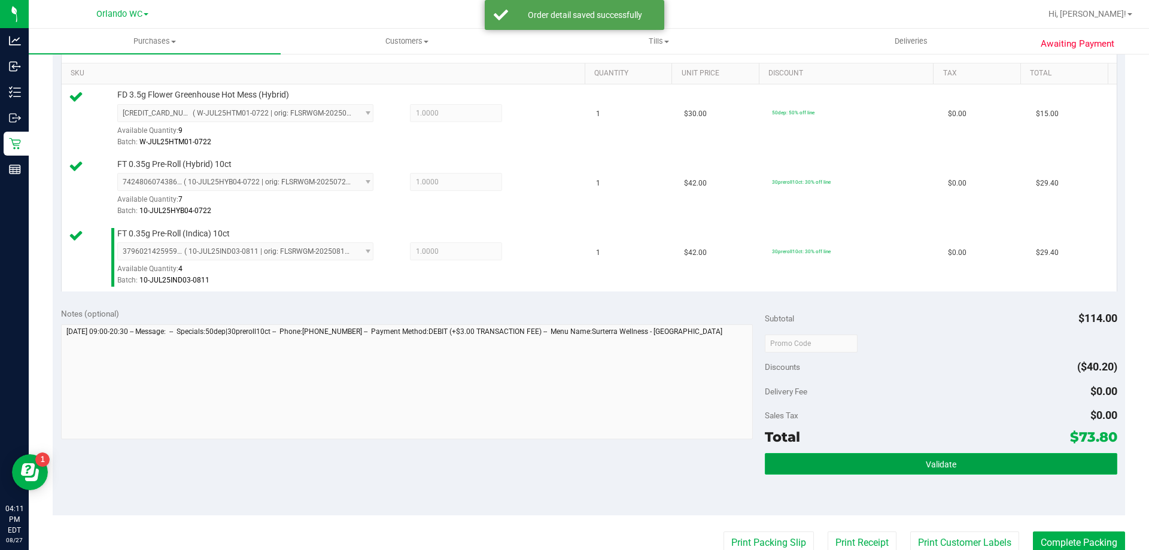
click at [950, 463] on button "Validate" at bounding box center [941, 464] width 352 height 22
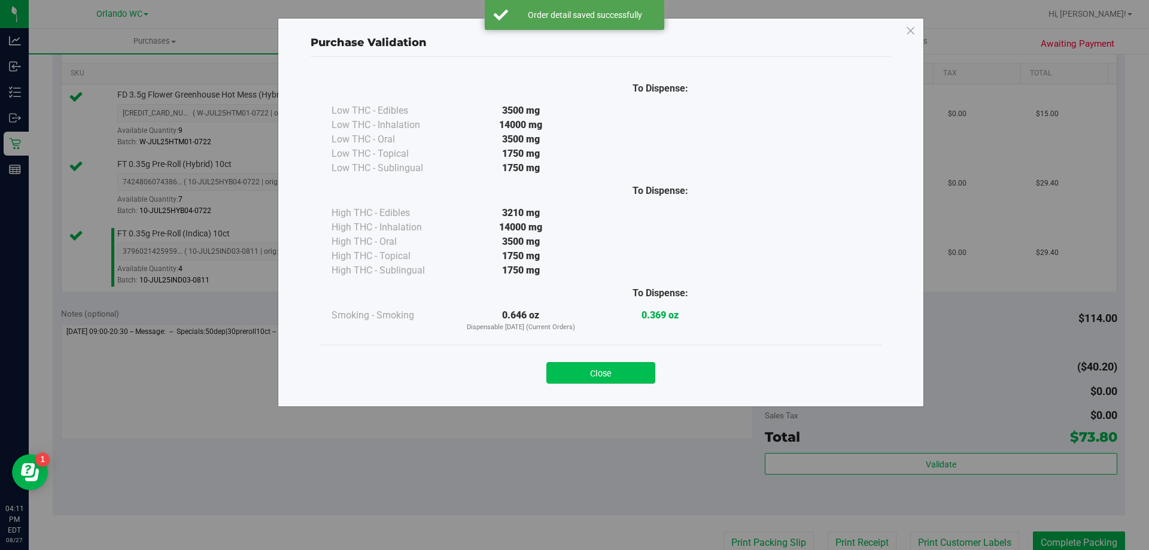
click at [607, 374] on button "Close" at bounding box center [601, 373] width 109 height 22
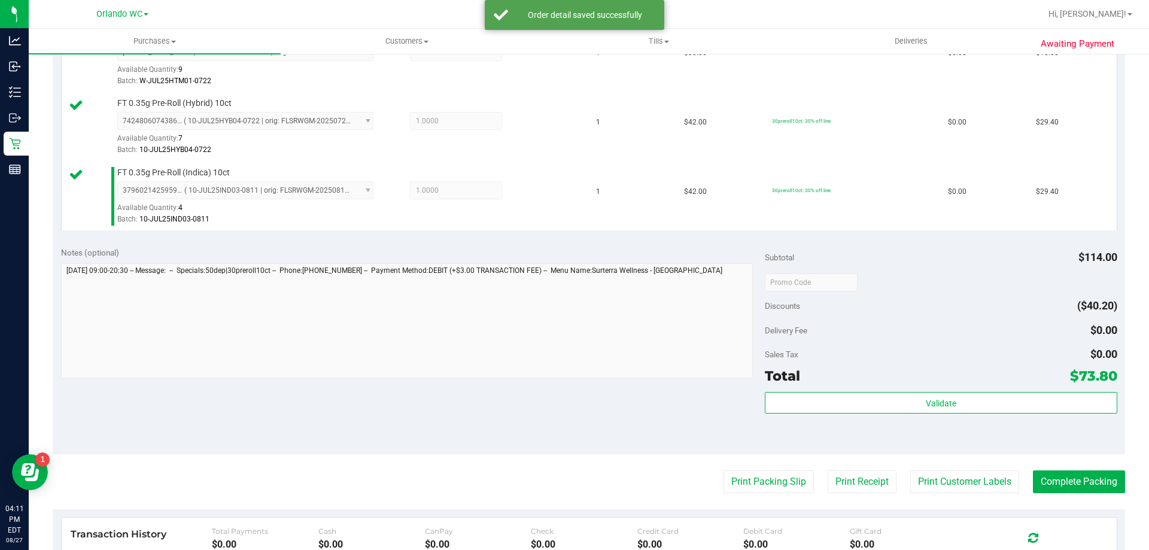
scroll to position [419, 0]
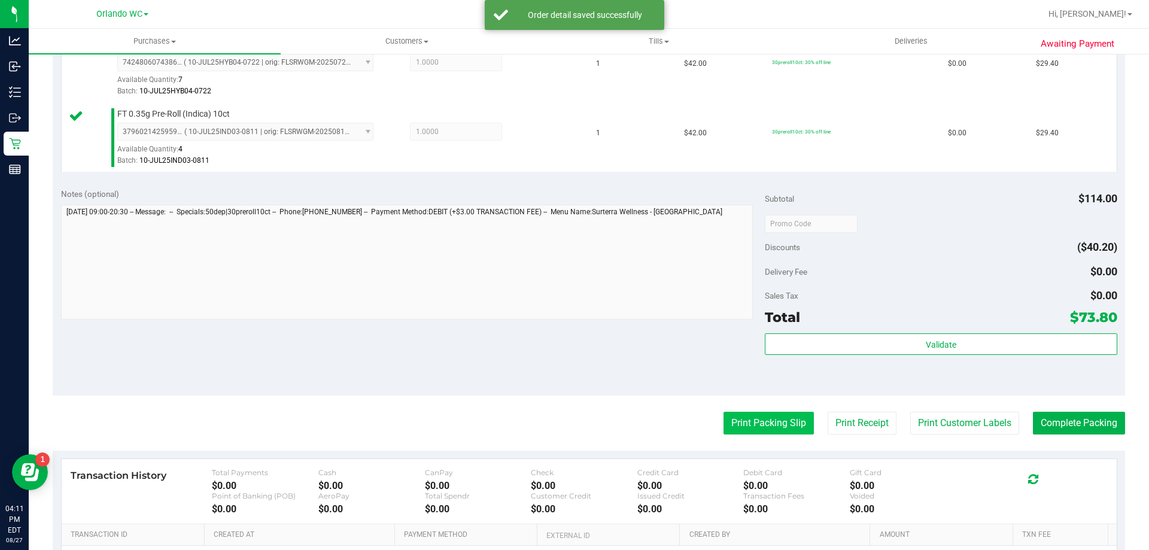
click at [765, 427] on button "Print Packing Slip" at bounding box center [769, 423] width 90 height 23
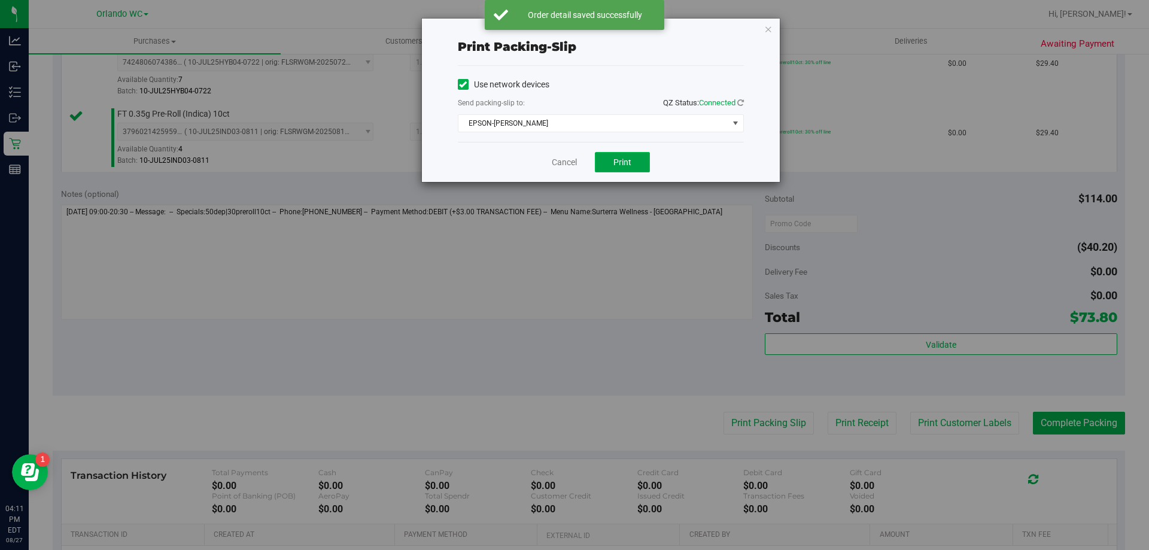
click at [618, 162] on span "Print" at bounding box center [623, 162] width 18 height 10
click at [561, 164] on link "Cancel" at bounding box center [564, 162] width 25 height 13
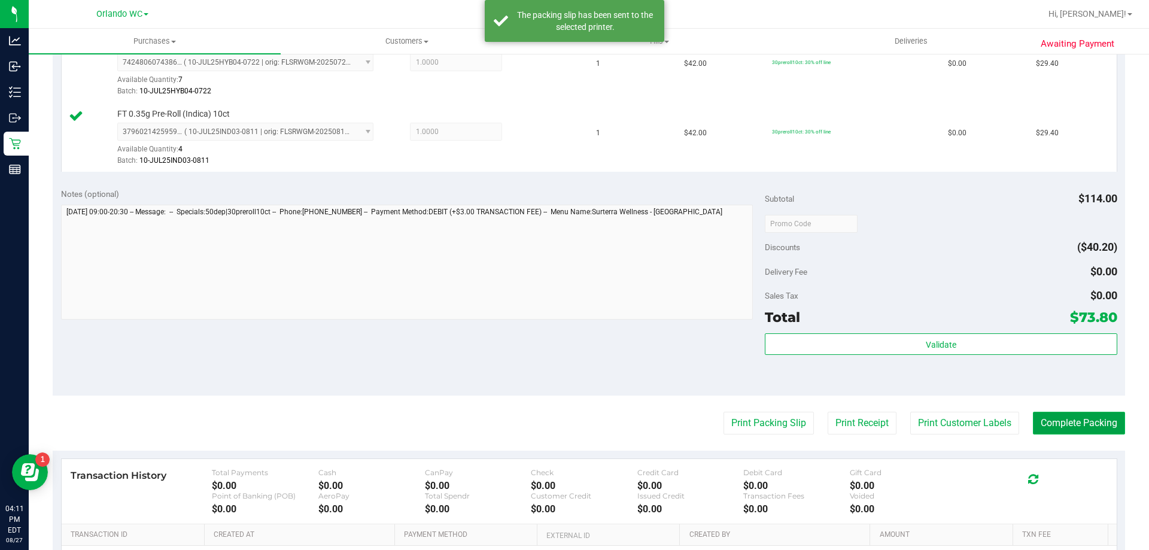
click at [1084, 433] on button "Complete Packing" at bounding box center [1079, 423] width 92 height 23
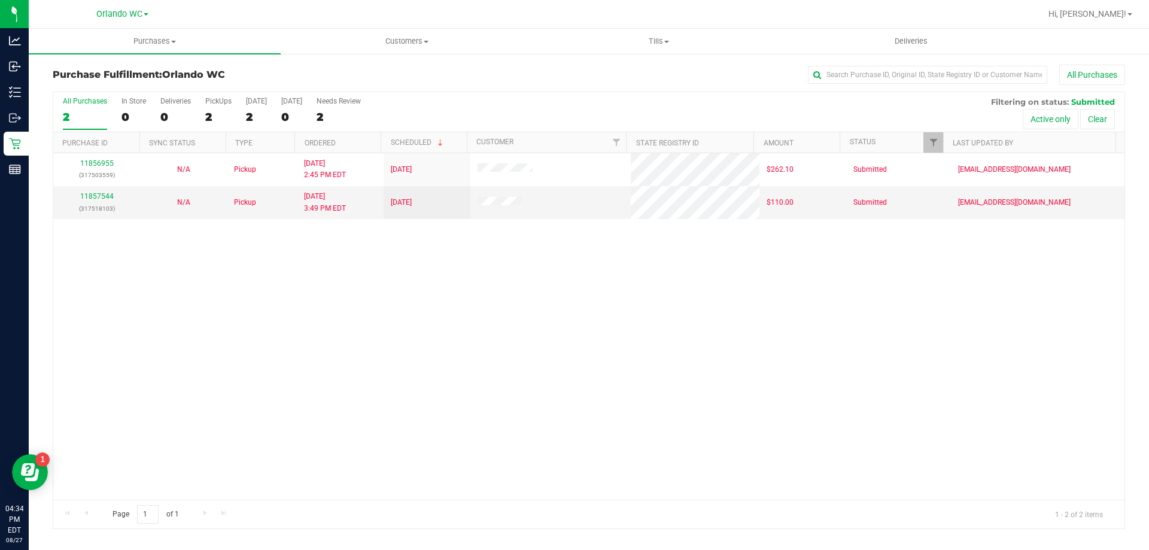
click at [356, 445] on div "11856955 (317503559) N/A Pickup 8/27/2025 2:45 PM EDT 8/27/2025 $262.10 Submitt…" at bounding box center [589, 326] width 1072 height 347
click at [99, 108] on label "All Purchases 2" at bounding box center [85, 113] width 44 height 33
click at [0, 0] on input "All Purchases 2" at bounding box center [0, 0] width 0 height 0
click at [345, 314] on div "11856955 (317503559) N/A Pickup 8/27/2025 2:45 PM EDT 8/27/2025 $262.10 Submitt…" at bounding box center [589, 326] width 1072 height 347
click at [89, 112] on div "3" at bounding box center [85, 117] width 44 height 14
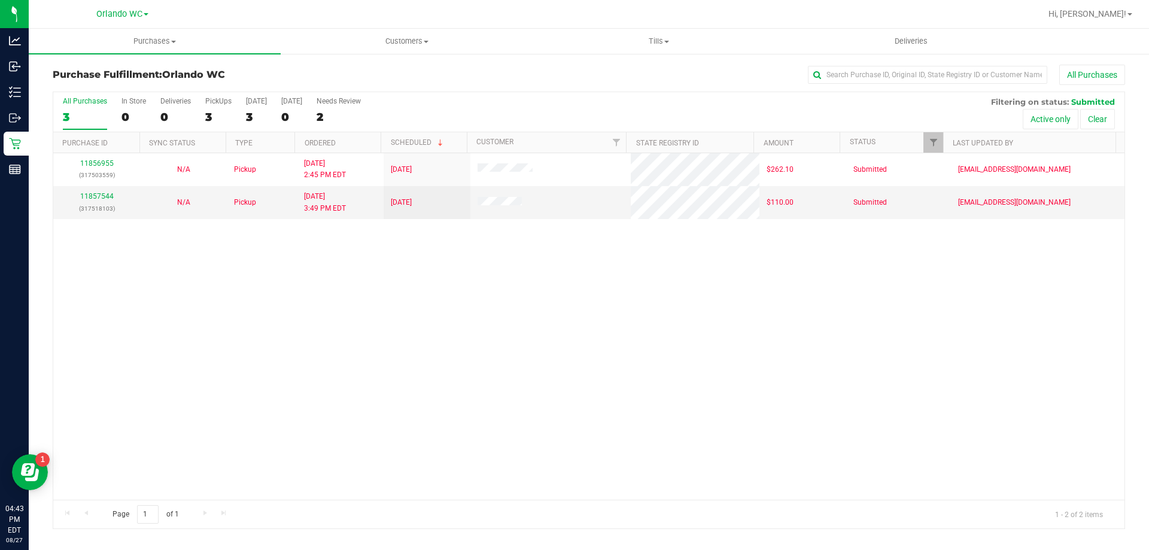
click at [0, 0] on input "All Purchases 3" at bounding box center [0, 0] width 0 height 0
click at [512, 436] on div "11856955 (317503559) N/A Pickup 8/27/2025 2:45 PM EDT 8/27/2025 $262.10 Submitt…" at bounding box center [589, 326] width 1072 height 347
click at [91, 111] on div "2" at bounding box center [85, 117] width 44 height 14
click at [0, 0] on input "All Purchases 2" at bounding box center [0, 0] width 0 height 0
click at [247, 384] on div "11856955 (317503559) N/A Pickup 8/27/2025 2:45 PM EDT 8/27/2025 $262.10 Submitt…" at bounding box center [589, 326] width 1072 height 347
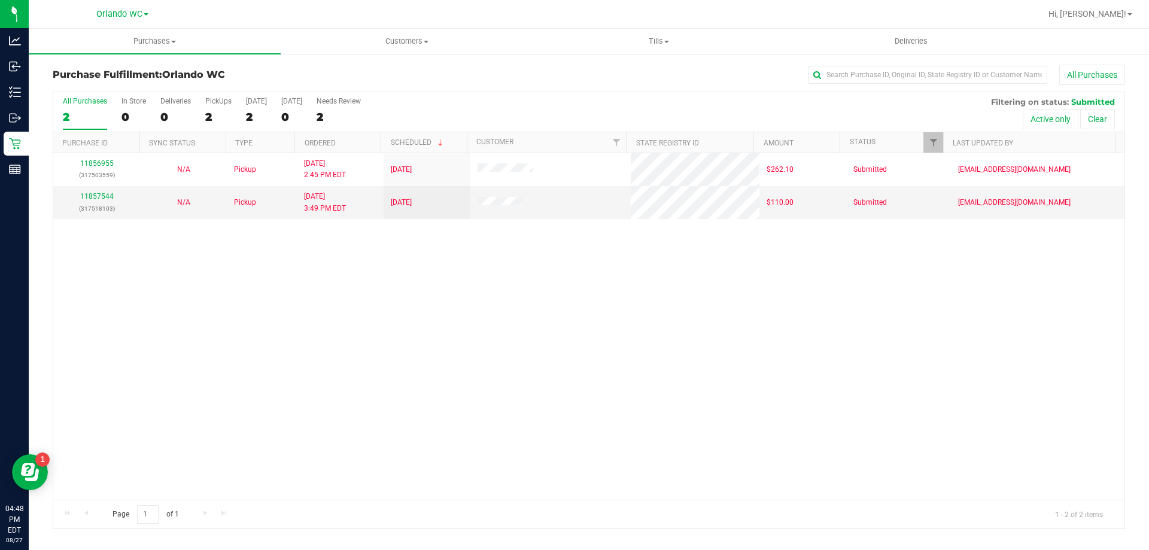
click at [276, 374] on div "11856955 (317503559) N/A Pickup 8/27/2025 2:45 PM EDT 8/27/2025 $262.10 Submitt…" at bounding box center [589, 326] width 1072 height 347
click at [326, 420] on div "11856955 (317503559) N/A Pickup 8/27/2025 2:45 PM EDT 8/27/2025 $262.10 Submitt…" at bounding box center [589, 326] width 1072 height 347
click at [95, 115] on div "2" at bounding box center [85, 117] width 44 height 14
click at [0, 0] on input "All Purchases 2" at bounding box center [0, 0] width 0 height 0
click at [79, 119] on div "2" at bounding box center [85, 117] width 44 height 14
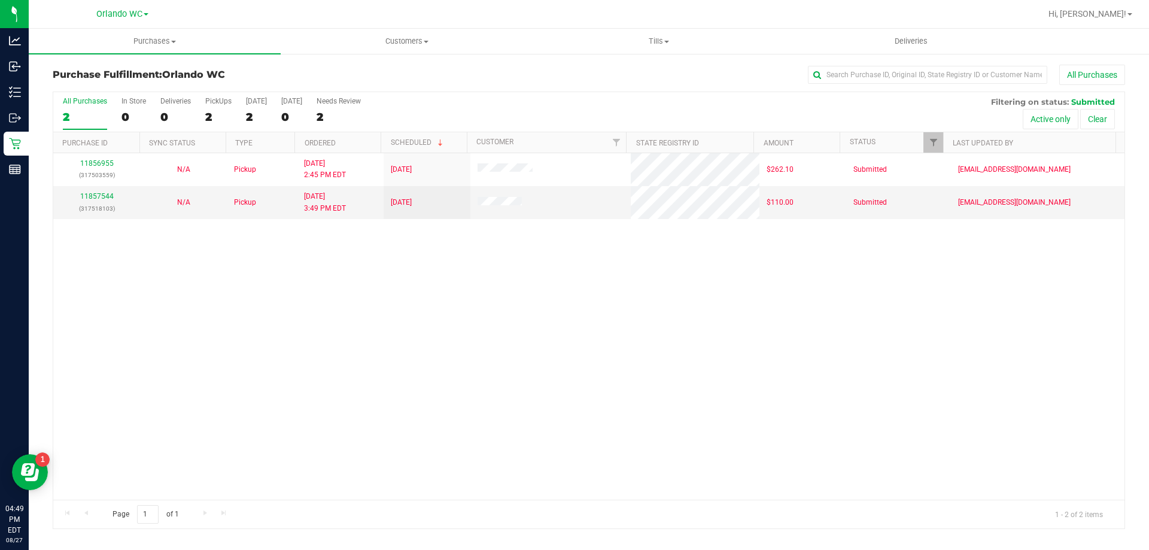
click at [0, 0] on input "All Purchases 2" at bounding box center [0, 0] width 0 height 0
click at [318, 307] on div "11856955 (317503559) N/A Pickup 8/27/2025 2:45 PM EDT 8/27/2025 $262.10 Submitt…" at bounding box center [589, 326] width 1072 height 347
click at [77, 114] on div "2" at bounding box center [85, 117] width 44 height 14
click at [0, 0] on input "All Purchases 2" at bounding box center [0, 0] width 0 height 0
click at [1097, 15] on span "Hi, [PERSON_NAME]!" at bounding box center [1088, 14] width 78 height 10
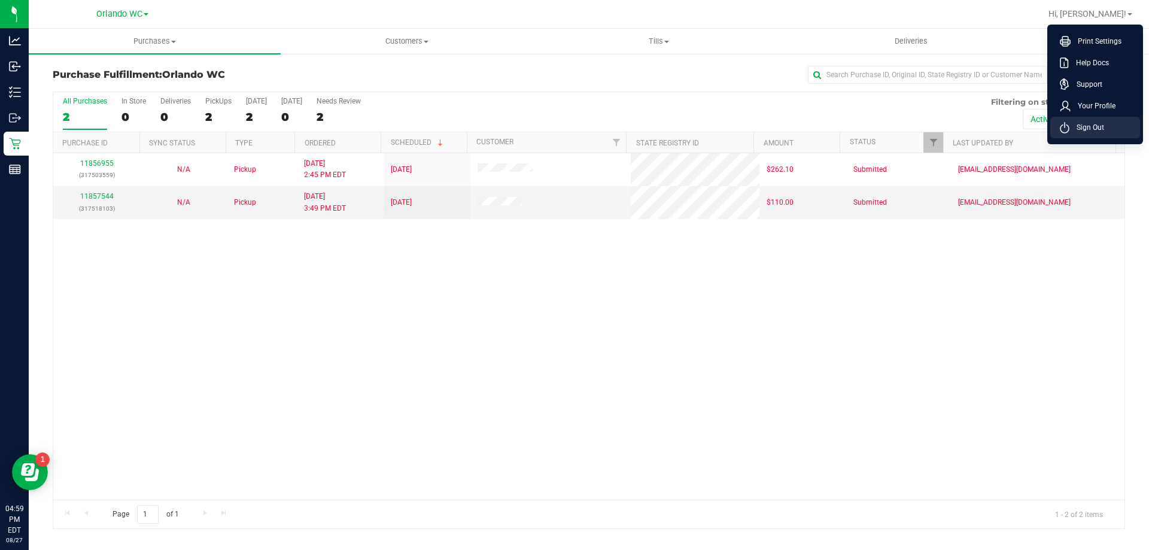
click at [1068, 128] on icon at bounding box center [1065, 127] width 10 height 11
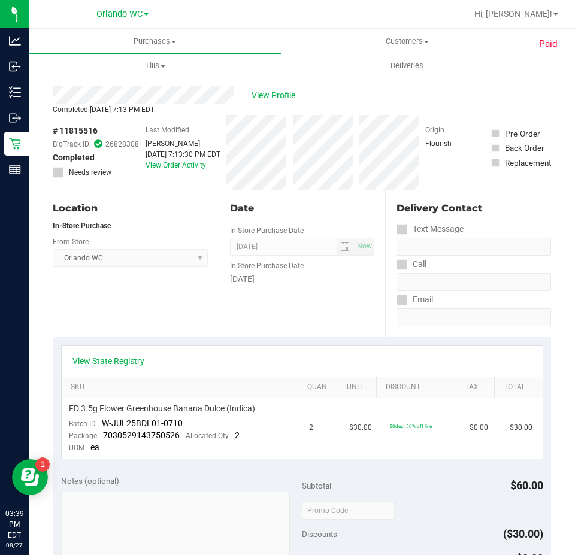
click at [321, 268] on div "In-Store Purchase Date" at bounding box center [302, 264] width 144 height 17
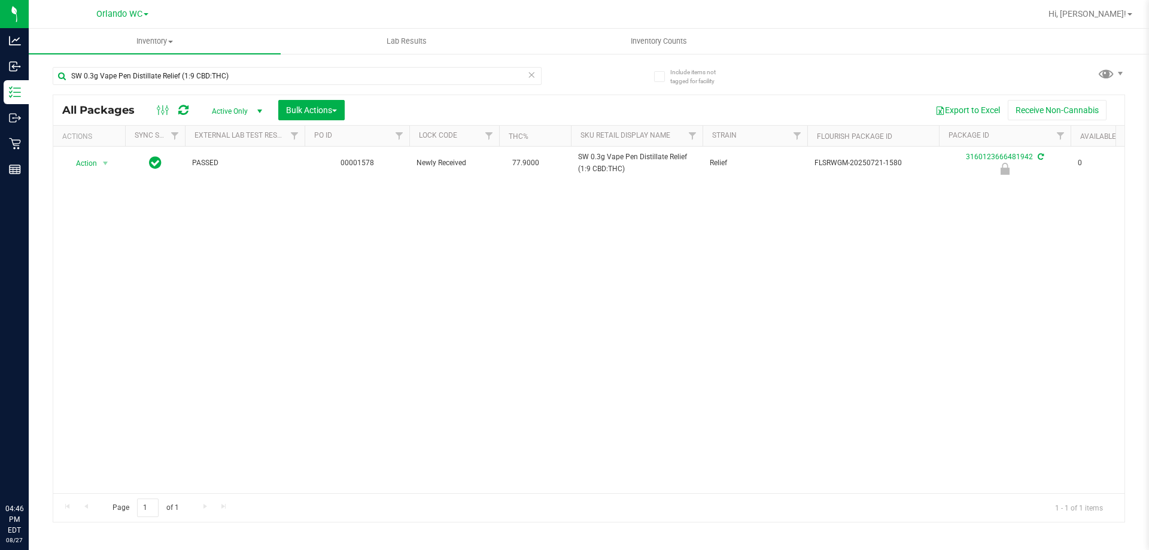
click at [610, 371] on div "Action Action Edit attributes Global inventory Locate package Package audit log…" at bounding box center [589, 320] width 1072 height 347
click at [407, 256] on div "Action Action Edit attributes Global inventory Locate package Package audit log…" at bounding box center [589, 320] width 1072 height 347
click at [186, 107] on icon at bounding box center [183, 110] width 10 height 12
click at [520, 393] on div "Action Action Edit attributes Global inventory Locate package Package audit log…" at bounding box center [589, 320] width 1072 height 347
click at [489, 403] on div "Action Action Edit attributes Global inventory Locate package Package audit log…" at bounding box center [589, 320] width 1072 height 347
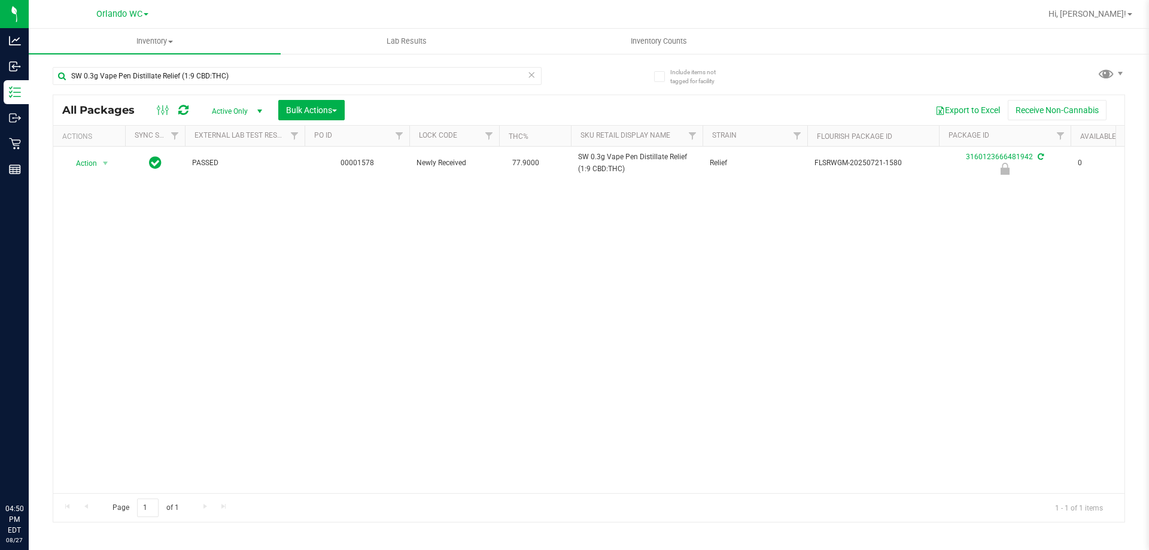
click at [529, 74] on icon at bounding box center [531, 74] width 8 height 14
click at [586, 87] on div at bounding box center [321, 75] width 536 height 38
